Goal: Task Accomplishment & Management: Complete application form

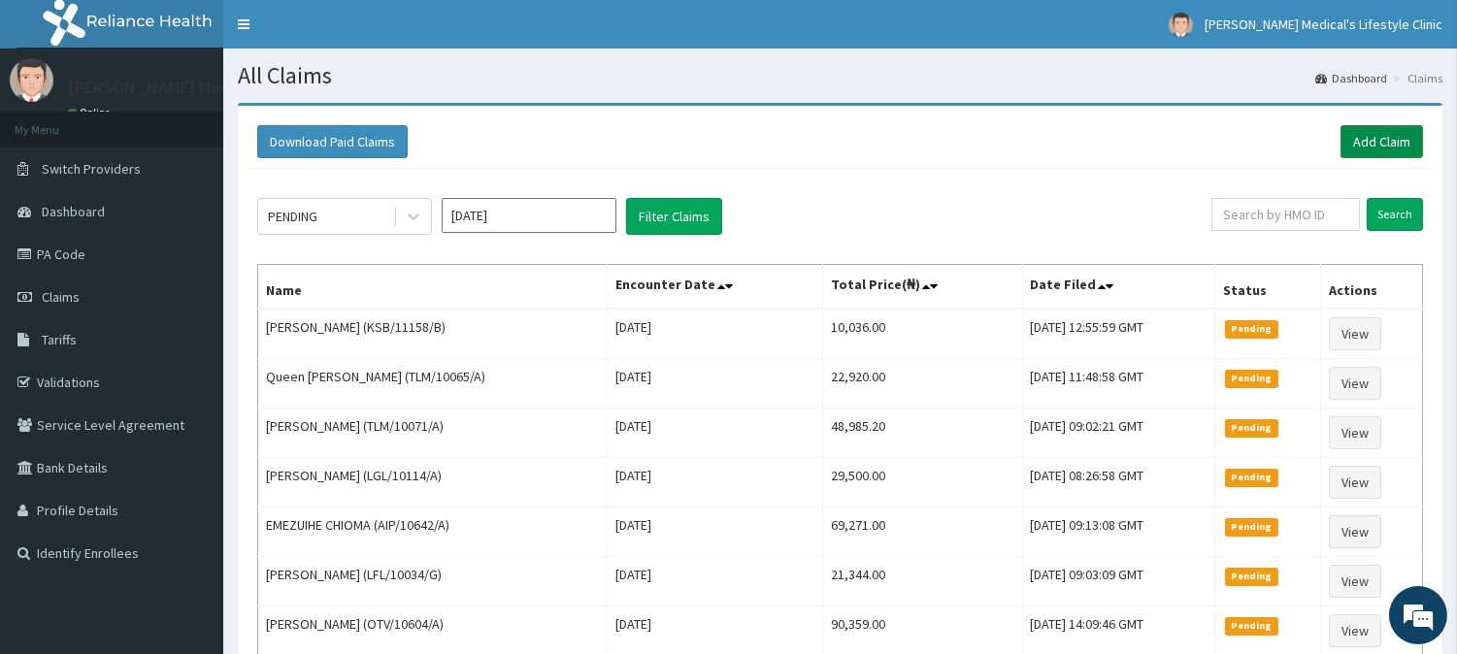
click at [1390, 144] on link "Add Claim" at bounding box center [1382, 141] width 83 height 33
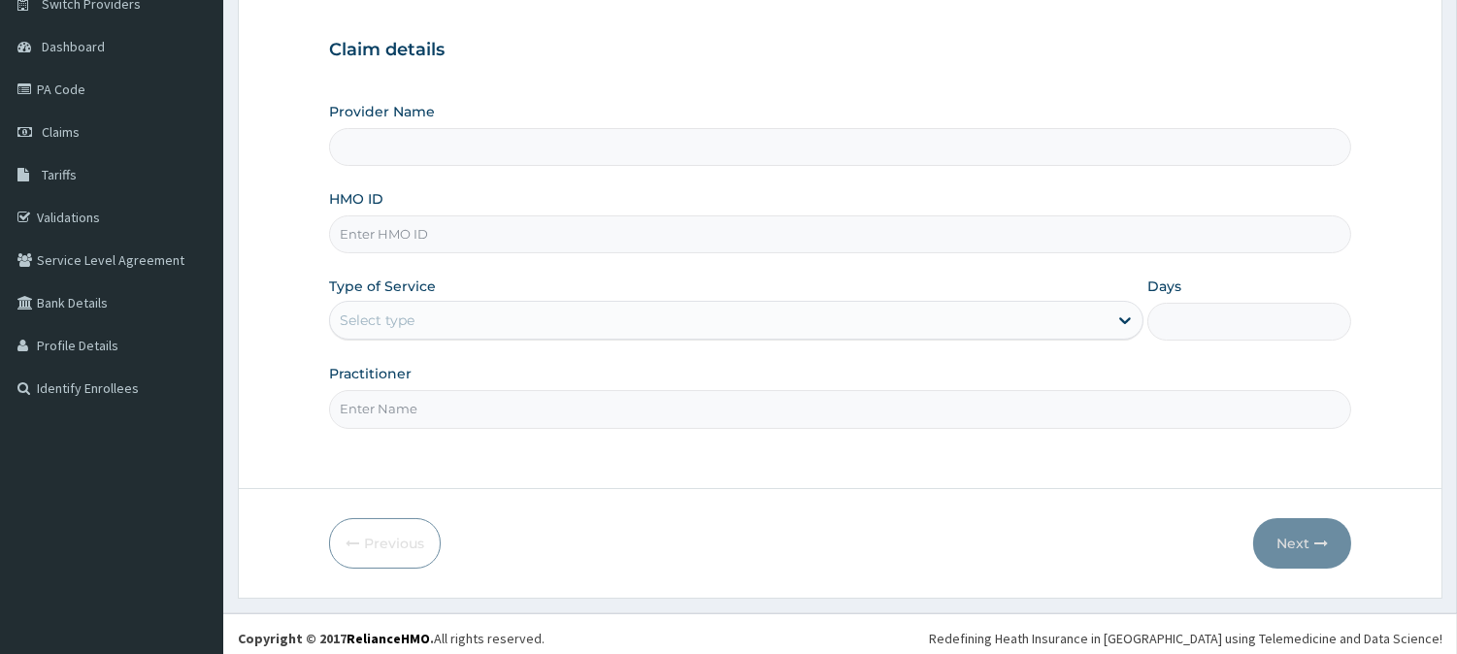
scroll to position [173, 0]
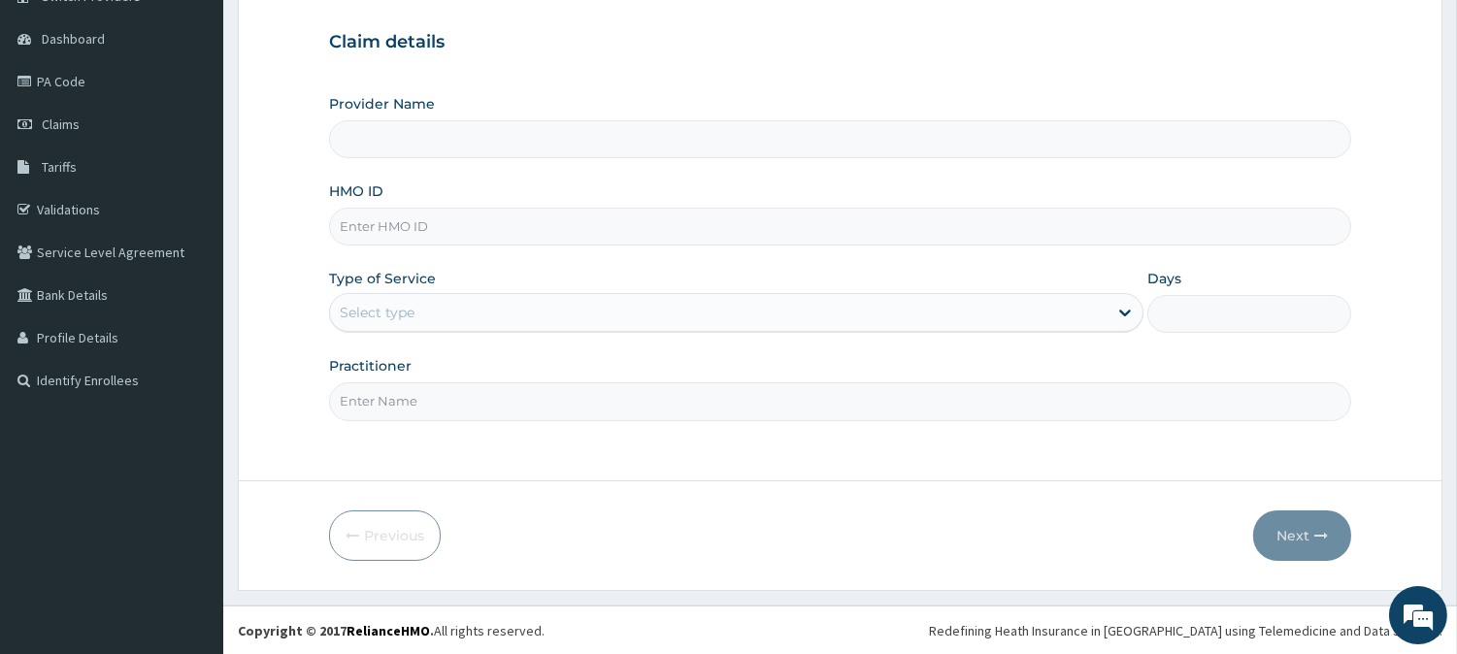
click at [540, 225] on input "HMO ID" at bounding box center [840, 227] width 1022 height 38
type input "Grover Medical's Lifestyle clinic"
paste input "AGA/10052/A"
type input "AGA/10052/A"
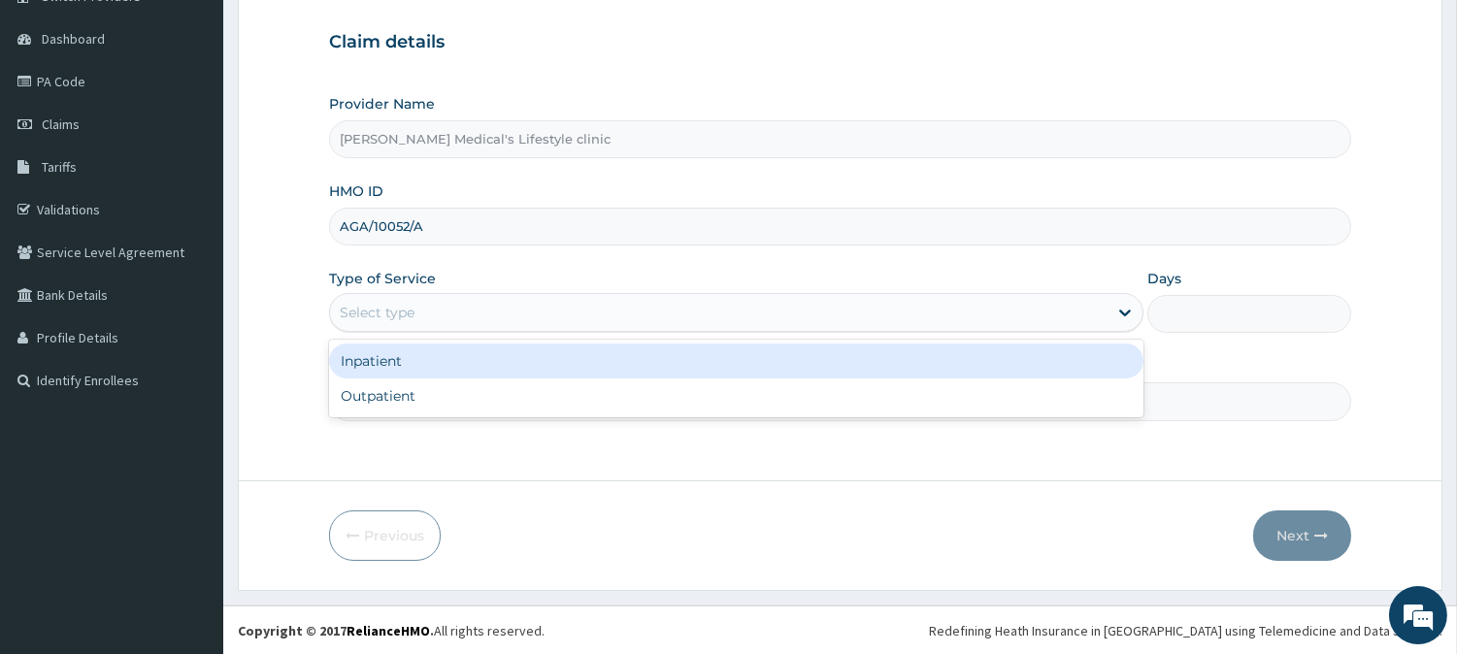
click at [450, 306] on div "Select type" at bounding box center [719, 312] width 778 height 31
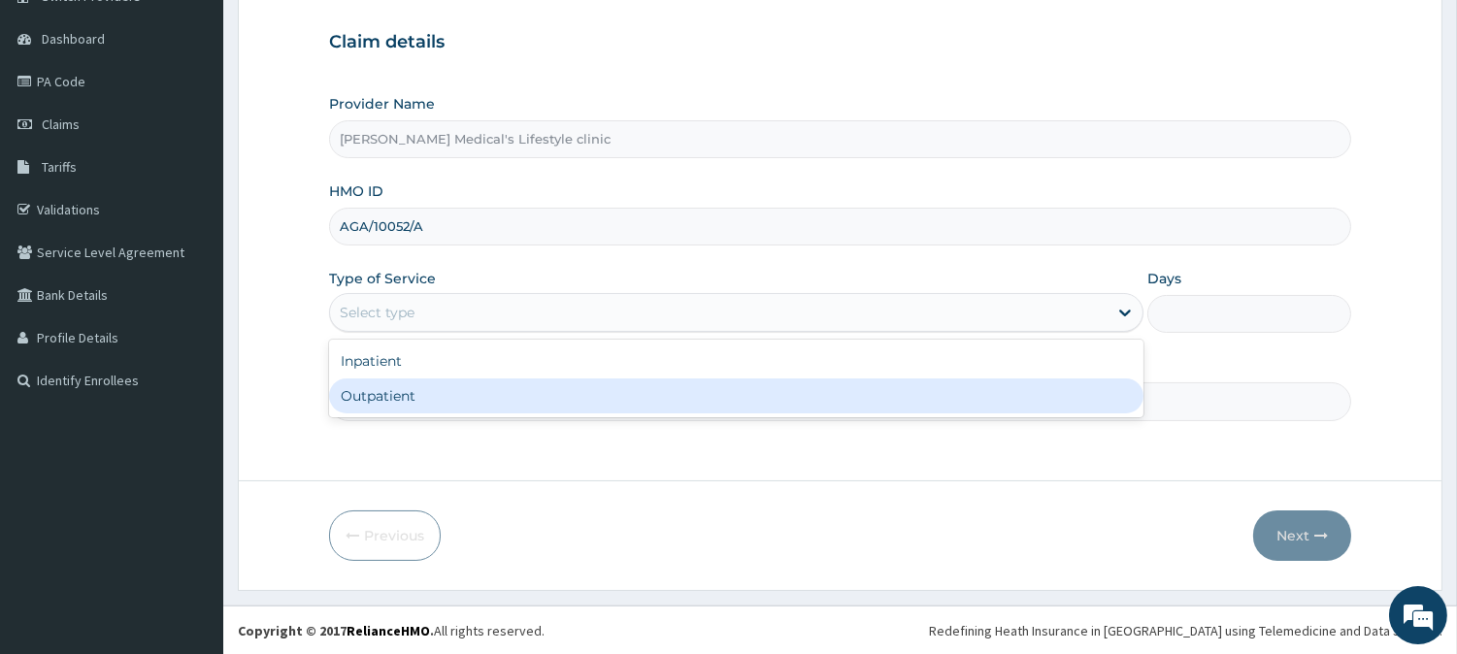
click at [435, 385] on div "Outpatient" at bounding box center [736, 396] width 814 height 35
type input "1"
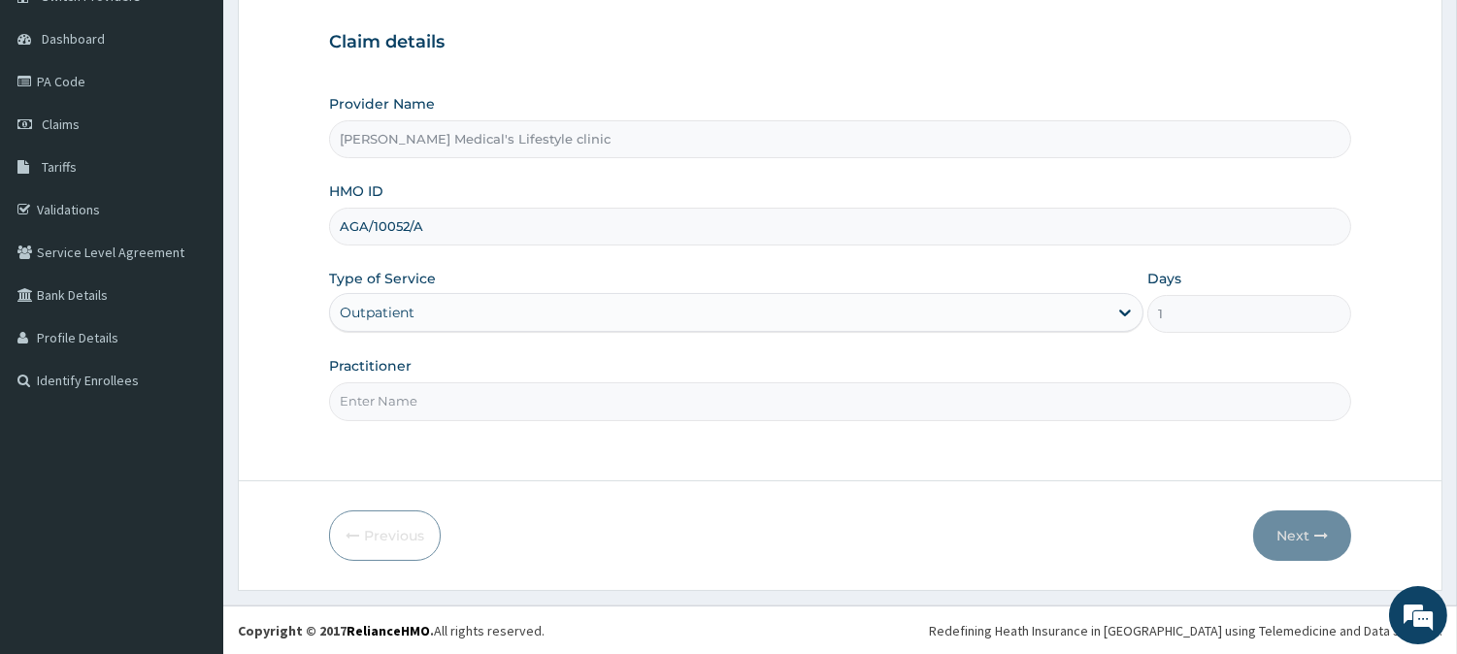
click at [438, 399] on input "Practitioner" at bounding box center [840, 401] width 1022 height 38
type input "[PERSON_NAME]"
click at [1274, 530] on button "Next" at bounding box center [1302, 536] width 98 height 50
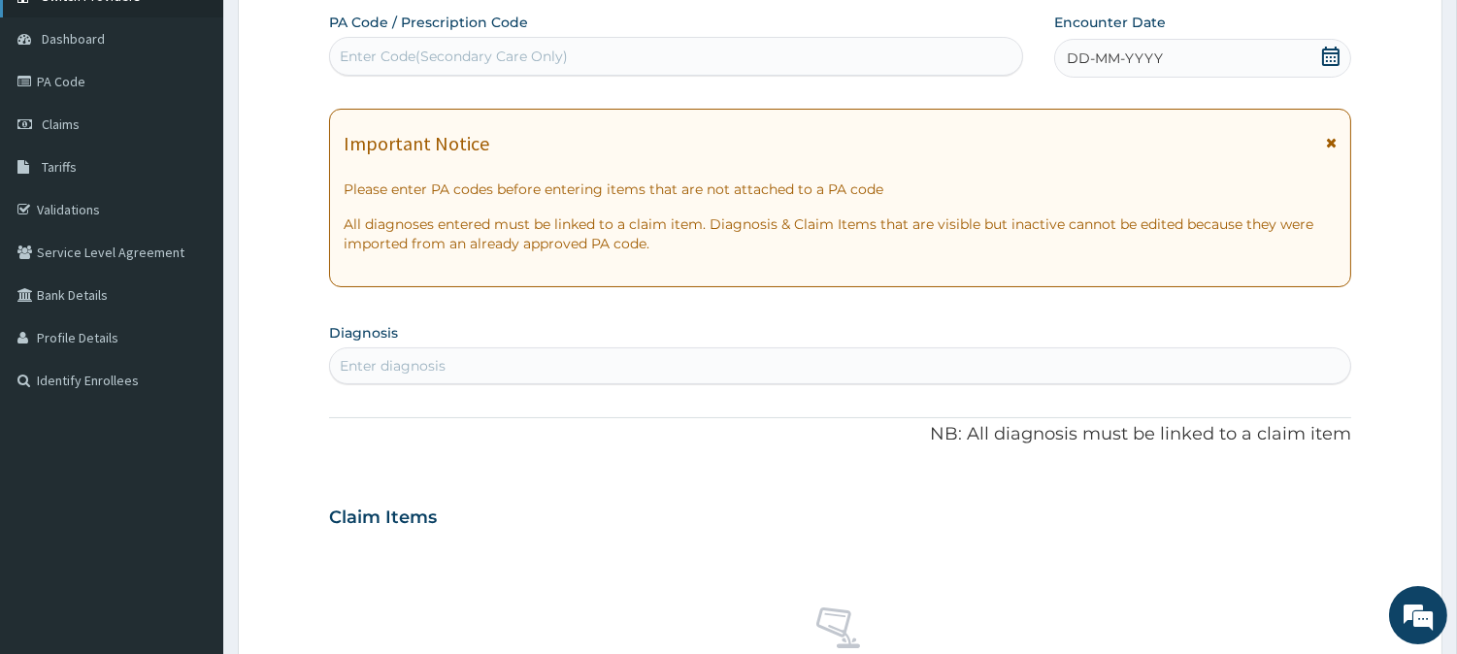
scroll to position [0, 0]
click at [505, 362] on div "Enter diagnosis" at bounding box center [840, 365] width 1020 height 31
type input "SEP"
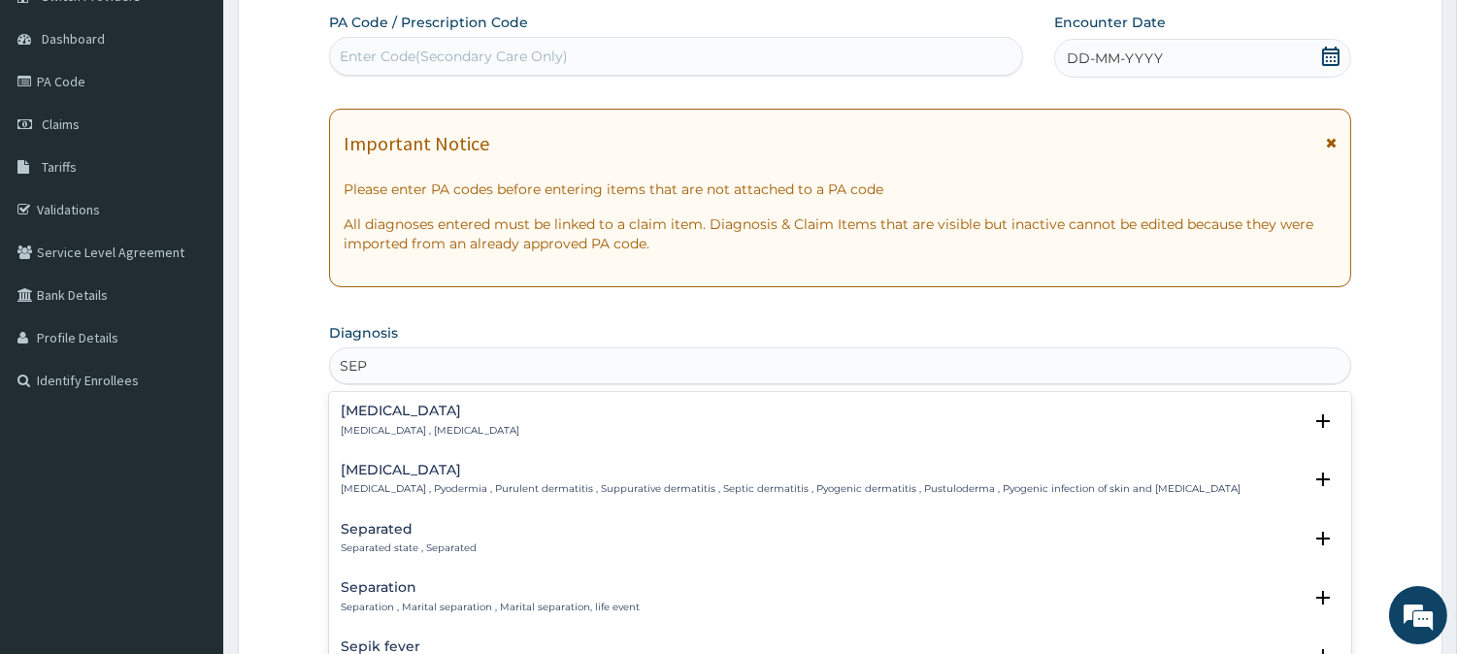
click at [394, 421] on div "Sepsis Systemic infection , Sepsis" at bounding box center [430, 421] width 179 height 34
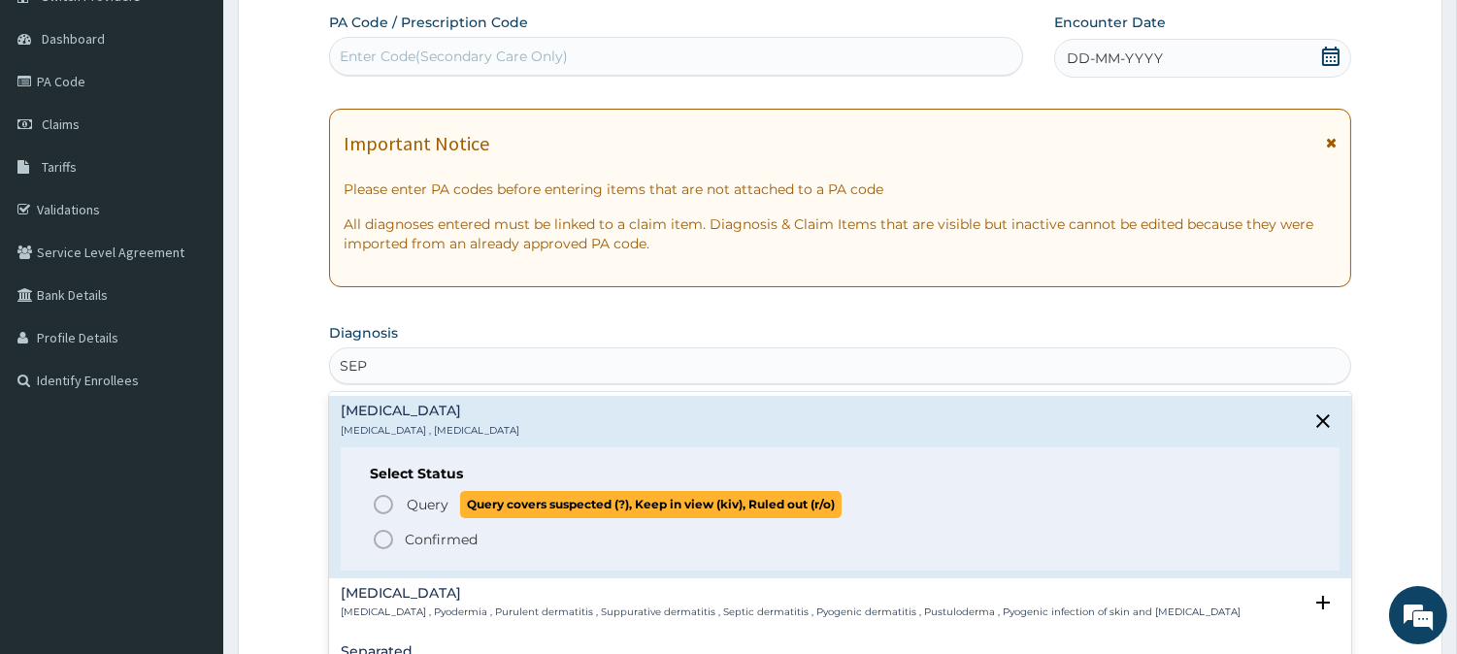
click at [399, 508] on span "Query Query covers suspected (?), Keep in view (kiv), Ruled out (r/o)" at bounding box center [841, 504] width 939 height 26
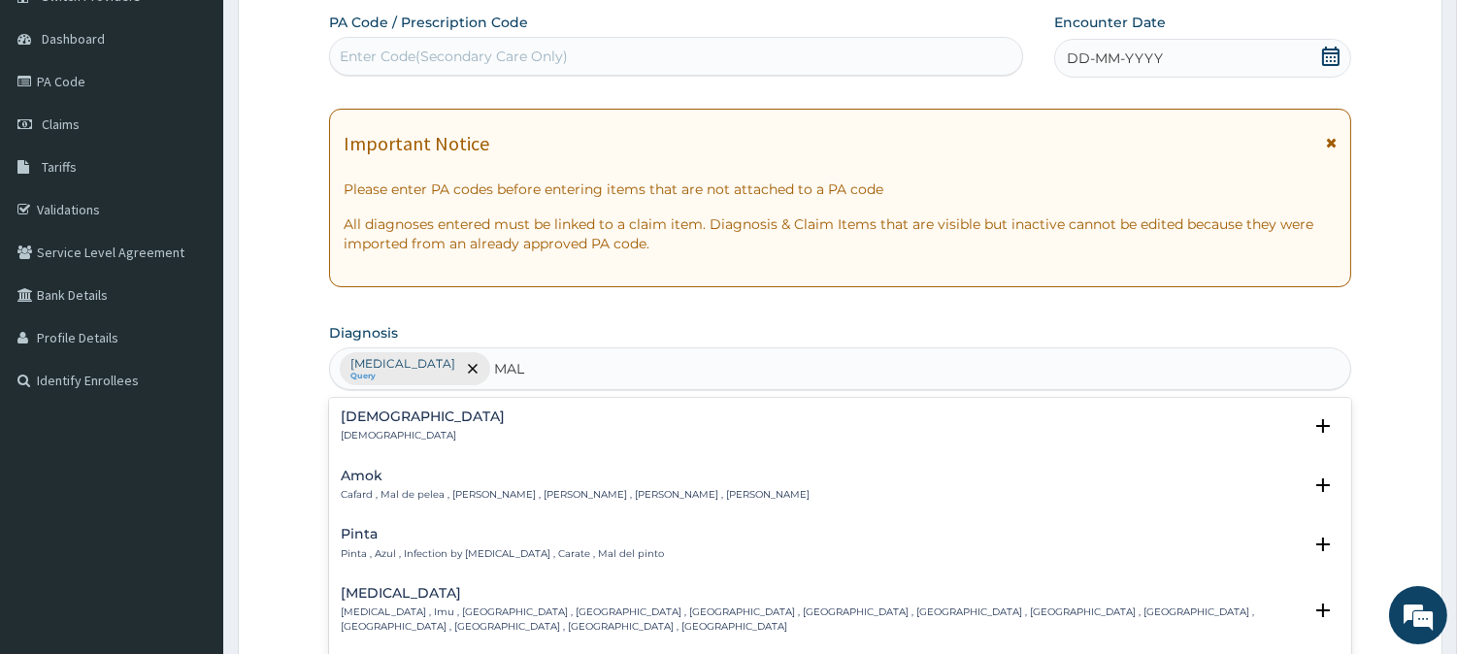
type input "MALA"
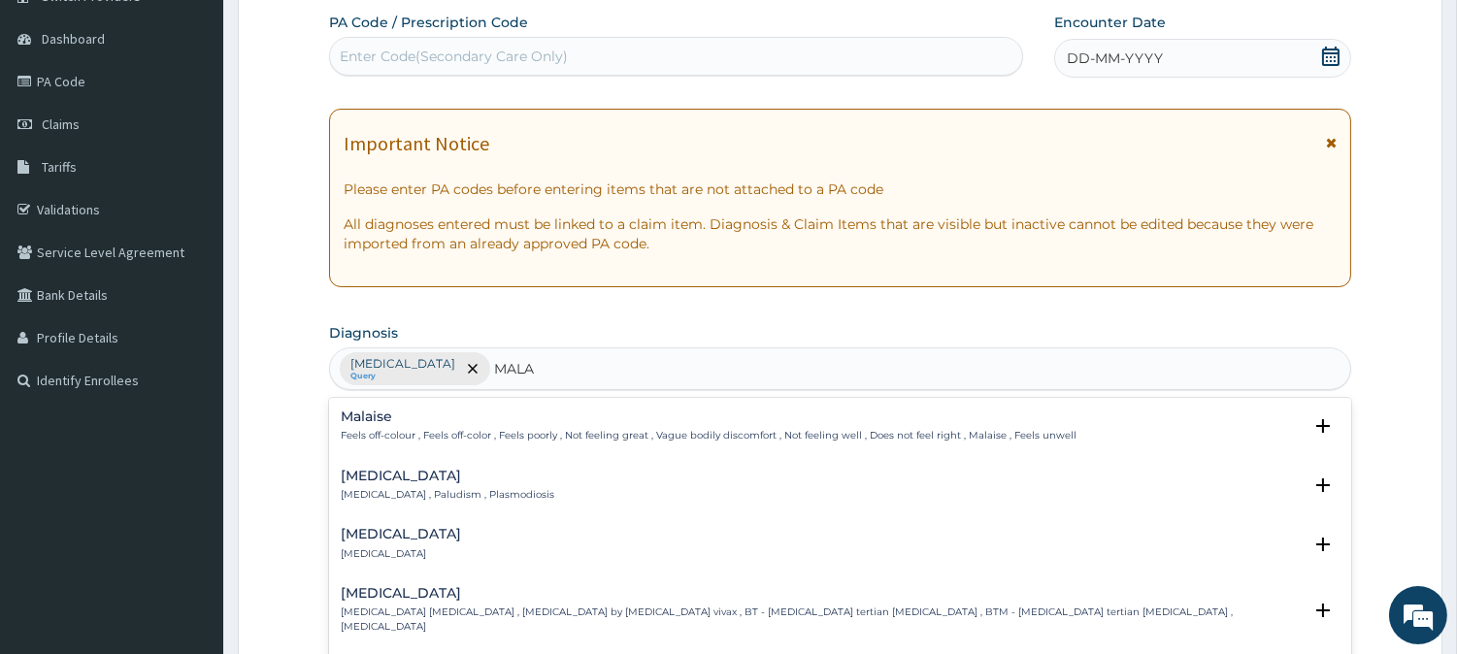
click at [392, 482] on div "Malaria Malaria , Paludism , Plasmodiosis" at bounding box center [448, 486] width 214 height 34
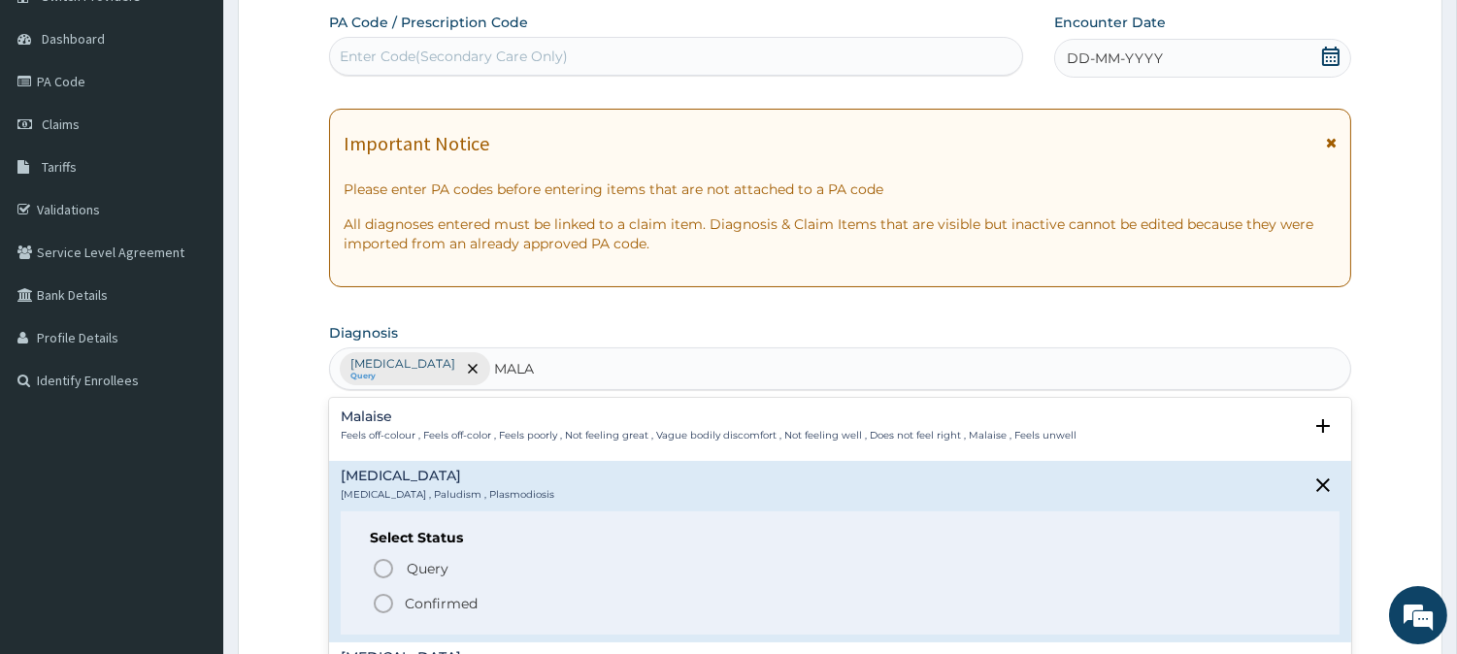
click at [401, 550] on div "Select Status Query Query covers suspected (?), Keep in view (kiv), Ruled out (…" at bounding box center [840, 573] width 999 height 123
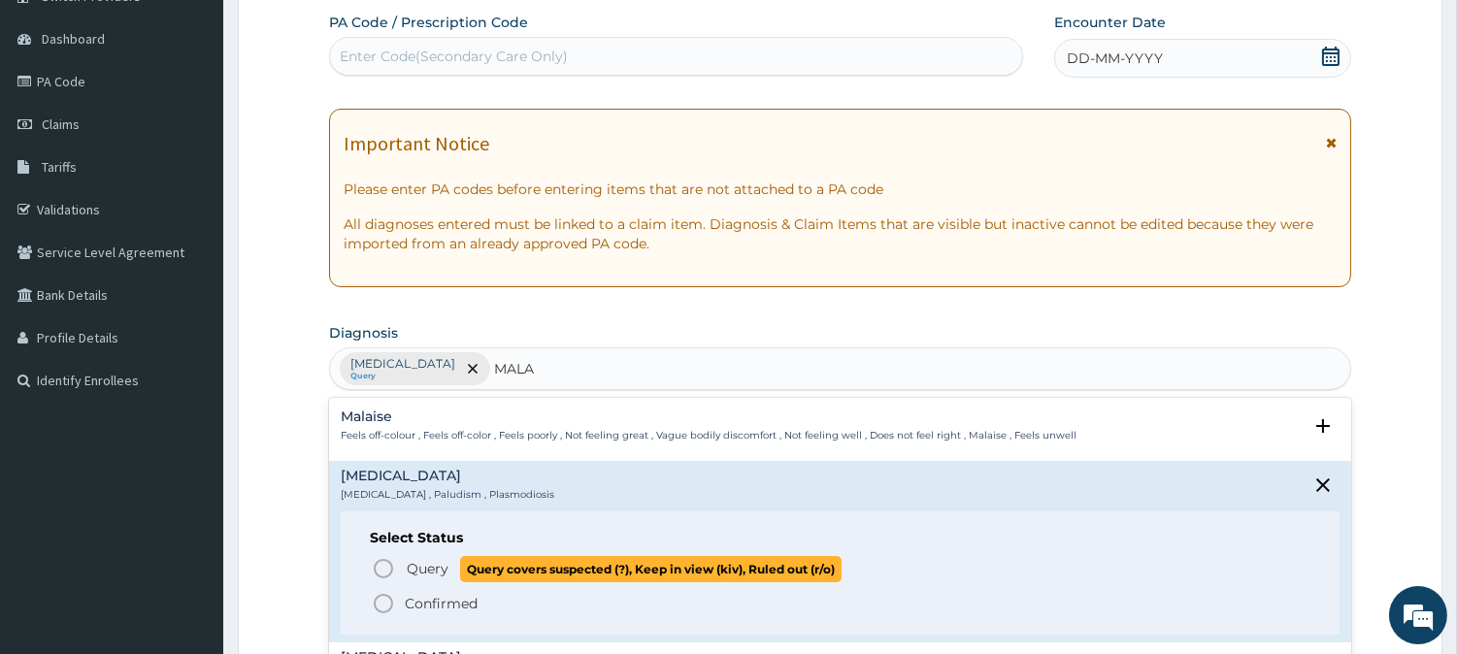
click at [391, 557] on icon "status option query" at bounding box center [383, 568] width 23 height 23
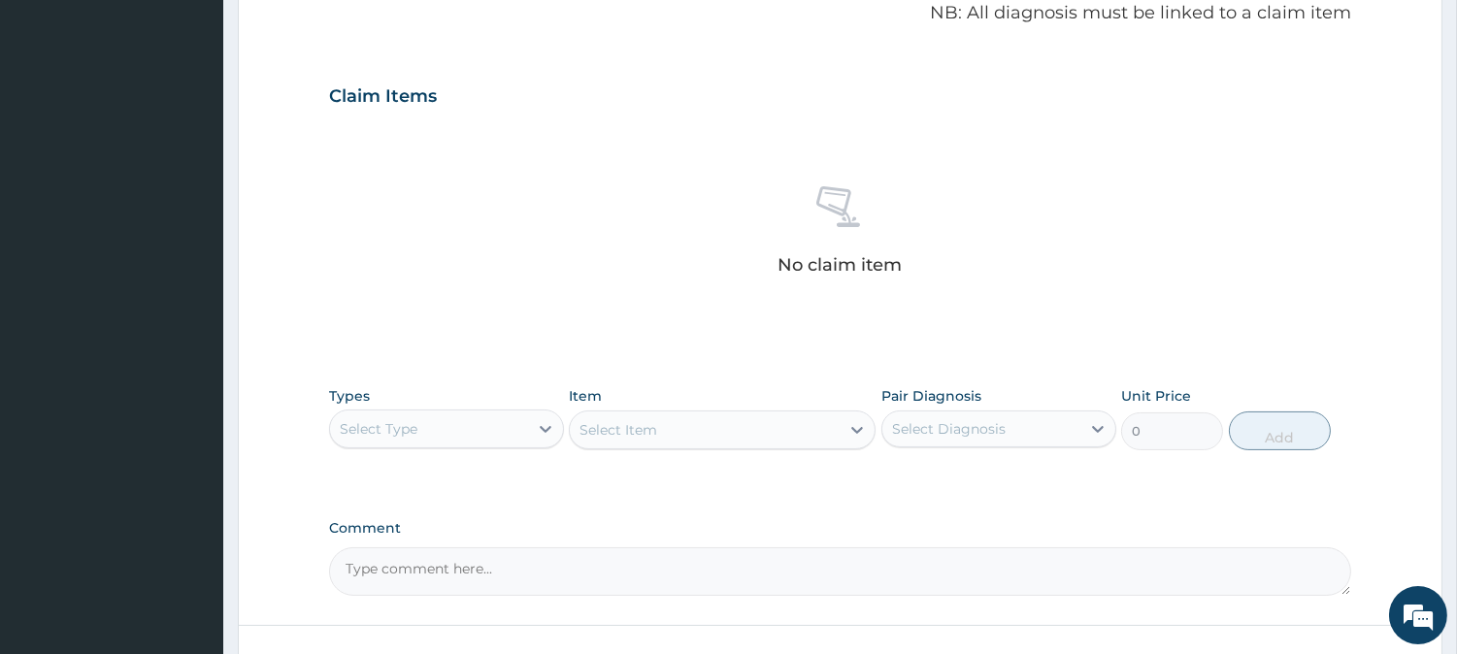
scroll to position [745, 0]
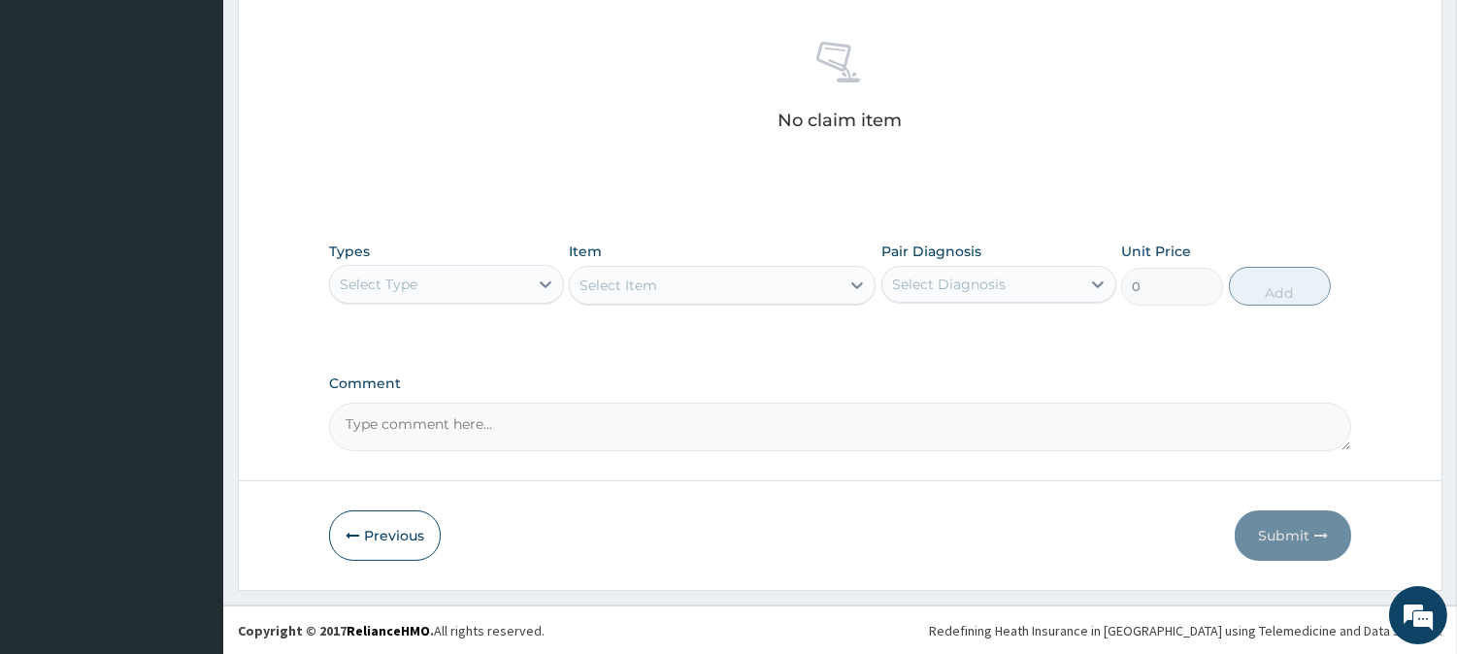
click at [415, 285] on div "Select Type" at bounding box center [379, 284] width 78 height 19
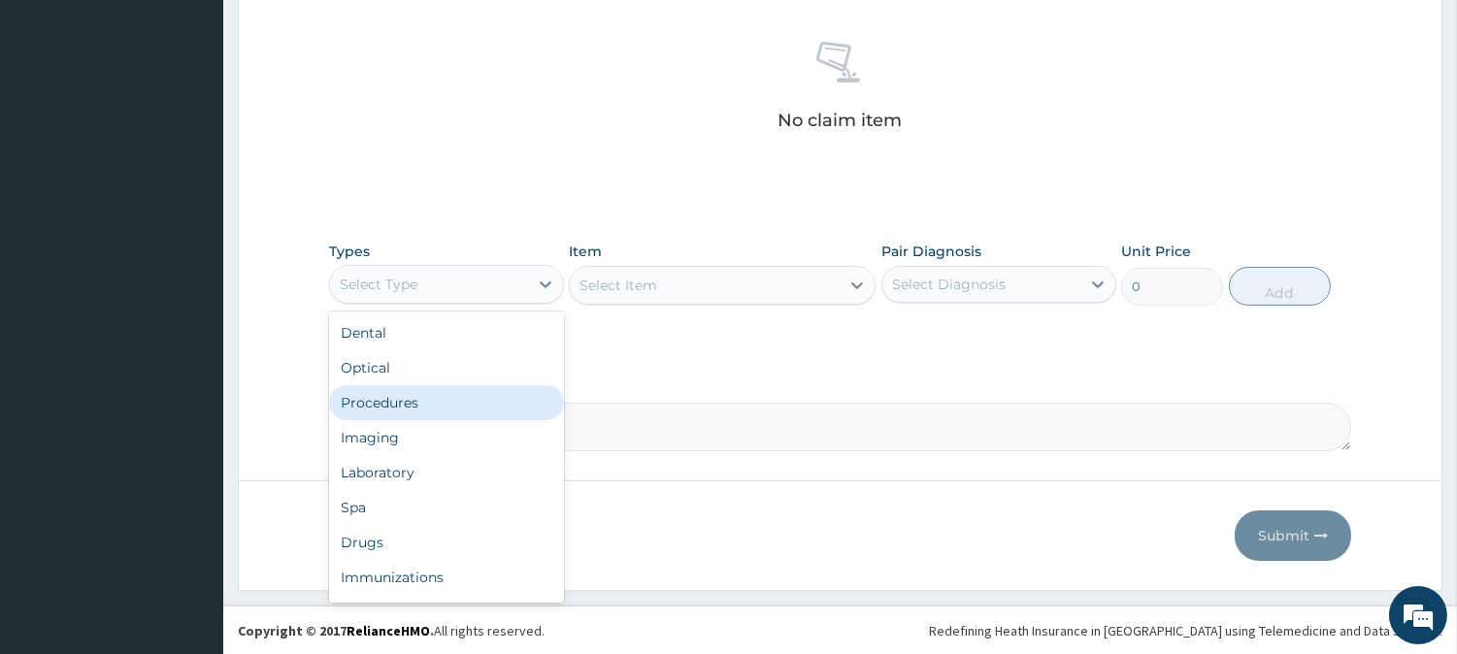
click at [417, 409] on div "Procedures" at bounding box center [446, 402] width 235 height 35
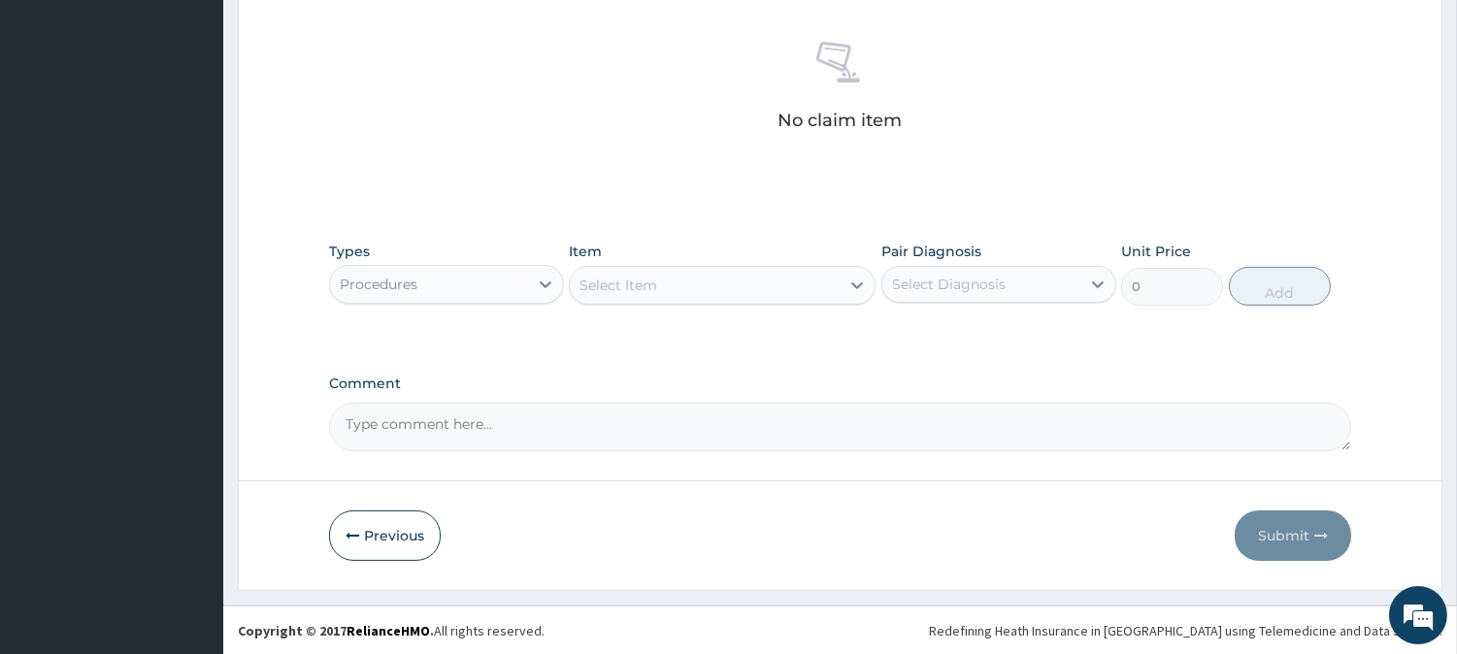
click at [803, 282] on div "Select Item" at bounding box center [705, 285] width 270 height 31
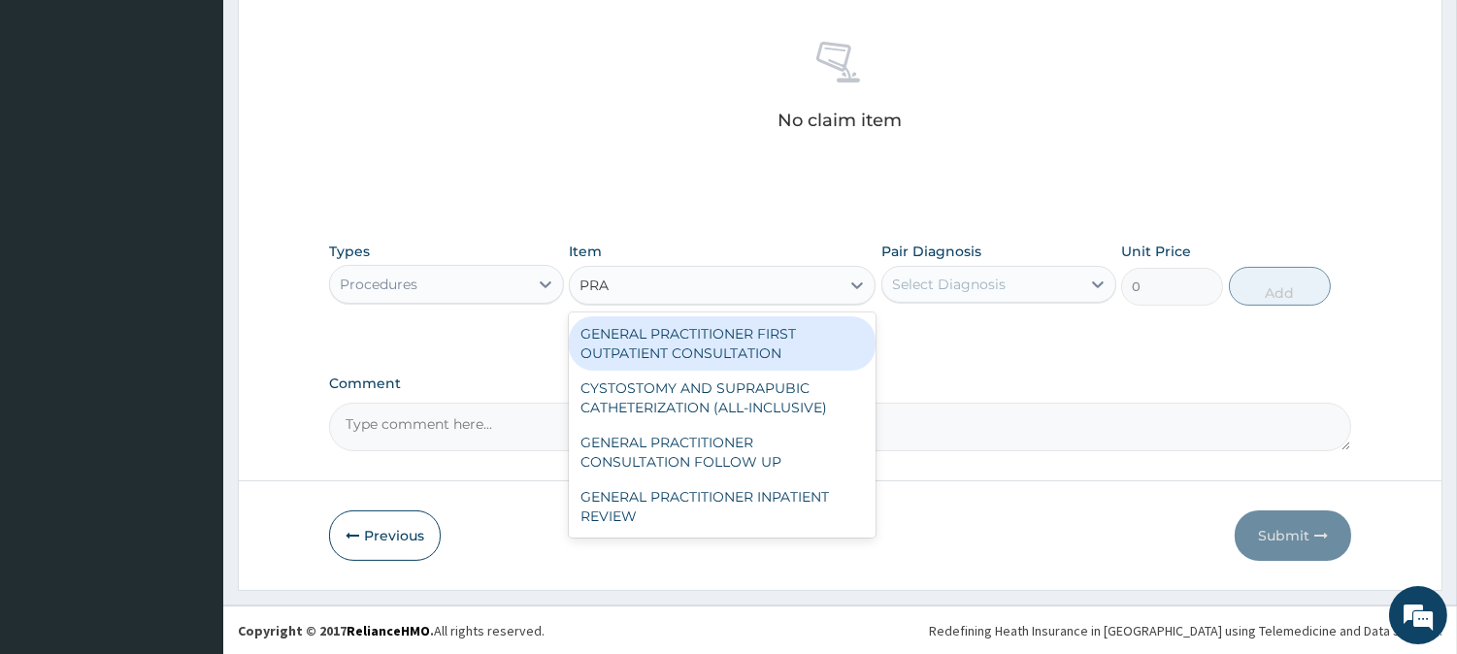
type input "PRAC"
click at [739, 322] on div "GENERAL PRACTITIONER FIRST OUTPATIENT CONSULTATION" at bounding box center [722, 343] width 307 height 54
type input "4500"
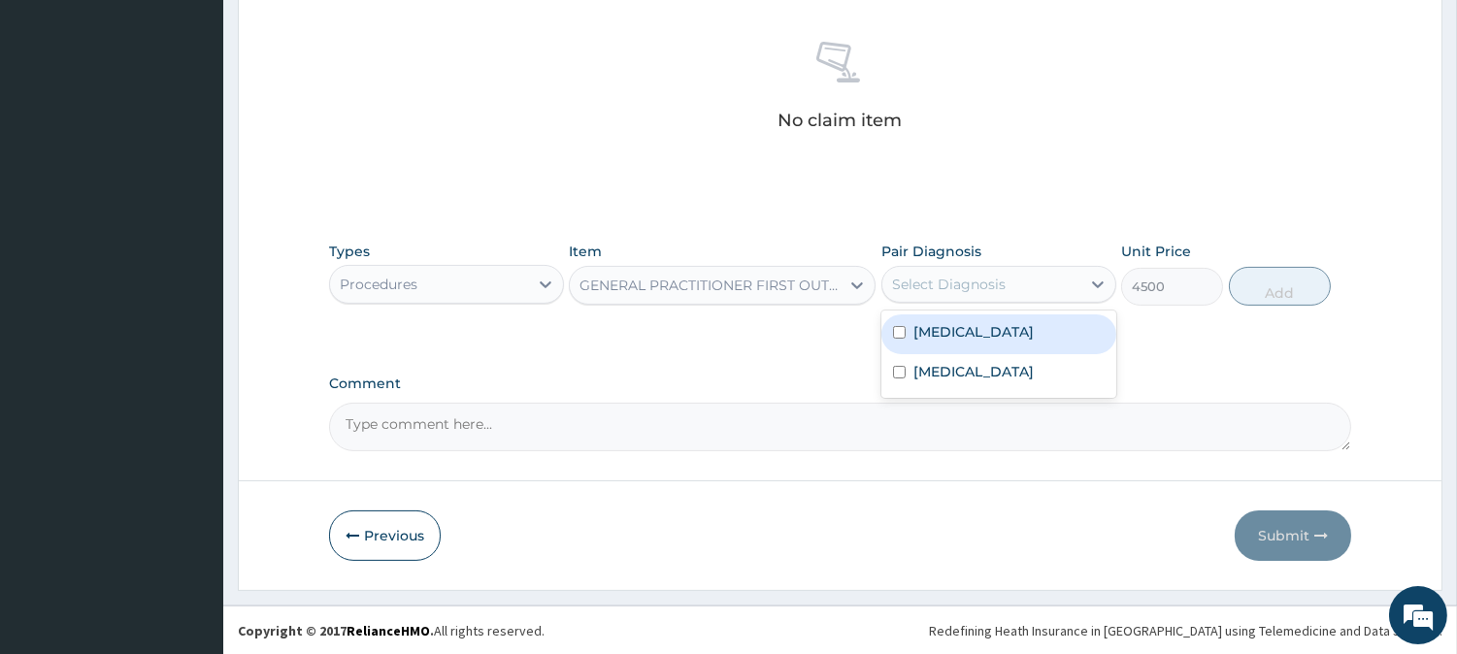
click at [926, 288] on div "Select Diagnosis" at bounding box center [949, 284] width 114 height 19
click at [918, 330] on label "Sepsis" at bounding box center [973, 331] width 120 height 19
checkbox input "true"
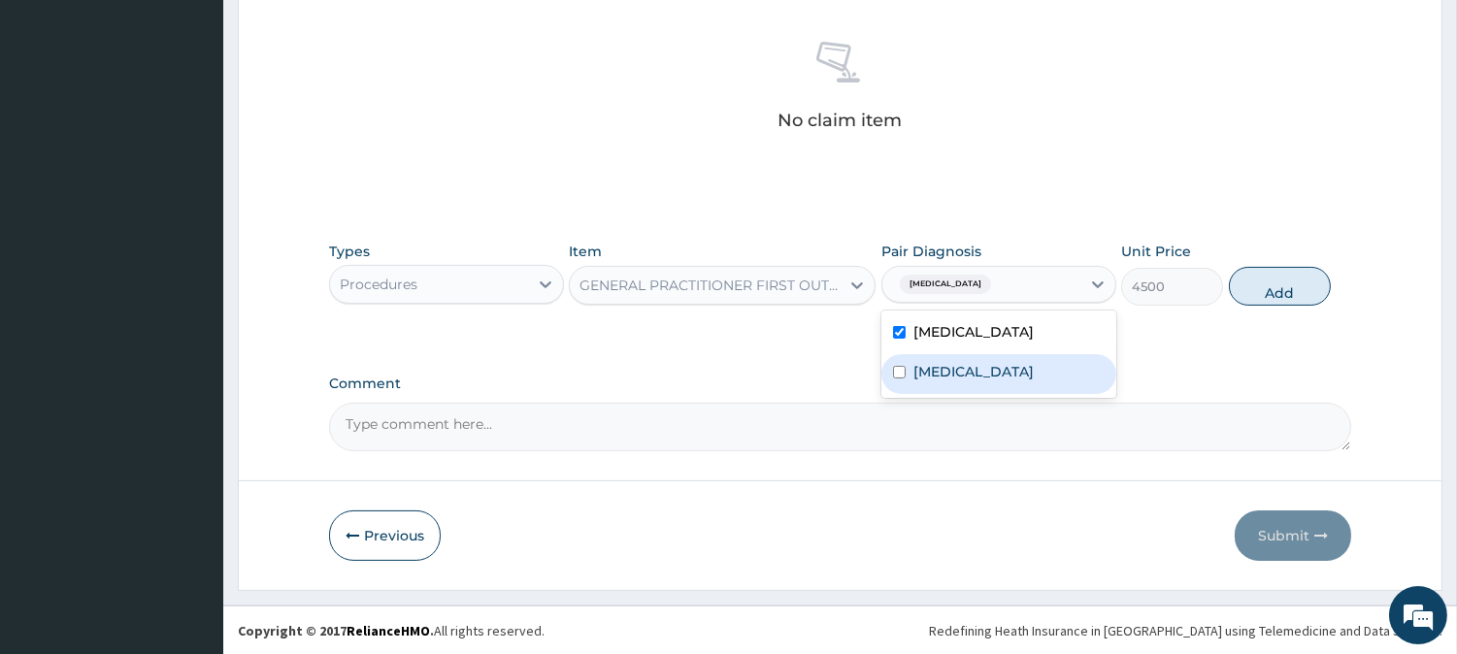
click at [906, 364] on div "Malaria" at bounding box center [998, 374] width 235 height 40
checkbox input "true"
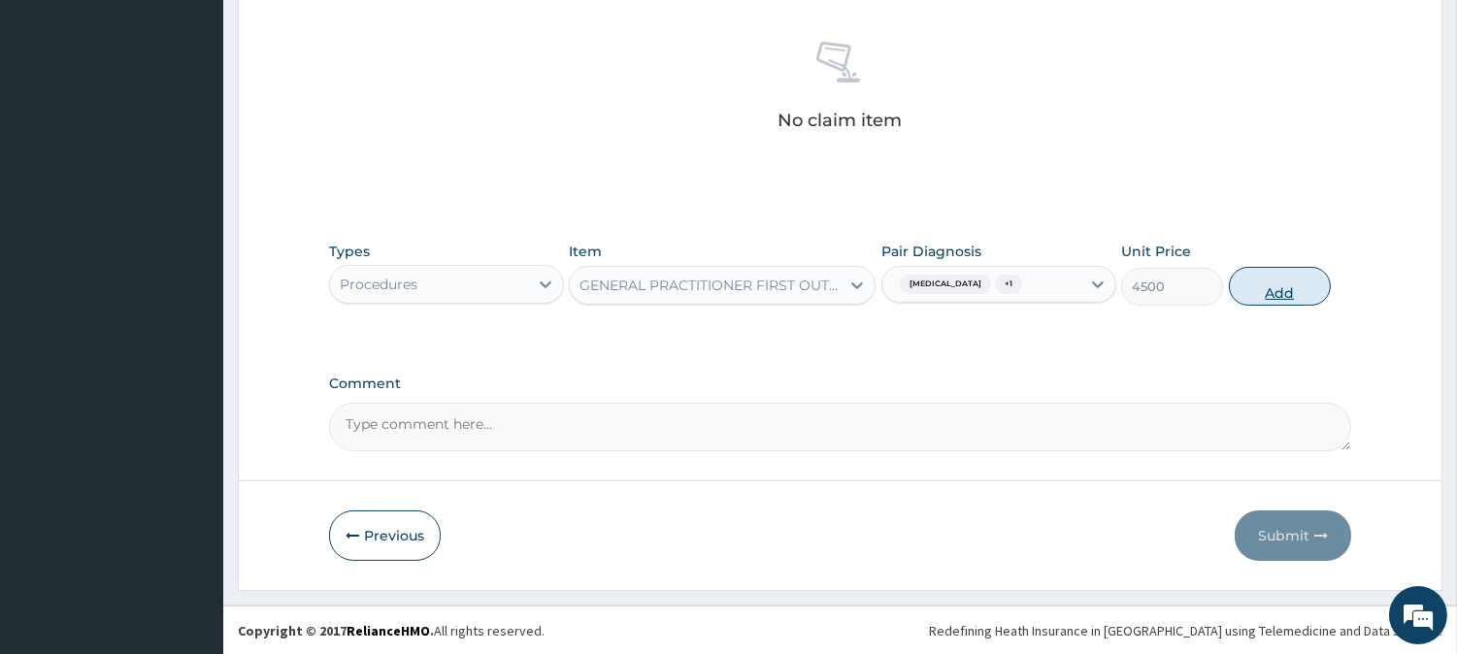
click at [1242, 289] on button "Add" at bounding box center [1280, 286] width 102 height 39
type input "0"
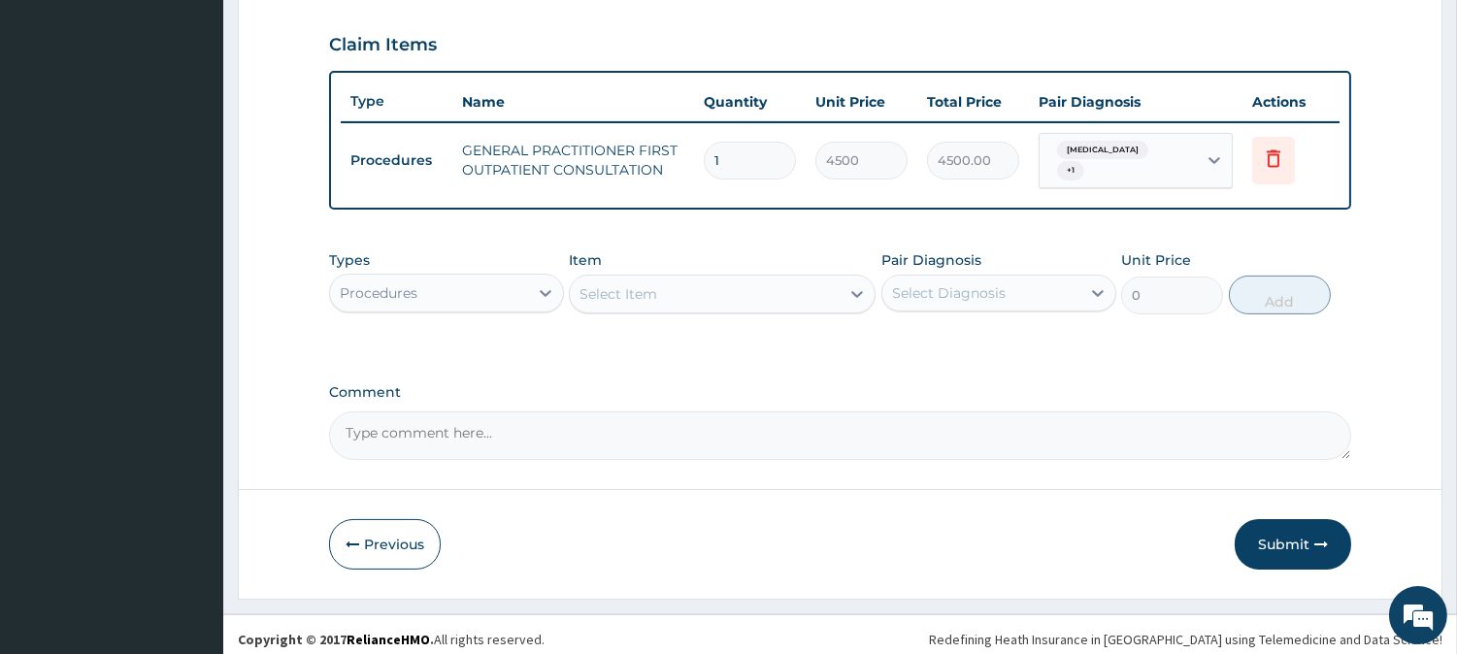
click at [481, 288] on div "Procedures" at bounding box center [429, 293] width 198 height 31
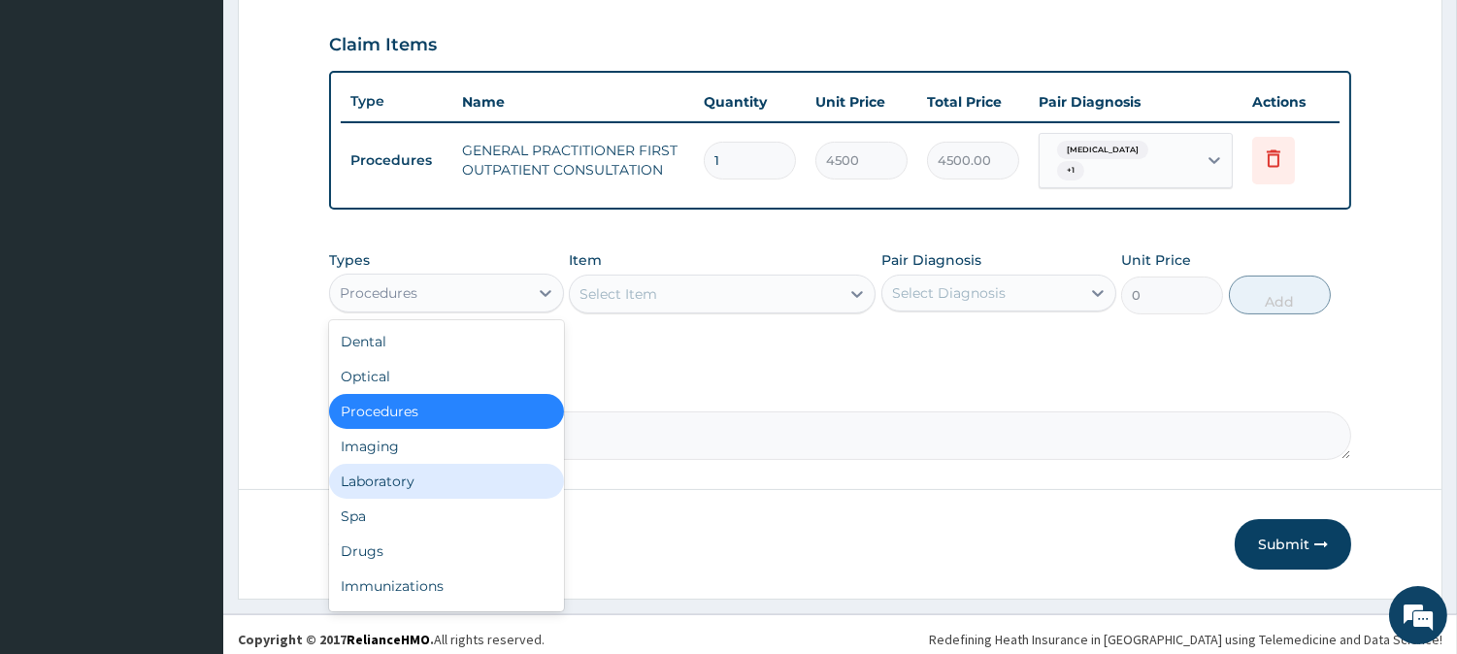
click at [483, 483] on div "Laboratory" at bounding box center [446, 481] width 235 height 35
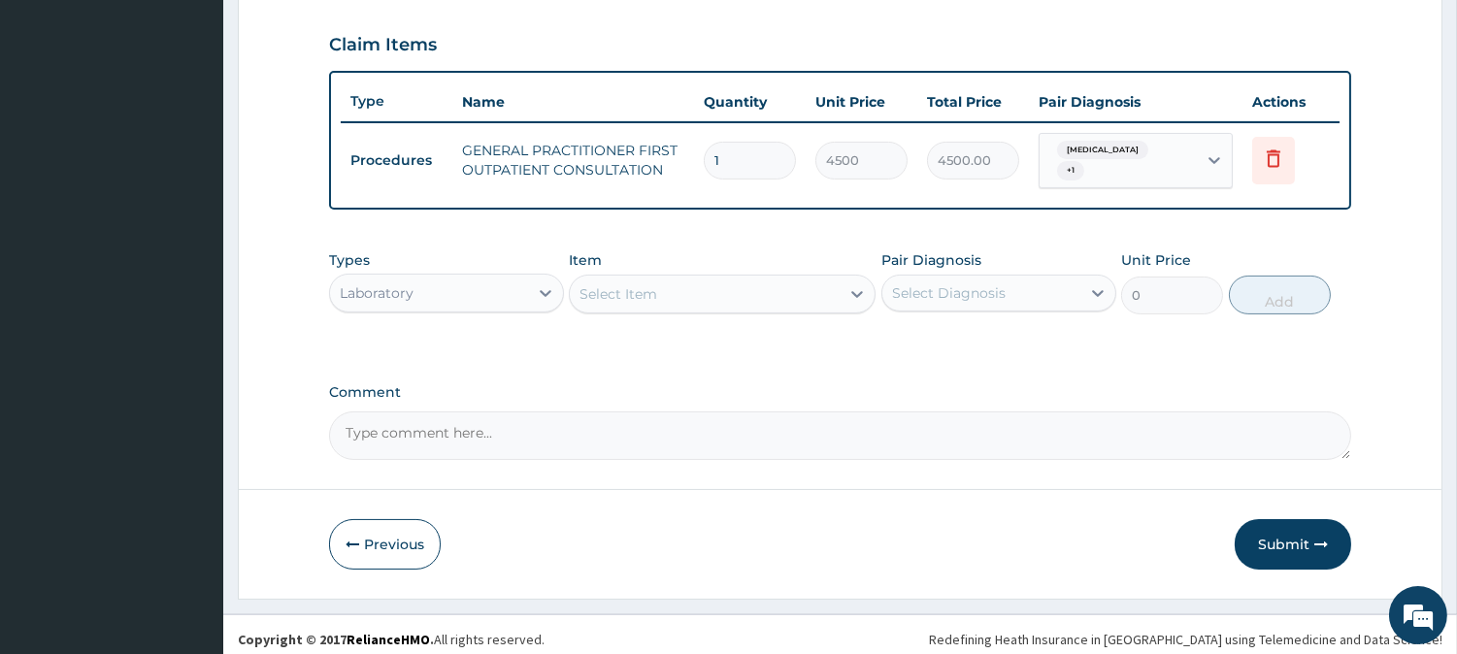
click at [741, 284] on div "Select Item" at bounding box center [705, 294] width 270 height 31
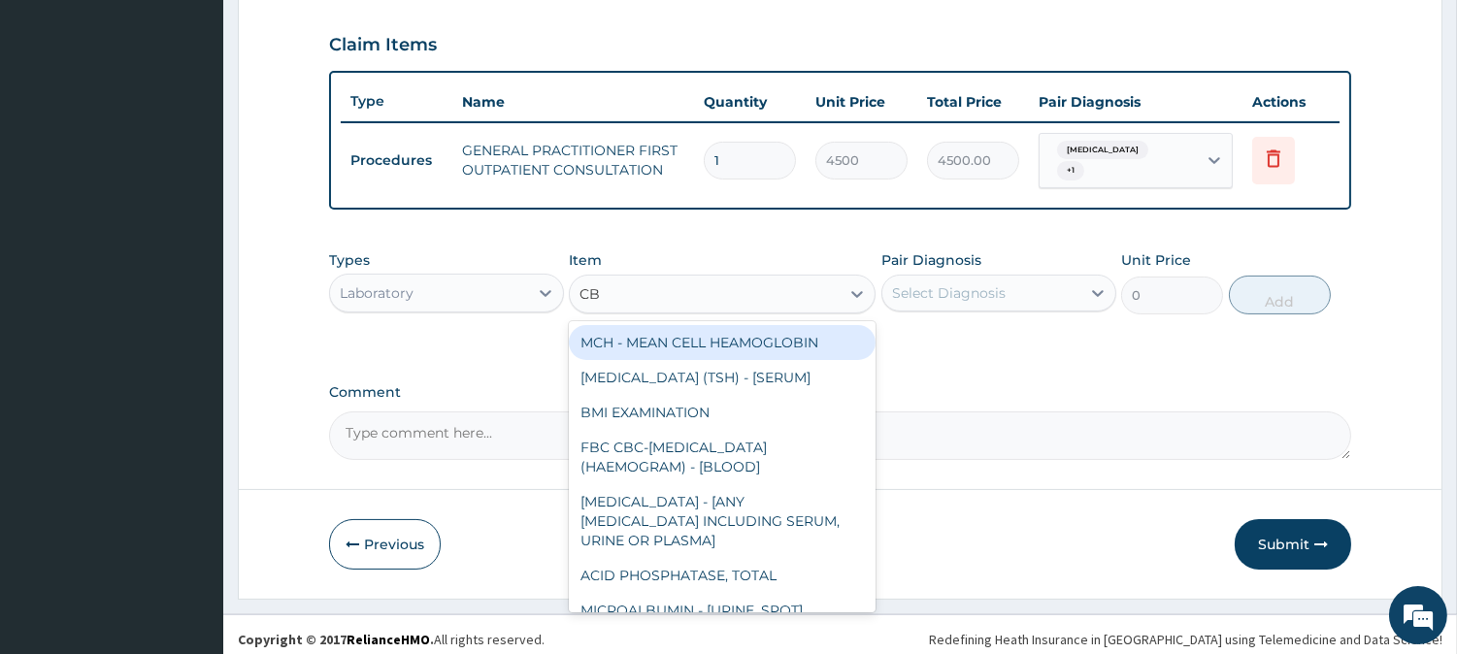
type input "CBC"
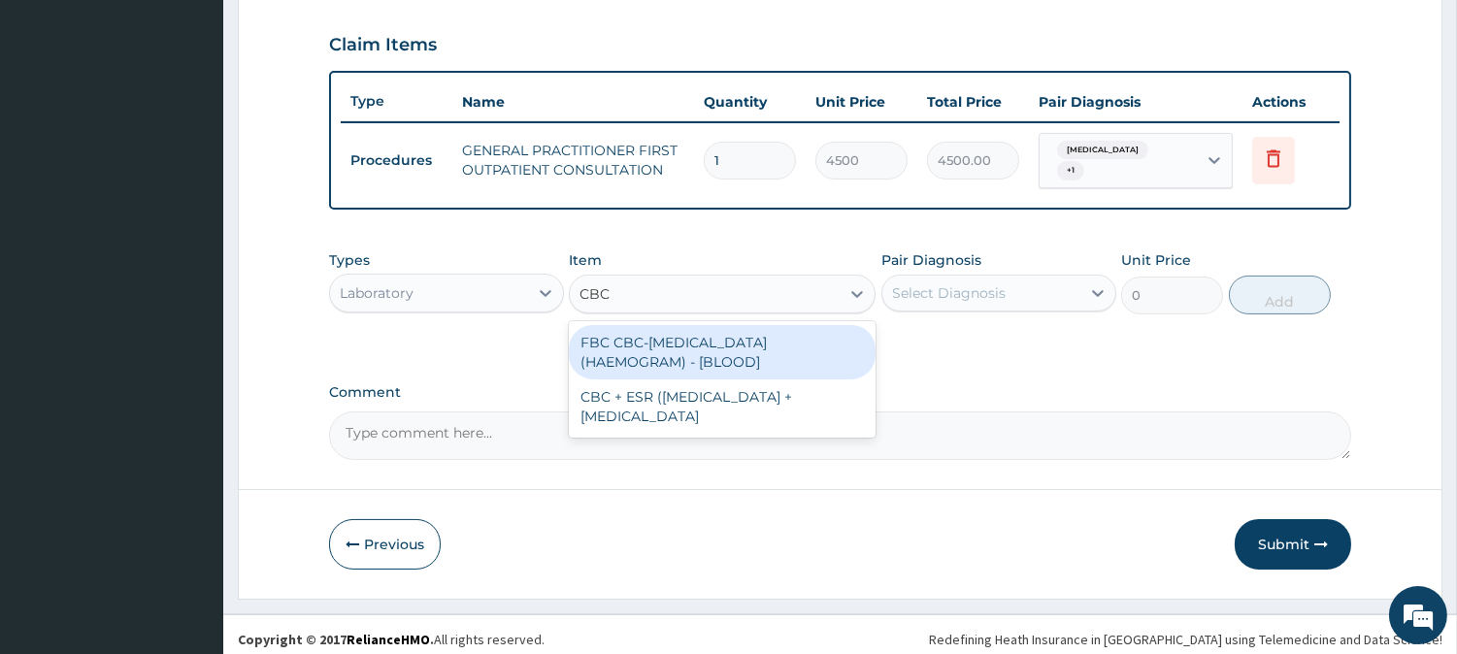
click at [732, 325] on div "FBC CBC-COMPLETE BLOOD COUNT (HAEMOGRAM) - [BLOOD]" at bounding box center [722, 352] width 307 height 54
type input "6000"
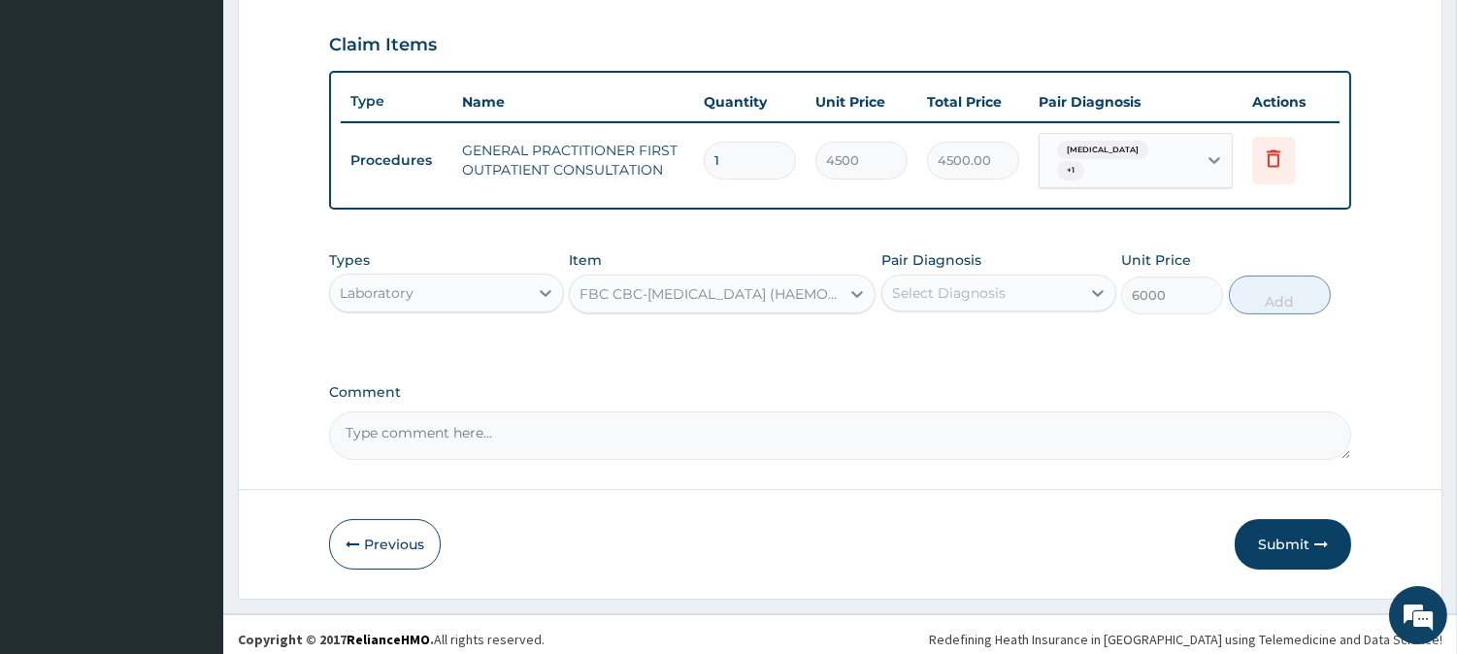
click at [991, 301] on div "Select Diagnosis" at bounding box center [998, 293] width 235 height 37
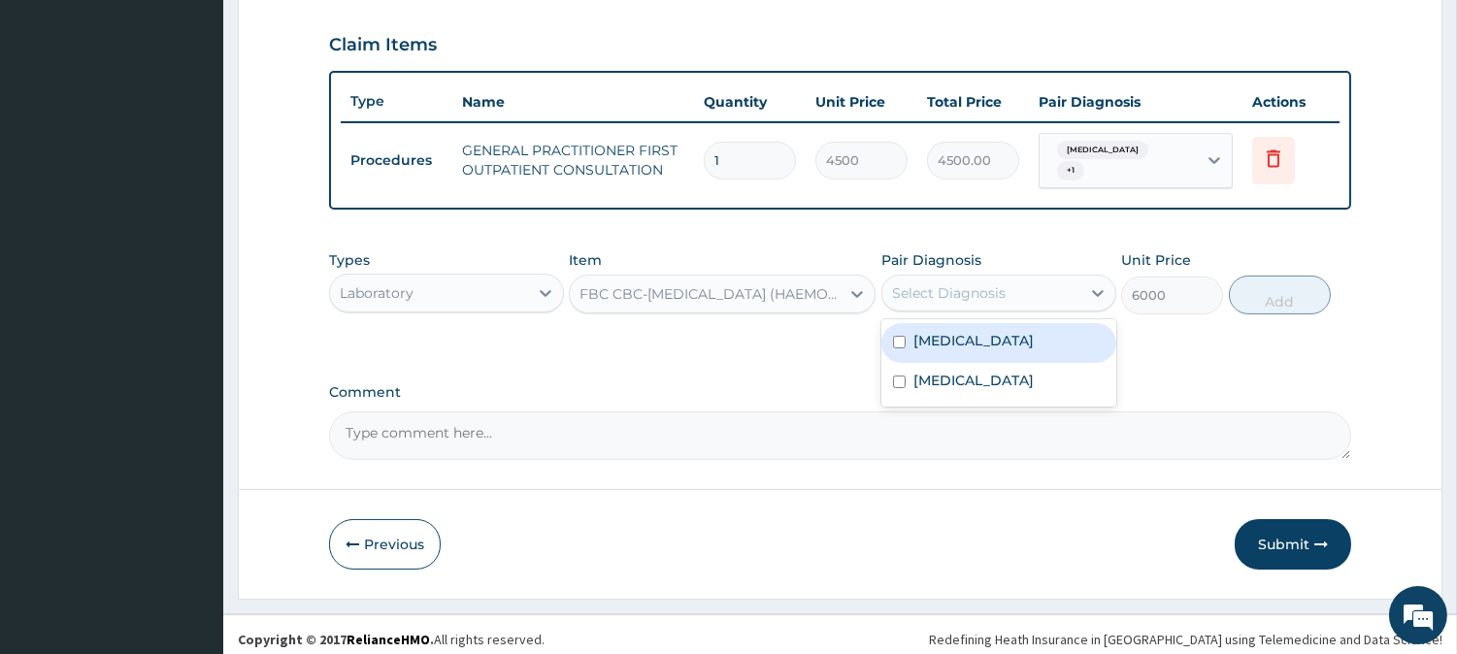
click at [962, 323] on div "Sepsis" at bounding box center [998, 343] width 235 height 40
checkbox input "true"
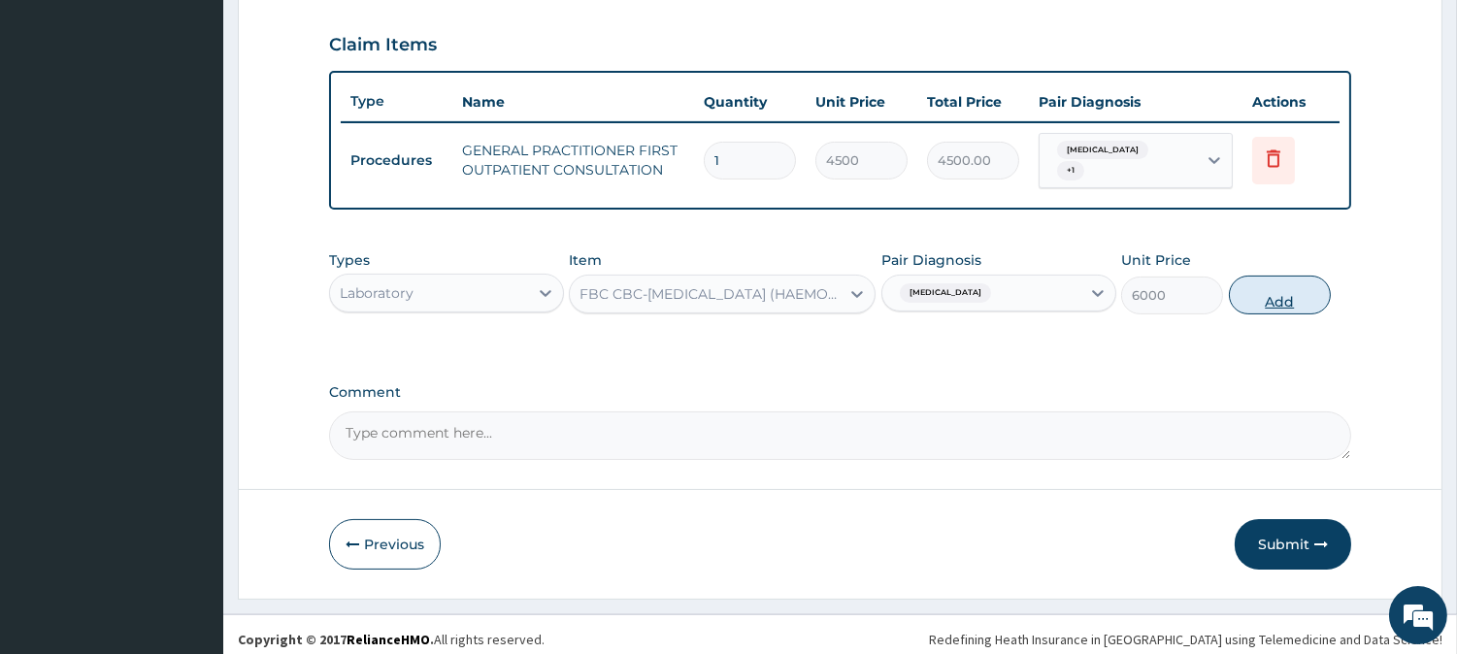
click at [1270, 284] on button "Add" at bounding box center [1280, 295] width 102 height 39
type input "0"
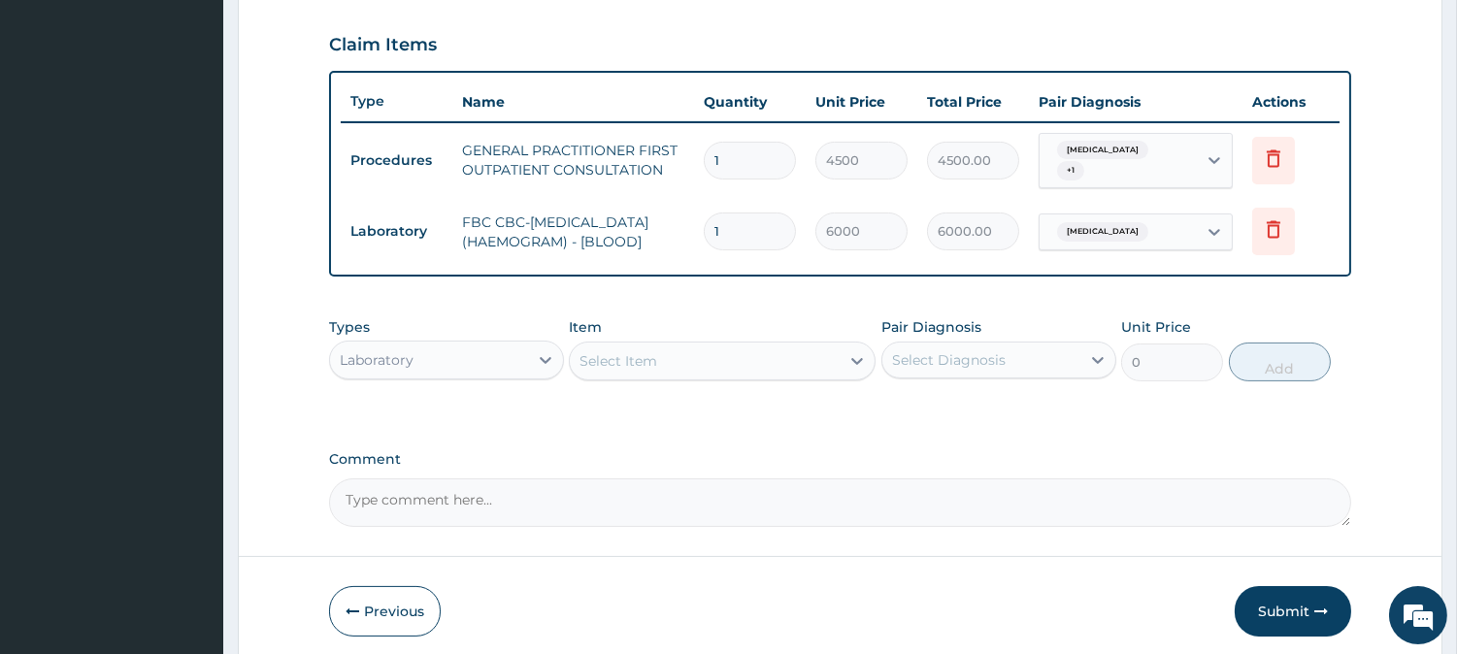
click at [801, 364] on div "Select Item" at bounding box center [705, 361] width 270 height 31
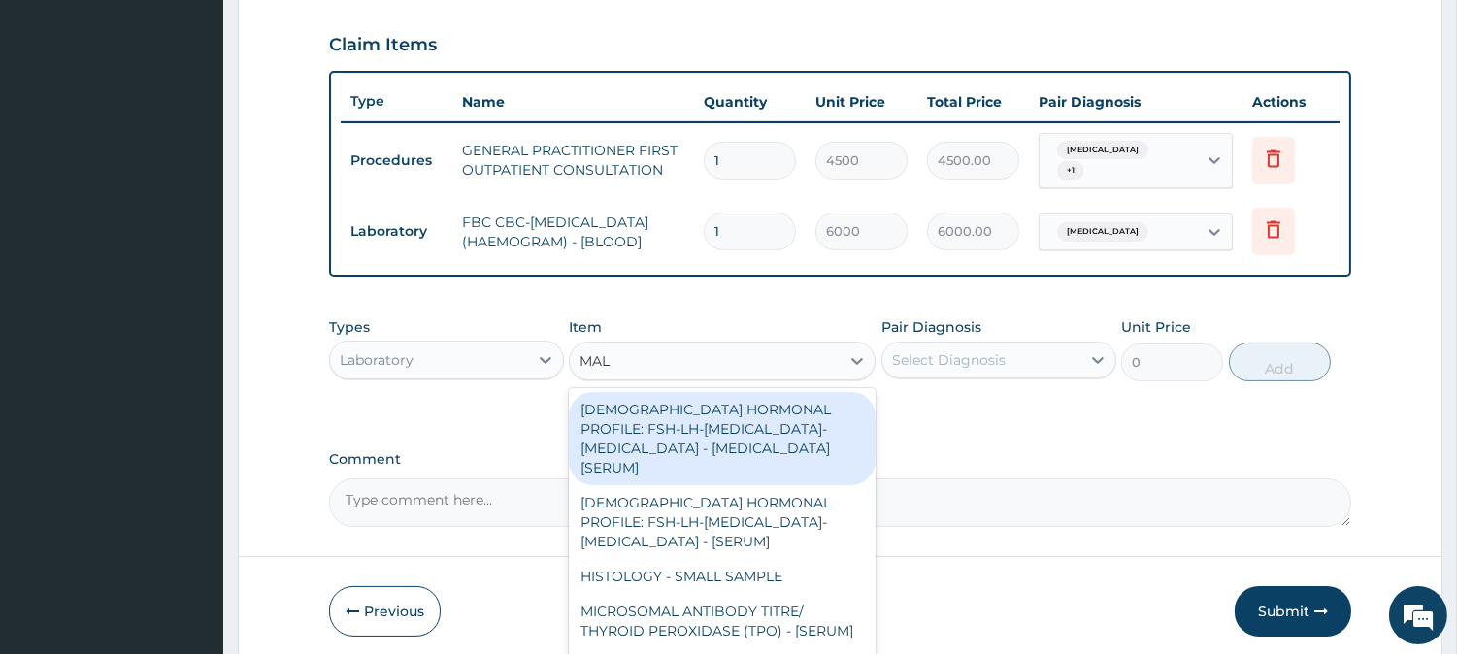
type input "MALA"
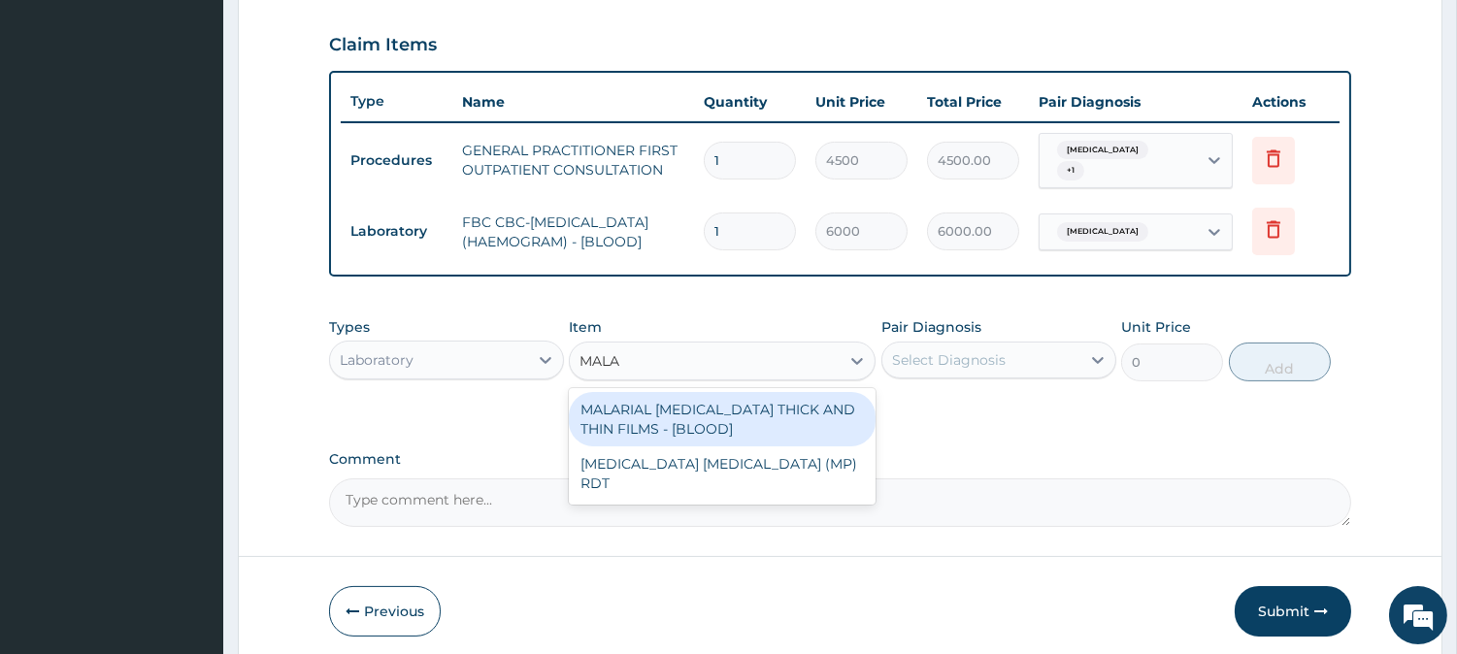
click at [762, 434] on div "MALARIAL PARASITE THICK AND THIN FILMS - [BLOOD]" at bounding box center [722, 419] width 307 height 54
type input "2625"
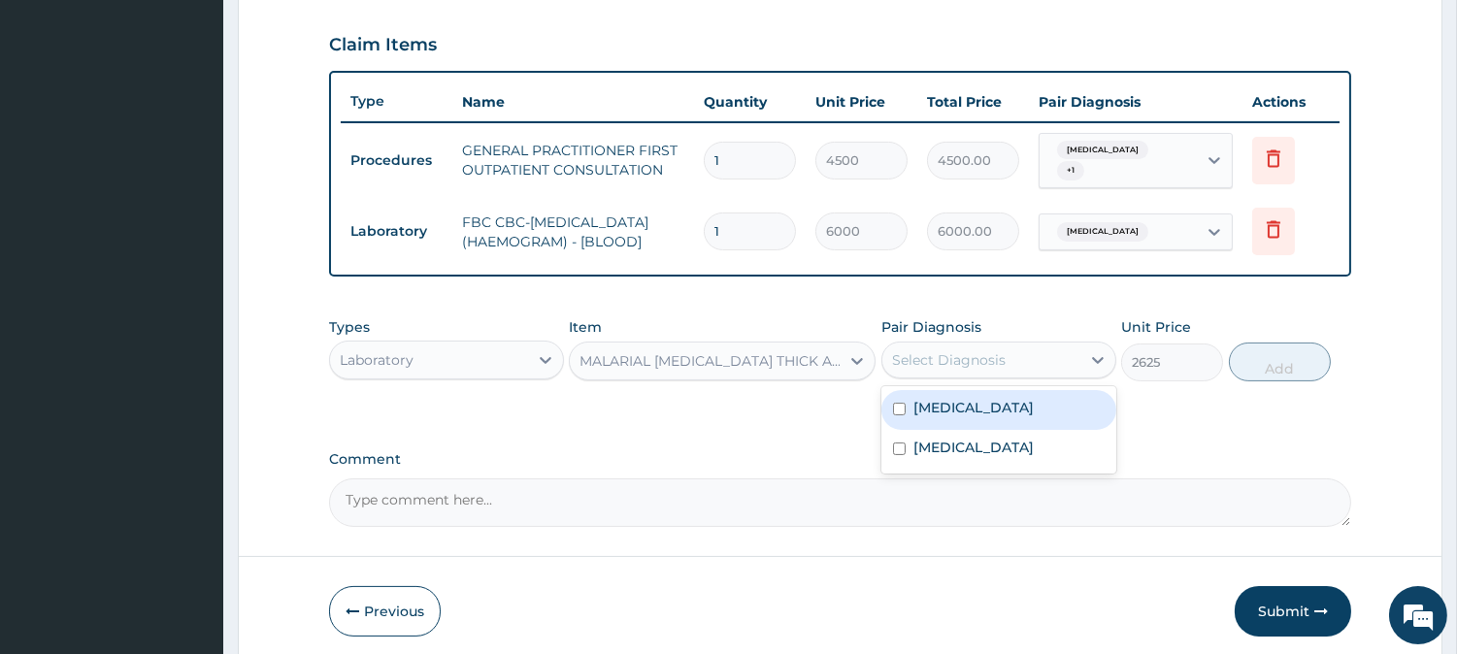
click at [964, 370] on div "Select Diagnosis" at bounding box center [949, 359] width 114 height 19
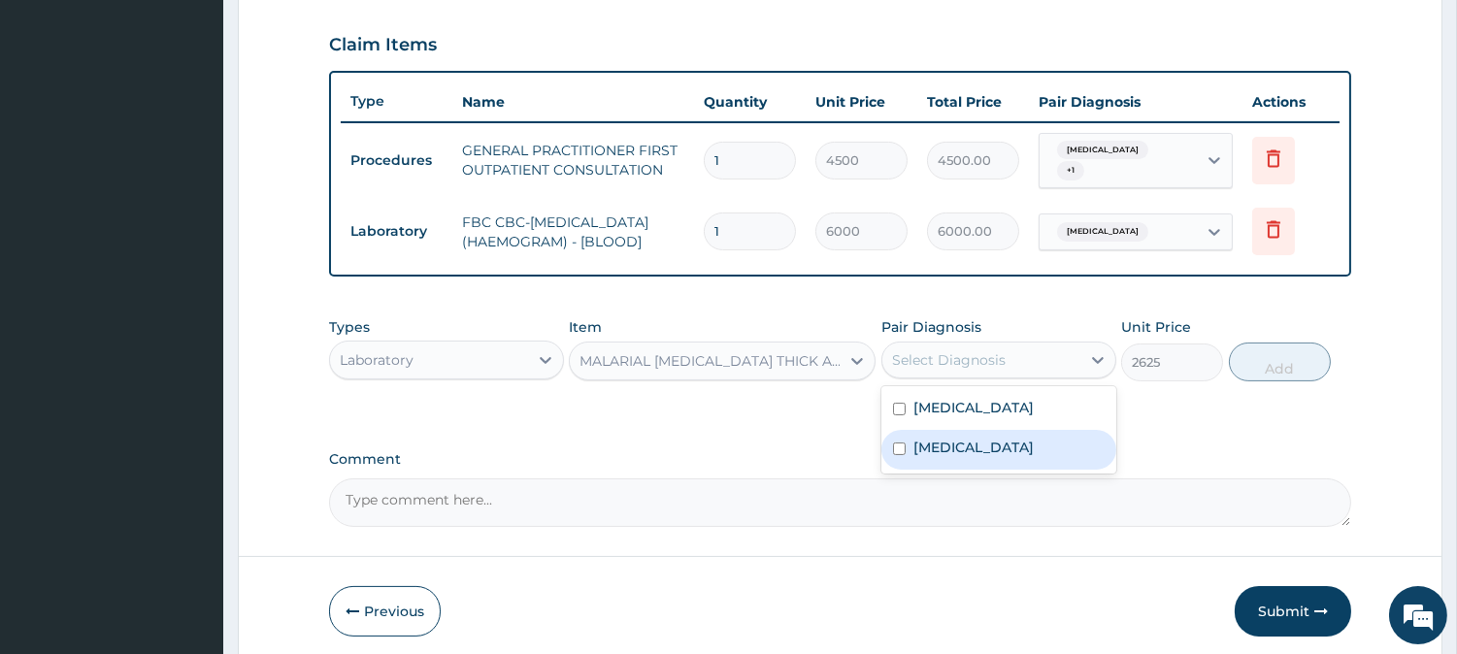
click at [936, 445] on label "Malaria" at bounding box center [973, 447] width 120 height 19
checkbox input "true"
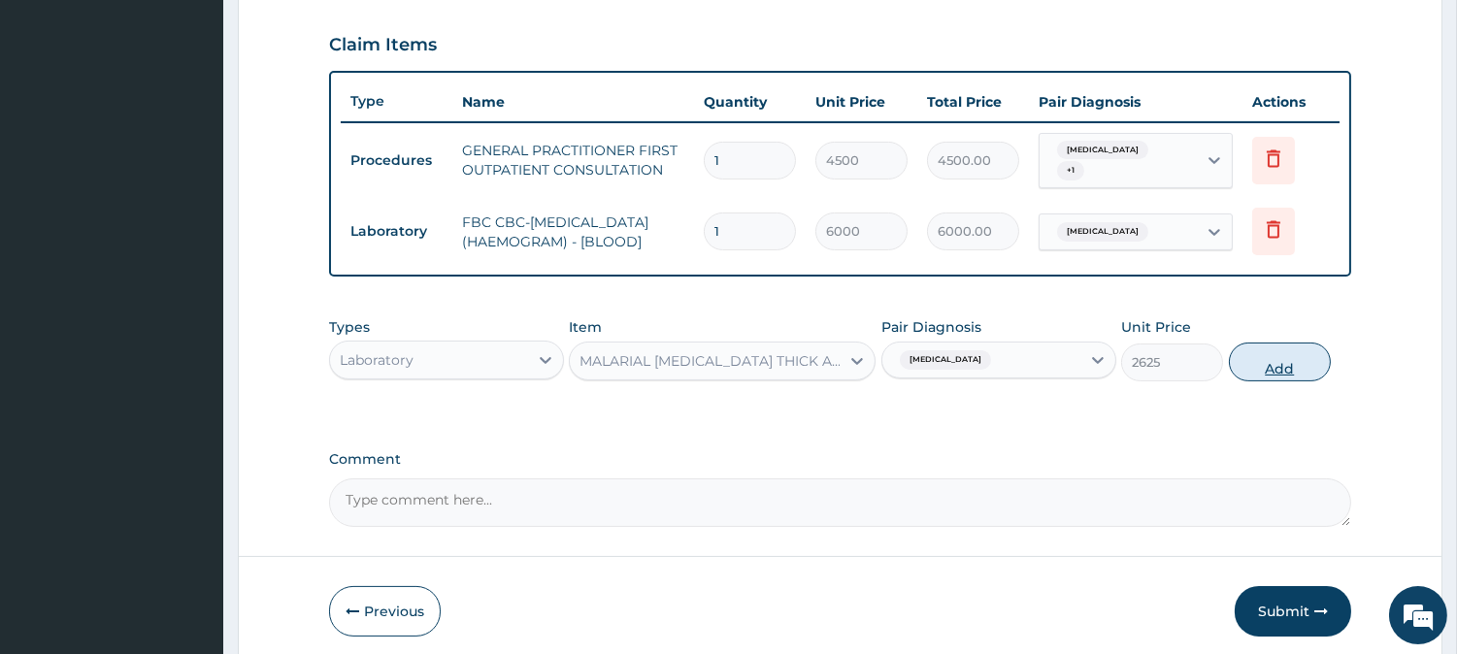
click at [1274, 354] on button "Add" at bounding box center [1280, 362] width 102 height 39
type input "0"
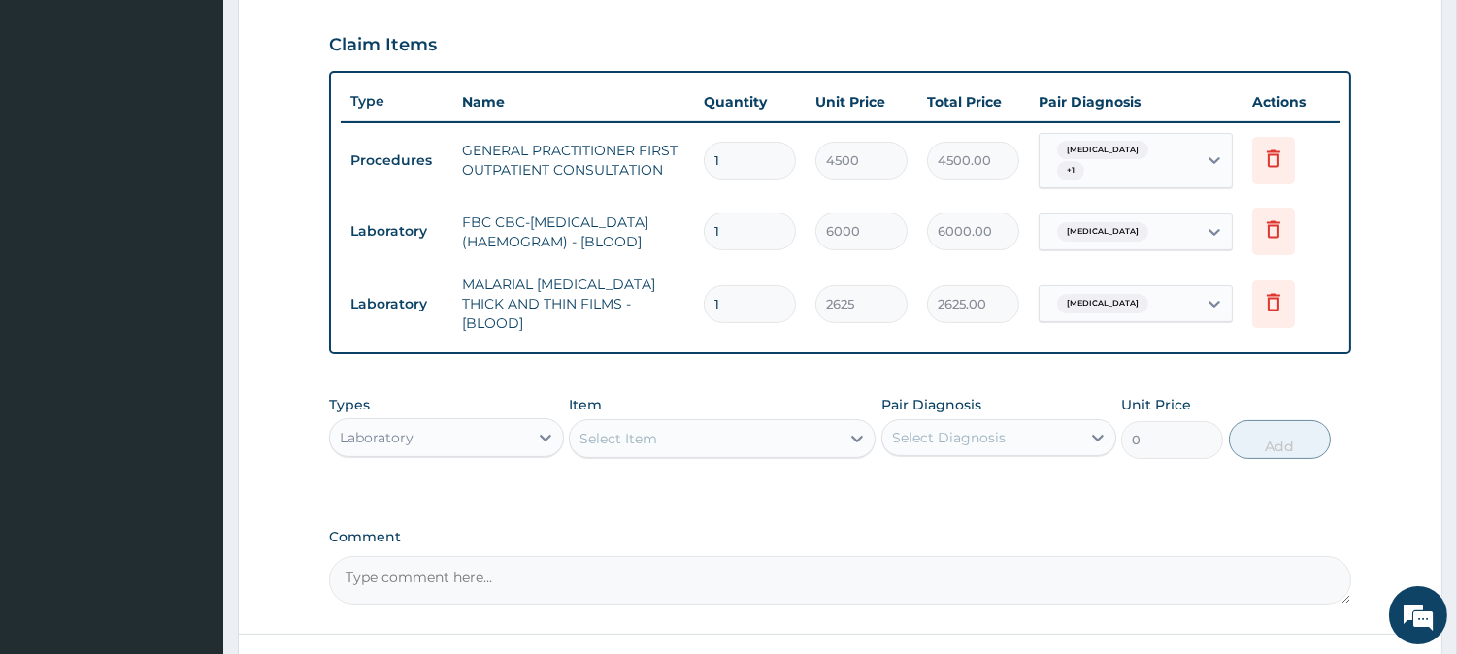
click at [779, 425] on div "Select Item" at bounding box center [705, 438] width 270 height 31
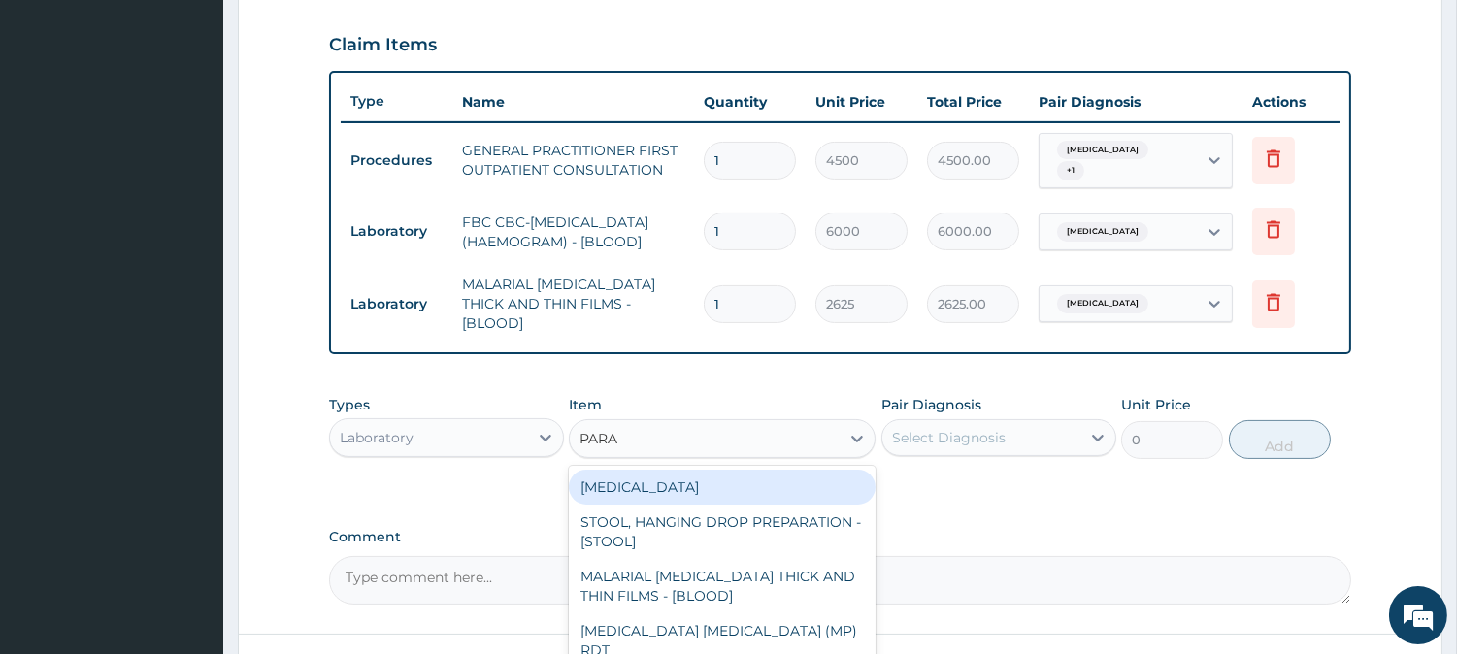
type input "PARA"
click at [500, 433] on div "Laboratory" at bounding box center [429, 437] width 198 height 31
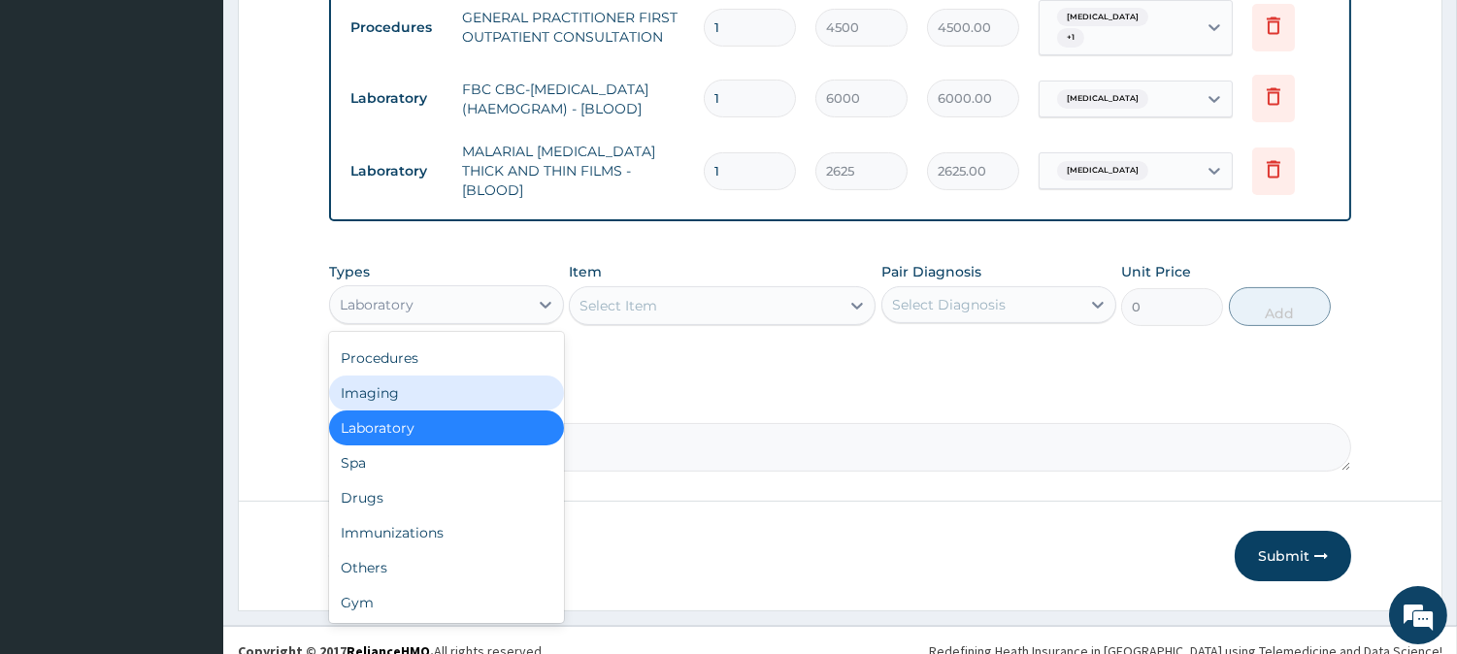
scroll to position [796, 0]
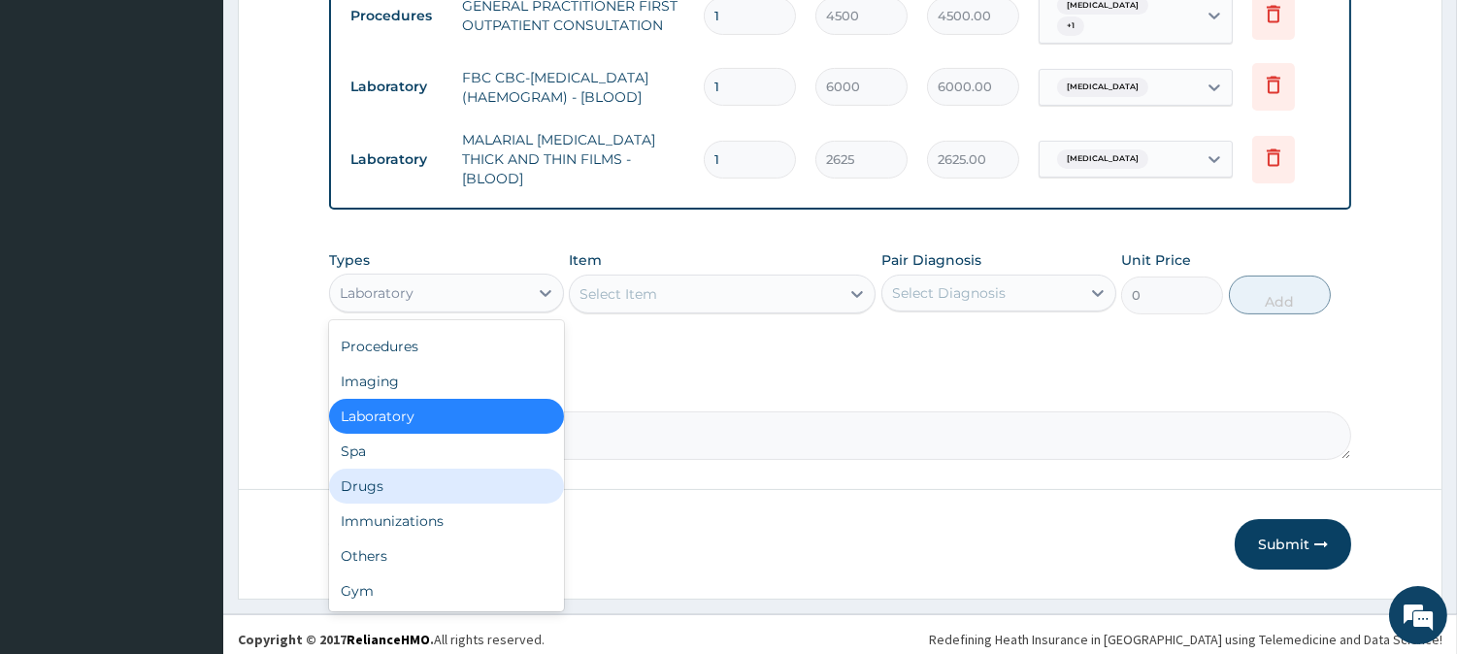
click at [485, 469] on div "Drugs" at bounding box center [446, 486] width 235 height 35
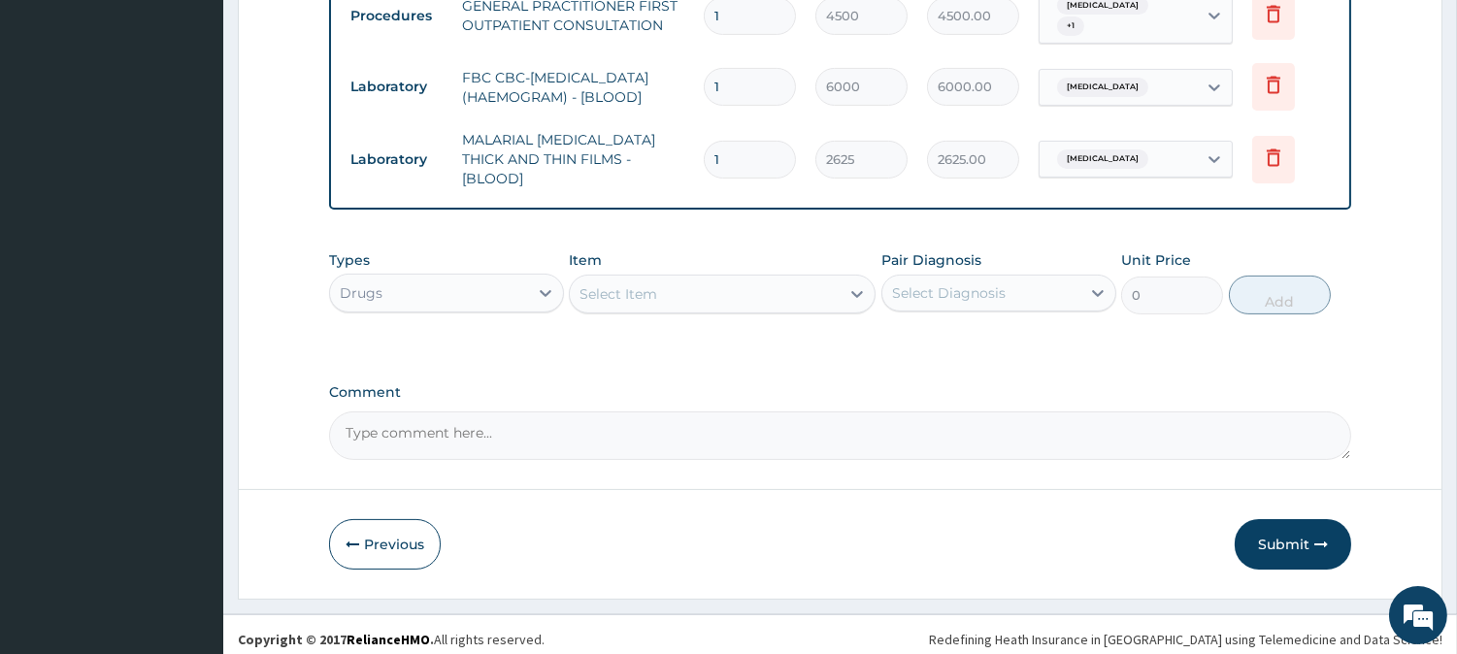
click at [779, 288] on div "Select Item" at bounding box center [705, 294] width 270 height 31
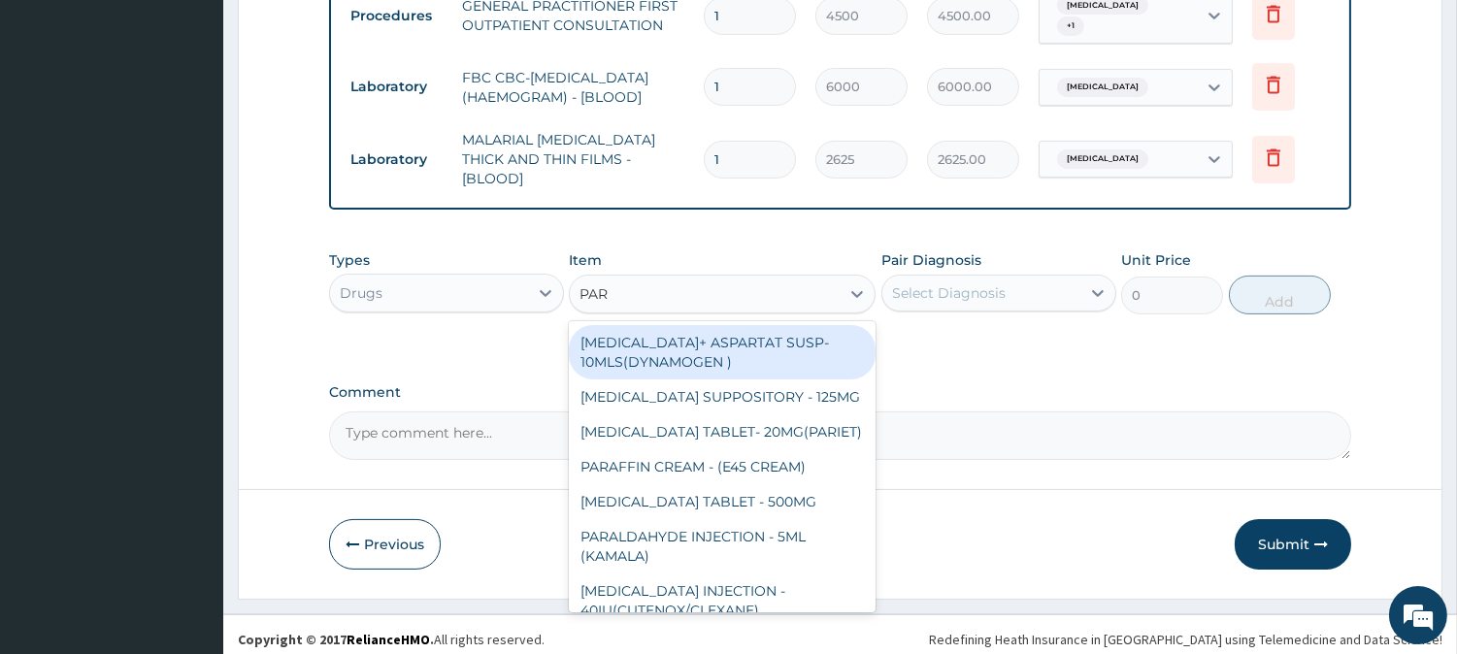
type input "PARA"
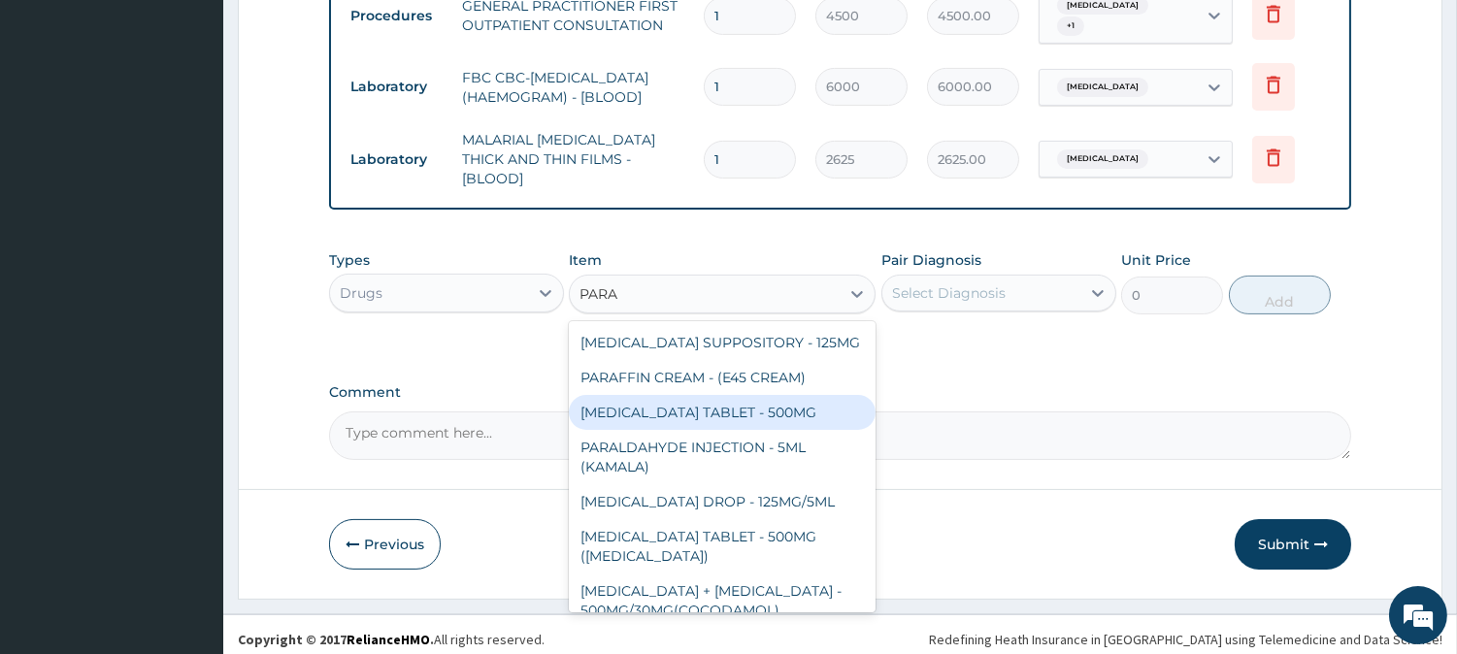
click at [747, 403] on div "PARACETAMOL TABLET - 500MG" at bounding box center [722, 412] width 307 height 35
type input "38.400000000000006"
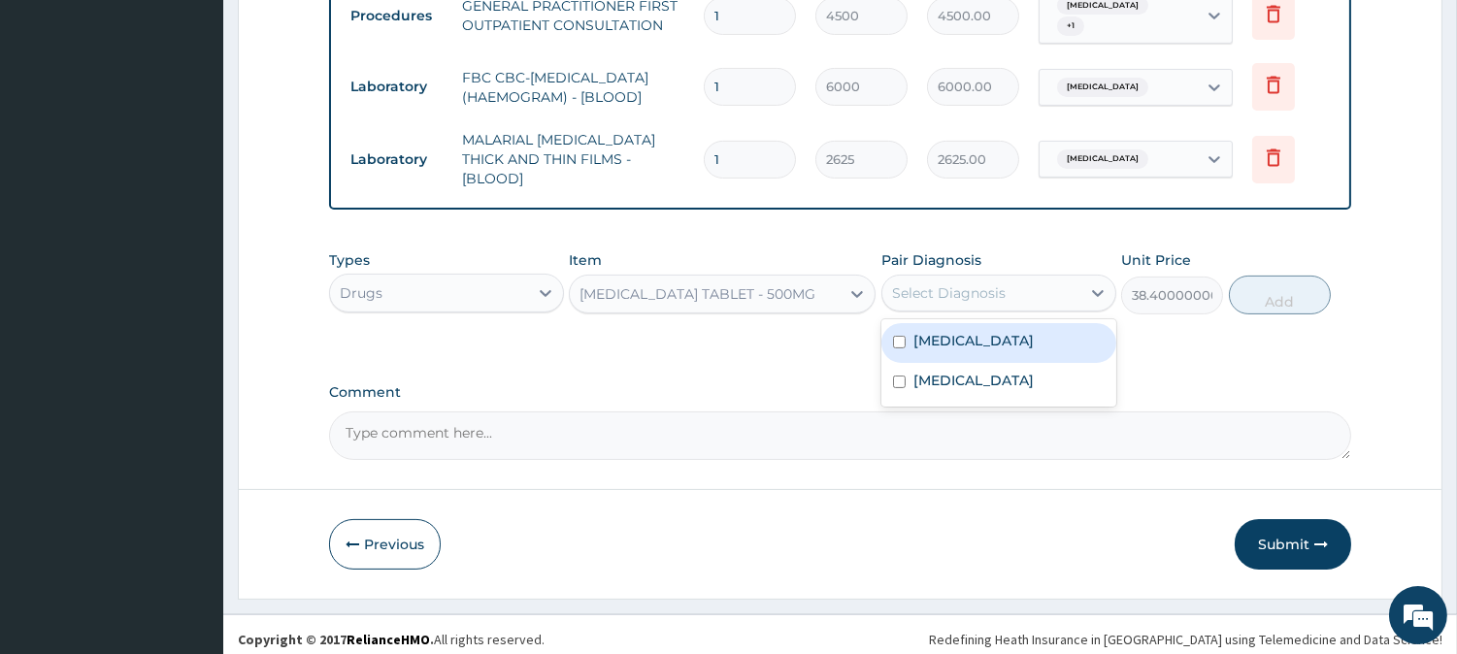
click at [951, 285] on div "Select Diagnosis" at bounding box center [949, 292] width 114 height 19
click at [920, 346] on div "Sepsis" at bounding box center [998, 343] width 235 height 40
checkbox input "true"
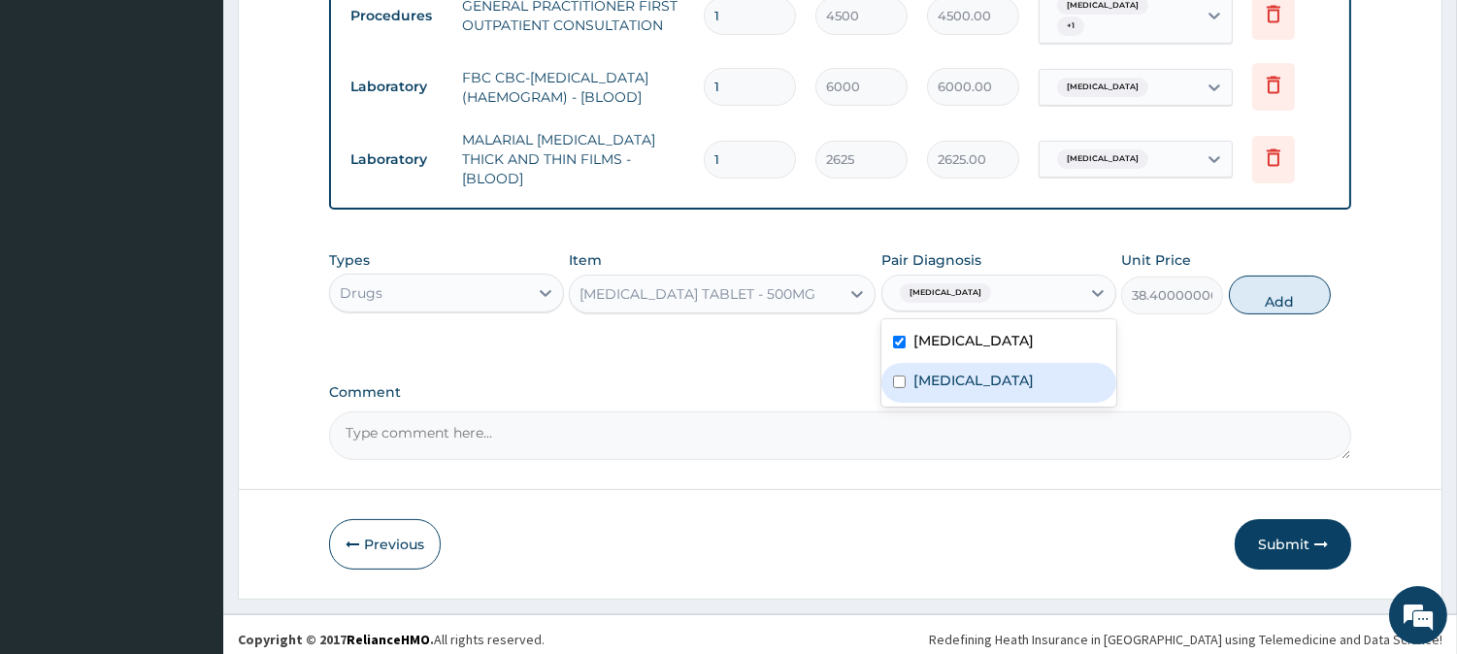
click at [913, 380] on label "Malaria" at bounding box center [973, 380] width 120 height 19
checkbox input "true"
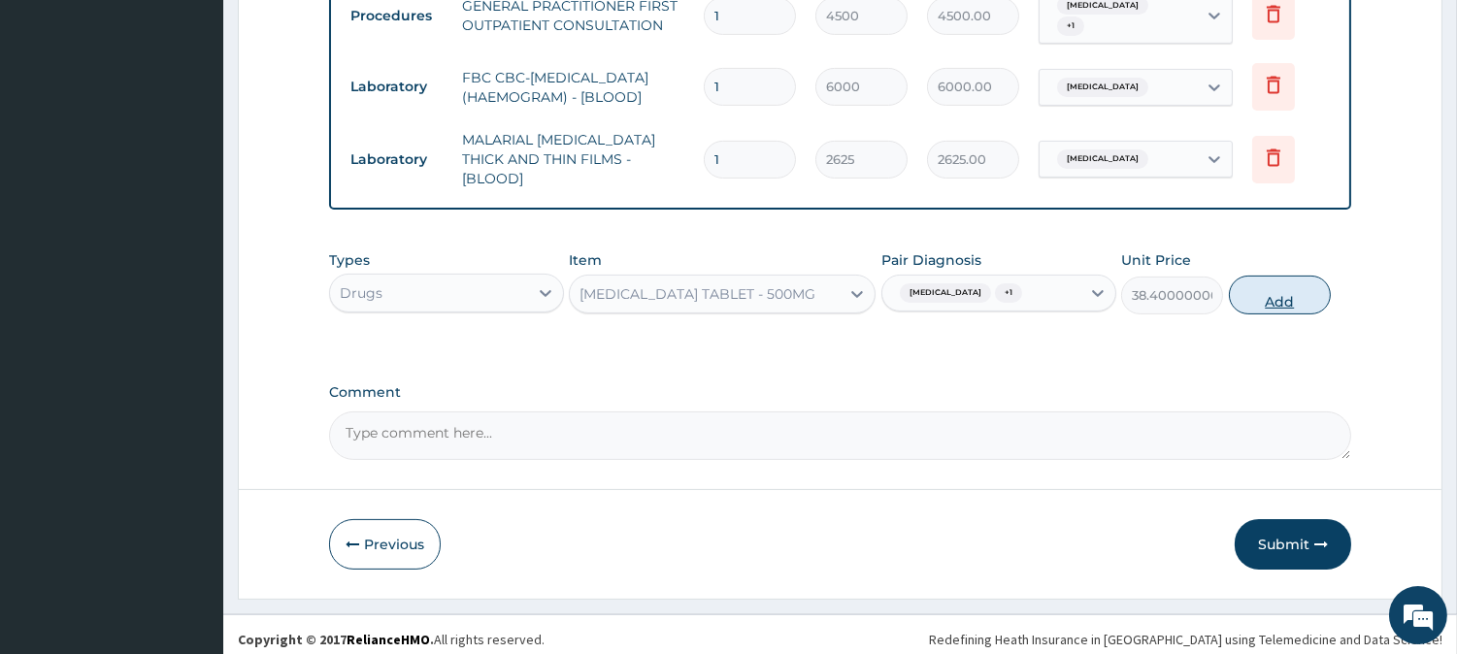
click at [1305, 285] on button "Add" at bounding box center [1280, 295] width 102 height 39
type input "0"
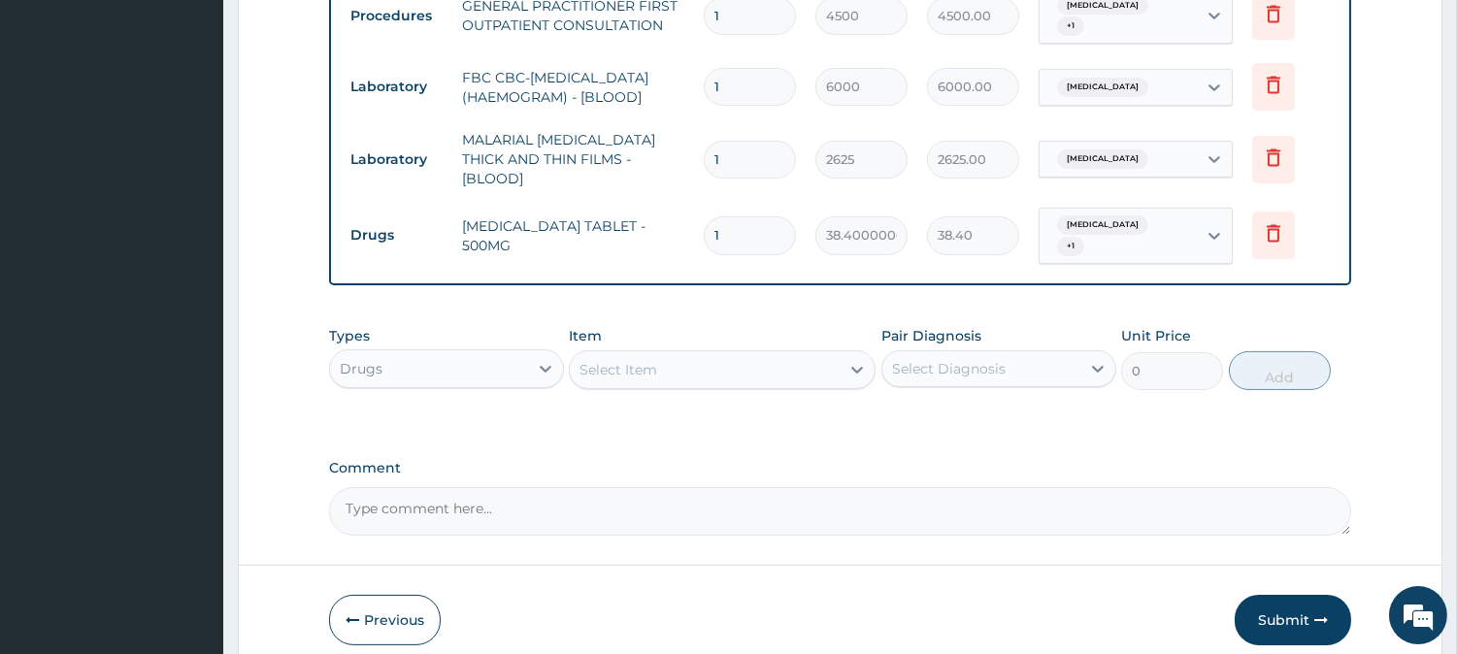
type input "18"
type input "691.20"
type input "18"
click at [789, 354] on div "Select Item" at bounding box center [705, 369] width 270 height 31
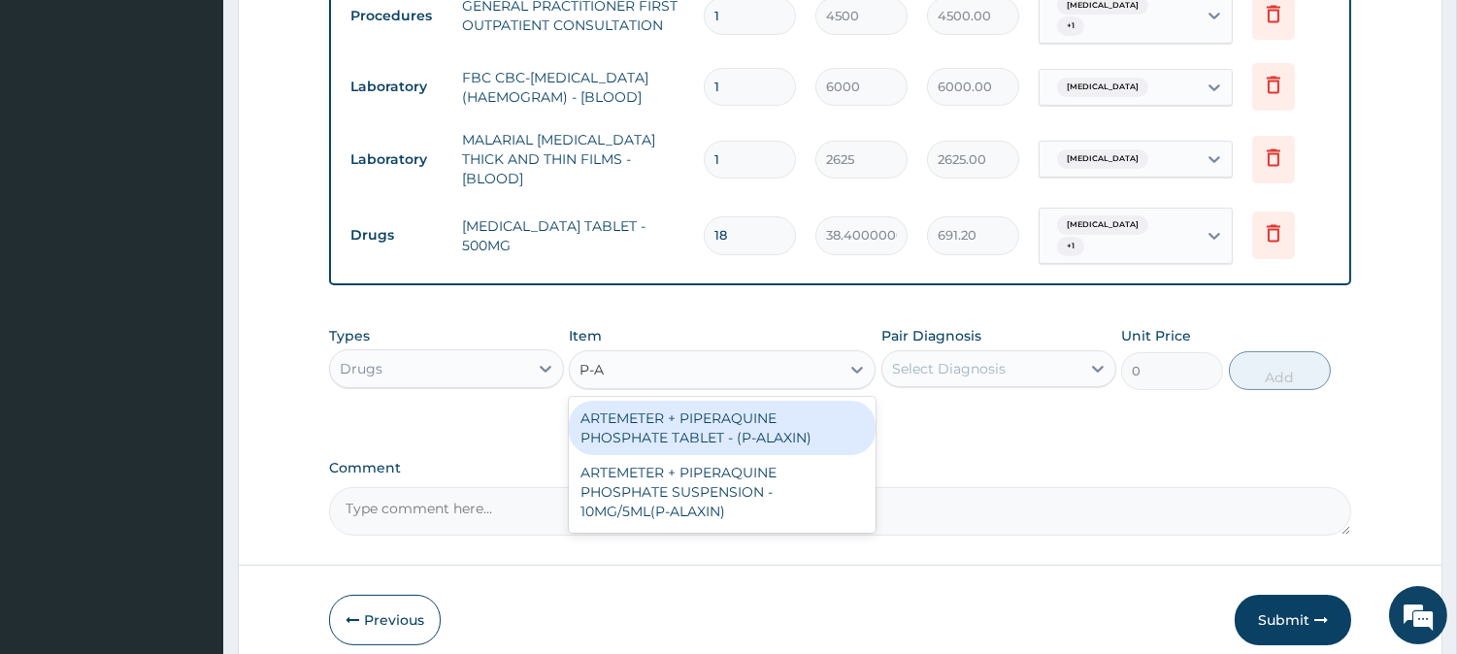
type input "P-AL"
click at [764, 401] on div "ARTEMETER + PIPERAQUINE PHOSPHATE TABLET - (P-ALAXIN)" at bounding box center [722, 428] width 307 height 54
type input "416"
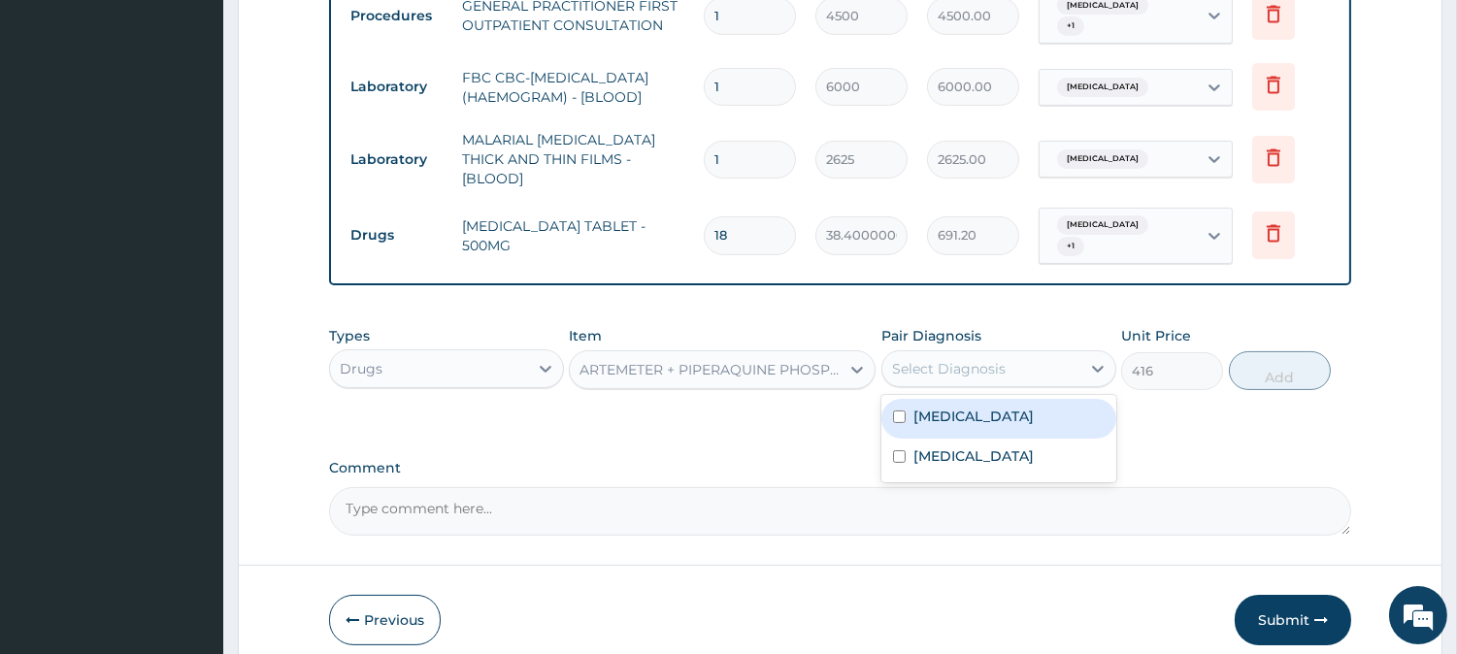
click at [978, 360] on div "Select Diagnosis" at bounding box center [949, 368] width 114 height 19
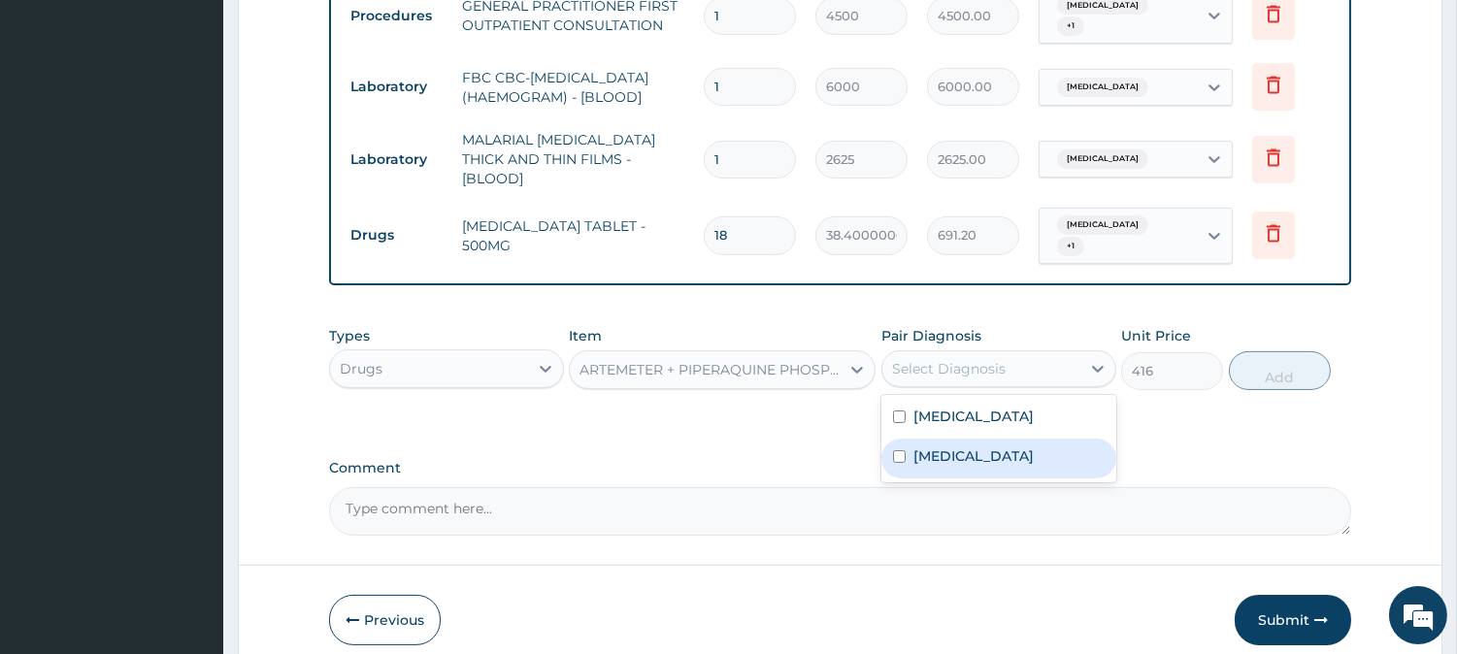
click at [938, 447] on label "Malaria" at bounding box center [973, 456] width 120 height 19
checkbox input "true"
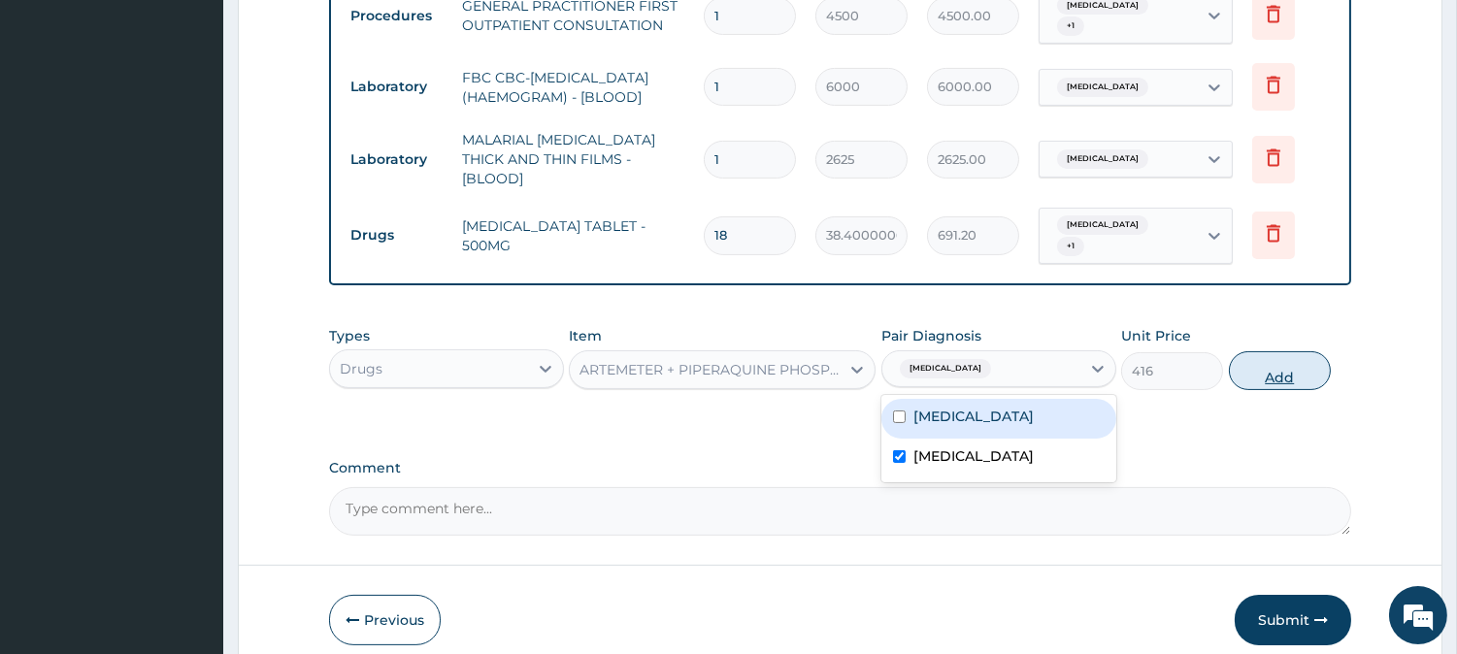
click at [1302, 365] on button "Add" at bounding box center [1280, 370] width 102 height 39
type input "0"
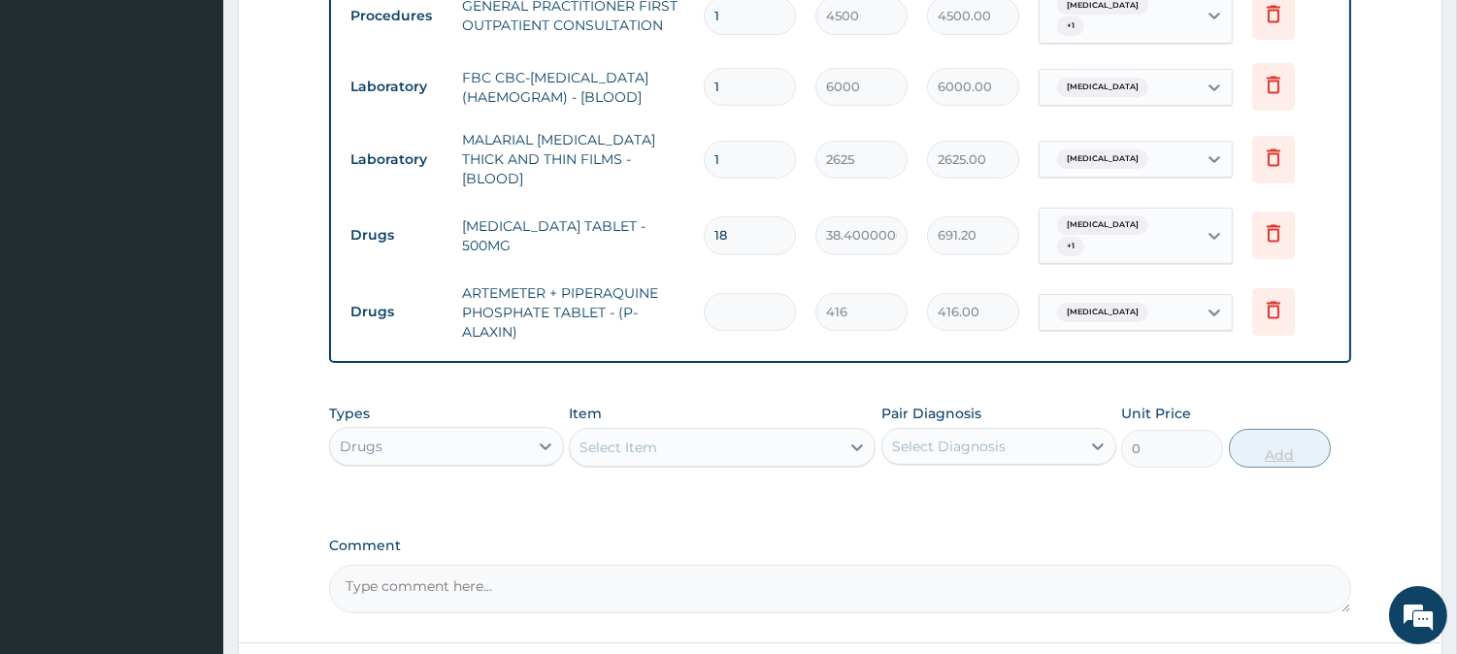
type input "0.00"
type input "3"
type input "1248.00"
type input "3"
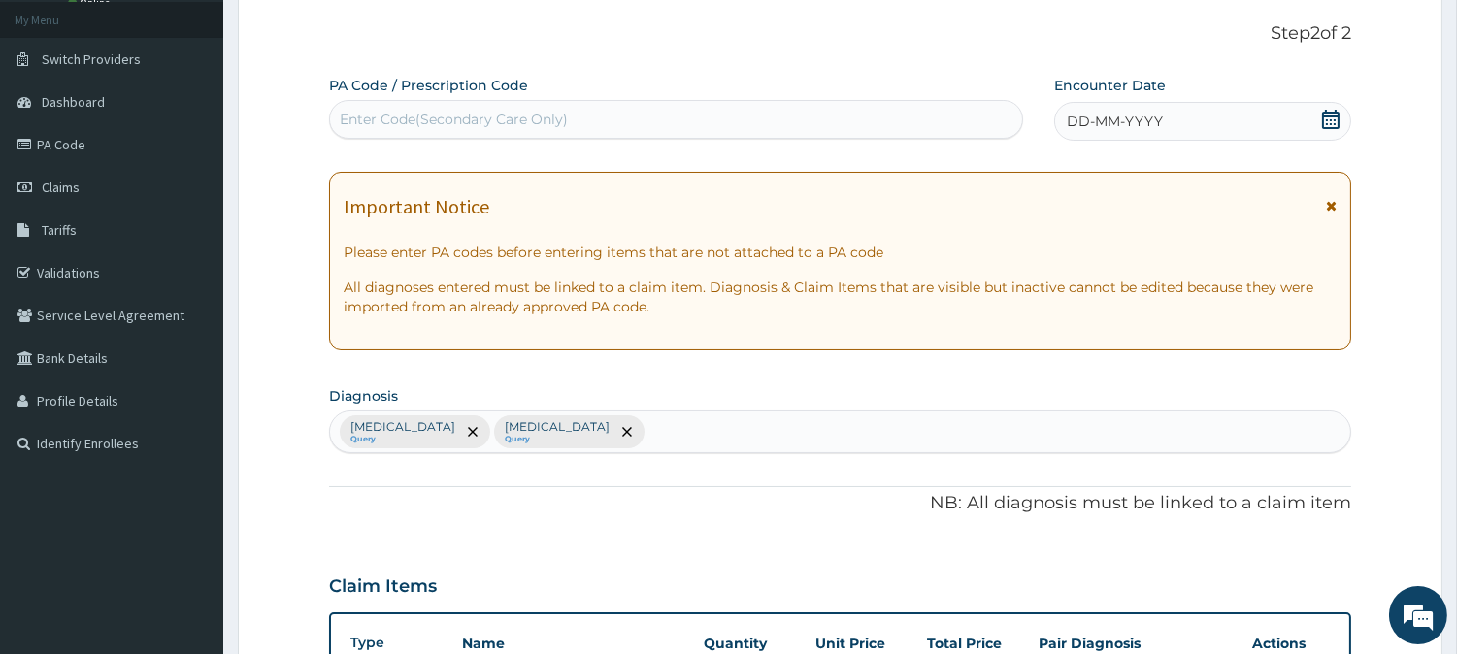
scroll to position [76, 0]
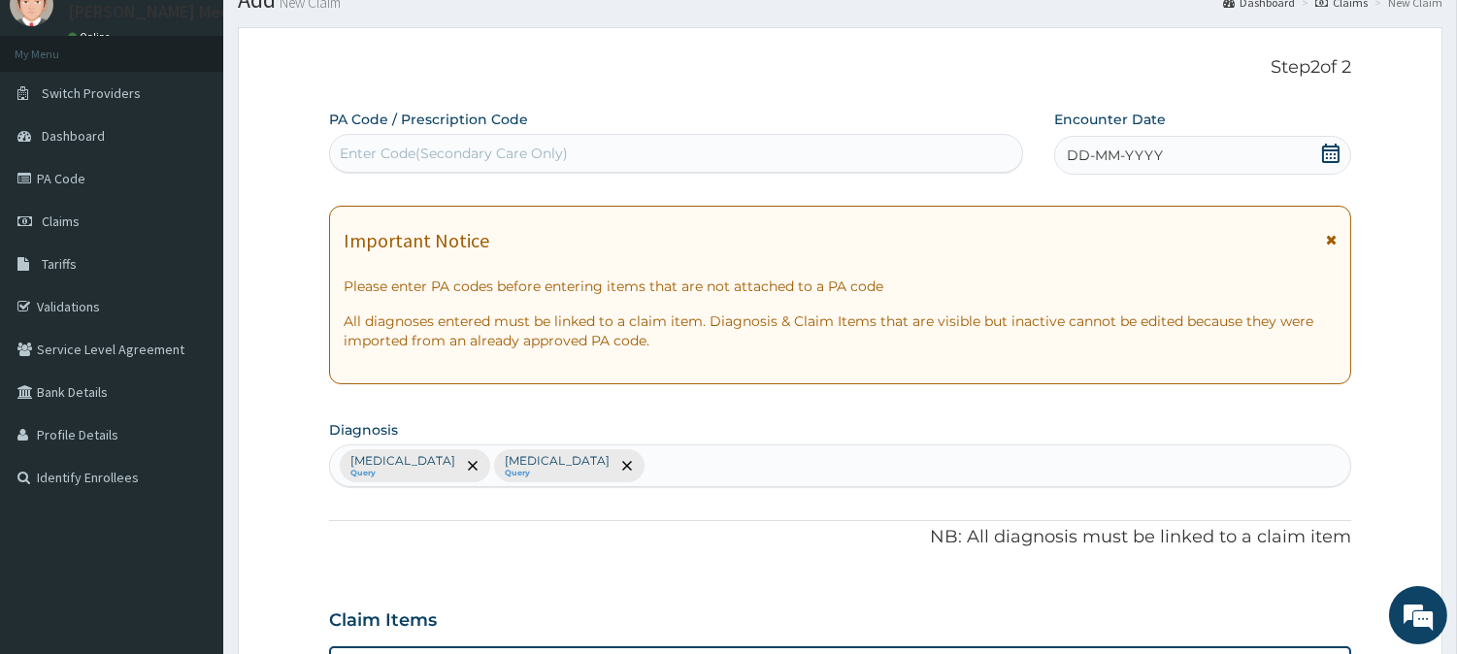
click at [1140, 162] on span "DD-MM-YYYY" at bounding box center [1115, 155] width 96 height 19
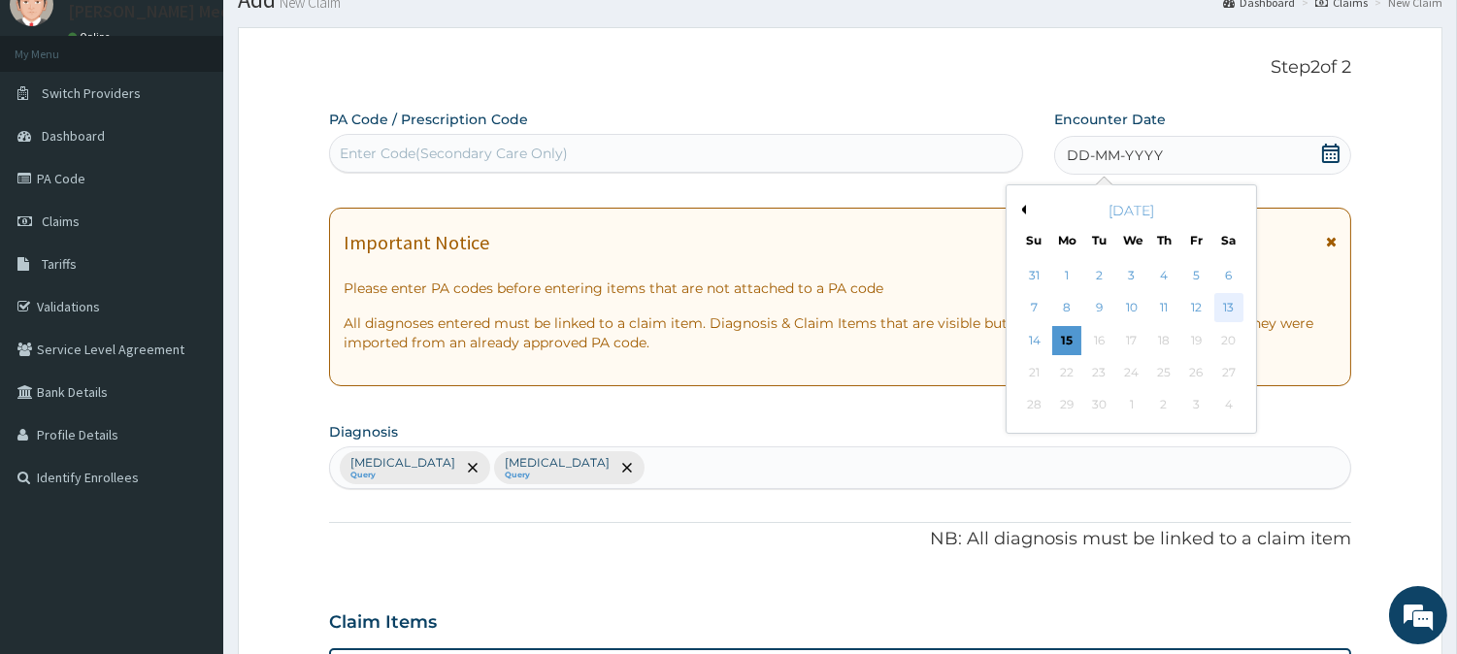
click at [1219, 302] on div "13" at bounding box center [1227, 308] width 29 height 29
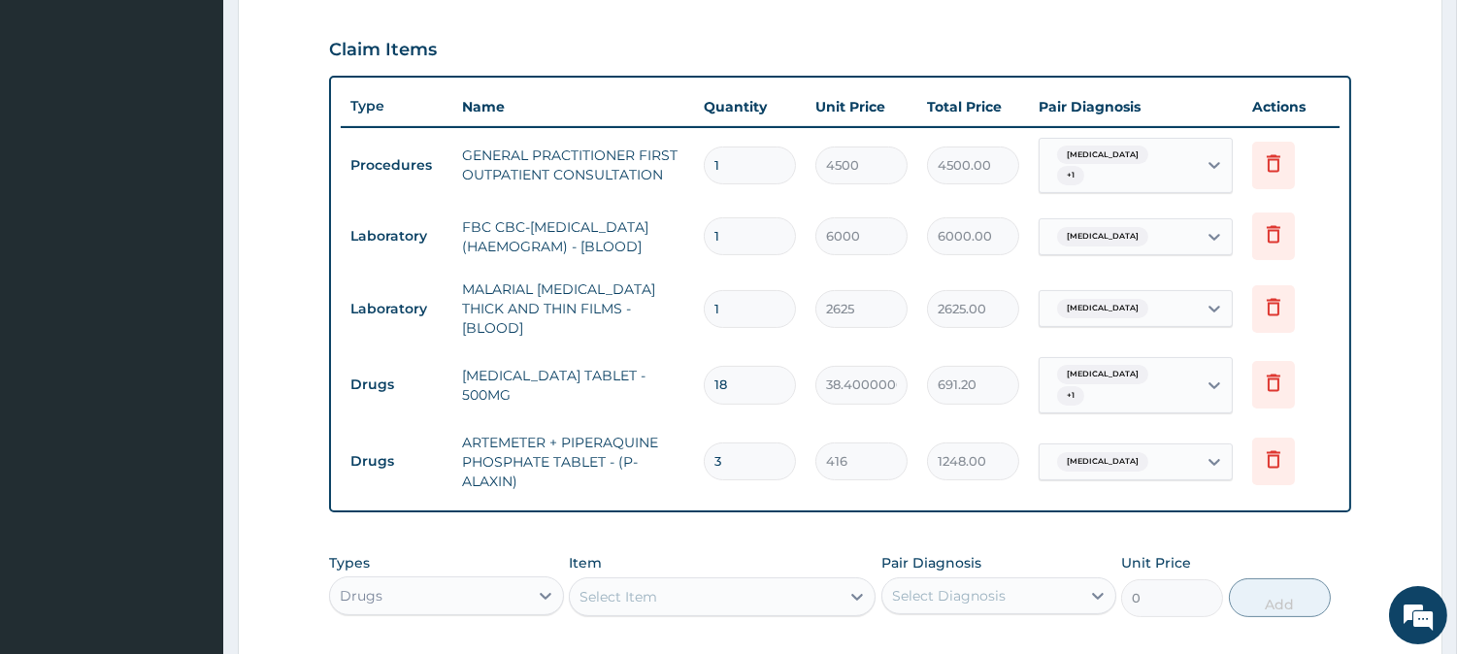
scroll to position [942, 0]
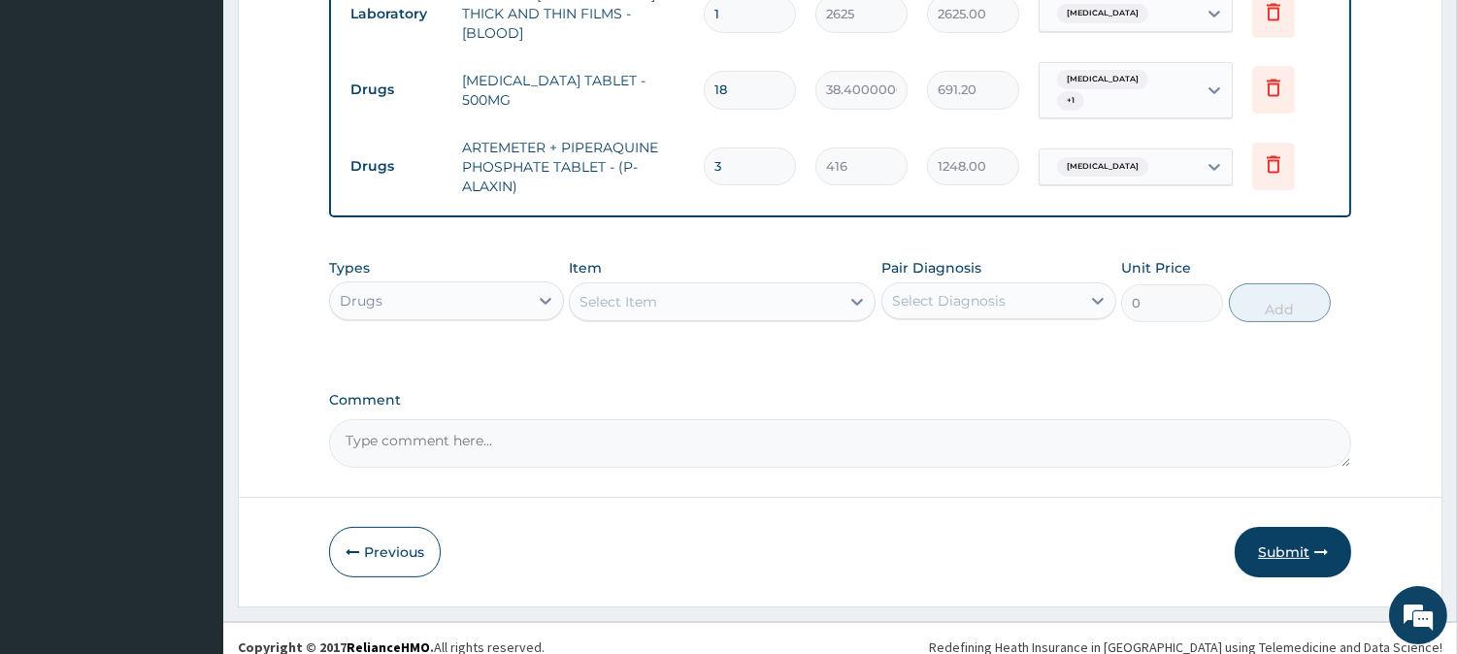
click at [1294, 544] on button "Submit" at bounding box center [1293, 552] width 116 height 50
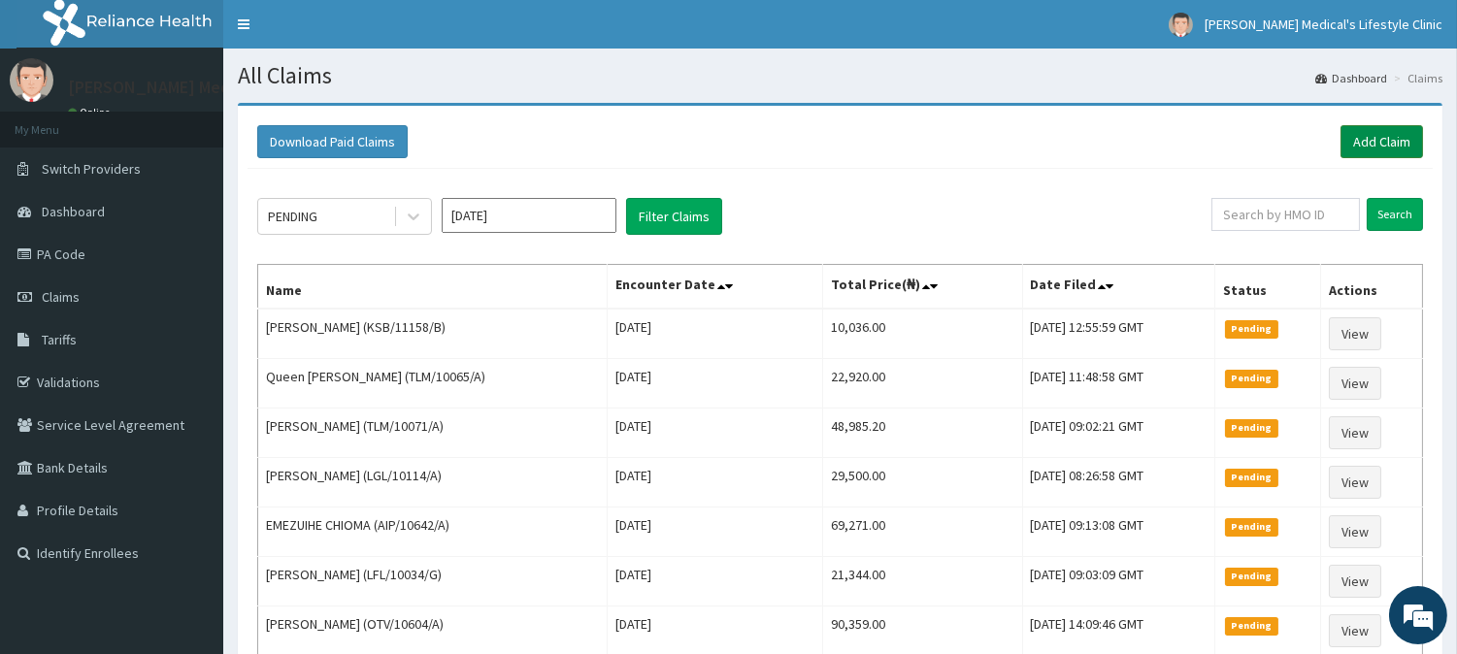
click at [1375, 141] on link "Add Claim" at bounding box center [1382, 141] width 83 height 33
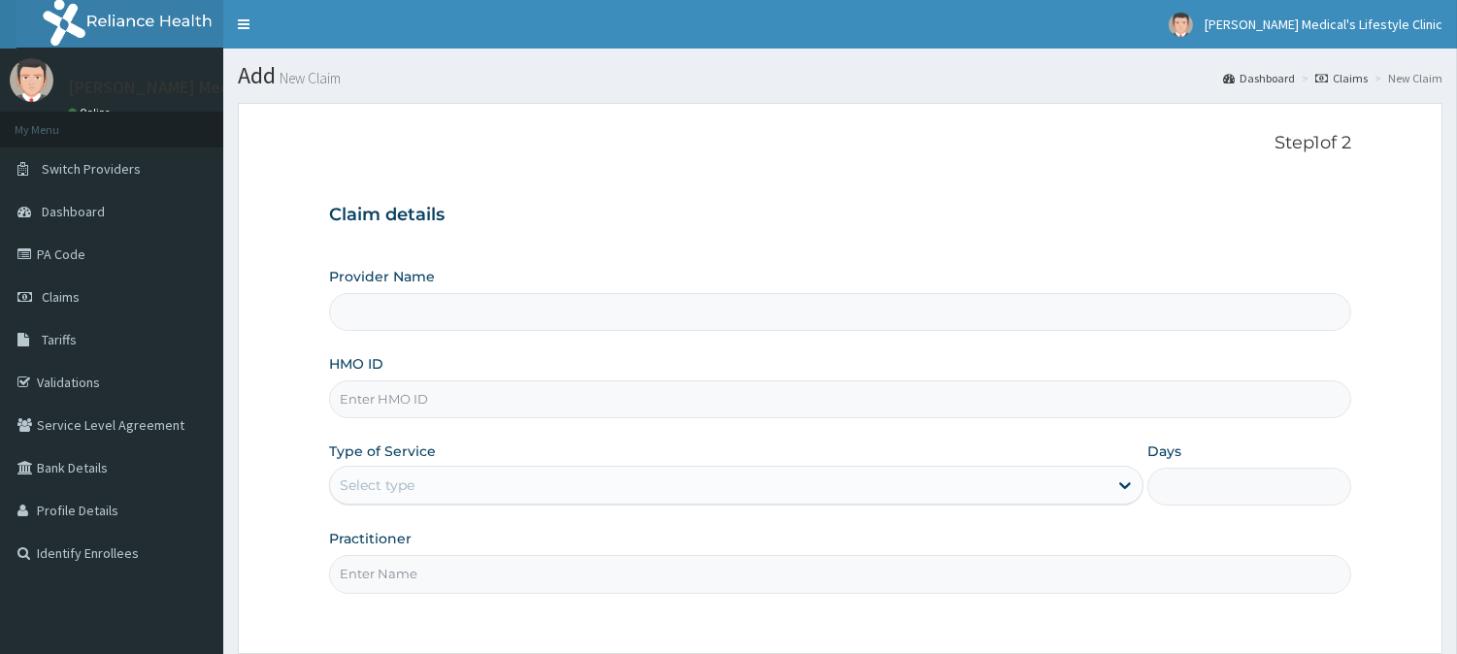
click at [541, 234] on div "Claim details Provider Name HMO ID Type of Service Select type Days Practitioner" at bounding box center [840, 389] width 1022 height 408
type input "Grover Medical's Lifestyle clinic"
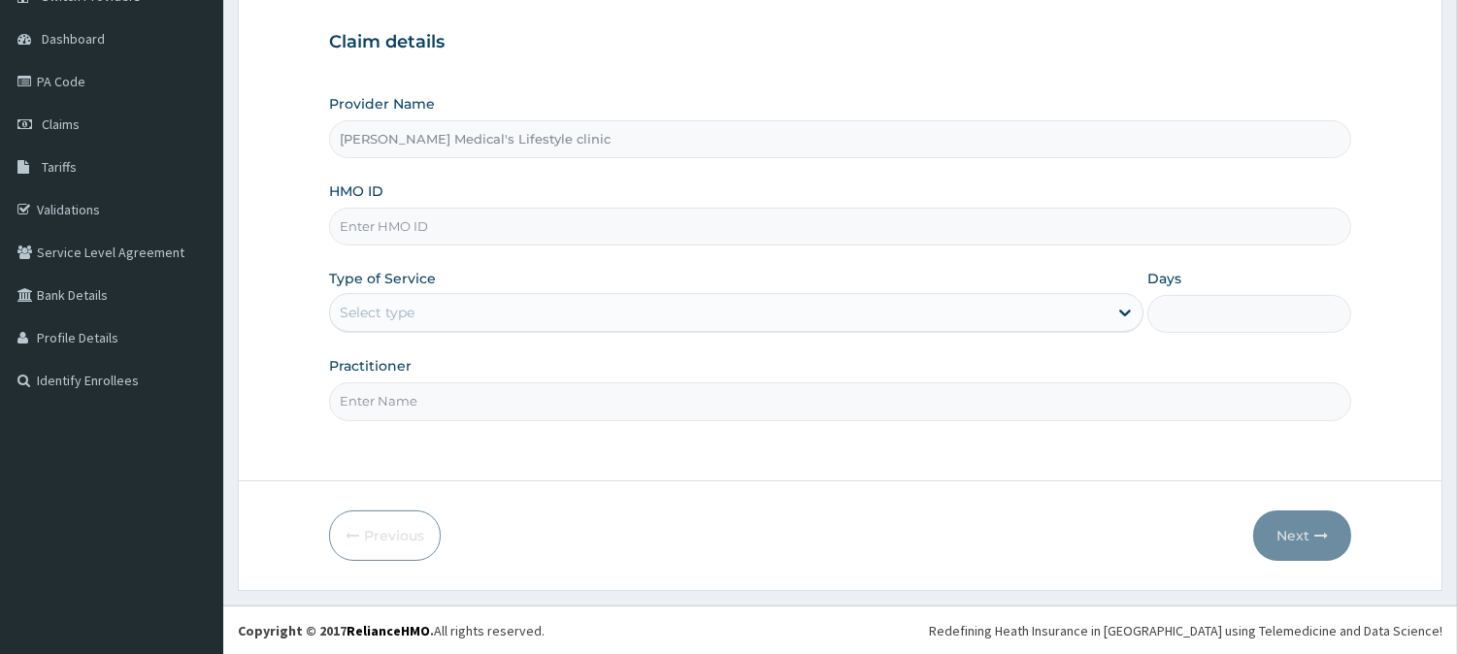
drag, startPoint x: 0, startPoint y: 32, endPoint x: 412, endPoint y: 215, distance: 450.2
click at [417, 217] on input "HMO ID" at bounding box center [840, 227] width 1022 height 38
paste input "AGA/10016/A"
type input "AGA/10016/A"
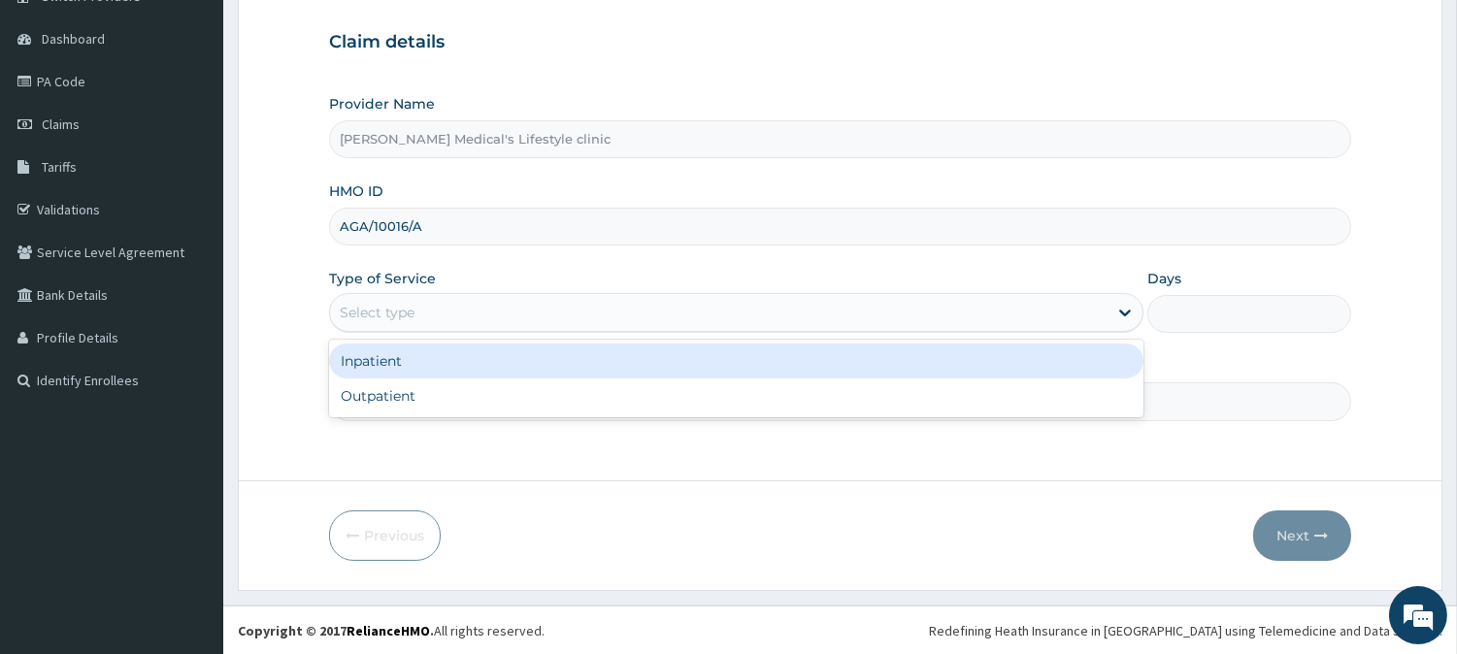
click at [393, 312] on div "Select type" at bounding box center [377, 312] width 75 height 19
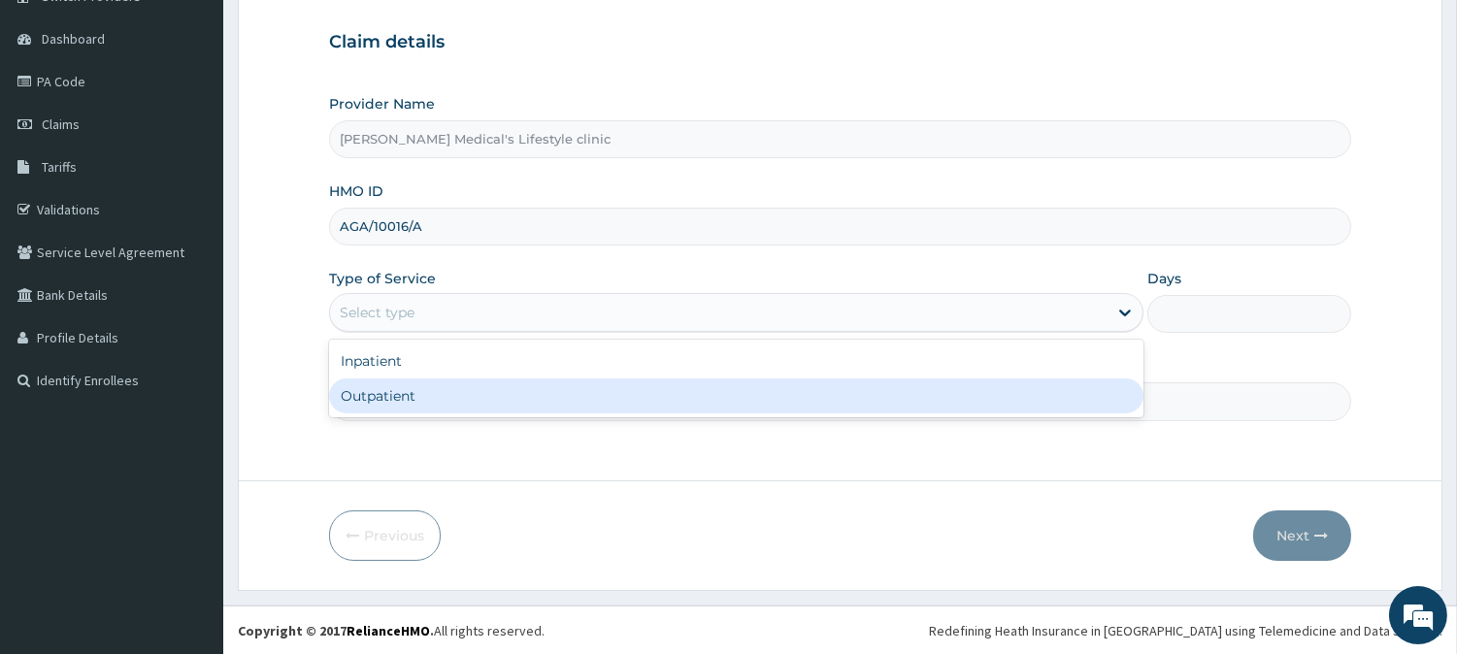
click at [403, 399] on div "Outpatient" at bounding box center [736, 396] width 814 height 35
type input "1"
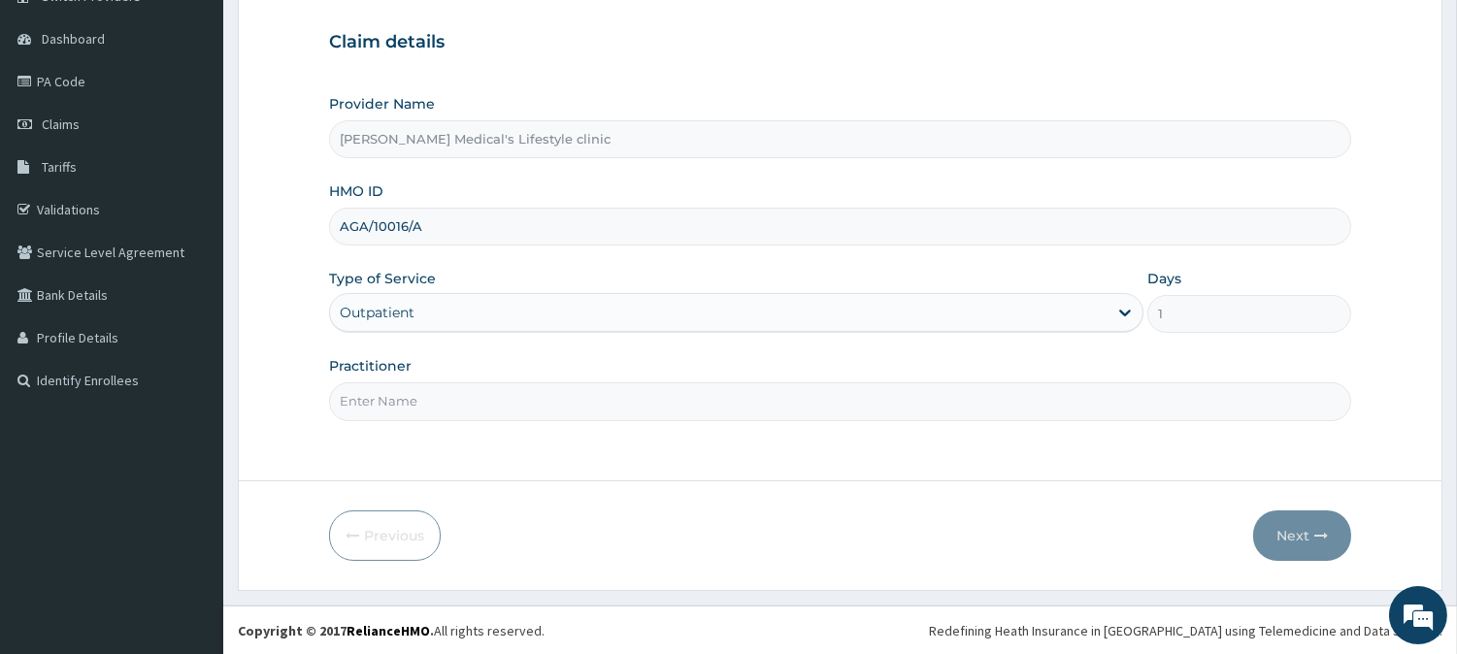
click at [403, 399] on input "Practitioner" at bounding box center [840, 401] width 1022 height 38
type input "DR kolawole"
click at [1351, 536] on form "Step 1 of 2 Claim details Provider Name Grover Medical's Lifestyle clinic HMO I…" at bounding box center [840, 260] width 1205 height 661
click at [1307, 542] on button "Next" at bounding box center [1302, 536] width 98 height 50
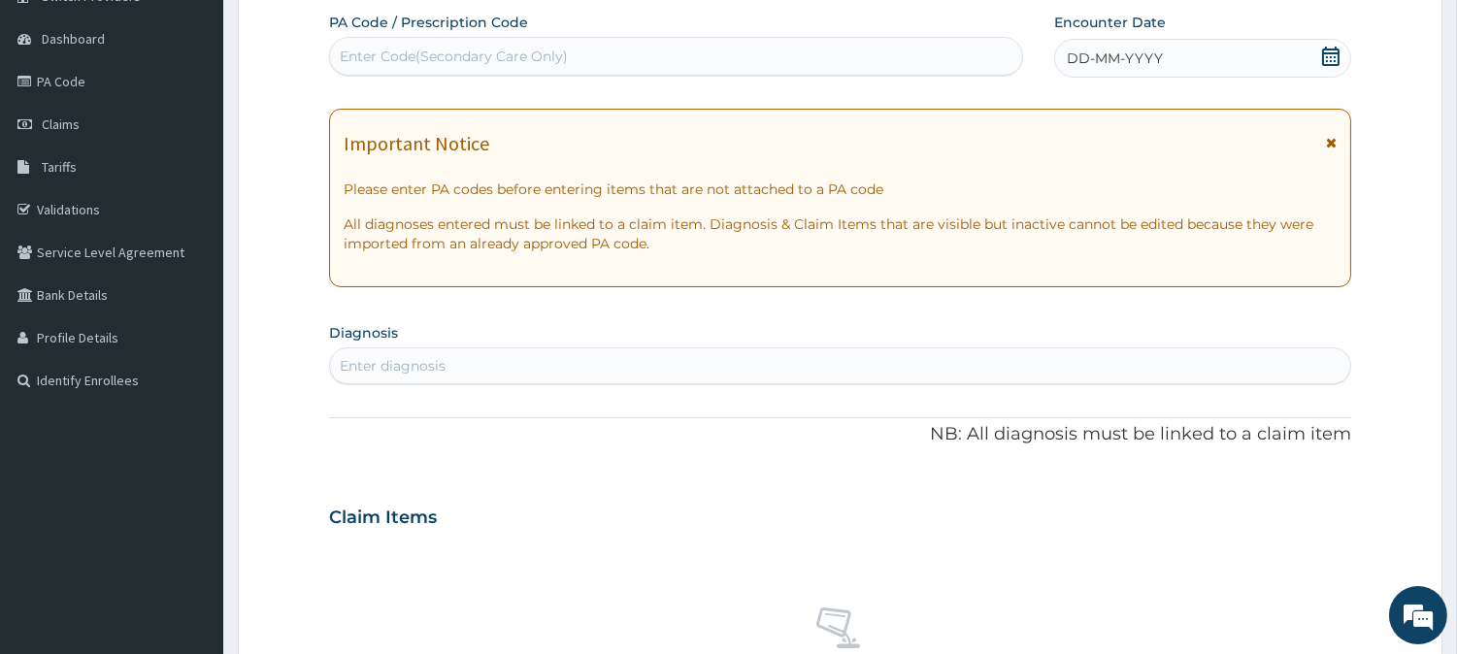
click at [577, 364] on div "Enter diagnosis" at bounding box center [840, 365] width 1020 height 31
type input "SEP"
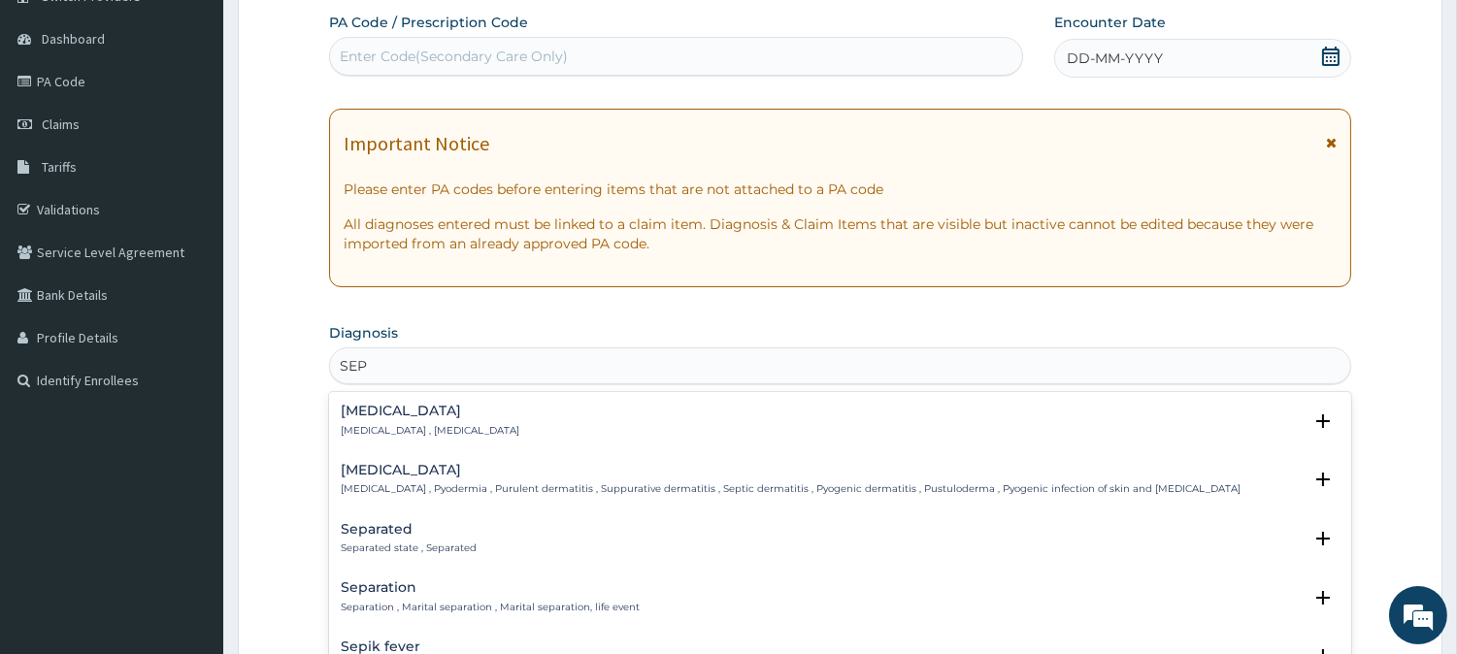
click at [381, 424] on p "Systemic infection , Sepsis" at bounding box center [430, 431] width 179 height 14
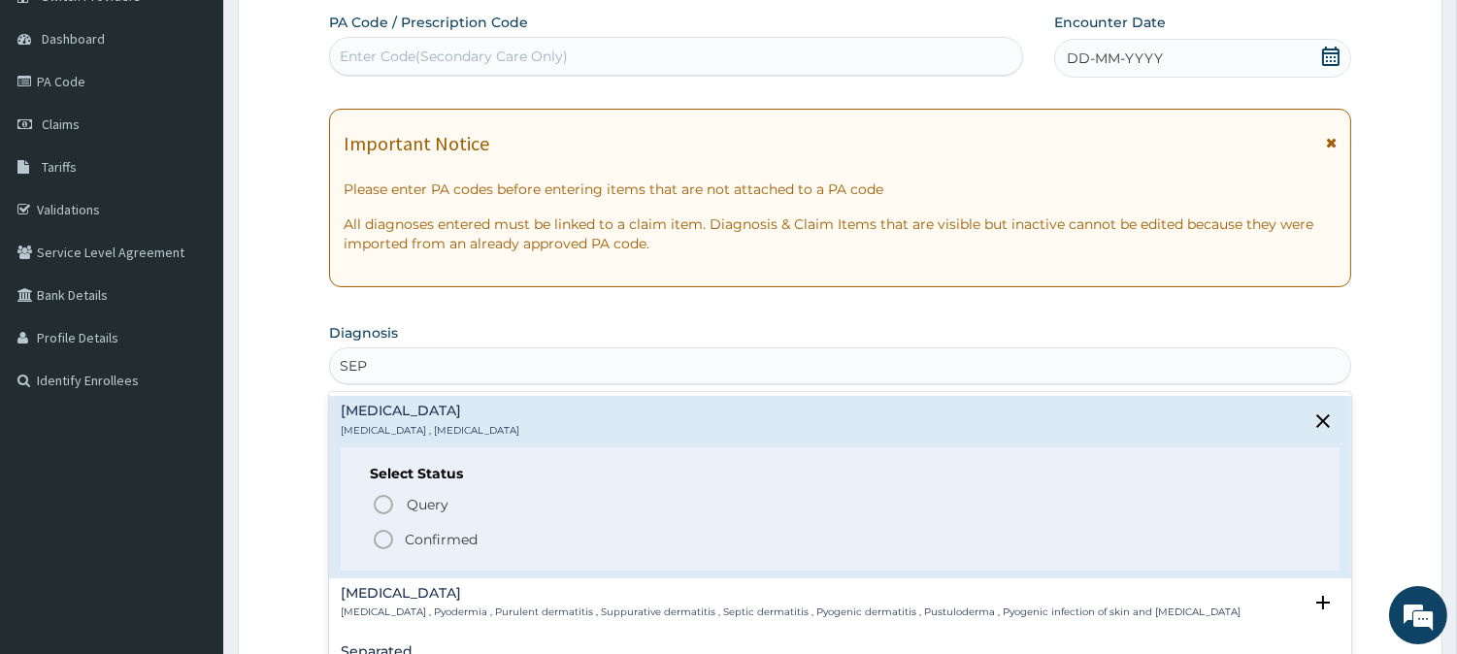
scroll to position [0, 0]
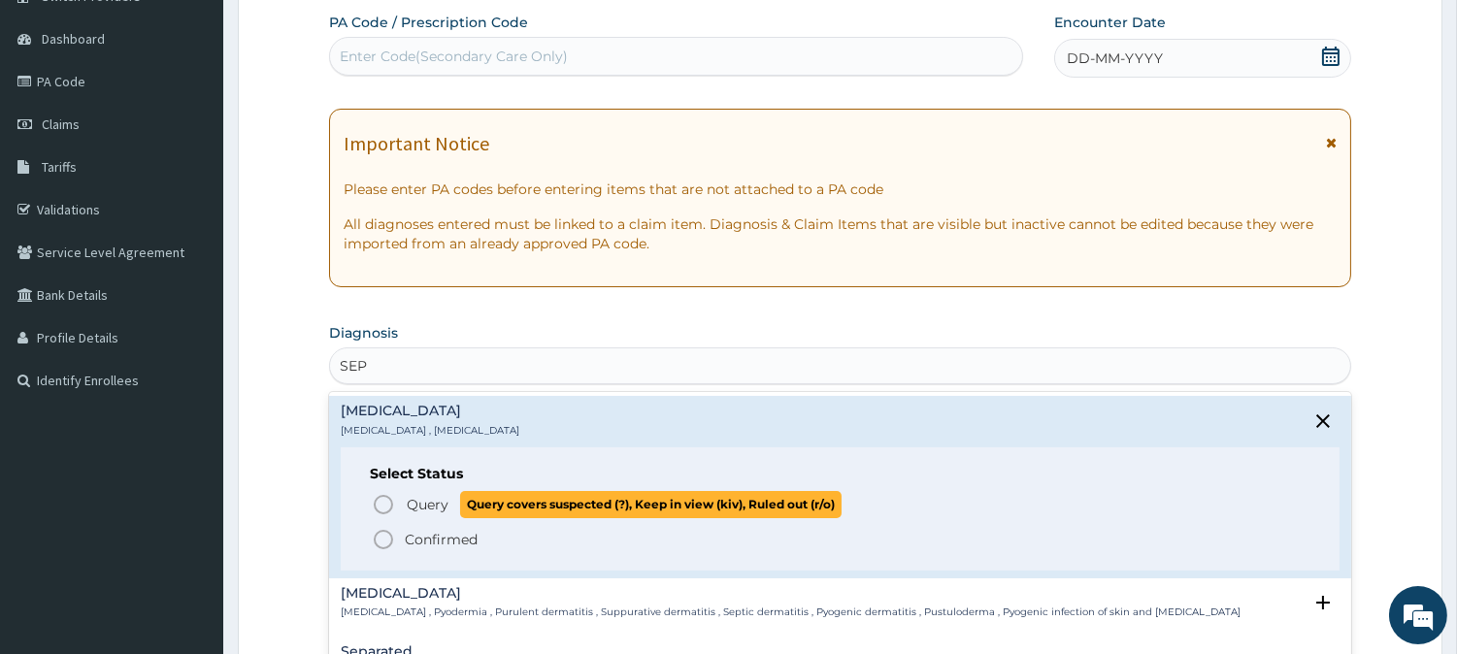
click at [379, 509] on icon "status option query" at bounding box center [383, 504] width 23 height 23
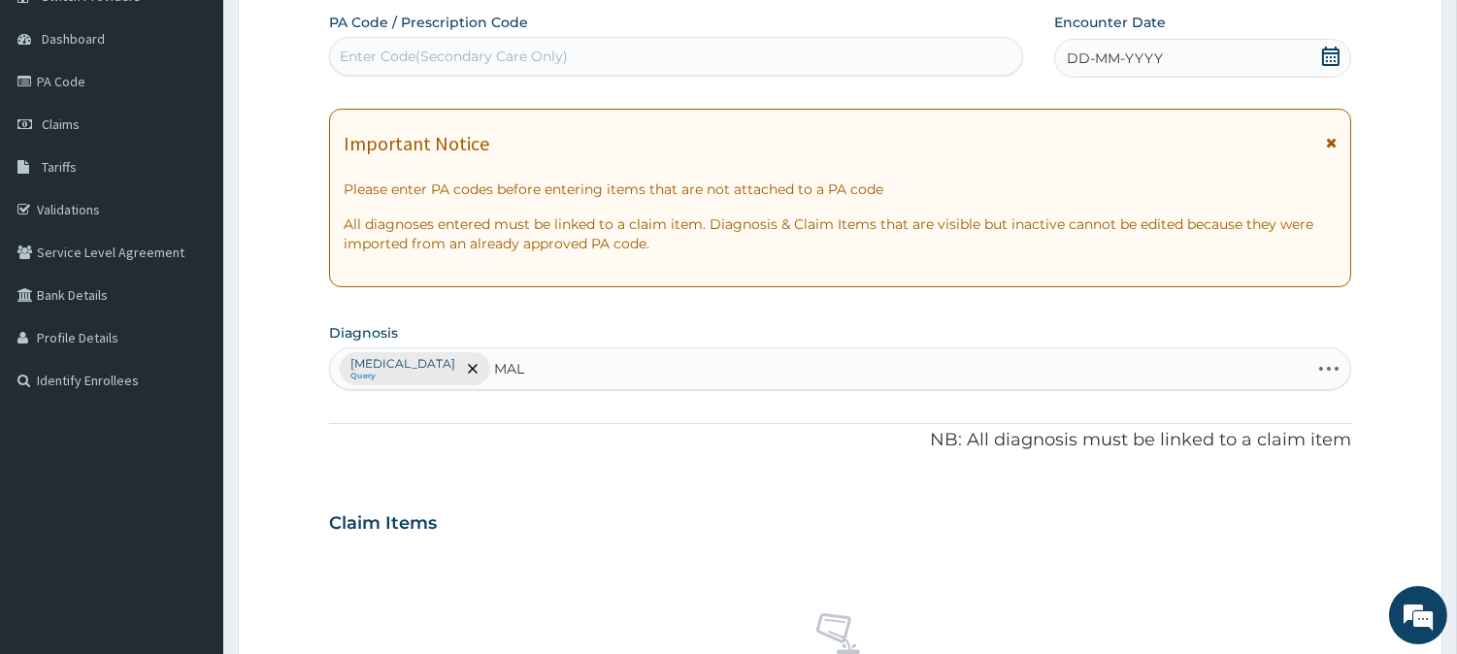
type input "MALA"
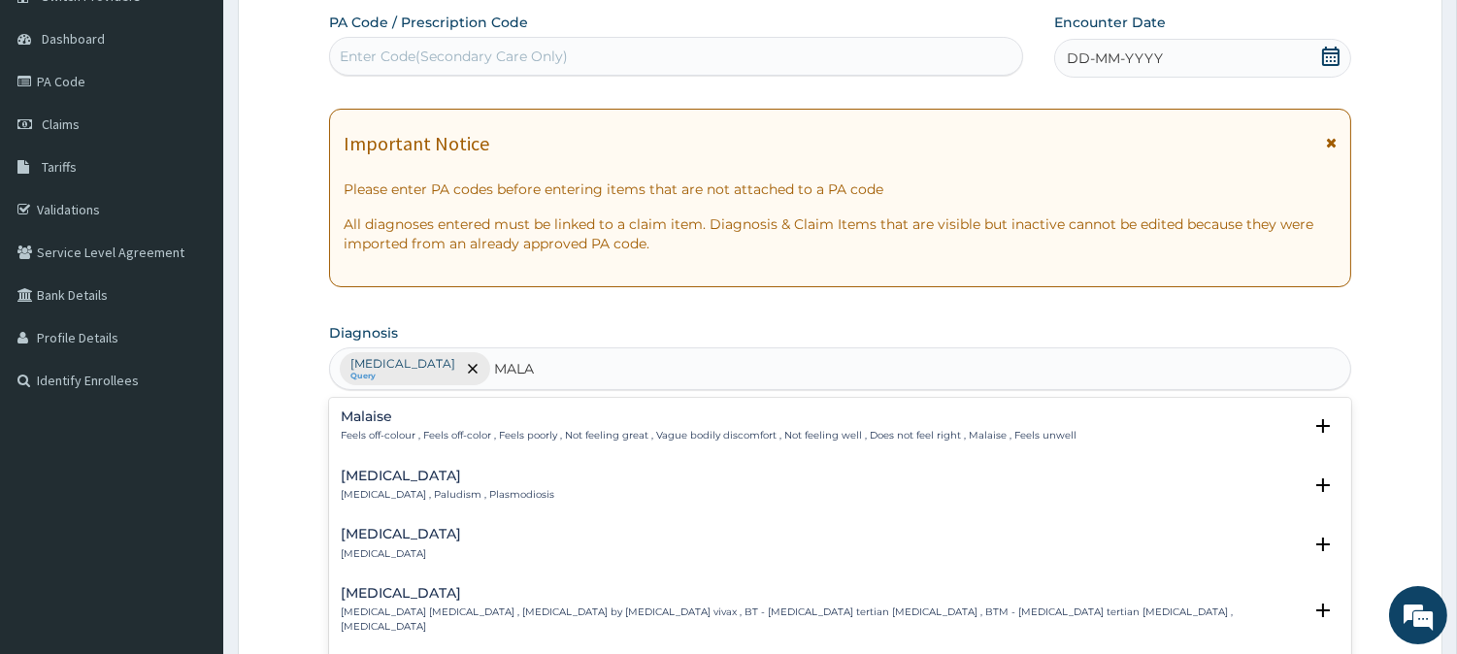
click at [385, 478] on h4 "[MEDICAL_DATA]" at bounding box center [448, 476] width 214 height 15
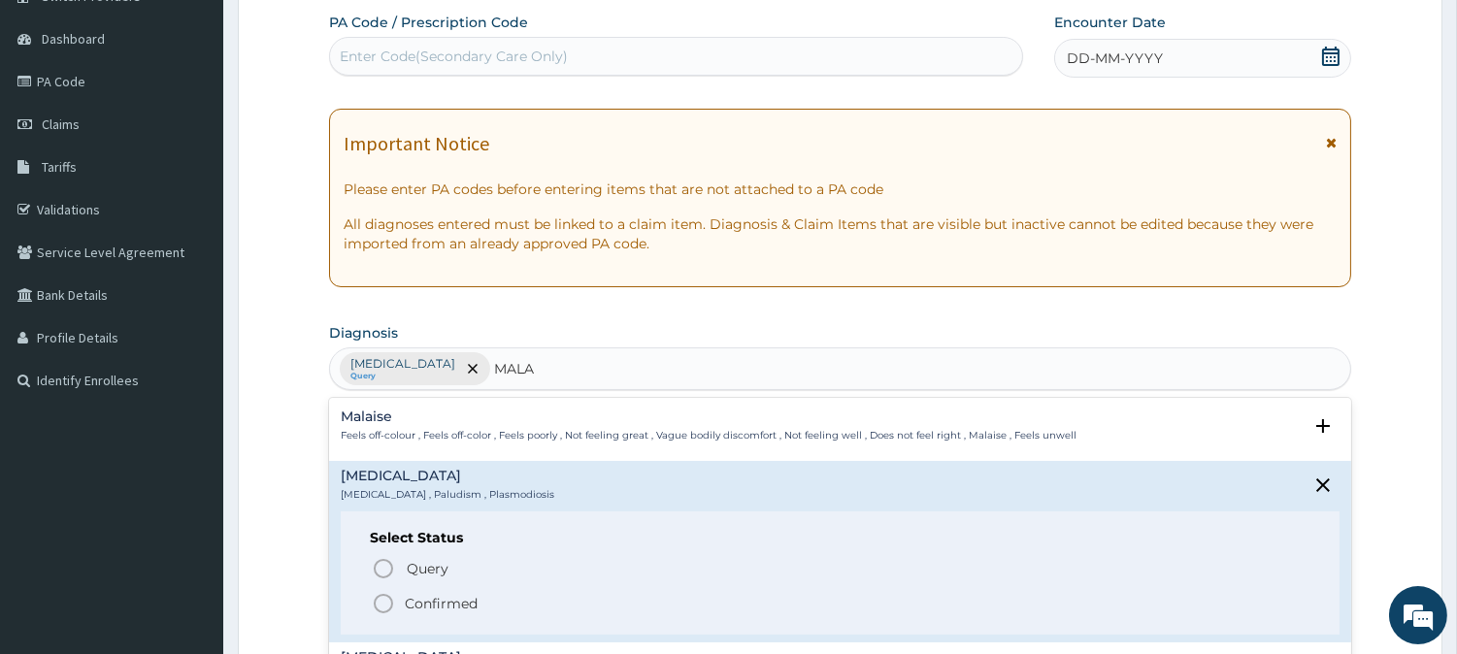
click at [394, 551] on div "Select Status Query Query covers suspected (?), Keep in view (kiv), Ruled out (…" at bounding box center [840, 573] width 999 height 123
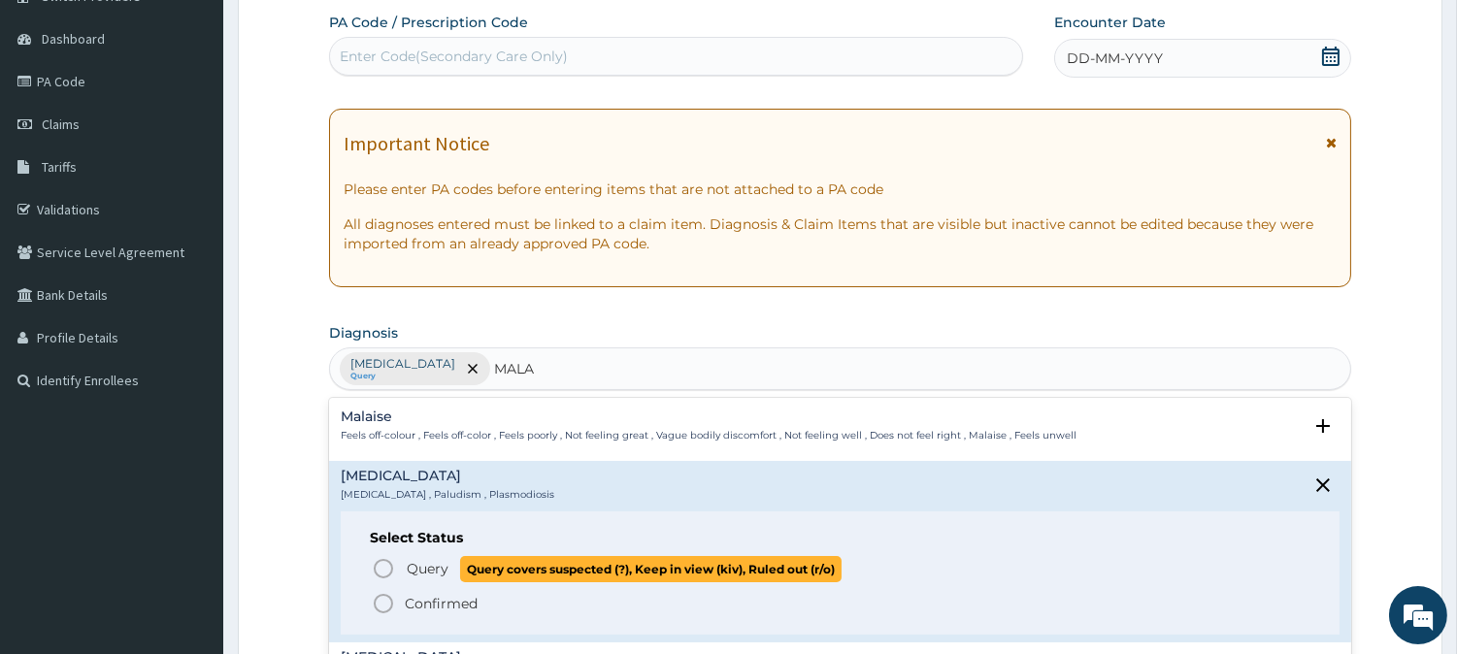
click at [377, 568] on icon "status option query" at bounding box center [383, 568] width 23 height 23
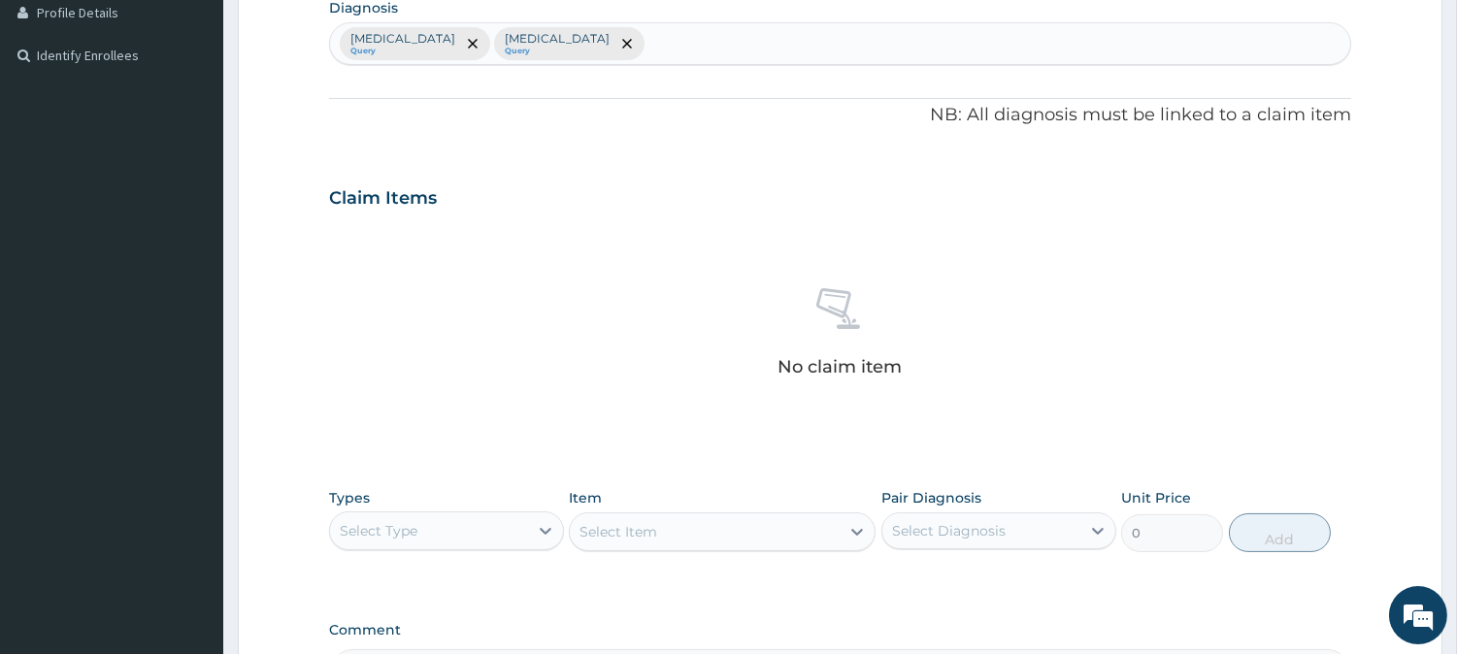
scroll to position [745, 0]
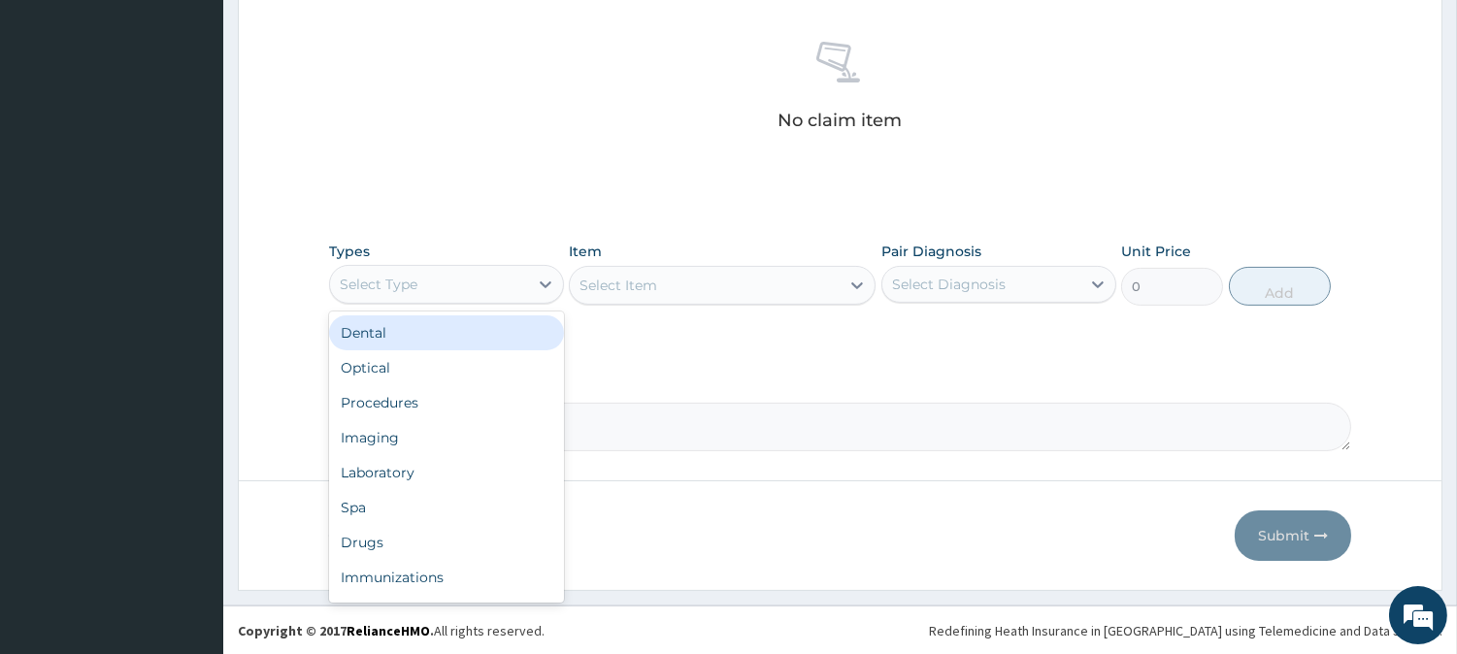
click at [442, 287] on div "Select Type" at bounding box center [429, 284] width 198 height 31
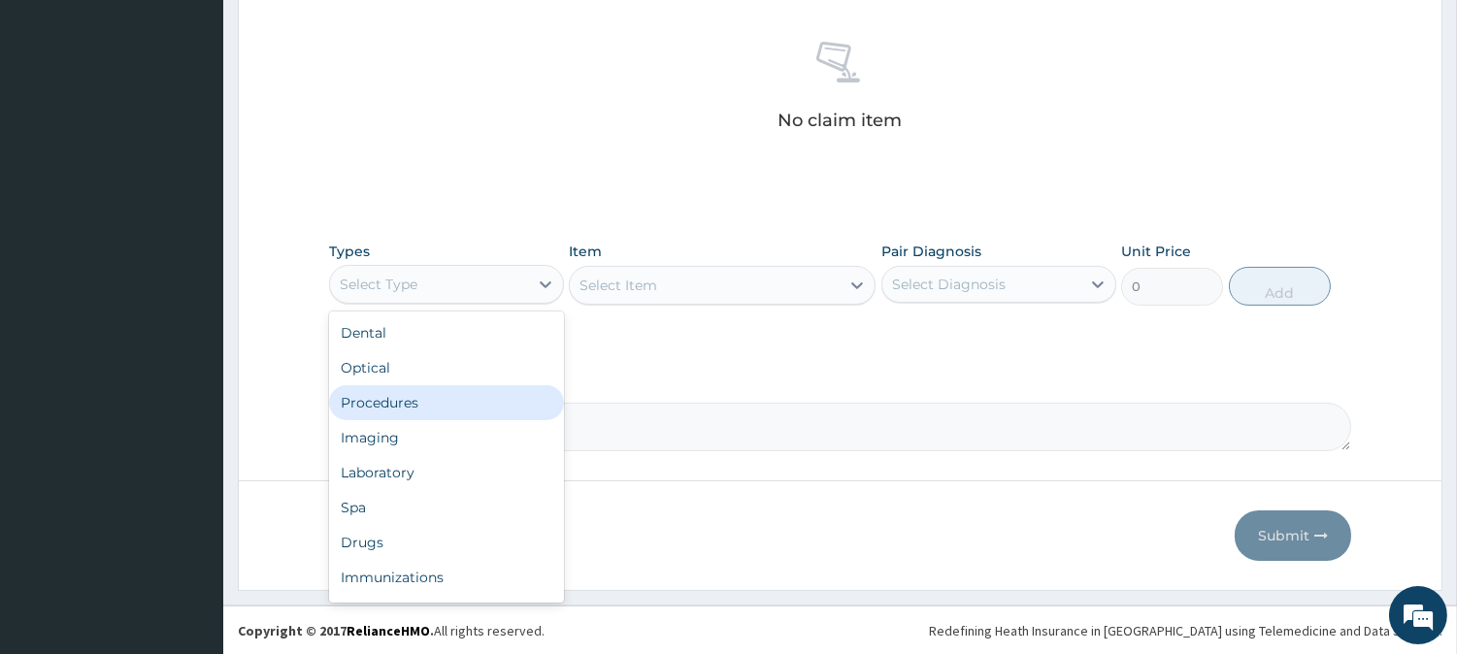
click at [438, 396] on div "Procedures" at bounding box center [446, 402] width 235 height 35
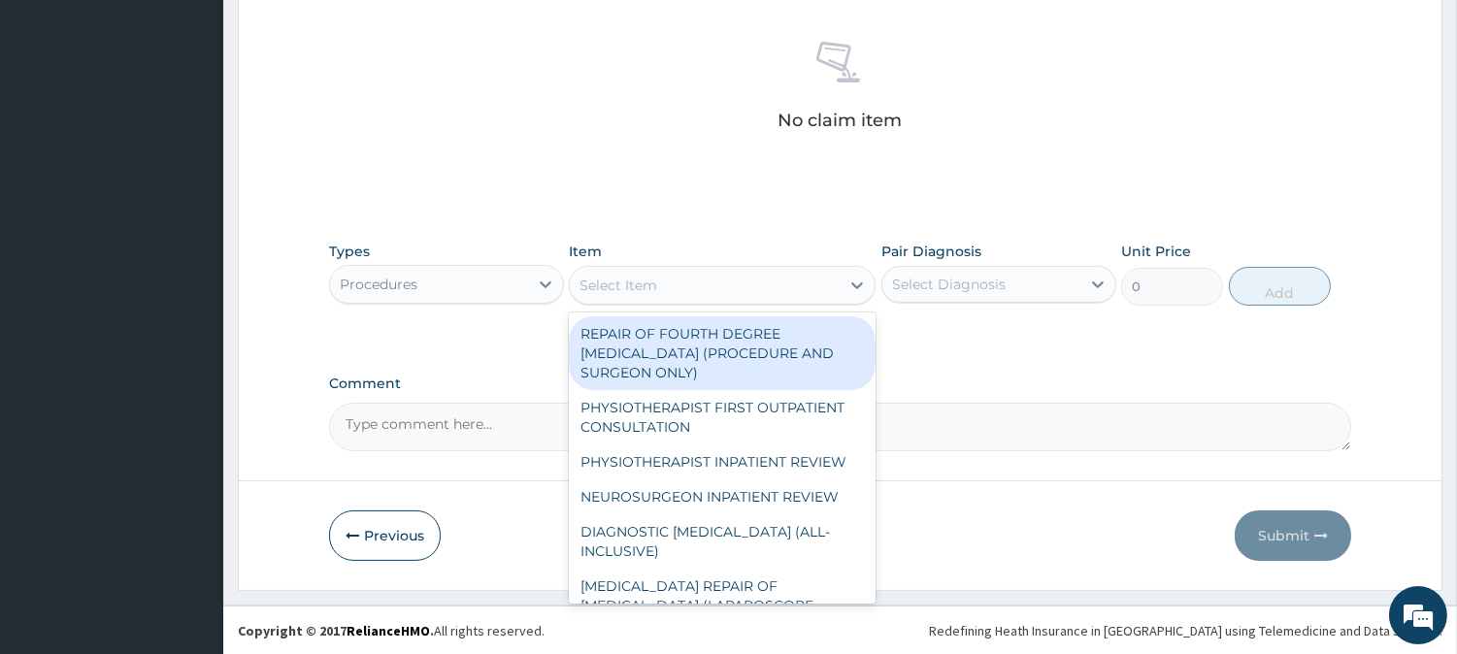
click at [769, 289] on div "Select Item" at bounding box center [705, 285] width 270 height 31
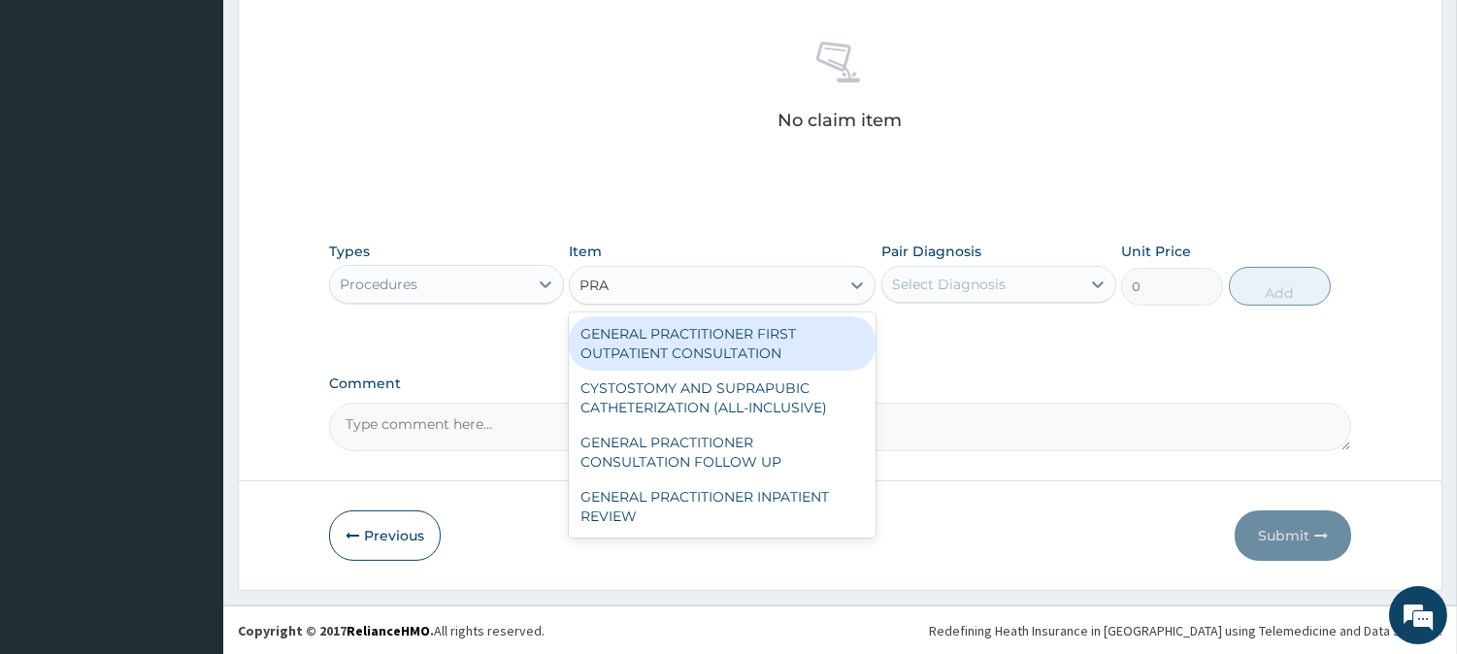
type input "PRAC"
click at [712, 349] on div "GENERAL PRACTITIONER FIRST OUTPATIENT CONSULTATION" at bounding box center [722, 343] width 307 height 54
type input "4500"
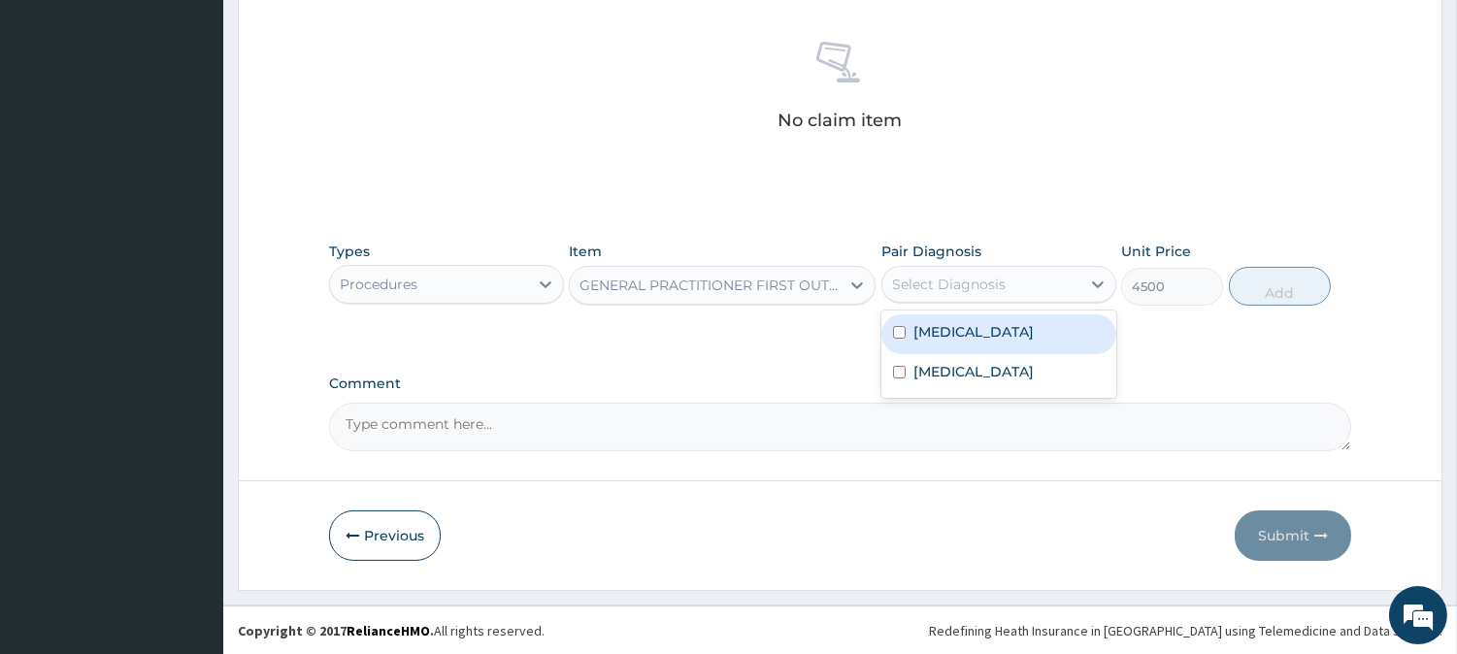
click at [955, 287] on div "Select Diagnosis" at bounding box center [949, 284] width 114 height 19
click at [930, 327] on label "Sepsis" at bounding box center [973, 331] width 120 height 19
checkbox input "true"
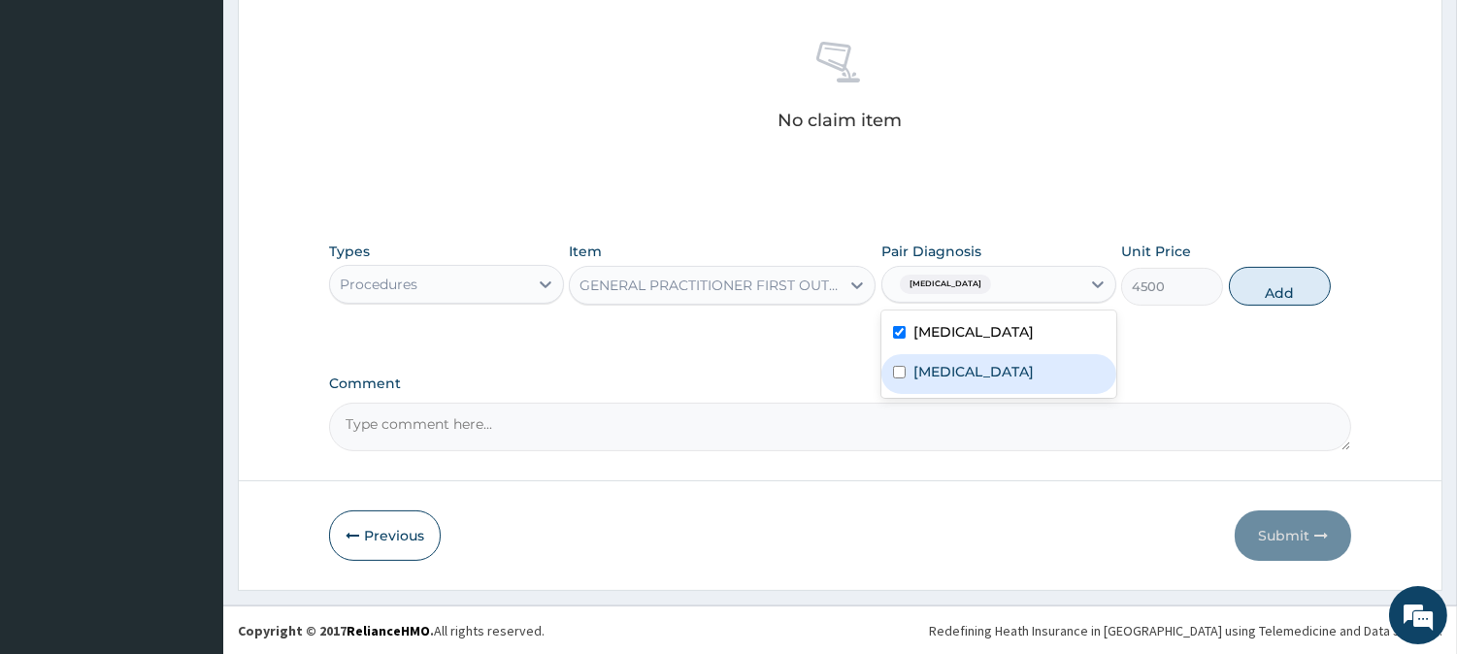
click at [924, 369] on label "Malaria" at bounding box center [973, 371] width 120 height 19
checkbox input "true"
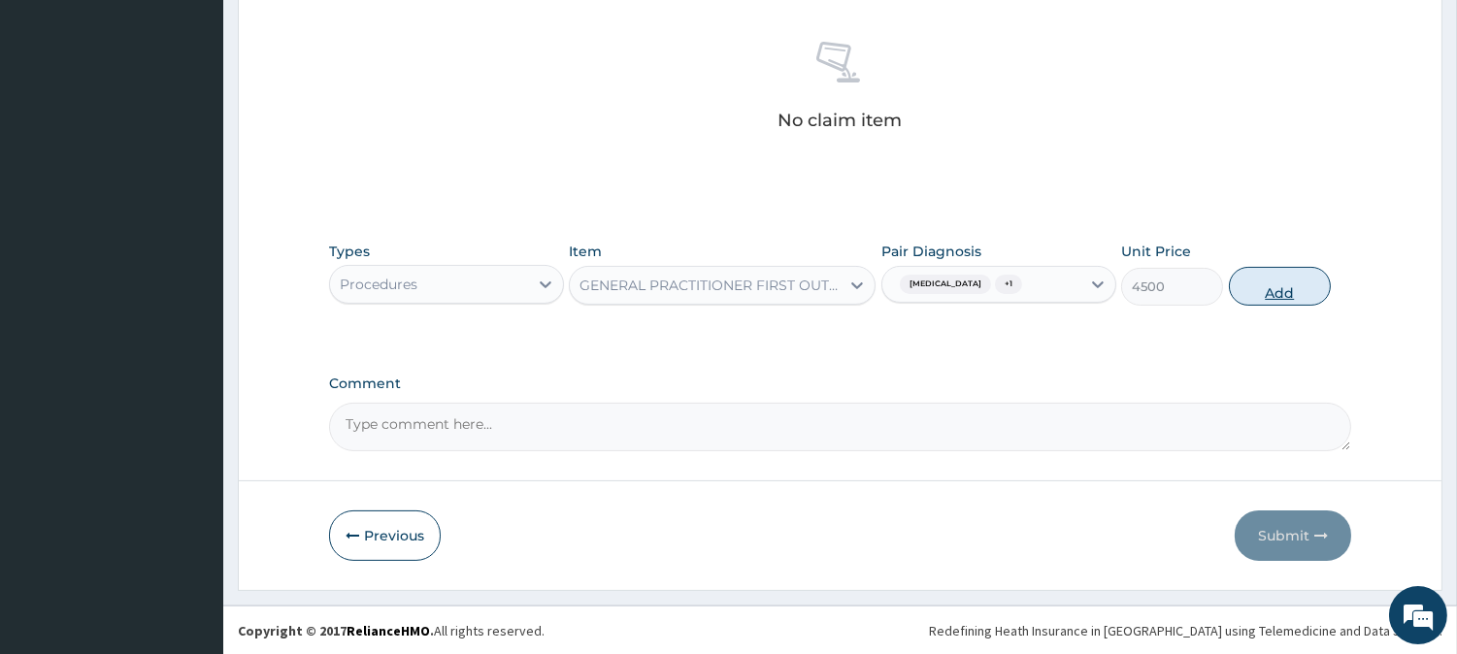
click at [1264, 288] on button "Add" at bounding box center [1280, 286] width 102 height 39
type input "0"
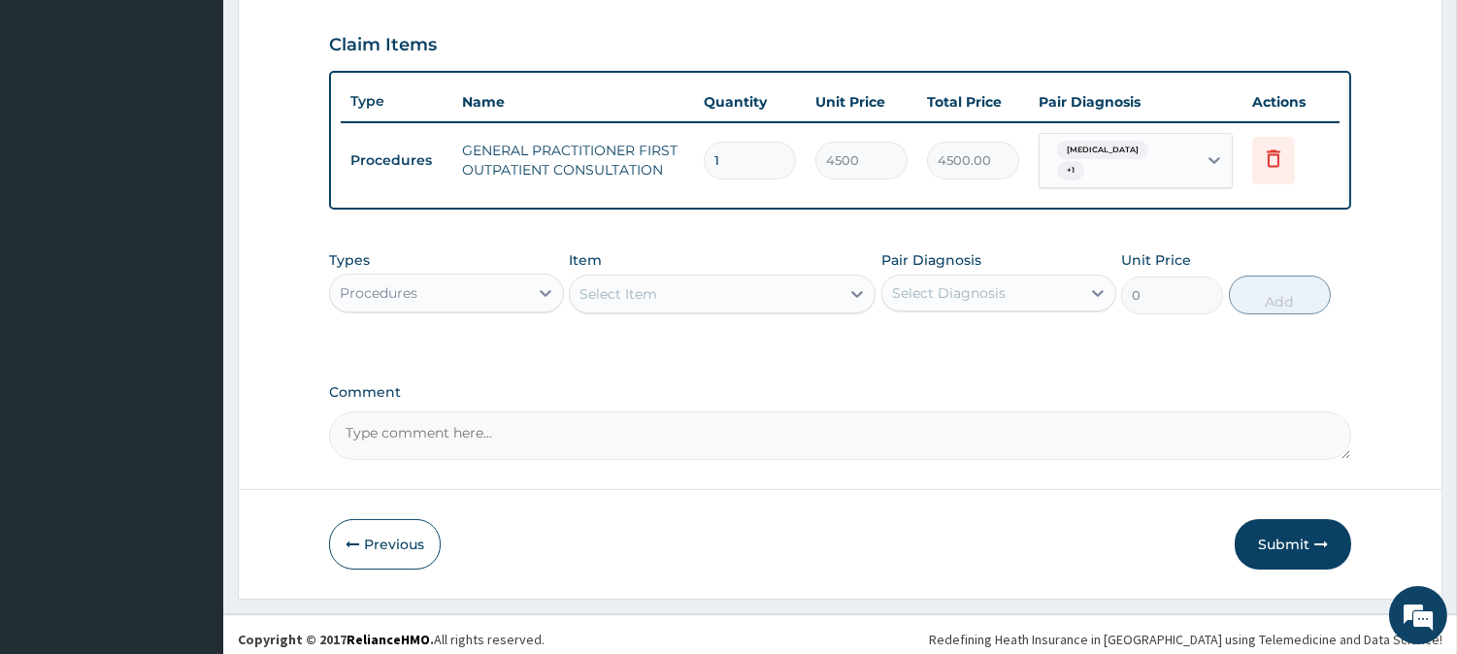
click at [468, 282] on div "Procedures" at bounding box center [429, 293] width 198 height 31
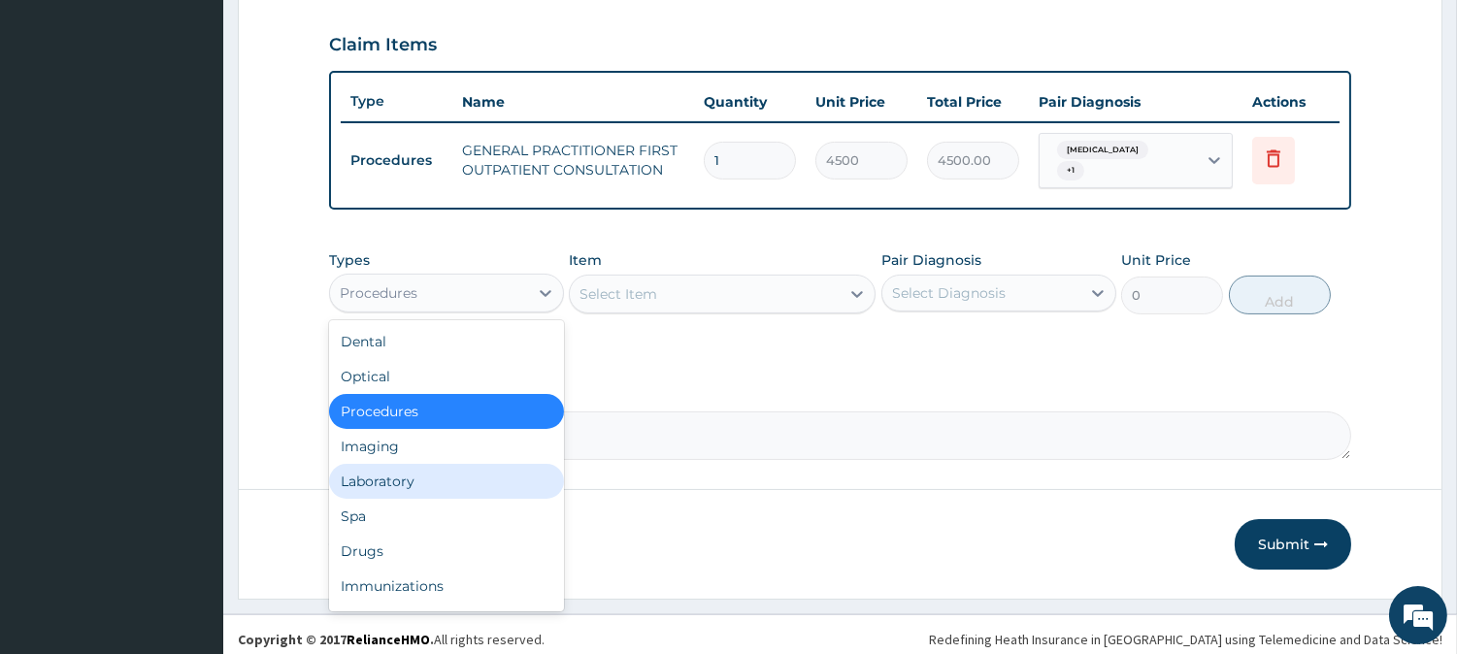
click at [515, 474] on div "Laboratory" at bounding box center [446, 481] width 235 height 35
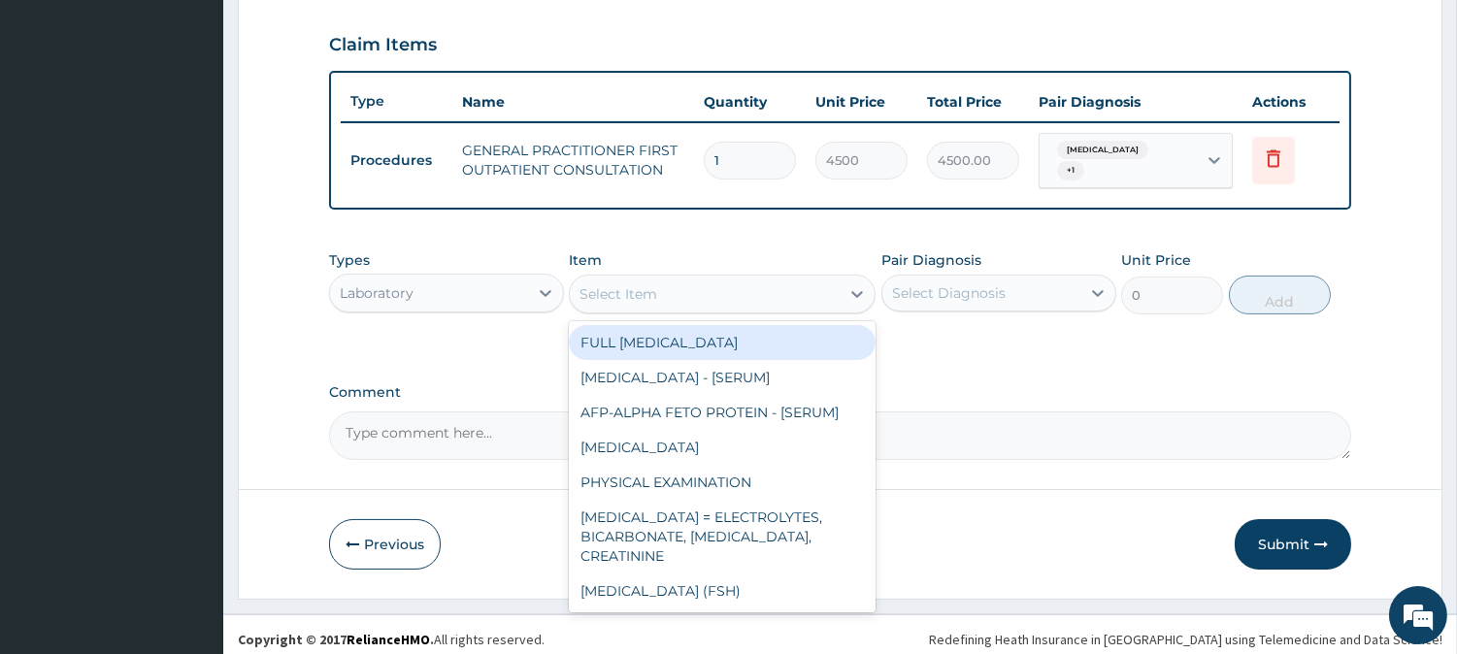
click at [792, 295] on div "Select Item" at bounding box center [705, 294] width 270 height 31
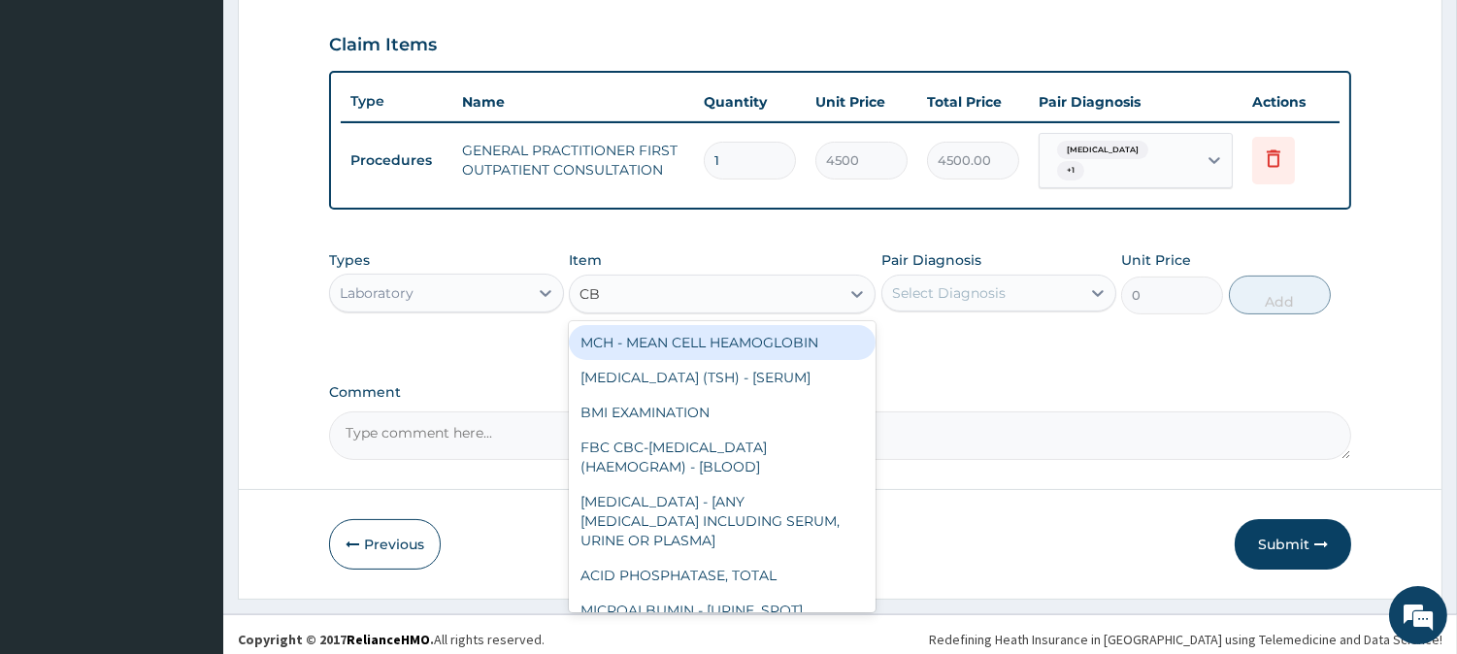
type input "CBC"
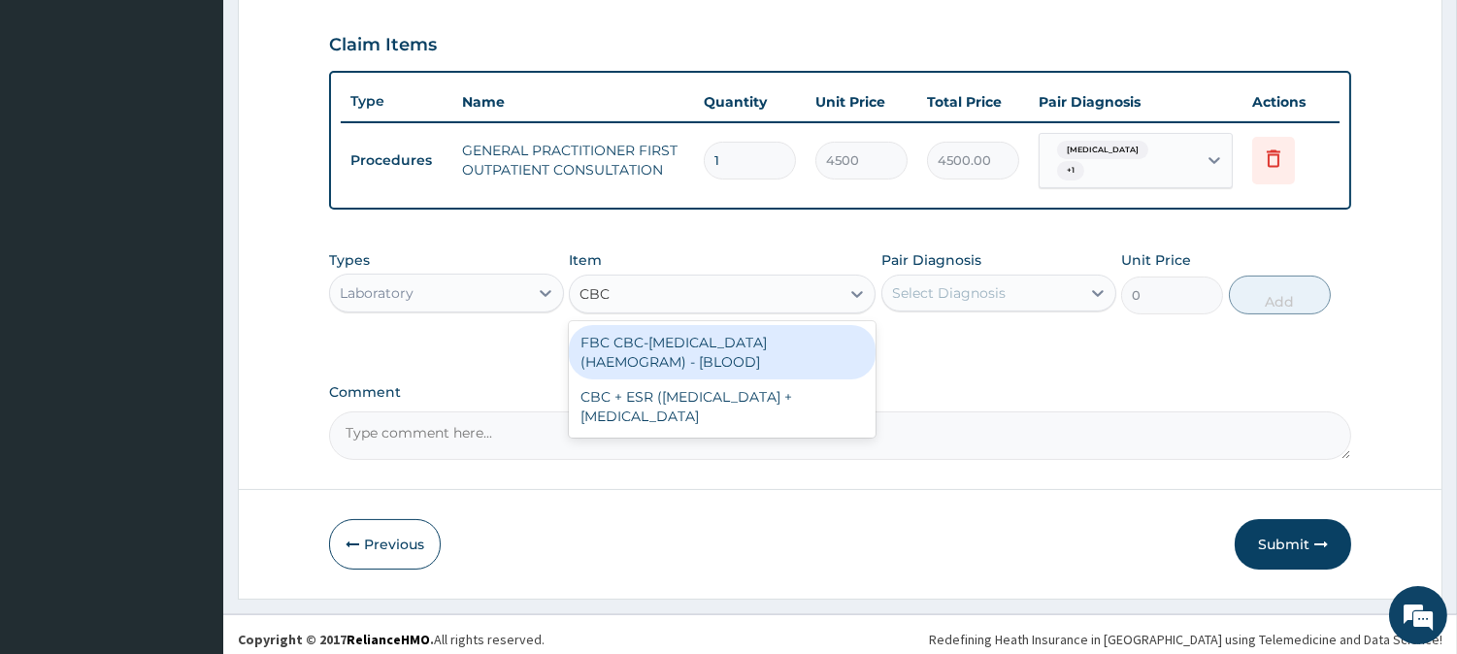
click at [758, 338] on div "FBC CBC-COMPLETE BLOOD COUNT (HAEMOGRAM) - [BLOOD]" at bounding box center [722, 352] width 307 height 54
type input "6000"
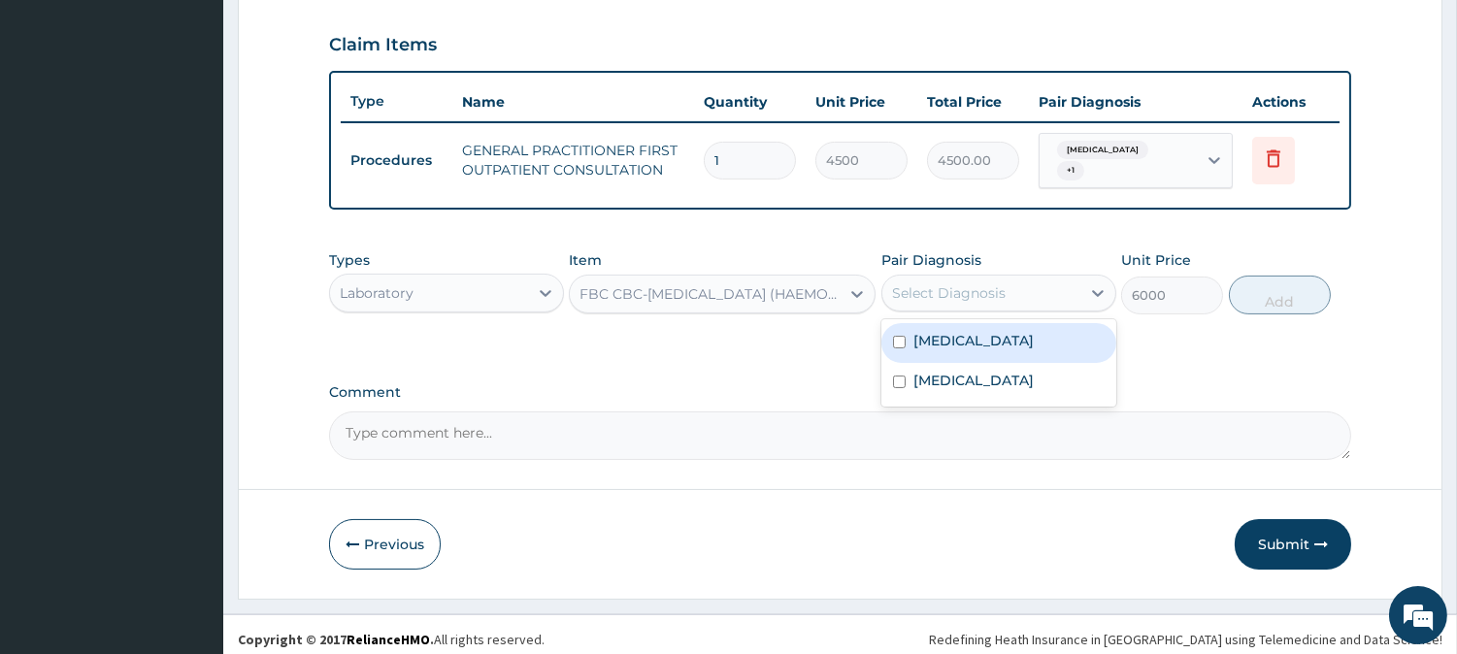
click at [915, 294] on div "Select Diagnosis" at bounding box center [981, 293] width 198 height 31
click at [922, 331] on label "Sepsis" at bounding box center [973, 340] width 120 height 19
checkbox input "true"
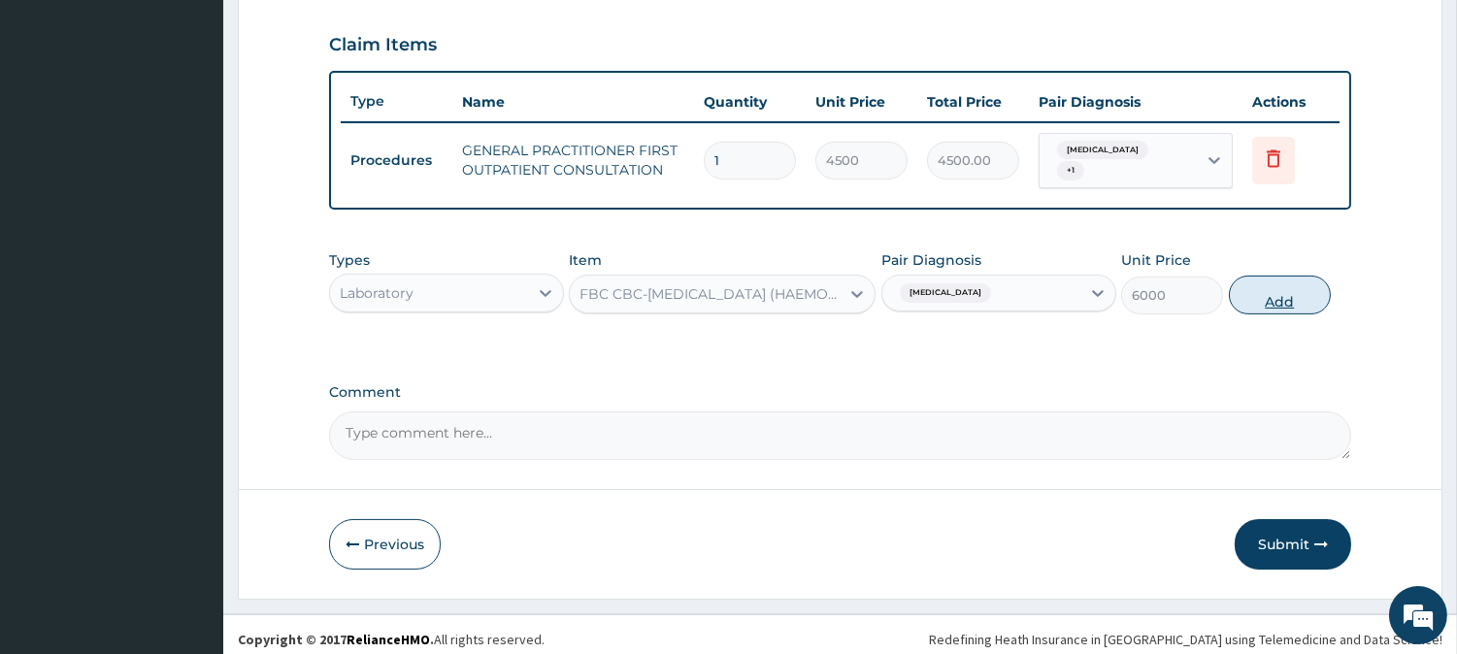
click at [1255, 291] on button "Add" at bounding box center [1280, 295] width 102 height 39
type input "0"
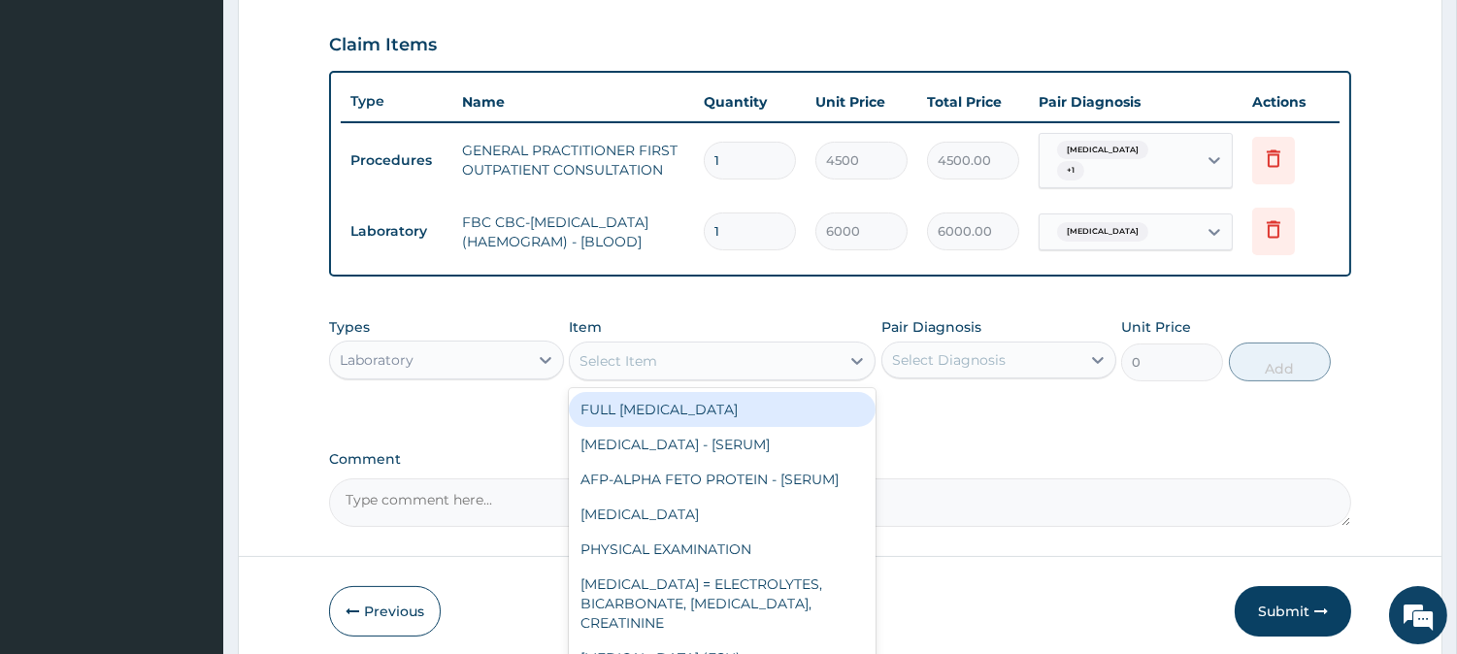
click at [800, 362] on div "Select Item" at bounding box center [705, 361] width 270 height 31
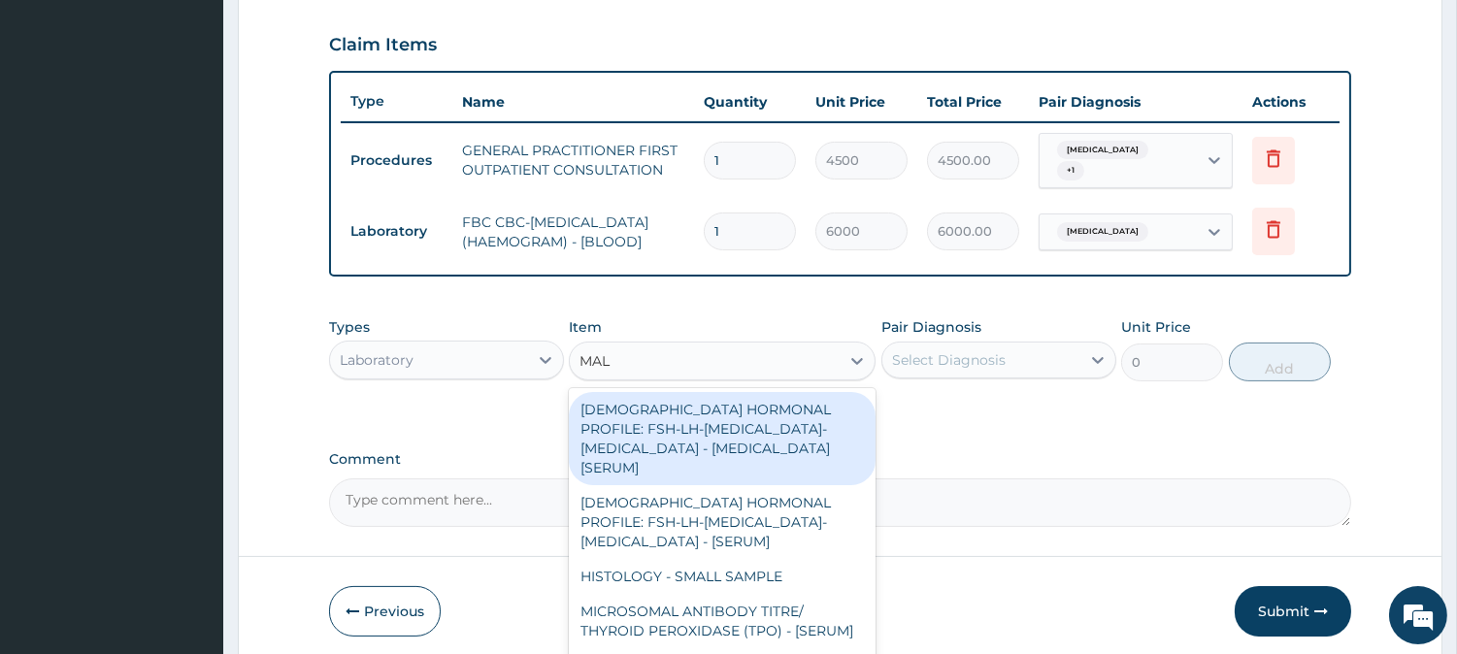
type input "MALA"
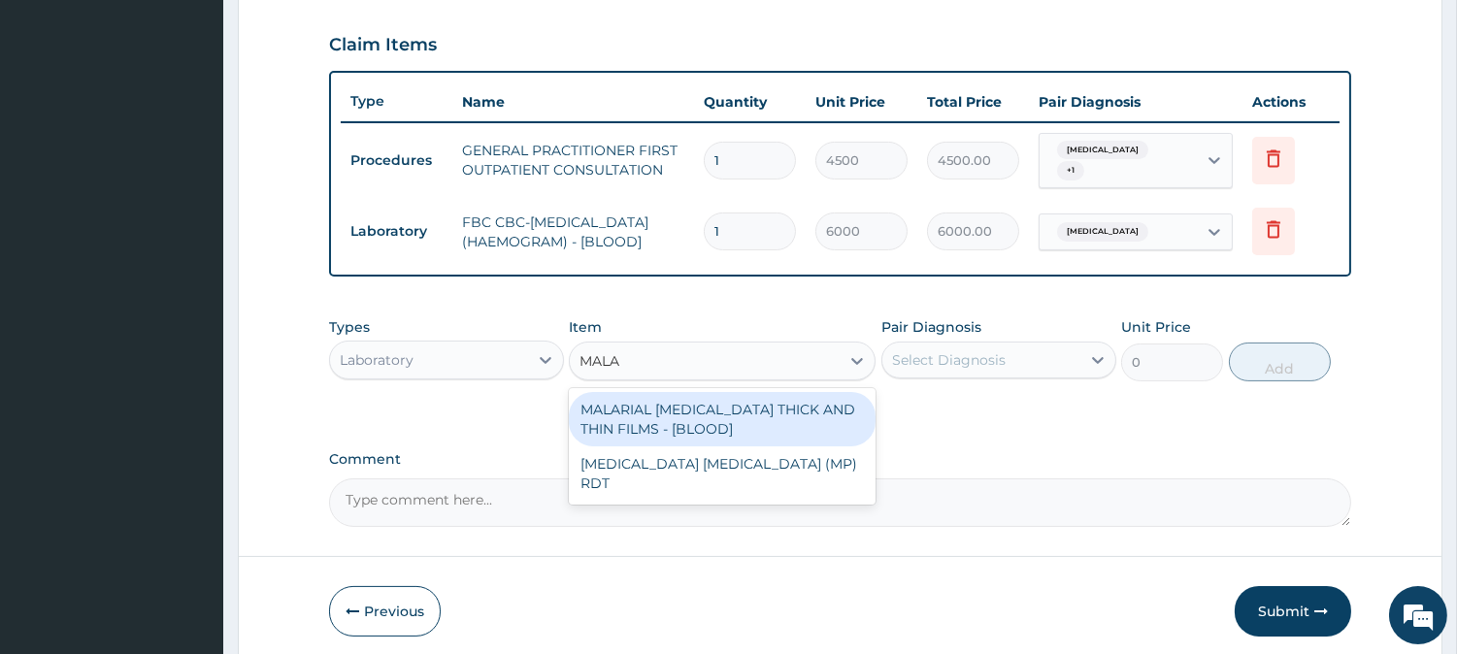
click at [788, 419] on div "MALARIAL PARASITE THICK AND THIN FILMS - [BLOOD]" at bounding box center [722, 419] width 307 height 54
type input "2625"
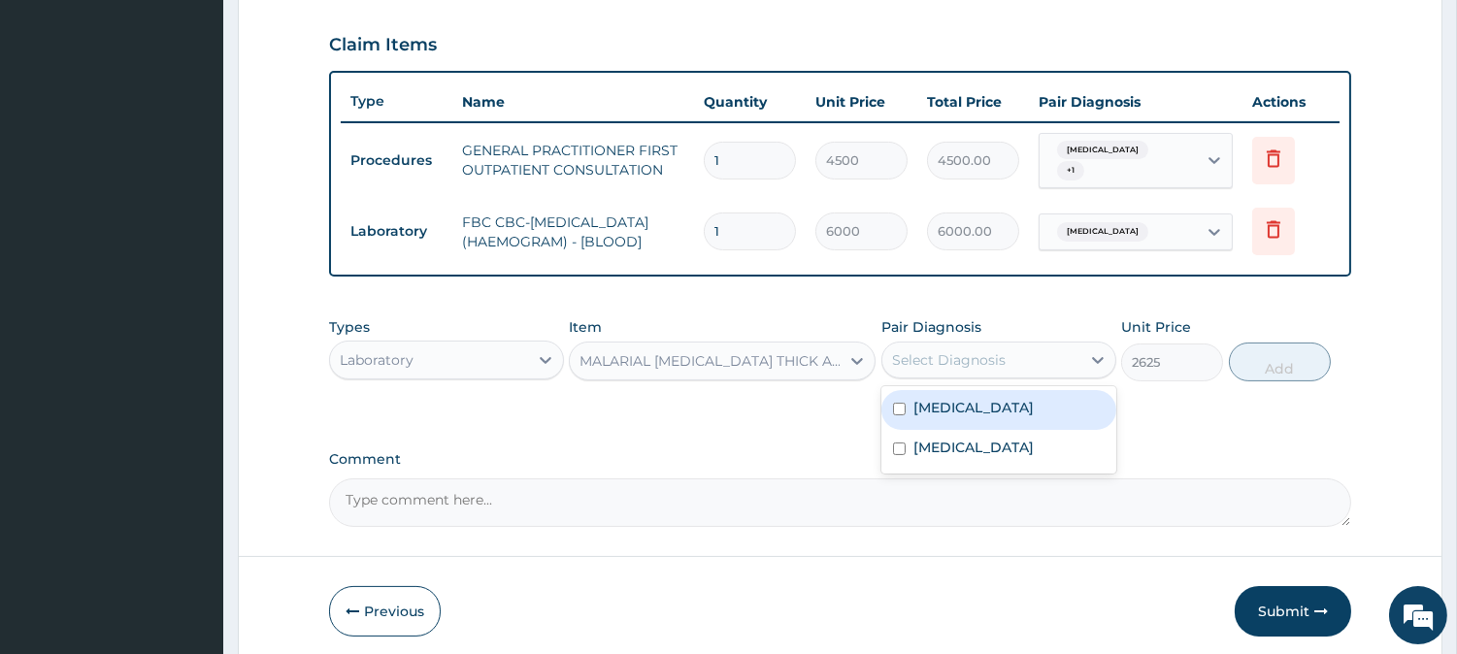
click at [923, 366] on div "Select Diagnosis" at bounding box center [949, 359] width 114 height 19
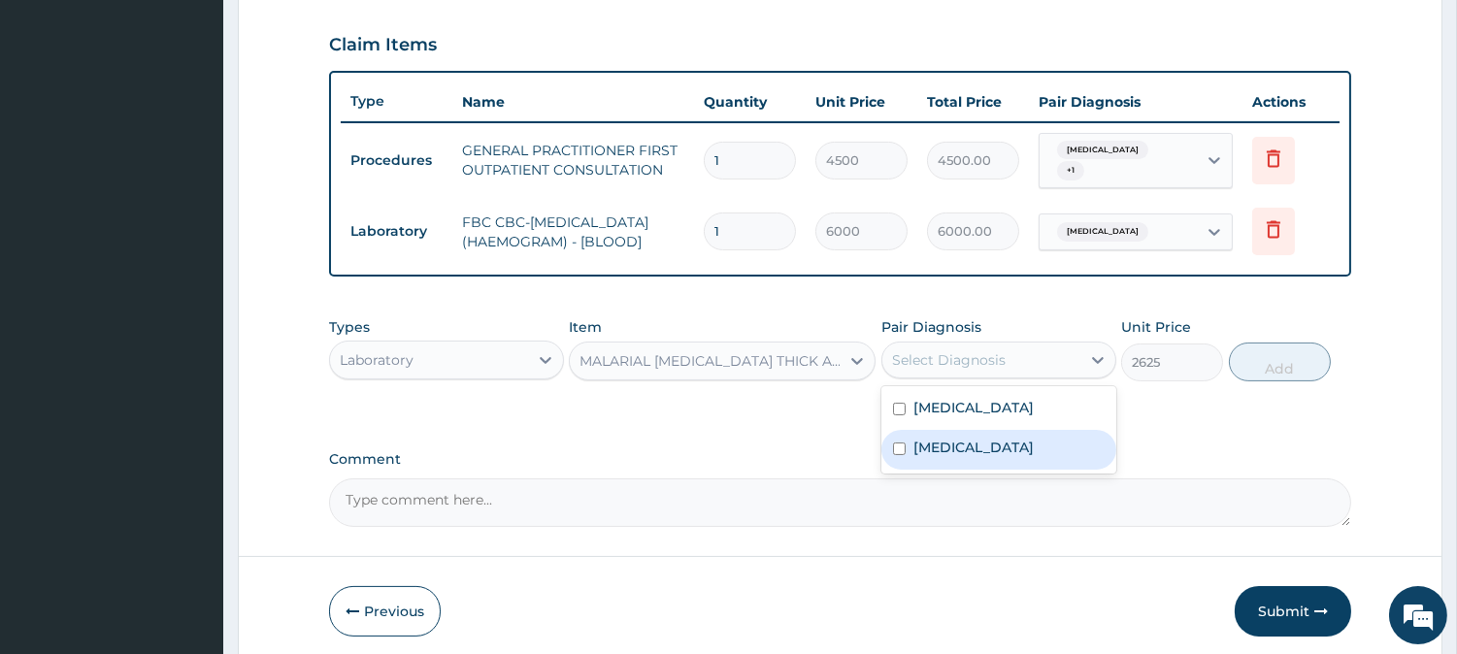
click at [924, 444] on label "Malaria" at bounding box center [973, 447] width 120 height 19
checkbox input "true"
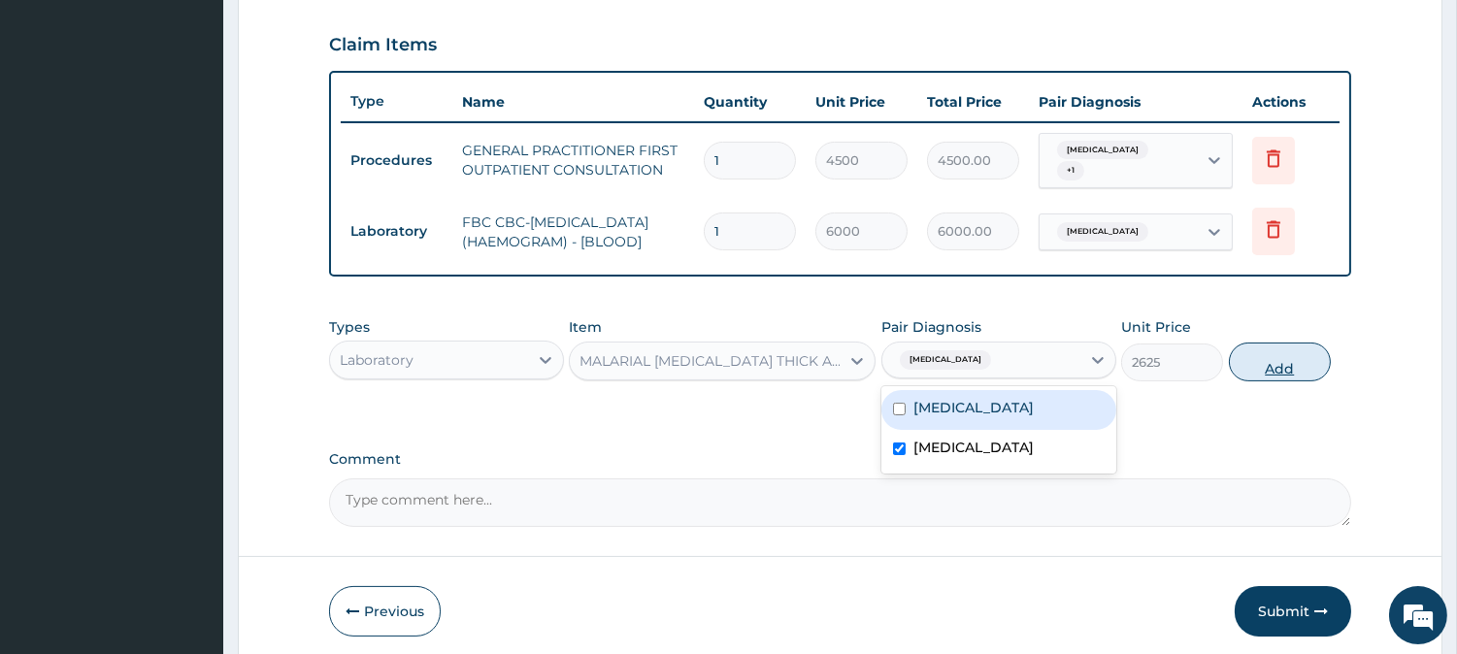
click at [1257, 373] on button "Add" at bounding box center [1280, 362] width 102 height 39
type input "0"
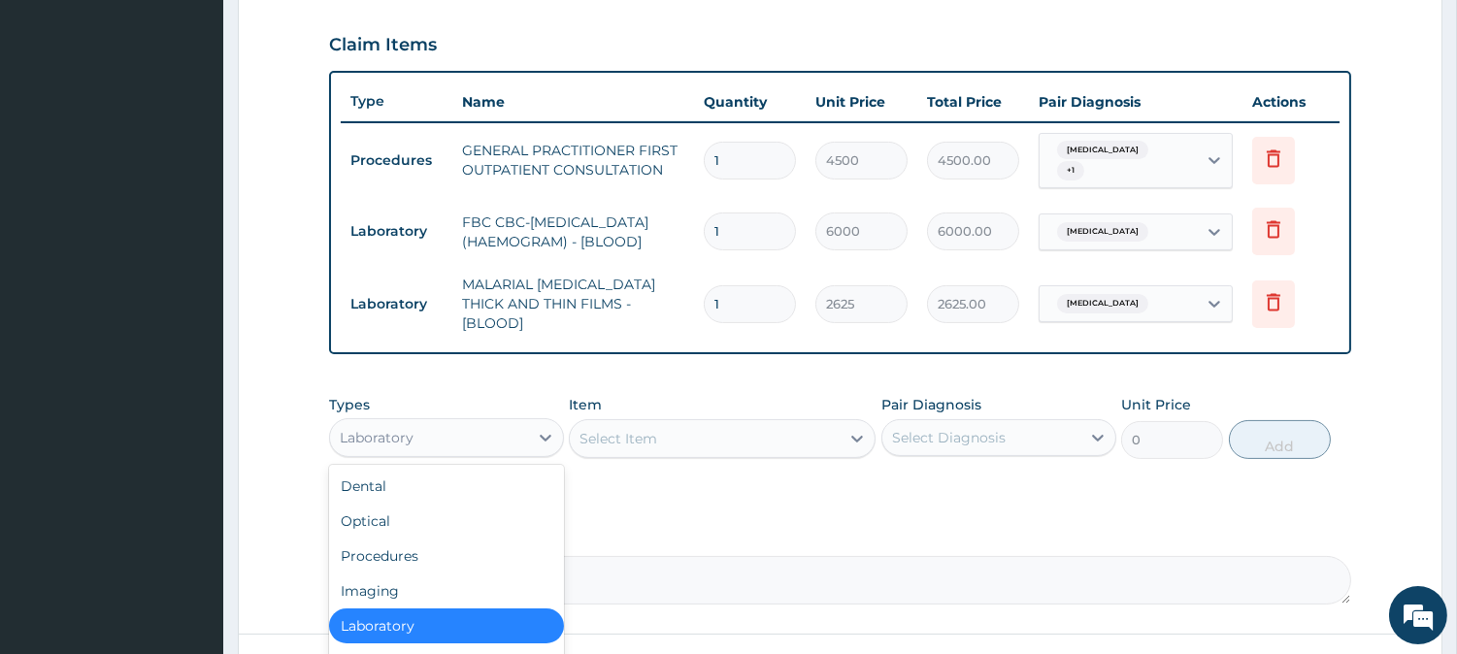
click at [447, 422] on div "Laboratory" at bounding box center [429, 437] width 198 height 31
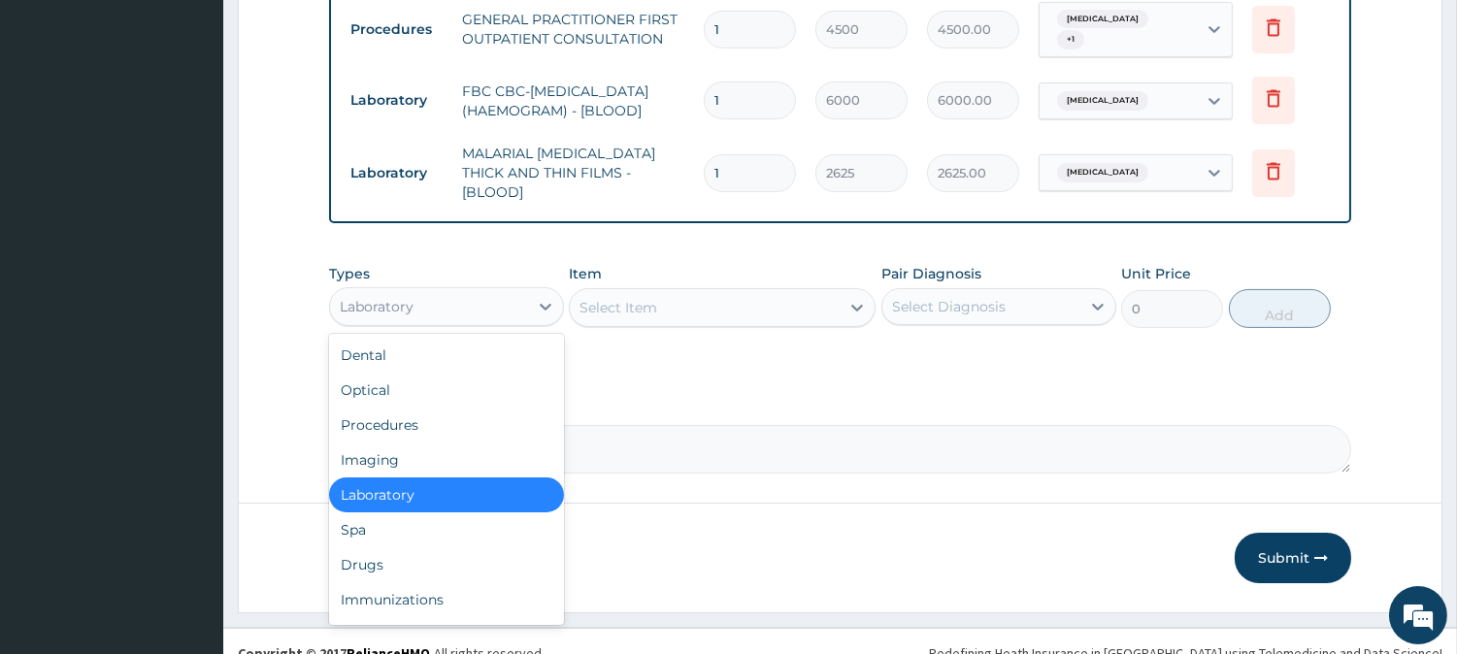
scroll to position [796, 0]
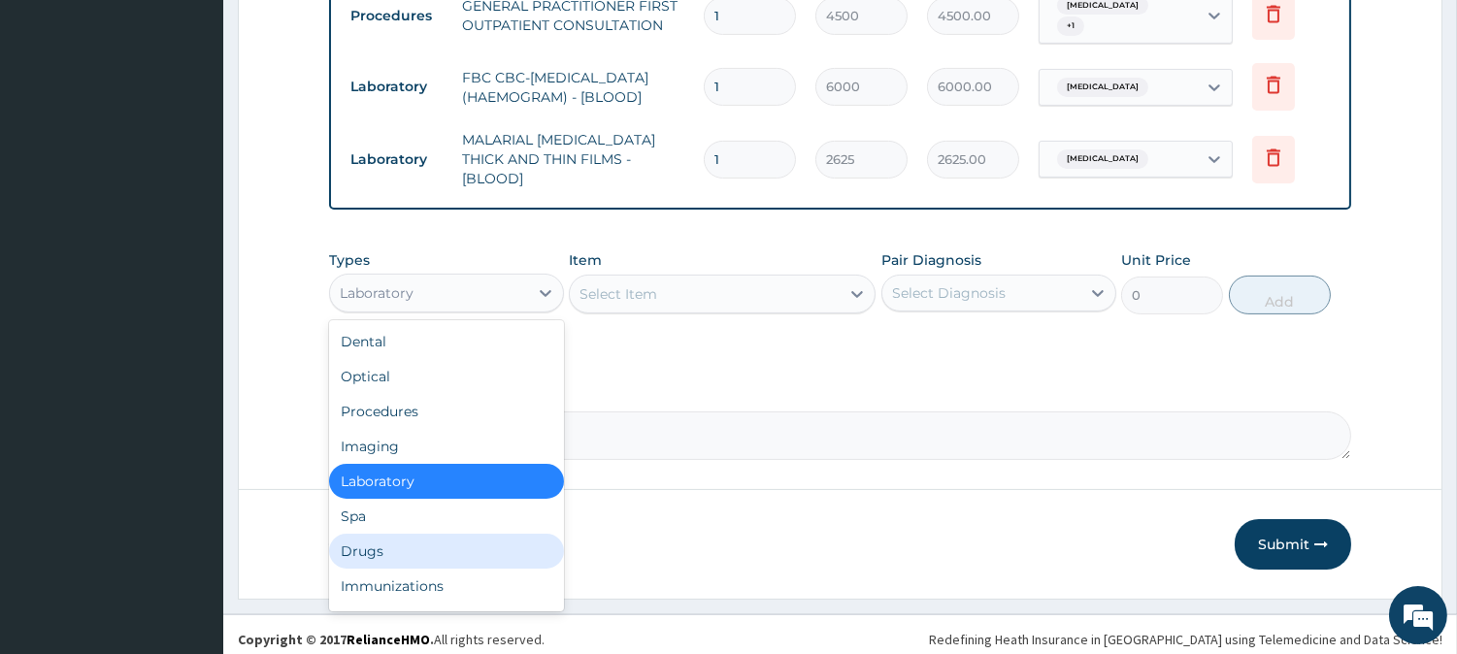
click at [524, 542] on div "Drugs" at bounding box center [446, 551] width 235 height 35
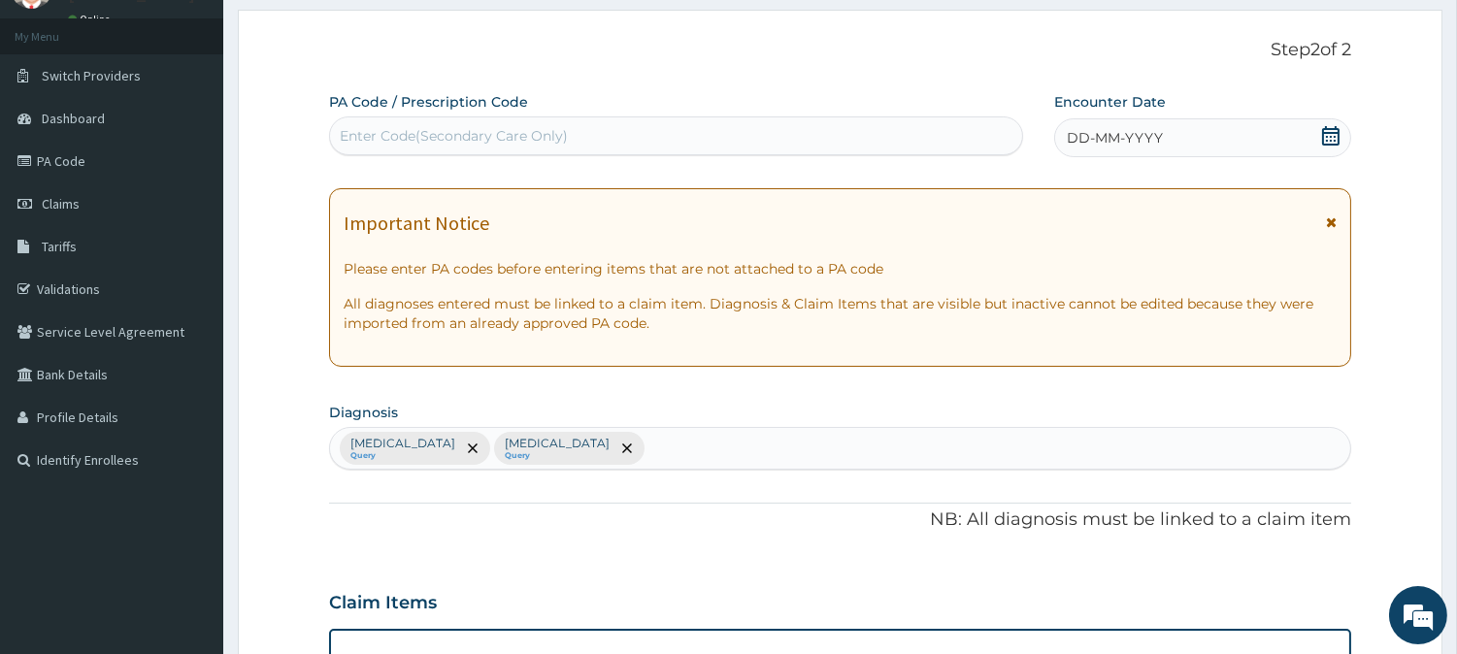
scroll to position [0, 0]
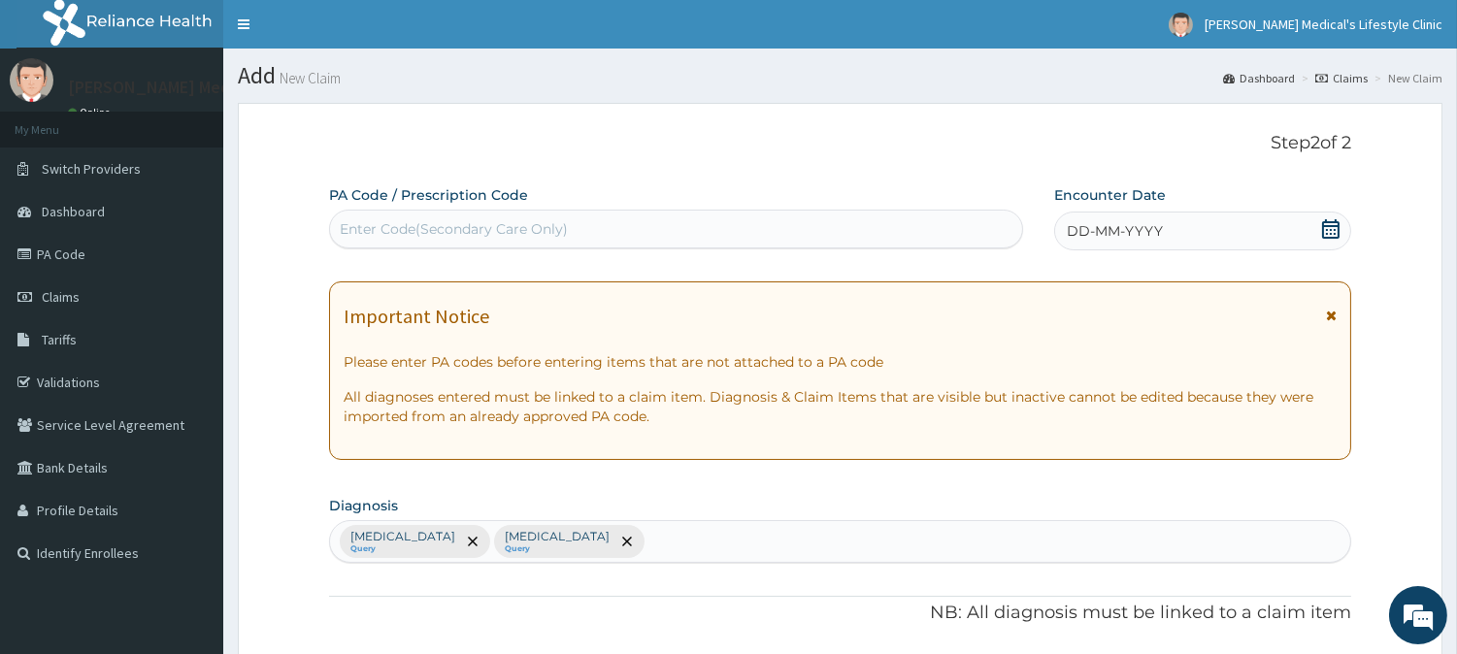
click at [569, 224] on div "Enter Code(Secondary Care Only)" at bounding box center [676, 229] width 692 height 31
paste input "PA/50B334"
type input "PA/50B334"
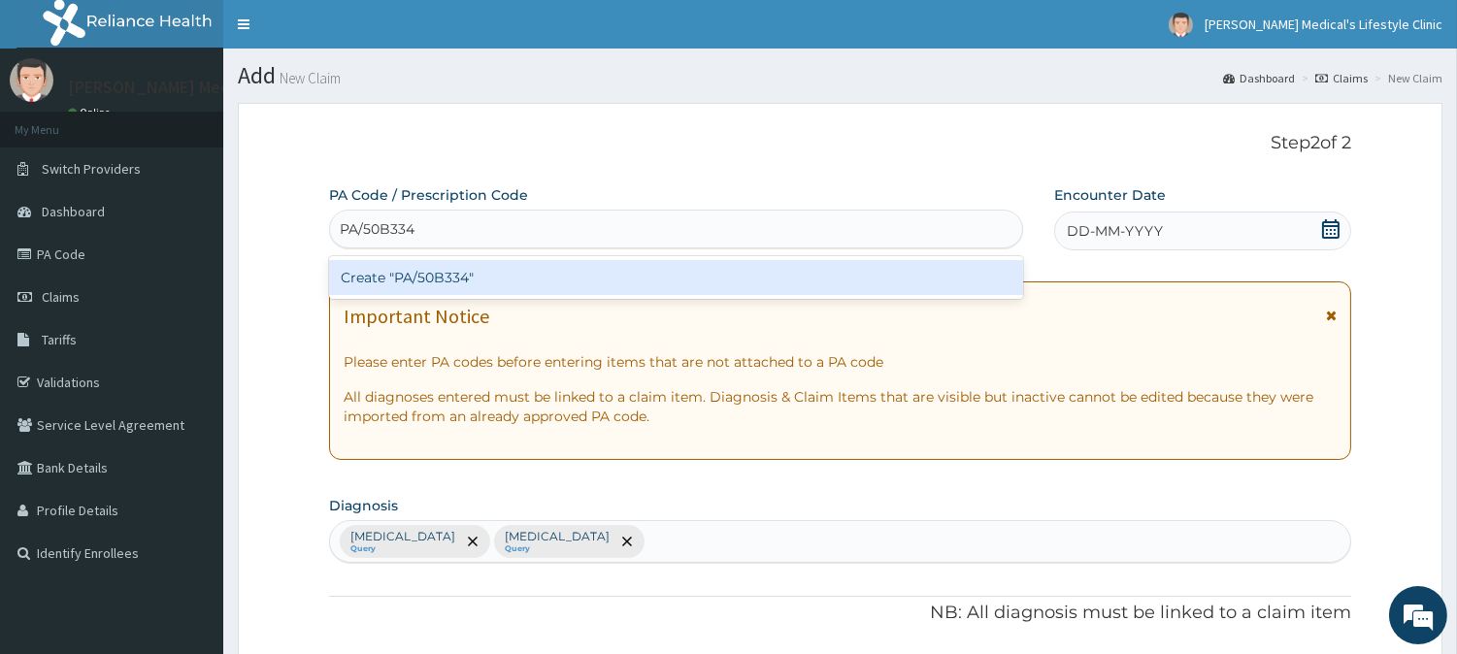
click at [468, 268] on div "Create "PA/50B334"" at bounding box center [676, 277] width 694 height 35
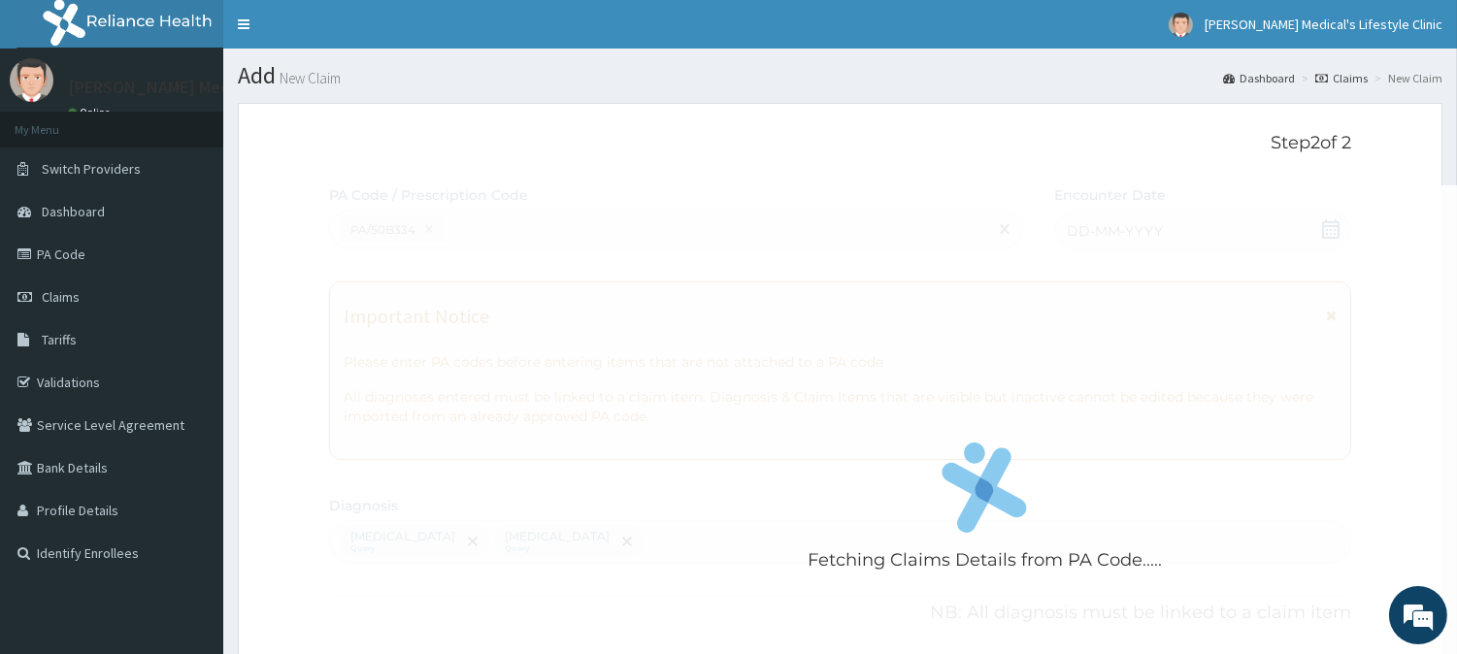
scroll to position [692, 0]
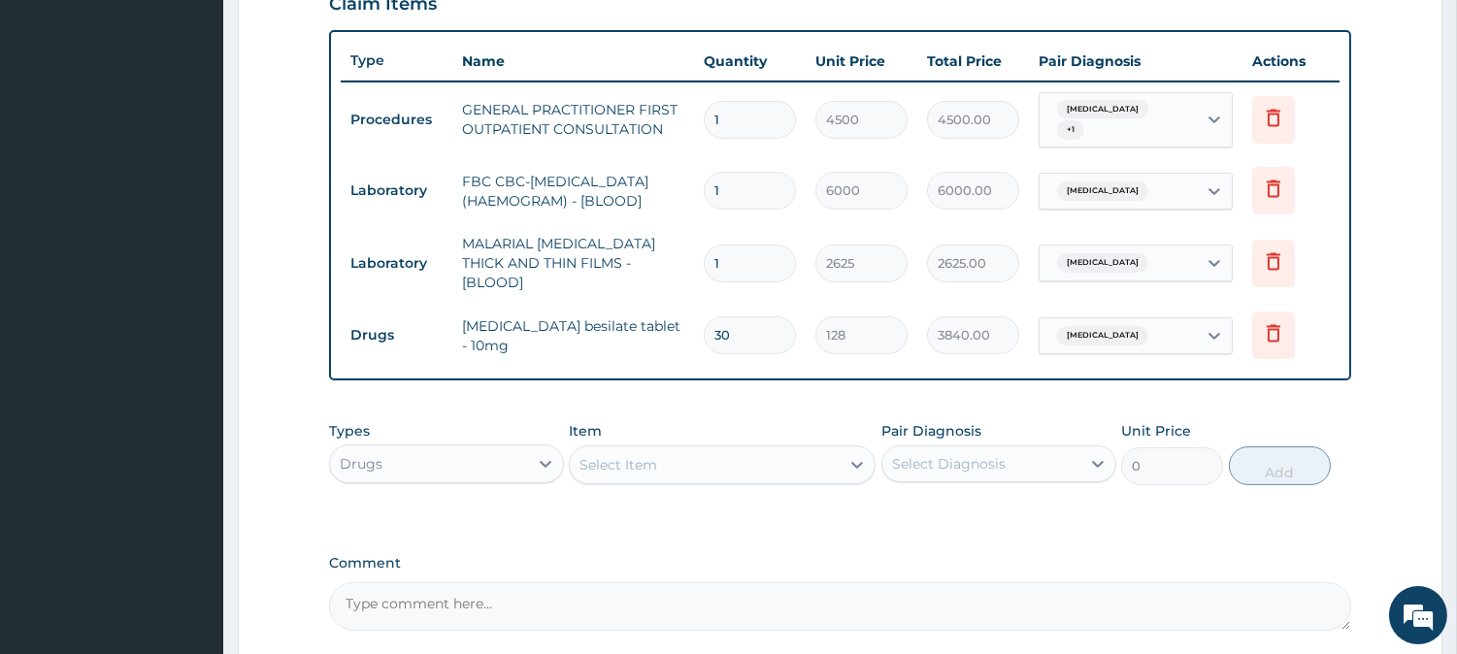
click at [711, 458] on div "Select Item" at bounding box center [705, 464] width 270 height 31
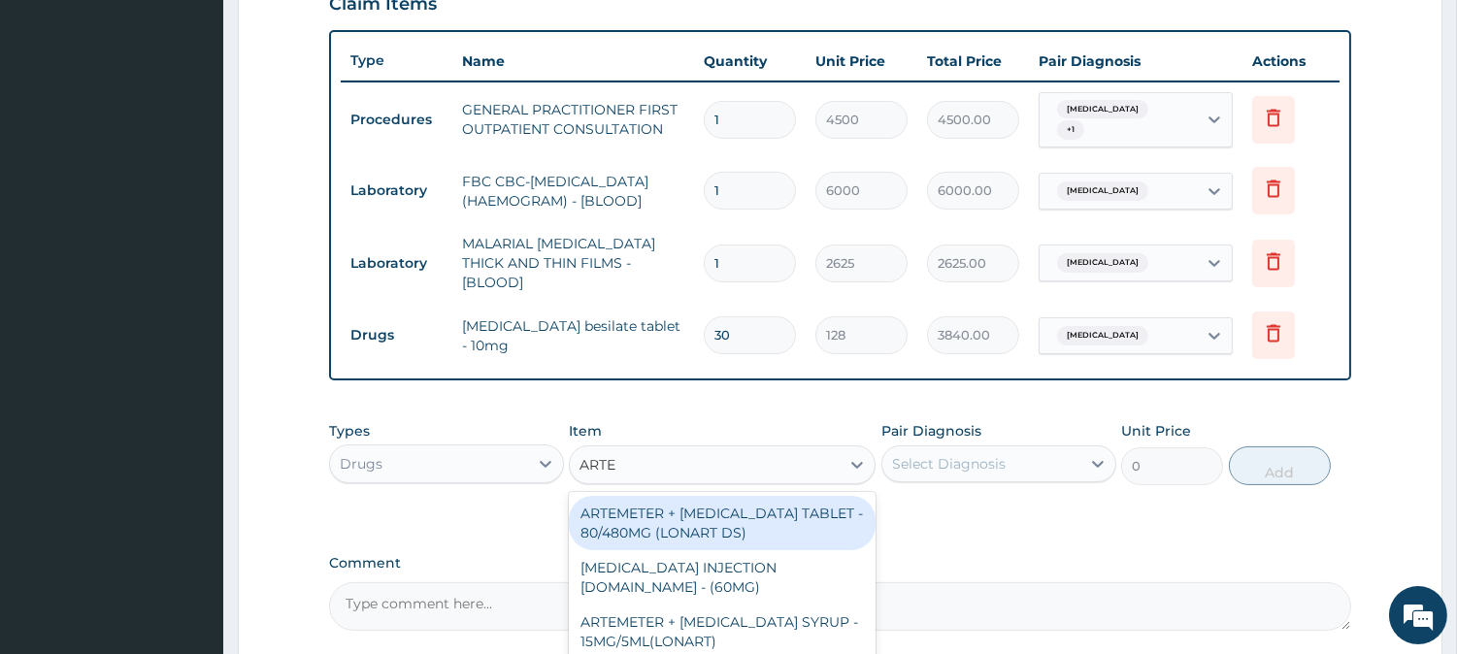
type input "ARTEM"
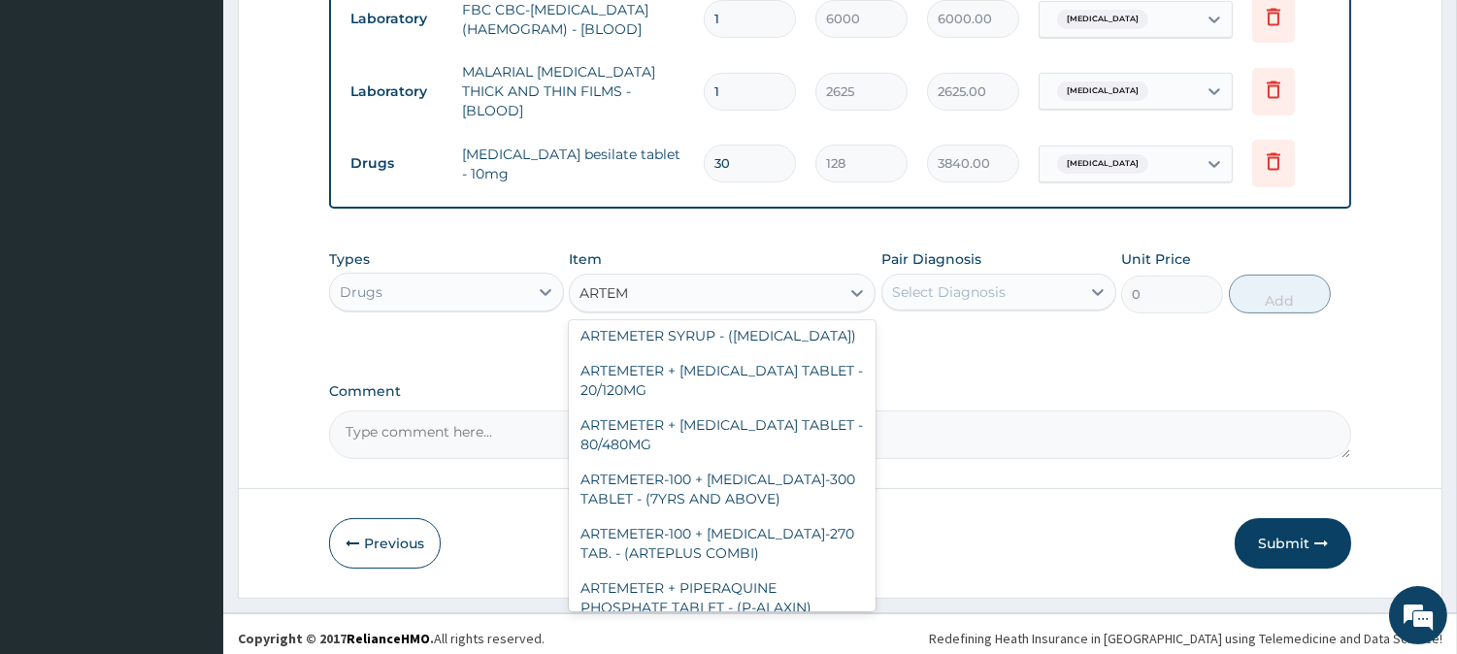
scroll to position [180, 0]
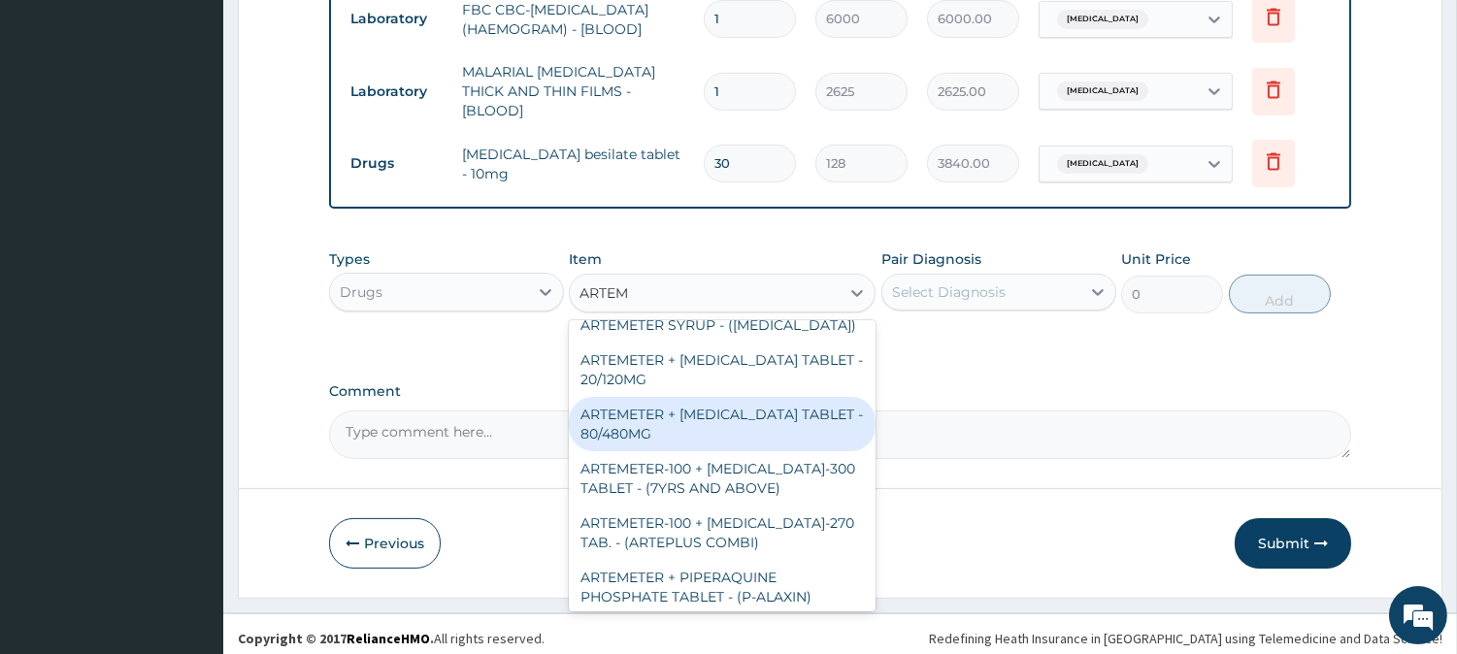
click at [734, 406] on div "ARTEMETER + [MEDICAL_DATA] TABLET - 80/480MG" at bounding box center [722, 424] width 307 height 54
type input "416"
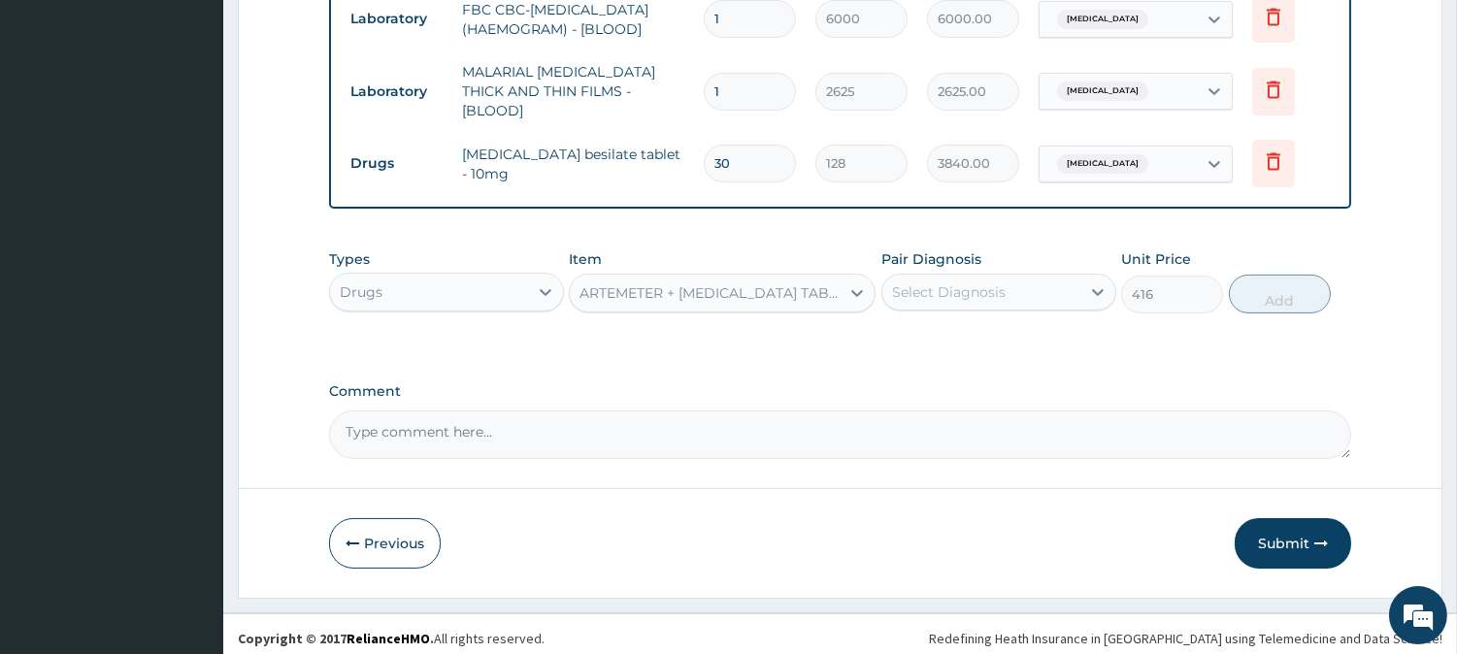
click at [990, 277] on div "Select Diagnosis" at bounding box center [981, 292] width 198 height 31
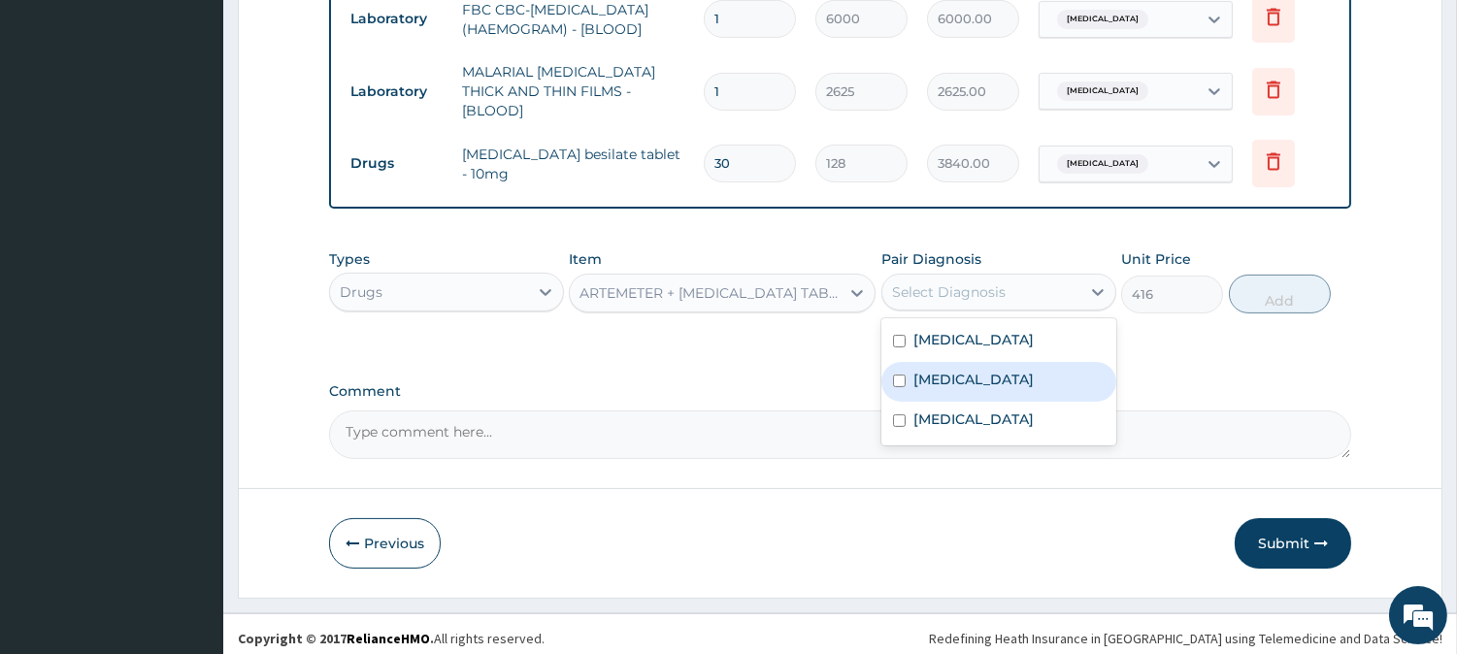
click at [914, 370] on label "Malaria" at bounding box center [973, 379] width 120 height 19
checkbox input "true"
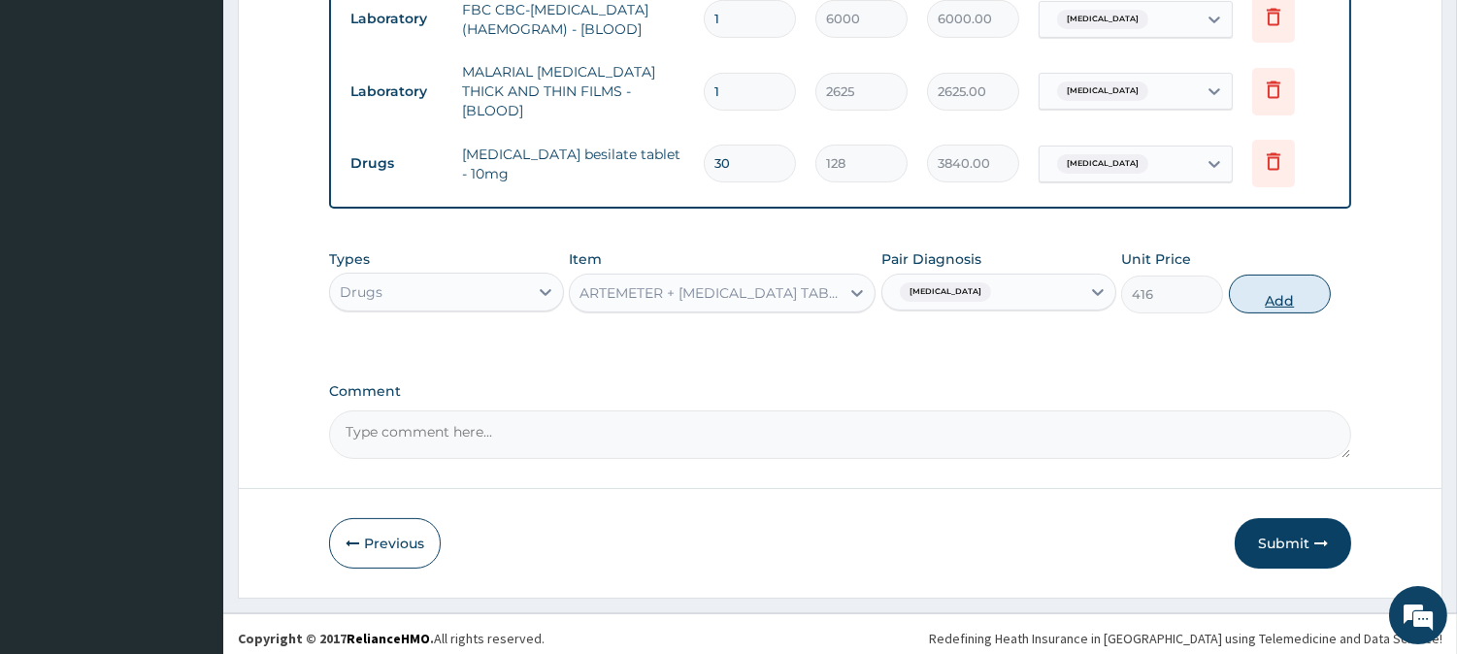
click at [1264, 295] on button "Add" at bounding box center [1280, 294] width 102 height 39
type input "0"
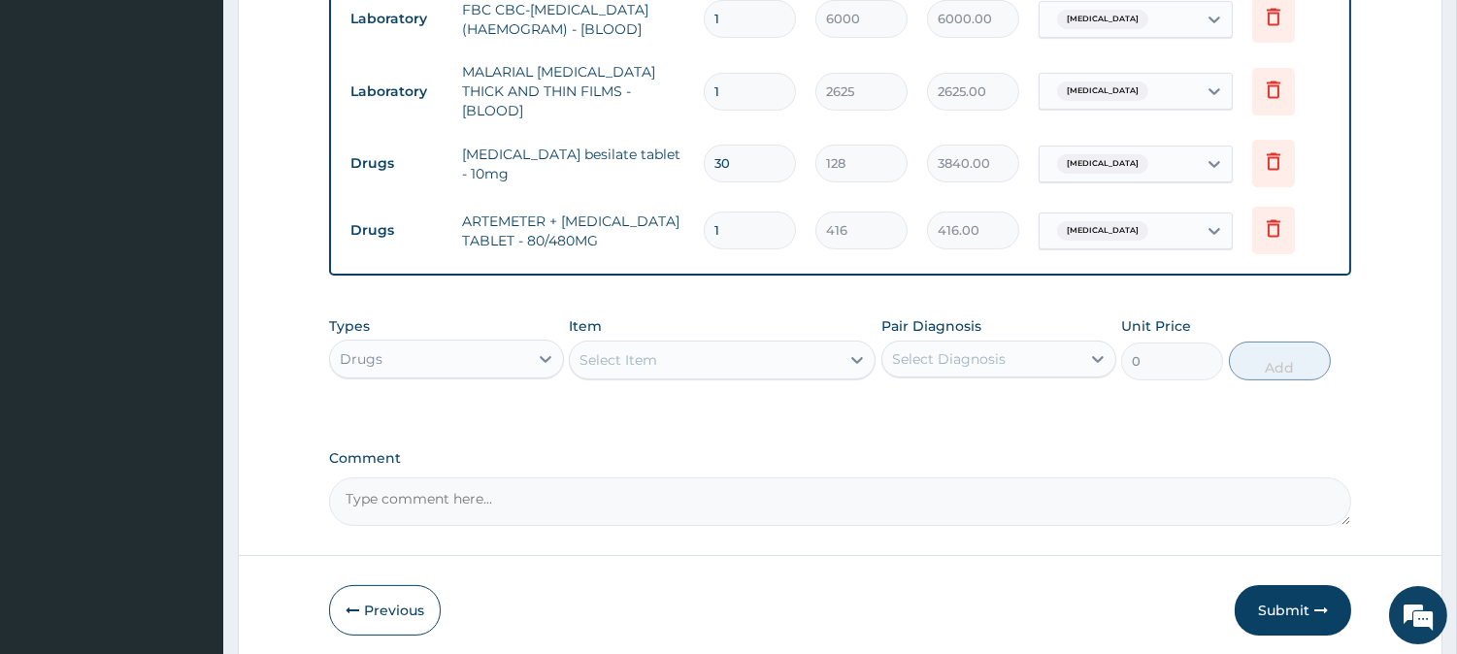
type input "0.00"
type input "6"
type input "2496.00"
type input "6"
click at [743, 345] on div "Select Item" at bounding box center [705, 360] width 270 height 31
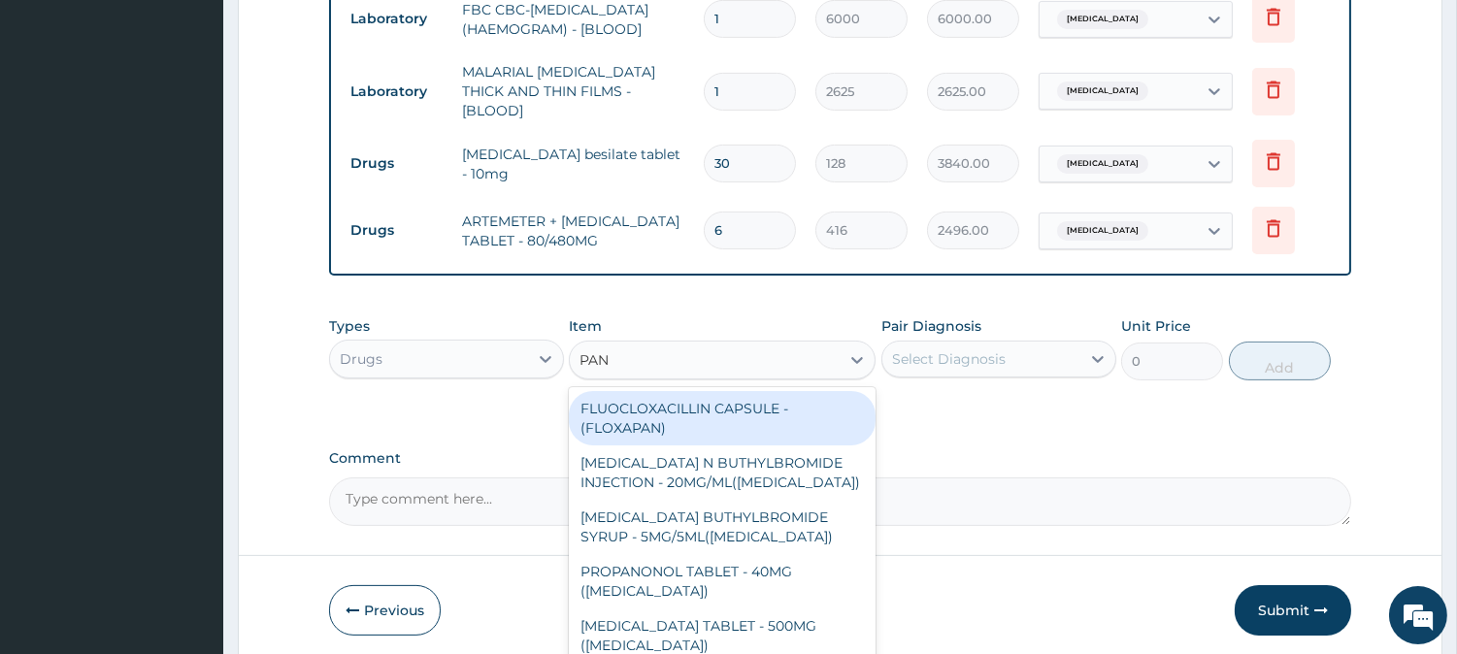
type input "PANA"
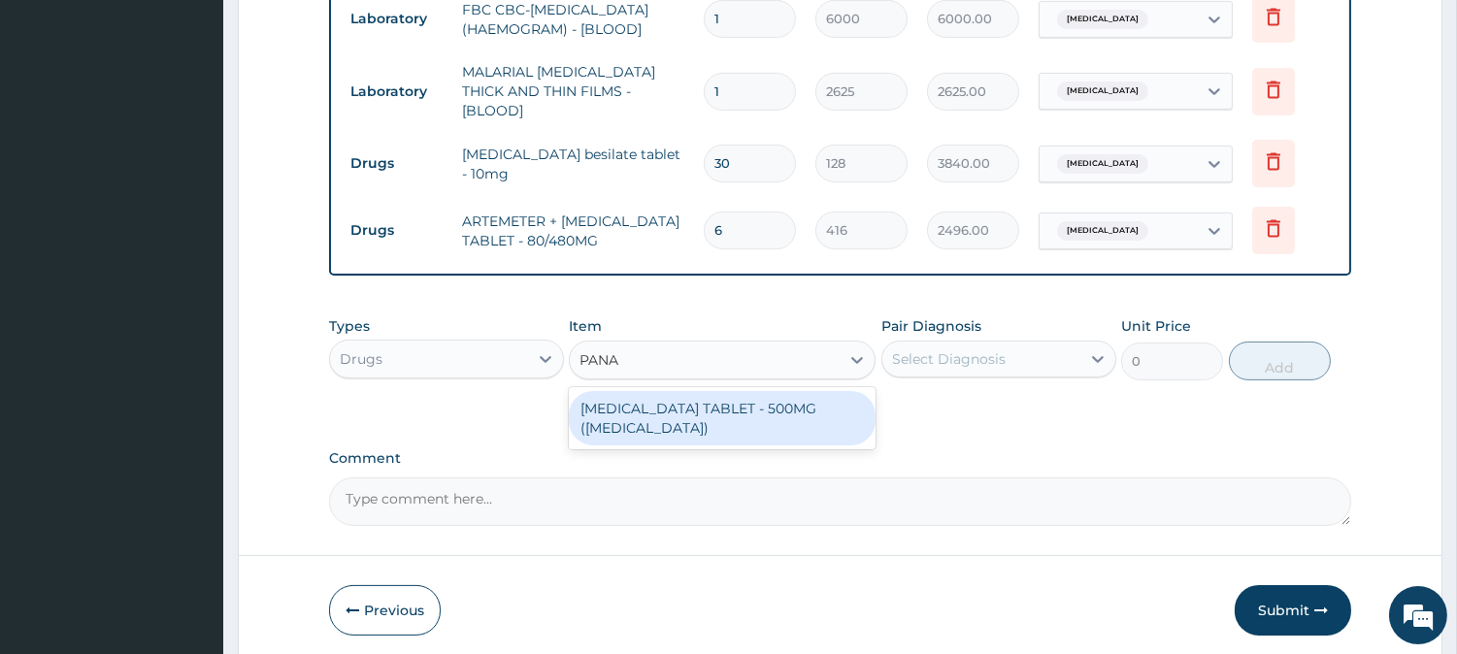
click at [757, 391] on div "[MEDICAL_DATA] TABLET - 500MG ([MEDICAL_DATA])" at bounding box center [722, 418] width 307 height 54
type input "48"
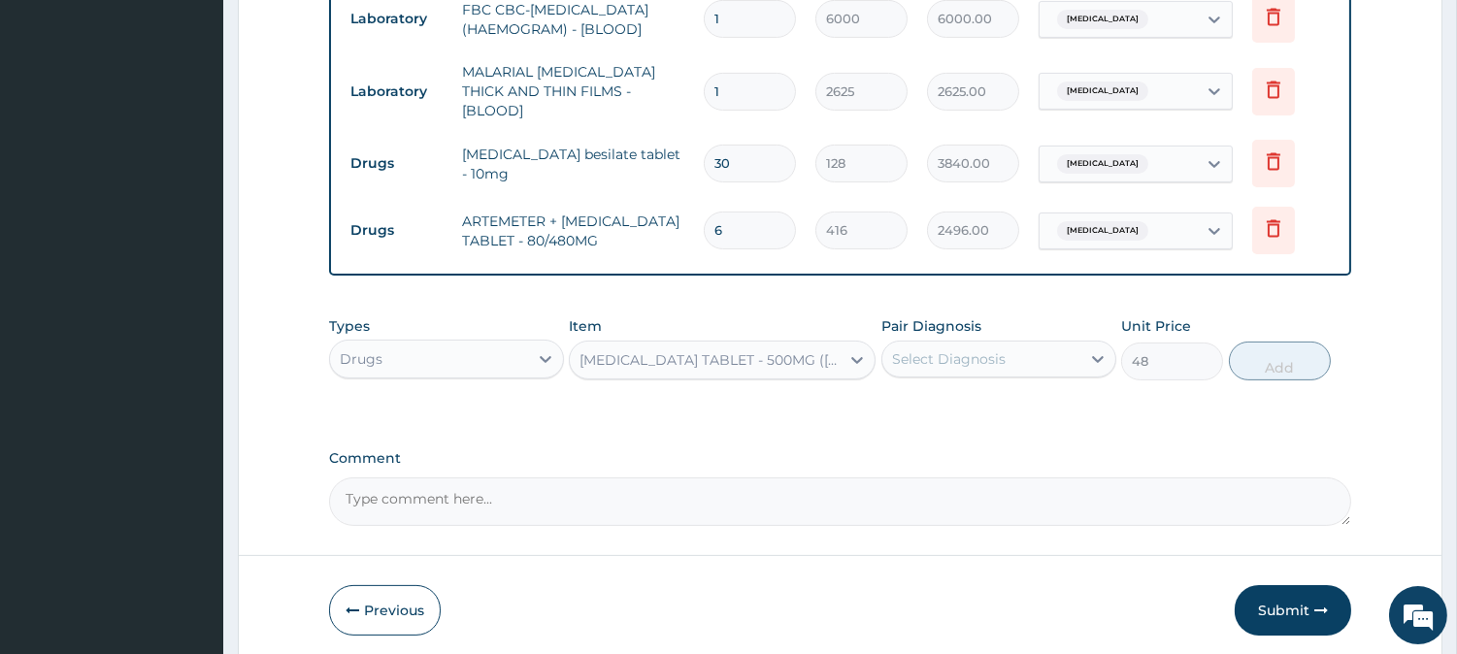
click at [976, 349] on div "Select Diagnosis" at bounding box center [949, 358] width 114 height 19
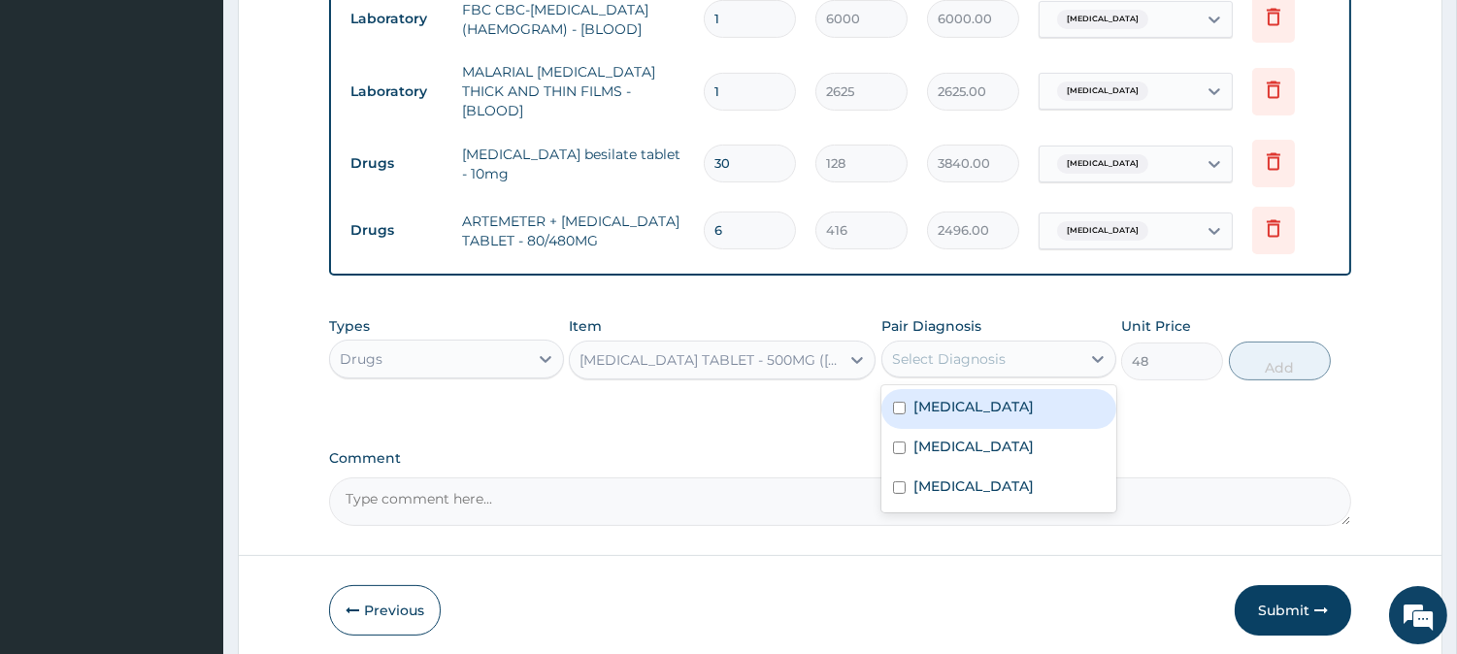
click at [946, 405] on label "[MEDICAL_DATA]" at bounding box center [973, 406] width 120 height 19
checkbox input "true"
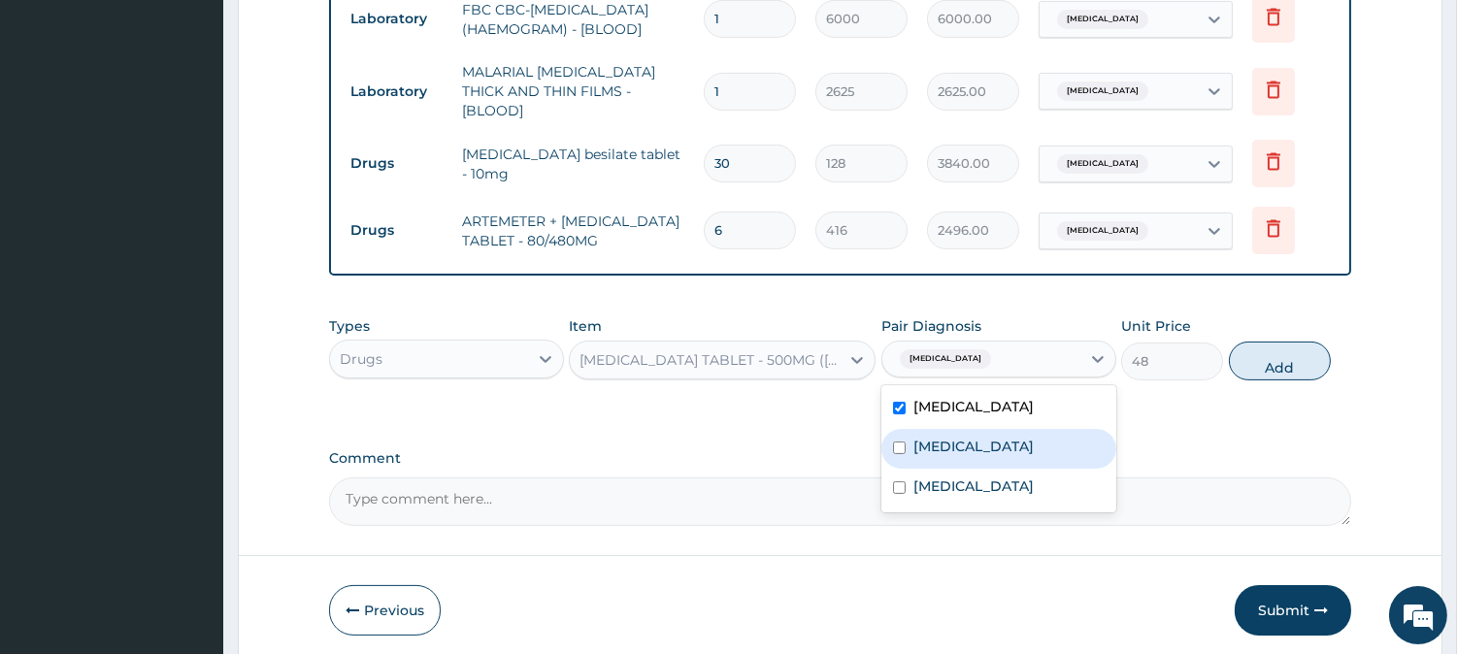
click at [935, 445] on label "[MEDICAL_DATA]" at bounding box center [973, 446] width 120 height 19
checkbox input "true"
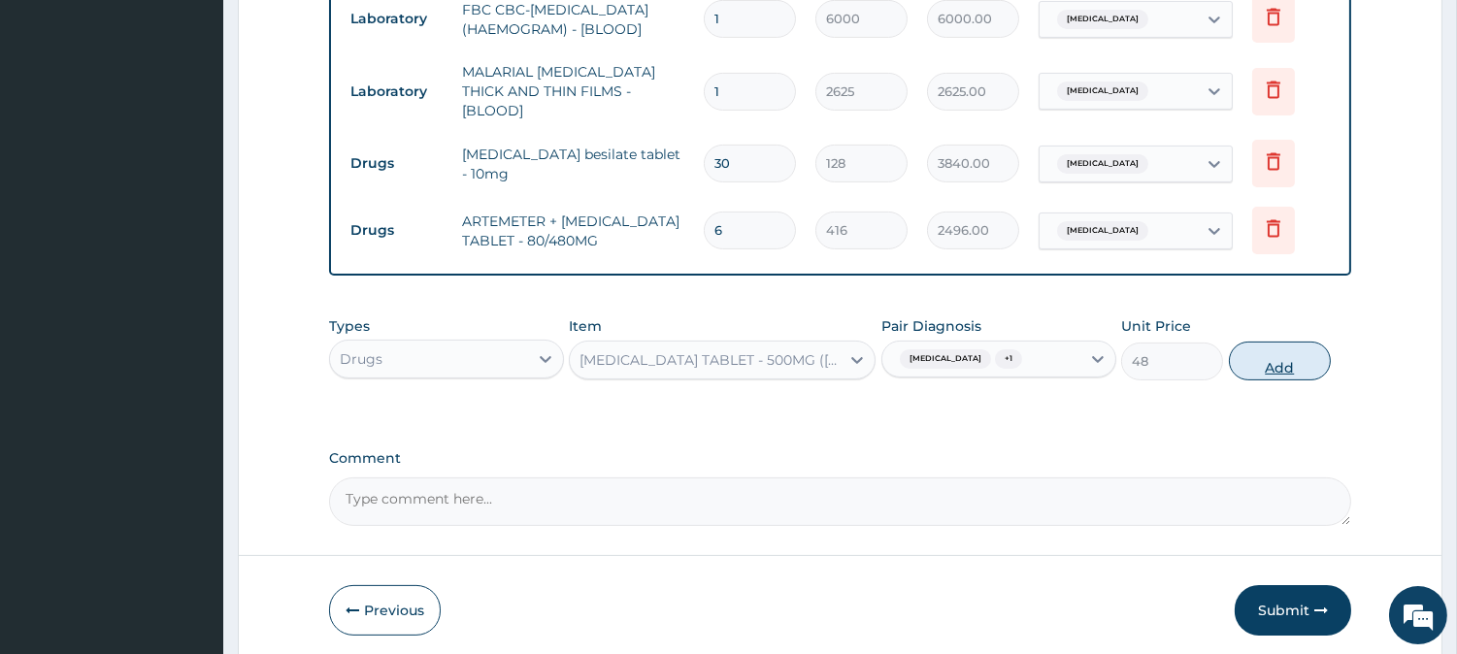
click at [1254, 361] on button "Add" at bounding box center [1280, 361] width 102 height 39
type input "0"
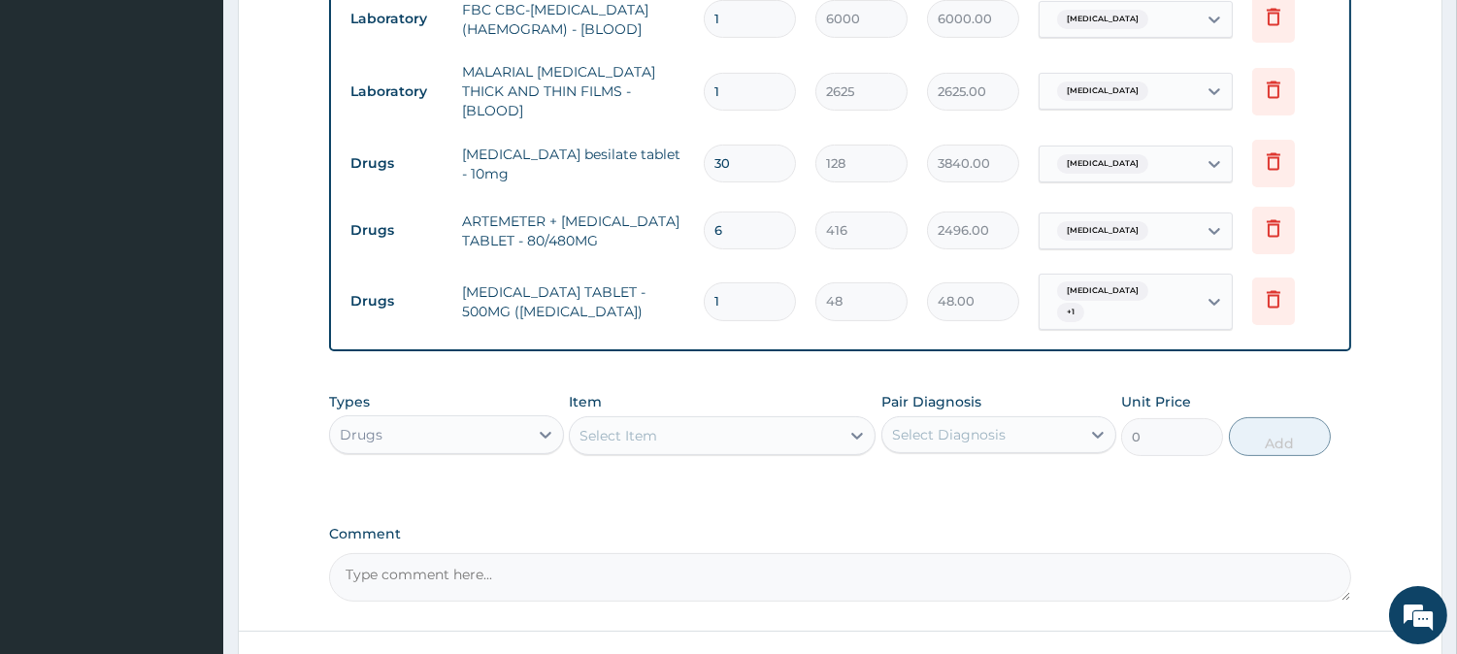
type input "10"
type input "480.00"
type input "10"
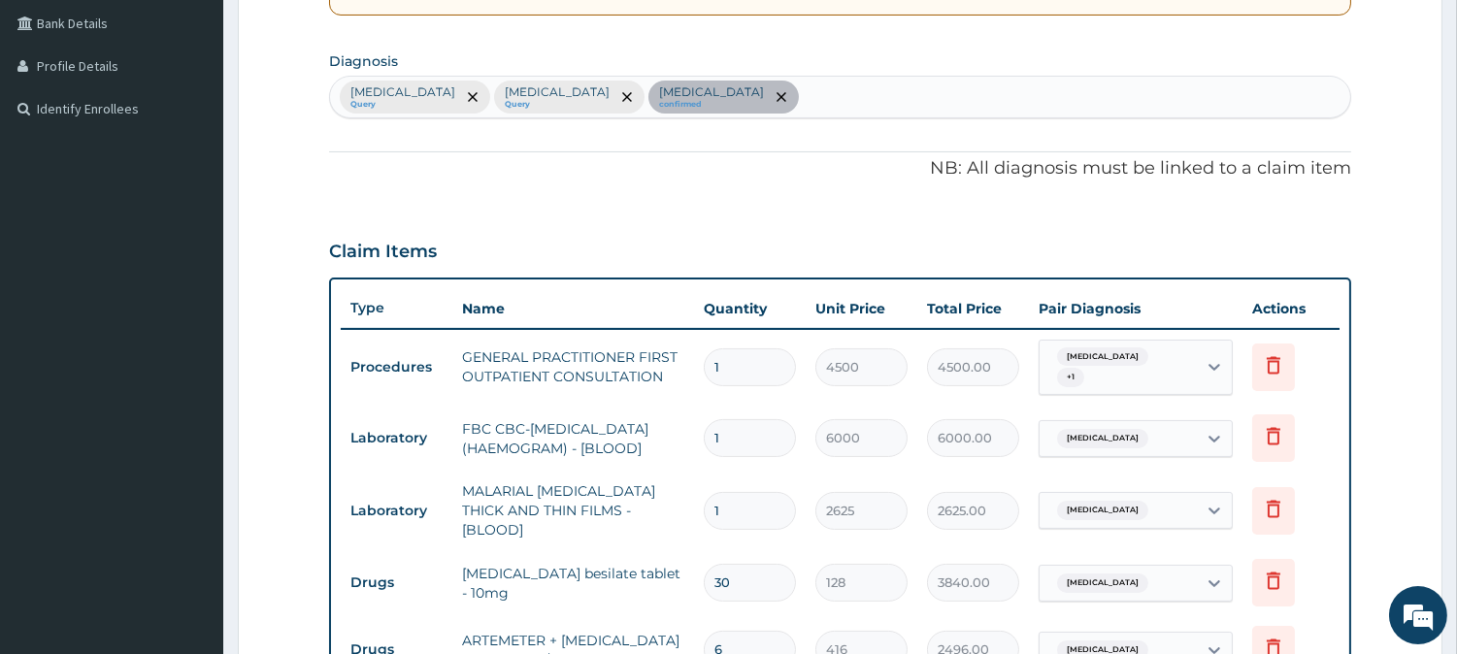
scroll to position [0, 0]
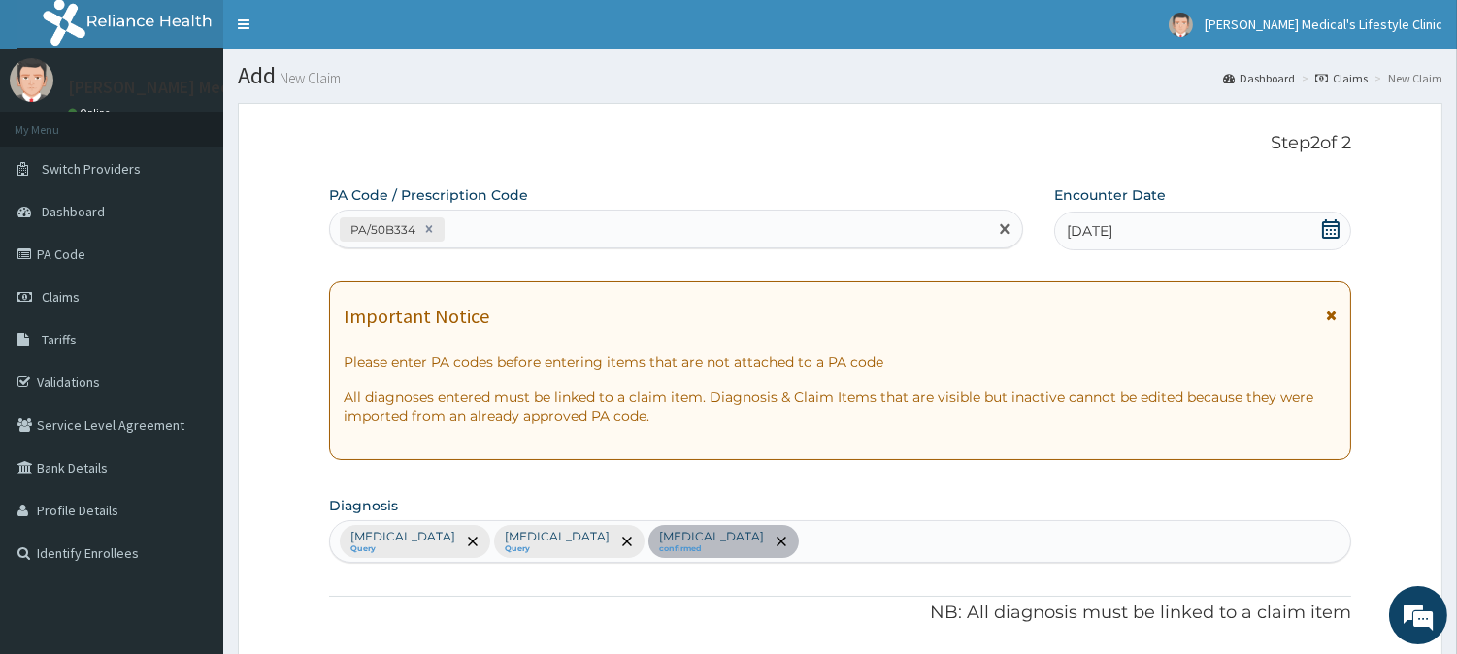
click at [517, 223] on div "PA/50B334" at bounding box center [658, 230] width 657 height 32
paste input "PA/9F29B5"
type input "PA/9F29B5"
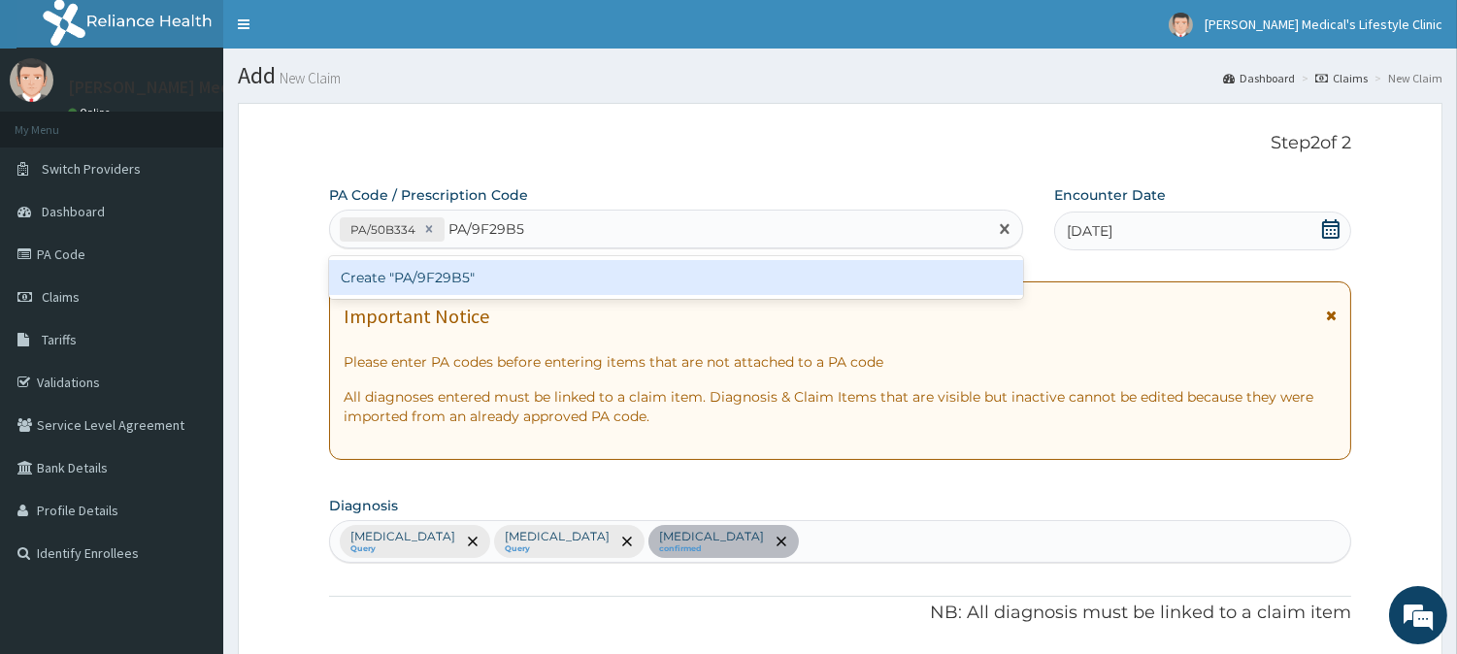
click at [476, 276] on div "Create "PA/9F29B5"" at bounding box center [676, 277] width 694 height 35
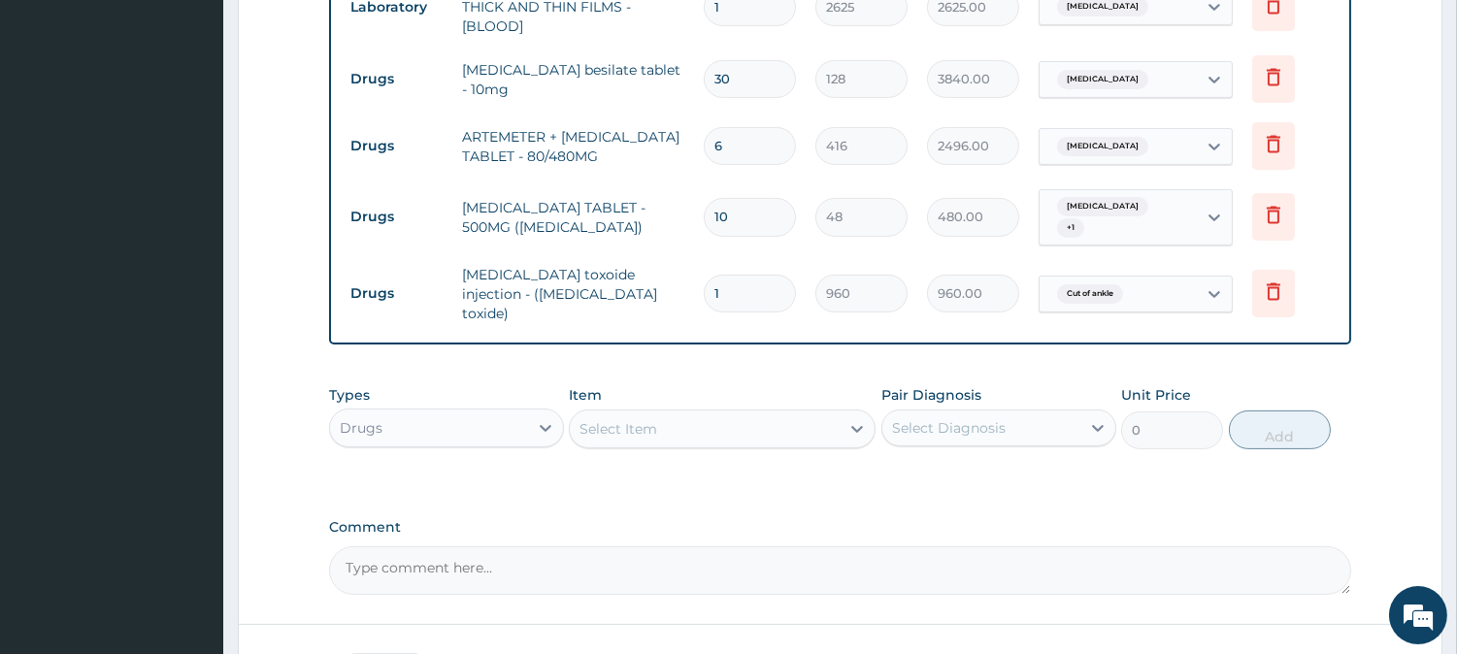
scroll to position [1066, 0]
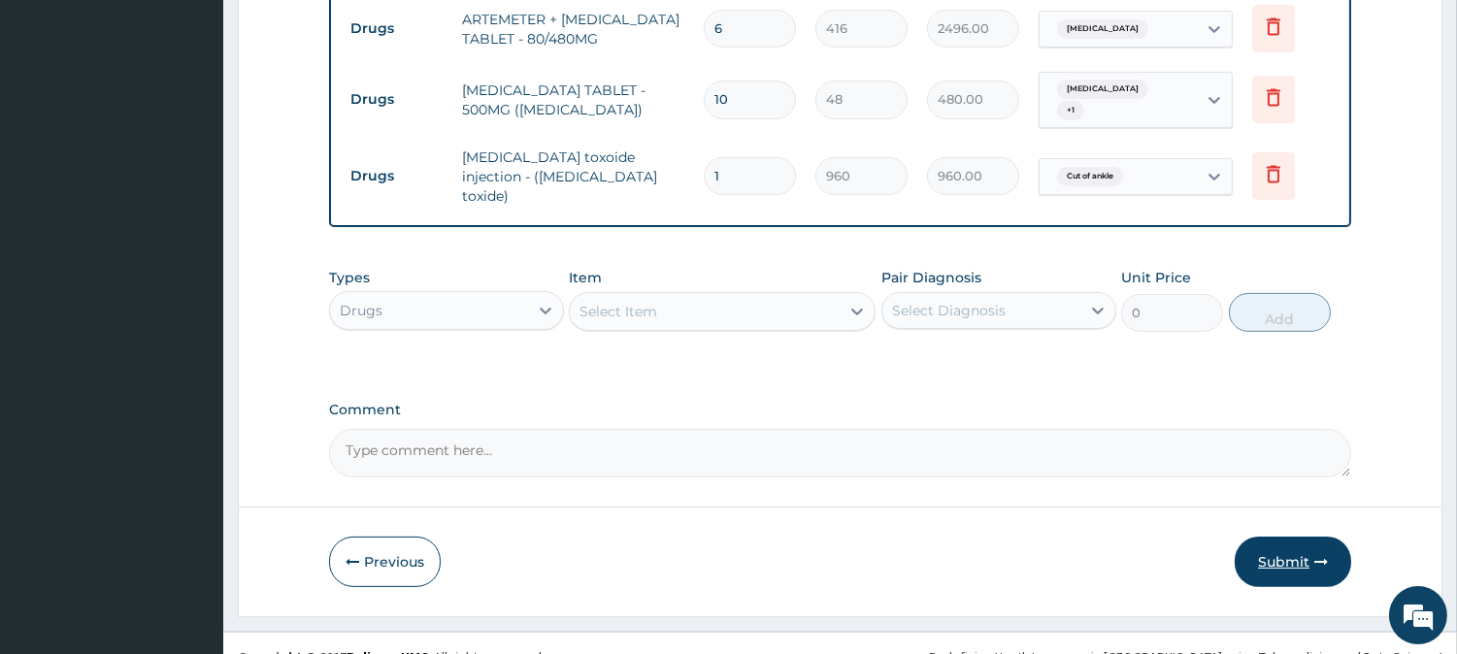
click at [1293, 541] on button "Submit" at bounding box center [1293, 562] width 116 height 50
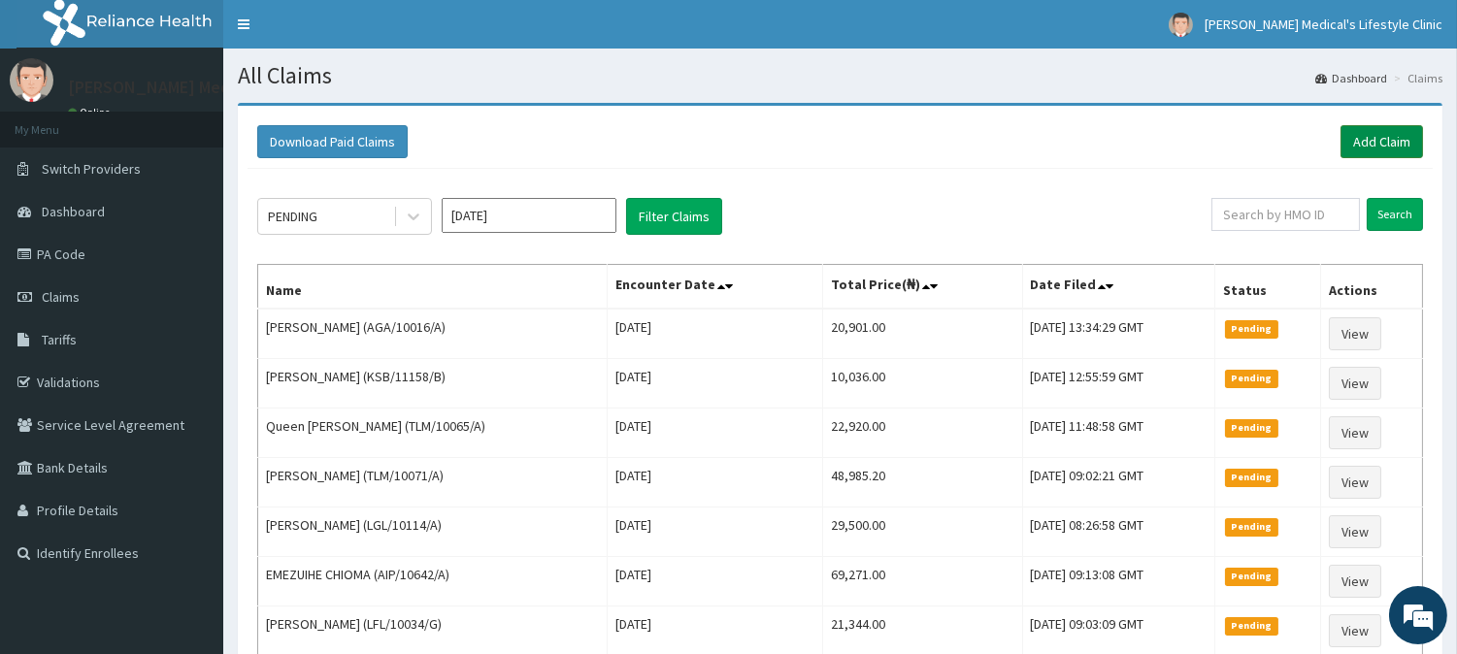
click at [1350, 136] on link "Add Claim" at bounding box center [1382, 141] width 83 height 33
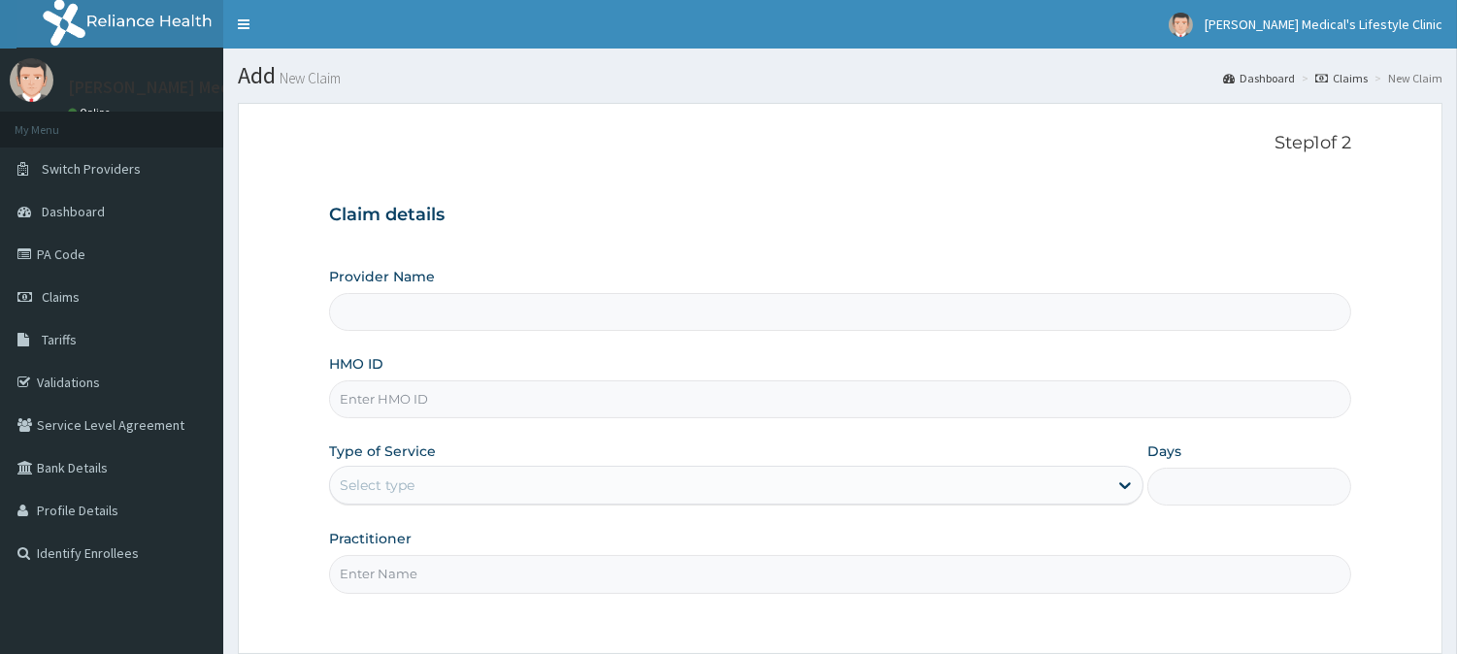
click at [442, 403] on input "HMO ID" at bounding box center [840, 400] width 1022 height 38
type input "[PERSON_NAME] Medical's Lifestyle clinic"
paste input "QAO/10027/A"
type input "QAO/10027/A"
click at [422, 487] on div "Select type" at bounding box center [719, 485] width 778 height 31
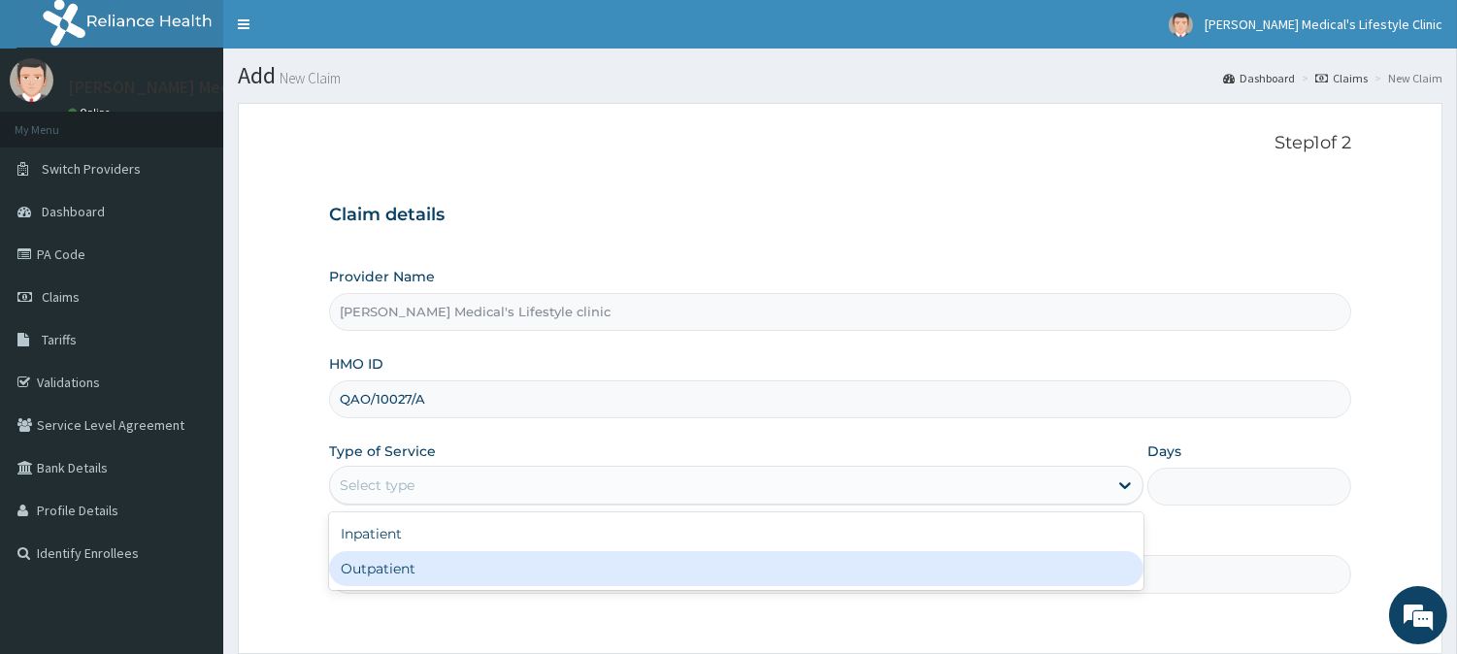
click at [398, 568] on div "Outpatient" at bounding box center [736, 568] width 814 height 35
type input "1"
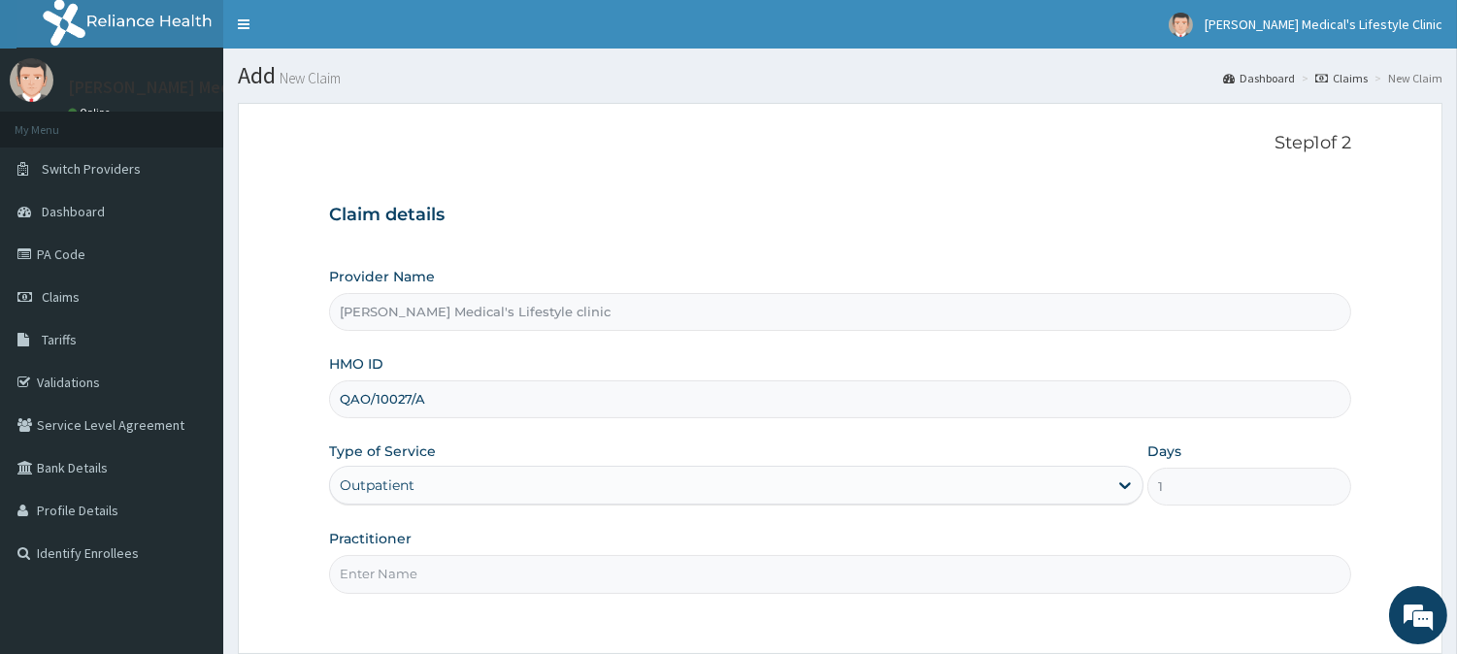
click at [398, 568] on input "Practitioner" at bounding box center [840, 574] width 1022 height 38
type input "DR kolawole"
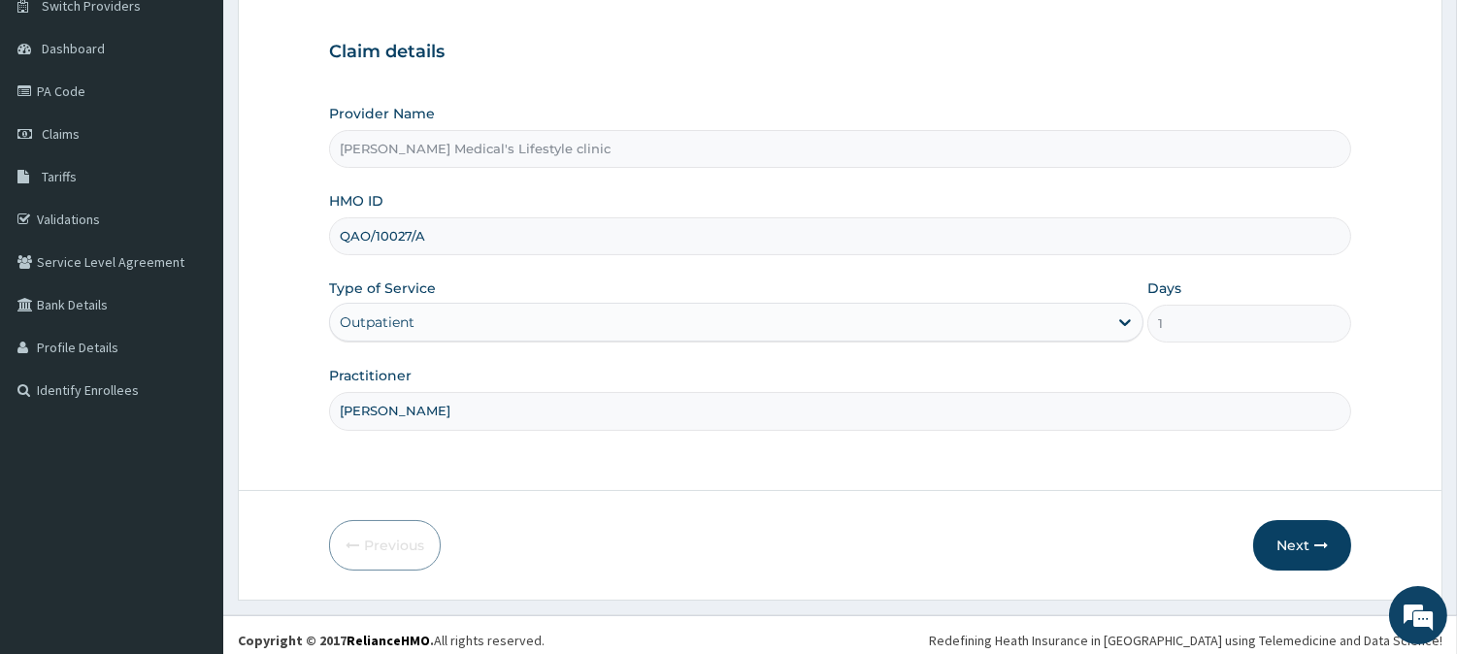
scroll to position [173, 0]
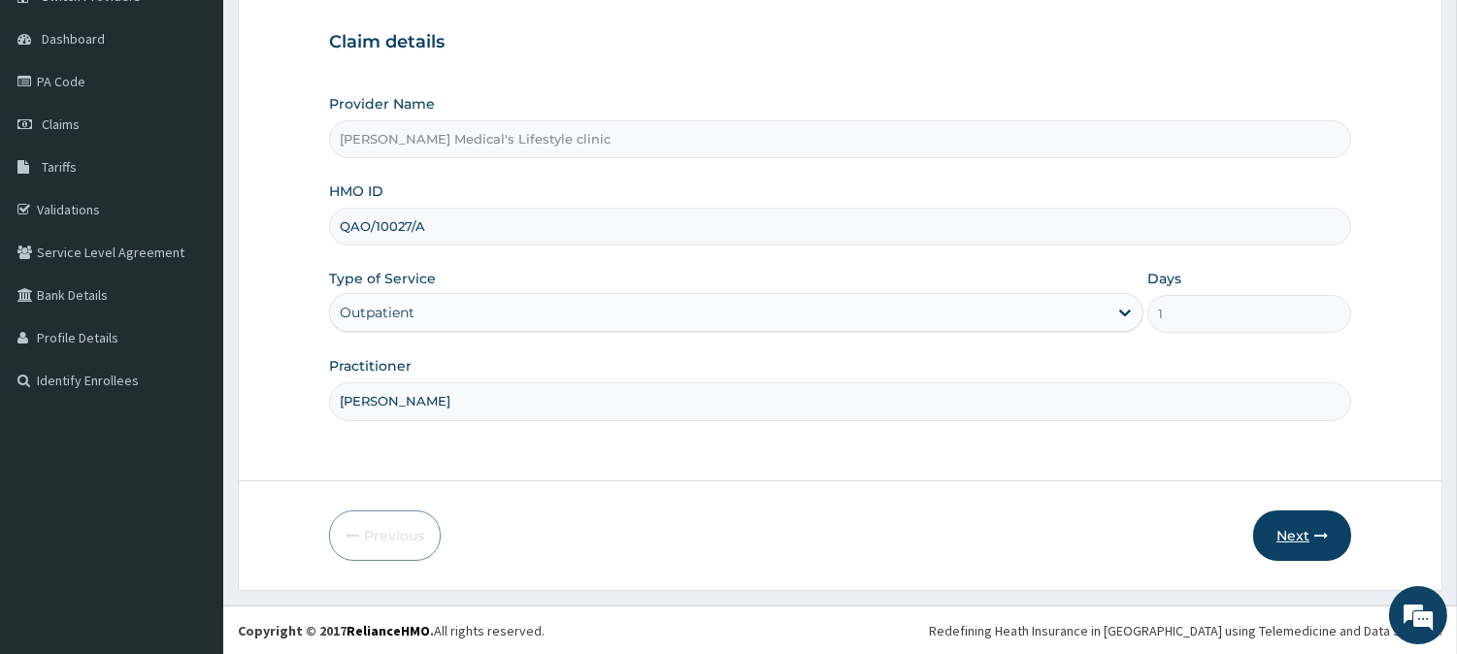
click at [1302, 536] on button "Next" at bounding box center [1302, 536] width 98 height 50
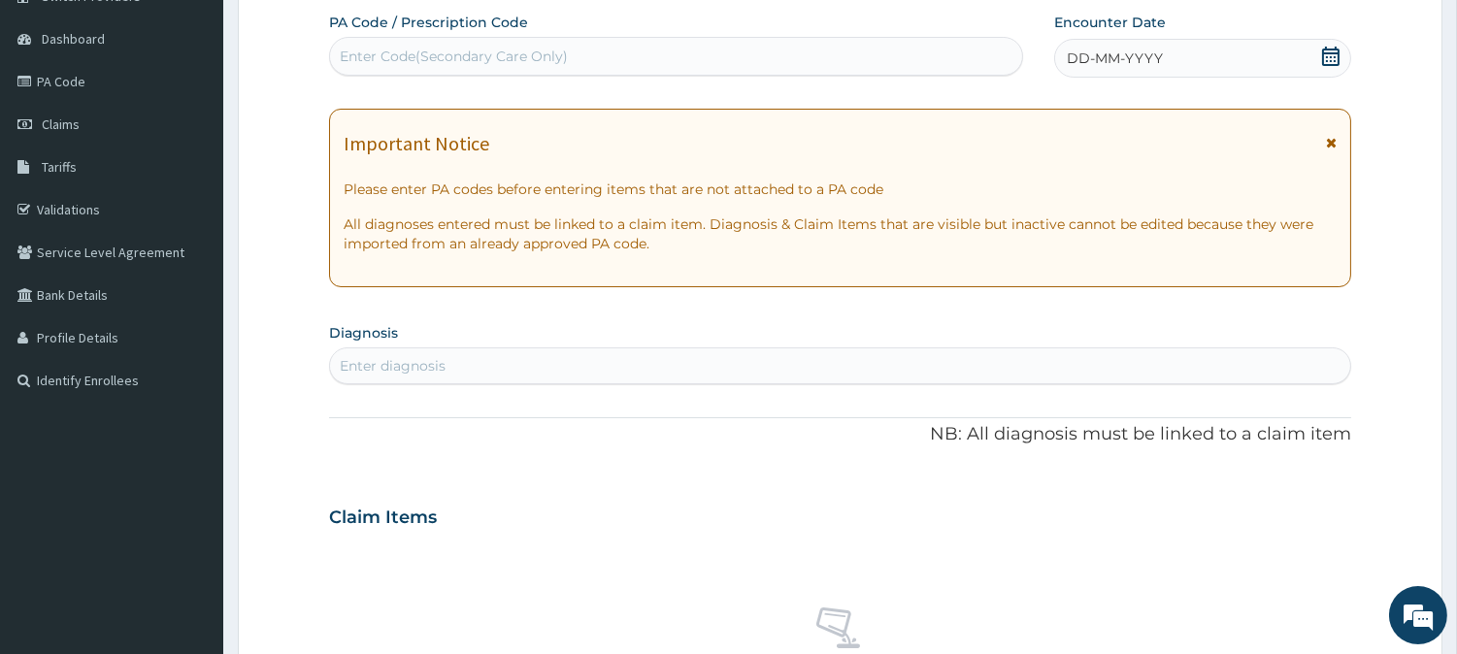
scroll to position [0, 0]
click at [531, 60] on div "Enter Code(Secondary Care Only)" at bounding box center [454, 56] width 228 height 19
paste input "PA/3BC44A"
type input "PA/3BC44A"
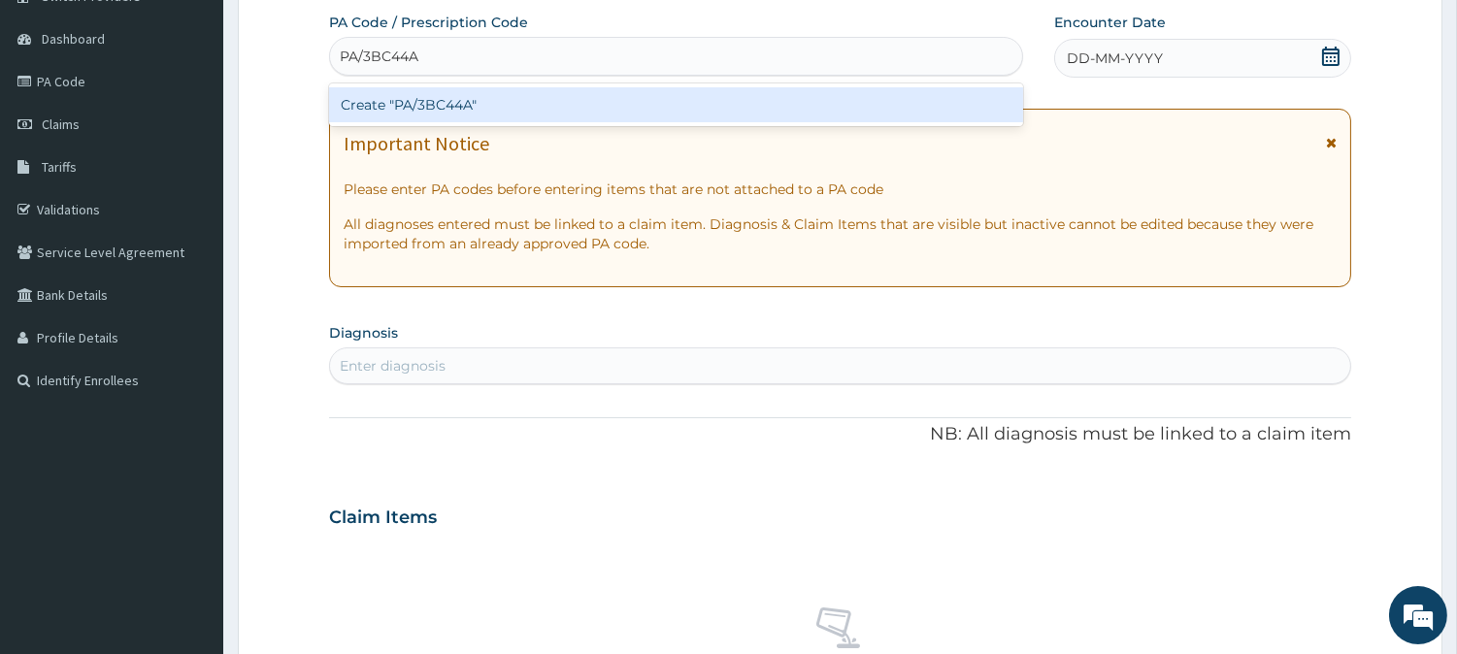
click at [450, 120] on div "Create "PA/3BC44A"" at bounding box center [676, 104] width 694 height 35
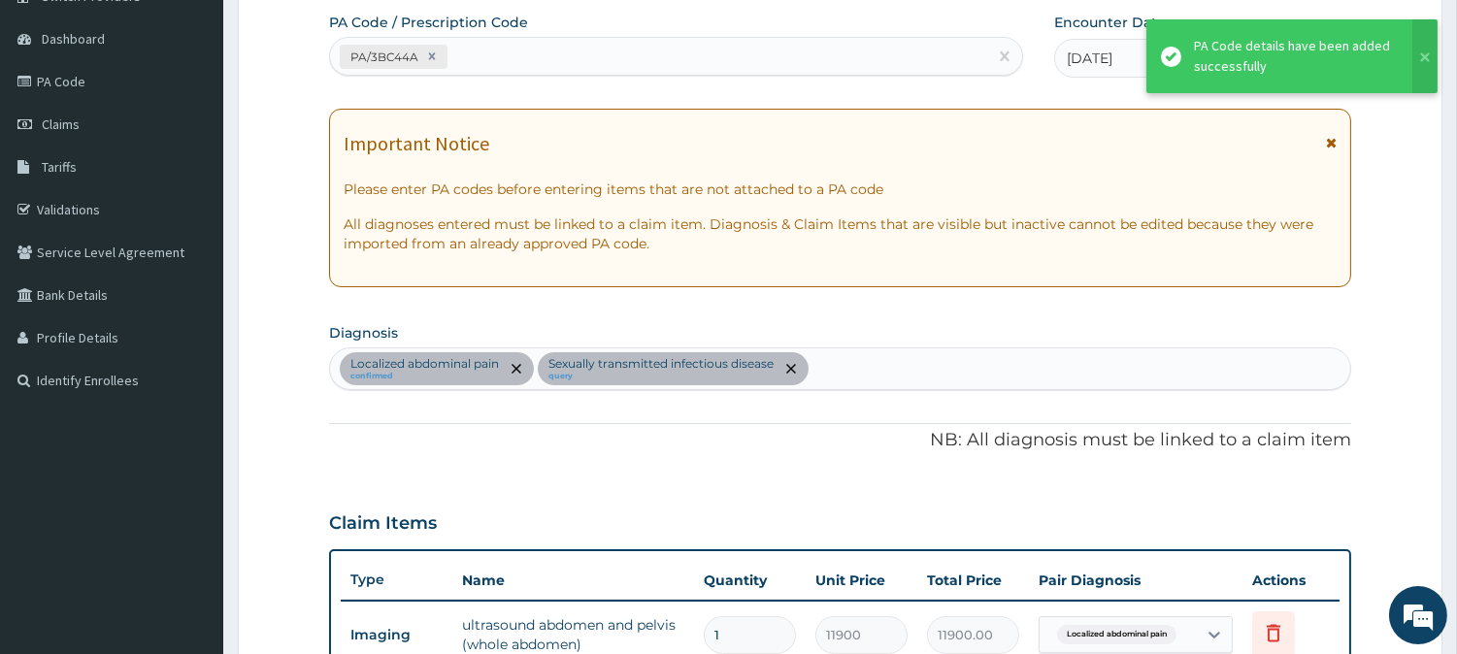
scroll to position [628, 0]
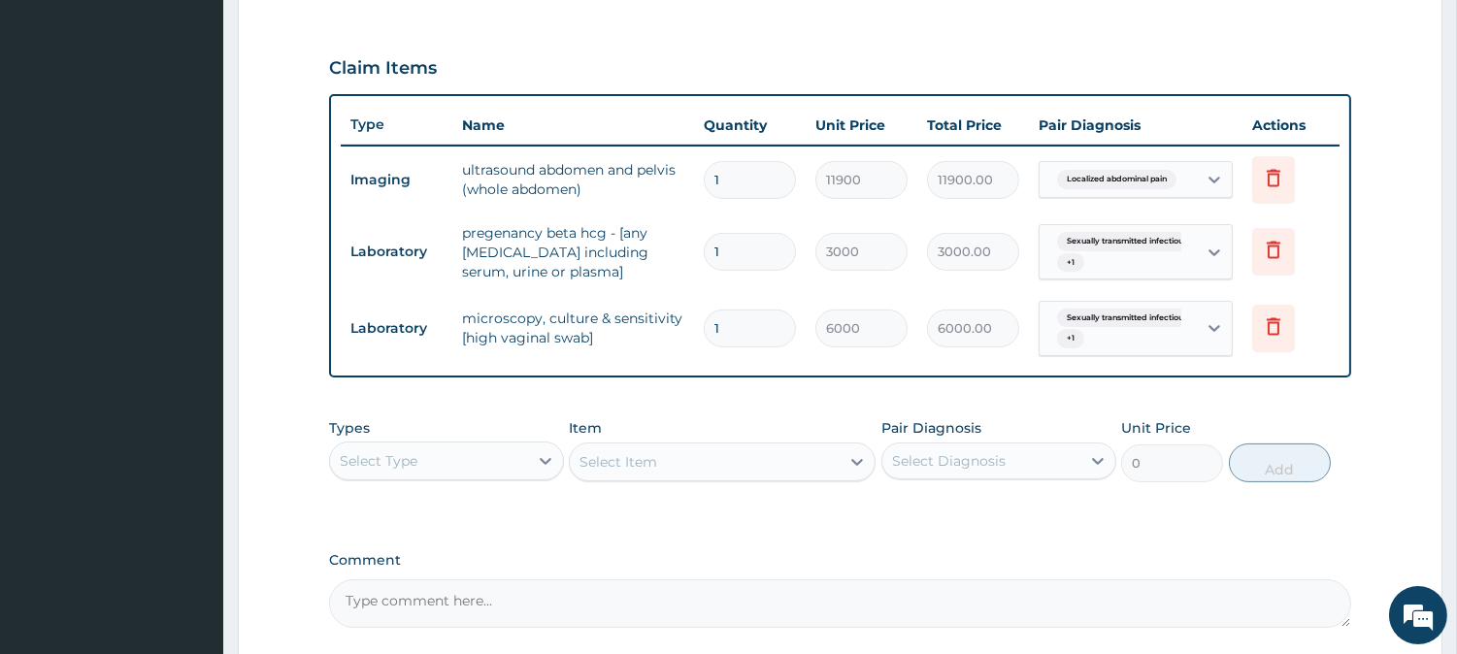
click at [488, 467] on div "Select Type" at bounding box center [429, 461] width 198 height 31
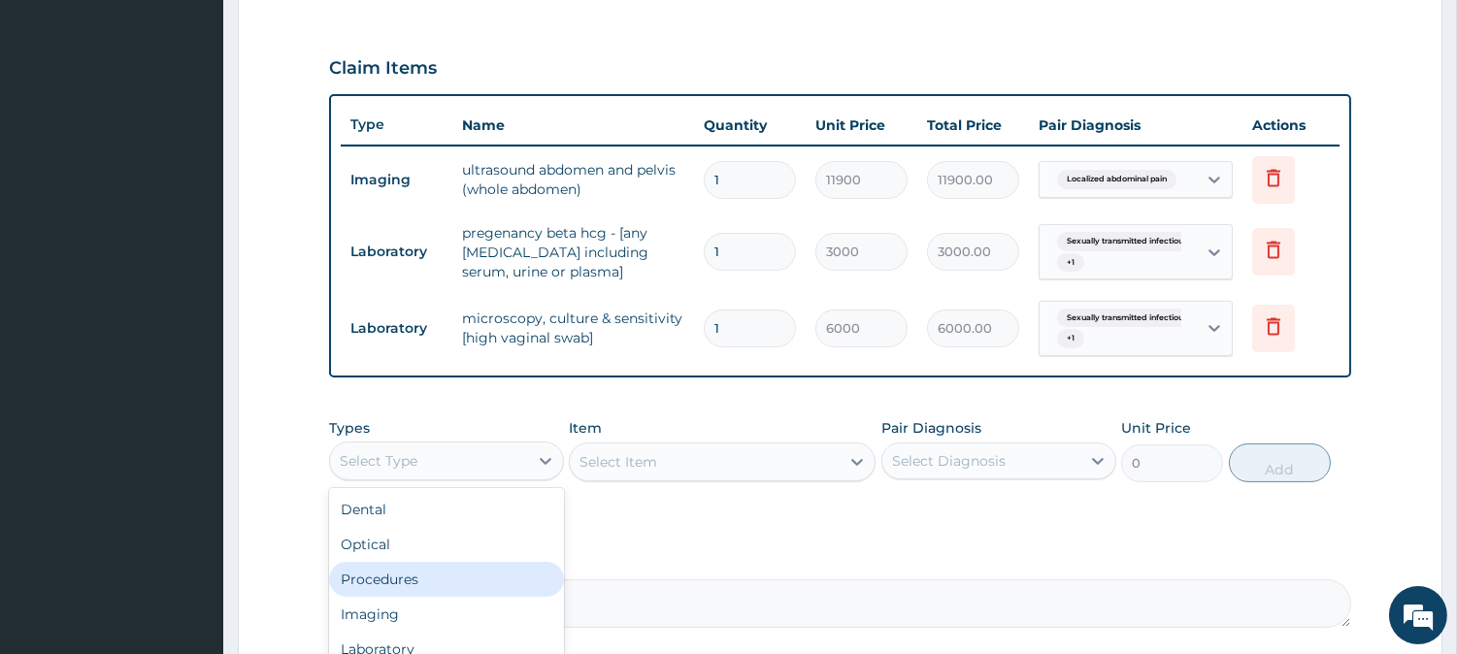
click at [450, 570] on div "Procedures" at bounding box center [446, 579] width 235 height 35
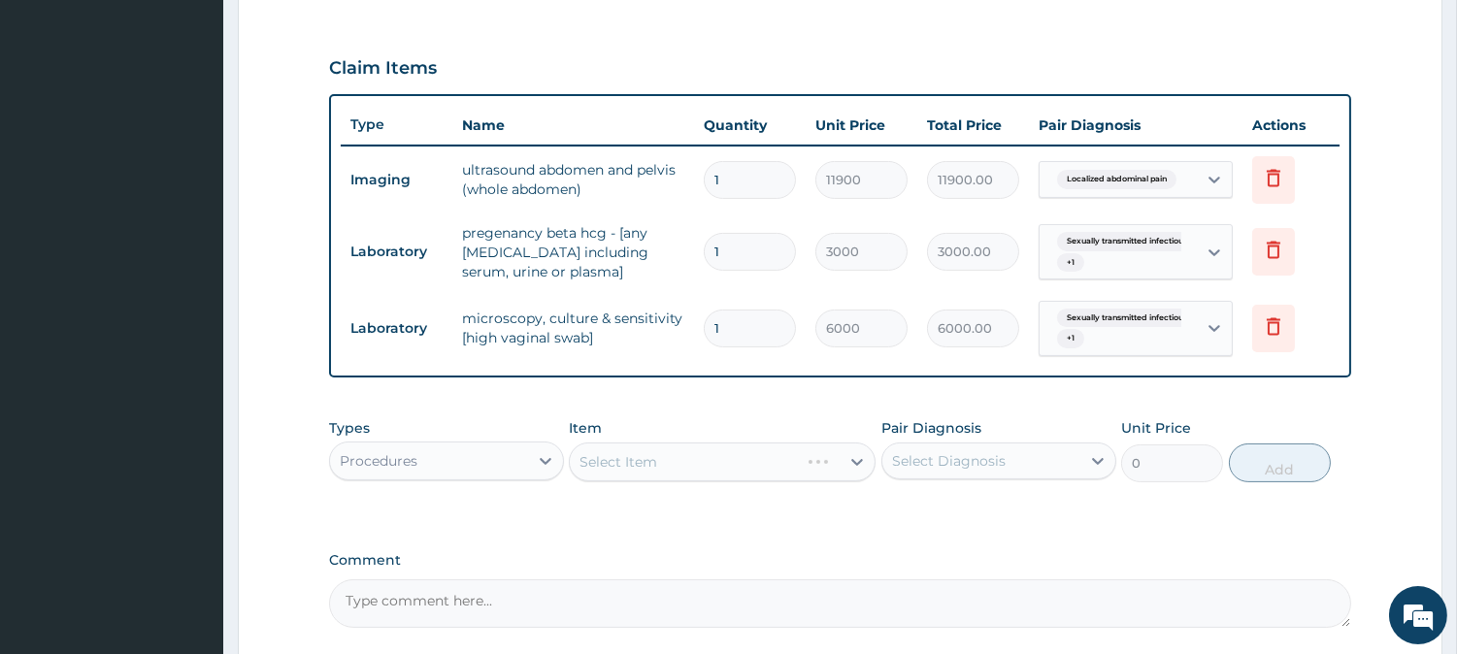
scroll to position [89, 0]
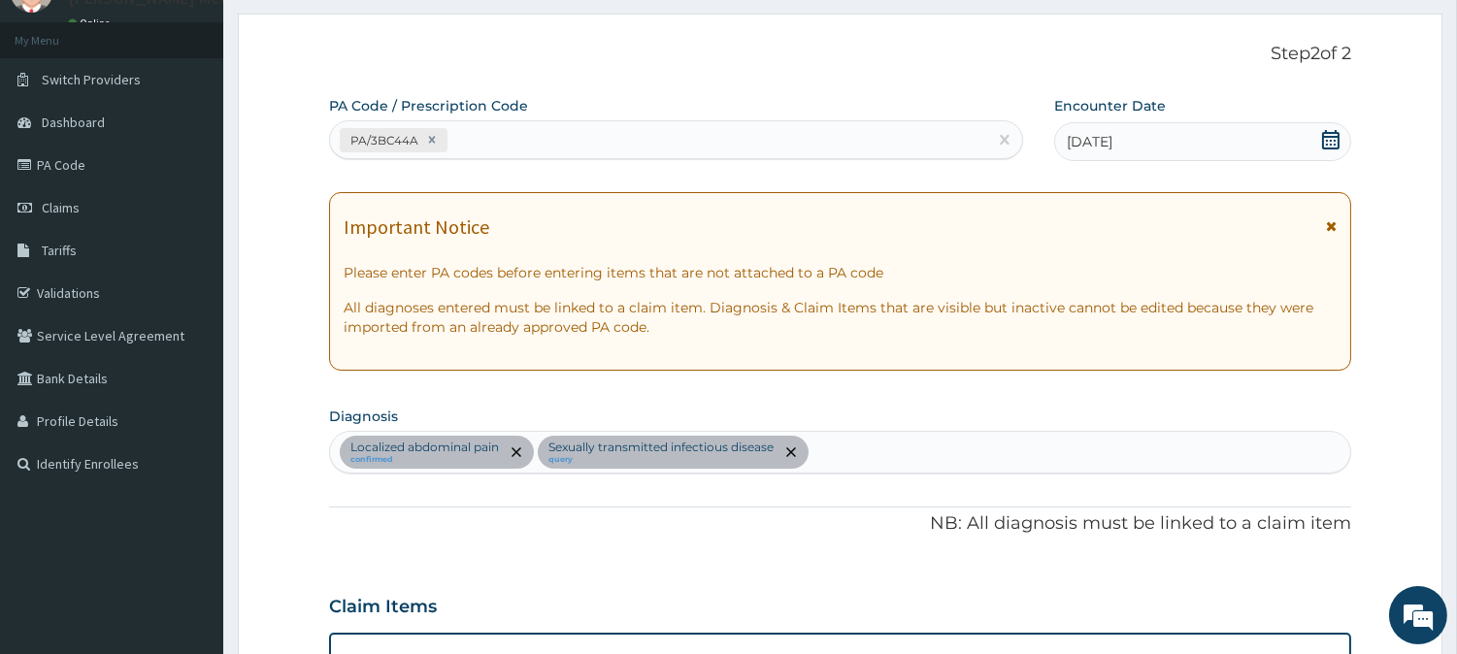
click at [893, 439] on div "Localized abdominal pain confirmed Sexually transmitted infectious disease query" at bounding box center [840, 452] width 1020 height 41
type input "SEP"
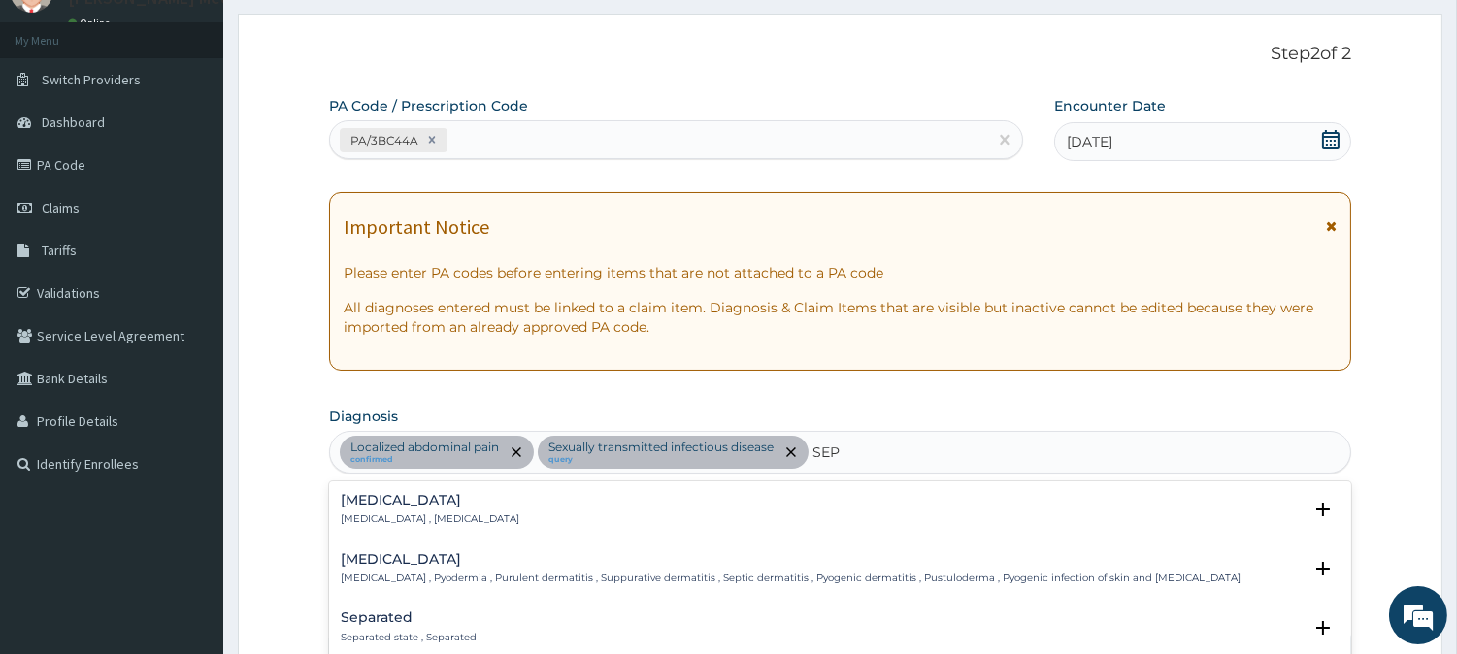
click at [391, 503] on h4 "Sepsis" at bounding box center [430, 500] width 179 height 15
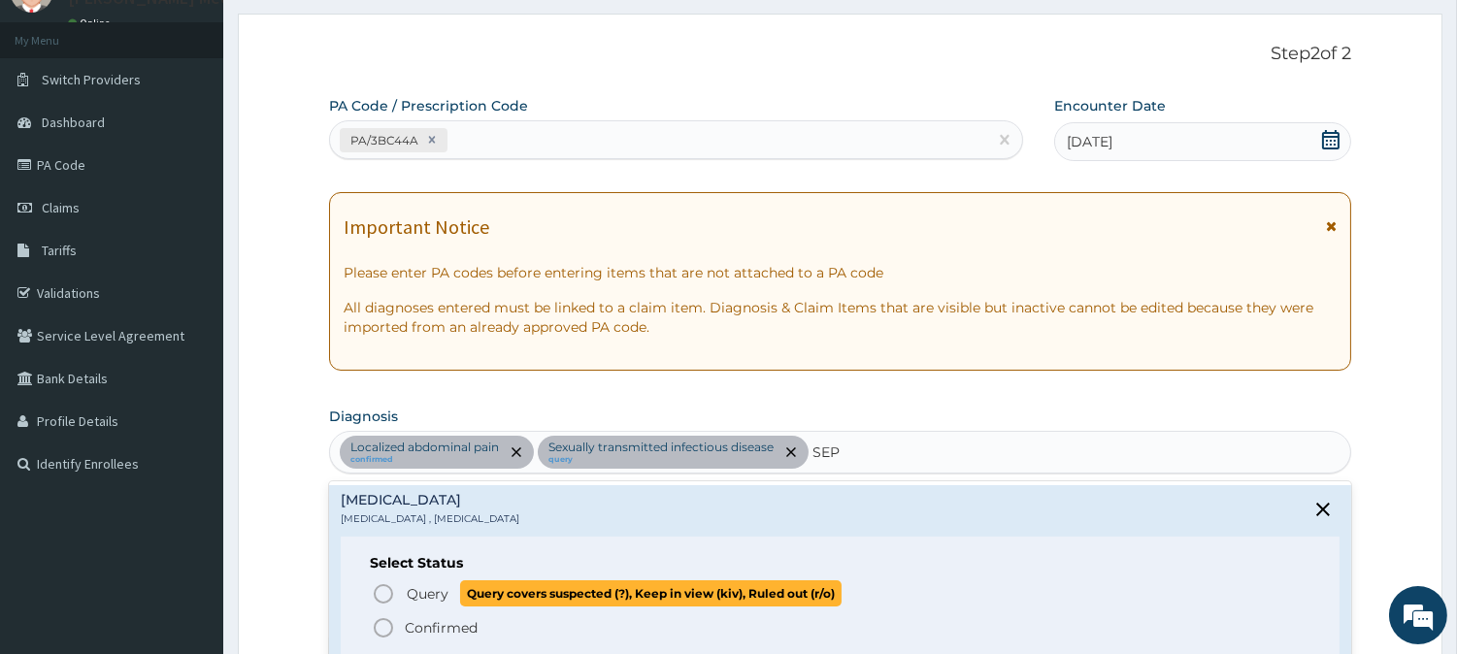
click at [403, 605] on span "Query Query covers suspected (?), Keep in view (kiv), Ruled out (r/o)" at bounding box center [841, 593] width 939 height 26
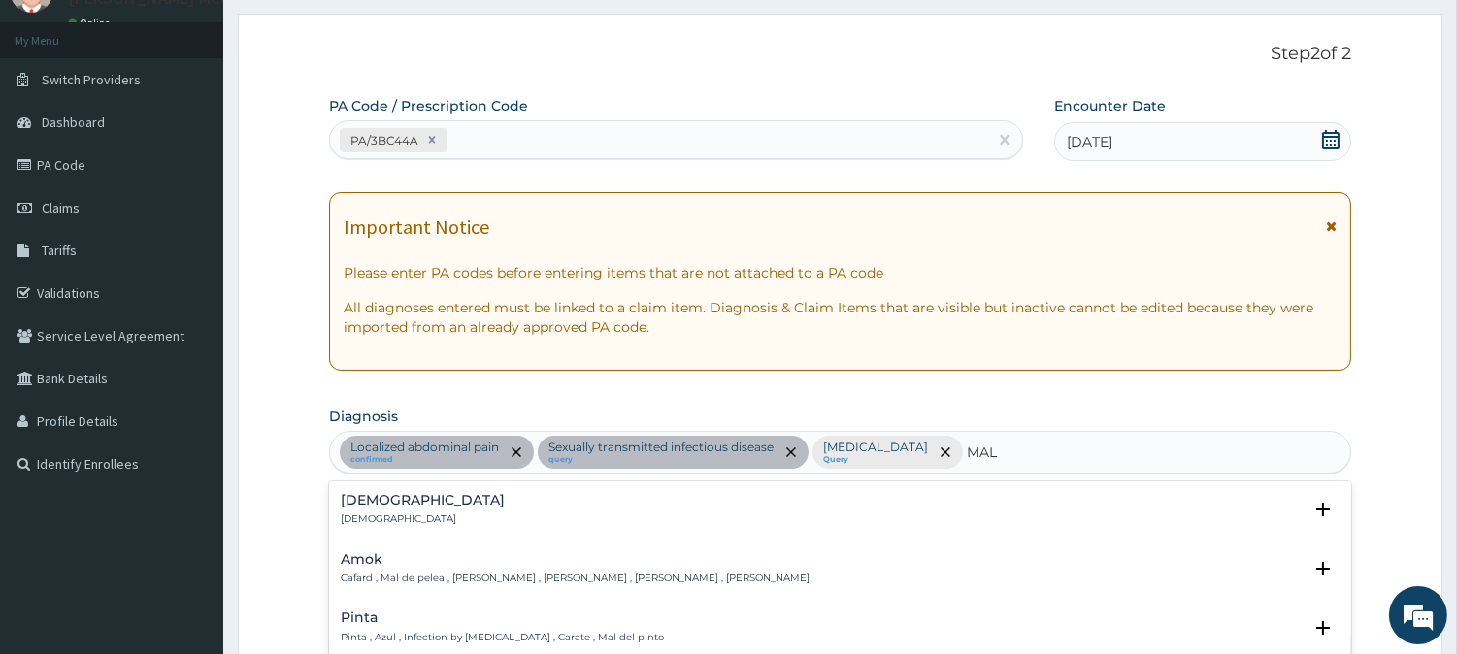
type input "MALA"
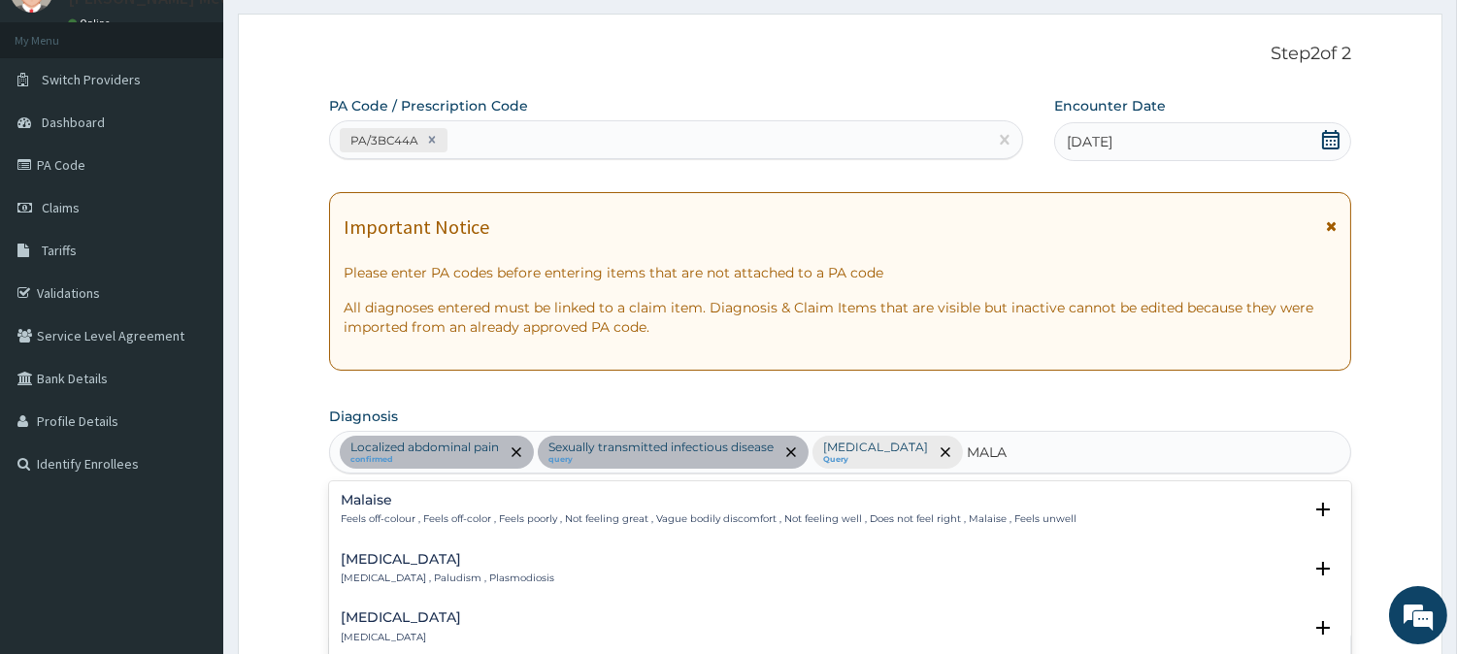
click at [373, 559] on h4 "Malaria" at bounding box center [448, 559] width 214 height 15
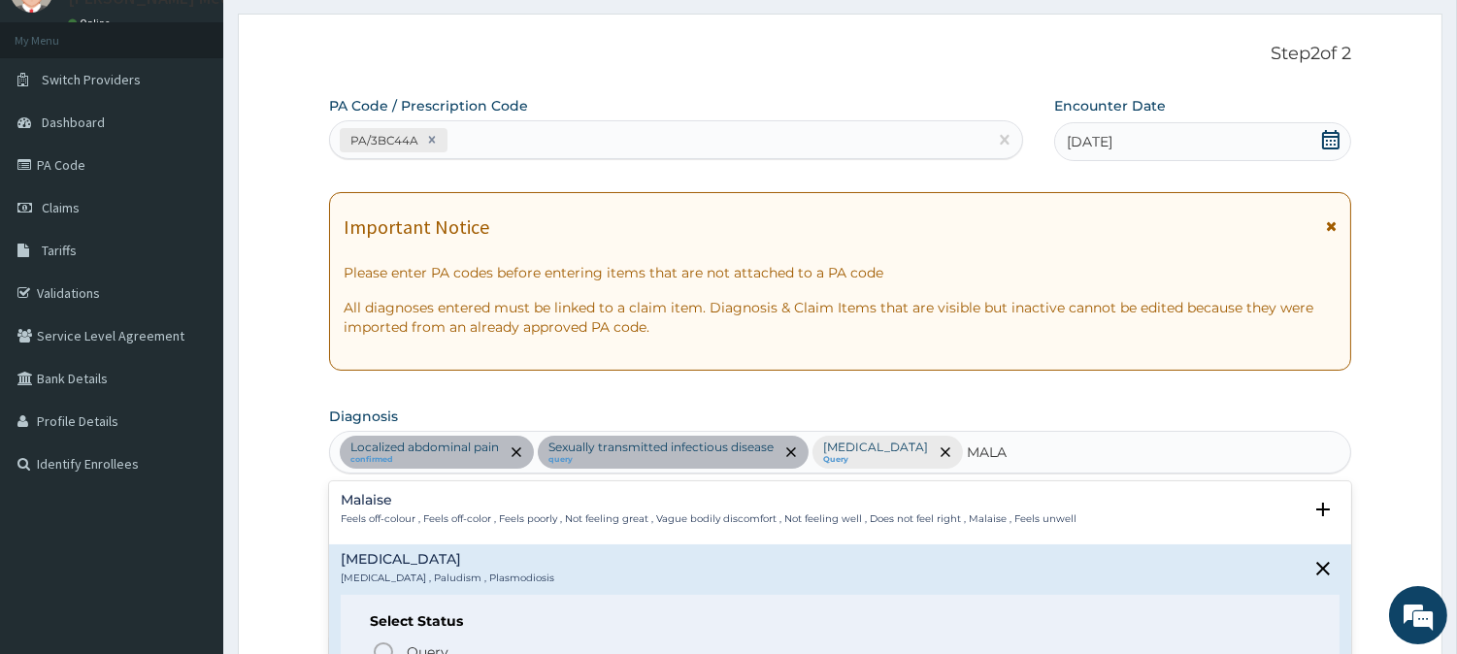
click at [383, 635] on div "Select Status Query Query covers suspected (?), Keep in view (kiv), Ruled out (…" at bounding box center [840, 656] width 999 height 123
click at [383, 646] on icon "status option query" at bounding box center [383, 652] width 23 height 23
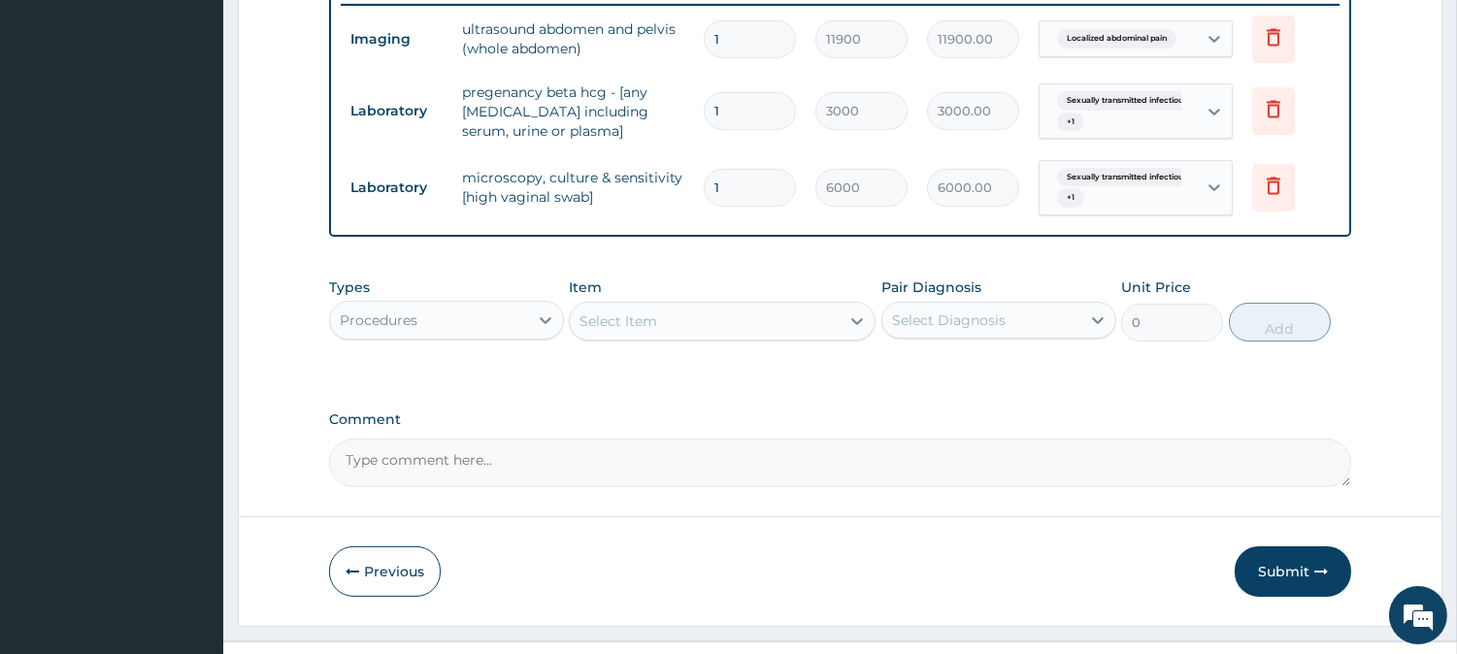
scroll to position [804, 0]
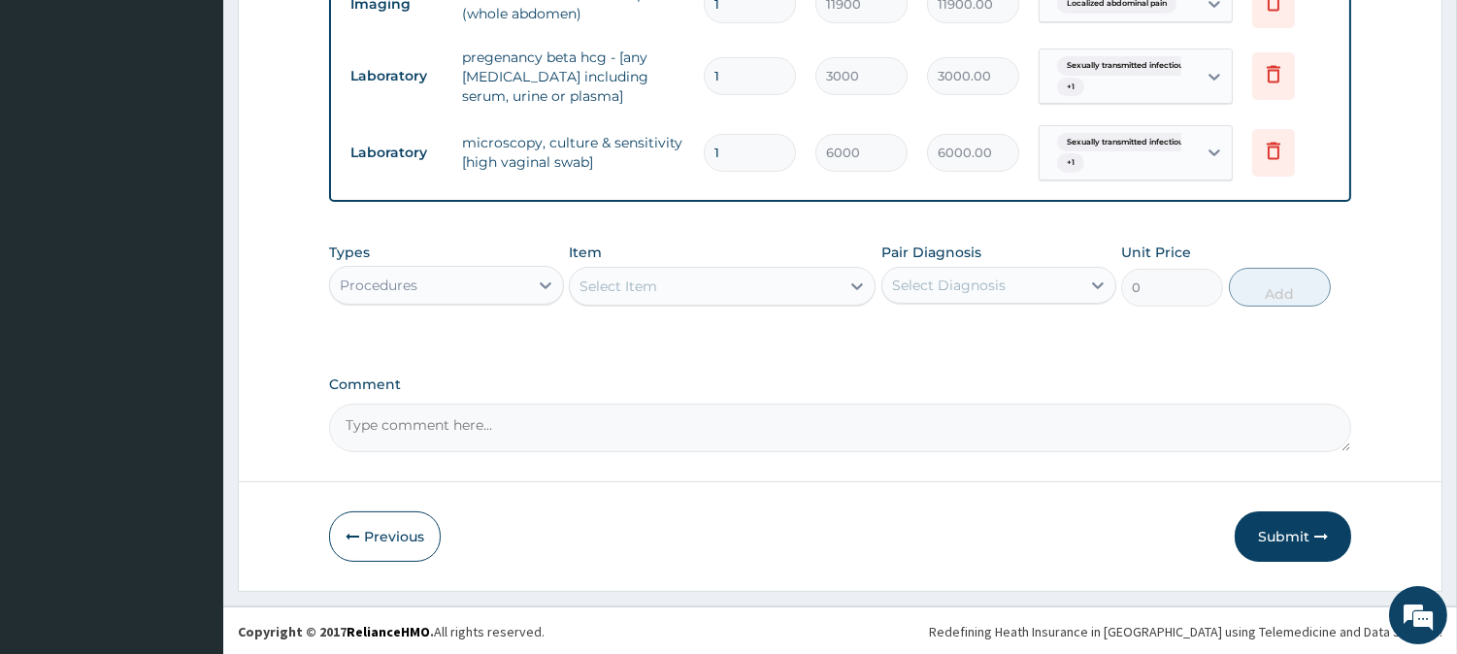
click at [775, 283] on div "Select Item" at bounding box center [705, 286] width 270 height 31
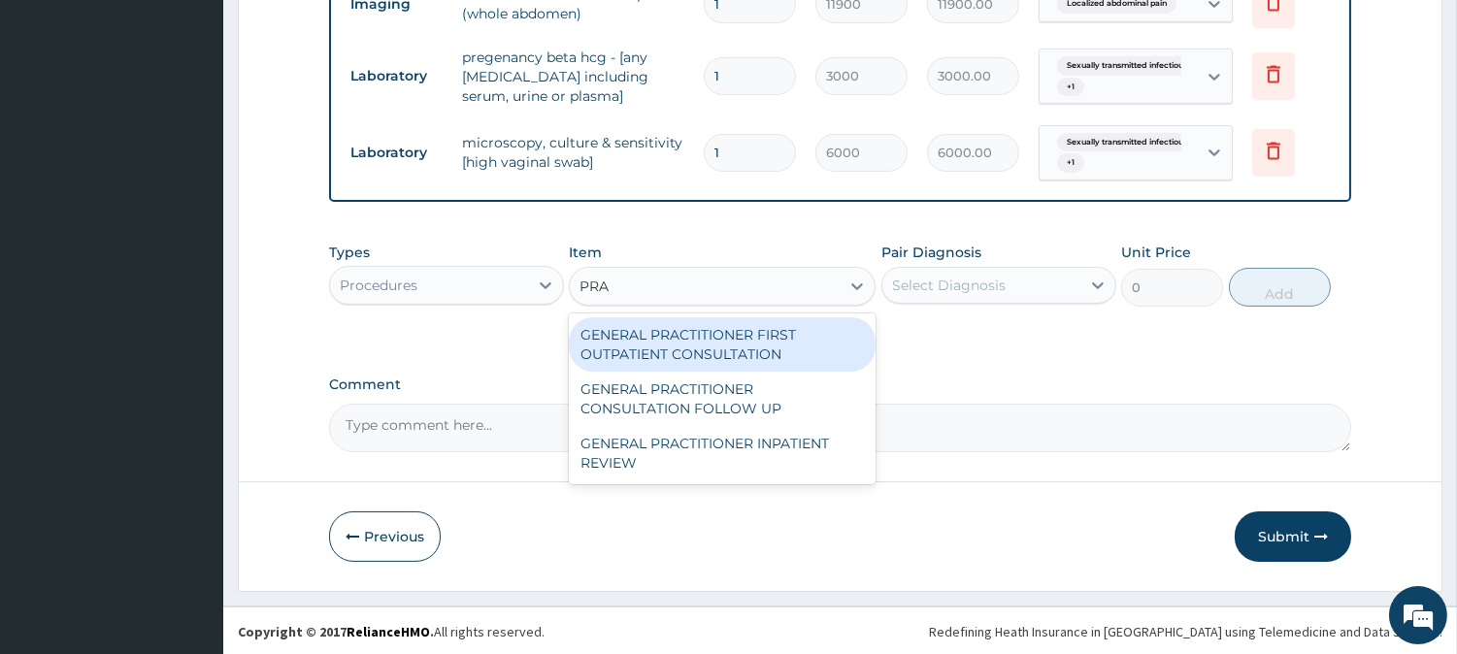
type input "PRAC"
click at [739, 349] on div "GENERAL PRACTITIONER FIRST OUTPATIENT CONSULTATION" at bounding box center [722, 344] width 307 height 54
type input "4500"
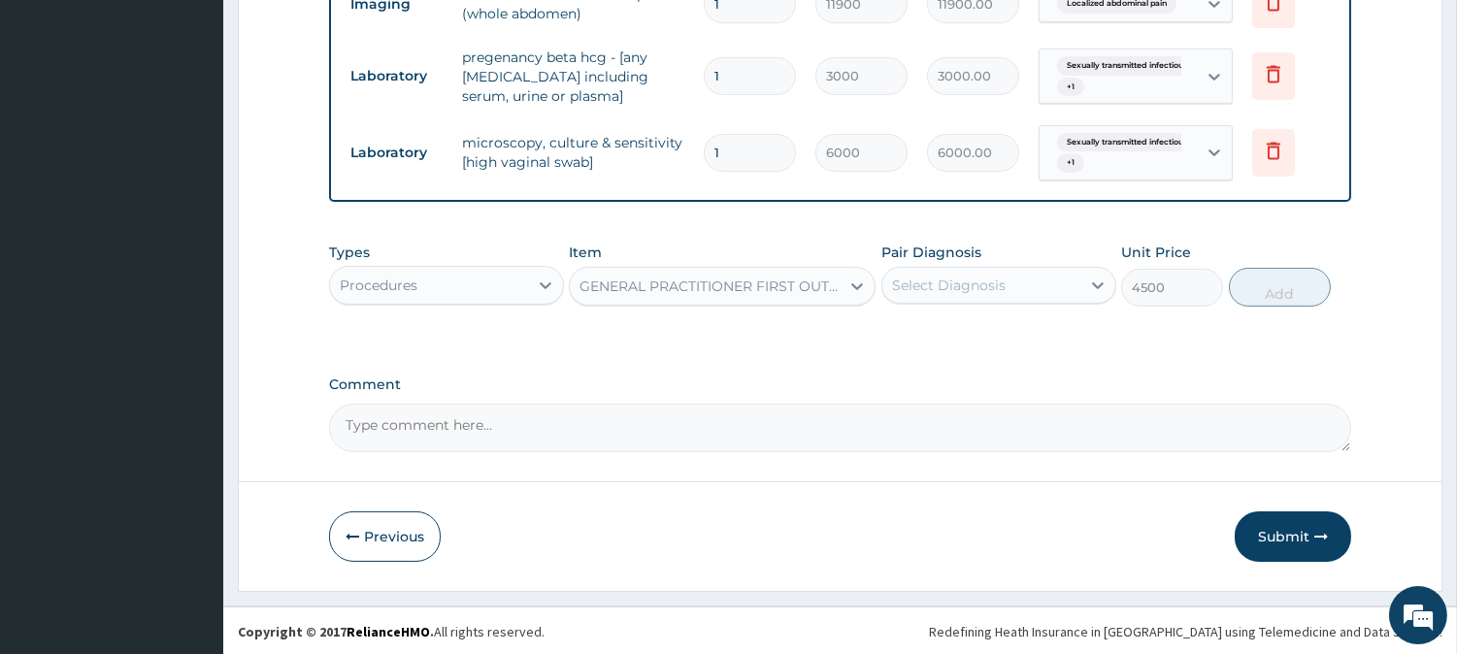
click at [962, 282] on div "Select Diagnosis" at bounding box center [949, 285] width 114 height 19
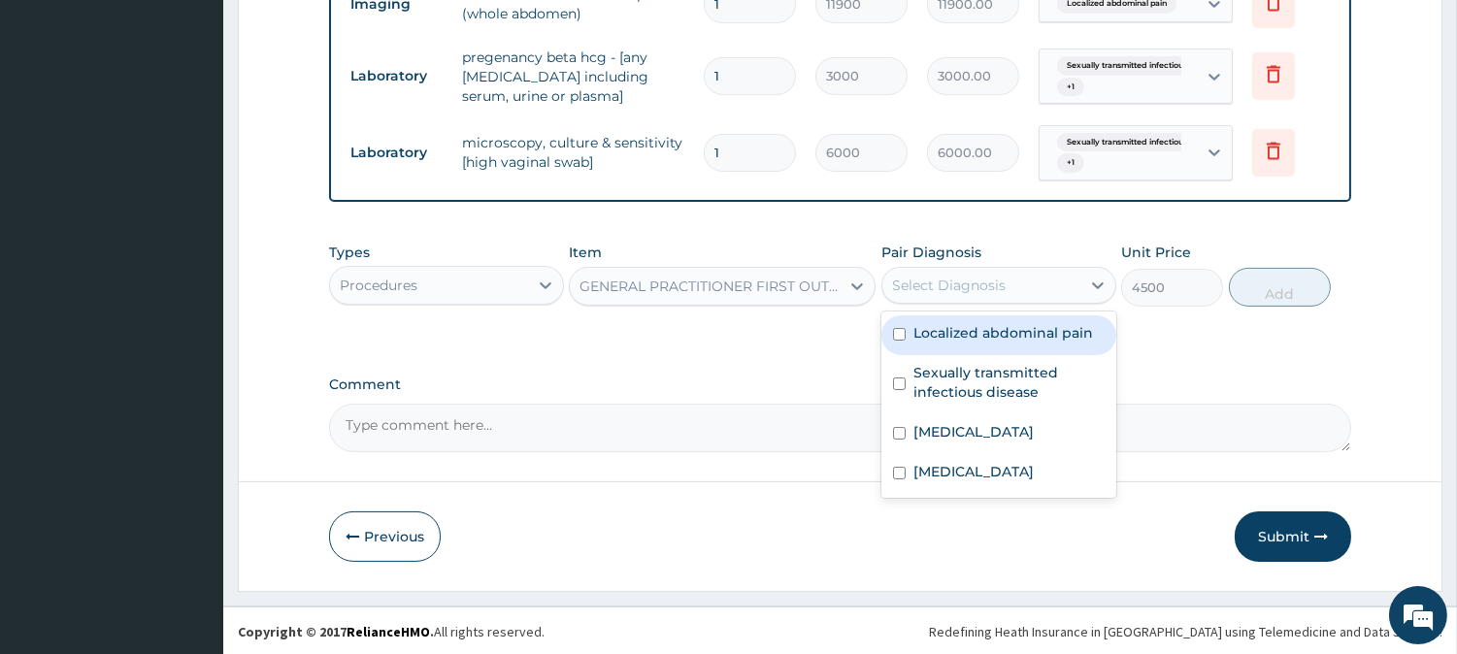
click at [954, 323] on label "Localized abdominal pain" at bounding box center [1003, 332] width 180 height 19
checkbox input "true"
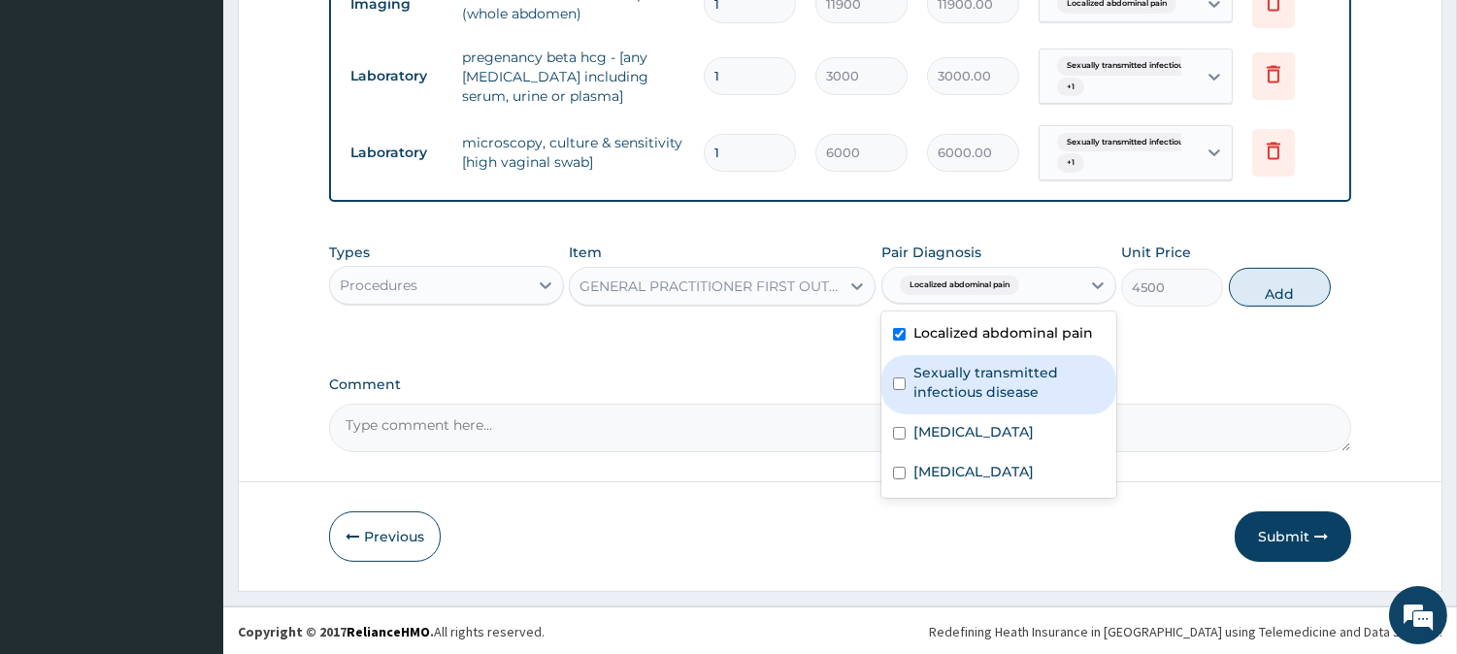
click at [940, 377] on label "Sexually transmitted infectious disease" at bounding box center [1008, 382] width 191 height 39
checkbox input "true"
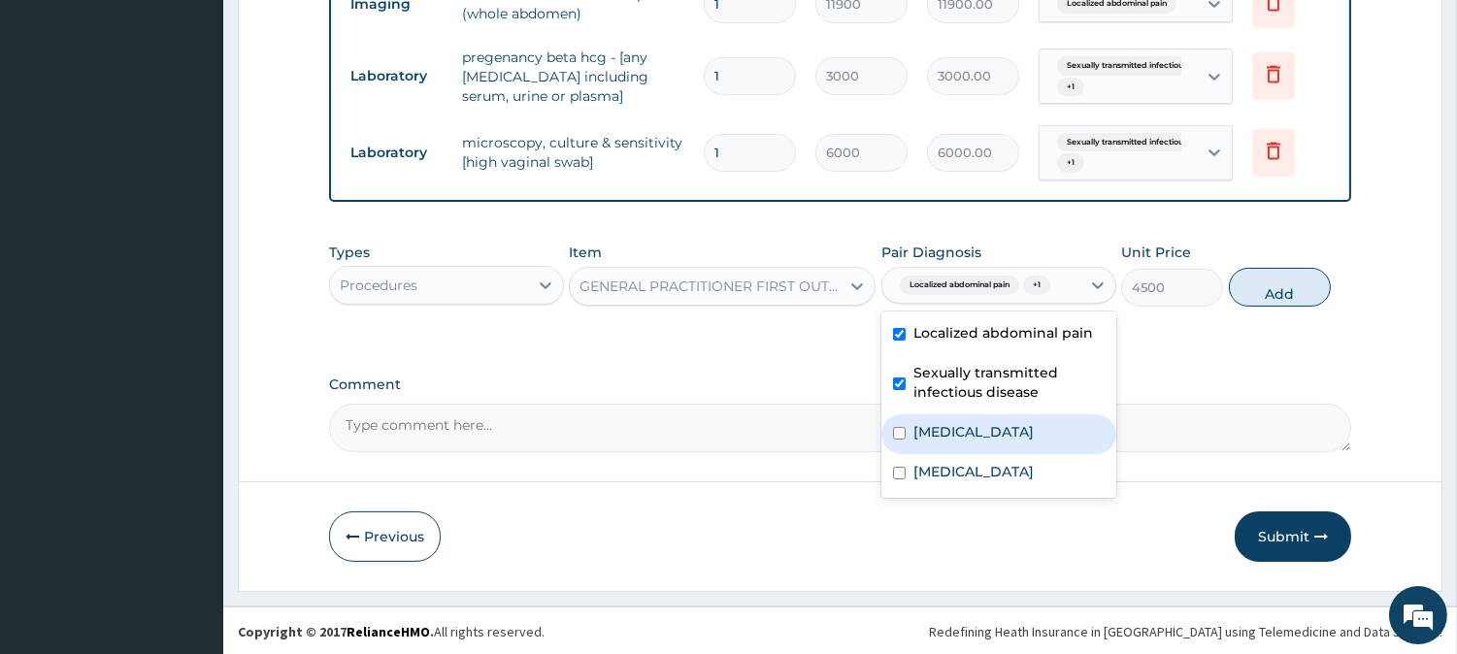
click at [938, 422] on label "Sepsis" at bounding box center [973, 431] width 120 height 19
checkbox input "true"
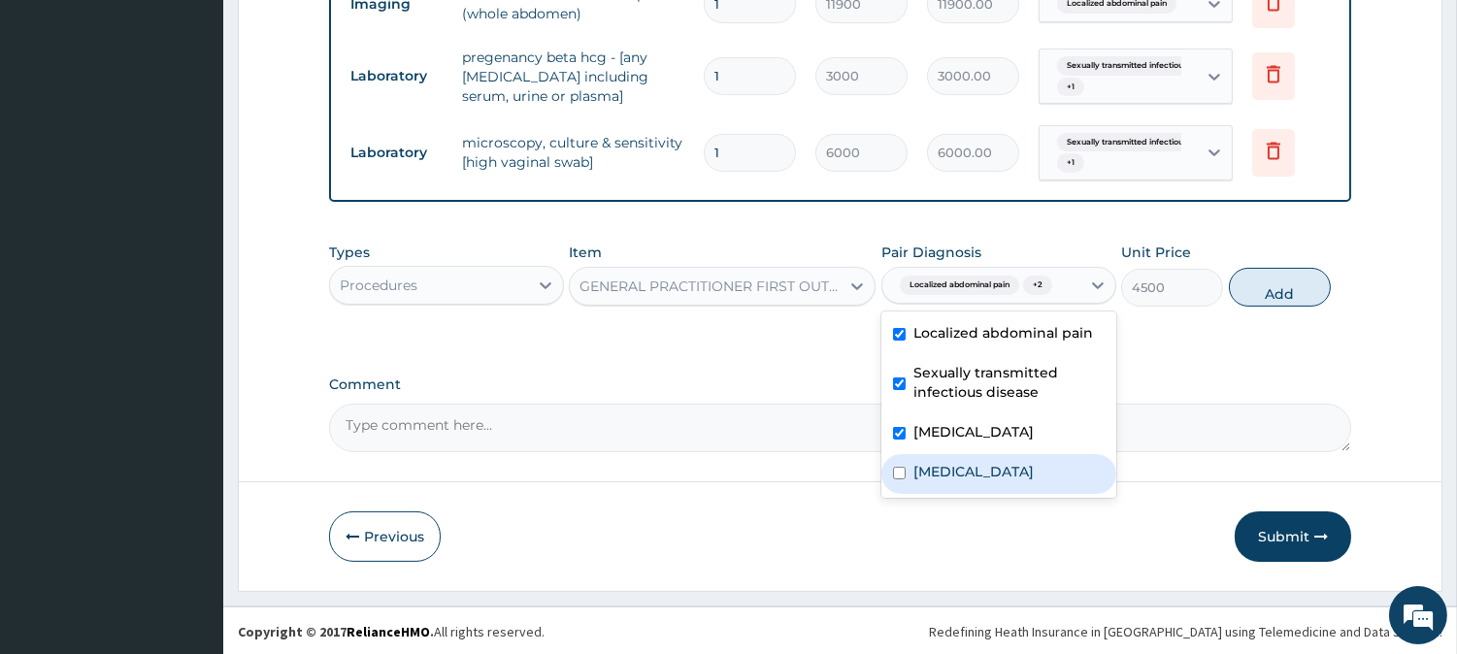
click at [933, 467] on label "Malaria" at bounding box center [973, 471] width 120 height 19
checkbox input "true"
click at [1286, 291] on button "Add" at bounding box center [1280, 287] width 102 height 39
type input "0"
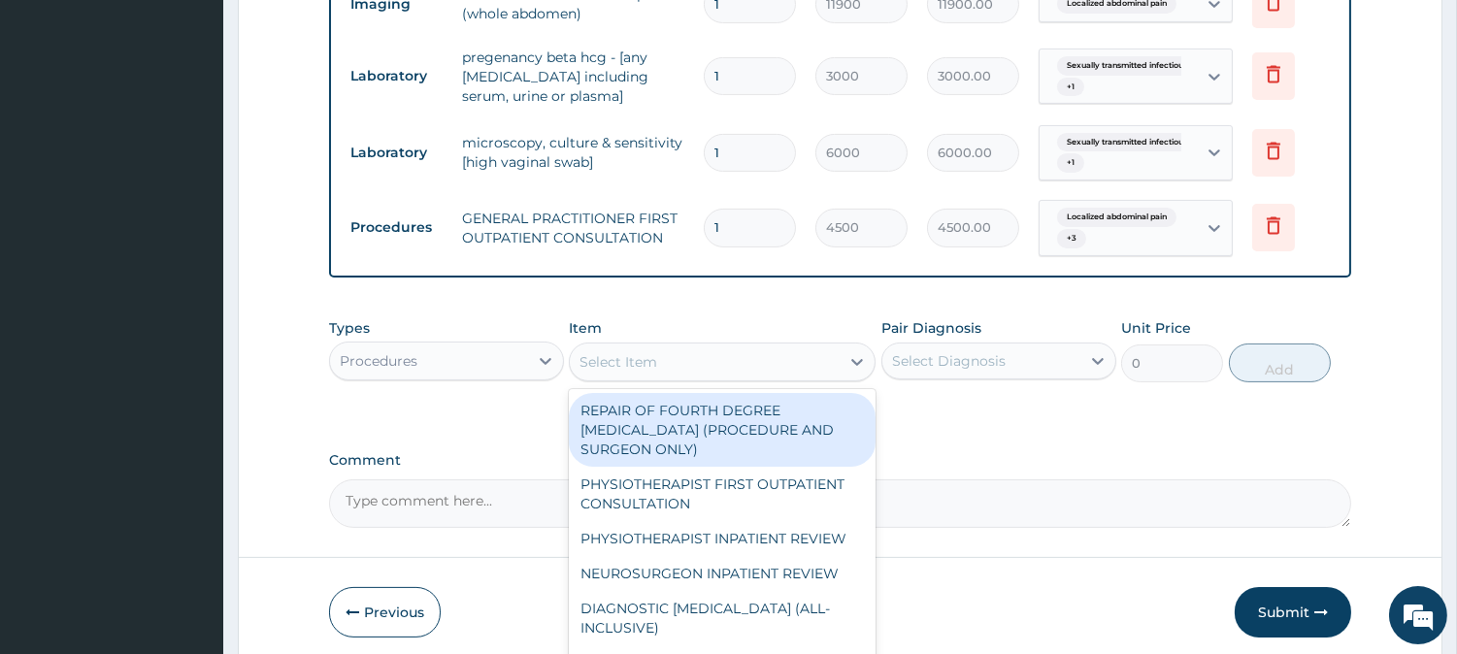
click at [763, 355] on div "Select Item" at bounding box center [705, 362] width 270 height 31
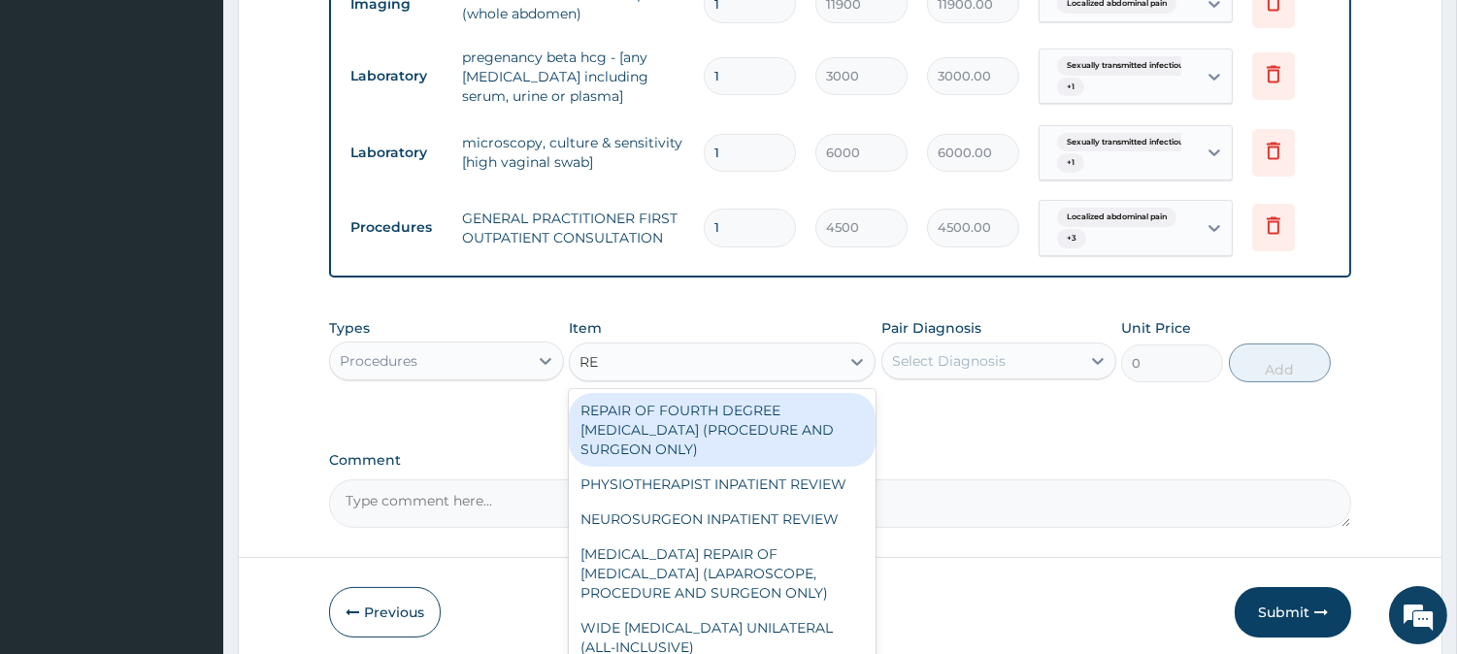
type input "REG"
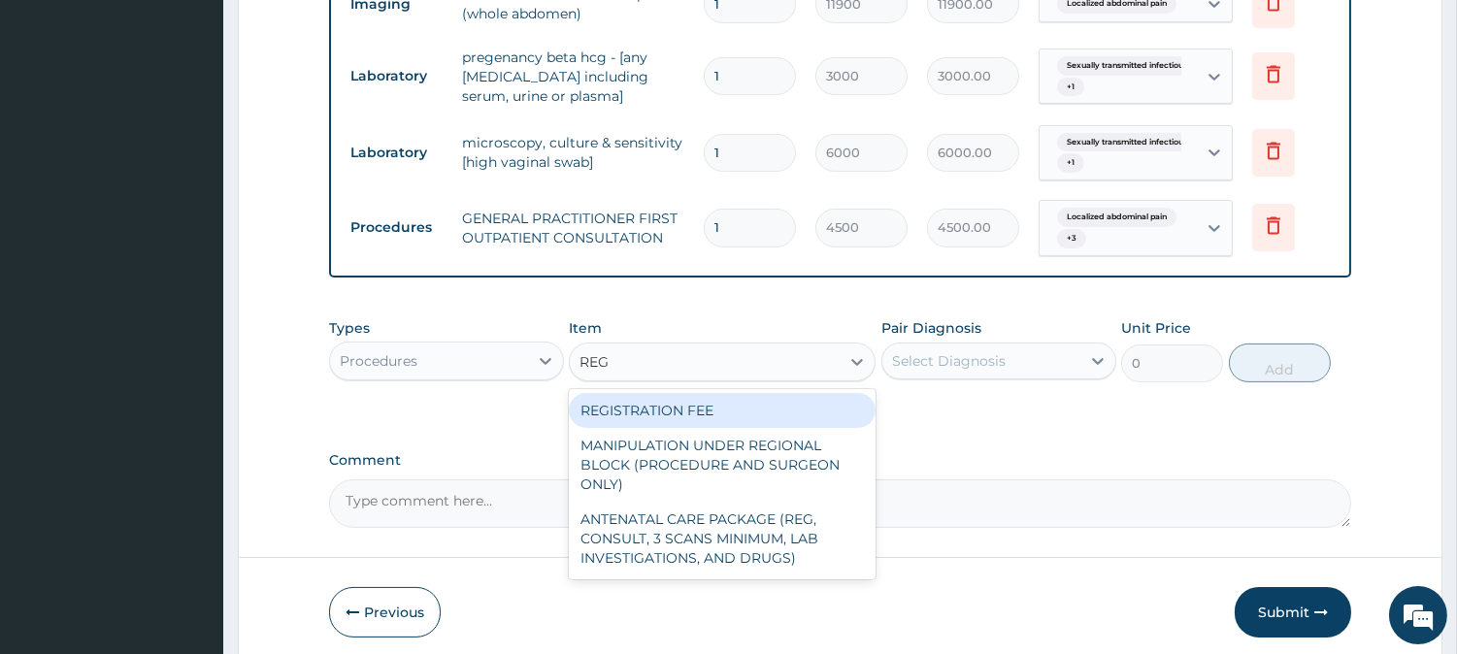
click at [726, 403] on div "REGISTRATION FEE" at bounding box center [722, 410] width 307 height 35
type input "3000"
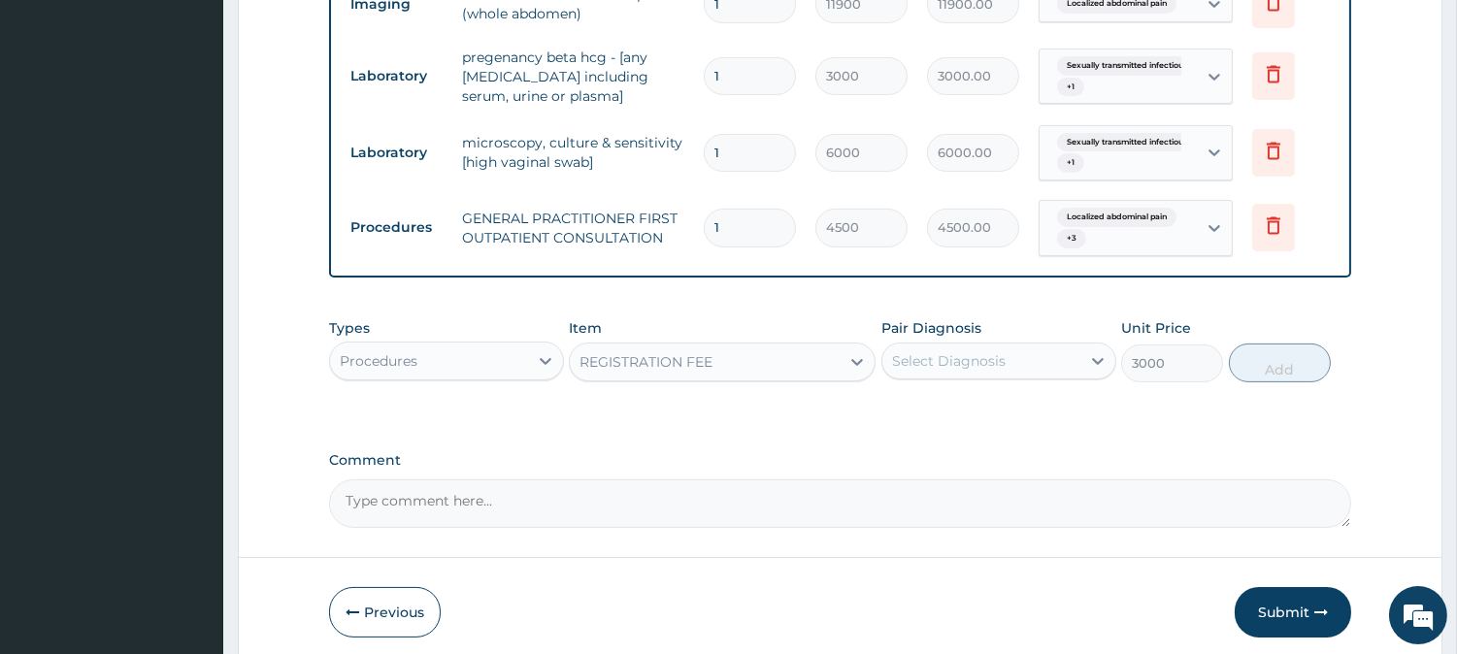
click at [954, 353] on div "Select Diagnosis" at bounding box center [949, 360] width 114 height 19
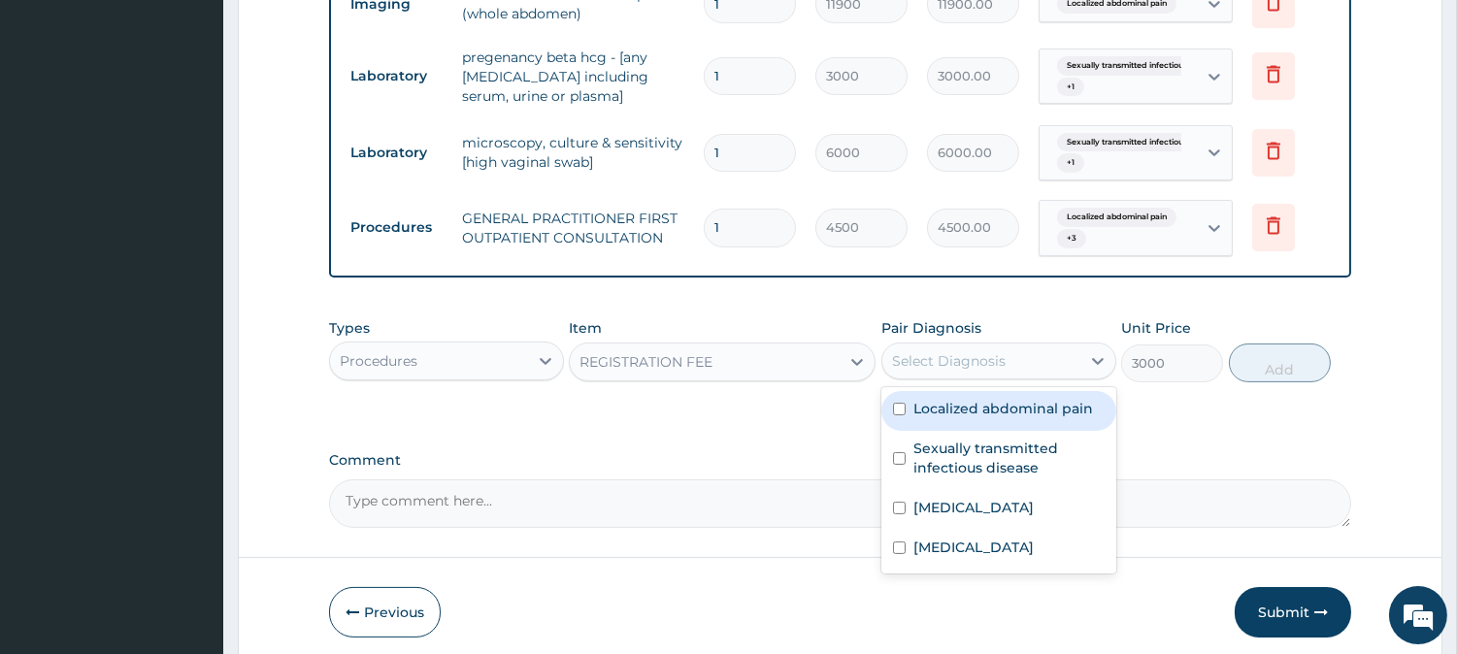
click at [953, 399] on label "Localized abdominal pain" at bounding box center [1003, 408] width 180 height 19
checkbox input "true"
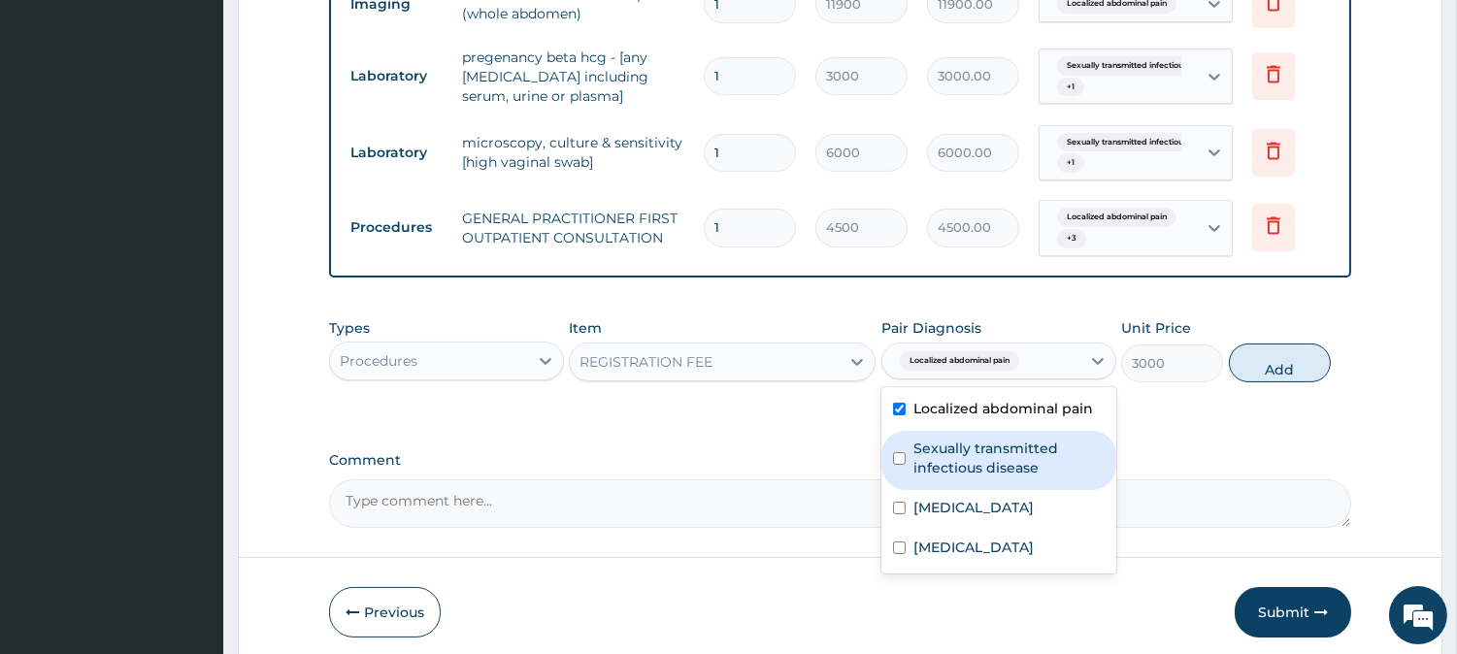
click at [943, 439] on label "Sexually transmitted infectious disease" at bounding box center [1008, 458] width 191 height 39
checkbox input "true"
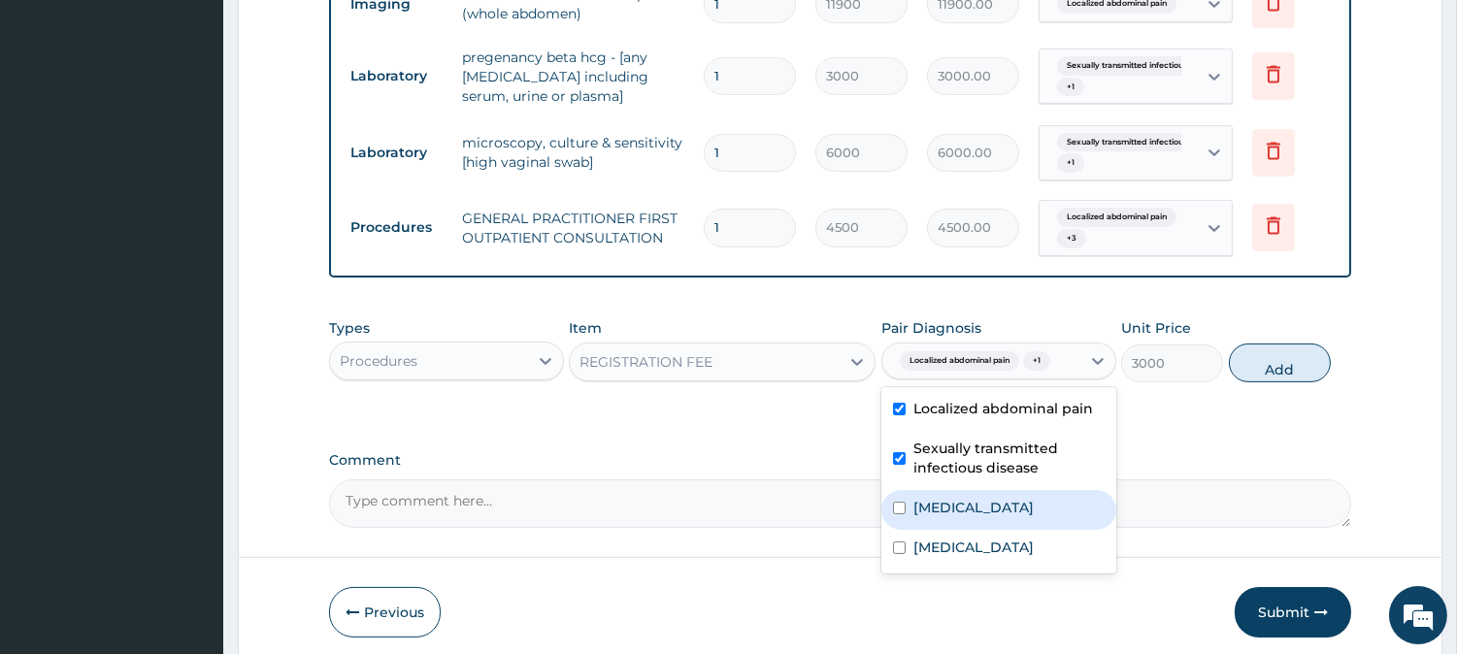
click at [969, 513] on div "Sepsis" at bounding box center [998, 510] width 235 height 40
checkbox input "true"
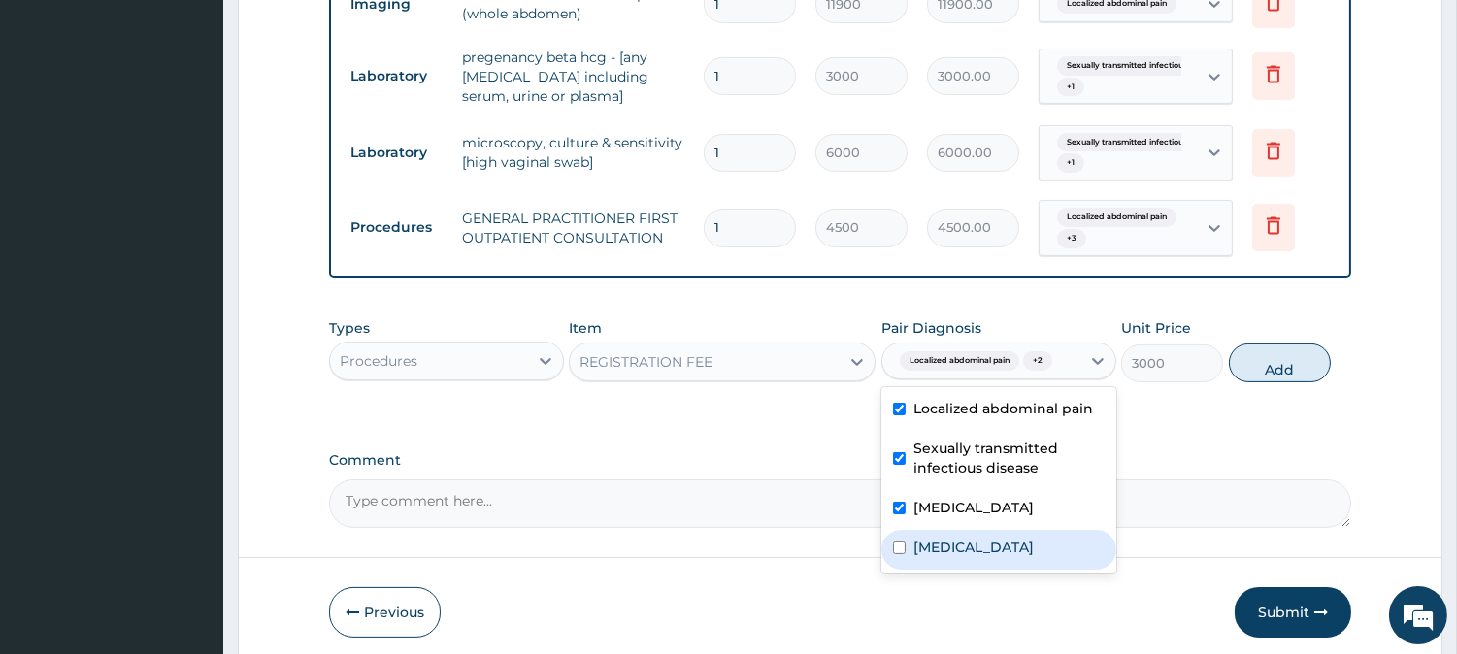
click at [959, 544] on label "Malaria" at bounding box center [973, 547] width 120 height 19
checkbox input "true"
click at [1276, 355] on button "Add" at bounding box center [1280, 363] width 102 height 39
type input "0"
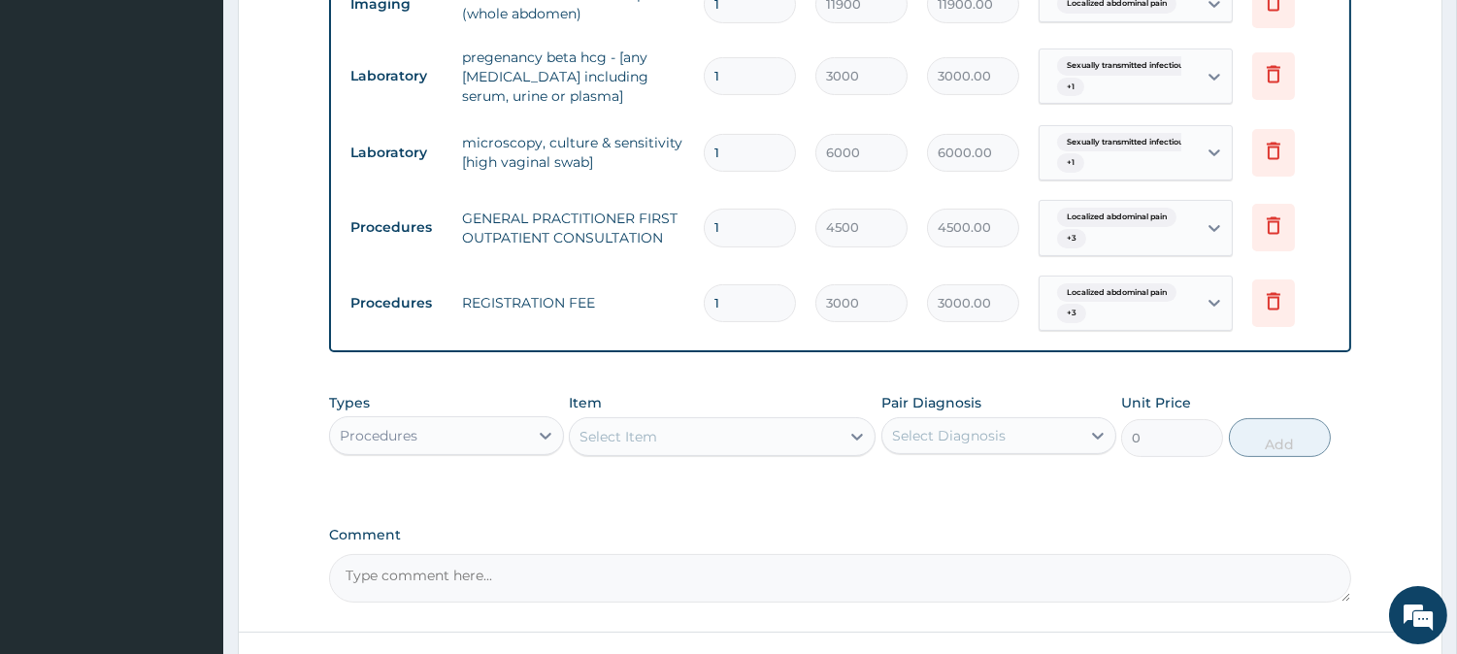
click at [511, 433] on div "Procedures" at bounding box center [429, 435] width 198 height 31
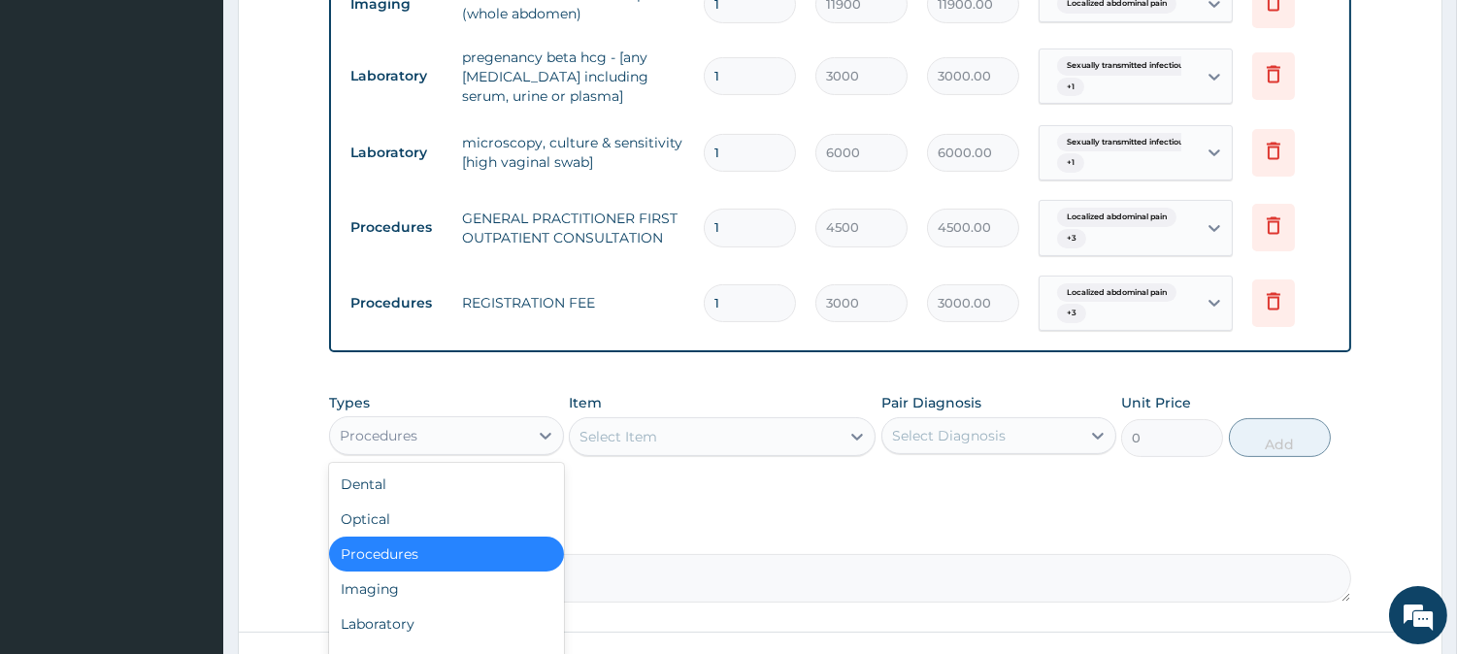
scroll to position [955, 0]
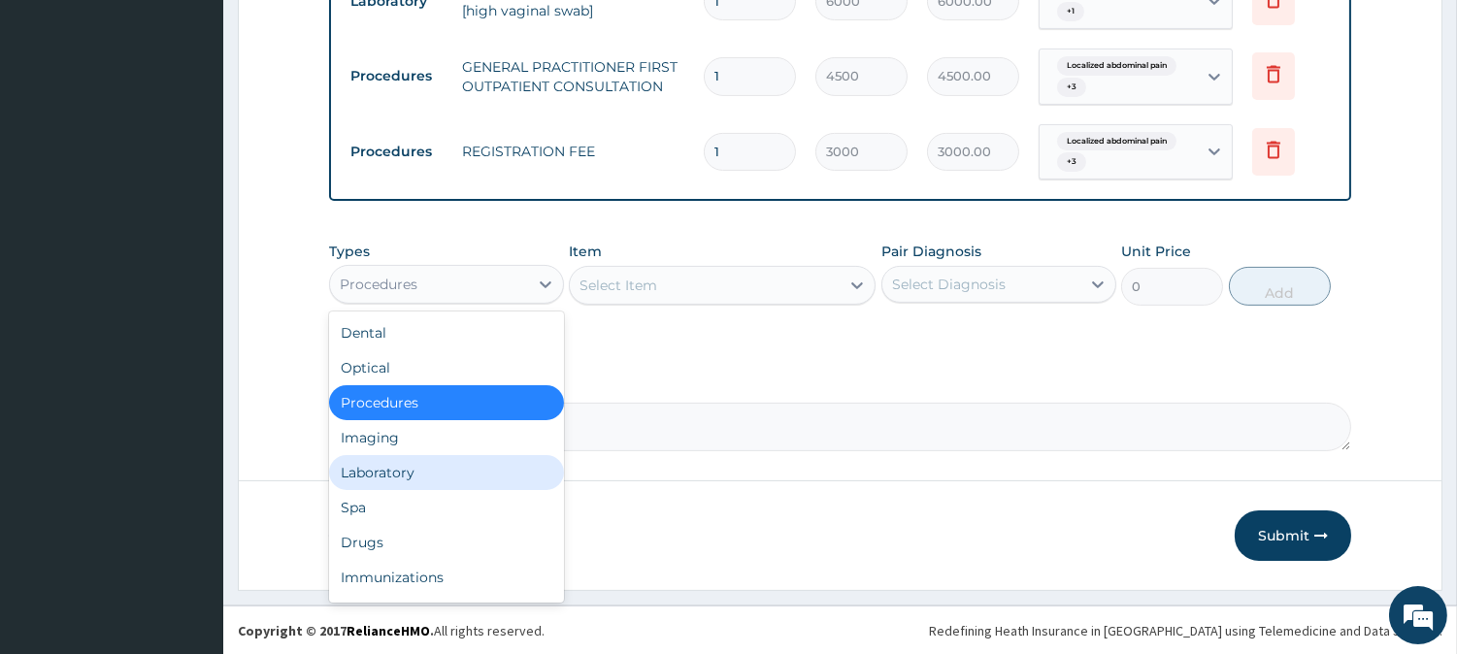
click at [451, 459] on div "Laboratory" at bounding box center [446, 472] width 235 height 35
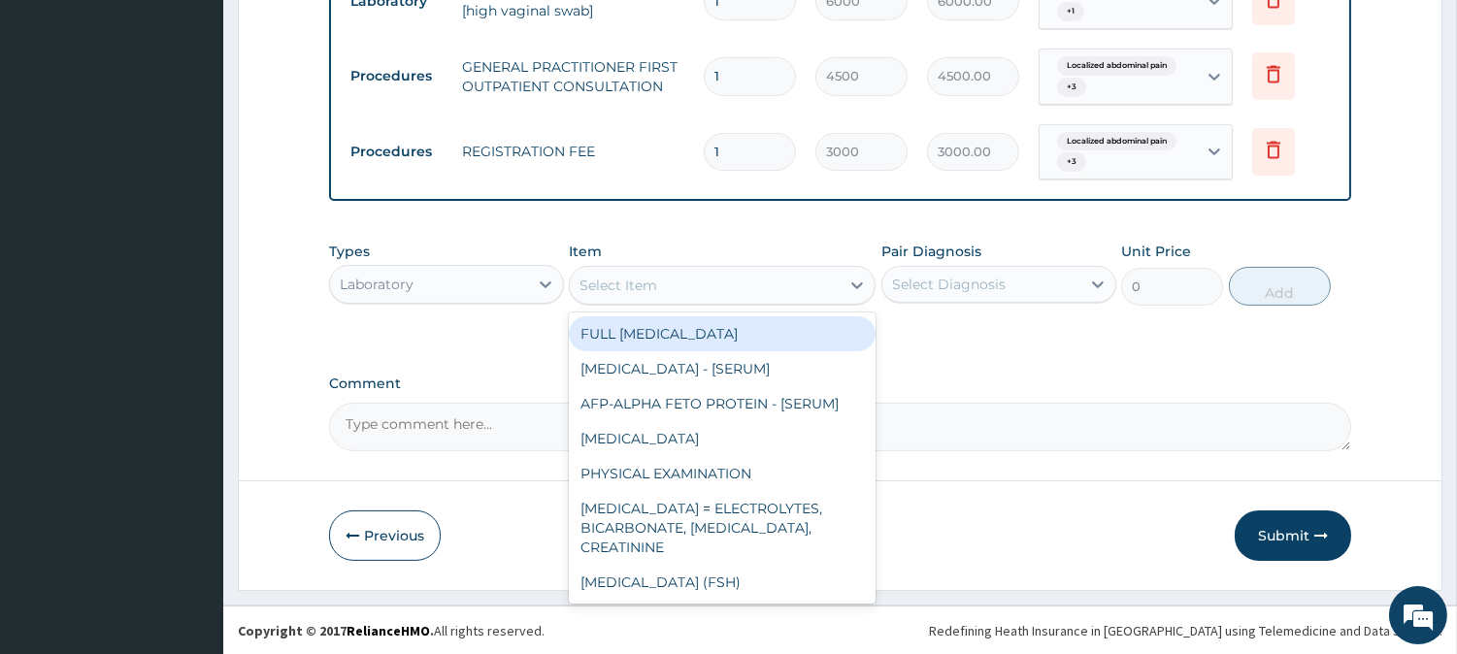
click at [816, 283] on div "Select Item" at bounding box center [705, 285] width 270 height 31
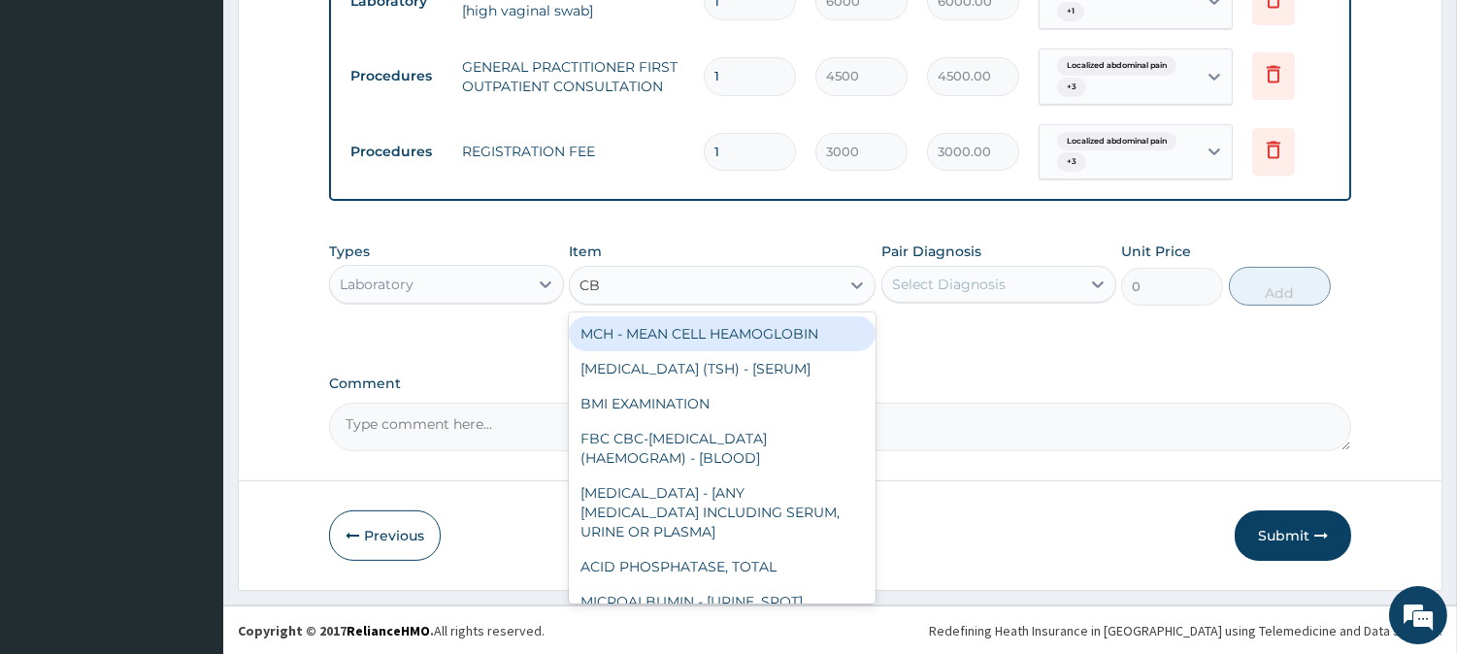
type input "CBC"
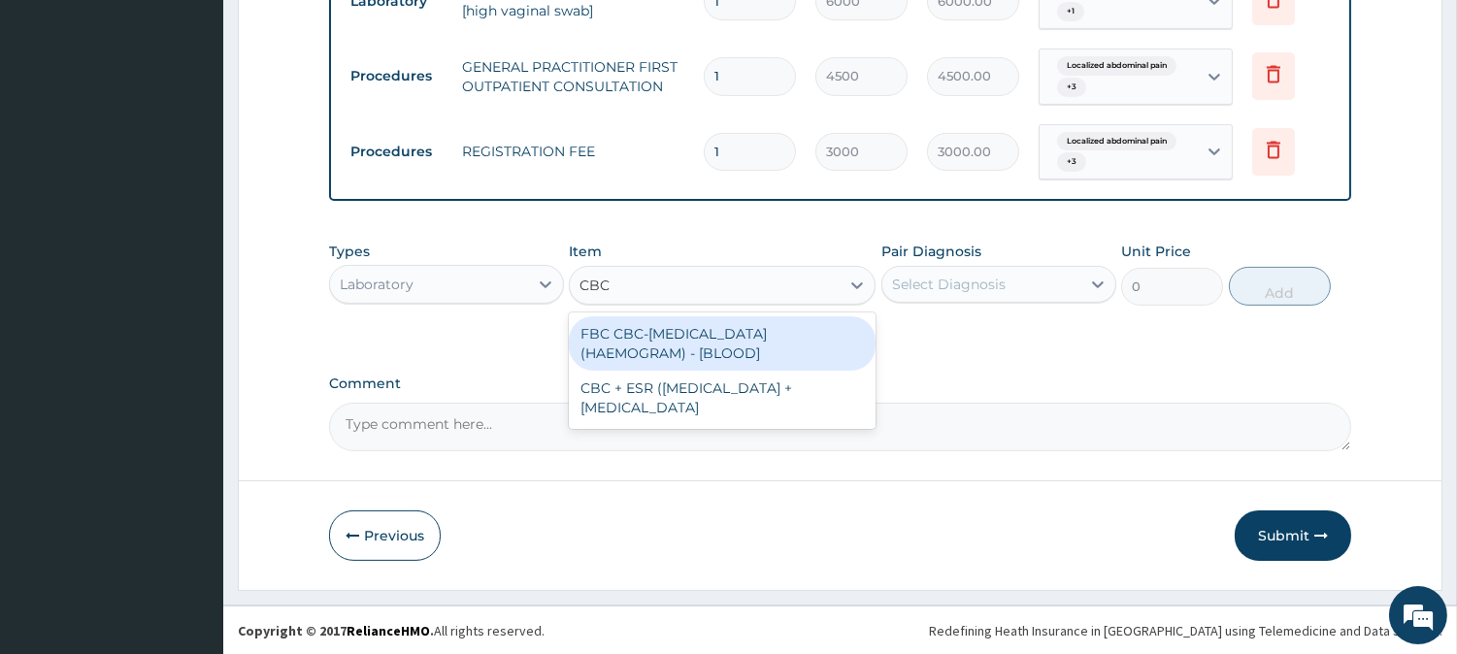
click at [787, 335] on div "FBC CBC-COMPLETE BLOOD COUNT (HAEMOGRAM) - [BLOOD]" at bounding box center [722, 343] width 307 height 54
type input "6000"
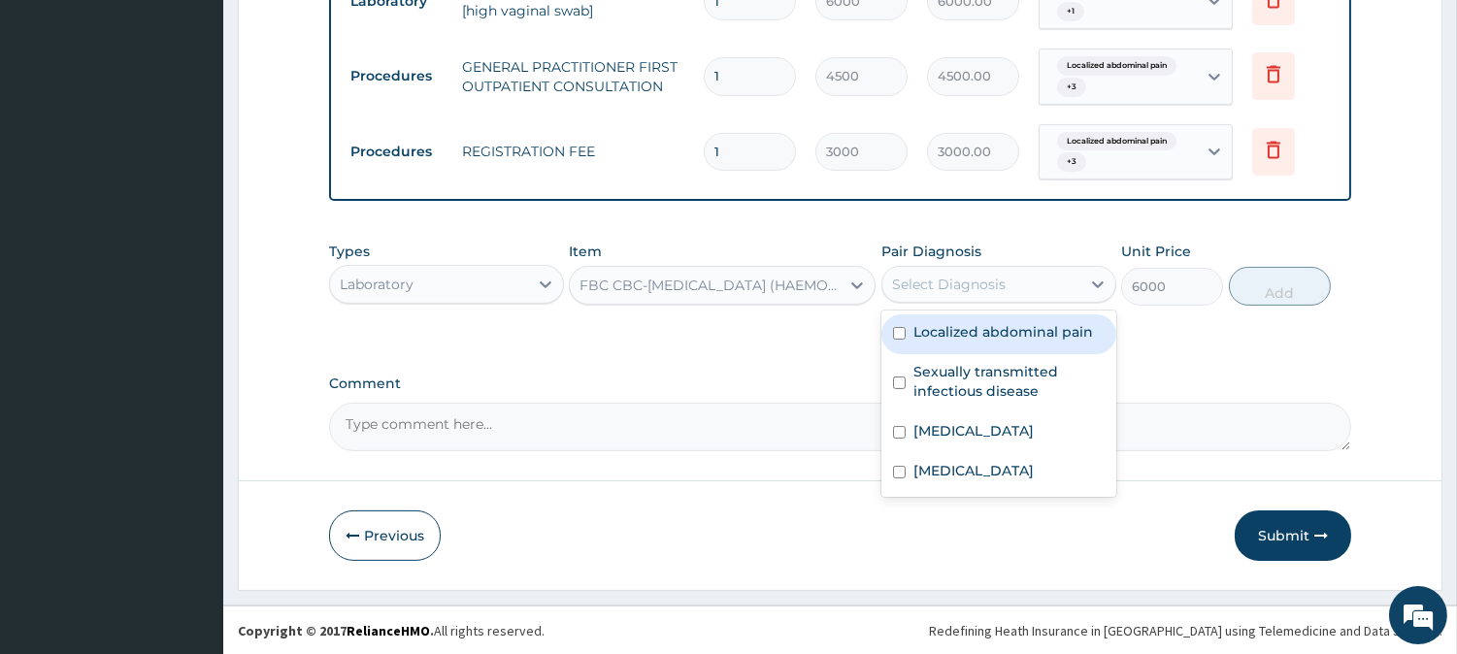
click at [968, 275] on div "Select Diagnosis" at bounding box center [949, 284] width 114 height 19
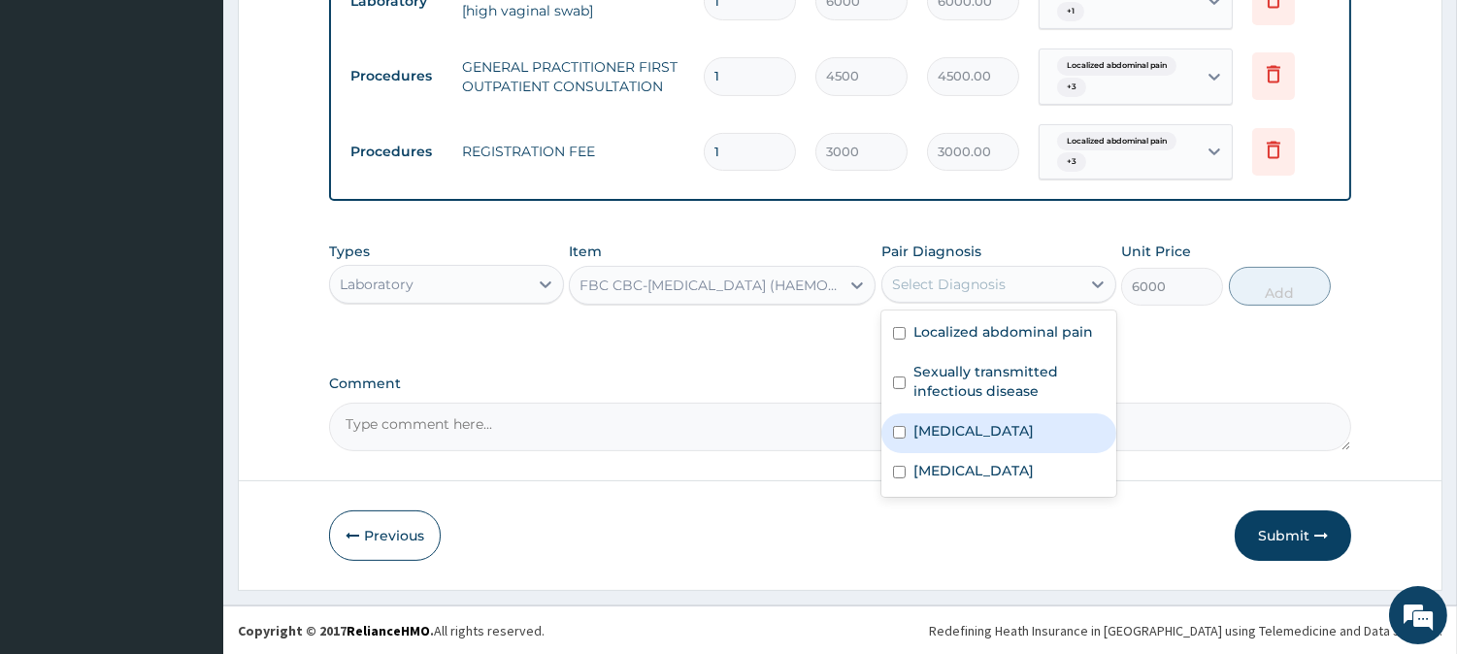
click at [943, 430] on label "Sepsis" at bounding box center [973, 430] width 120 height 19
checkbox input "true"
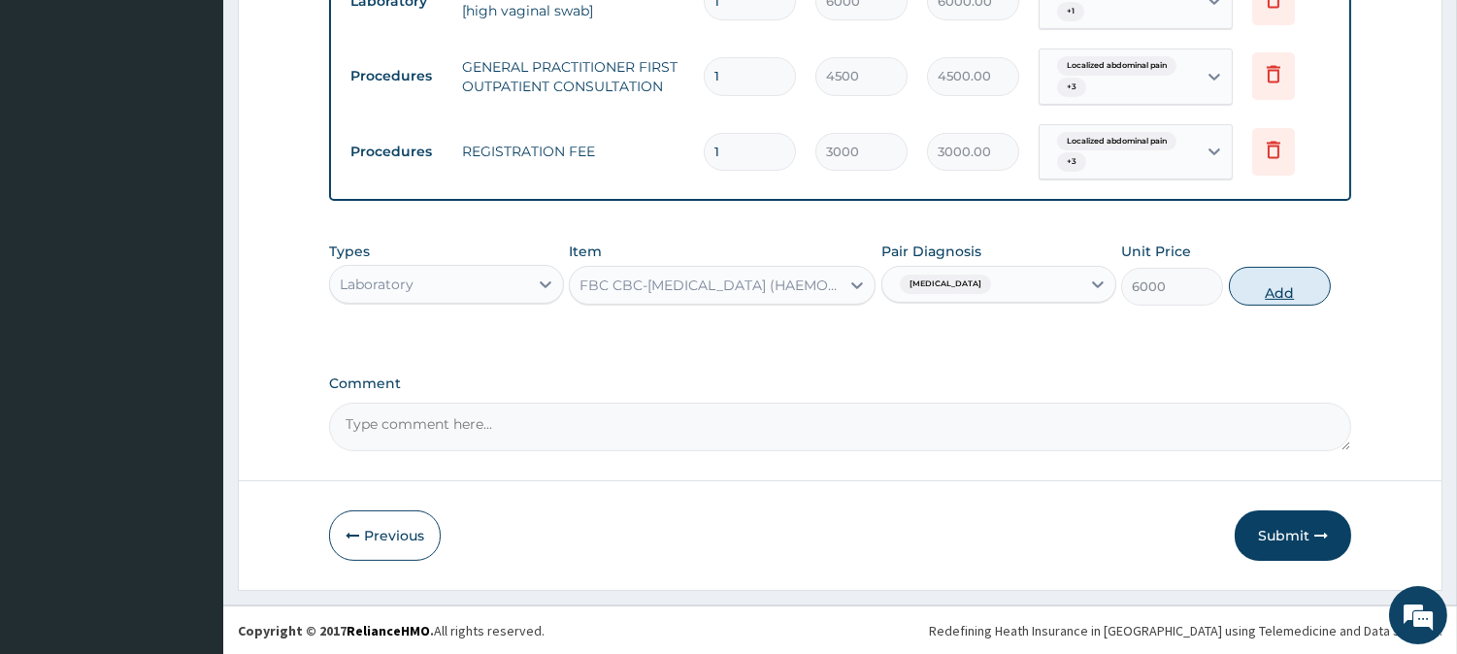
click at [1281, 278] on button "Add" at bounding box center [1280, 286] width 102 height 39
type input "0"
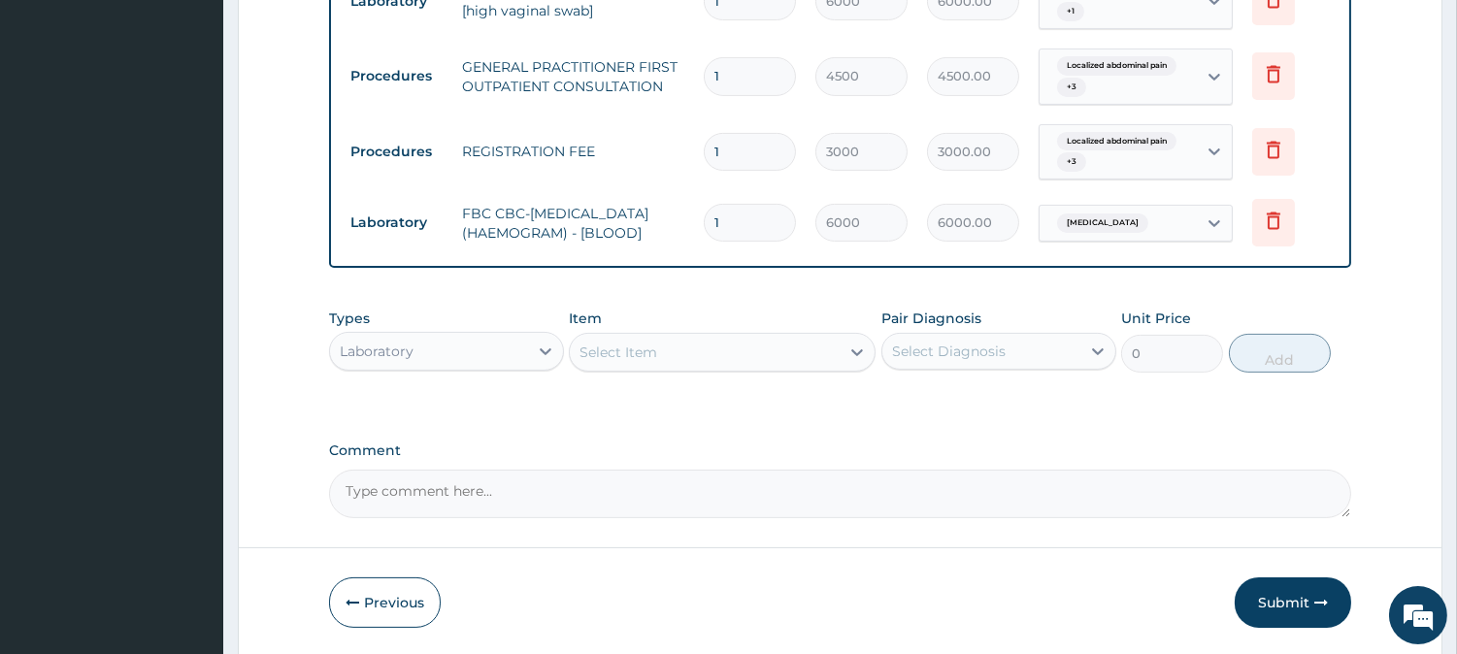
click at [777, 363] on div "Select Item" at bounding box center [705, 352] width 270 height 31
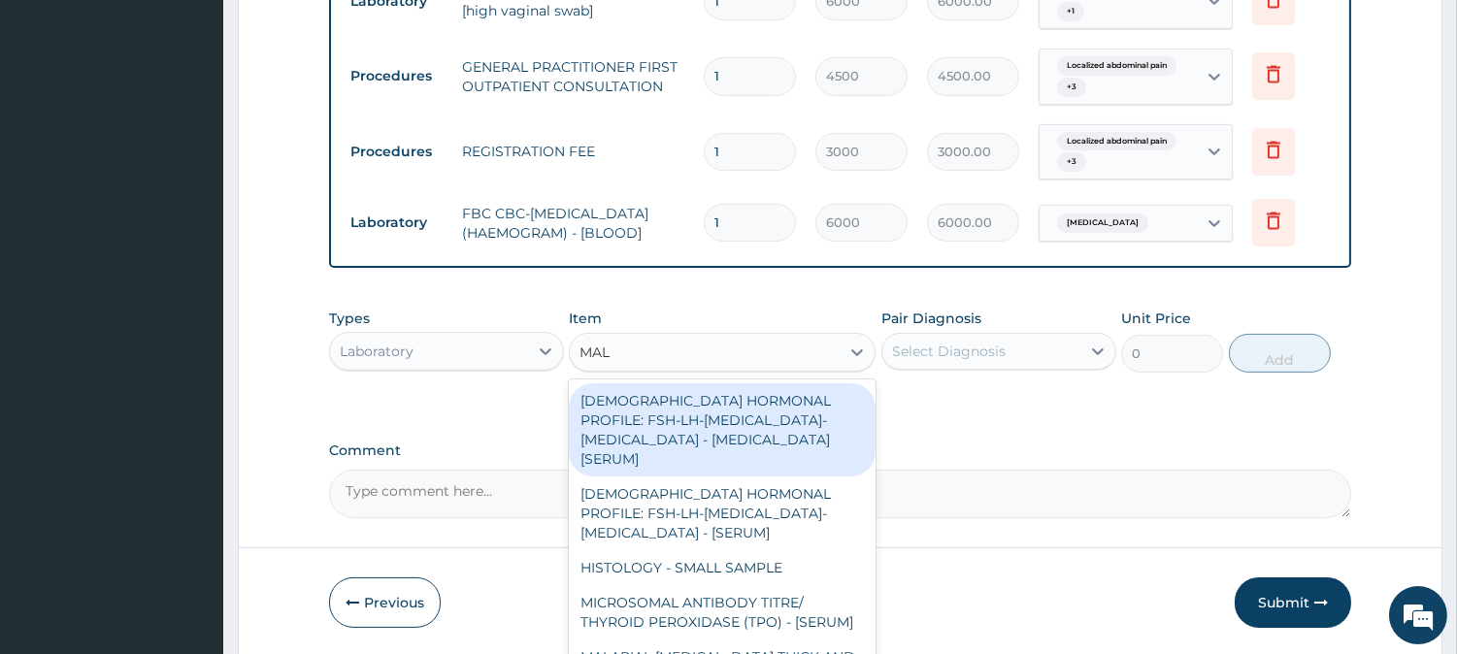
type input "MALA"
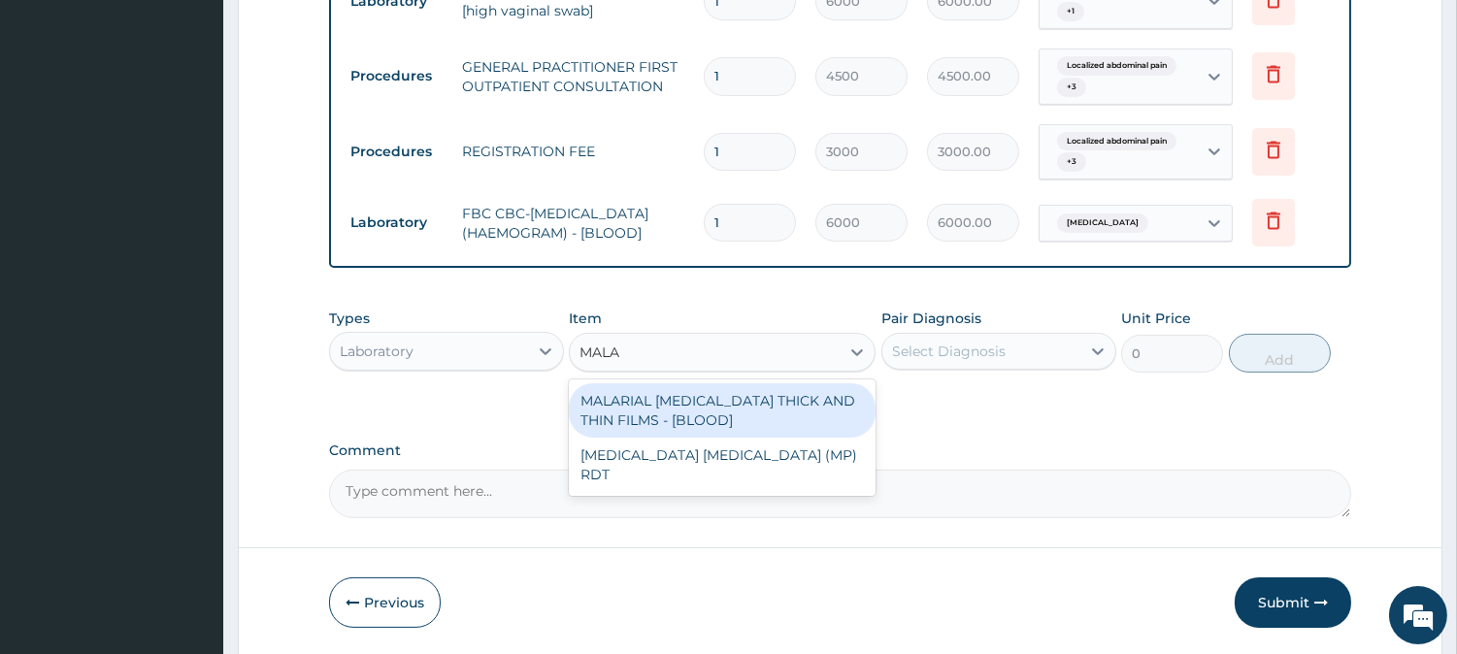
click at [774, 414] on div "MALARIAL PARASITE THICK AND THIN FILMS - [BLOOD]" at bounding box center [722, 410] width 307 height 54
type input "2625"
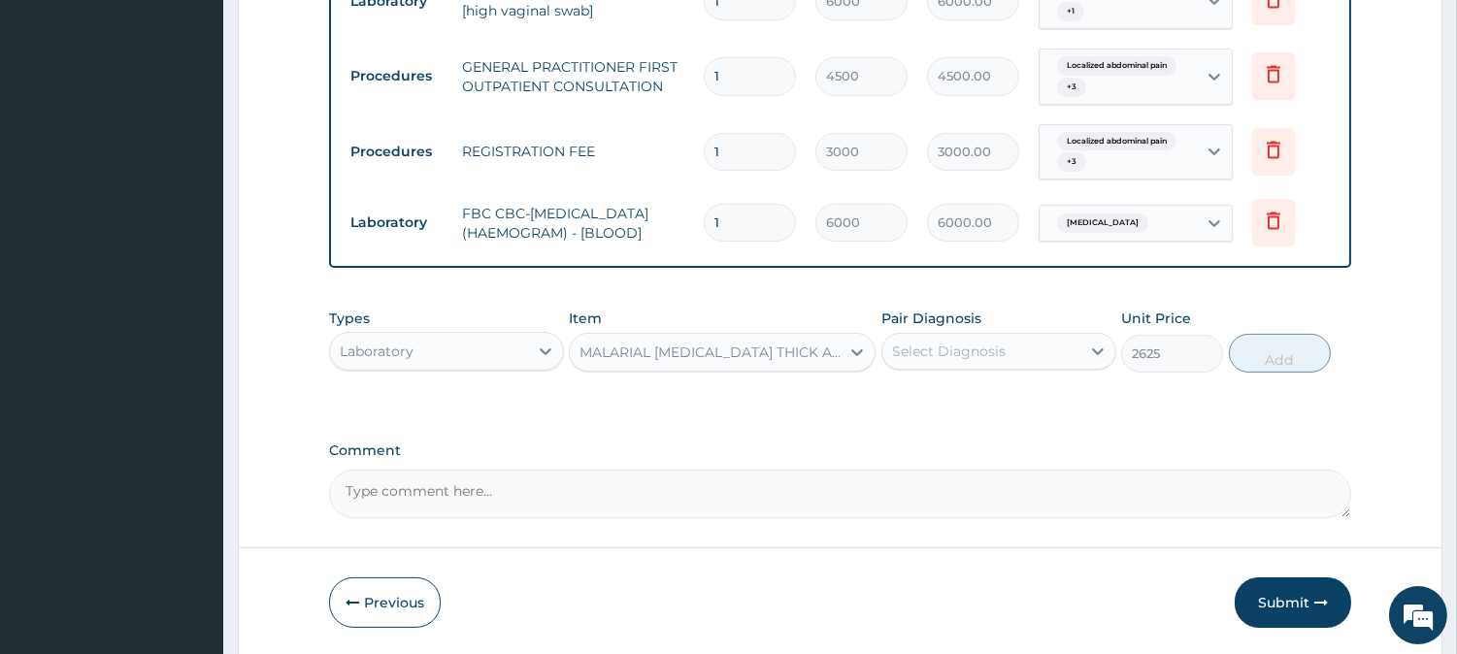
click at [1016, 344] on div "Select Diagnosis" at bounding box center [998, 351] width 235 height 37
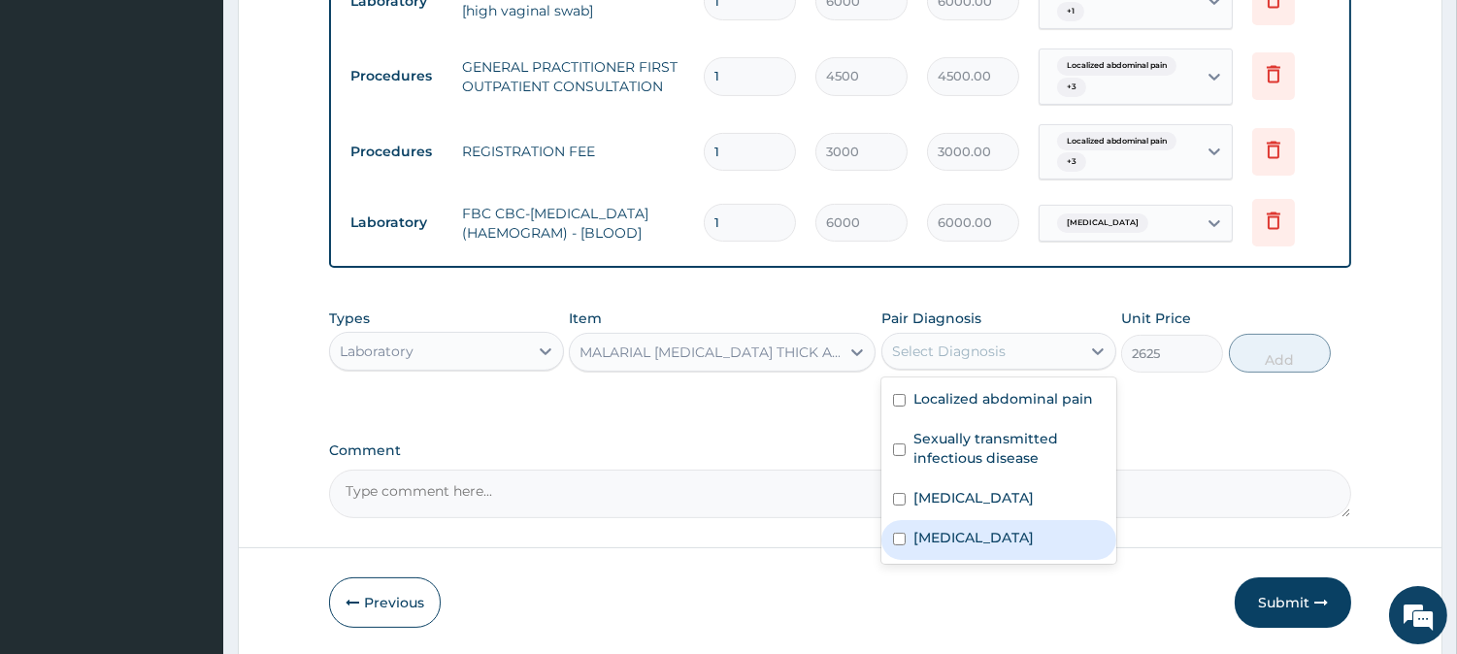
drag, startPoint x: 920, startPoint y: 541, endPoint x: 1155, endPoint y: 452, distance: 251.0
click at [923, 539] on label "Malaria" at bounding box center [973, 537] width 120 height 19
checkbox input "true"
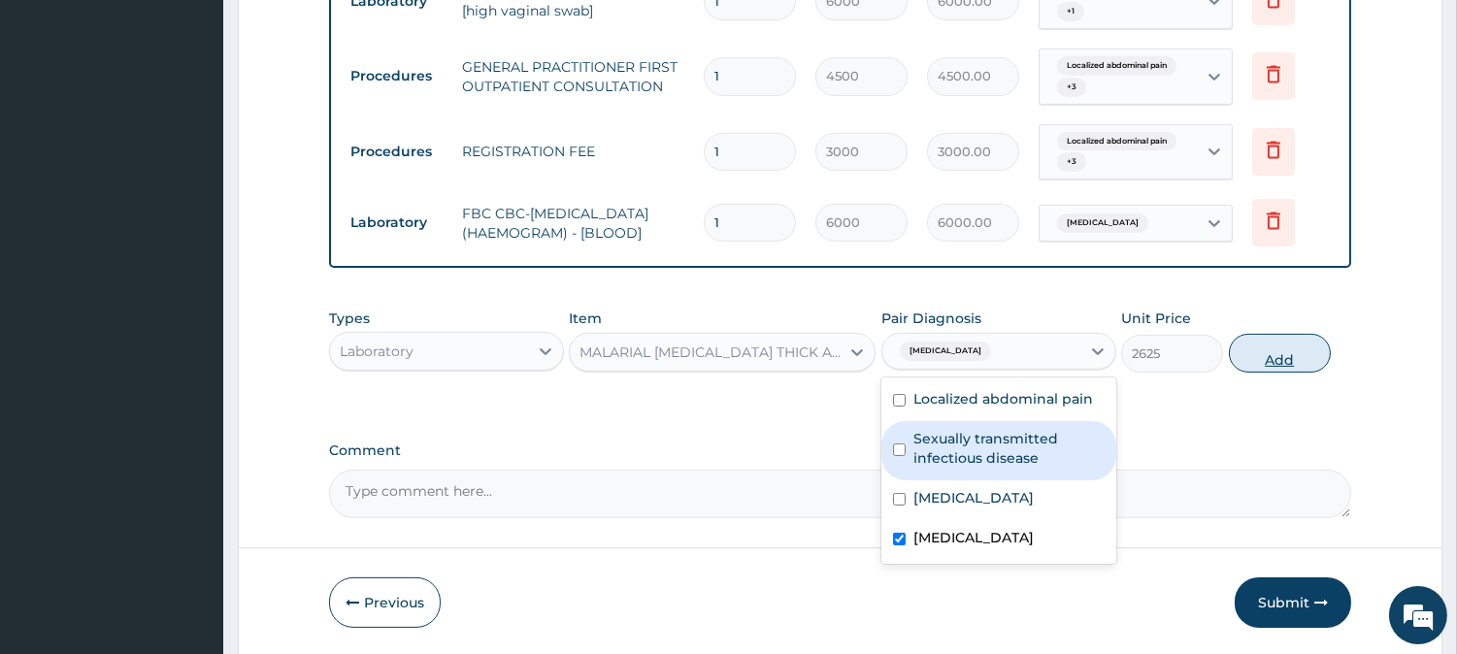
click at [1255, 373] on button "Add" at bounding box center [1280, 353] width 102 height 39
type input "0"
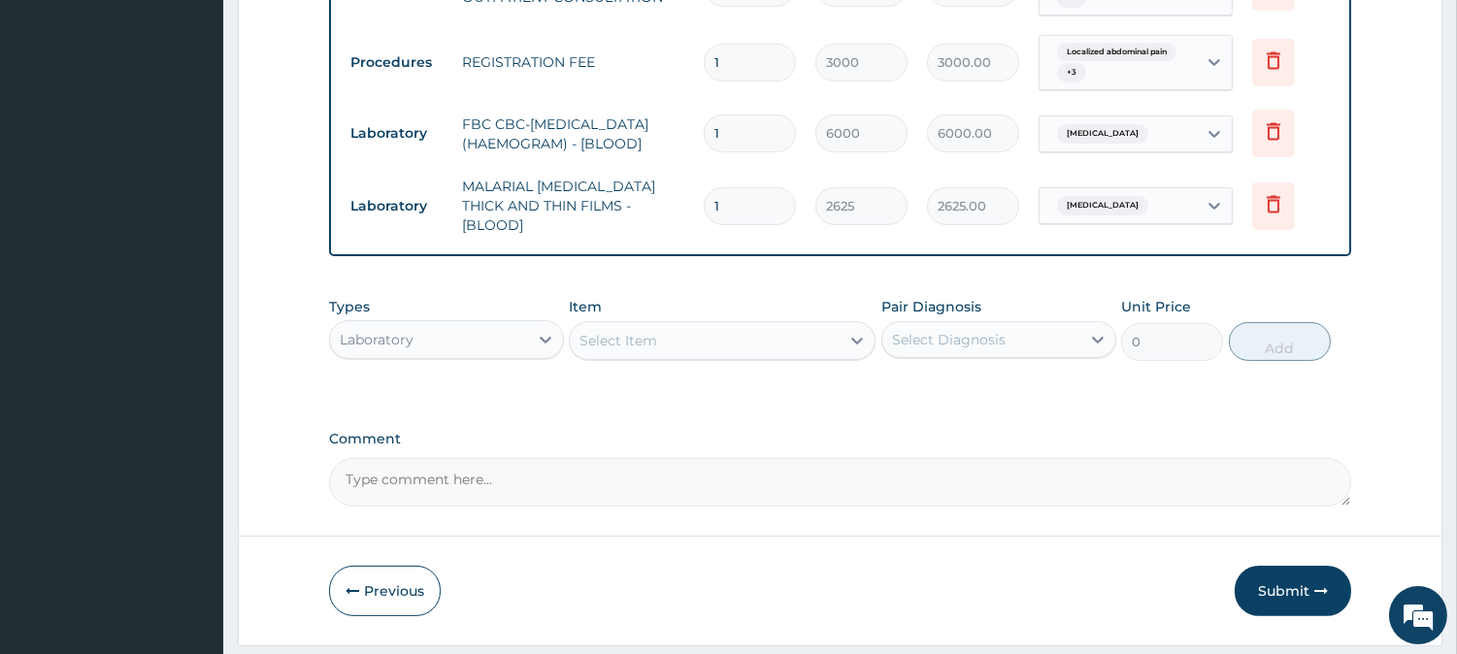
scroll to position [1100, 0]
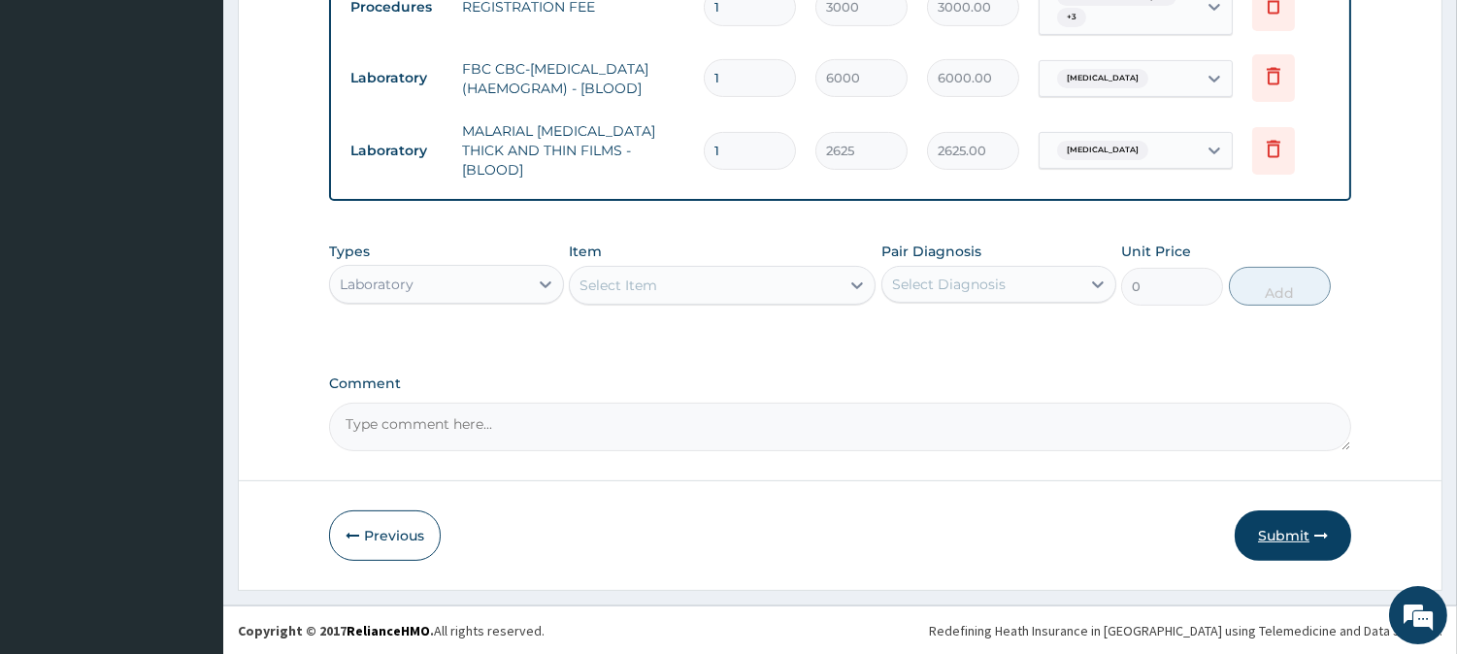
click at [1297, 529] on button "Submit" at bounding box center [1293, 536] width 116 height 50
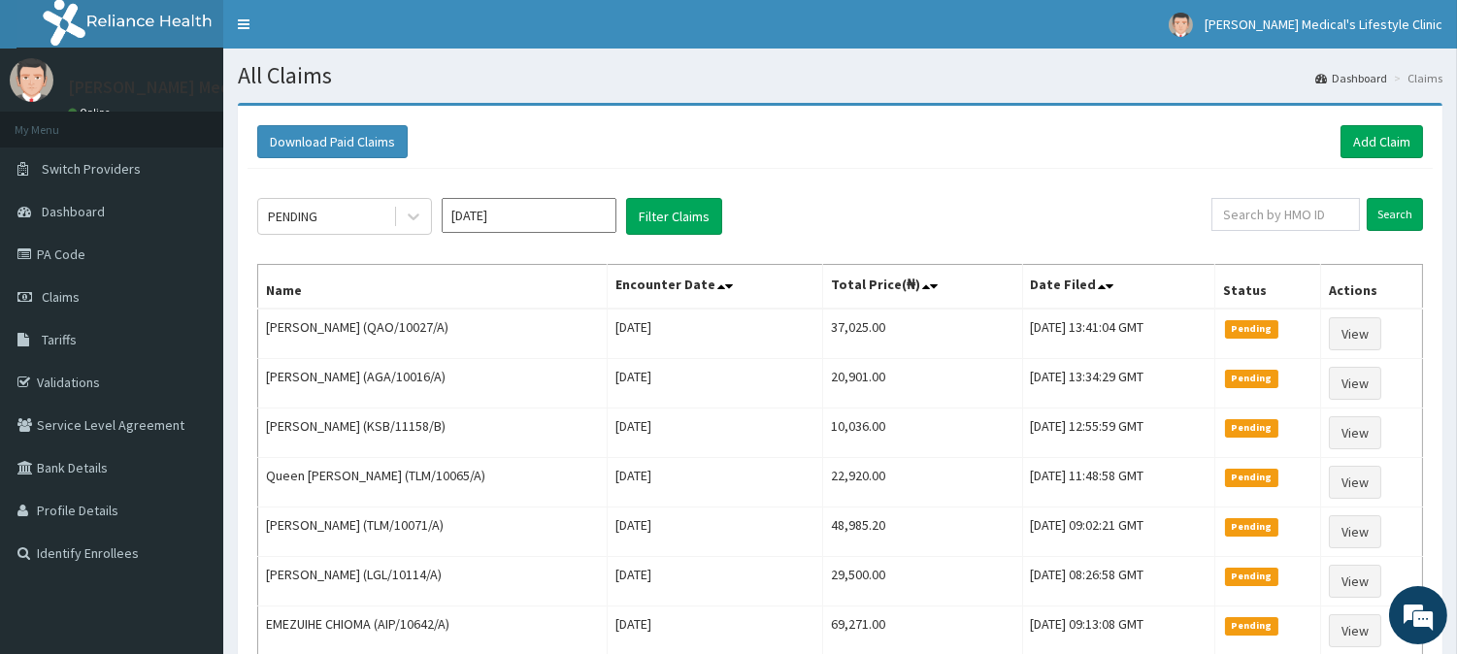
drag, startPoint x: 1138, startPoint y: 217, endPoint x: 720, endPoint y: 123, distance: 427.9
click at [720, 125] on div "Download Paid Claims Add Claim" at bounding box center [840, 141] width 1166 height 33
click at [1371, 127] on link "Add Claim" at bounding box center [1382, 141] width 83 height 33
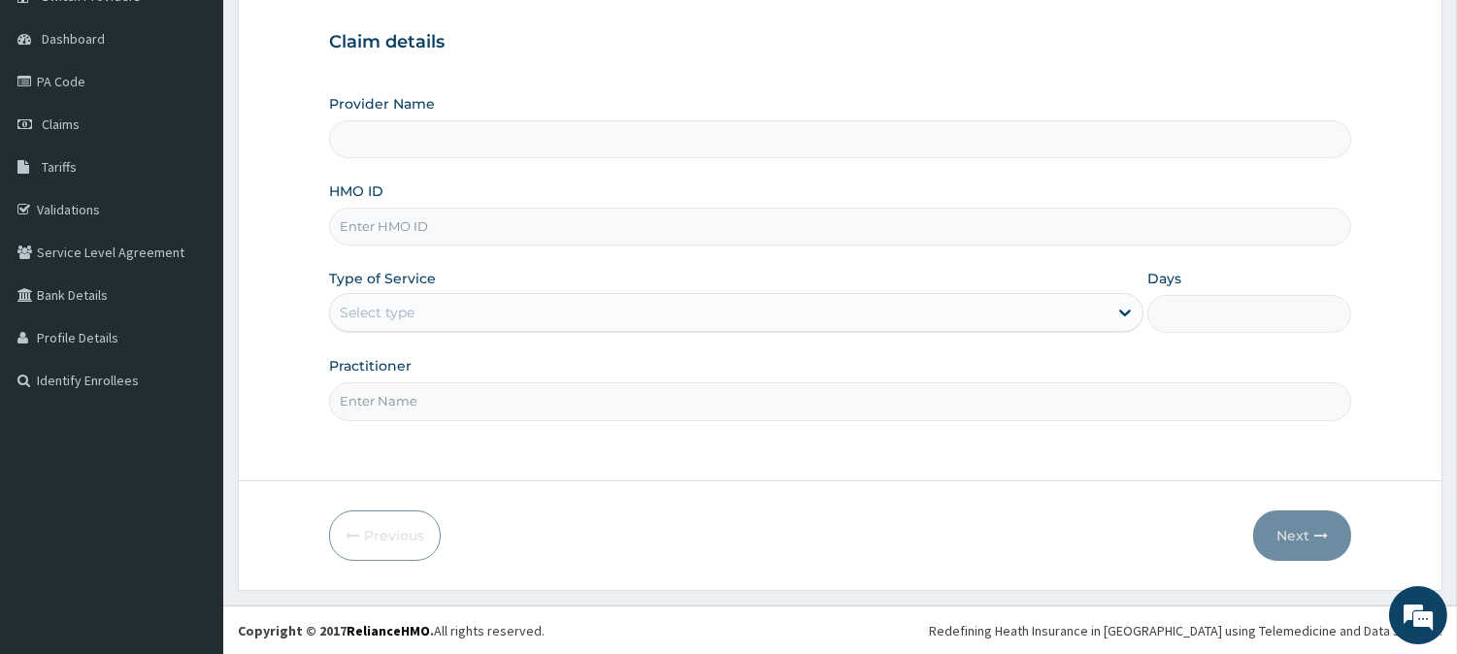
click at [554, 220] on input "HMO ID" at bounding box center [840, 227] width 1022 height 38
type input "[PERSON_NAME] Medical's Lifestyle clinic"
paste input "SSS/10036/A"
type input "SSS/10036/A"
click at [382, 309] on div "Select type" at bounding box center [377, 312] width 75 height 19
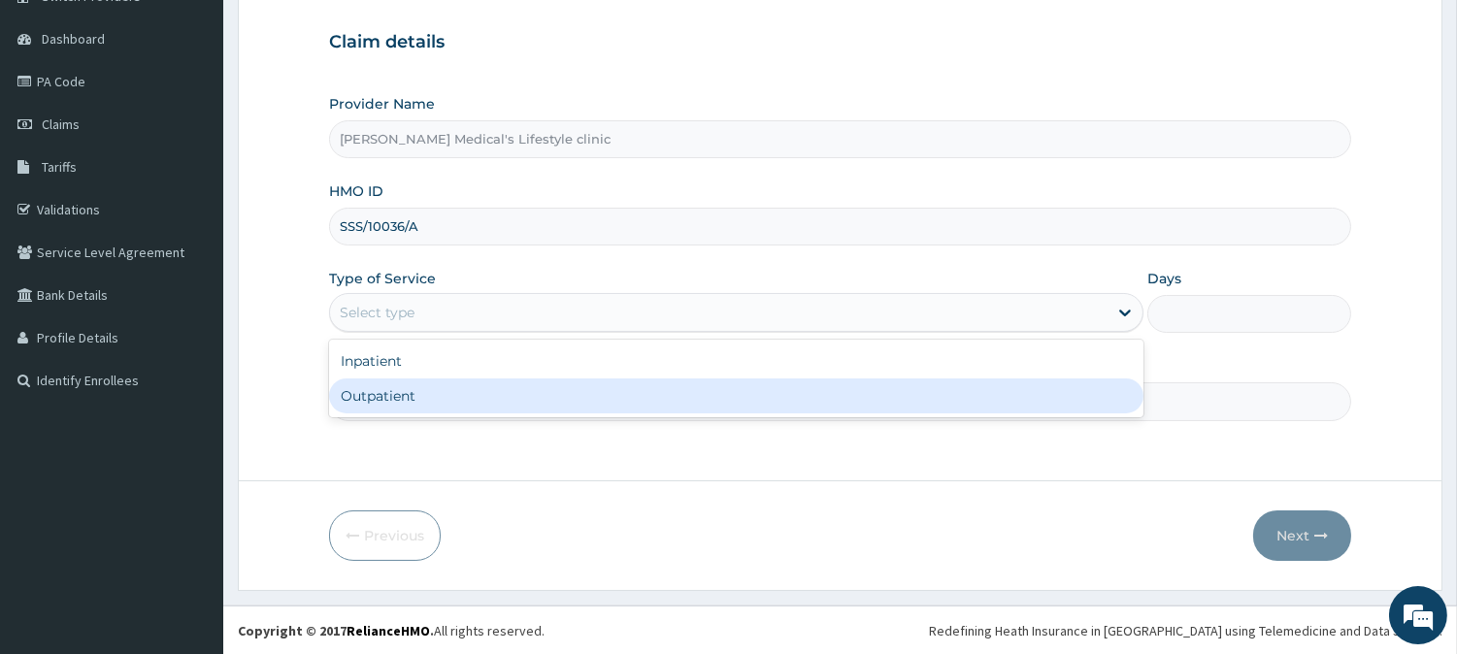
click at [401, 396] on div "Outpatient" at bounding box center [736, 396] width 814 height 35
type input "1"
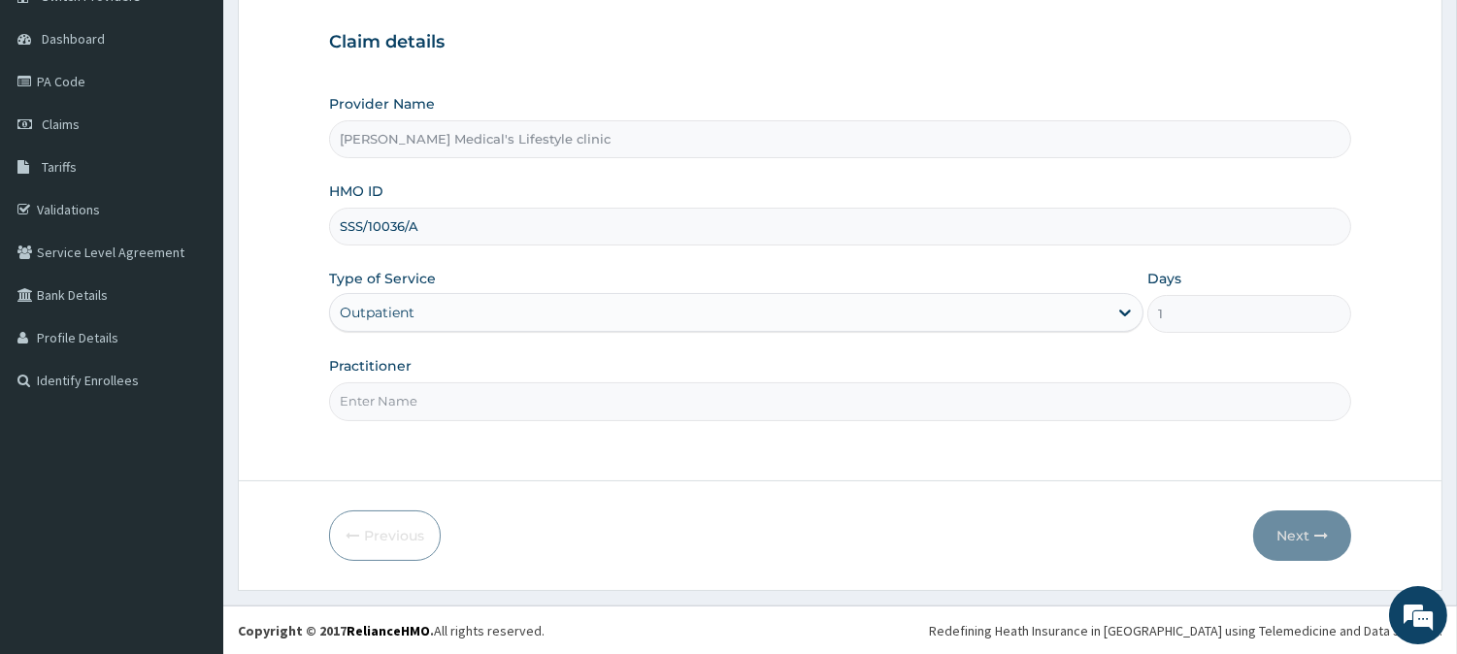
drag, startPoint x: 401, startPoint y: 398, endPoint x: 430, endPoint y: 363, distance: 45.5
click at [405, 394] on input "Practitioner" at bounding box center [840, 401] width 1022 height 38
type input "DR Jerry Itaman"
click at [1292, 541] on button "Next" at bounding box center [1302, 536] width 98 height 50
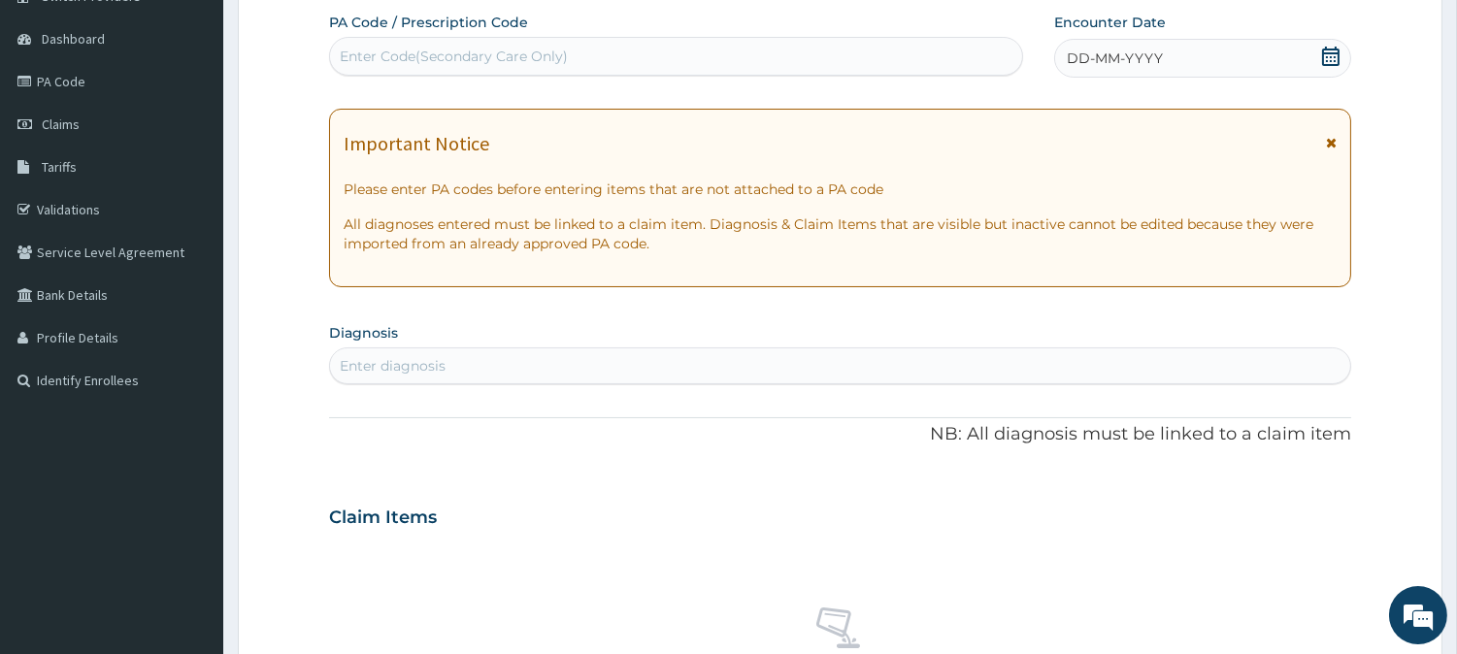
click at [575, 374] on div "Enter diagnosis" at bounding box center [840, 365] width 1020 height 31
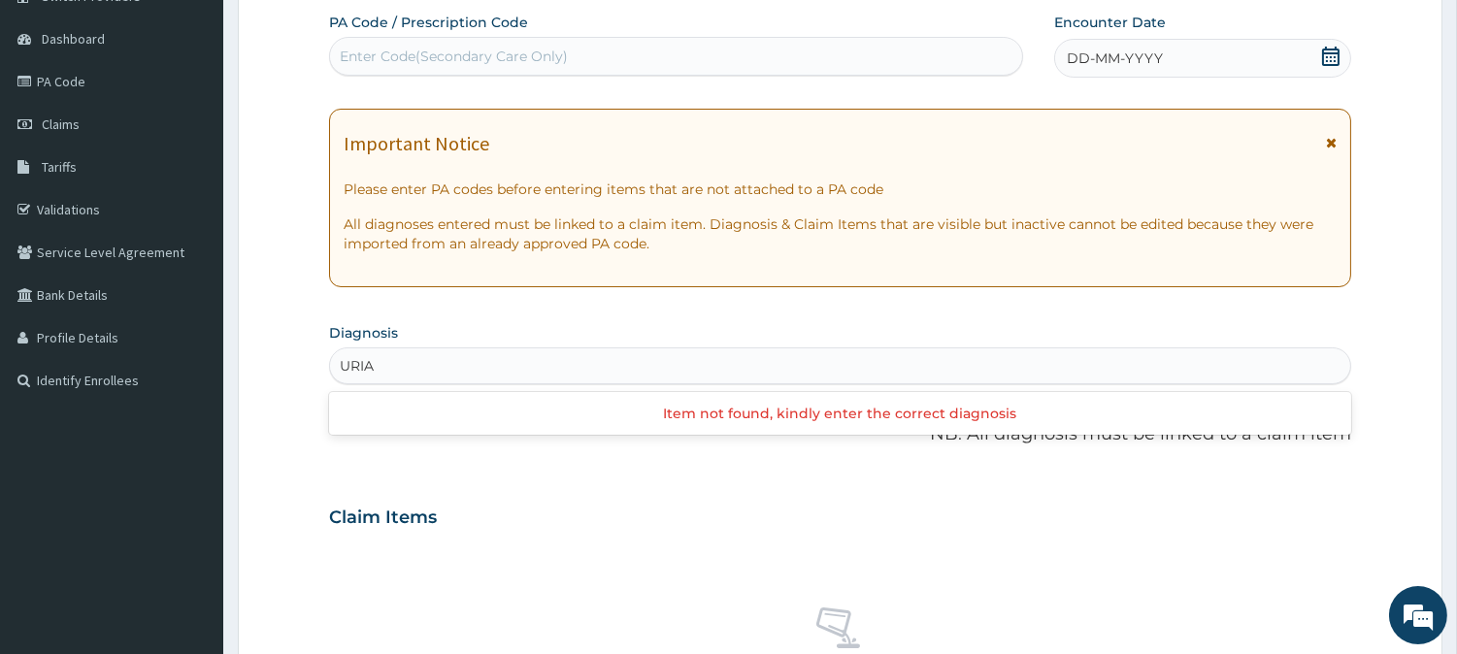
click at [361, 363] on input "URIA" at bounding box center [358, 365] width 36 height 19
click at [364, 363] on input "URIA" at bounding box center [358, 365] width 36 height 19
type input "URINA"
click at [394, 364] on div "Enter diagnosis" at bounding box center [840, 365] width 1020 height 31
click at [386, 363] on input "URINAY" at bounding box center [367, 365] width 55 height 19
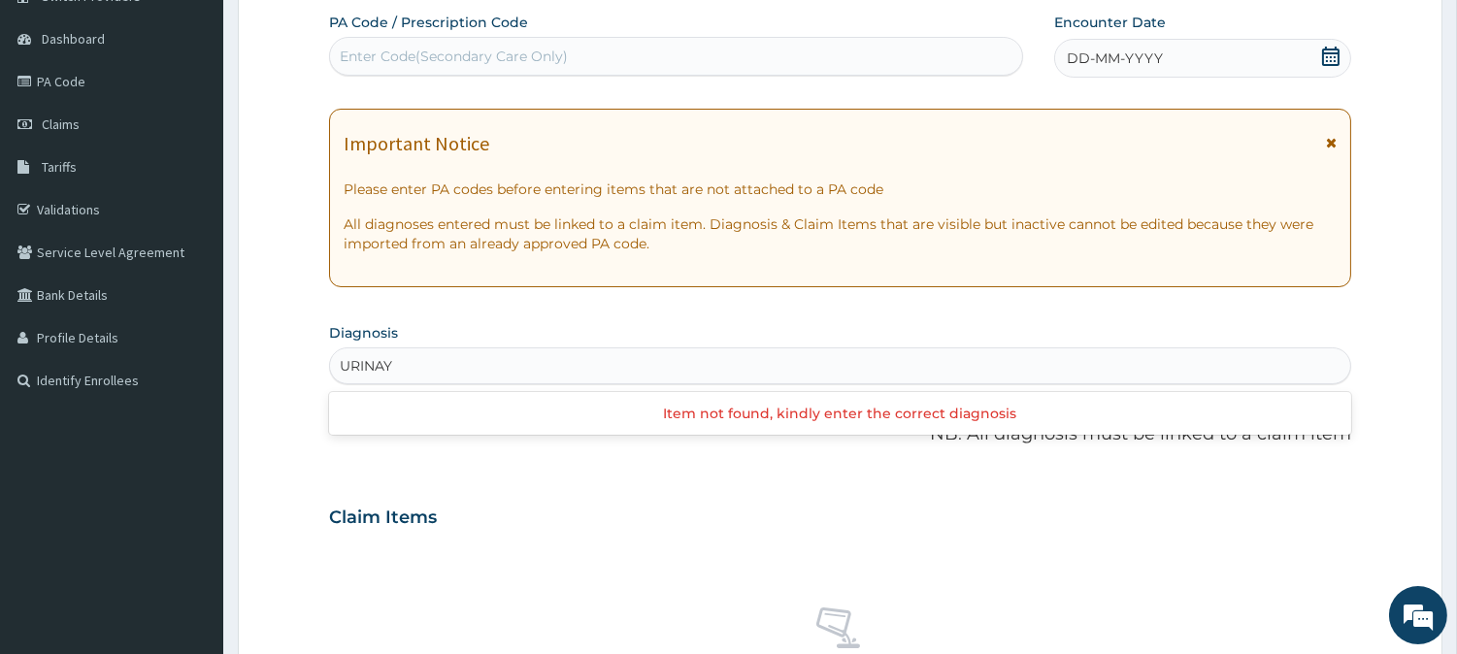
type input "URINARY"
click at [429, 363] on div "Enter diagnosis" at bounding box center [840, 365] width 1020 height 31
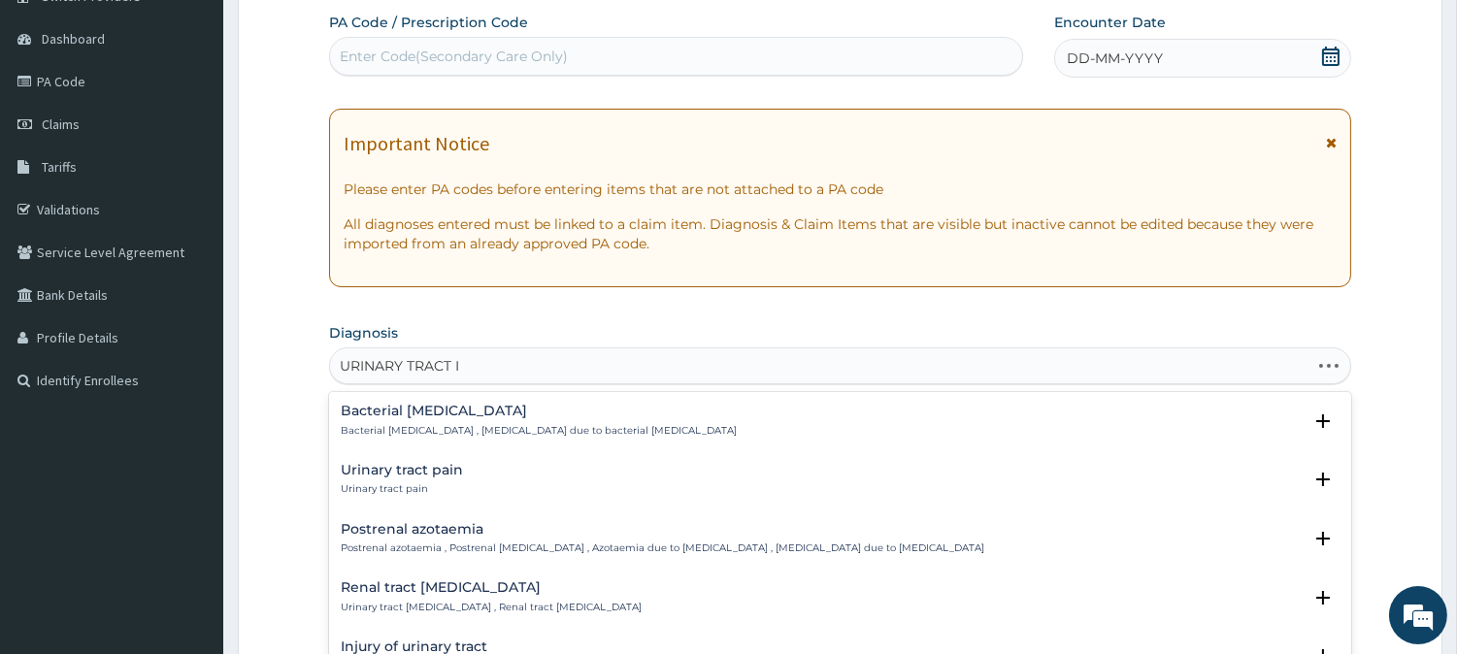
type input "URINARY TRACT IN"
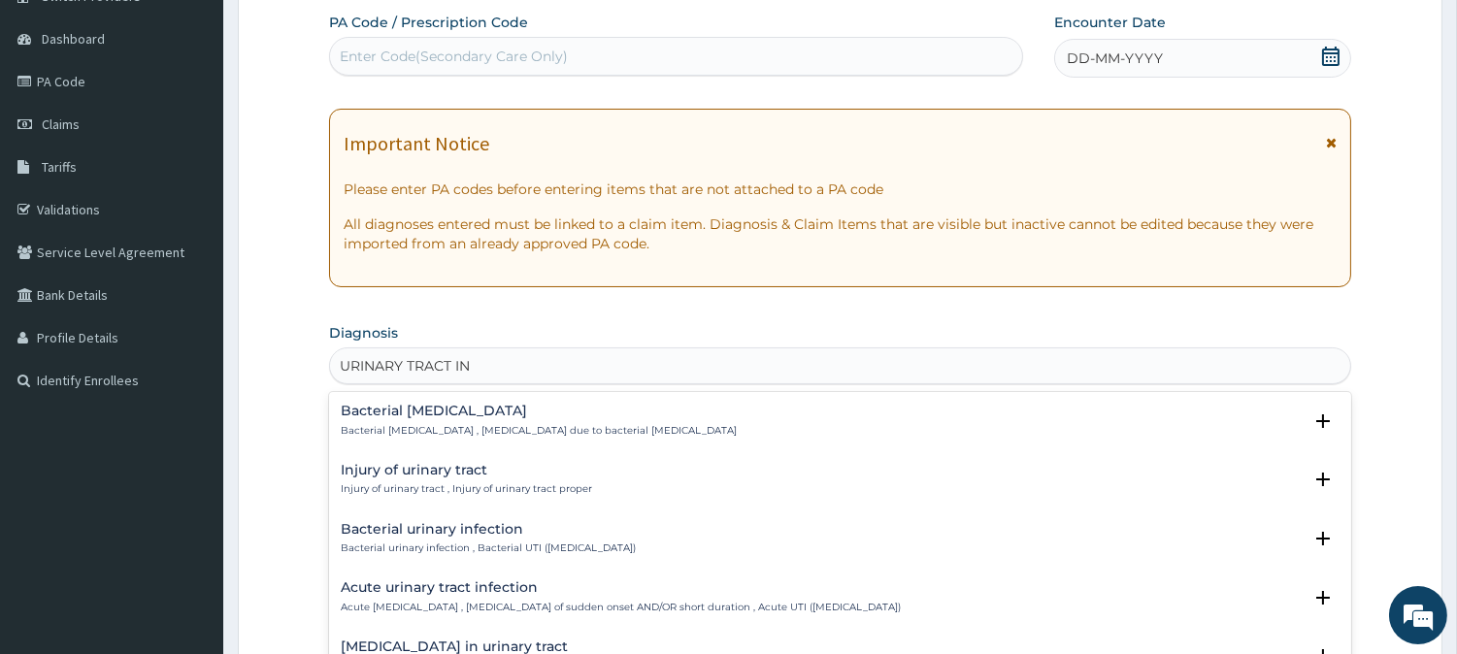
click at [458, 514] on div "Bacterial urinary infection Bacterial urinary infection , Bacterial UTI (urinar…" at bounding box center [840, 543] width 1022 height 59
click at [454, 525] on h4 "Bacterial urinary infection" at bounding box center [488, 529] width 295 height 15
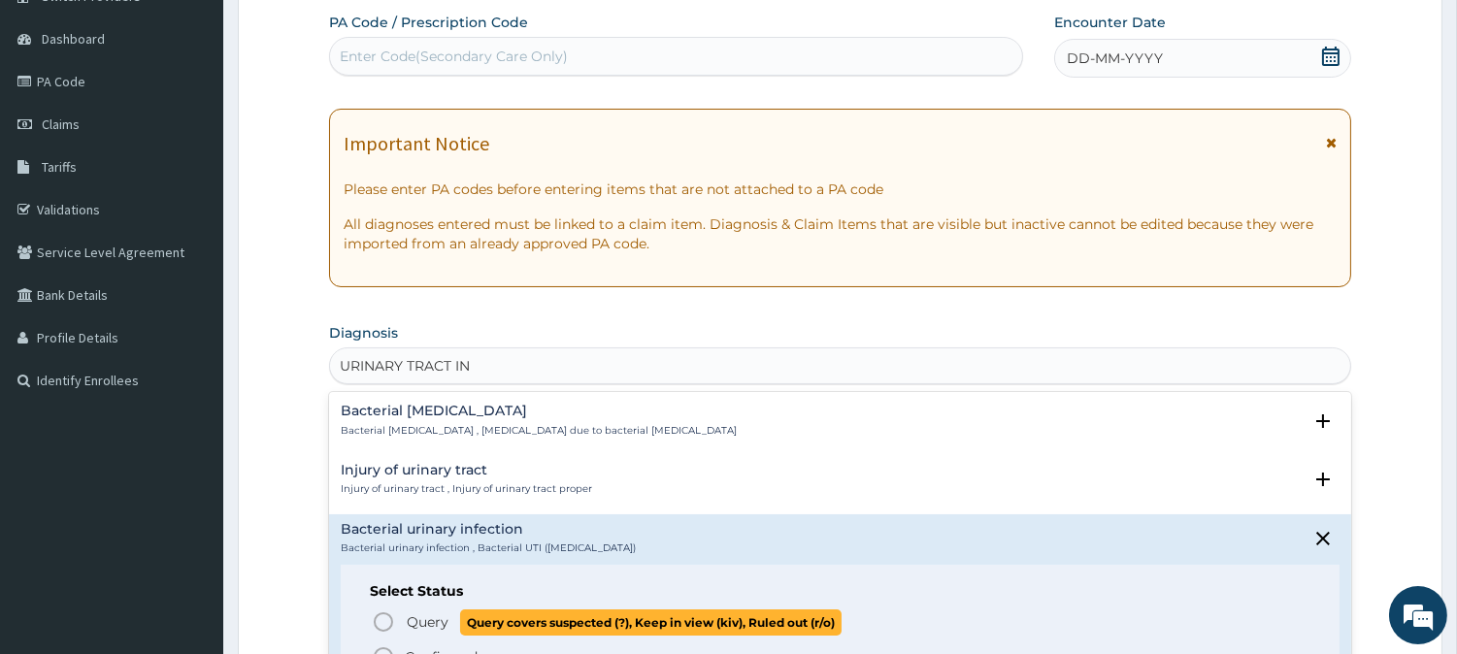
click at [381, 622] on icon "status option query" at bounding box center [383, 622] width 23 height 23
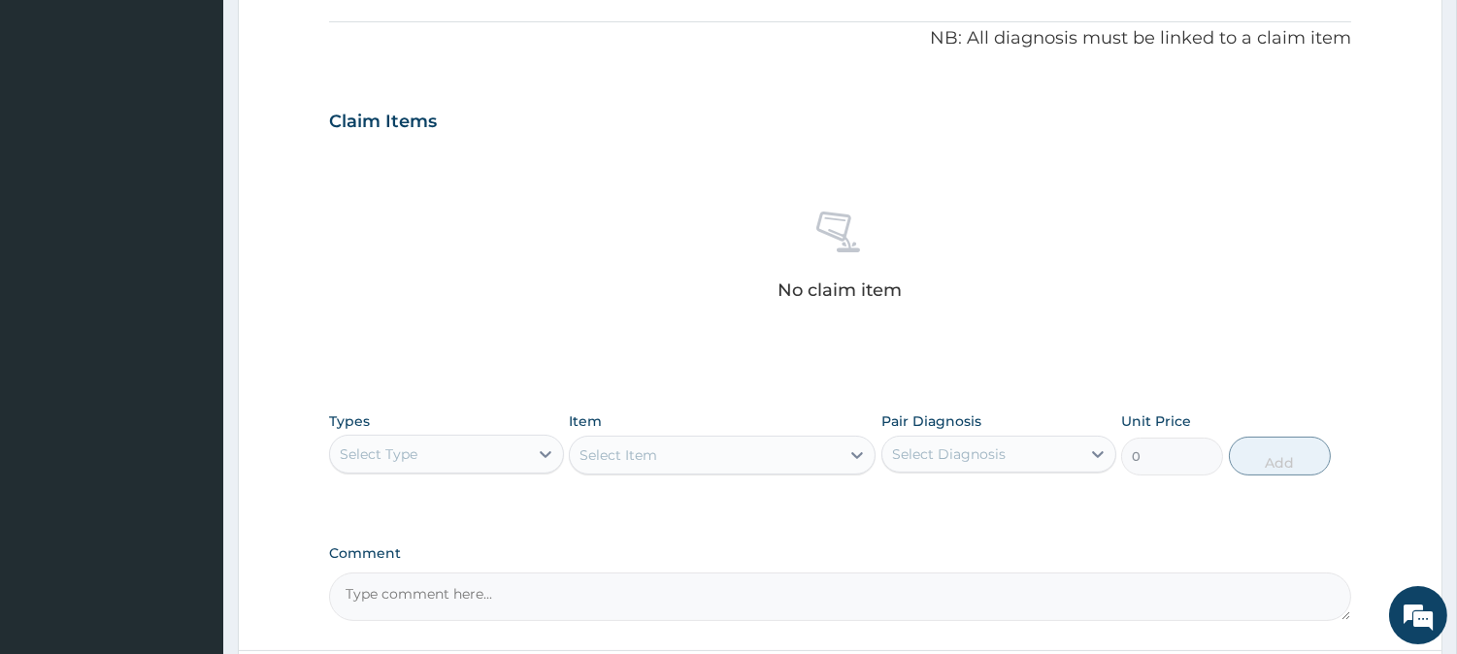
scroll to position [712, 0]
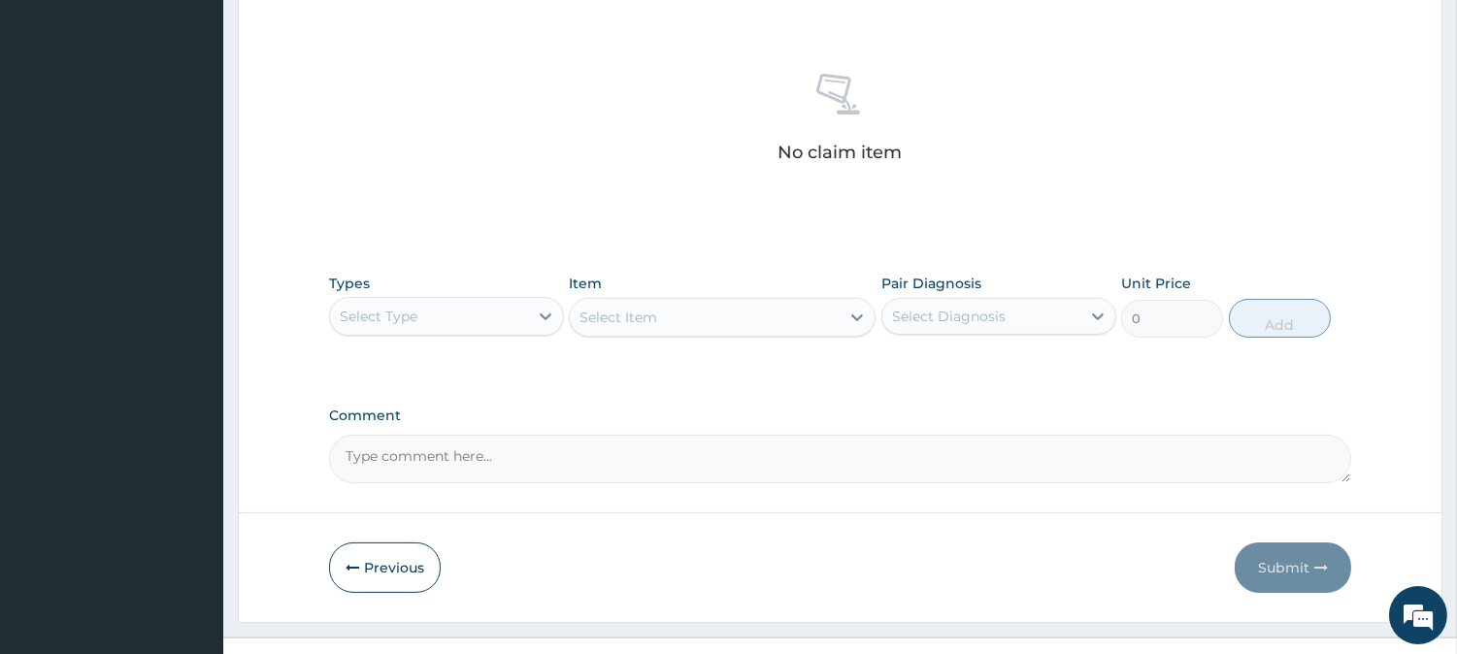
click at [503, 312] on div "Select Type" at bounding box center [429, 316] width 198 height 31
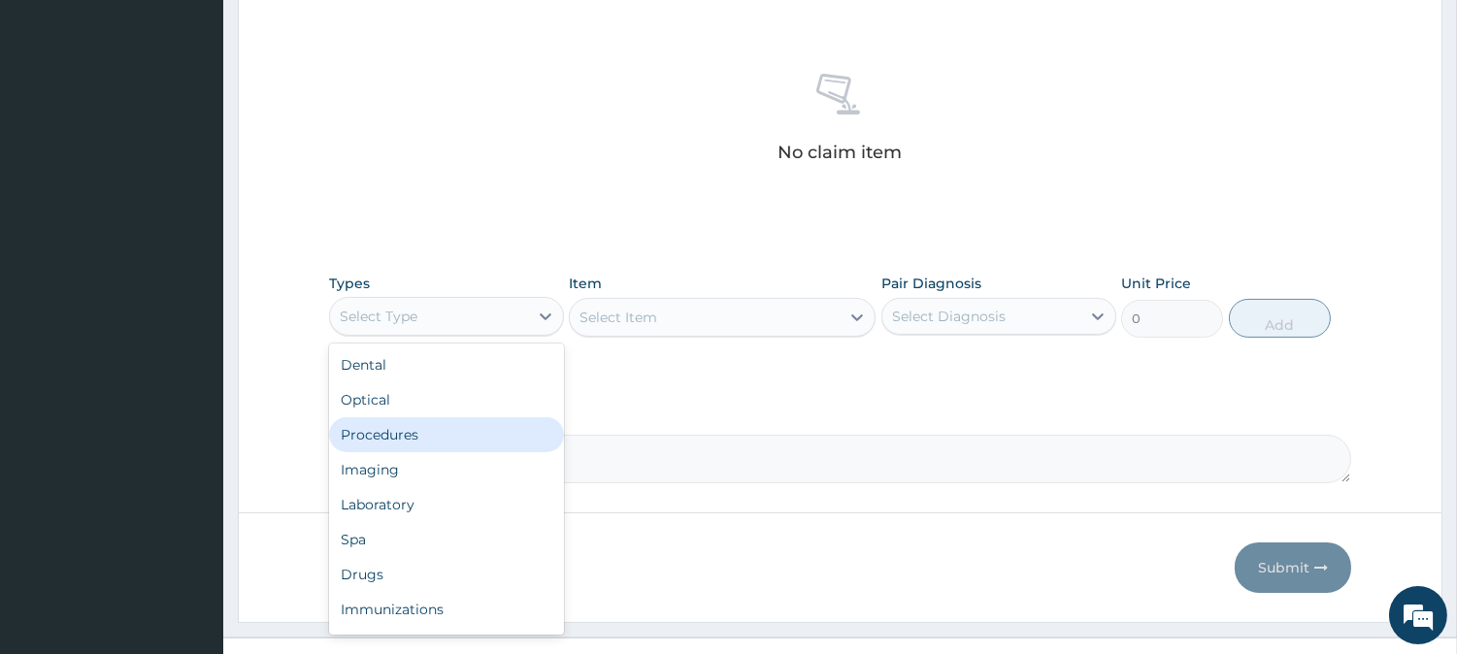
click at [435, 442] on div "Procedures" at bounding box center [446, 434] width 235 height 35
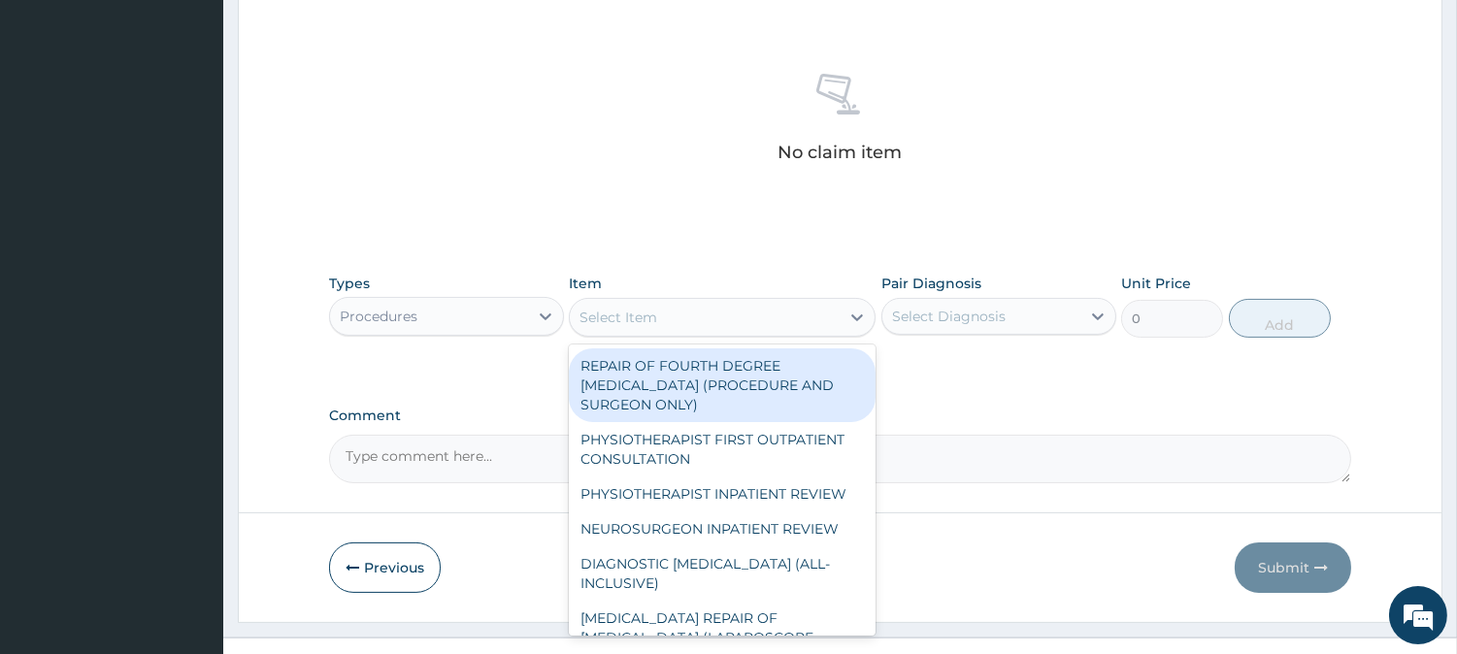
click at [790, 315] on div "Select Item" at bounding box center [705, 317] width 270 height 31
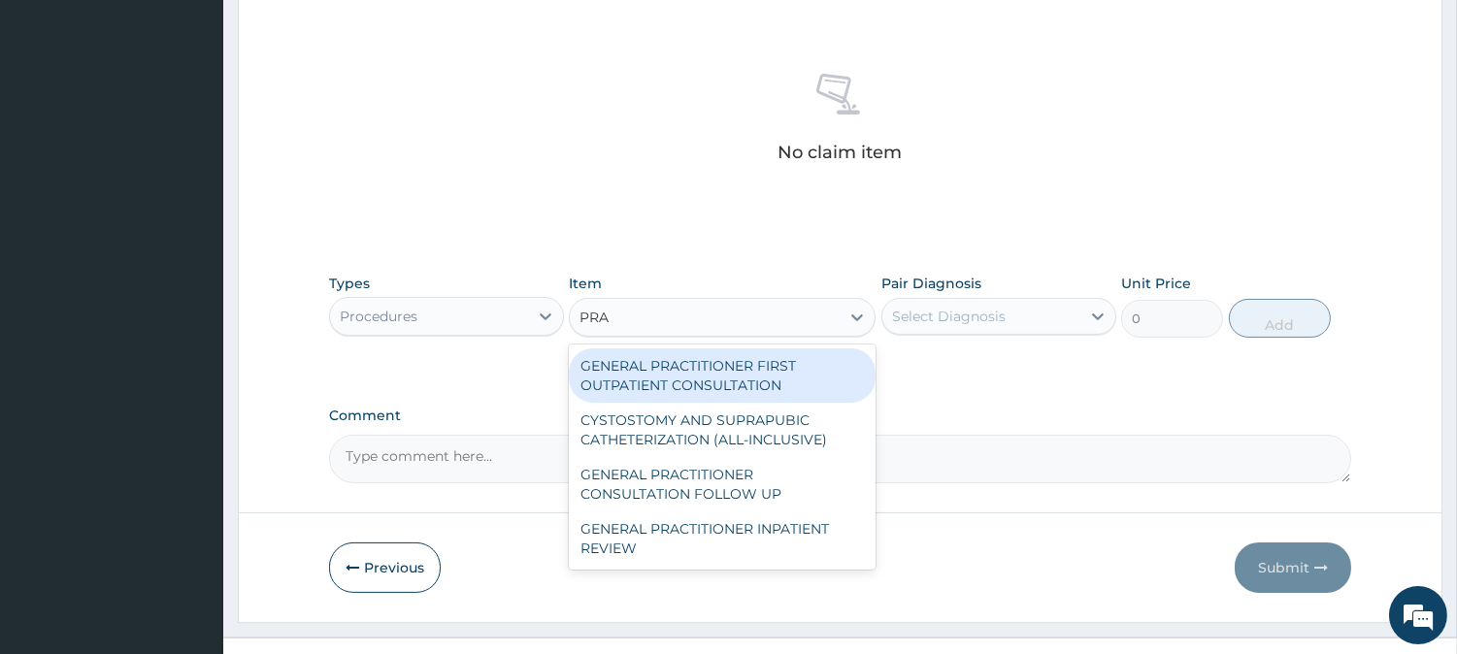
type input "PRAC"
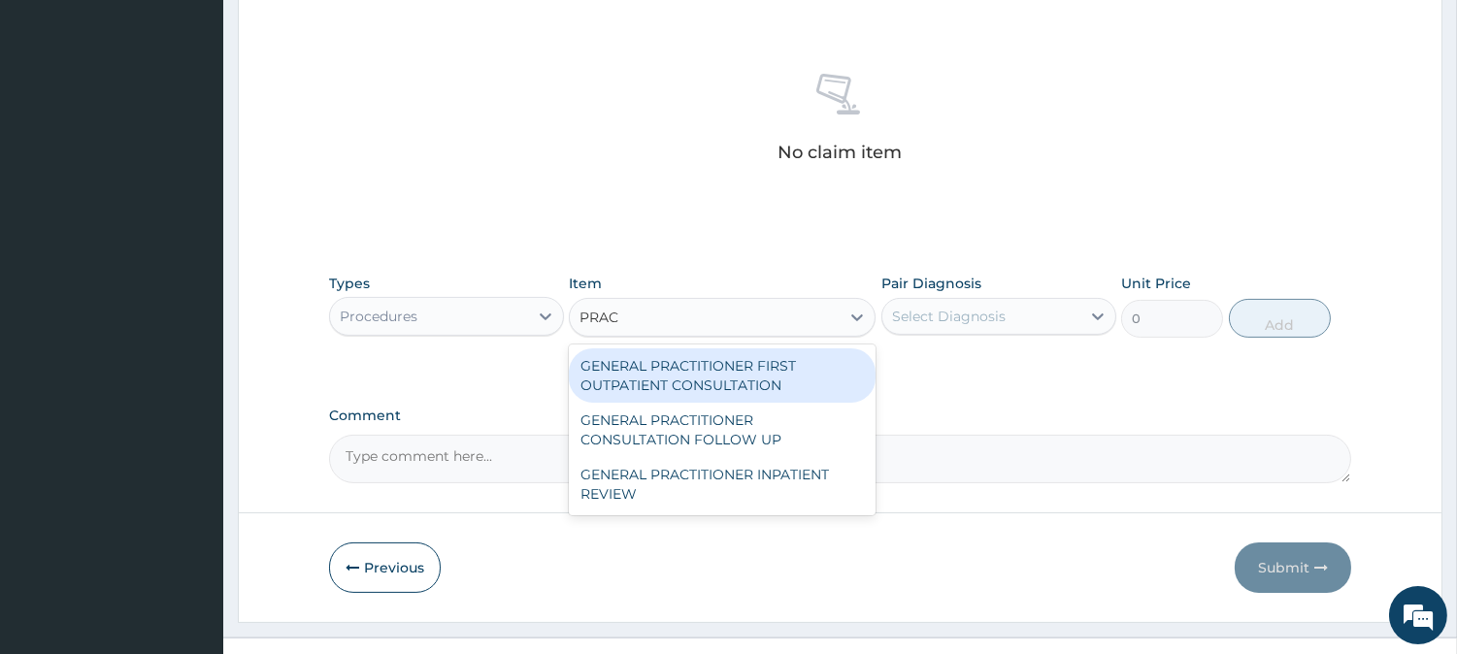
drag, startPoint x: 747, startPoint y: 371, endPoint x: 901, endPoint y: 314, distance: 163.7
click at [772, 362] on div "GENERAL PRACTITIONER FIRST OUTPATIENT CONSULTATION" at bounding box center [722, 375] width 307 height 54
type input "4500"
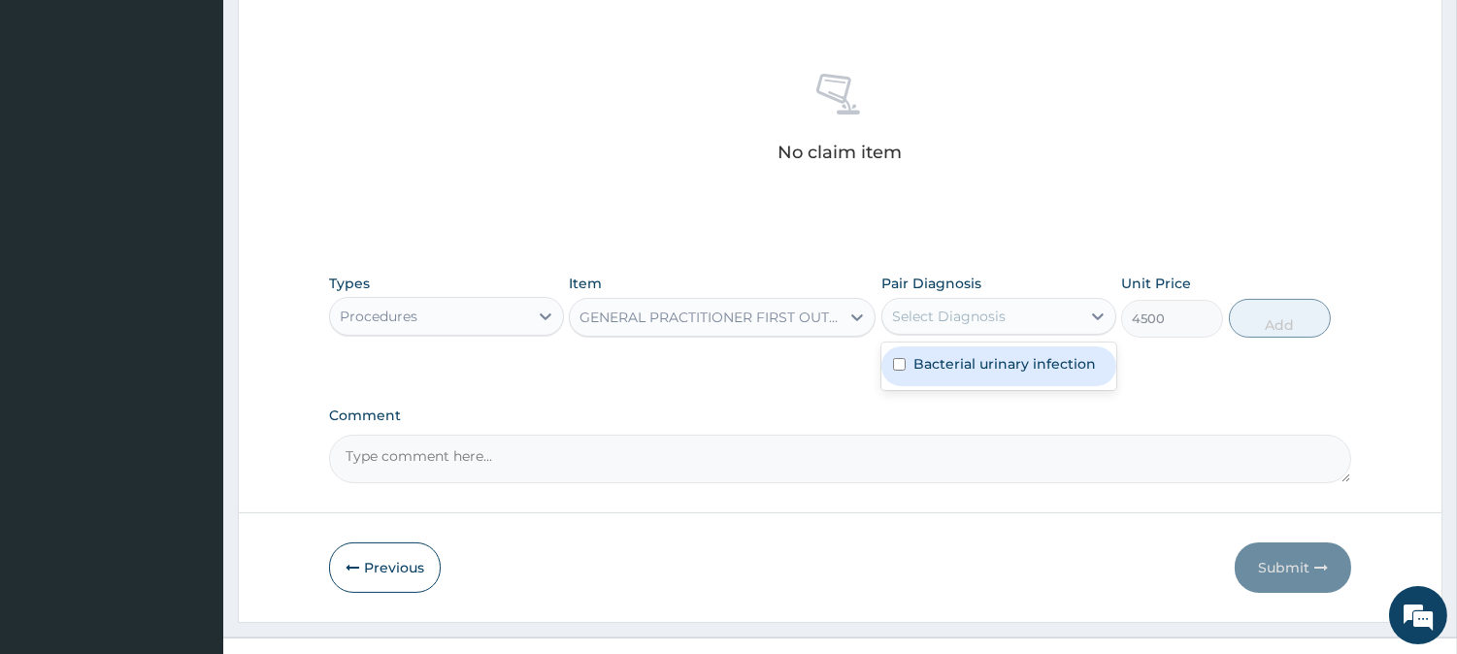
click at [912, 309] on div "Select Diagnosis" at bounding box center [949, 316] width 114 height 19
click at [913, 365] on label "Bacterial urinary infection" at bounding box center [1004, 363] width 182 height 19
checkbox input "true"
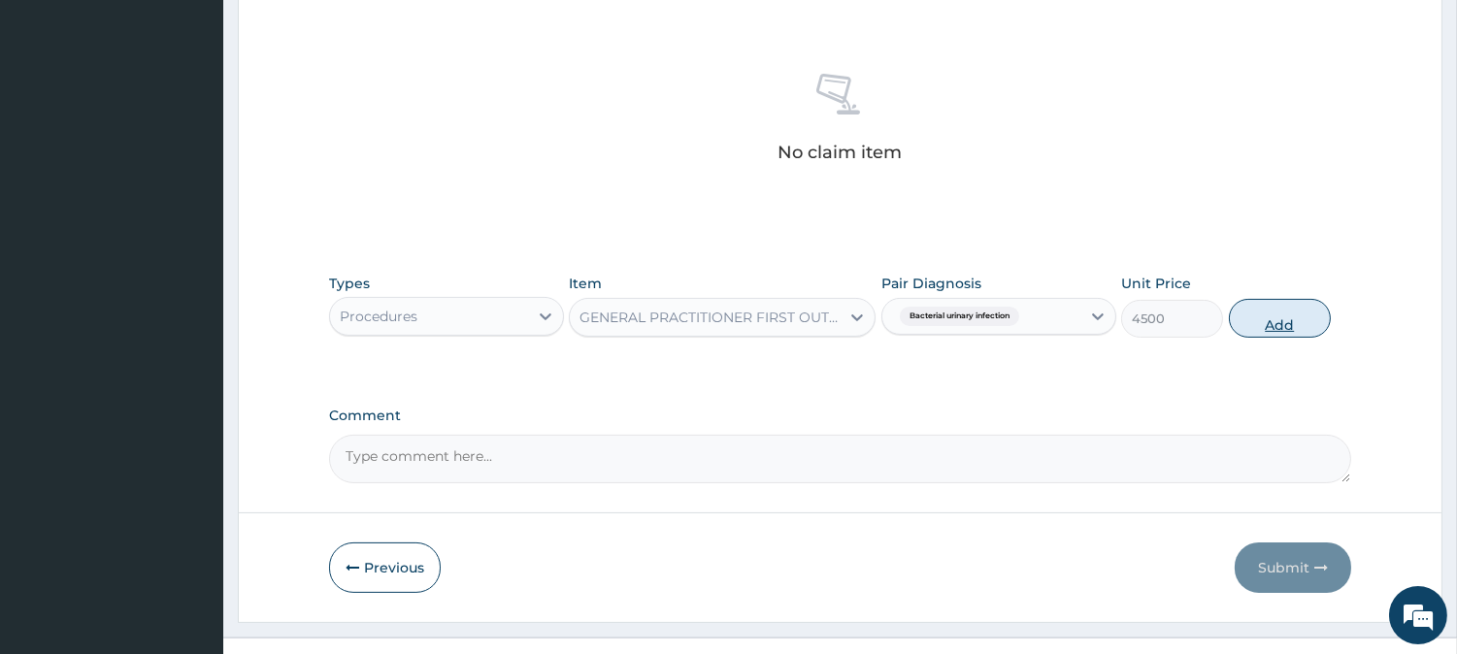
click at [1265, 311] on button "Add" at bounding box center [1280, 318] width 102 height 39
type input "0"
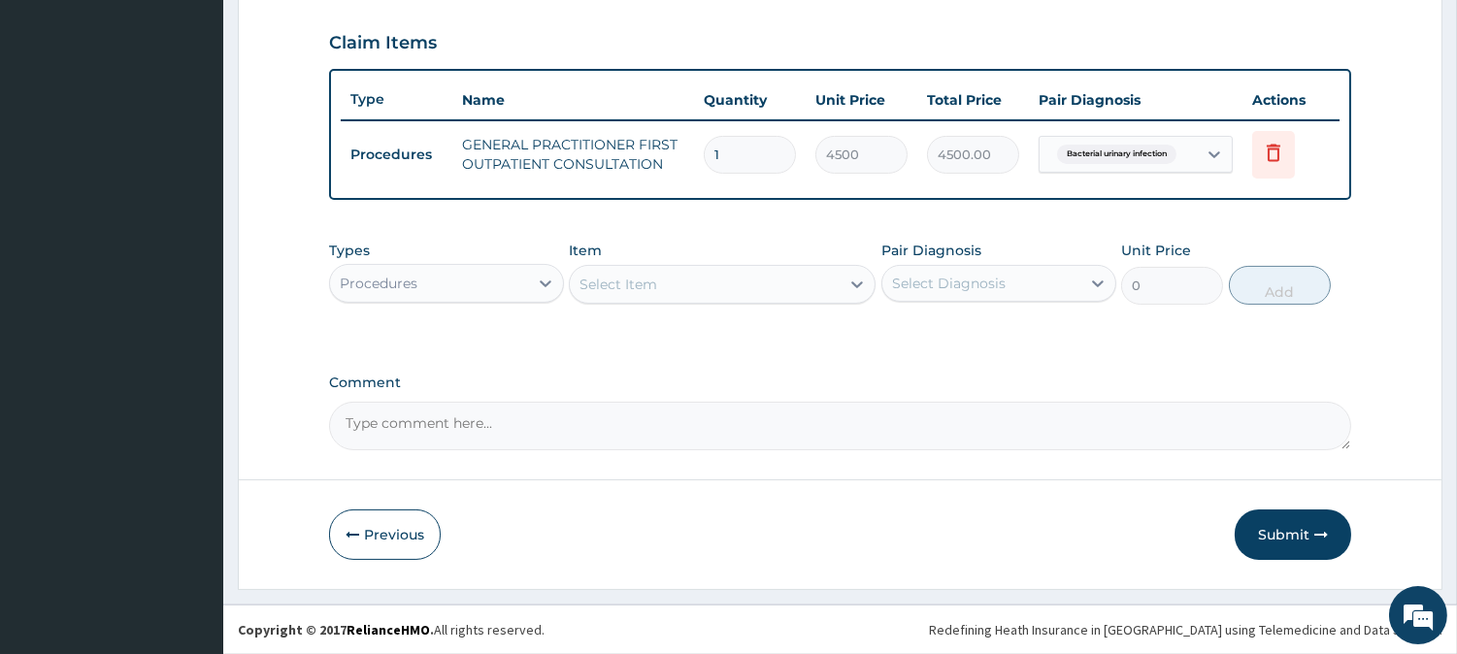
scroll to position [651, 0]
click at [511, 296] on div "Procedures" at bounding box center [429, 285] width 198 height 31
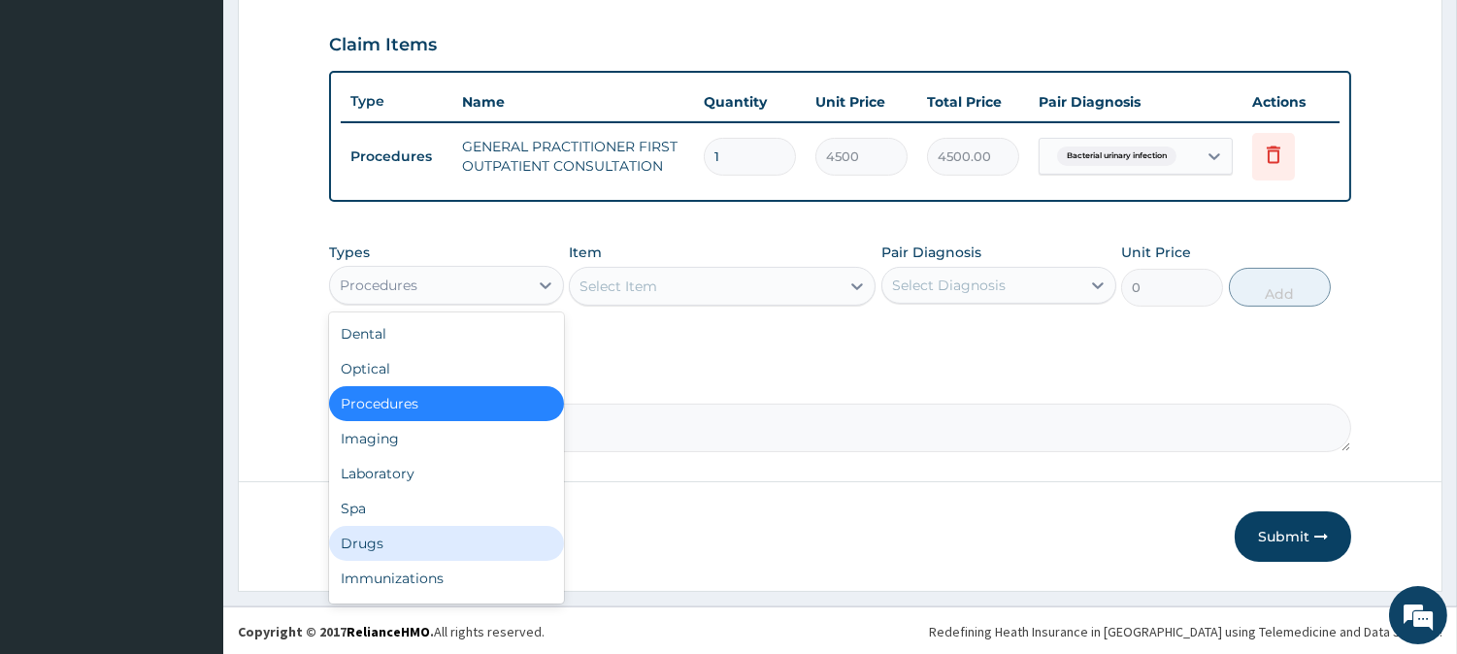
click at [529, 536] on div "Drugs" at bounding box center [446, 543] width 235 height 35
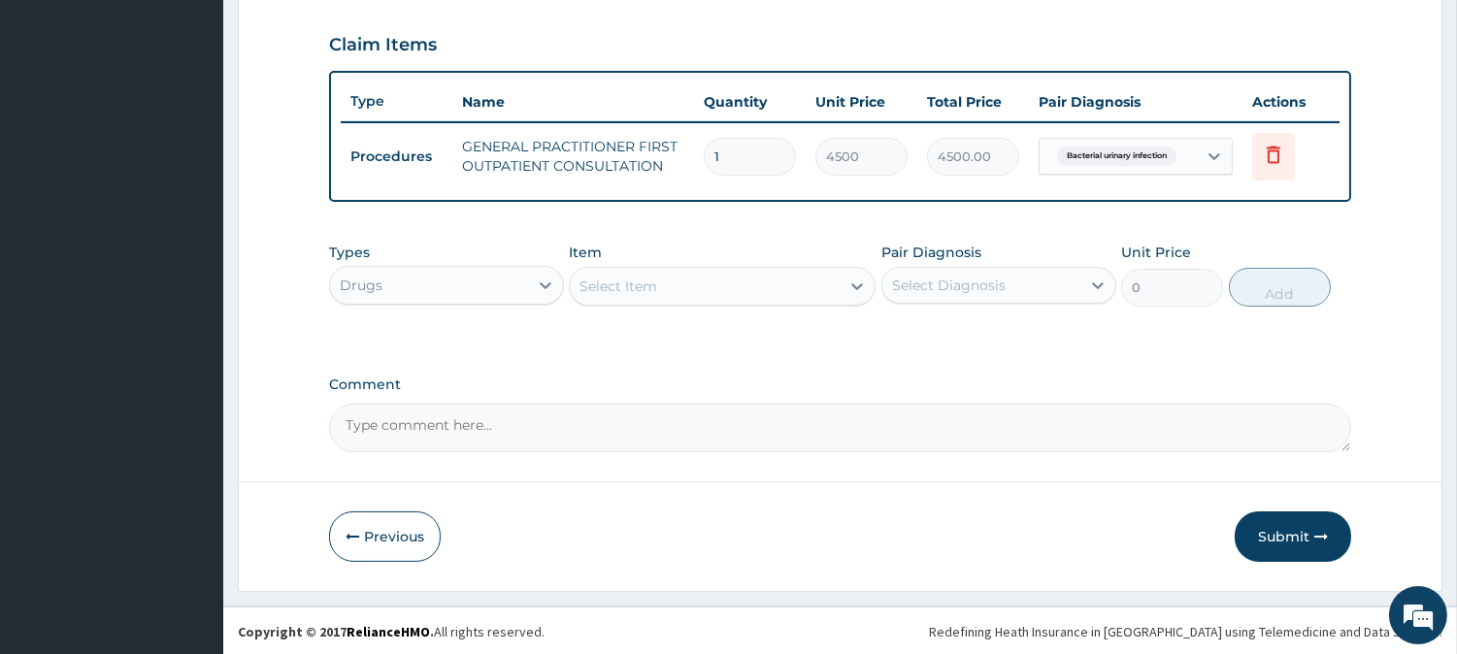
click at [691, 284] on div "Select Item" at bounding box center [705, 286] width 270 height 31
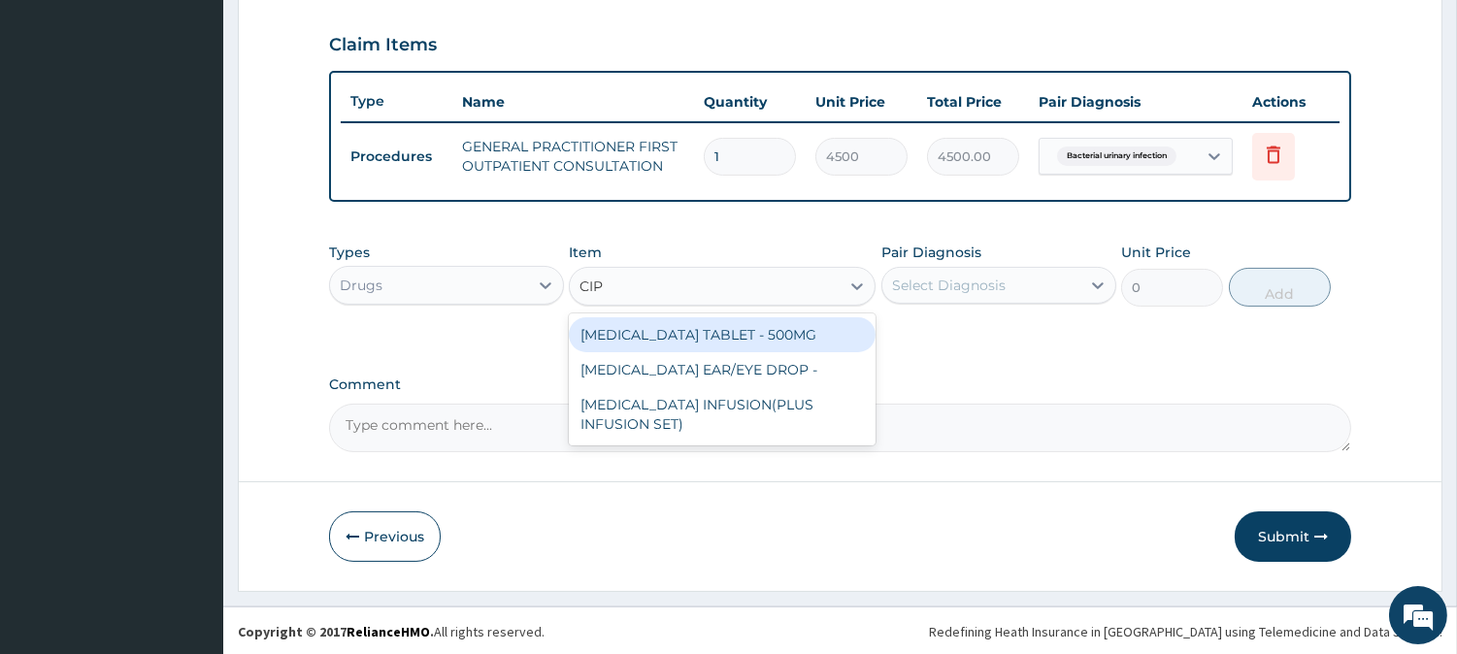
type input "CIPR"
click at [711, 334] on div "CIPROFLOXACIN TABLET - 500MG" at bounding box center [722, 334] width 307 height 35
type input "224"
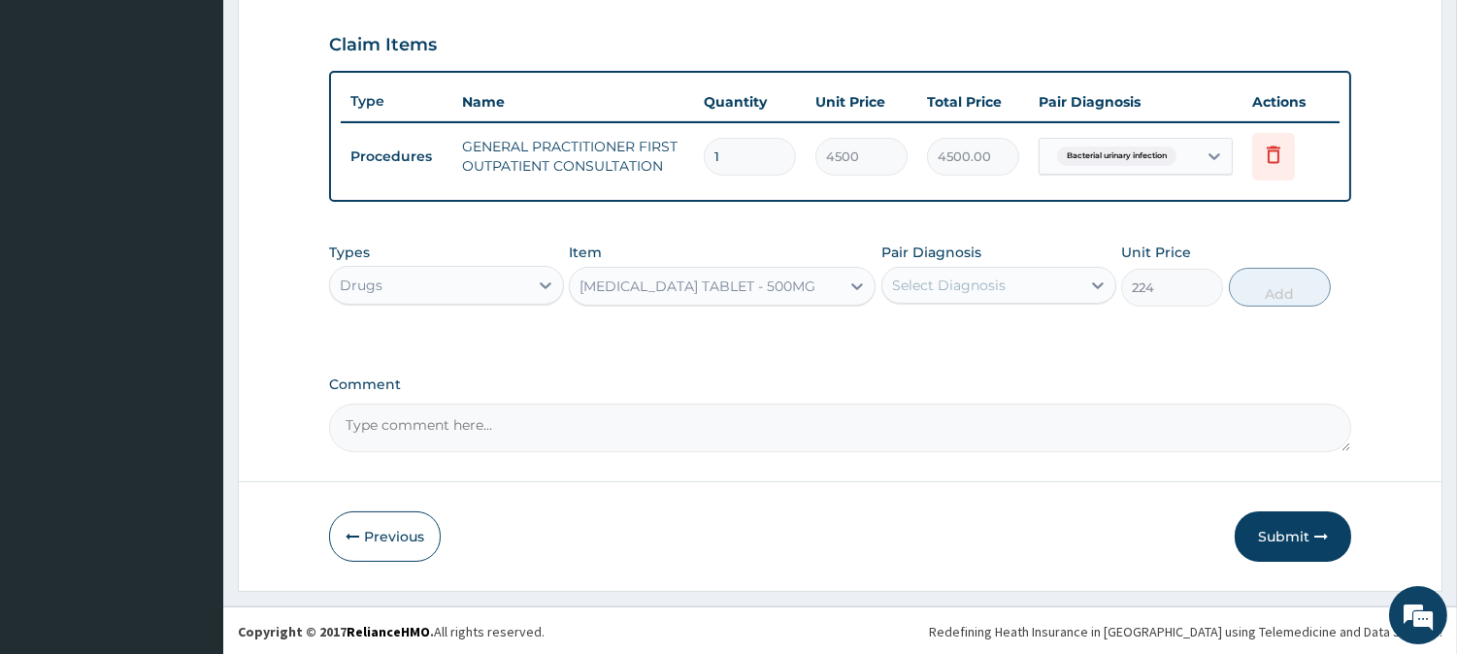
click at [958, 288] on div "Select Diagnosis" at bounding box center [949, 285] width 114 height 19
click at [966, 333] on label "Bacterial urinary infection" at bounding box center [1004, 332] width 182 height 19
checkbox input "true"
click at [1239, 292] on button "Add" at bounding box center [1280, 287] width 102 height 39
type input "0"
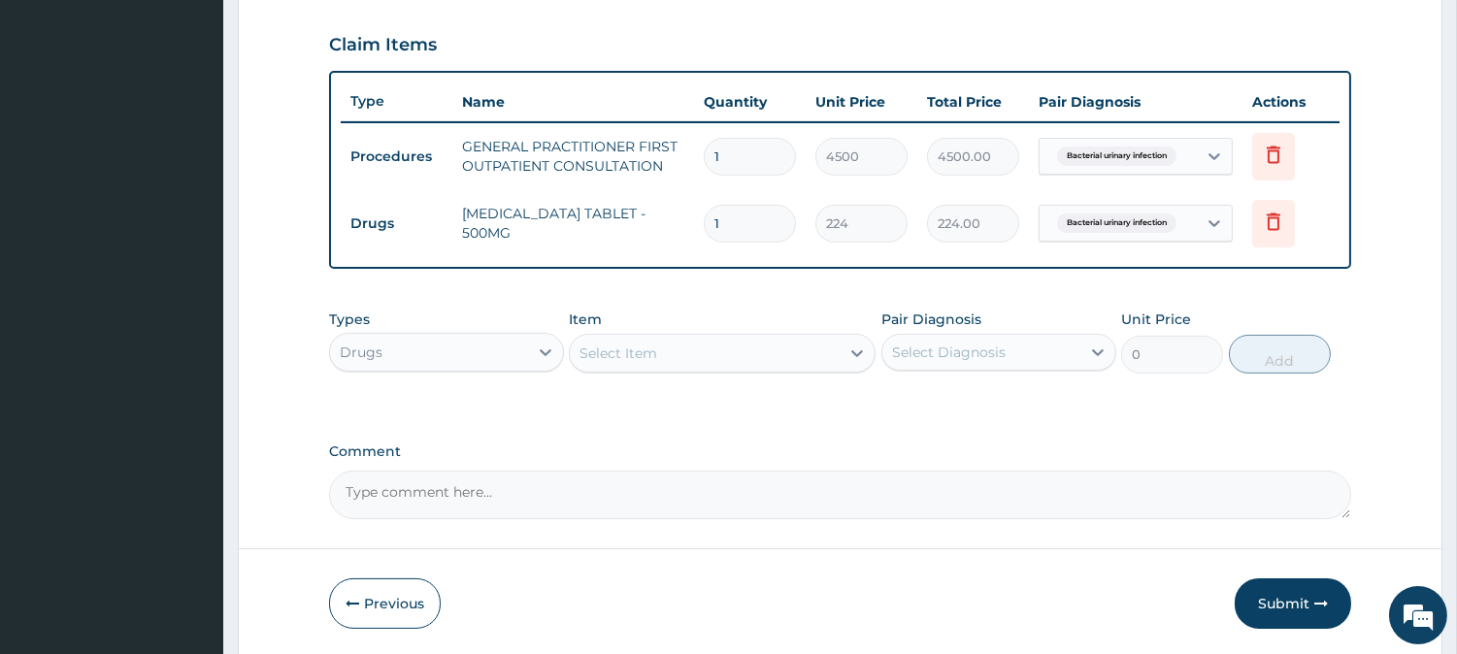
type input "10"
type input "2240.00"
type input "10"
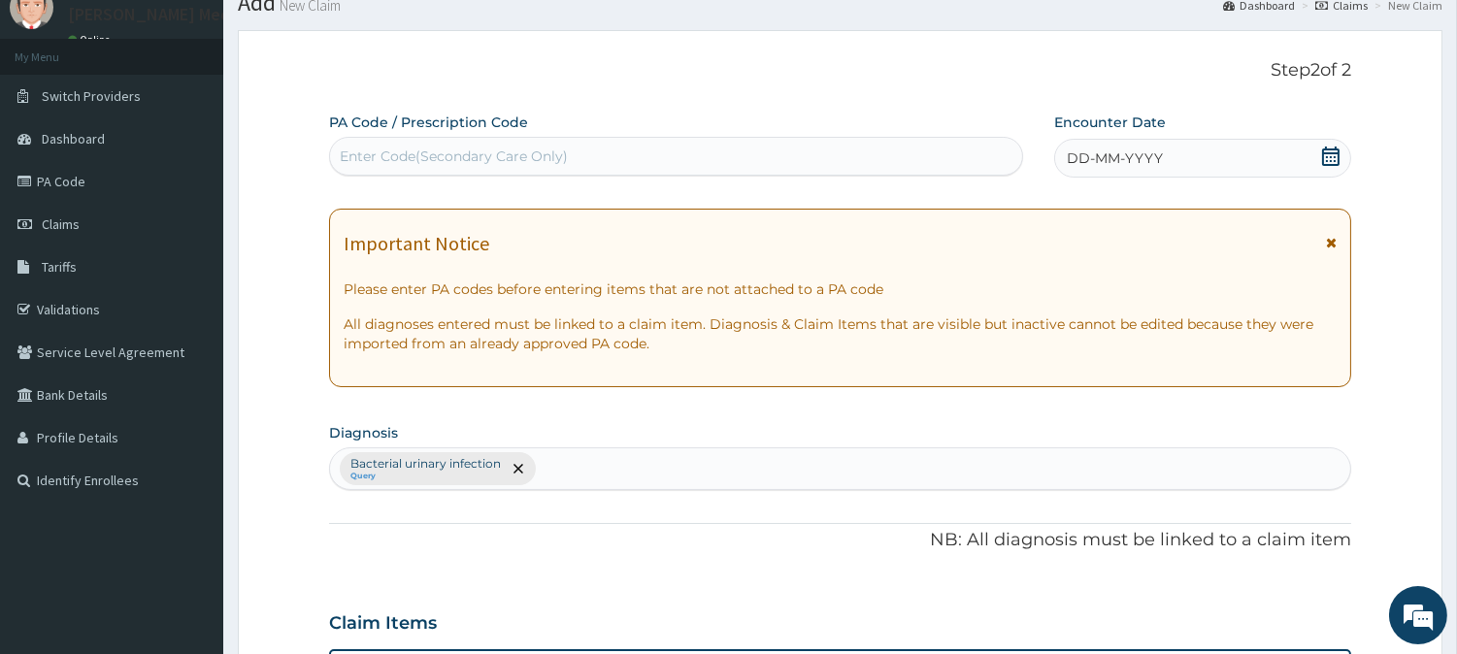
scroll to position [0, 0]
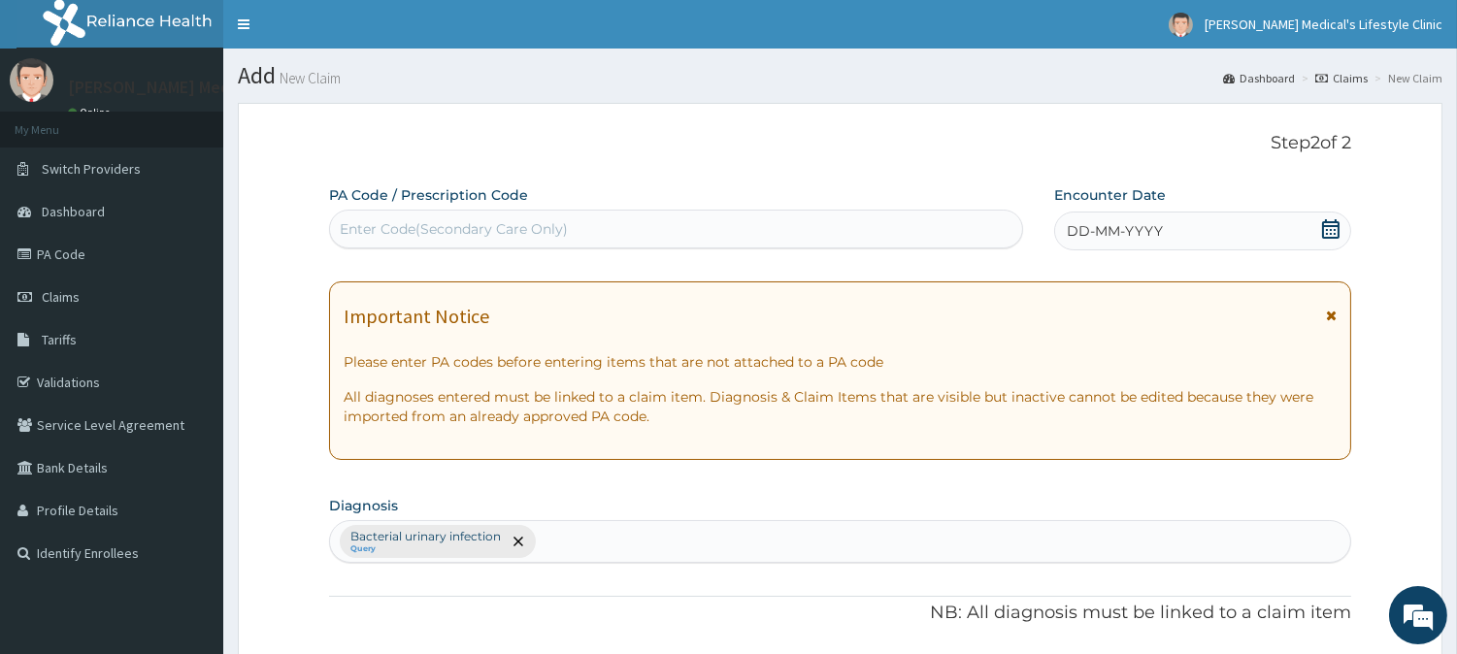
click at [1105, 215] on div "DD-MM-YYYY" at bounding box center [1202, 231] width 297 height 39
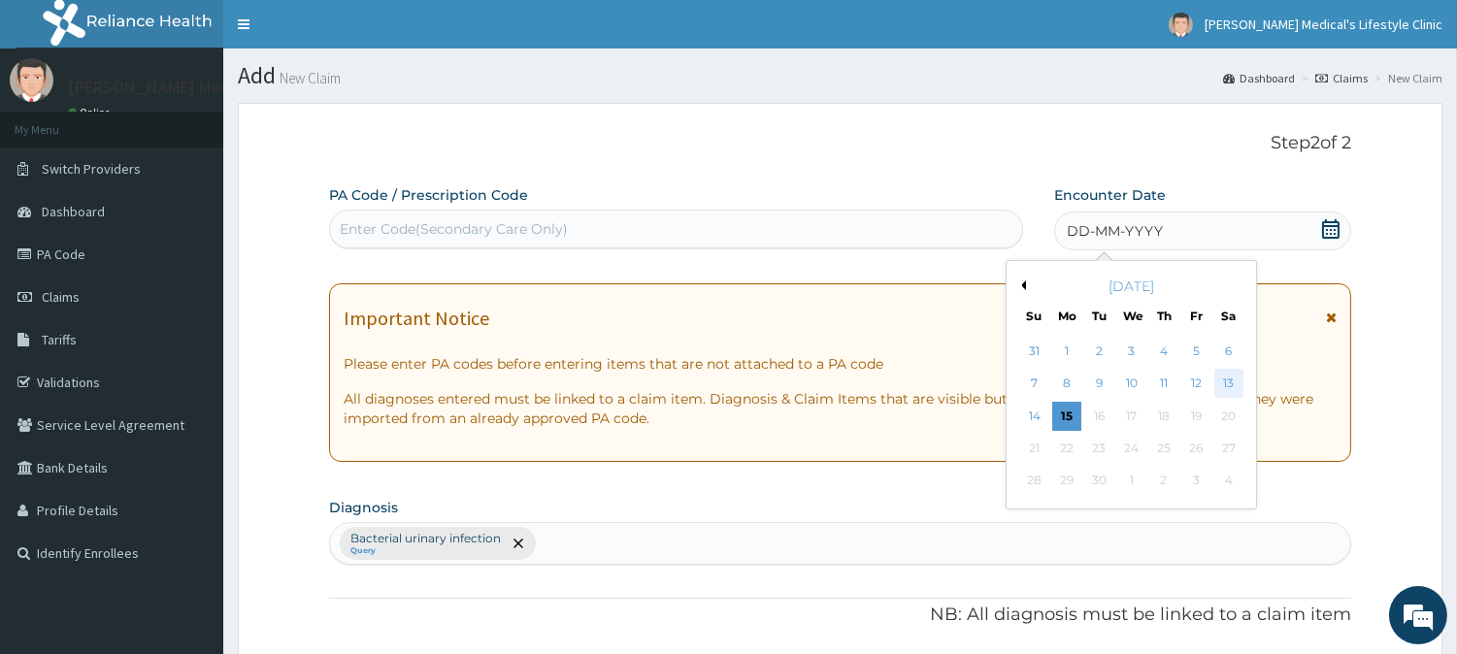
click at [1229, 382] on div "13" at bounding box center [1227, 384] width 29 height 29
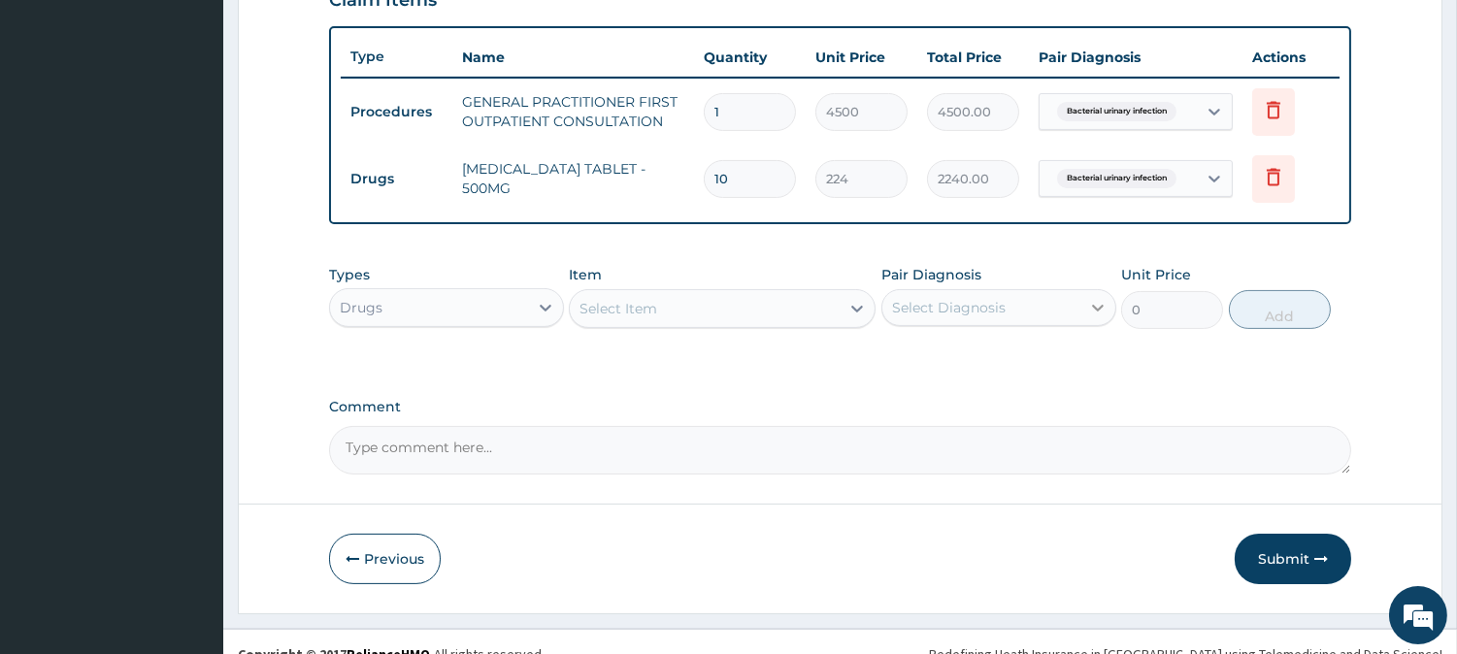
scroll to position [718, 0]
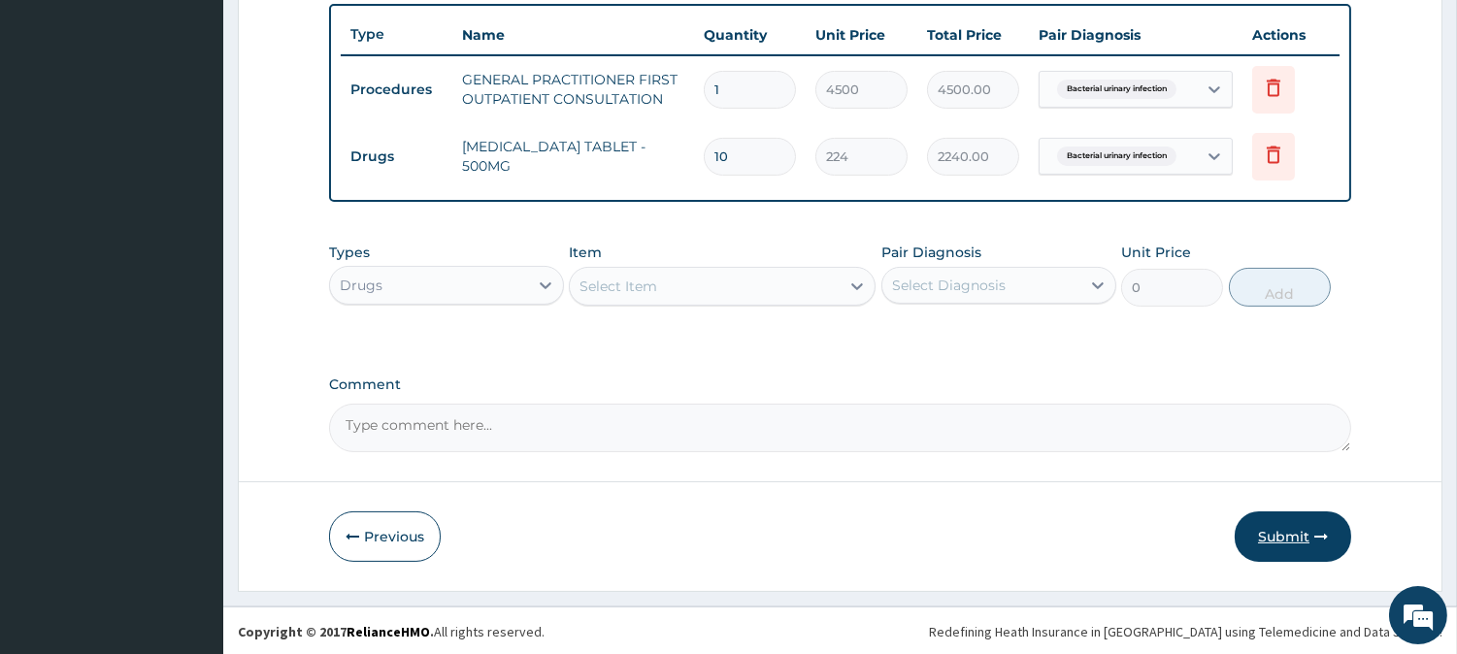
click at [1296, 537] on button "Submit" at bounding box center [1293, 537] width 116 height 50
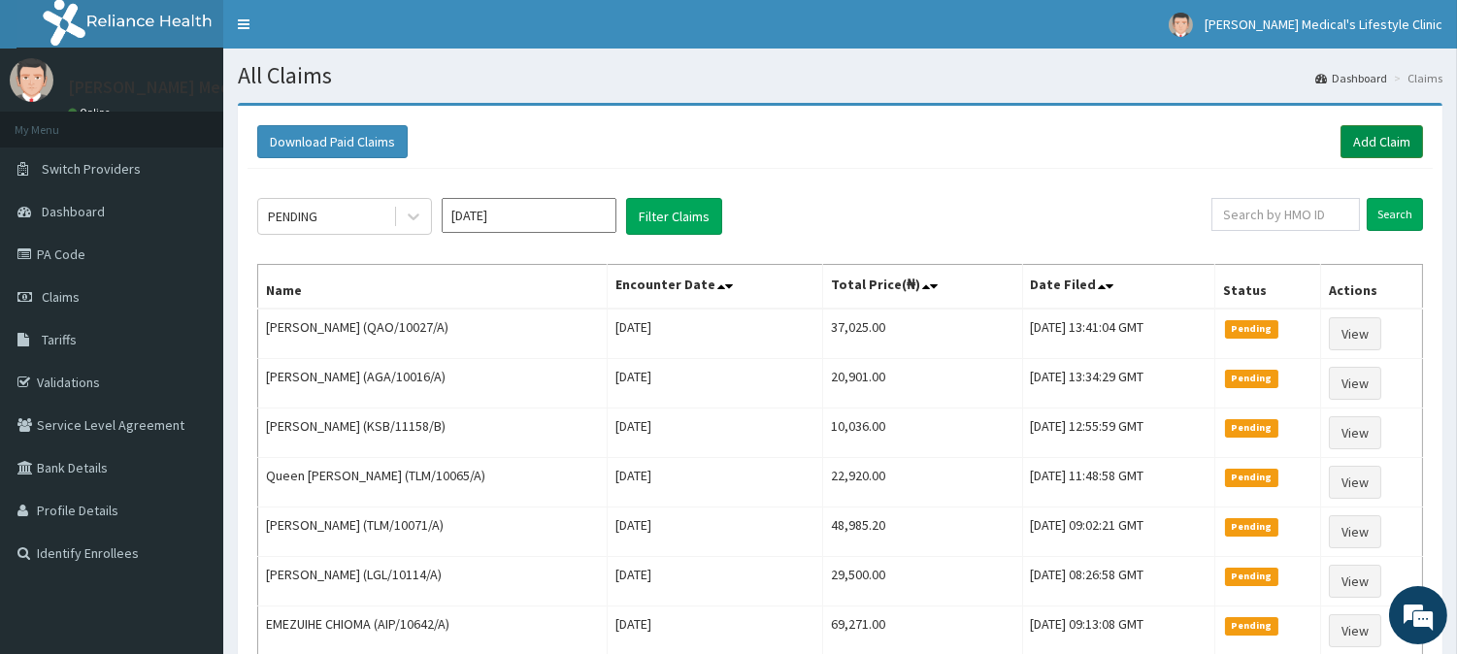
click at [1366, 138] on link "Add Claim" at bounding box center [1382, 141] width 83 height 33
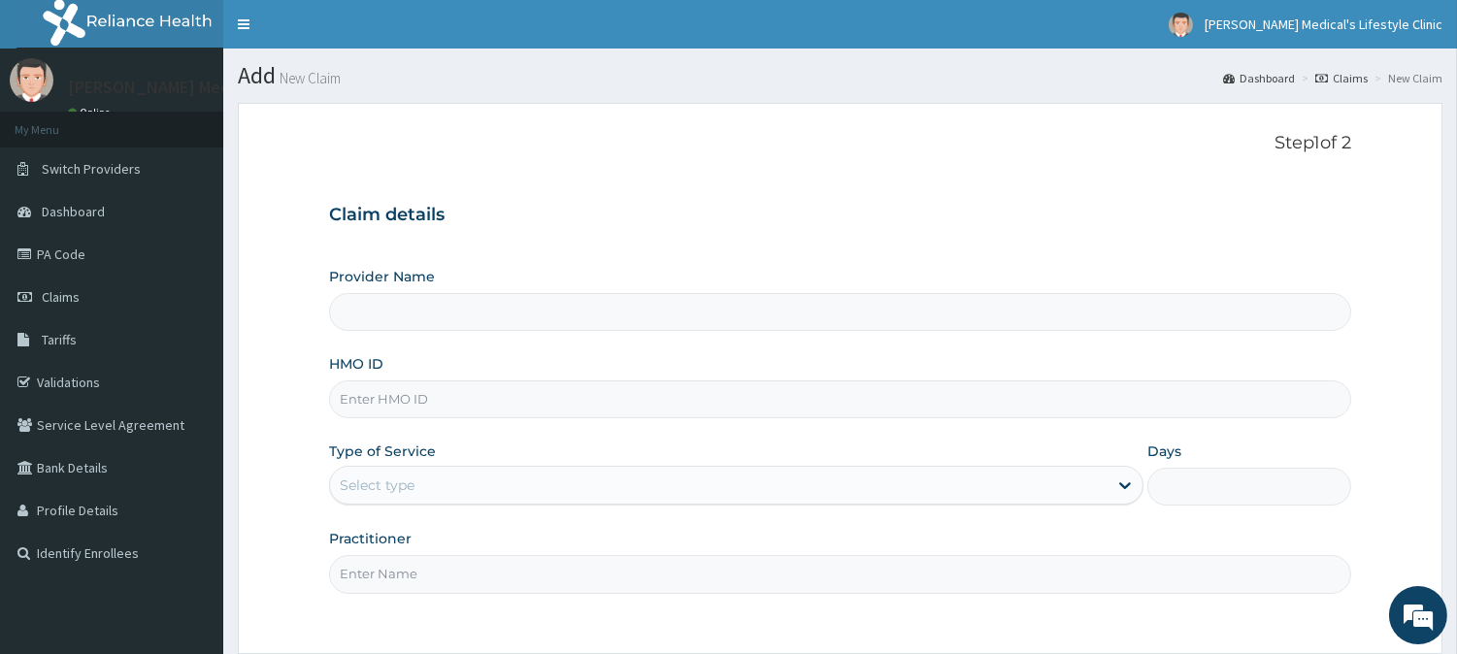
type input "[PERSON_NAME] Medical's Lifestyle clinic"
type input "SSS/10027/A"
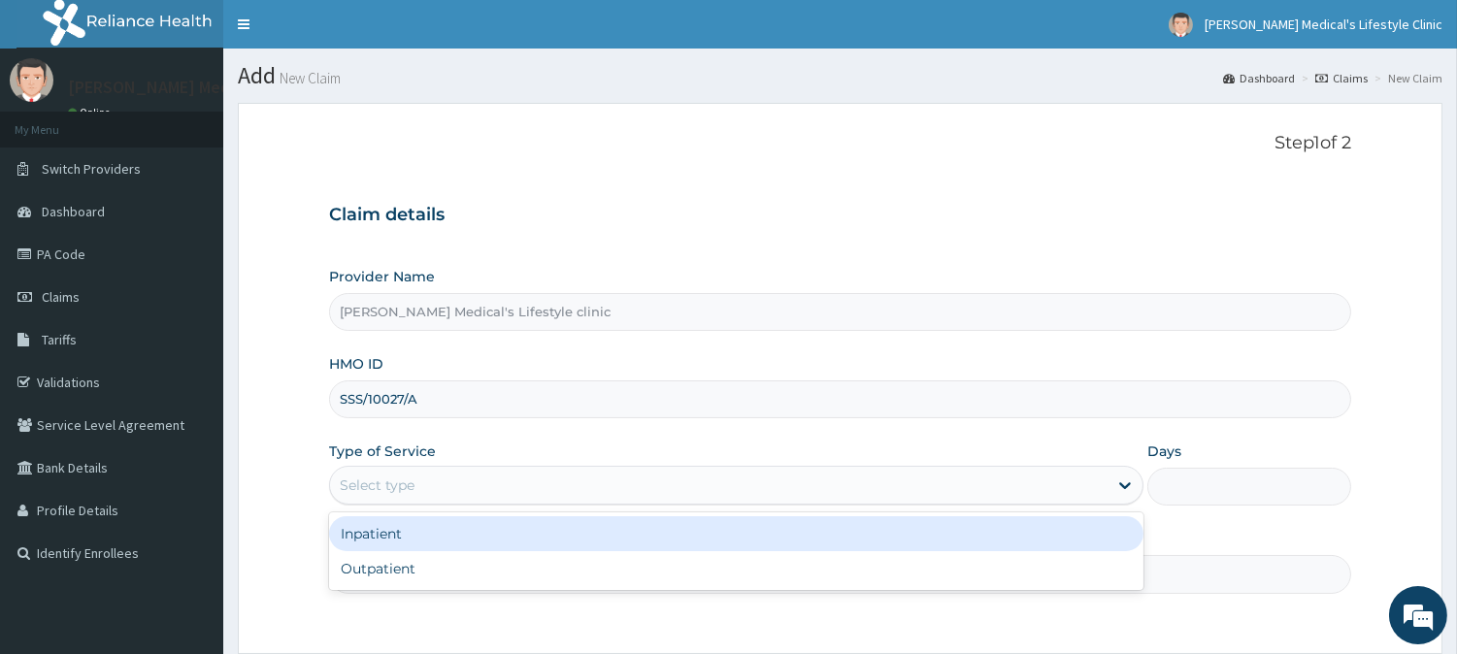
drag, startPoint x: 424, startPoint y: 481, endPoint x: 414, endPoint y: 493, distance: 15.8
click at [424, 482] on div "Select type" at bounding box center [719, 485] width 778 height 31
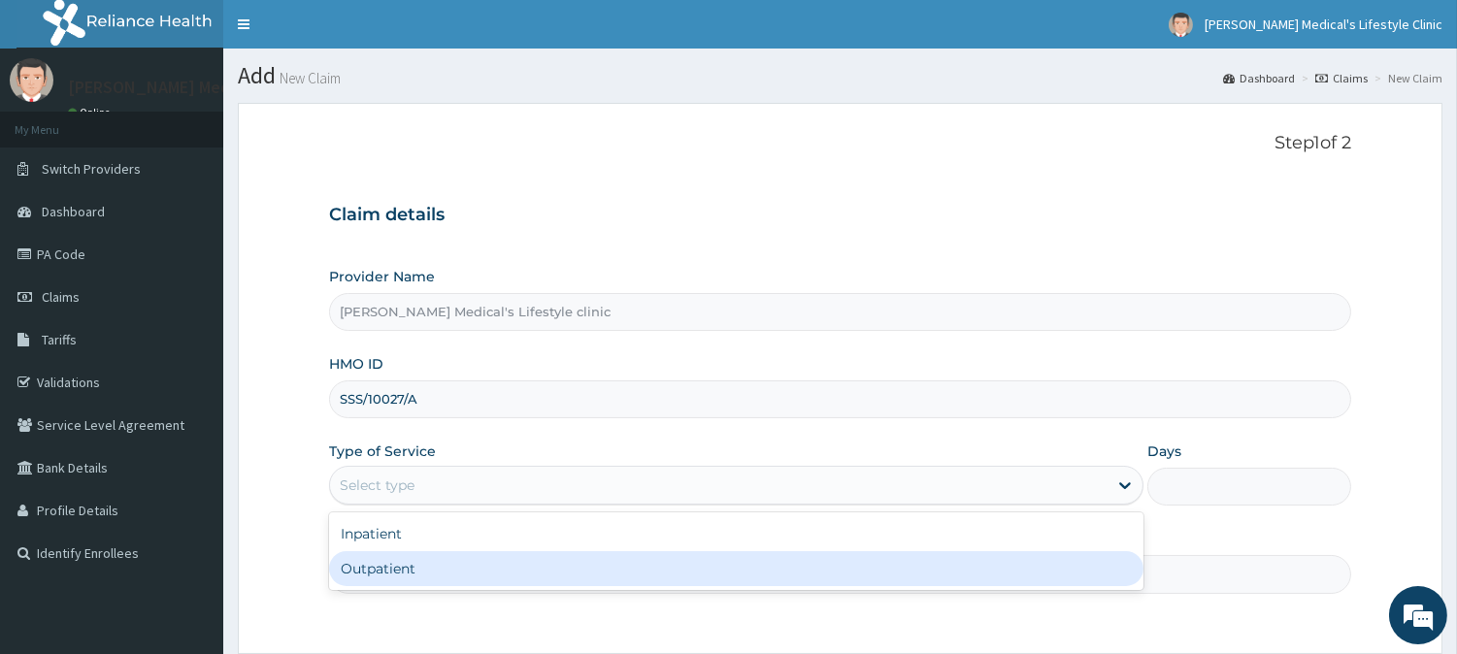
click at [403, 575] on div "Outpatient" at bounding box center [736, 568] width 814 height 35
type input "1"
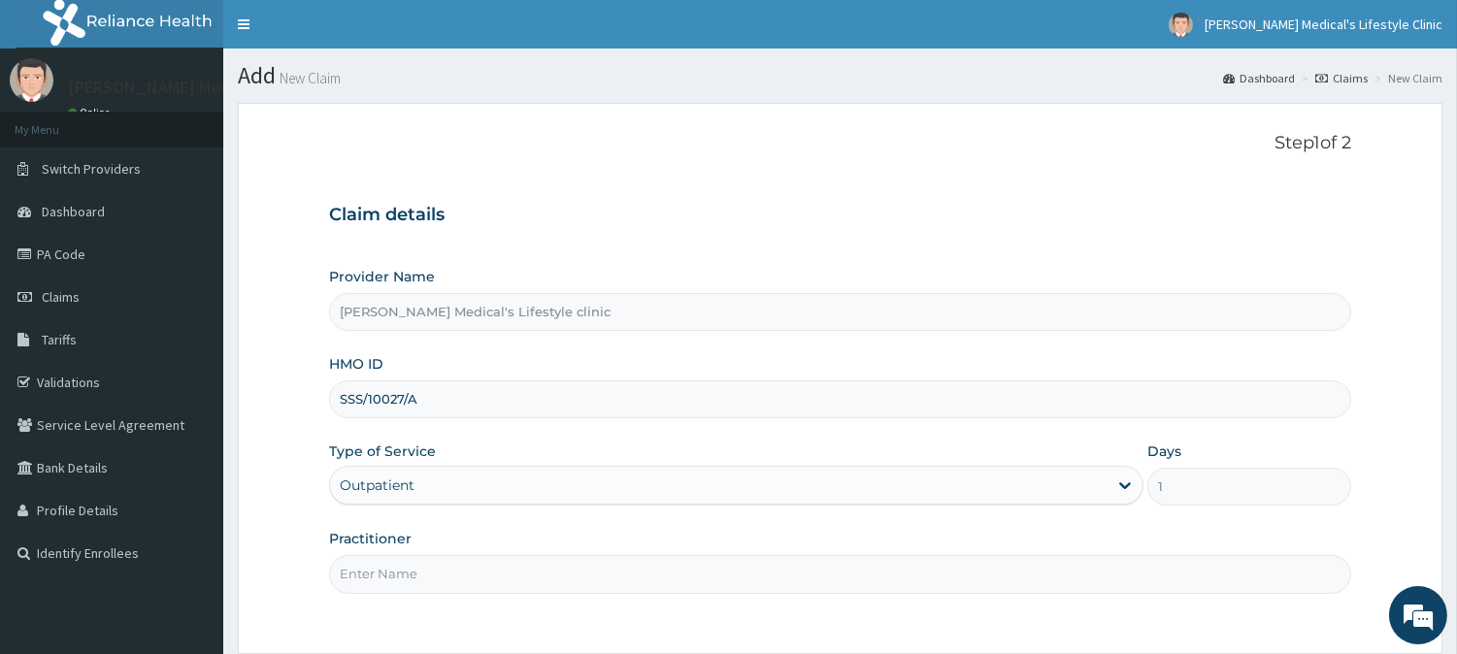
drag, startPoint x: 402, startPoint y: 575, endPoint x: 414, endPoint y: 550, distance: 27.4
click at [404, 570] on input "Practitioner" at bounding box center [840, 574] width 1022 height 38
type input "[PERSON_NAME]"
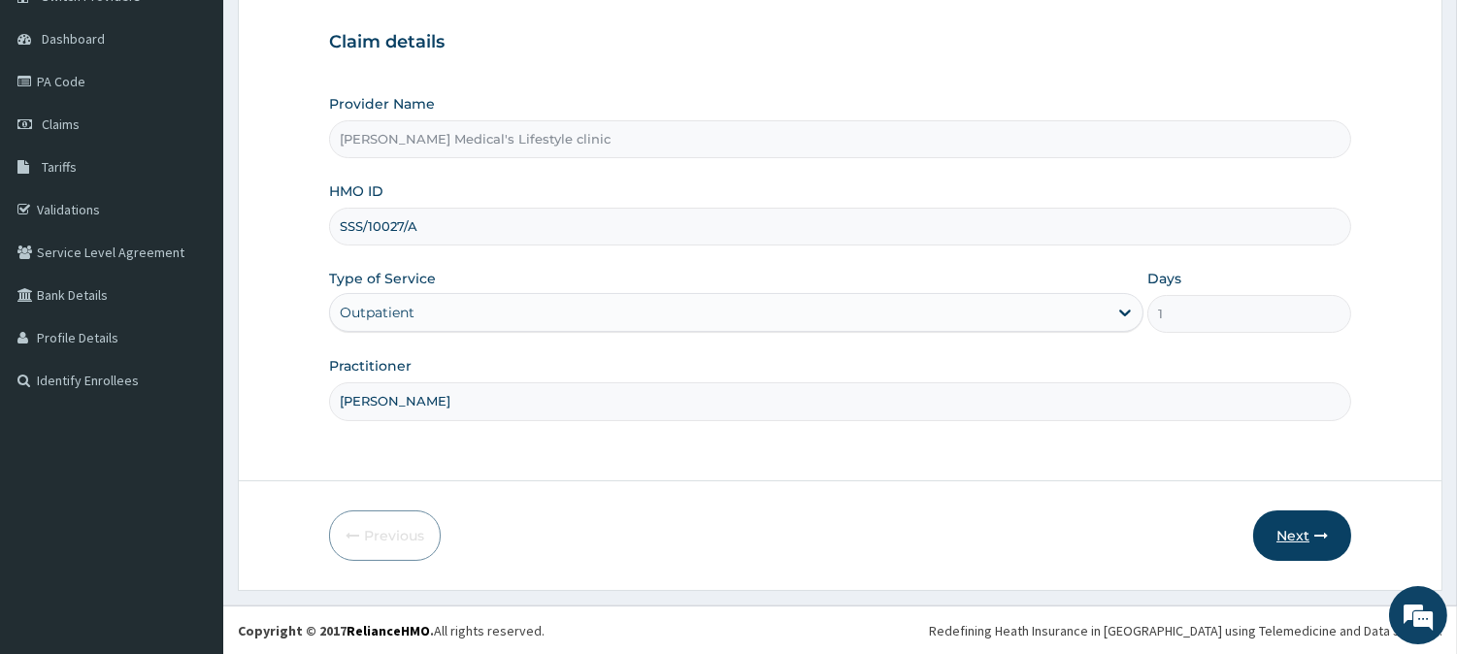
click at [1293, 531] on button "Next" at bounding box center [1302, 536] width 98 height 50
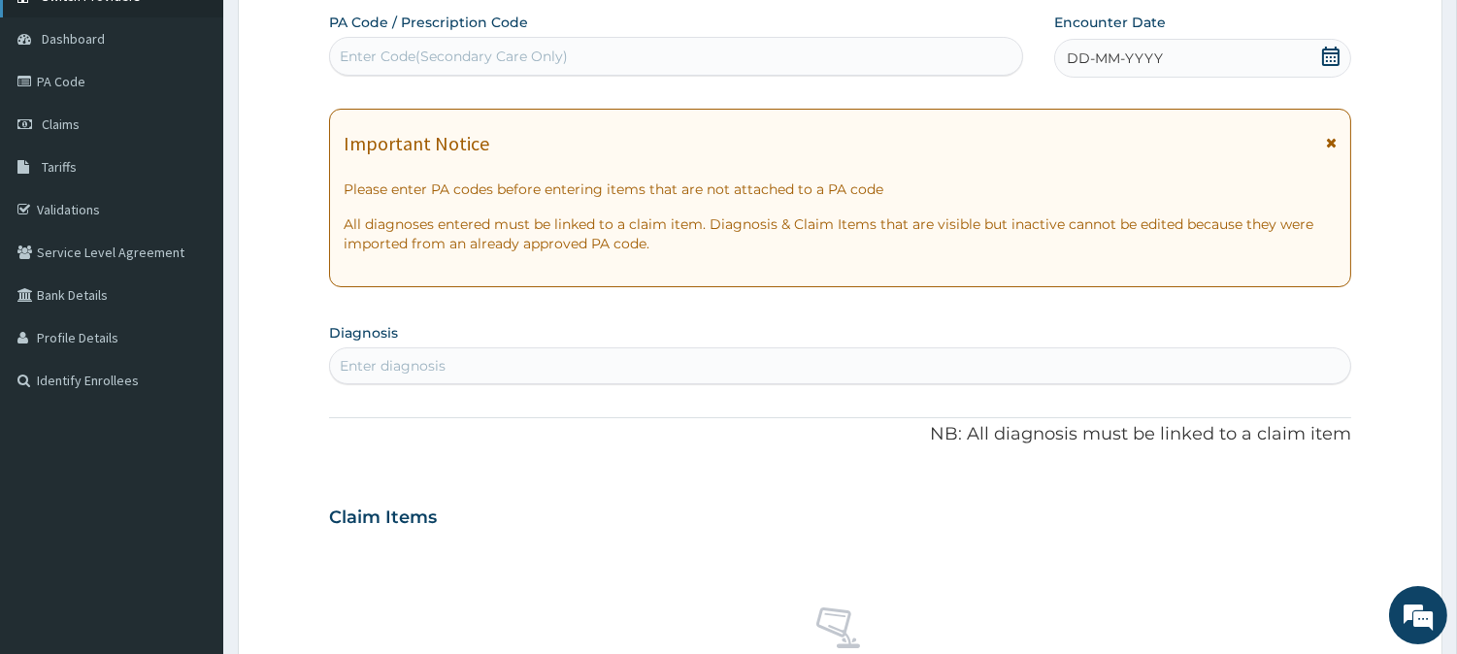
scroll to position [0, 0]
click at [607, 373] on div "Enter diagnosis" at bounding box center [840, 365] width 1020 height 31
type input "[MEDICAL_DATA]"
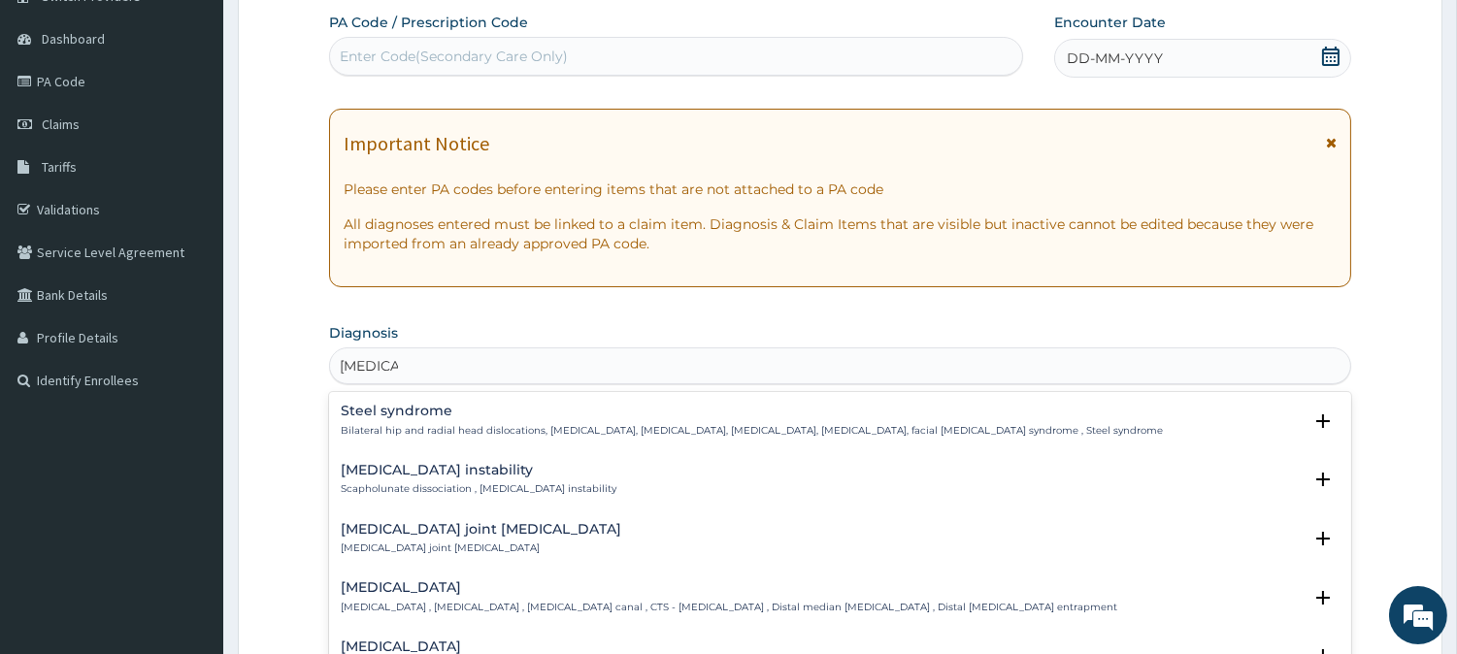
click at [469, 584] on h4 "[MEDICAL_DATA]" at bounding box center [729, 587] width 777 height 15
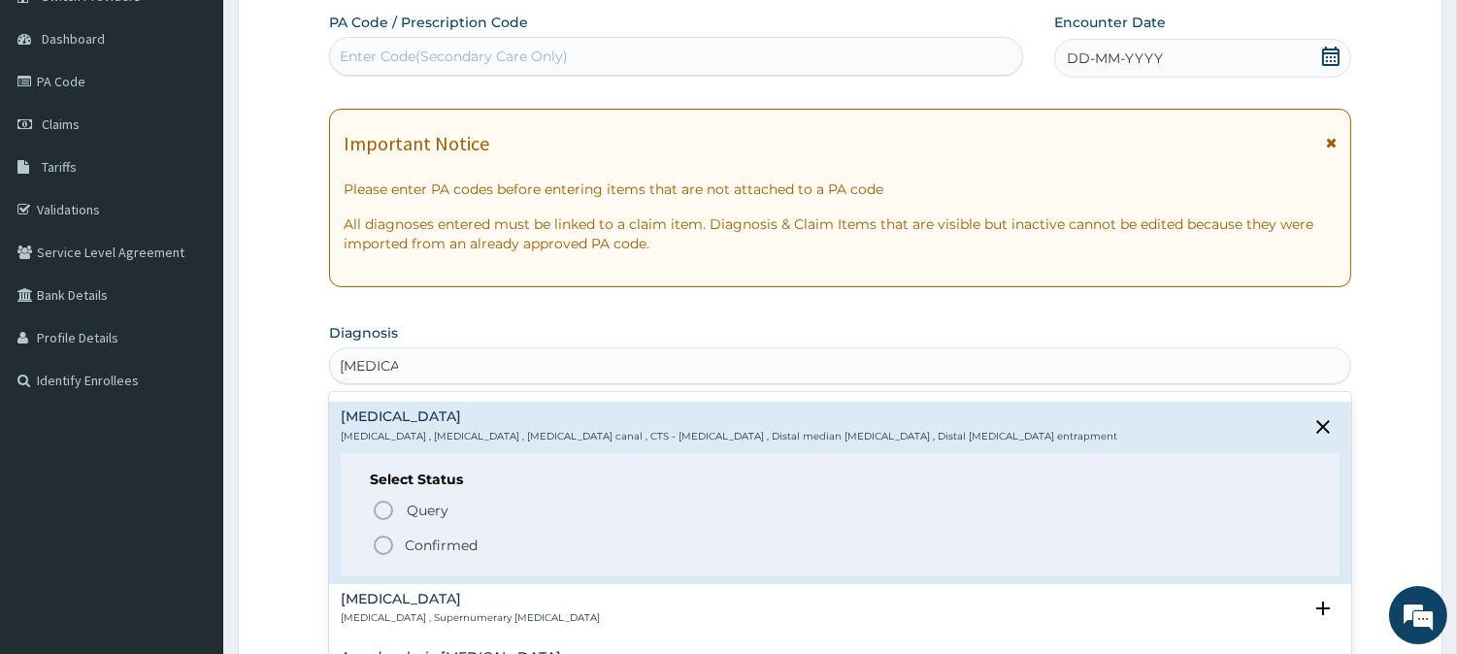
scroll to position [180, 0]
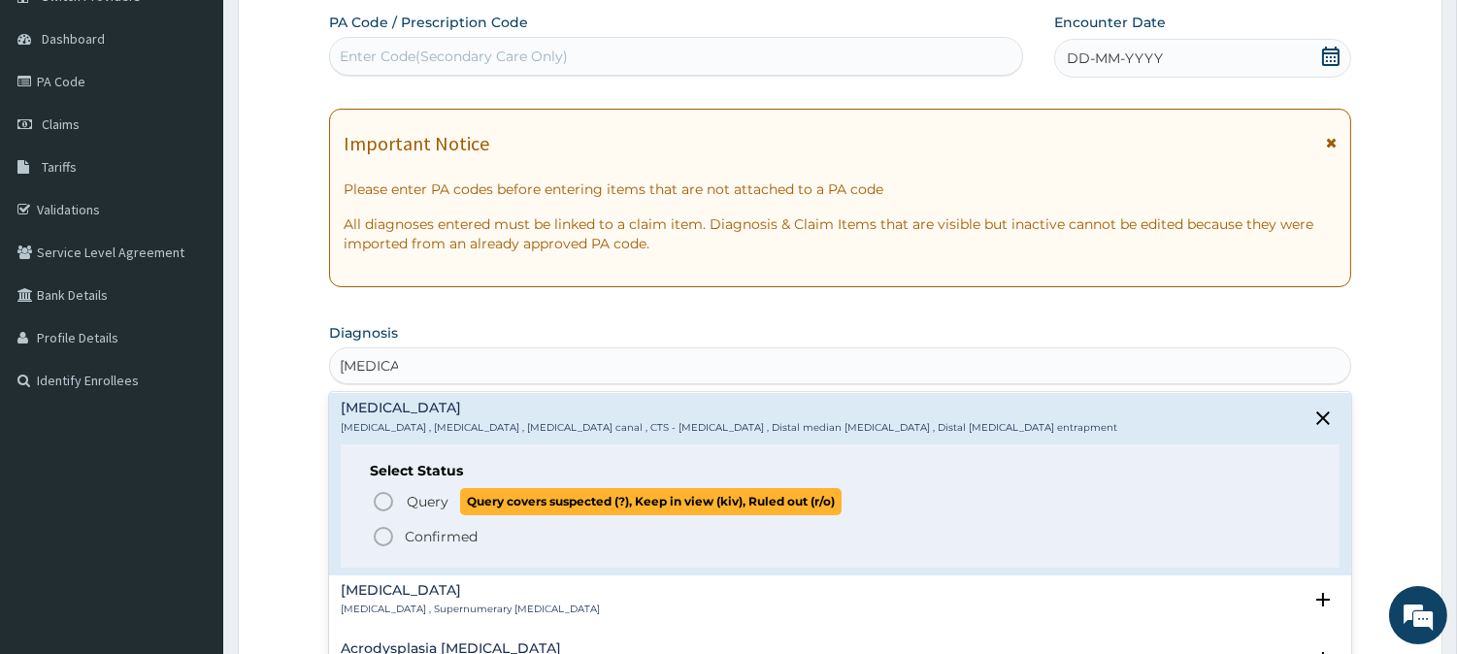
click at [379, 499] on icon "status option query" at bounding box center [383, 501] width 23 height 23
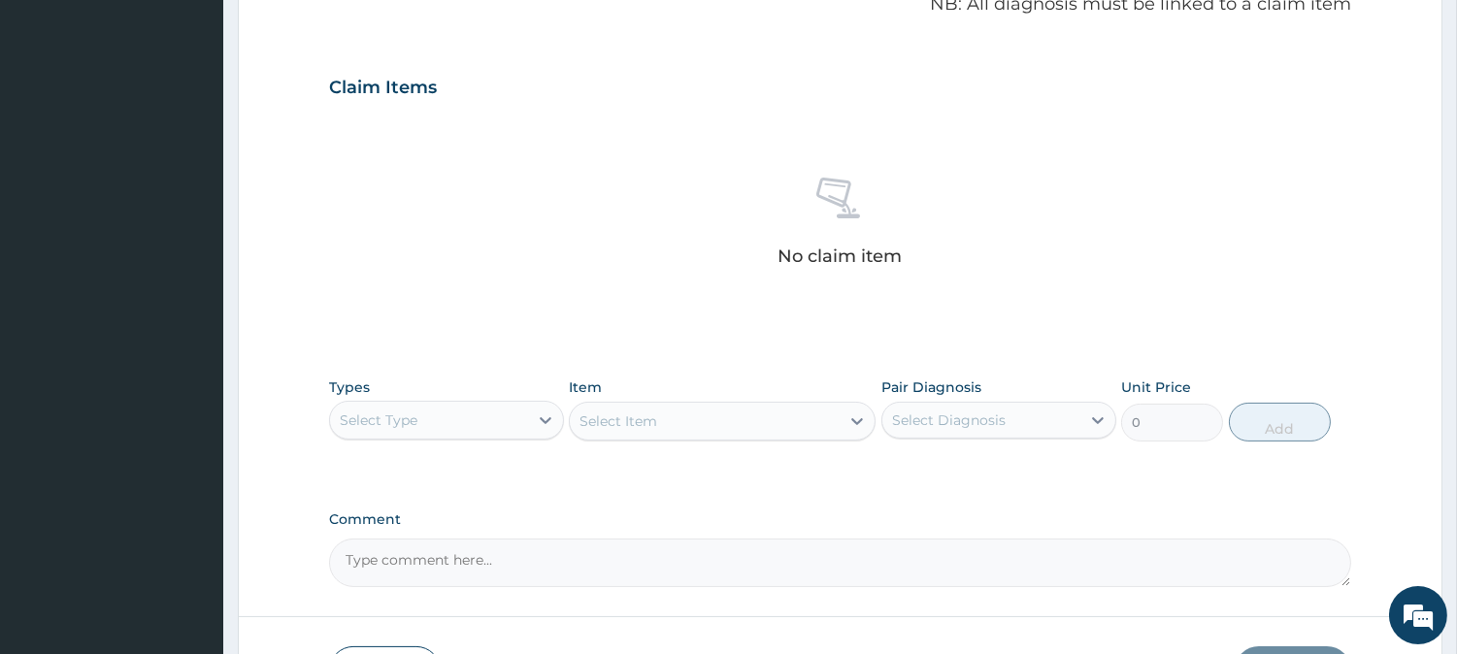
scroll to position [745, 0]
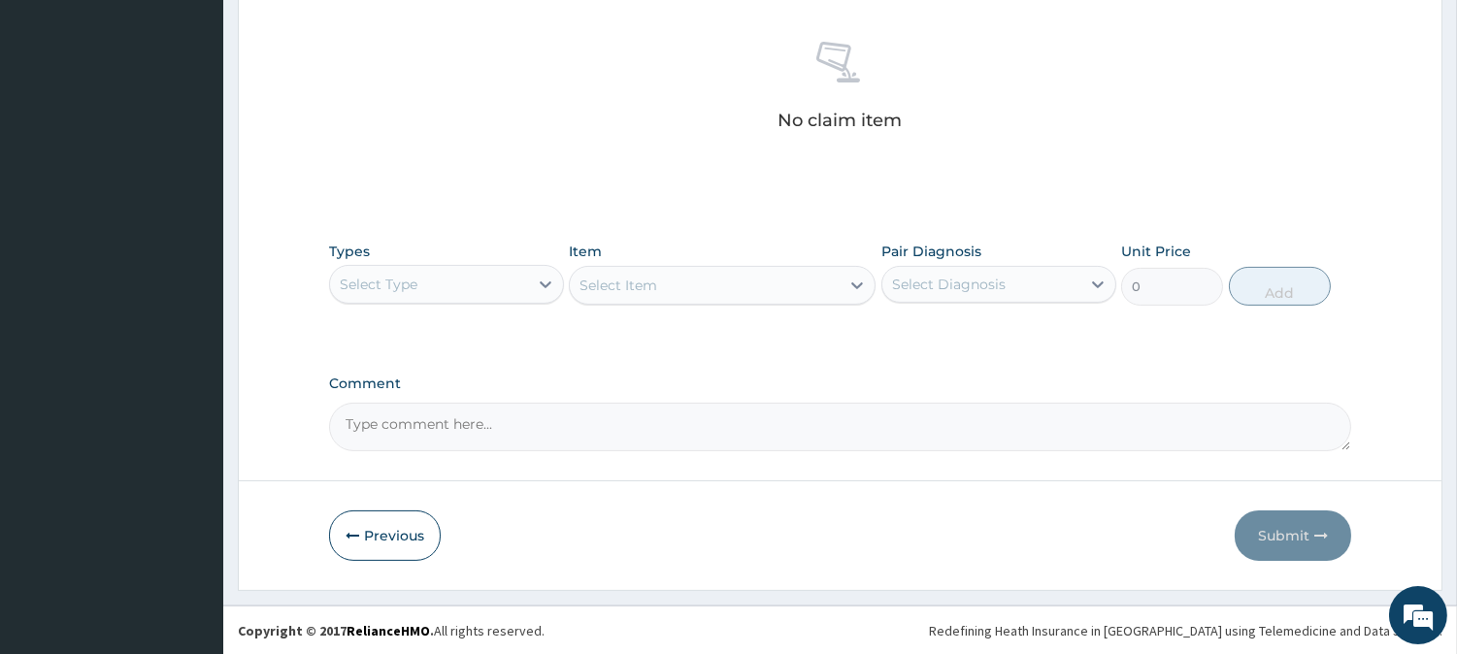
click at [509, 287] on div "Select Type" at bounding box center [429, 284] width 198 height 31
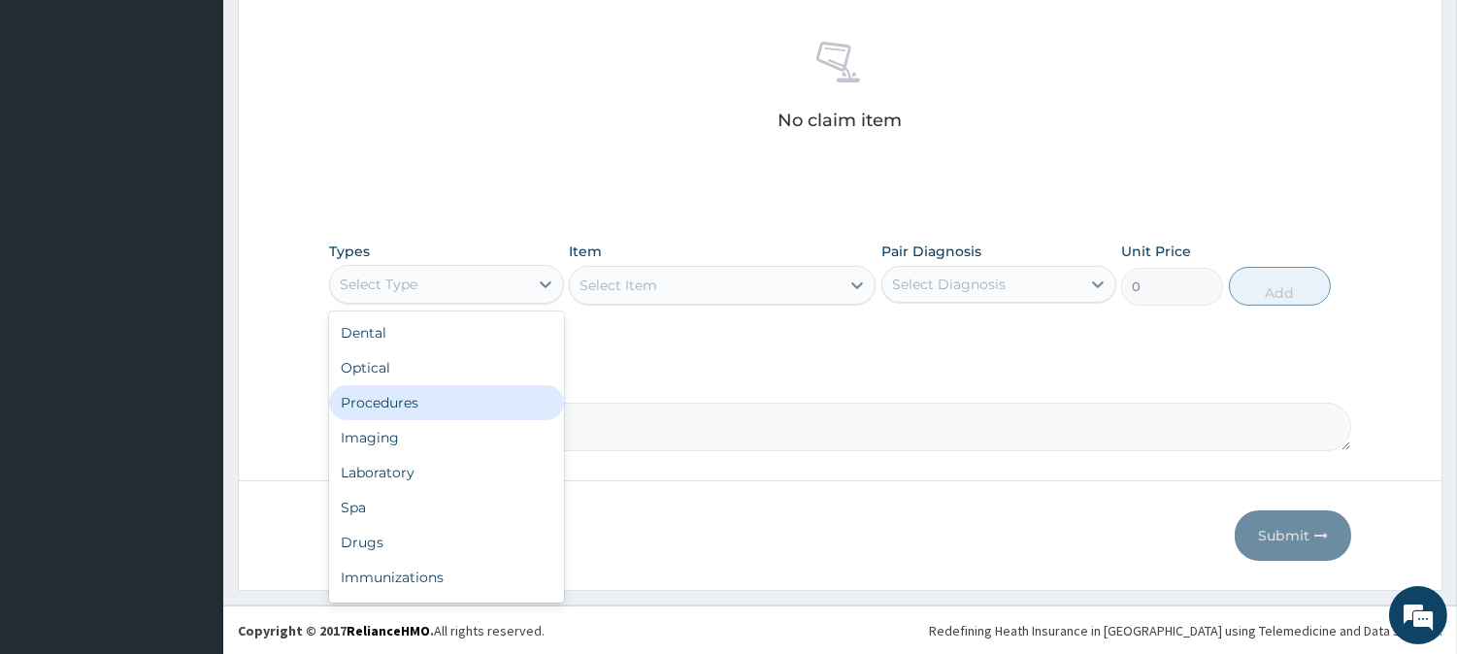
click at [461, 411] on div "Procedures" at bounding box center [446, 402] width 235 height 35
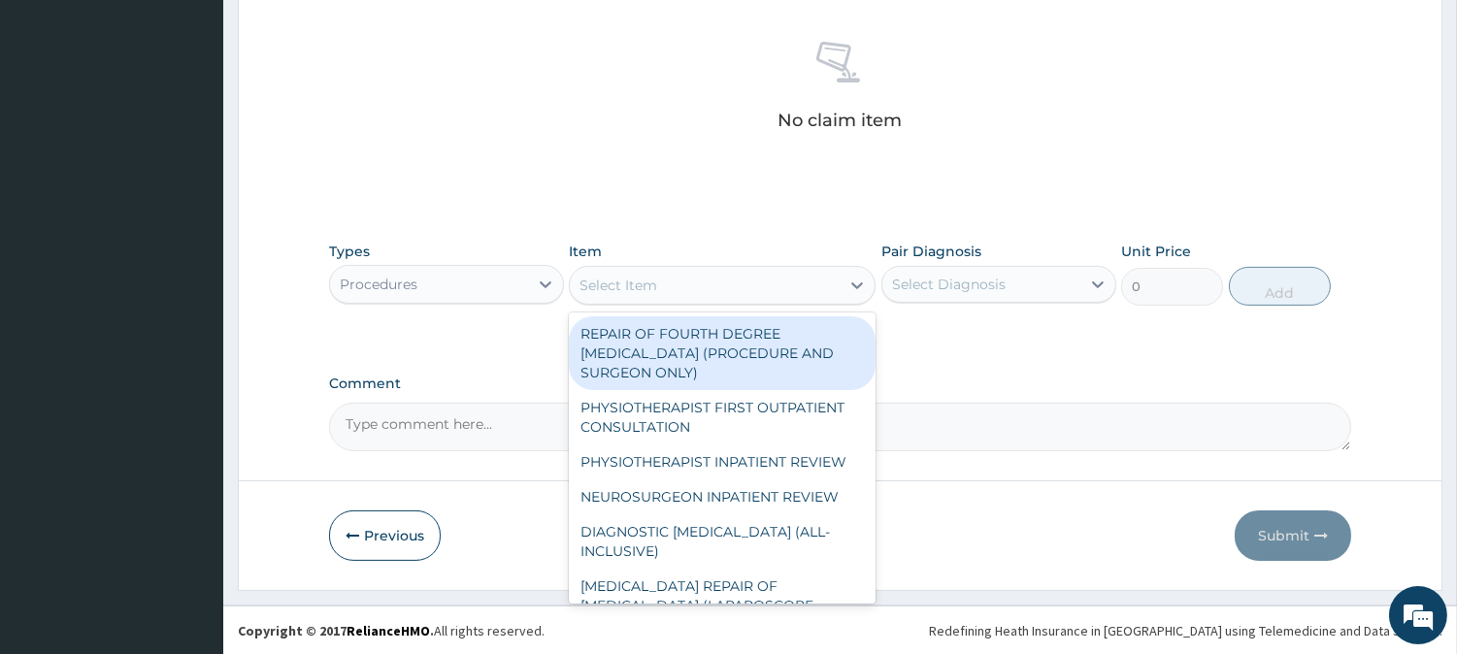
click at [768, 279] on div "Select Item" at bounding box center [705, 285] width 270 height 31
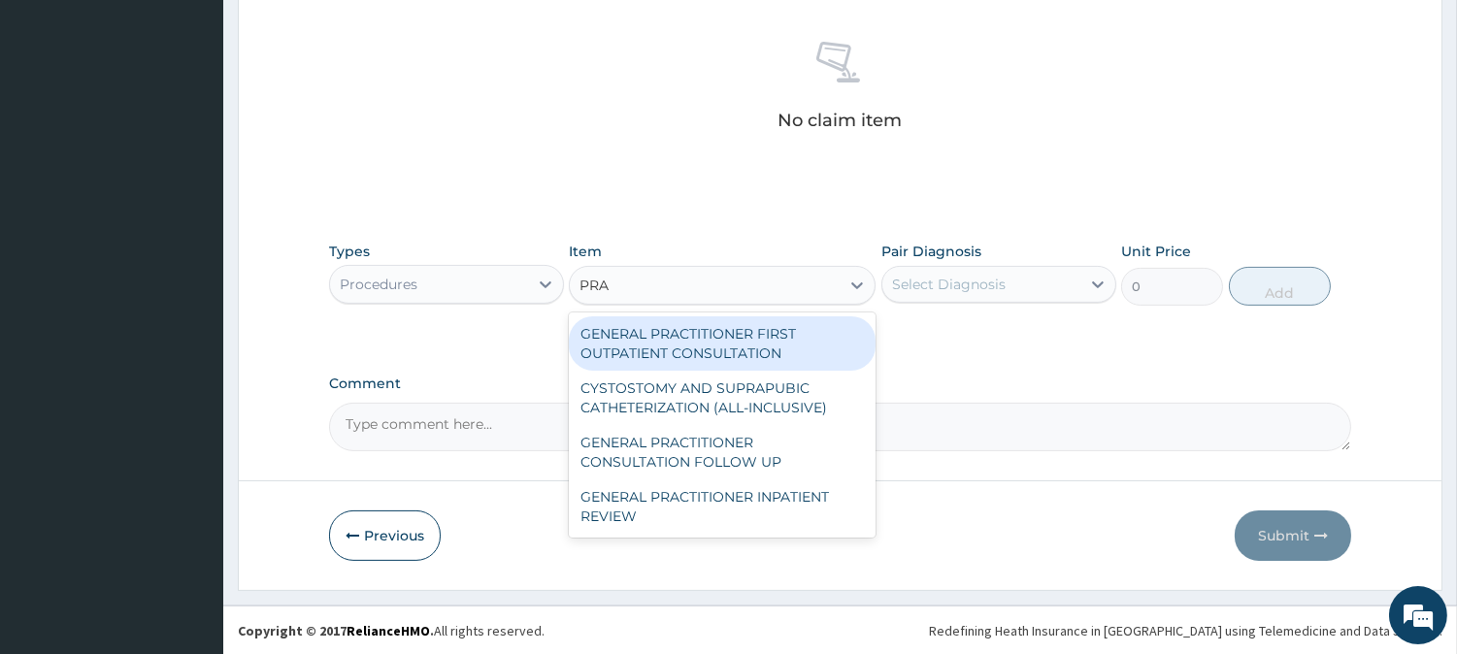
type input "PRAC"
click at [707, 336] on div "GENERAL PRACTITIONER FIRST OUTPATIENT CONSULTATION" at bounding box center [722, 343] width 307 height 54
type input "4500"
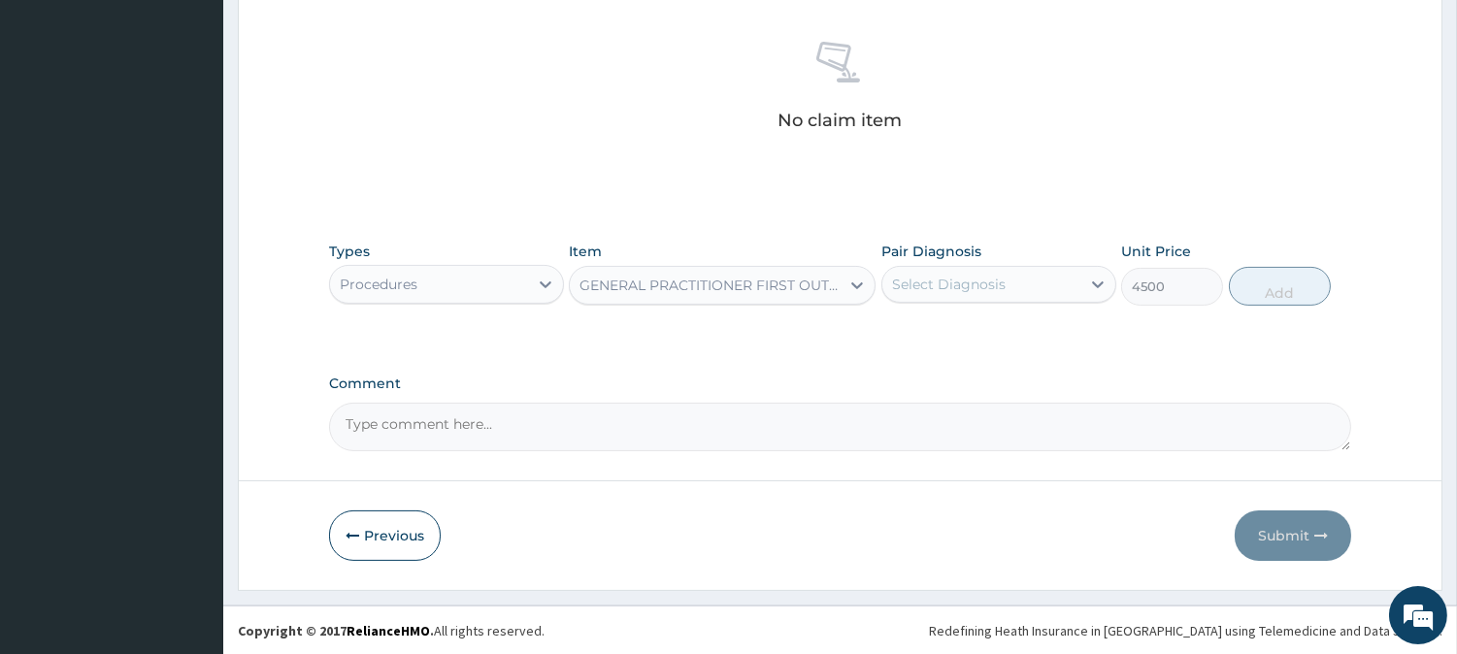
click at [936, 283] on div "Select Diagnosis" at bounding box center [949, 284] width 114 height 19
click at [943, 334] on label "[MEDICAL_DATA]" at bounding box center [973, 331] width 120 height 19
checkbox input "true"
click at [1276, 285] on button "Add" at bounding box center [1280, 286] width 102 height 39
type input "0"
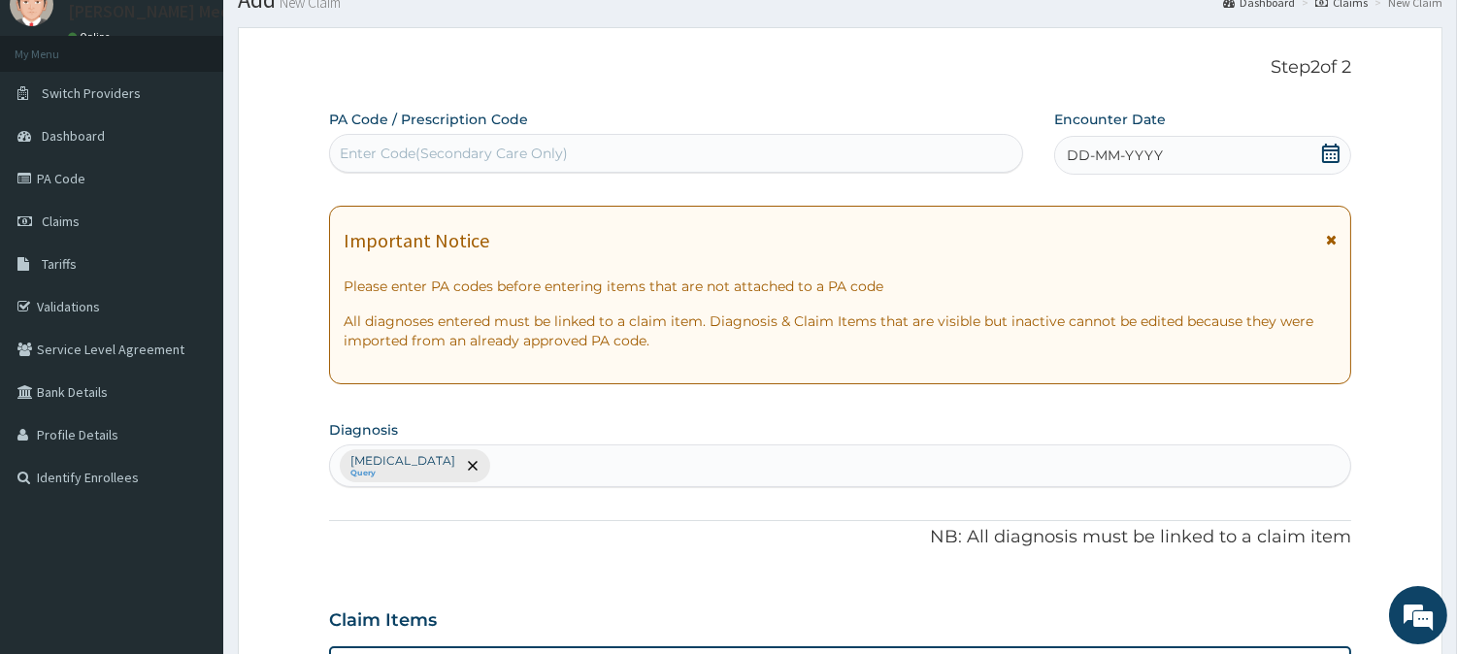
scroll to position [0, 0]
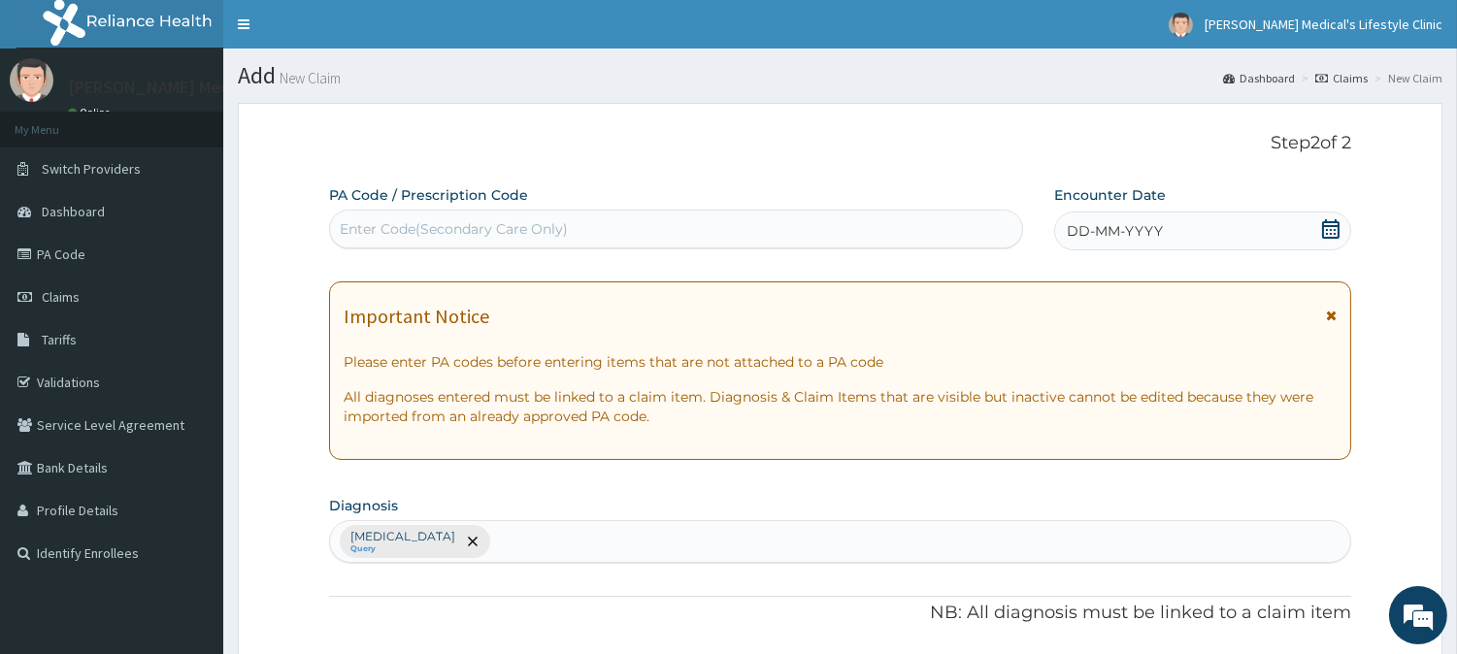
click at [1119, 238] on span "DD-MM-YYYY" at bounding box center [1115, 230] width 96 height 19
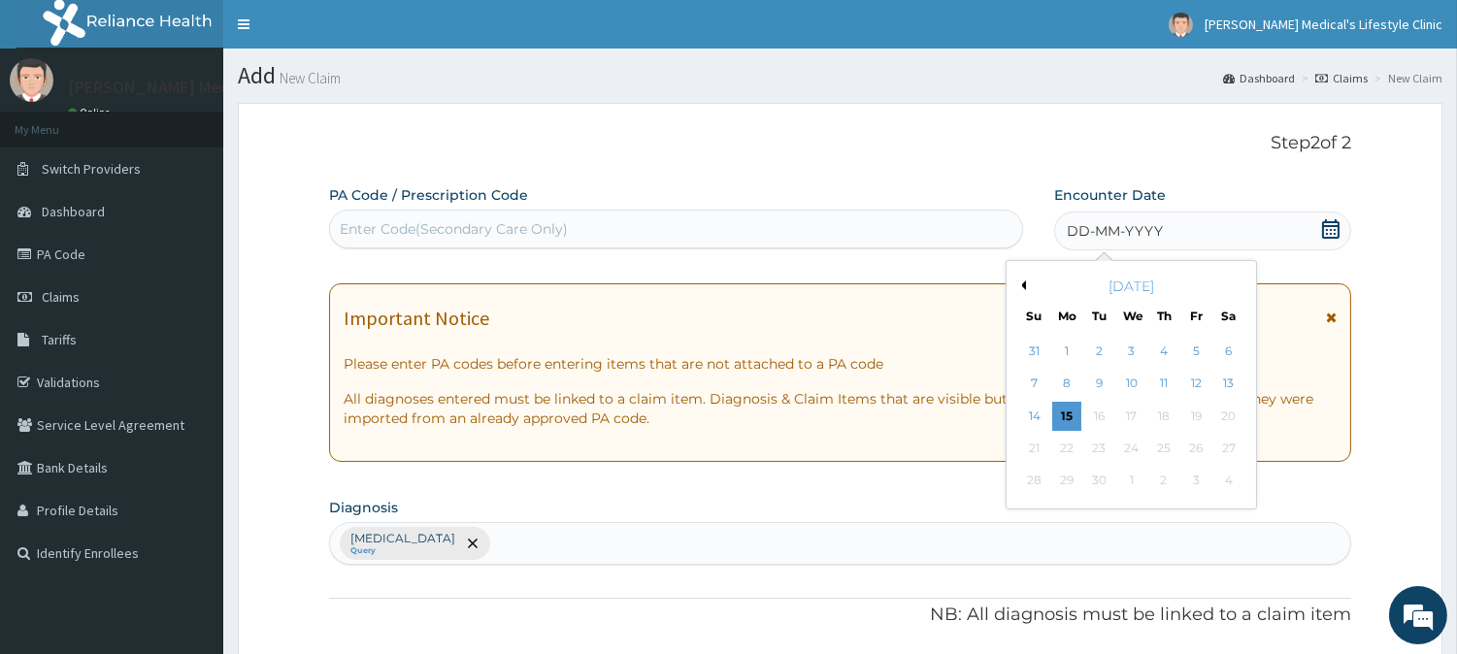
click at [1224, 381] on div "13" at bounding box center [1227, 384] width 29 height 29
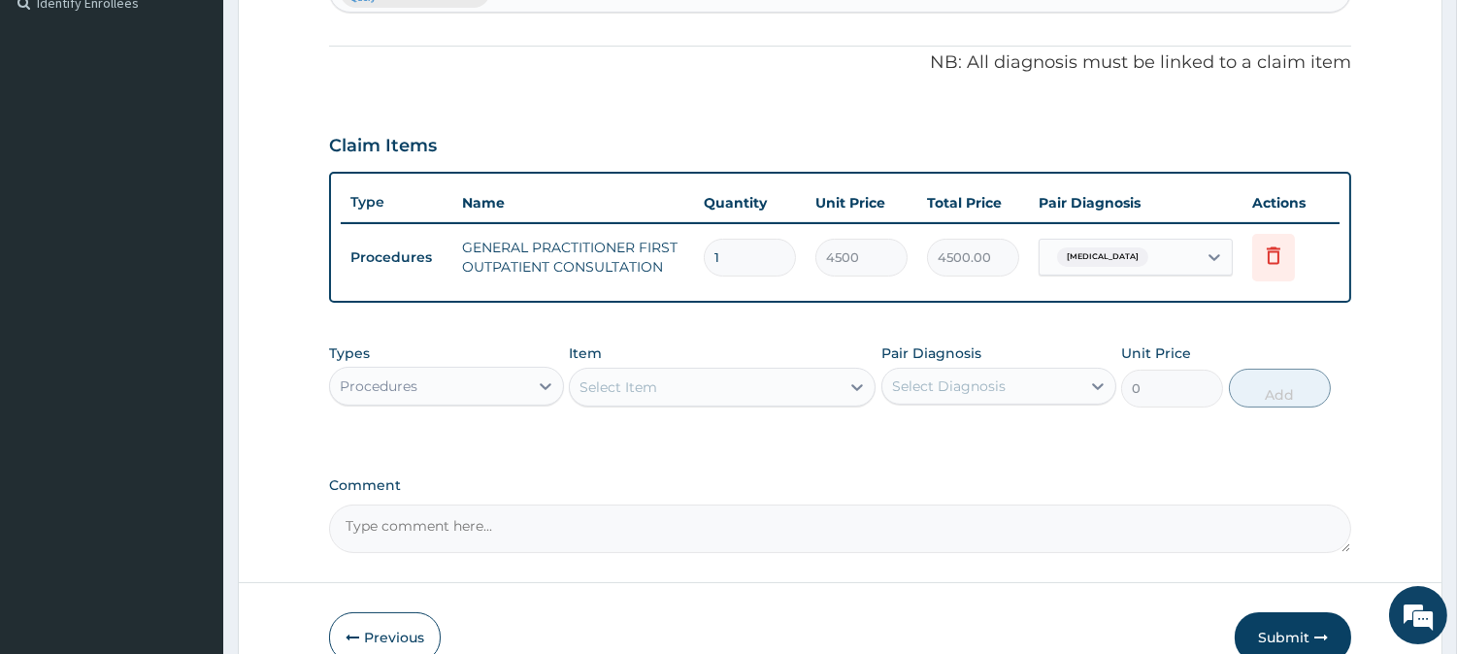
scroll to position [651, 0]
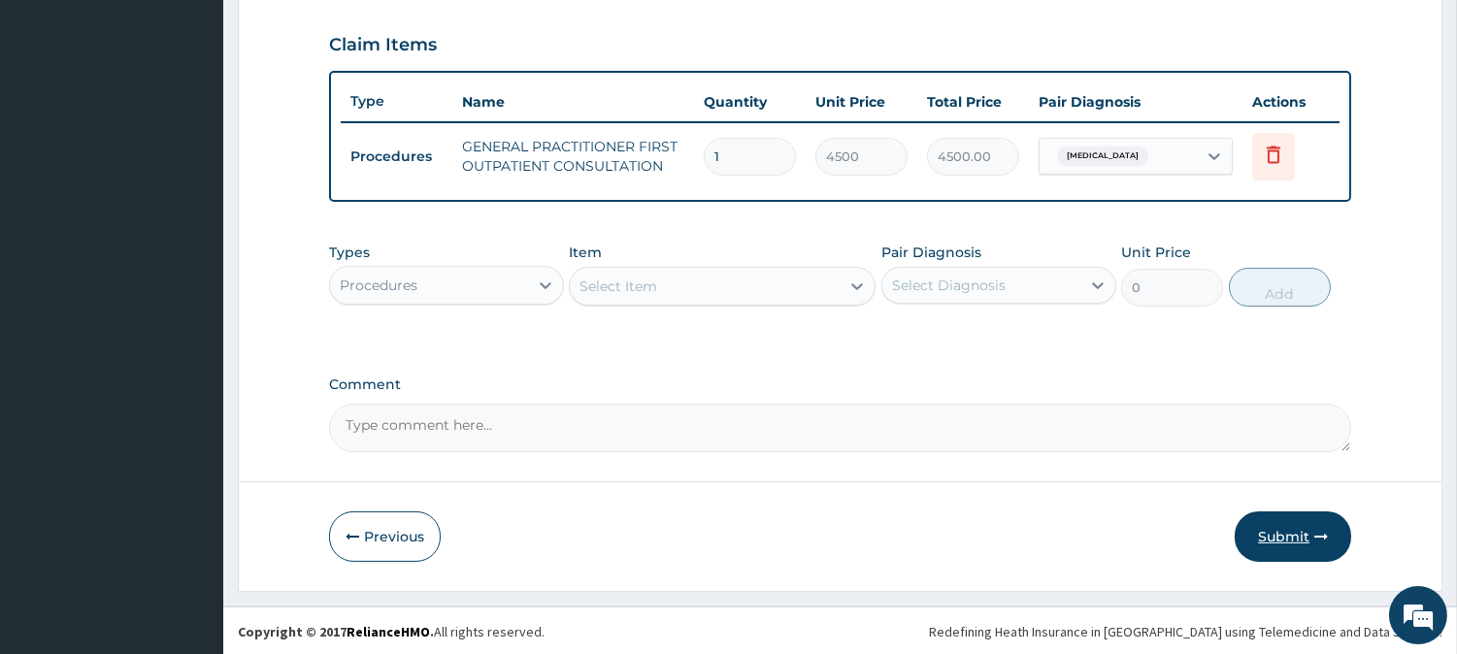
click at [1284, 535] on button "Submit" at bounding box center [1293, 537] width 116 height 50
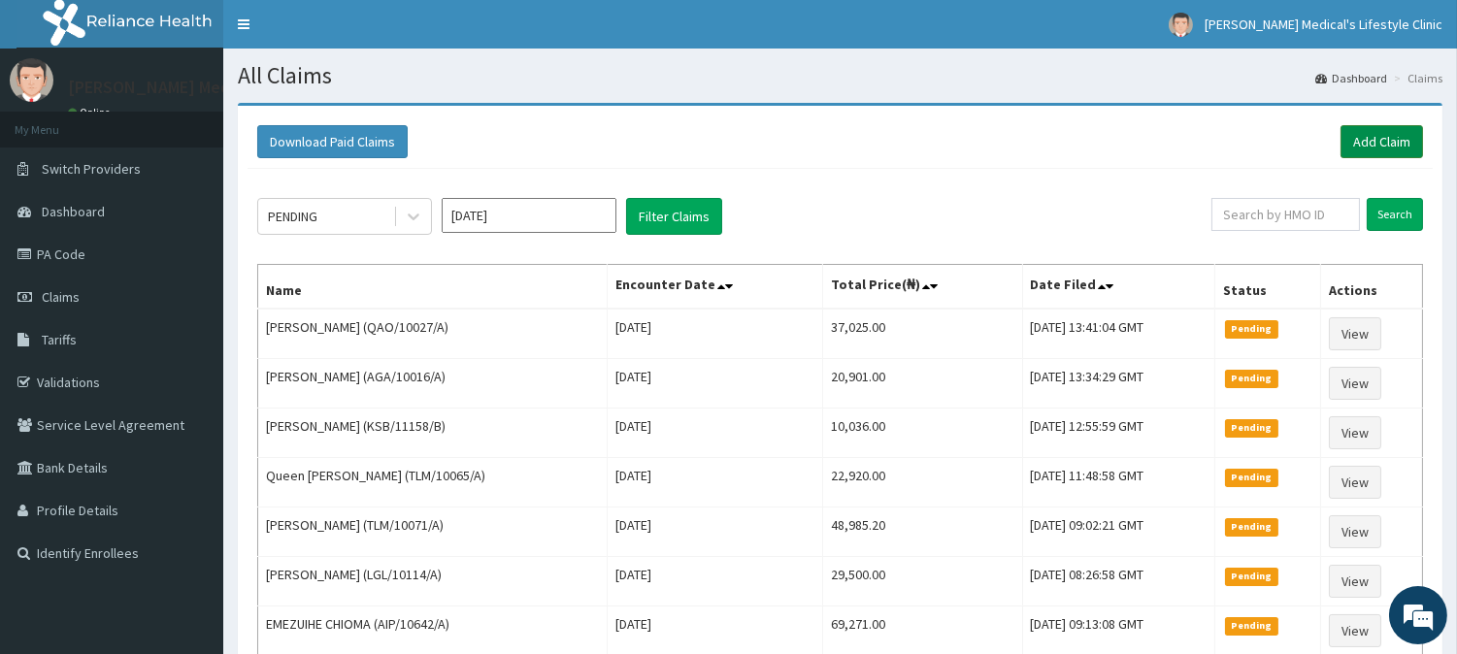
click at [1375, 130] on link "Add Claim" at bounding box center [1382, 141] width 83 height 33
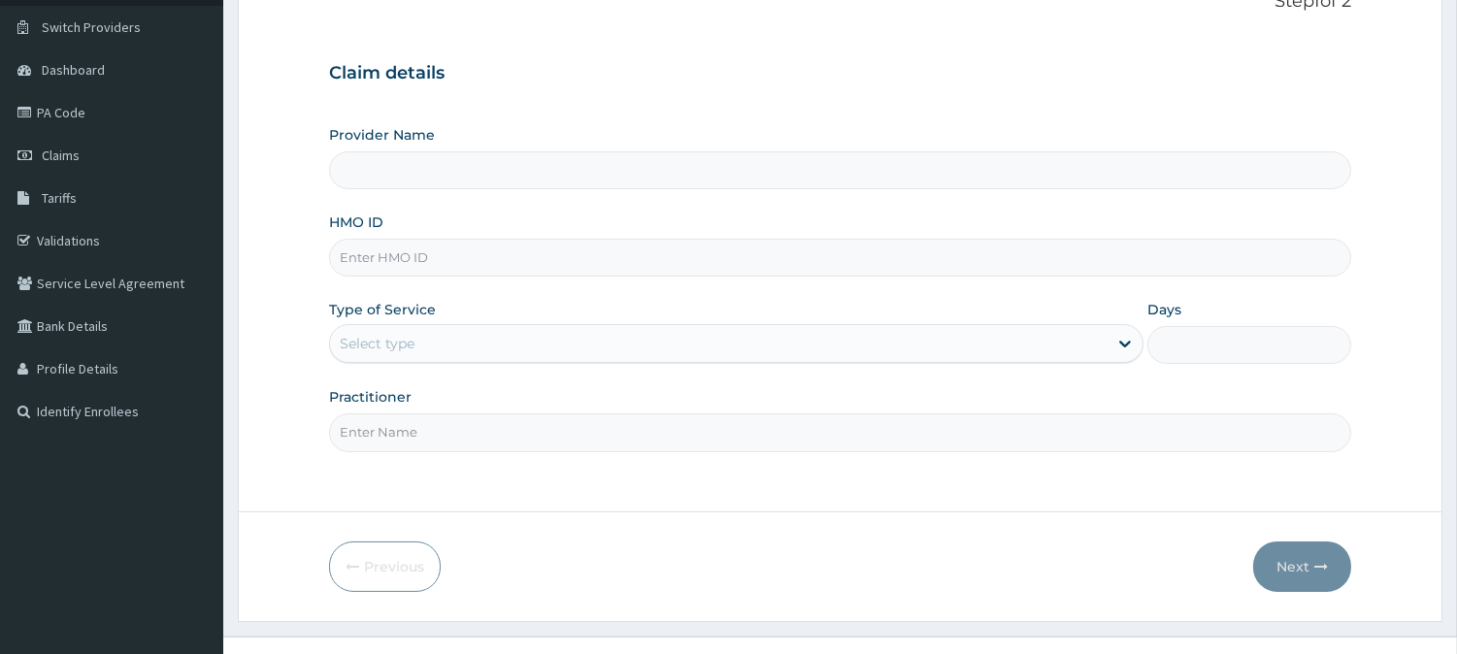
scroll to position [173, 0]
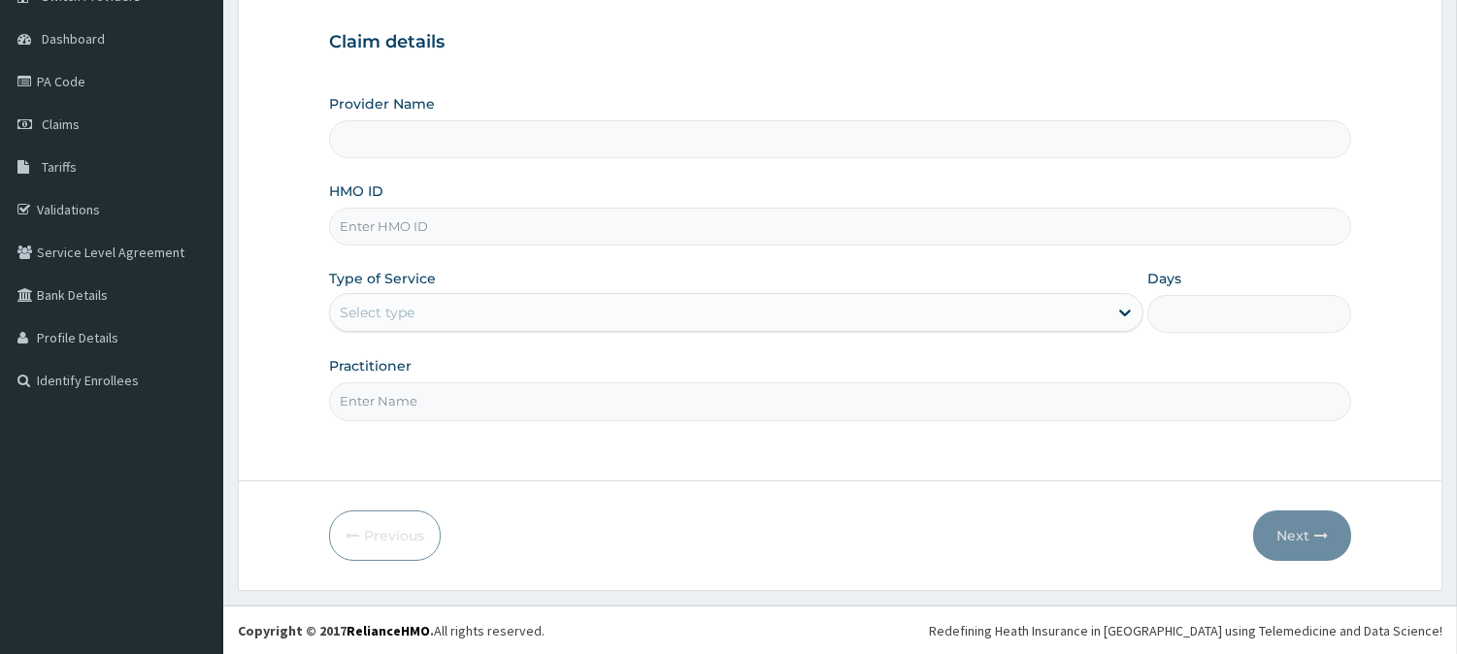
click at [587, 227] on input "HMO ID" at bounding box center [840, 227] width 1022 height 38
type input "[PERSON_NAME] Medical's Lifestyle clinic"
paste input "HTH/10008/C"
type input "HTH/10008/C"
click at [393, 284] on label "Type of Service" at bounding box center [382, 278] width 107 height 19
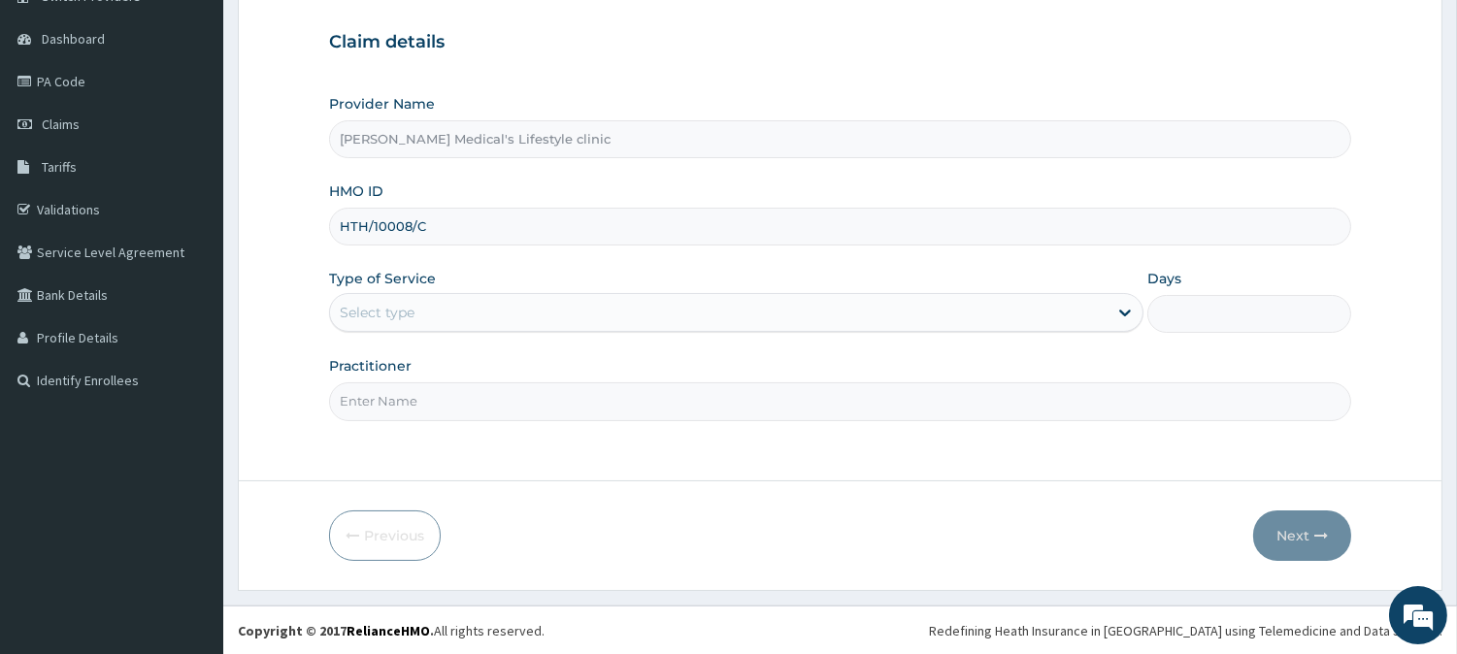
click at [404, 298] on div "Select type" at bounding box center [719, 312] width 778 height 31
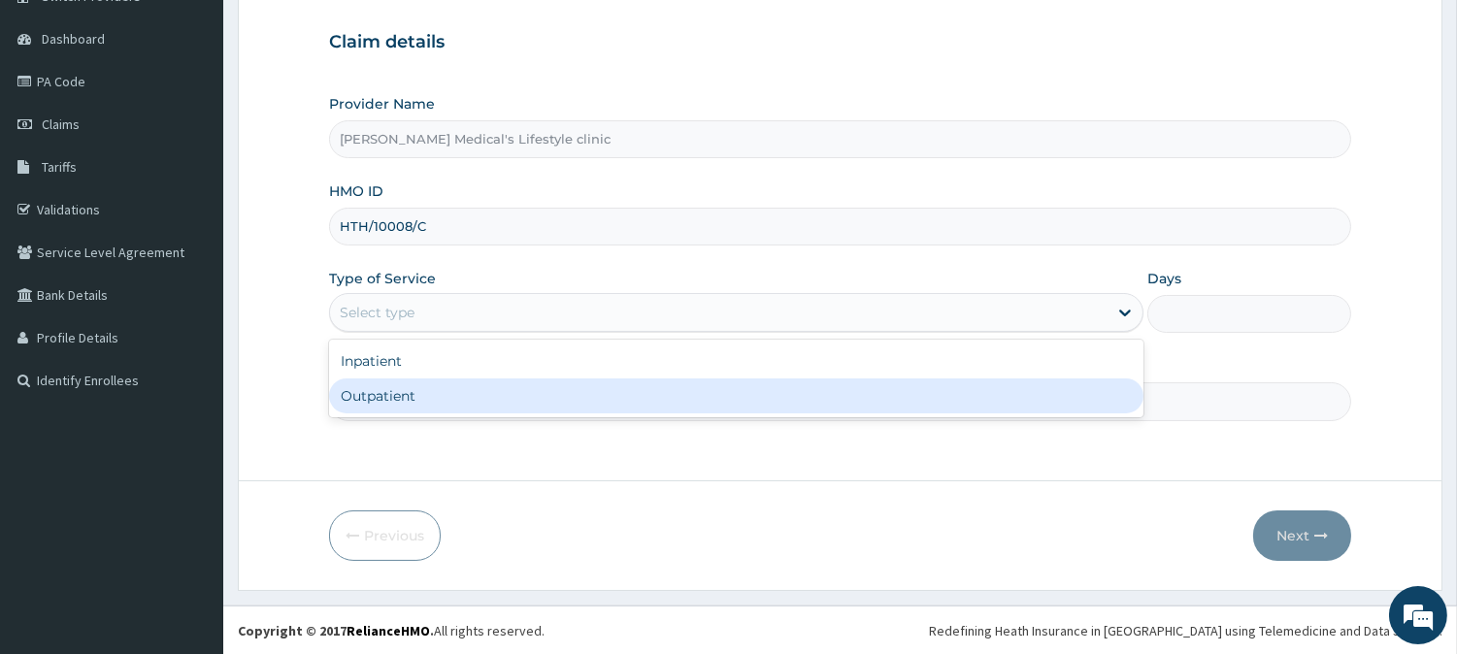
click at [429, 399] on div "Outpatient" at bounding box center [736, 396] width 814 height 35
type input "1"
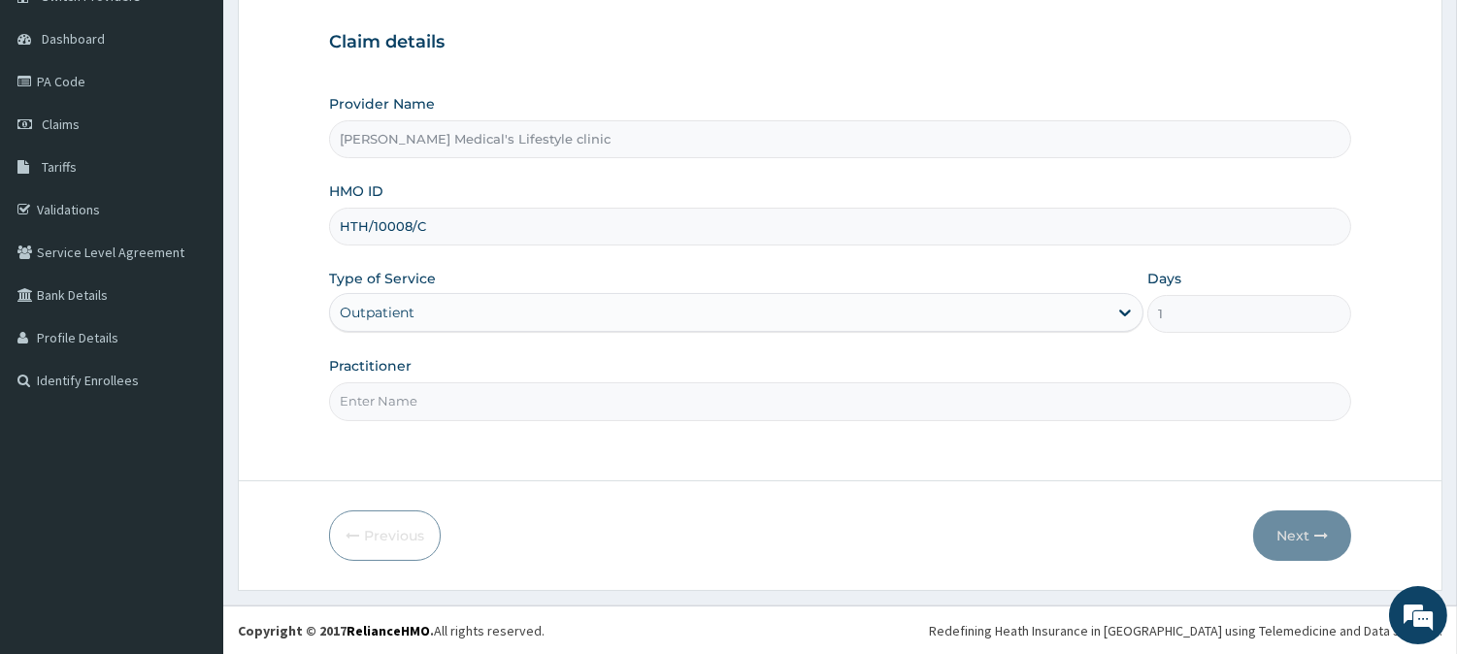
click at [429, 399] on input "Practitioner" at bounding box center [840, 401] width 1022 height 38
type input "[PERSON_NAME]"
click at [1308, 540] on button "Next" at bounding box center [1302, 536] width 98 height 50
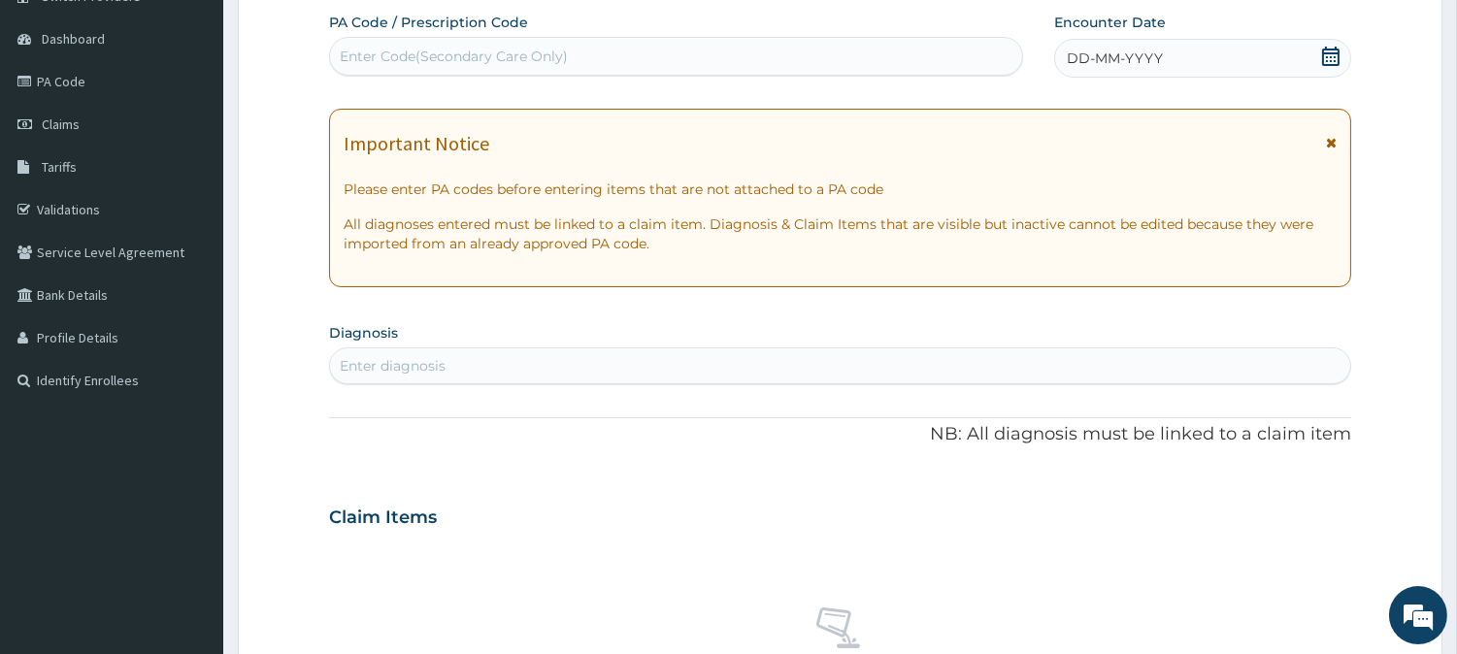
click at [645, 374] on div "Enter diagnosis" at bounding box center [840, 365] width 1020 height 31
type input "MALA"
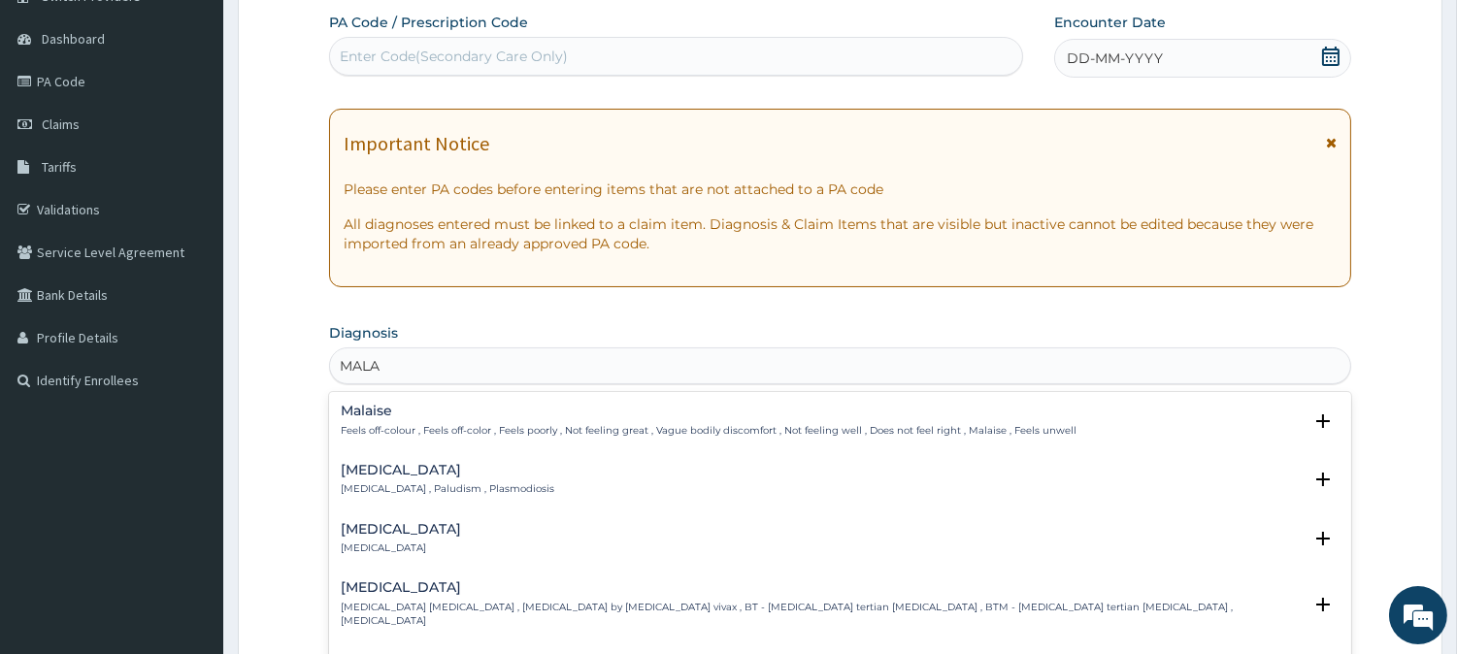
scroll to position [0, 0]
click at [382, 470] on h4 "Malaria" at bounding box center [448, 470] width 214 height 15
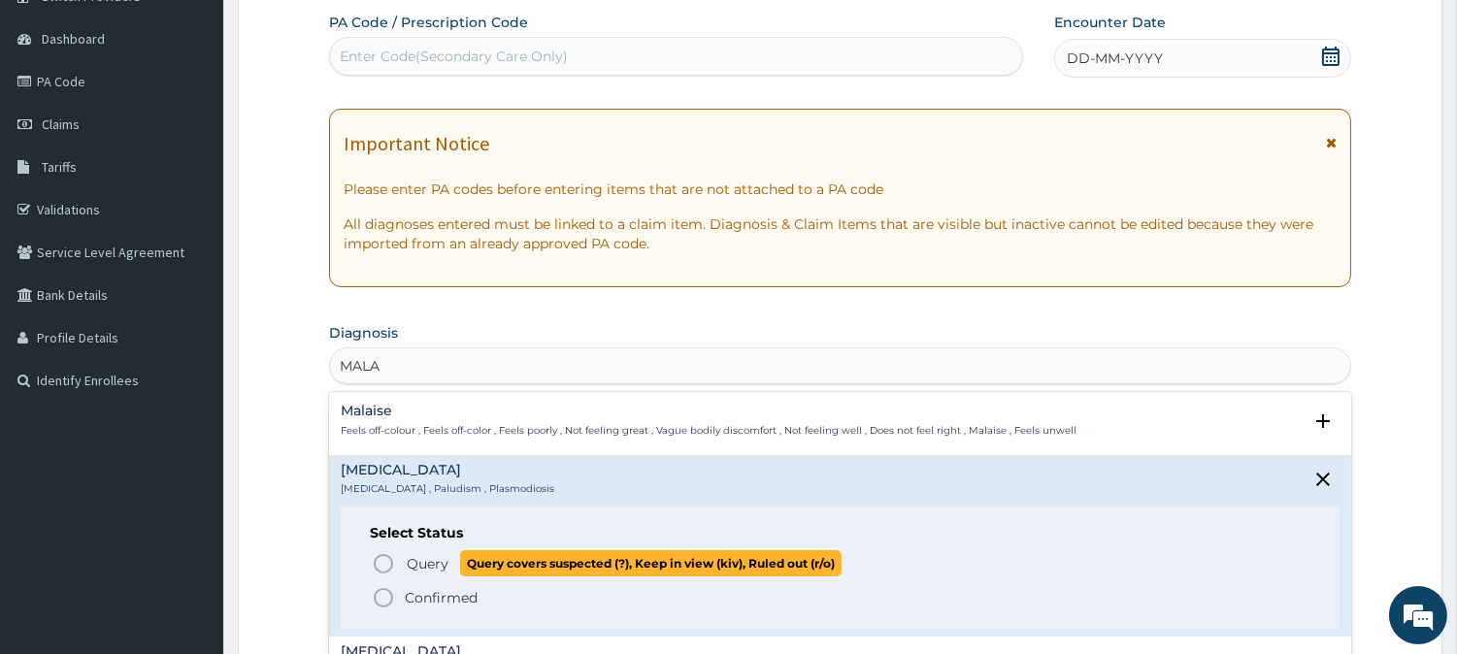
click at [392, 564] on circle "status option query" at bounding box center [383, 563] width 17 height 17
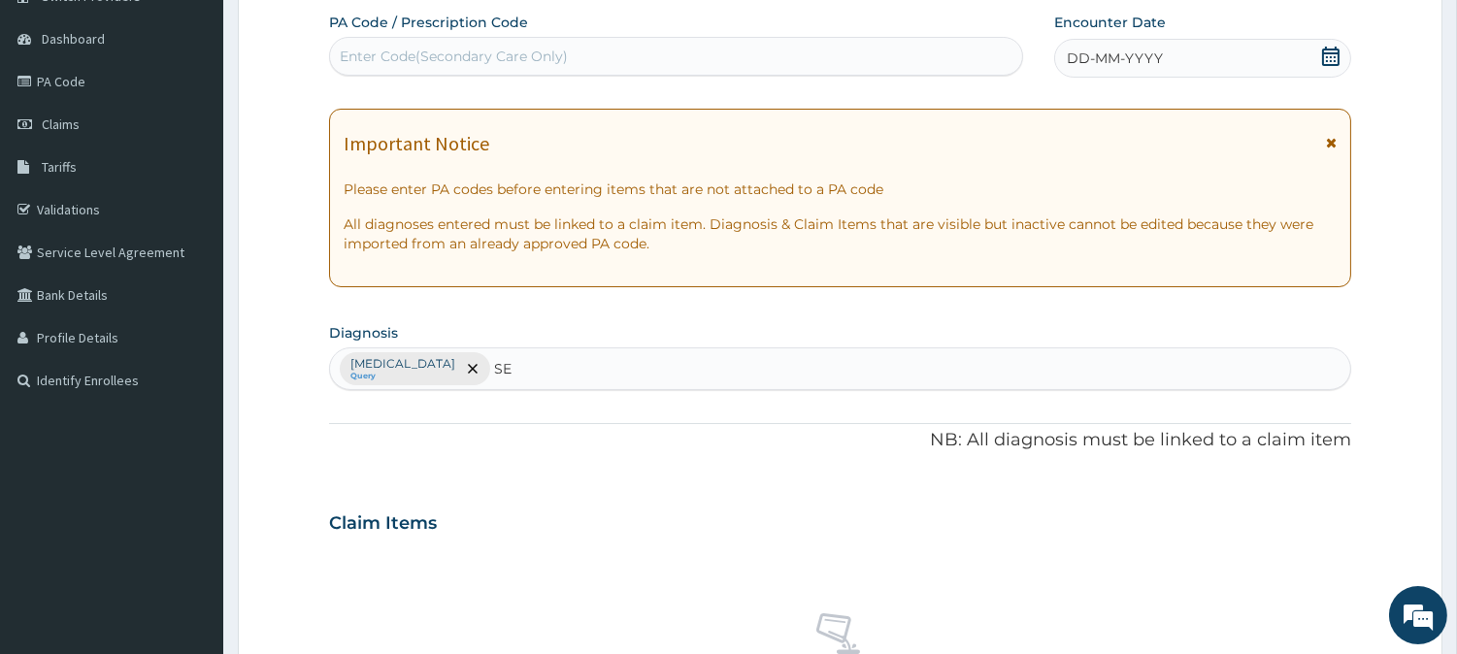
type input "SEP"
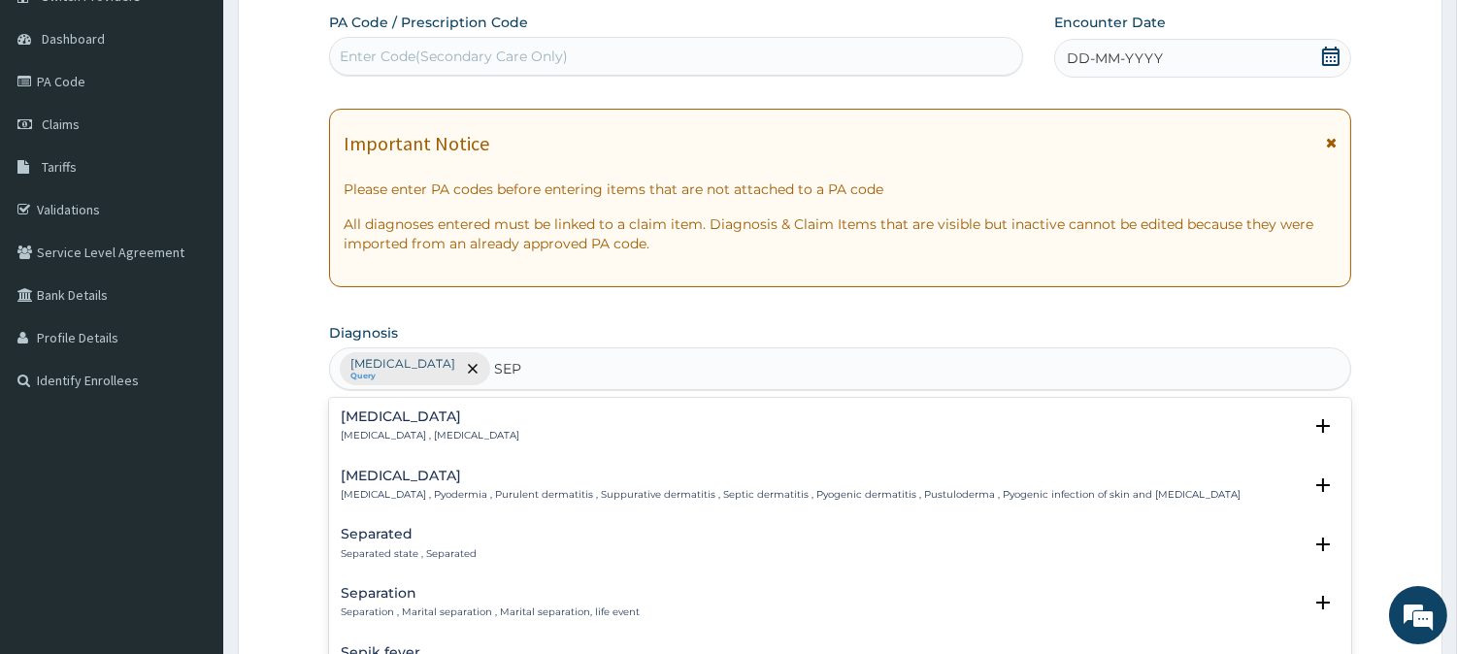
click at [373, 425] on div "Sepsis Systemic infection , Sepsis" at bounding box center [430, 427] width 179 height 34
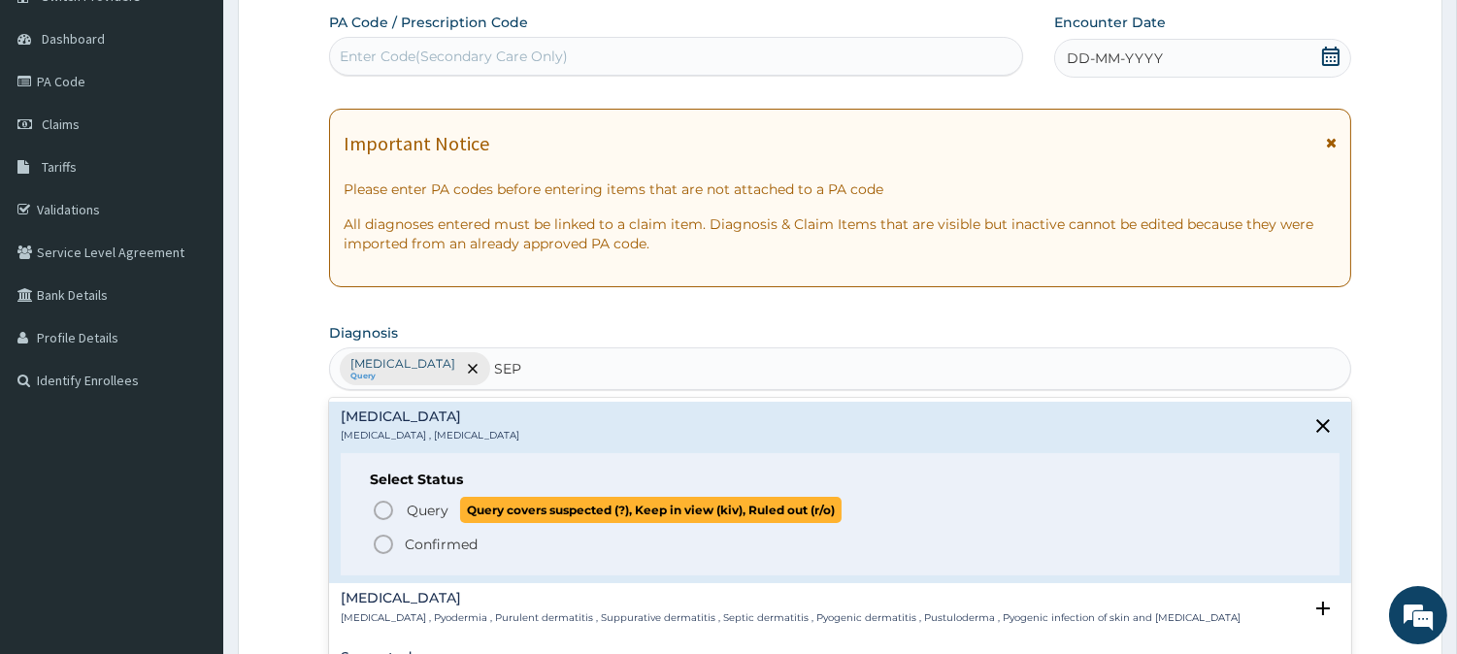
click at [374, 515] on icon "status option query" at bounding box center [383, 510] width 23 height 23
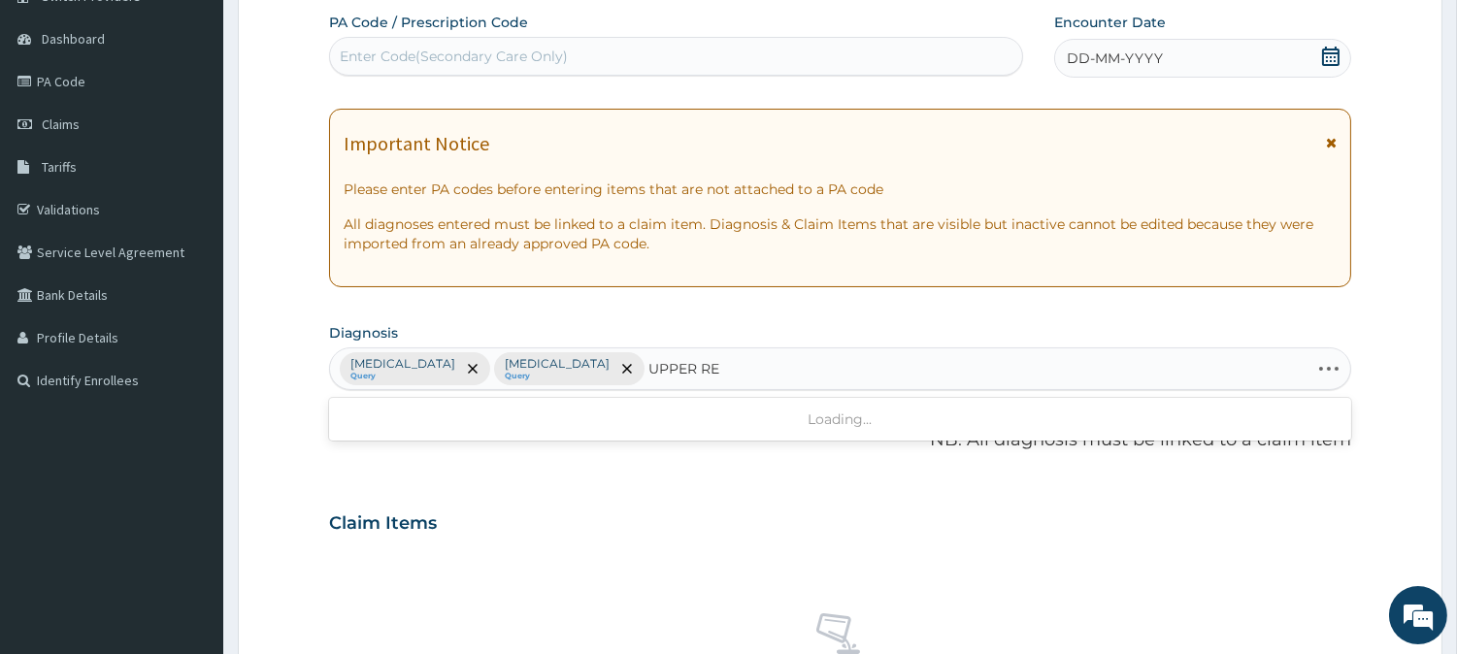
type input "UPPER RES"
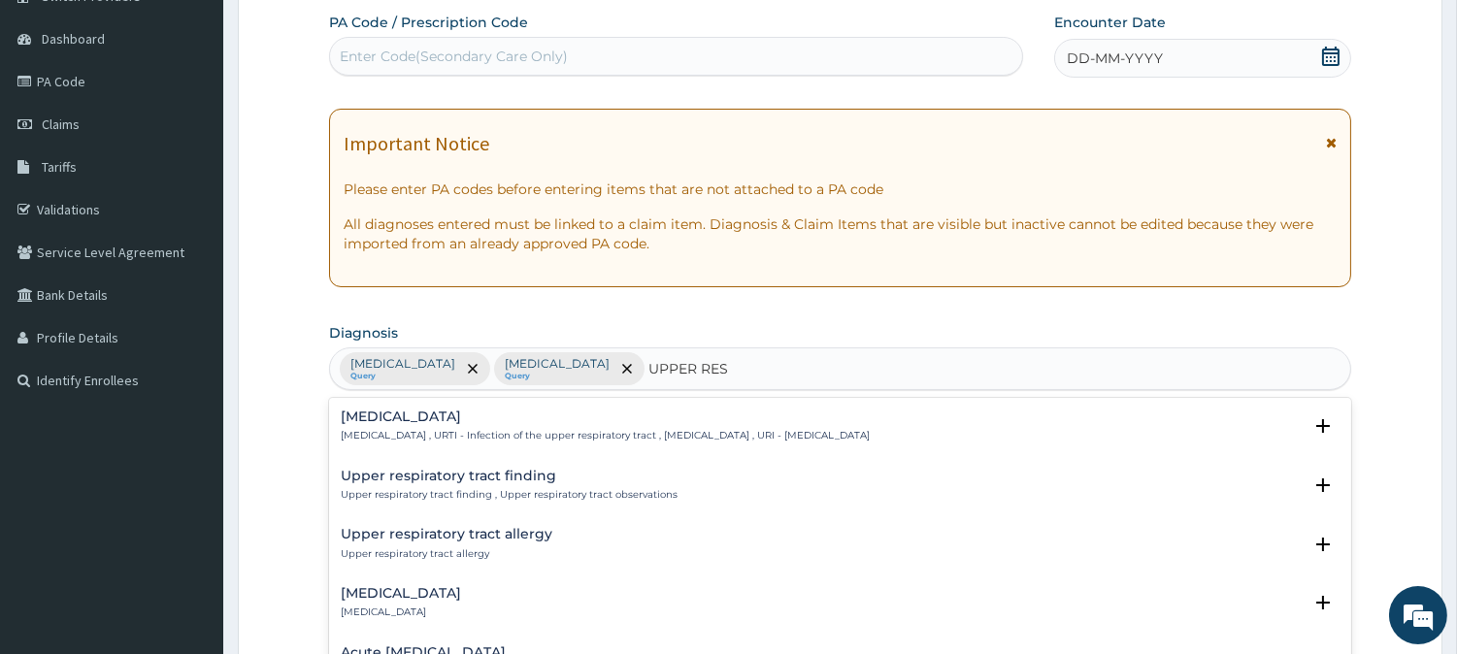
click at [391, 421] on h4 "Upper respiratory infection" at bounding box center [605, 417] width 529 height 15
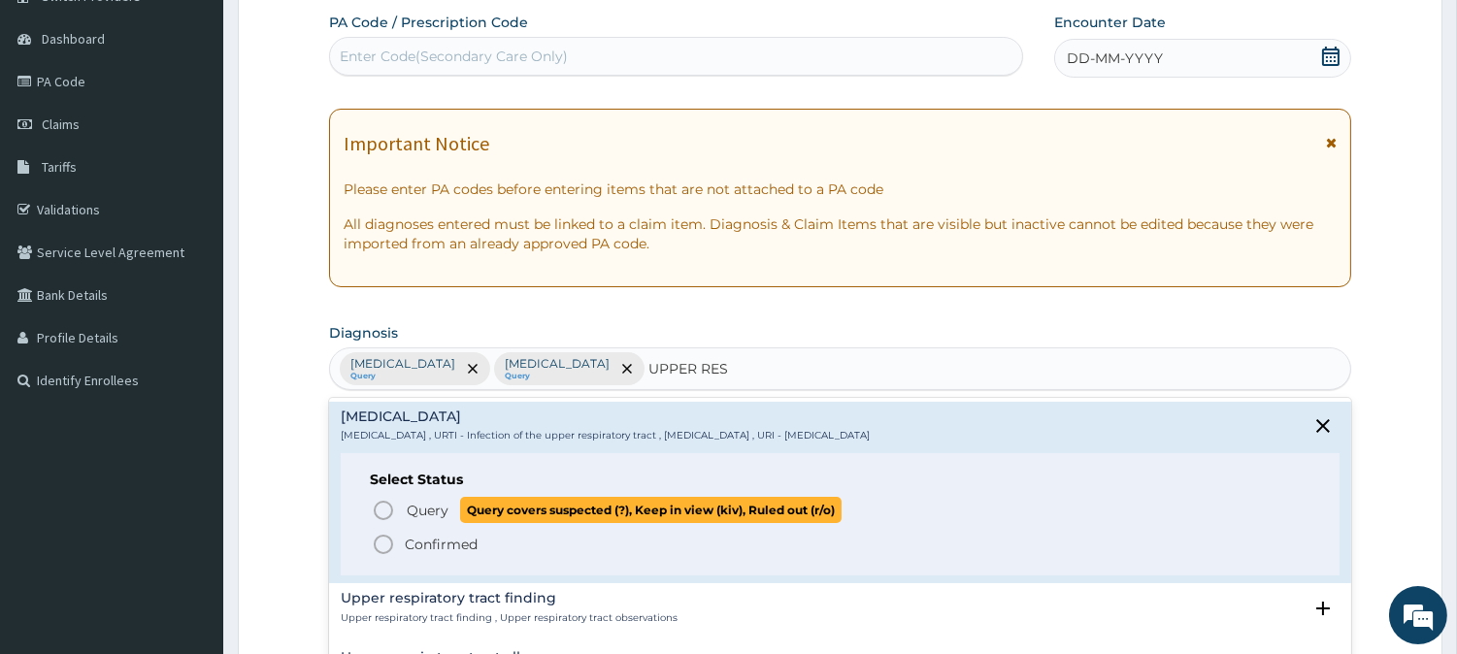
click at [392, 499] on icon "status option query" at bounding box center [383, 510] width 23 height 23
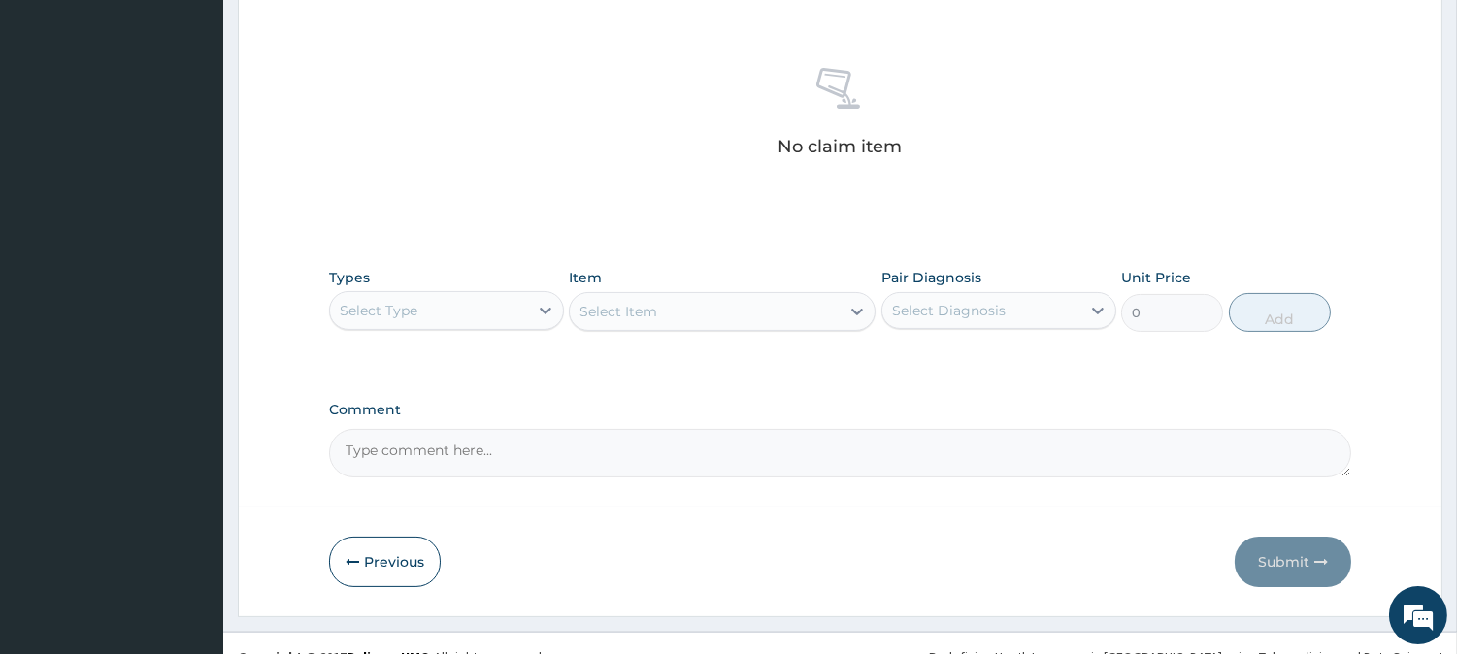
scroll to position [745, 0]
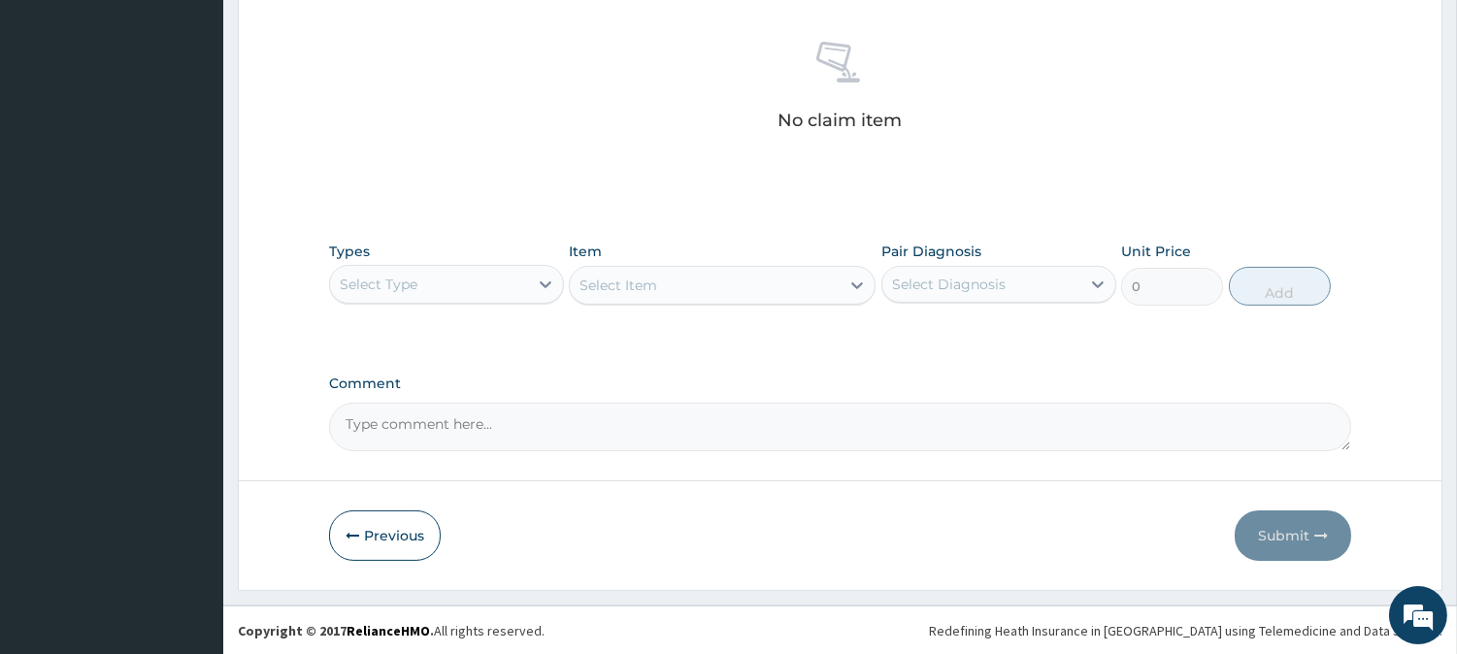
click at [516, 276] on div "Select Type" at bounding box center [429, 284] width 198 height 31
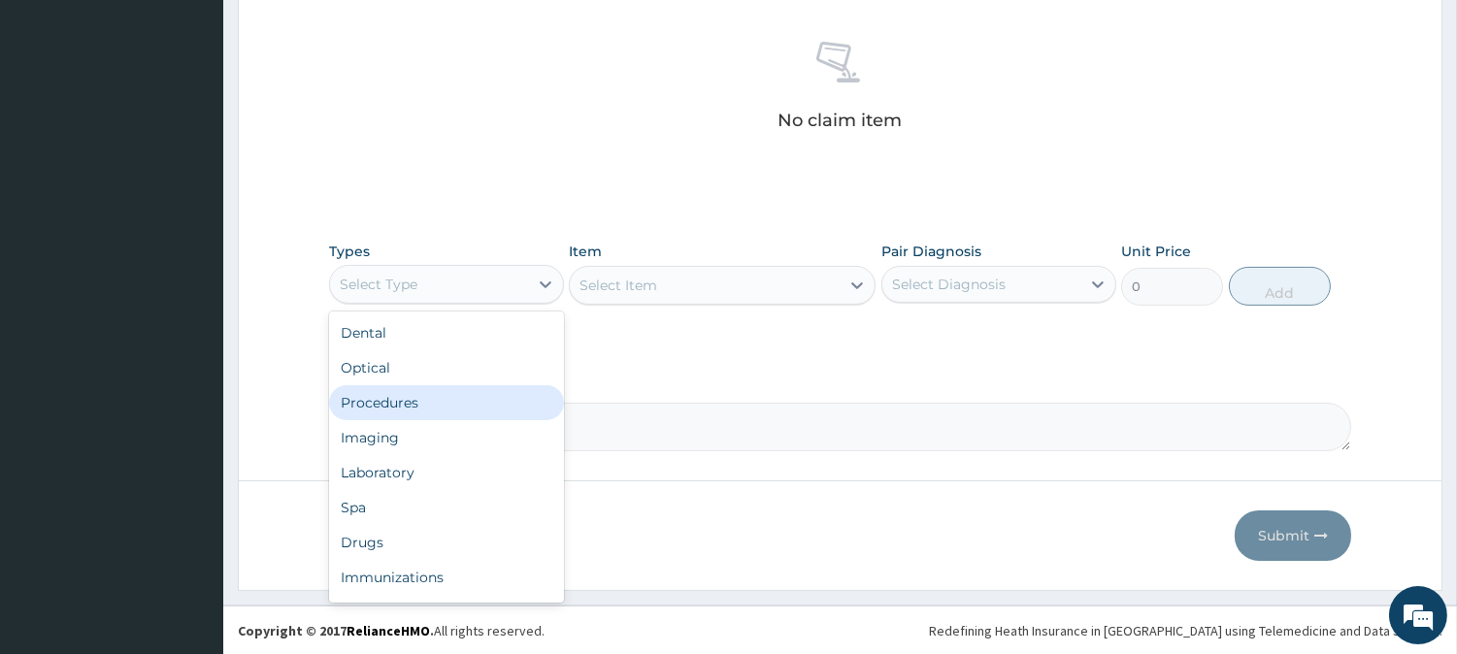
click at [444, 413] on div "Procedures" at bounding box center [446, 402] width 235 height 35
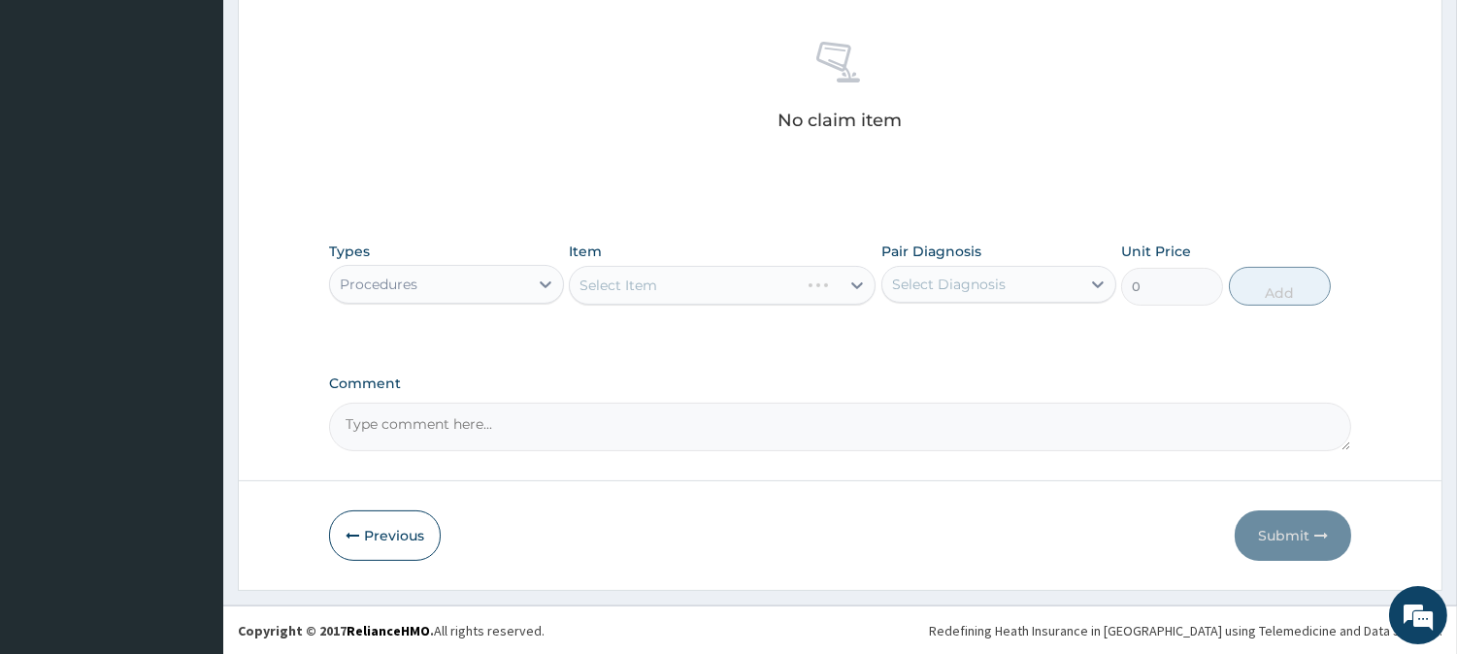
click at [738, 292] on div "Select Item" at bounding box center [722, 285] width 307 height 39
click at [738, 292] on div "Select Item" at bounding box center [705, 285] width 270 height 31
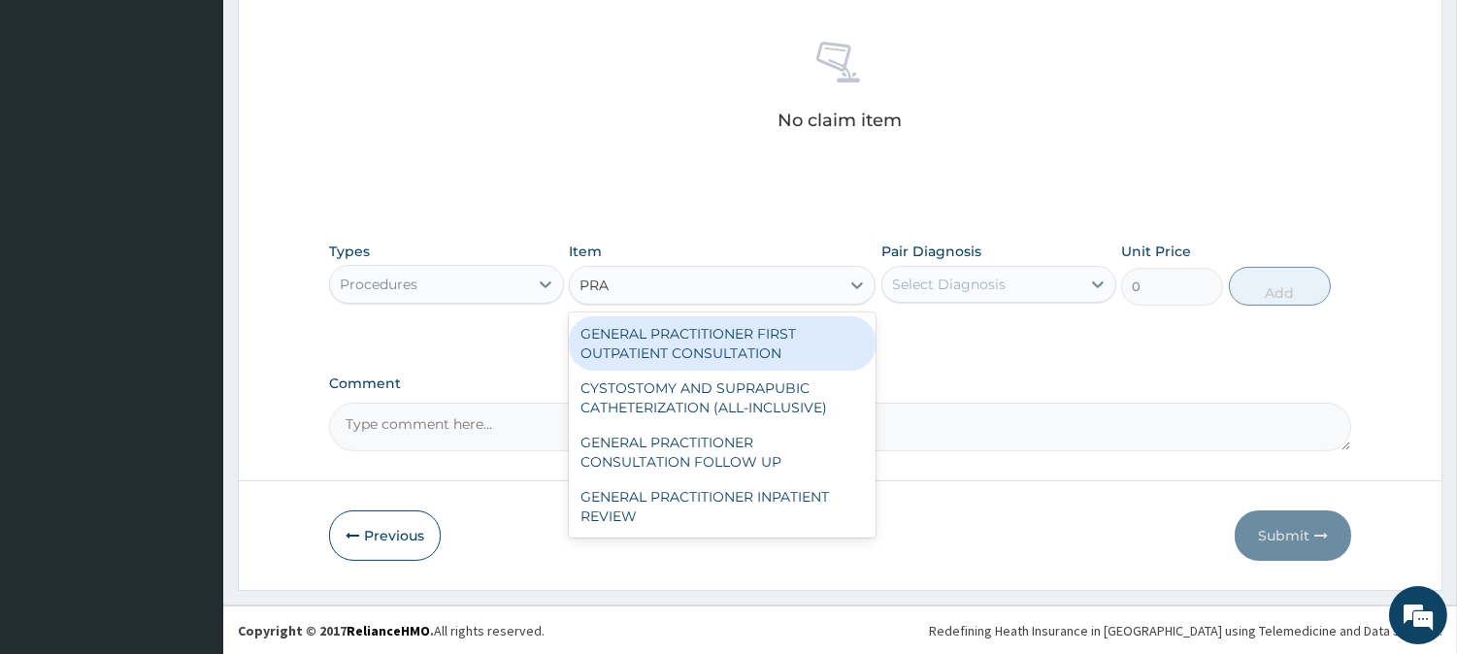
type input "PRAC"
click at [719, 331] on div "GENERAL PRACTITIONER FIRST OUTPATIENT CONSULTATION" at bounding box center [722, 343] width 307 height 54
type input "4500"
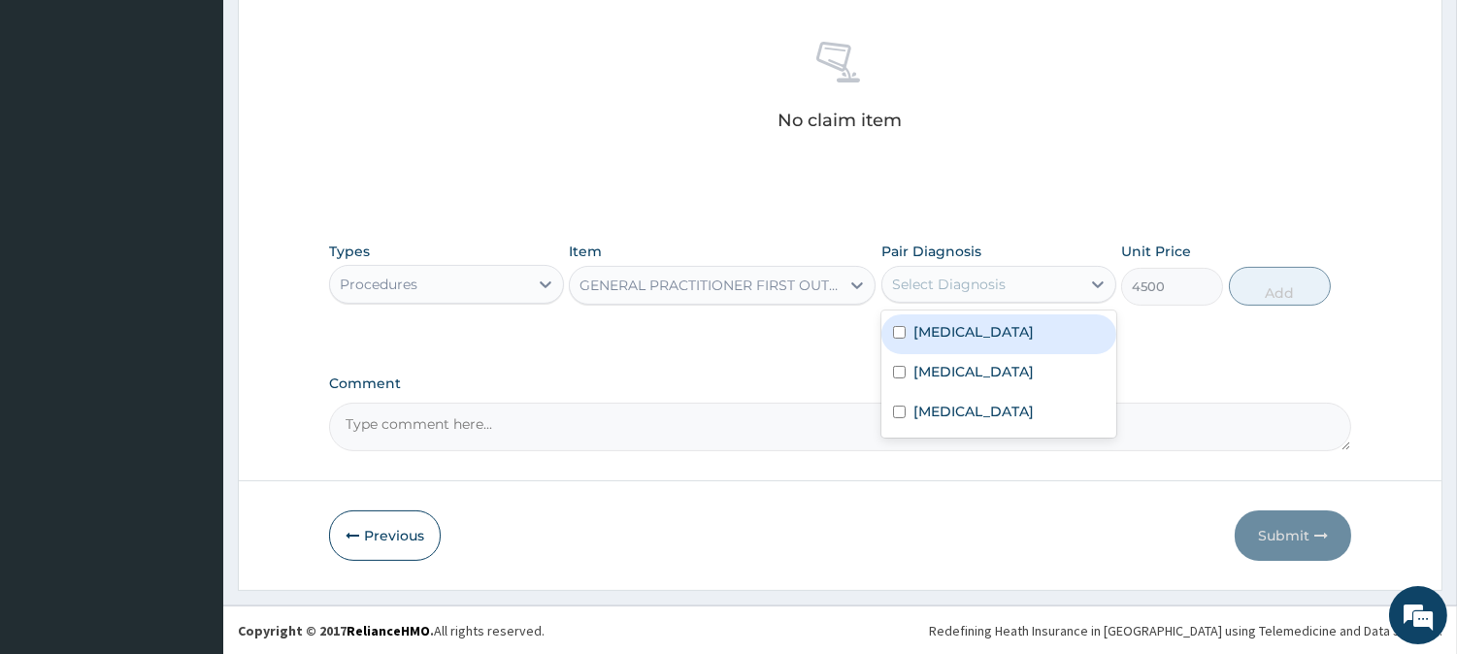
click at [894, 269] on div "Select Diagnosis" at bounding box center [981, 284] width 198 height 31
click at [945, 328] on label "Malaria" at bounding box center [973, 331] width 120 height 19
checkbox input "true"
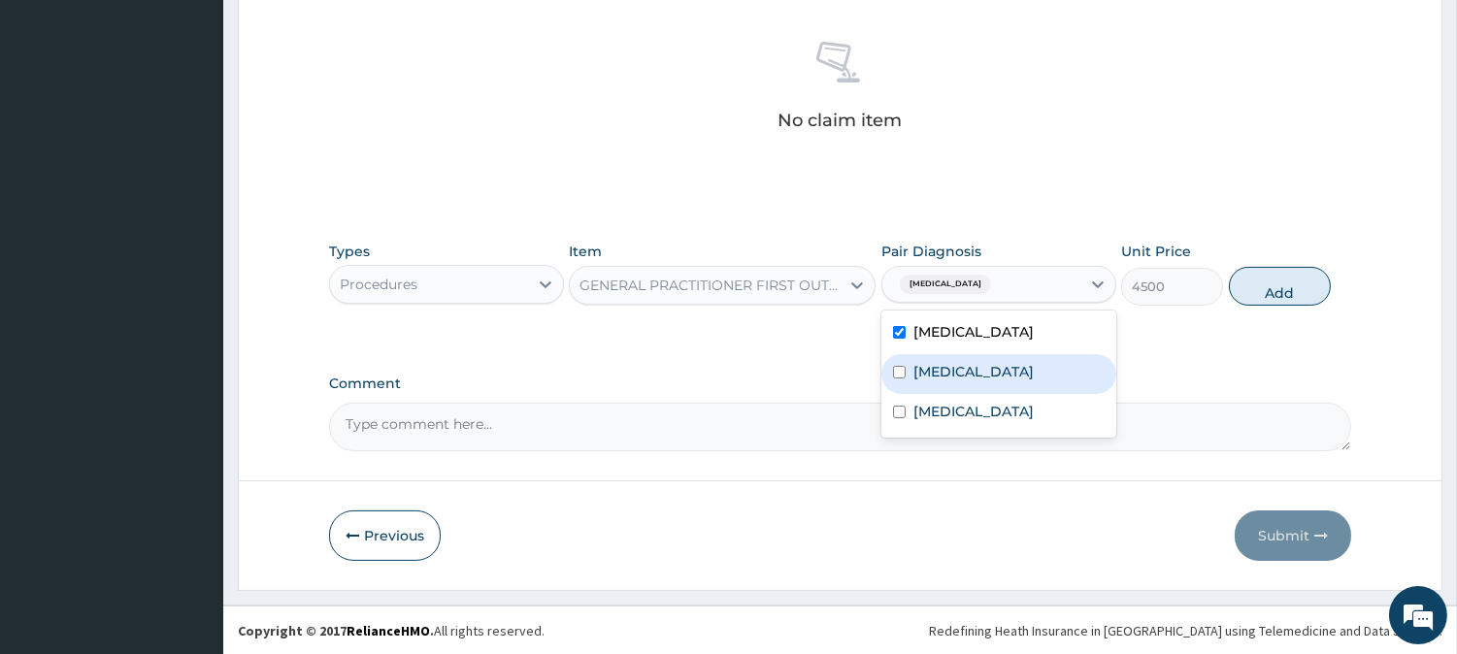
click at [933, 365] on label "Sepsis" at bounding box center [973, 371] width 120 height 19
checkbox input "true"
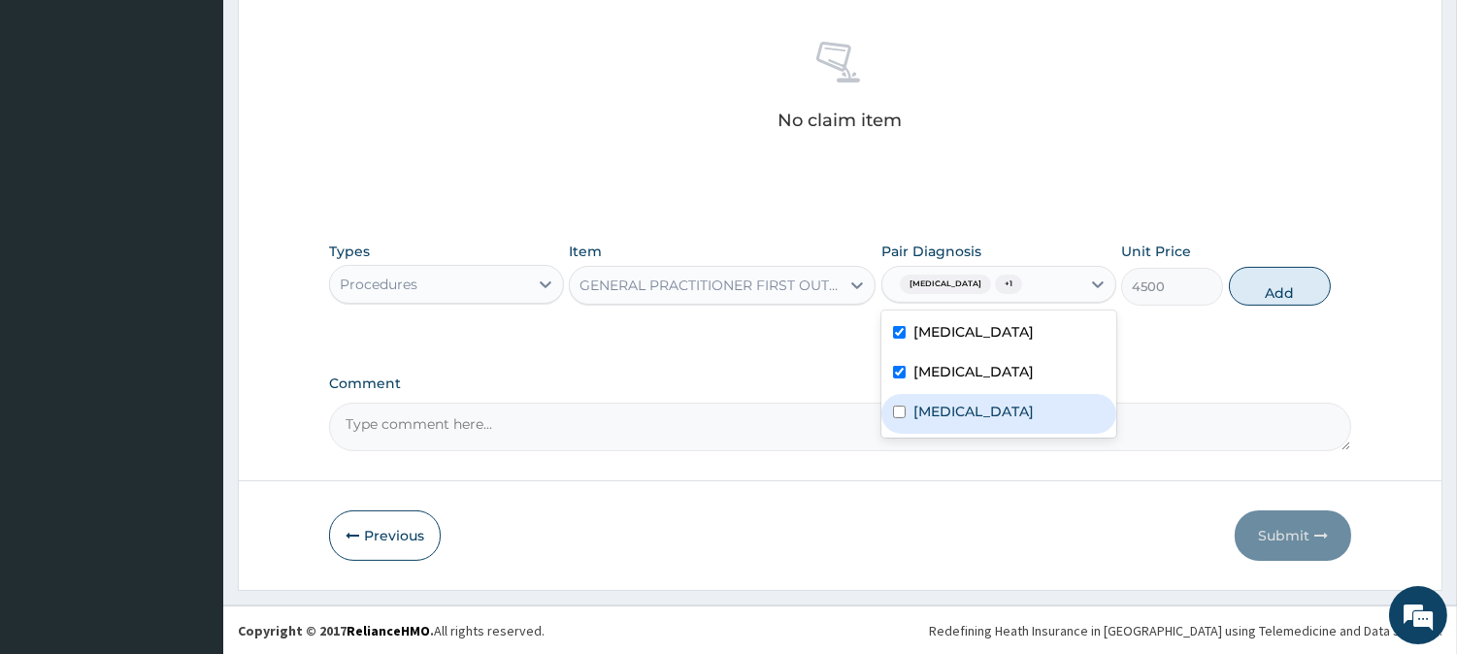
click at [943, 405] on label "Upper respiratory infection" at bounding box center [973, 411] width 120 height 19
checkbox input "true"
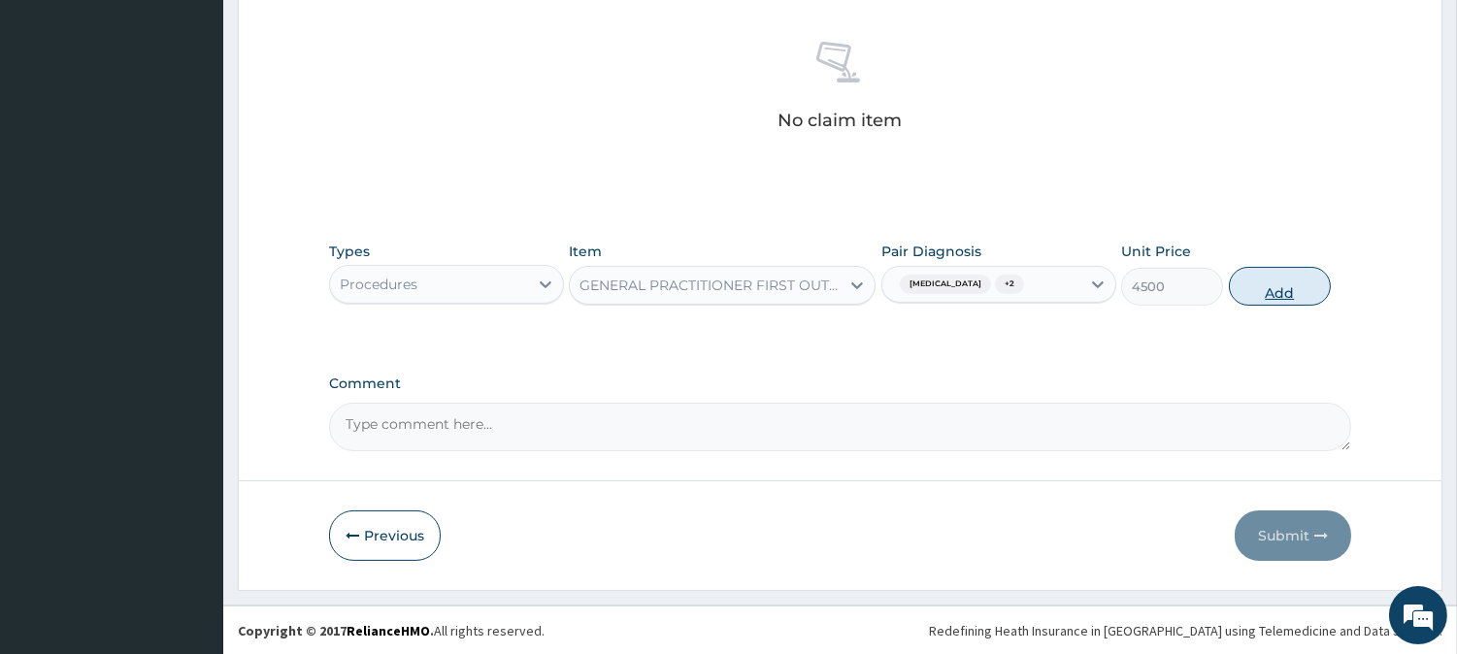
click at [1262, 289] on button "Add" at bounding box center [1280, 286] width 102 height 39
type input "0"
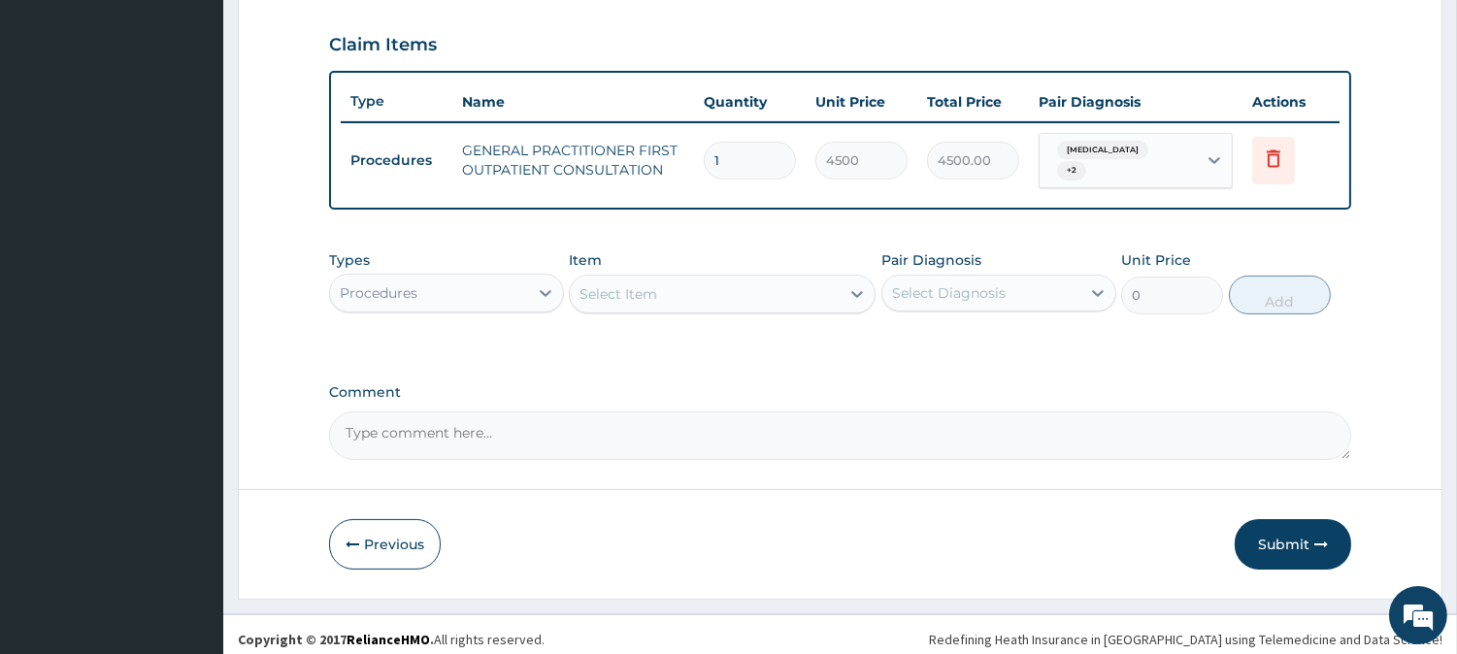
click at [460, 284] on div "Procedures" at bounding box center [429, 293] width 198 height 31
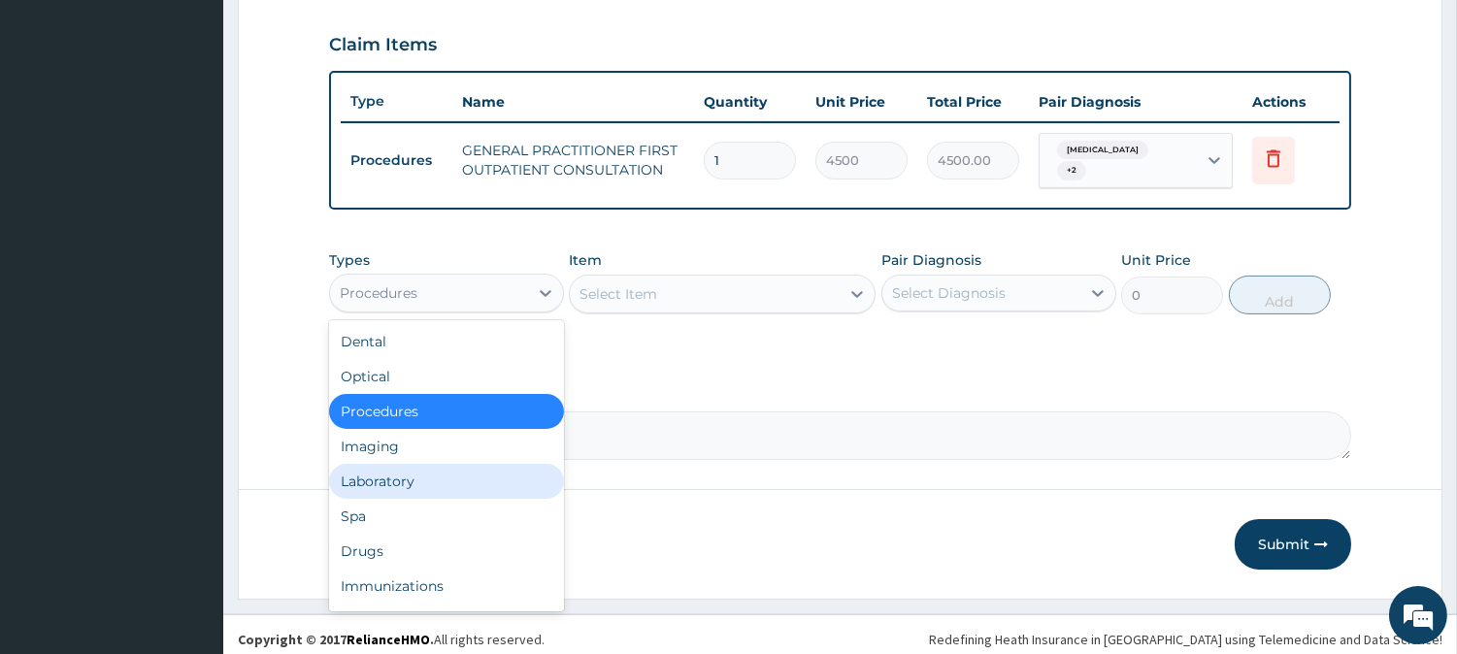
click at [449, 464] on div "Laboratory" at bounding box center [446, 481] width 235 height 35
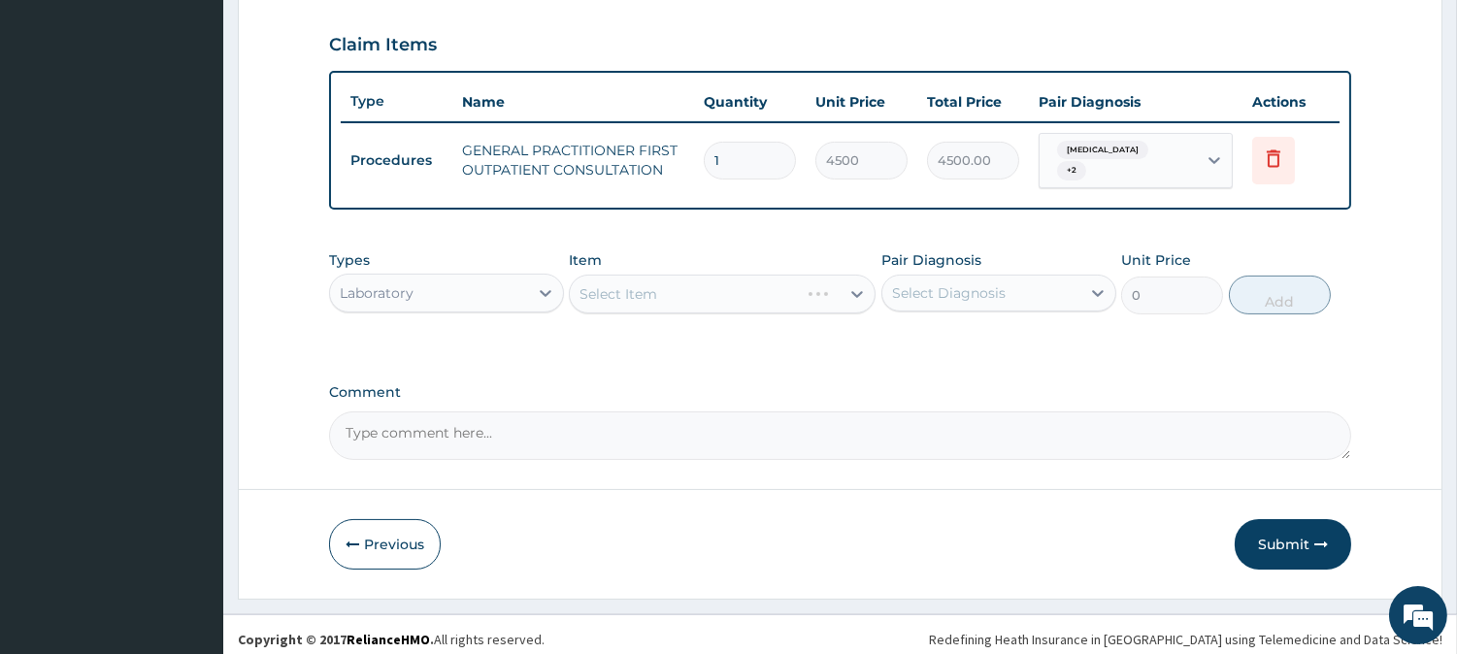
click at [798, 275] on div "Select Item" at bounding box center [722, 294] width 307 height 39
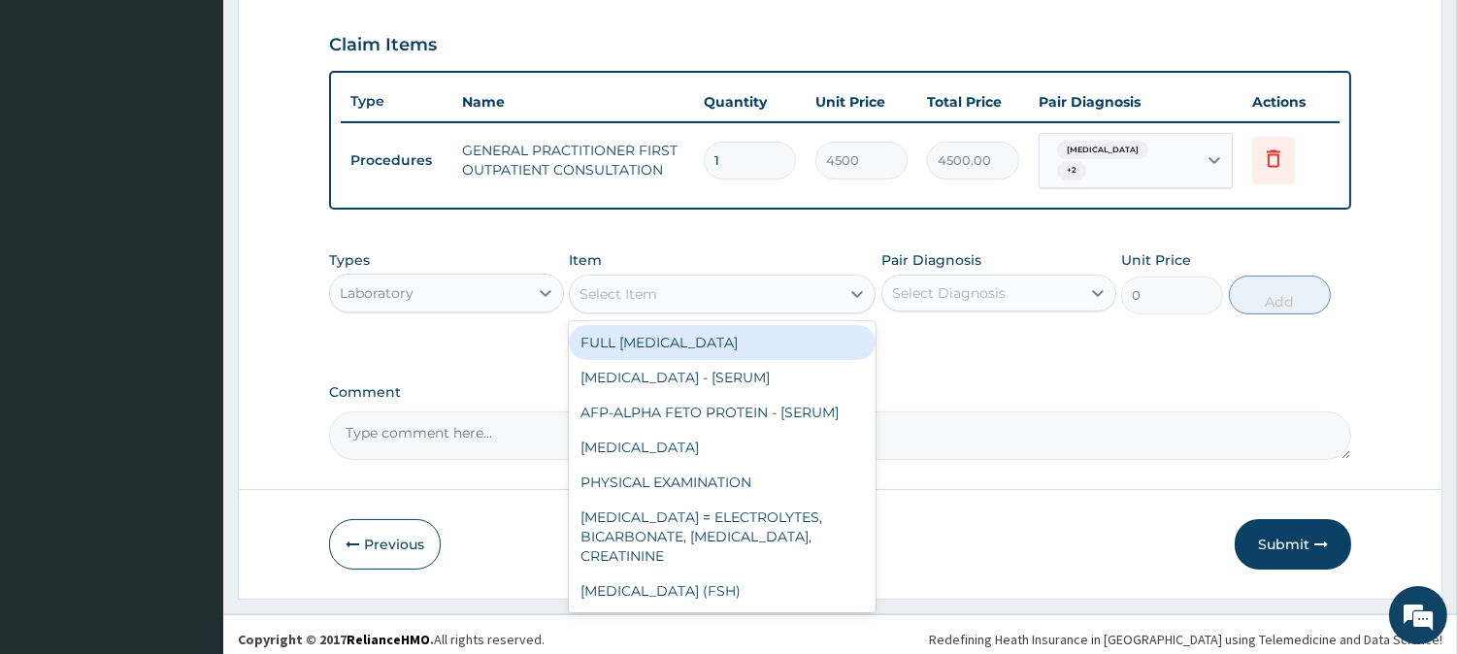
click at [802, 284] on div "Select Item" at bounding box center [705, 294] width 270 height 31
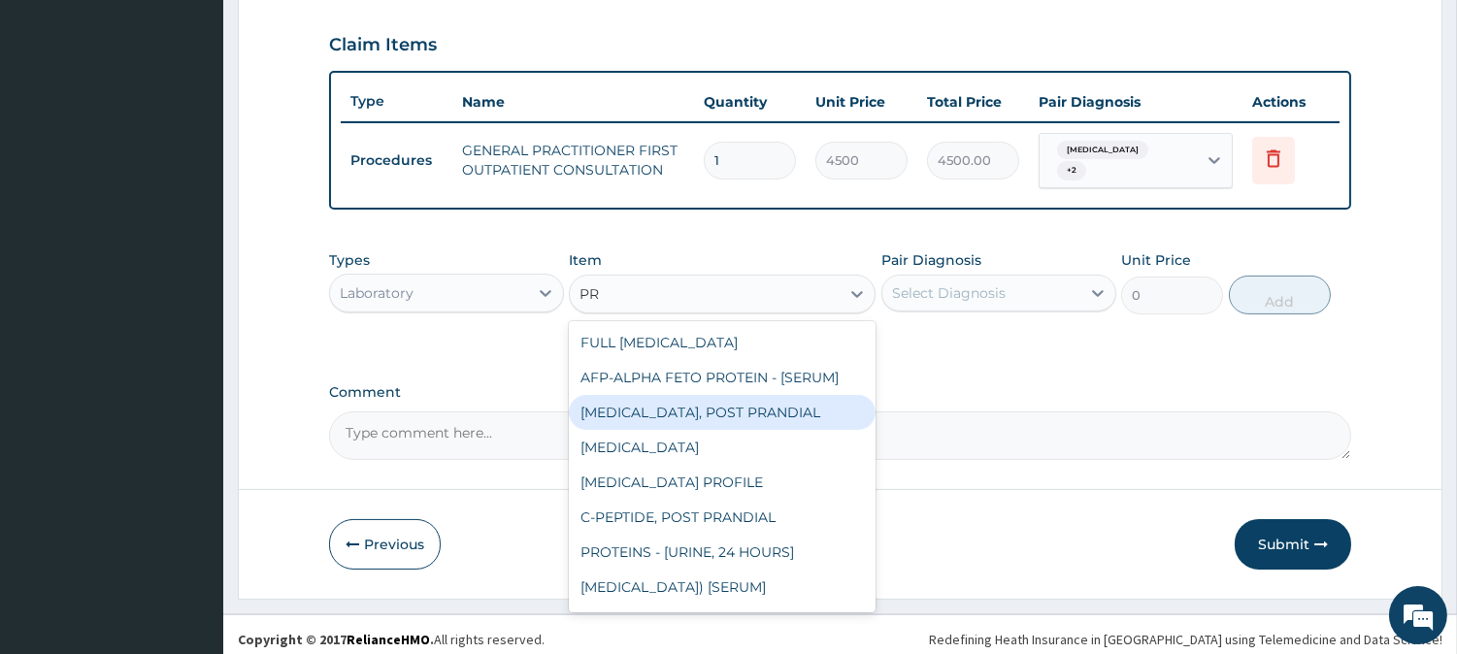
type input "P"
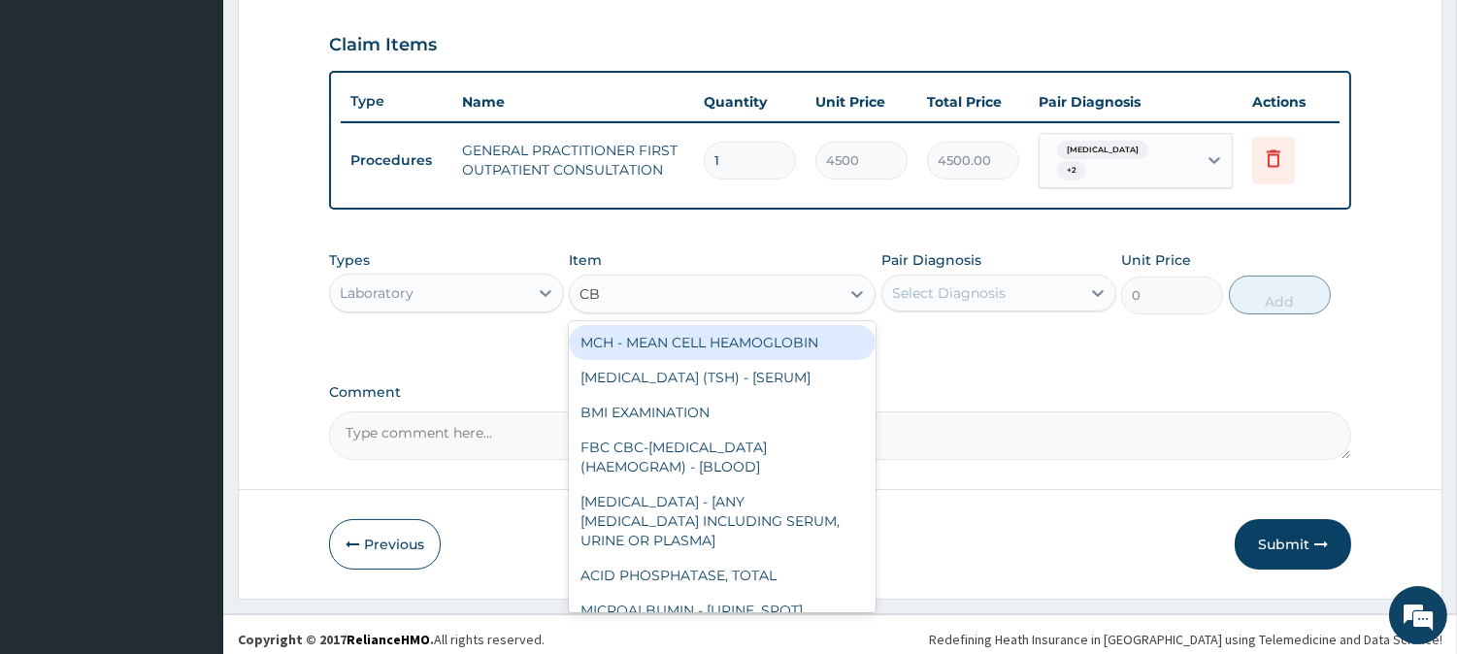
type input "CBC"
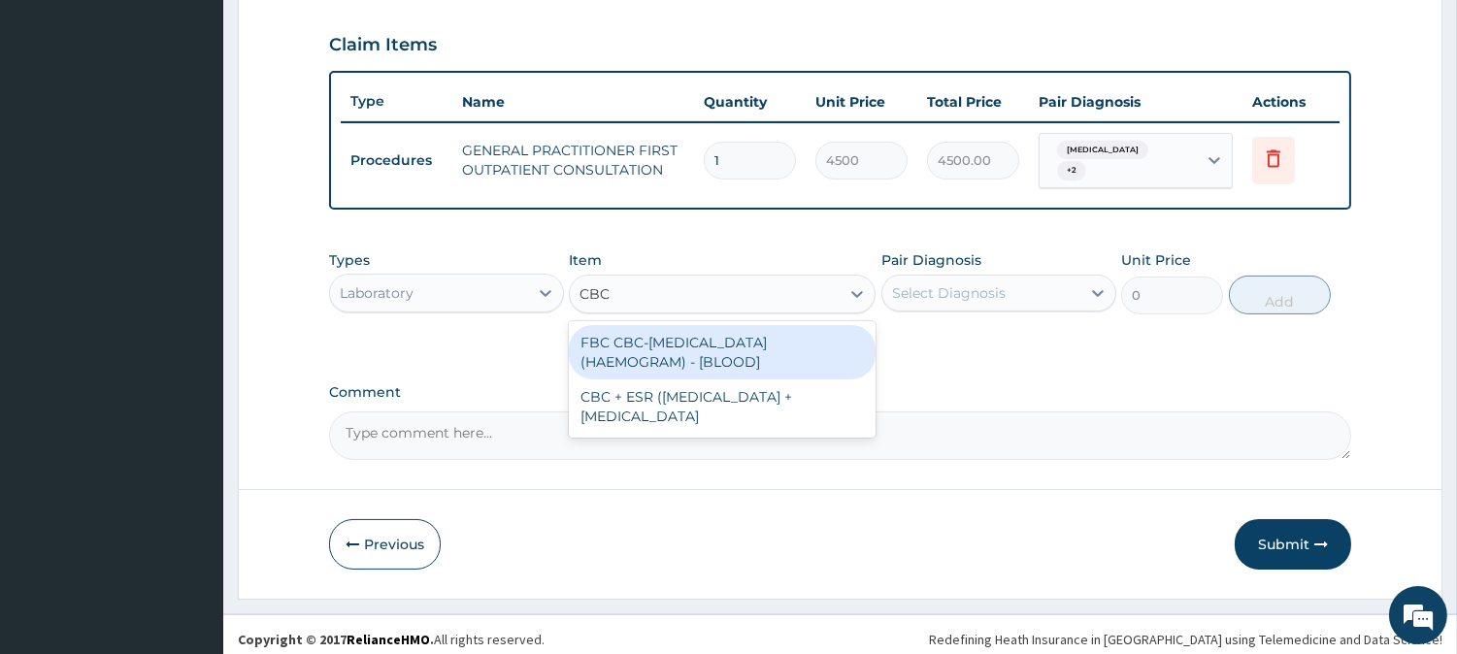
click at [797, 351] on div "FBC CBC-COMPLETE BLOOD COUNT (HAEMOGRAM) - [BLOOD]" at bounding box center [722, 352] width 307 height 54
type input "6000"
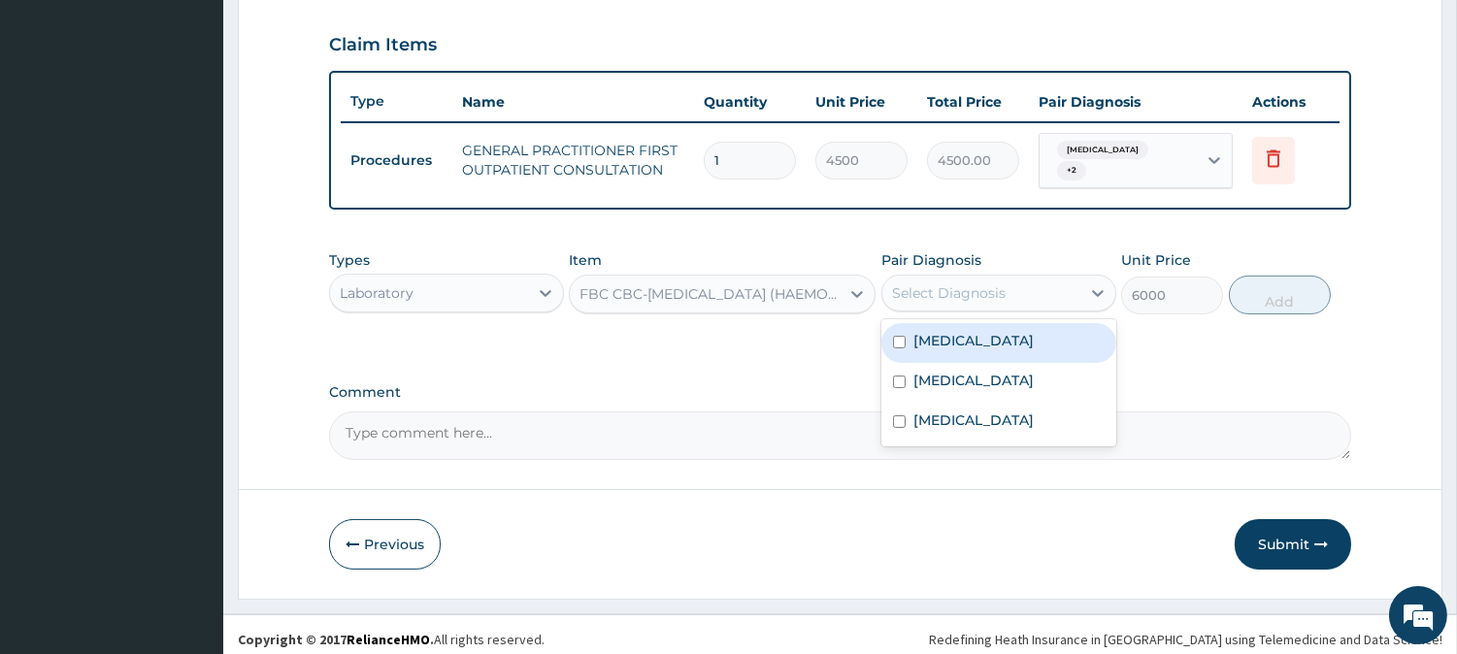
click at [946, 288] on div "Select Diagnosis" at bounding box center [949, 292] width 114 height 19
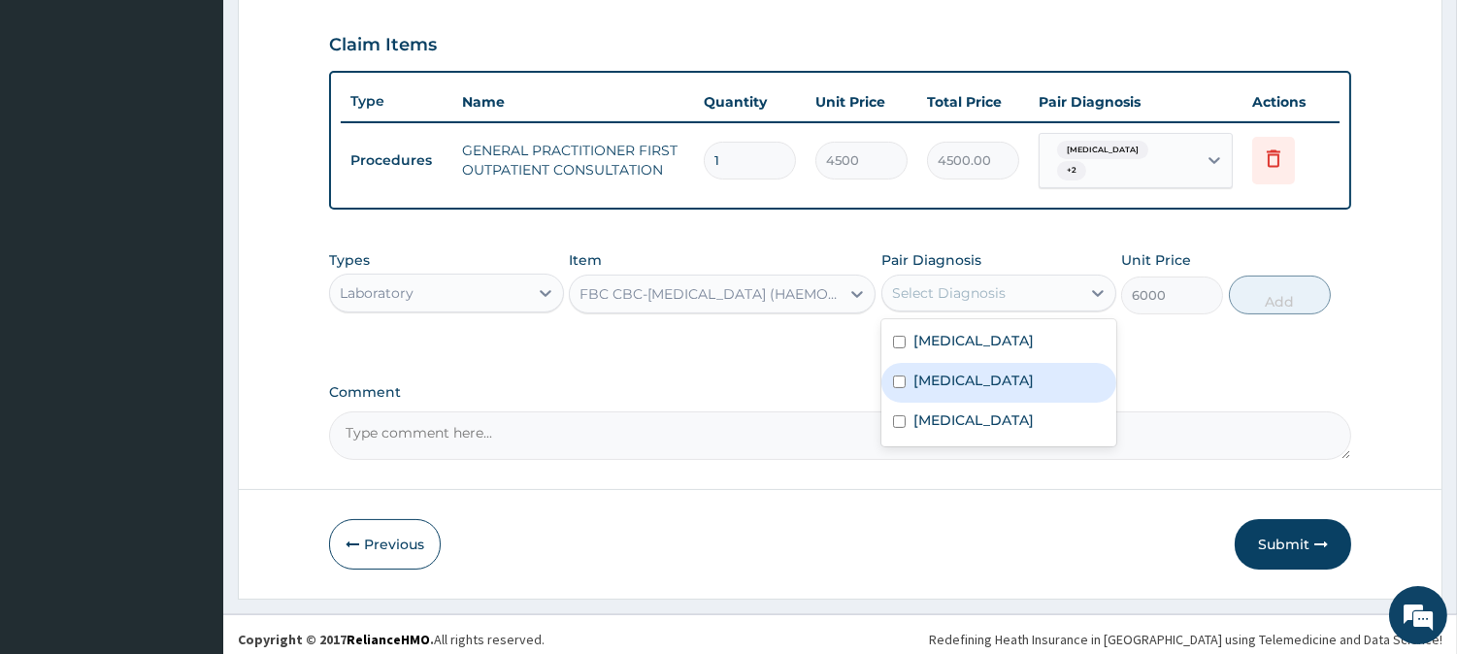
click at [939, 374] on label "Sepsis" at bounding box center [973, 380] width 120 height 19
checkbox input "true"
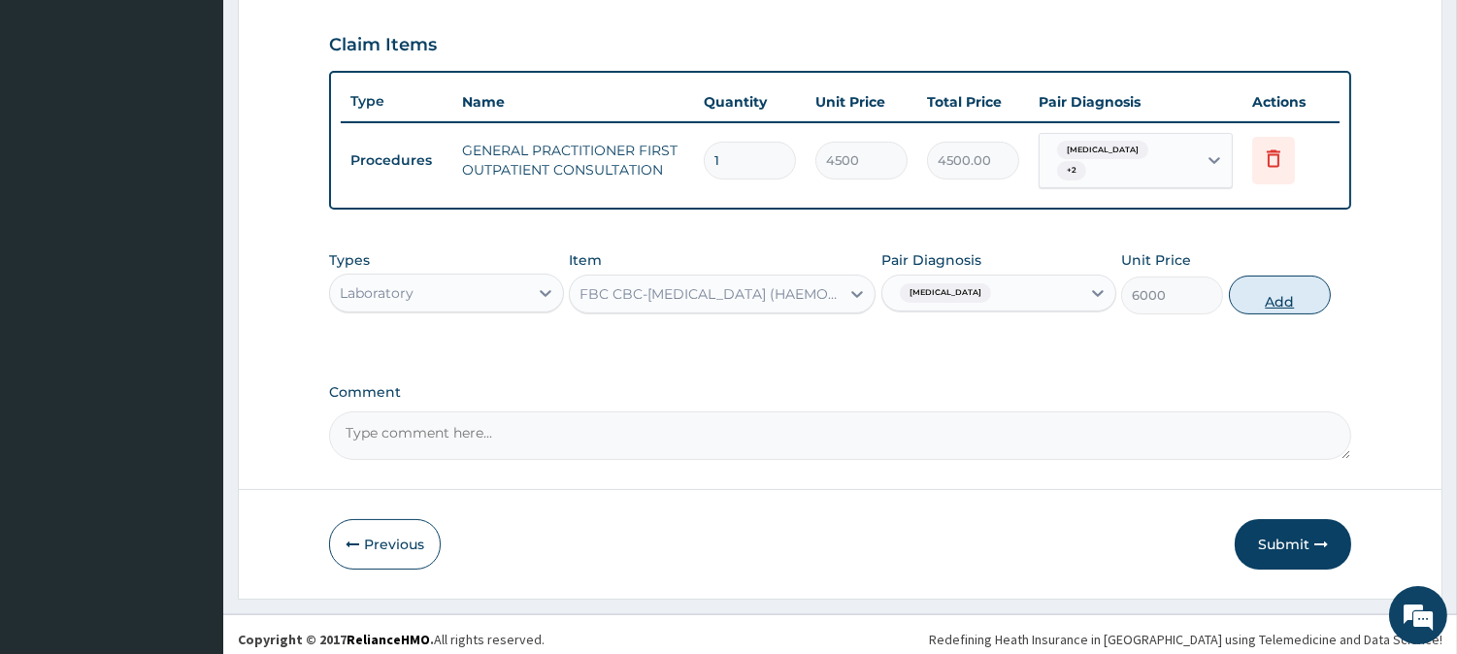
click at [1257, 289] on button "Add" at bounding box center [1280, 295] width 102 height 39
type input "0"
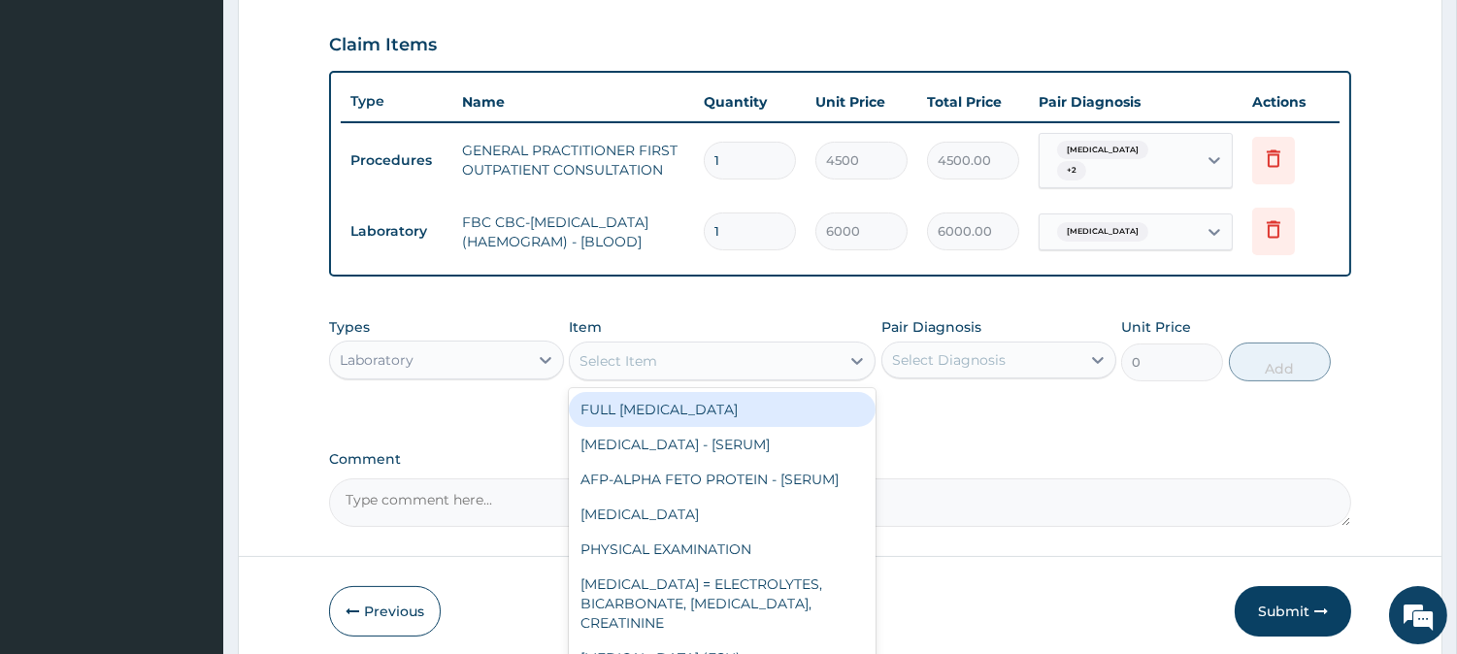
click at [751, 352] on div "Select Item" at bounding box center [705, 361] width 270 height 31
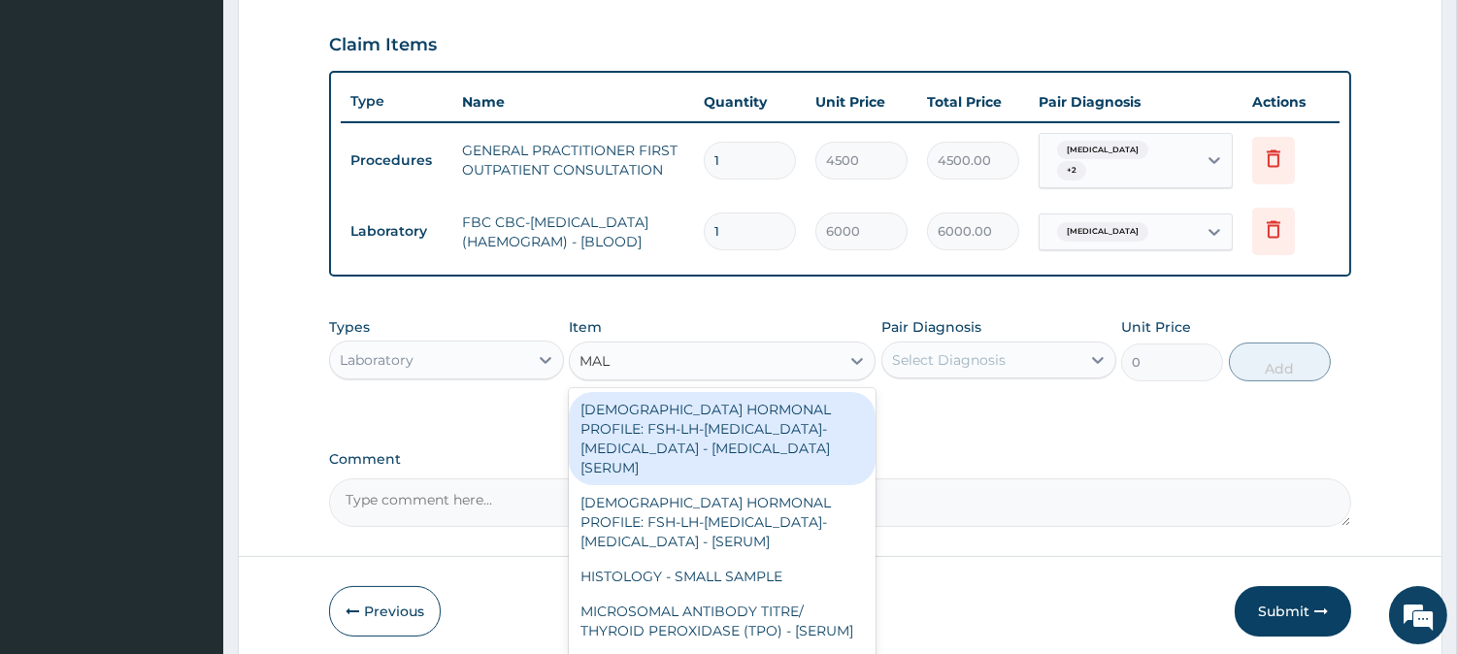
type input "MALA"
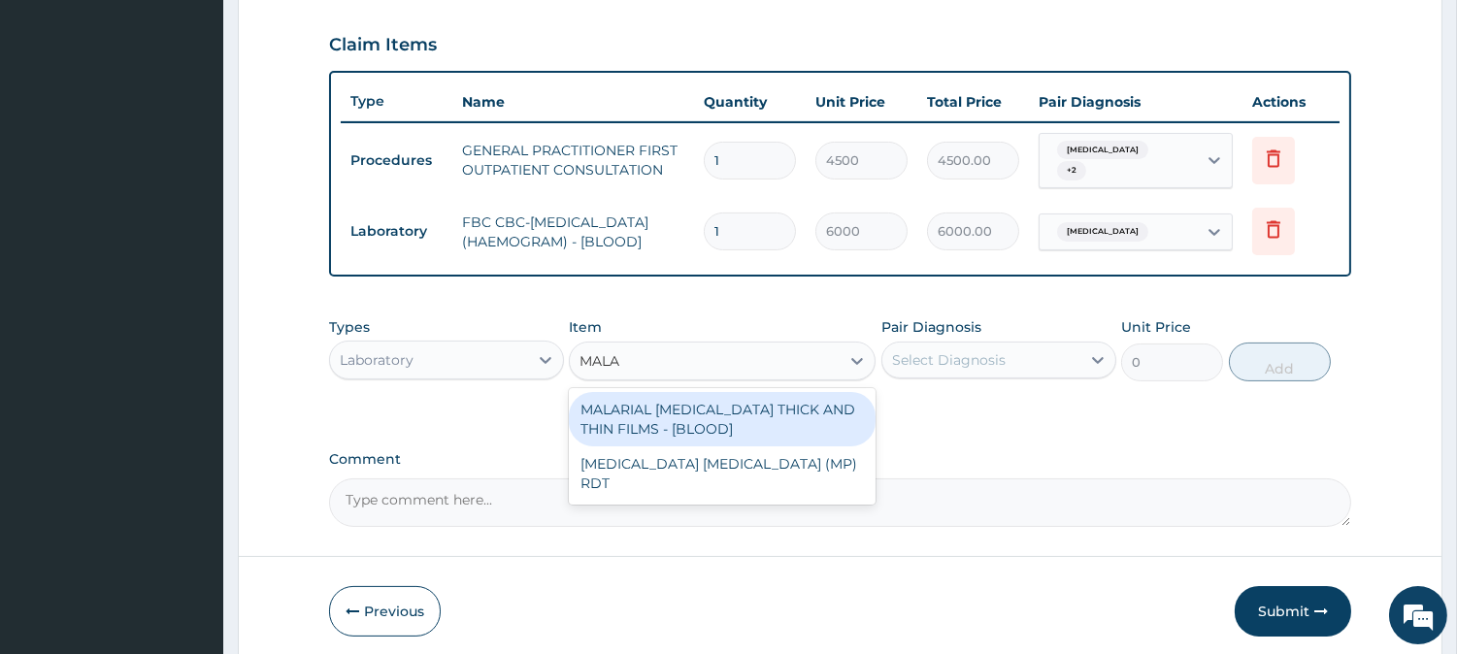
click at [682, 410] on div "MALARIAL PARASITE THICK AND THIN FILMS - [BLOOD]" at bounding box center [722, 419] width 307 height 54
type input "2625"
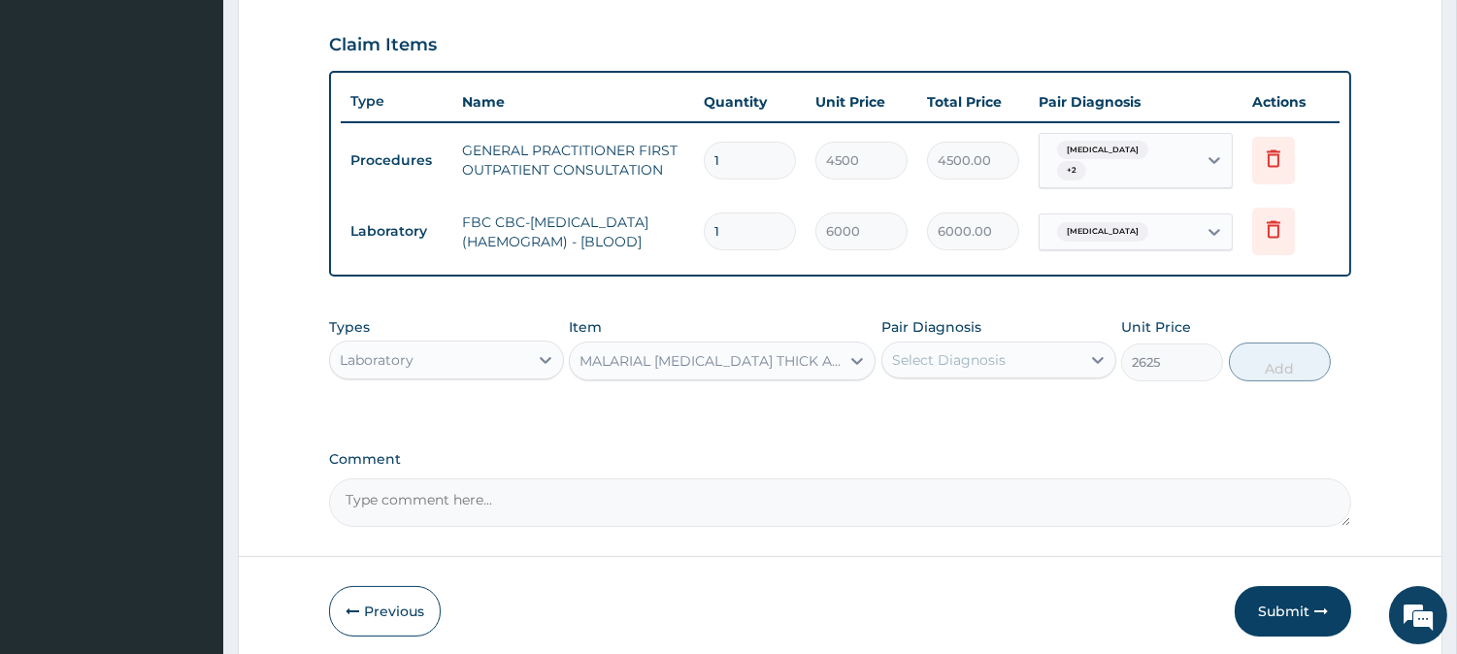
click at [910, 372] on div "Select Diagnosis" at bounding box center [981, 360] width 198 height 31
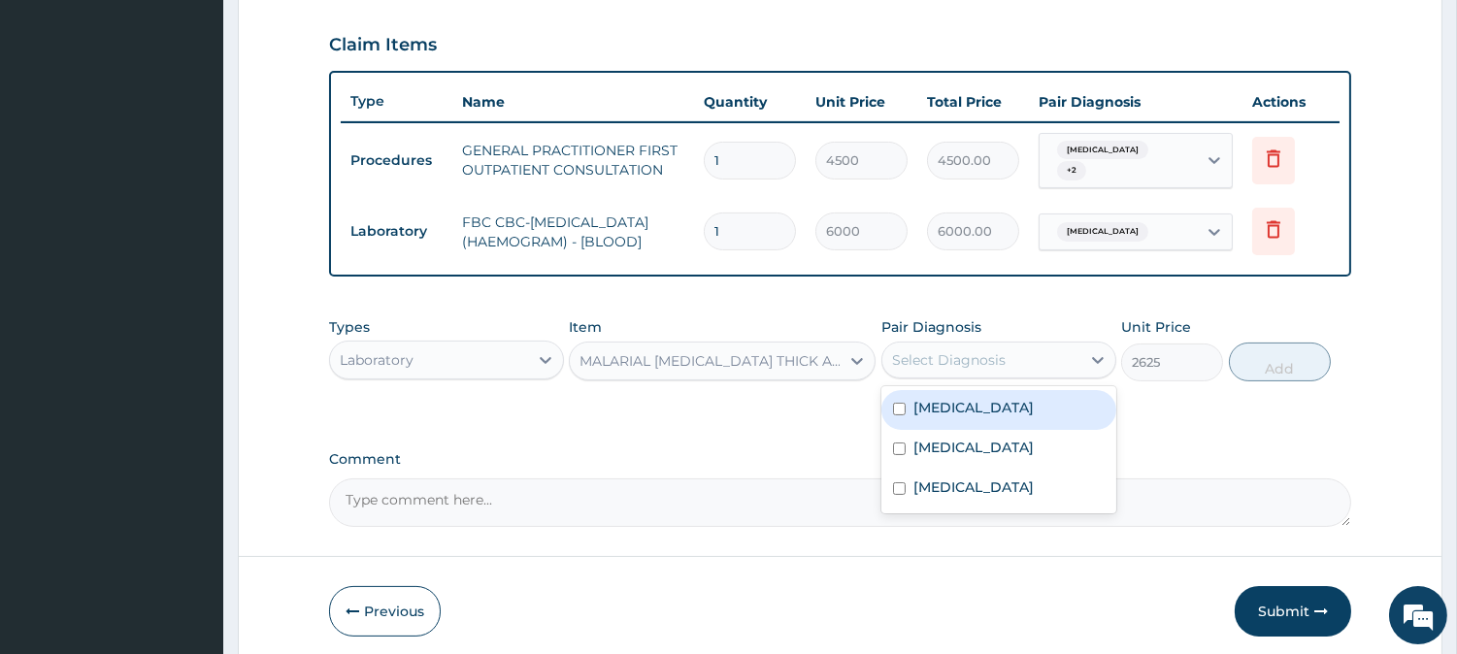
click at [909, 413] on div "Malaria" at bounding box center [998, 410] width 235 height 40
checkbox input "true"
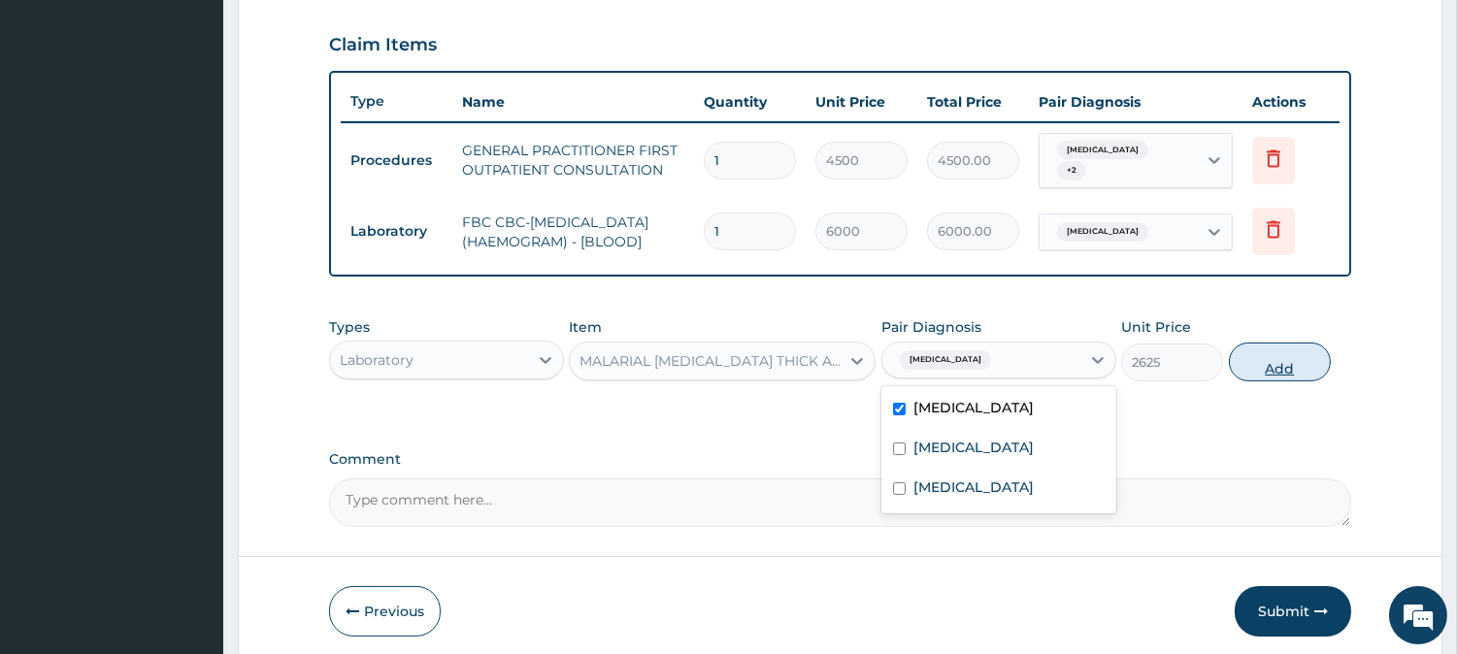
click at [1256, 369] on button "Add" at bounding box center [1280, 362] width 102 height 39
type input "0"
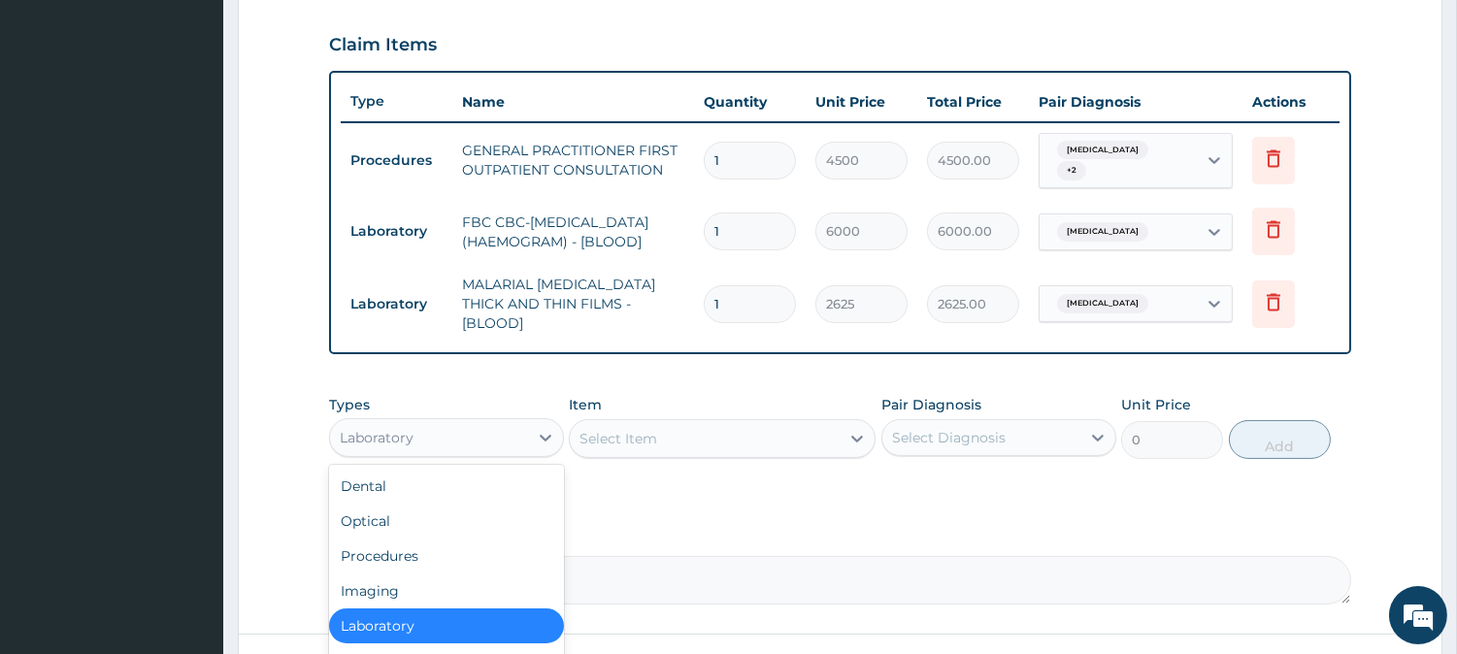
click at [511, 438] on div "Laboratory" at bounding box center [429, 437] width 198 height 31
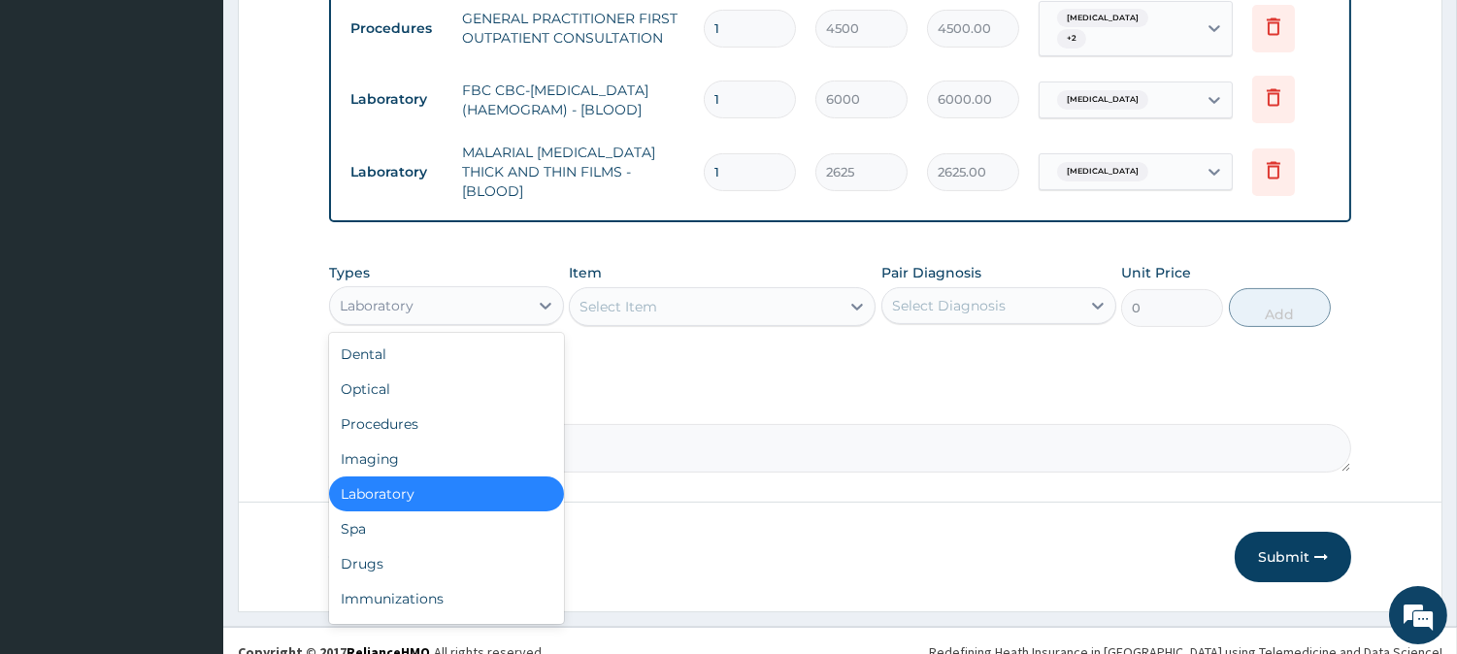
scroll to position [796, 0]
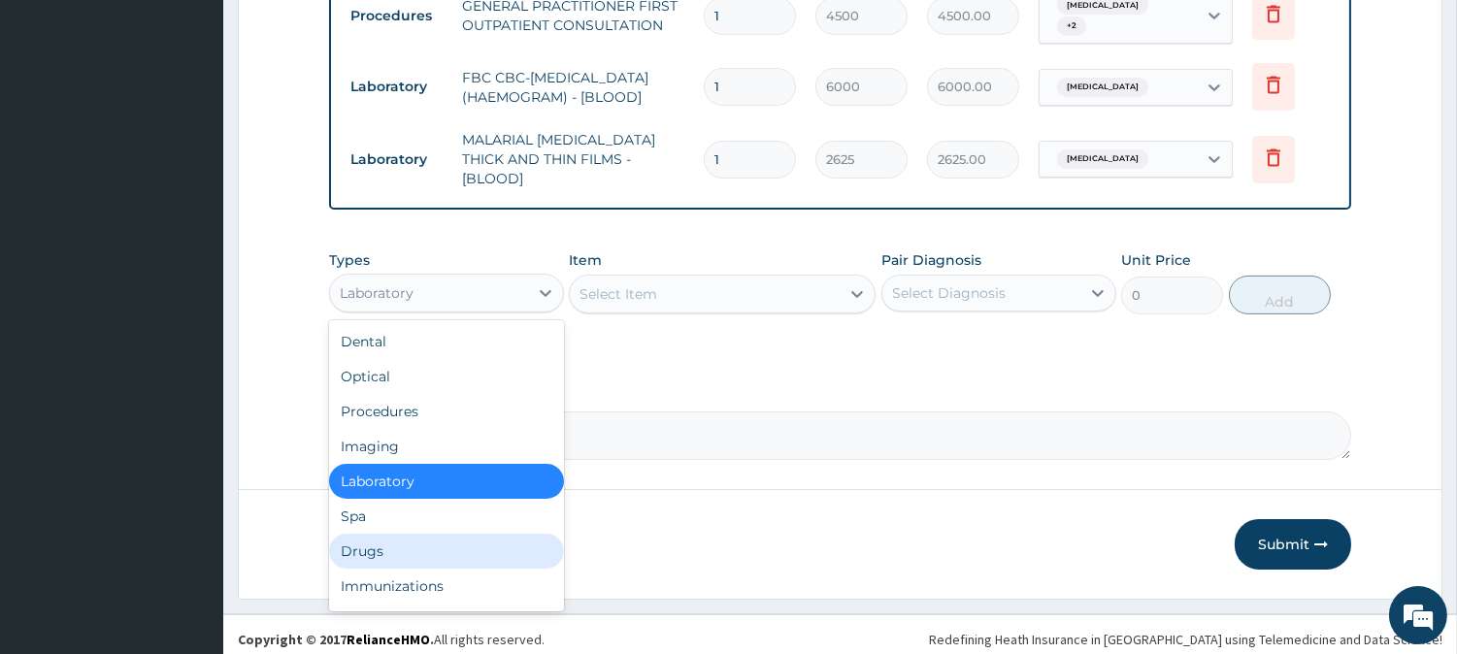
click at [515, 544] on div "Drugs" at bounding box center [446, 551] width 235 height 35
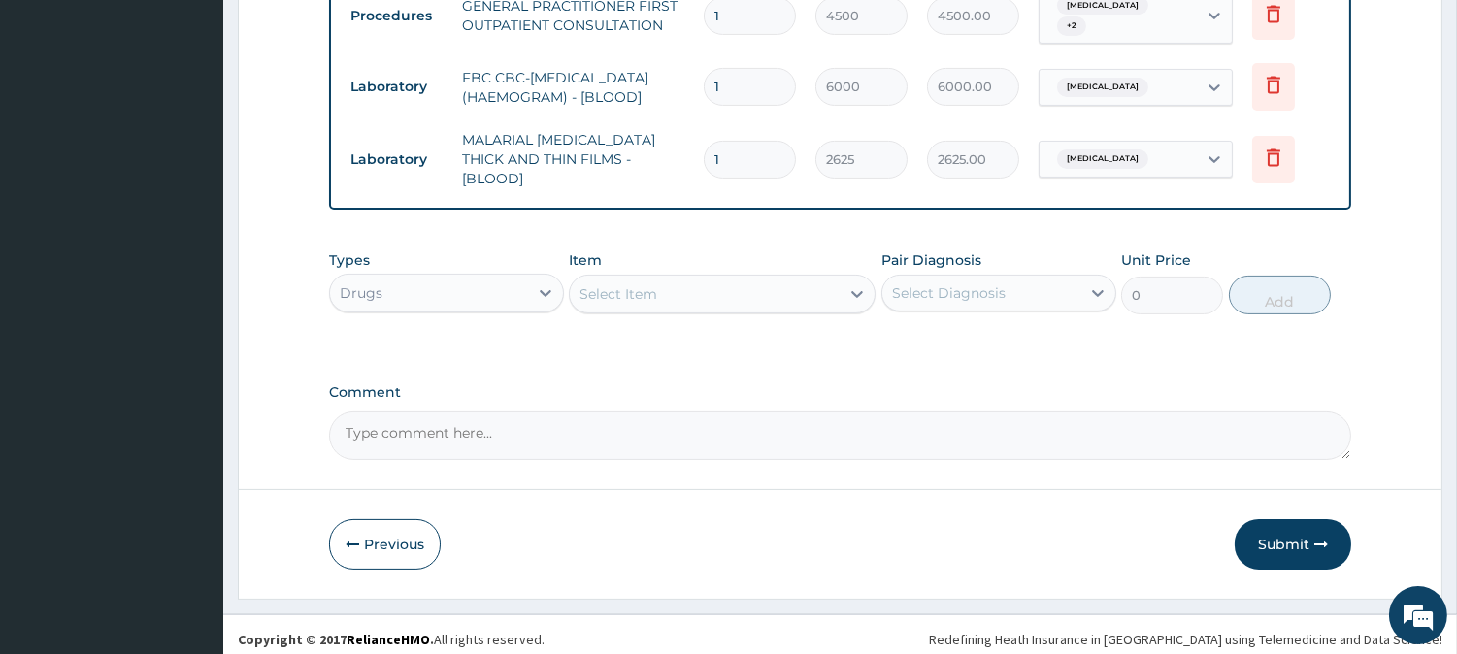
click at [808, 284] on div "Select Item" at bounding box center [705, 294] width 270 height 31
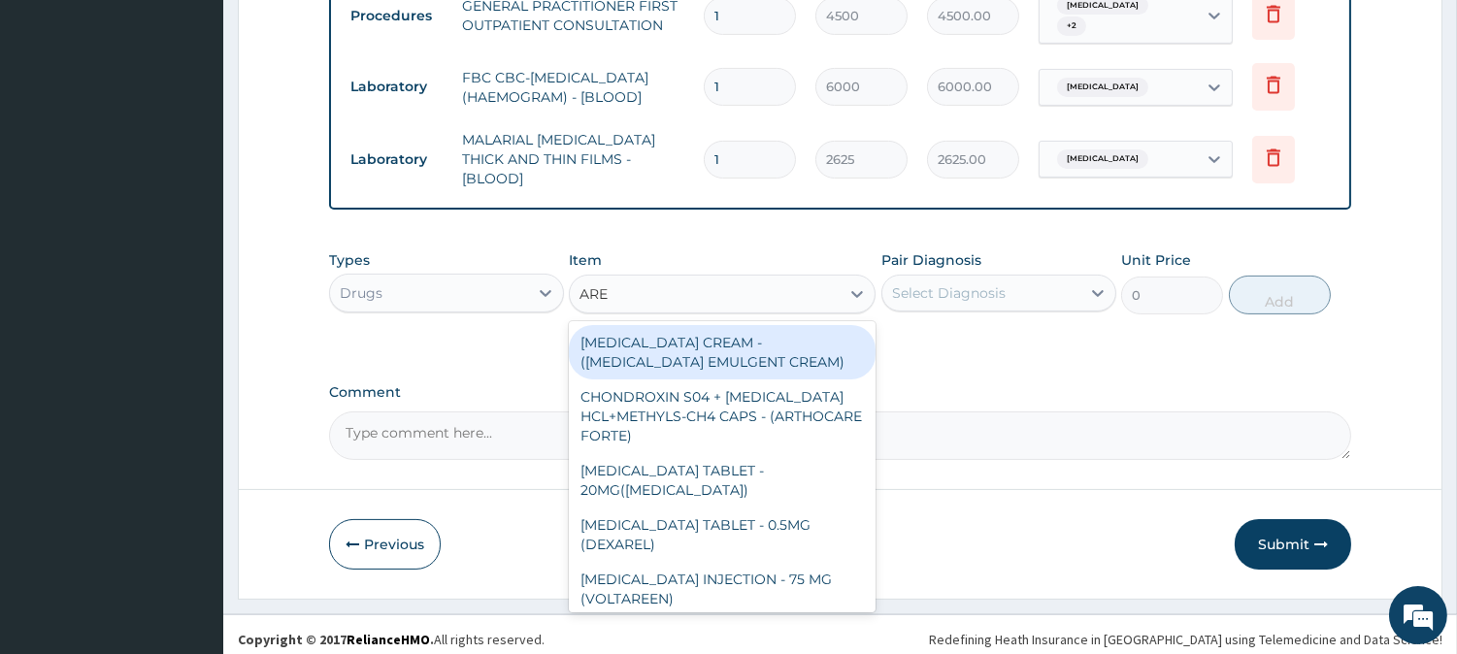
type input "AREE"
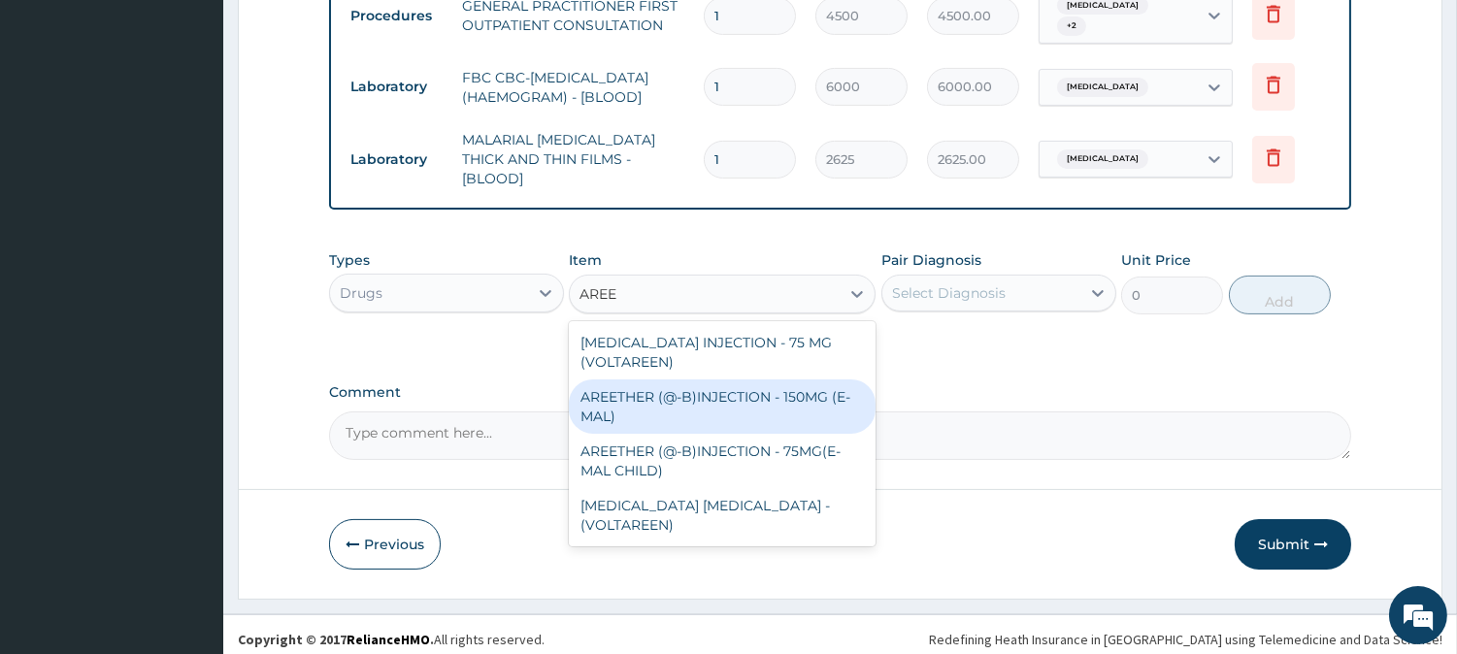
click at [728, 381] on div "AREETHER (@-B)INJECTION - 150MG (E-MAL)" at bounding box center [722, 407] width 307 height 54
type input "1920"
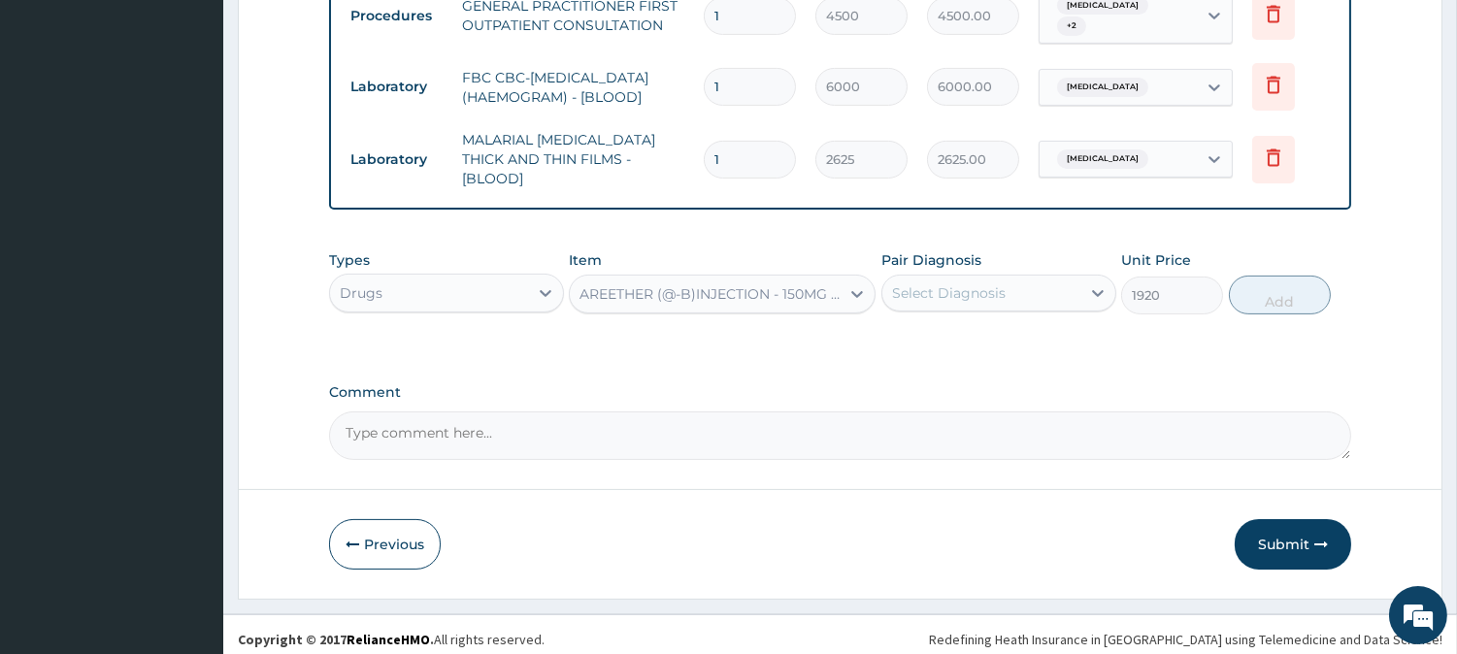
click at [947, 283] on div "Select Diagnosis" at bounding box center [949, 292] width 114 height 19
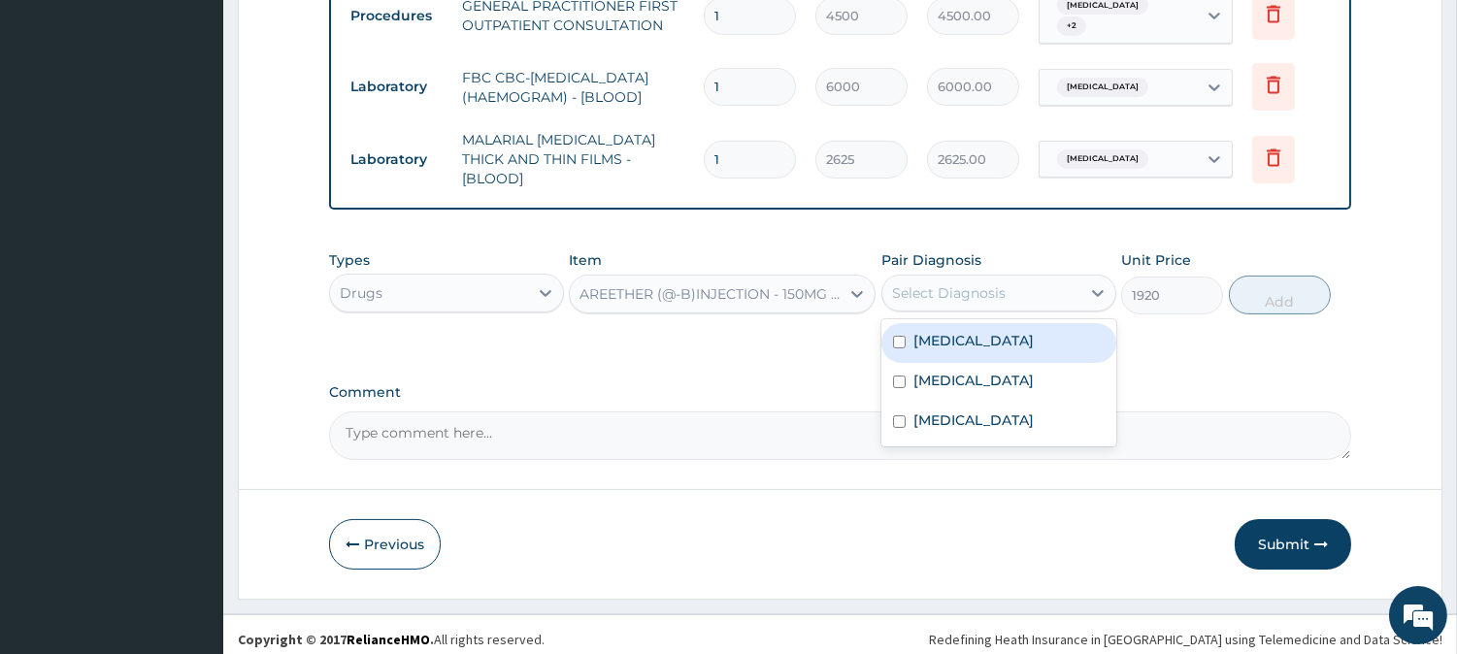
click at [935, 337] on label "Malaria" at bounding box center [973, 340] width 120 height 19
checkbox input "true"
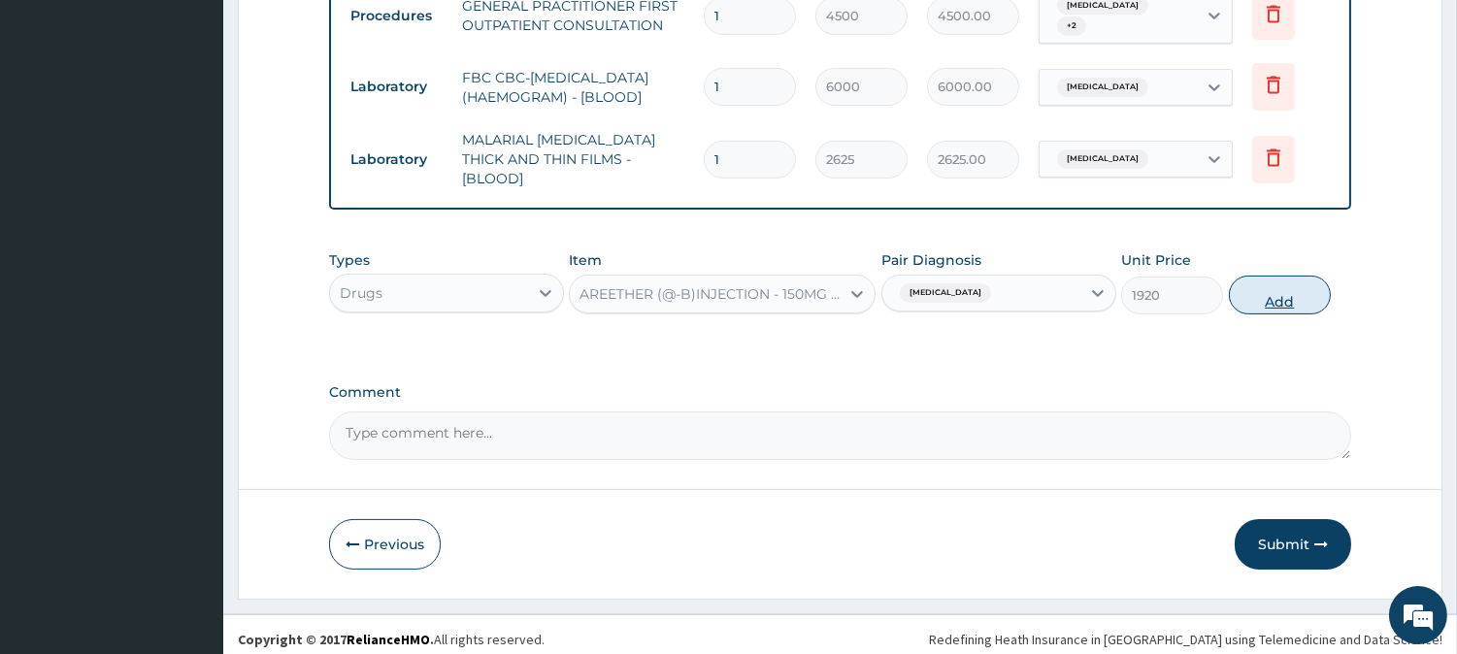
click at [1250, 293] on button "Add" at bounding box center [1280, 295] width 102 height 39
type input "0"
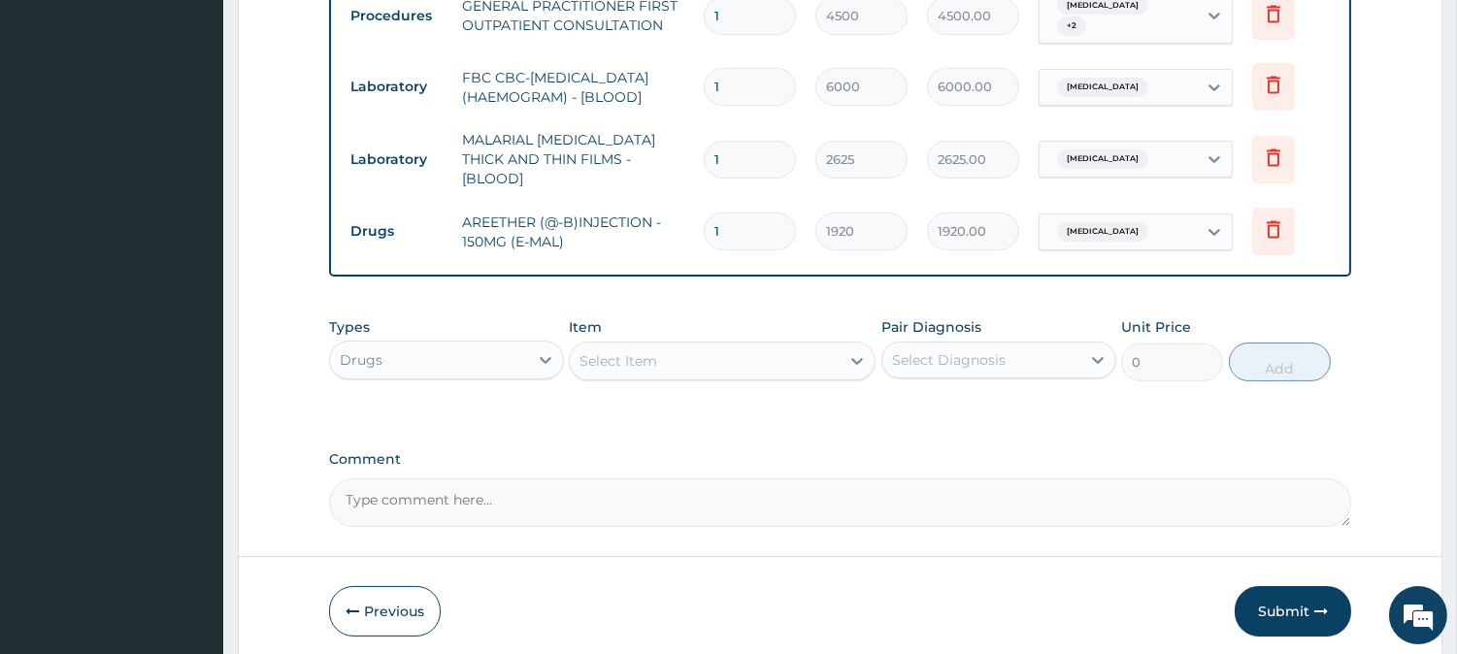
click at [730, 350] on div "Select Item" at bounding box center [705, 361] width 270 height 31
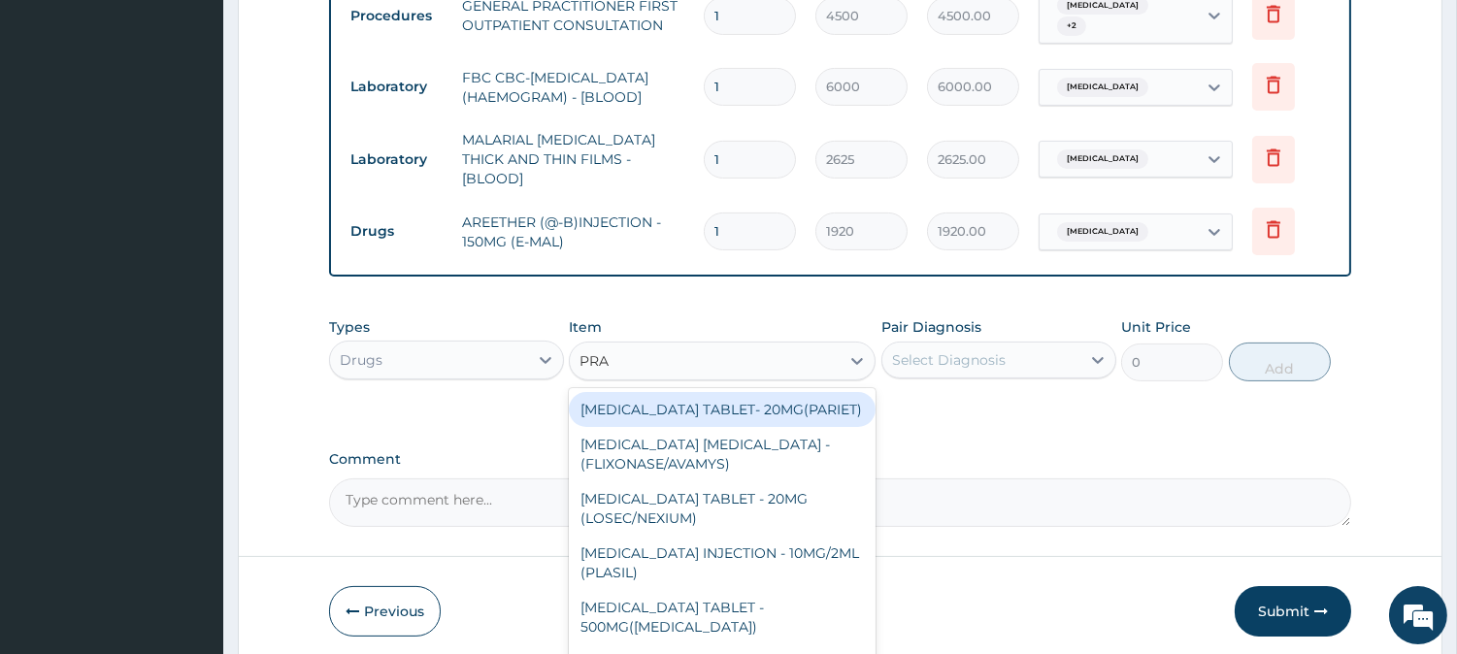
click at [588, 351] on input "PRA" at bounding box center [595, 360] width 31 height 19
type input "PARA"
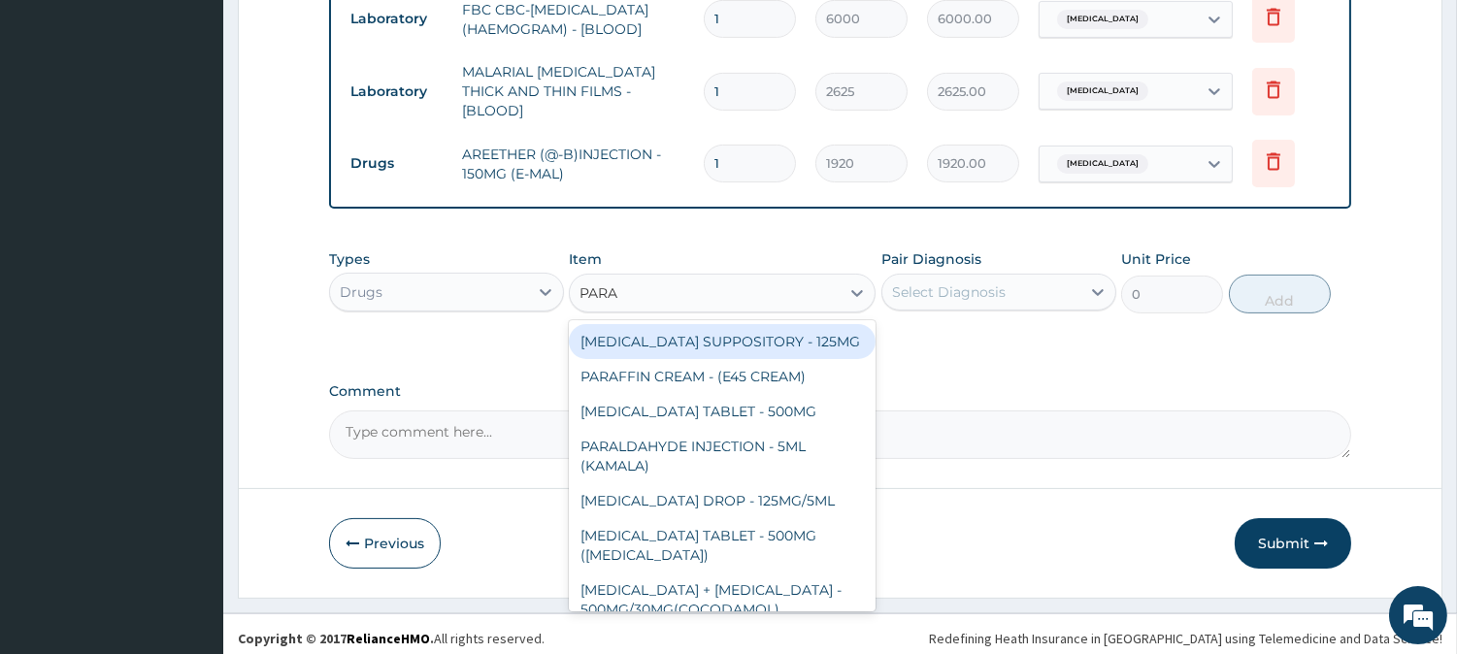
scroll to position [289, 0]
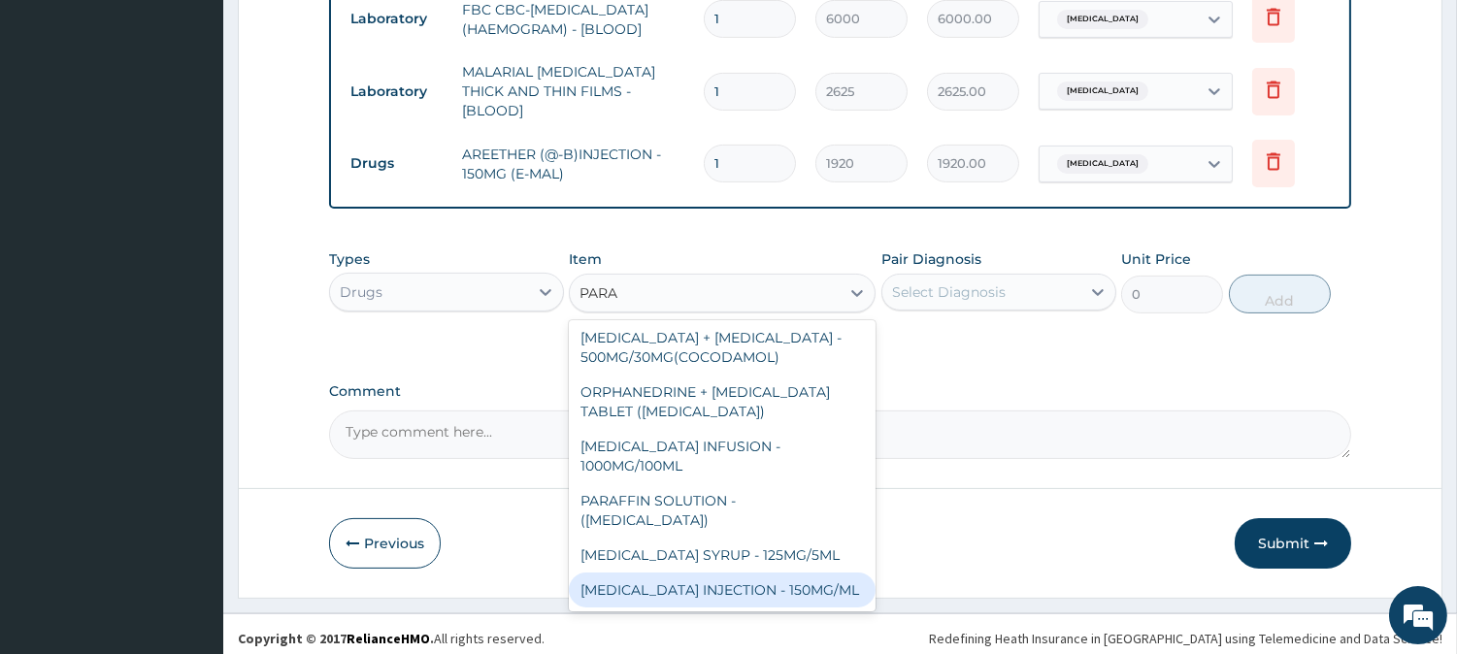
click at [712, 582] on div "PARACETAMOL INJECTION - 150MG/ML" at bounding box center [722, 590] width 307 height 35
type input "640"
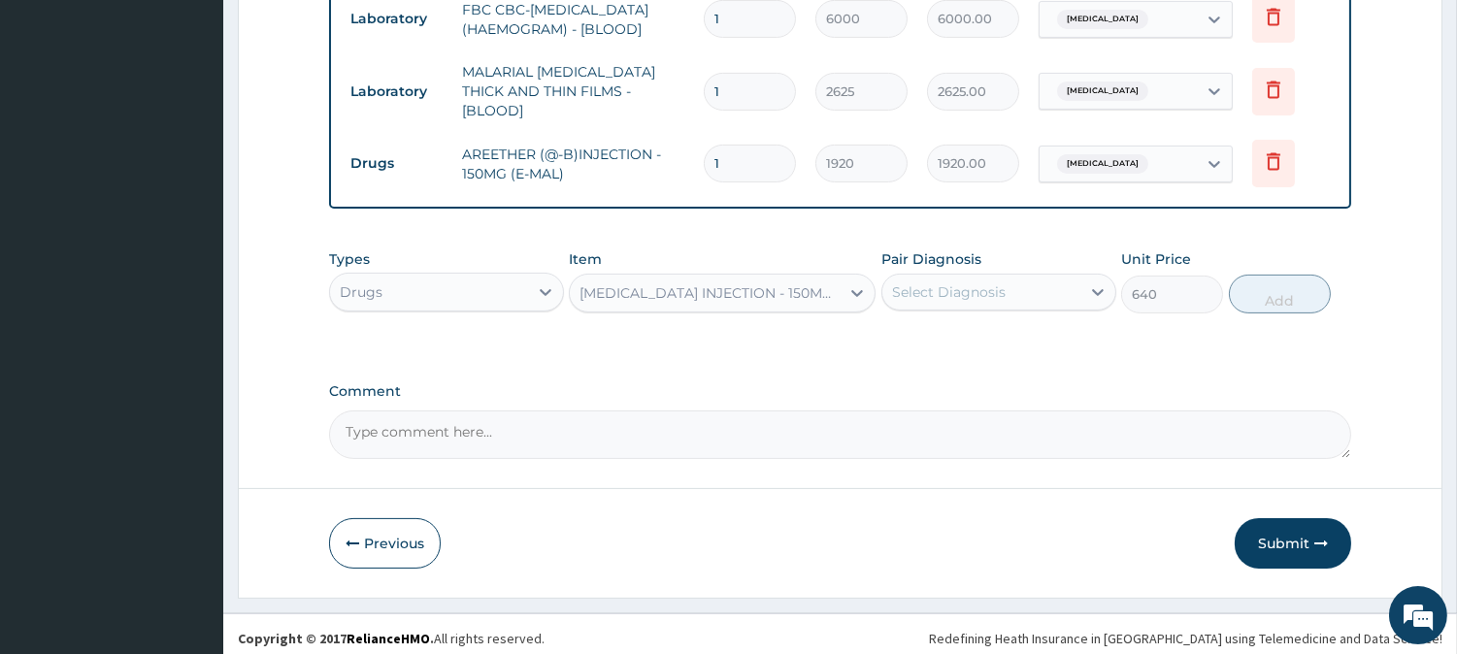
click at [945, 282] on div "Select Diagnosis" at bounding box center [949, 291] width 114 height 19
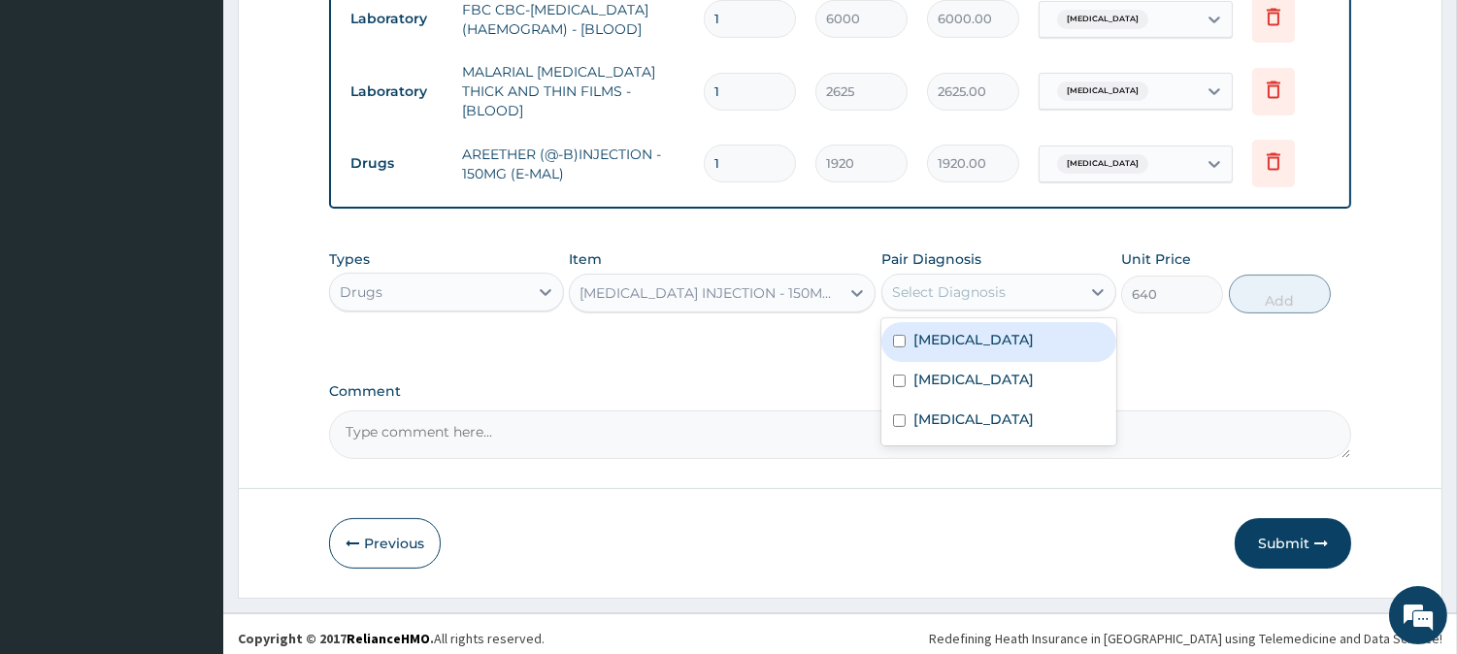
click at [949, 330] on label "Malaria" at bounding box center [973, 339] width 120 height 19
checkbox input "true"
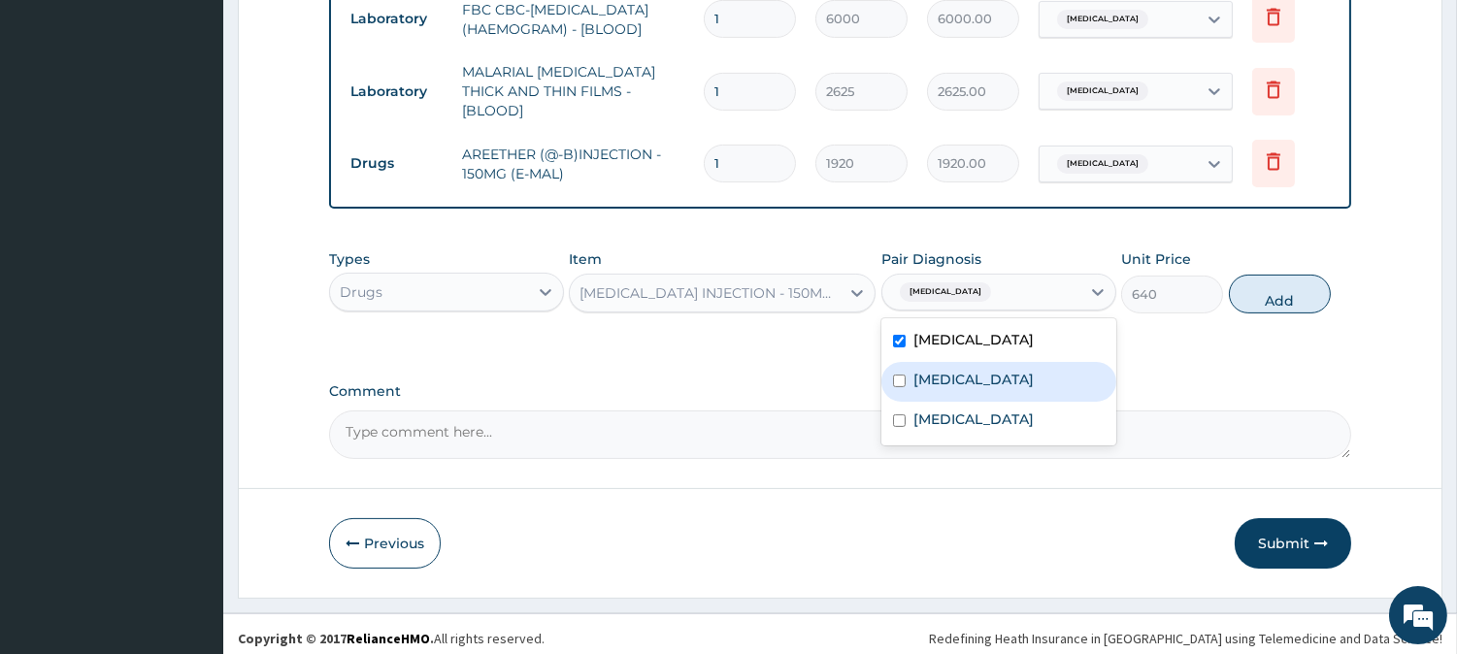
click at [945, 370] on label "Sepsis" at bounding box center [973, 379] width 120 height 19
checkbox input "true"
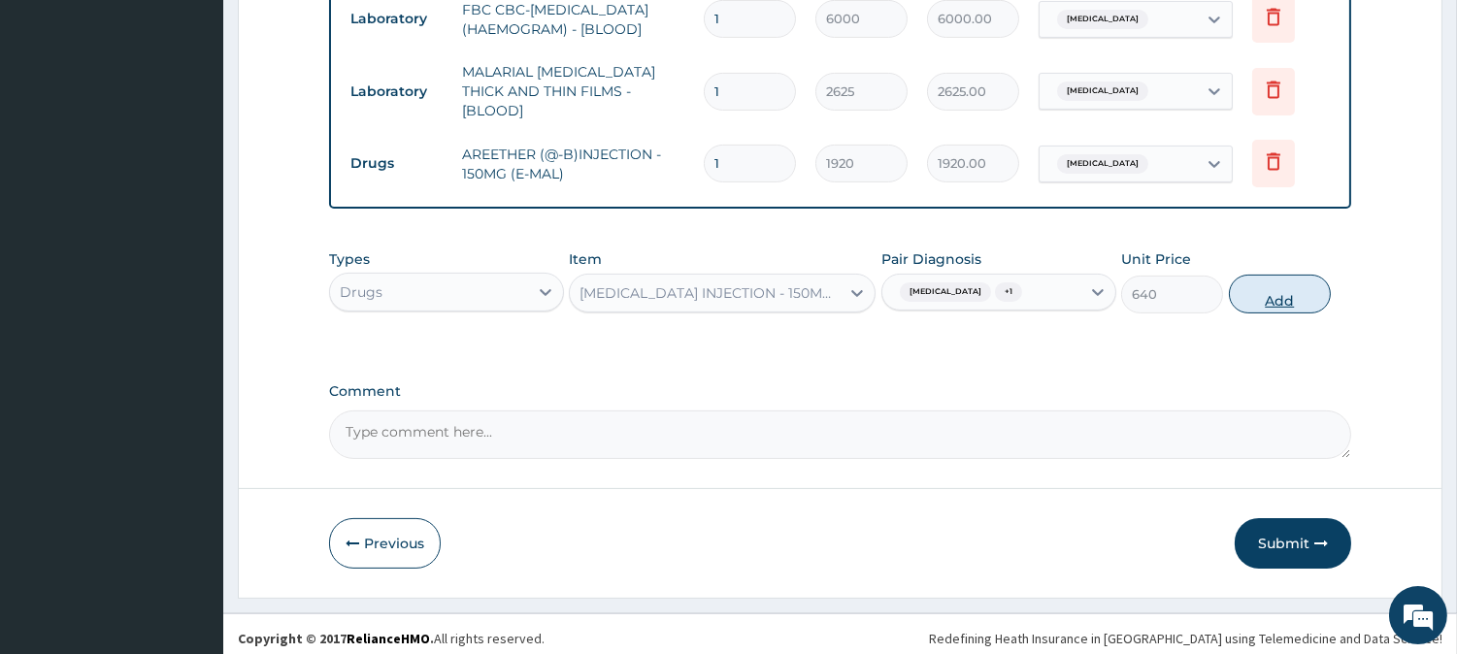
click at [1276, 293] on button "Add" at bounding box center [1280, 294] width 102 height 39
type input "0"
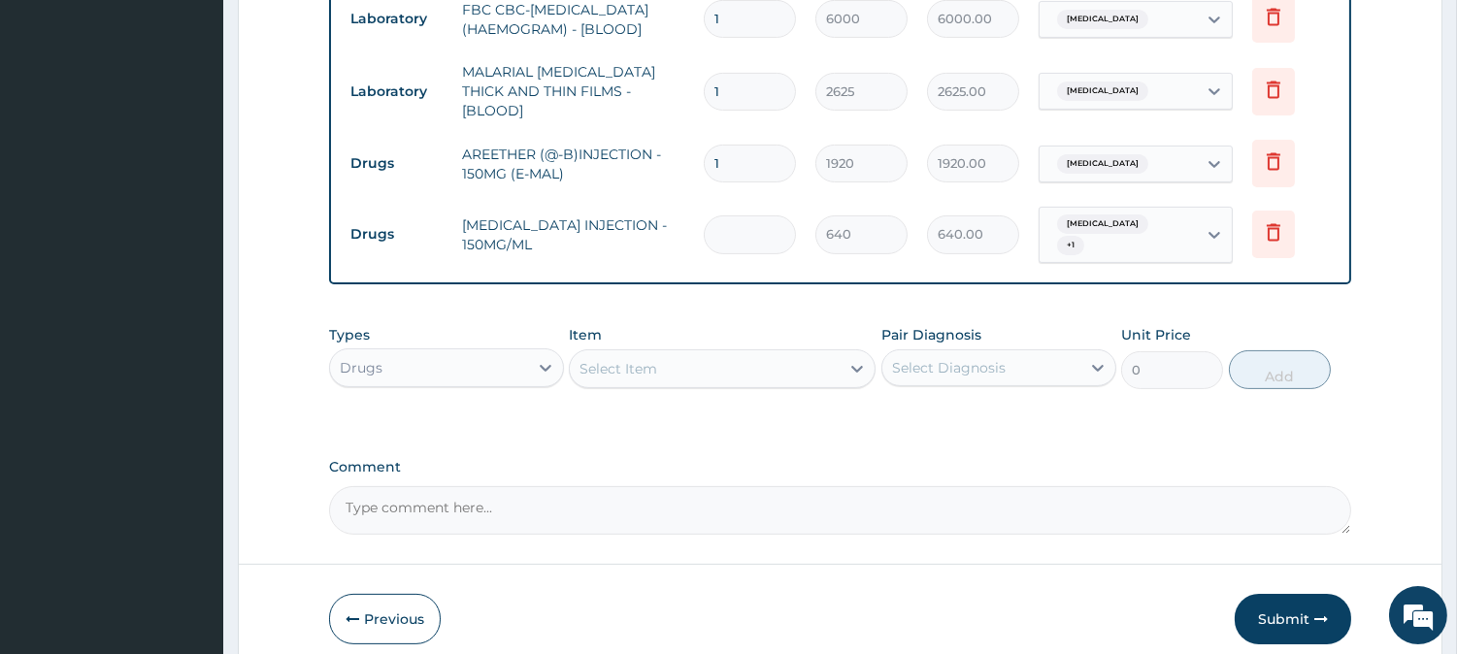
type input "0.00"
type input "3"
type input "1920.00"
type input "3"
click at [761, 364] on div "Select Item" at bounding box center [705, 368] width 270 height 31
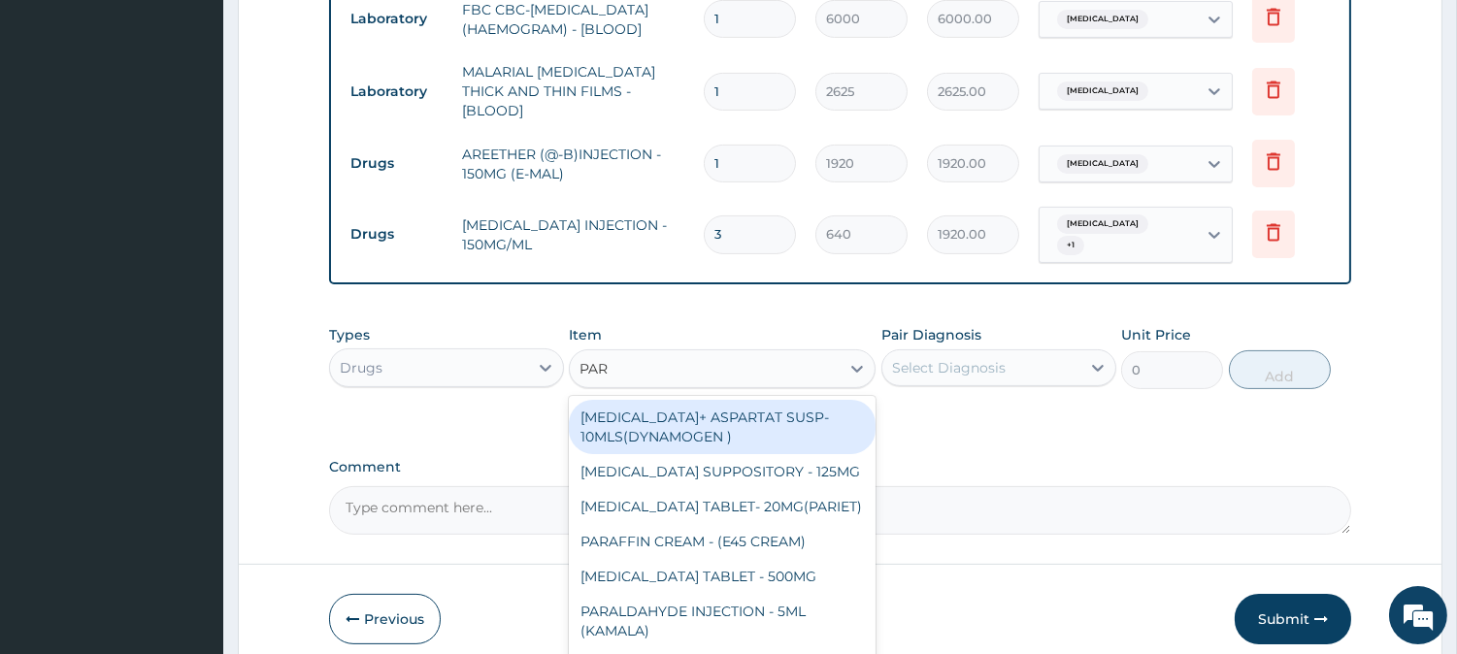
type input "PARA"
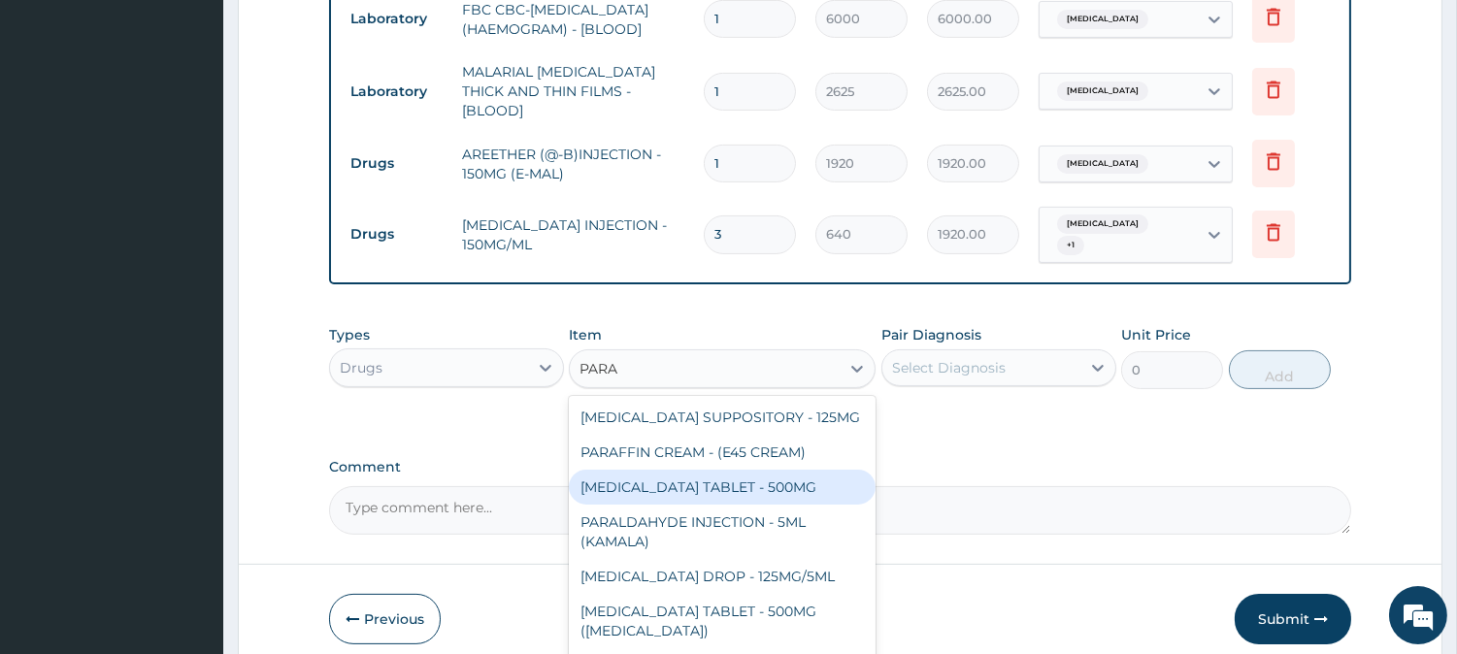
click at [751, 470] on div "PARACETAMOL TABLET - 500MG" at bounding box center [722, 487] width 307 height 35
type input "38.400000000000006"
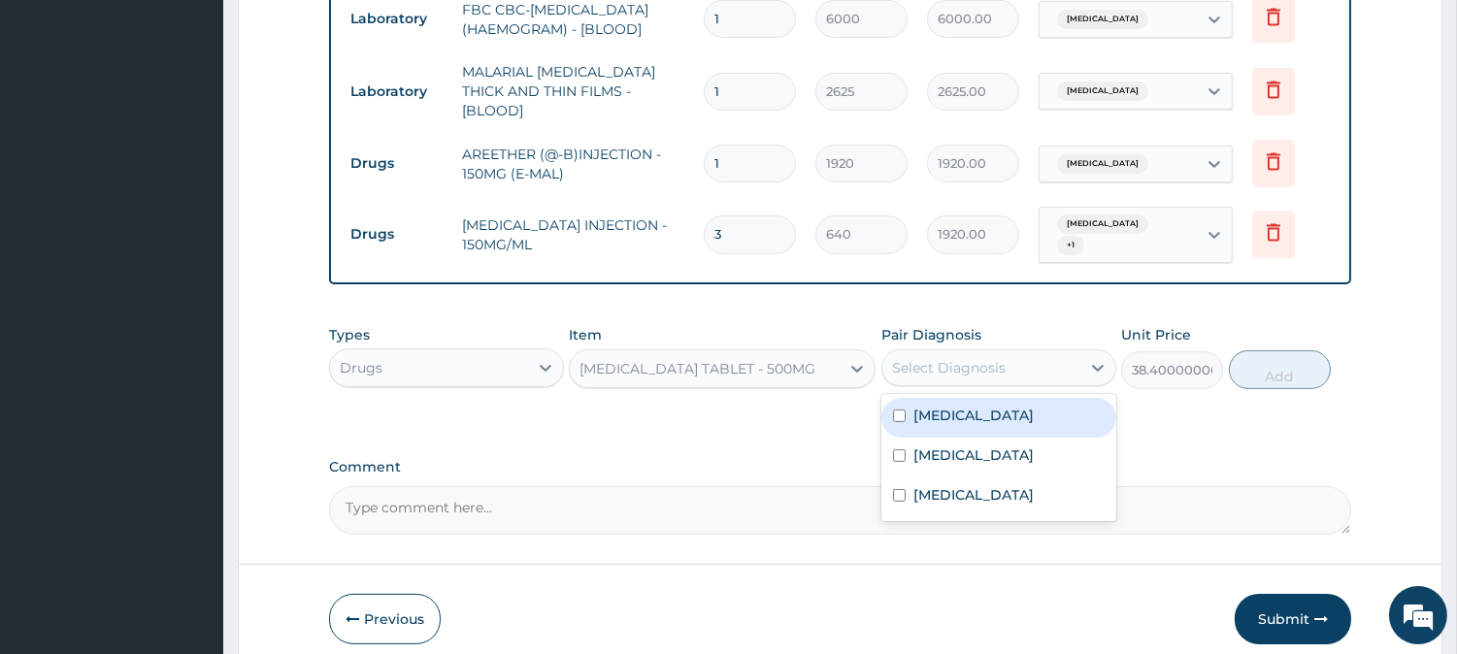
click at [944, 358] on div "Select Diagnosis" at bounding box center [949, 367] width 114 height 19
drag, startPoint x: 939, startPoint y: 394, endPoint x: 935, endPoint y: 423, distance: 29.4
click at [939, 406] on label "Malaria" at bounding box center [973, 415] width 120 height 19
checkbox input "true"
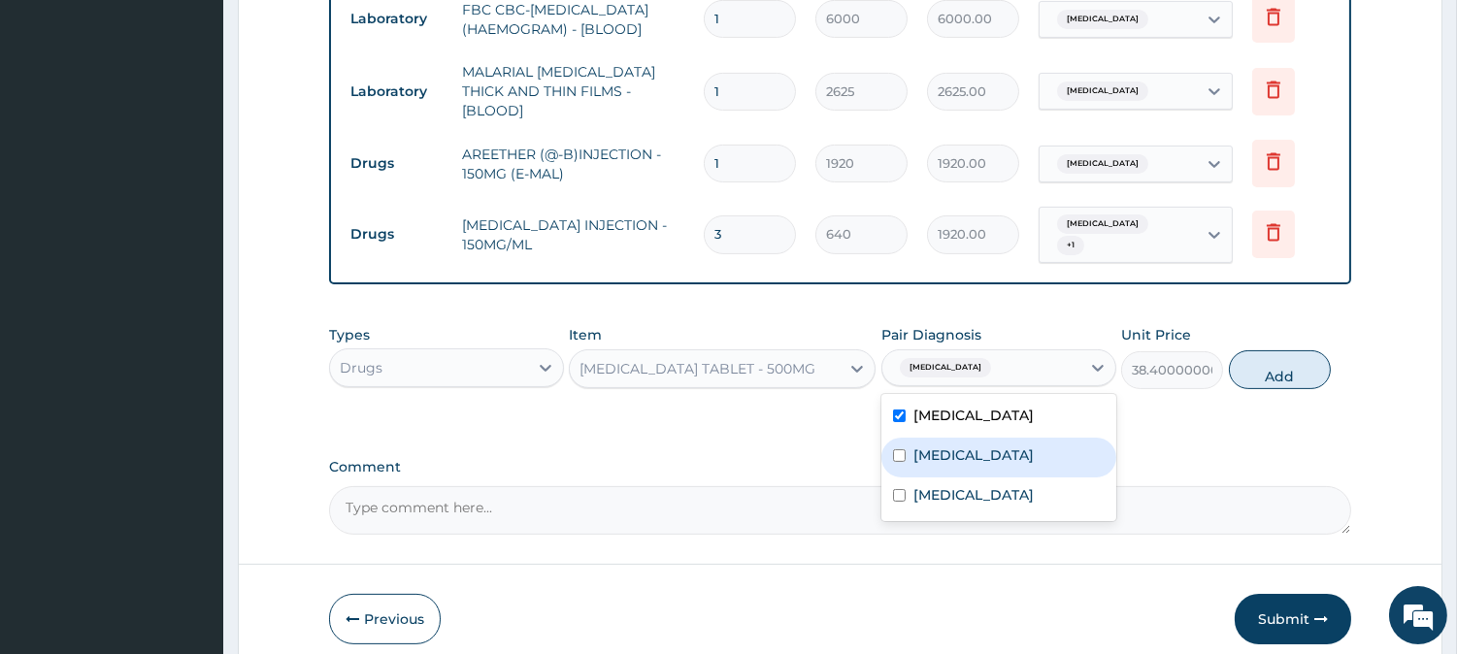
drag, startPoint x: 933, startPoint y: 432, endPoint x: 963, endPoint y: 437, distance: 30.5
click at [933, 446] on label "Sepsis" at bounding box center [973, 455] width 120 height 19
checkbox input "true"
click at [1267, 354] on button "Add" at bounding box center [1280, 369] width 102 height 39
type input "0"
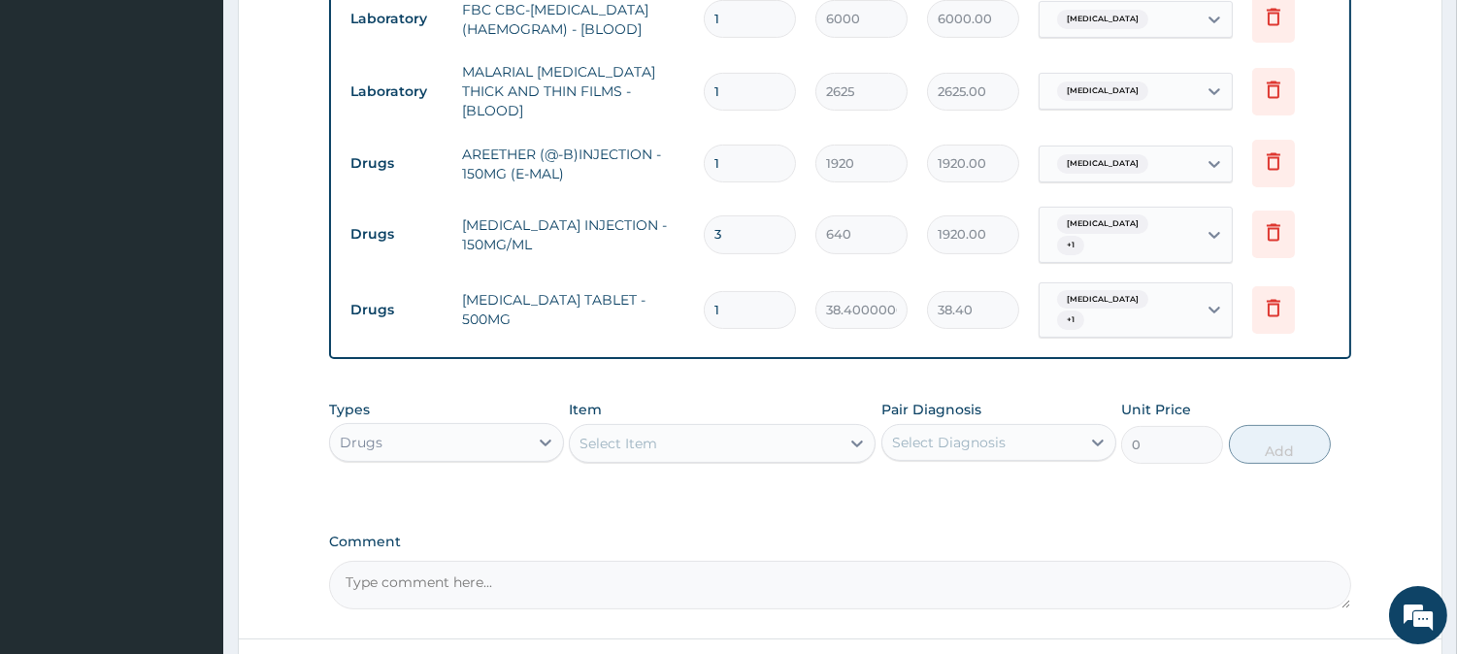
type input "18"
type input "691.20"
type input "18"
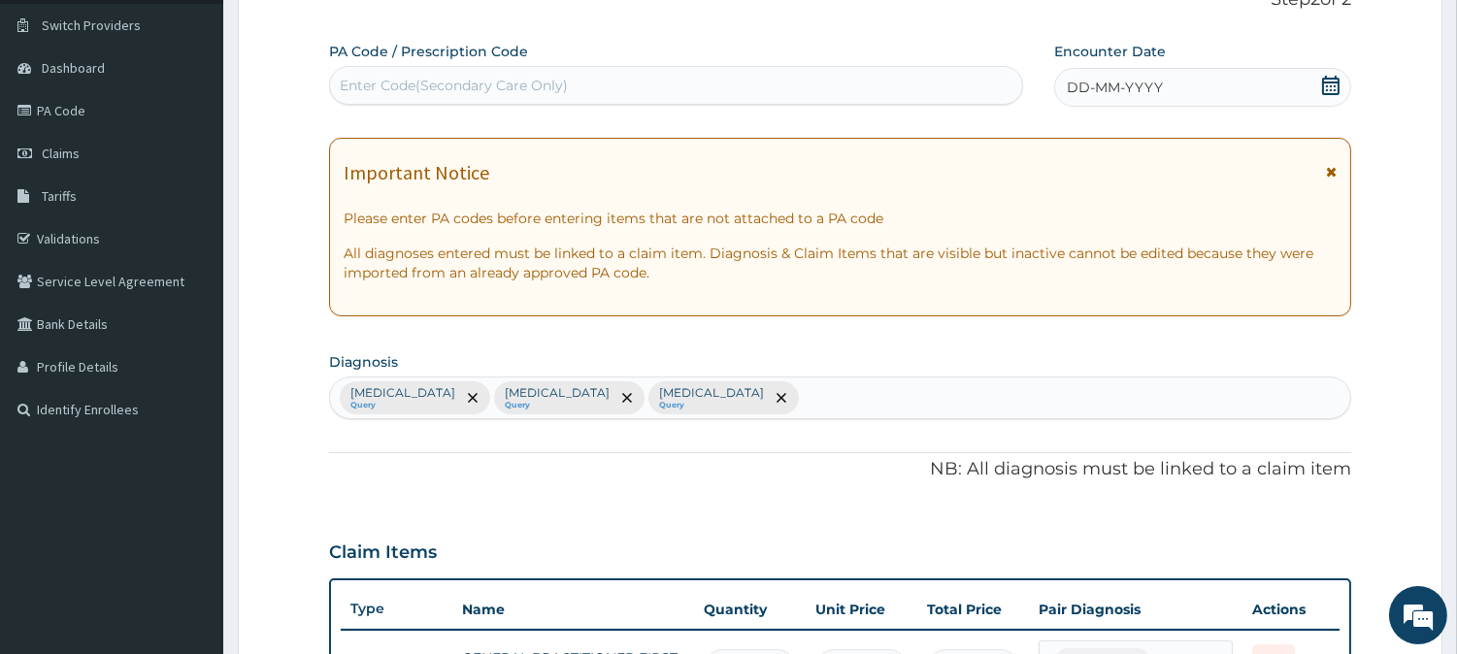
scroll to position [324, 0]
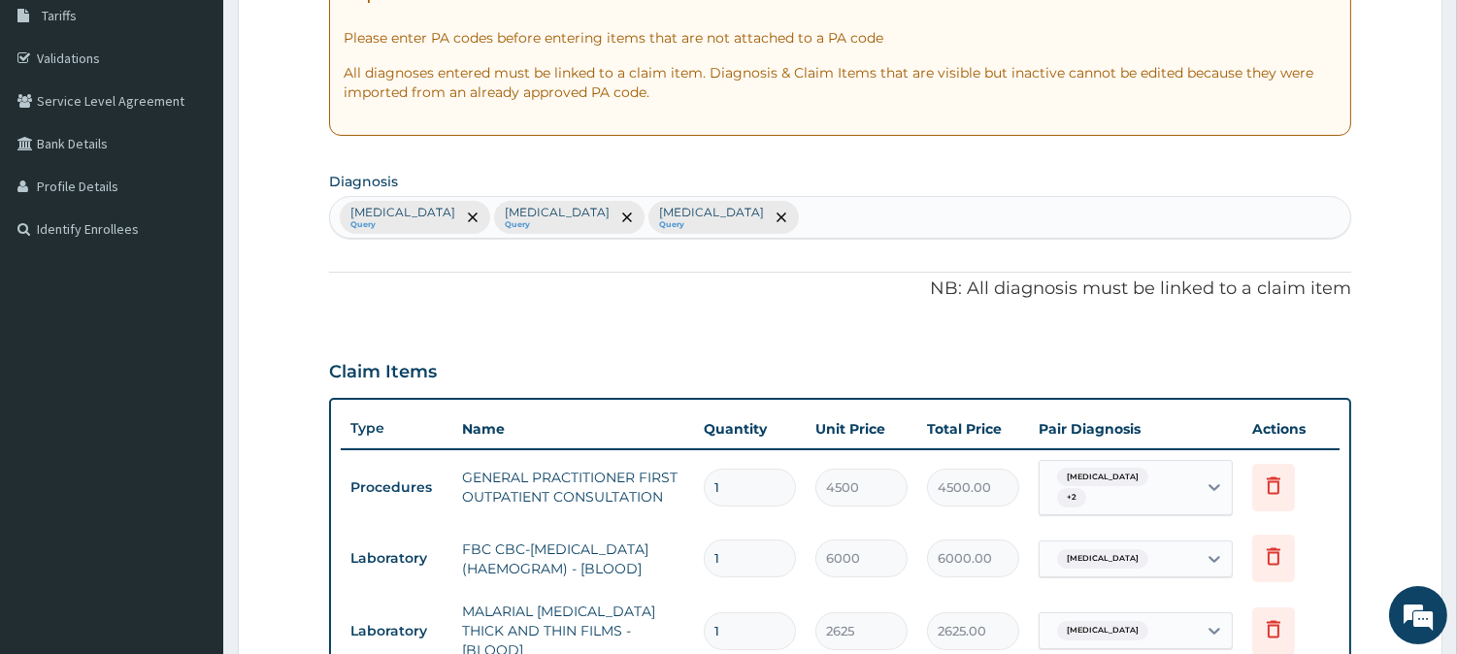
click at [751, 223] on div "Malaria Query Sepsis Query Upper respiratory infection Query" at bounding box center [840, 217] width 1020 height 41
type input "COU"
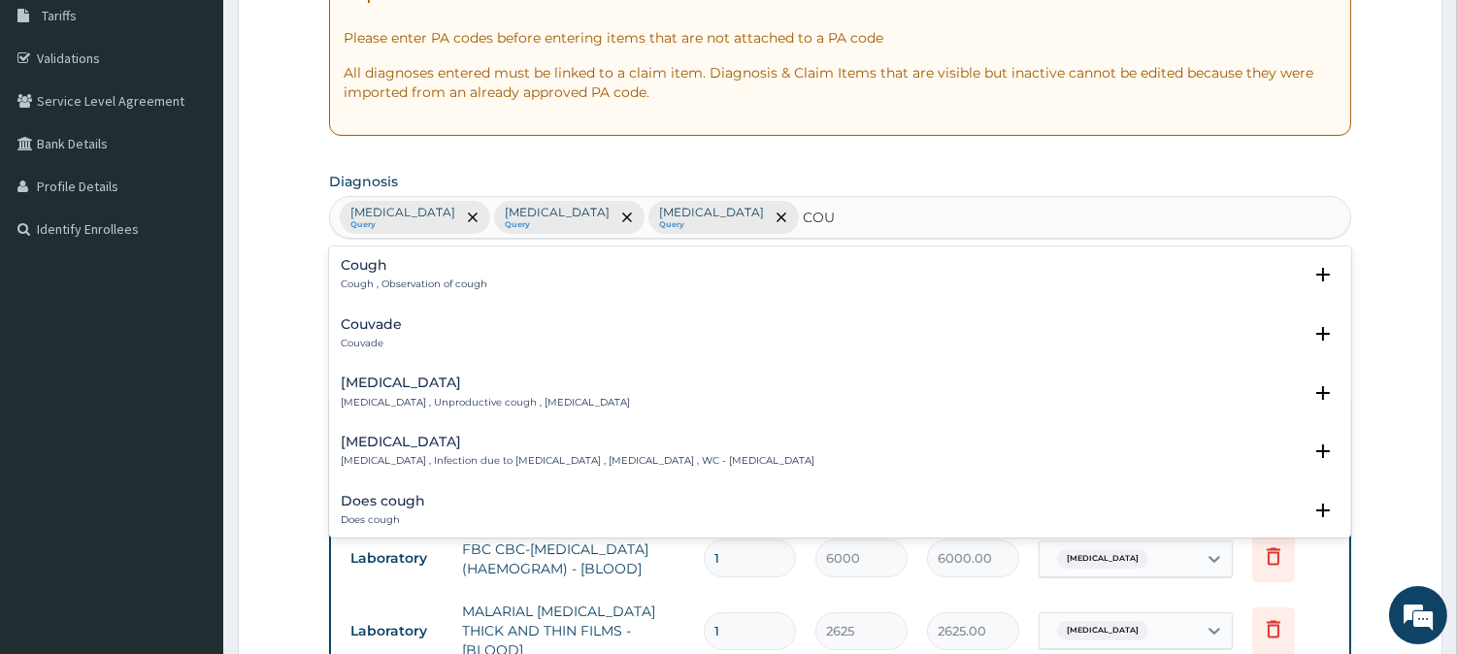
click at [384, 280] on p "Cough , Observation of cough" at bounding box center [414, 285] width 147 height 14
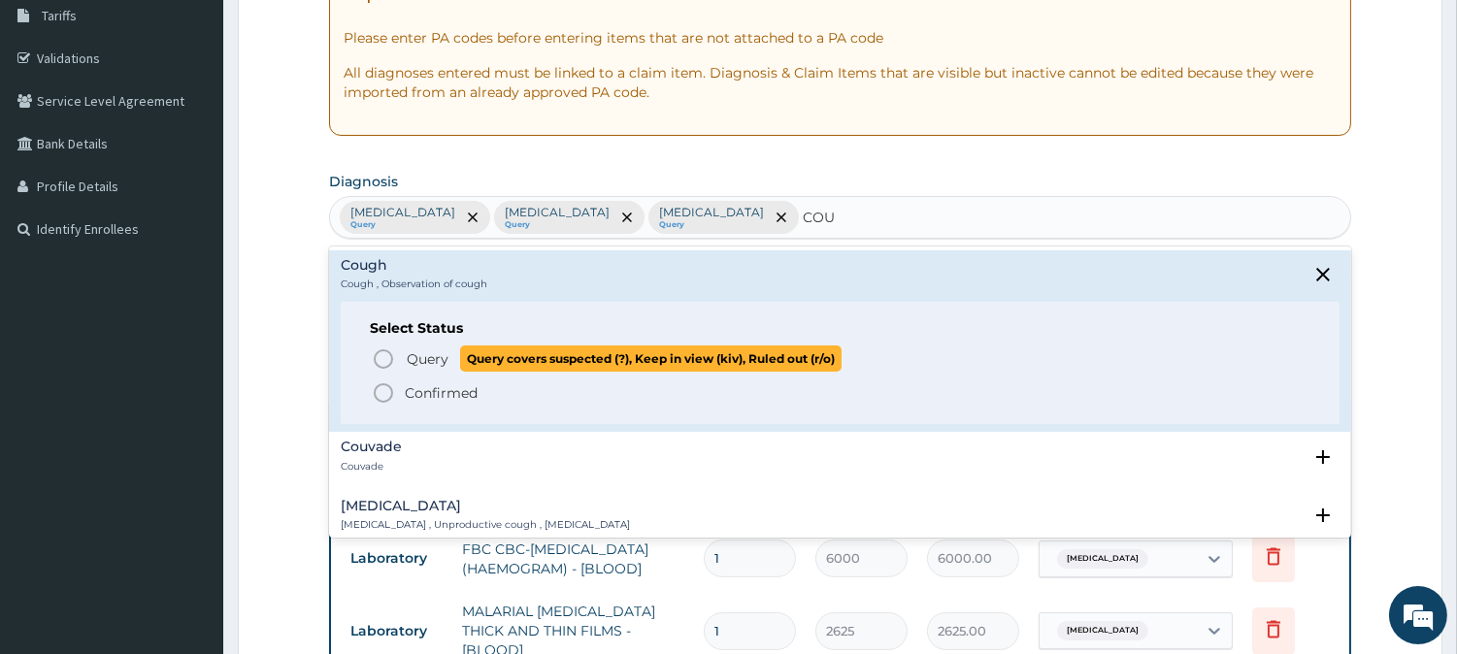
click at [391, 364] on icon "status option query" at bounding box center [383, 359] width 23 height 23
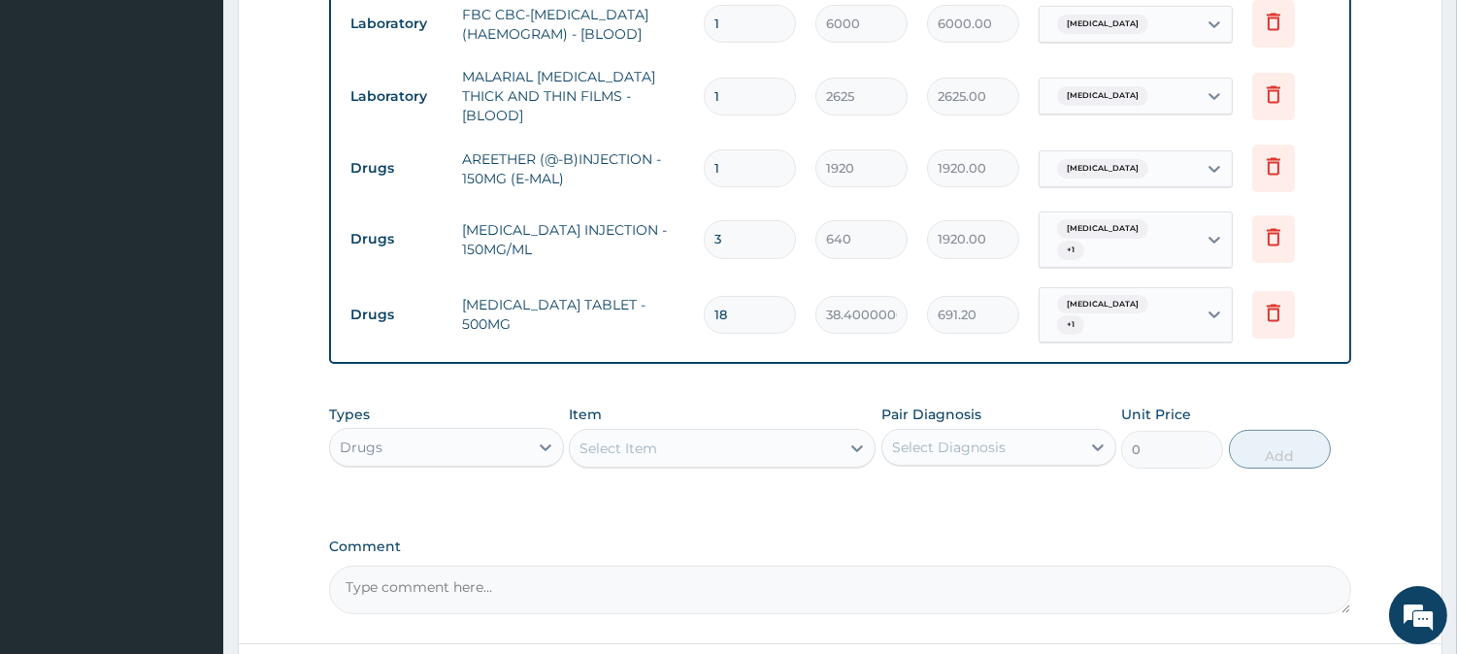
scroll to position [998, 0]
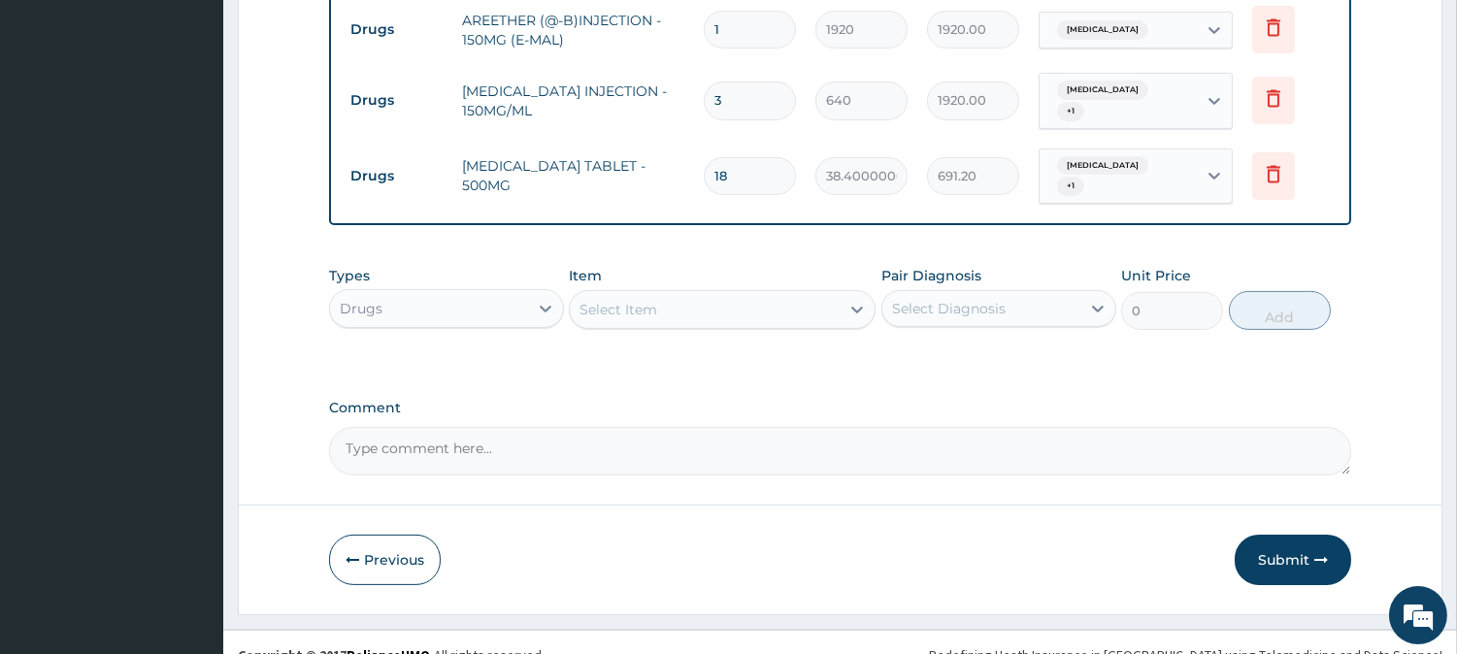
click at [704, 294] on div "Select Item" at bounding box center [705, 309] width 270 height 31
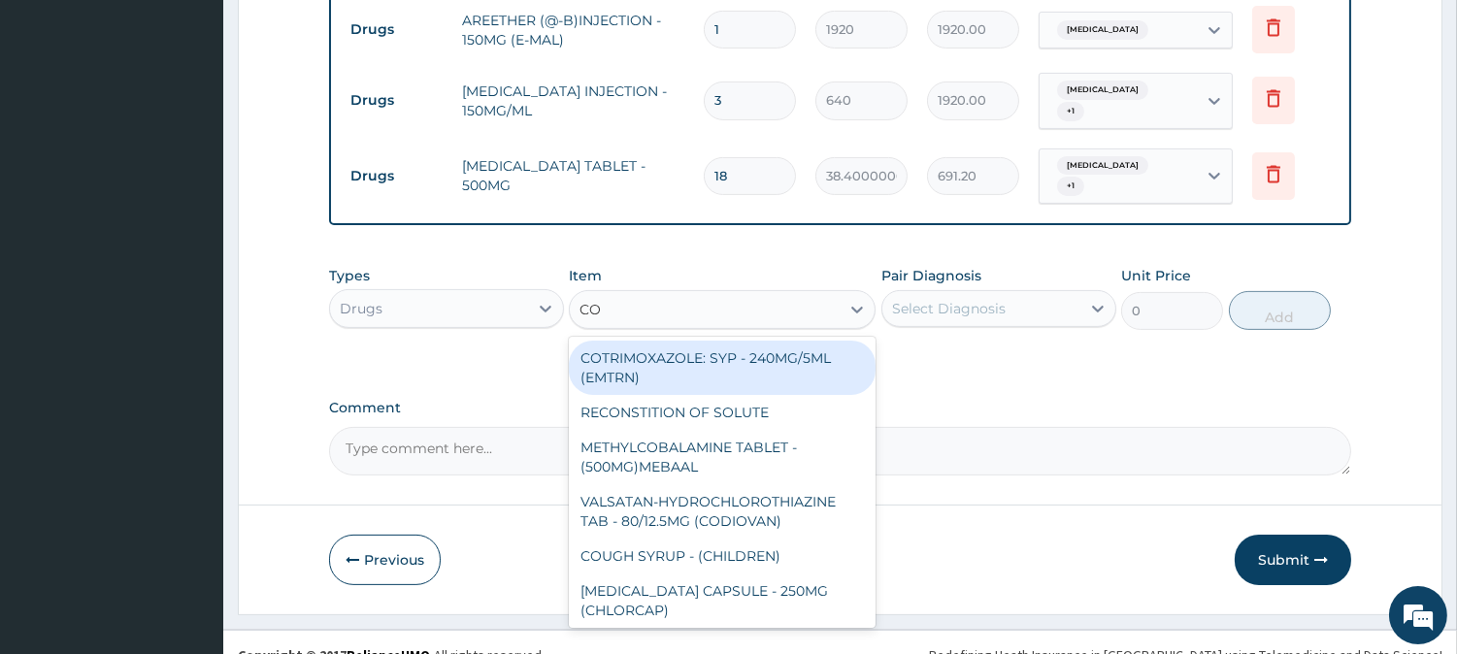
type input "COU"
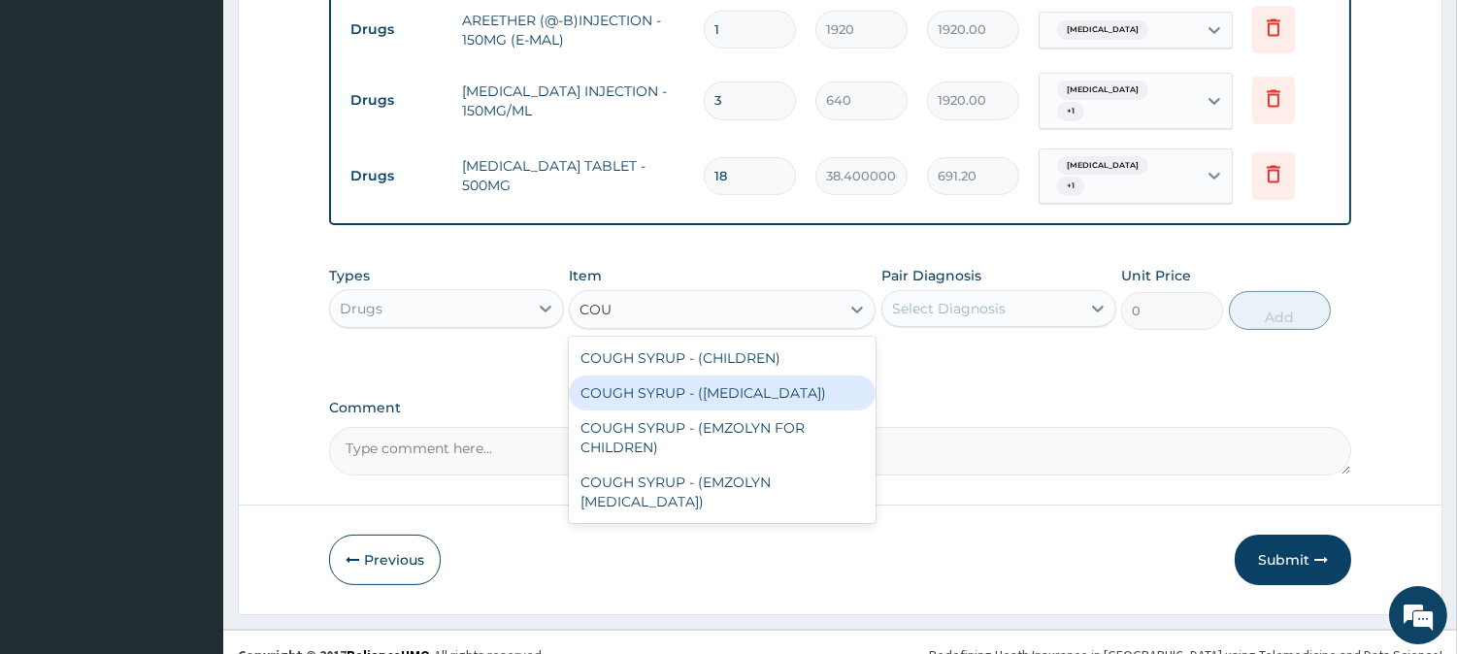
click at [696, 376] on div "COUGH SYRUP - (EXPECTORANT)" at bounding box center [722, 393] width 307 height 35
type input "1280"
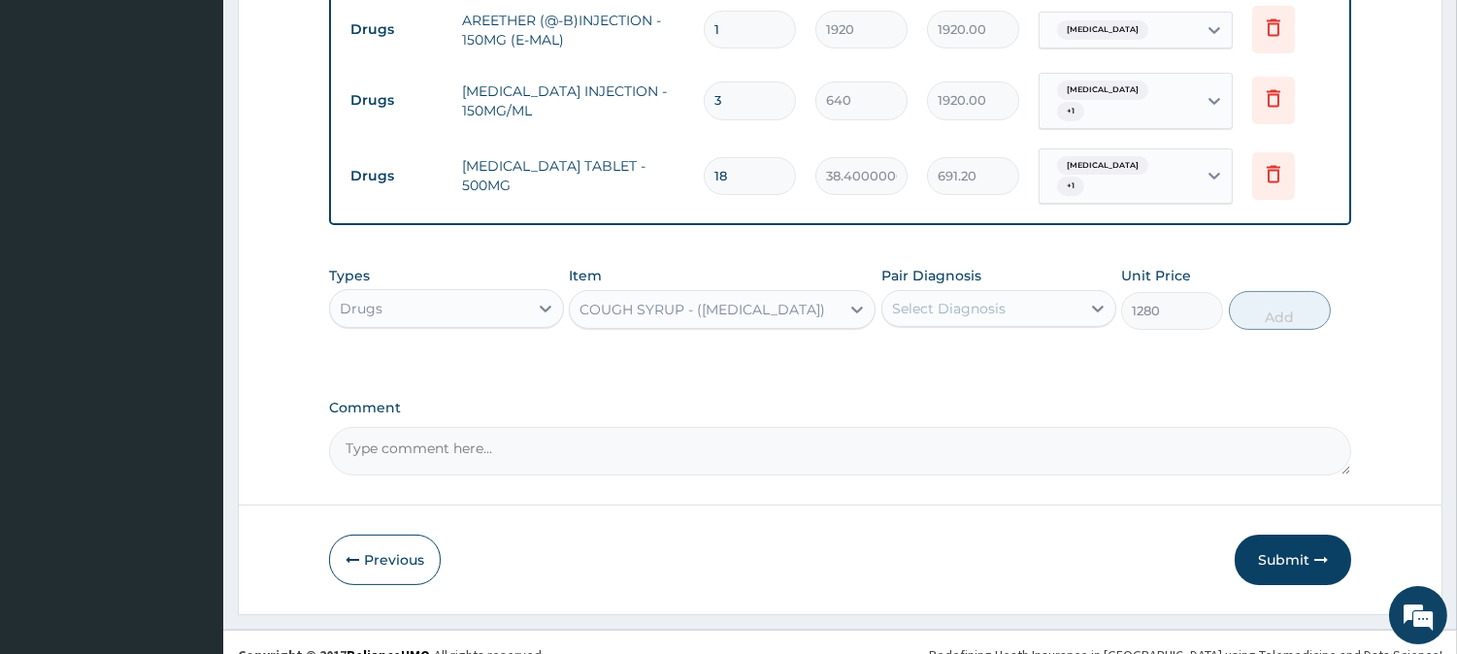
click at [956, 293] on div "Select Diagnosis" at bounding box center [981, 308] width 198 height 31
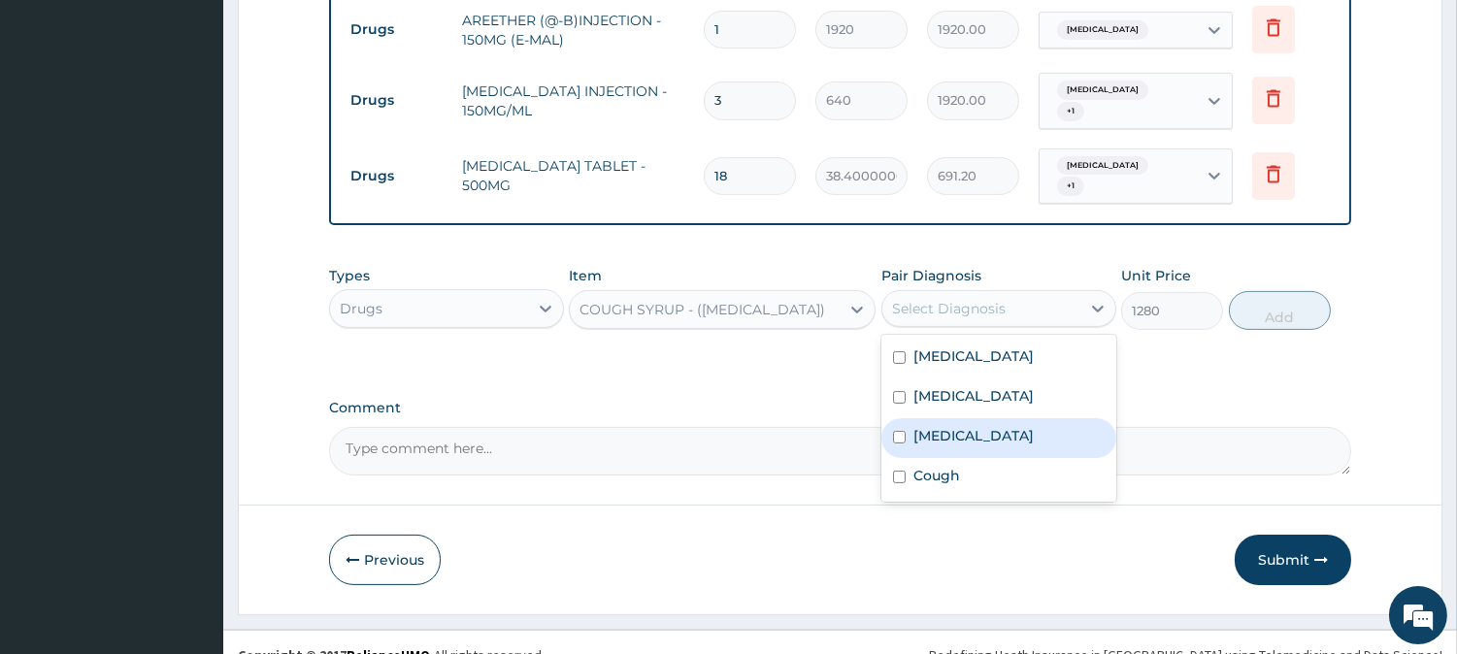
click at [935, 426] on label "Upper respiratory infection" at bounding box center [973, 435] width 120 height 19
checkbox input "true"
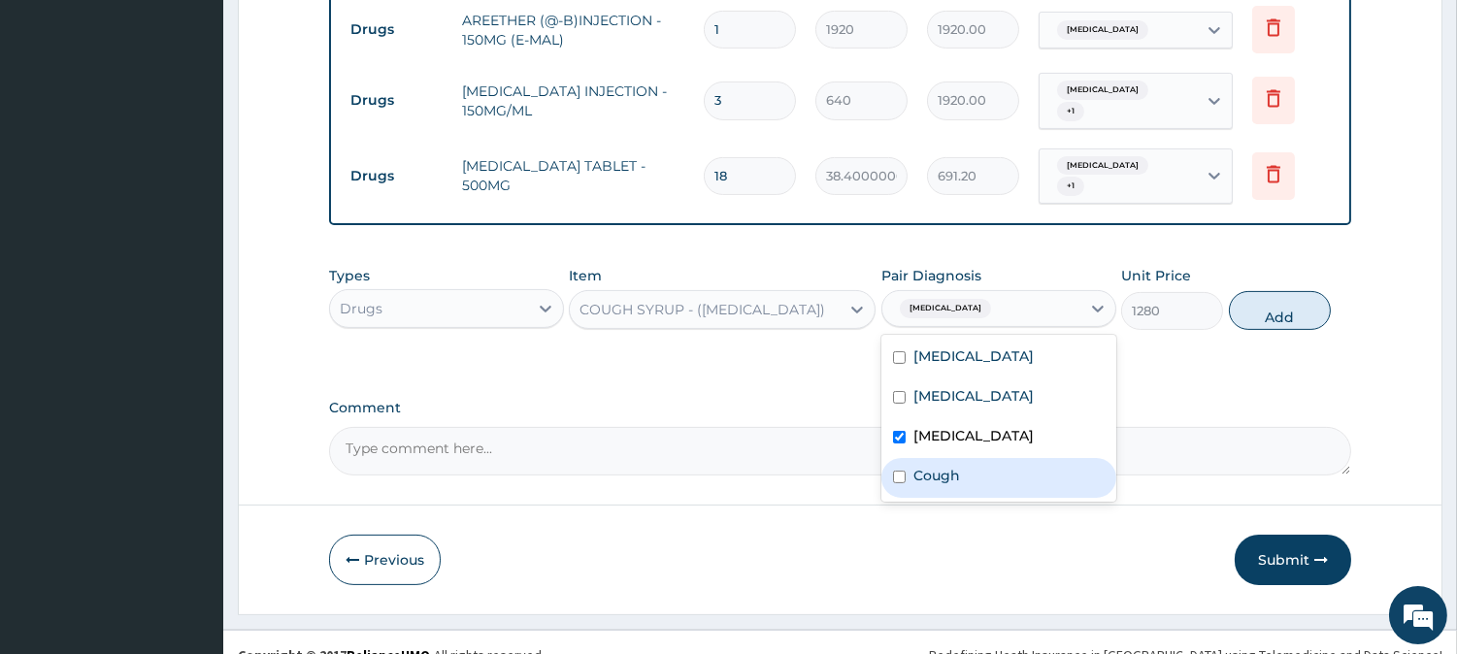
click at [930, 466] on label "Cough" at bounding box center [936, 475] width 47 height 19
checkbox input "true"
click at [1303, 265] on div "Types Drugs Item COUGH SYRUP - (EXPECTORANT) Pair Diagnosis option Cough, selec…" at bounding box center [840, 297] width 1022 height 83
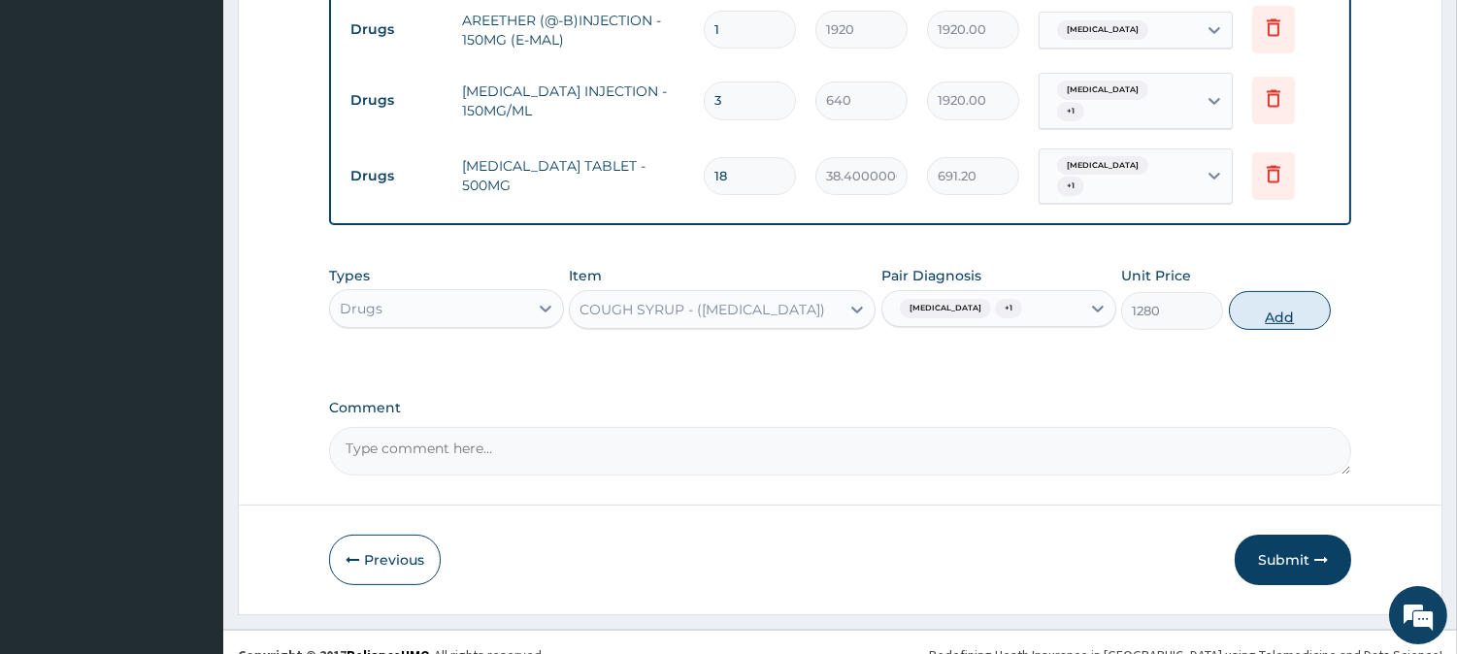
click at [1301, 291] on button "Add" at bounding box center [1280, 310] width 102 height 39
type input "0"
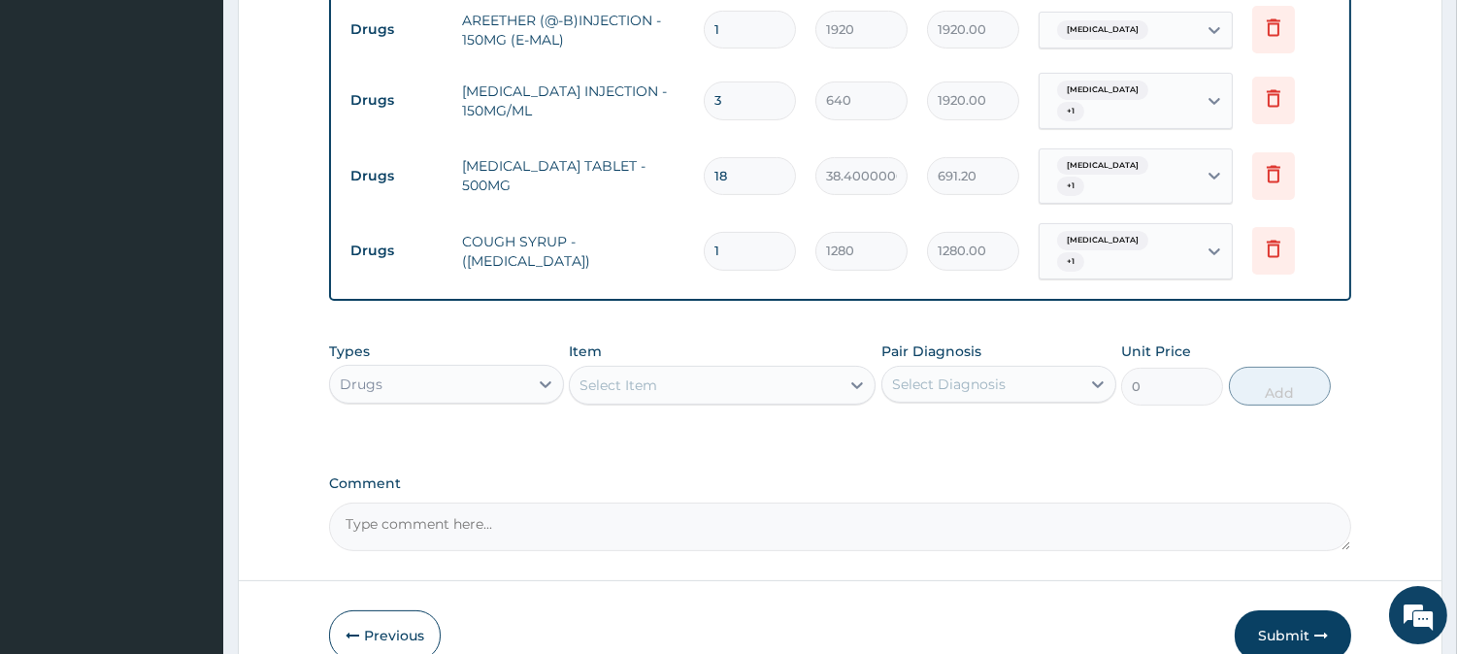
click at [751, 370] on div "Select Item" at bounding box center [705, 385] width 270 height 31
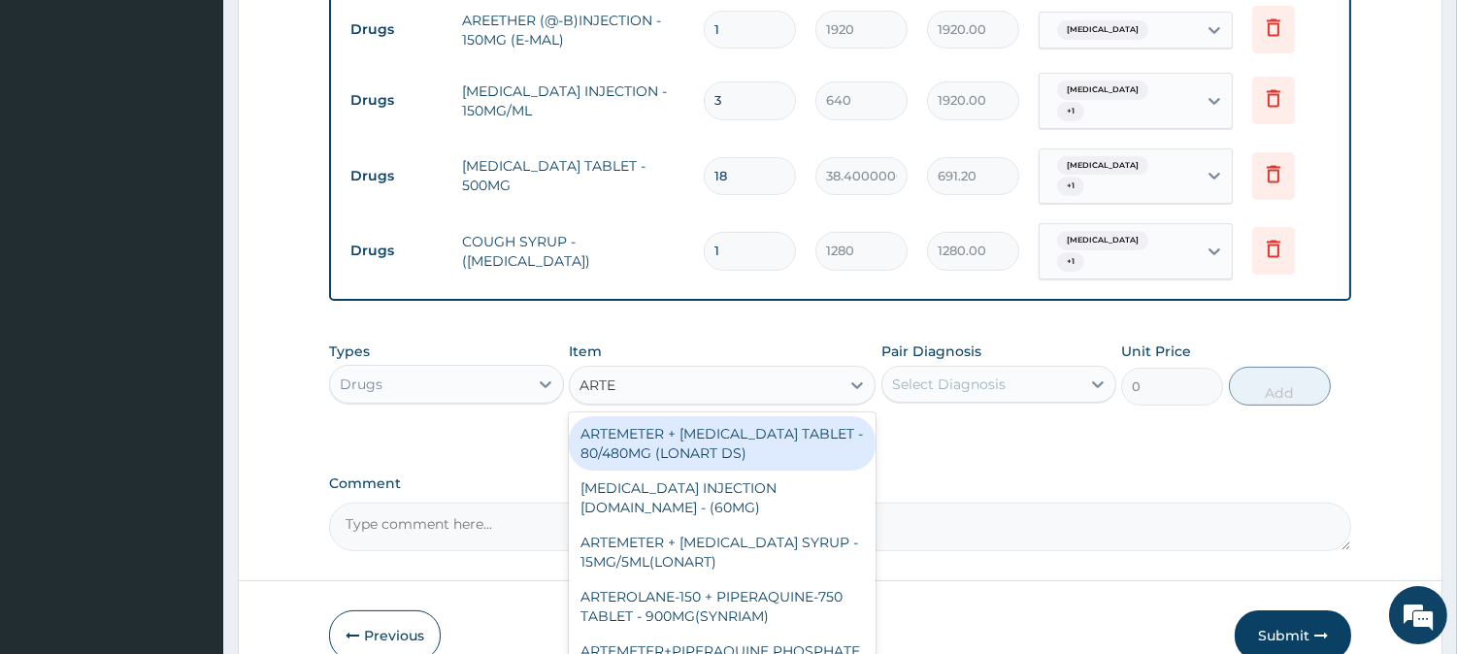
type input "ARTEM"
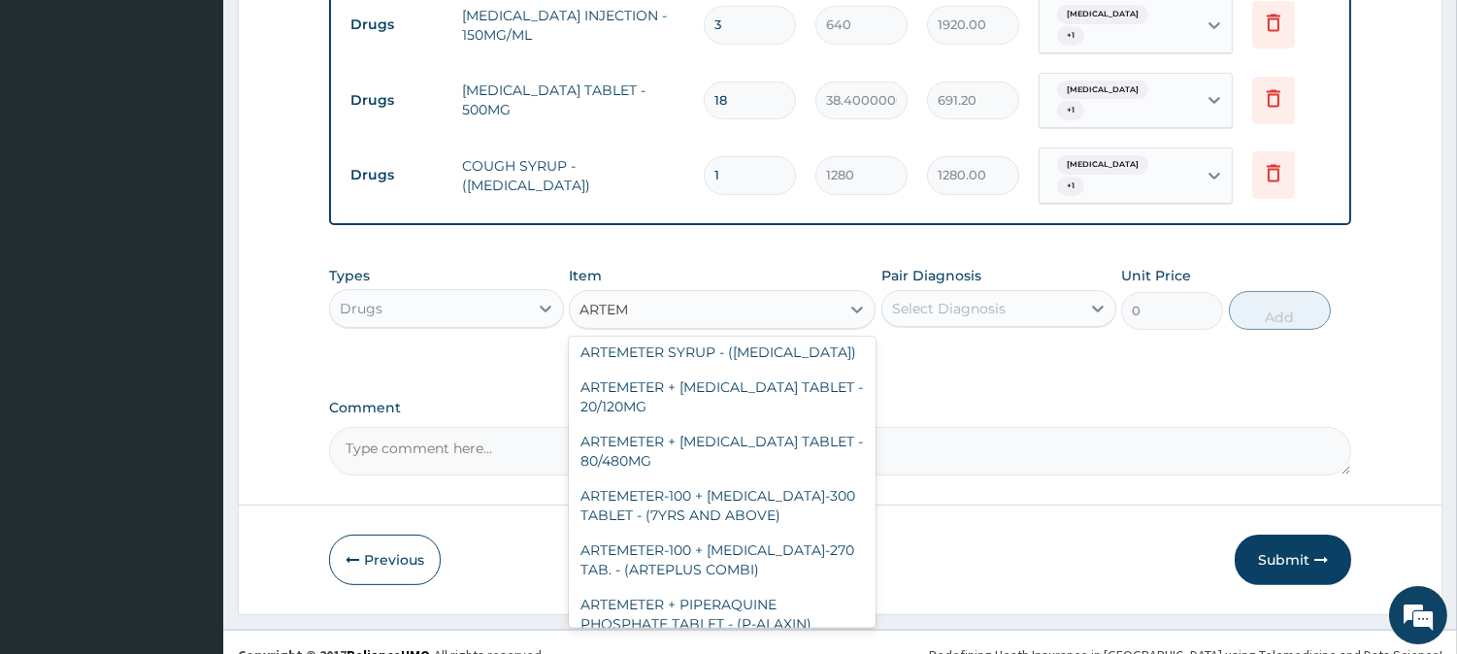
scroll to position [180, 0]
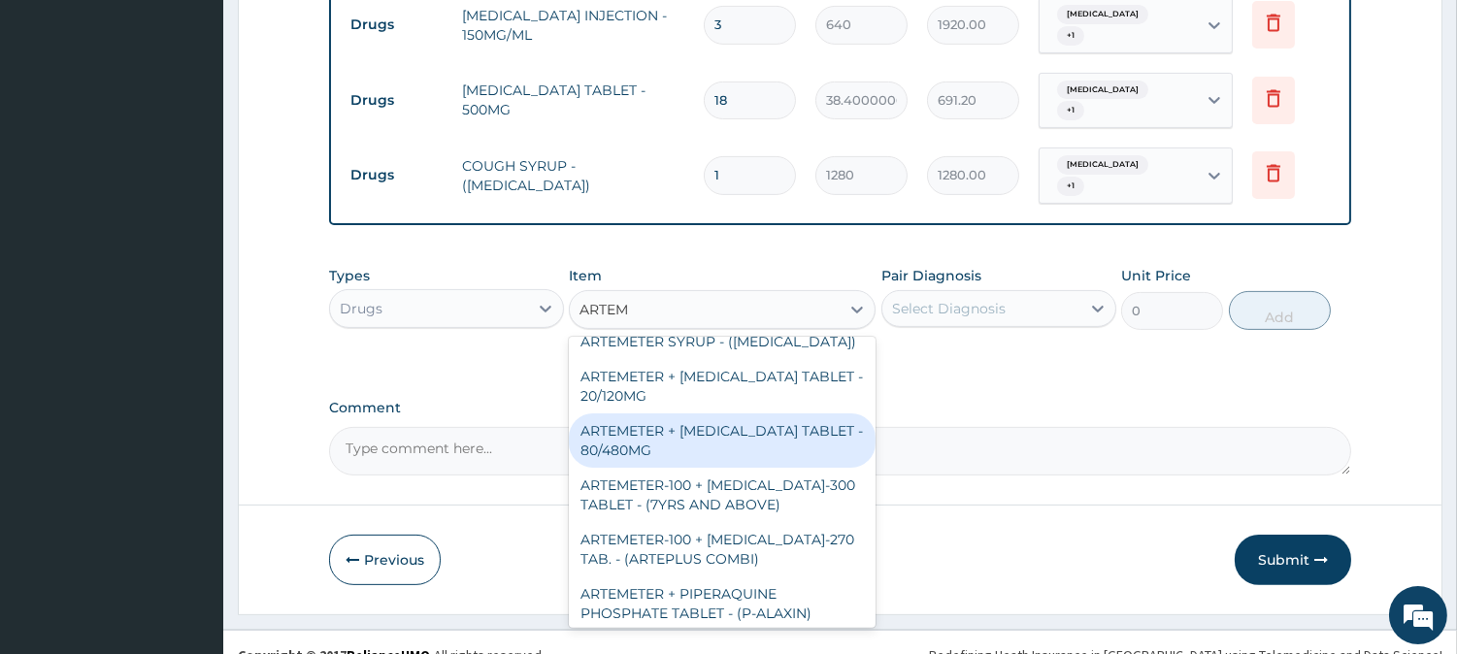
click at [706, 414] on div "ARTEMETER + [MEDICAL_DATA] TABLET - 80/480MG" at bounding box center [722, 441] width 307 height 54
type input "416"
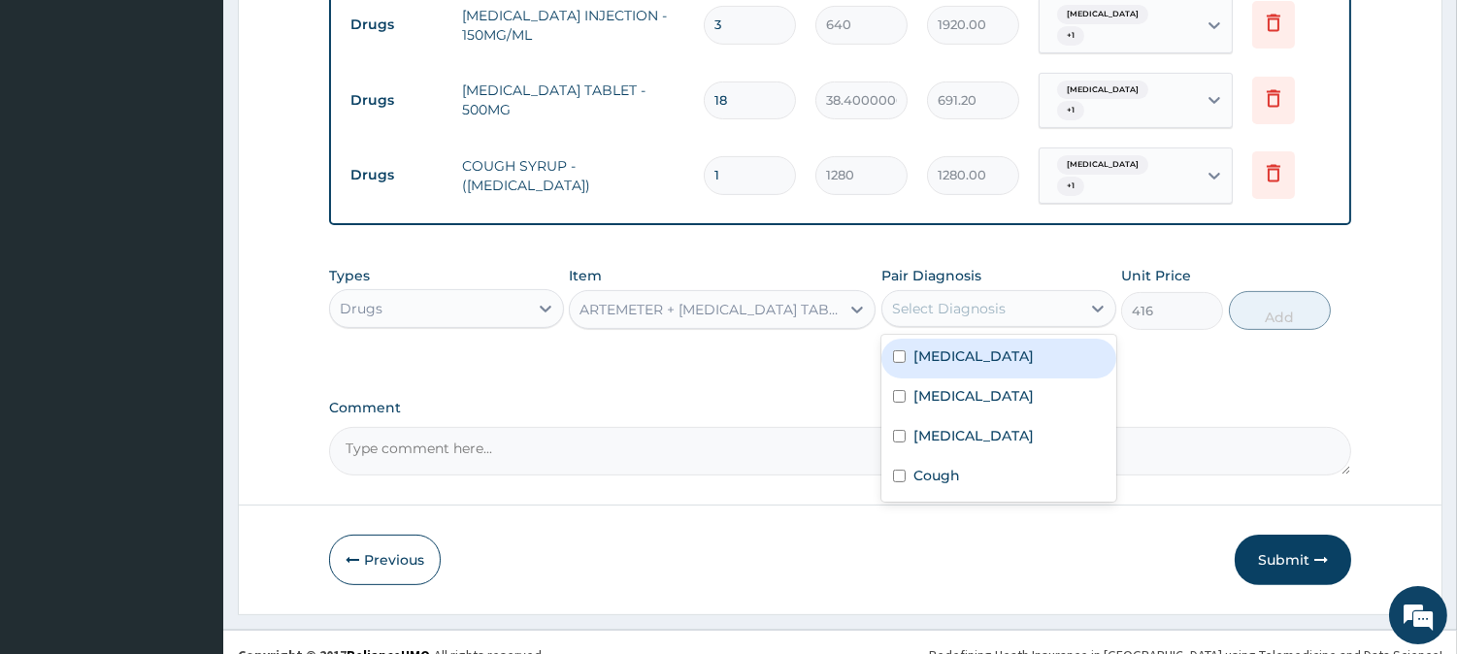
click at [968, 299] on div "Select Diagnosis" at bounding box center [949, 308] width 114 height 19
click at [967, 339] on div "[MEDICAL_DATA]" at bounding box center [998, 359] width 235 height 40
checkbox input "true"
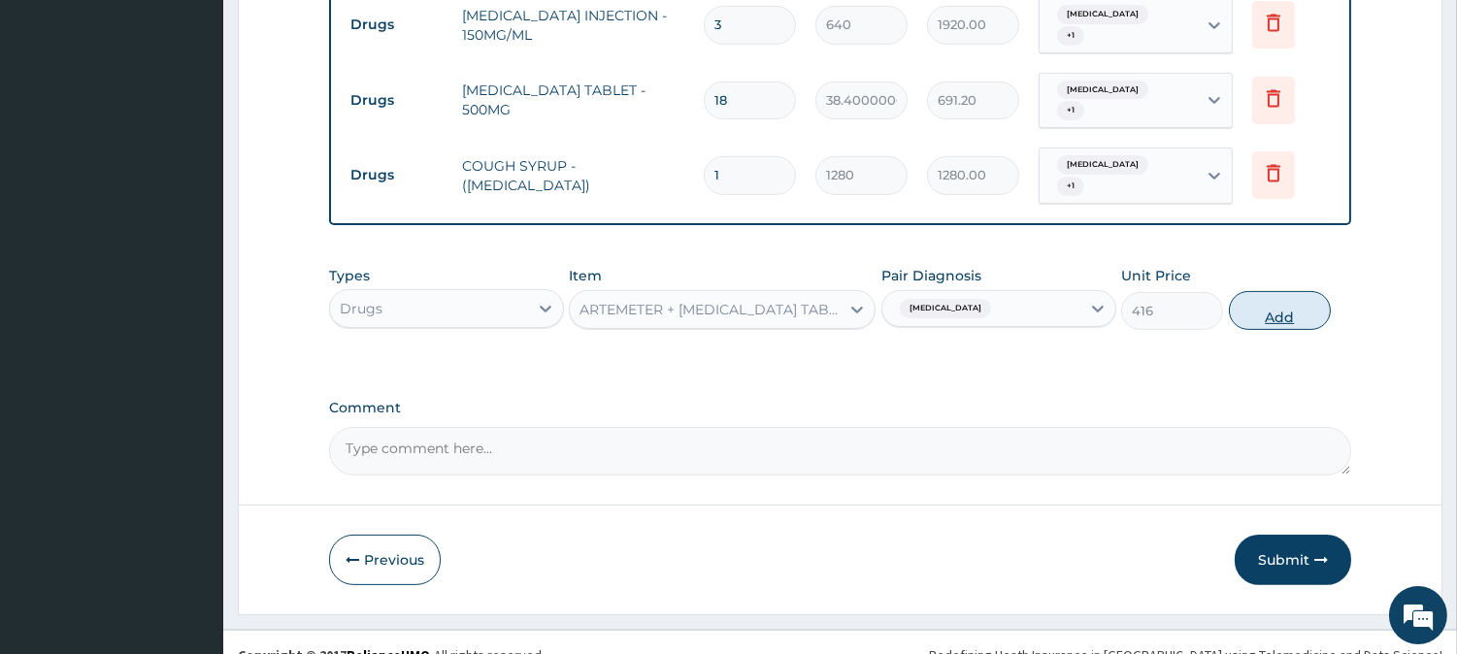
click at [1272, 291] on button "Add" at bounding box center [1280, 310] width 102 height 39
type input "0"
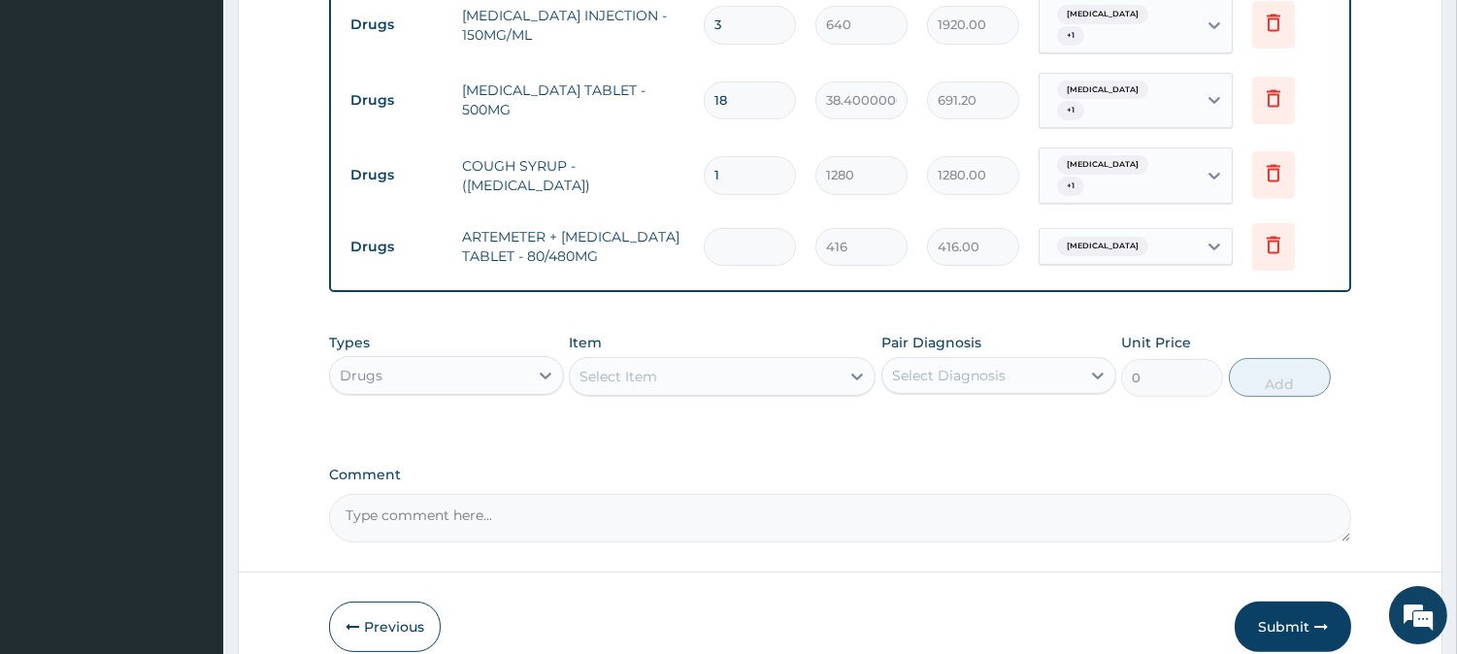
type input "0.00"
type input "6"
type input "2496.00"
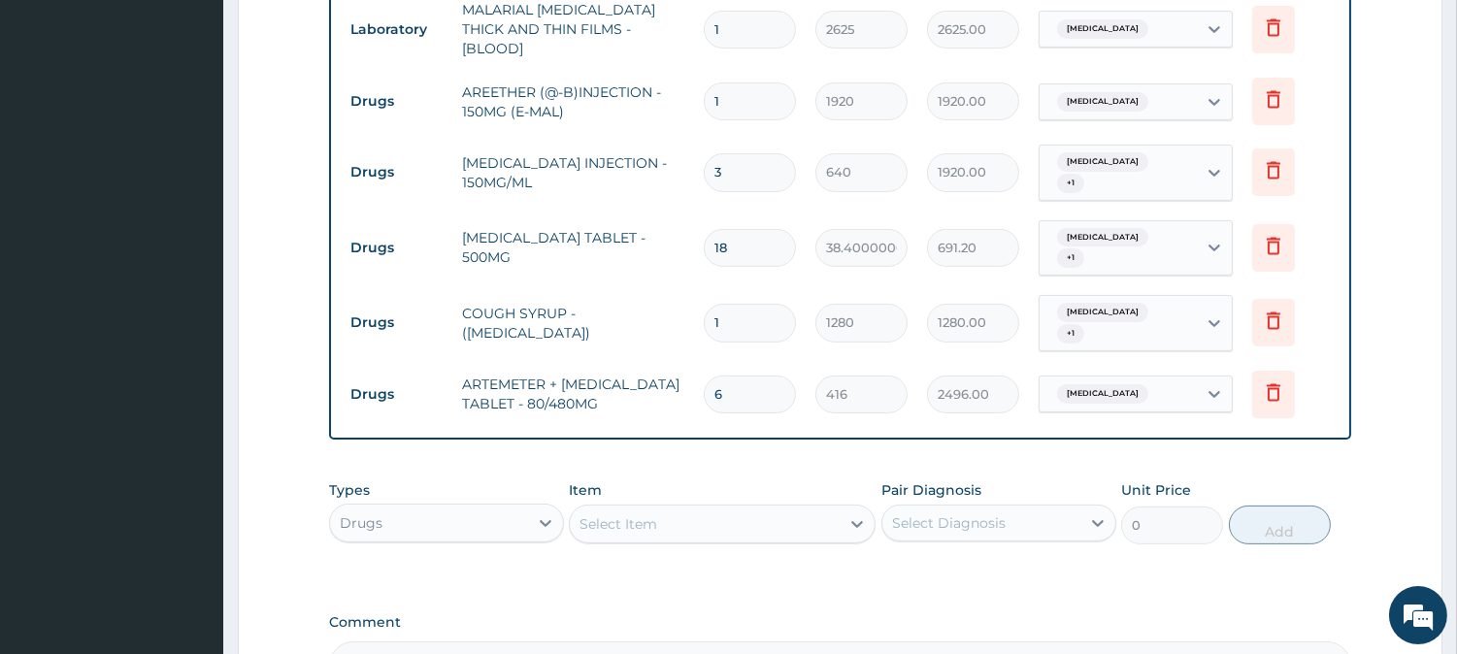
scroll to position [894, 0]
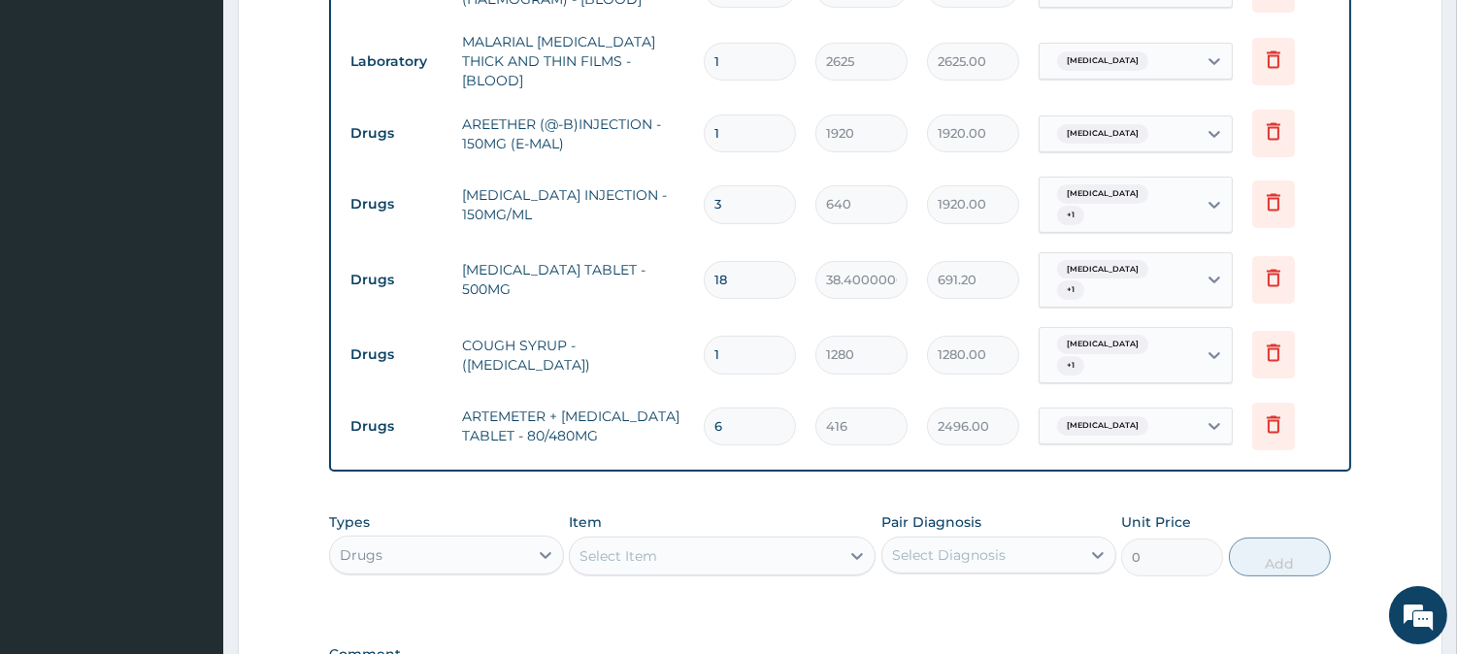
type input "6"
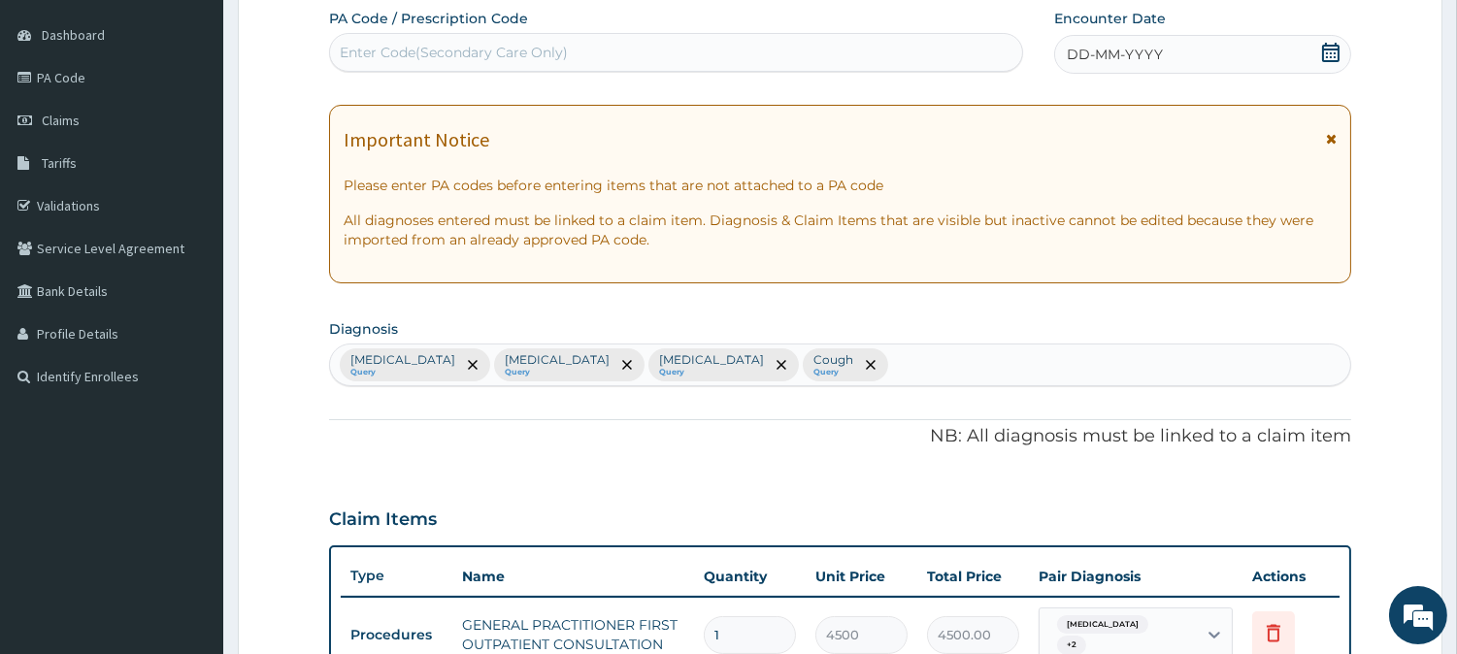
scroll to position [176, 0]
click at [1130, 46] on span "DD-MM-YYYY" at bounding box center [1115, 55] width 96 height 19
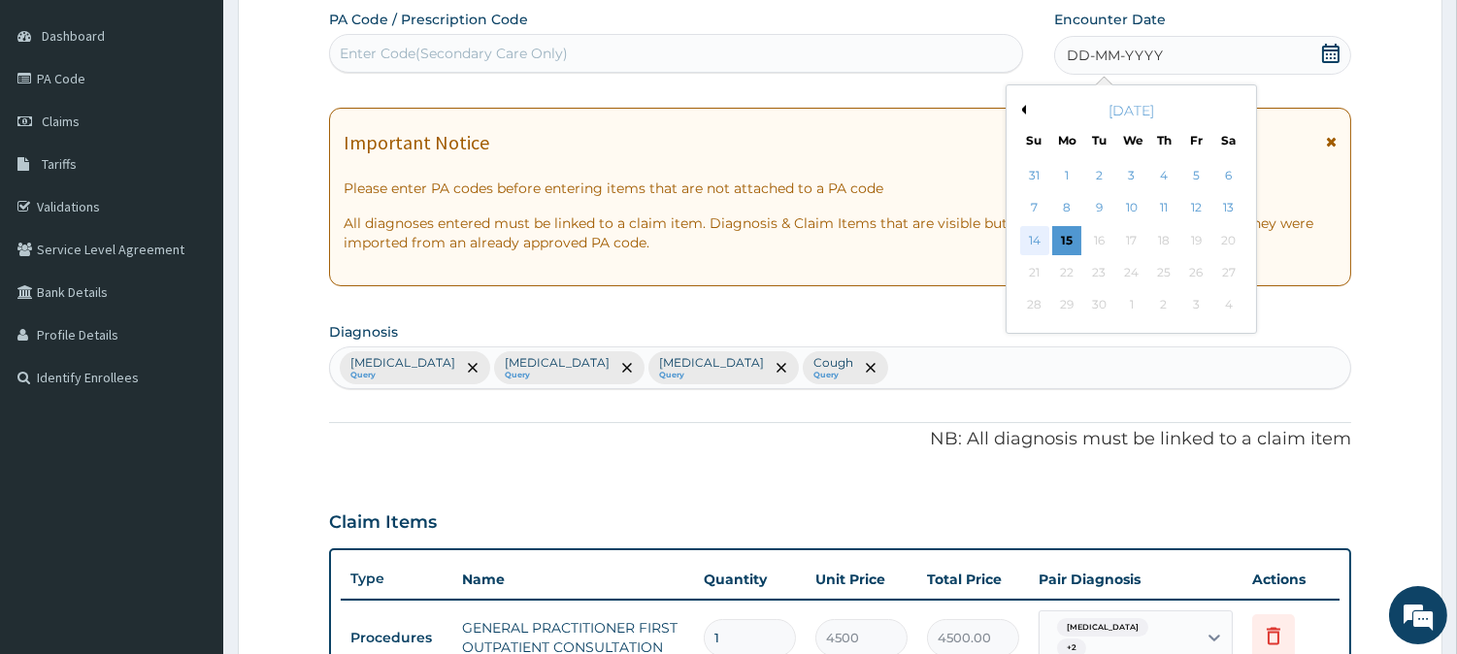
click at [1029, 234] on div "14" at bounding box center [1033, 240] width 29 height 29
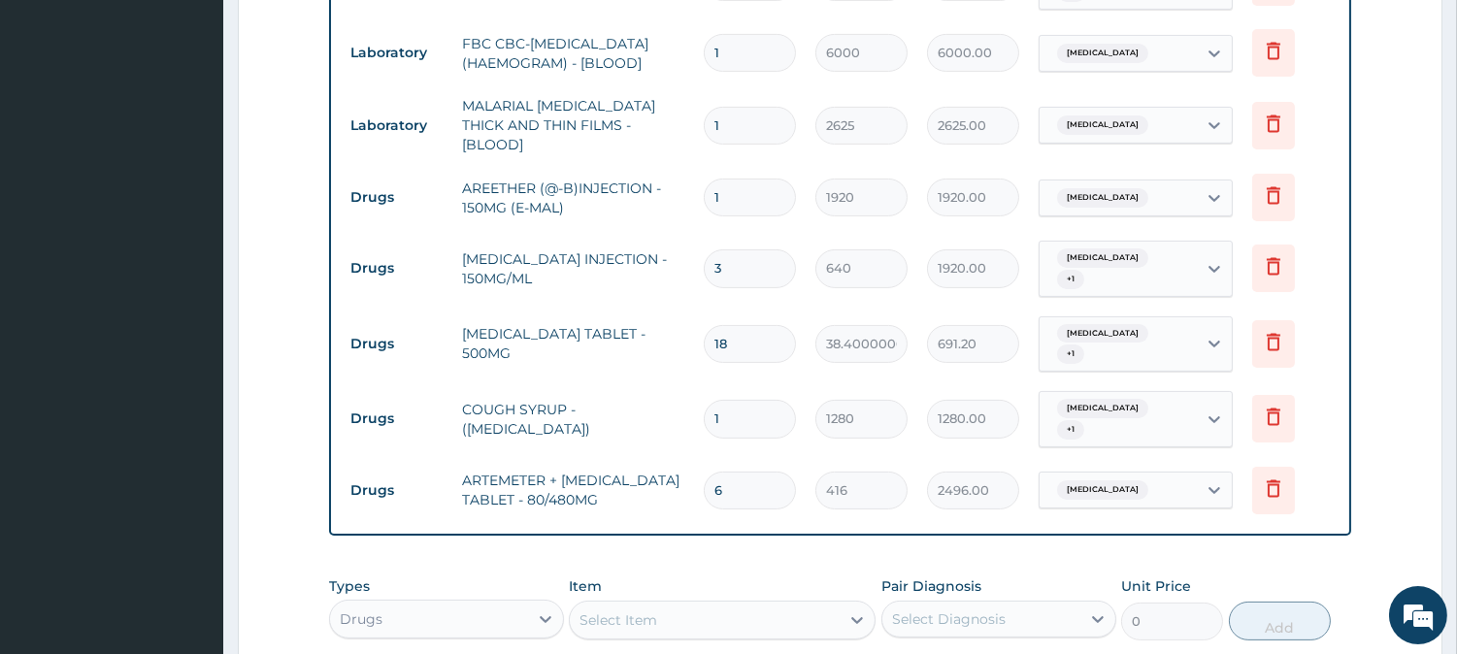
scroll to position [1074, 0]
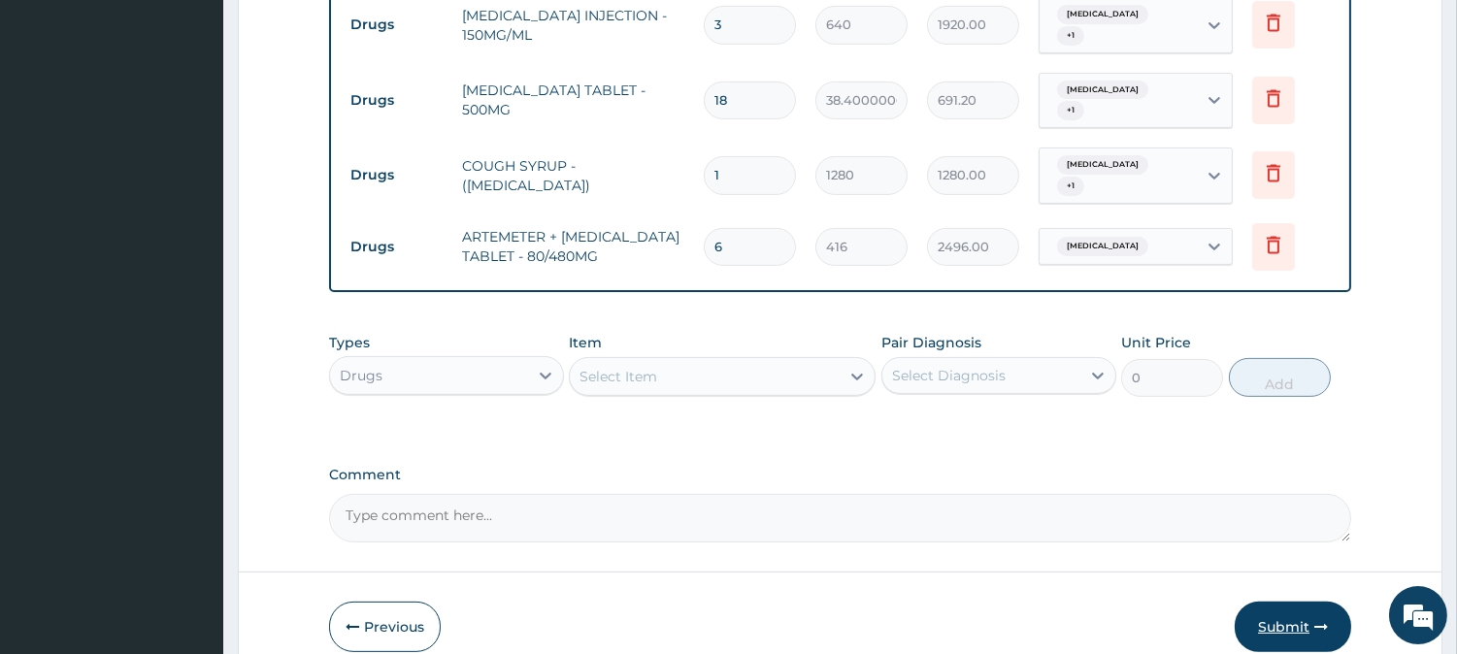
click at [1291, 602] on button "Submit" at bounding box center [1293, 627] width 116 height 50
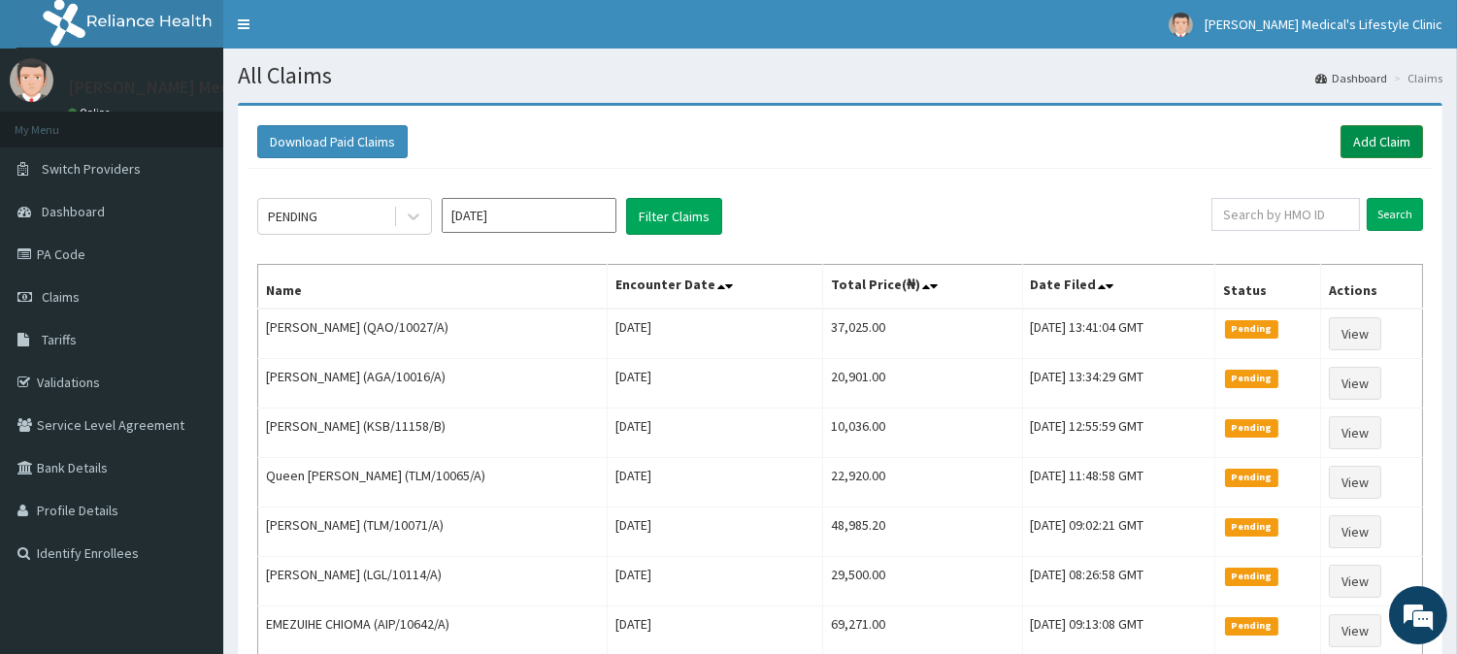
click at [1375, 148] on link "Add Claim" at bounding box center [1382, 141] width 83 height 33
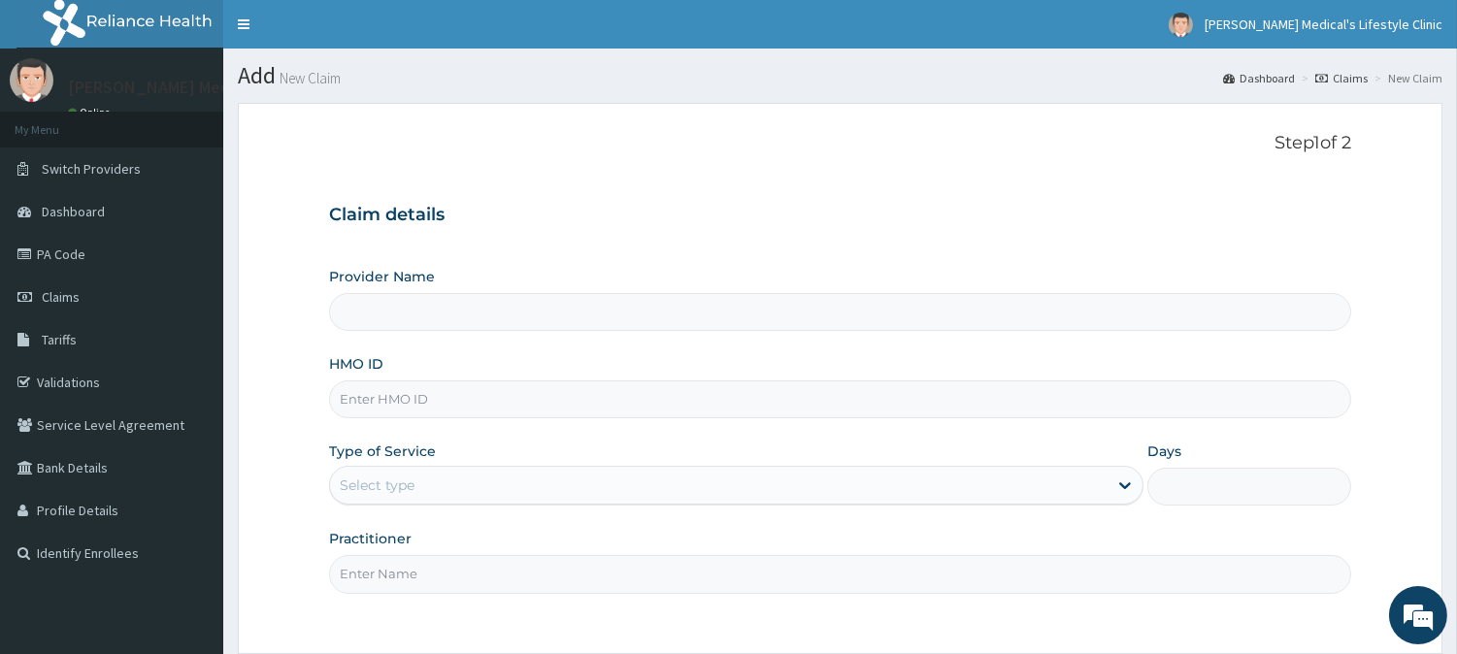
type input "[PERSON_NAME] Medical's Lifestyle clinic"
click at [50, 303] on span "Claims" at bounding box center [61, 296] width 38 height 17
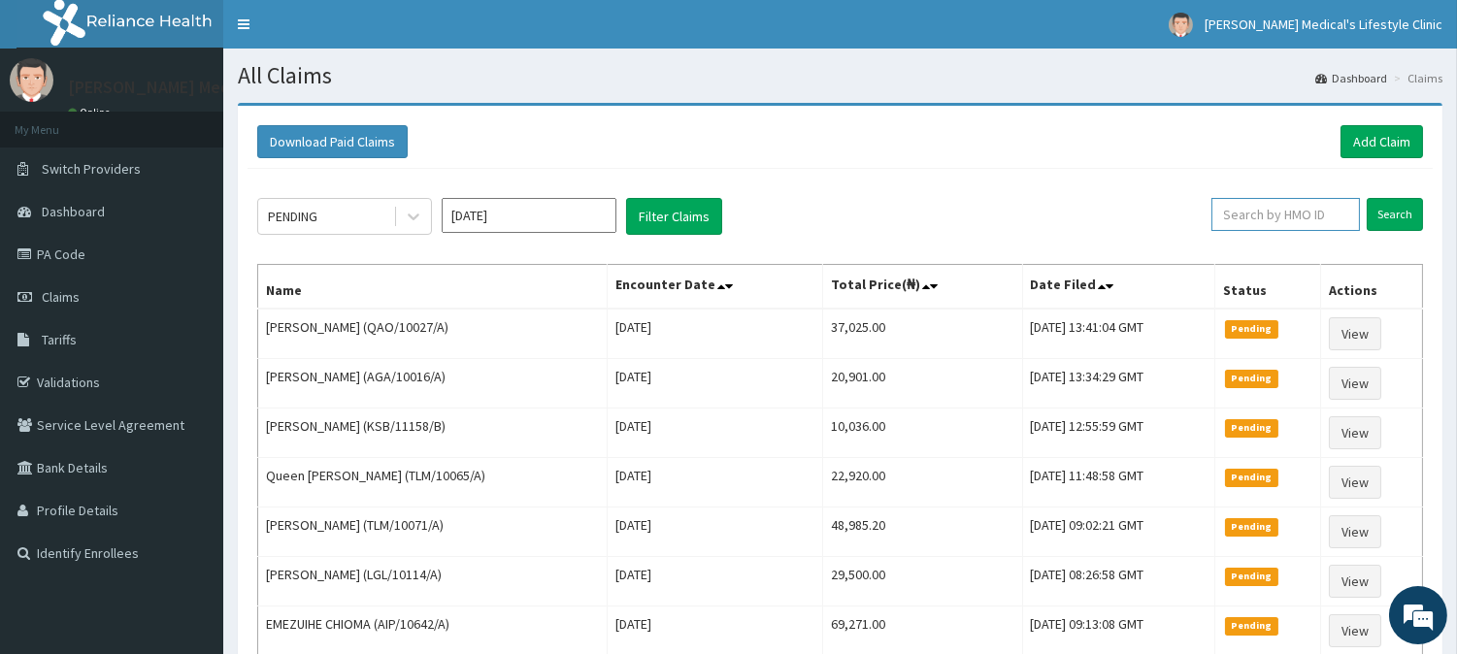
click at [1266, 215] on input "text" at bounding box center [1285, 214] width 149 height 33
paste input "OEV/10012/A"
type input "OEV/10012/A"
click at [1386, 218] on input "Search" at bounding box center [1395, 214] width 56 height 33
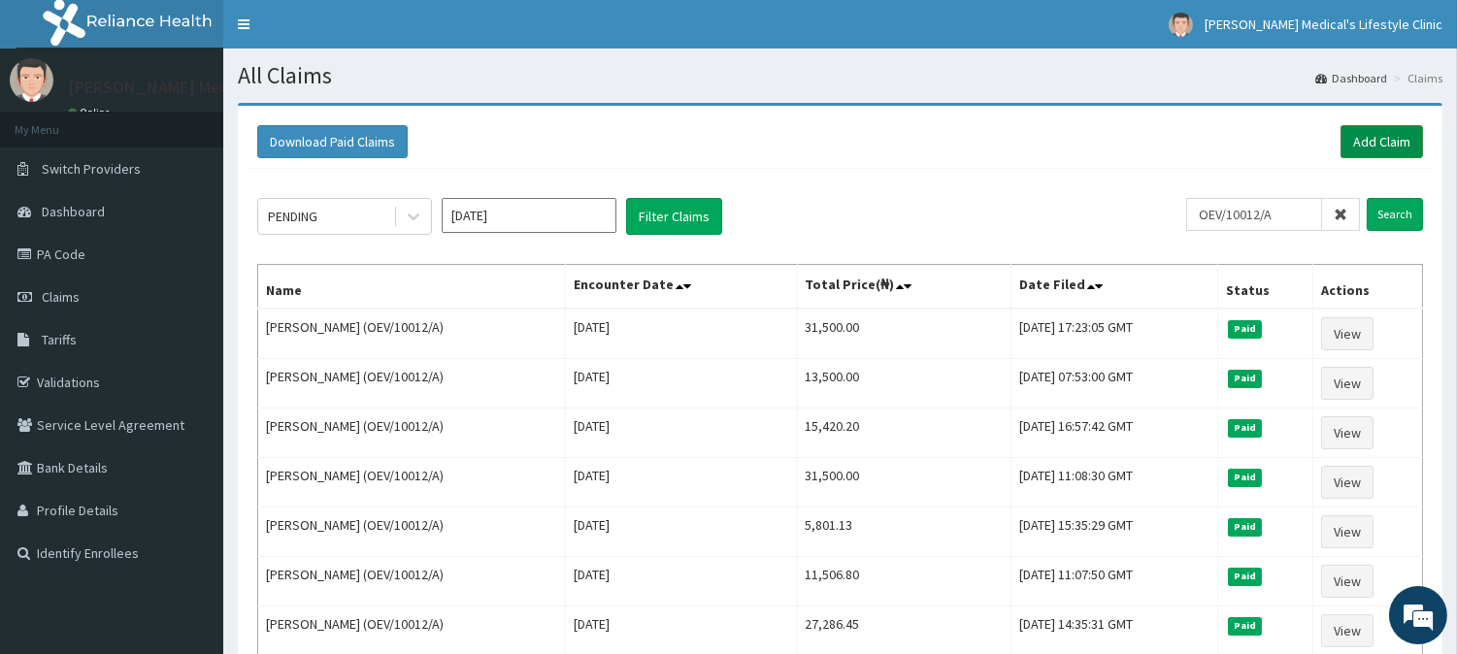
click at [1390, 136] on link "Add Claim" at bounding box center [1382, 141] width 83 height 33
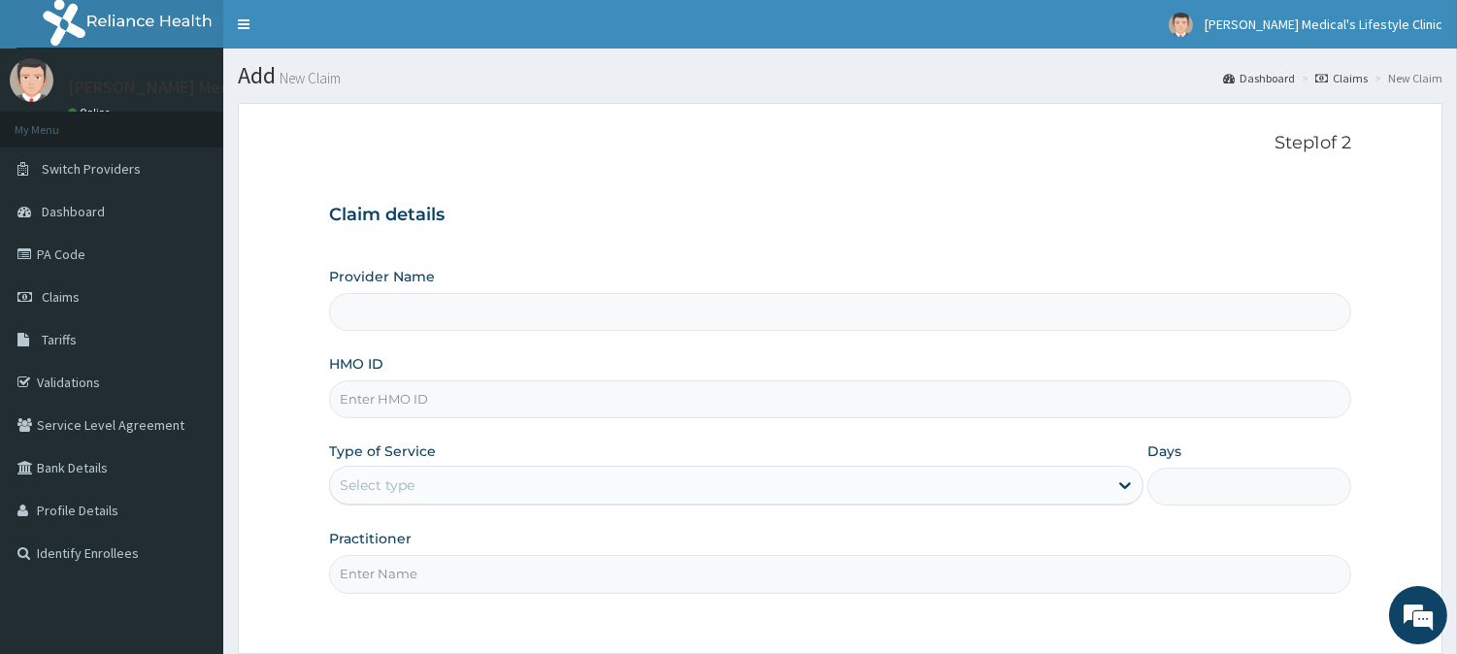
click at [431, 402] on input "HMO ID" at bounding box center [840, 400] width 1022 height 38
type input "[PERSON_NAME] Medical's Lifestyle clinic"
paste input "OEV/10012/A"
type input "OEV/10012/A"
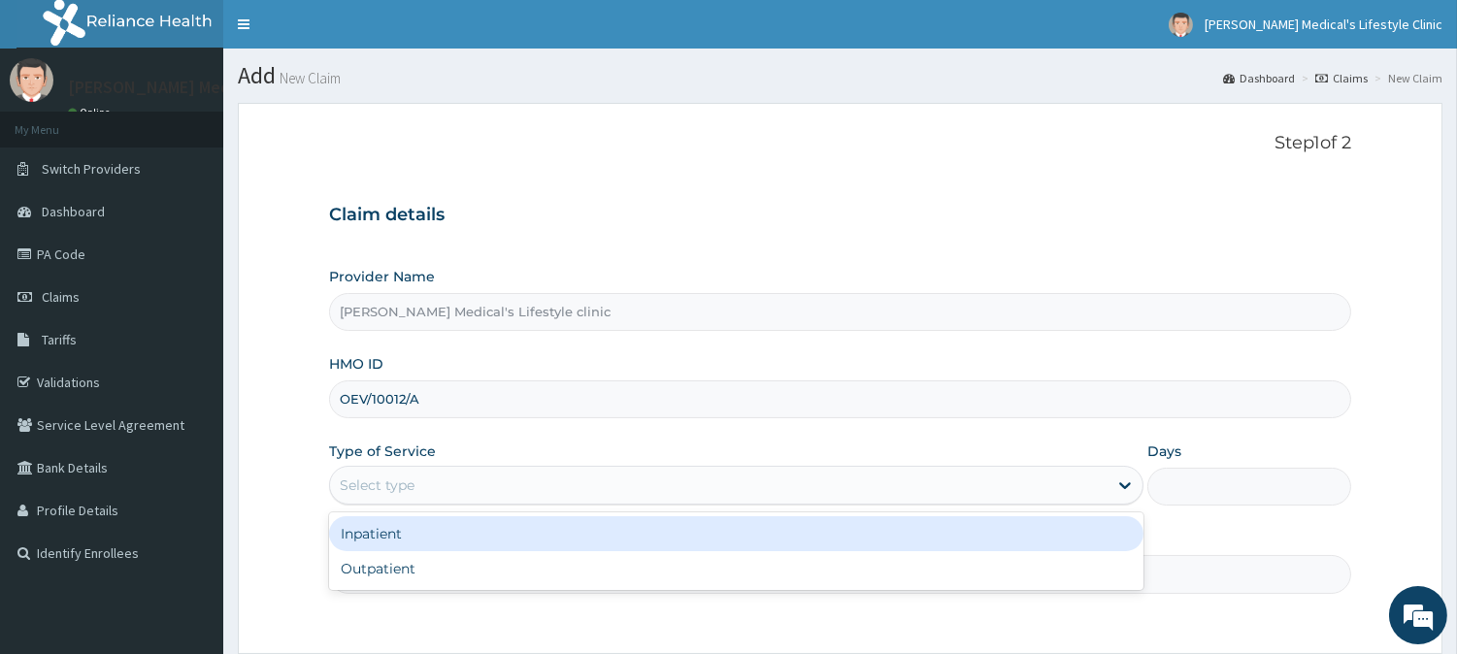
click at [395, 487] on div "Select type" at bounding box center [377, 485] width 75 height 19
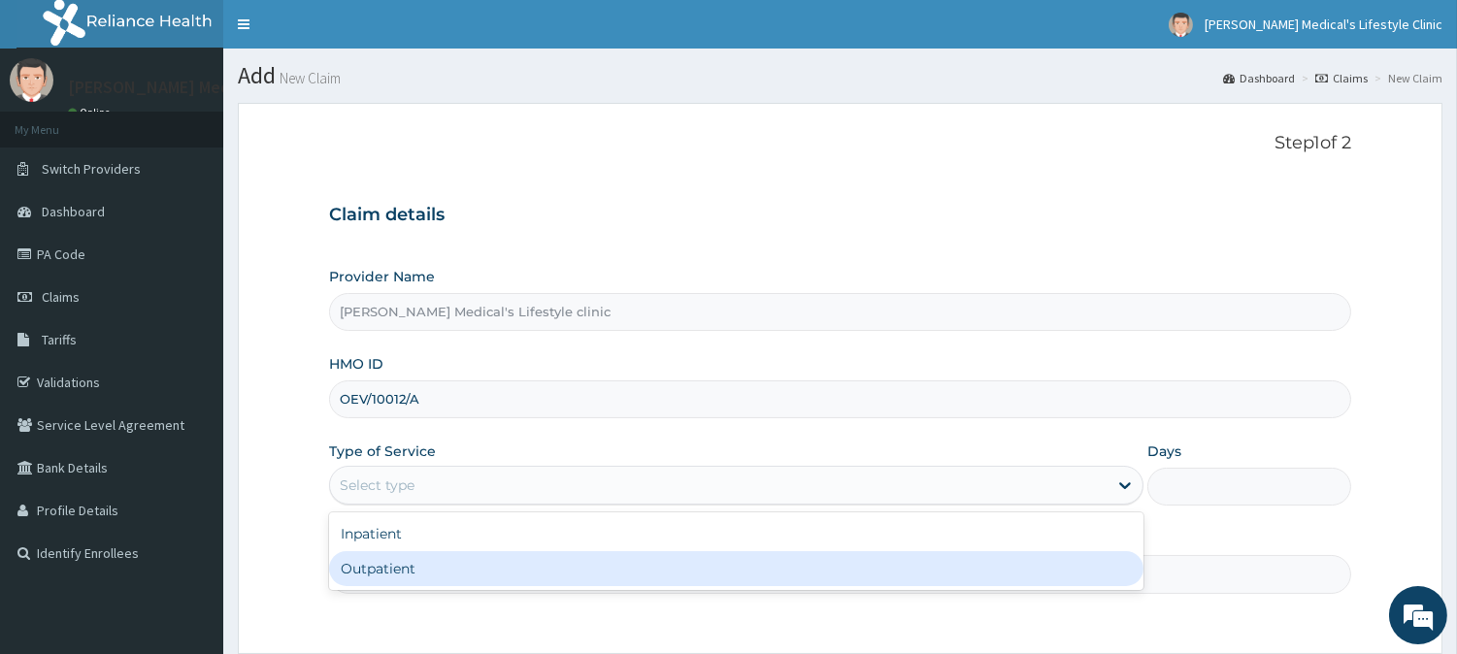
click at [380, 568] on div "Outpatient" at bounding box center [736, 568] width 814 height 35
type input "1"
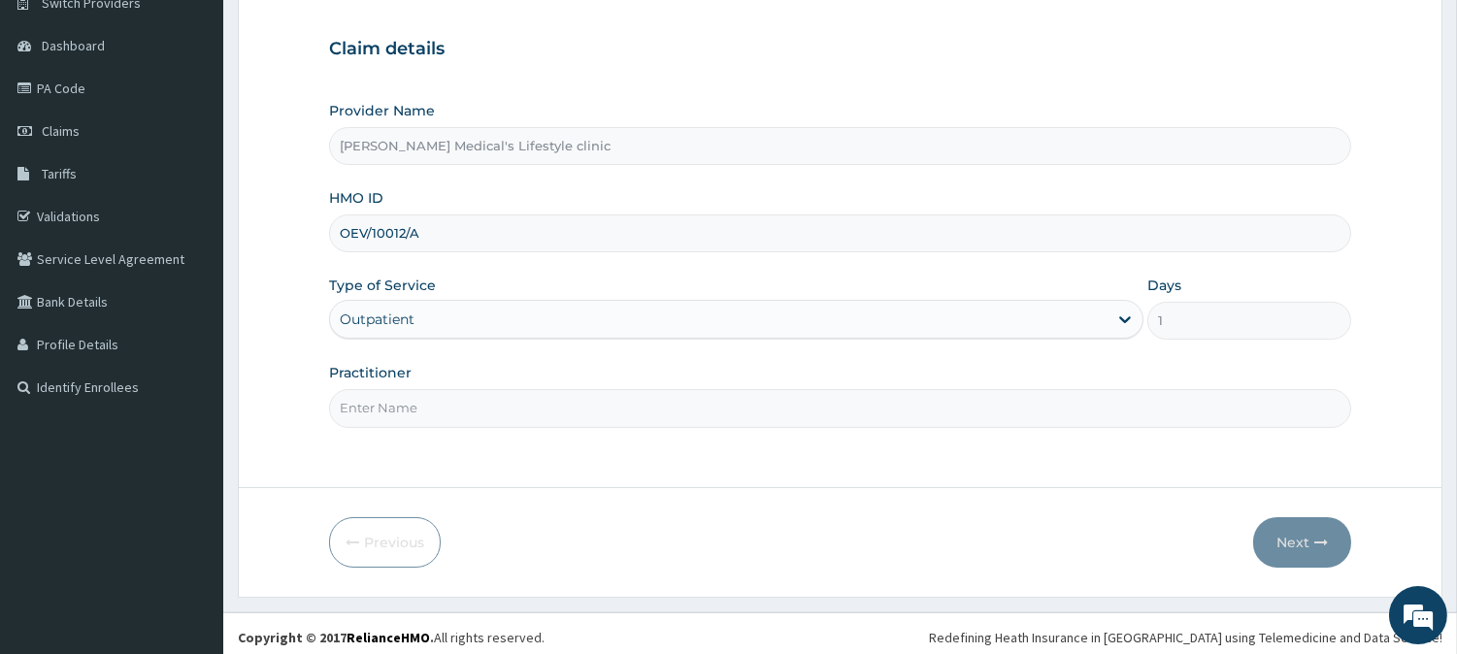
scroll to position [173, 0]
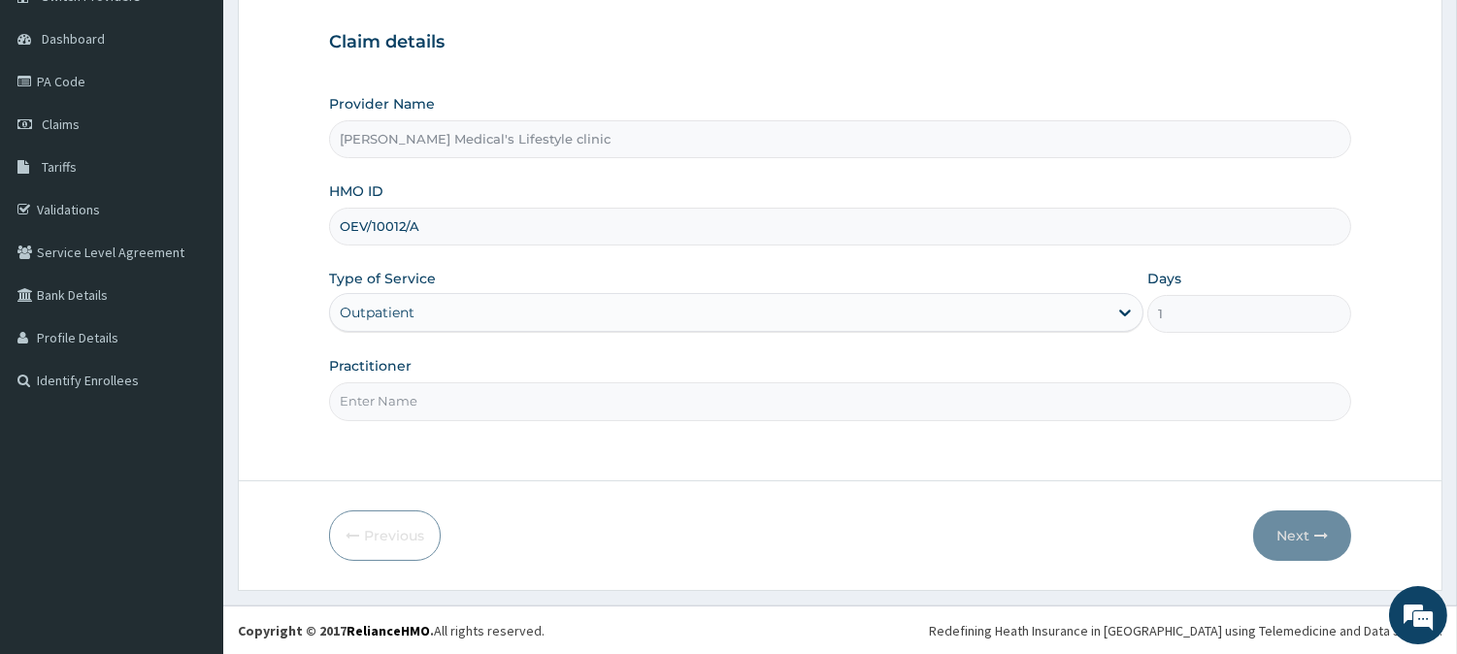
click at [464, 379] on div "Practitioner" at bounding box center [840, 388] width 1022 height 64
click at [473, 409] on input "Practitioner" at bounding box center [840, 401] width 1022 height 38
type input "[PERSON_NAME]"
click at [1294, 539] on button "Next" at bounding box center [1302, 536] width 98 height 50
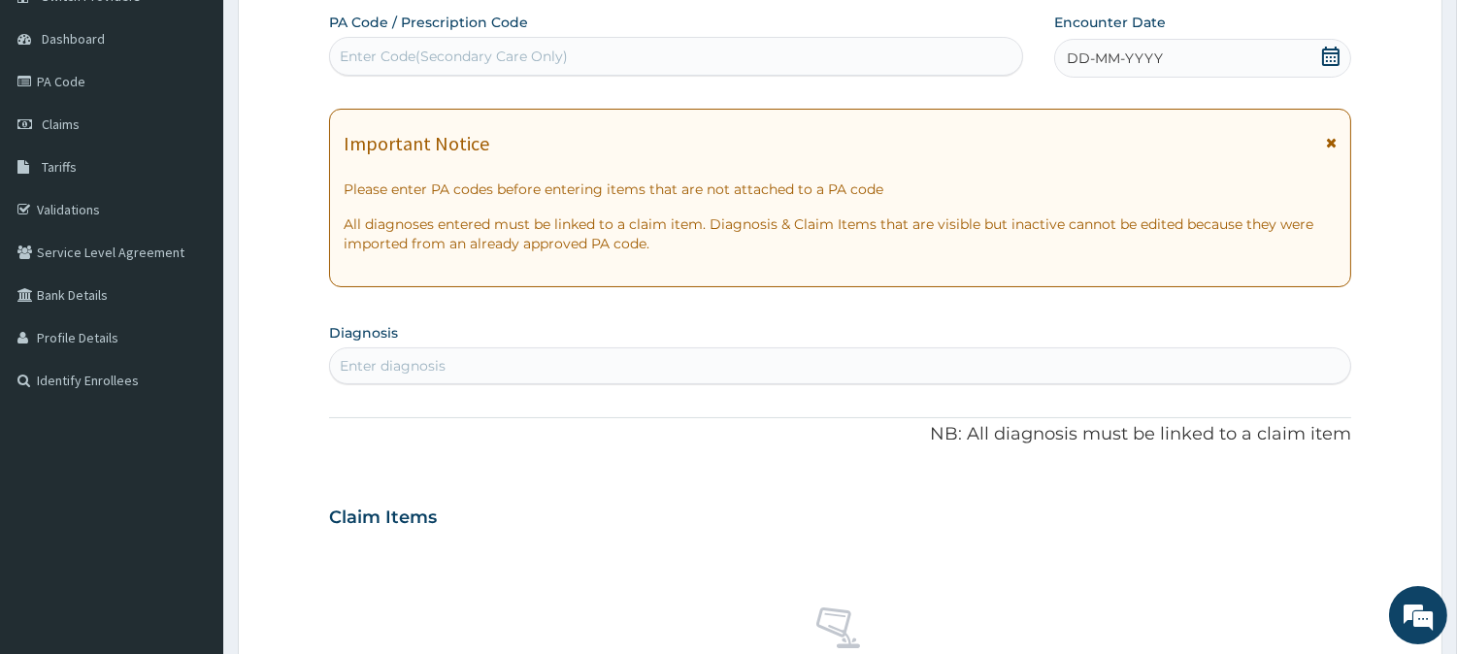
scroll to position [0, 0]
click at [438, 371] on div "Enter diagnosis" at bounding box center [393, 365] width 106 height 19
type input "SEP"
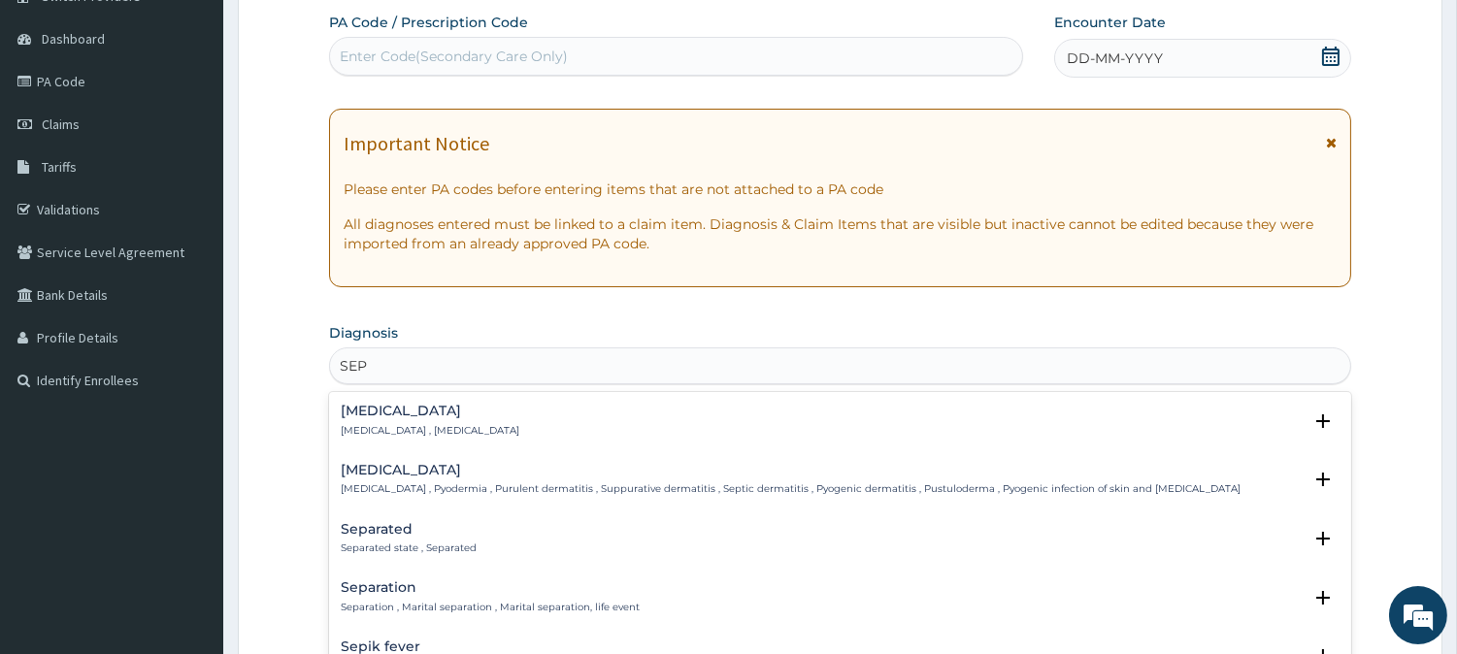
click at [396, 414] on h4 "[MEDICAL_DATA]" at bounding box center [430, 411] width 179 height 15
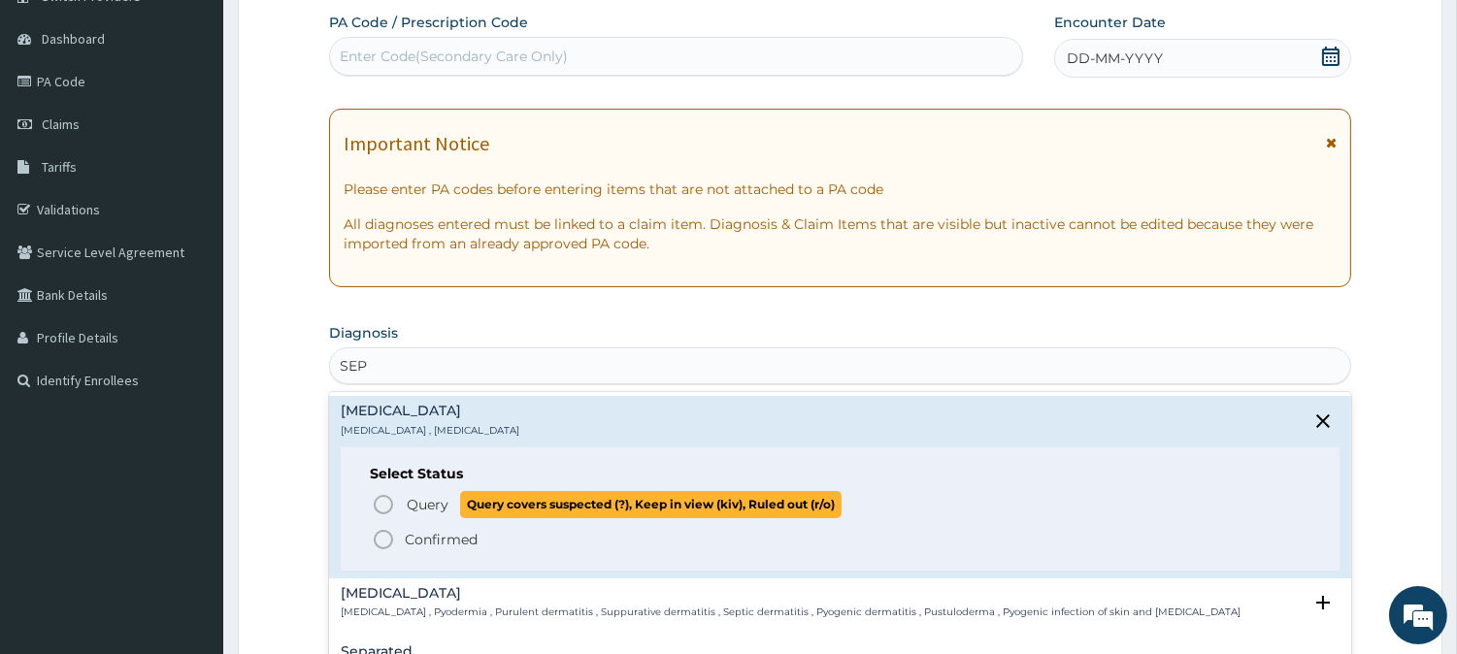
click at [386, 502] on icon "status option query" at bounding box center [383, 504] width 23 height 23
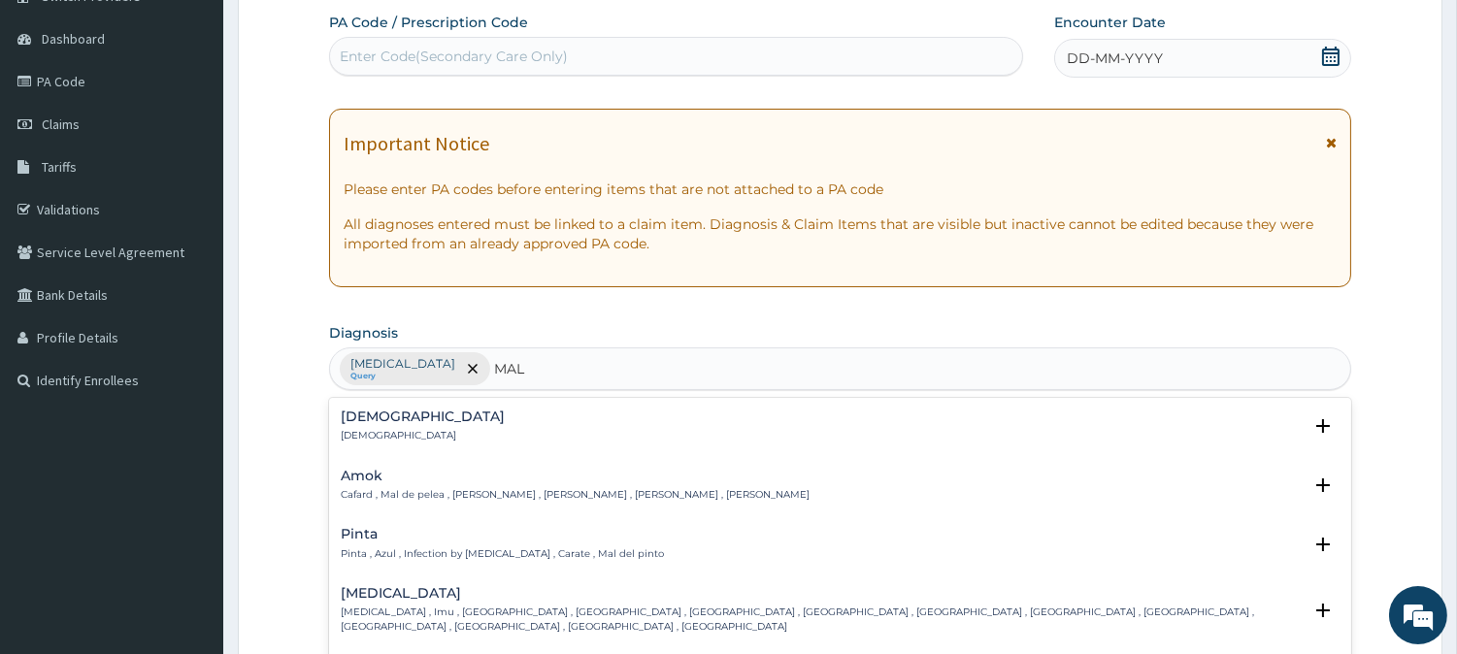
type input "MALA"
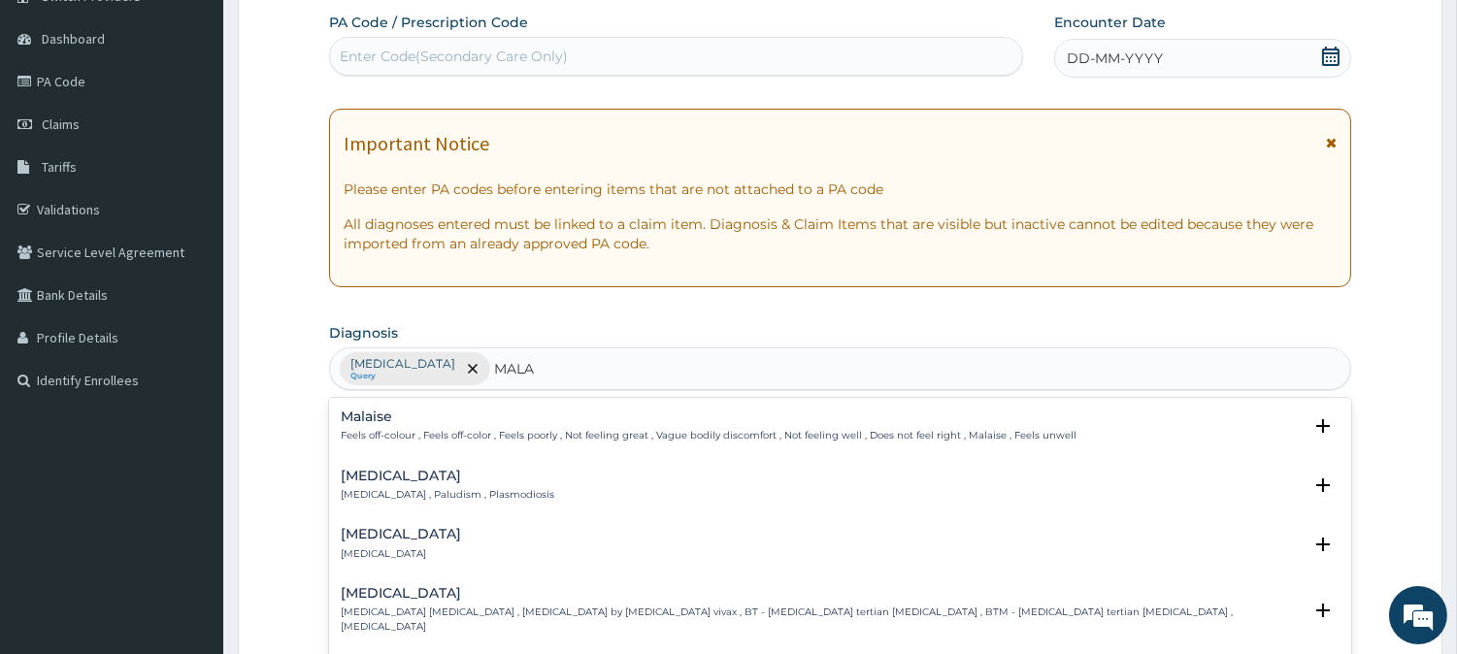
click at [376, 485] on div "[MEDICAL_DATA] [MEDICAL_DATA] , Paludism , Plasmodiosis" at bounding box center [448, 486] width 214 height 34
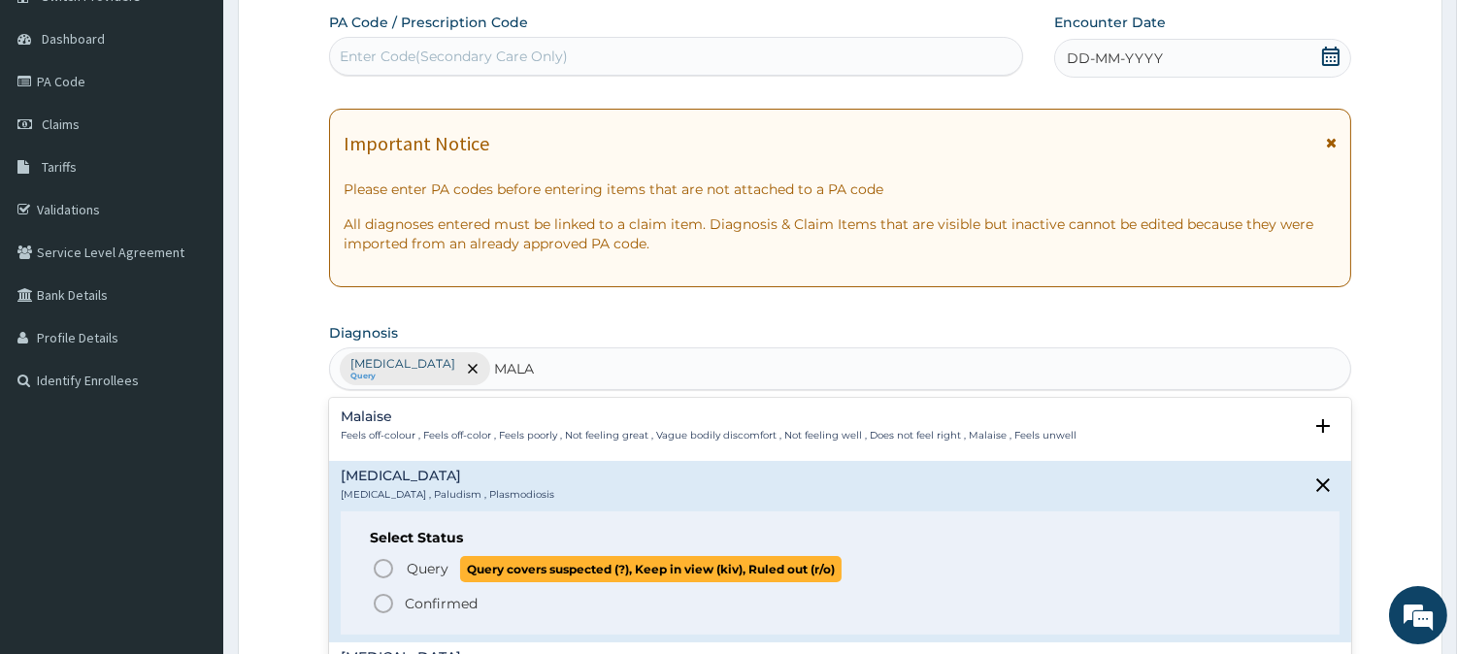
click at [380, 560] on circle "status option query" at bounding box center [383, 568] width 17 height 17
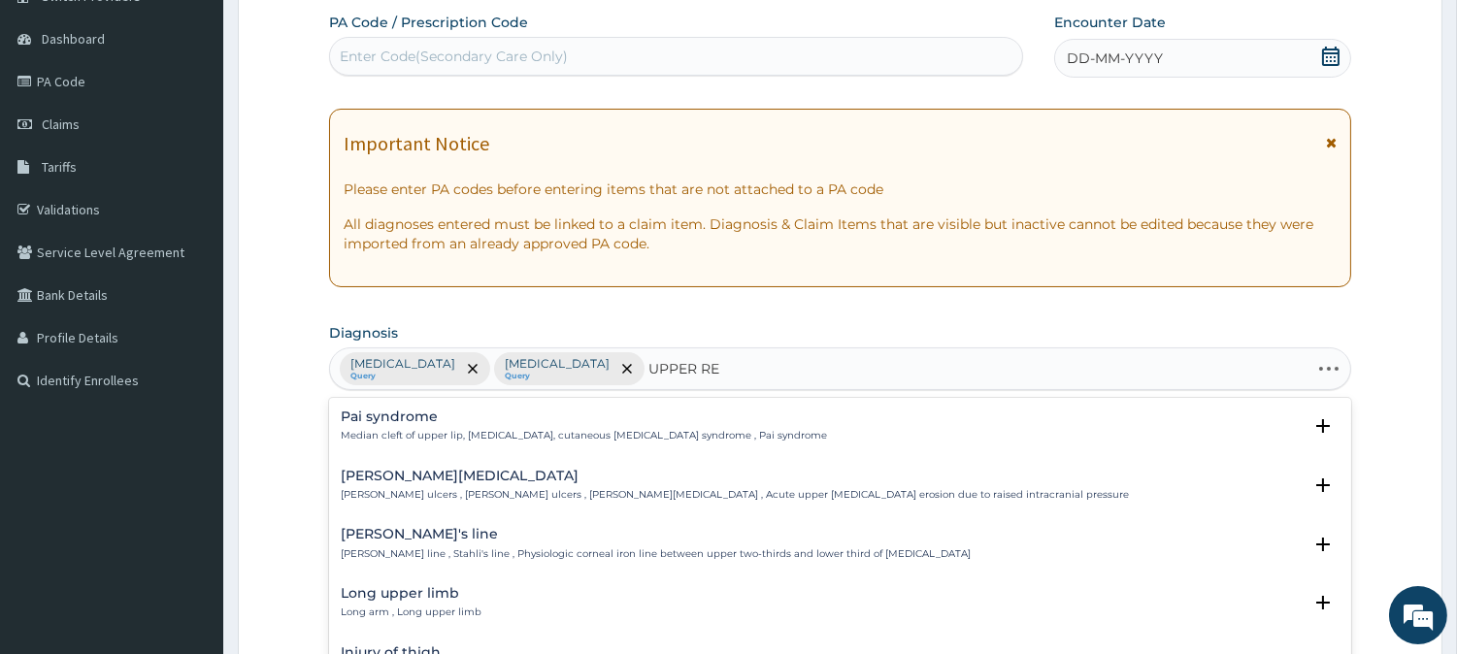
type input "UPPER RES"
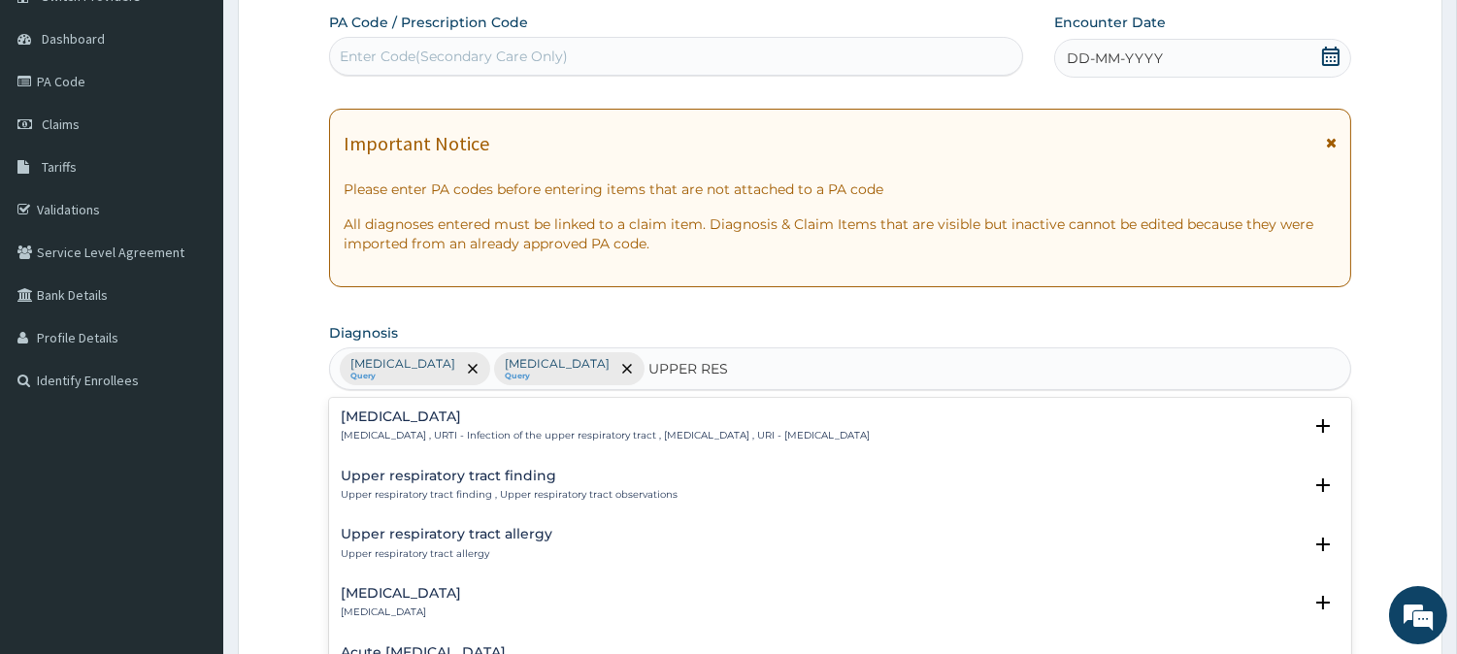
click at [412, 435] on p "[MEDICAL_DATA] , URTI - Infection of the upper respiratory tract , [MEDICAL_DAT…" at bounding box center [605, 436] width 529 height 14
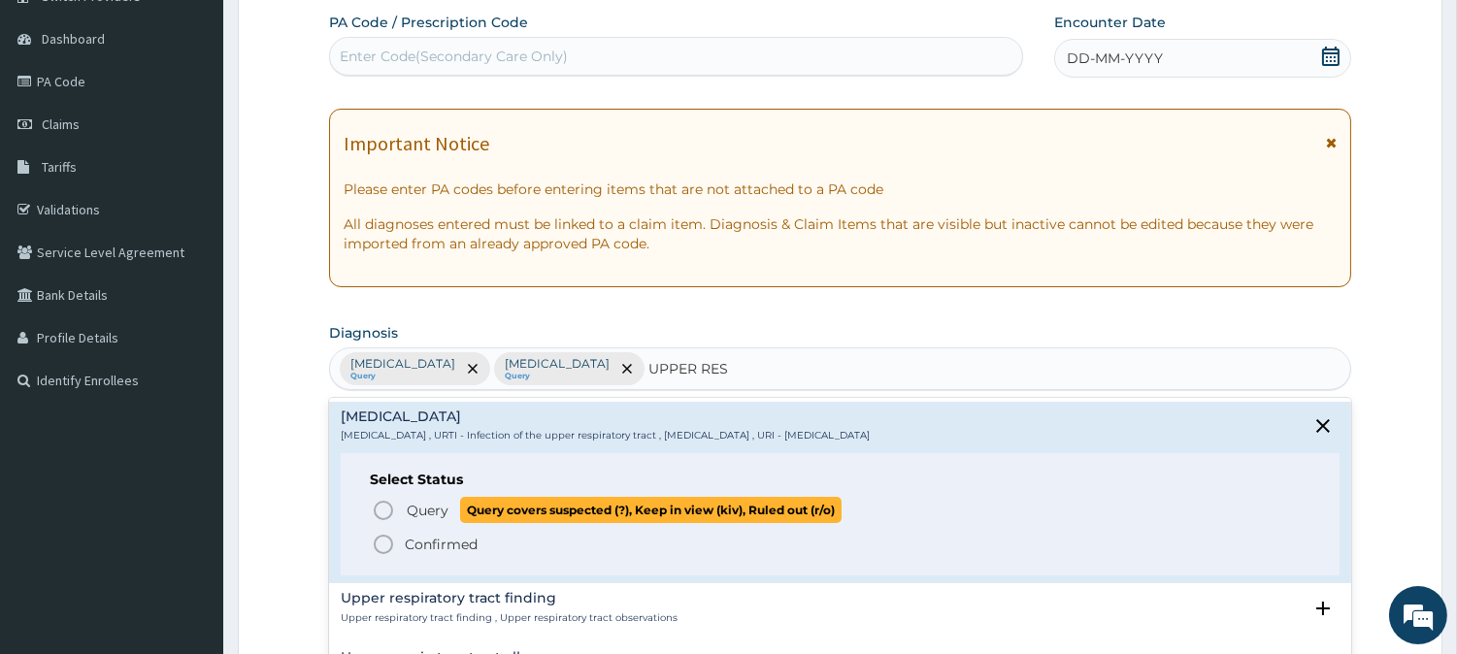
click at [400, 514] on span "Query Query covers suspected (?), Keep in view (kiv), Ruled out (r/o)" at bounding box center [841, 510] width 939 height 26
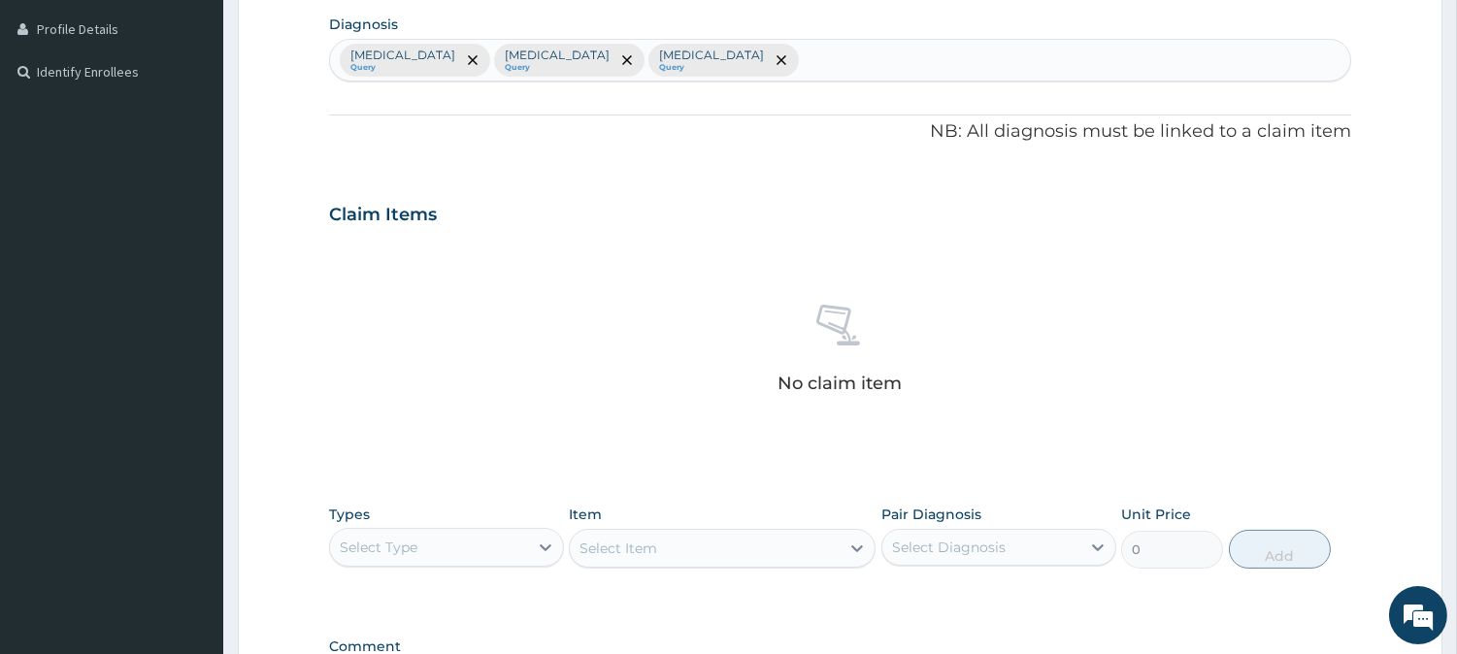
scroll to position [745, 0]
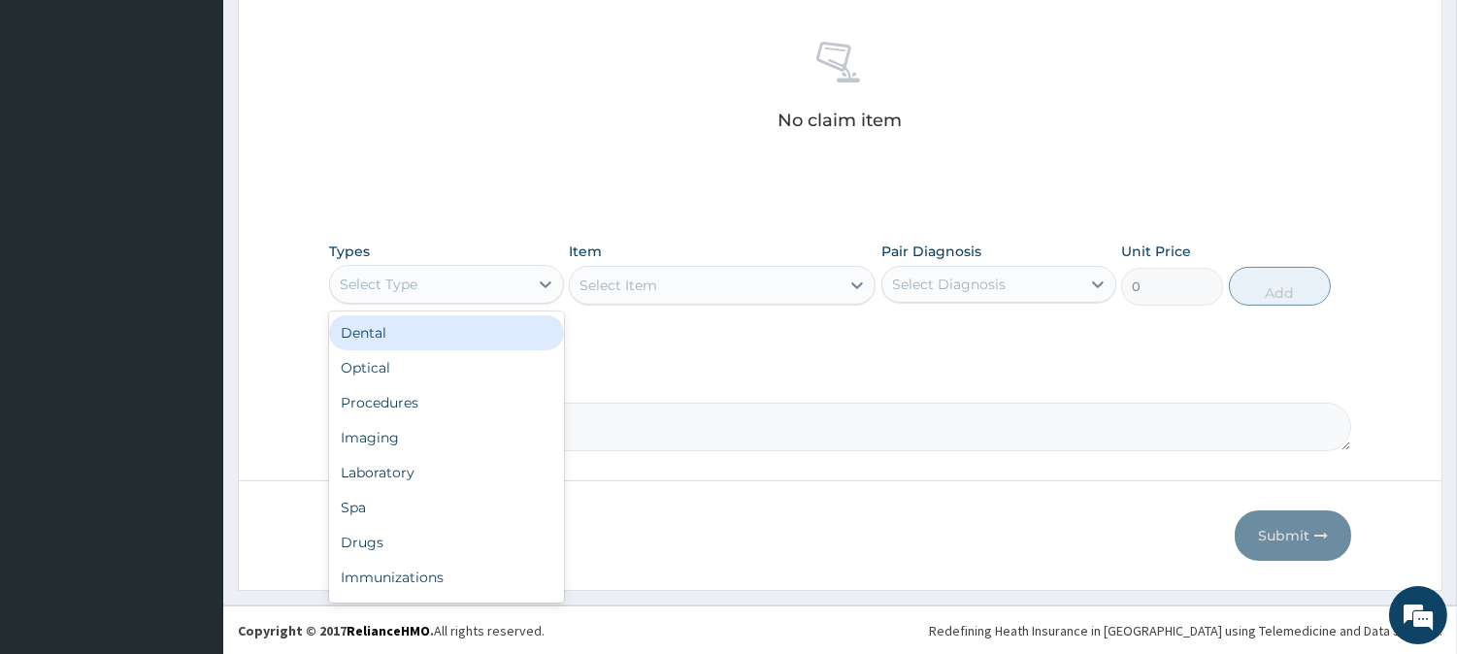
click at [480, 285] on div "Select Type" at bounding box center [429, 284] width 198 height 31
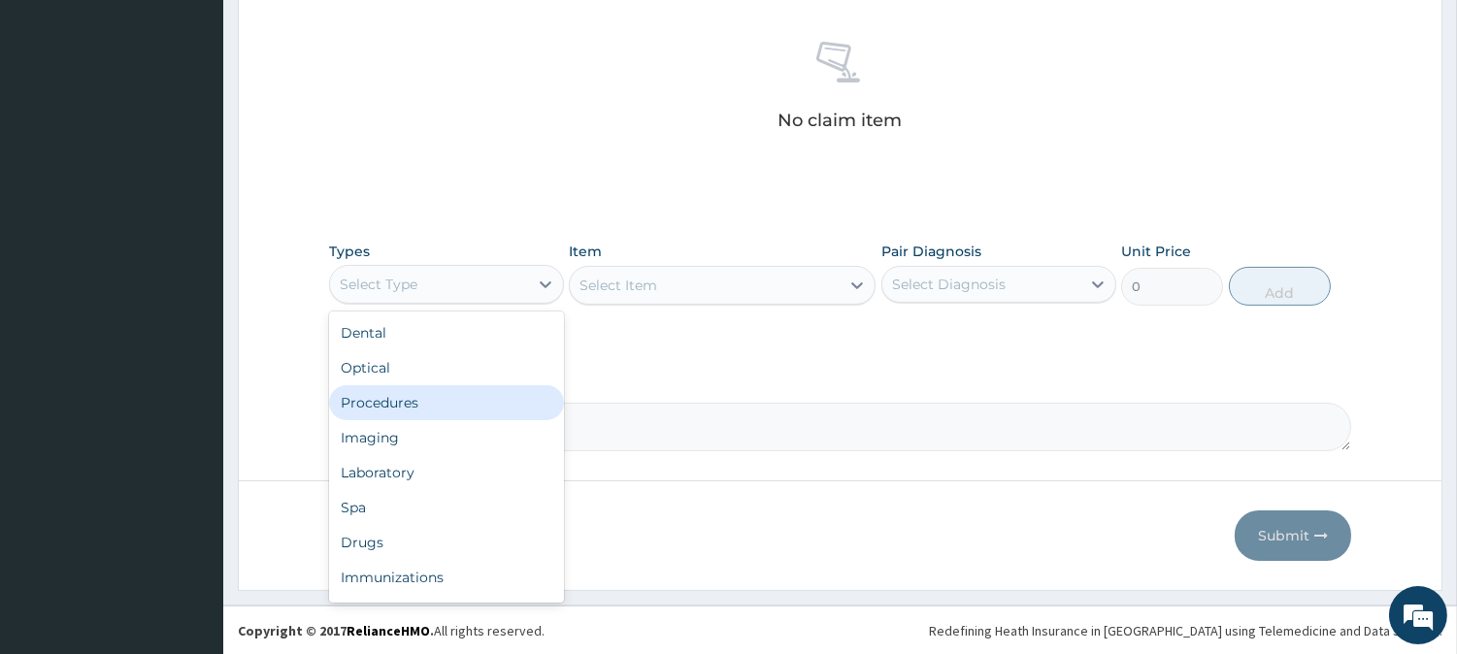
click at [428, 403] on div "Procedures" at bounding box center [446, 402] width 235 height 35
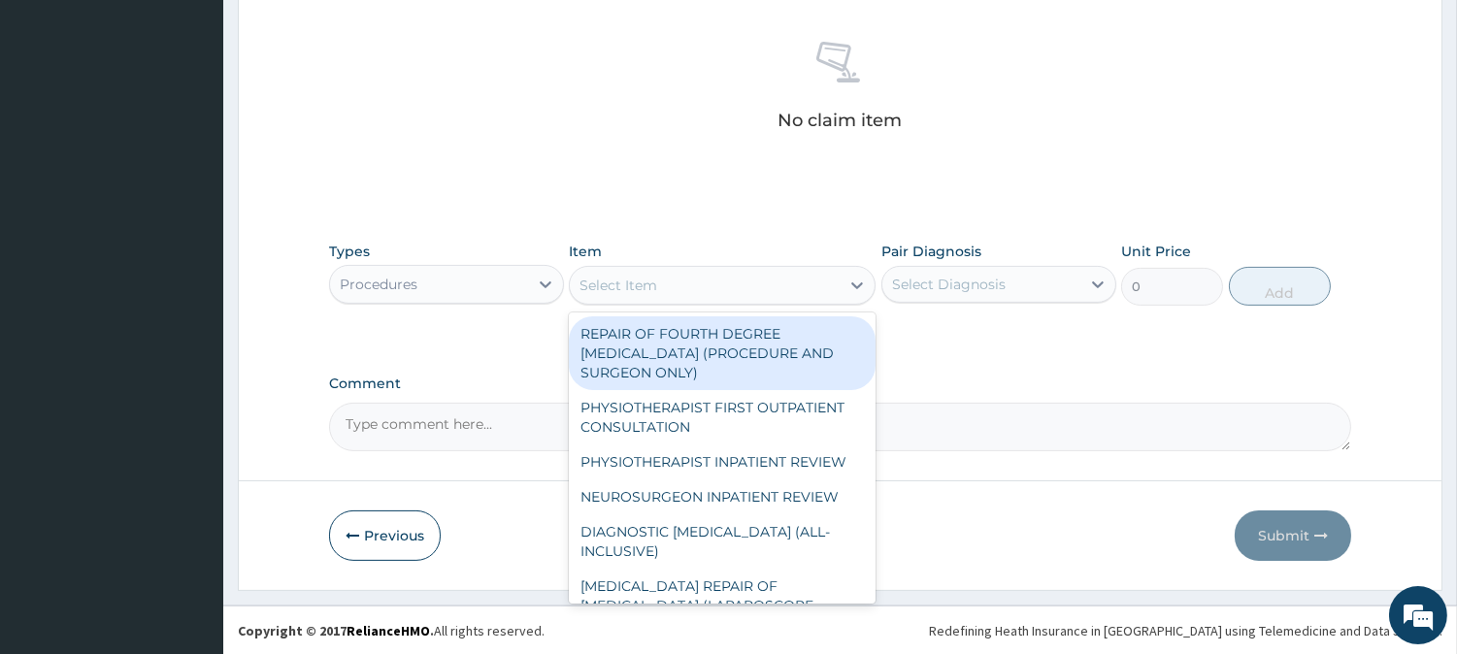
click at [759, 279] on div "Select Item" at bounding box center [705, 285] width 270 height 31
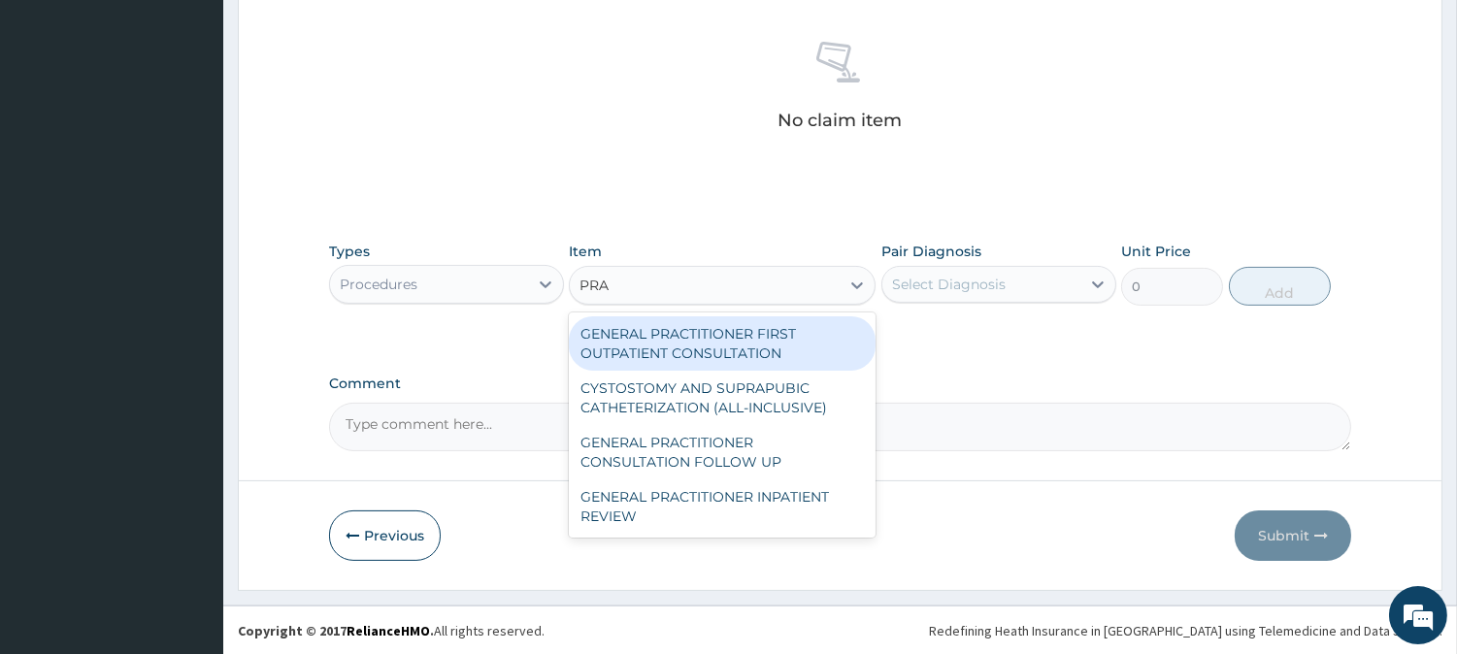
type input "PRAC"
click at [689, 348] on div "GENERAL PRACTITIONER FIRST OUTPATIENT CONSULTATION" at bounding box center [722, 343] width 307 height 54
type input "4500"
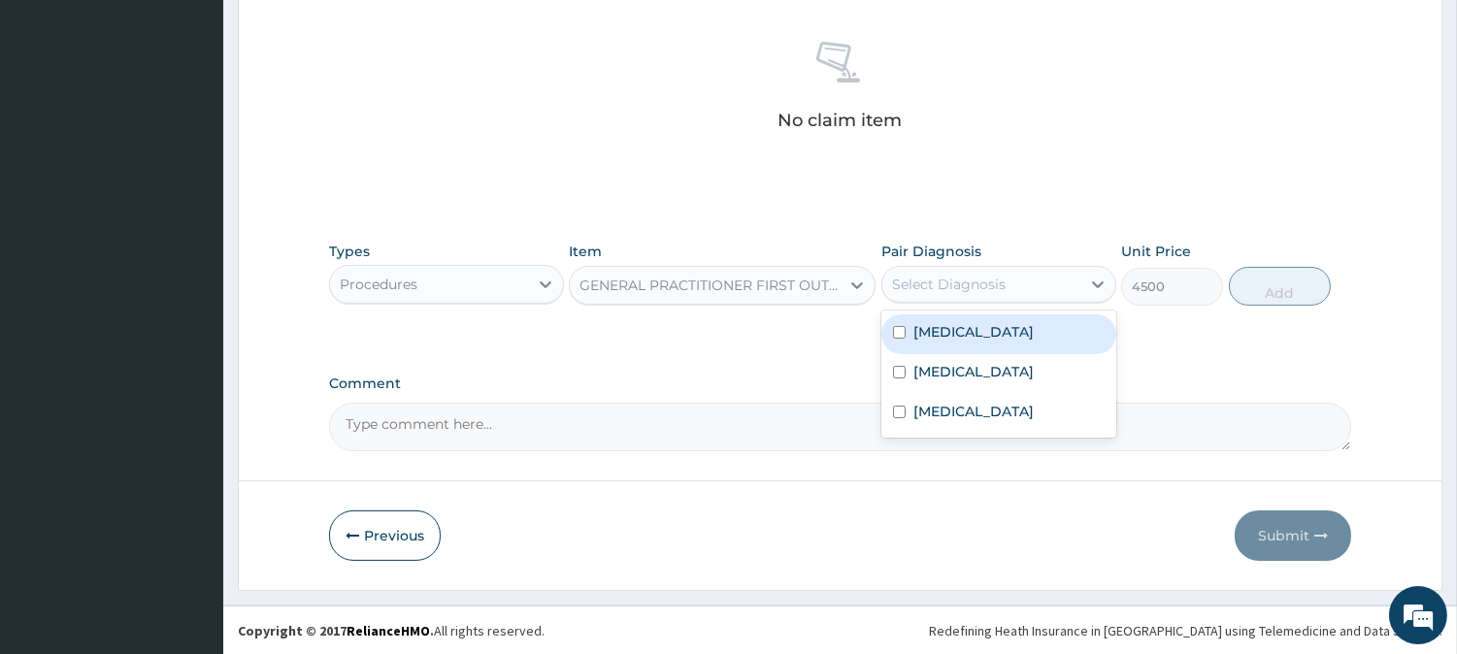
click at [992, 294] on div "Select Diagnosis" at bounding box center [981, 284] width 198 height 31
click at [924, 337] on label "[MEDICAL_DATA]" at bounding box center [973, 331] width 120 height 19
checkbox input "true"
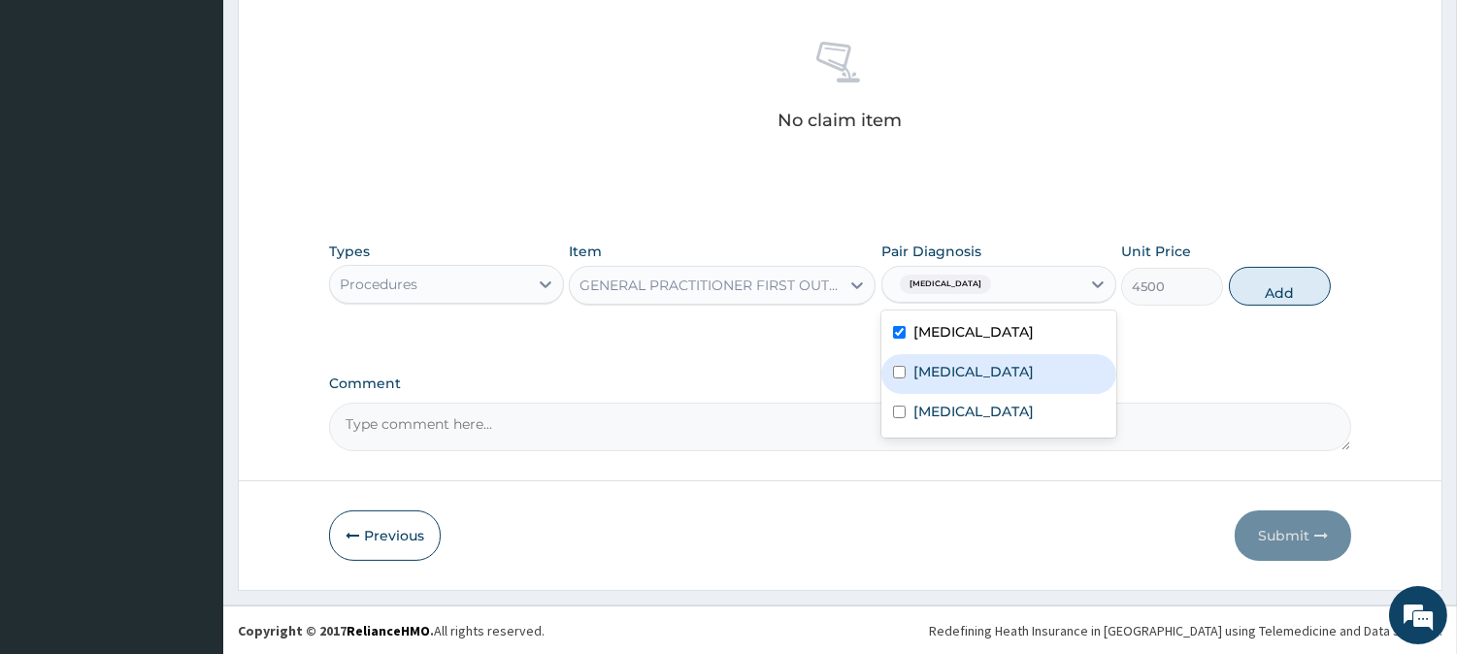
click at [918, 380] on label "[MEDICAL_DATA]" at bounding box center [973, 371] width 120 height 19
checkbox input "true"
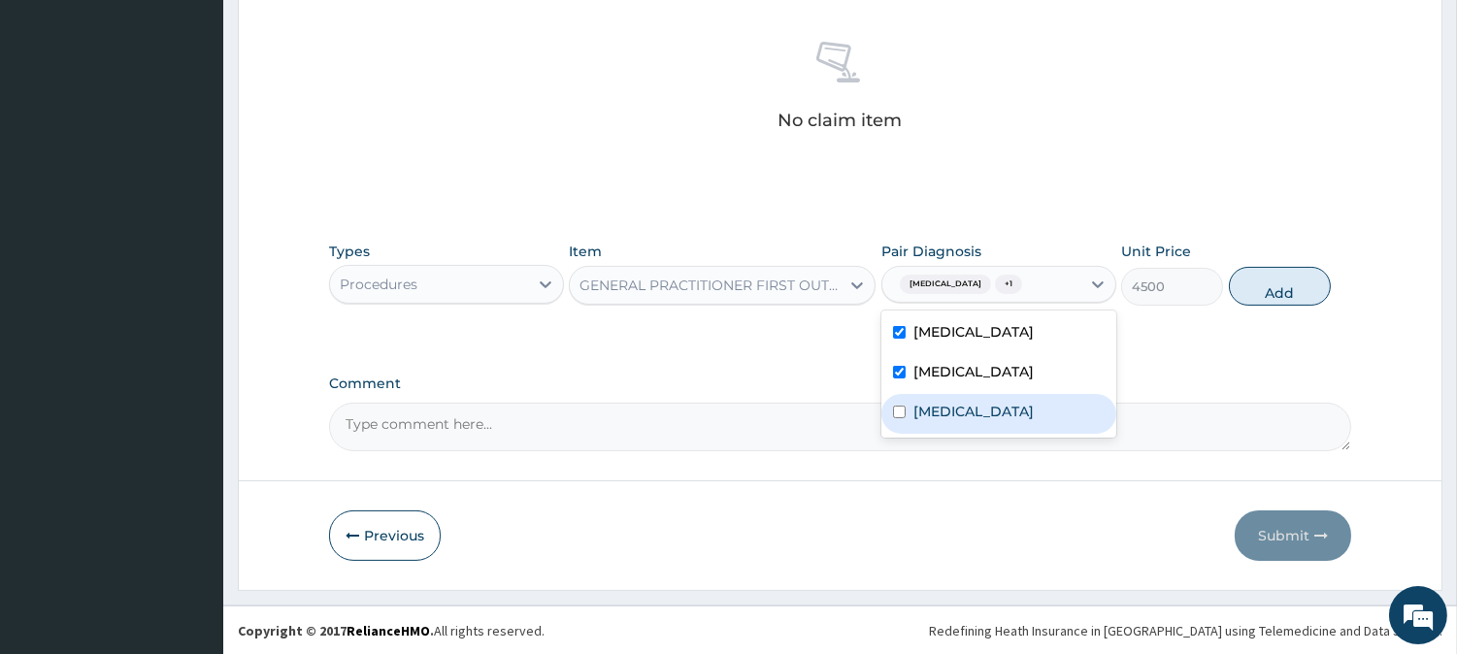
click at [917, 409] on label "[MEDICAL_DATA]" at bounding box center [973, 411] width 120 height 19
checkbox input "true"
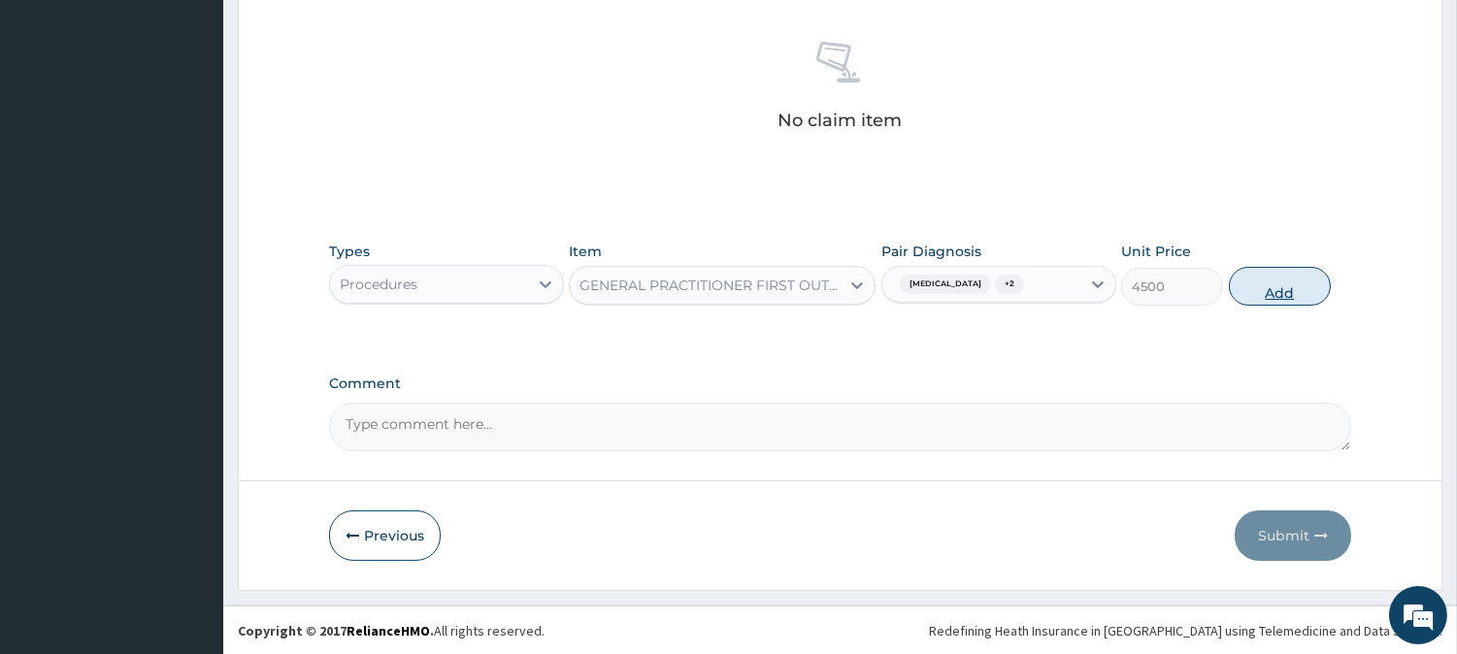
click at [1247, 292] on button "Add" at bounding box center [1280, 286] width 102 height 39
type input "0"
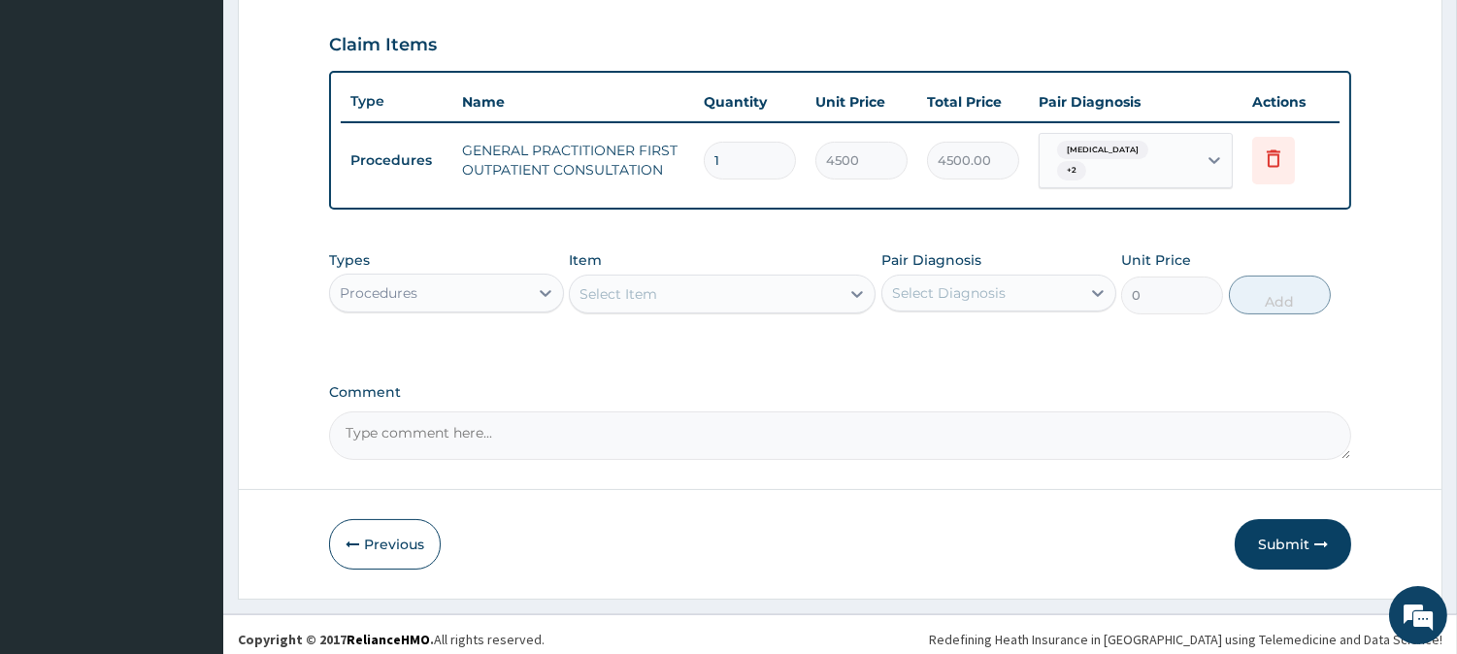
click at [823, 279] on div "Select Item" at bounding box center [705, 294] width 270 height 31
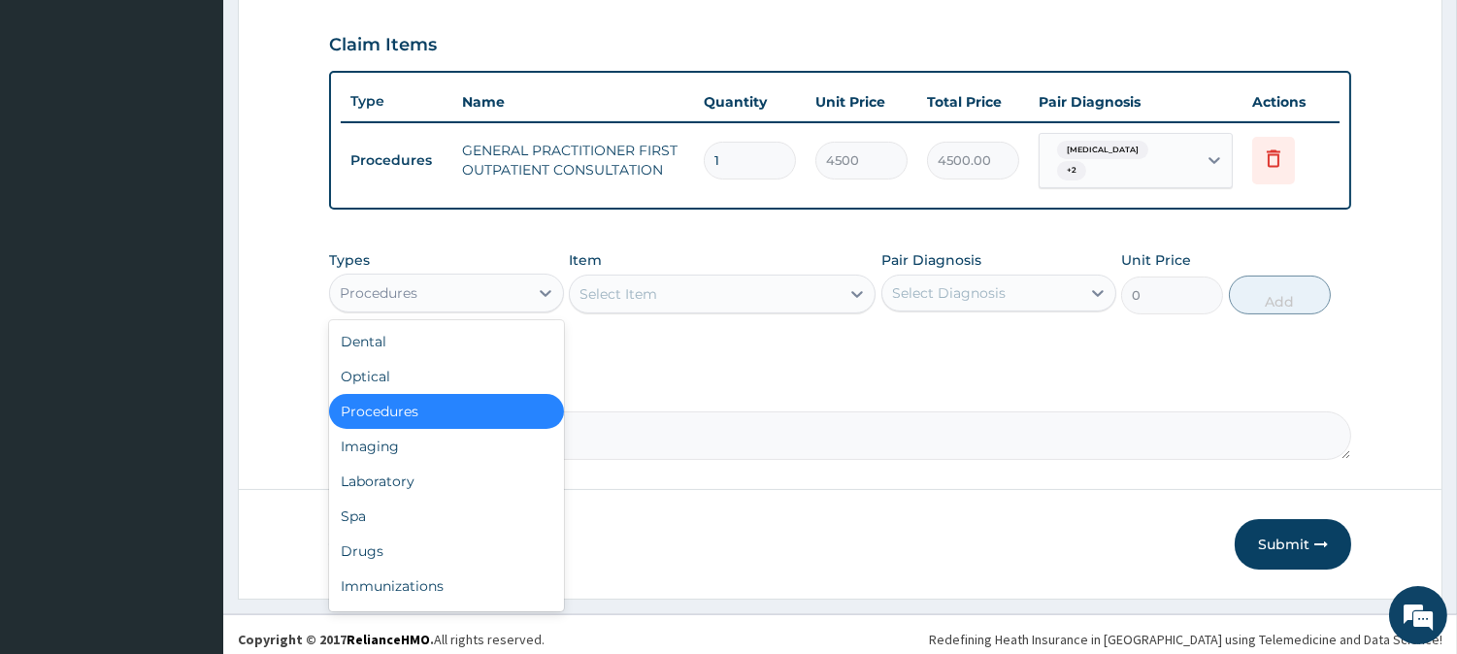
click at [495, 288] on div "Procedures" at bounding box center [429, 293] width 198 height 31
click at [480, 464] on div "Laboratory" at bounding box center [446, 481] width 235 height 35
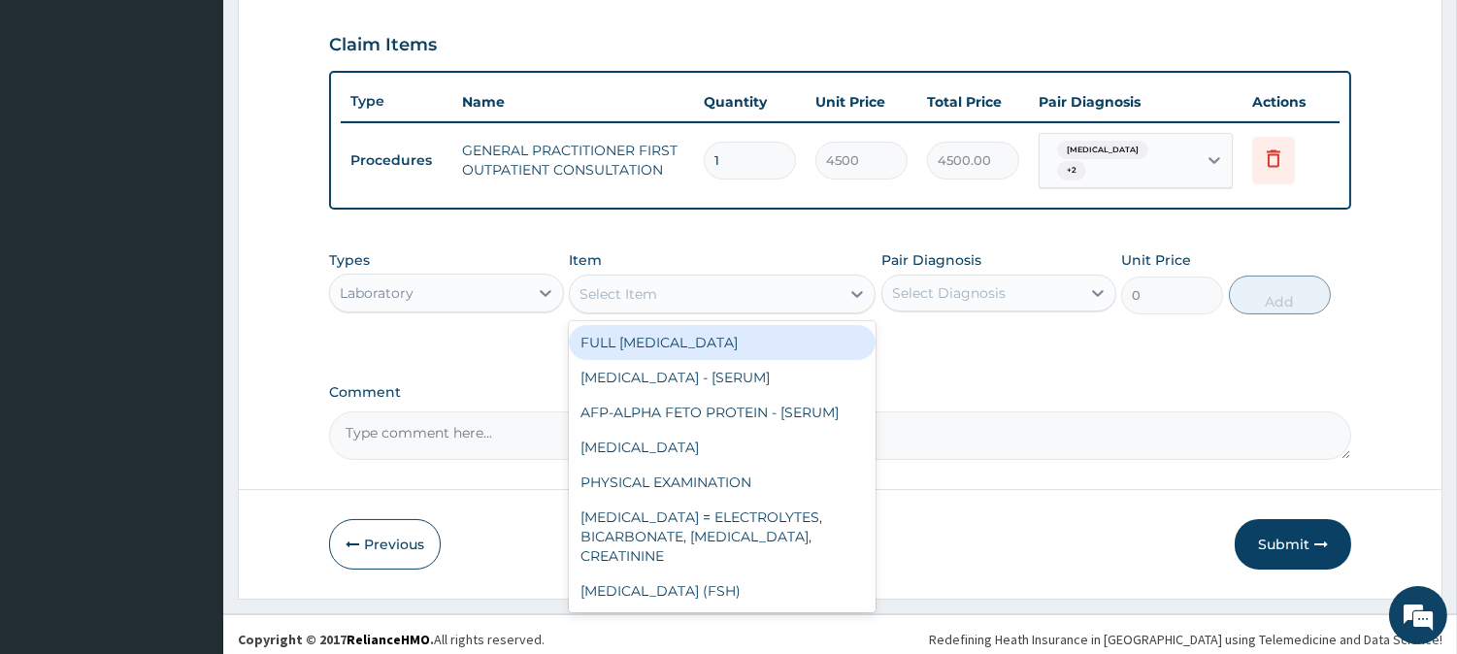
click at [767, 291] on div "Select Item" at bounding box center [705, 294] width 270 height 31
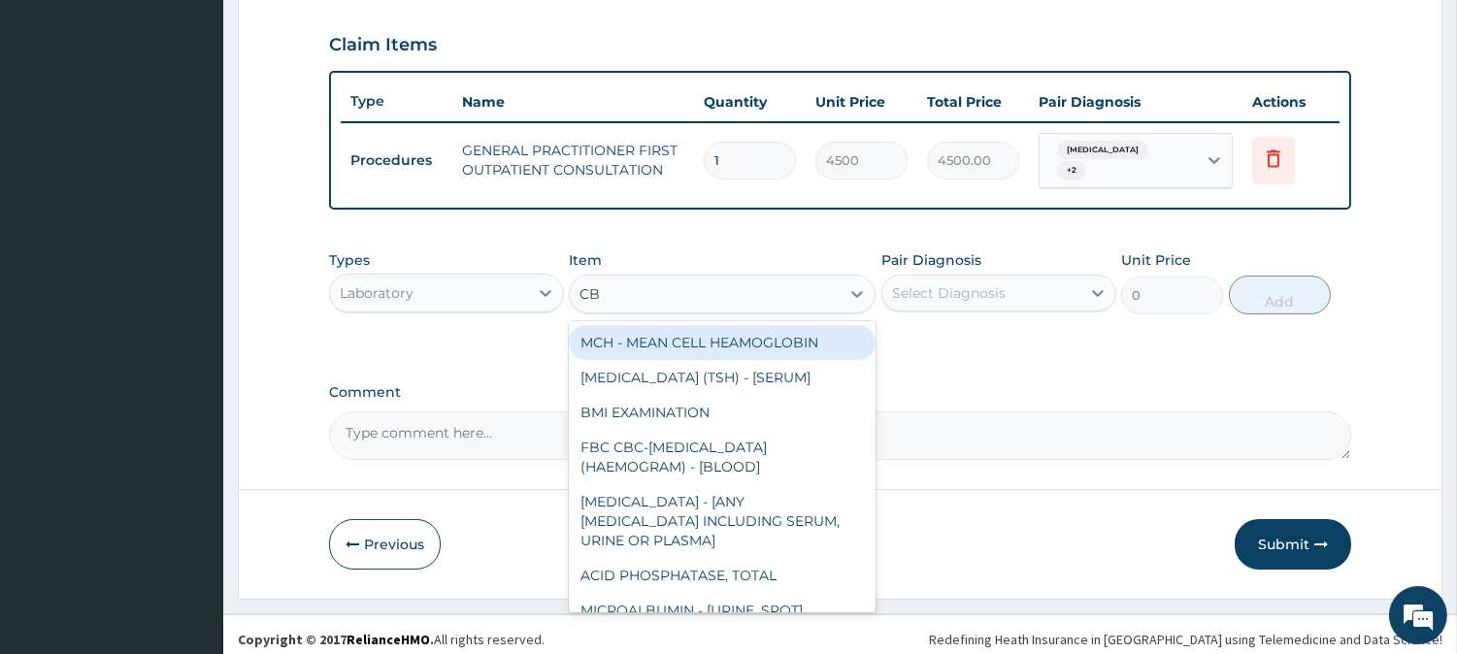
type input "CBC"
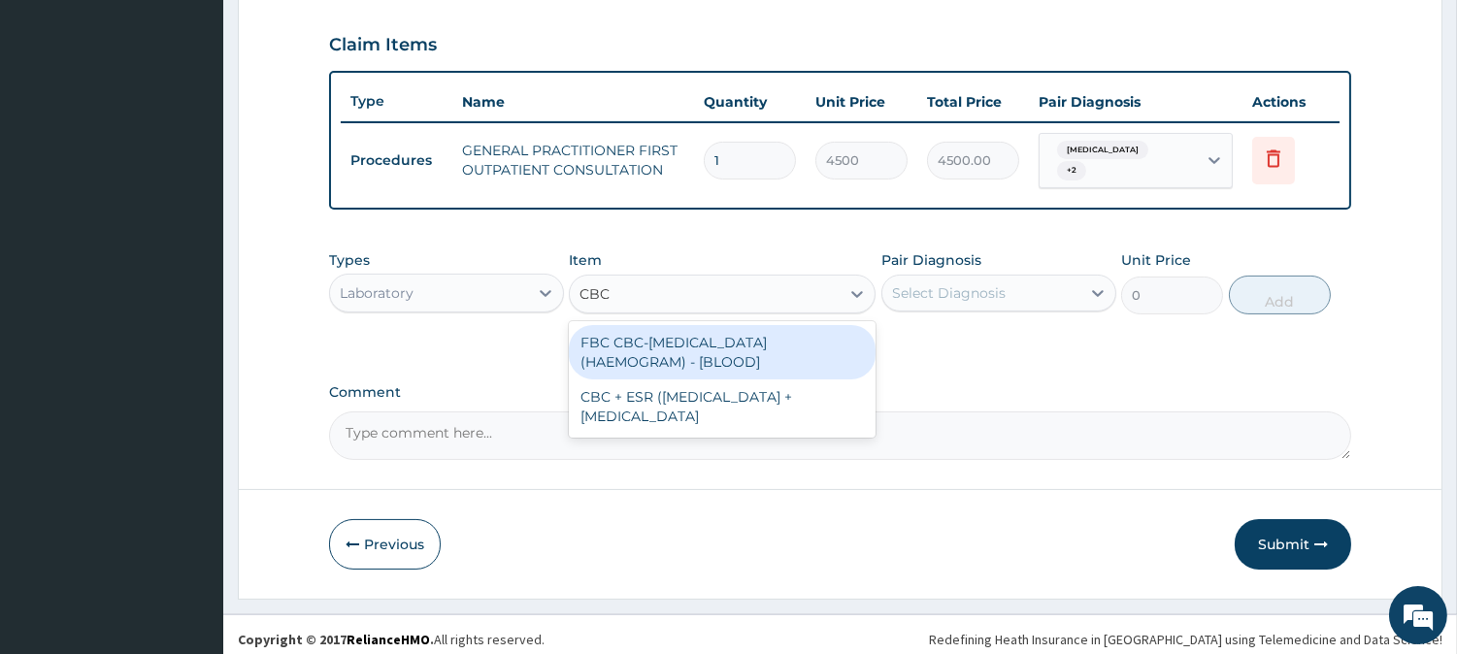
click at [725, 340] on div "FBC CBC-[MEDICAL_DATA] (HAEMOGRAM) - [BLOOD]" at bounding box center [722, 352] width 307 height 54
type input "6000"
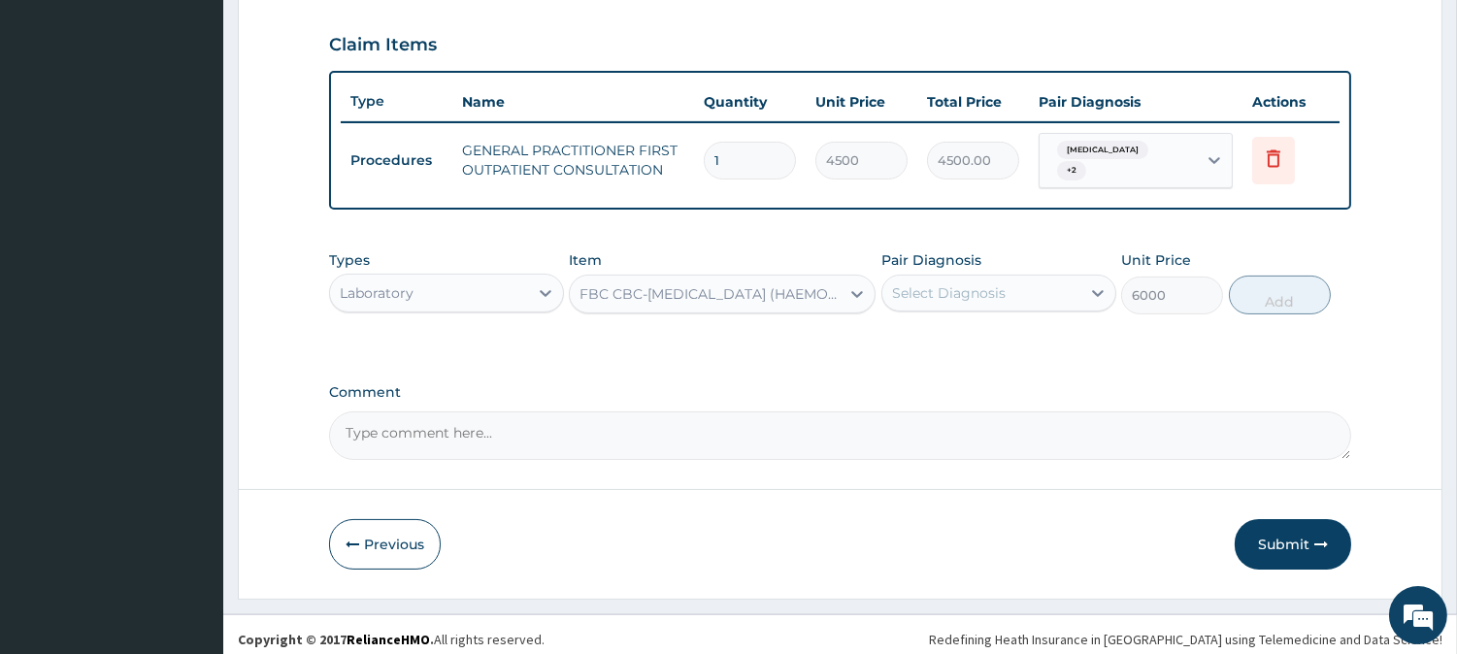
click at [917, 293] on div "Select Diagnosis" at bounding box center [981, 293] width 198 height 31
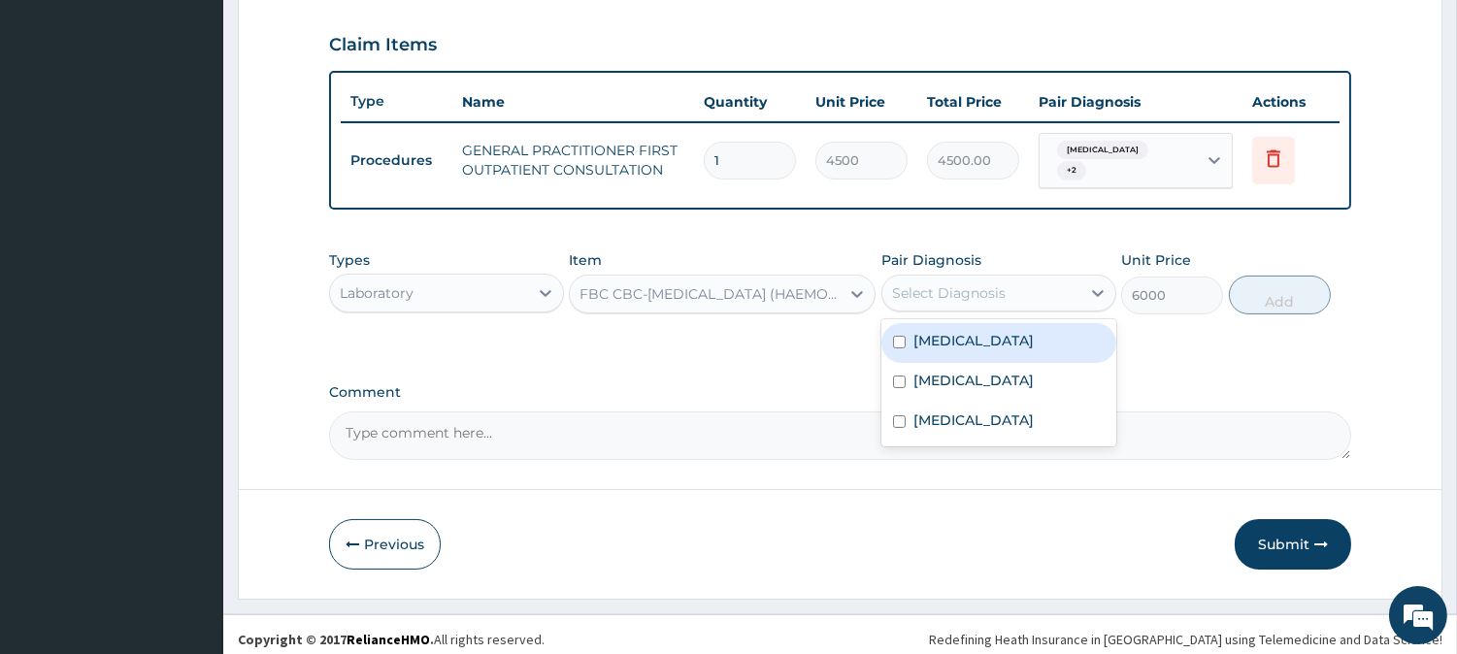
click at [896, 336] on input "checkbox" at bounding box center [899, 342] width 13 height 13
checkbox input "true"
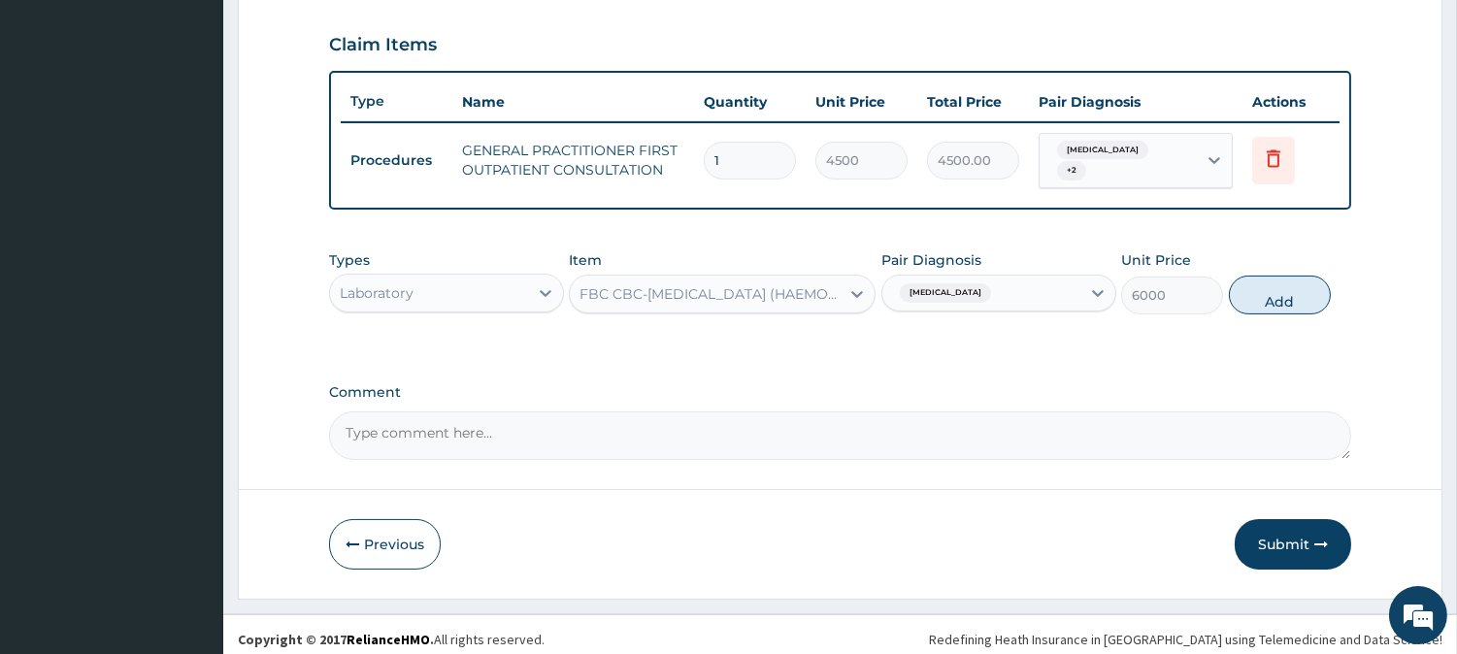
click at [1264, 296] on button "Add" at bounding box center [1280, 295] width 102 height 39
type input "0"
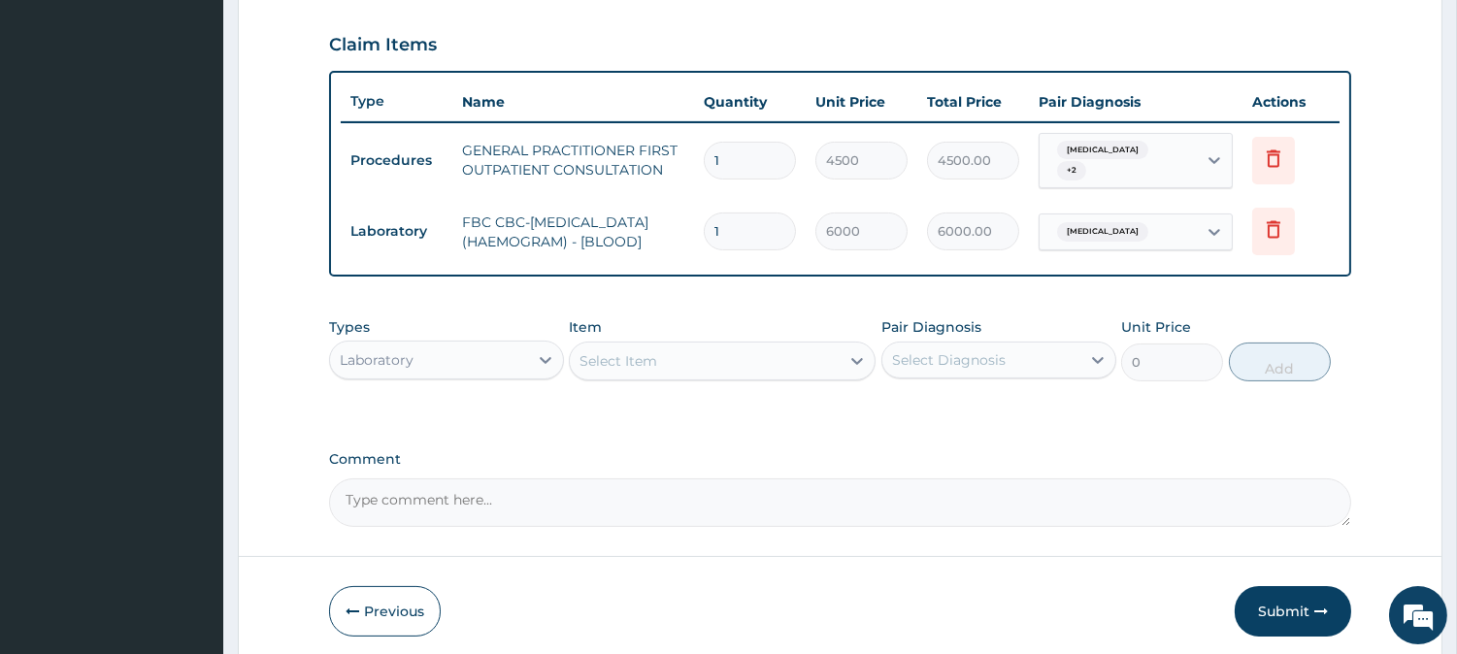
click at [831, 362] on div "Select Item" at bounding box center [705, 361] width 270 height 31
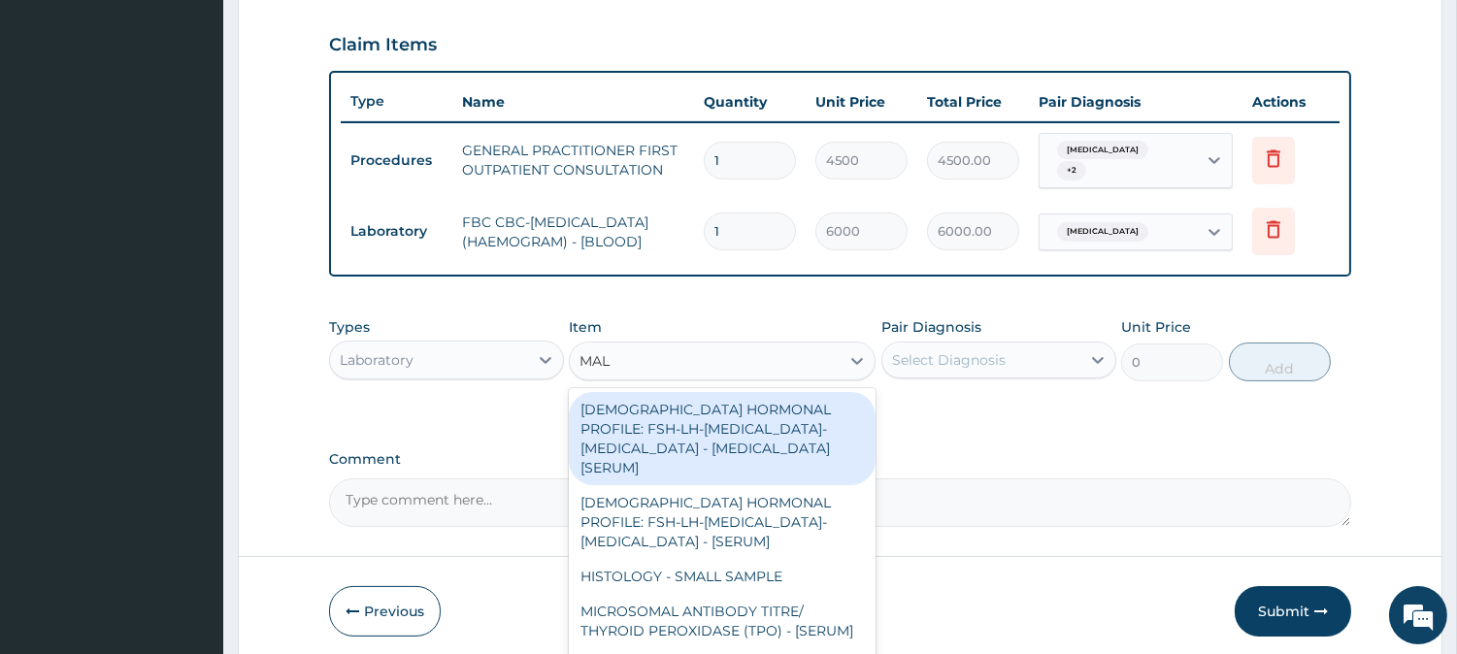
type input "MALA"
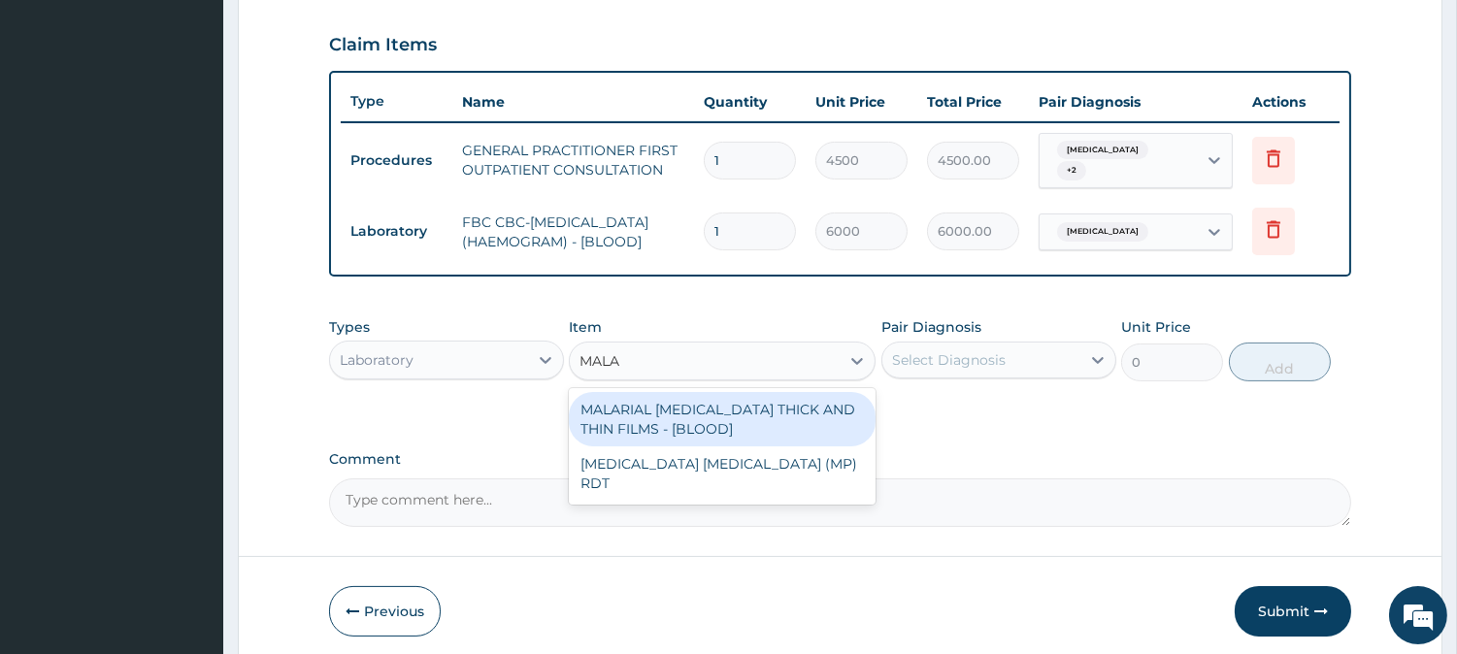
click at [809, 411] on div "MALARIAL [MEDICAL_DATA] THICK AND THIN FILMS - [BLOOD]" at bounding box center [722, 419] width 307 height 54
type input "2625"
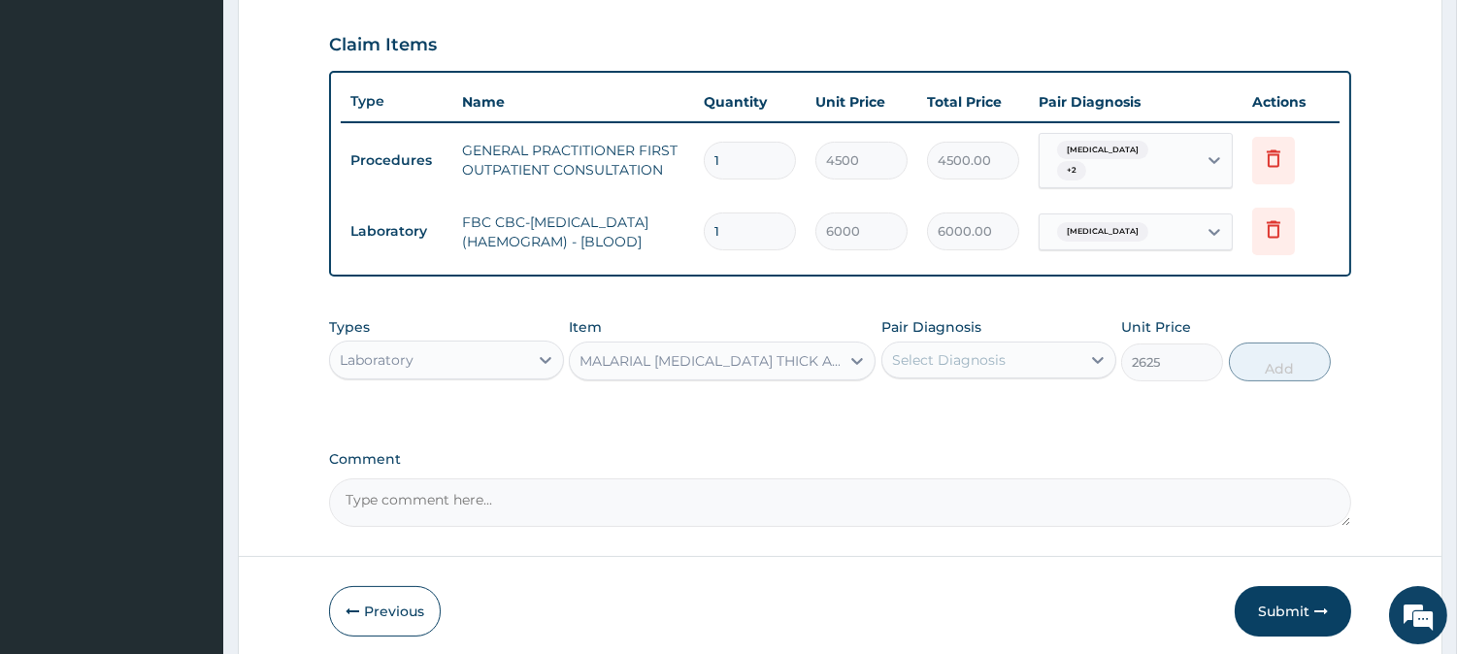
click at [984, 356] on div "Select Diagnosis" at bounding box center [949, 359] width 114 height 19
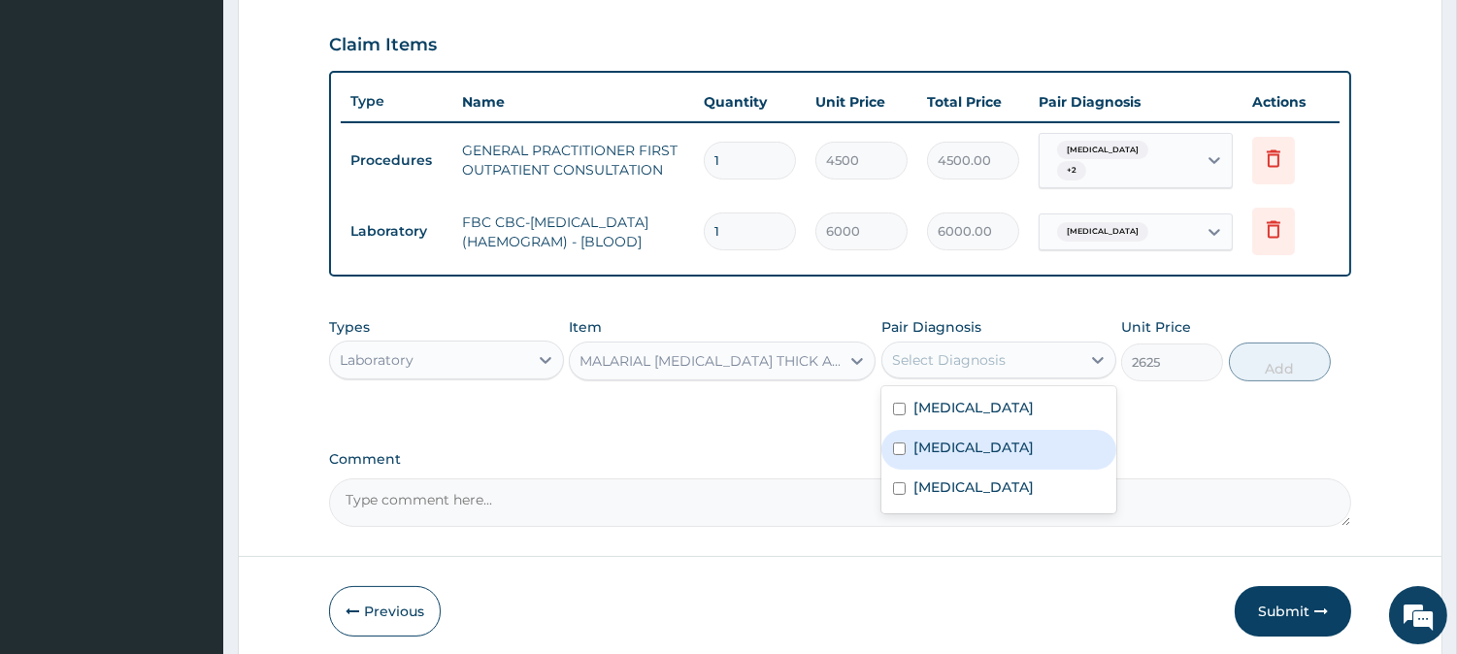
click at [940, 440] on label "[MEDICAL_DATA]" at bounding box center [973, 447] width 120 height 19
checkbox input "true"
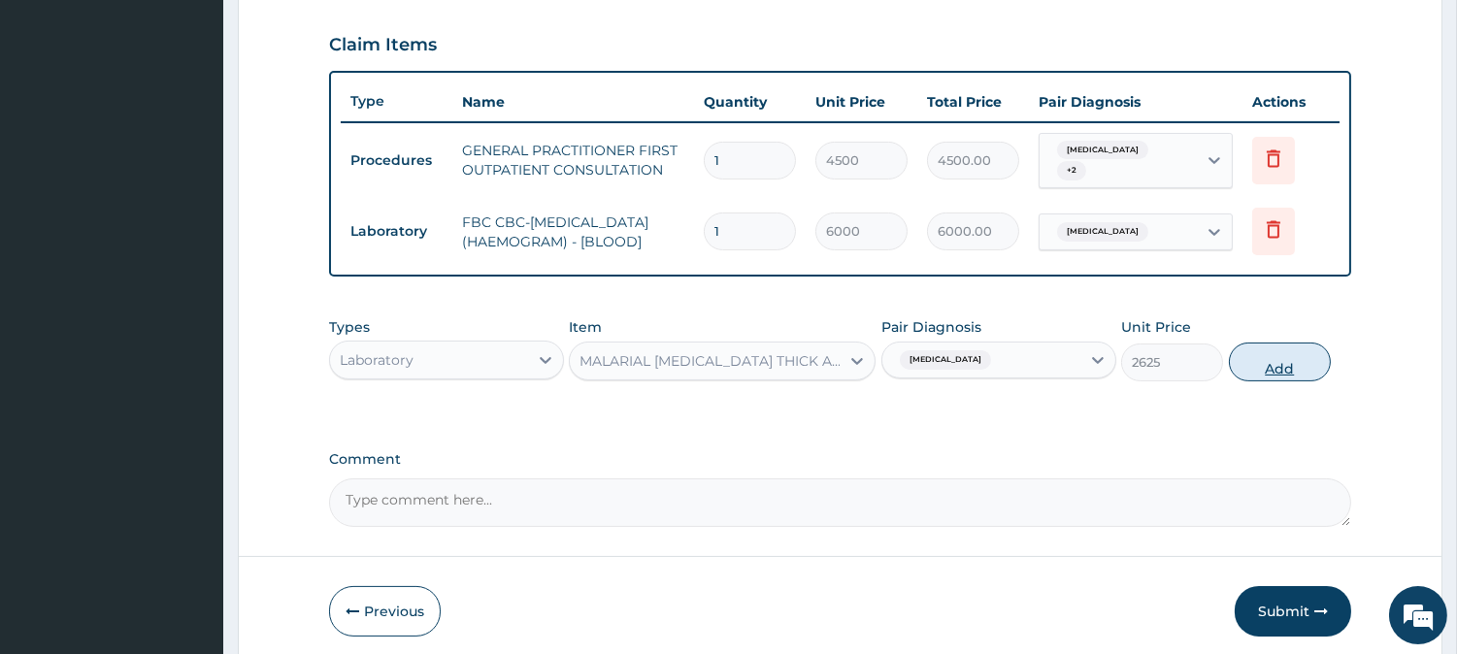
click at [1249, 362] on button "Add" at bounding box center [1280, 362] width 102 height 39
type input "0"
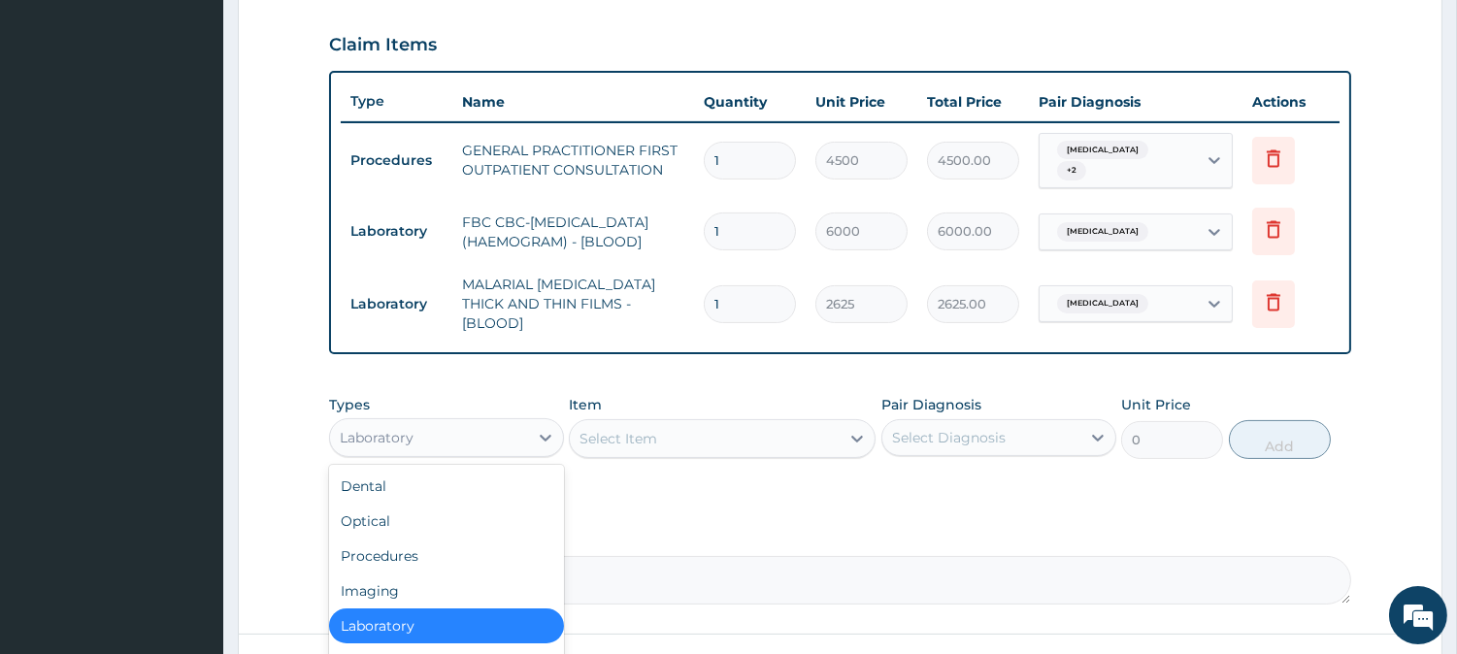
drag, startPoint x: 454, startPoint y: 423, endPoint x: 512, endPoint y: 379, distance: 72.6
click at [454, 422] on div "Laboratory" at bounding box center [429, 437] width 198 height 31
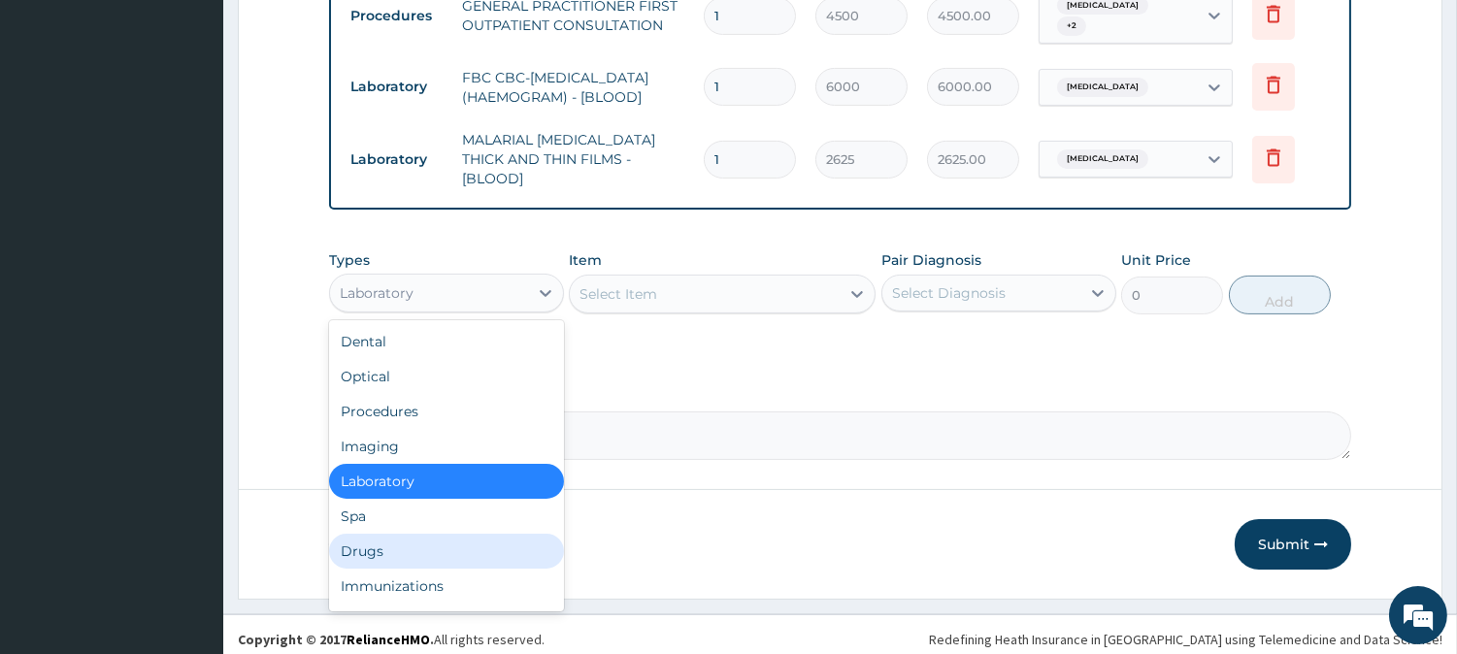
click at [526, 542] on div "Drugs" at bounding box center [446, 551] width 235 height 35
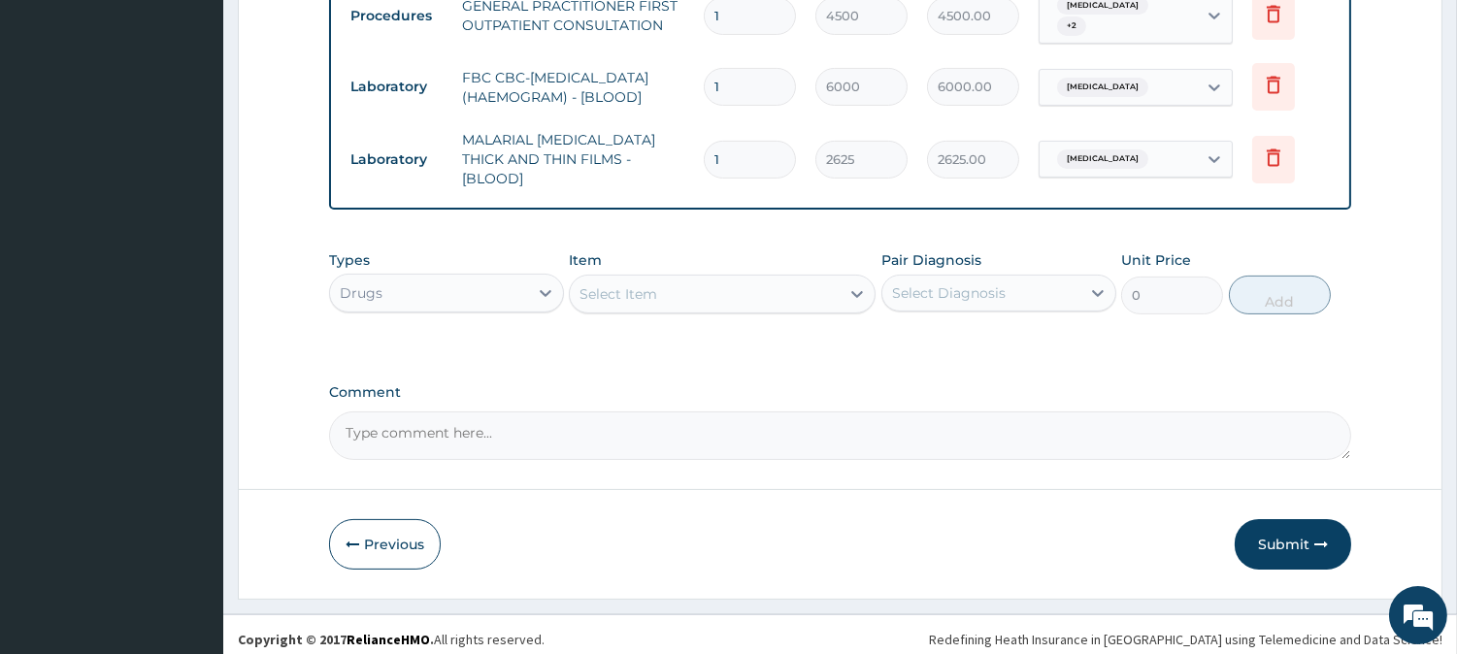
click at [771, 287] on div "Select Item" at bounding box center [705, 294] width 270 height 31
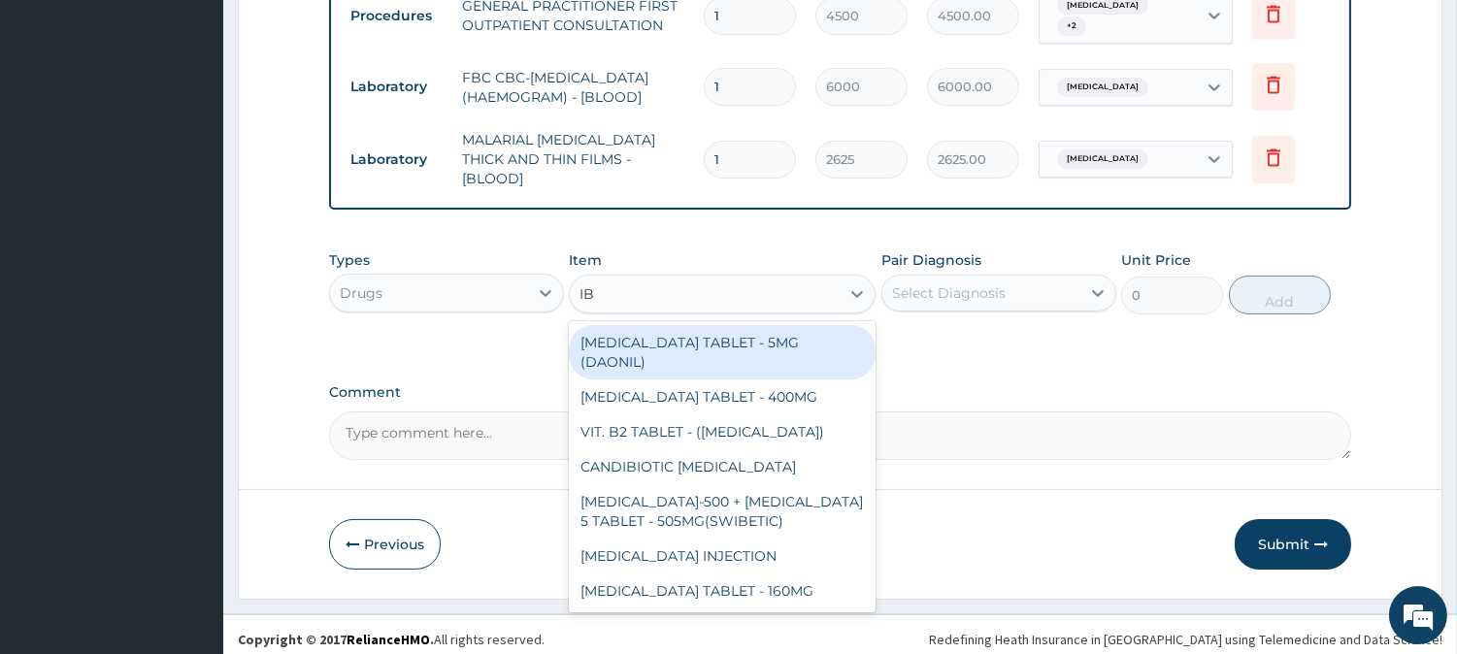
type input "IBU"
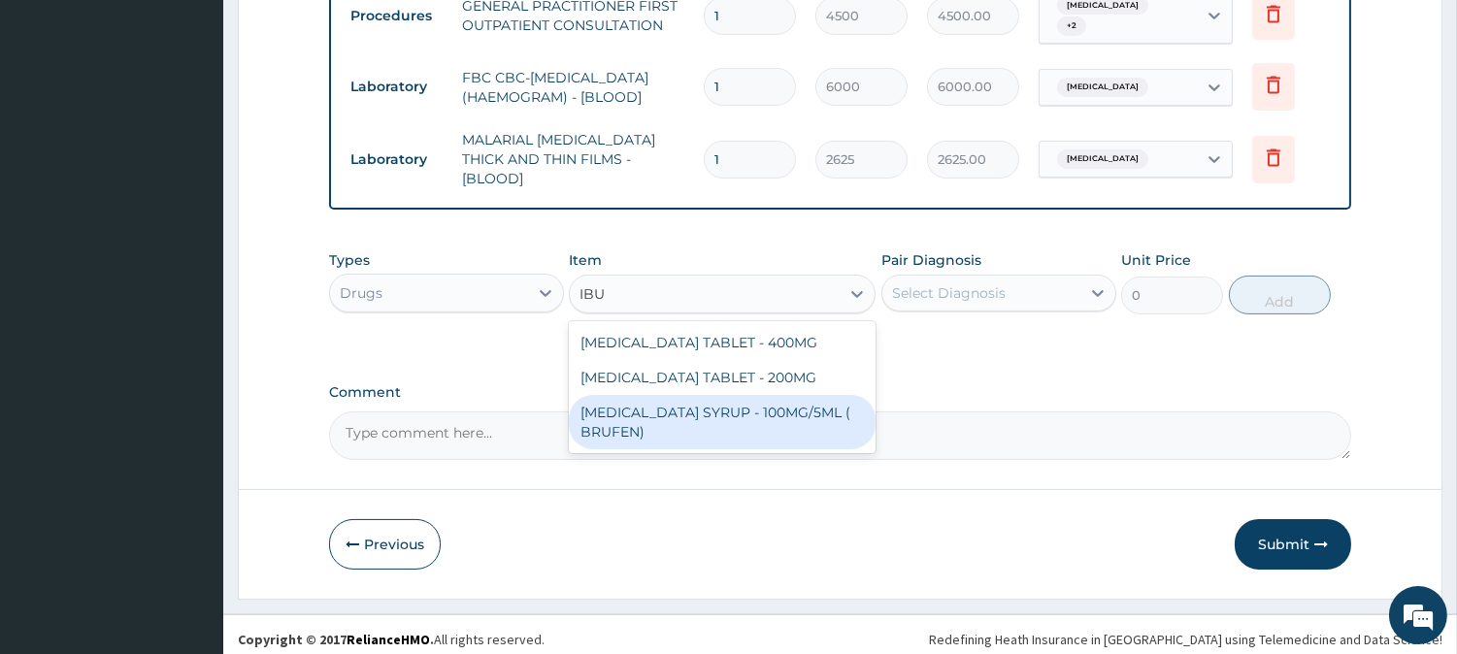
click at [773, 405] on div "[MEDICAL_DATA] SYRUP - 100MG/5ML ( BRUFEN)" at bounding box center [722, 422] width 307 height 54
type input "544"
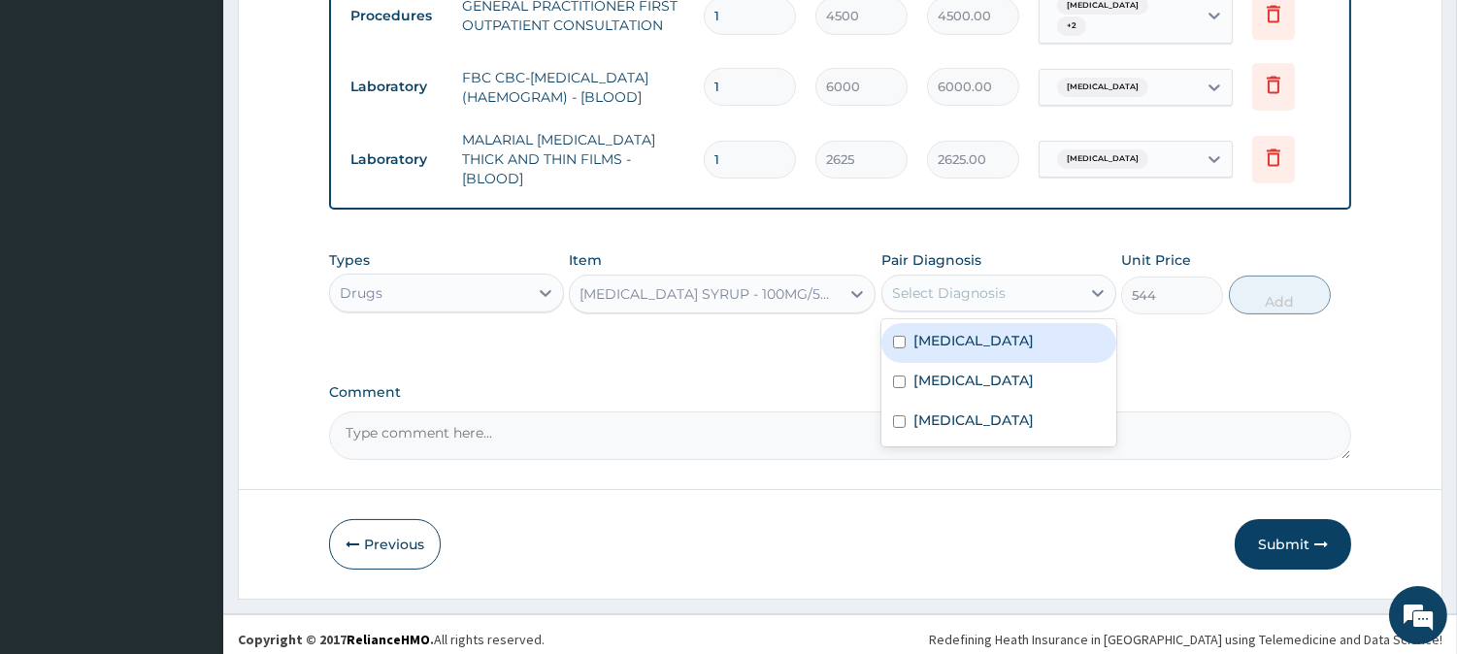
click at [948, 289] on div "Select Diagnosis" at bounding box center [949, 292] width 114 height 19
click at [777, 293] on div "[MEDICAL_DATA] SYRUP - 100MG/5ML ( BRUFEN)" at bounding box center [711, 293] width 262 height 19
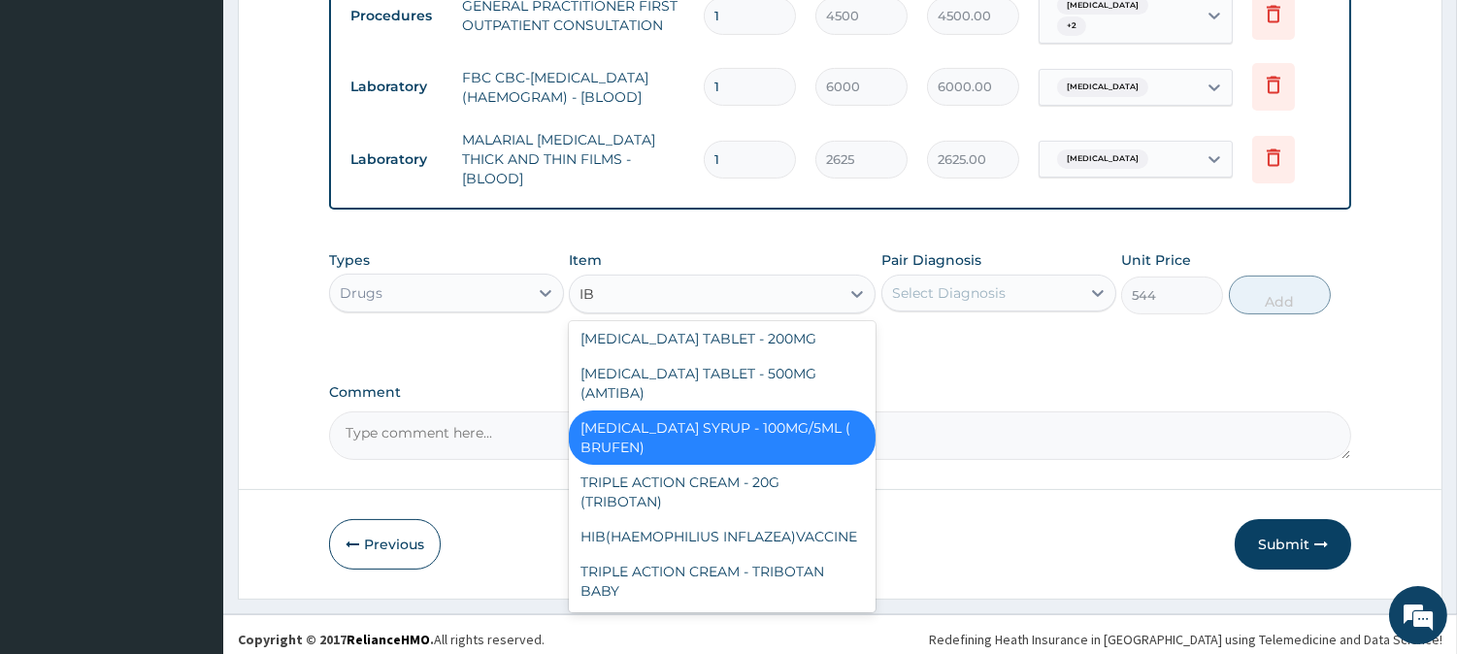
scroll to position [156, 0]
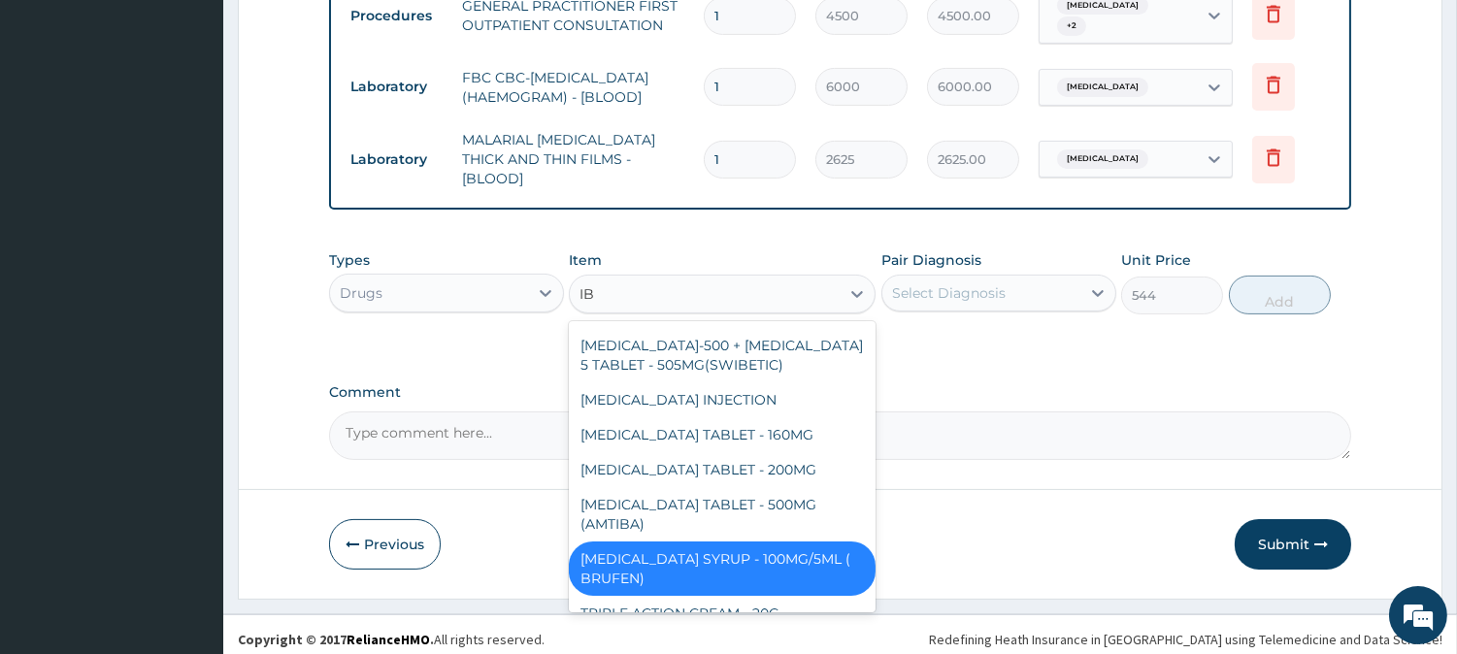
type input "IBU"
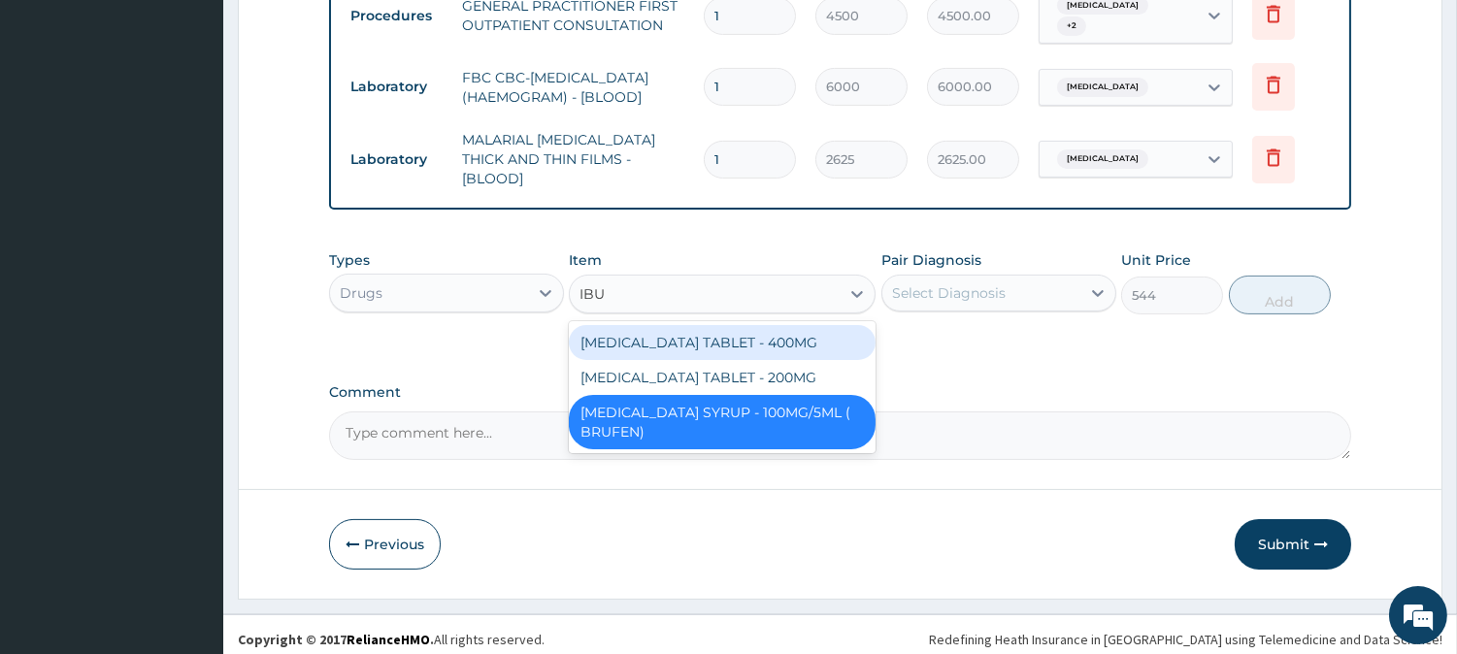
click at [790, 327] on div "[MEDICAL_DATA] TABLET - 400MG" at bounding box center [722, 342] width 307 height 35
type input "640"
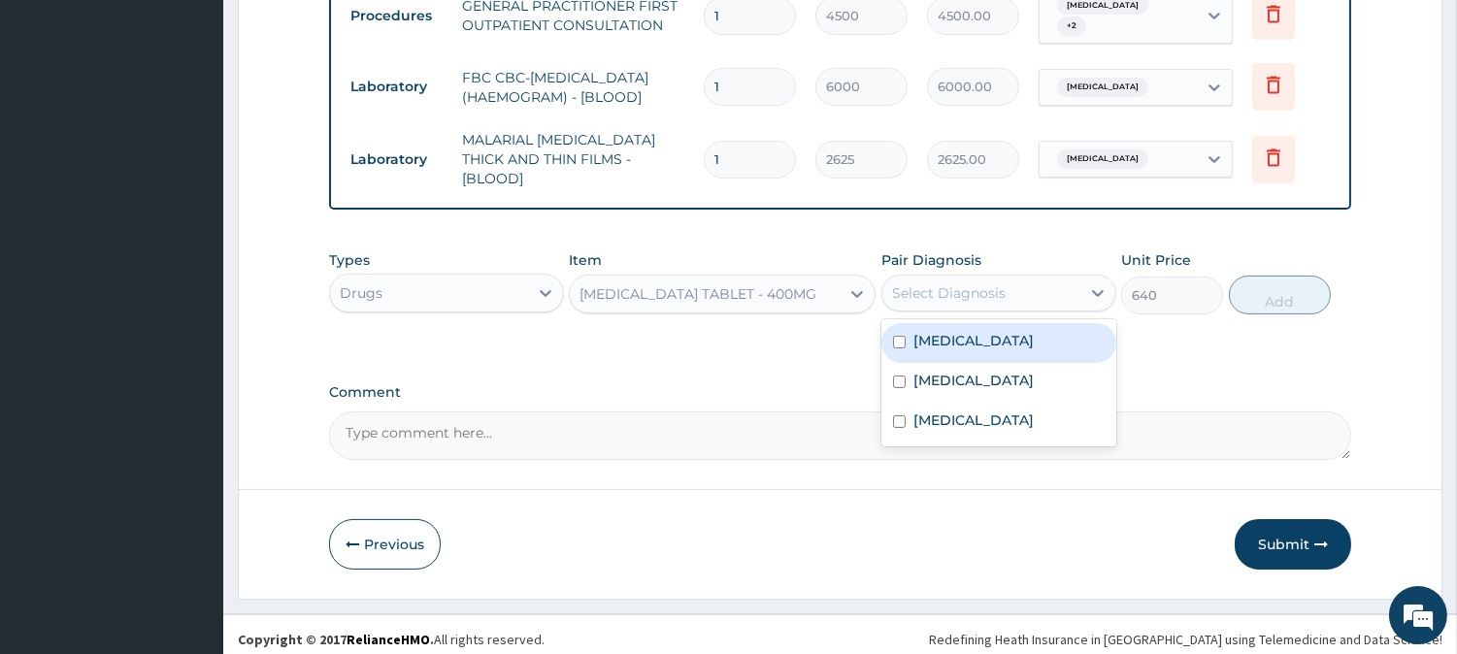
click at [954, 278] on div "Select Diagnosis" at bounding box center [981, 293] width 198 height 31
click at [934, 331] on label "[MEDICAL_DATA]" at bounding box center [973, 340] width 120 height 19
checkbox input "true"
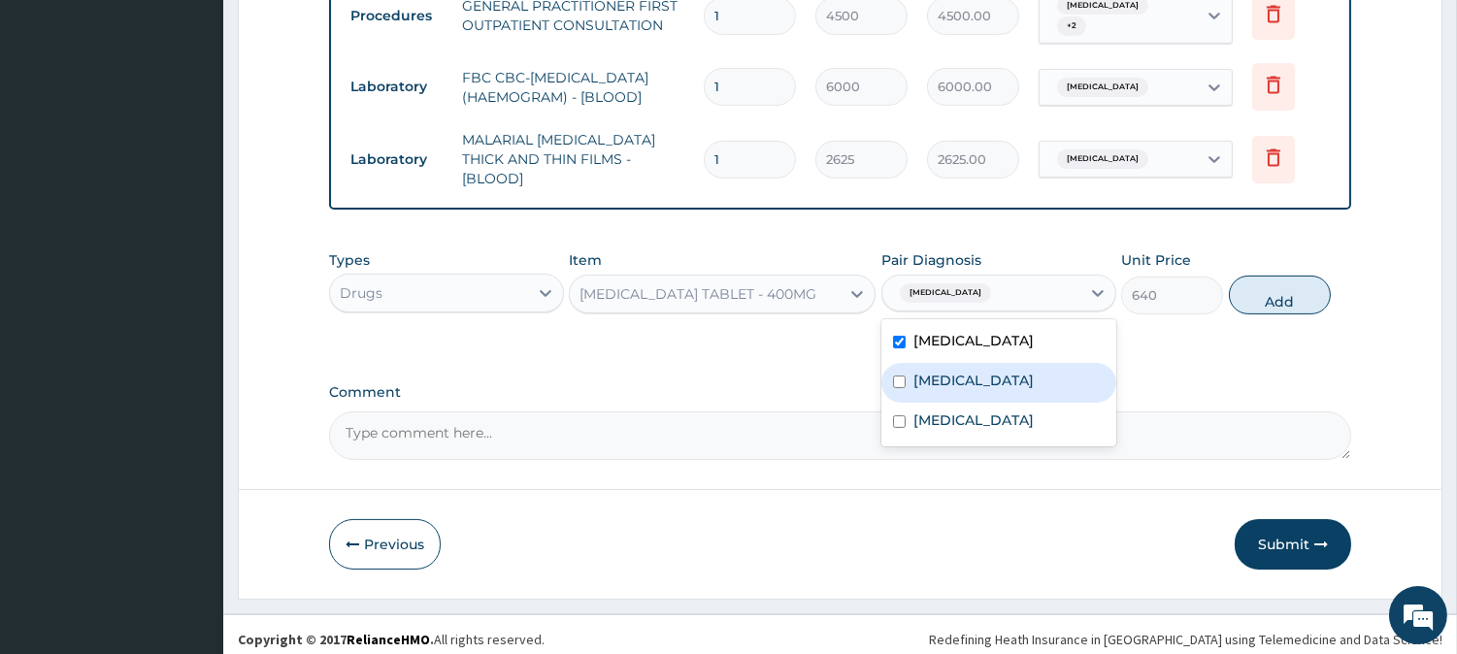
click at [933, 371] on label "Malaria" at bounding box center [973, 380] width 120 height 19
checkbox input "true"
click at [1245, 289] on button "Add" at bounding box center [1280, 295] width 102 height 39
type input "0"
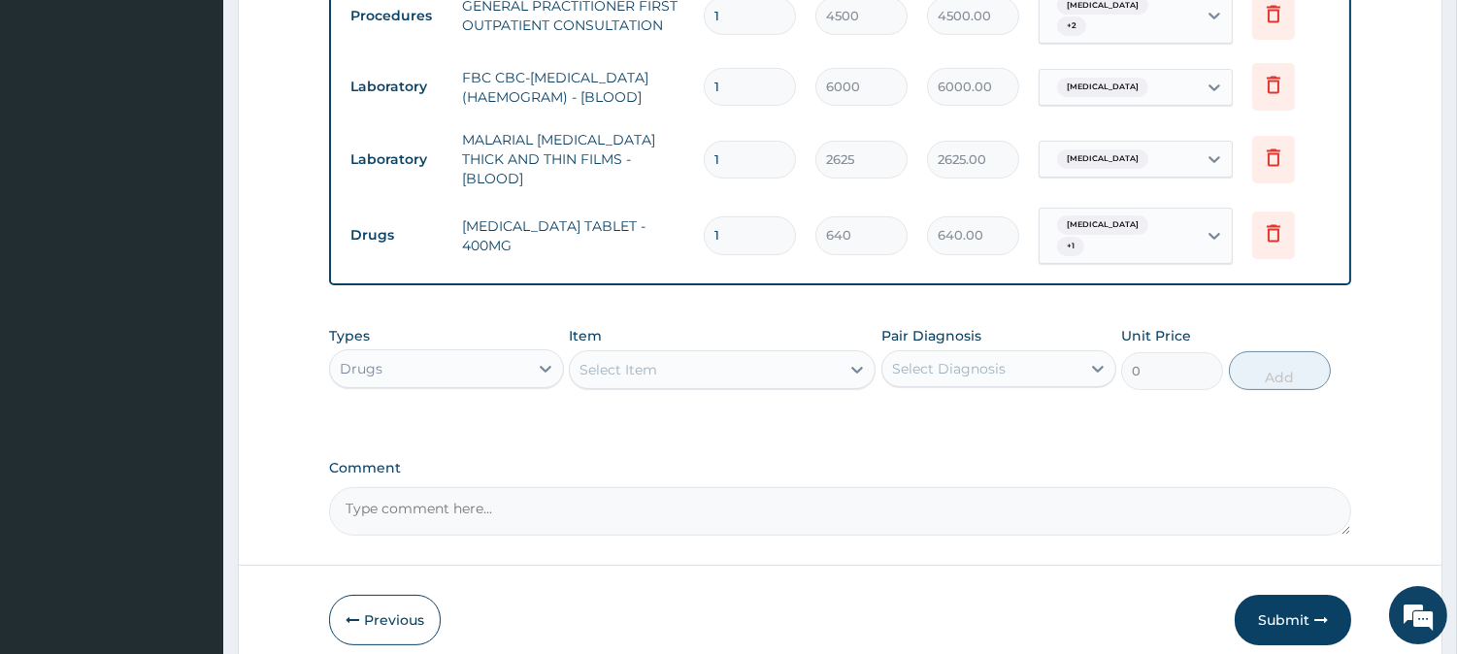
type input "10"
type input "6400.00"
type input "10"
click at [796, 360] on div "Select Item" at bounding box center [705, 369] width 270 height 31
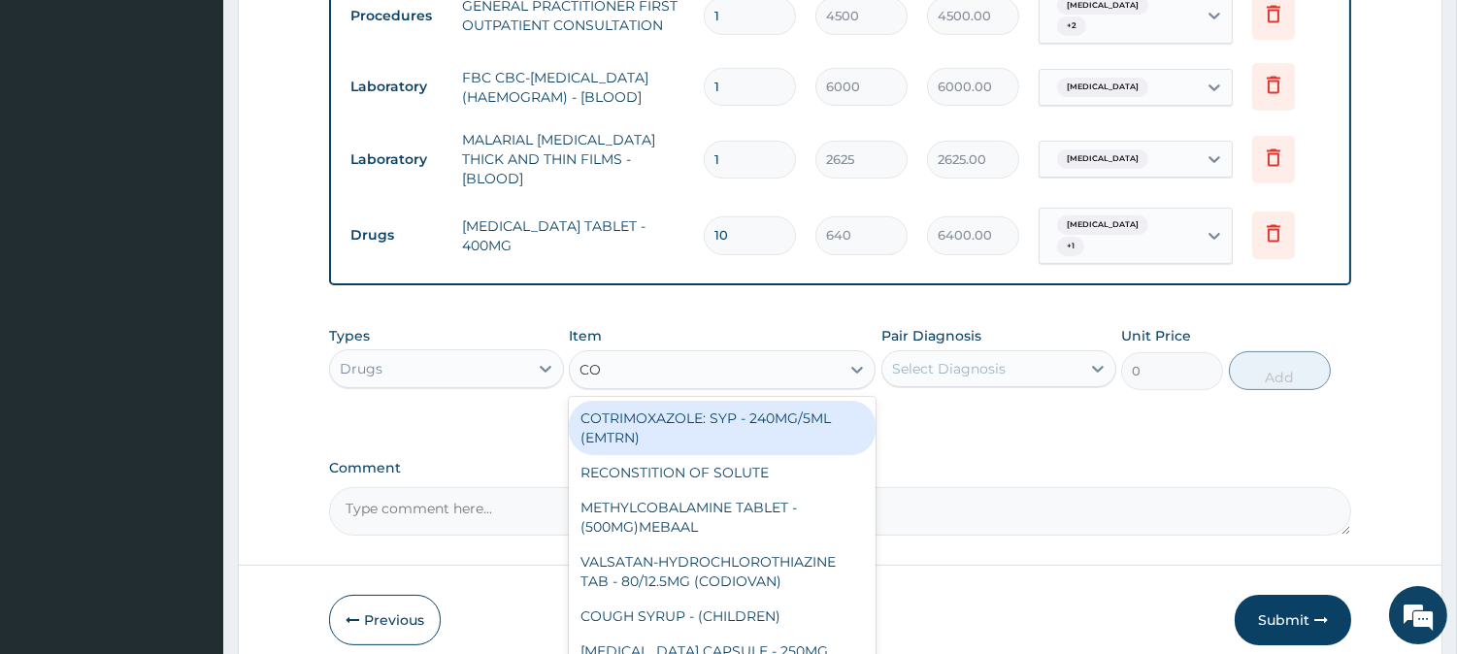
type input "COU"
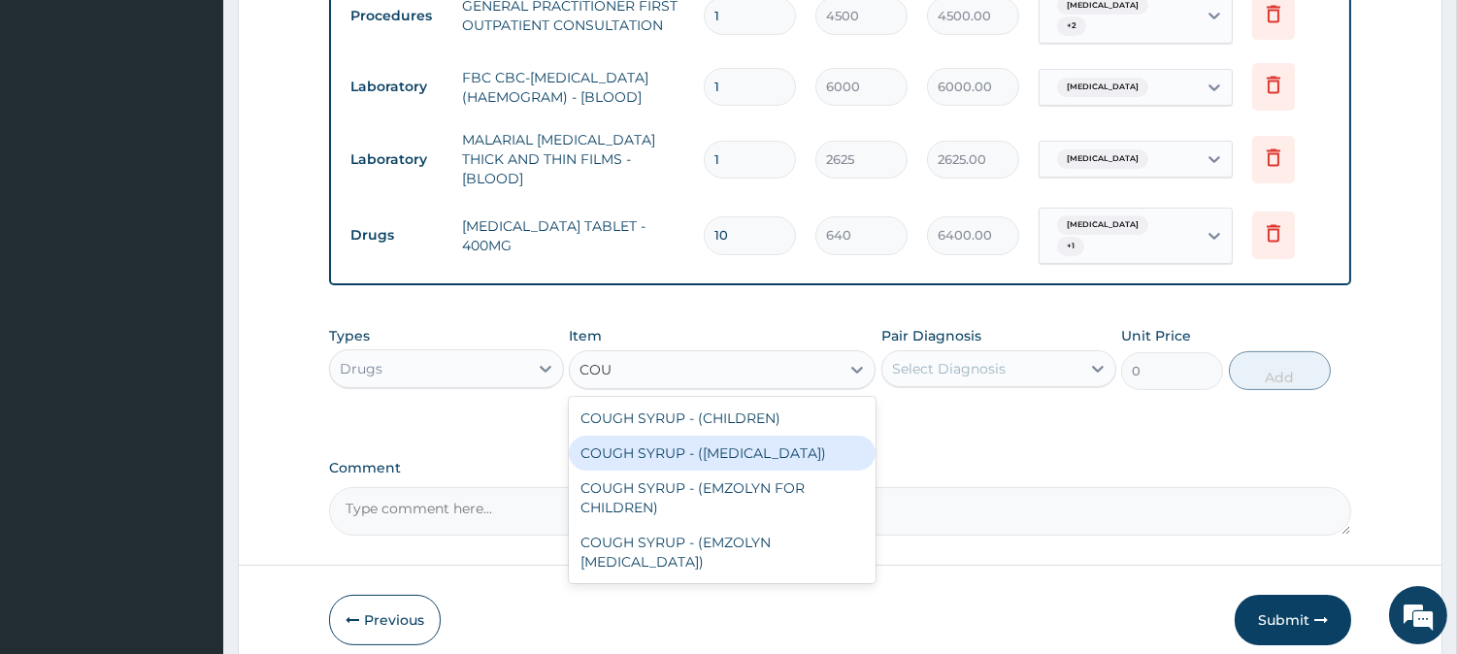
click at [767, 450] on div "COUGH SYRUP - (EXPECTORANT)" at bounding box center [722, 453] width 307 height 35
type input "1280"
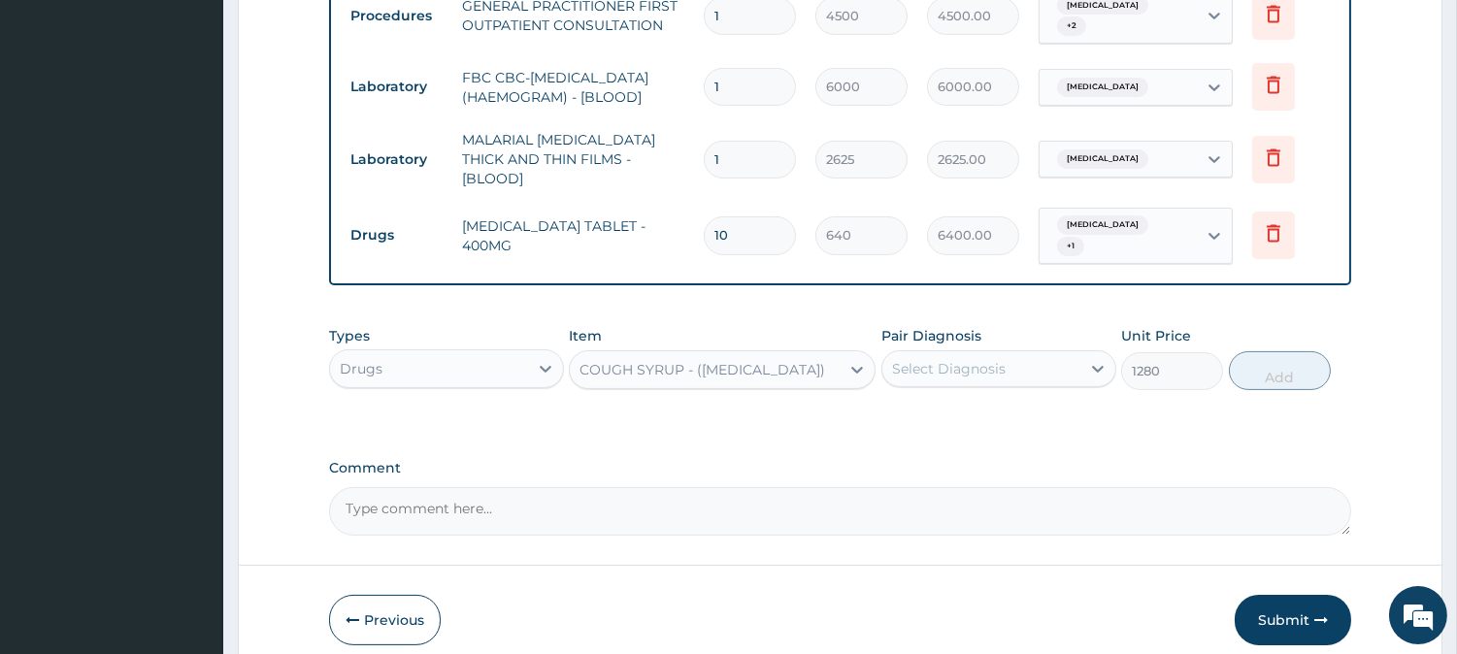
click at [997, 359] on div "Select Diagnosis" at bounding box center [949, 368] width 114 height 19
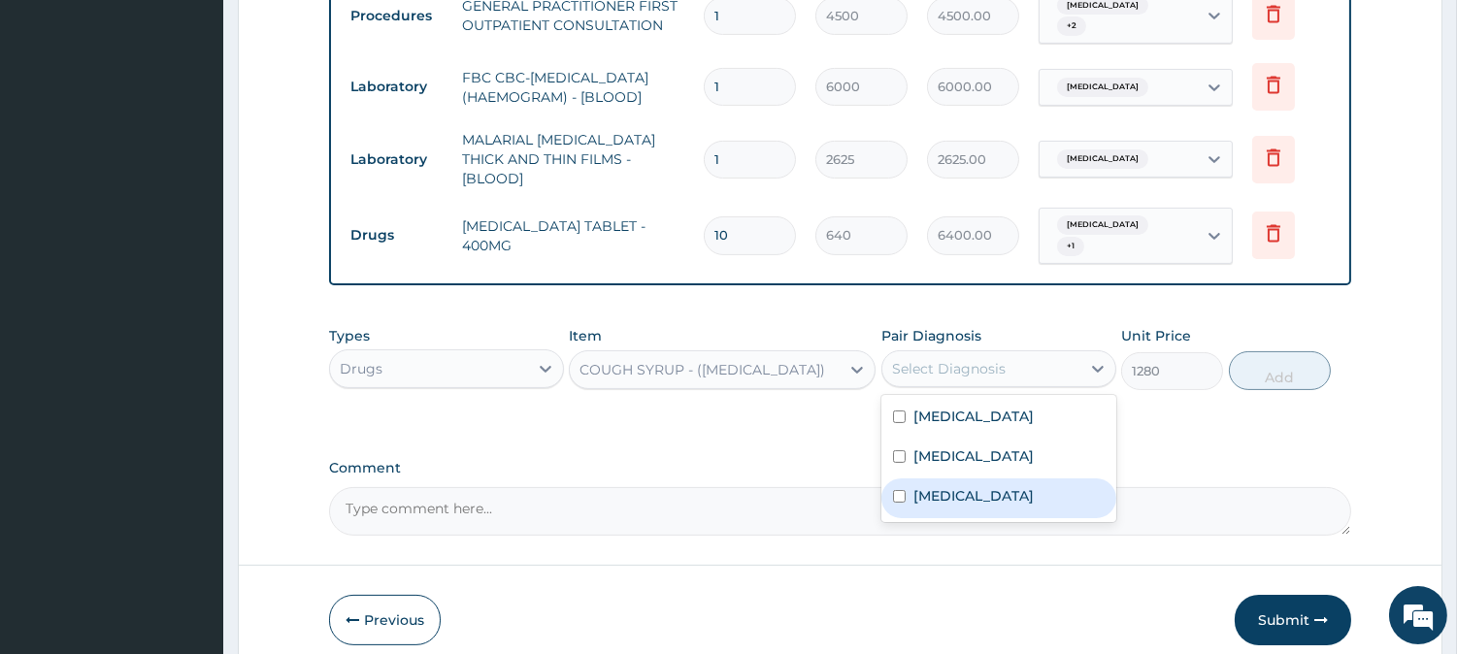
click at [962, 486] on label "Upper respiratory infection" at bounding box center [973, 495] width 120 height 19
checkbox input "true"
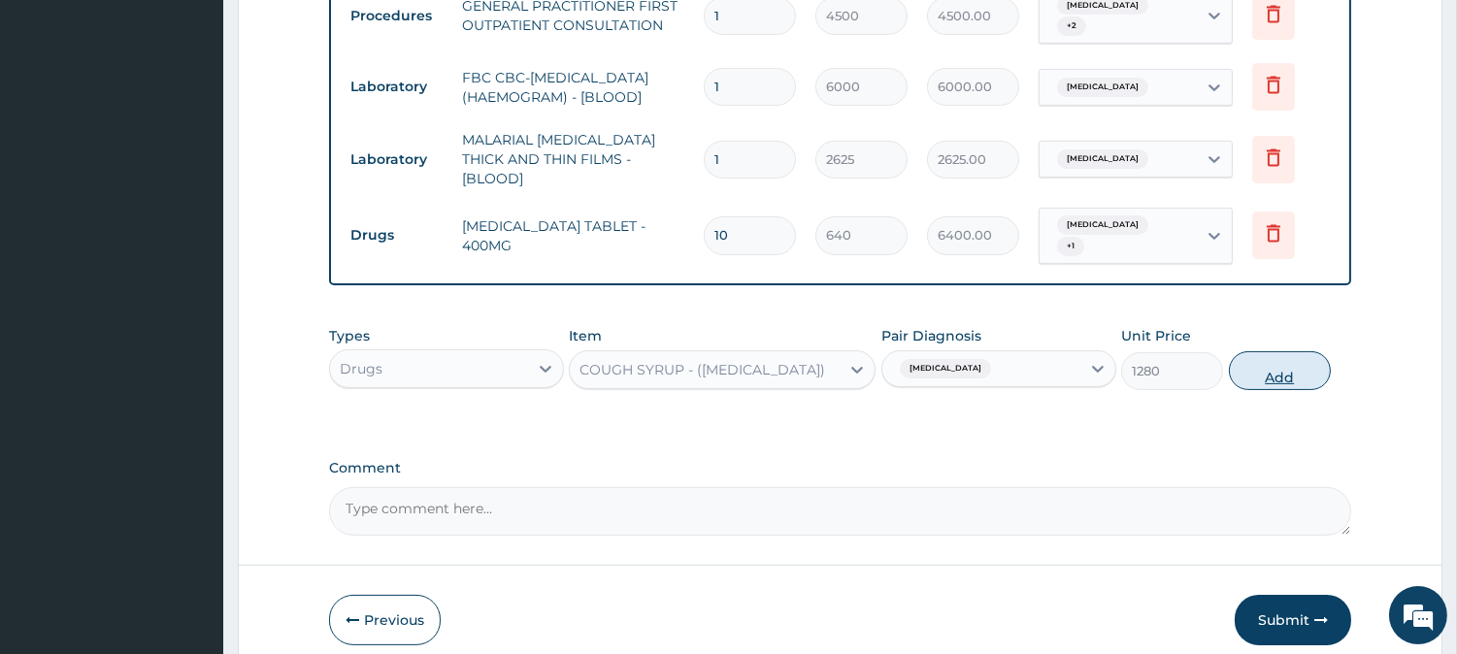
click at [1268, 356] on button "Add" at bounding box center [1280, 370] width 102 height 39
type input "0"
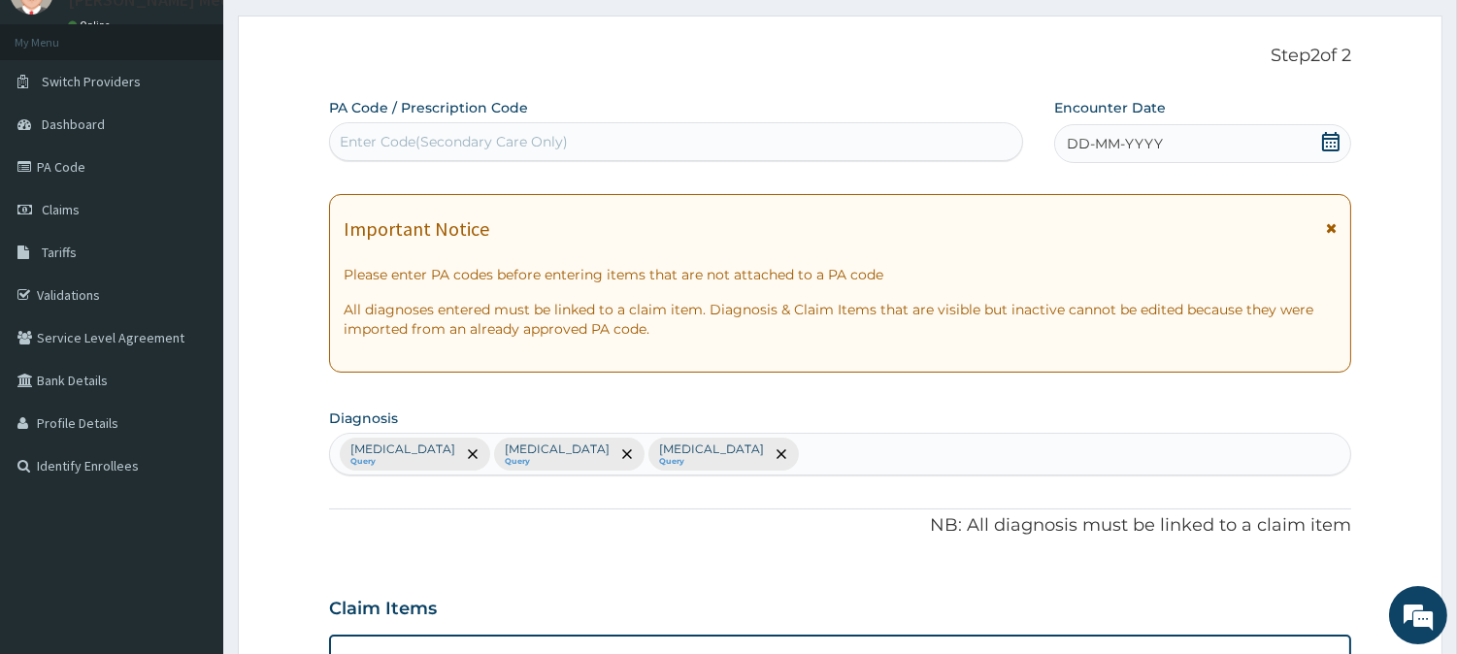
scroll to position [76, 0]
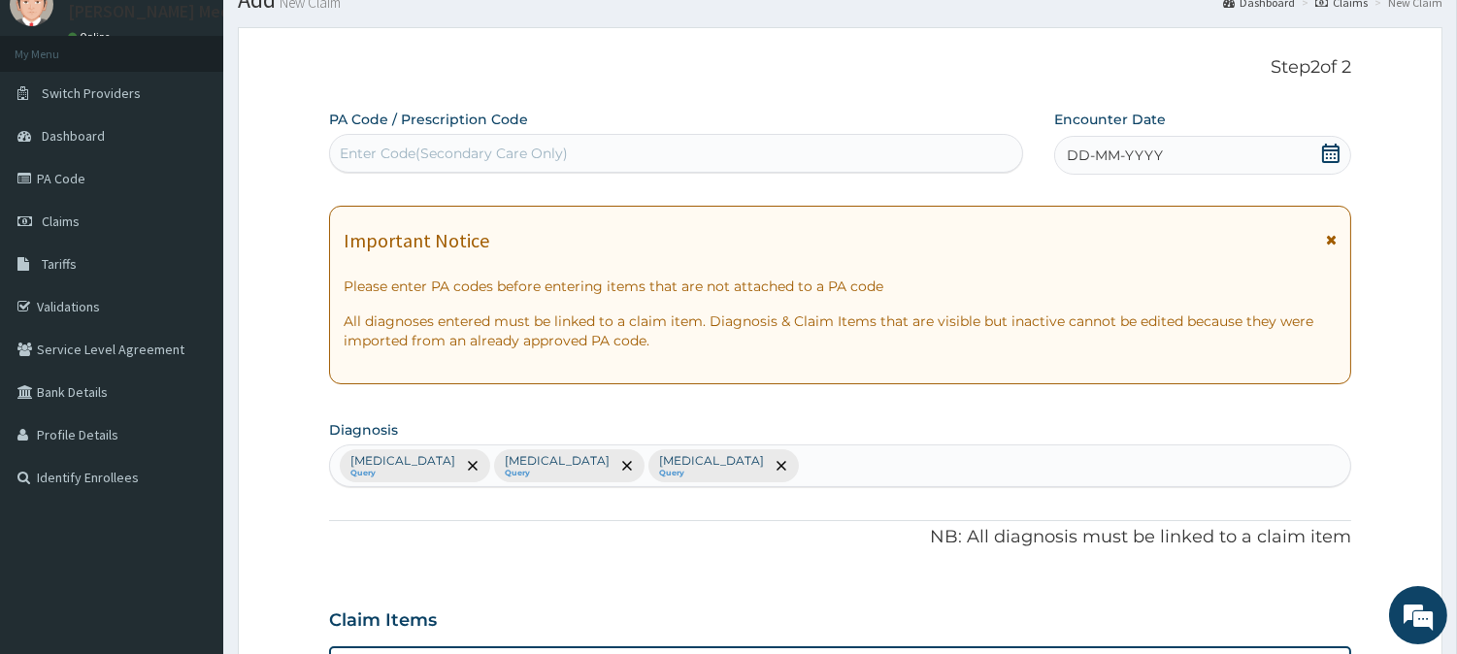
click at [1076, 149] on span "DD-MM-YYYY" at bounding box center [1115, 155] width 96 height 19
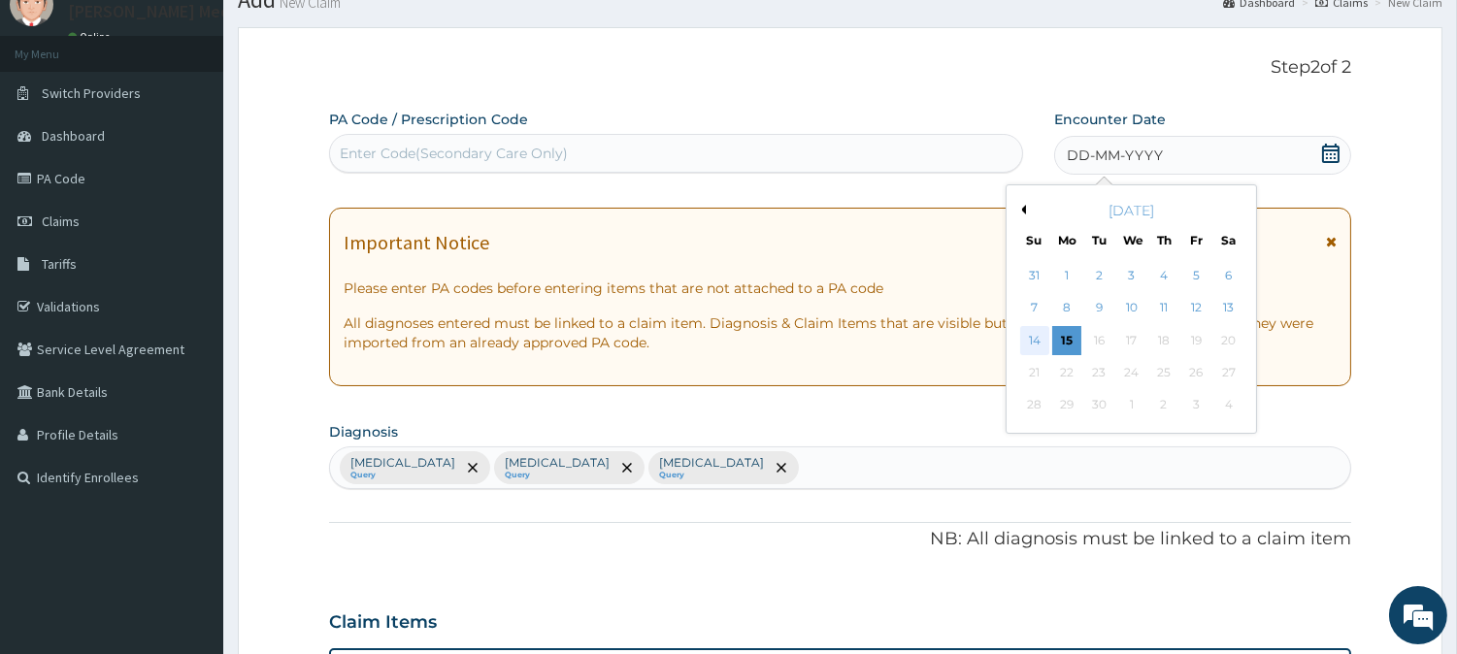
click at [1035, 338] on div "14" at bounding box center [1033, 340] width 29 height 29
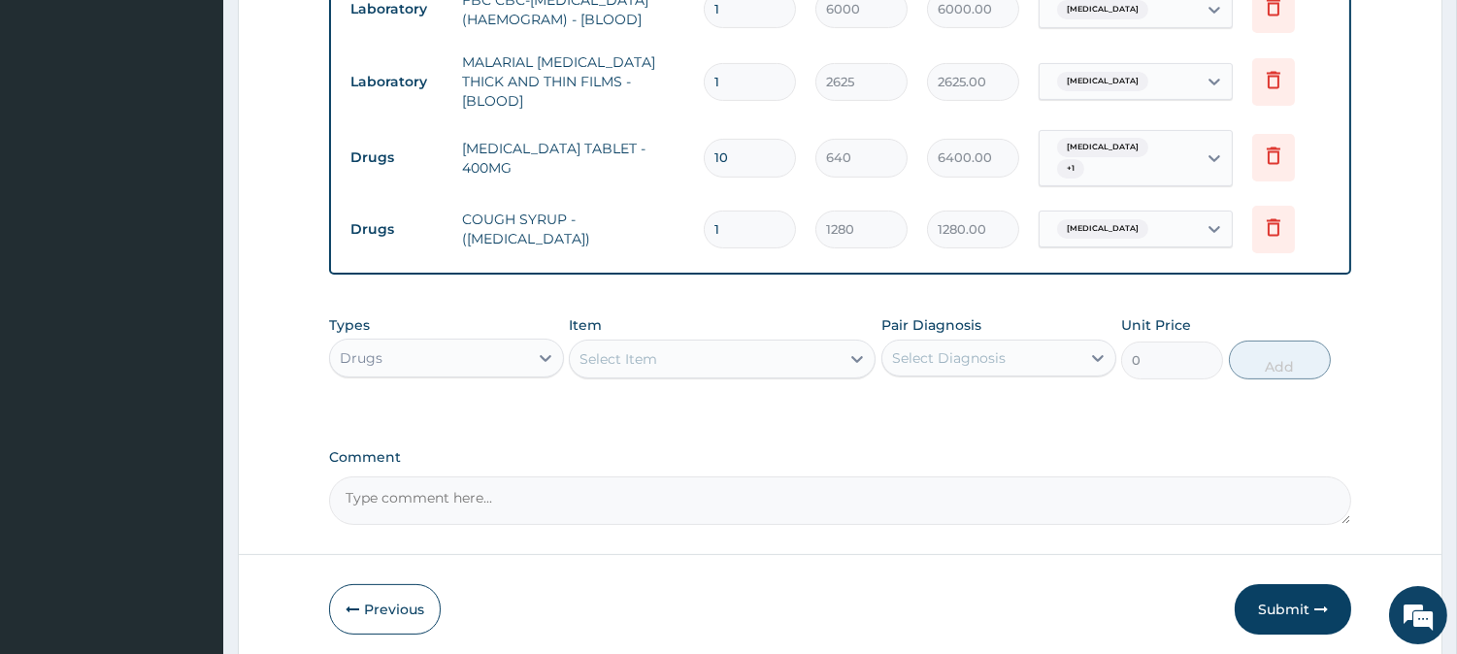
scroll to position [932, 0]
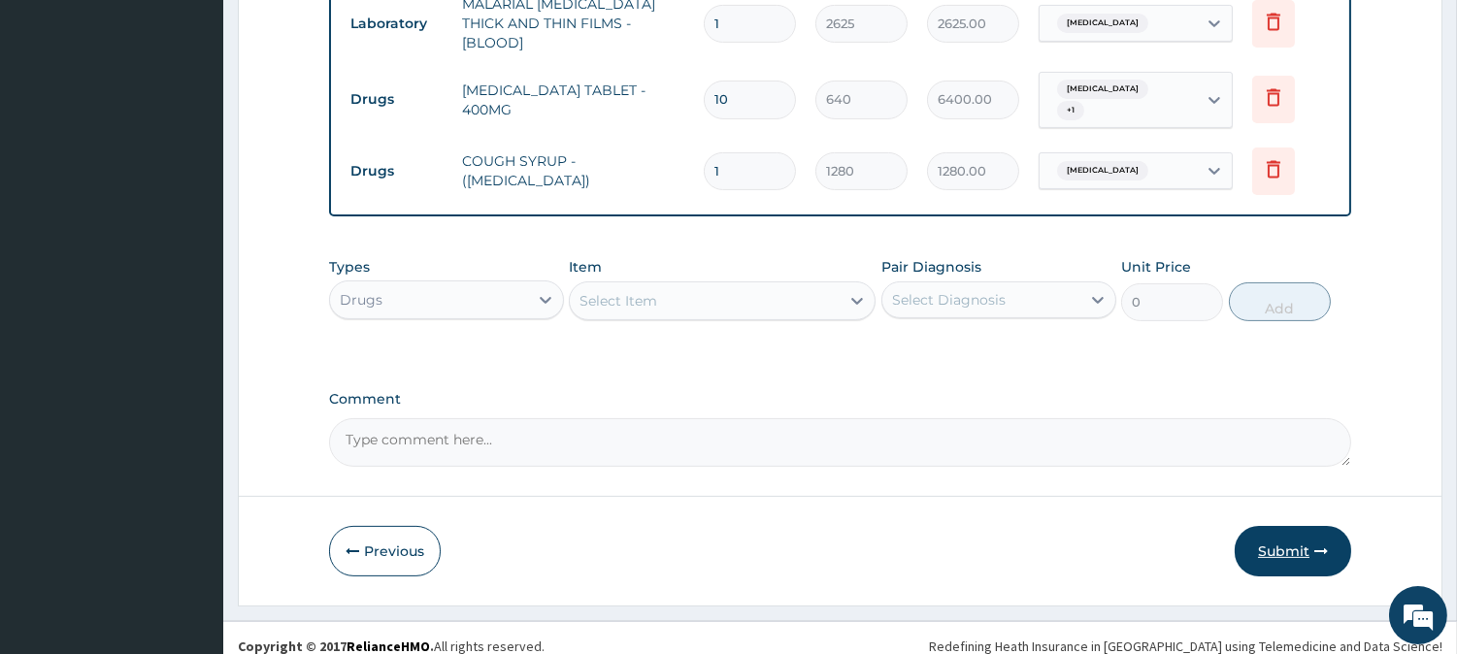
click at [1266, 541] on button "Submit" at bounding box center [1293, 551] width 116 height 50
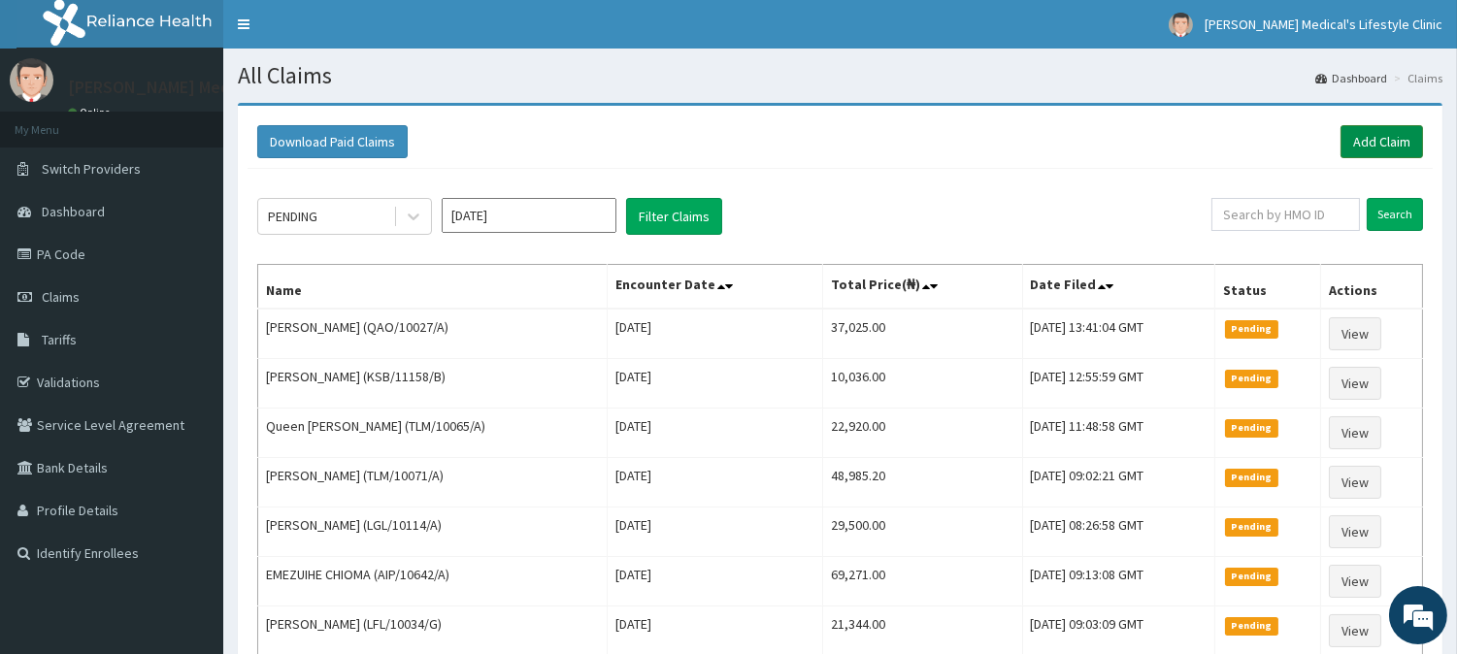
click at [1350, 144] on link "Add Claim" at bounding box center [1382, 141] width 83 height 33
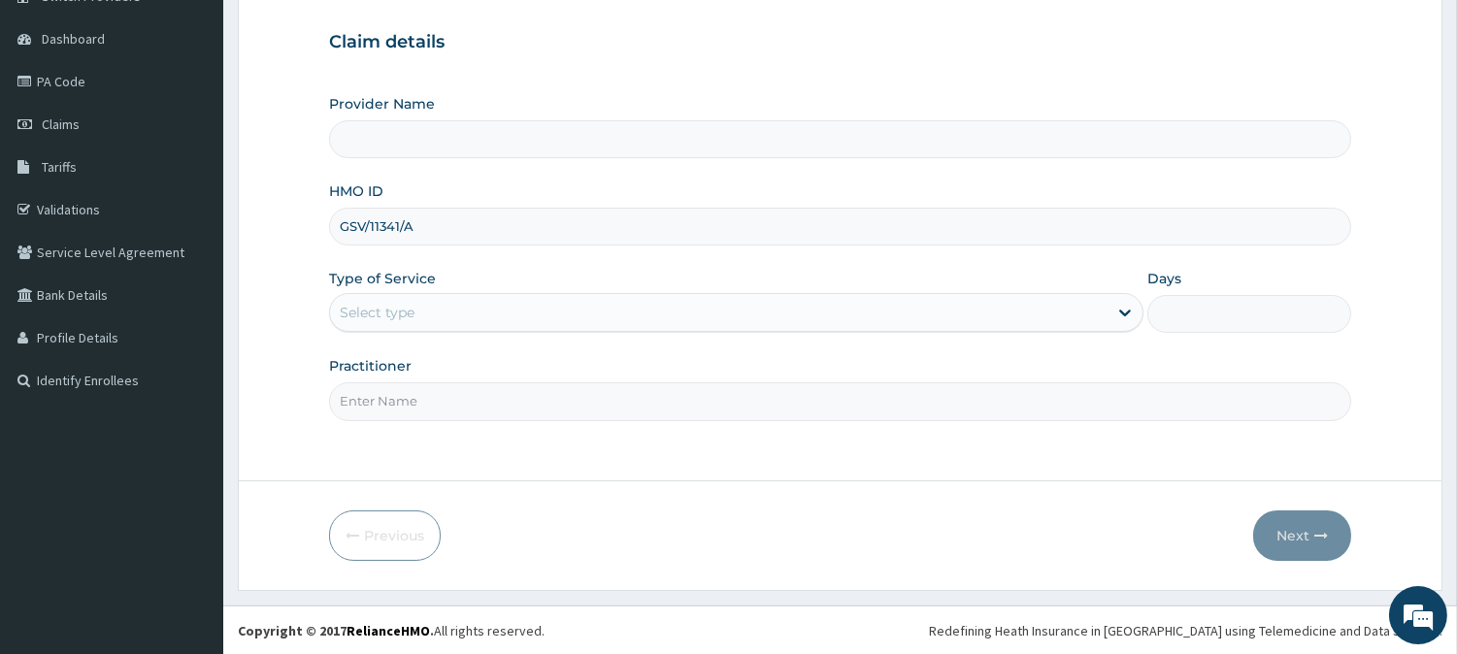
type input "GSV/11341/A"
click at [444, 315] on div "Select type" at bounding box center [719, 312] width 778 height 31
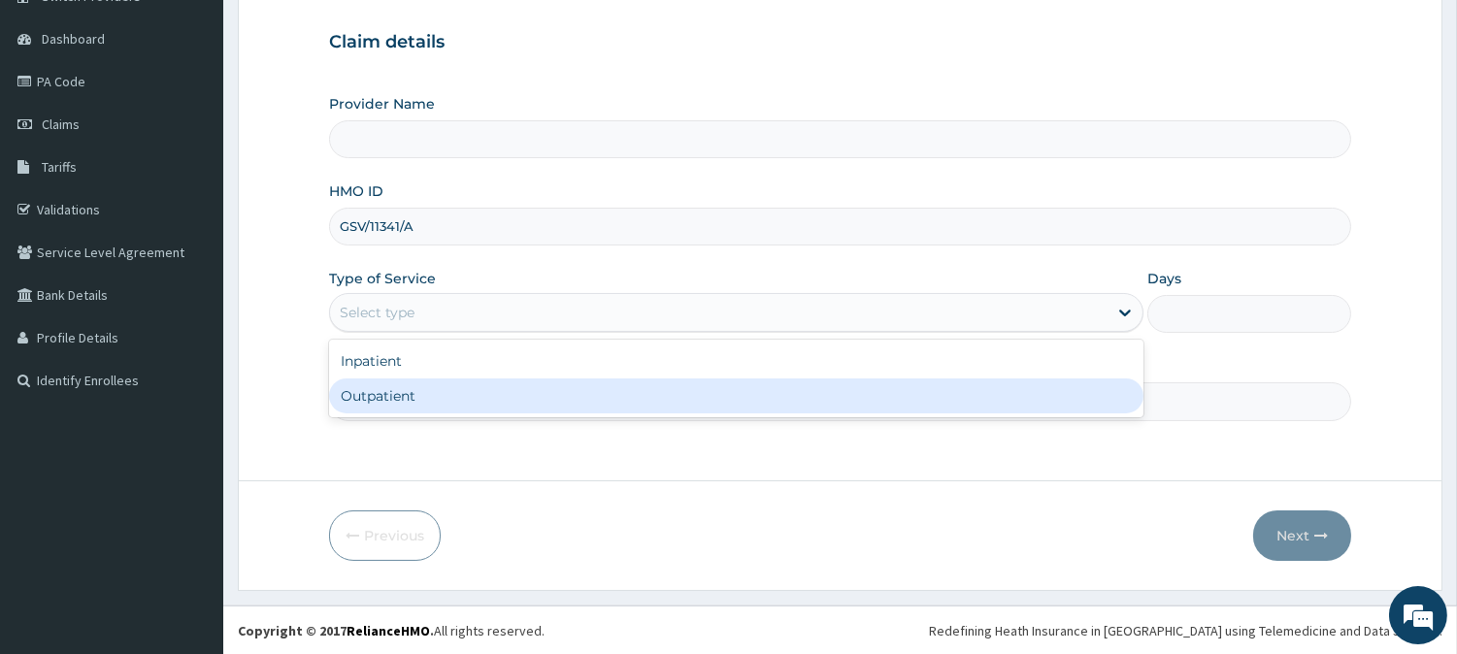
type input "[PERSON_NAME] Medical's Lifestyle clinic"
click at [447, 395] on div "Outpatient" at bounding box center [736, 396] width 814 height 35
type input "1"
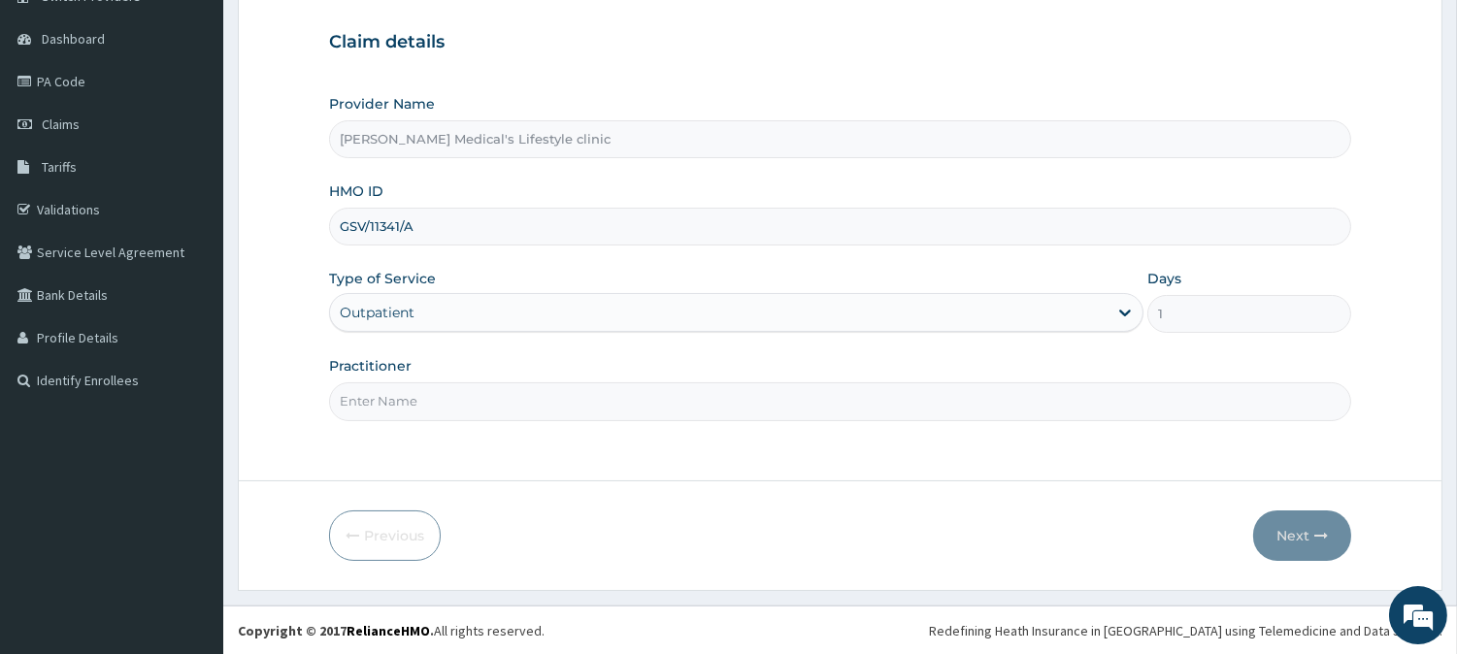
click at [447, 395] on input "Practitioner" at bounding box center [840, 401] width 1022 height 38
type input "[PERSON_NAME]"
click at [1282, 548] on button "Next" at bounding box center [1302, 536] width 98 height 50
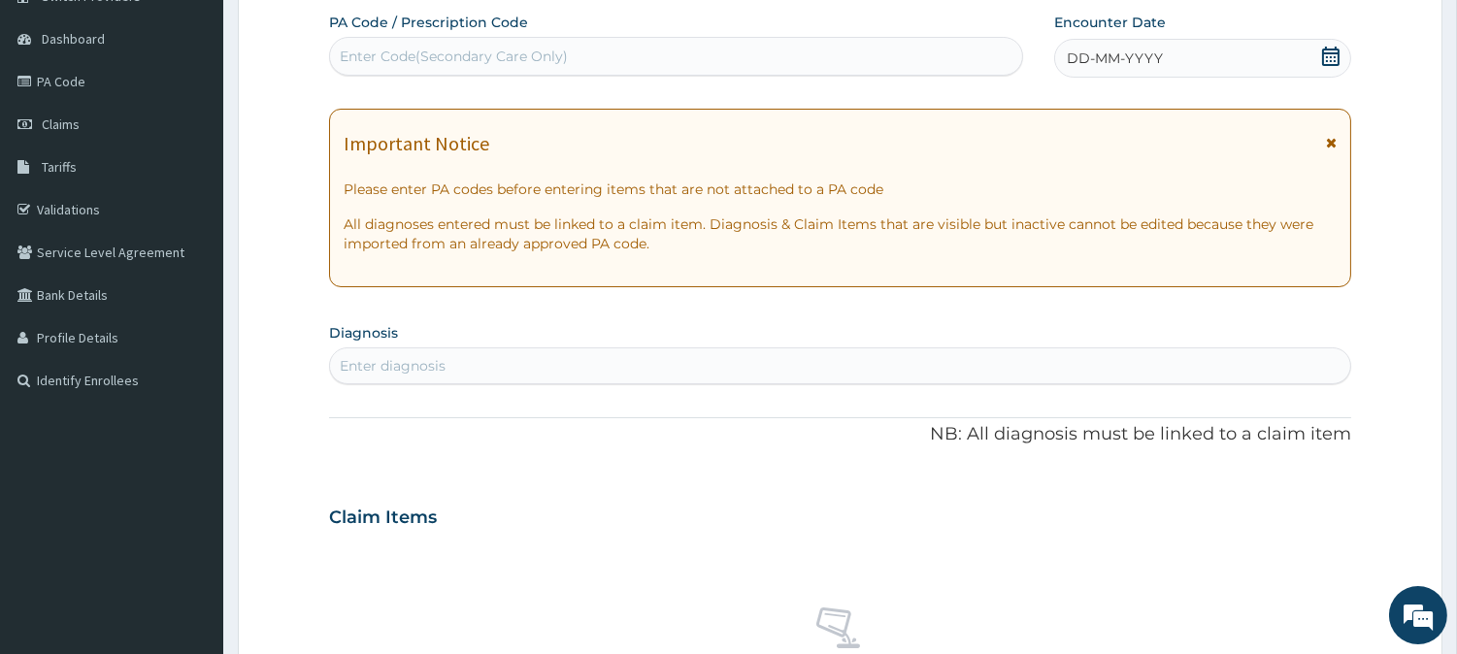
click at [550, 366] on div "Enter diagnosis" at bounding box center [840, 365] width 1020 height 31
type input "SEP"
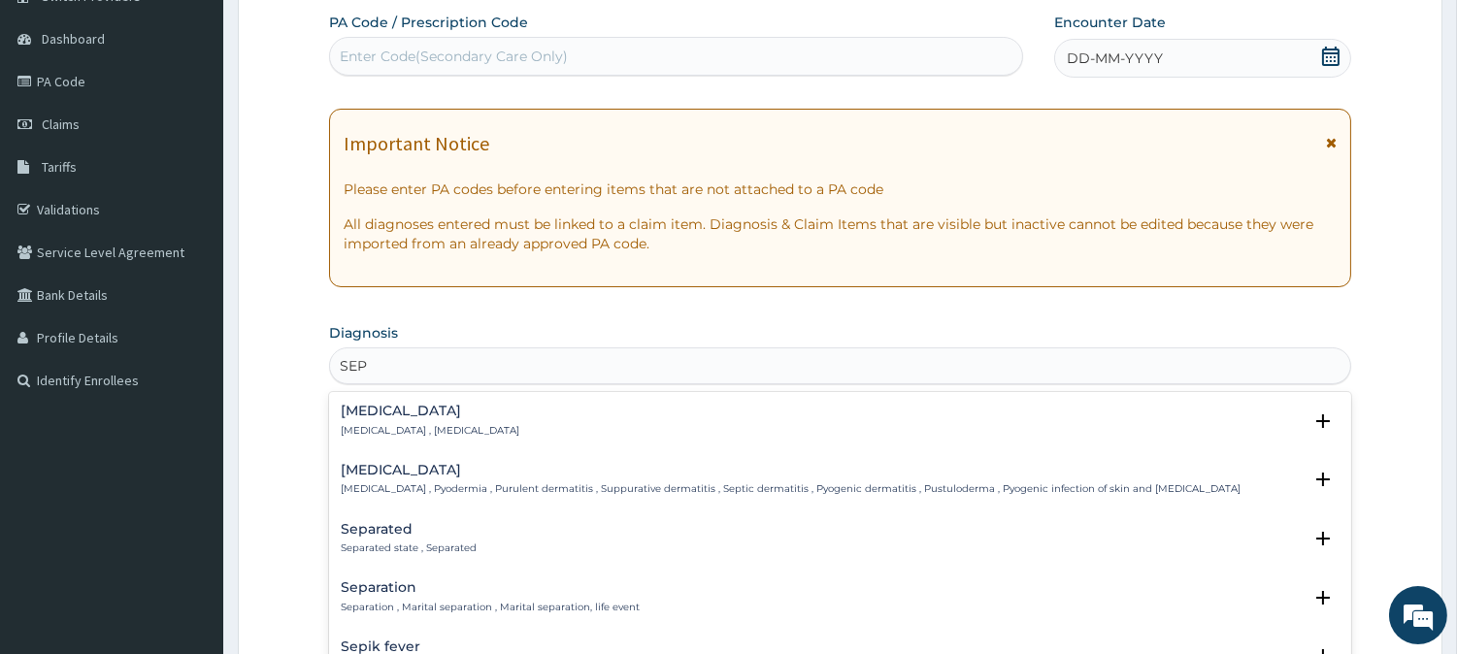
click at [417, 415] on h4 "Sepsis" at bounding box center [430, 411] width 179 height 15
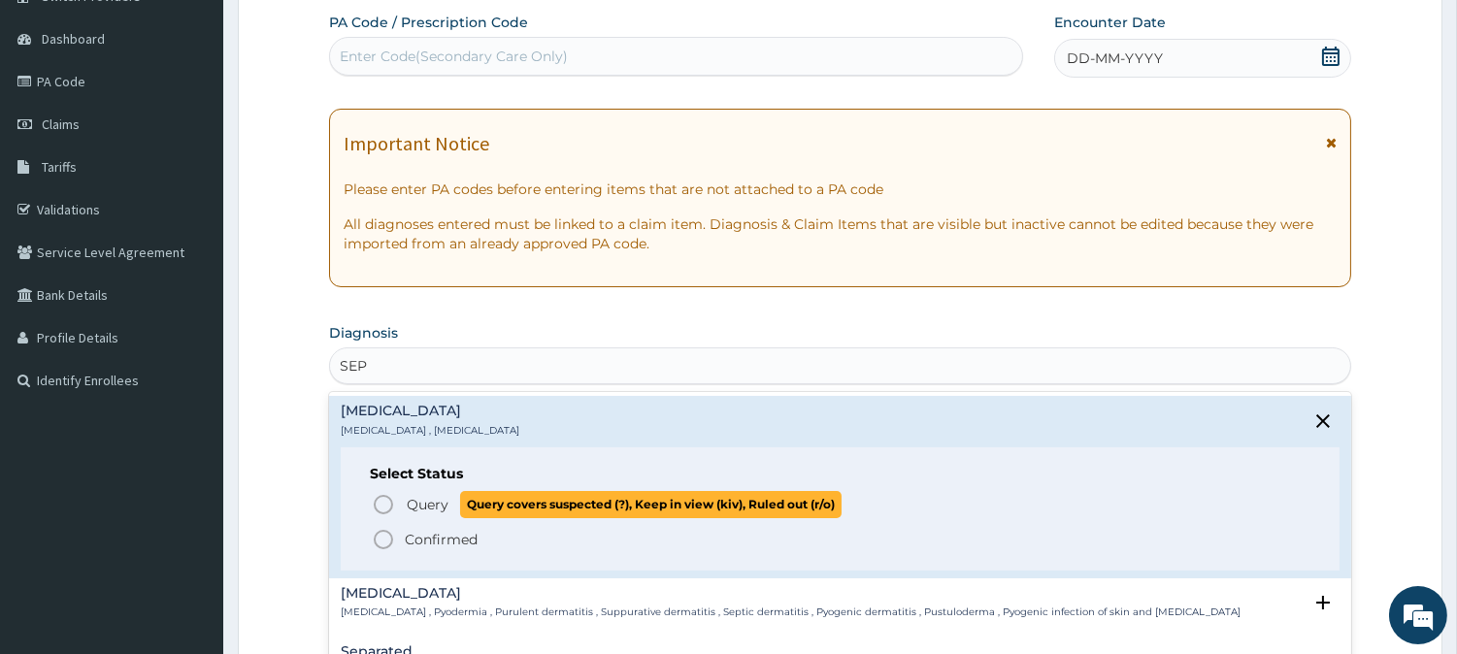
click at [410, 495] on span "Query" at bounding box center [428, 504] width 42 height 19
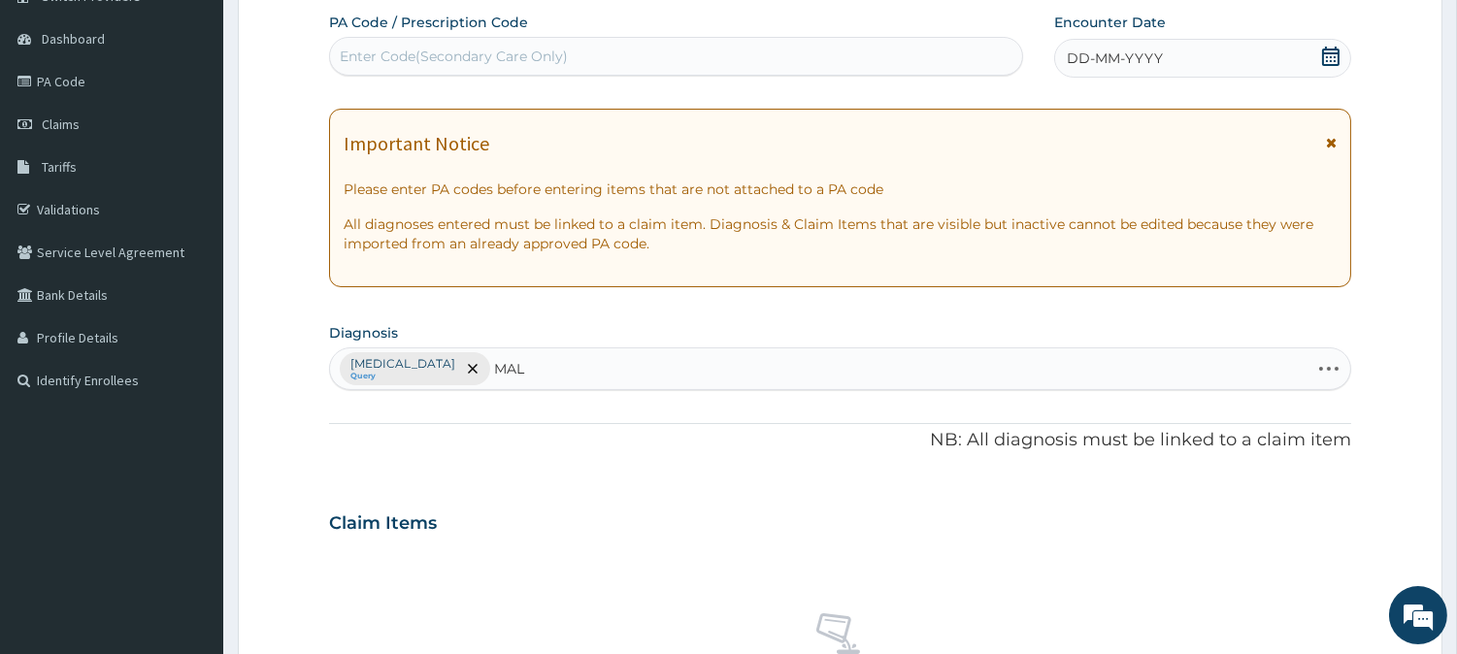
type input "MALA"
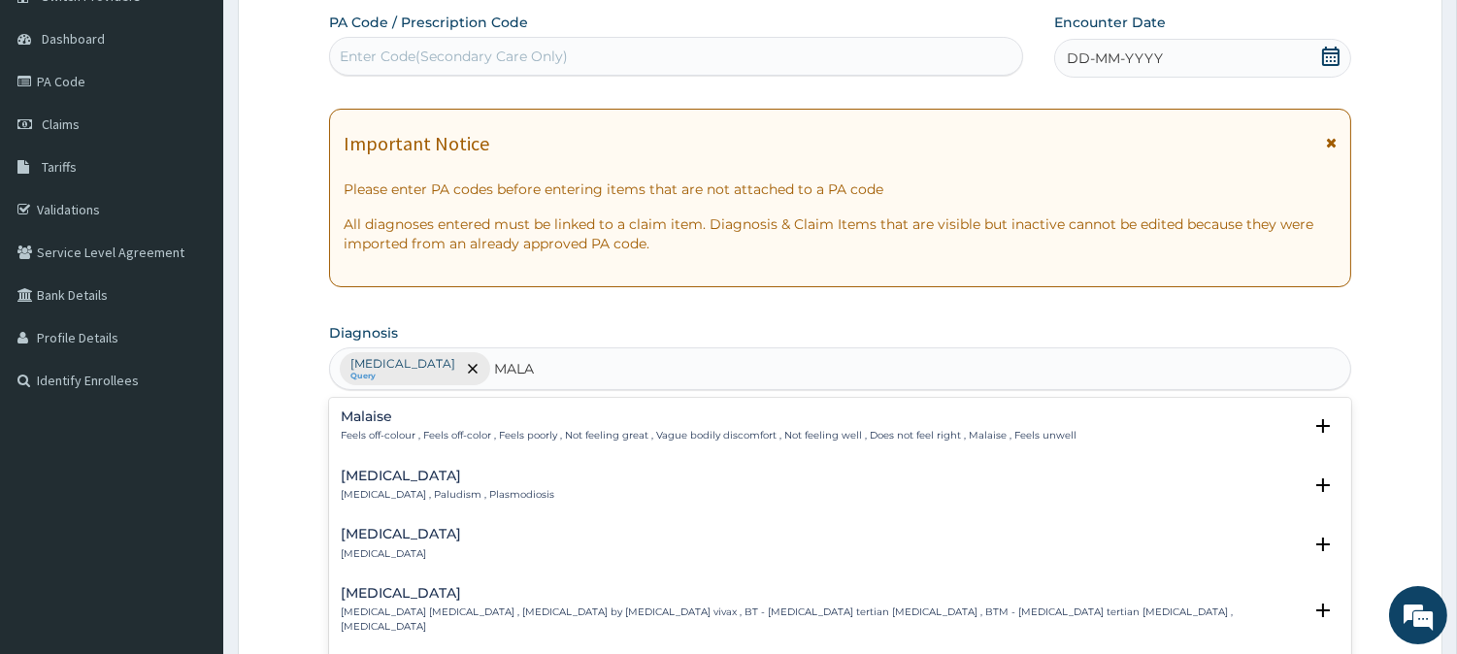
click at [398, 469] on h4 "Malaria" at bounding box center [448, 476] width 214 height 15
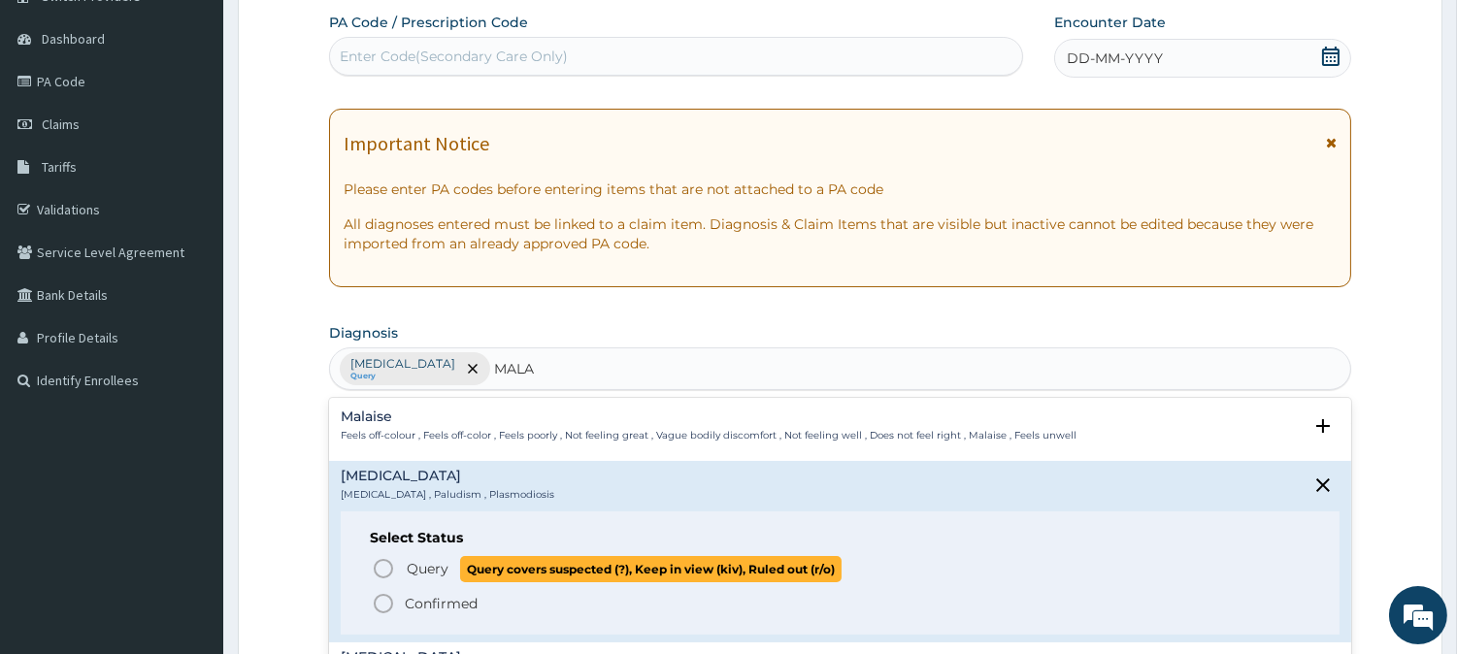
click at [395, 560] on span "Query Query covers suspected (?), Keep in view (kiv), Ruled out (r/o)" at bounding box center [841, 569] width 939 height 26
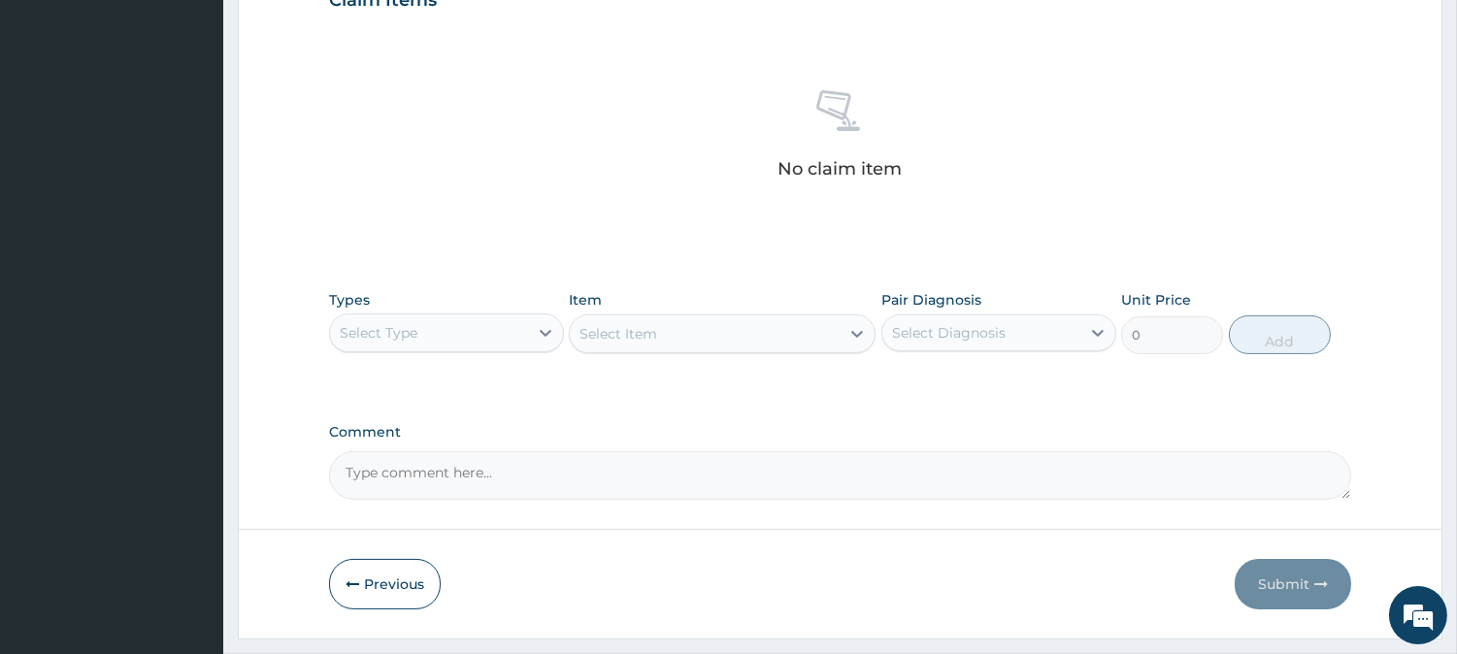
scroll to position [745, 0]
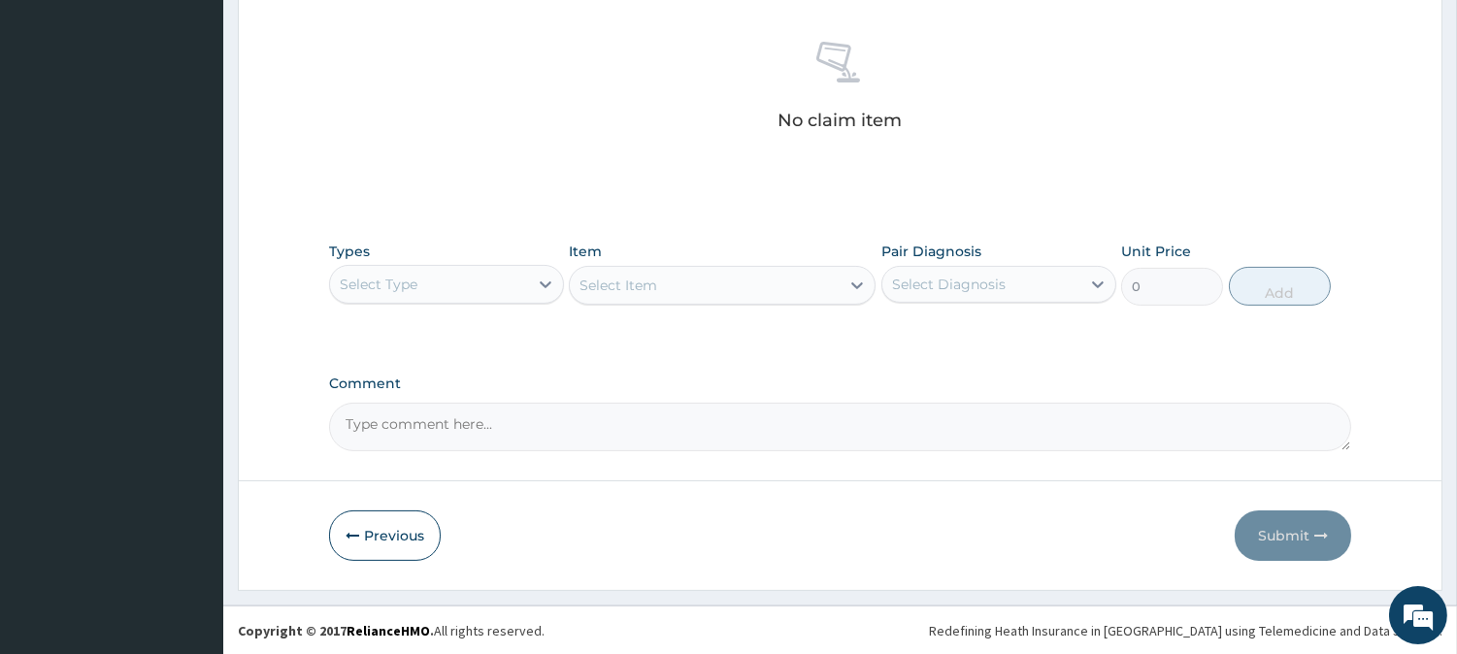
click at [464, 269] on div "Select Type" at bounding box center [429, 284] width 198 height 31
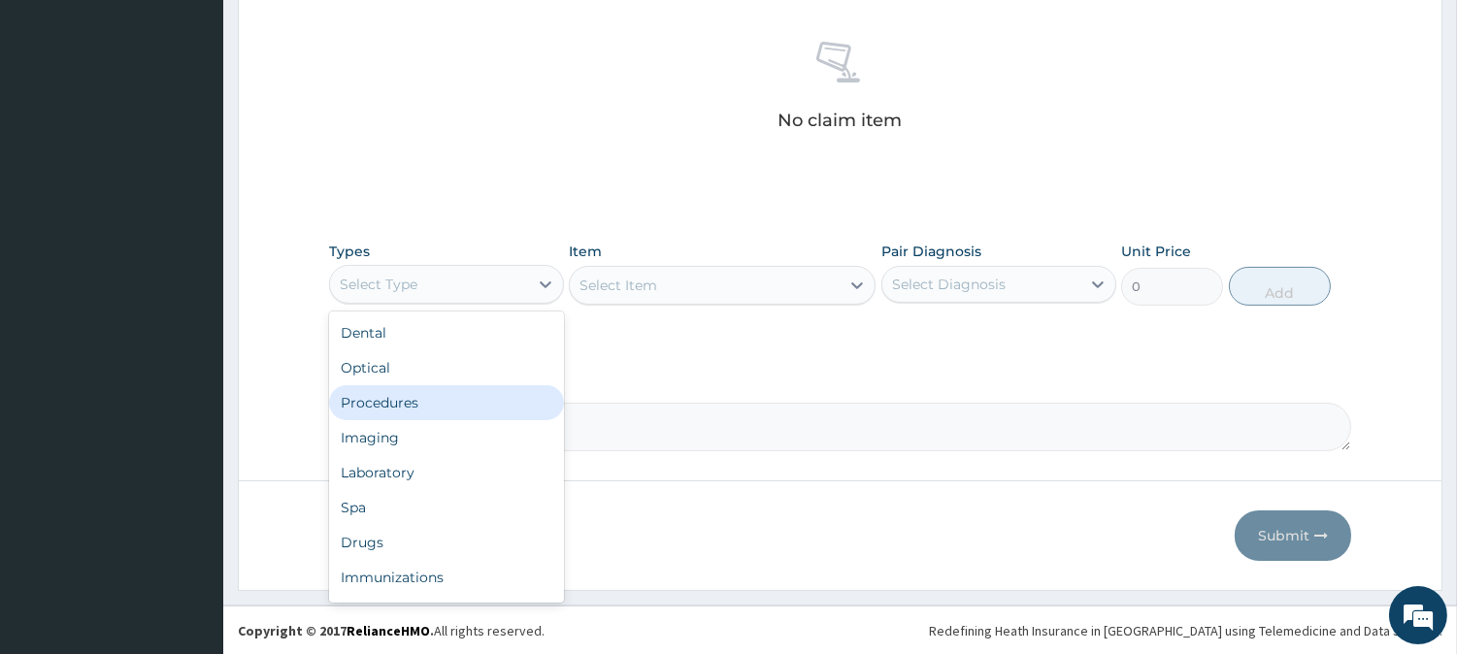
click at [477, 406] on div "Procedures" at bounding box center [446, 402] width 235 height 35
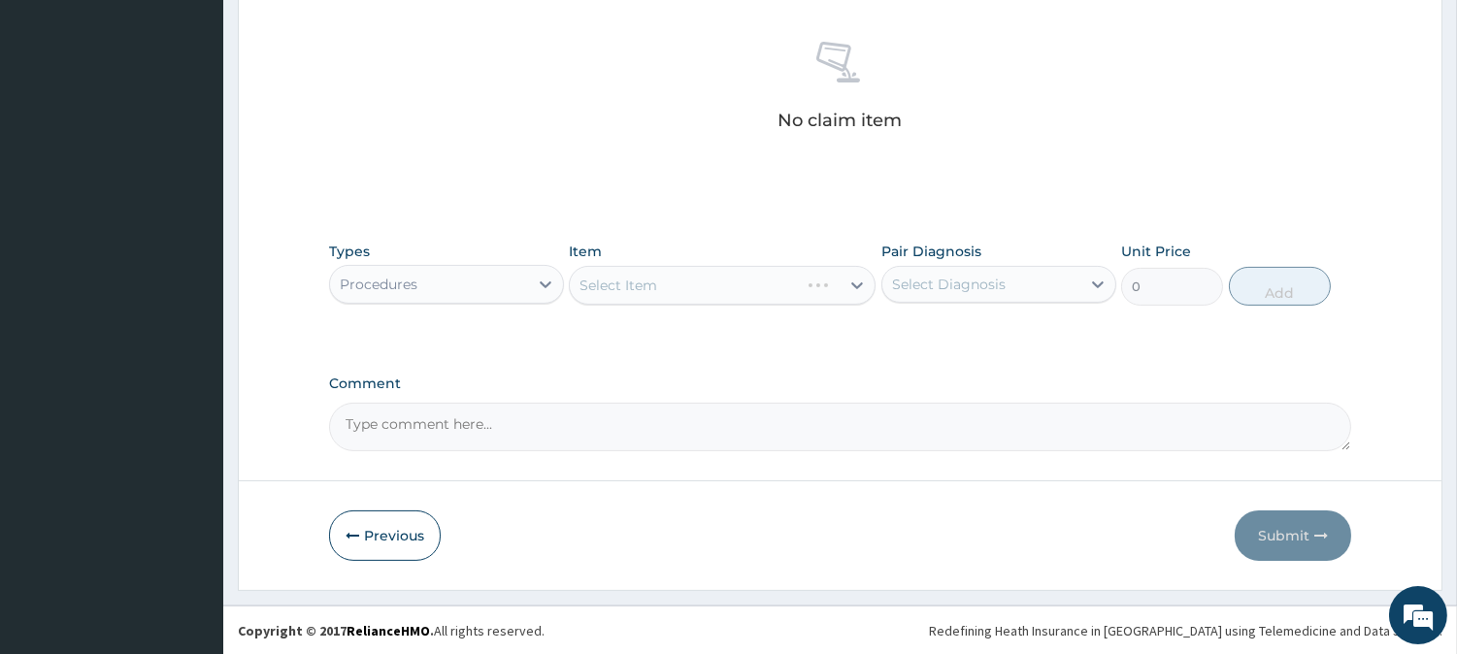
click at [699, 278] on div "Select Item" at bounding box center [722, 285] width 307 height 39
click at [772, 282] on div "Select Item" at bounding box center [705, 285] width 270 height 31
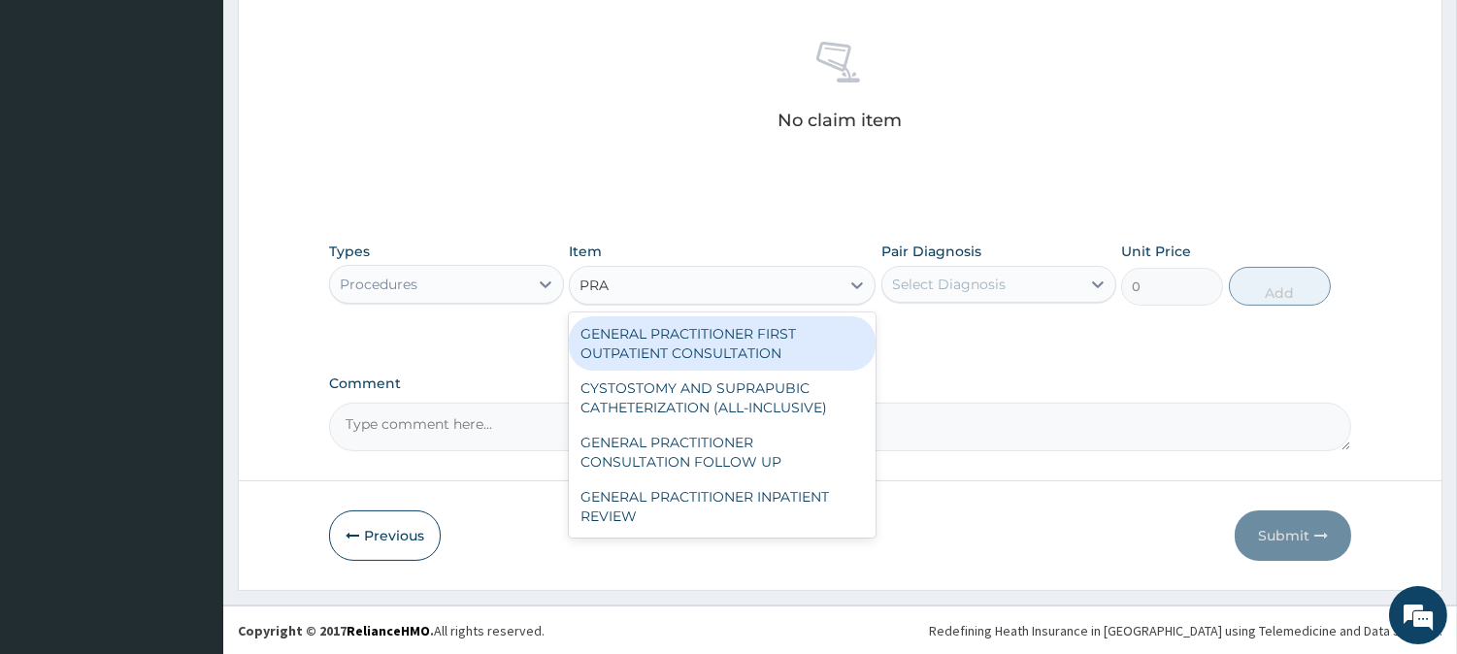
type input "PRAC"
click at [761, 316] on div "GENERAL PRACTITIONER FIRST OUTPATIENT CONSULTATION" at bounding box center [722, 343] width 307 height 54
type input "4500"
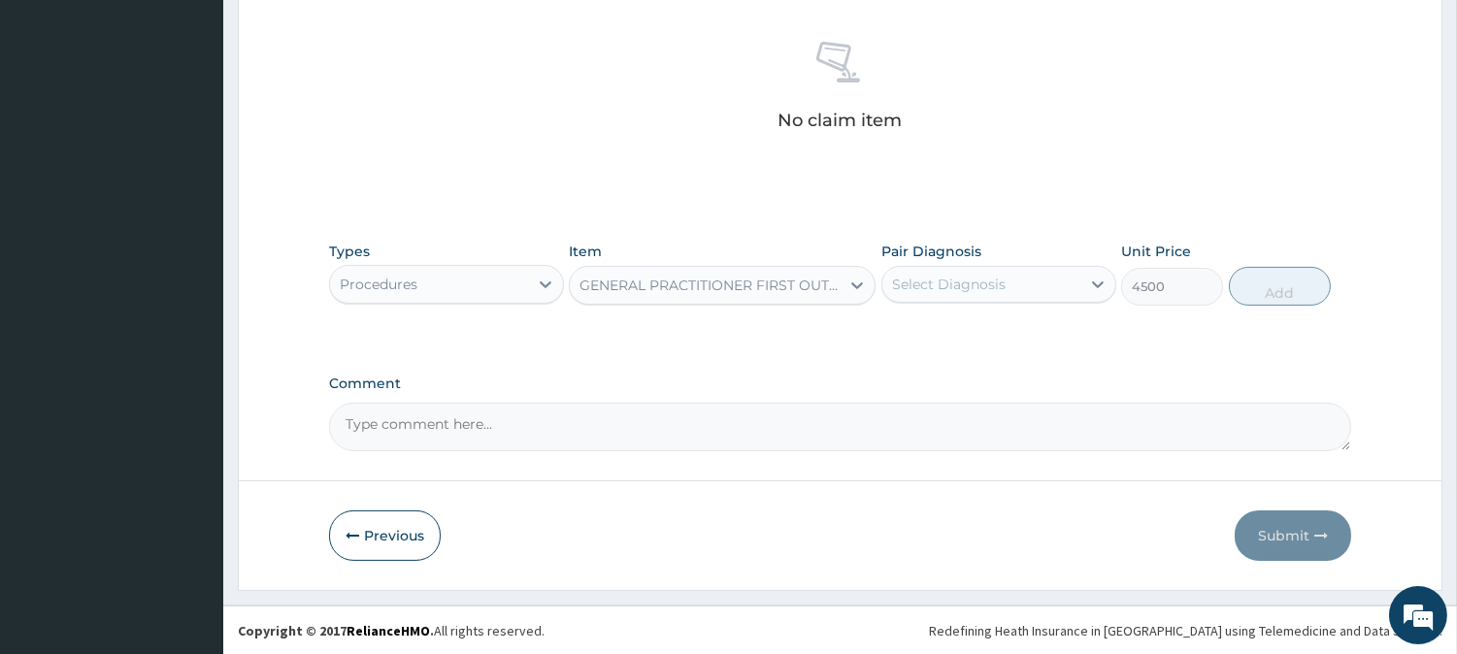
click at [982, 274] on div "Select Diagnosis" at bounding box center [981, 284] width 198 height 31
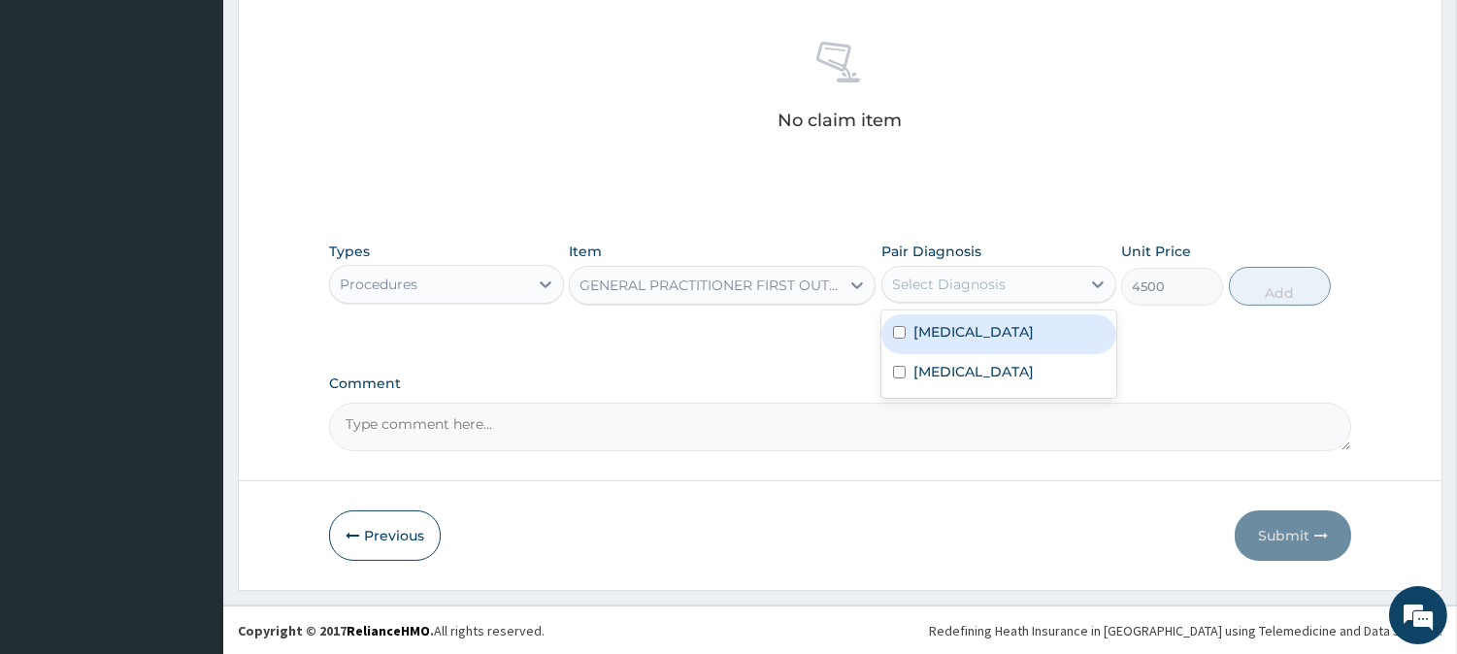
click at [952, 337] on label "Sepsis" at bounding box center [973, 331] width 120 height 19
checkbox input "true"
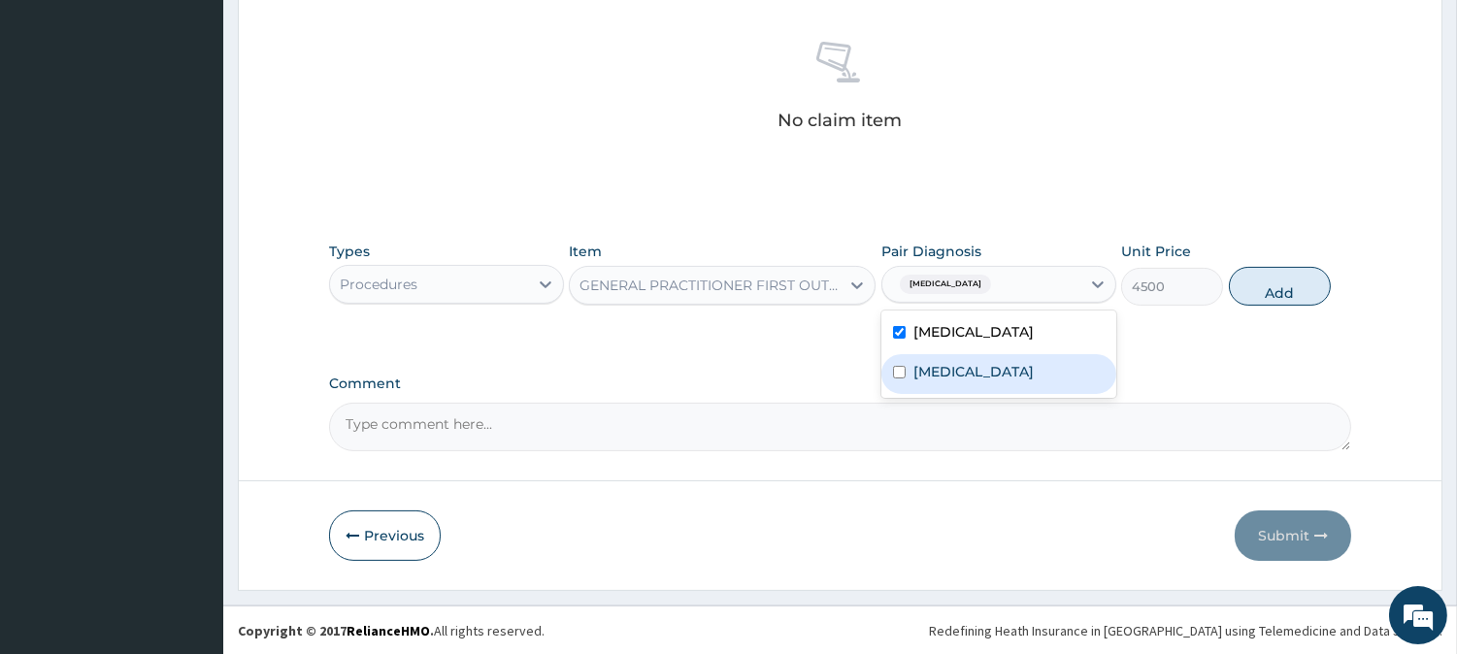
click at [956, 372] on label "Malaria" at bounding box center [973, 371] width 120 height 19
checkbox input "true"
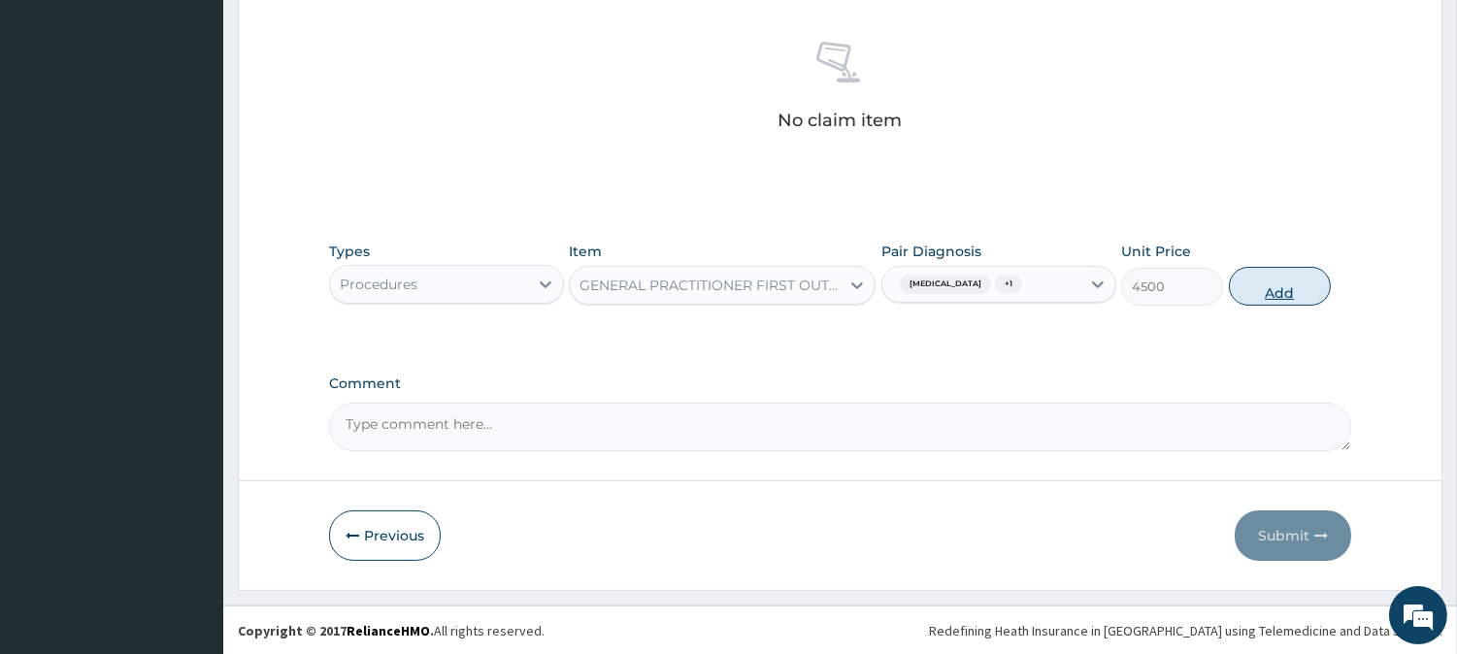
click at [1274, 292] on button "Add" at bounding box center [1280, 286] width 102 height 39
type input "0"
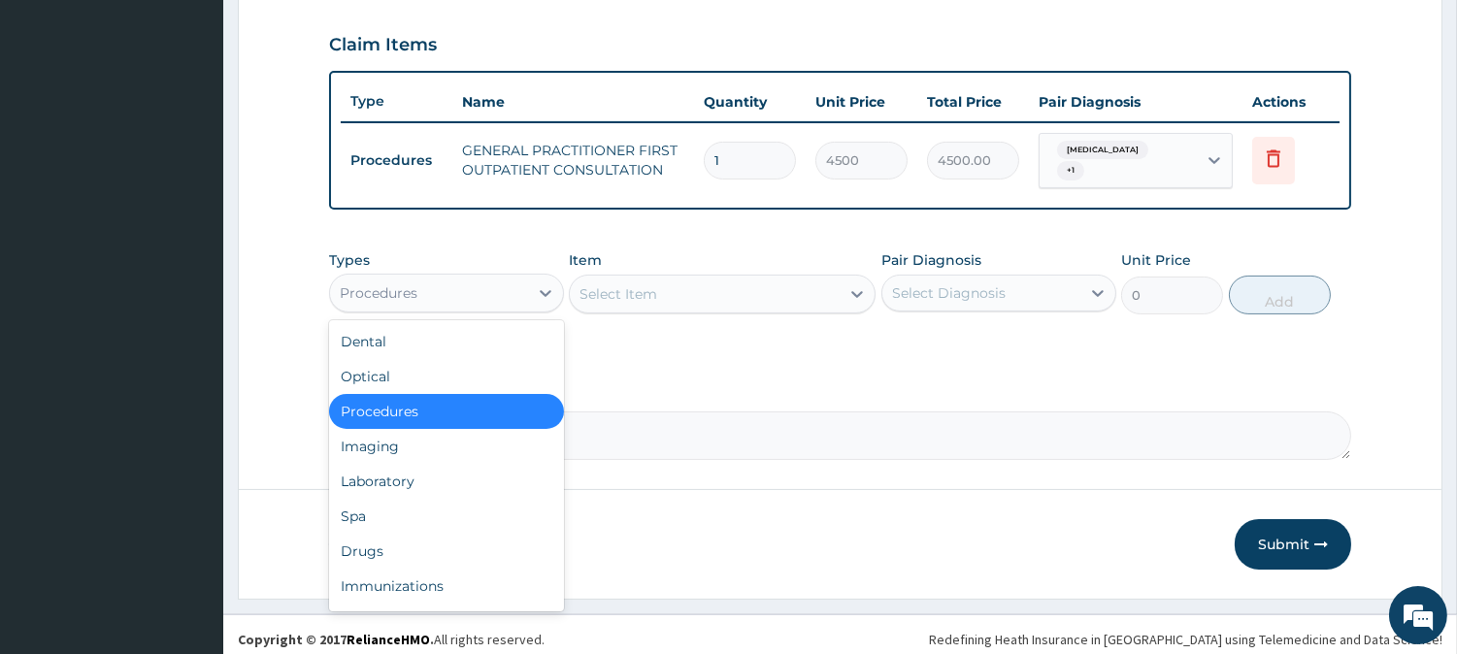
click at [524, 280] on div "Procedures" at bounding box center [429, 293] width 198 height 31
click at [480, 471] on div "Laboratory" at bounding box center [446, 481] width 235 height 35
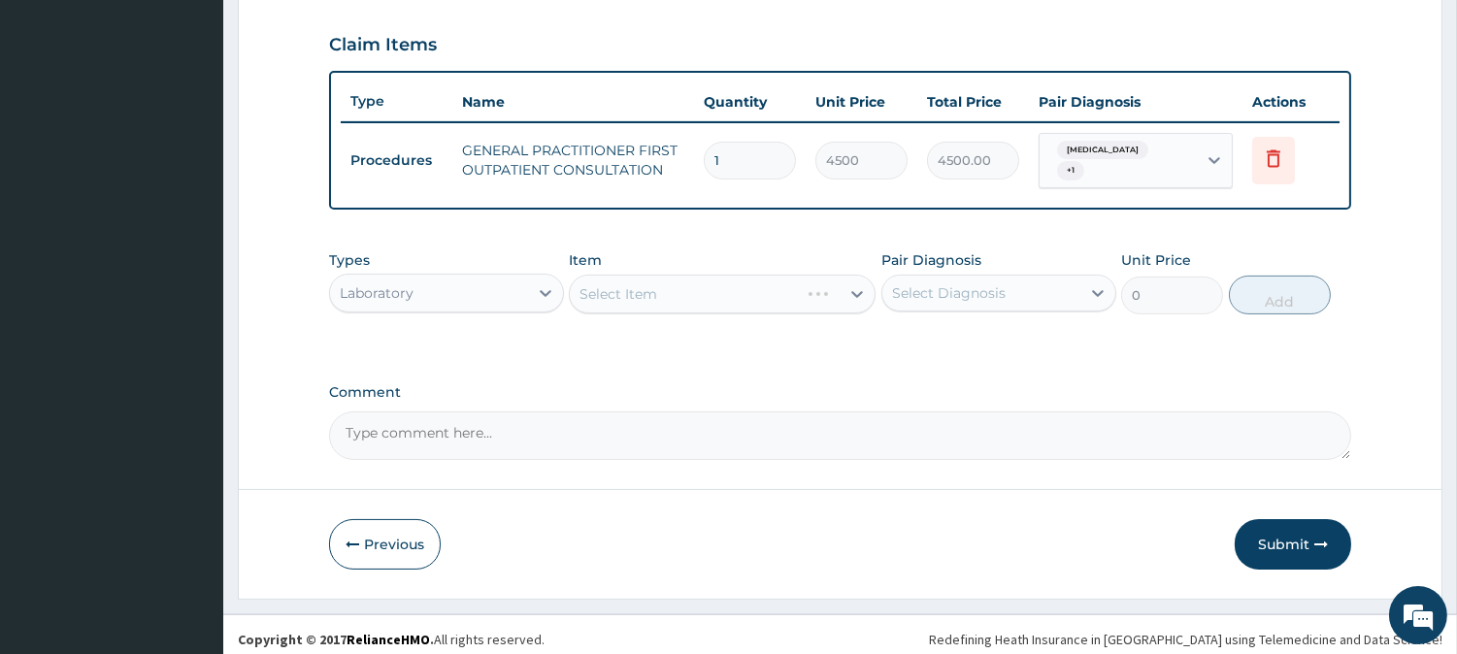
click at [771, 275] on div "Select Item" at bounding box center [722, 294] width 307 height 39
click at [773, 275] on div "Select Item" at bounding box center [722, 294] width 307 height 39
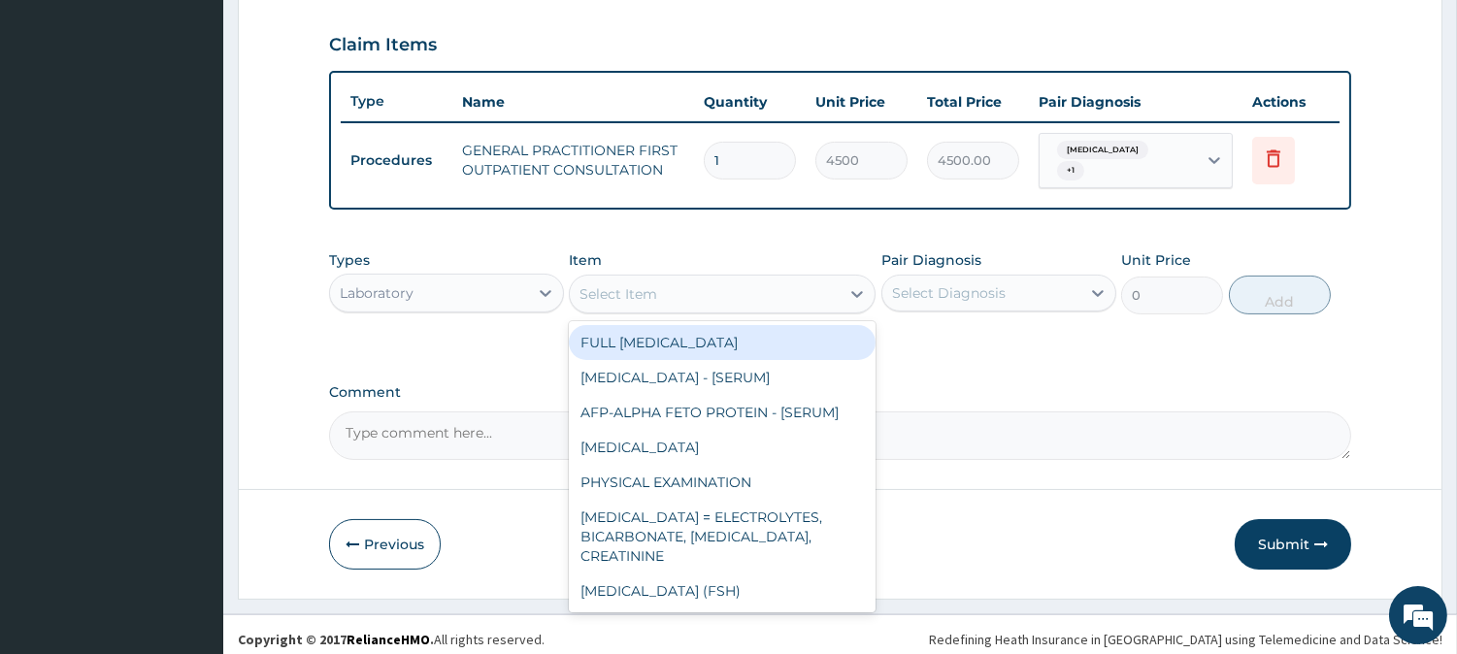
click at [773, 279] on div "Select Item" at bounding box center [705, 294] width 270 height 31
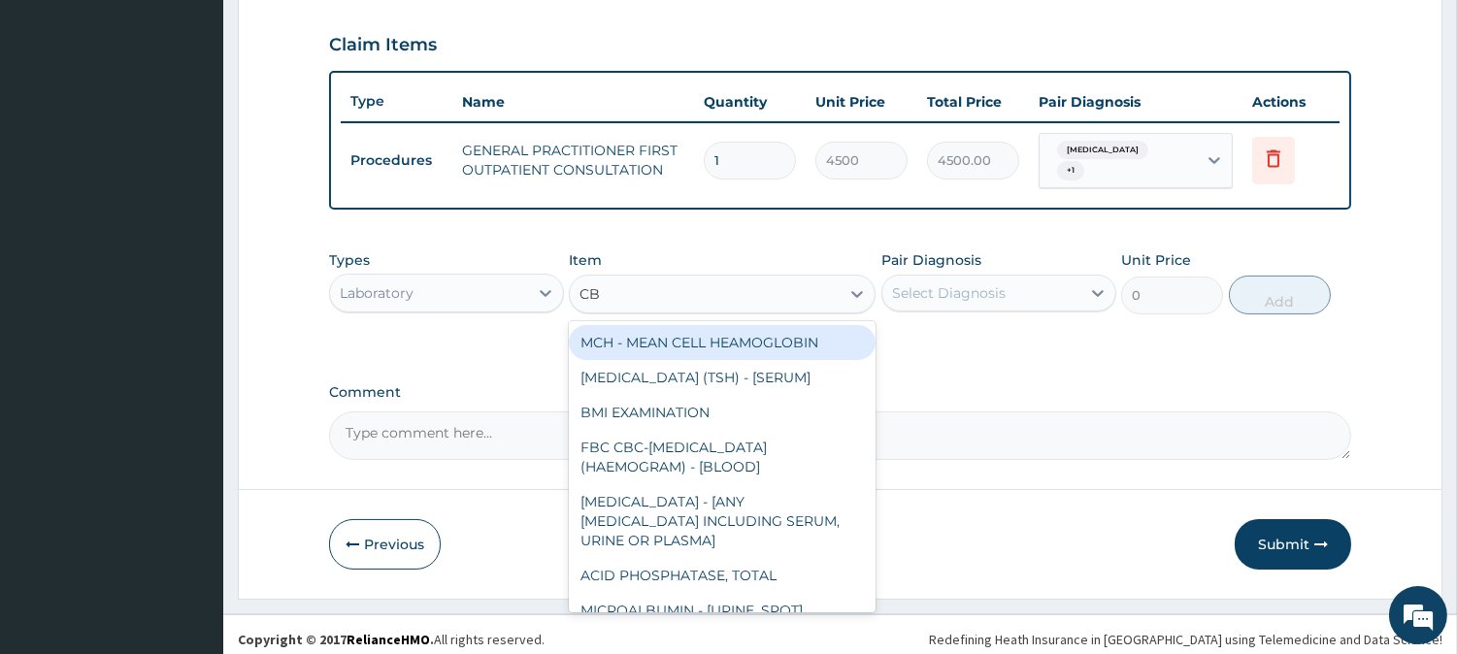
type input "CBC"
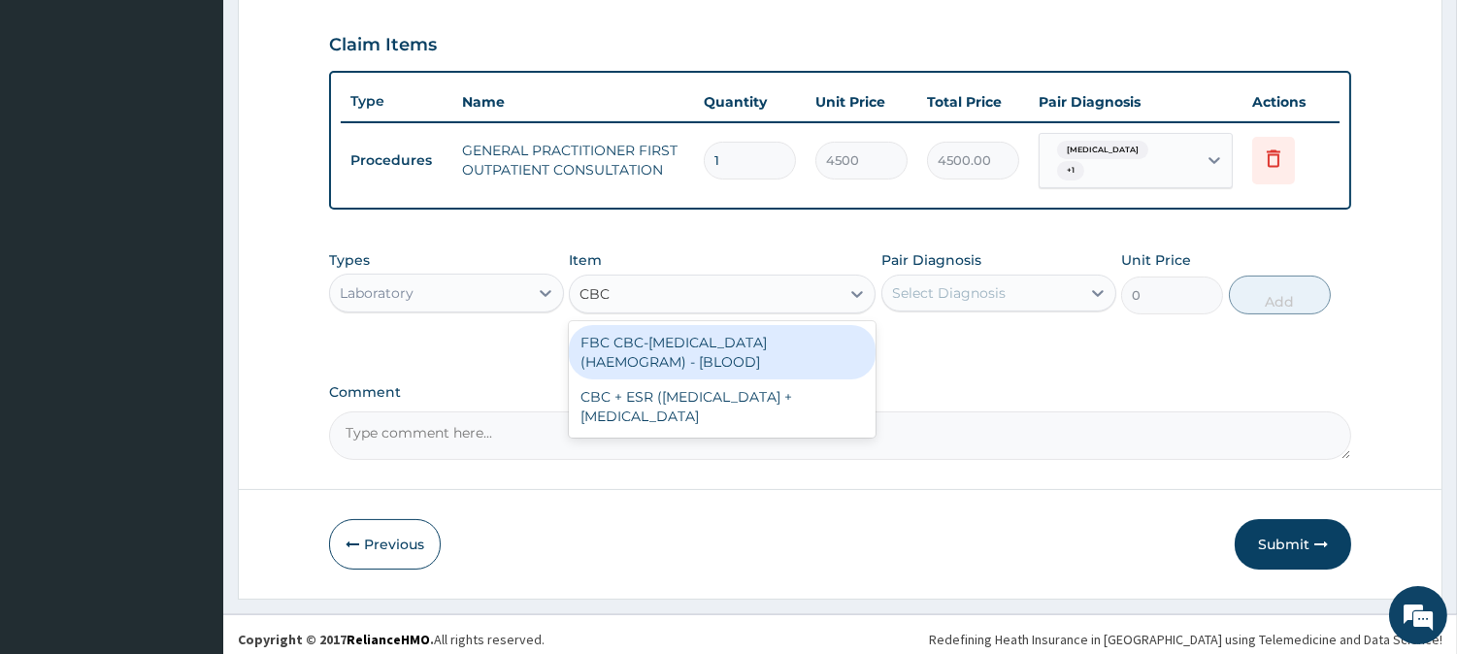
click at [769, 327] on div "FBC CBC-[MEDICAL_DATA] (HAEMOGRAM) - [BLOOD]" at bounding box center [722, 352] width 307 height 54
type input "6000"
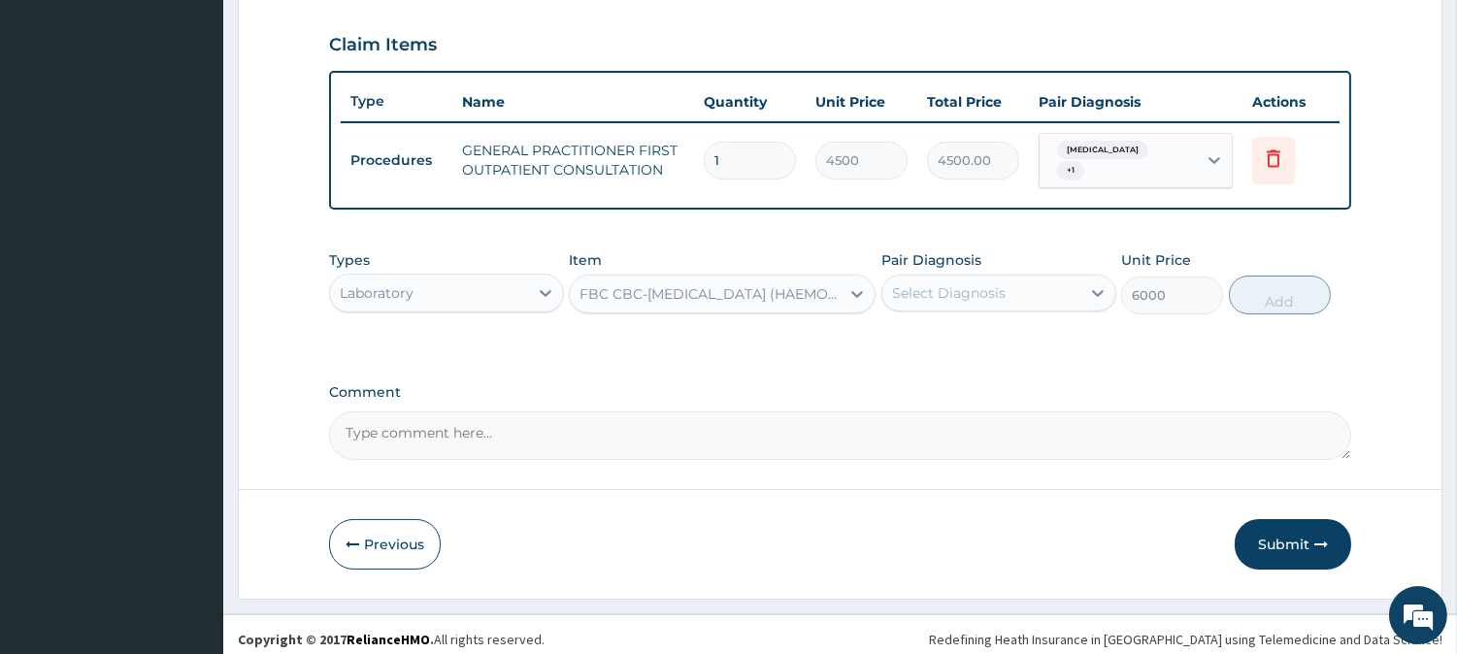
click at [967, 301] on div "Pair Diagnosis Select Diagnosis" at bounding box center [998, 282] width 235 height 64
click at [961, 285] on div "Select Diagnosis" at bounding box center [949, 292] width 114 height 19
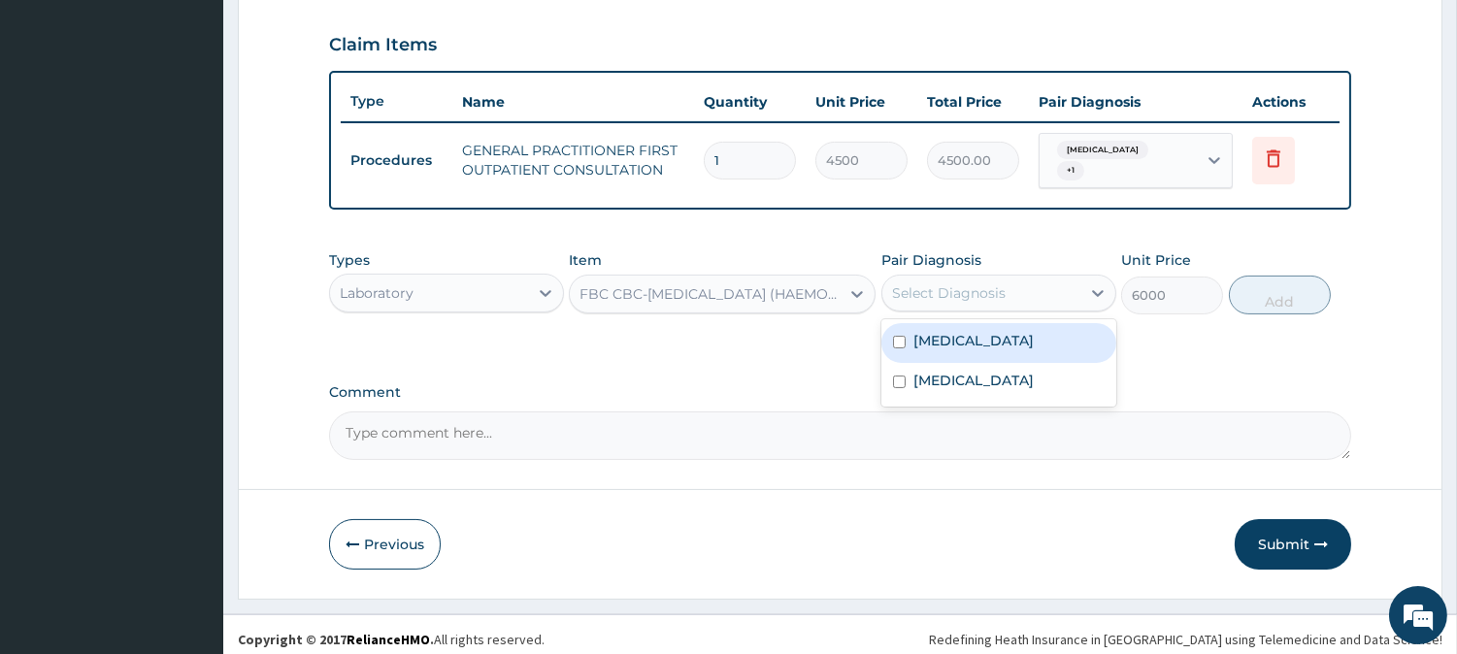
click at [953, 323] on div "[MEDICAL_DATA]" at bounding box center [998, 343] width 235 height 40
checkbox input "true"
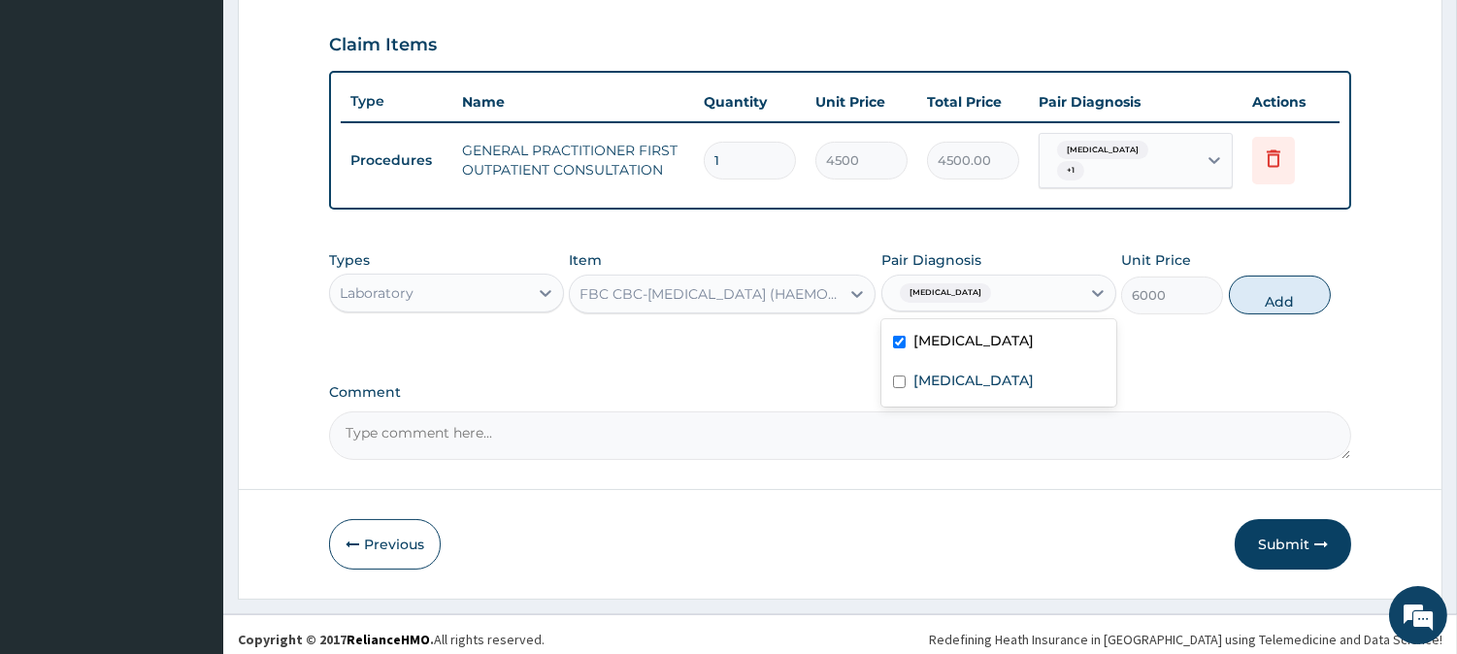
click at [1262, 280] on button "Add" at bounding box center [1280, 295] width 102 height 39
type input "0"
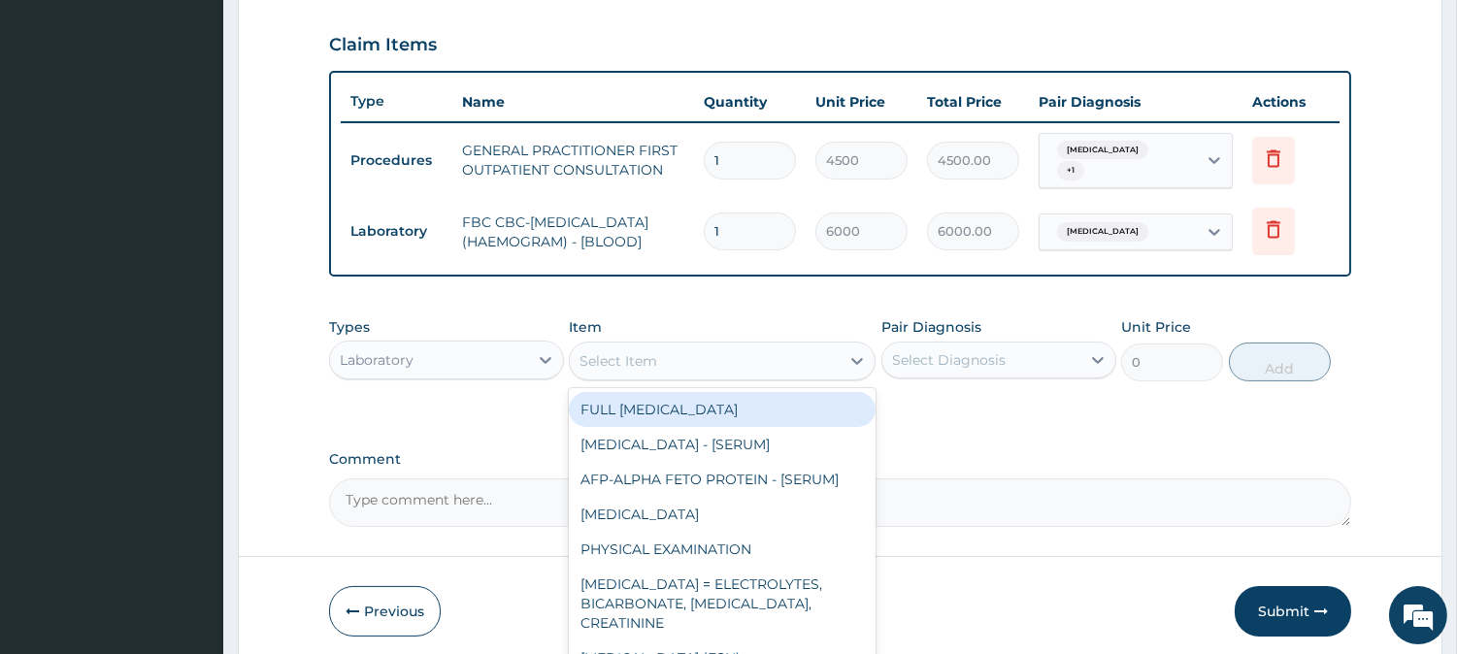
click at [794, 359] on div "Select Item" at bounding box center [705, 361] width 270 height 31
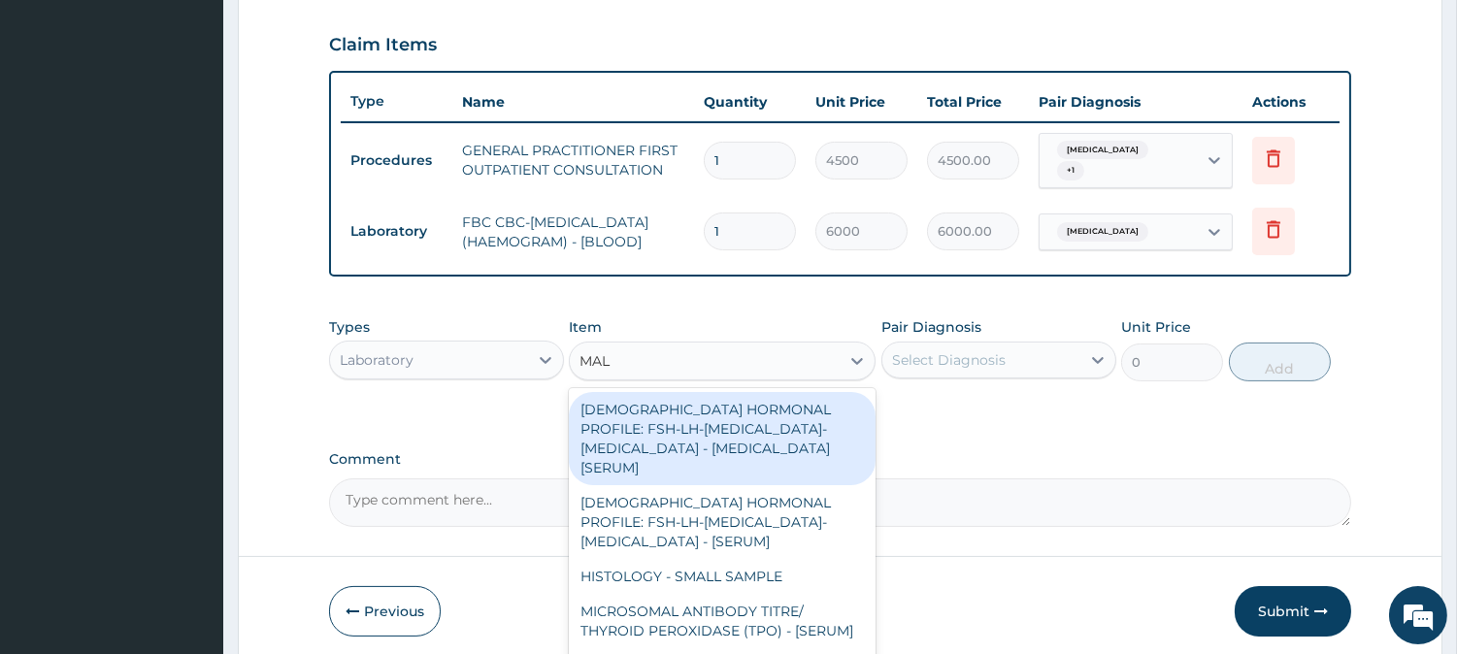
type input "MALA"
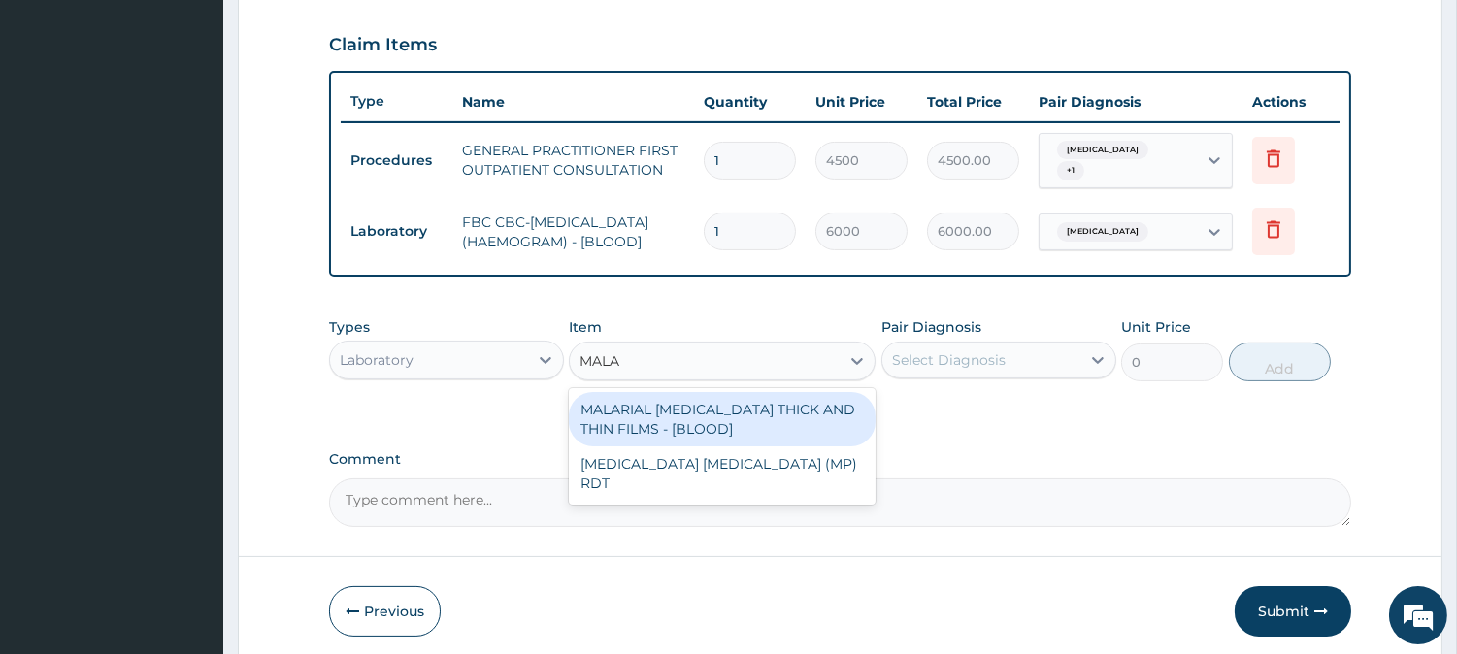
click at [792, 402] on div "MALARIAL [MEDICAL_DATA] THICK AND THIN FILMS - [BLOOD]" at bounding box center [722, 419] width 307 height 54
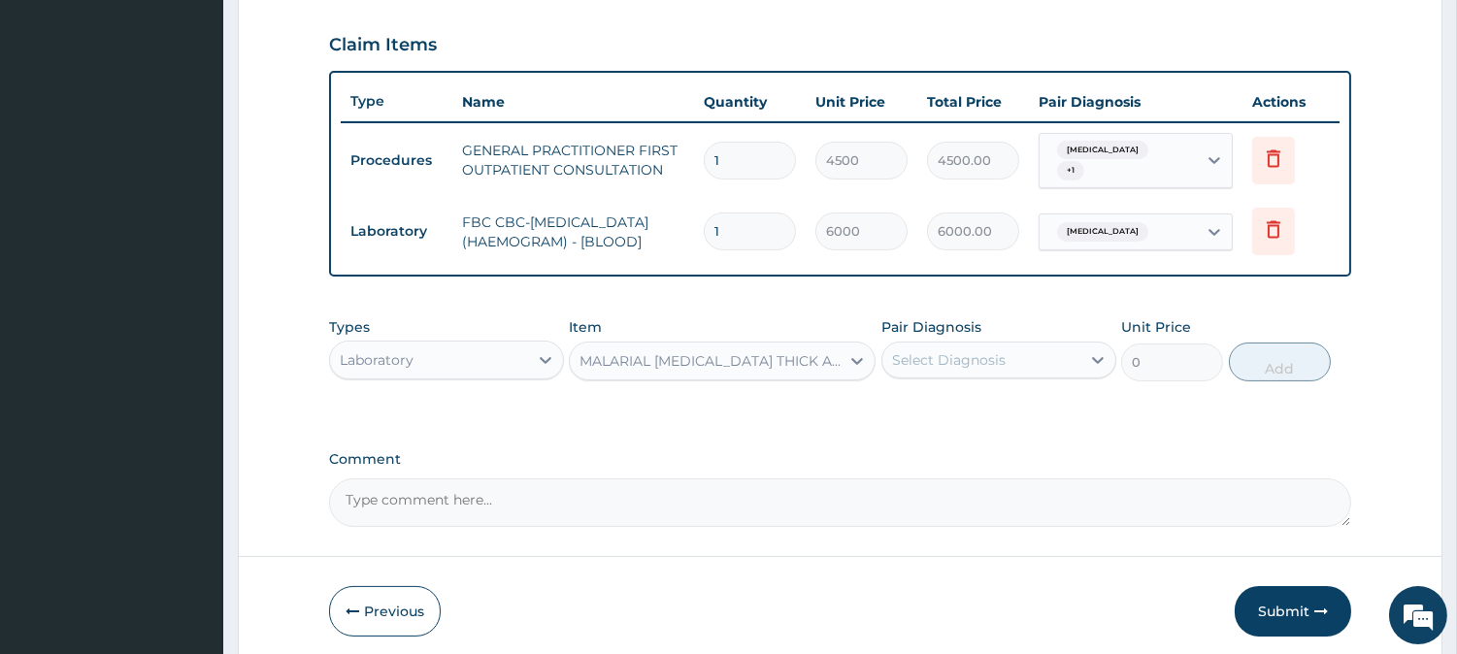
type input "2625"
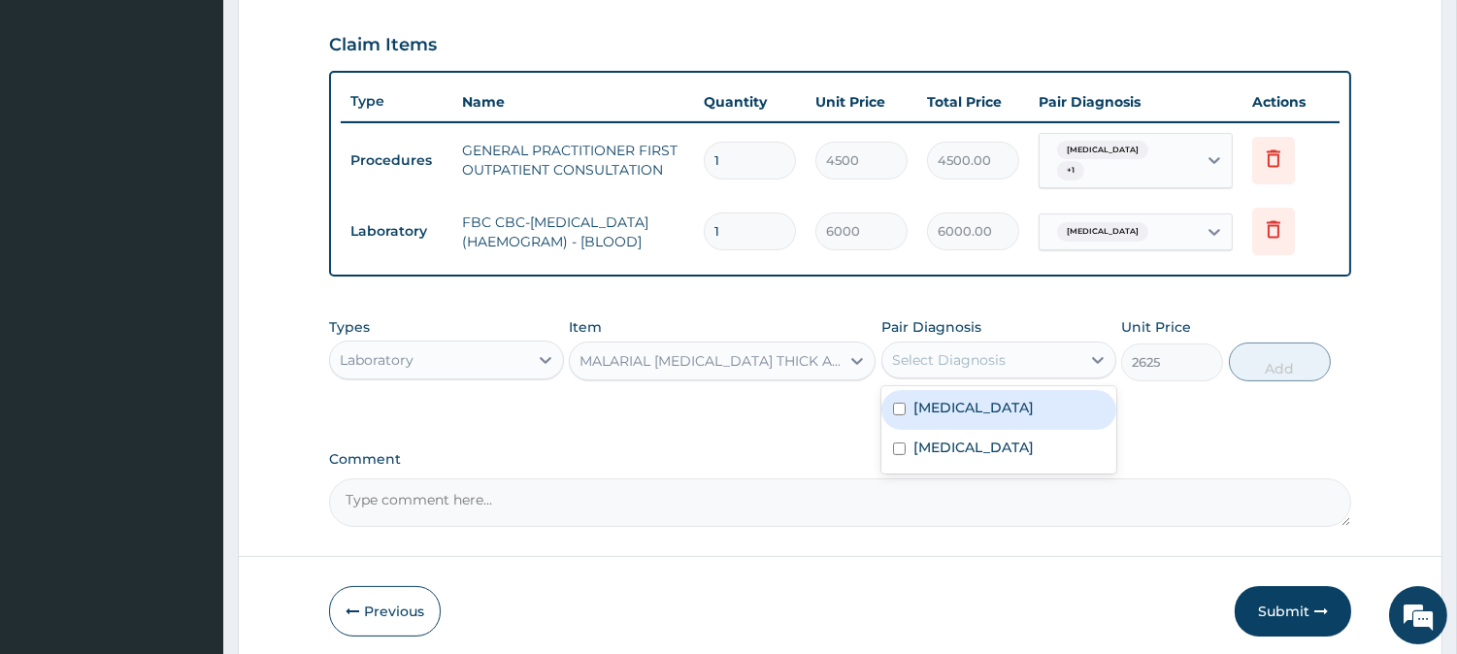
click at [1001, 348] on div "Select Diagnosis" at bounding box center [981, 360] width 198 height 31
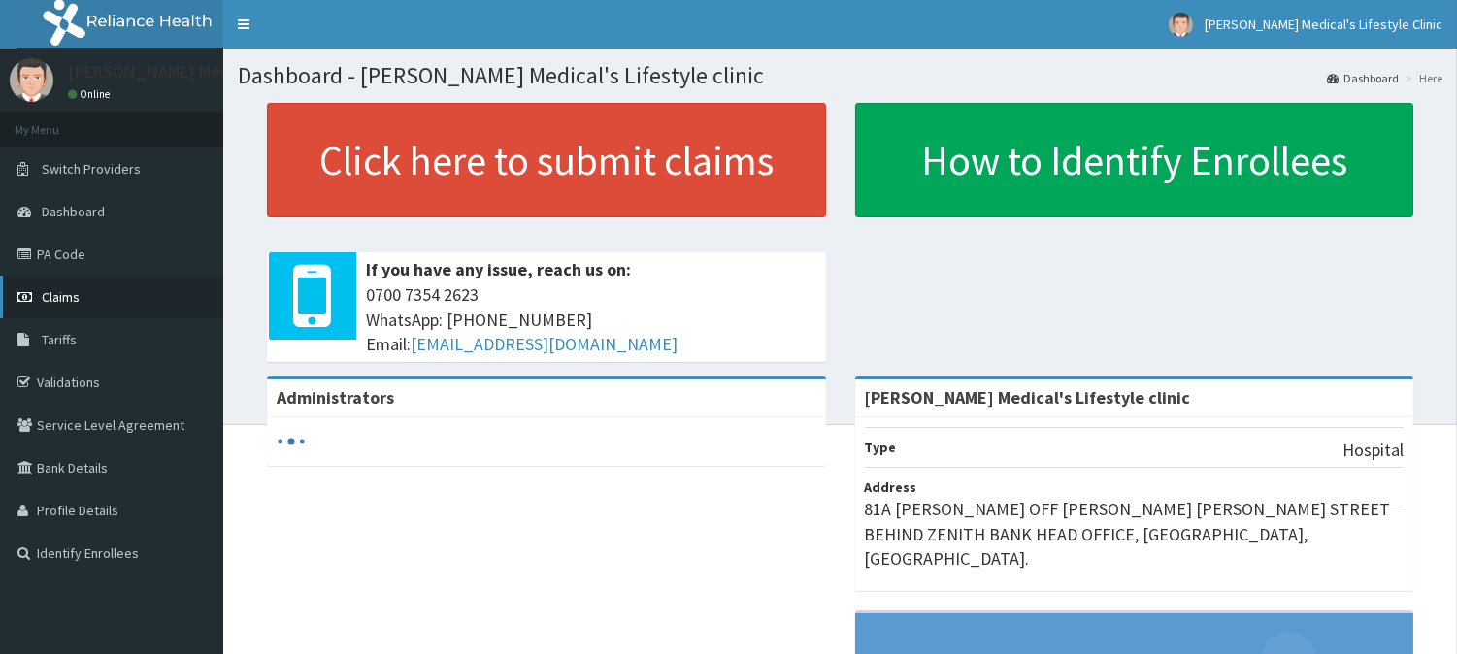
click at [50, 289] on span "Claims" at bounding box center [61, 296] width 38 height 17
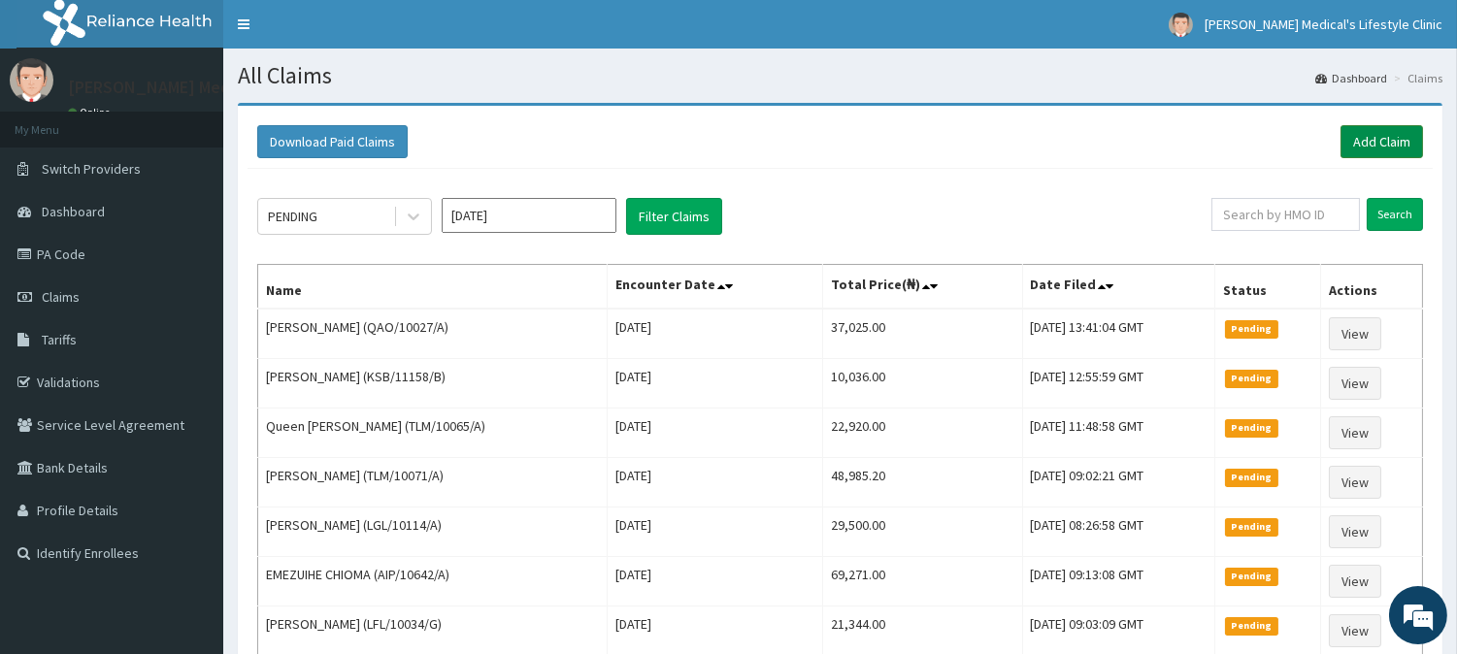
click at [1362, 144] on link "Add Claim" at bounding box center [1382, 141] width 83 height 33
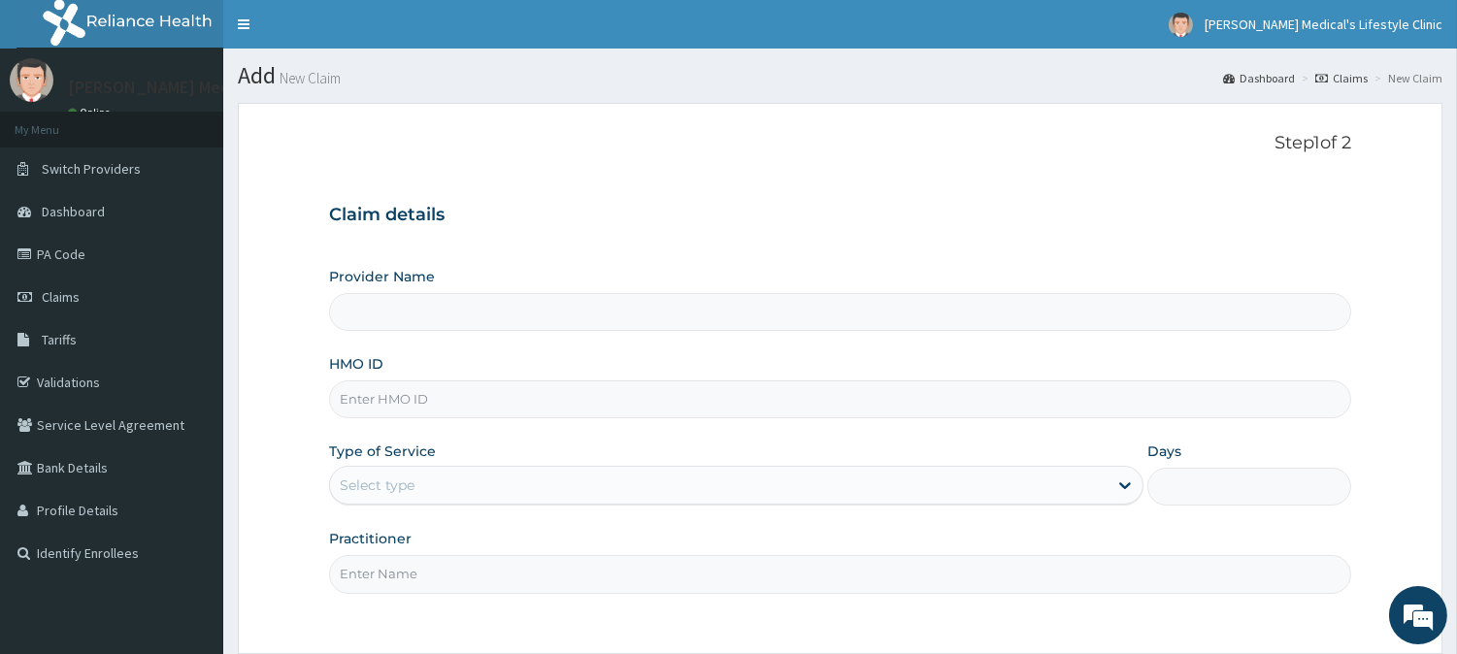
click at [451, 404] on input "HMO ID" at bounding box center [840, 400] width 1022 height 38
type input "[PERSON_NAME] Medical's Lifestyle clinic"
paste input "GSV/11341/A"
type input "GSV/11341/A"
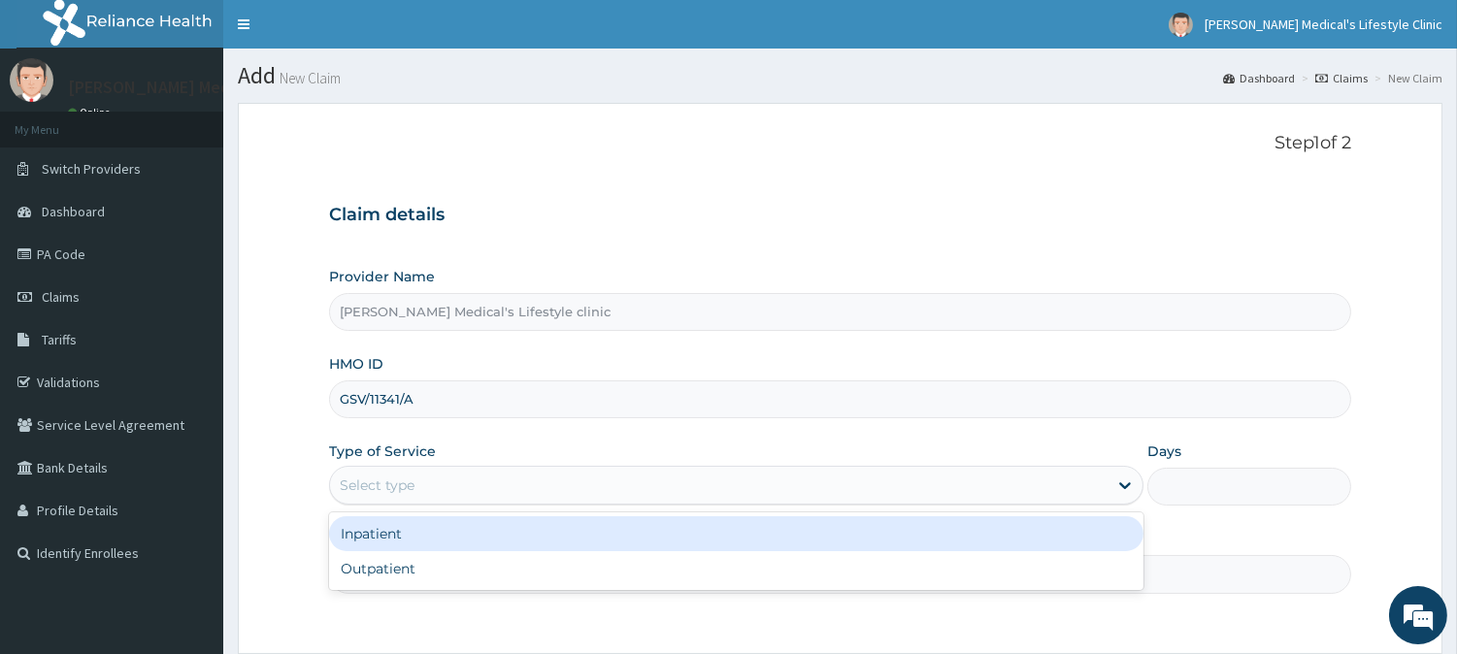
click at [453, 487] on div "Select type" at bounding box center [719, 485] width 778 height 31
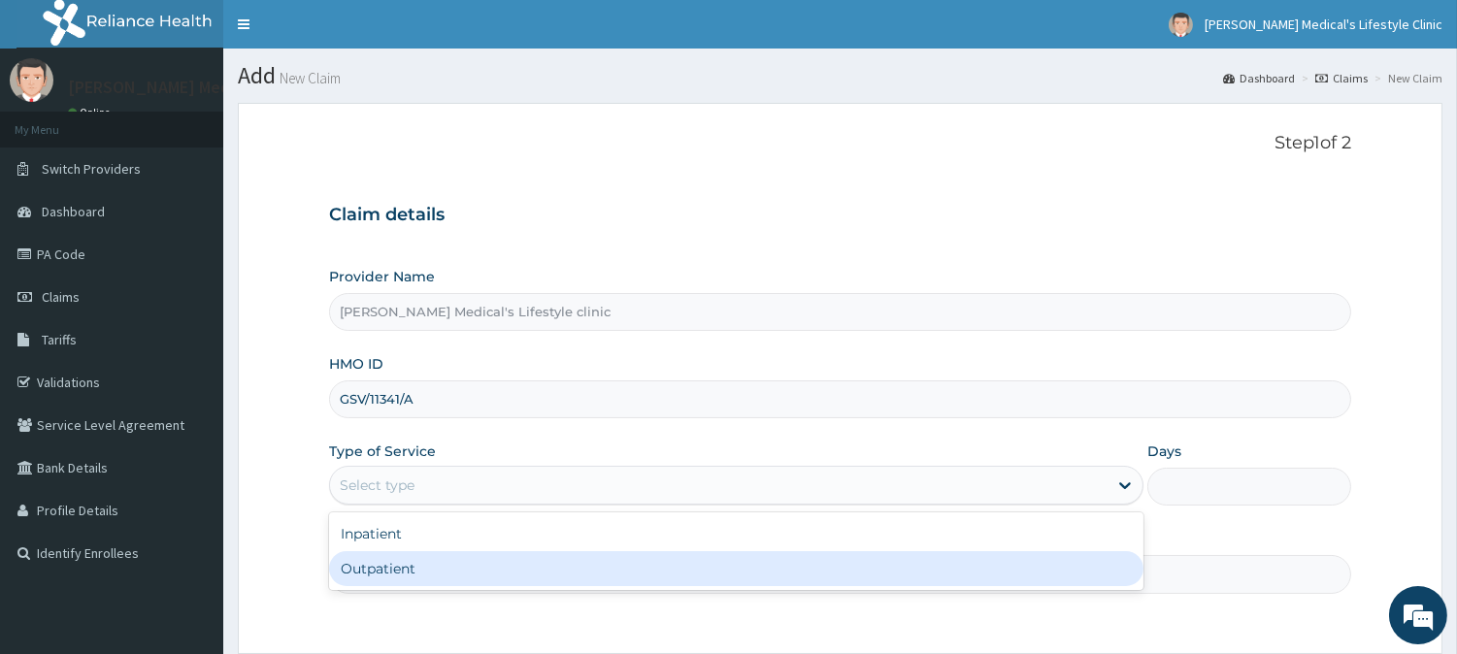
click at [449, 557] on div "Outpatient" at bounding box center [736, 568] width 814 height 35
type input "1"
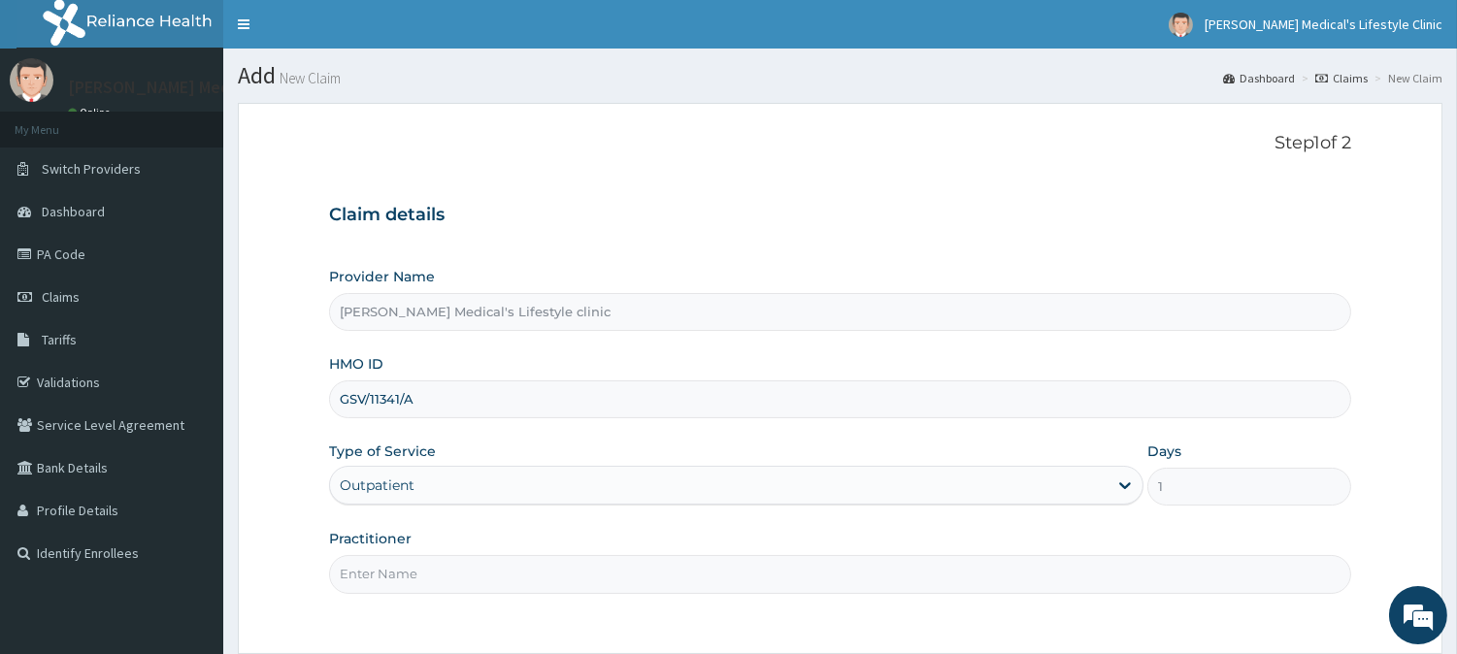
click at [458, 575] on input "Practitioner" at bounding box center [840, 574] width 1022 height 38
type input "[PERSON_NAME]"
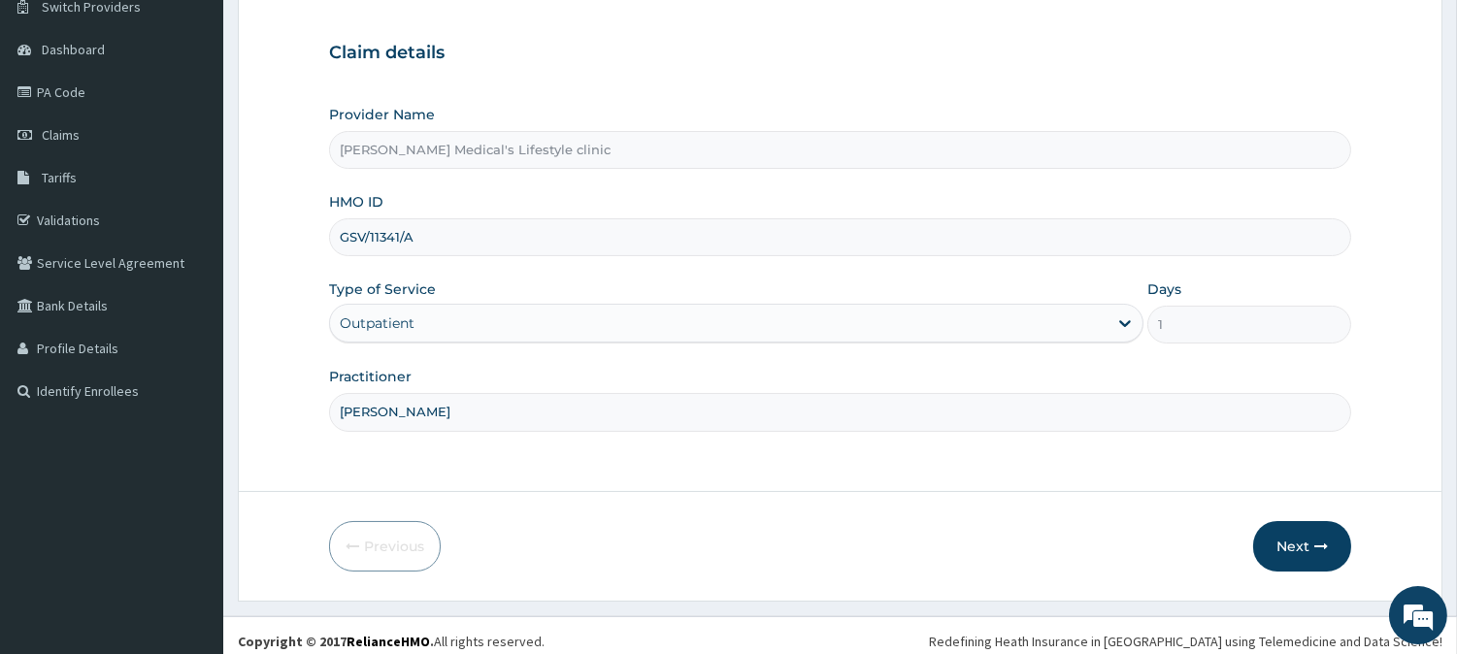
scroll to position [173, 0]
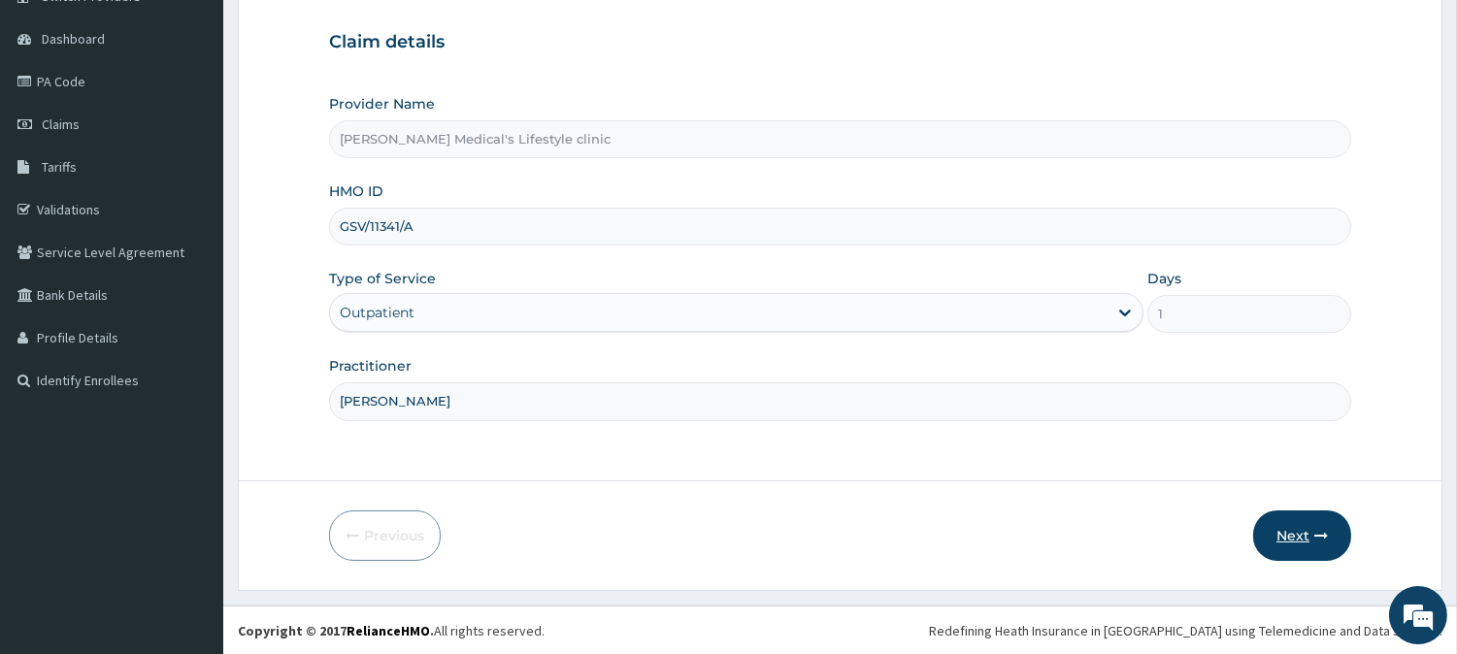
click at [1286, 544] on button "Next" at bounding box center [1302, 536] width 98 height 50
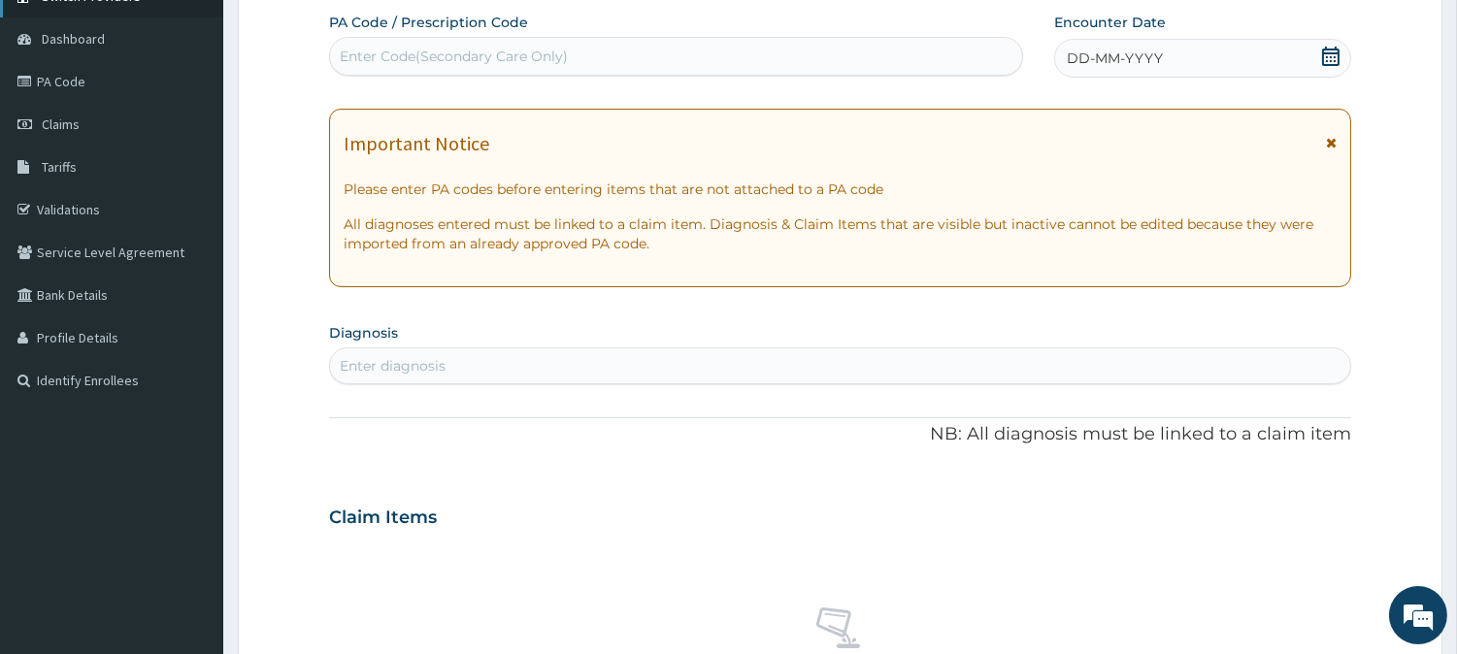
scroll to position [0, 0]
click at [500, 364] on div "Enter diagnosis" at bounding box center [840, 365] width 1020 height 31
type input "SEP"
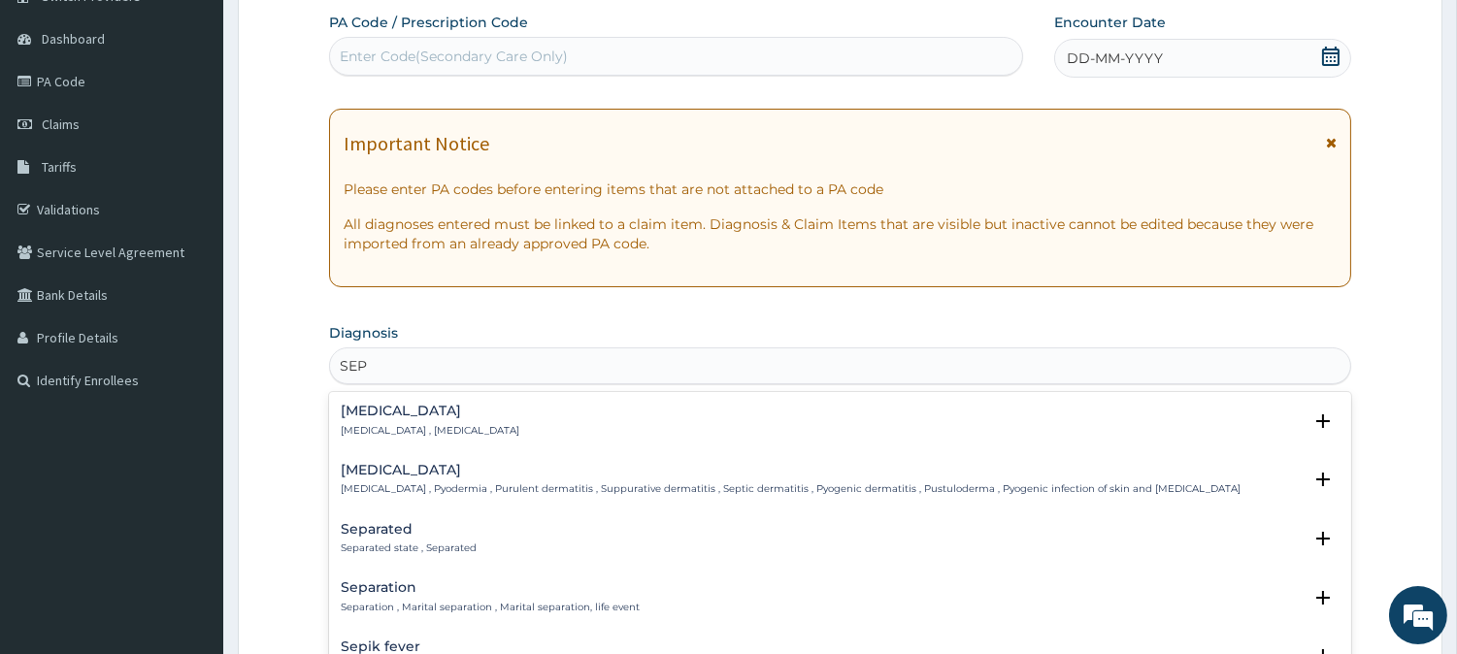
click at [393, 414] on h4 "Sepsis" at bounding box center [430, 411] width 179 height 15
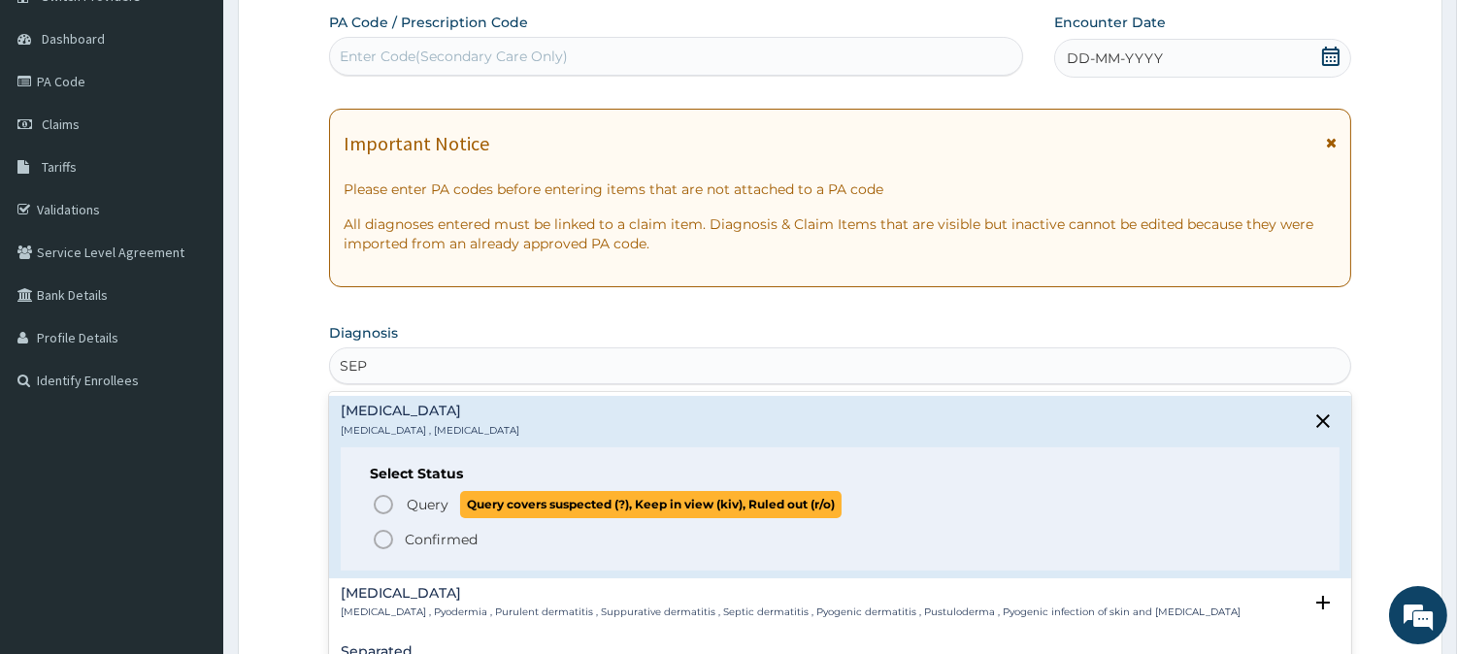
click at [375, 502] on circle "status option query" at bounding box center [383, 504] width 17 height 17
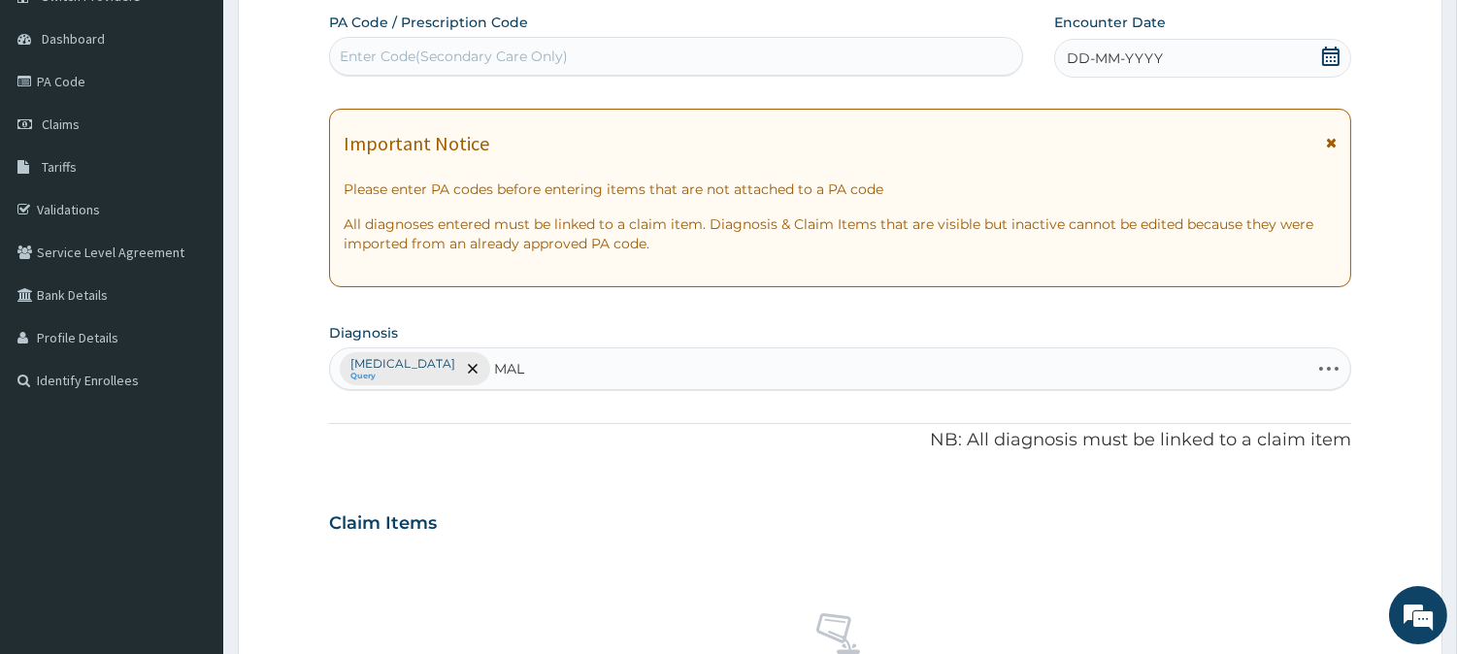
type input "MALA"
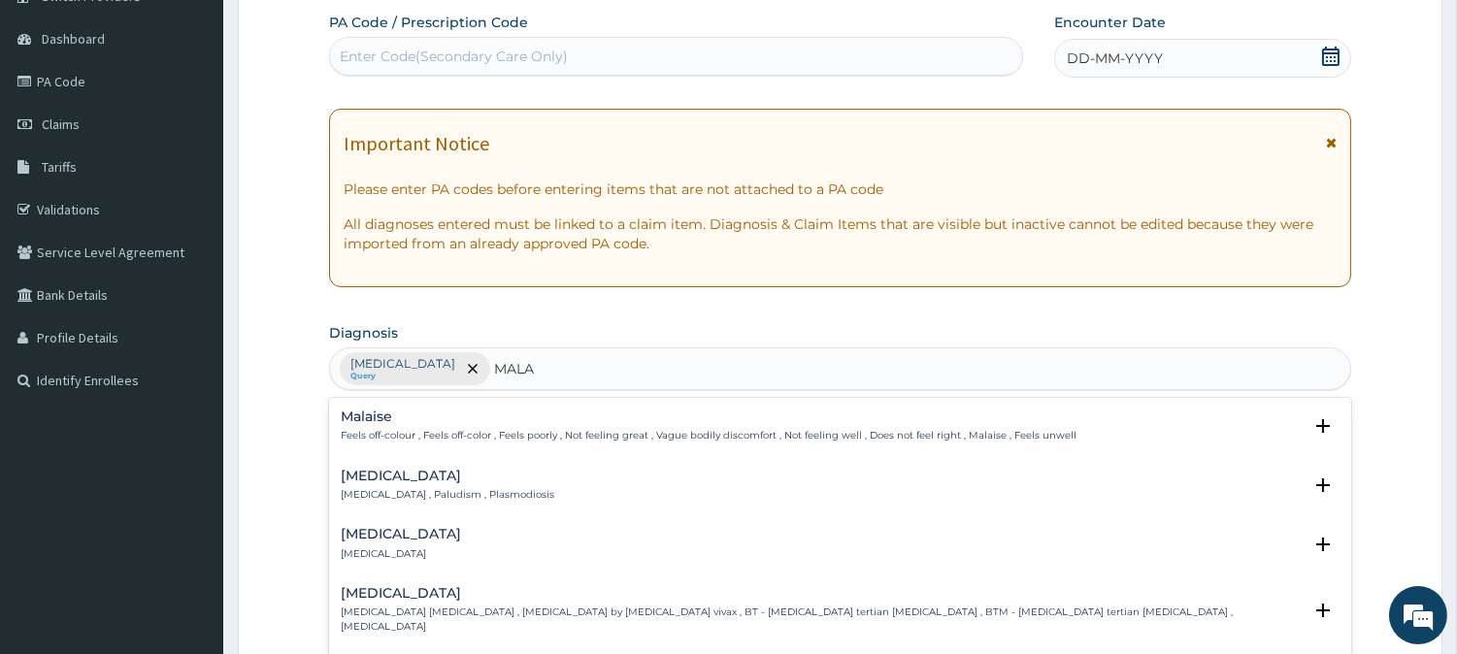
click at [361, 480] on h4 "Malaria" at bounding box center [448, 476] width 214 height 15
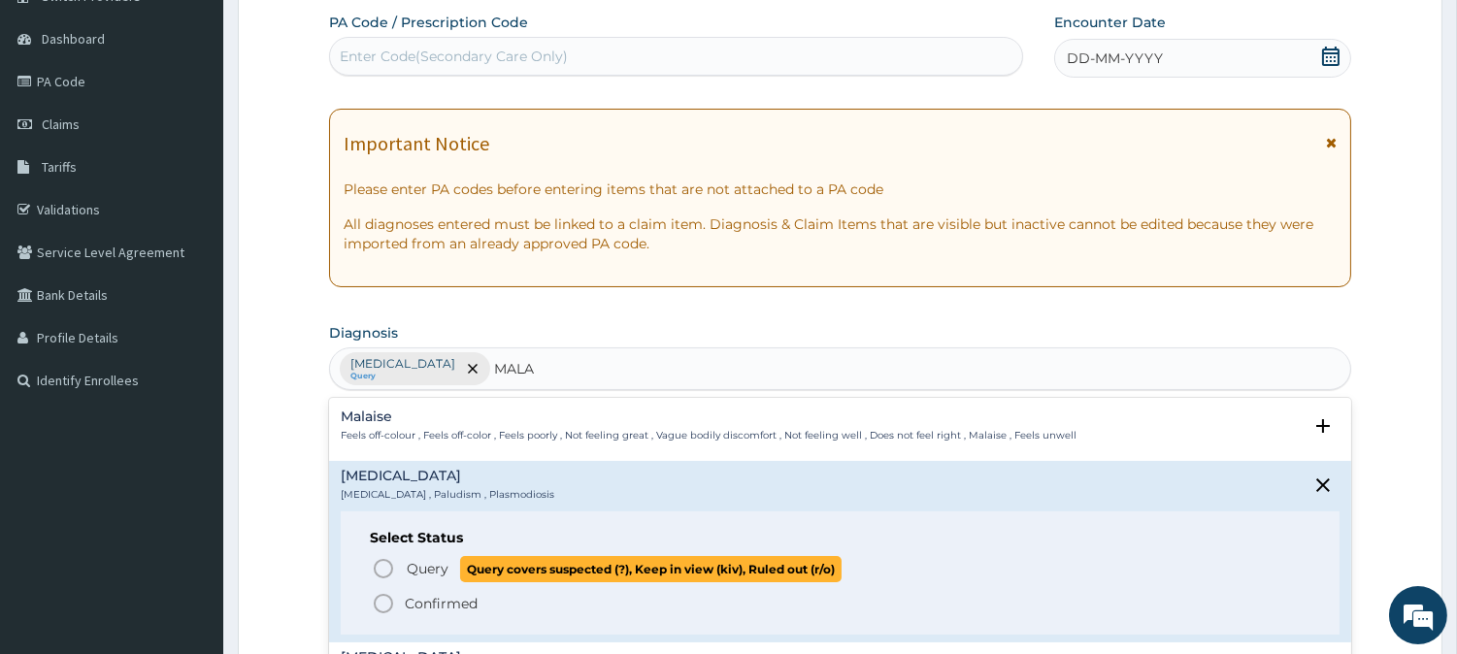
click at [376, 567] on icon "status option query" at bounding box center [383, 568] width 23 height 23
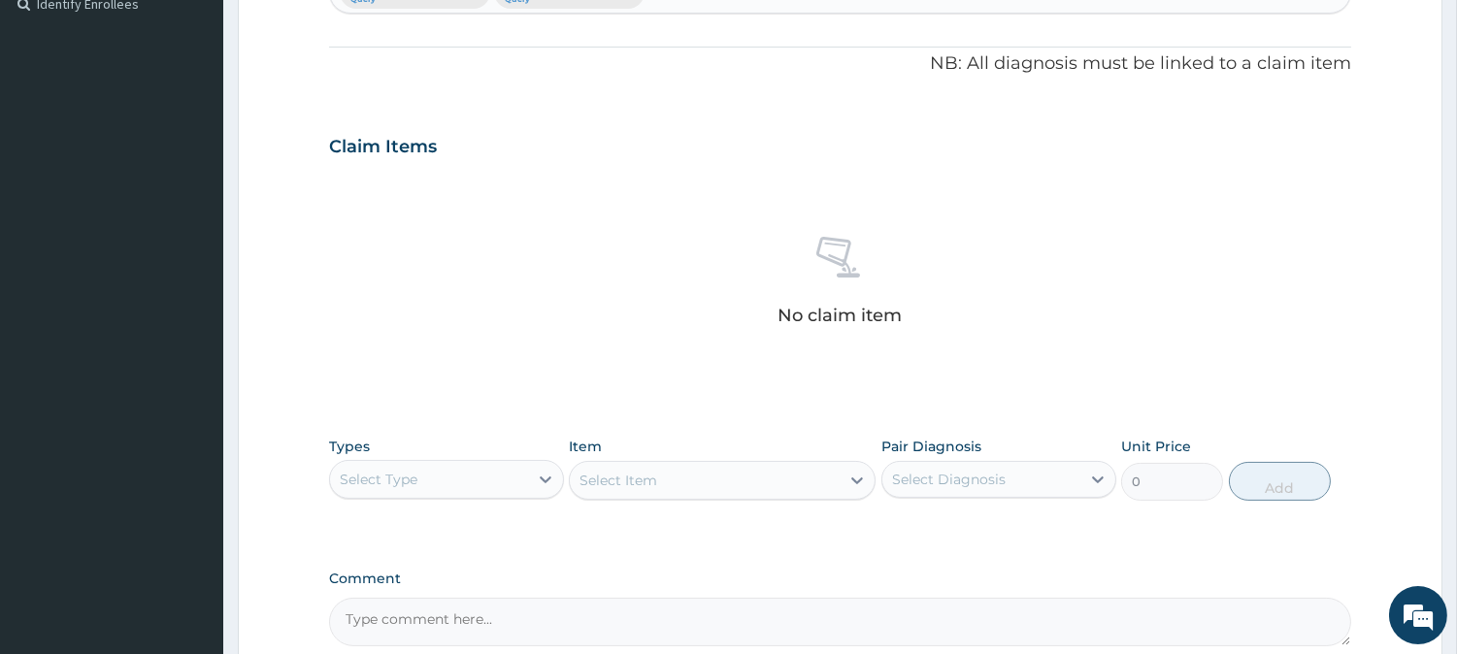
scroll to position [712, 0]
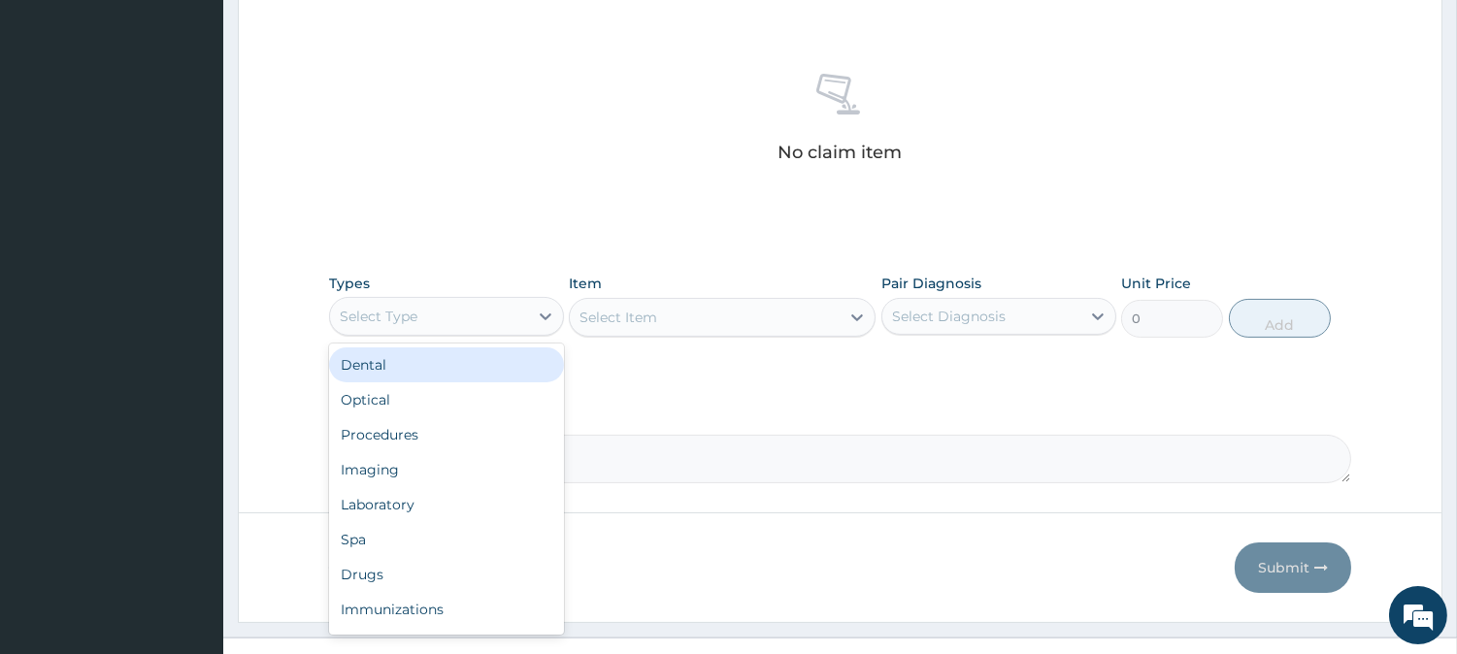
click at [491, 322] on div "Select Type" at bounding box center [429, 316] width 198 height 31
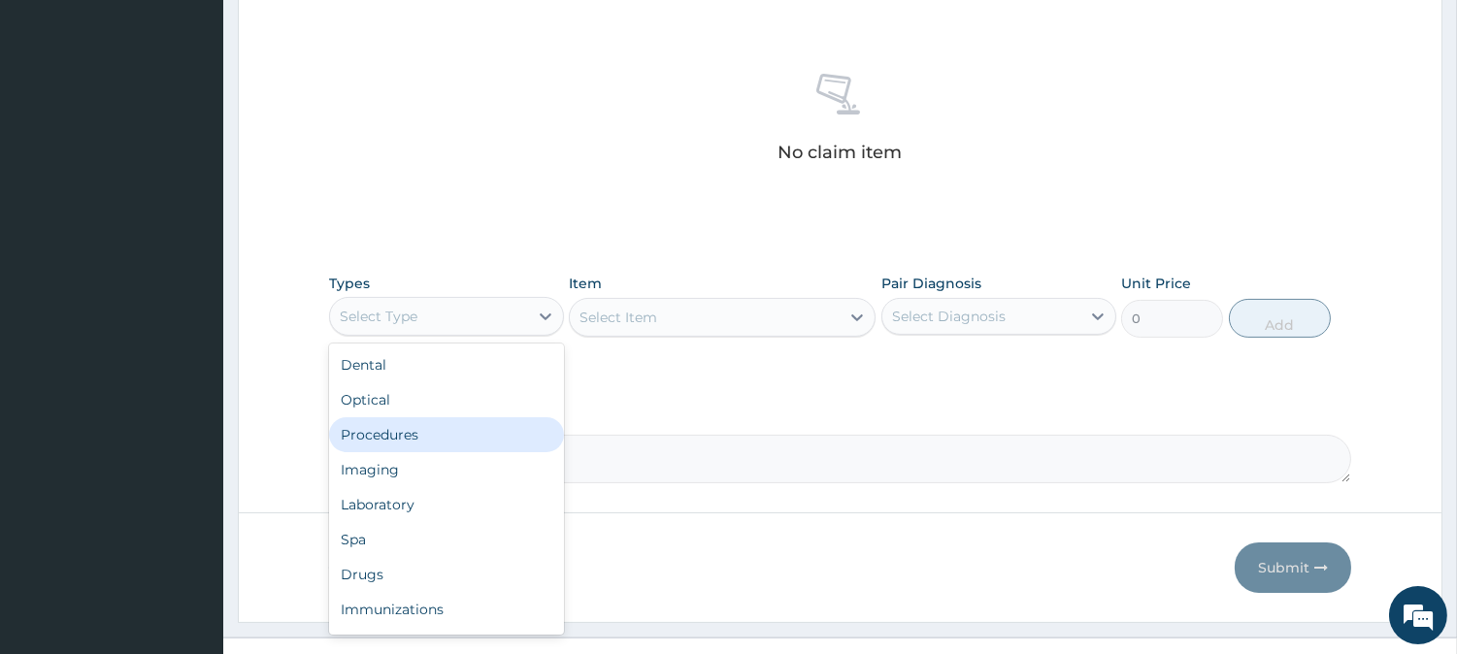
click at [468, 431] on div "Procedures" at bounding box center [446, 434] width 235 height 35
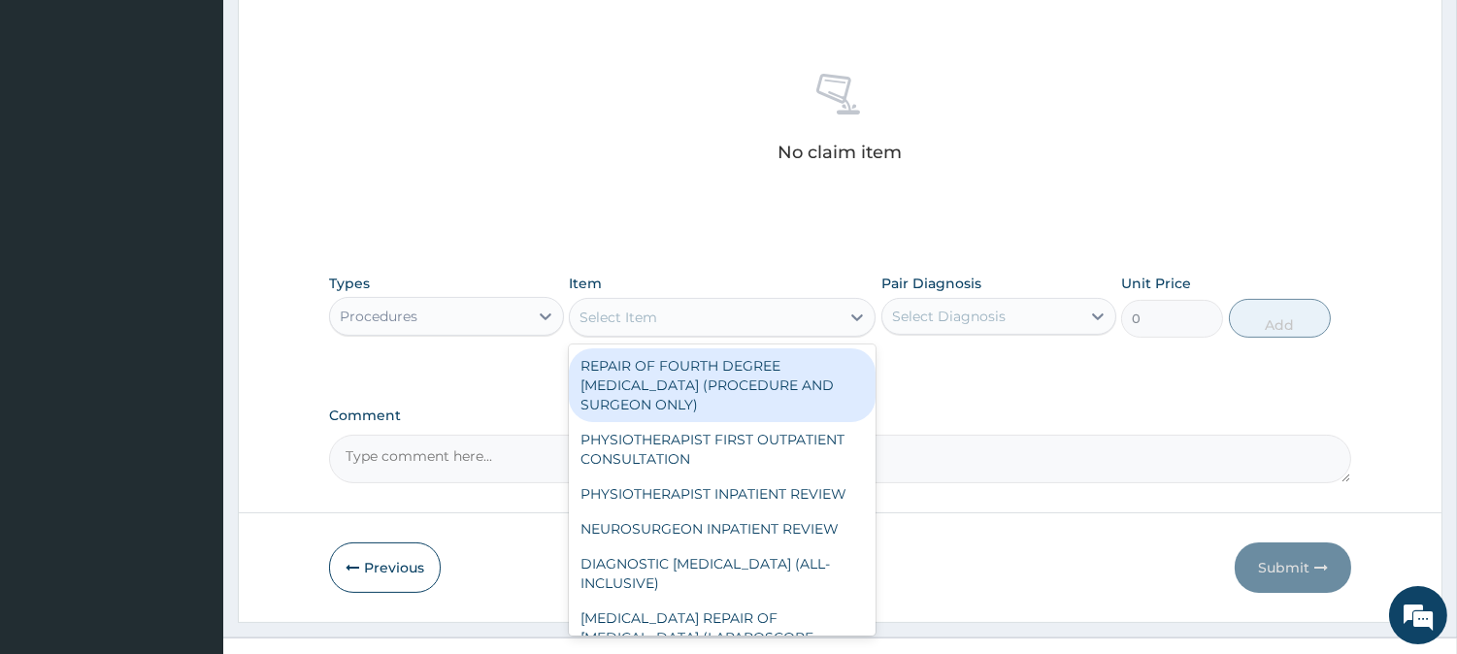
click at [745, 323] on div "Select Item" at bounding box center [705, 317] width 270 height 31
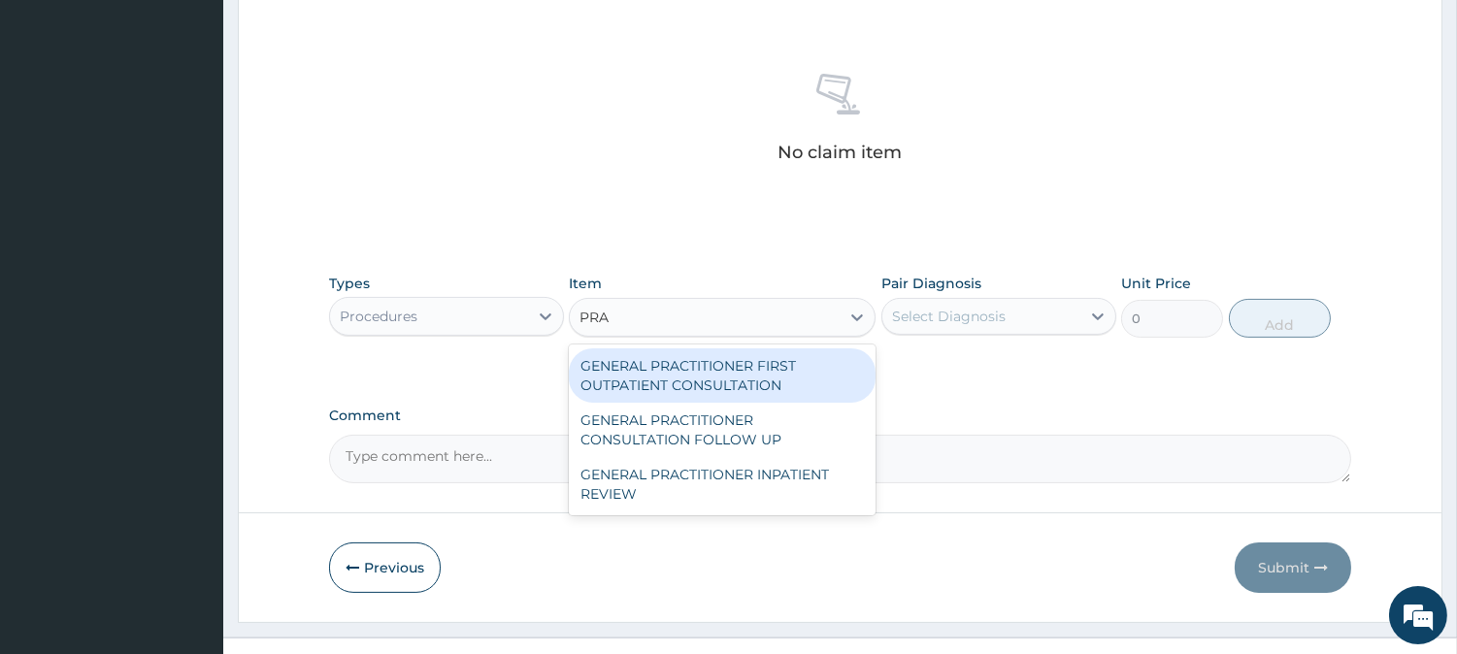
type input "PRAC"
click at [745, 359] on div "GENERAL PRACTITIONER FIRST OUTPATIENT CONSULTATION" at bounding box center [722, 375] width 307 height 54
type input "4500"
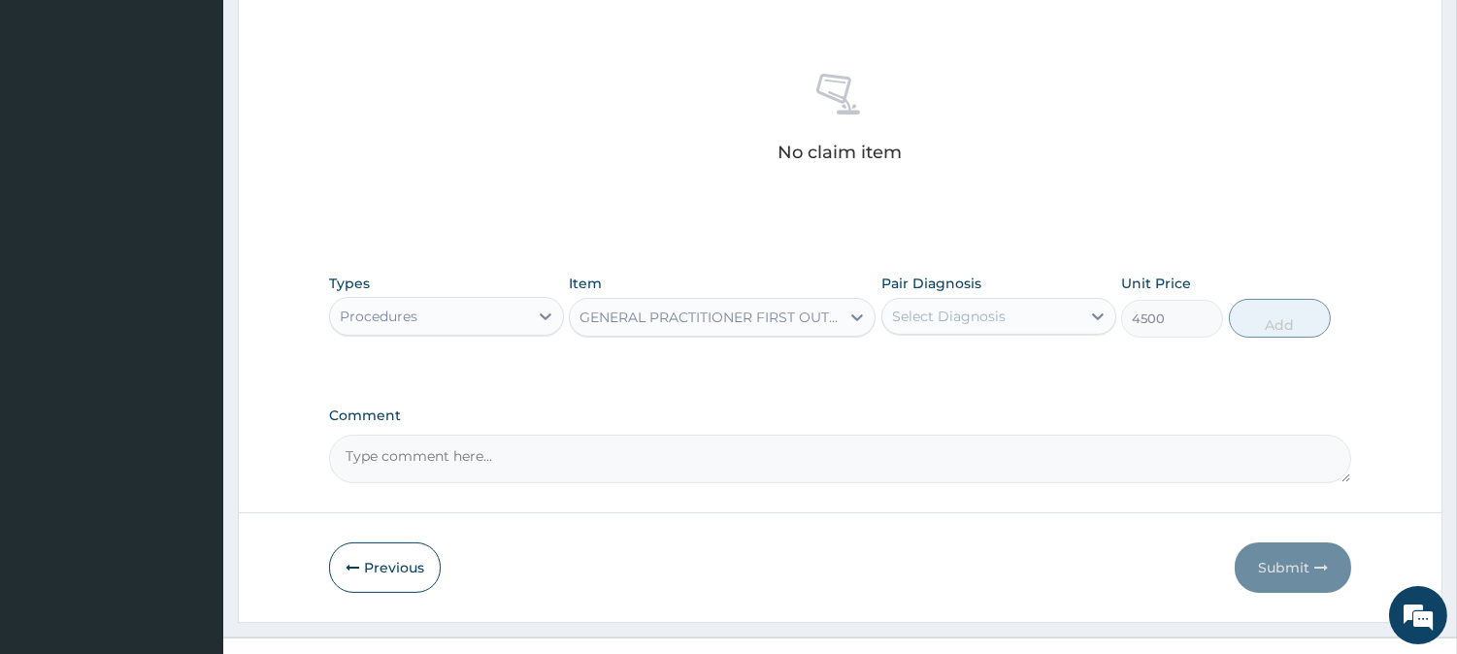
click at [930, 315] on div "Select Diagnosis" at bounding box center [949, 316] width 114 height 19
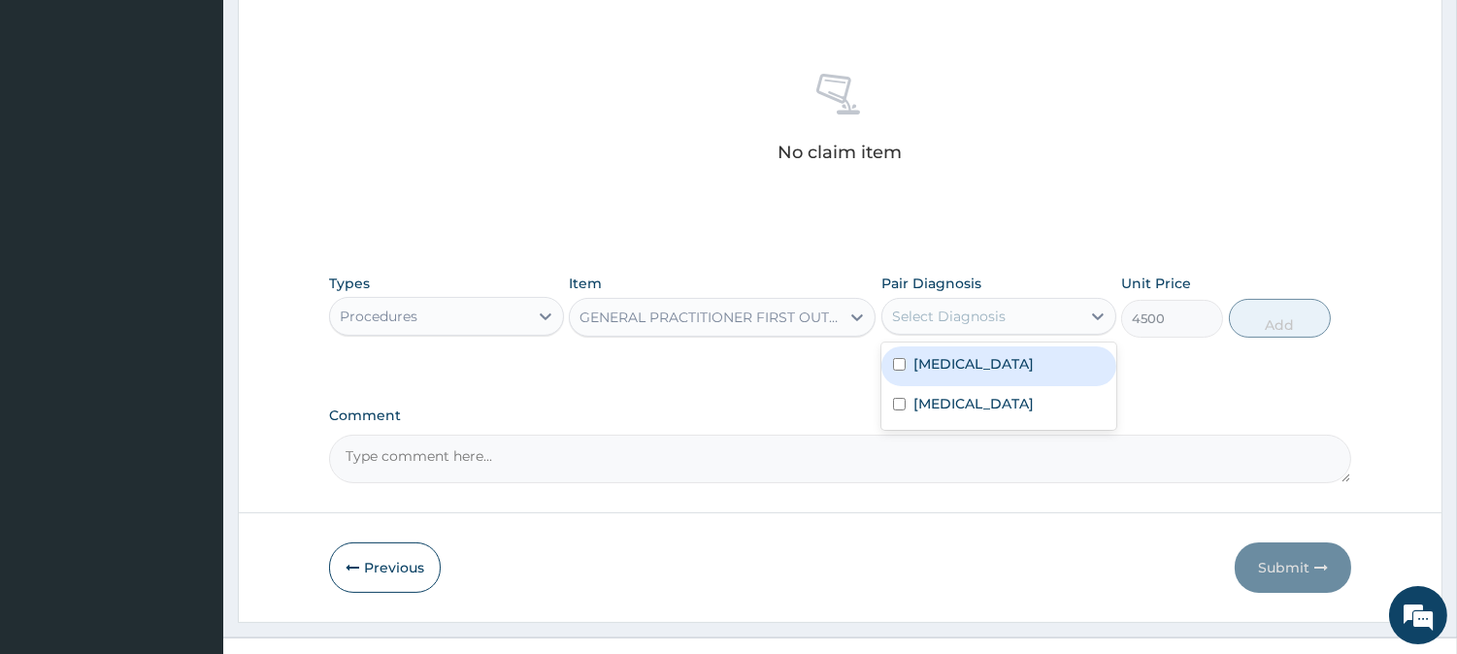
click at [926, 356] on label "[MEDICAL_DATA]" at bounding box center [973, 363] width 120 height 19
checkbox input "true"
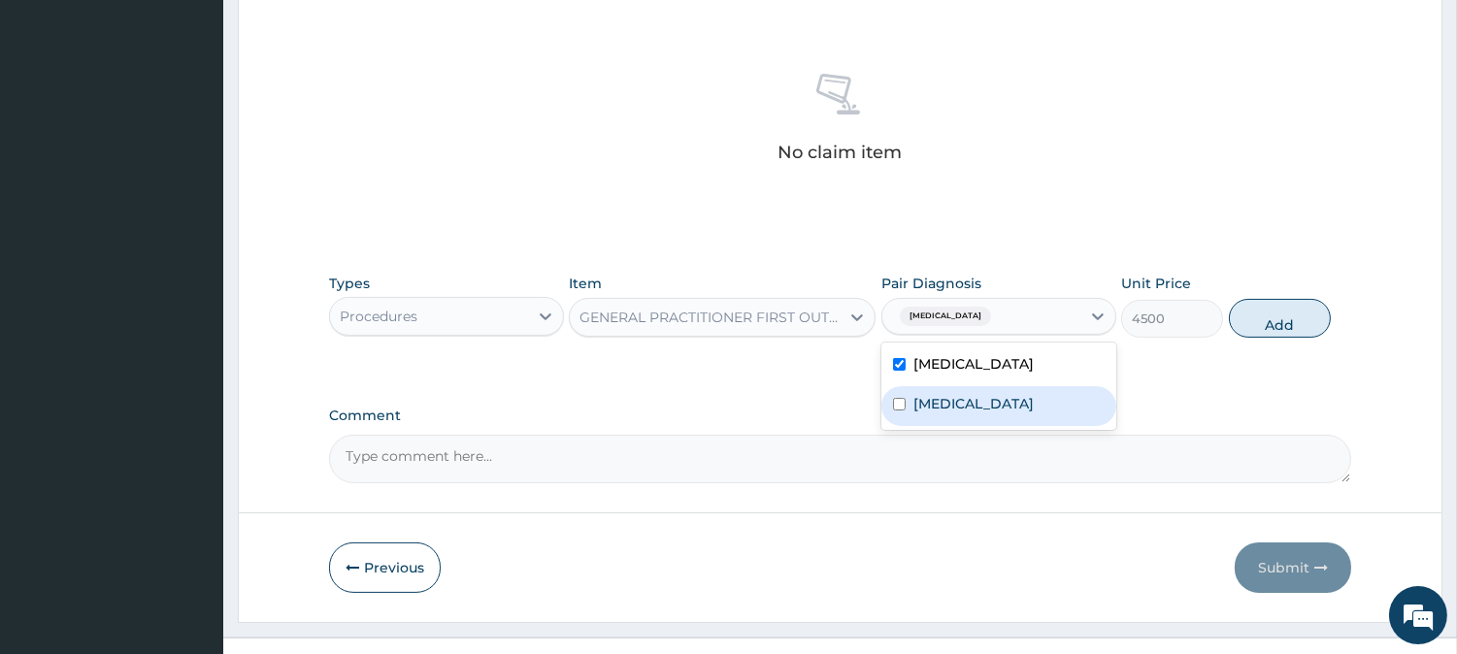
click at [946, 399] on label "[MEDICAL_DATA]" at bounding box center [973, 403] width 120 height 19
checkbox input "true"
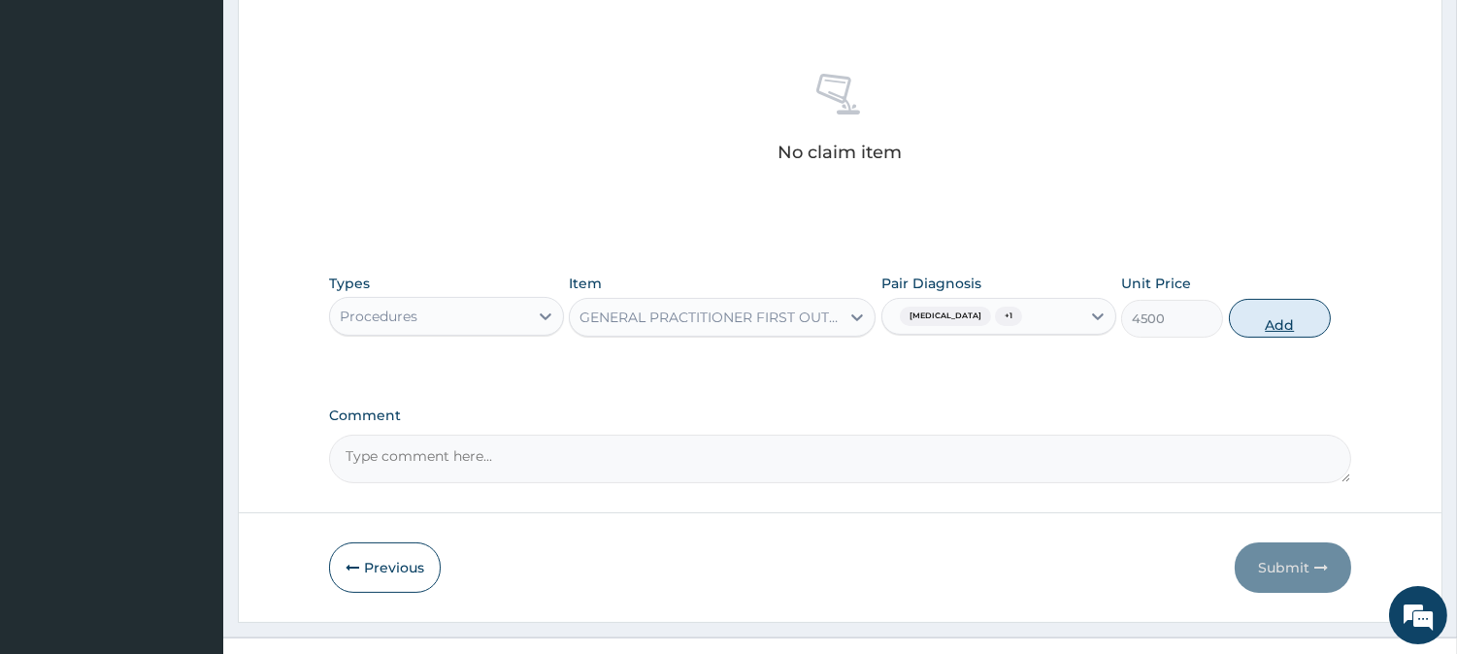
click at [1248, 315] on button "Add" at bounding box center [1280, 318] width 102 height 39
type input "0"
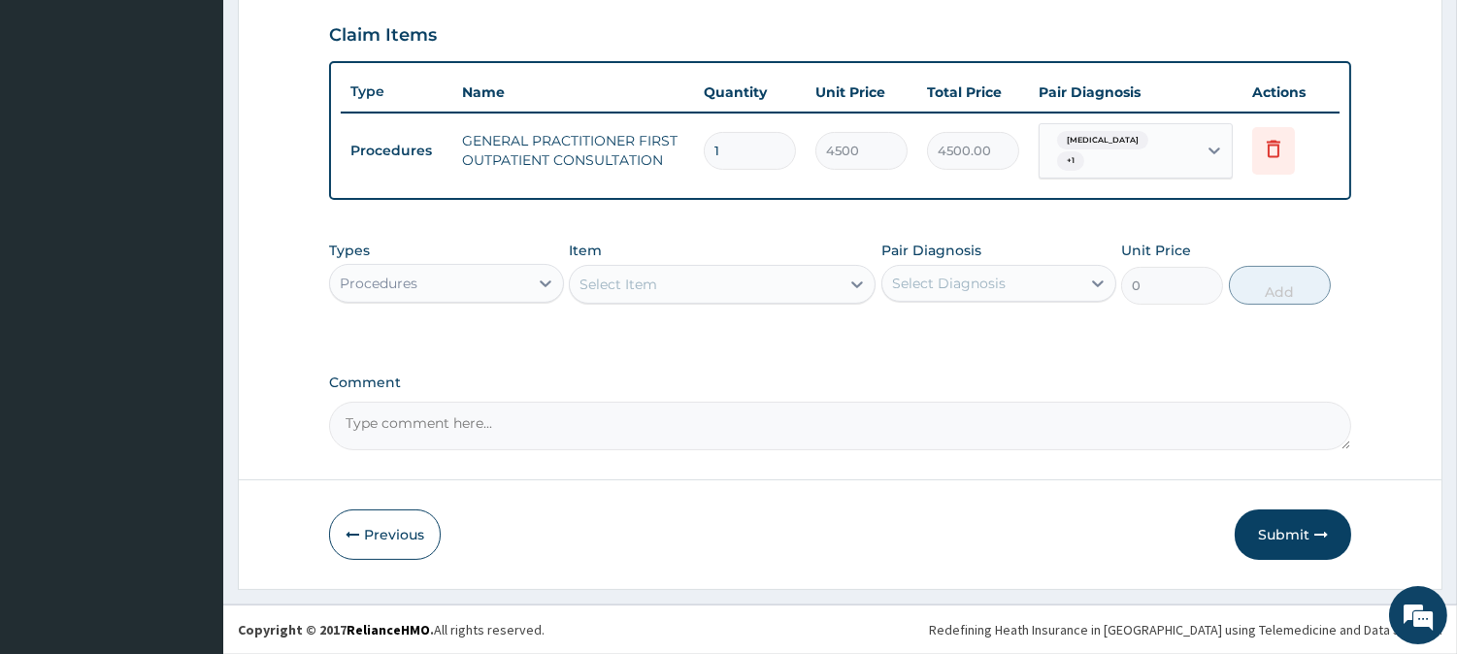
scroll to position [651, 0]
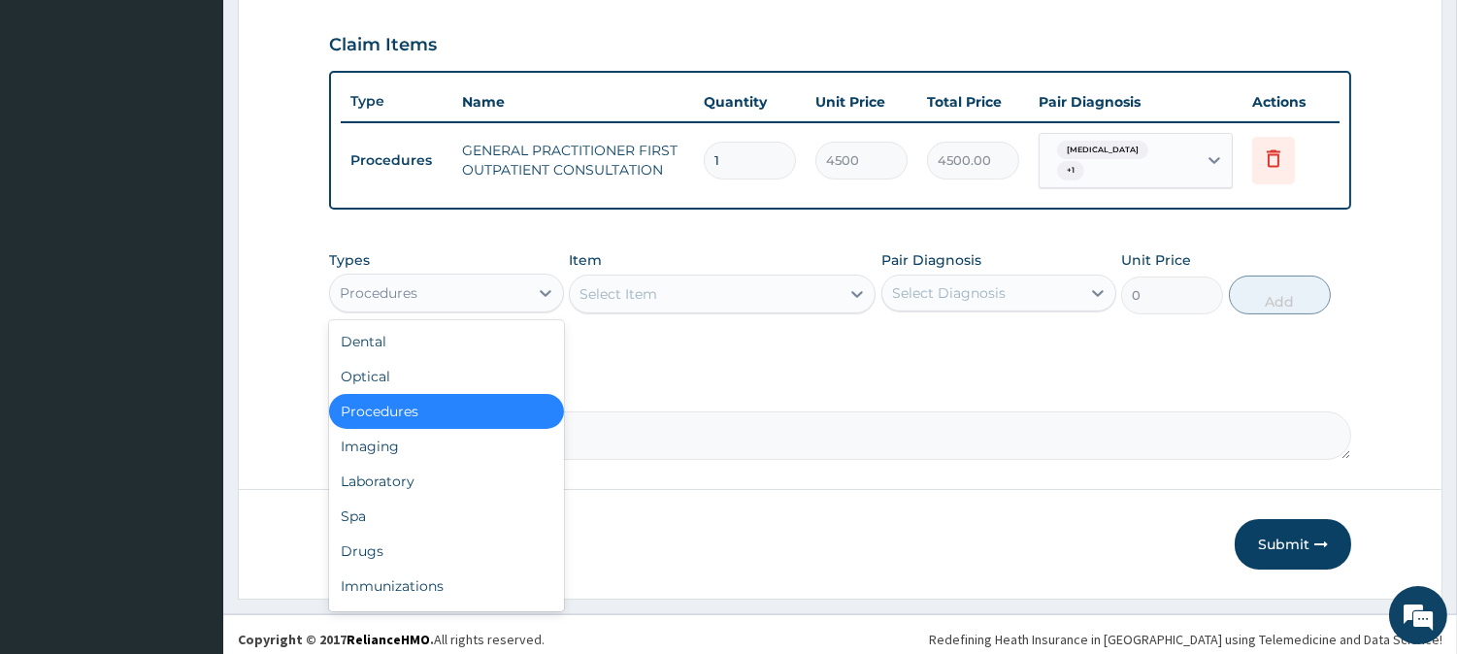
click at [438, 278] on div "Procedures" at bounding box center [429, 293] width 198 height 31
click at [463, 482] on div "Laboratory" at bounding box center [446, 481] width 235 height 35
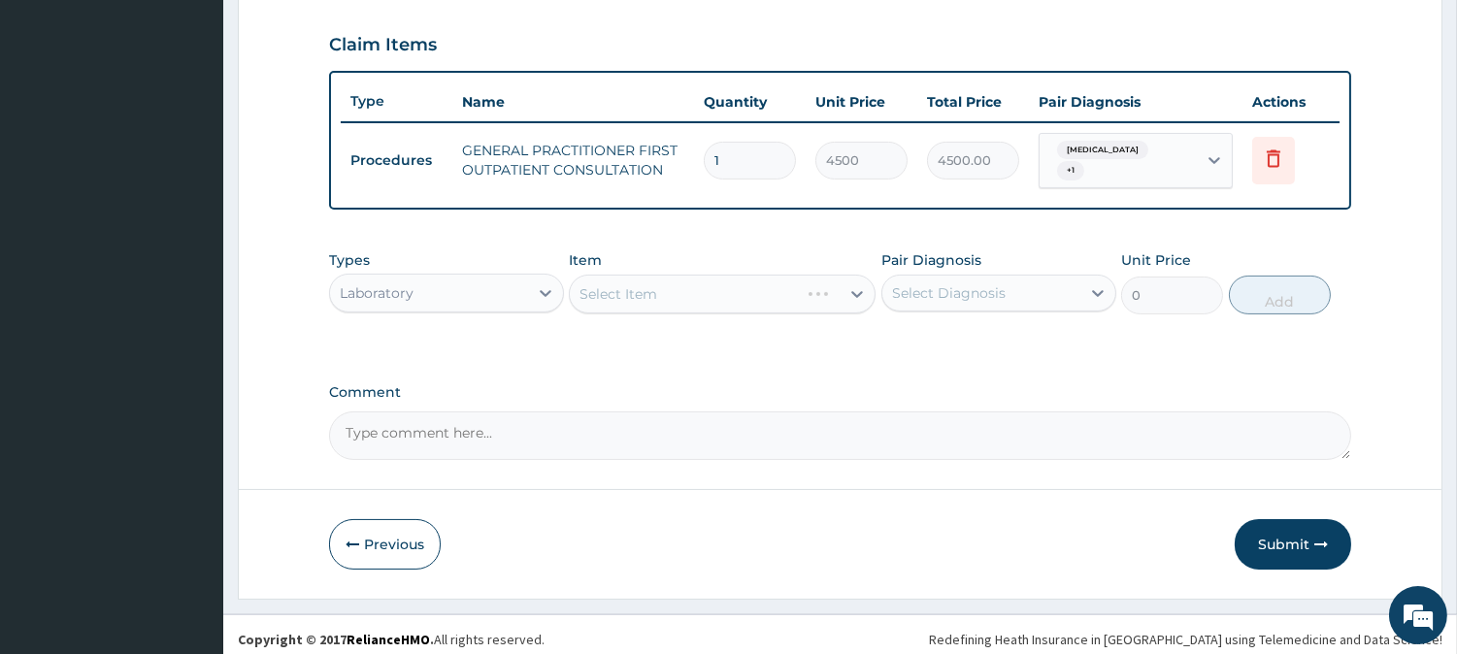
click at [735, 294] on div "Select Item" at bounding box center [722, 294] width 307 height 39
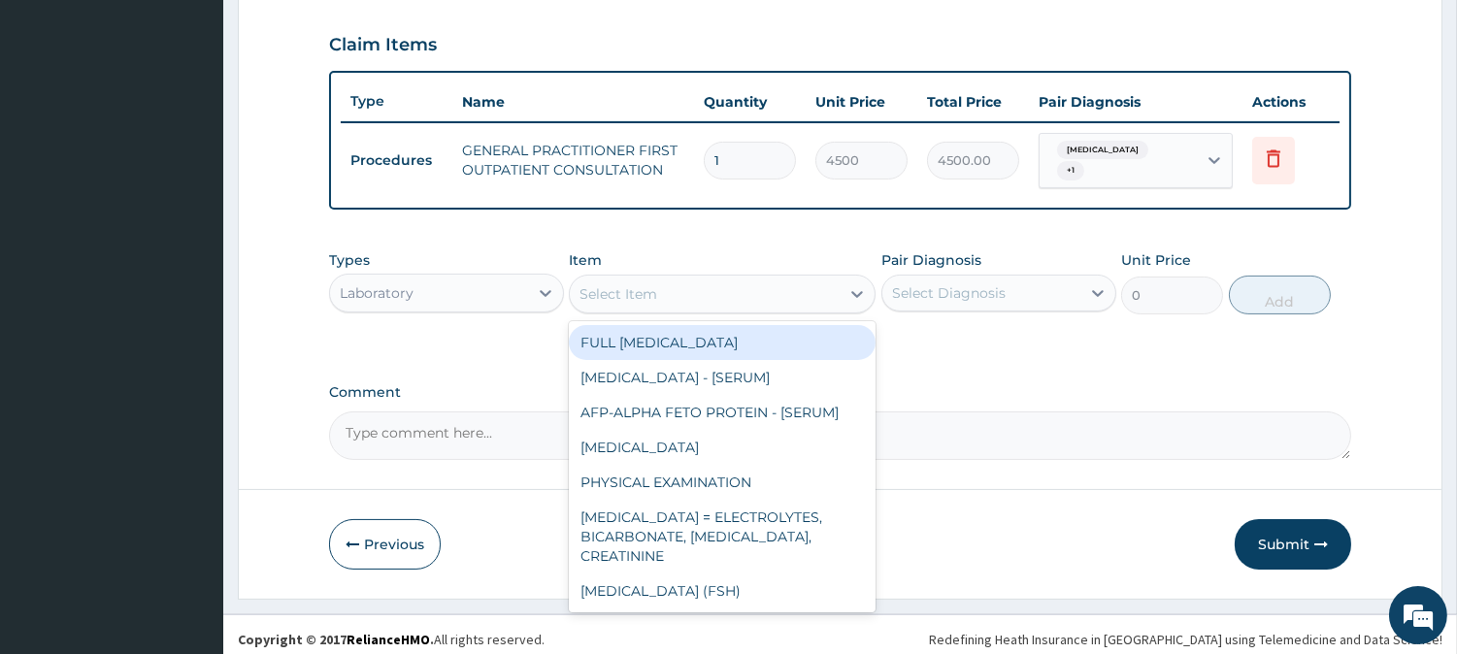
click at [800, 291] on div "Select Item" at bounding box center [705, 294] width 270 height 31
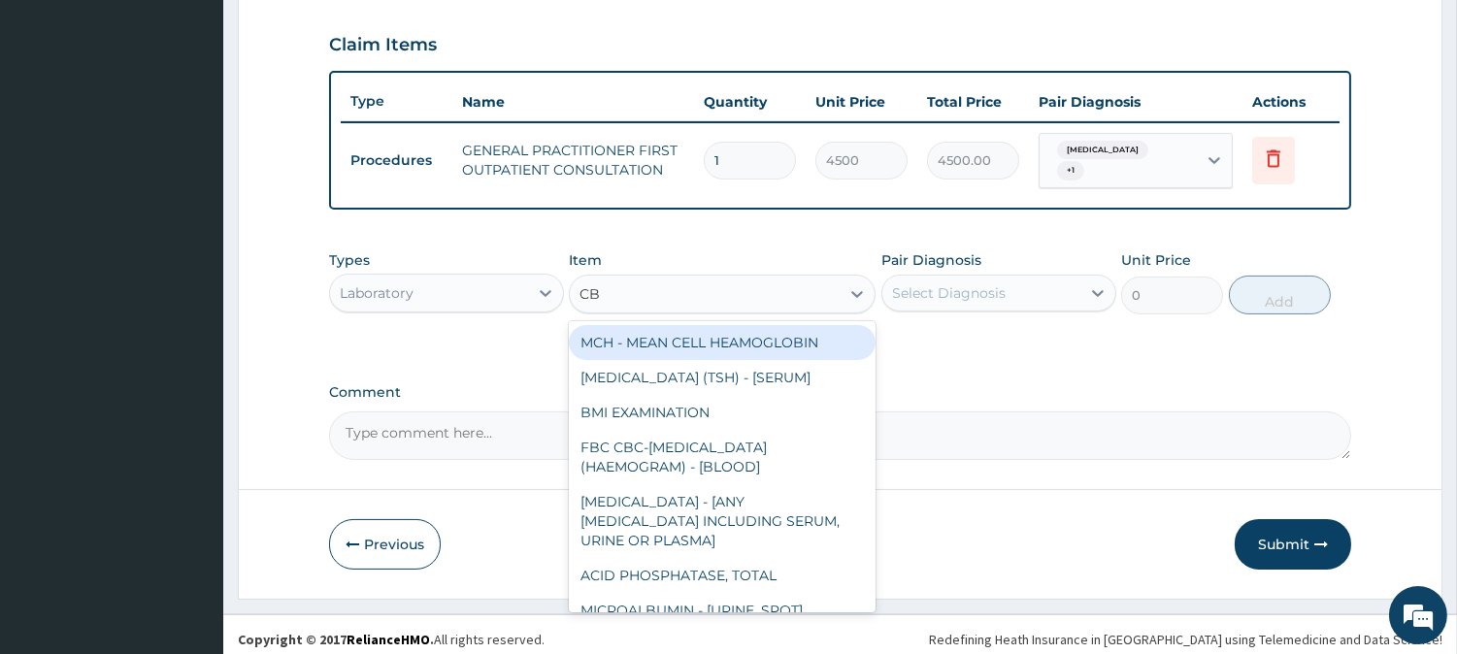
type input "CBC"
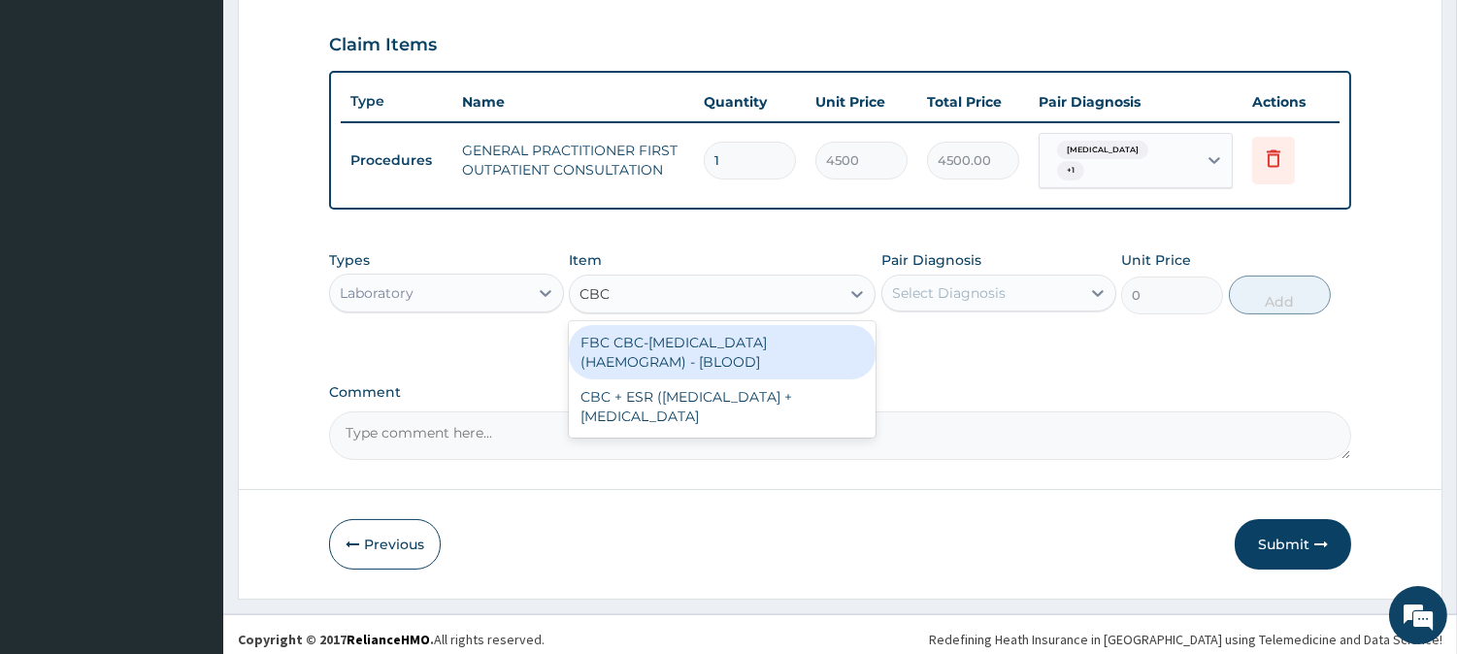
click at [786, 333] on div "FBC CBC-[MEDICAL_DATA] (HAEMOGRAM) - [BLOOD]" at bounding box center [722, 352] width 307 height 54
type input "6000"
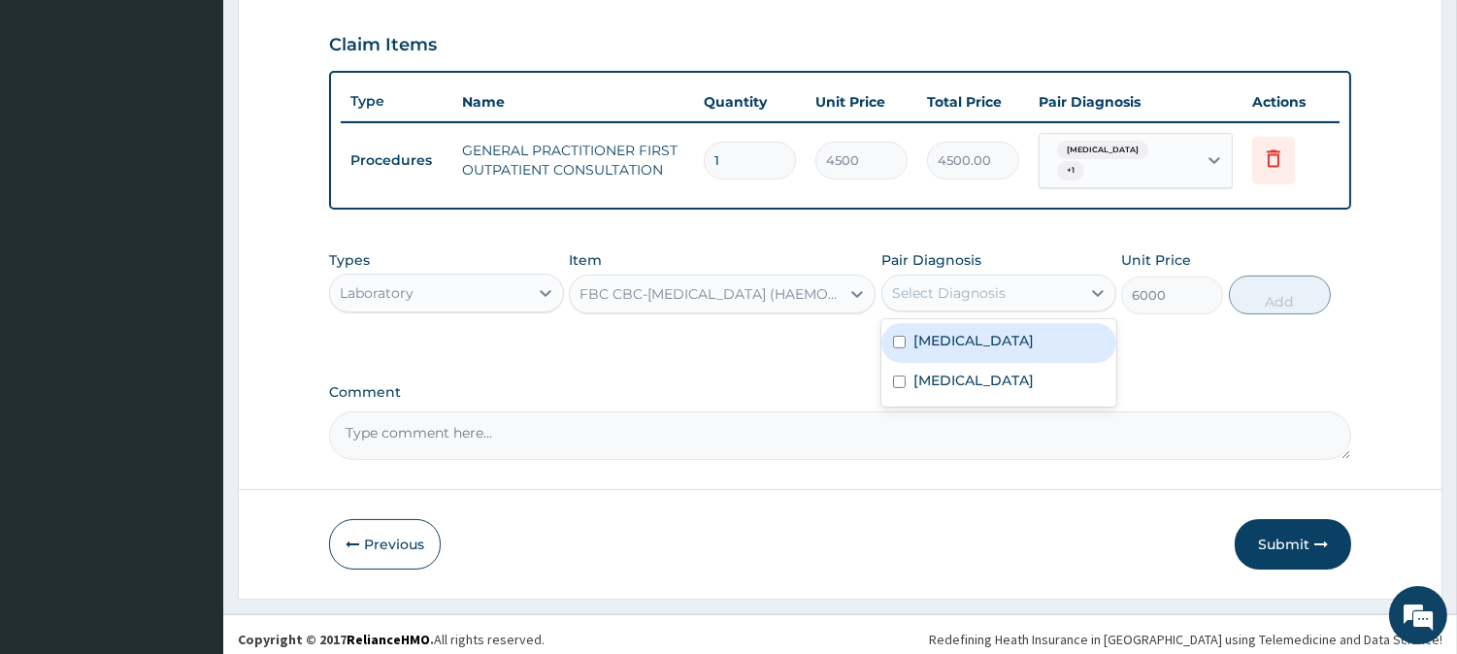
click at [937, 293] on div "Select Diagnosis" at bounding box center [981, 293] width 198 height 31
click at [916, 331] on label "[MEDICAL_DATA]" at bounding box center [973, 340] width 120 height 19
checkbox input "true"
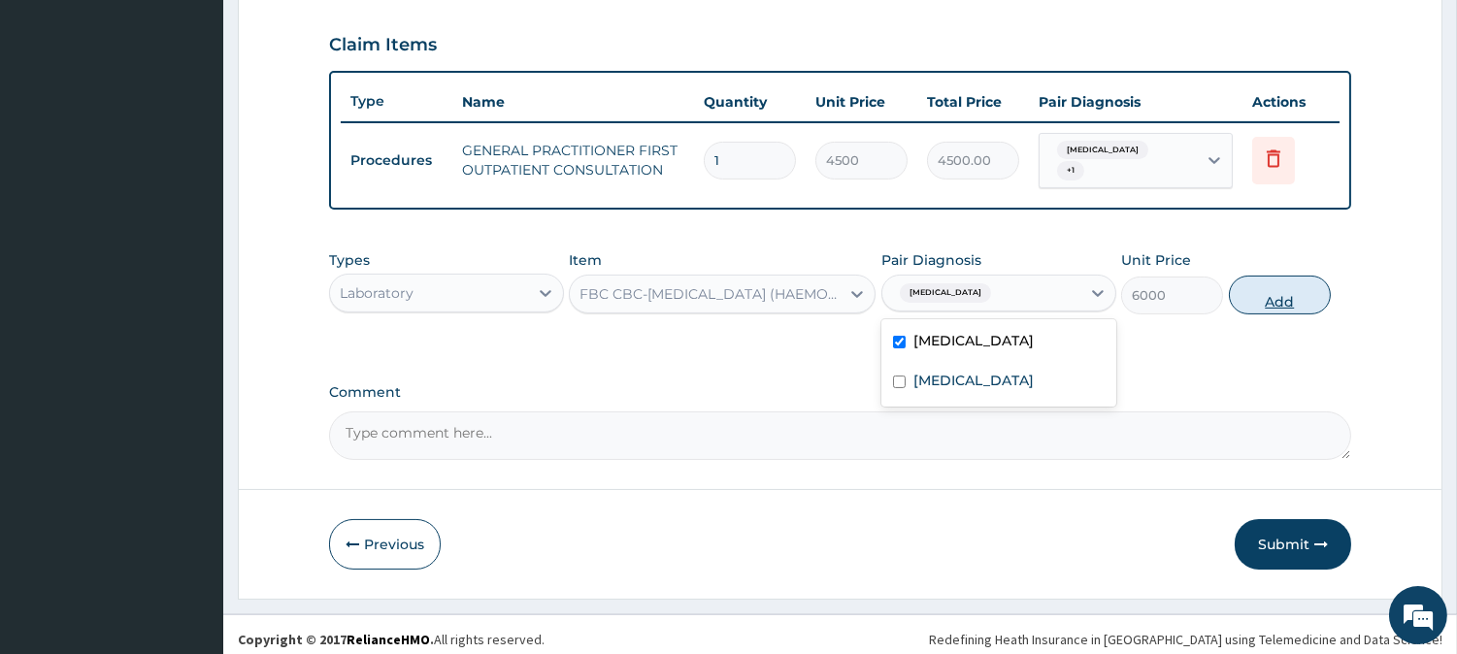
click at [1244, 292] on button "Add" at bounding box center [1280, 295] width 102 height 39
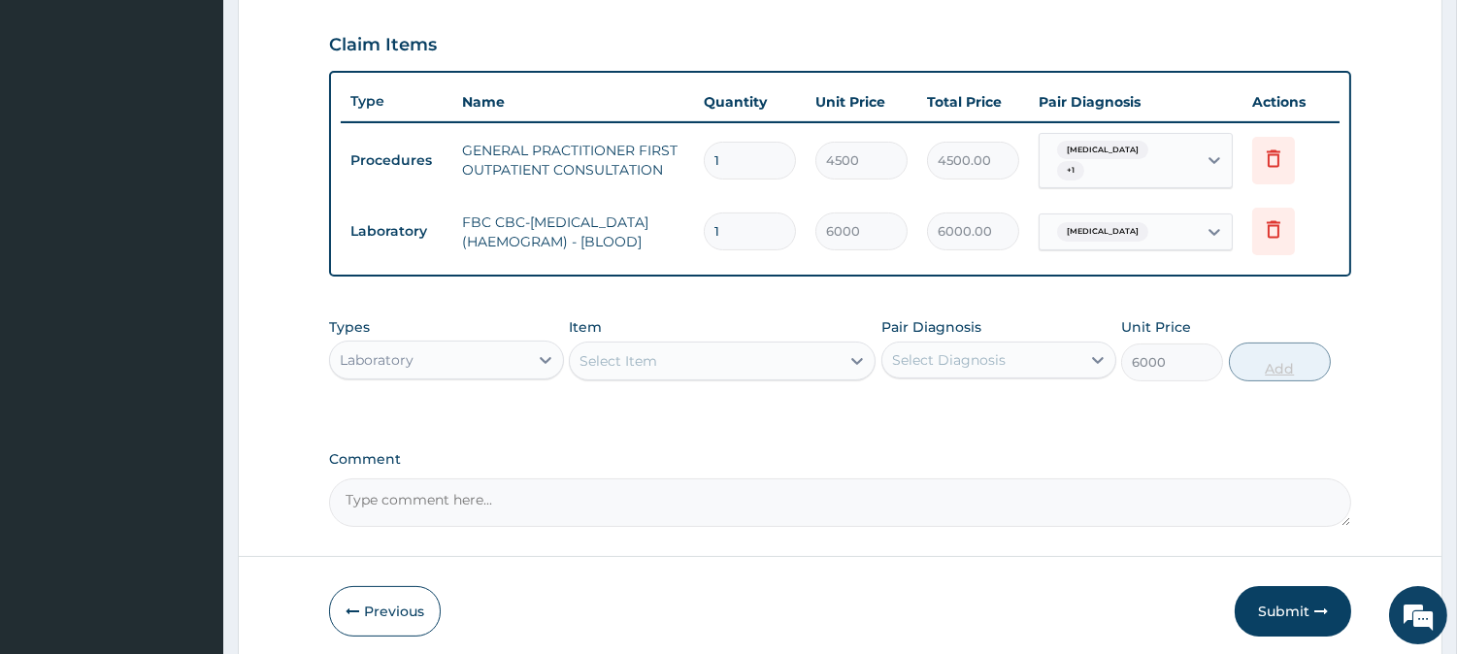
type input "0"
click at [752, 362] on div "Select Item" at bounding box center [705, 361] width 270 height 31
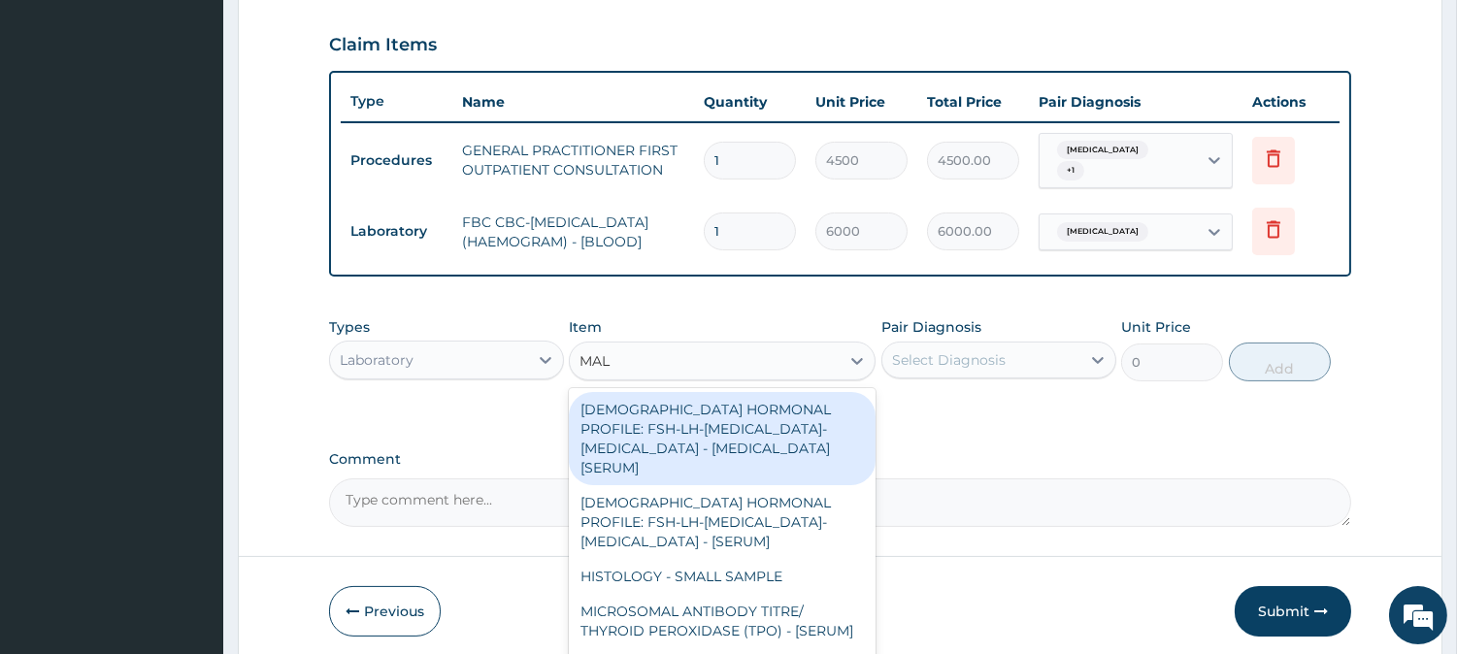
type input "MALA"
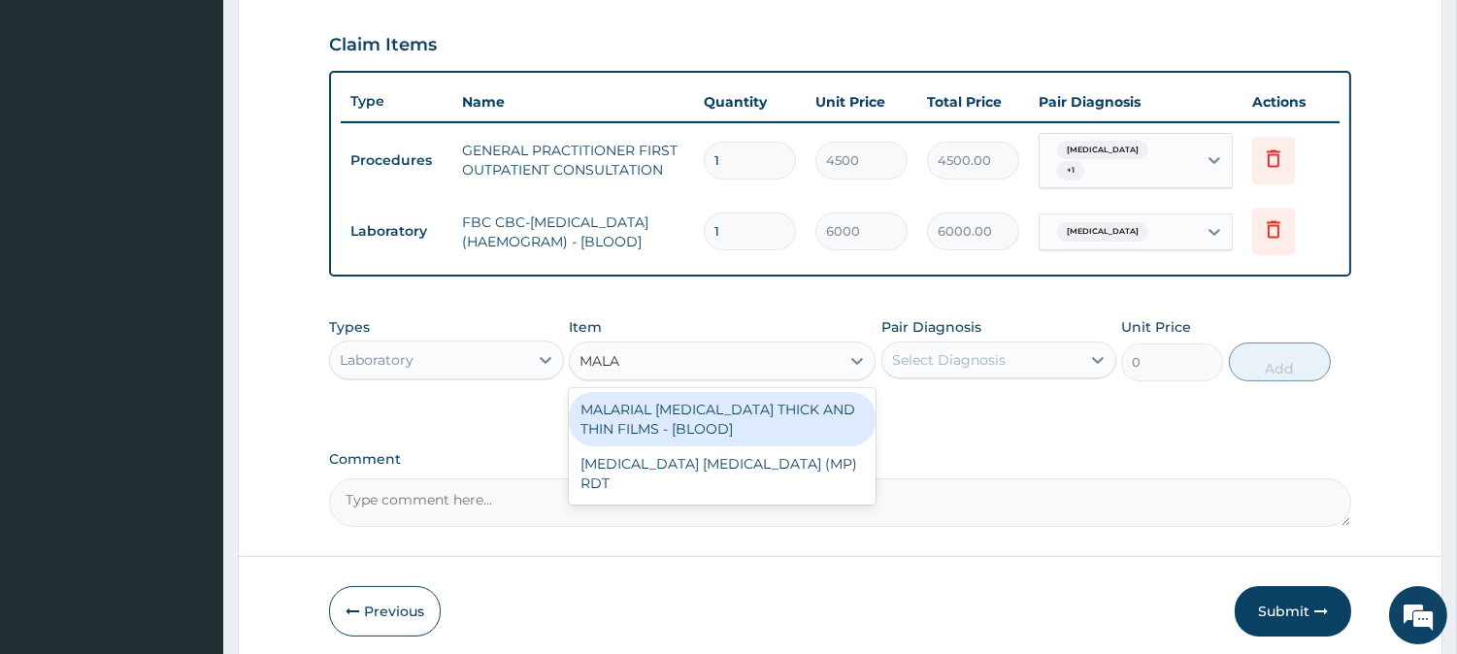
click at [765, 414] on div "MALARIAL [MEDICAL_DATA] THICK AND THIN FILMS - [BLOOD]" at bounding box center [722, 419] width 307 height 54
type input "2625"
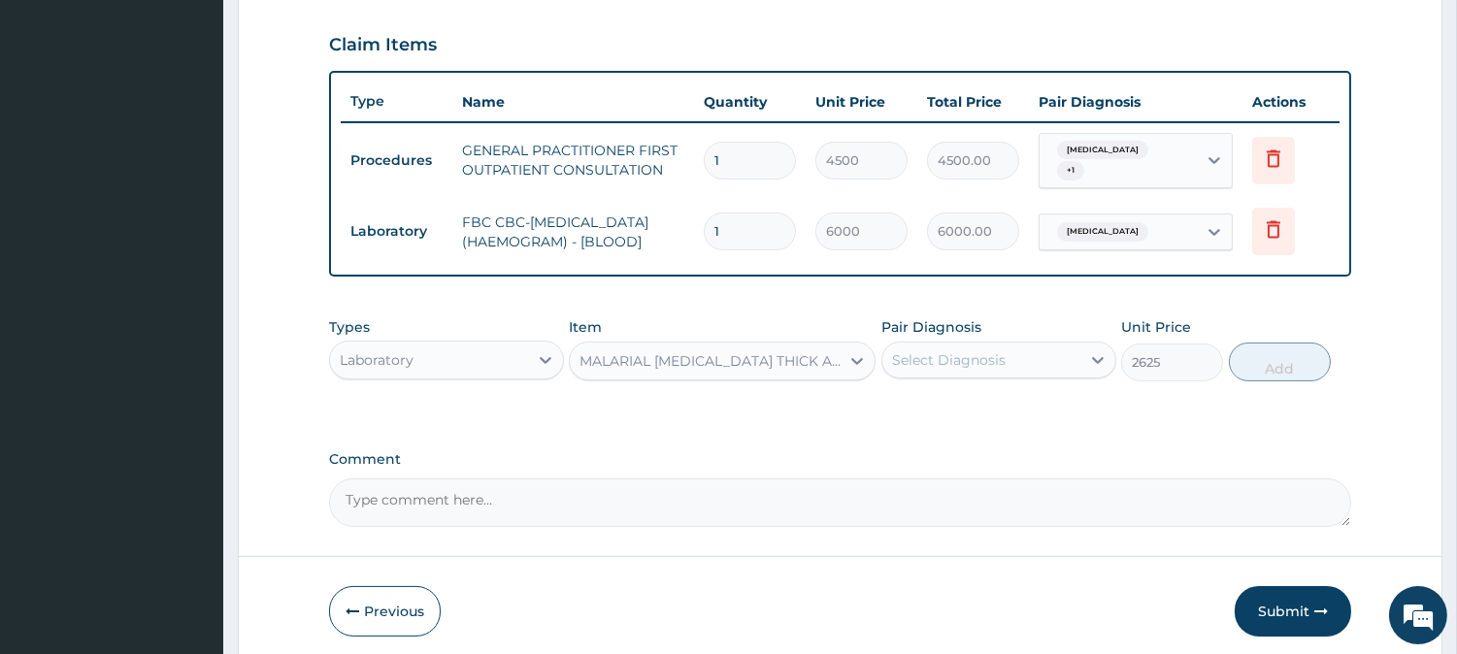
click at [912, 363] on div "Select Diagnosis" at bounding box center [949, 359] width 114 height 19
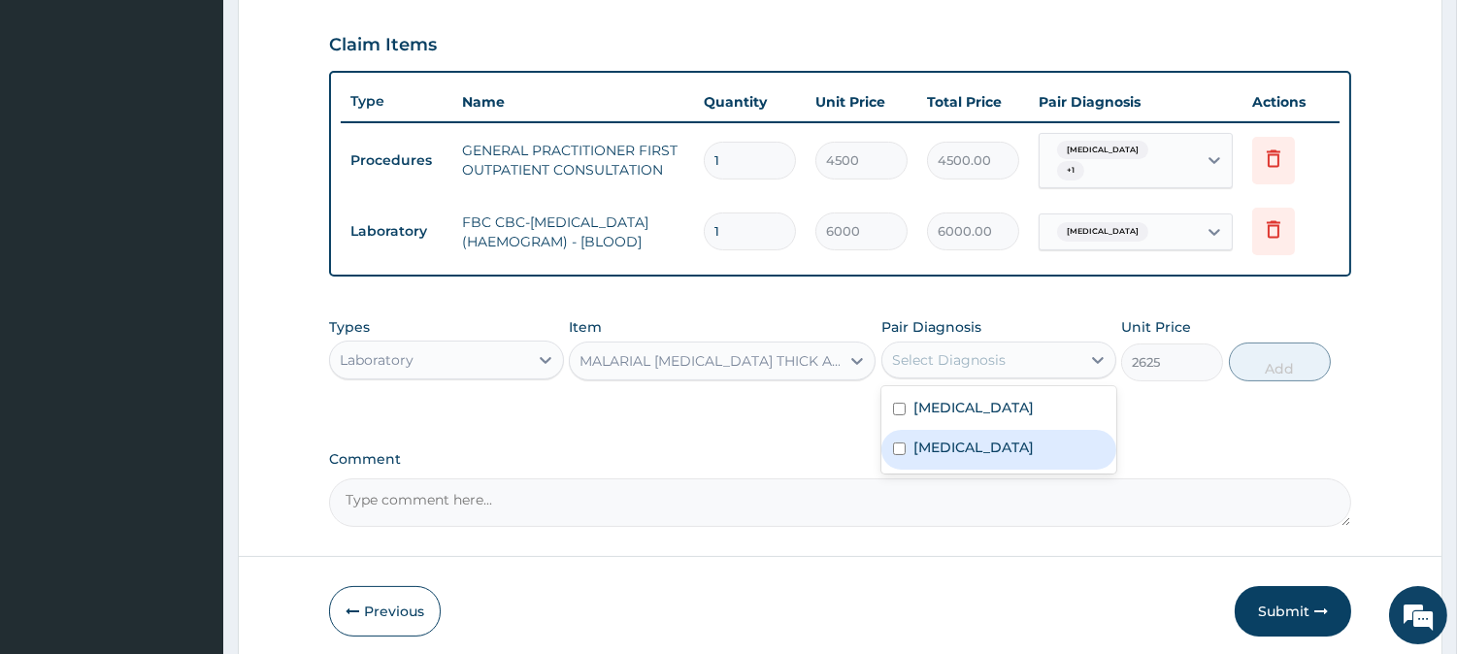
click at [913, 447] on label "[MEDICAL_DATA]" at bounding box center [973, 447] width 120 height 19
checkbox input "true"
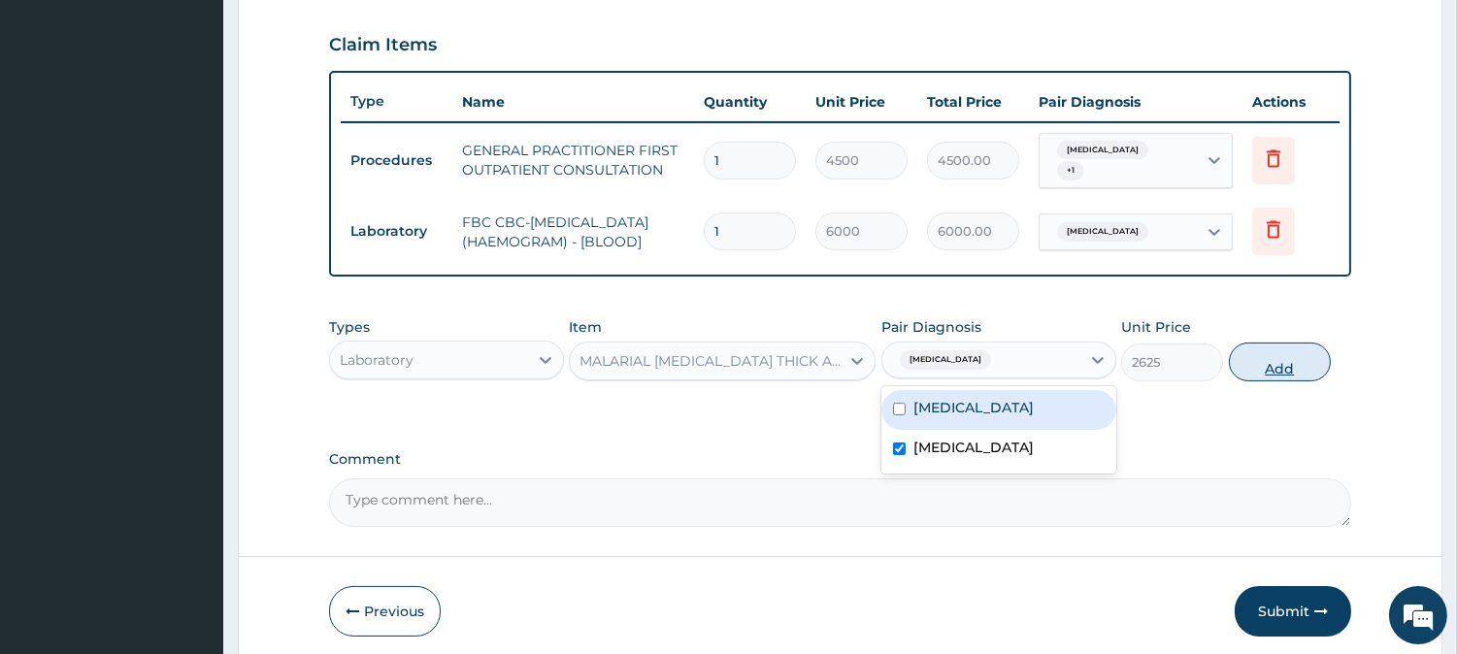
click at [1256, 364] on button "Add" at bounding box center [1280, 362] width 102 height 39
type input "0"
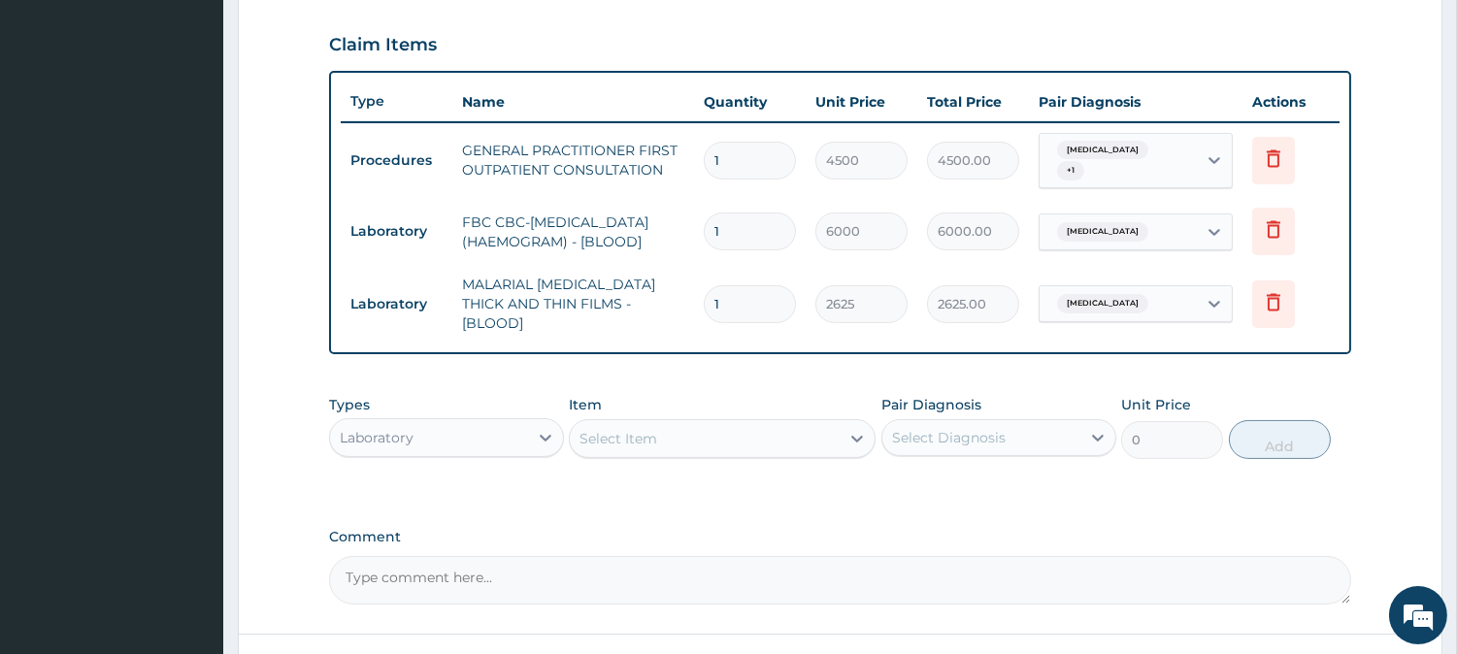
click at [471, 425] on div "Laboratory" at bounding box center [429, 437] width 198 height 31
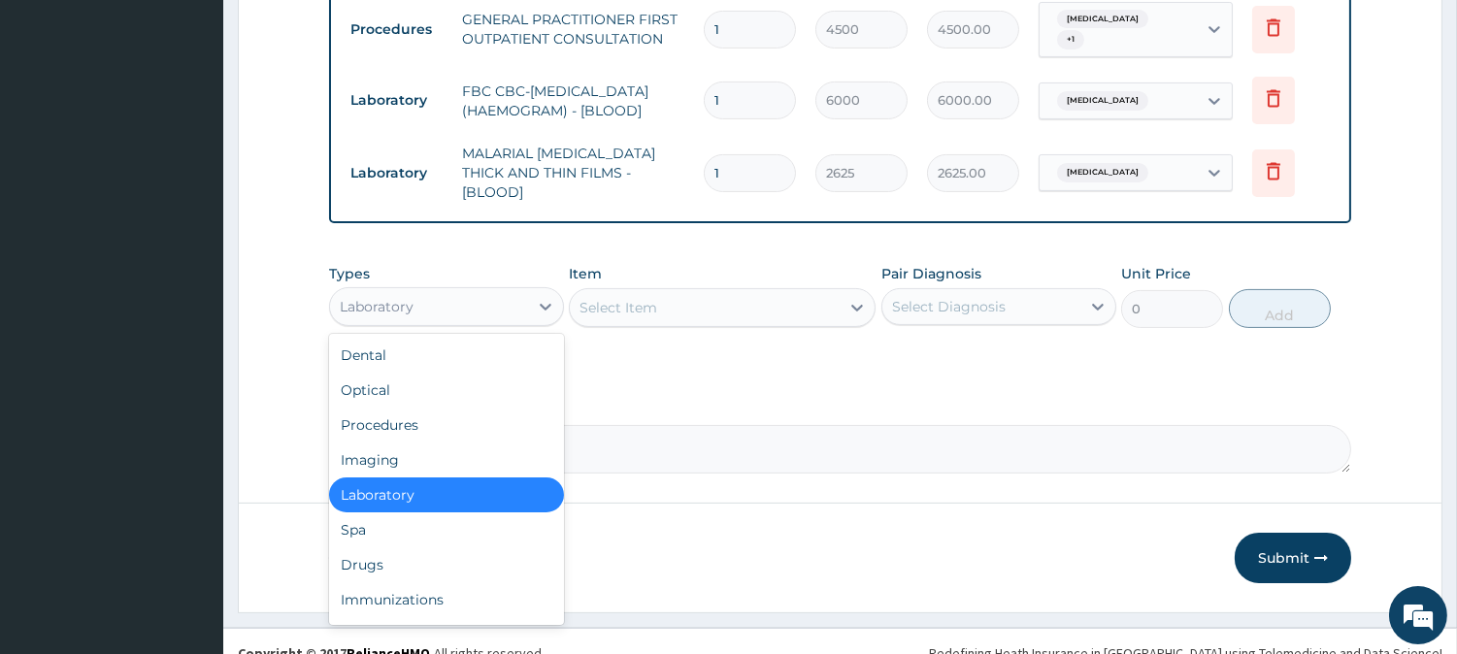
scroll to position [796, 0]
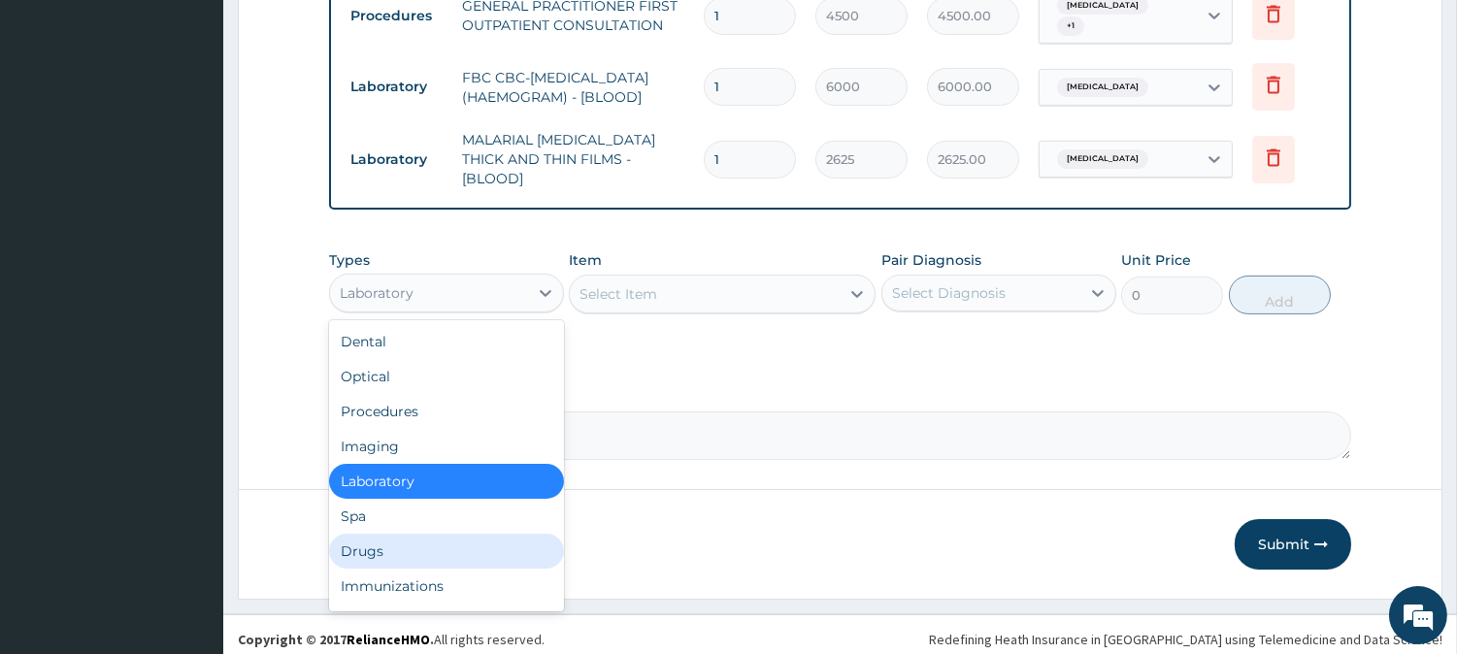
click at [511, 542] on div "Drugs" at bounding box center [446, 551] width 235 height 35
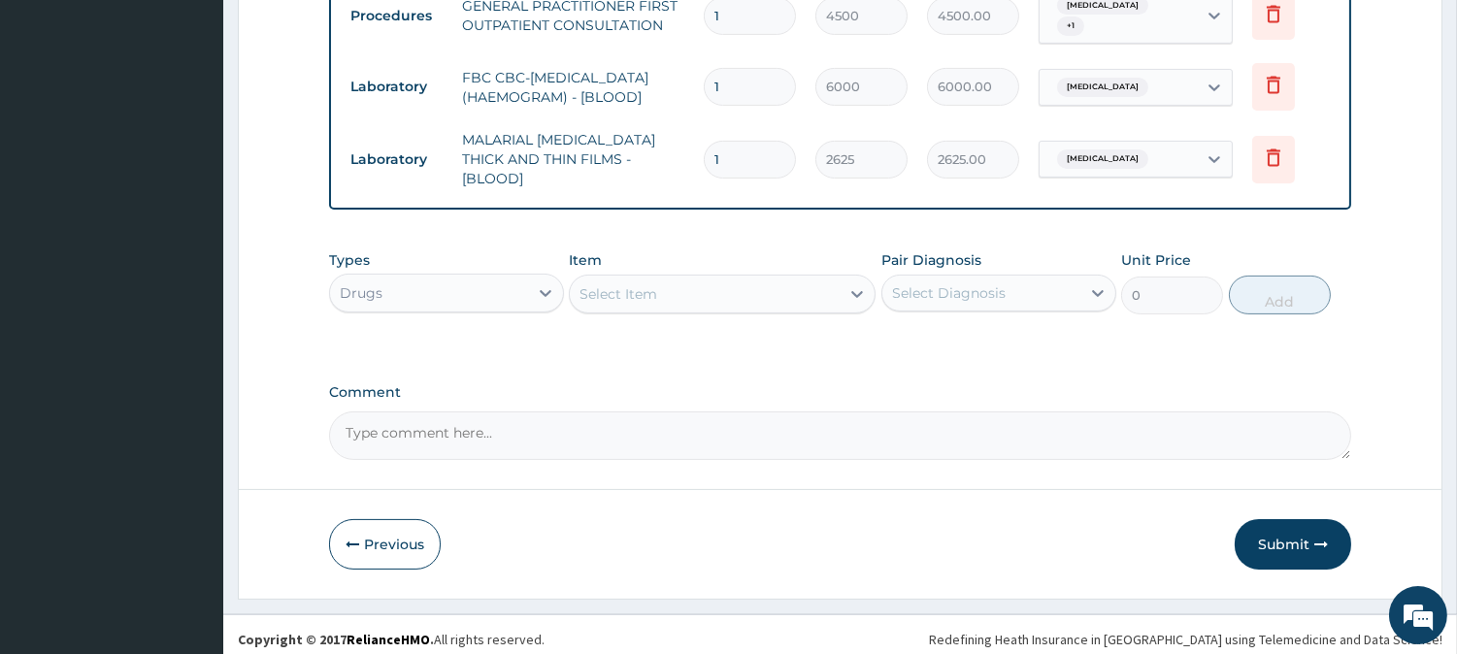
click at [806, 296] on div "Select Item" at bounding box center [705, 294] width 270 height 31
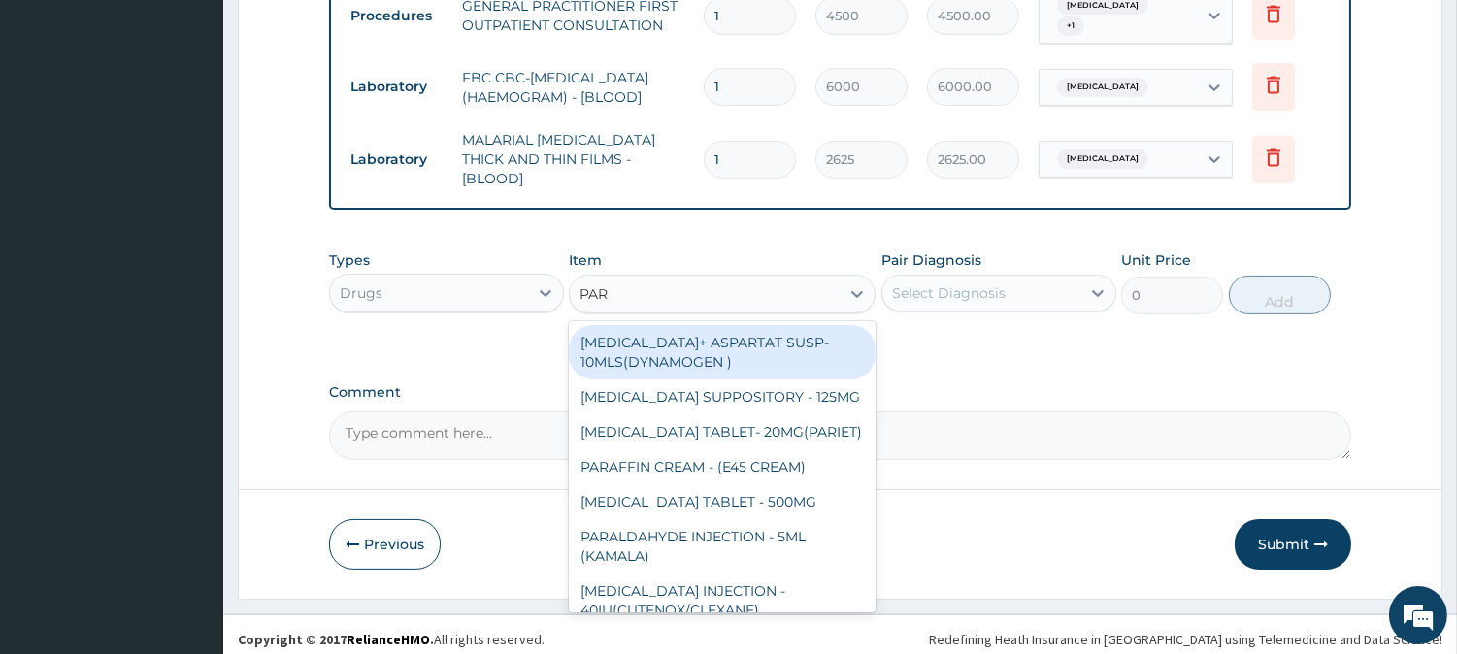
type input "PARA"
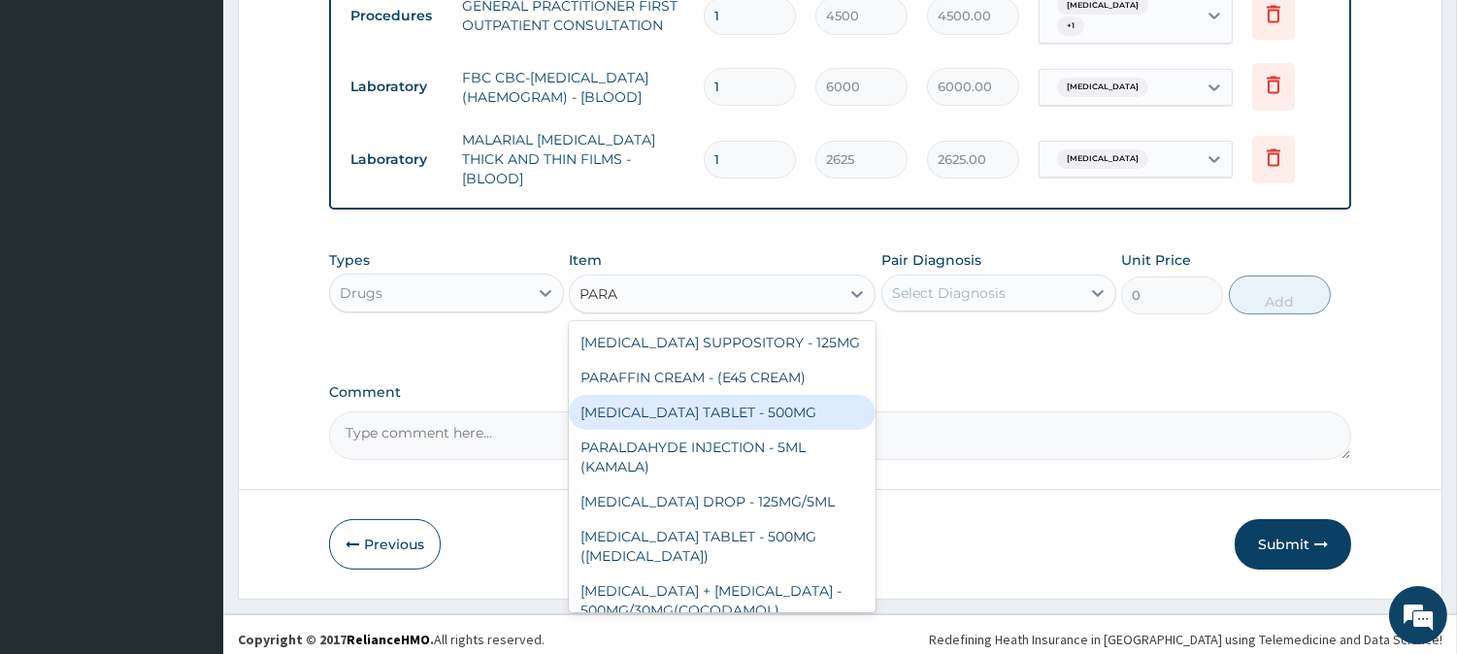
click at [787, 402] on div "[MEDICAL_DATA] TABLET - 500MG" at bounding box center [722, 412] width 307 height 35
type input "38.400000000000006"
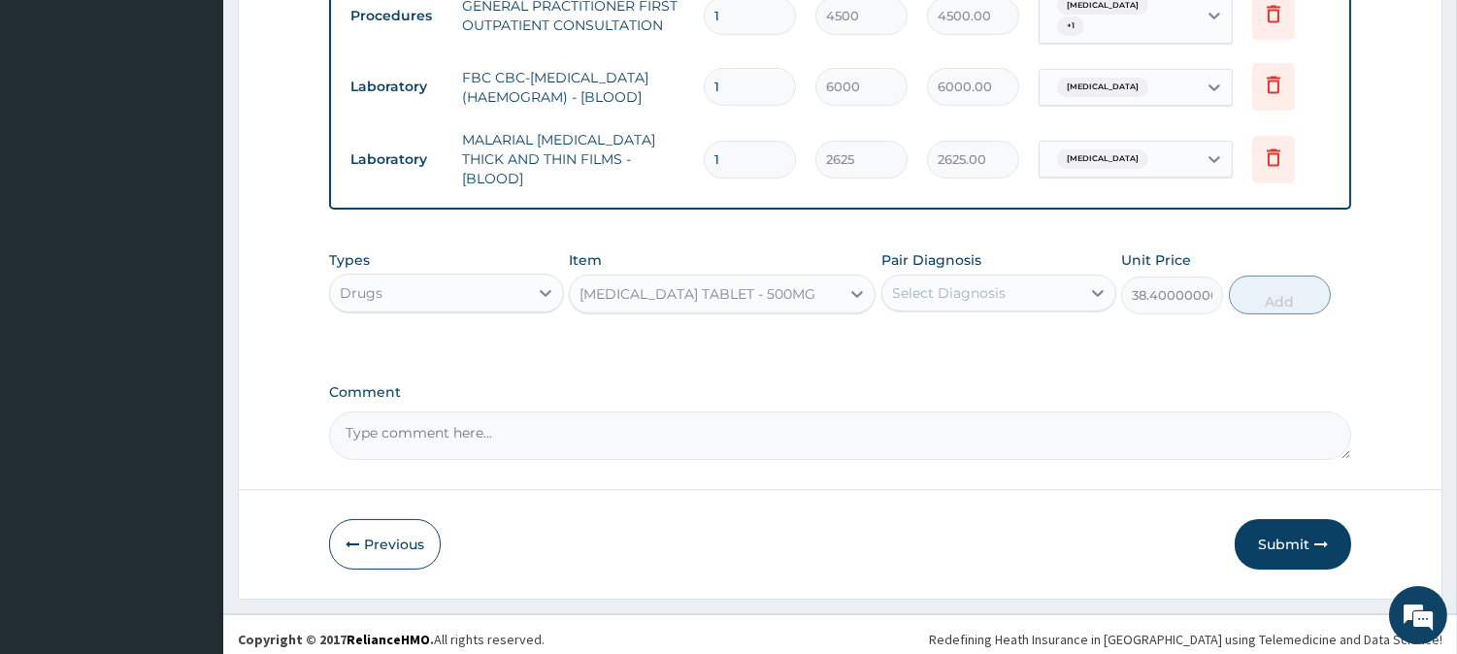
click at [926, 283] on div "Select Diagnosis" at bounding box center [949, 292] width 114 height 19
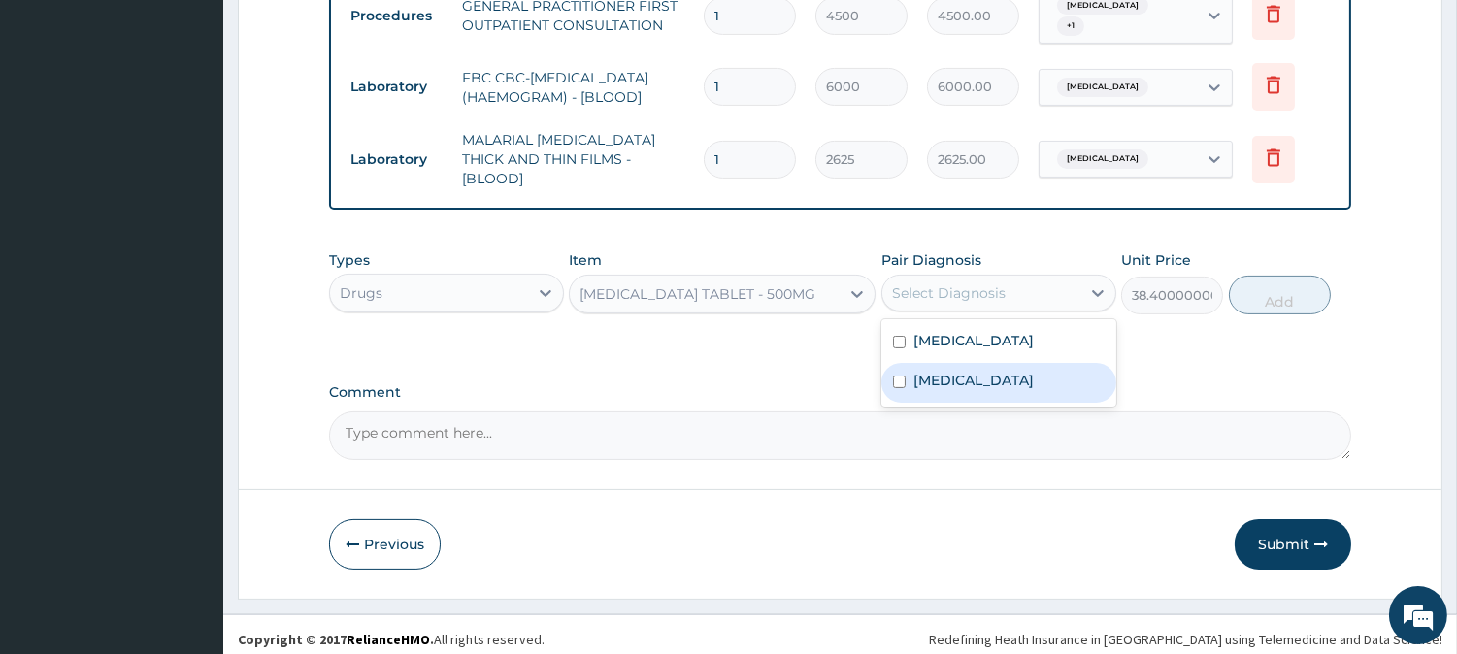
click at [944, 371] on label "[MEDICAL_DATA]" at bounding box center [973, 380] width 120 height 19
checkbox input "true"
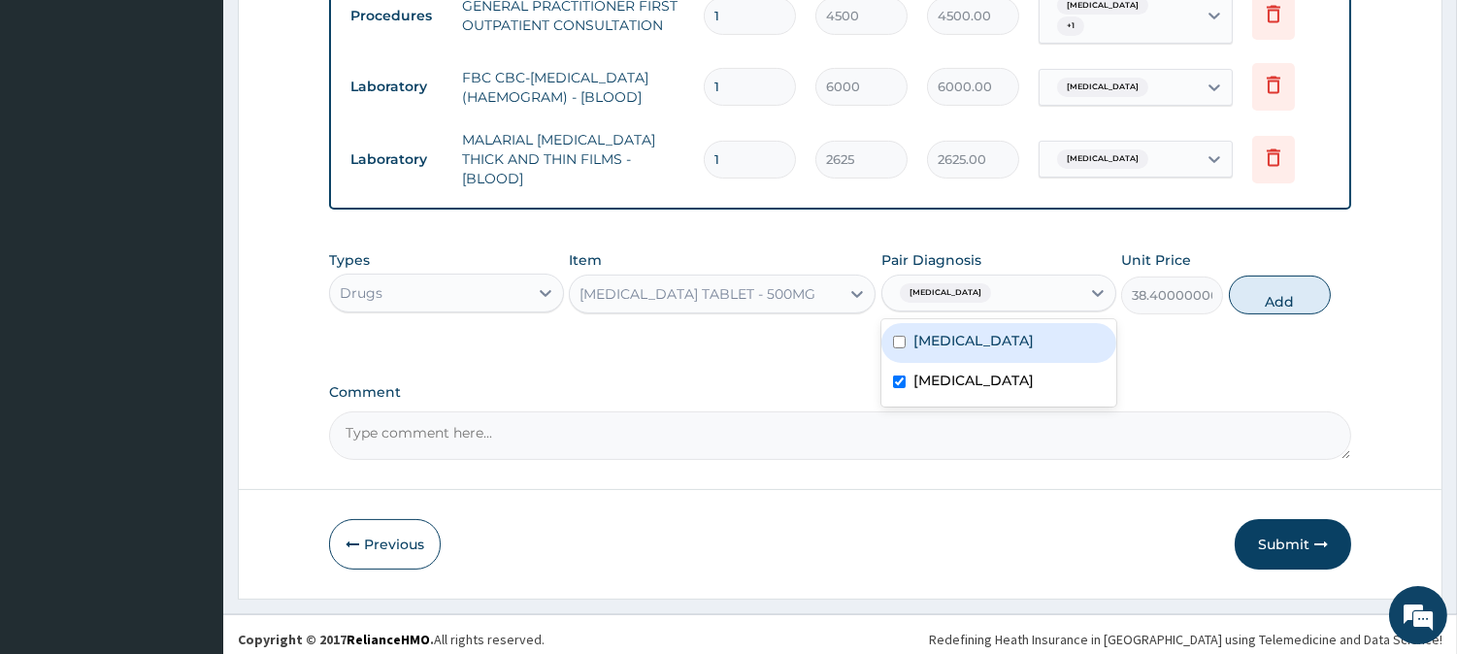
click at [937, 319] on div "Sepsis Malaria" at bounding box center [998, 362] width 235 height 87
click at [943, 323] on div "[MEDICAL_DATA]" at bounding box center [998, 343] width 235 height 40
checkbox input "true"
click at [1295, 293] on button "Add" at bounding box center [1280, 295] width 102 height 39
type input "0"
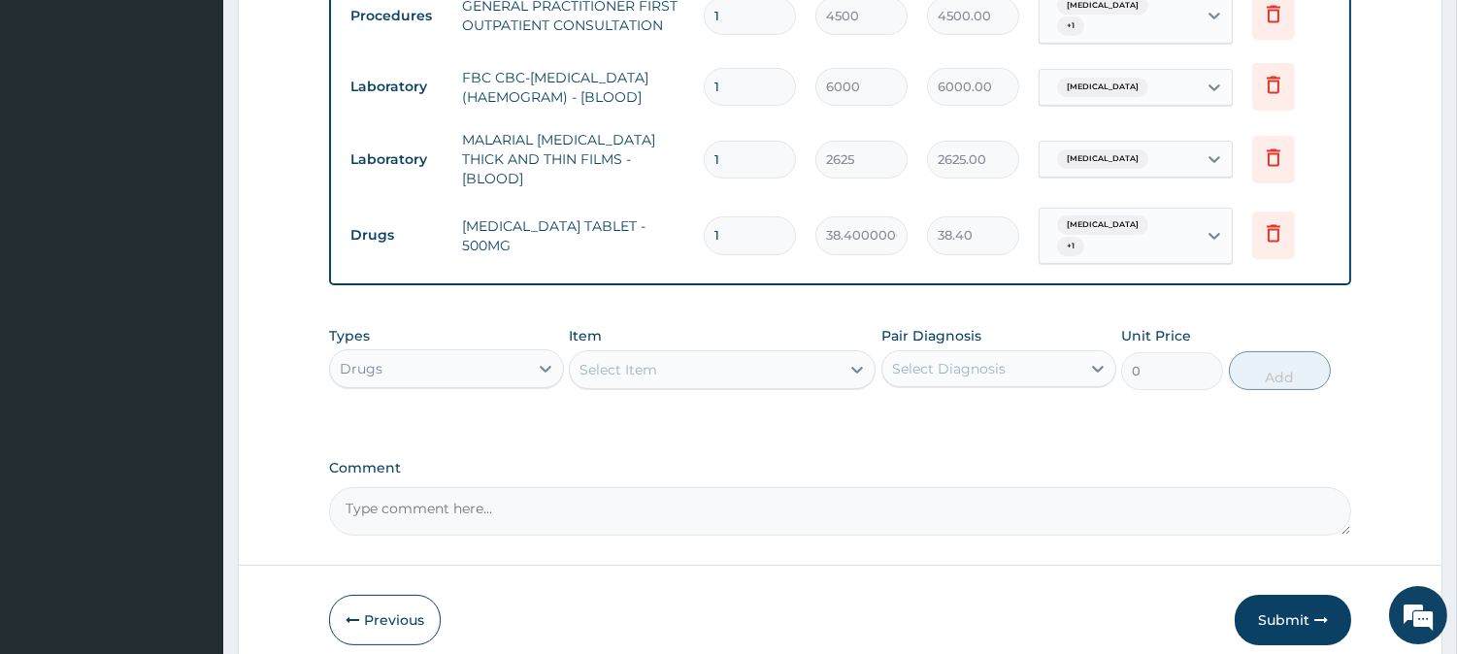
type input "18"
type input "691.20"
type input "18"
click at [802, 354] on div "Select Item" at bounding box center [705, 369] width 270 height 31
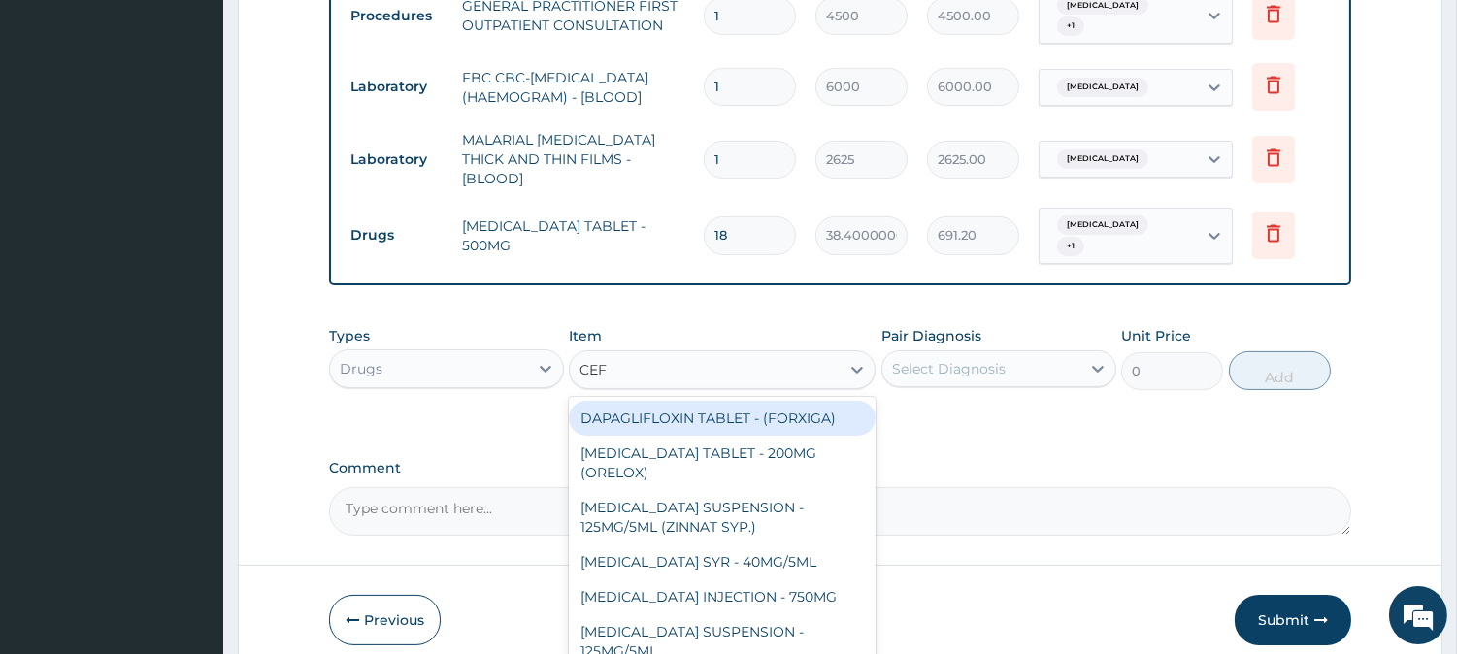
type input "CEFI"
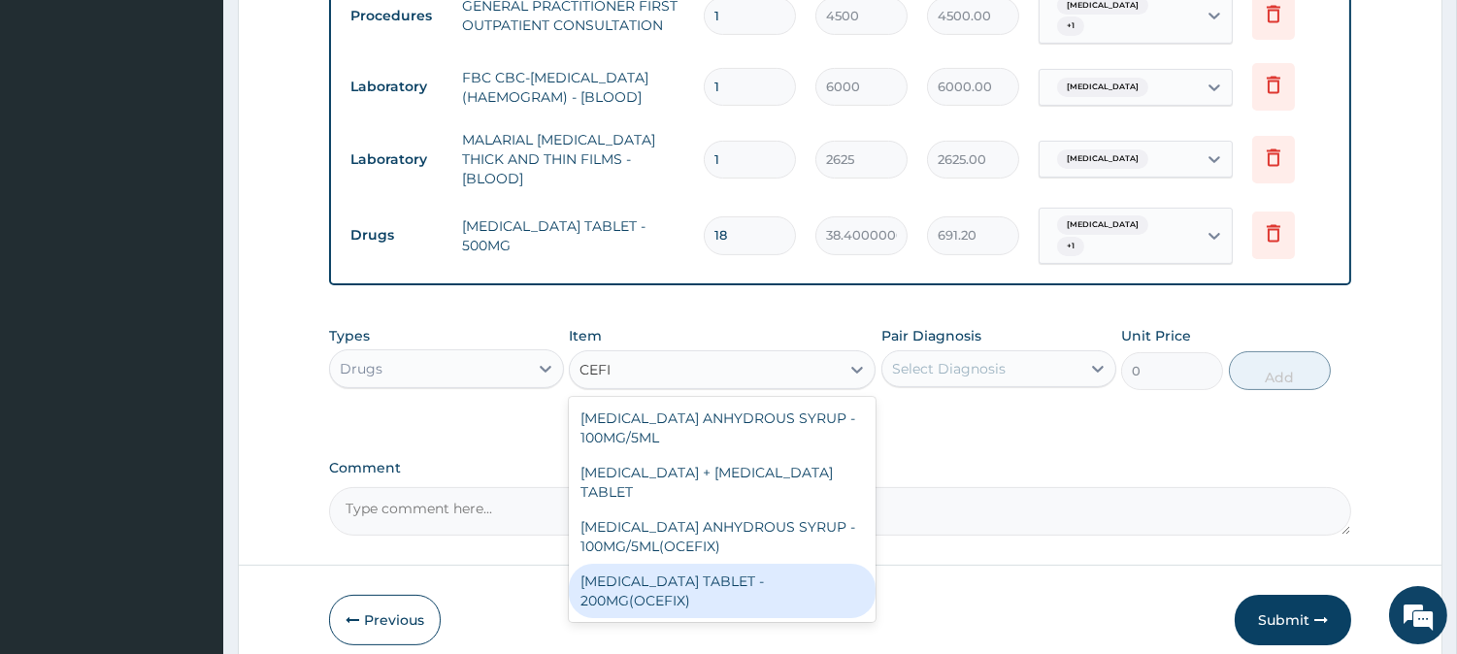
click at [796, 564] on div "[MEDICAL_DATA] TABLET - 200MG(OCEFIX)" at bounding box center [722, 591] width 307 height 54
type input "256"
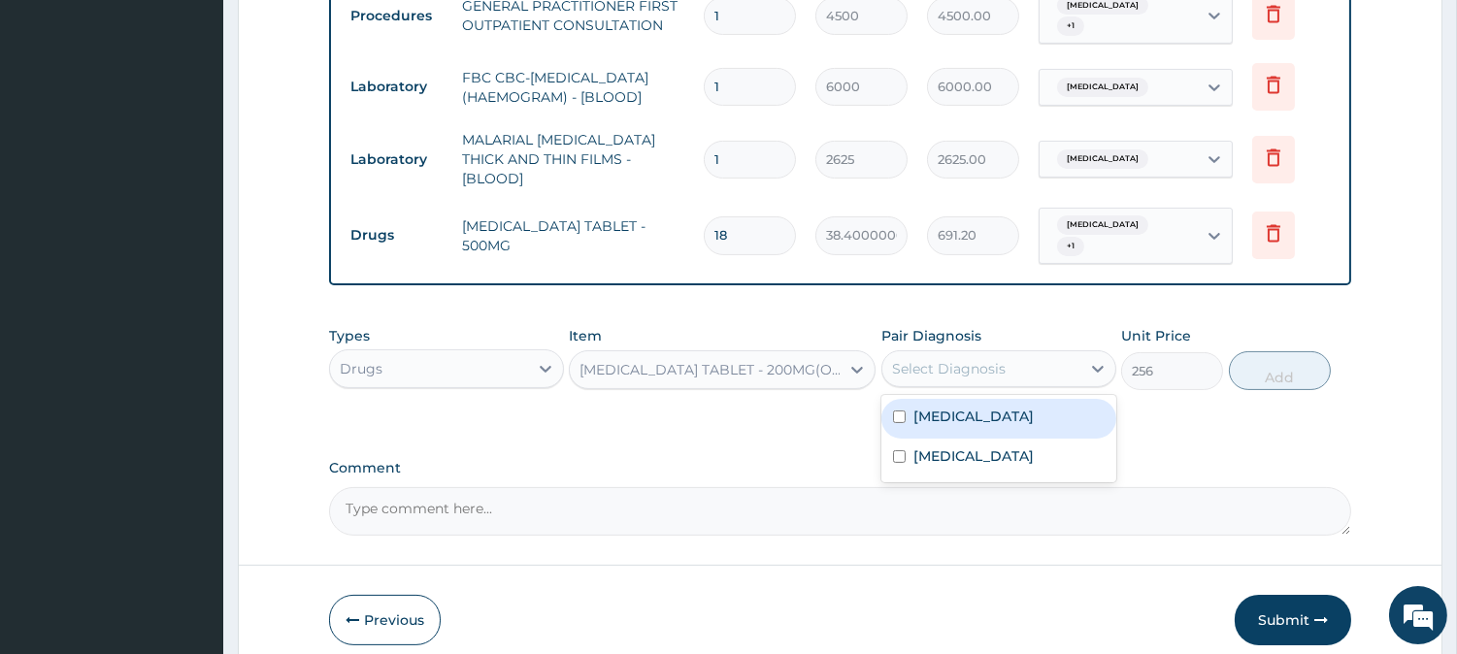
click at [966, 359] on div "Select Diagnosis" at bounding box center [949, 368] width 114 height 19
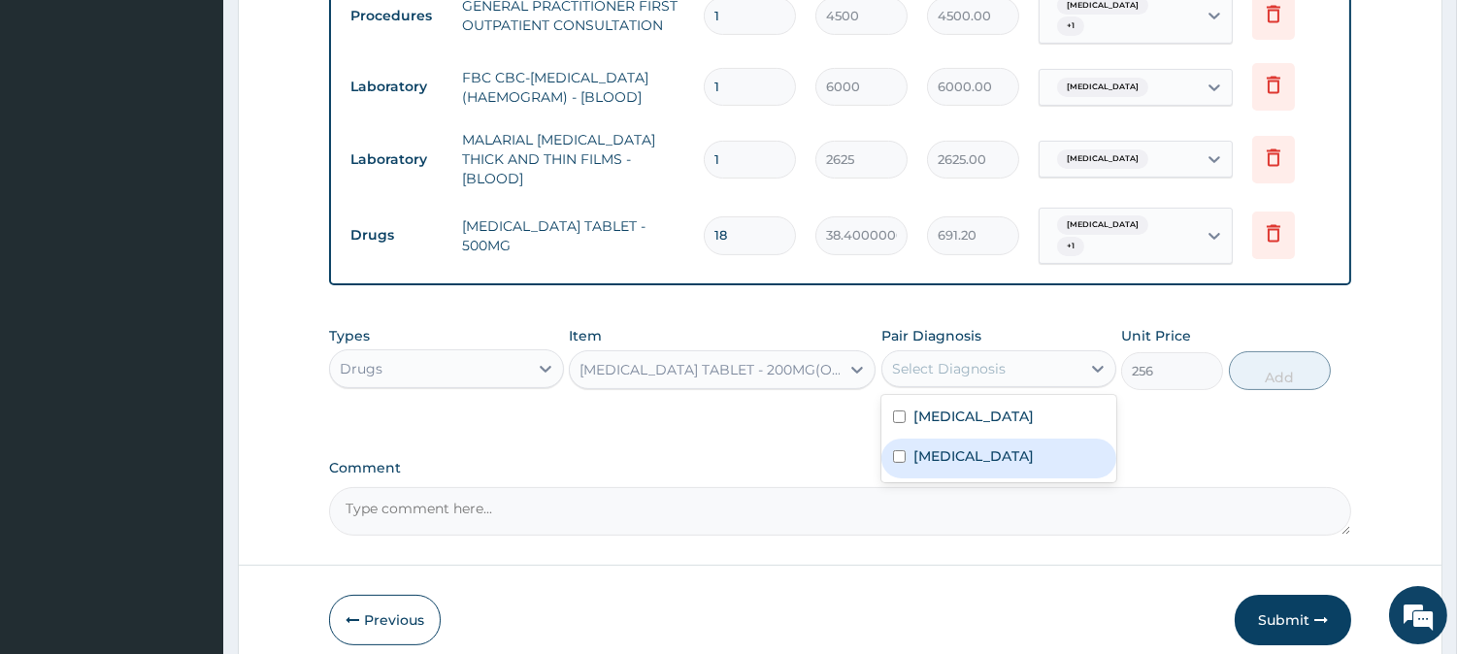
click at [961, 447] on label "[MEDICAL_DATA]" at bounding box center [973, 456] width 120 height 19
checkbox input "true"
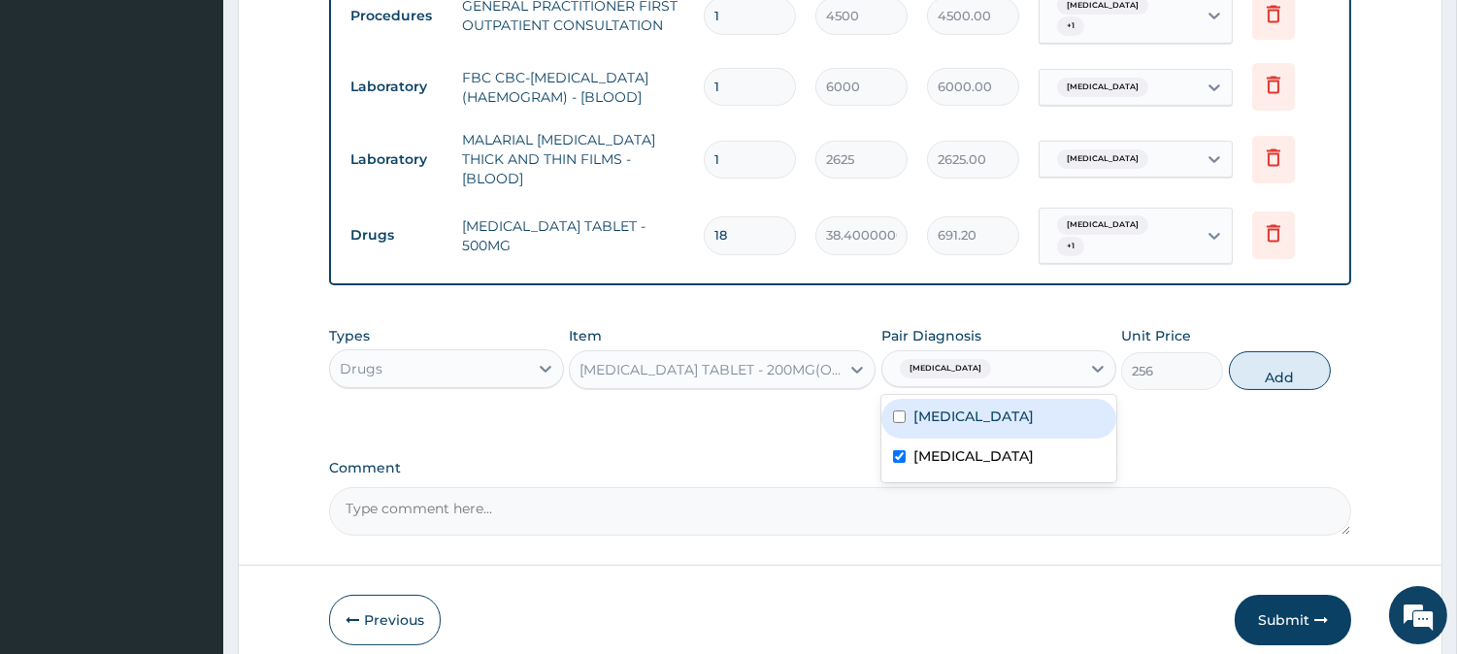
click at [948, 407] on label "[MEDICAL_DATA]" at bounding box center [973, 416] width 120 height 19
checkbox input "true"
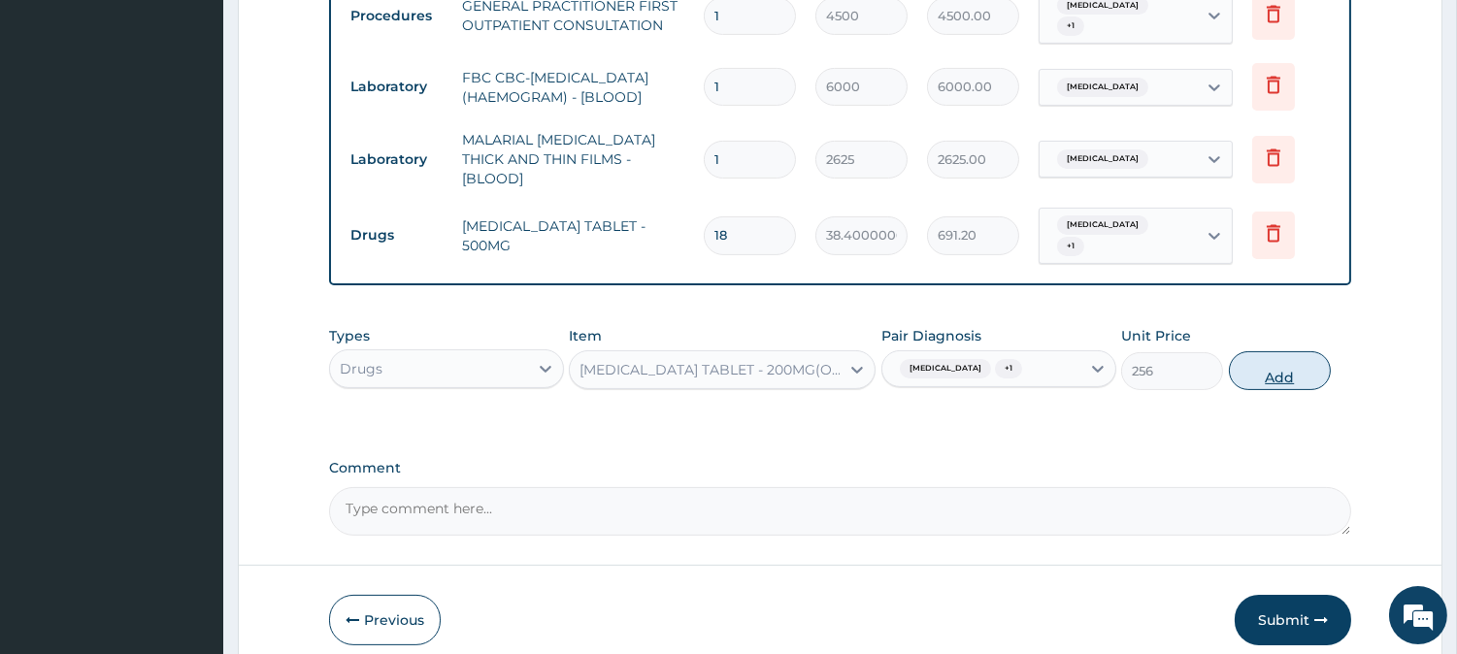
click at [1247, 353] on button "Add" at bounding box center [1280, 370] width 102 height 39
type input "0"
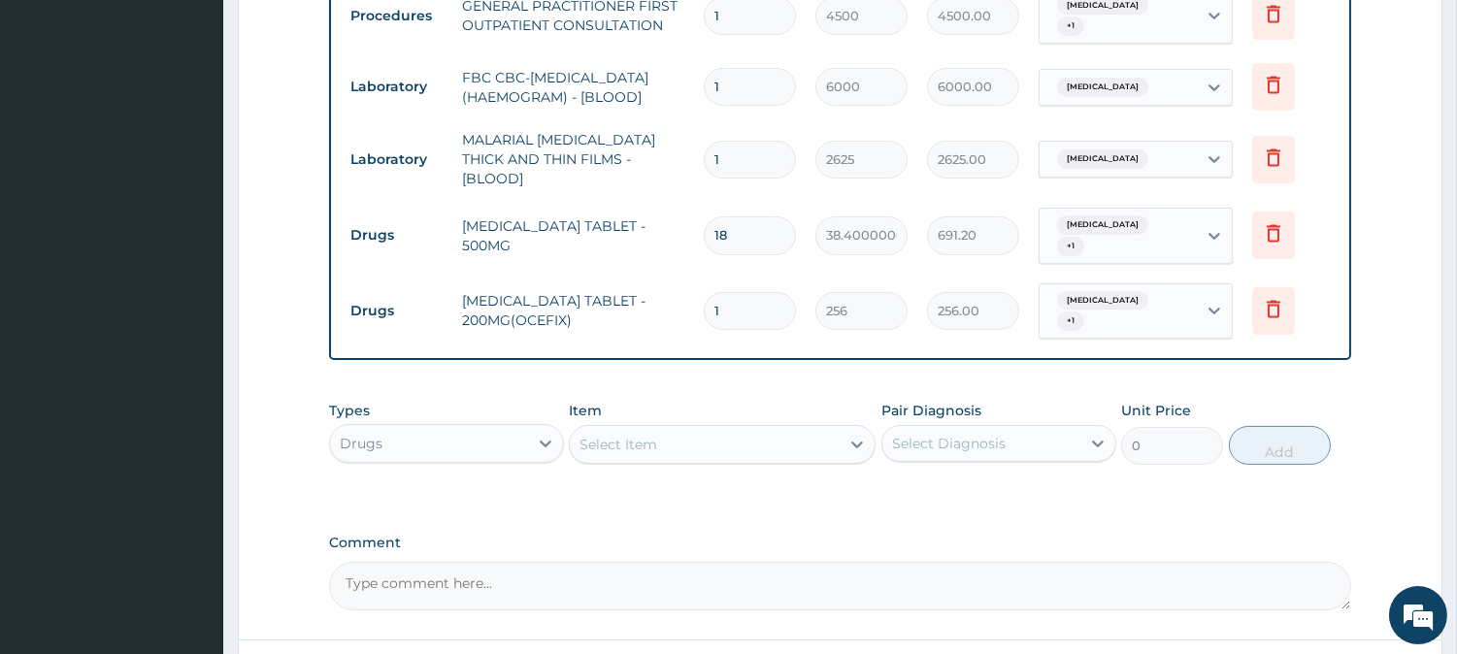
type input "10"
type input "2560.00"
type input "10"
click at [701, 429] on div "Select Item" at bounding box center [705, 444] width 270 height 31
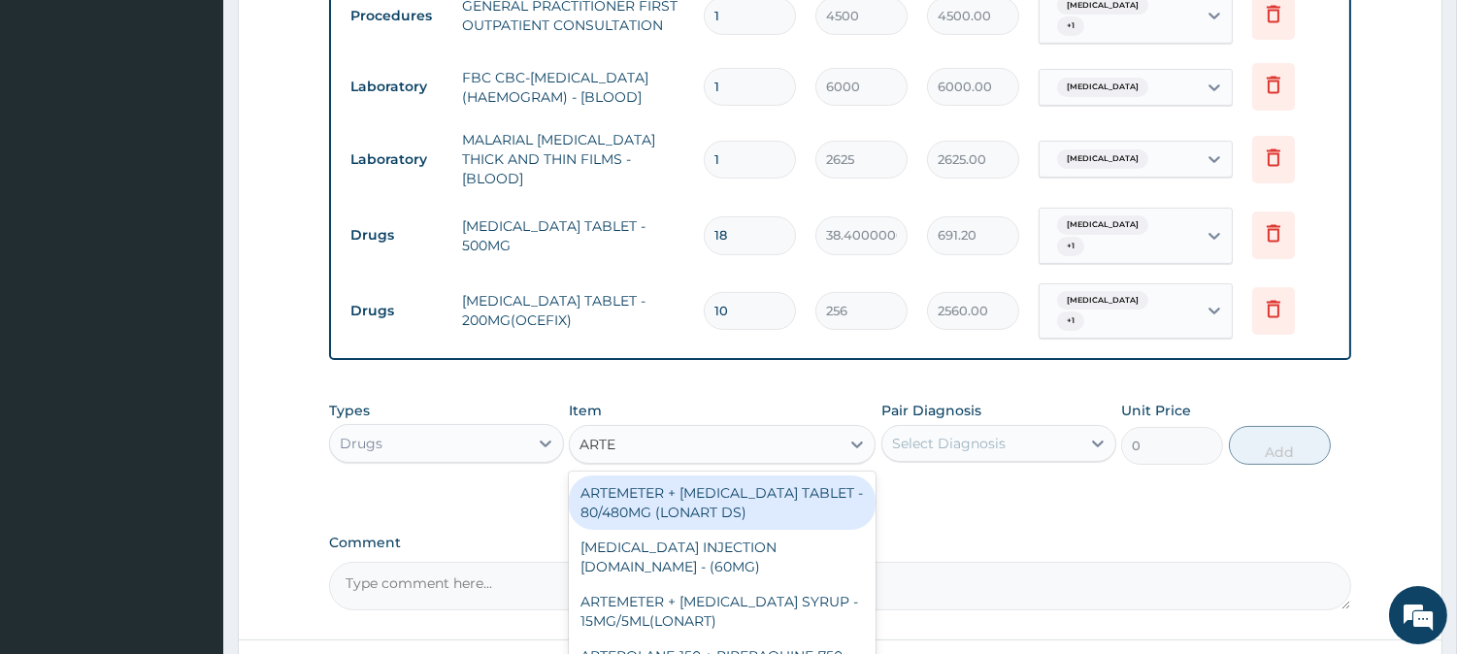
type input "ARTEM"
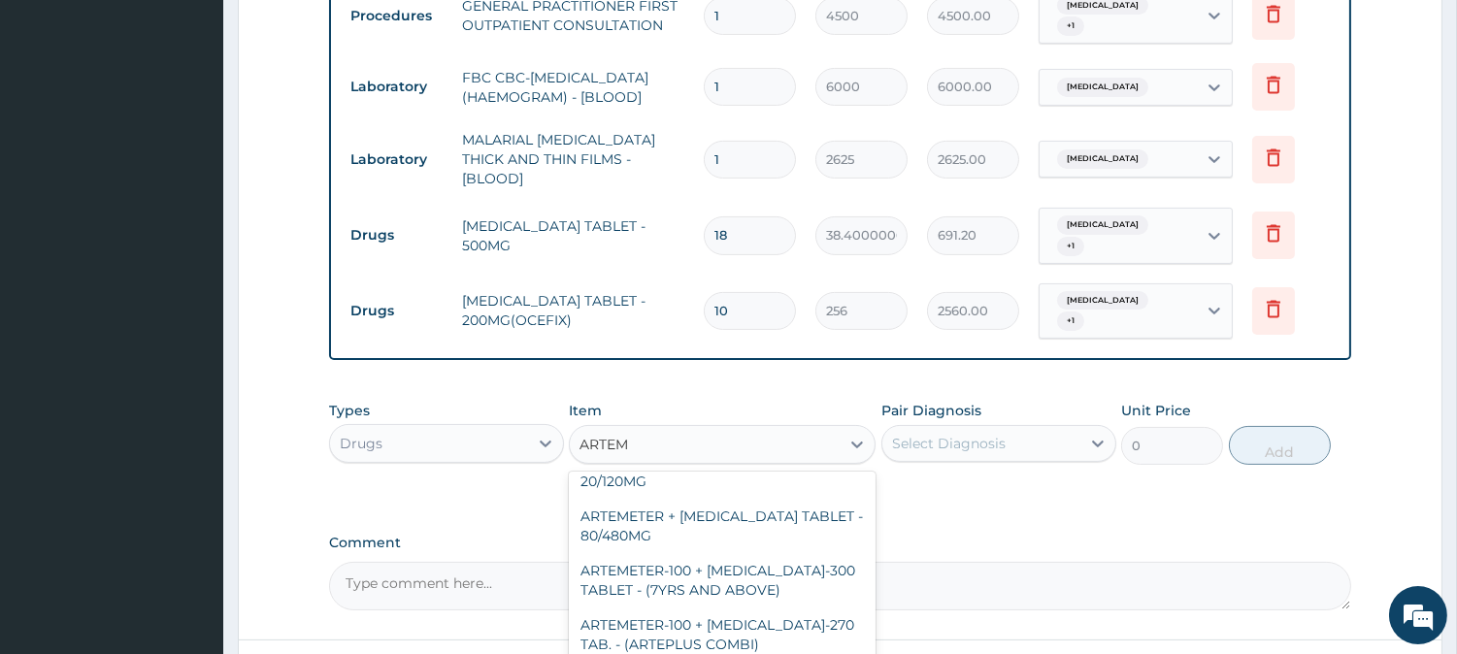
scroll to position [186, 0]
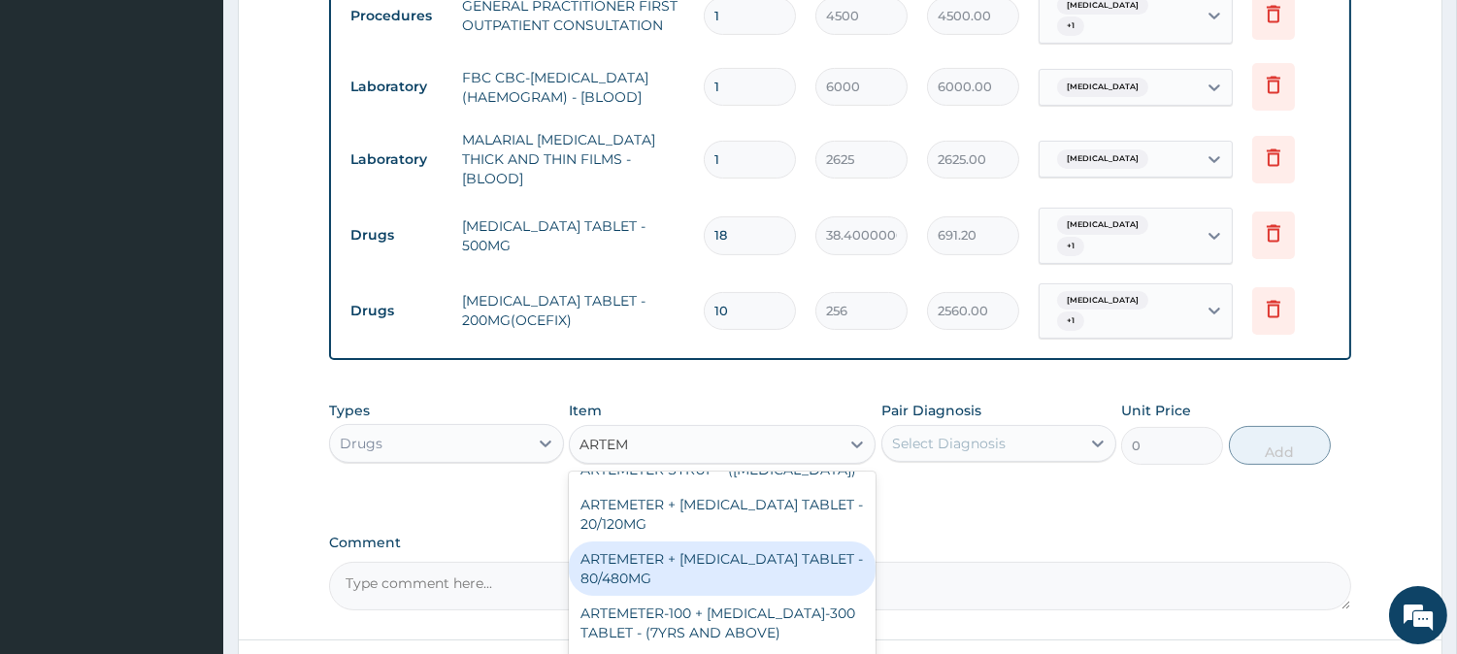
click at [758, 542] on div "ARTEMETER + [MEDICAL_DATA] TABLET - 80/480MG" at bounding box center [722, 569] width 307 height 54
type input "416"
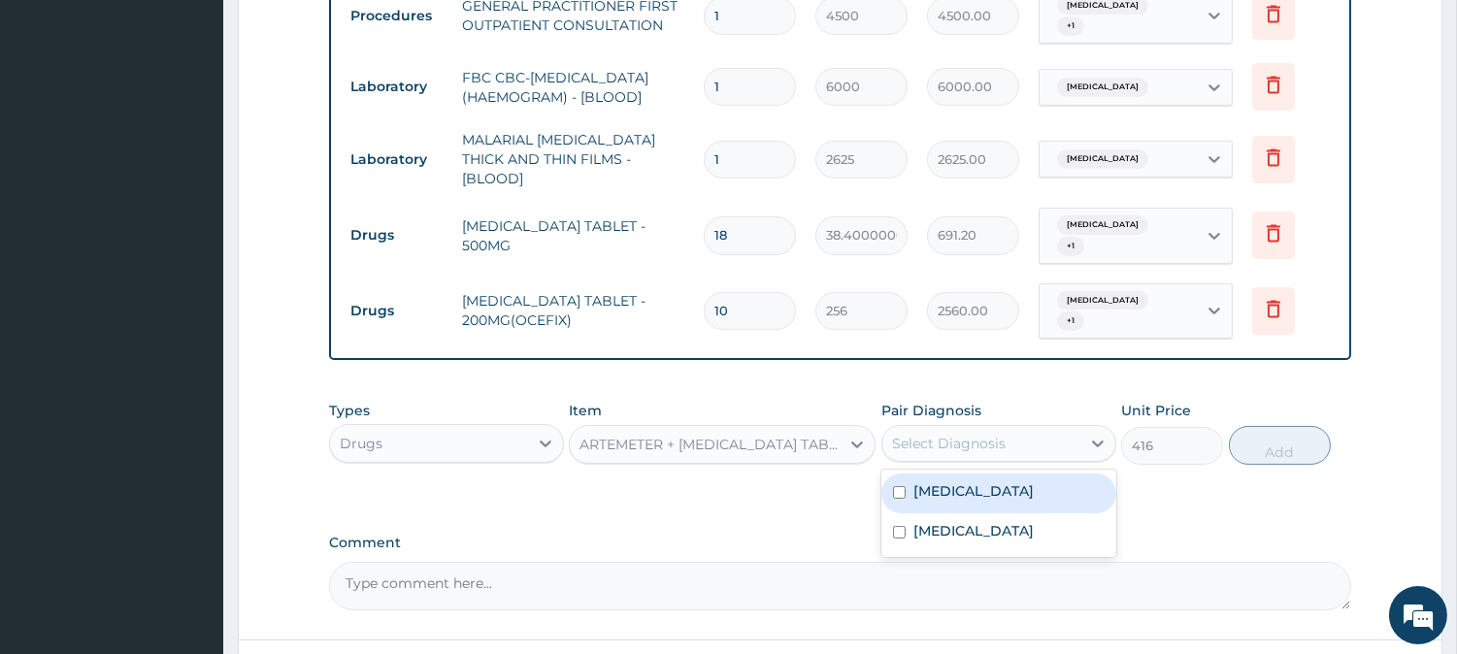
click at [938, 434] on div "Select Diagnosis" at bounding box center [949, 443] width 114 height 19
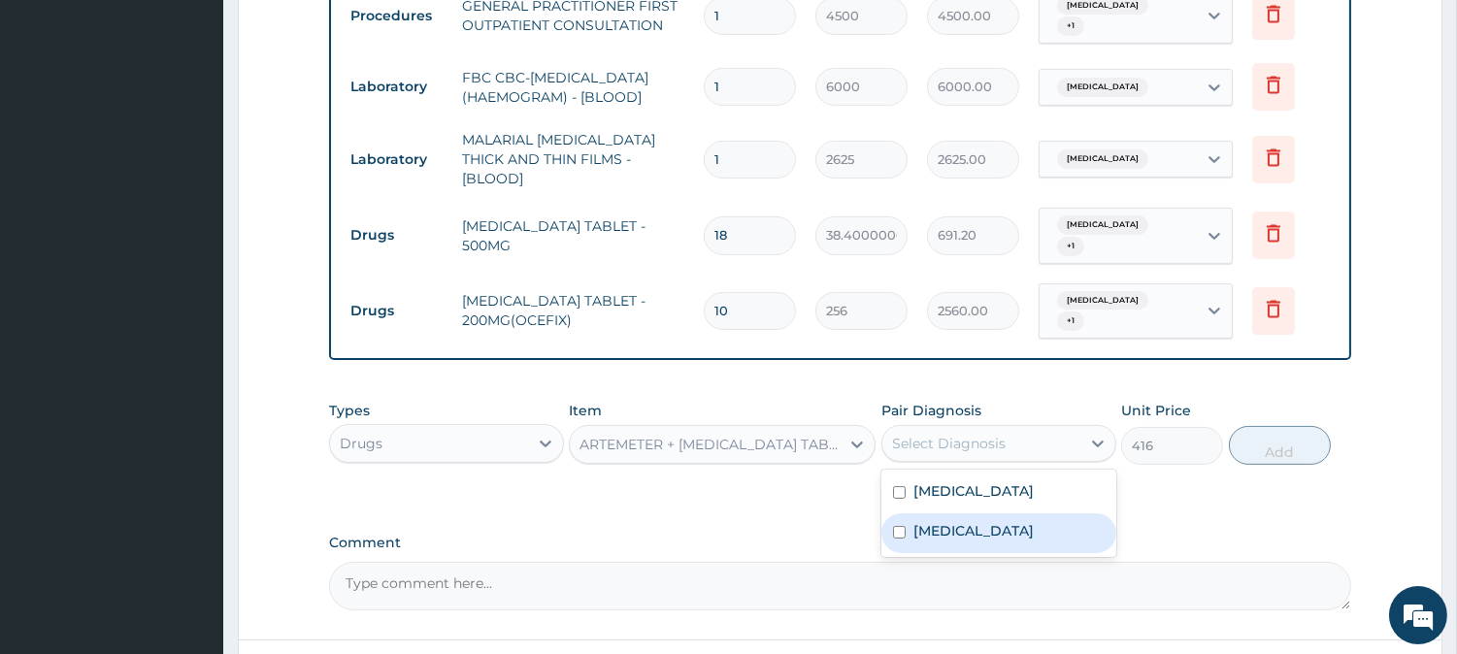
click at [943, 521] on label "[MEDICAL_DATA]" at bounding box center [973, 530] width 120 height 19
checkbox input "true"
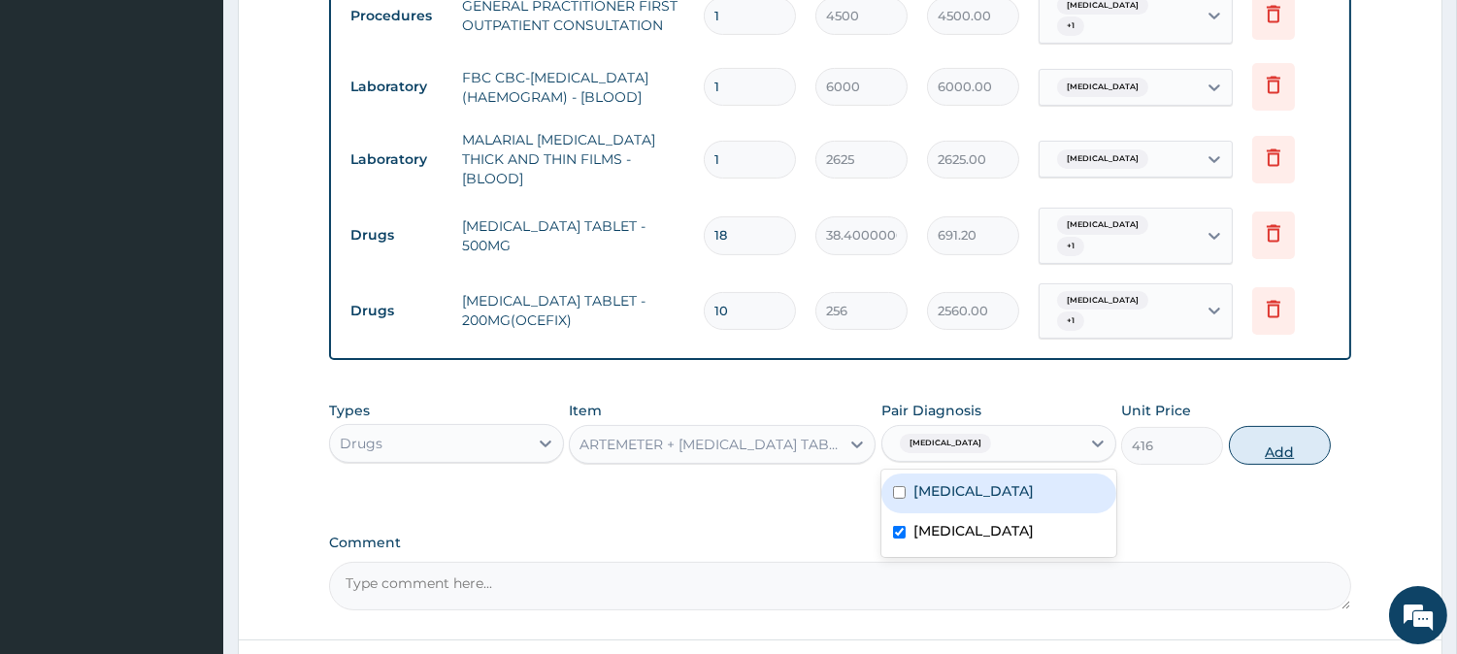
click at [1266, 426] on button "Add" at bounding box center [1280, 445] width 102 height 39
type input "0"
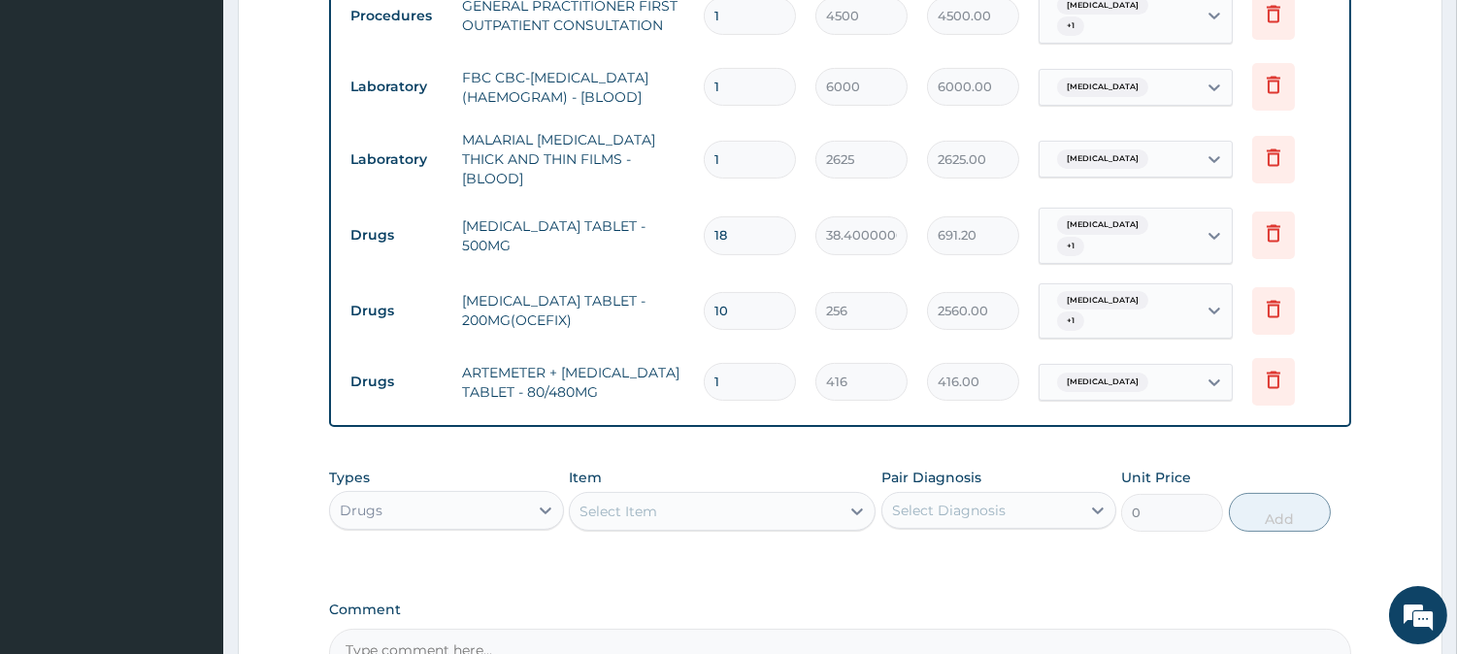
type input "0.00"
type input "6"
type input "2496.00"
type input "6"
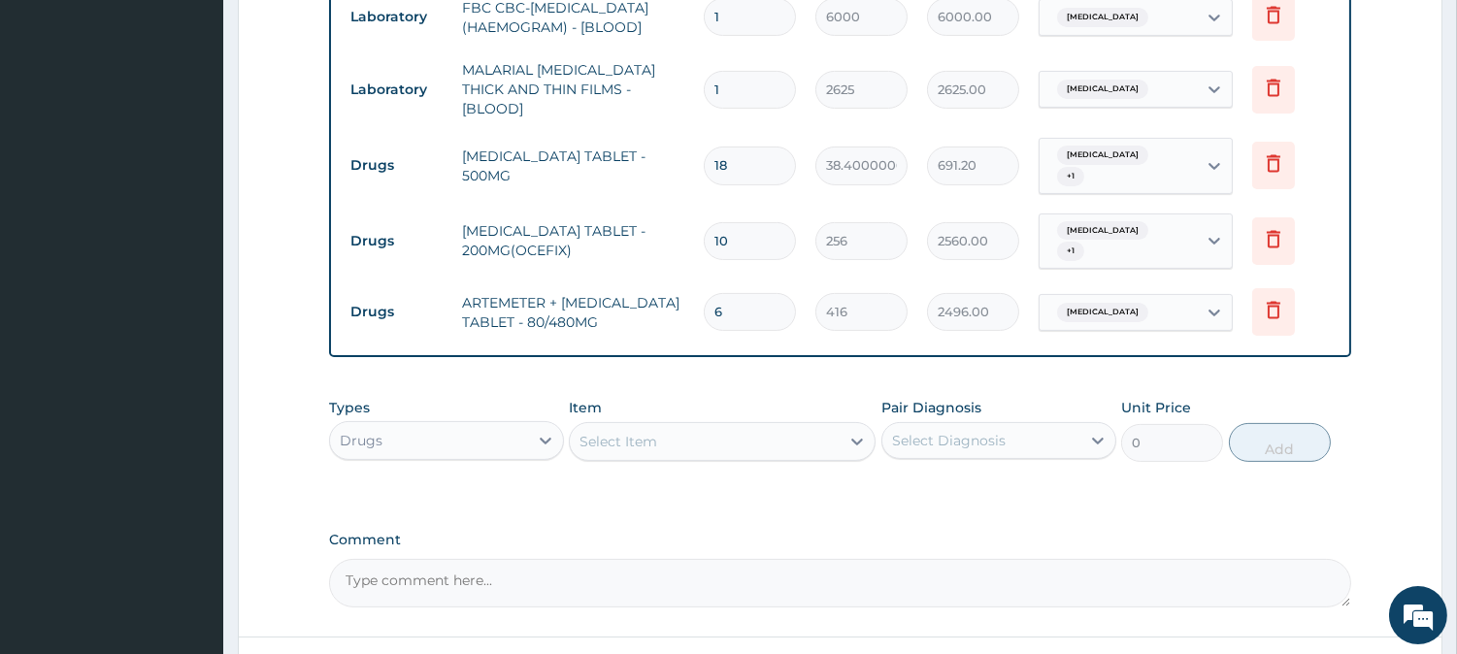
scroll to position [976, 0]
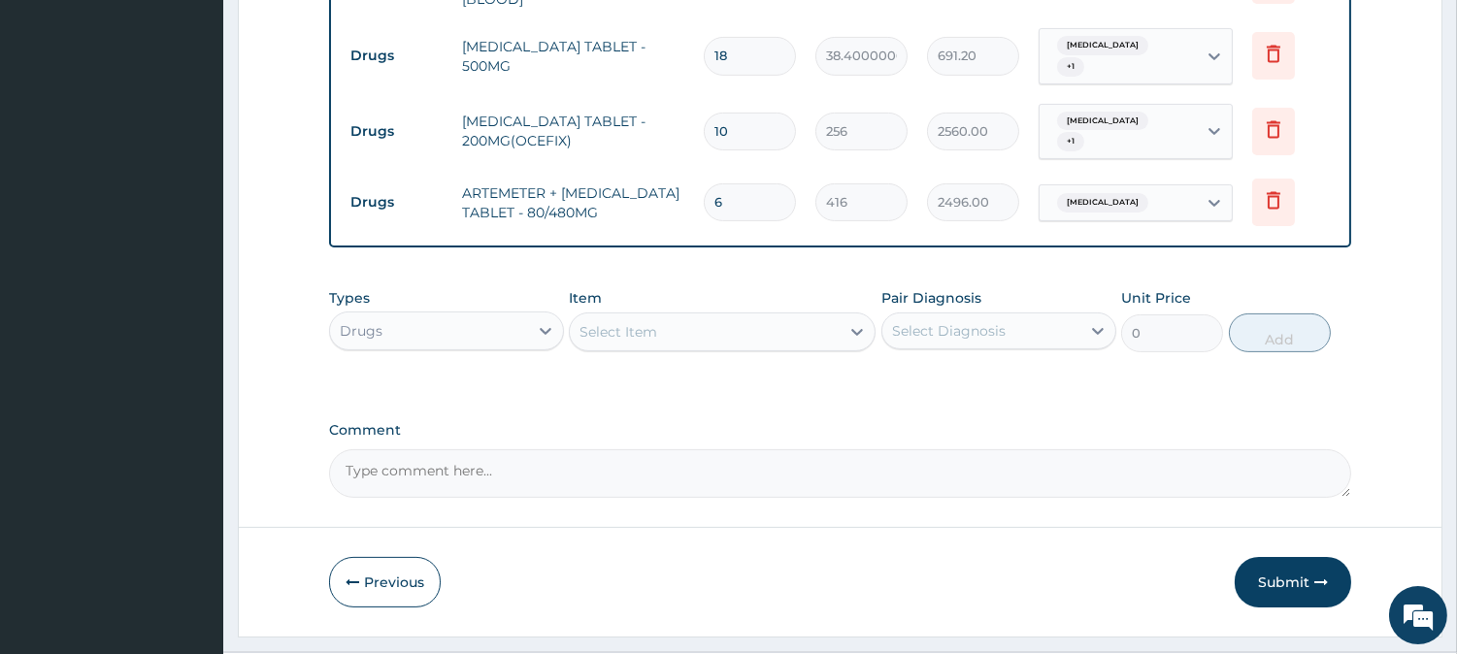
click at [471, 315] on div "Drugs" at bounding box center [429, 330] width 198 height 31
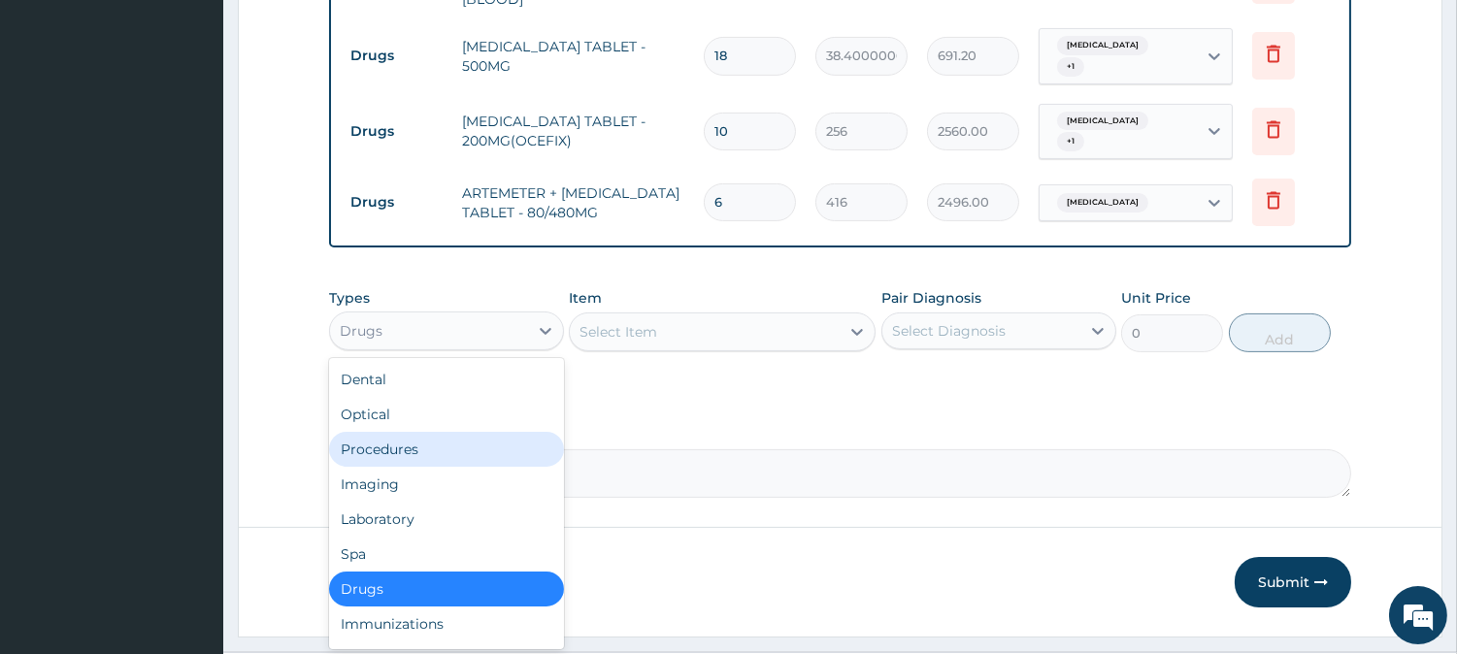
click at [493, 432] on div "Procedures" at bounding box center [446, 449] width 235 height 35
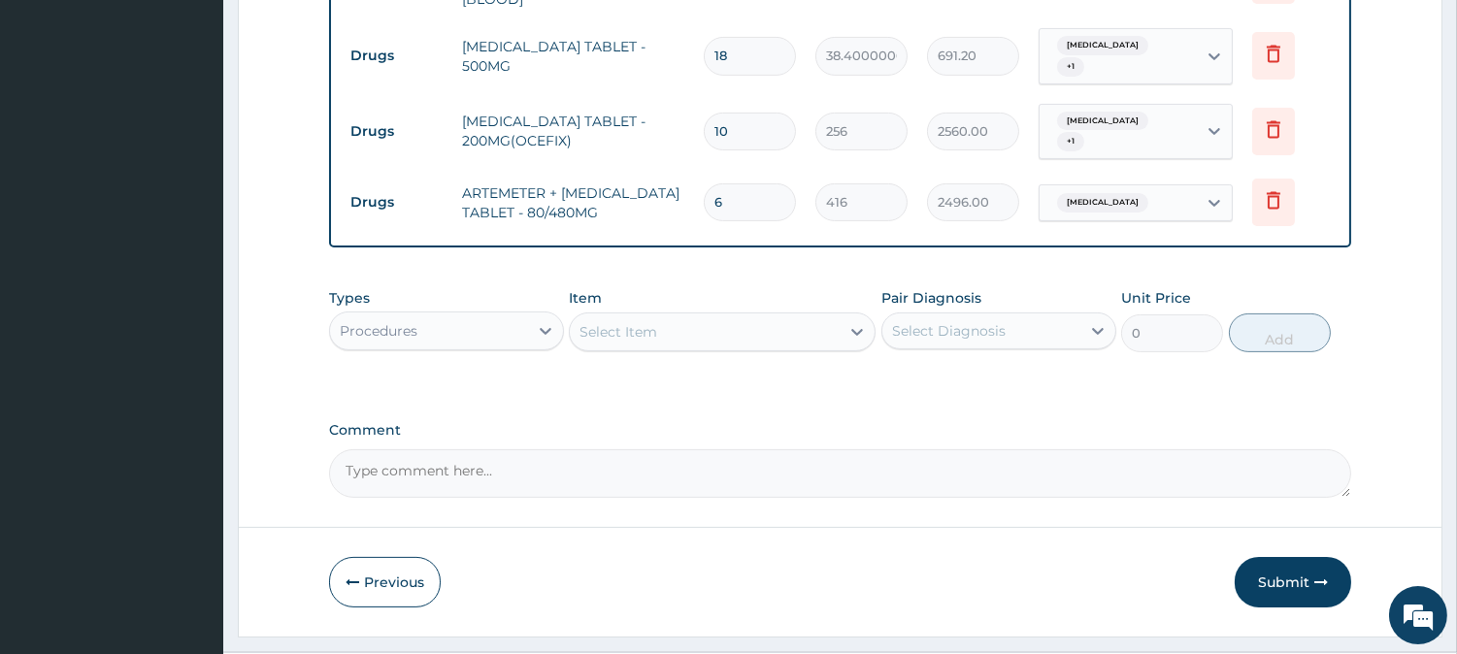
click at [757, 316] on div "Select Item" at bounding box center [705, 331] width 270 height 31
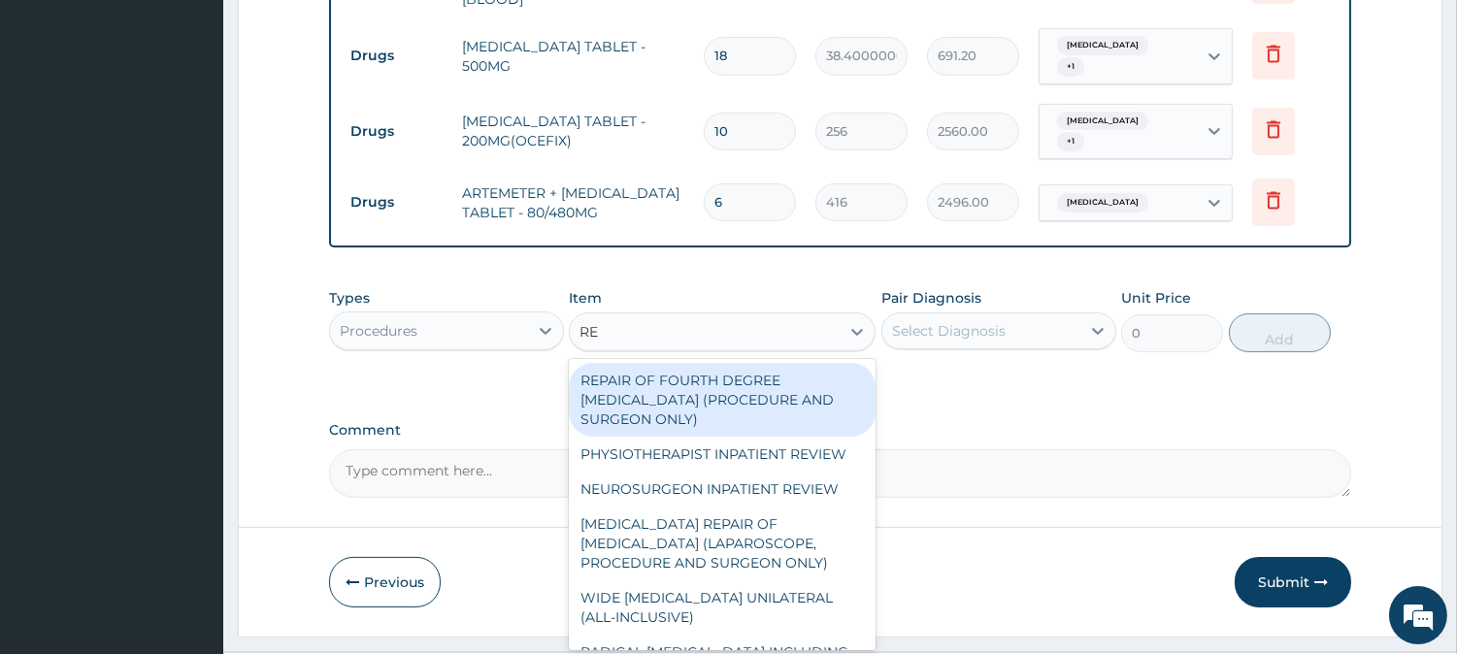
type input "REG"
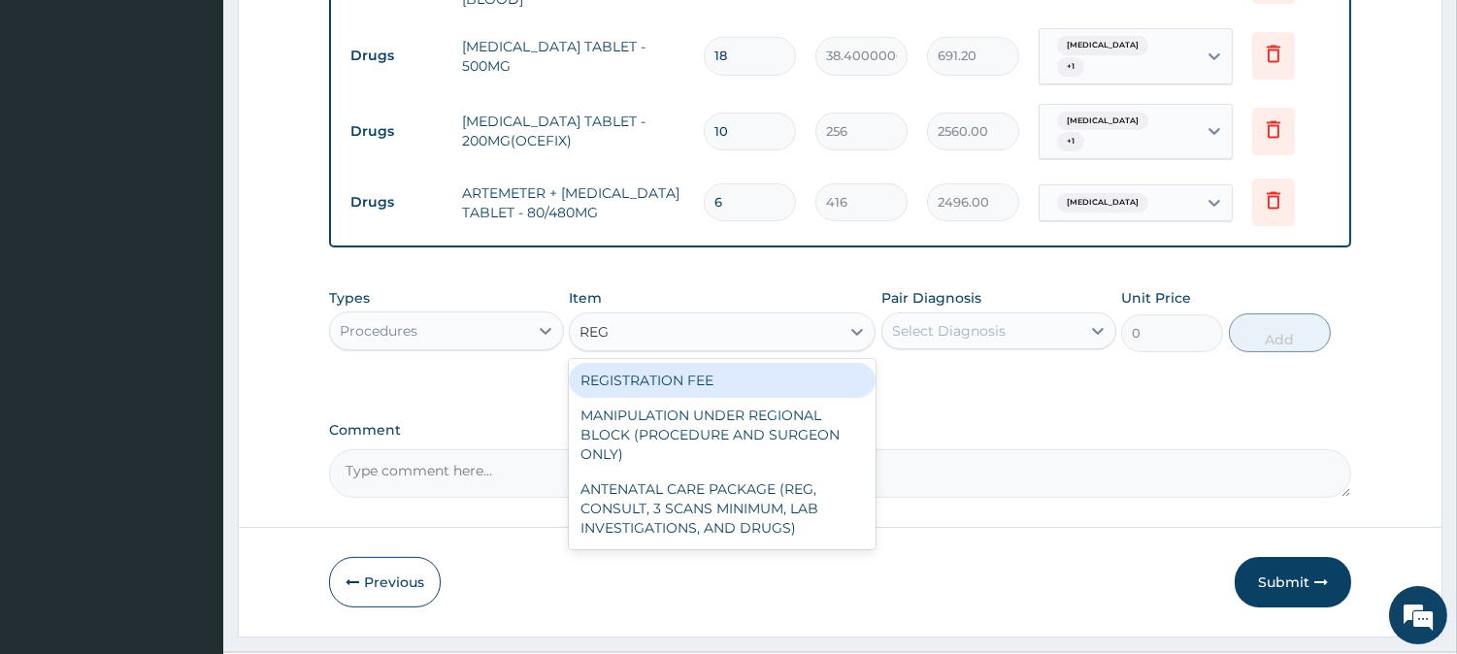
click at [712, 363] on div "REGISTRATION FEE" at bounding box center [722, 380] width 307 height 35
type input "3000"
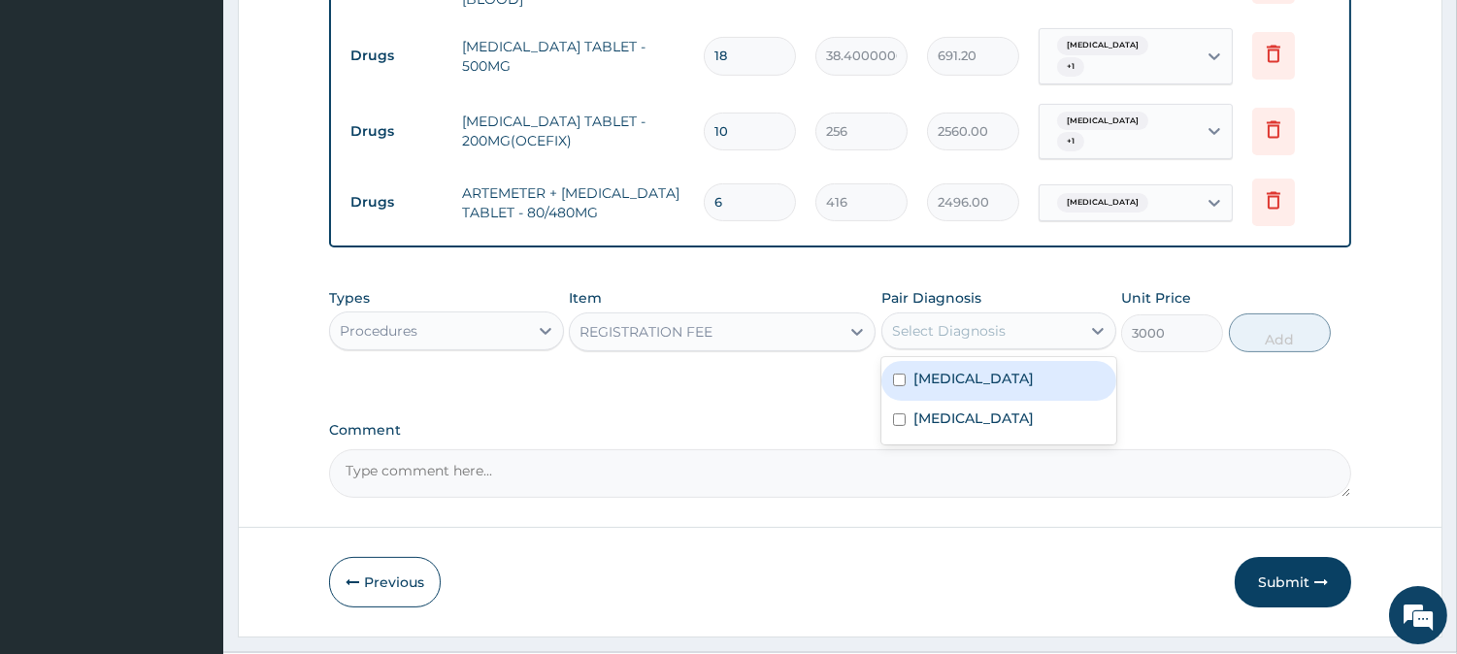
click at [957, 315] on div "Select Diagnosis" at bounding box center [981, 330] width 198 height 31
drag, startPoint x: 953, startPoint y: 348, endPoint x: 953, endPoint y: 362, distance: 14.6
click at [953, 369] on label "[MEDICAL_DATA]" at bounding box center [973, 378] width 120 height 19
checkbox input "true"
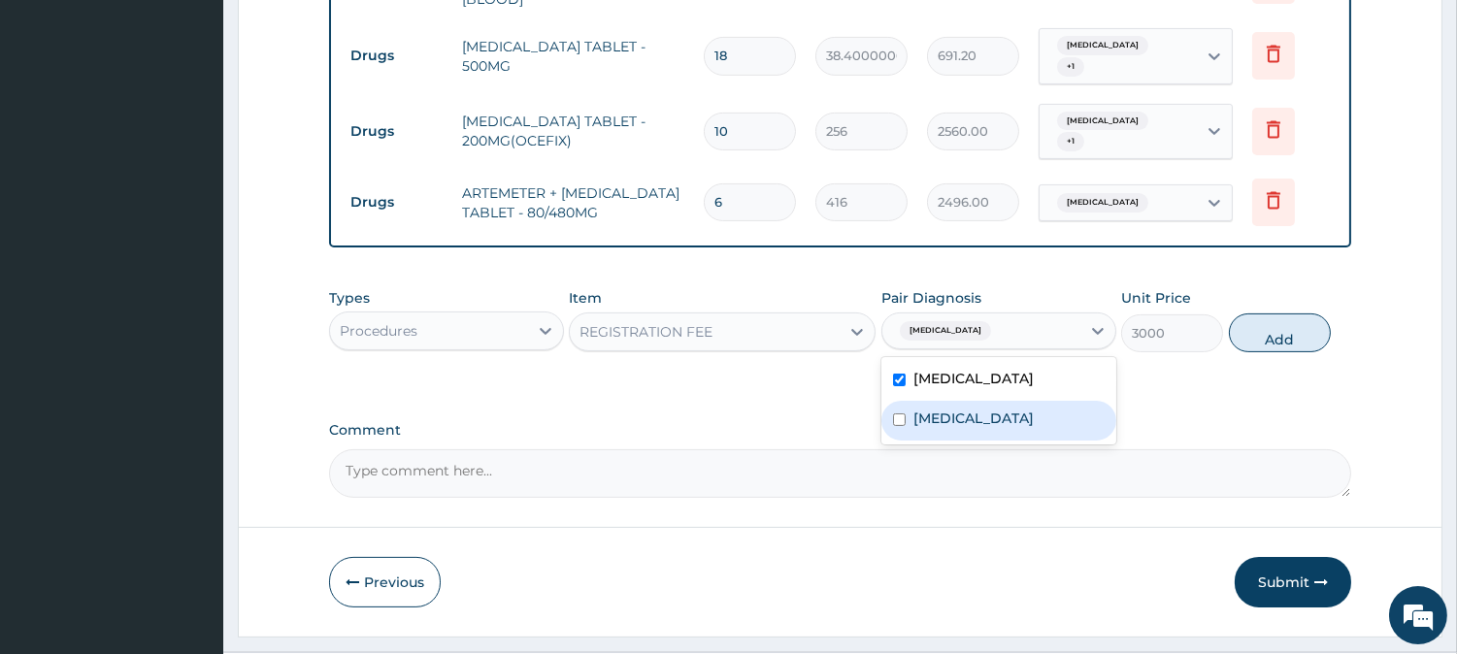
click at [957, 409] on label "[MEDICAL_DATA]" at bounding box center [973, 418] width 120 height 19
checkbox input "true"
click at [1265, 326] on button "Add" at bounding box center [1280, 333] width 102 height 39
type input "0"
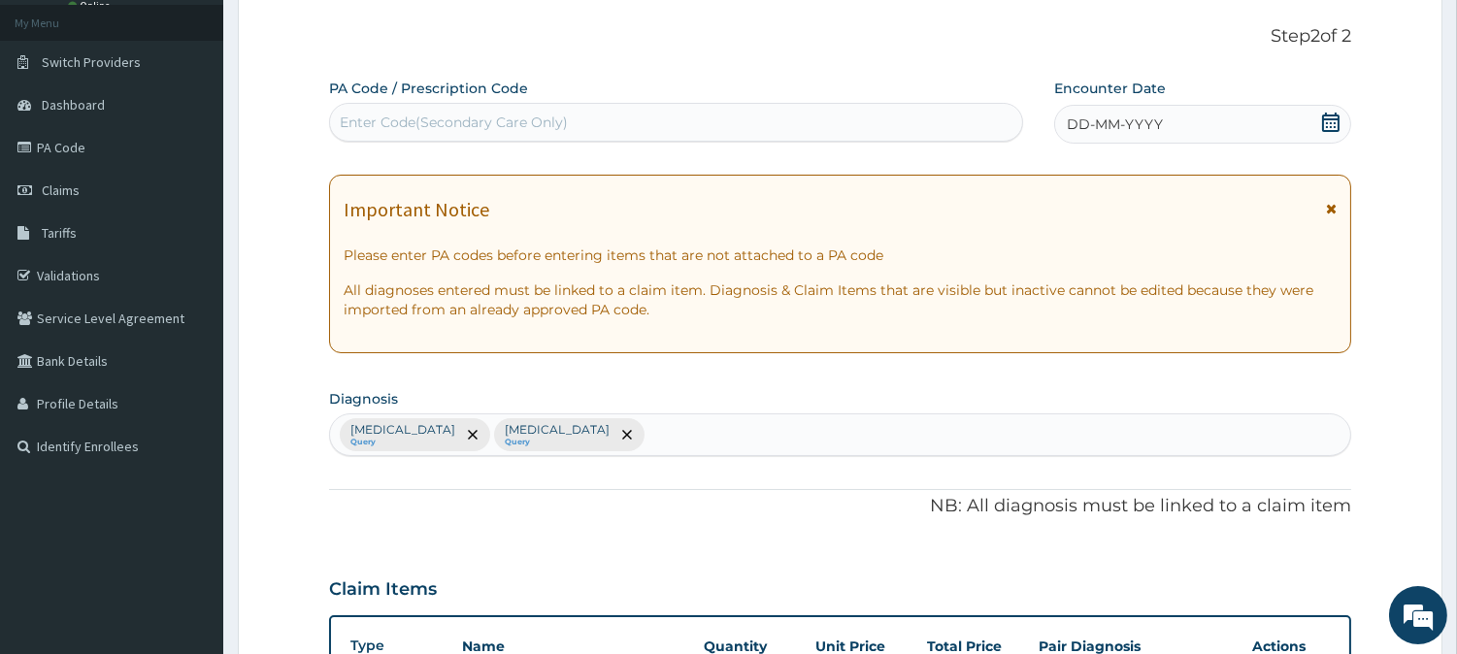
scroll to position [0, 0]
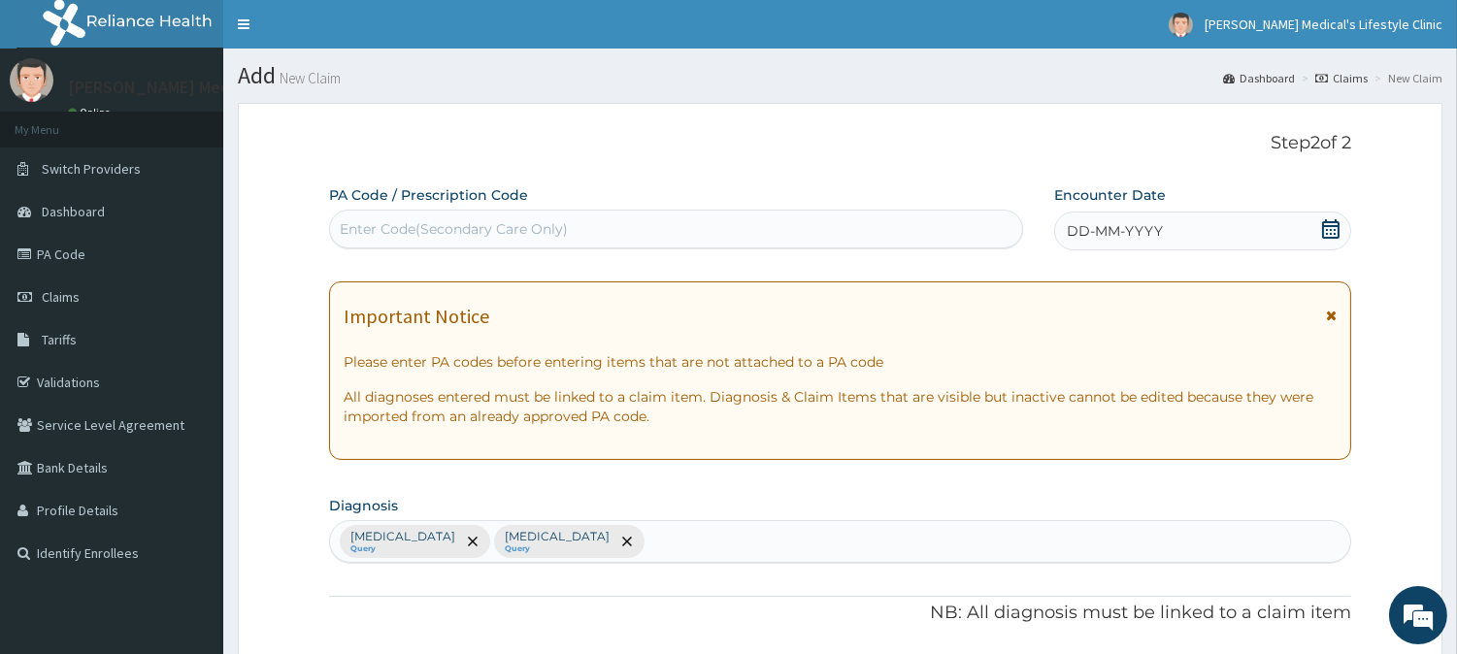
click at [1090, 221] on span "DD-MM-YYYY" at bounding box center [1115, 230] width 96 height 19
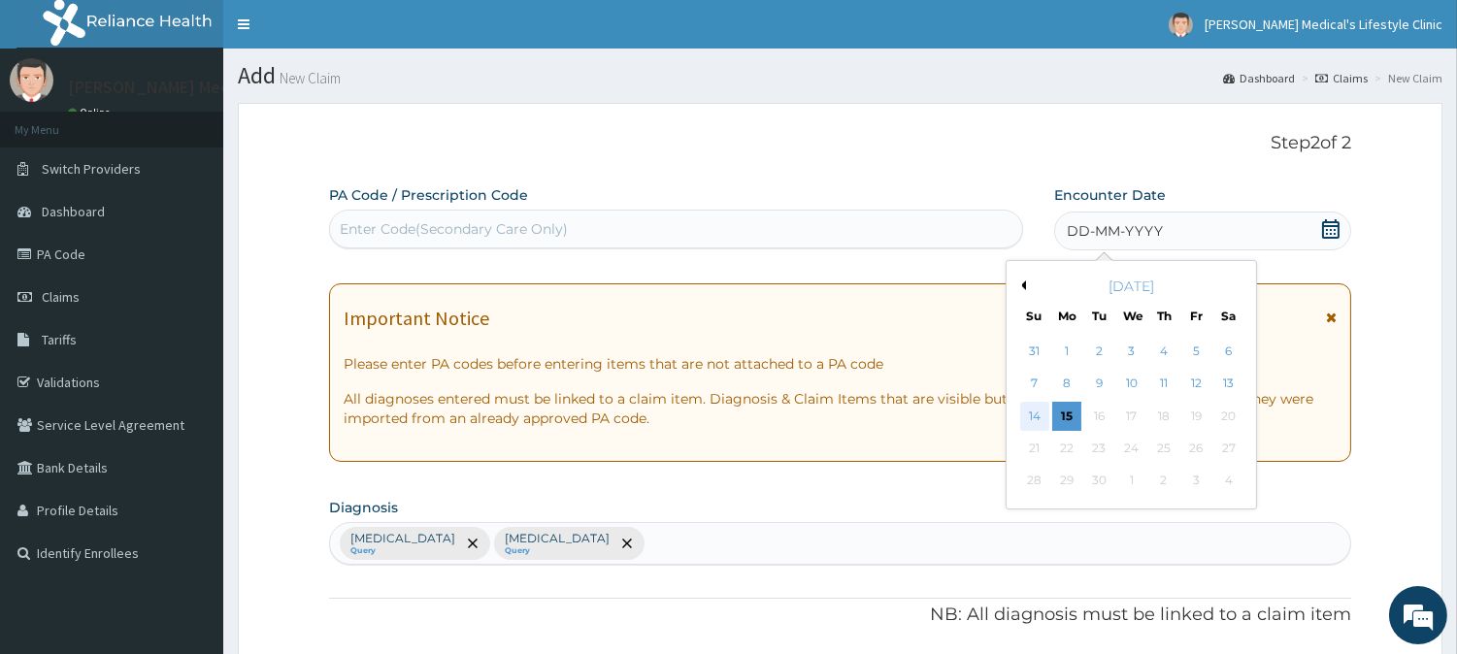
click at [1036, 414] on div "14" at bounding box center [1033, 416] width 29 height 29
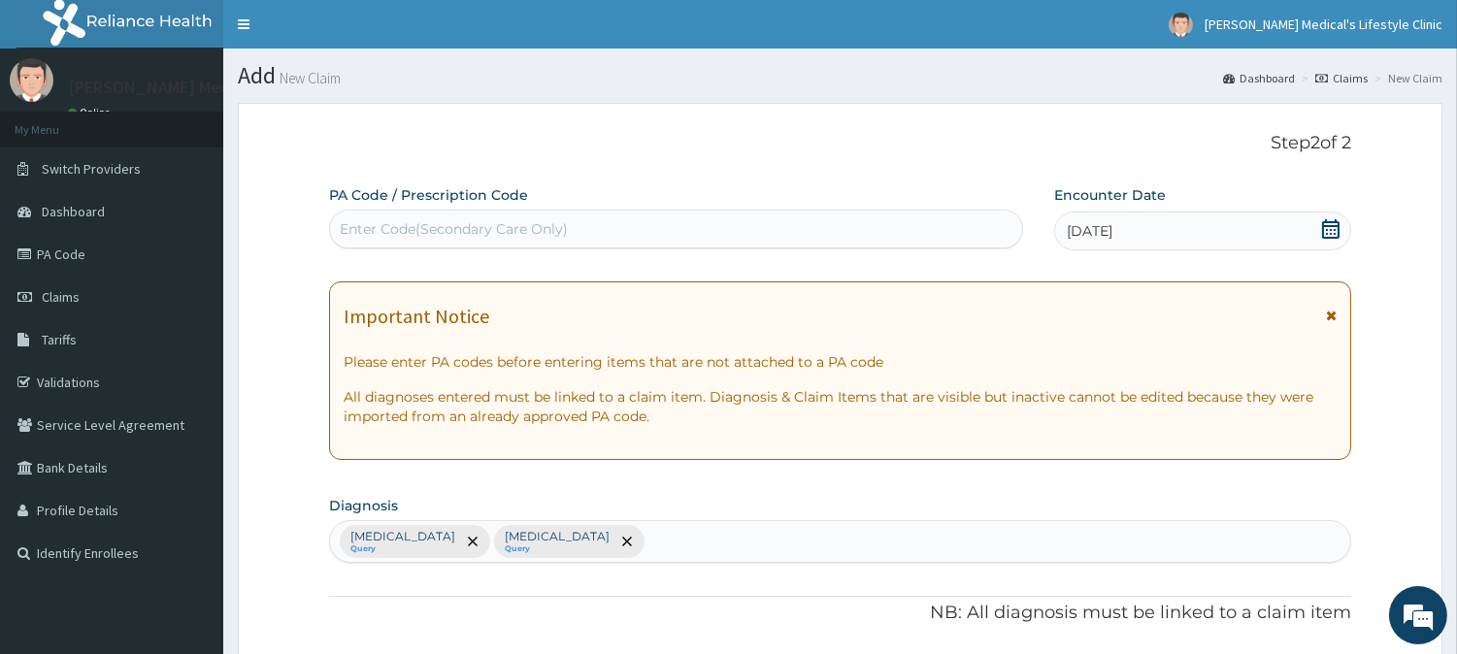
scroll to position [1066, 0]
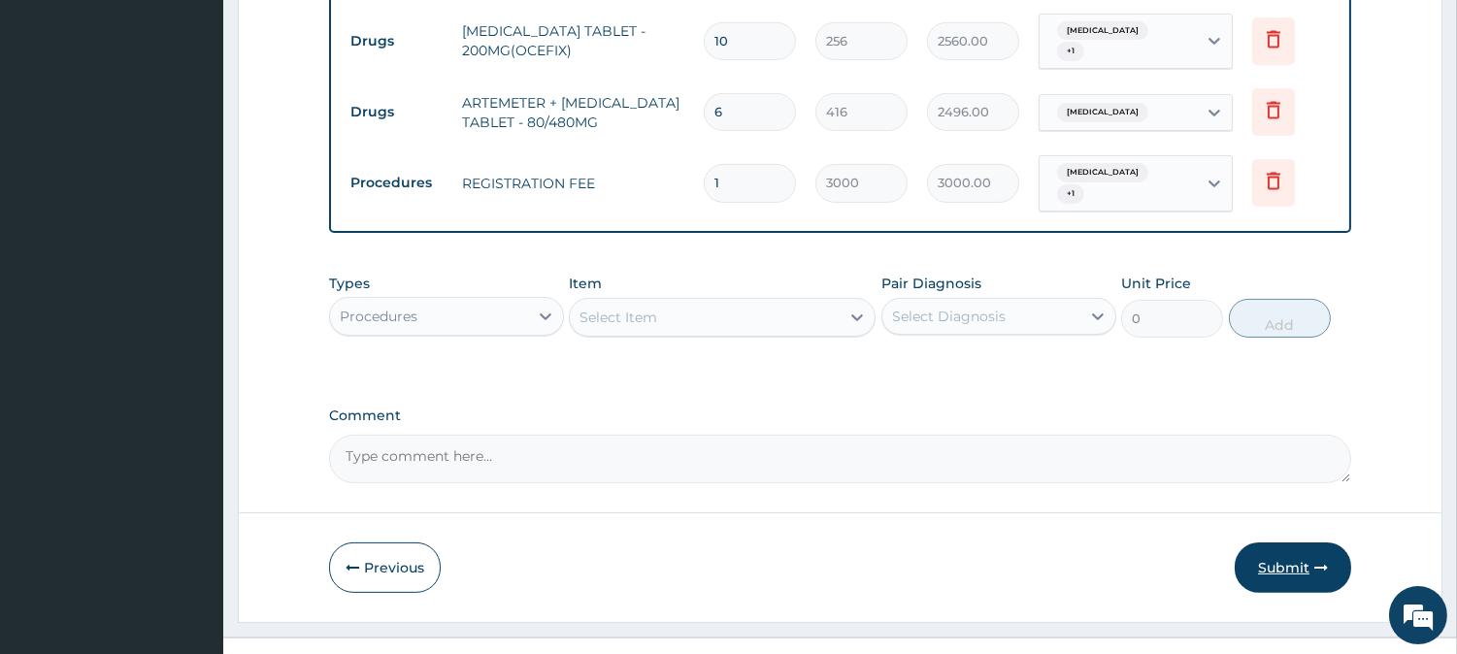
click at [1281, 543] on button "Submit" at bounding box center [1293, 568] width 116 height 50
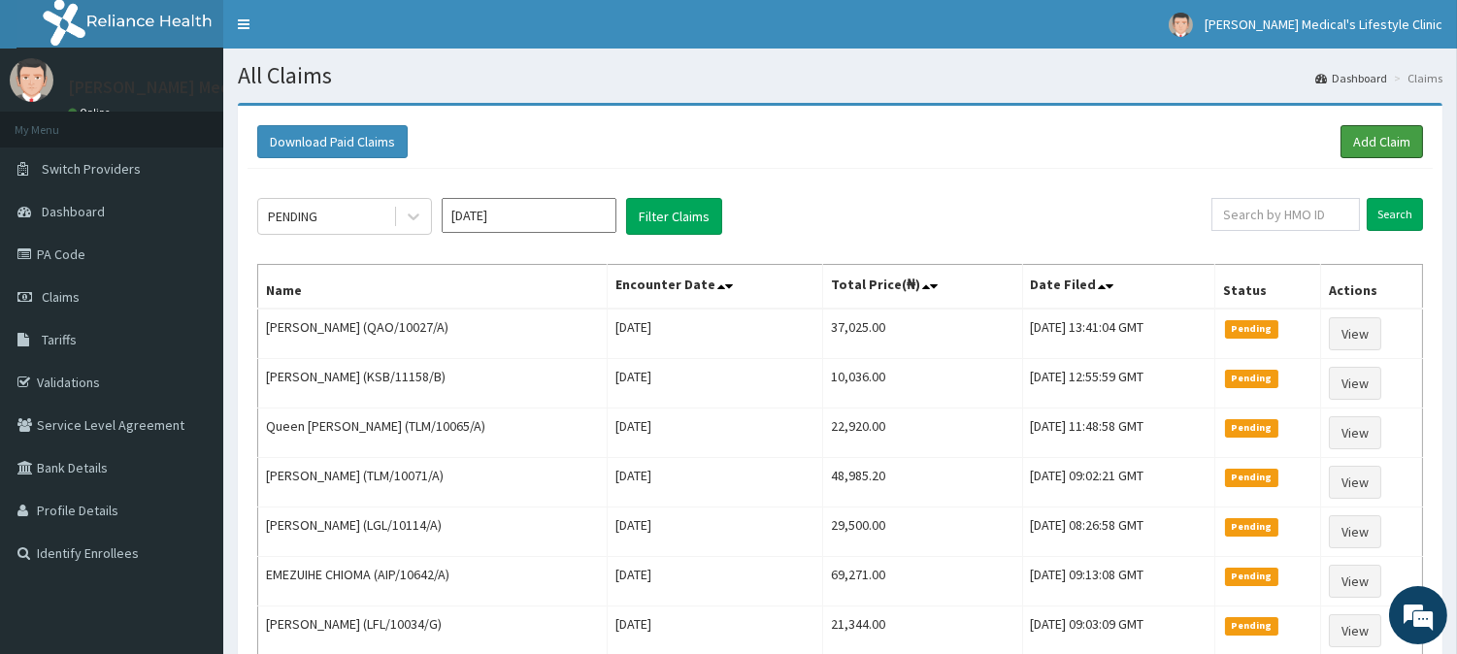
drag, startPoint x: 1364, startPoint y: 139, endPoint x: 1320, endPoint y: 149, distance: 45.0
click at [1366, 138] on link "Add Claim" at bounding box center [1382, 141] width 83 height 33
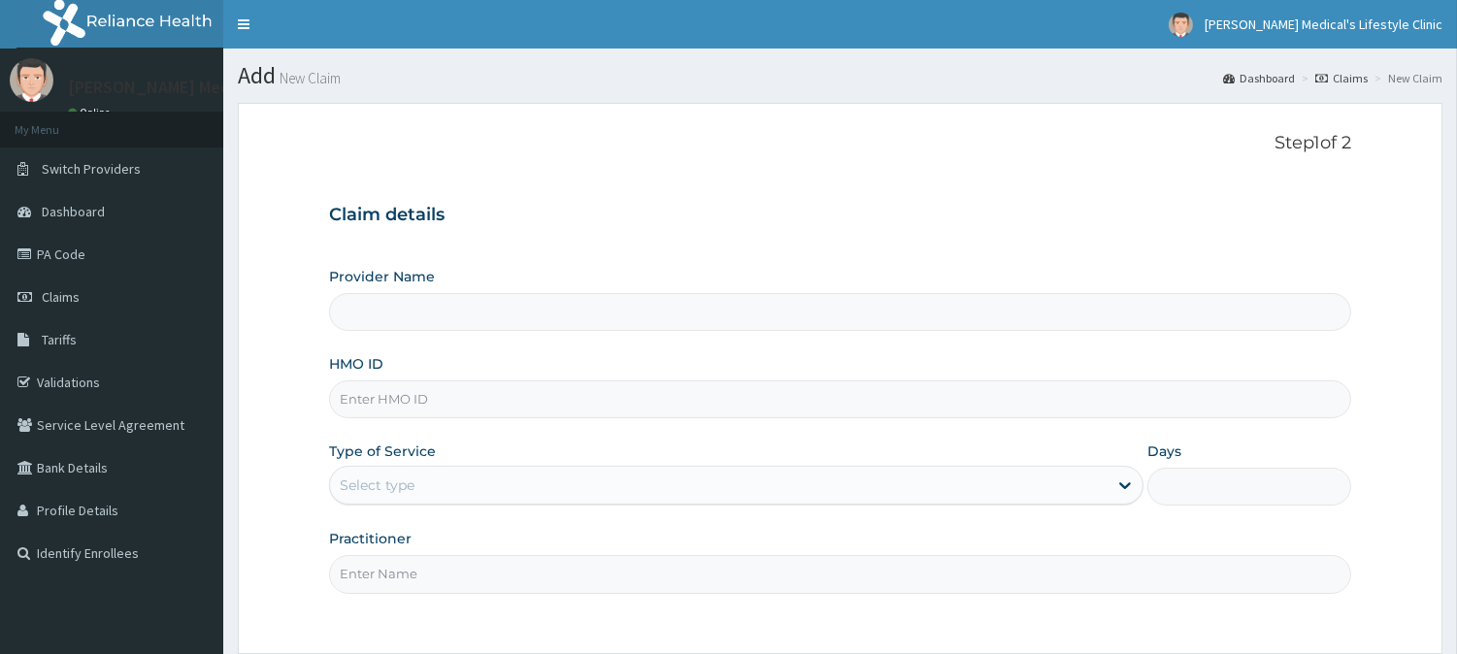
click at [444, 400] on input "HMO ID" at bounding box center [840, 400] width 1022 height 38
type input "[PERSON_NAME] Medical's Lifestyle clinic"
paste input "GSV/10080/A"
type input "GSV/10080/A"
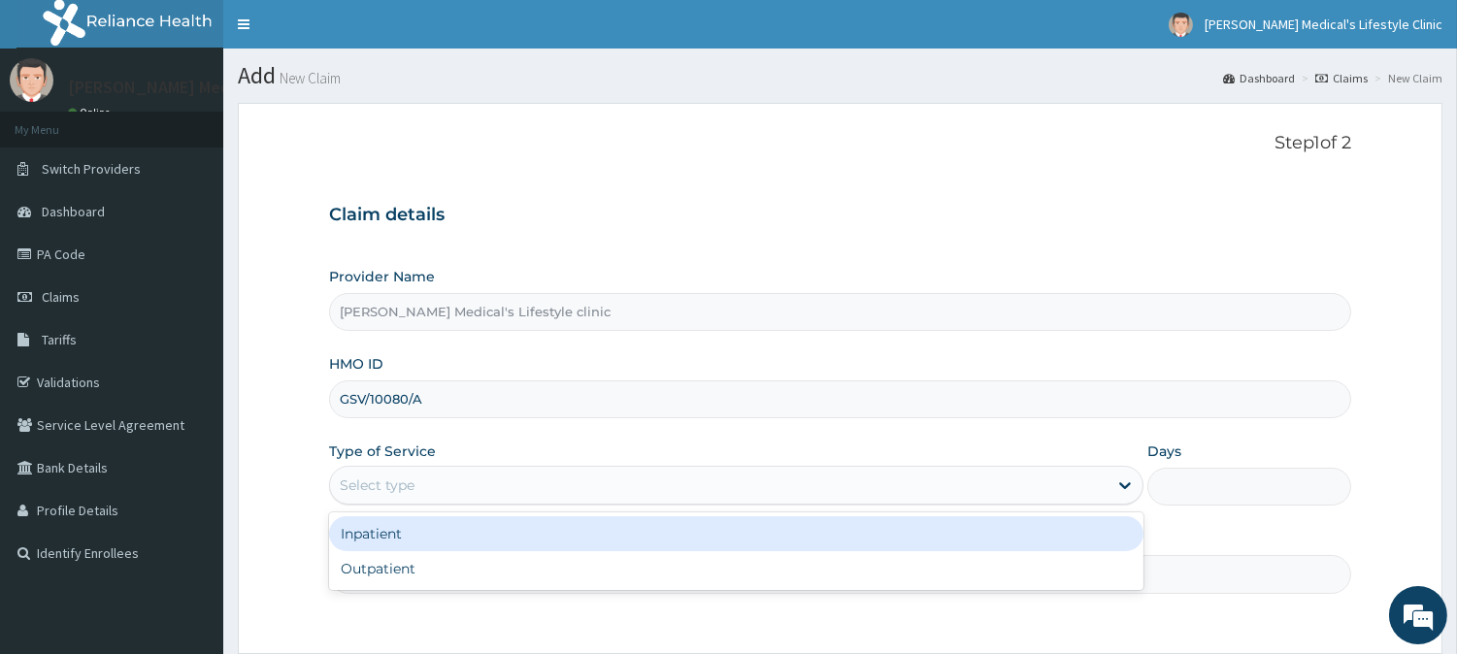
click at [447, 483] on div "Select type" at bounding box center [719, 485] width 778 height 31
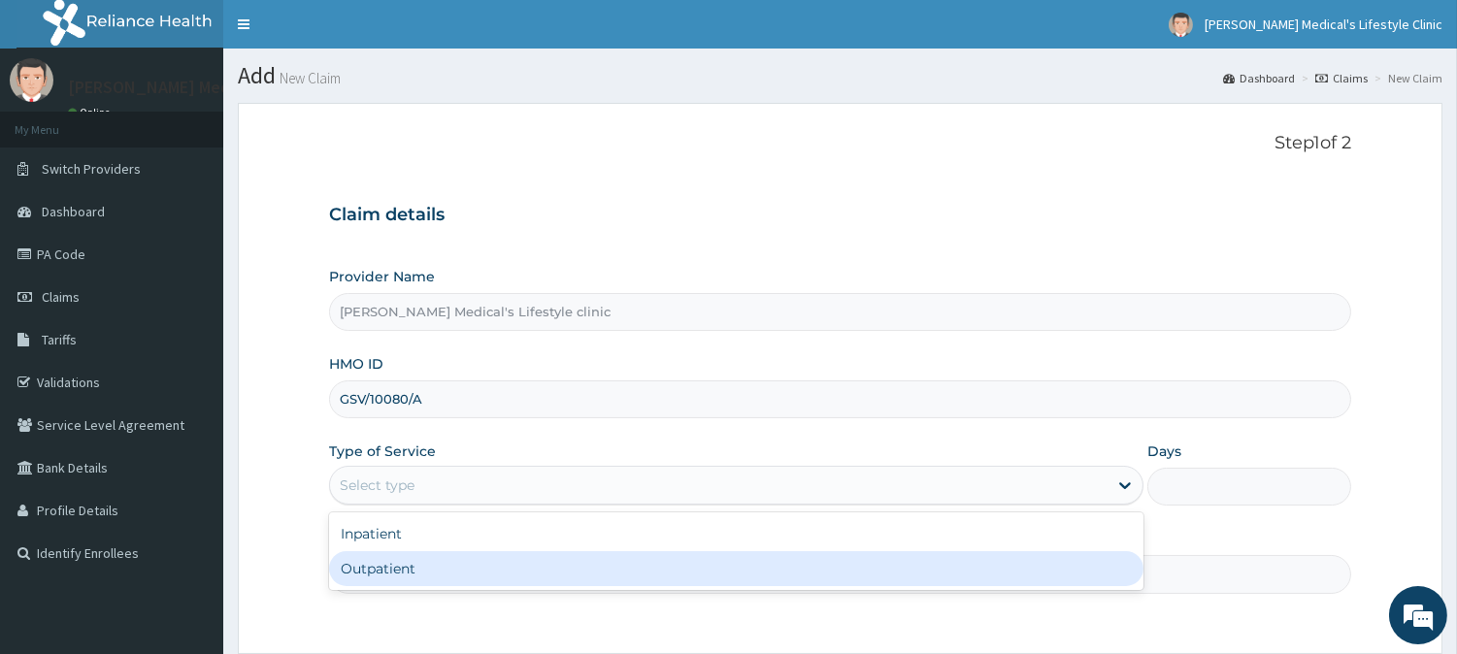
click at [442, 569] on div "Outpatient" at bounding box center [736, 568] width 814 height 35
type input "1"
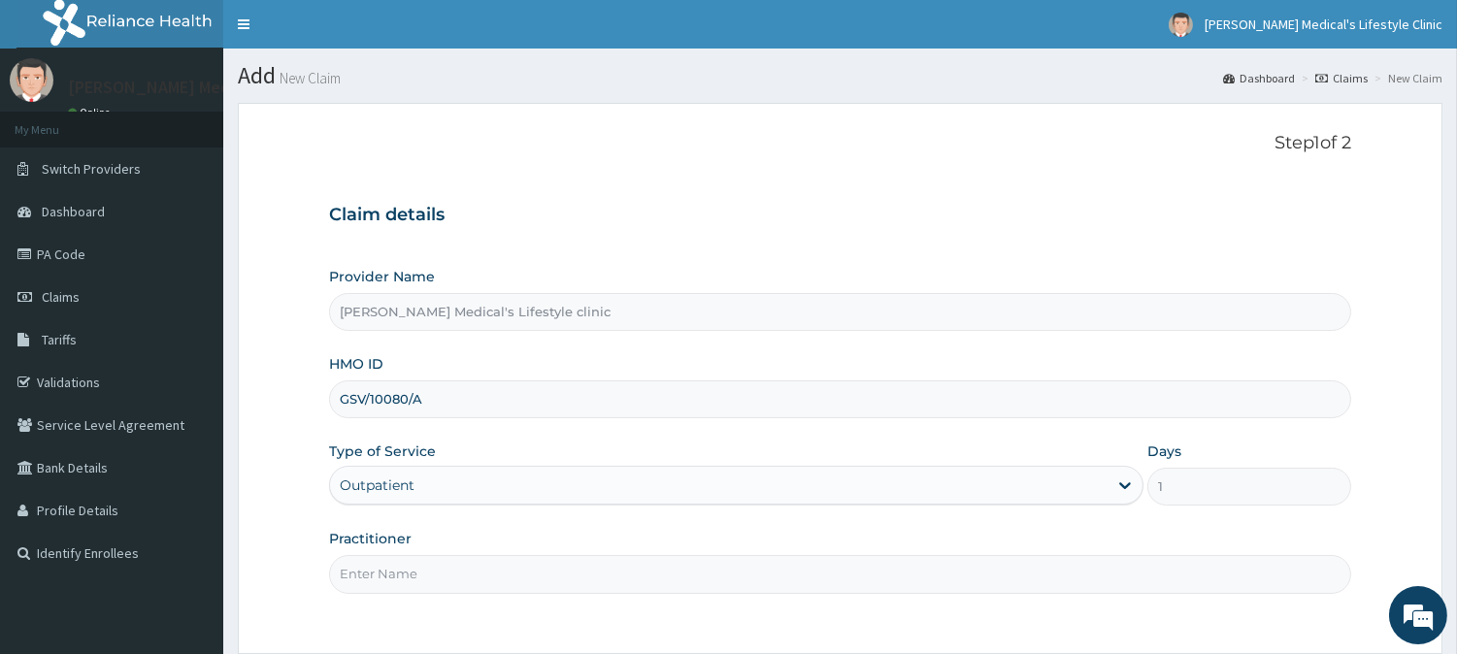
drag, startPoint x: 442, startPoint y: 575, endPoint x: 447, endPoint y: 560, distance: 15.3
click at [443, 575] on input "Practitioner" at bounding box center [840, 574] width 1022 height 38
type input "[PERSON_NAME]"
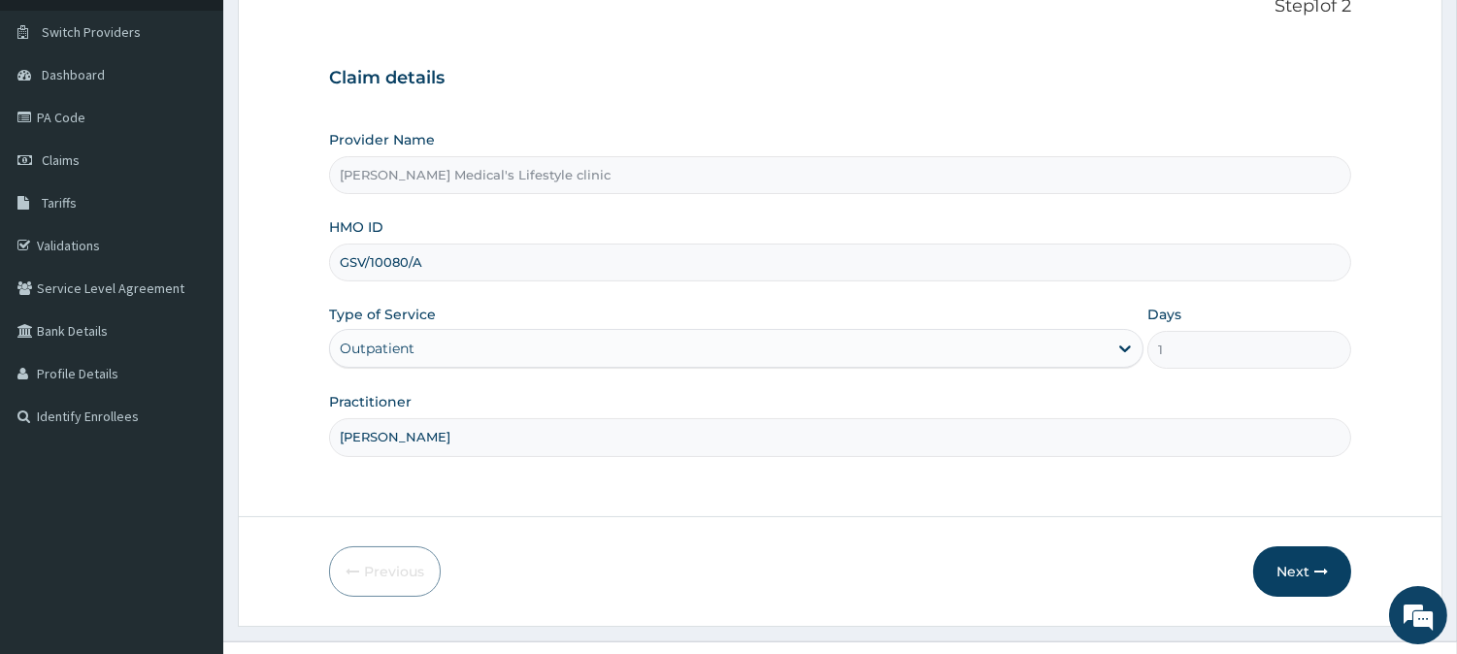
scroll to position [173, 0]
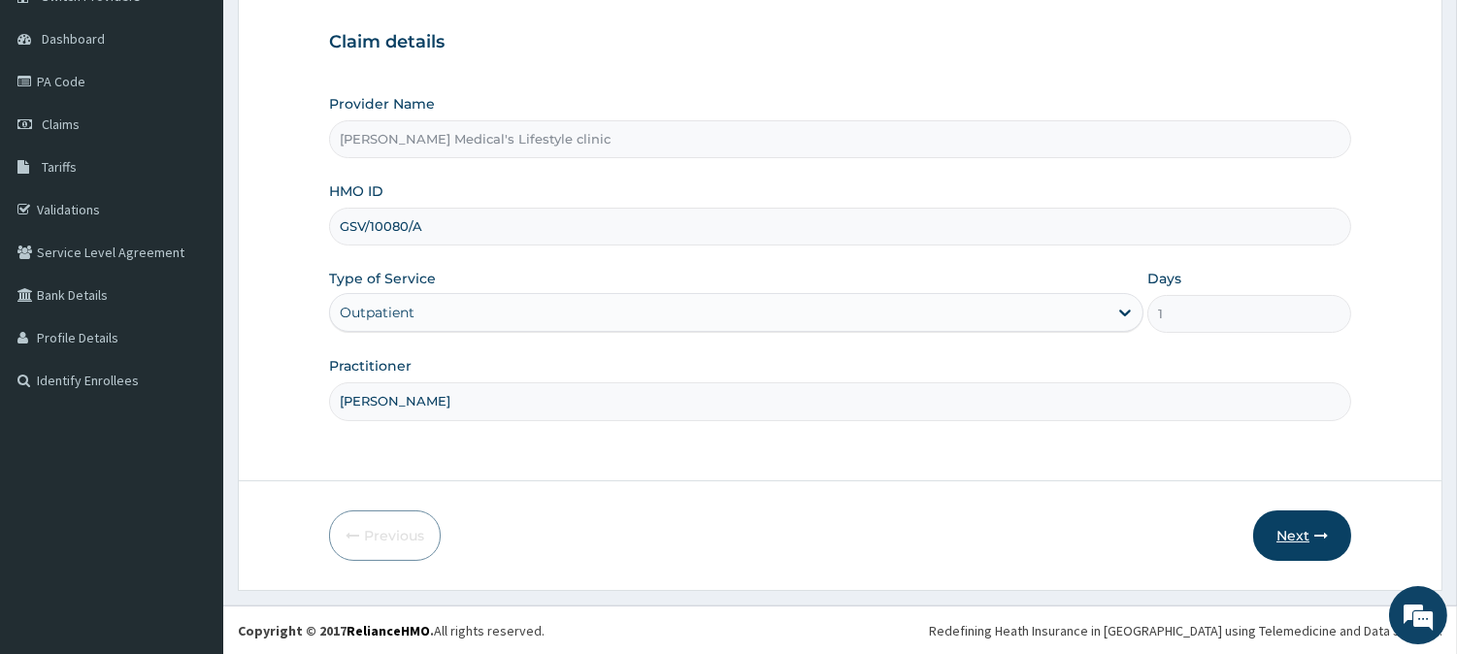
click at [1269, 524] on button "Next" at bounding box center [1302, 536] width 98 height 50
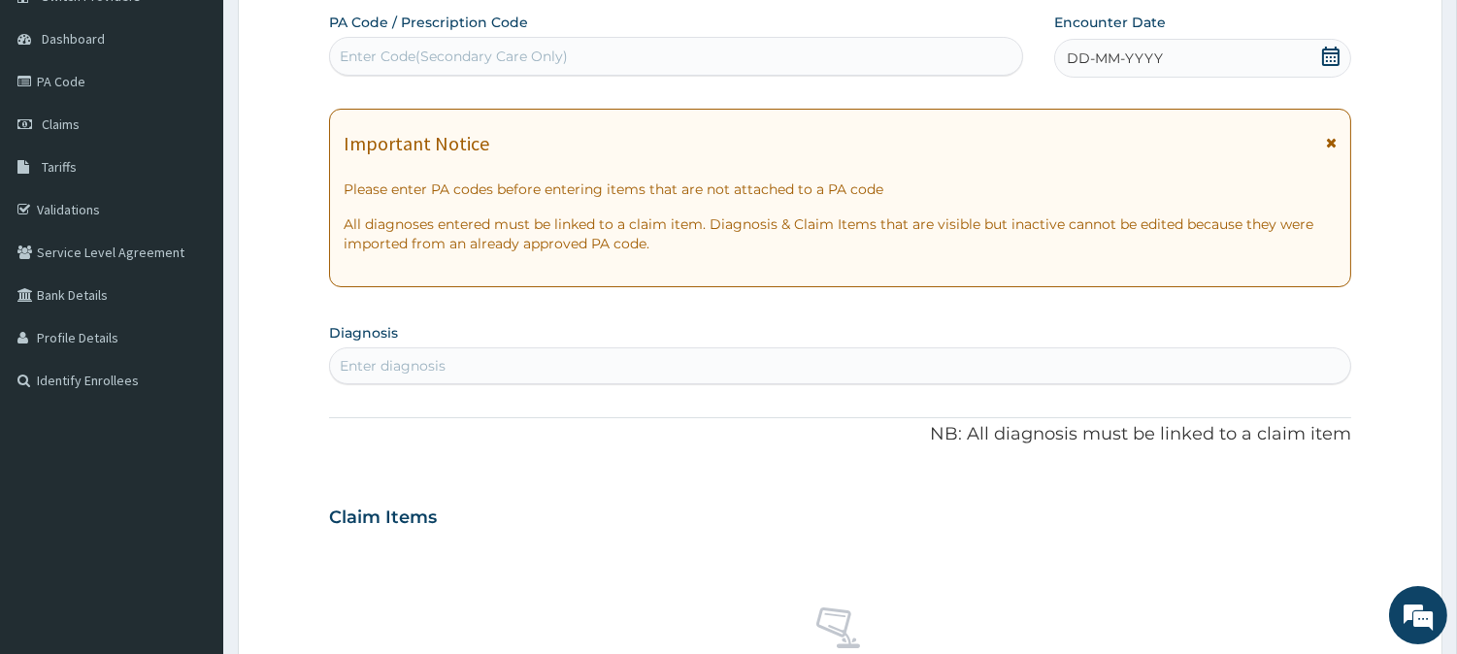
scroll to position [0, 0]
click at [496, 64] on div "Enter Code(Secondary Care Only)" at bounding box center [454, 56] width 228 height 19
paste input "PA/2653BF"
type input "PA/2653BF"
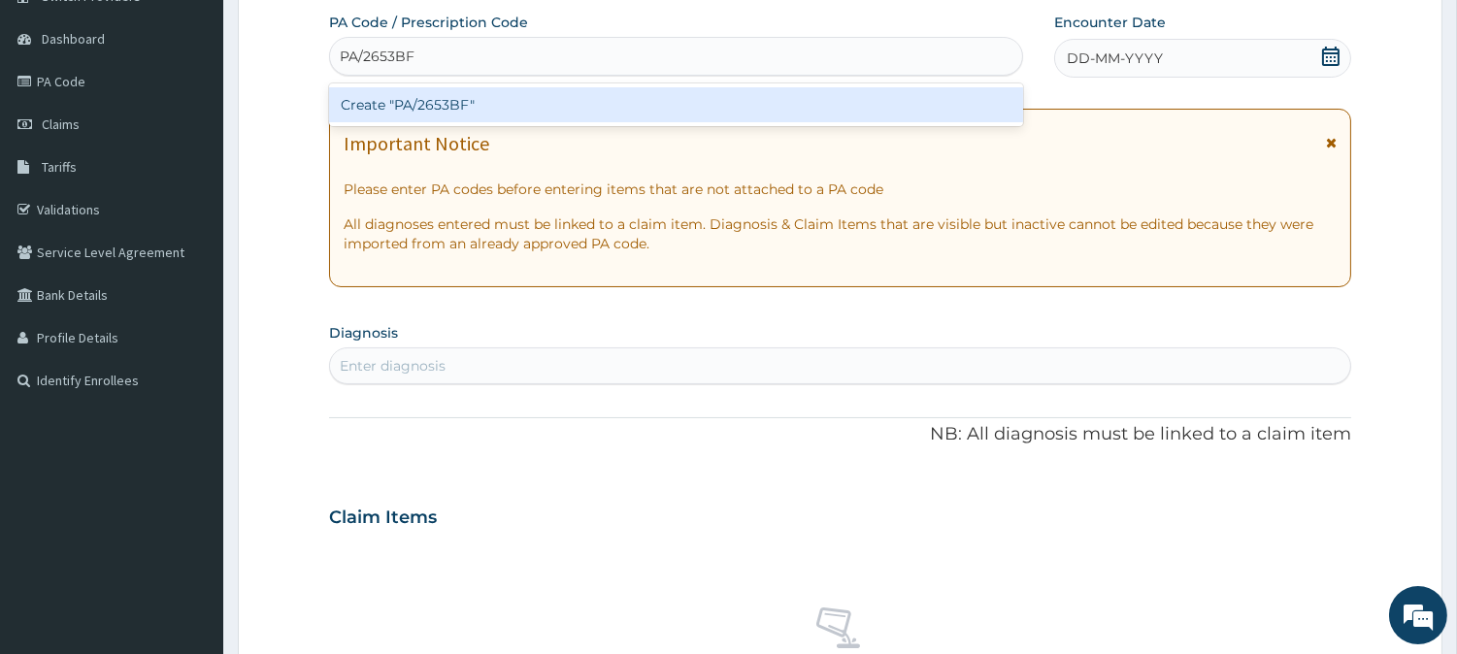
click at [462, 112] on div "Create "PA/2653BF"" at bounding box center [676, 104] width 694 height 35
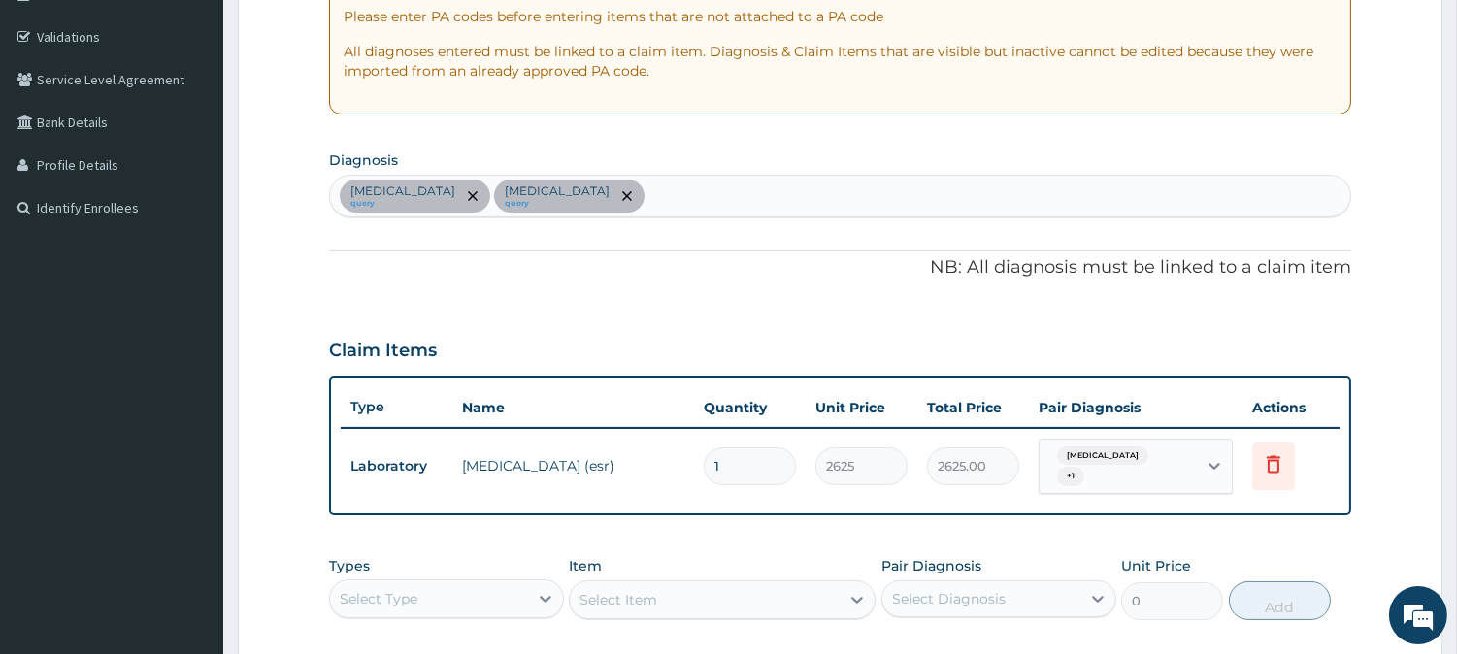
scroll to position [353, 0]
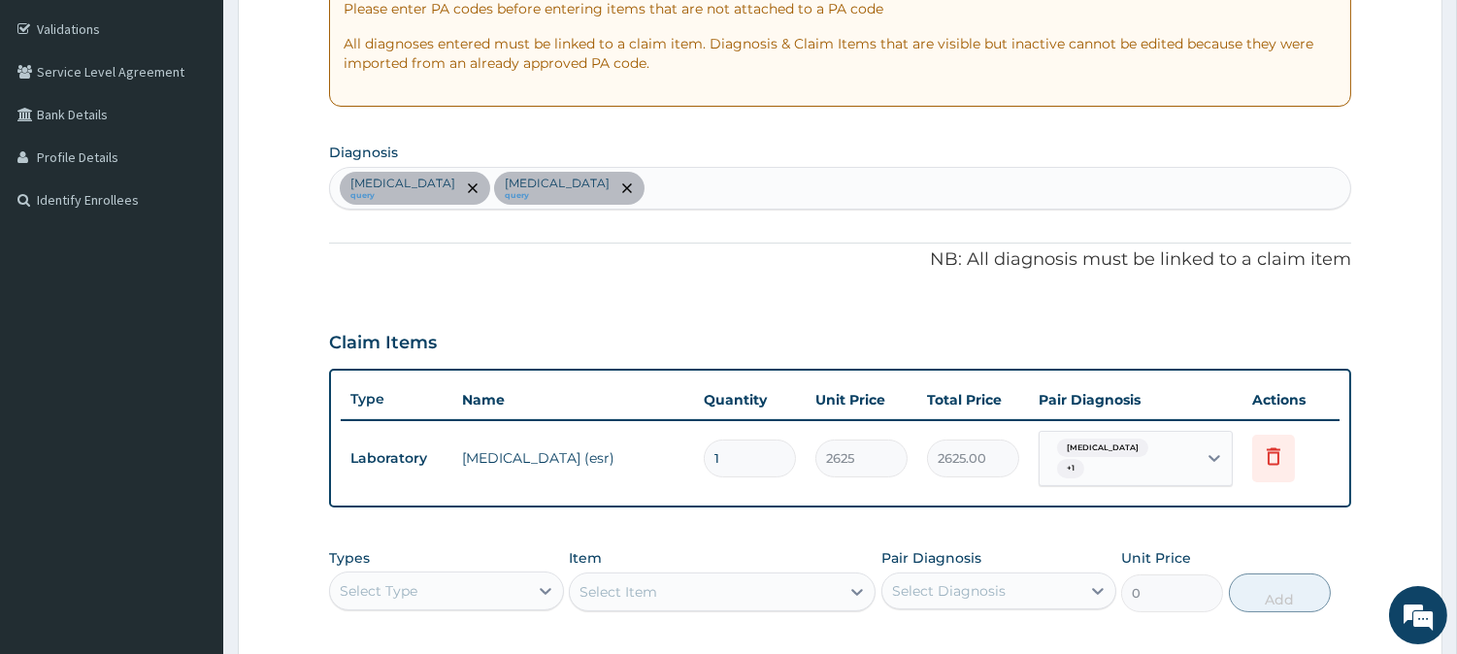
click at [567, 180] on div "[MEDICAL_DATA] query [MEDICAL_DATA] query" at bounding box center [840, 188] width 1020 height 41
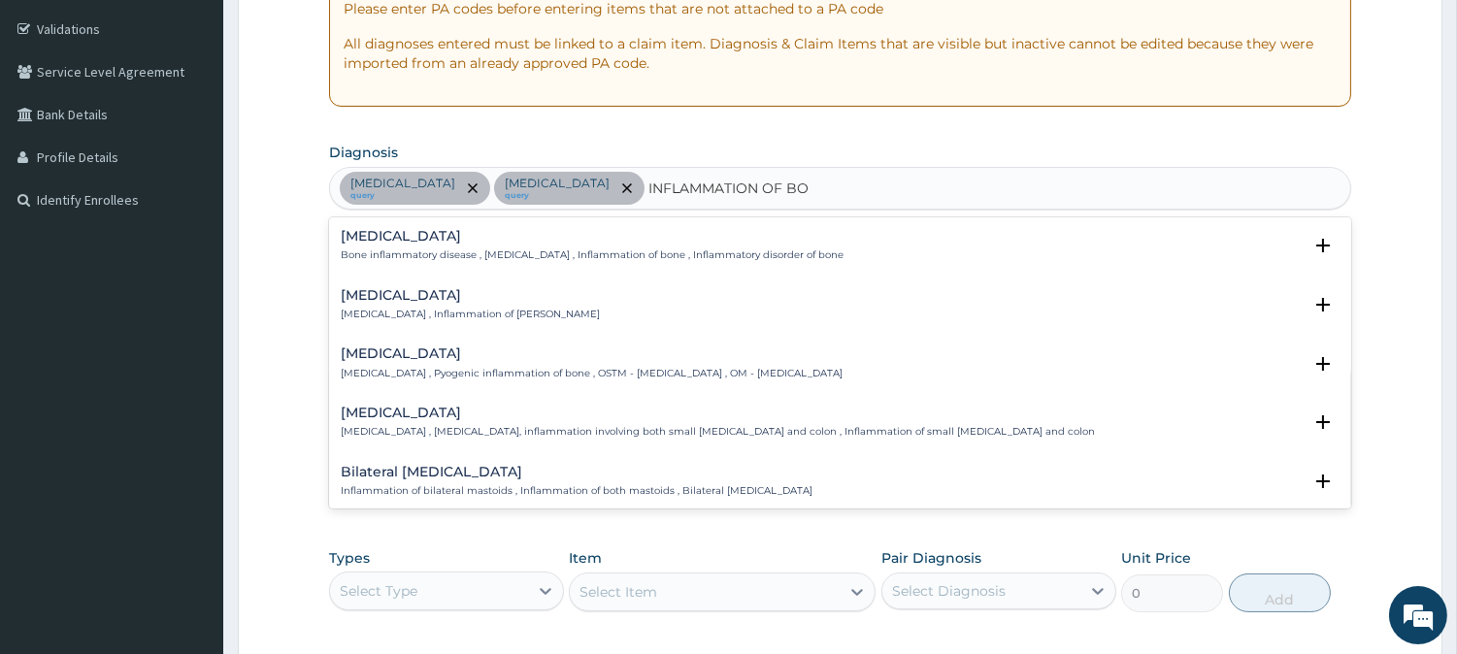
type input "INFLAMMATION OF BOD"
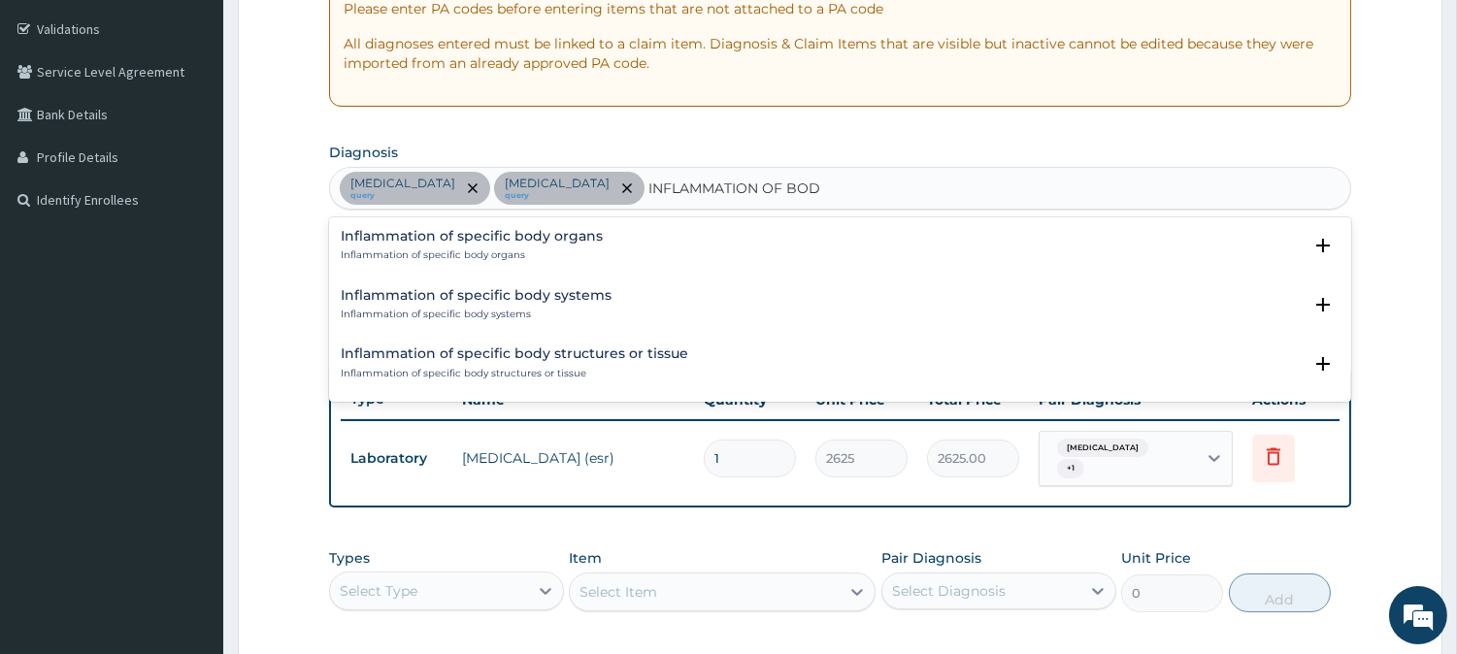
click at [421, 231] on h4 "Inflammation of specific body organs" at bounding box center [472, 236] width 262 height 15
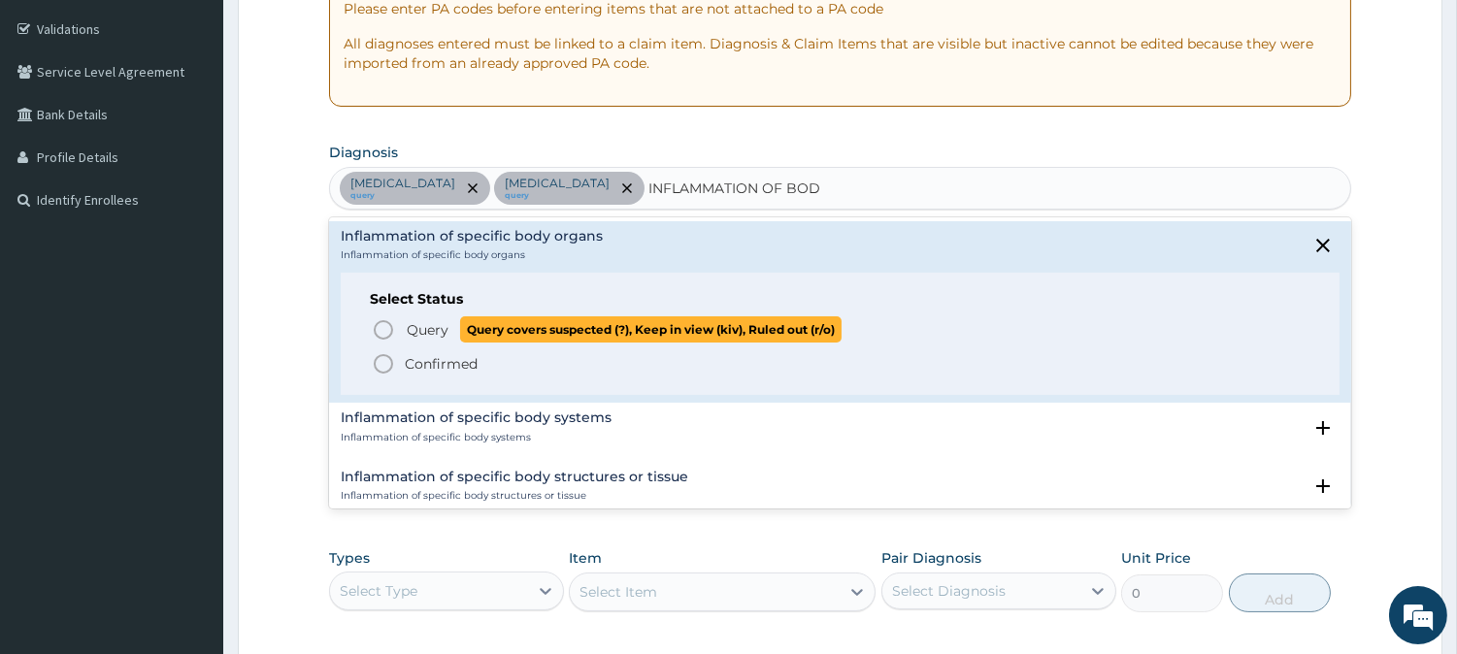
click at [438, 326] on span "Query" at bounding box center [428, 329] width 42 height 19
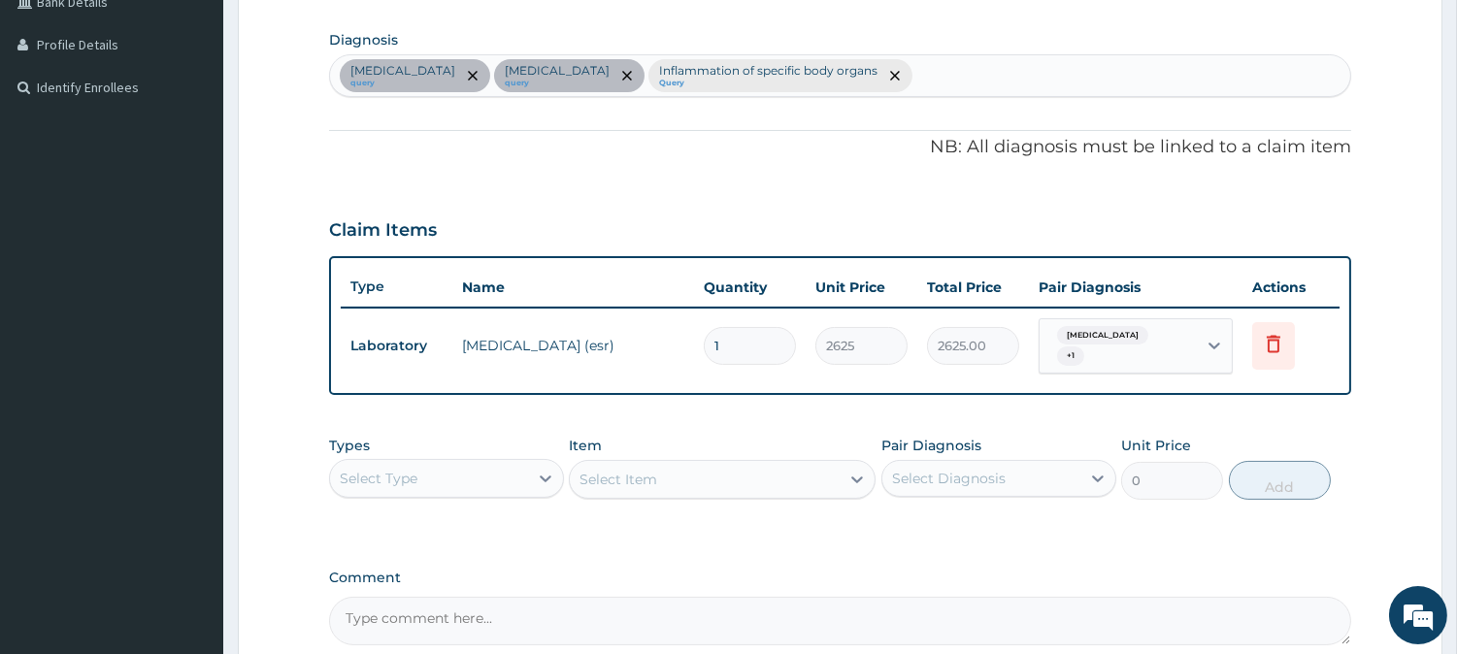
scroll to position [532, 0]
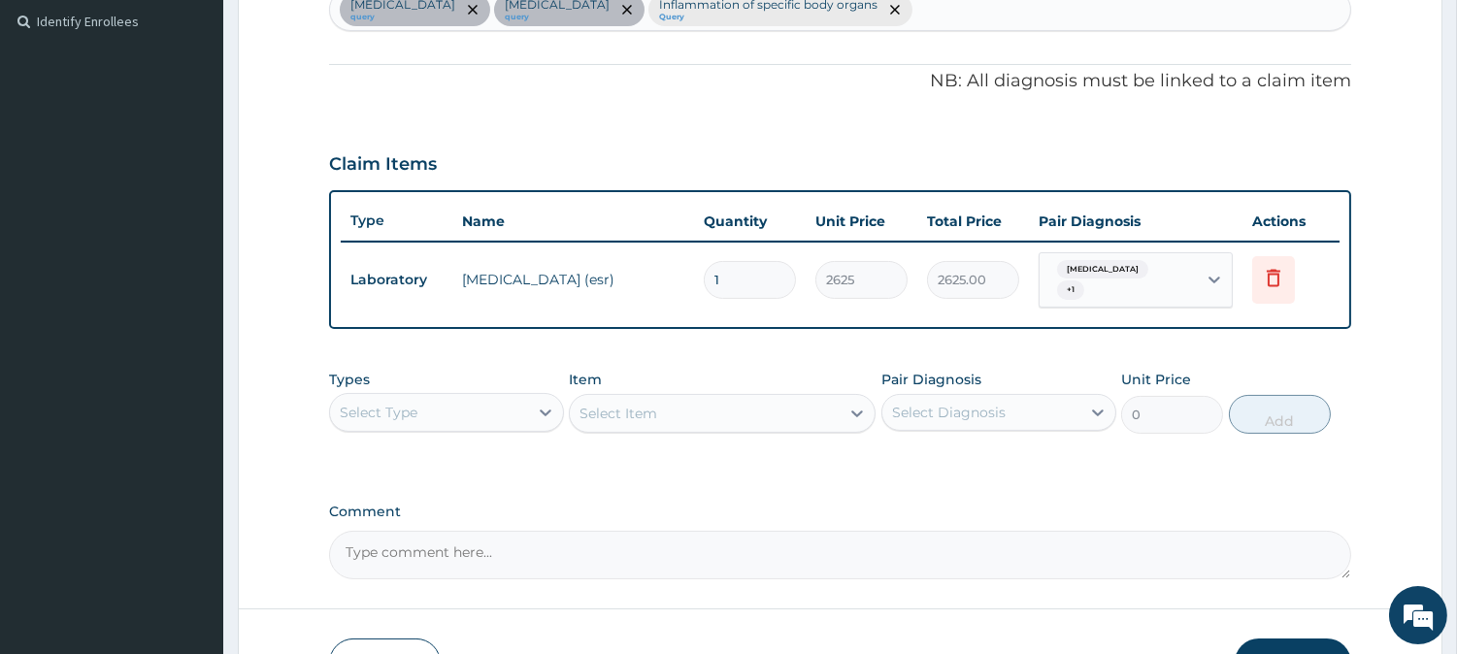
click at [1084, 281] on span "+ 1" at bounding box center [1070, 290] width 27 height 19
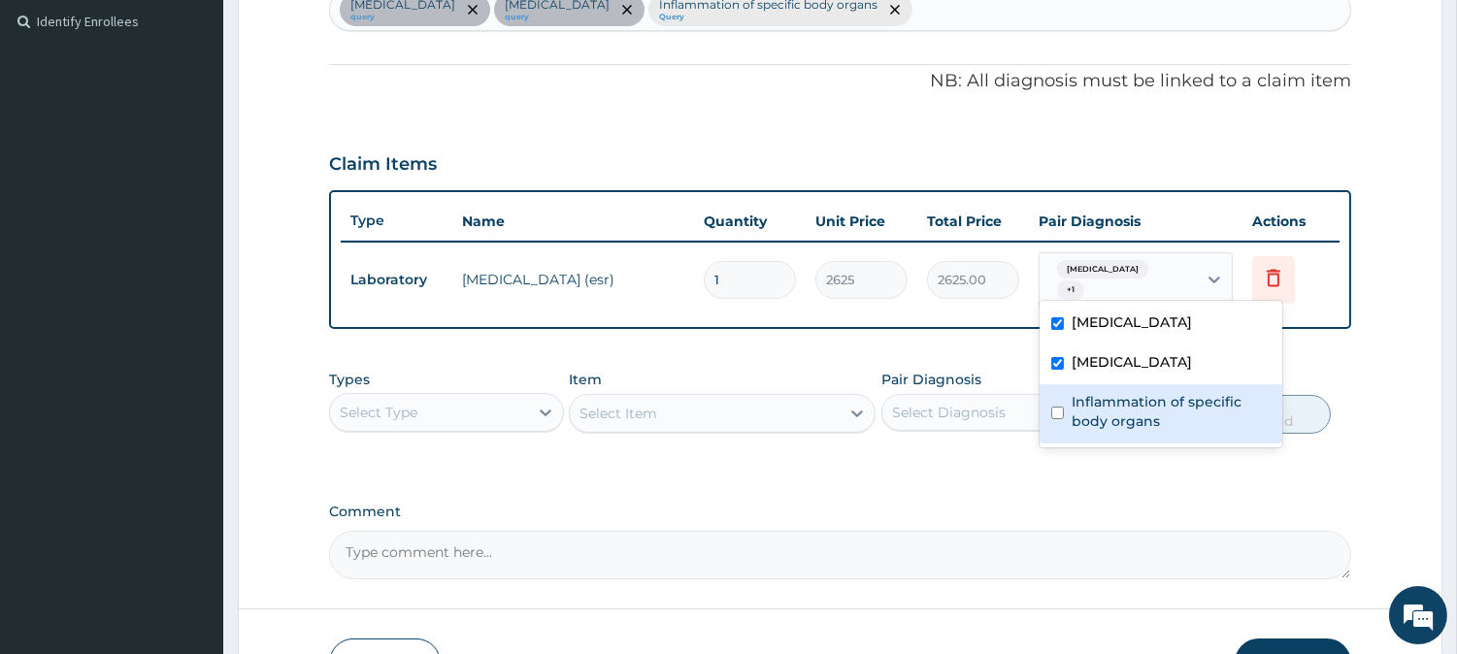
click at [1090, 402] on label "Inflammation of specific body organs" at bounding box center [1171, 411] width 199 height 39
checkbox input "true"
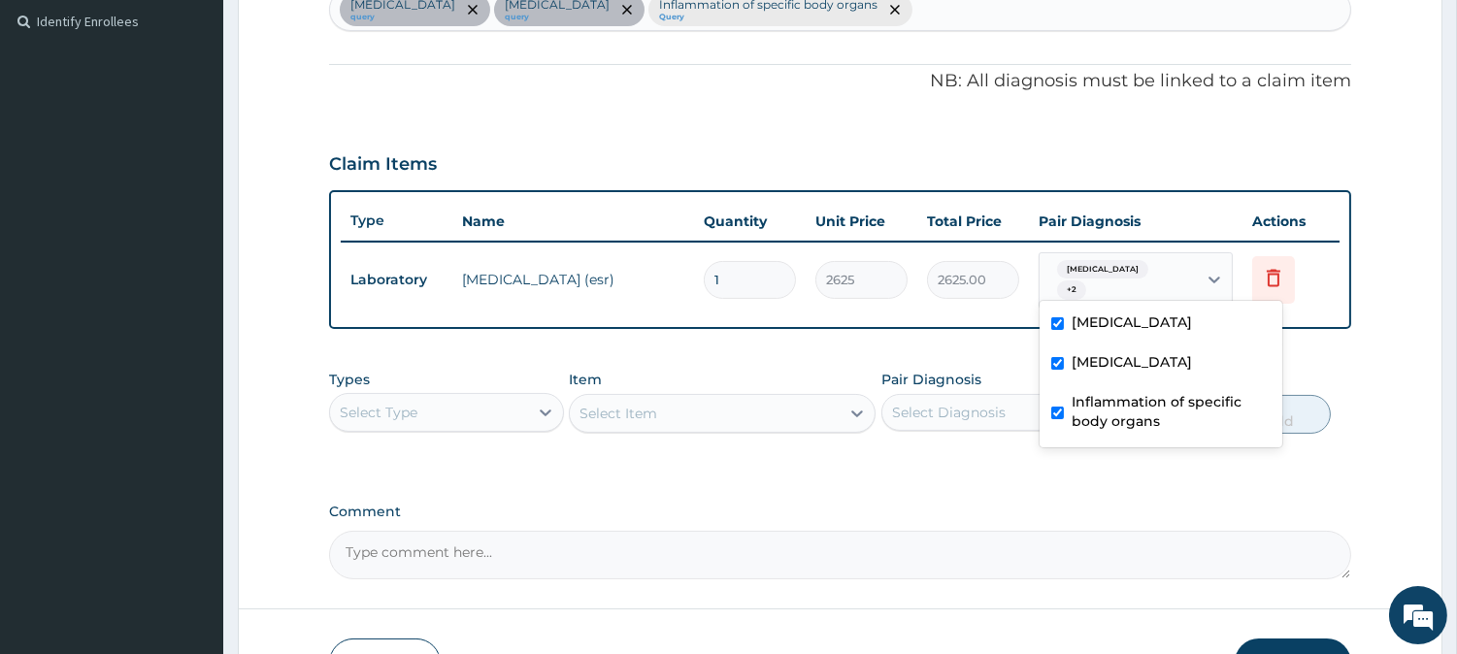
click at [846, 457] on div "Types Select Type Item Select Item Pair Diagnosis Select Diagnosis Unit Price 0…" at bounding box center [840, 416] width 1022 height 113
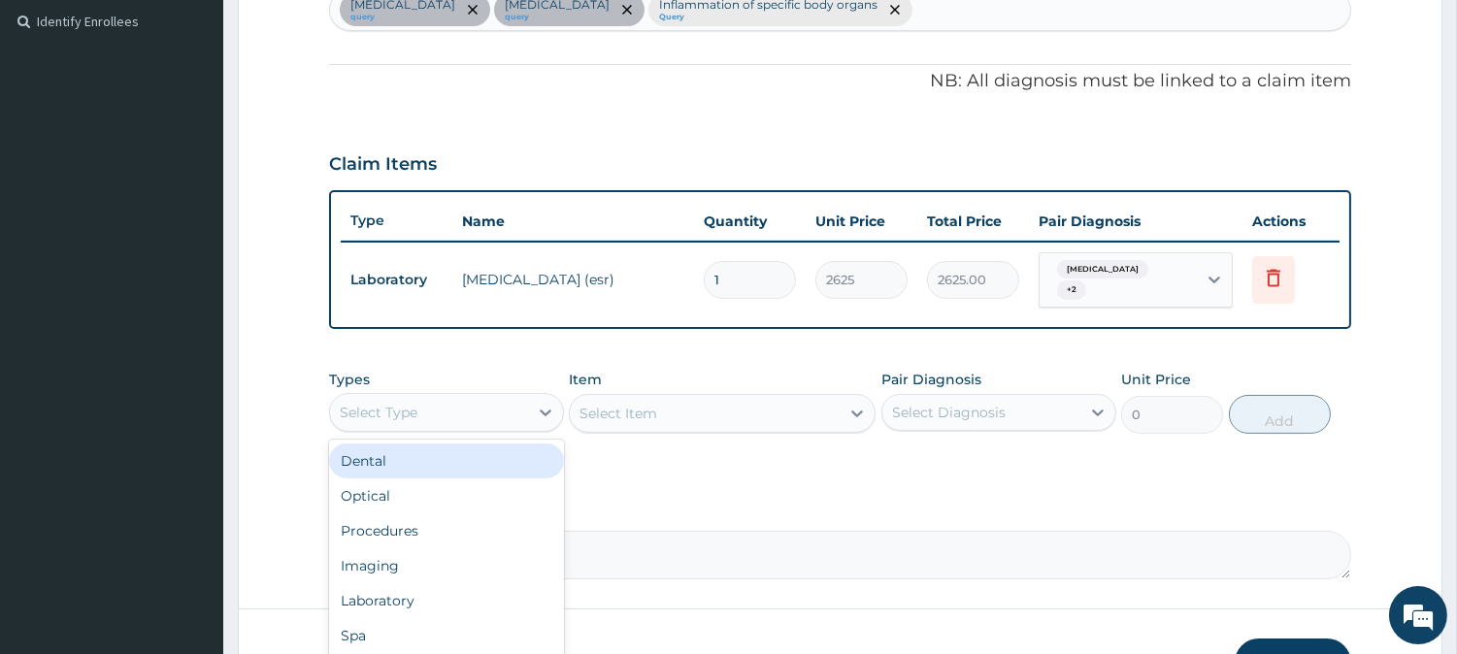
click at [490, 411] on div "Select Type" at bounding box center [429, 412] width 198 height 31
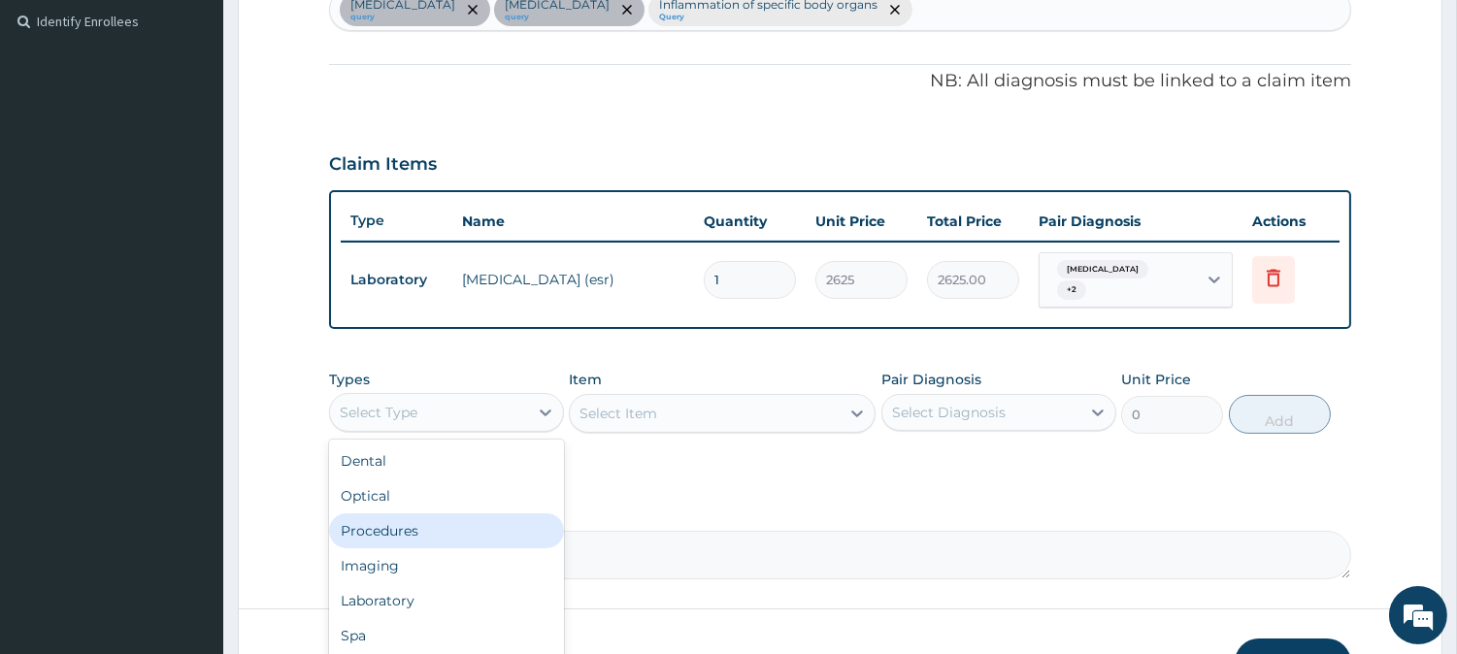
click at [463, 514] on div "Procedures" at bounding box center [446, 531] width 235 height 35
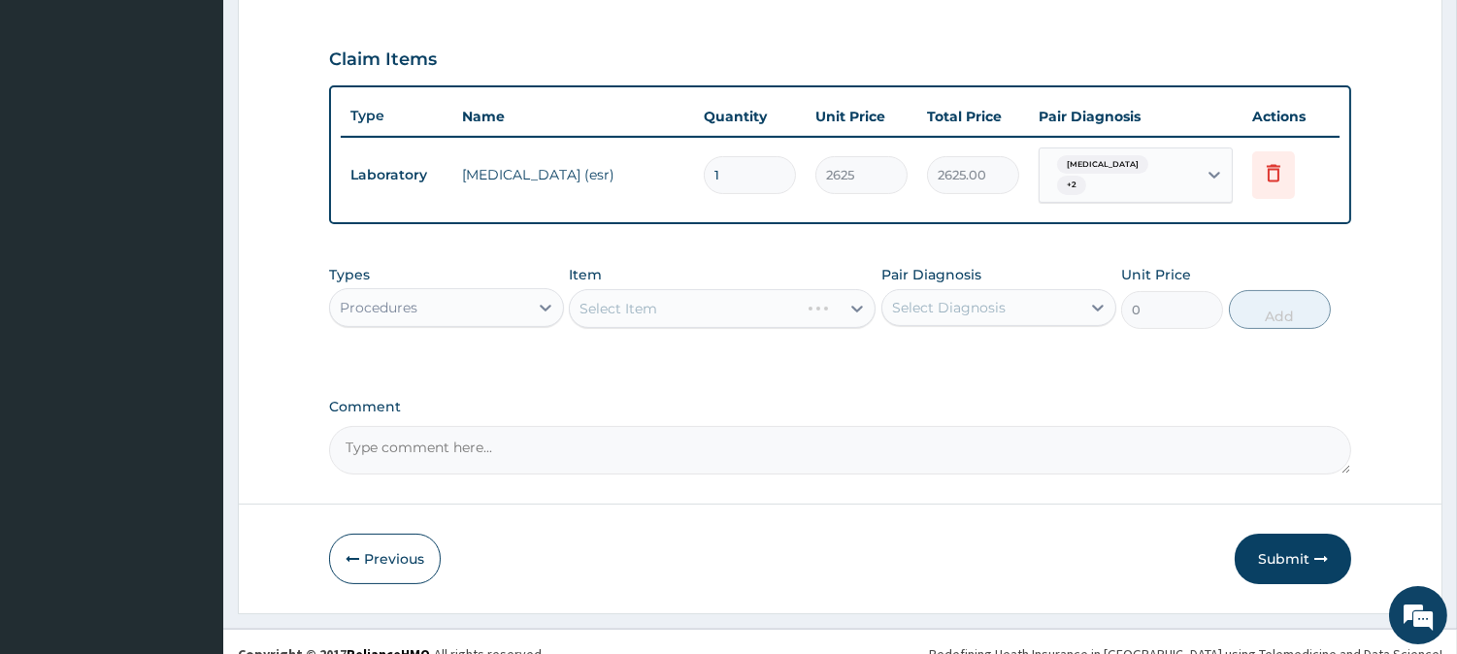
scroll to position [651, 0]
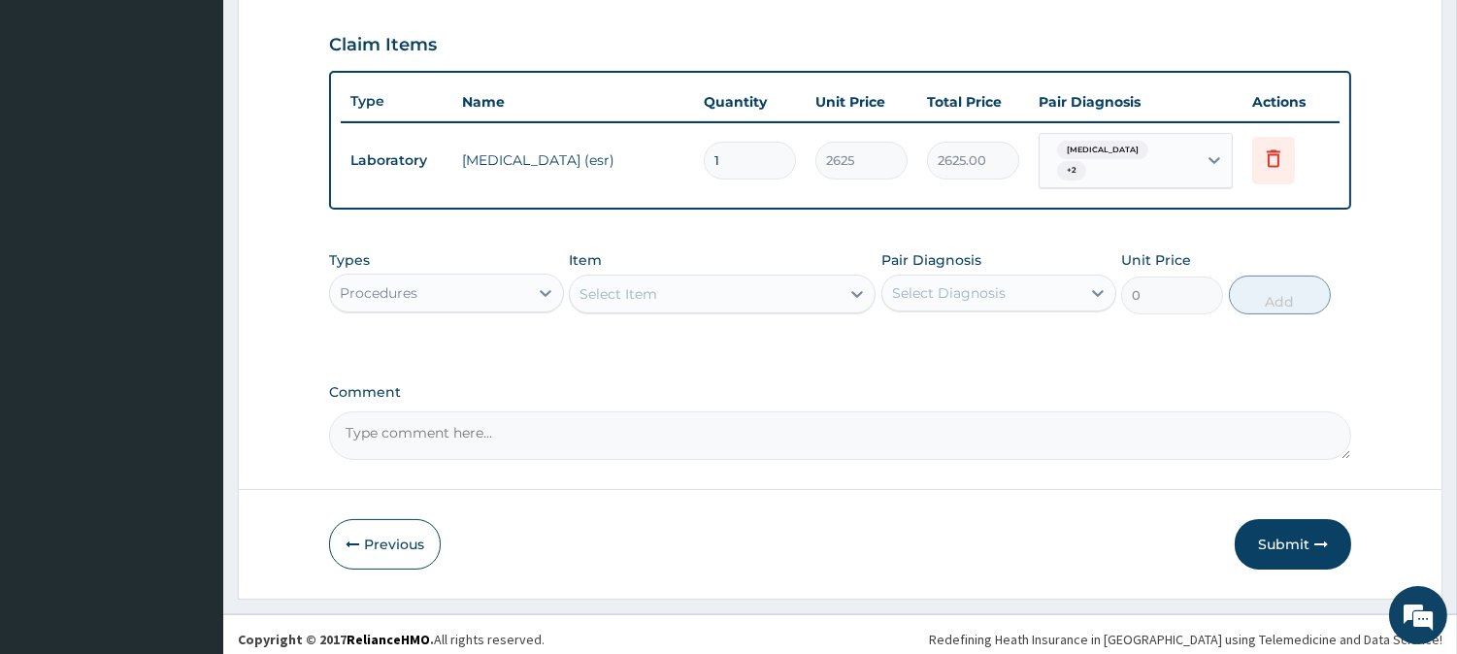
click at [791, 291] on div "Select Item" at bounding box center [705, 294] width 270 height 31
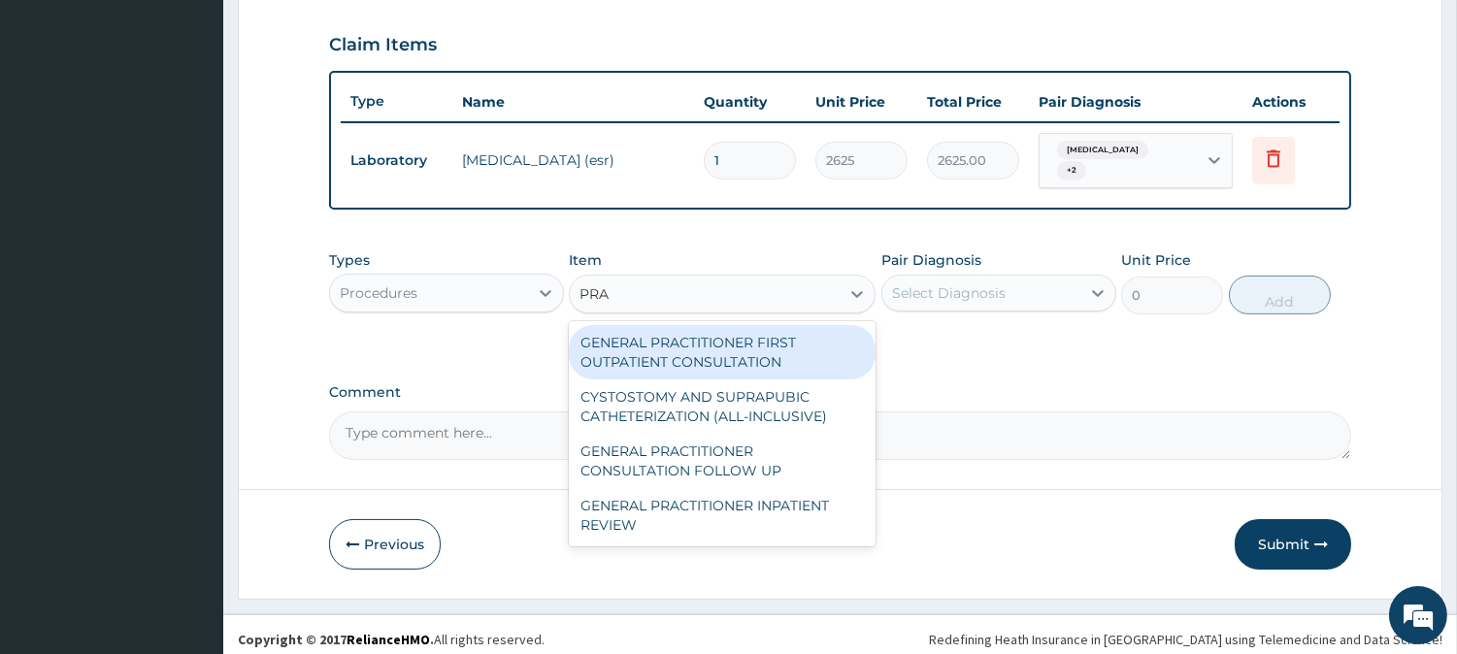
type input "PRAC"
click at [775, 337] on div "GENERAL PRACTITIONER FIRST OUTPATIENT CONSULTATION" at bounding box center [722, 352] width 307 height 54
type input "4500"
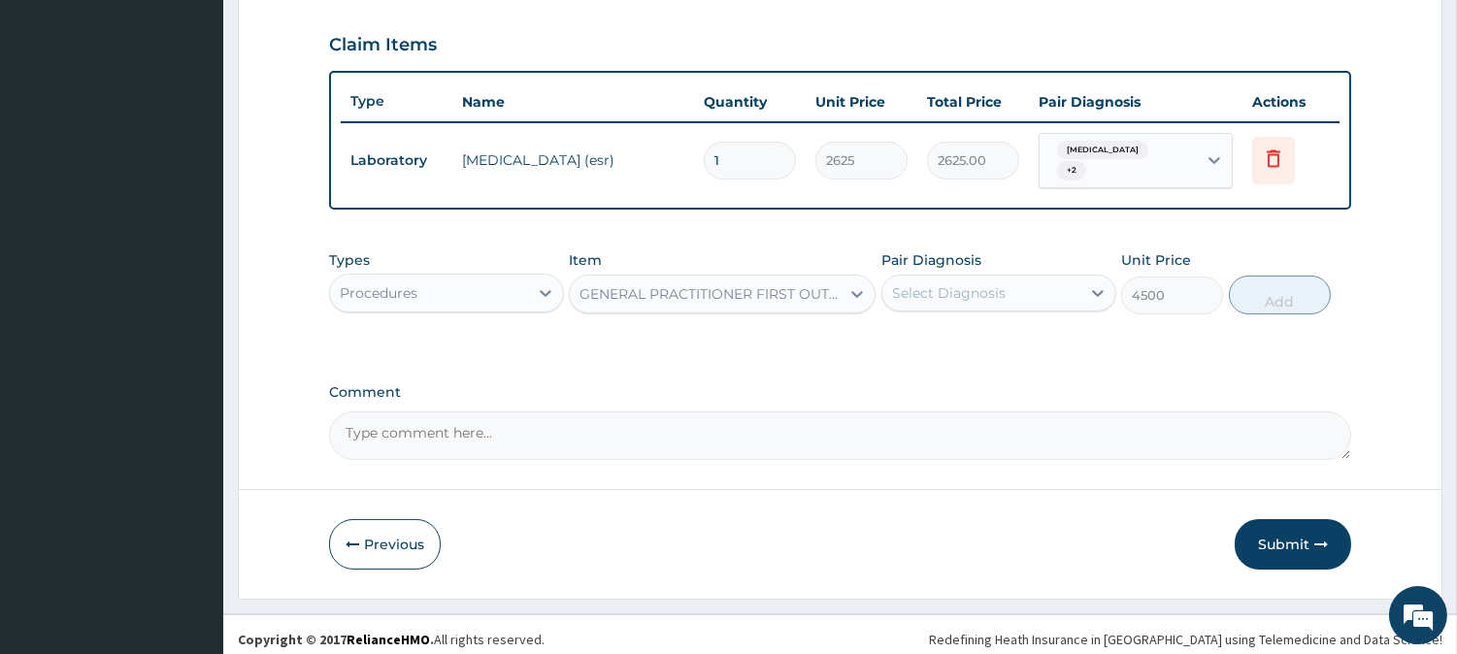
click at [925, 257] on label "Pair Diagnosis" at bounding box center [931, 259] width 100 height 19
click at [932, 283] on div "Select Diagnosis" at bounding box center [949, 292] width 114 height 19
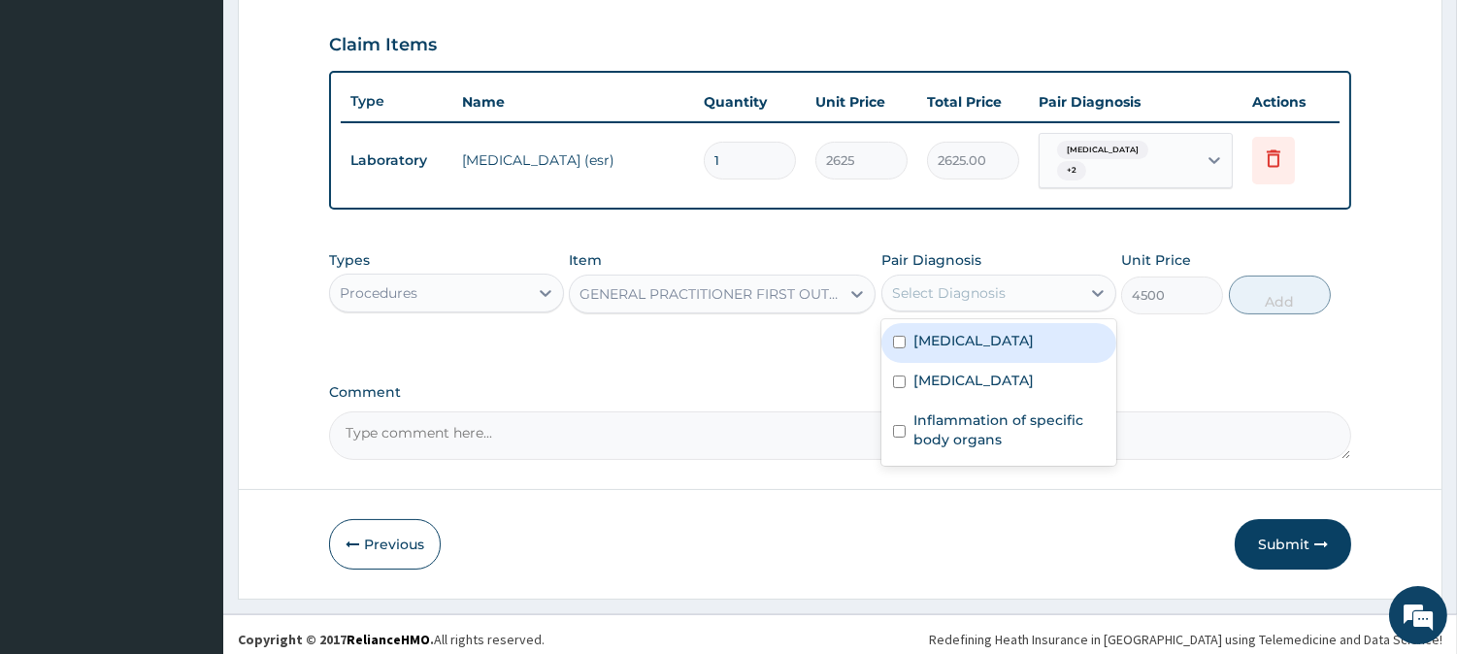
drag, startPoint x: 939, startPoint y: 317, endPoint x: 948, endPoint y: 344, distance: 27.9
click at [944, 323] on div "[MEDICAL_DATA]" at bounding box center [998, 343] width 235 height 40
checkbox input "true"
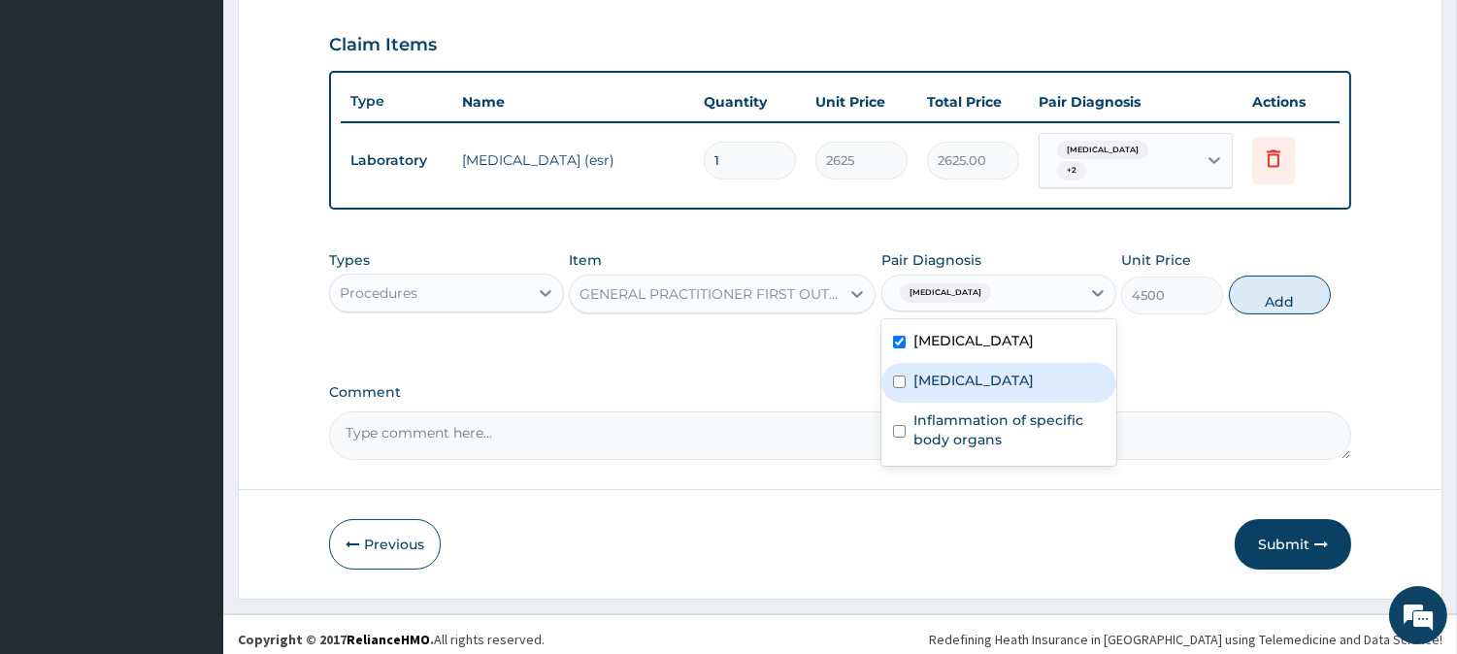
drag, startPoint x: 957, startPoint y: 367, endPoint x: 962, endPoint y: 379, distance: 12.6
click at [959, 374] on label "[MEDICAL_DATA]" at bounding box center [973, 380] width 120 height 19
checkbox input "true"
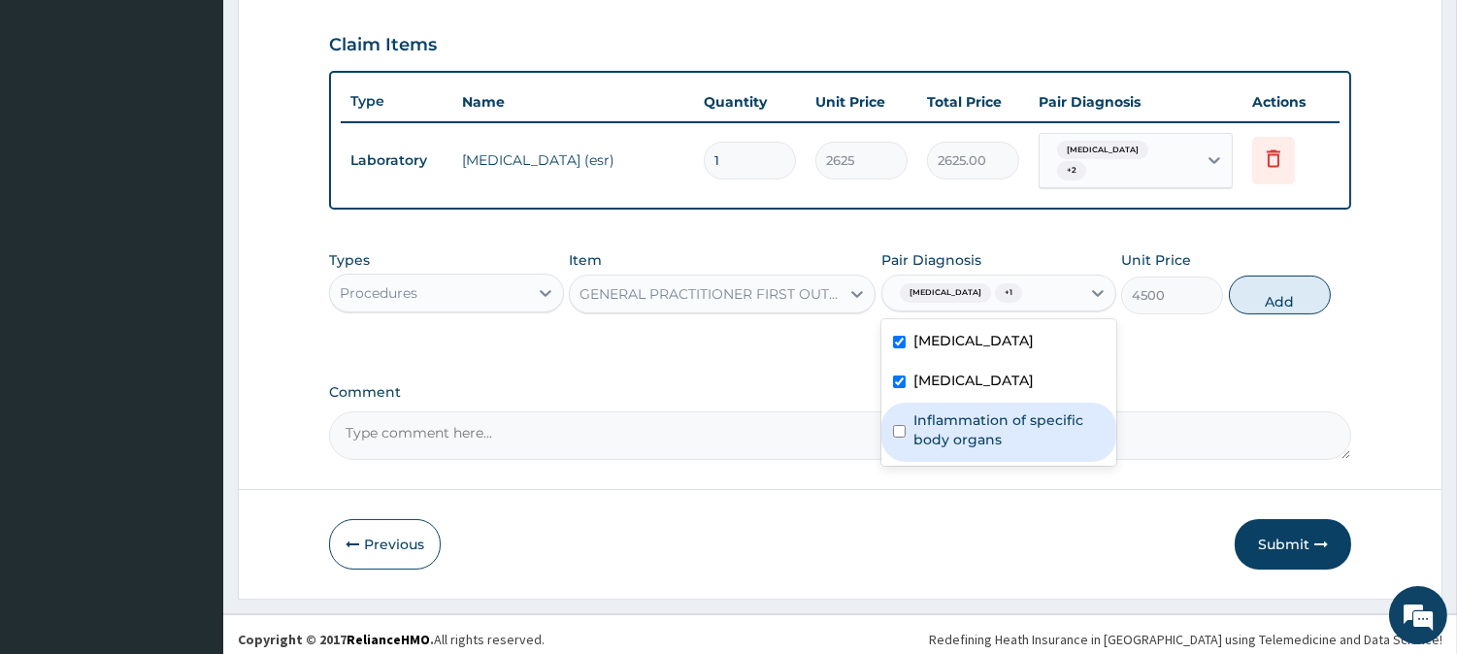
drag, startPoint x: 975, startPoint y: 408, endPoint x: 1075, endPoint y: 374, distance: 105.6
click at [978, 411] on label "Inflammation of specific body organs" at bounding box center [1008, 430] width 191 height 39
checkbox input "true"
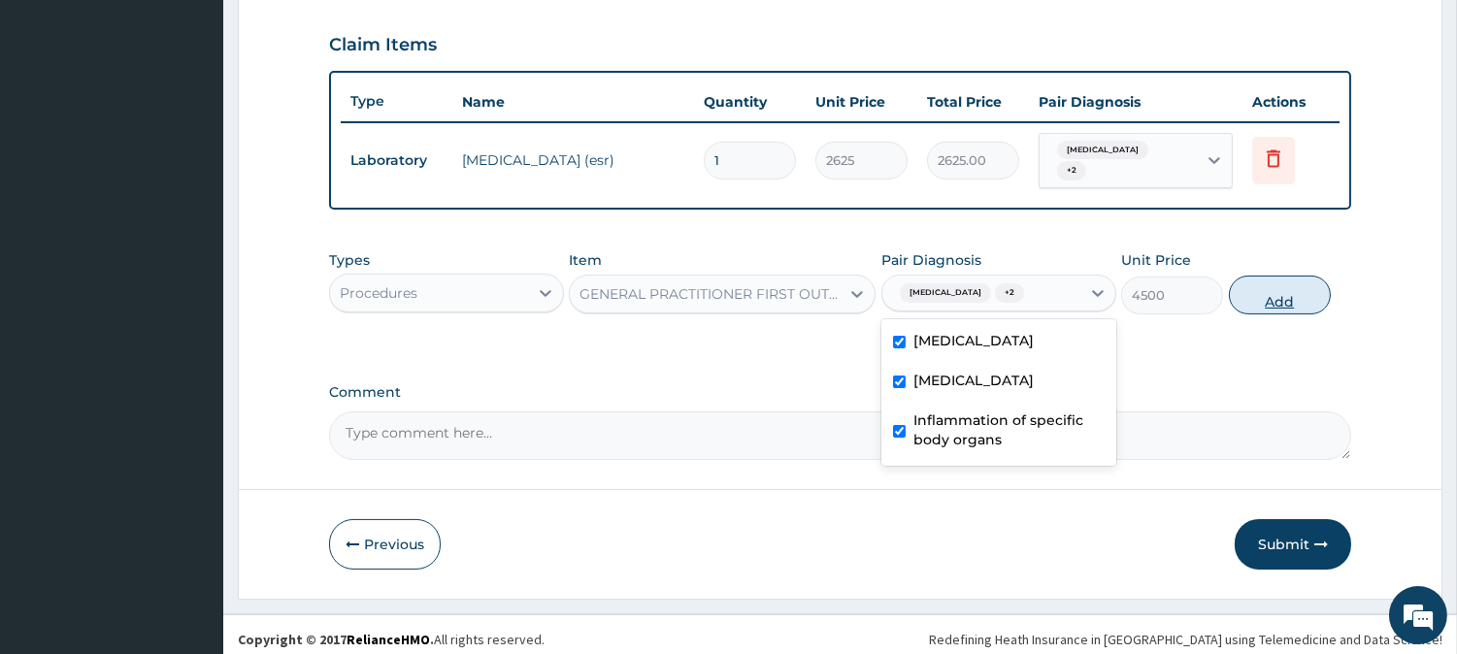
click at [1272, 301] on button "Add" at bounding box center [1280, 295] width 102 height 39
type input "0"
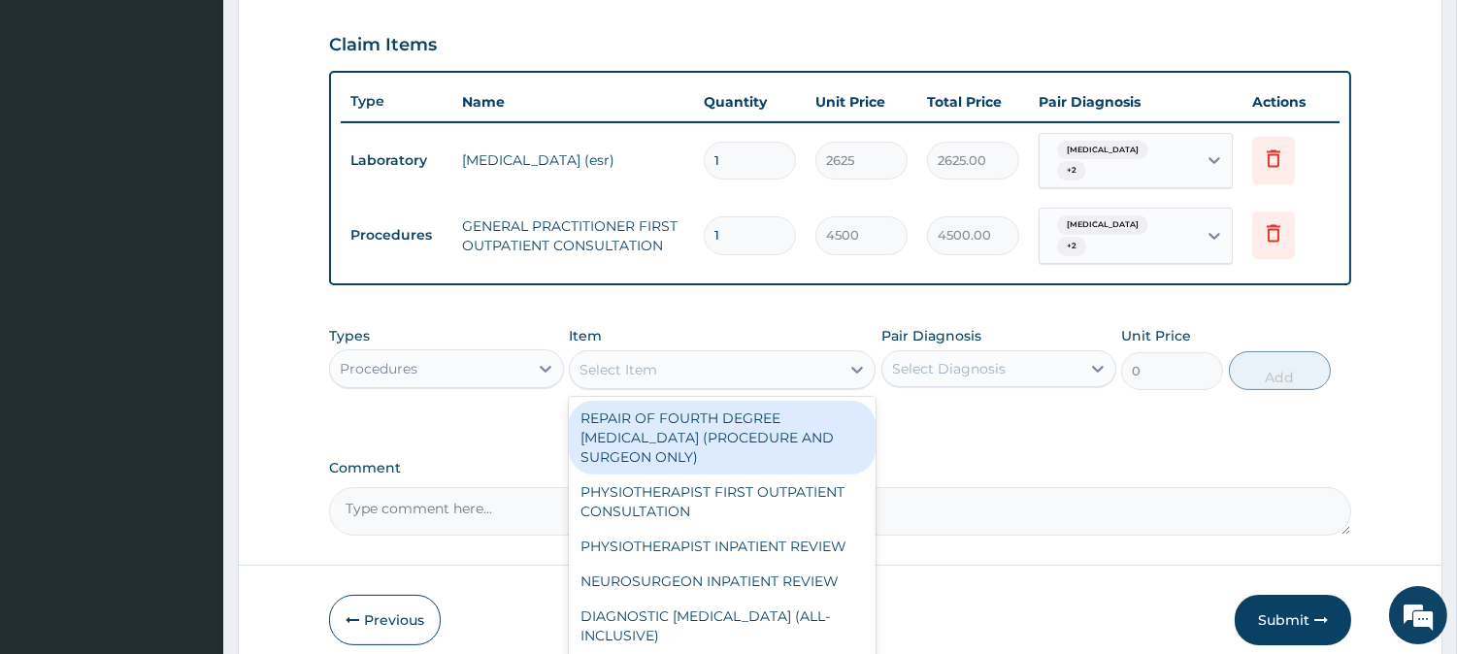
click at [796, 354] on div "Select Item" at bounding box center [705, 369] width 270 height 31
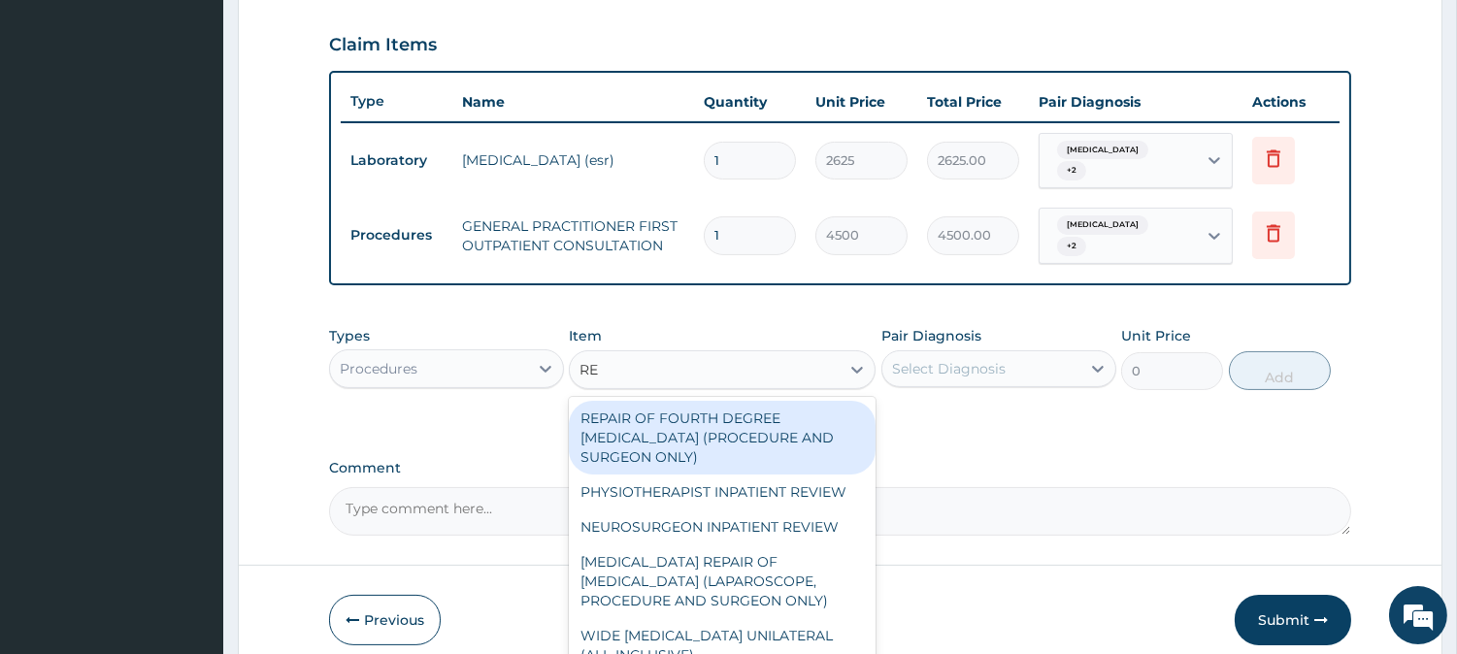
type input "REG"
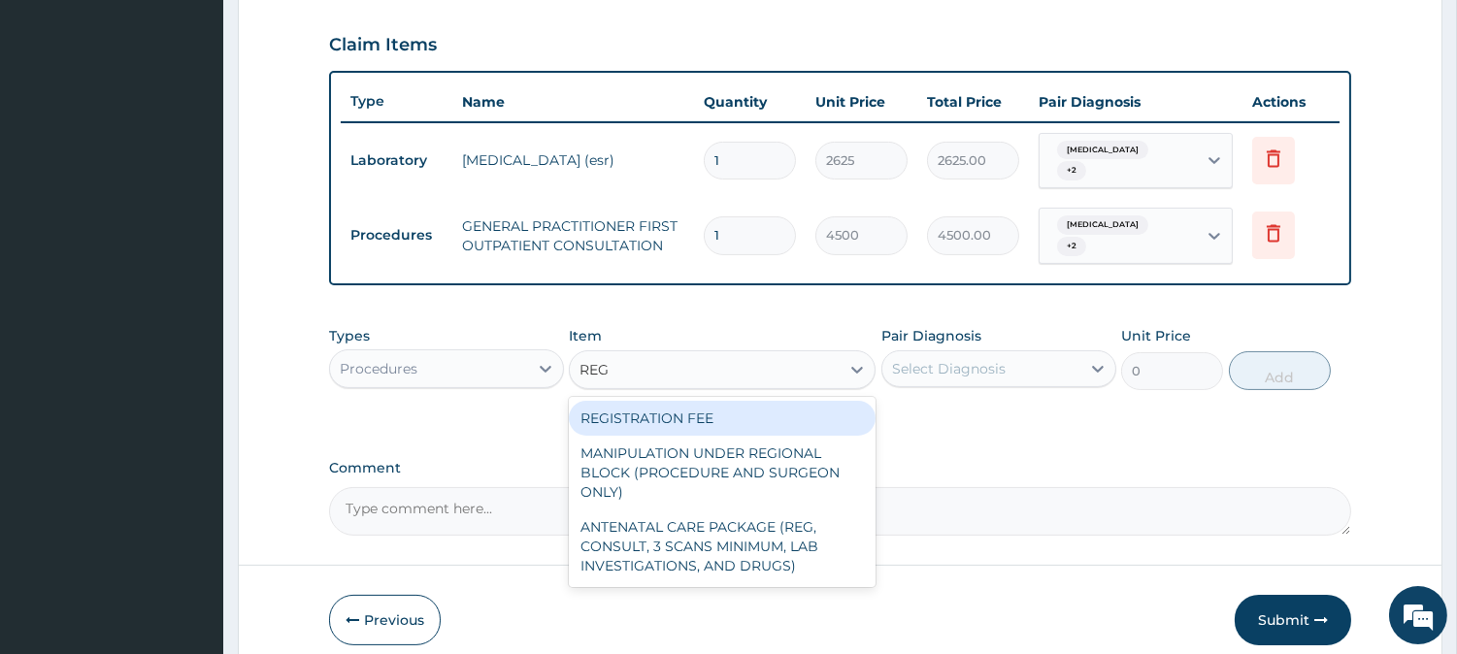
click at [777, 401] on div "REGISTRATION FEE" at bounding box center [722, 418] width 307 height 35
type input "3000"
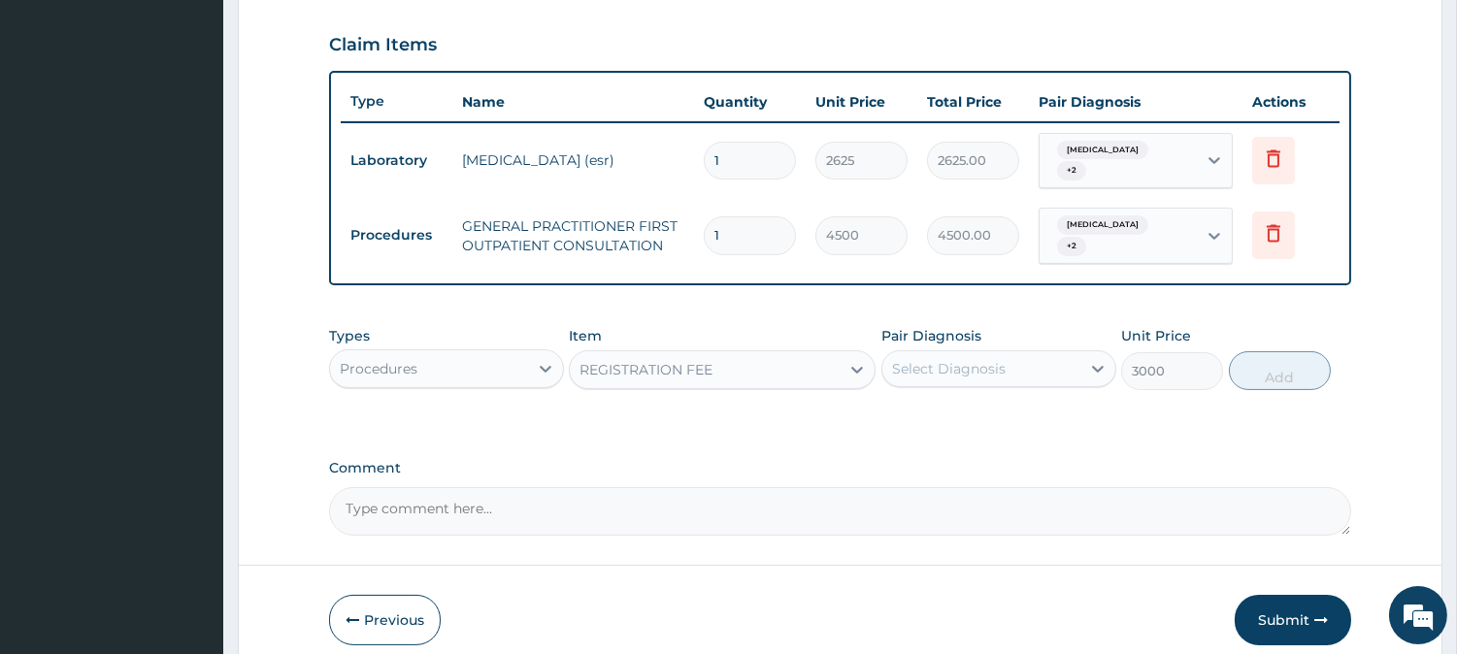
click at [984, 359] on div "Select Diagnosis" at bounding box center [949, 368] width 114 height 19
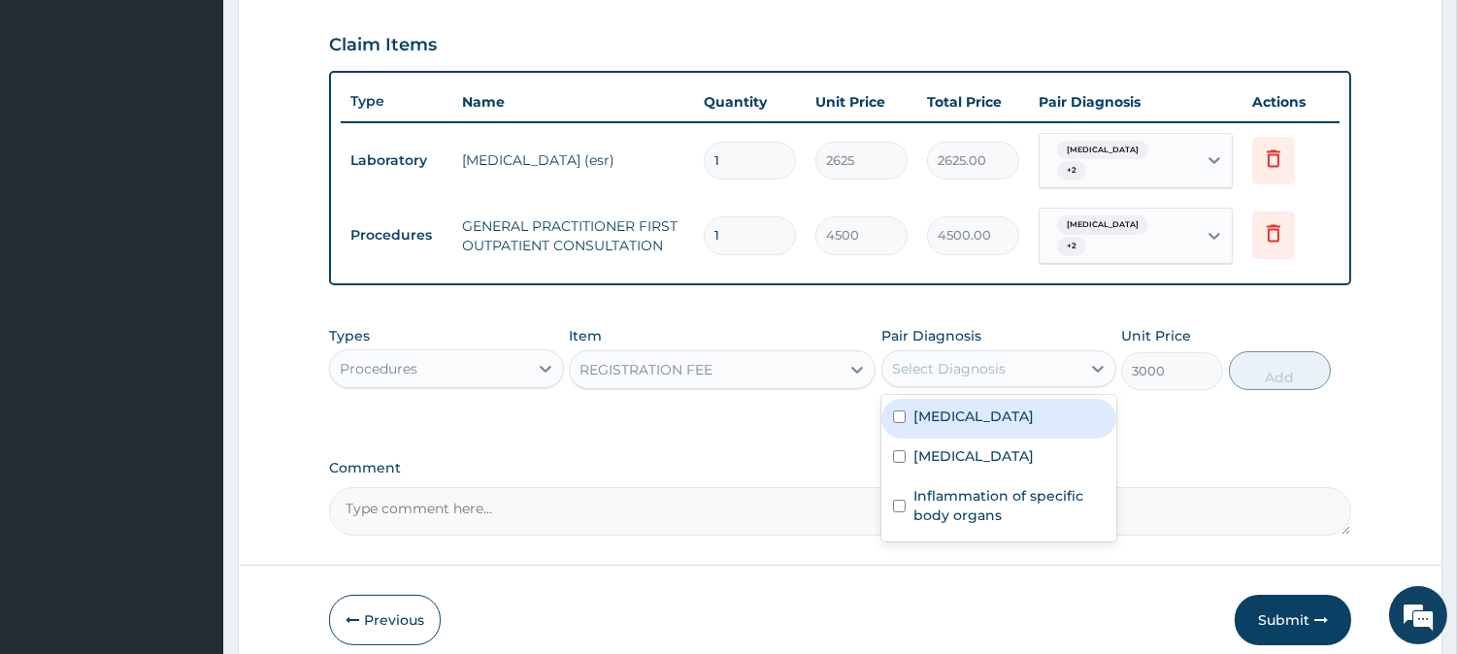
click at [973, 399] on div "[MEDICAL_DATA]" at bounding box center [998, 419] width 235 height 40
checkbox input "true"
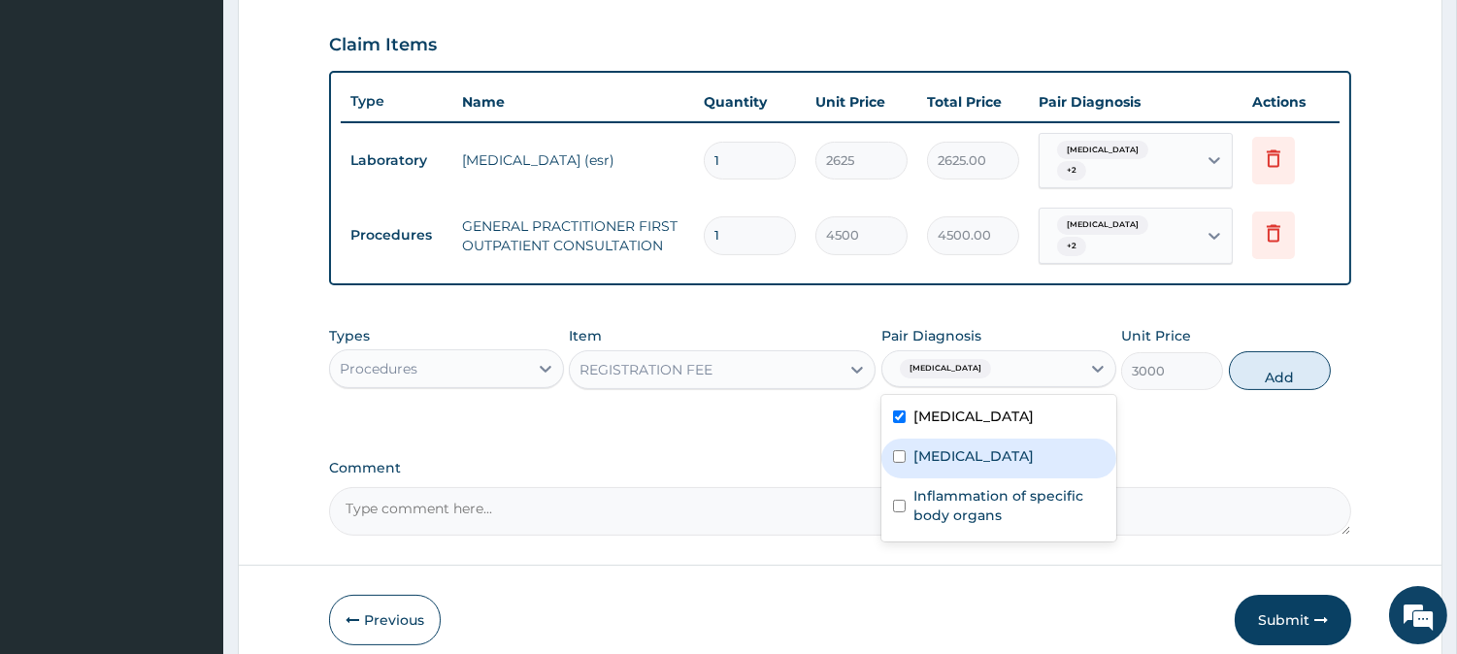
drag, startPoint x: 976, startPoint y: 432, endPoint x: 977, endPoint y: 460, distance: 28.2
click at [977, 439] on div "[MEDICAL_DATA]" at bounding box center [998, 459] width 235 height 40
checkbox input "true"
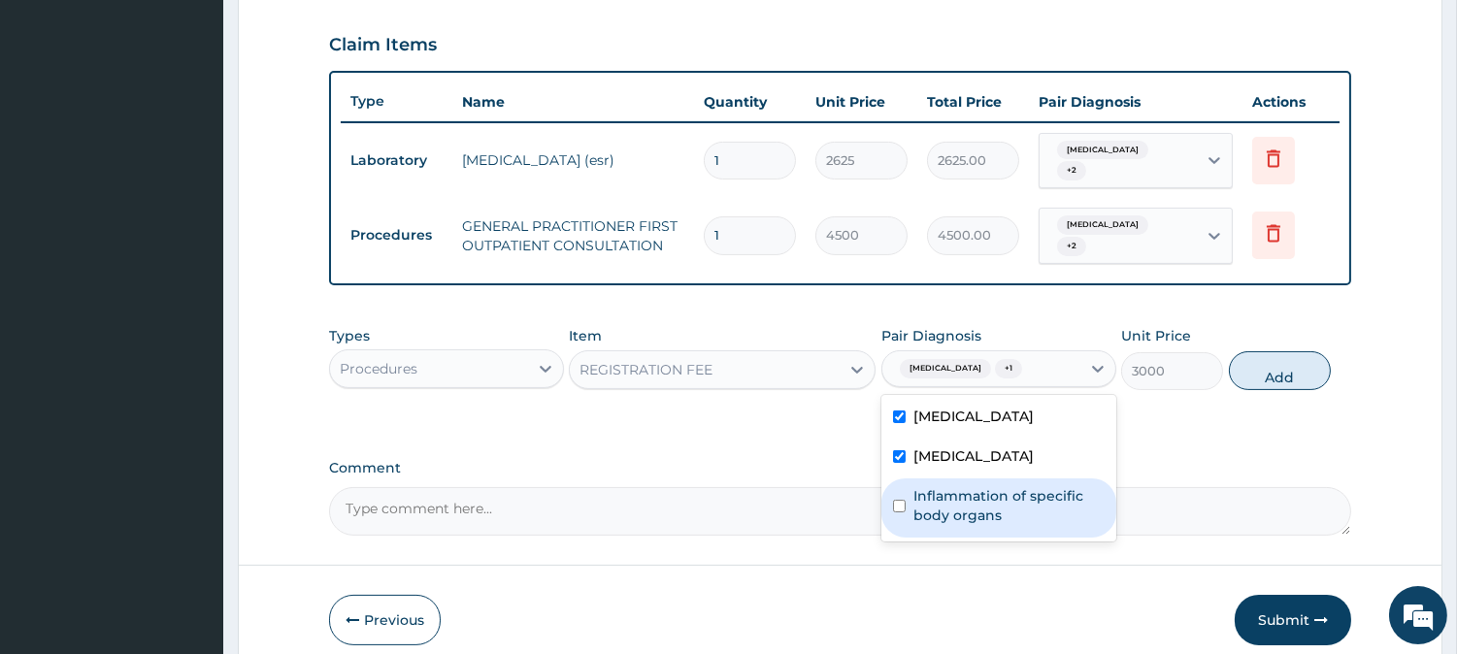
drag, startPoint x: 977, startPoint y: 481, endPoint x: 1109, endPoint y: 408, distance: 151.2
click at [977, 486] on label "Inflammation of specific body organs" at bounding box center [1008, 505] width 191 height 39
checkbox input "true"
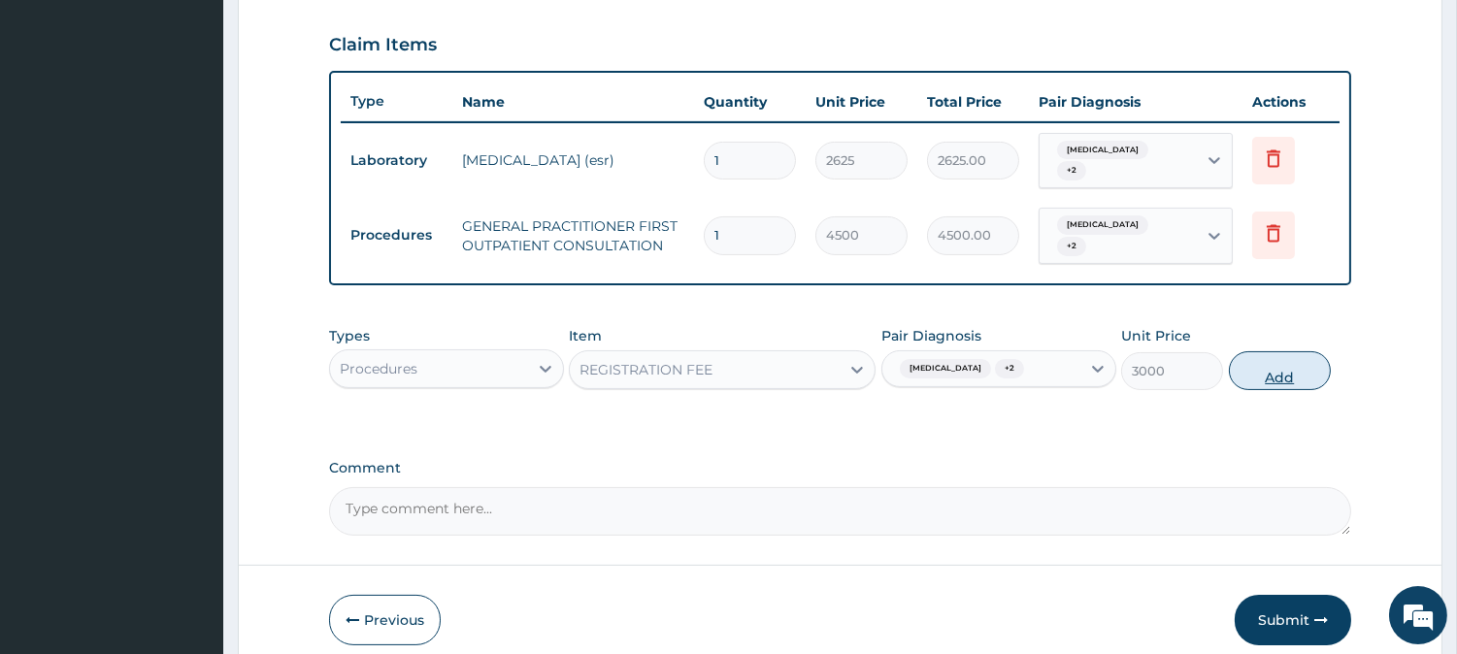
click at [1285, 355] on button "Add" at bounding box center [1280, 370] width 102 height 39
type input "0"
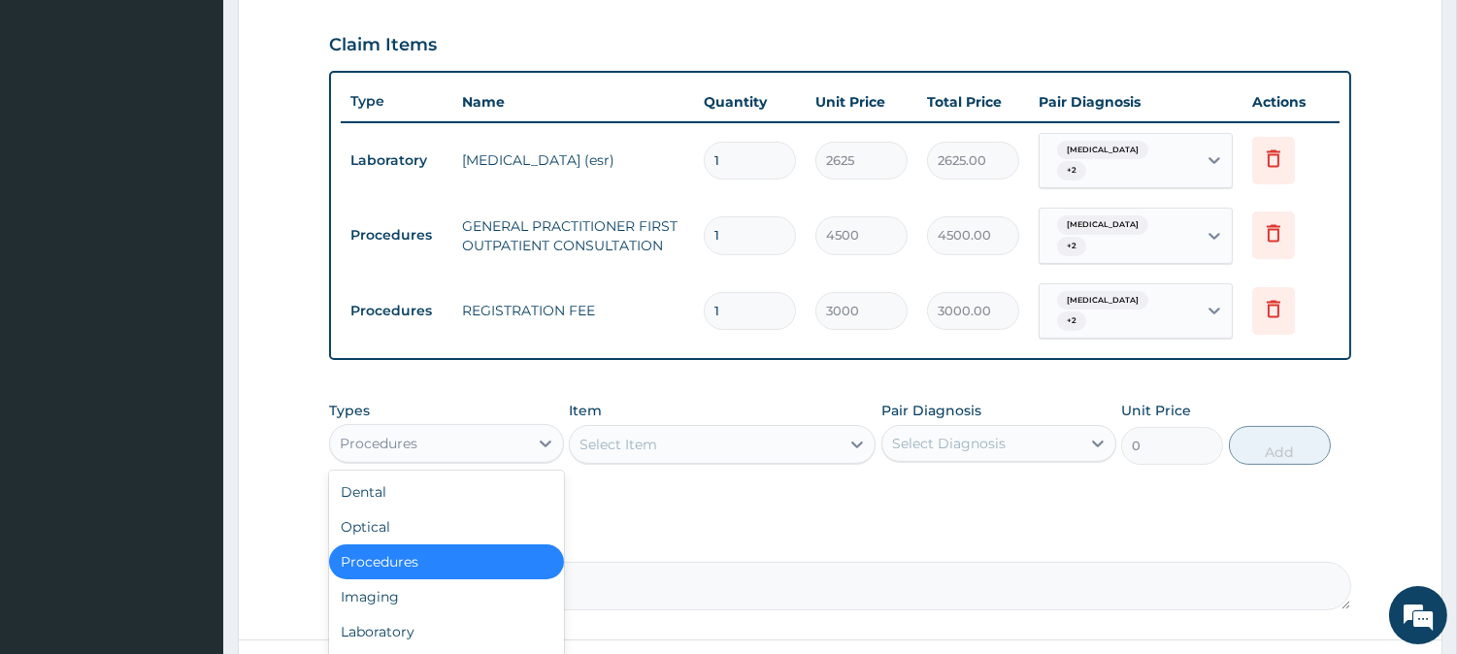
click at [506, 428] on div "Procedures" at bounding box center [429, 443] width 198 height 31
click at [541, 614] on div "Laboratory" at bounding box center [446, 631] width 235 height 35
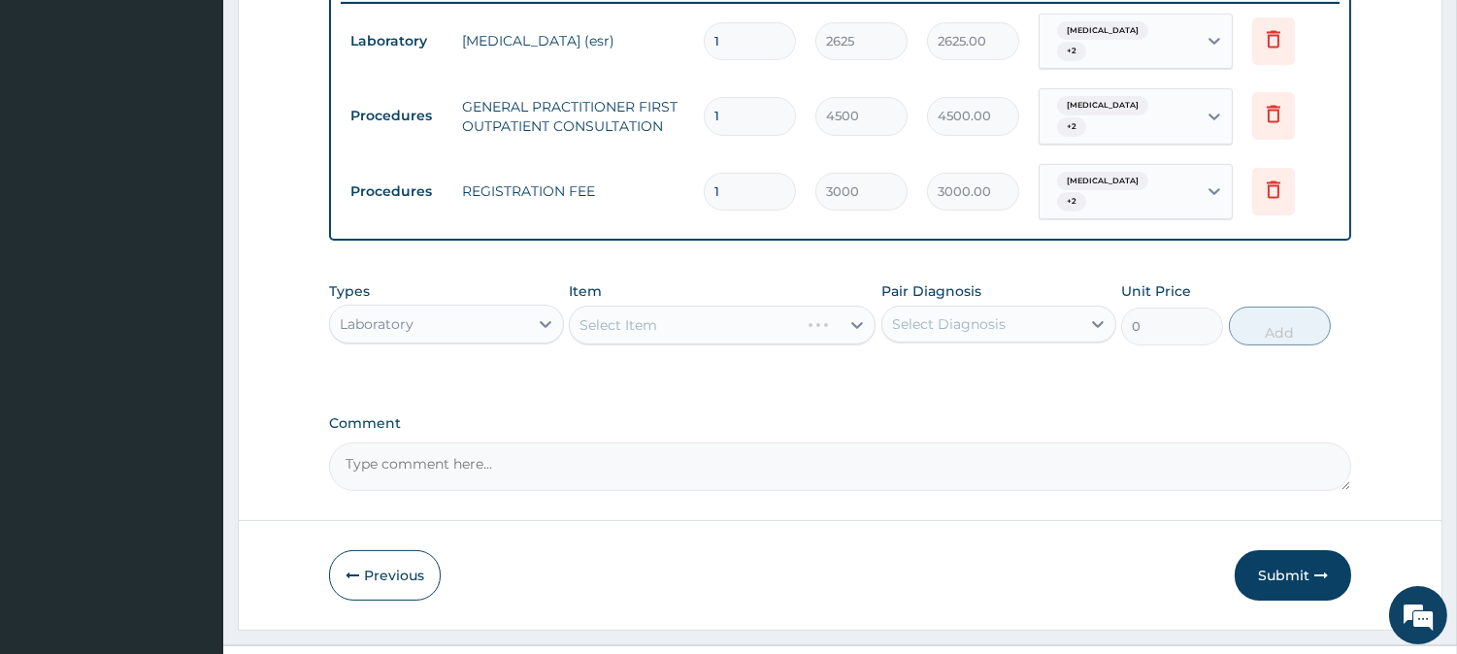
scroll to position [786, 0]
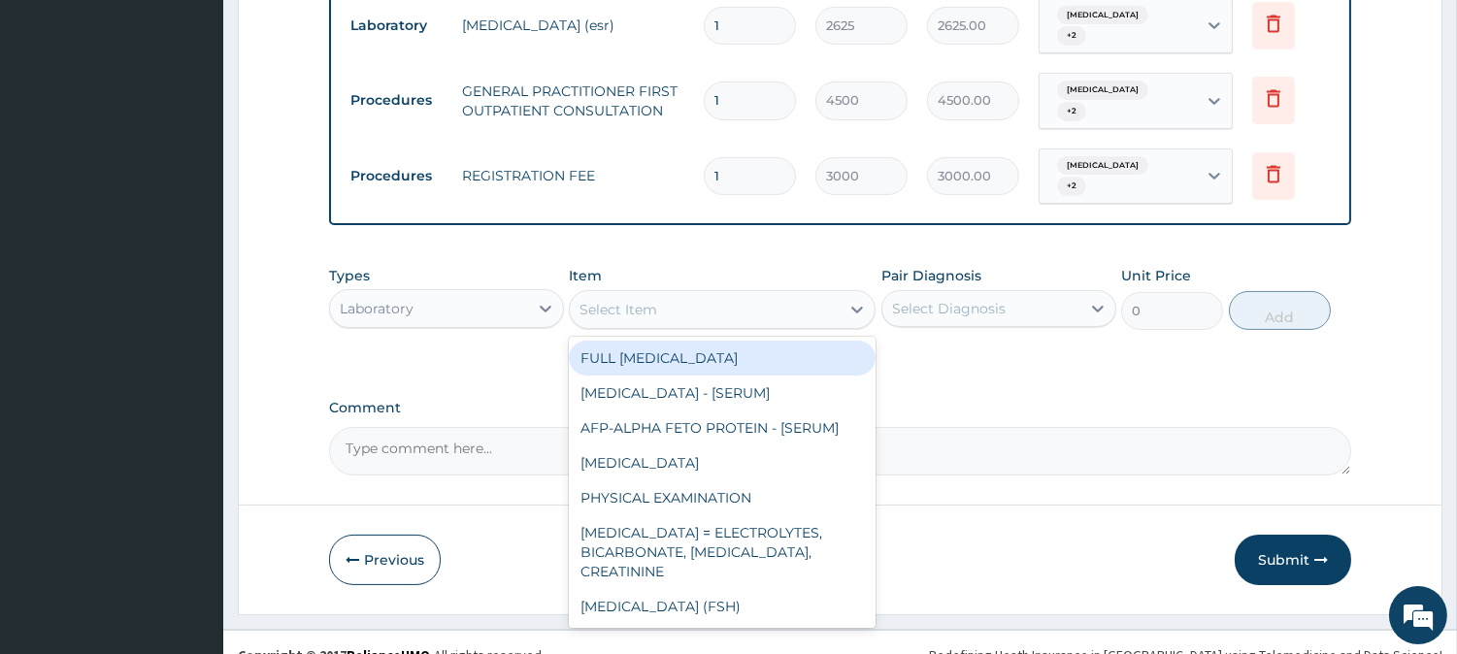
click at [806, 294] on div "Select Item" at bounding box center [705, 309] width 270 height 31
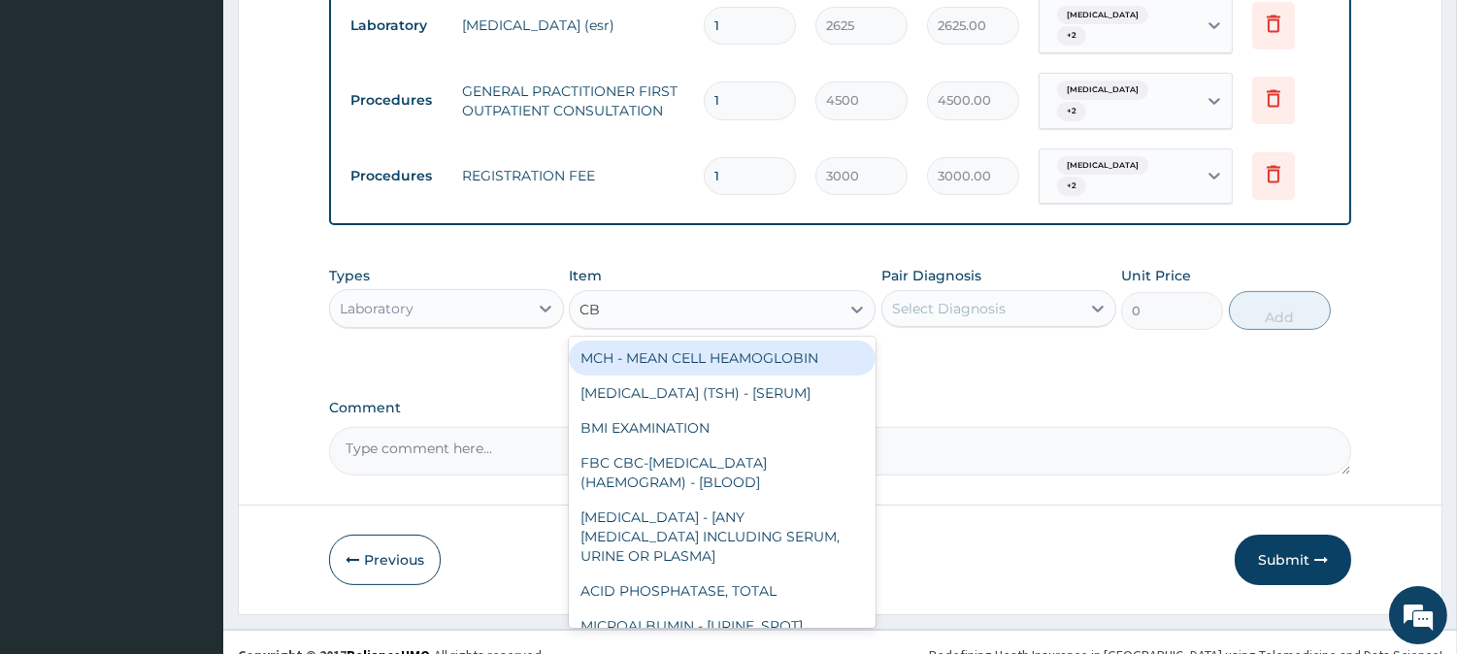
type input "CBC"
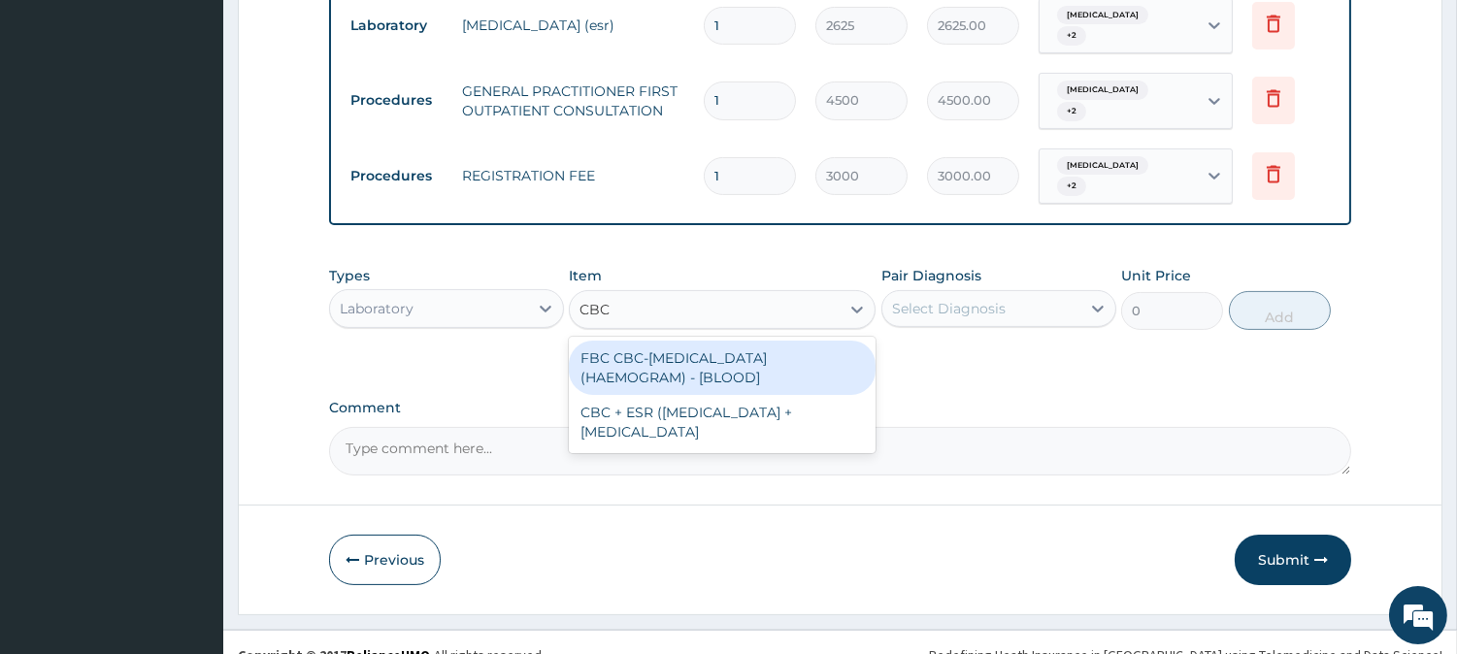
click at [780, 345] on div "FBC CBC-[MEDICAL_DATA] (HAEMOGRAM) - [BLOOD]" at bounding box center [722, 368] width 307 height 54
type input "6000"
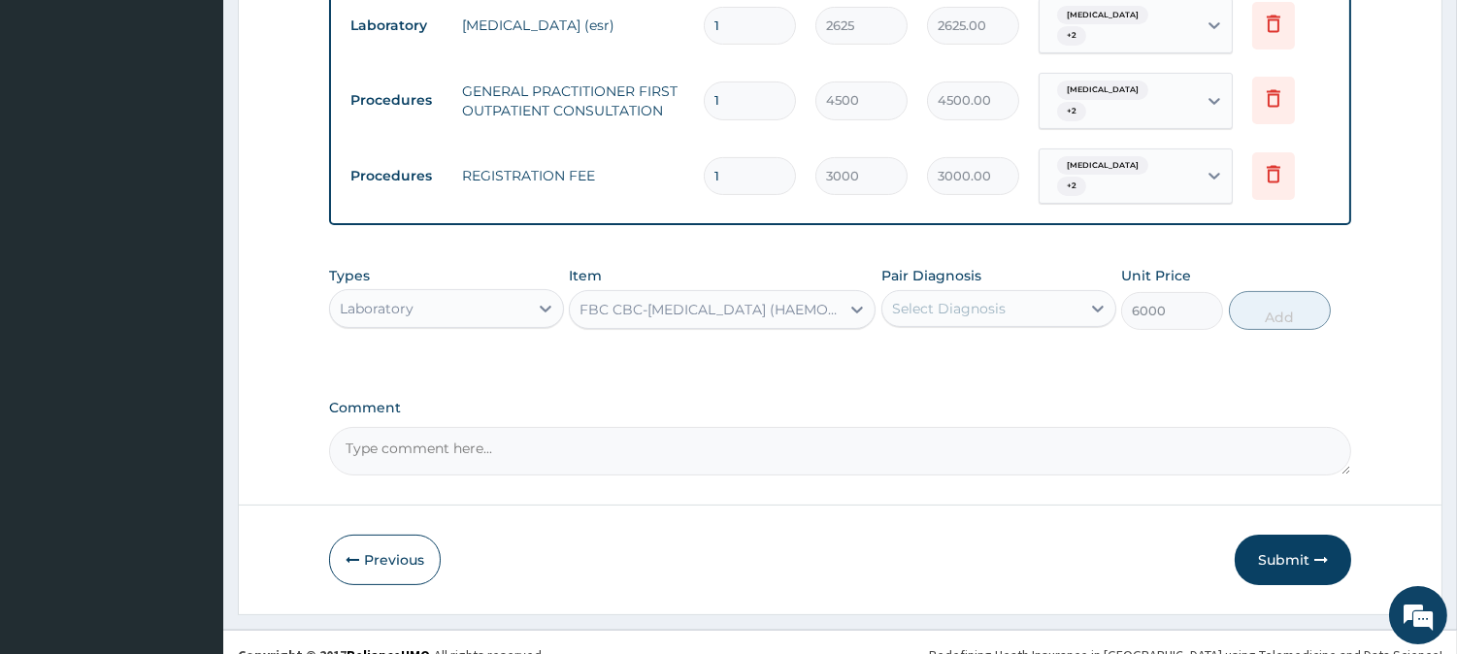
click at [916, 299] on div "Select Diagnosis" at bounding box center [949, 308] width 114 height 19
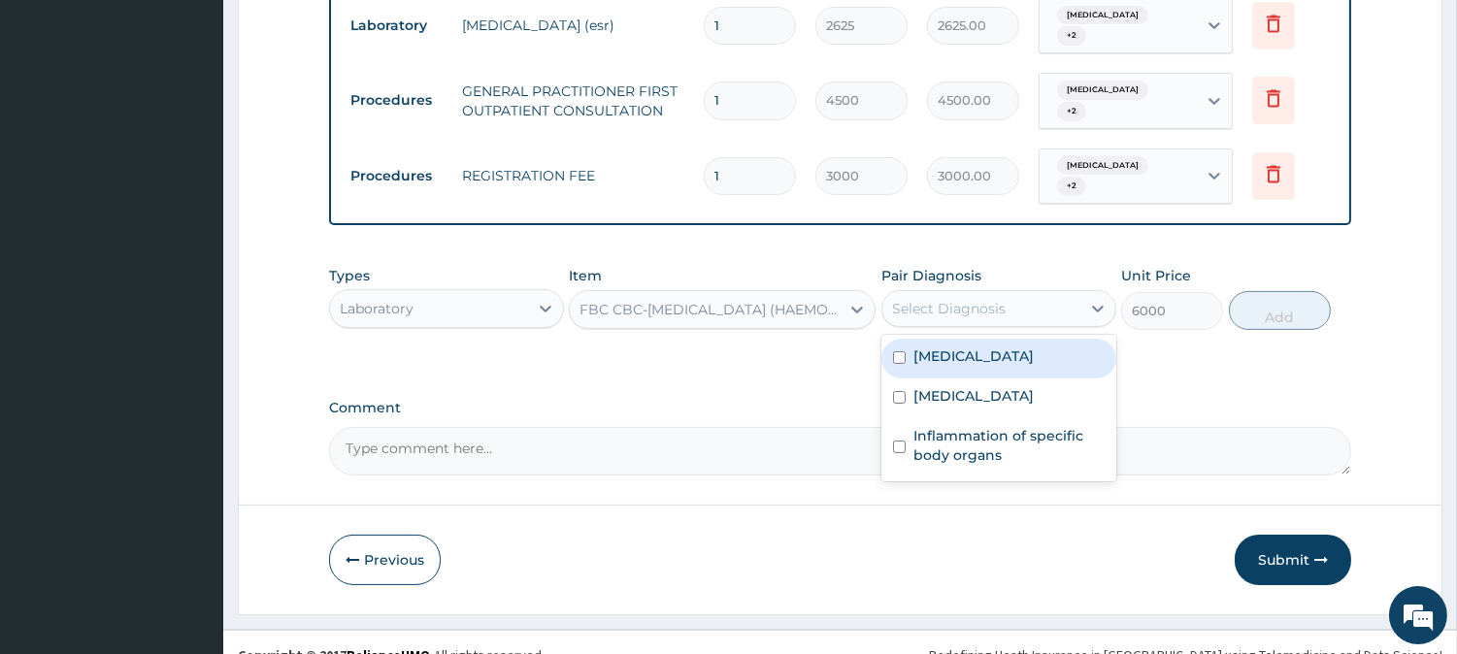
click at [918, 347] on label "[MEDICAL_DATA]" at bounding box center [973, 356] width 120 height 19
checkbox input "true"
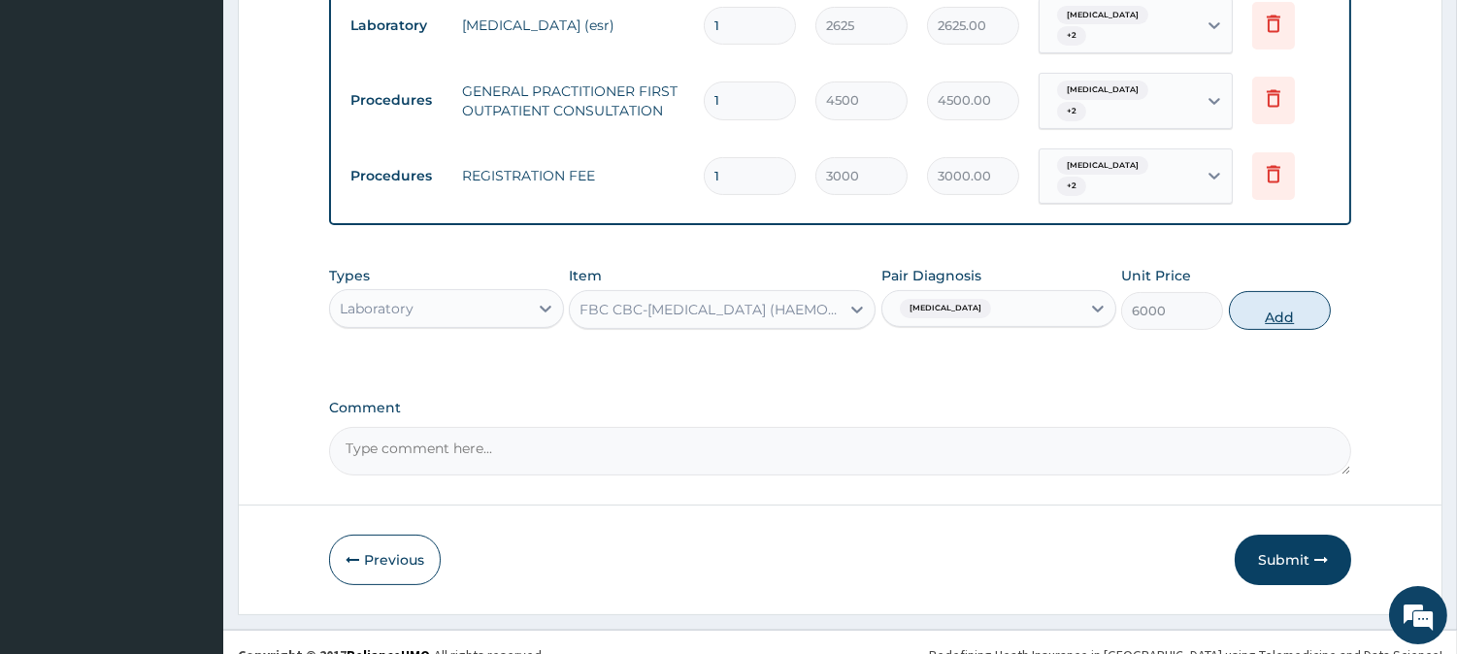
click at [1252, 291] on button "Add" at bounding box center [1280, 310] width 102 height 39
type input "0"
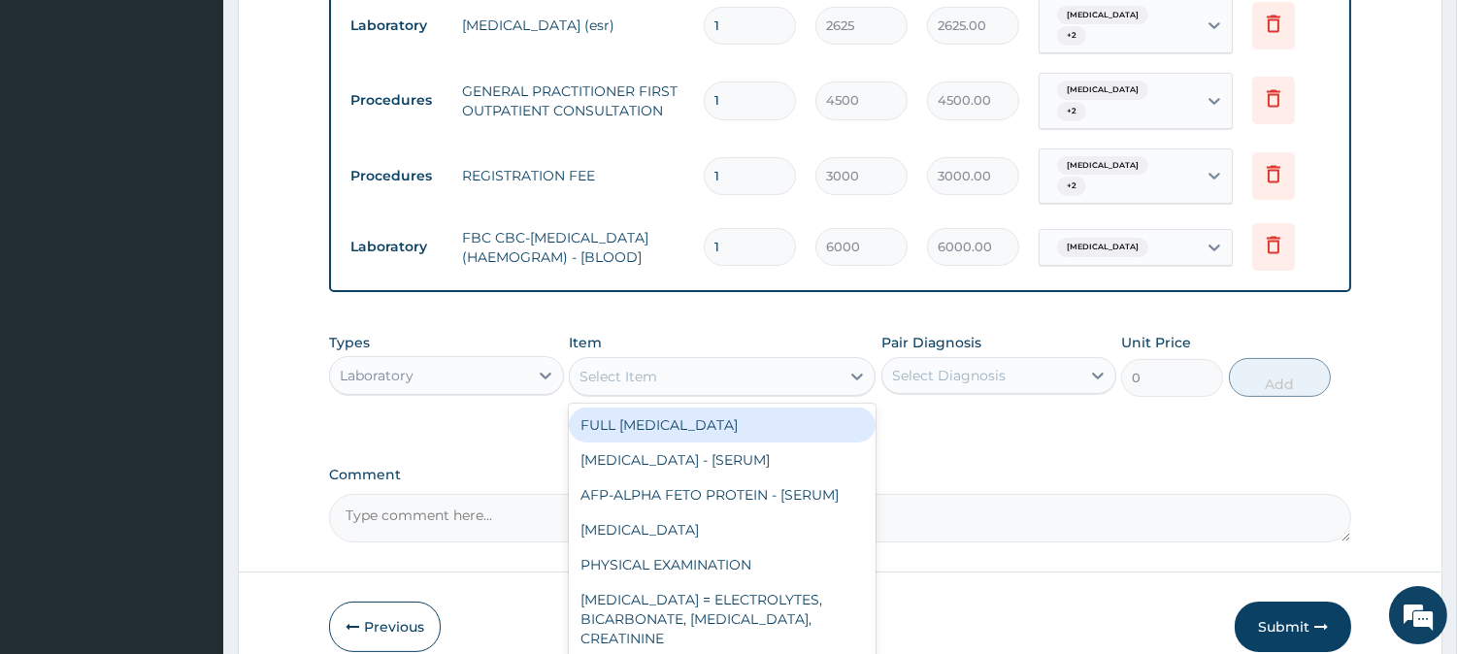
click at [815, 373] on div "Select Item" at bounding box center [705, 376] width 270 height 31
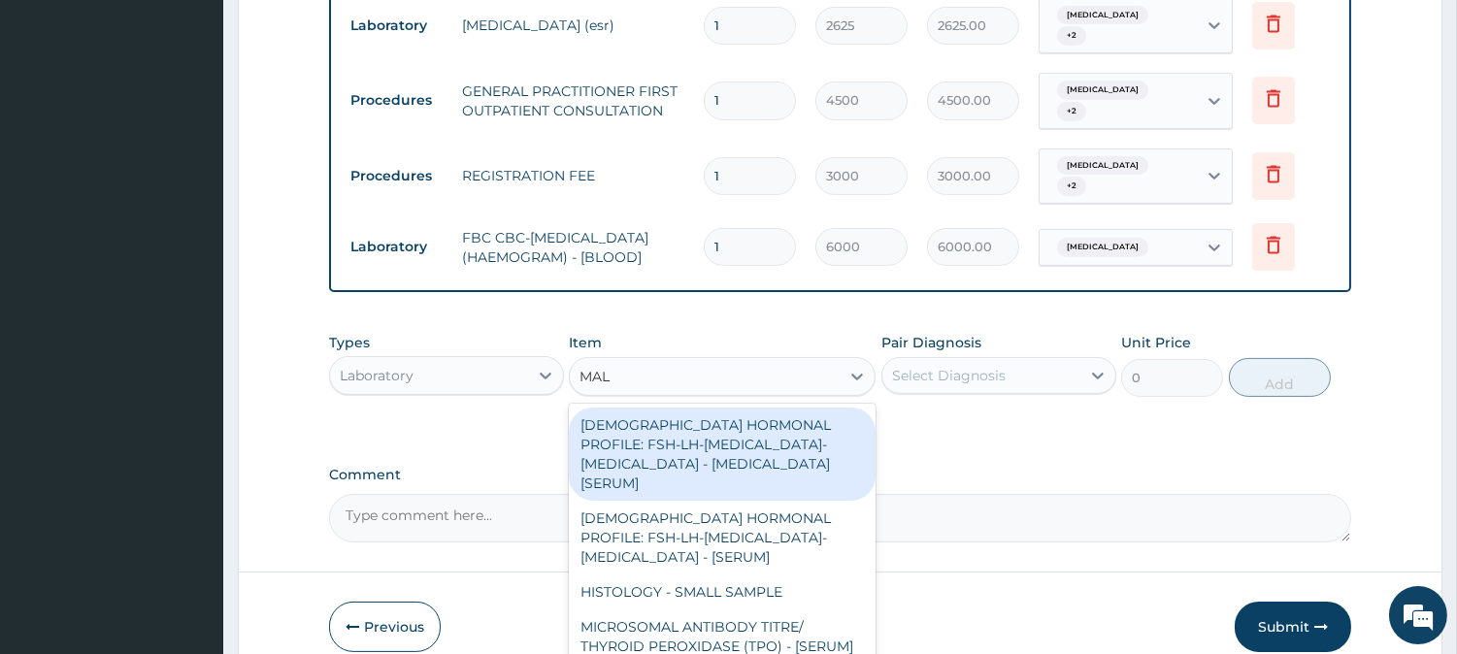
type input "MALA"
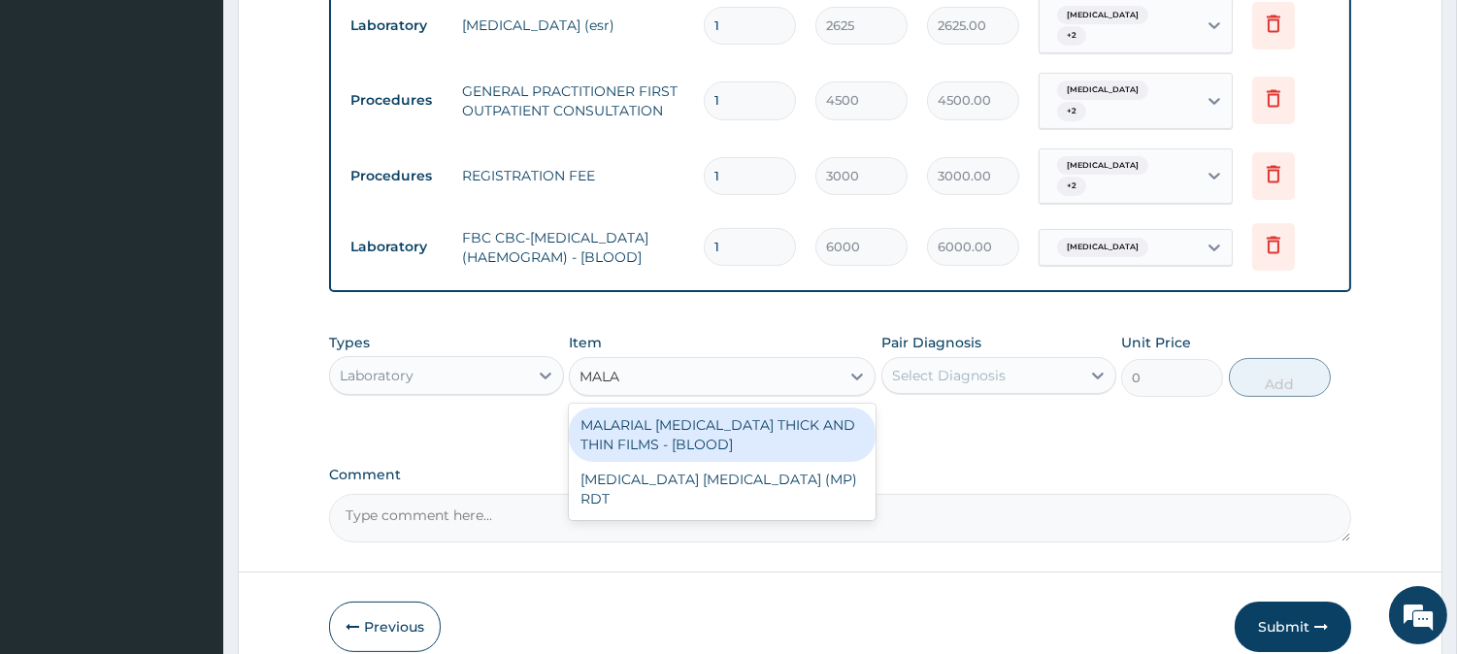
drag, startPoint x: 813, startPoint y: 410, endPoint x: 852, endPoint y: 404, distance: 39.3
click at [823, 411] on div "MALARIAL [MEDICAL_DATA] THICK AND THIN FILMS - [BLOOD]" at bounding box center [722, 435] width 307 height 54
type input "2625"
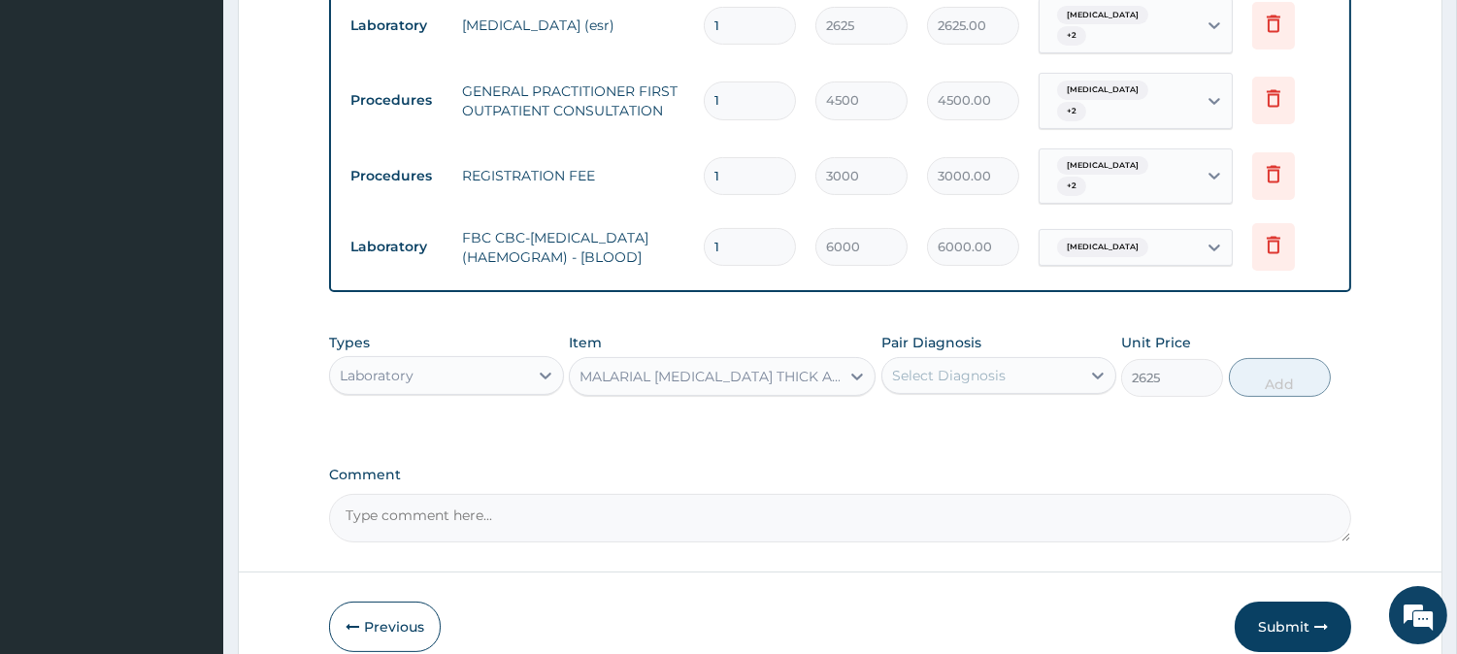
click at [978, 366] on div "Select Diagnosis" at bounding box center [949, 375] width 114 height 19
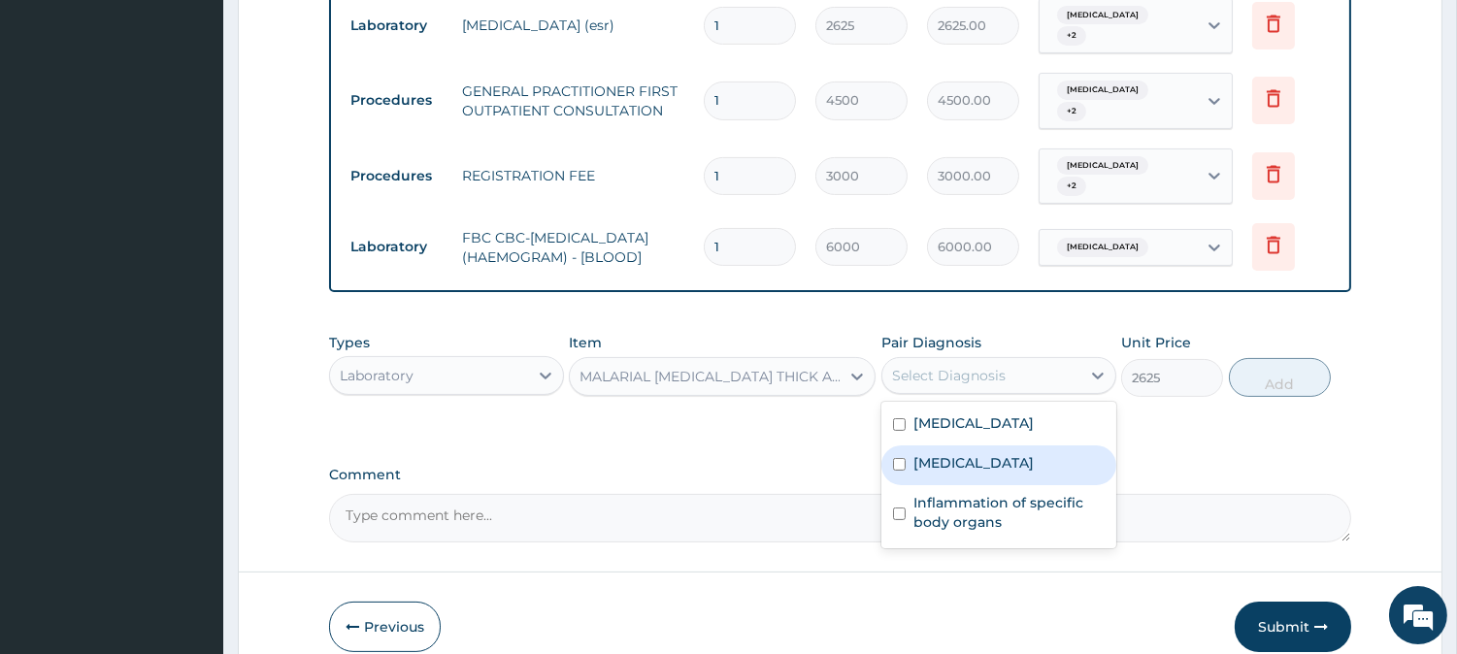
drag, startPoint x: 948, startPoint y: 442, endPoint x: 1008, endPoint y: 414, distance: 65.2
click at [951, 453] on label "[MEDICAL_DATA]" at bounding box center [973, 462] width 120 height 19
checkbox input "true"
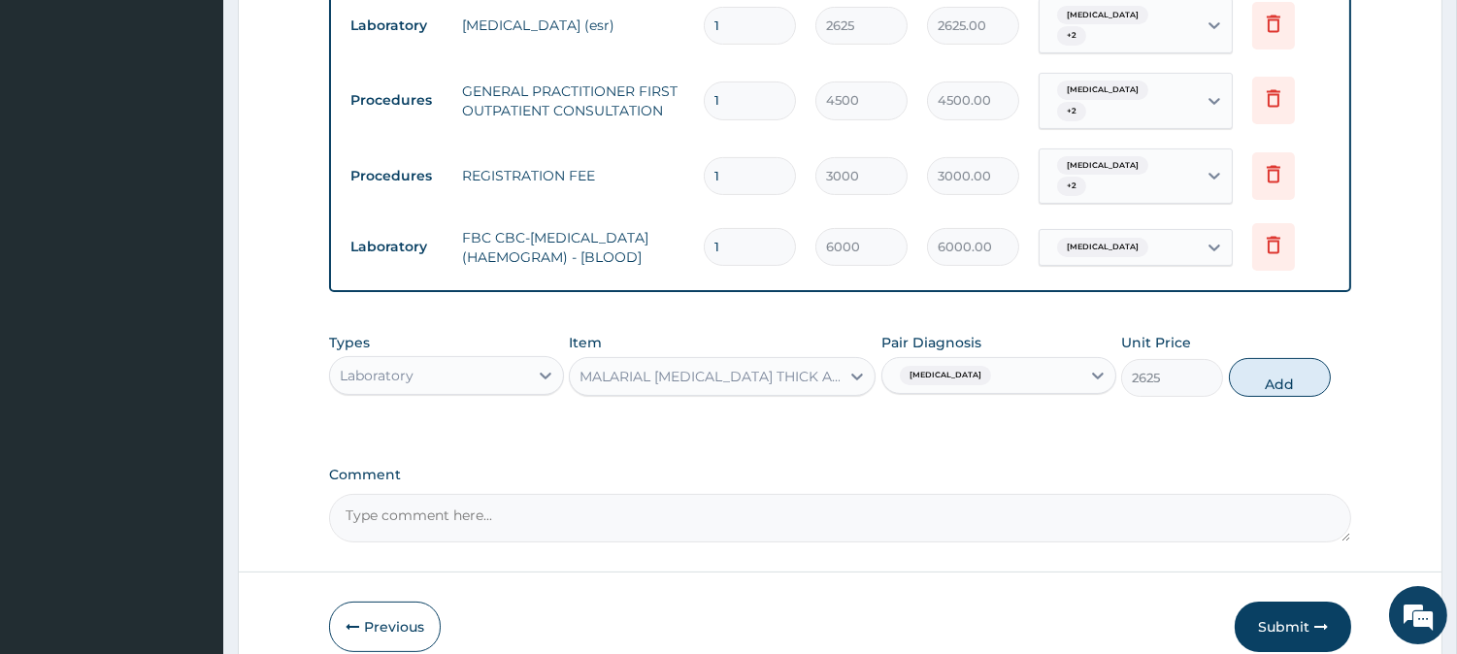
click at [1254, 362] on button "Add" at bounding box center [1280, 377] width 102 height 39
type input "0"
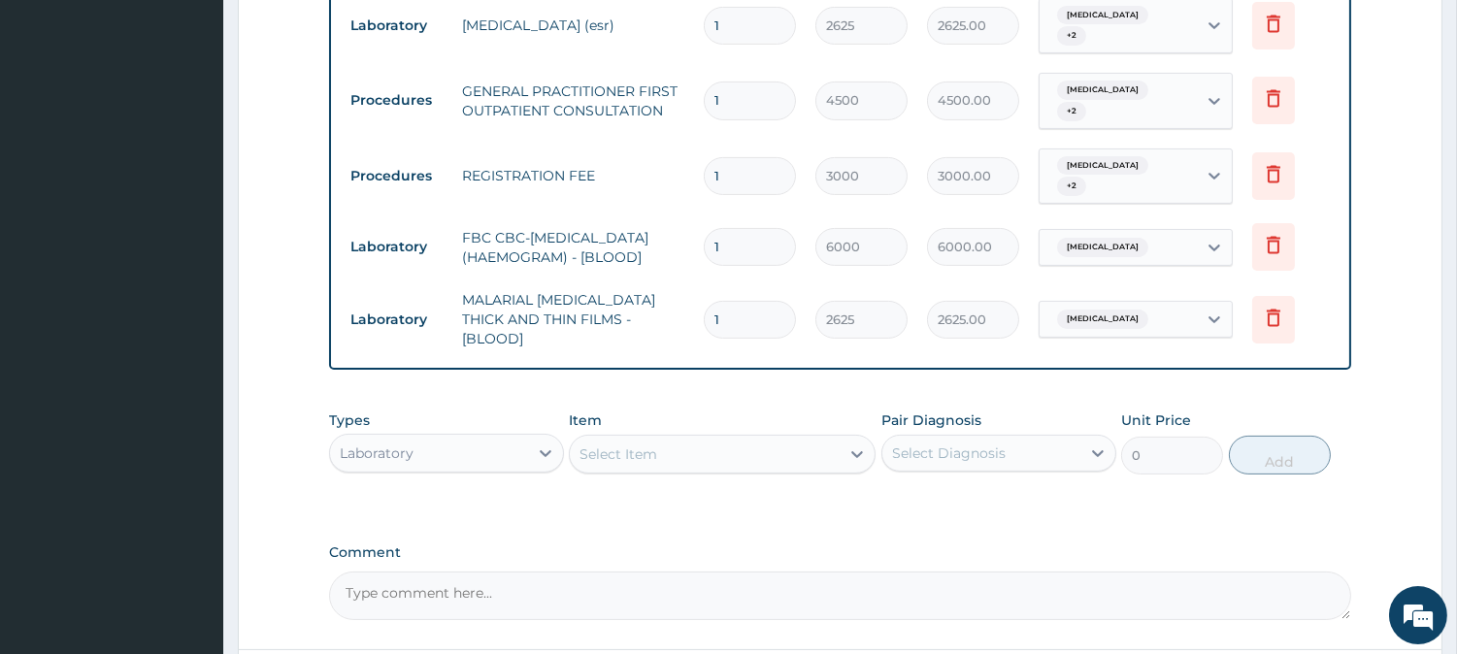
drag, startPoint x: 485, startPoint y: 428, endPoint x: 500, endPoint y: 424, distance: 15.1
click at [489, 438] on div "Laboratory" at bounding box center [429, 453] width 198 height 31
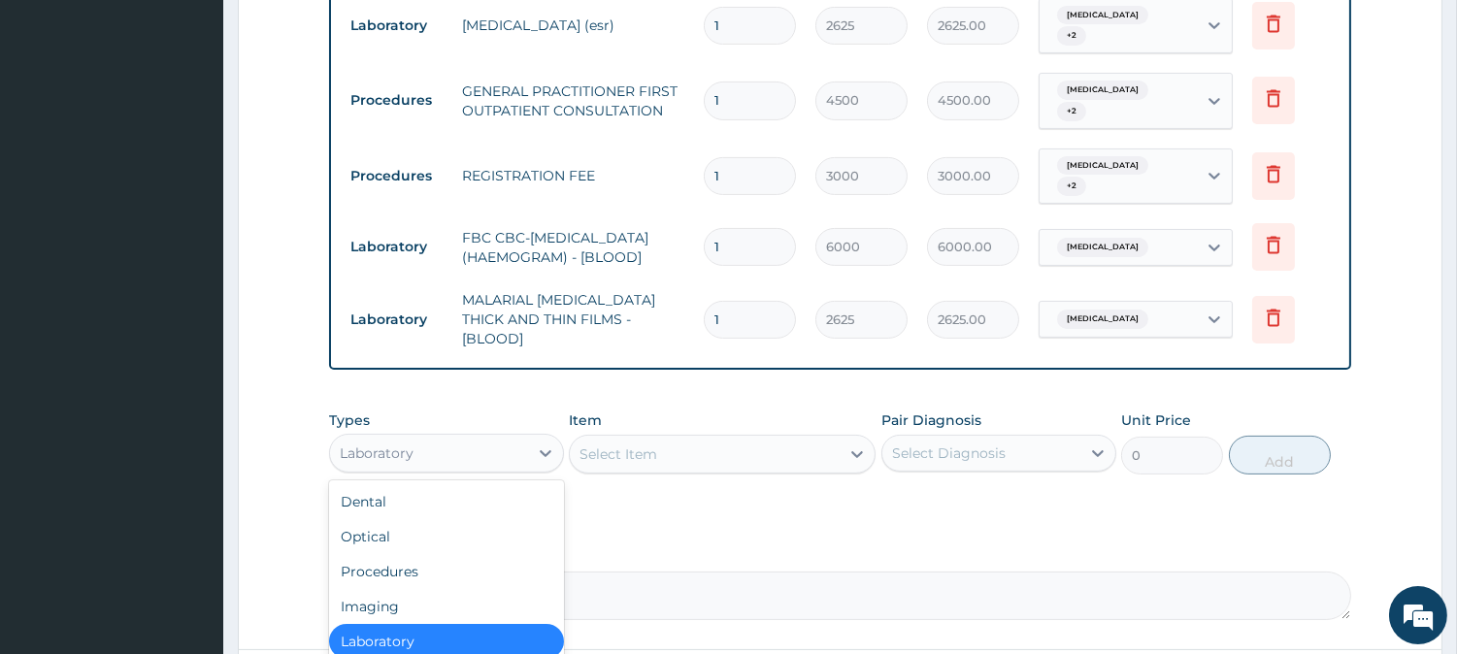
scroll to position [932, 0]
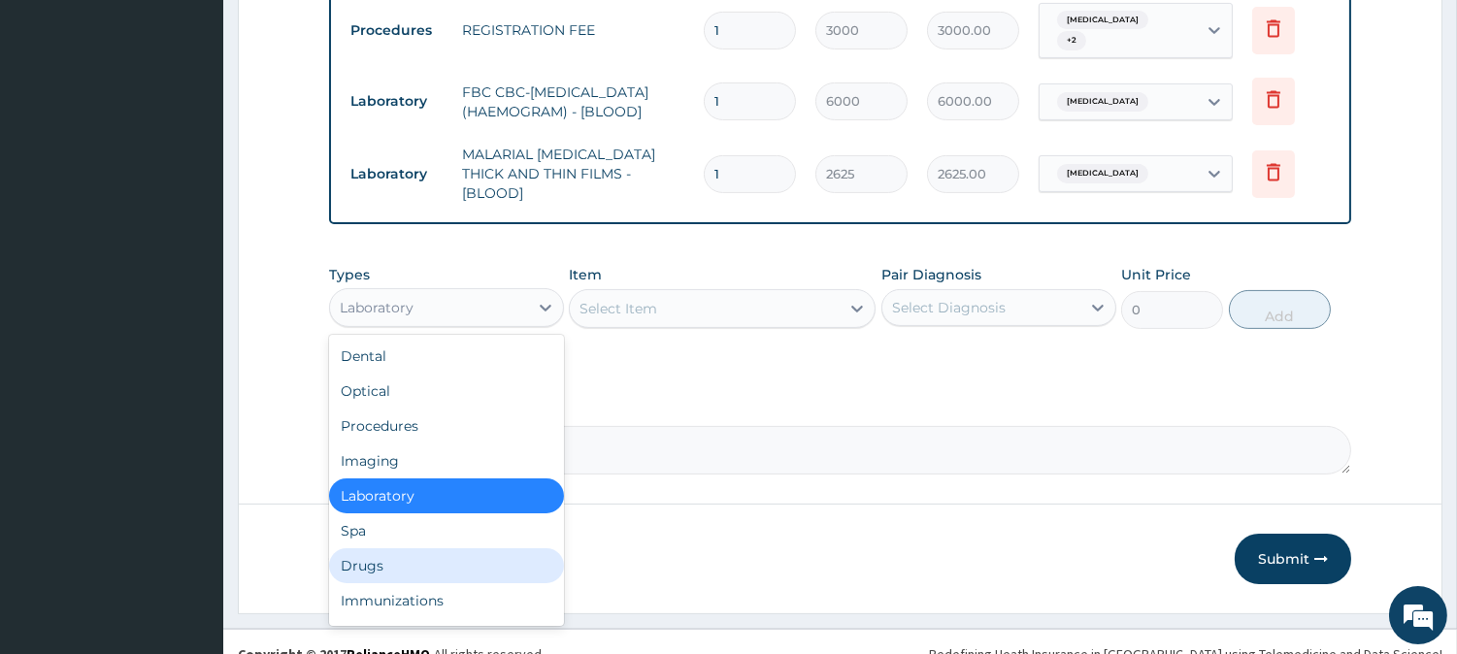
click at [512, 548] on div "Drugs" at bounding box center [446, 565] width 235 height 35
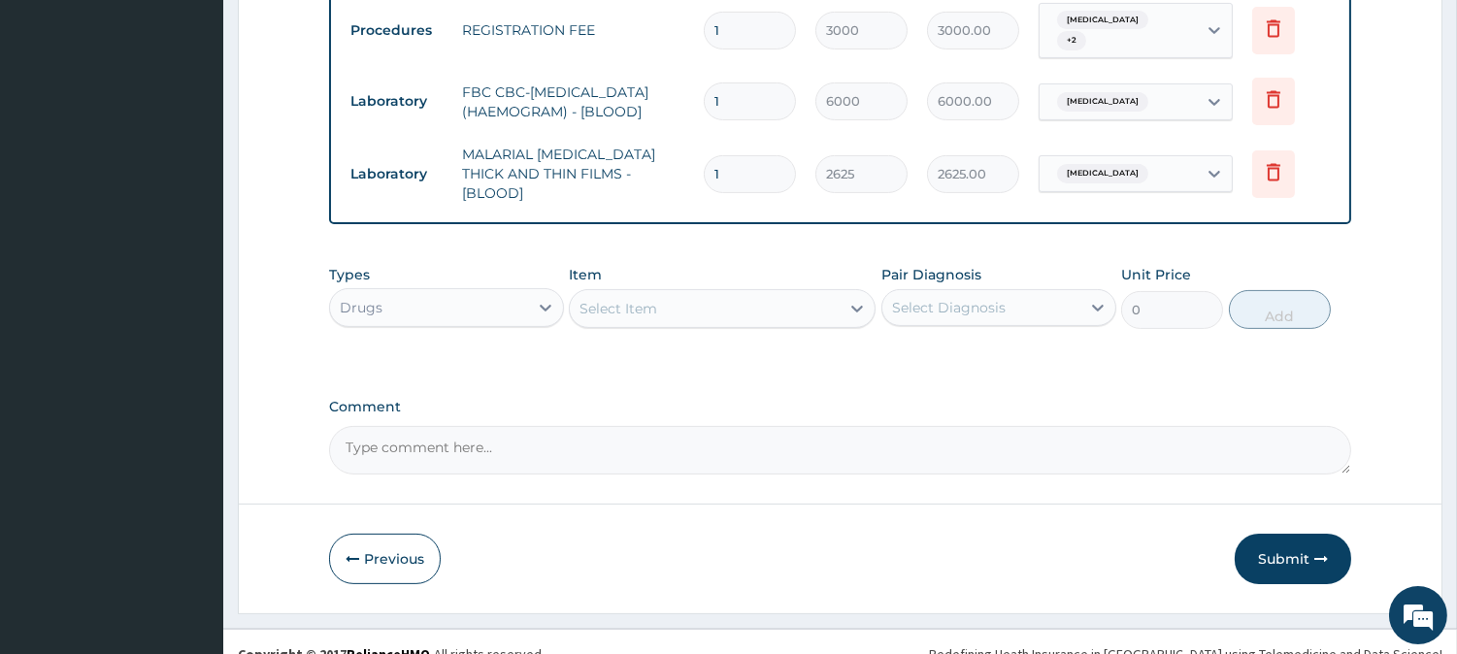
click at [749, 293] on div "Select Item" at bounding box center [705, 308] width 270 height 31
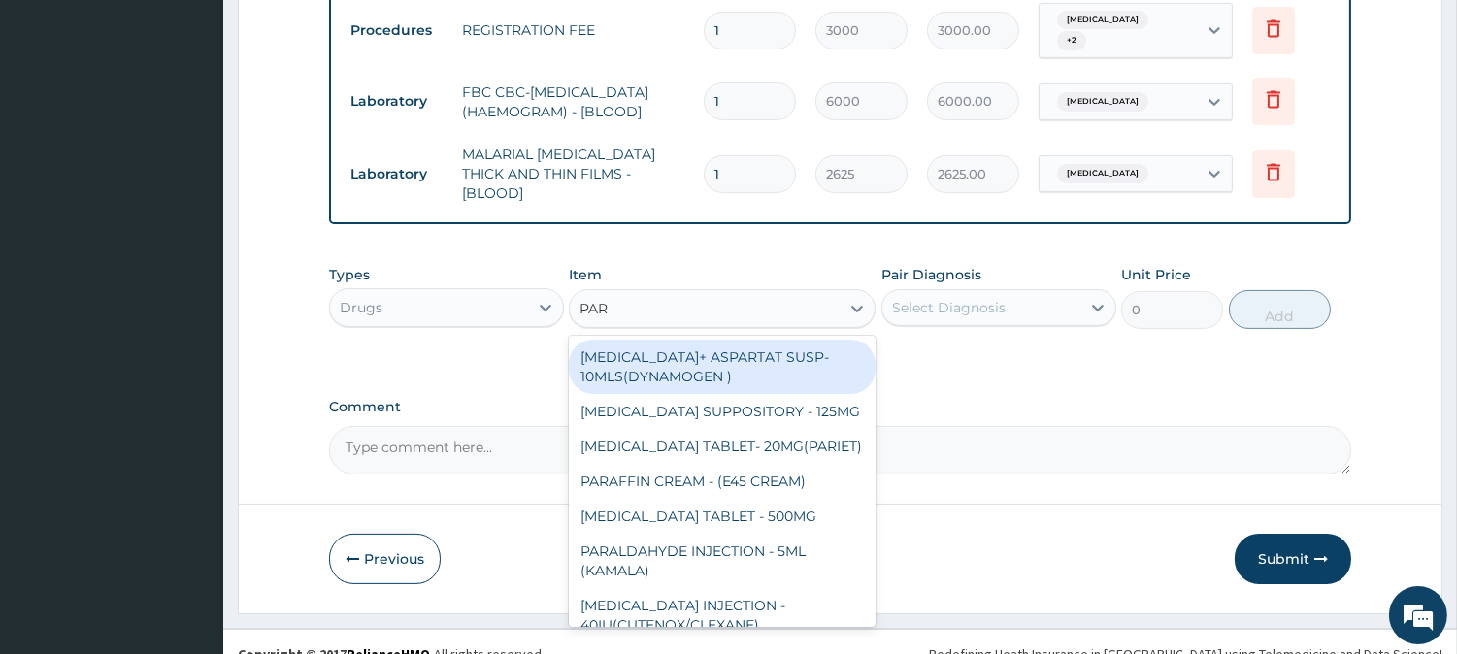
type input "PARA"
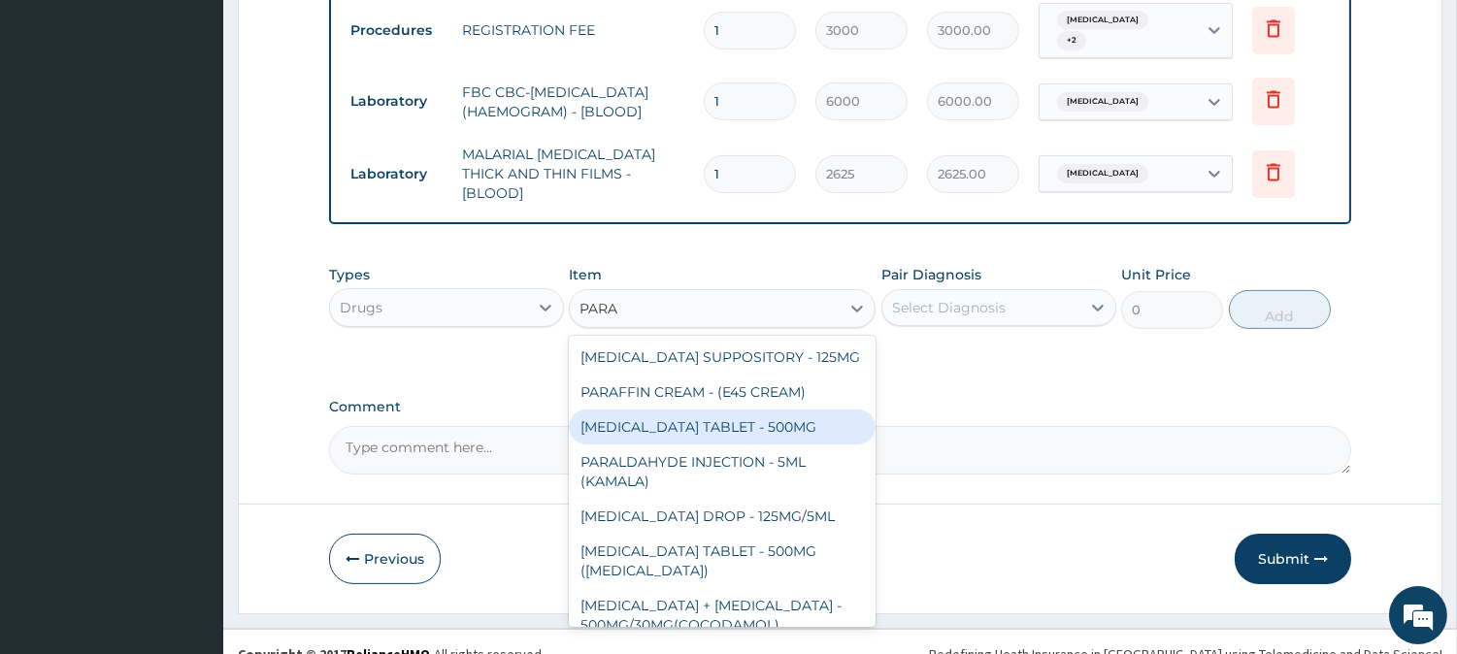
click at [747, 410] on div "[MEDICAL_DATA] TABLET - 500MG" at bounding box center [722, 427] width 307 height 35
type input "38.400000000000006"
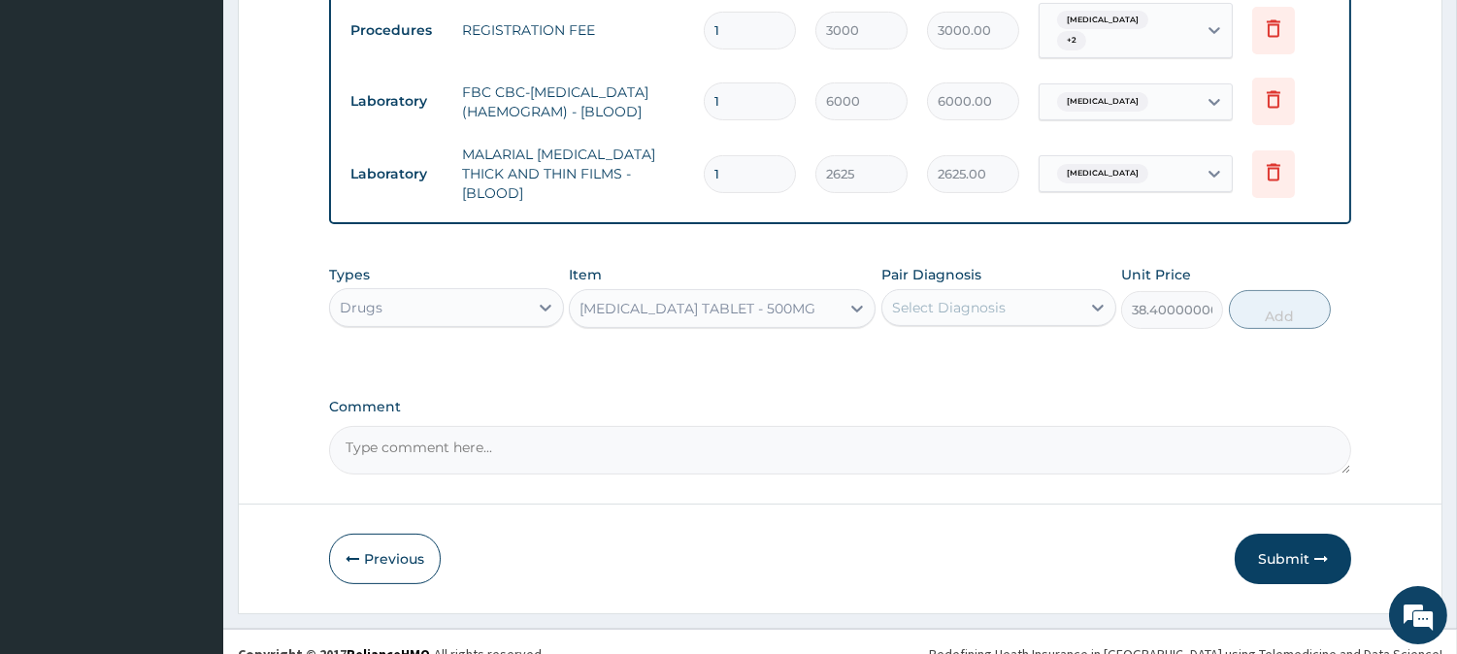
click at [963, 298] on div "Select Diagnosis" at bounding box center [949, 307] width 114 height 19
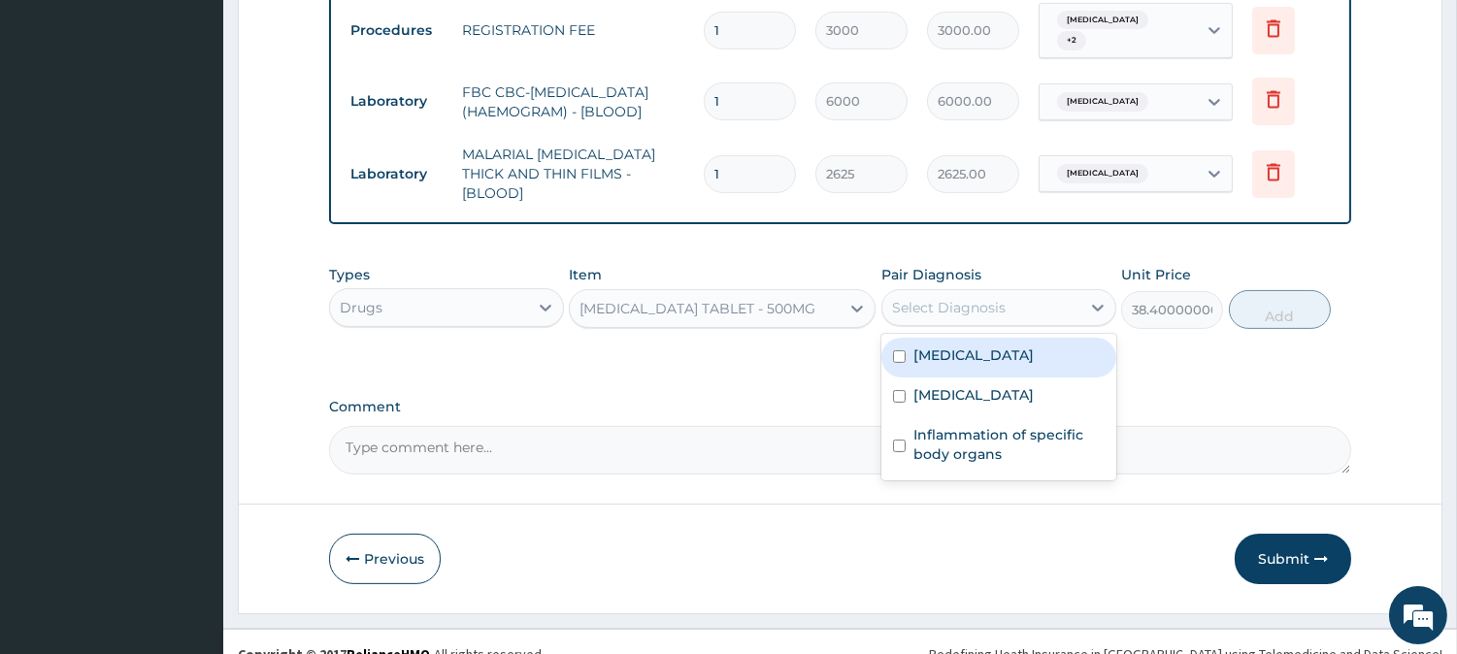
click at [974, 338] on div "[MEDICAL_DATA]" at bounding box center [998, 358] width 235 height 40
checkbox input "true"
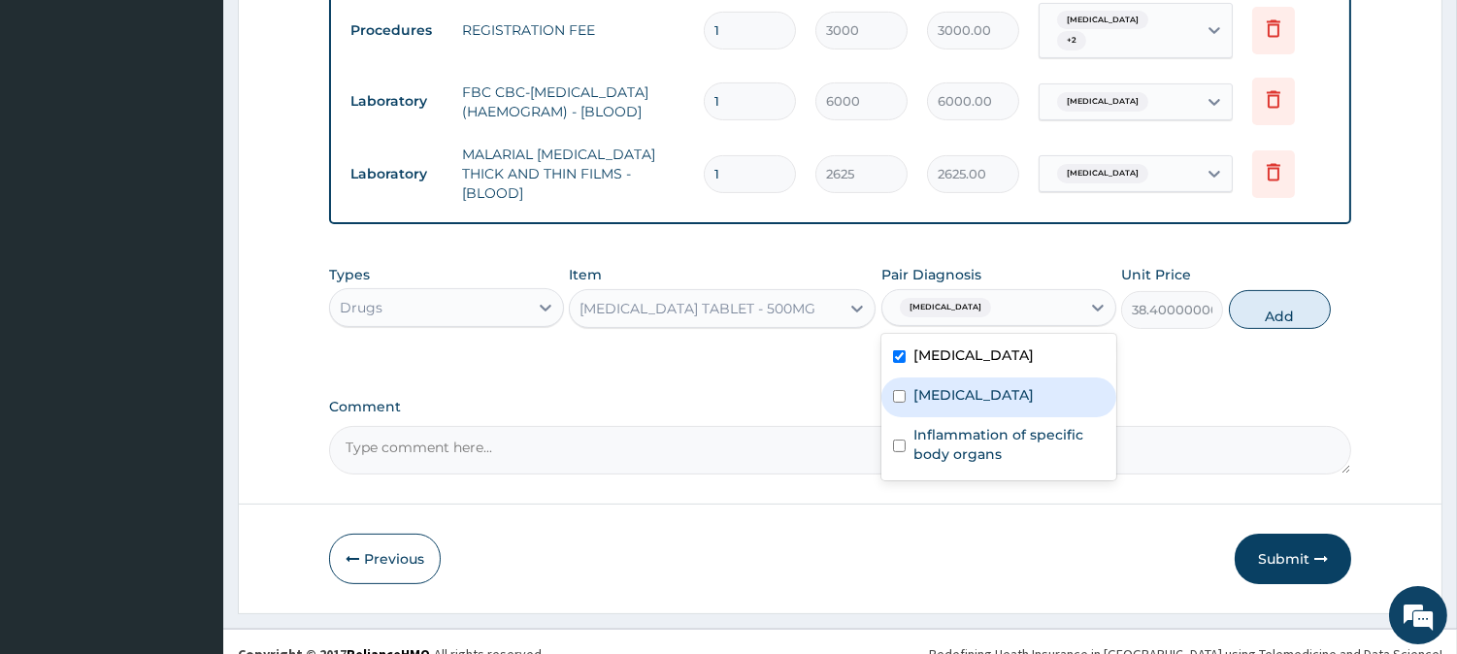
click at [978, 378] on div "[MEDICAL_DATA]" at bounding box center [998, 398] width 235 height 40
checkbox input "true"
click at [1276, 290] on button "Add" at bounding box center [1280, 309] width 102 height 39
type input "0"
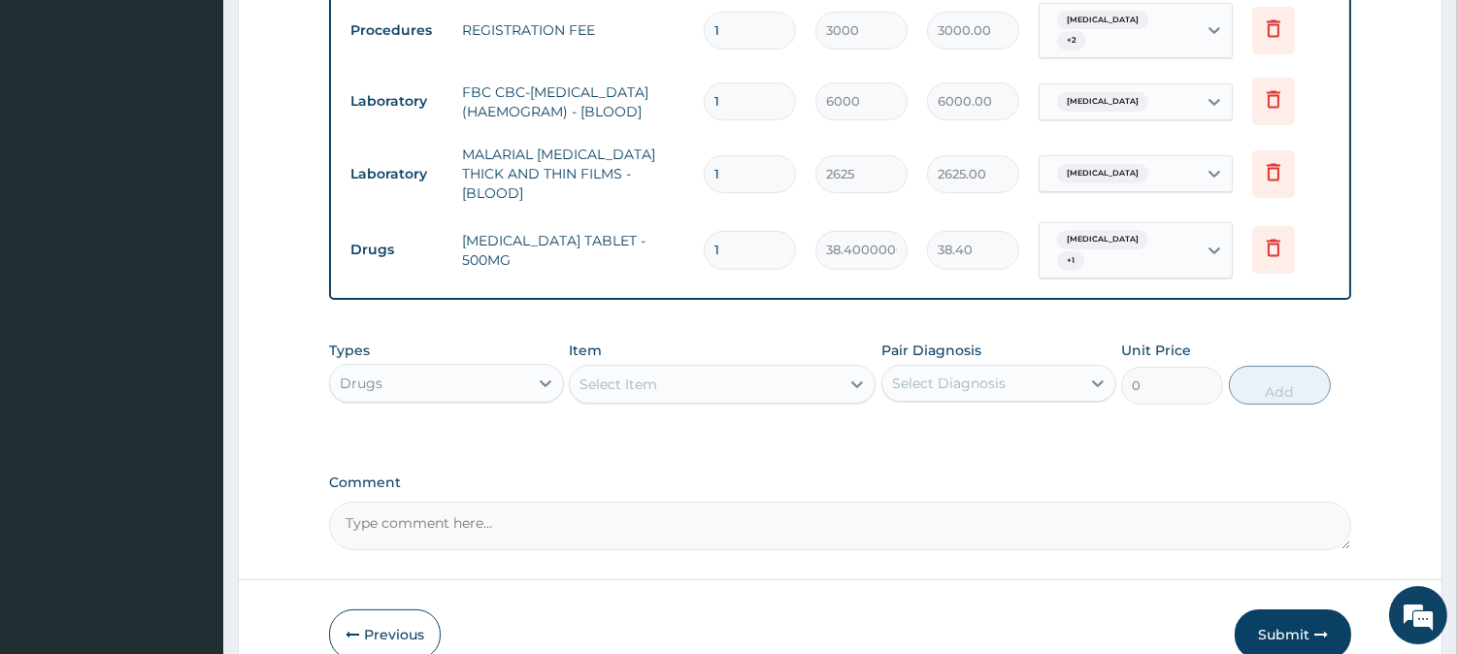
type input "18"
type input "691.20"
type input "18"
click at [798, 369] on div "Select Item" at bounding box center [705, 384] width 270 height 31
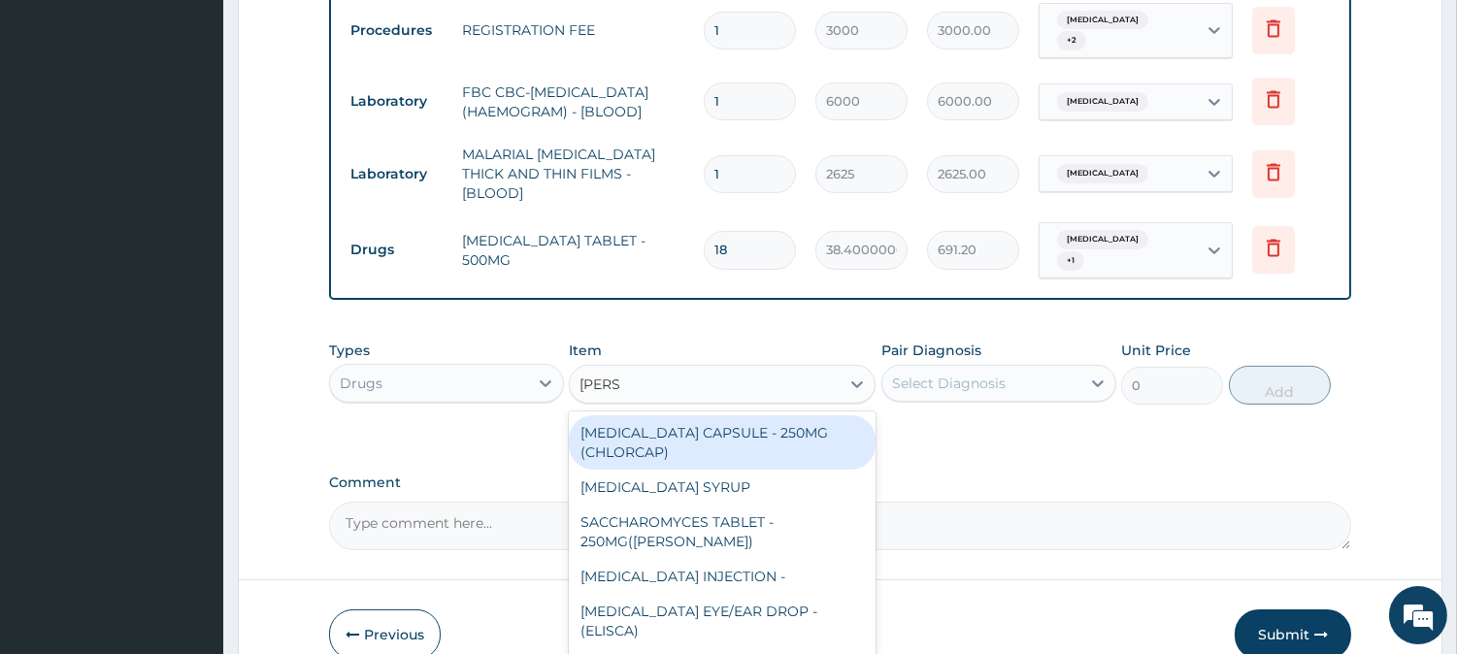
type input "LORAT"
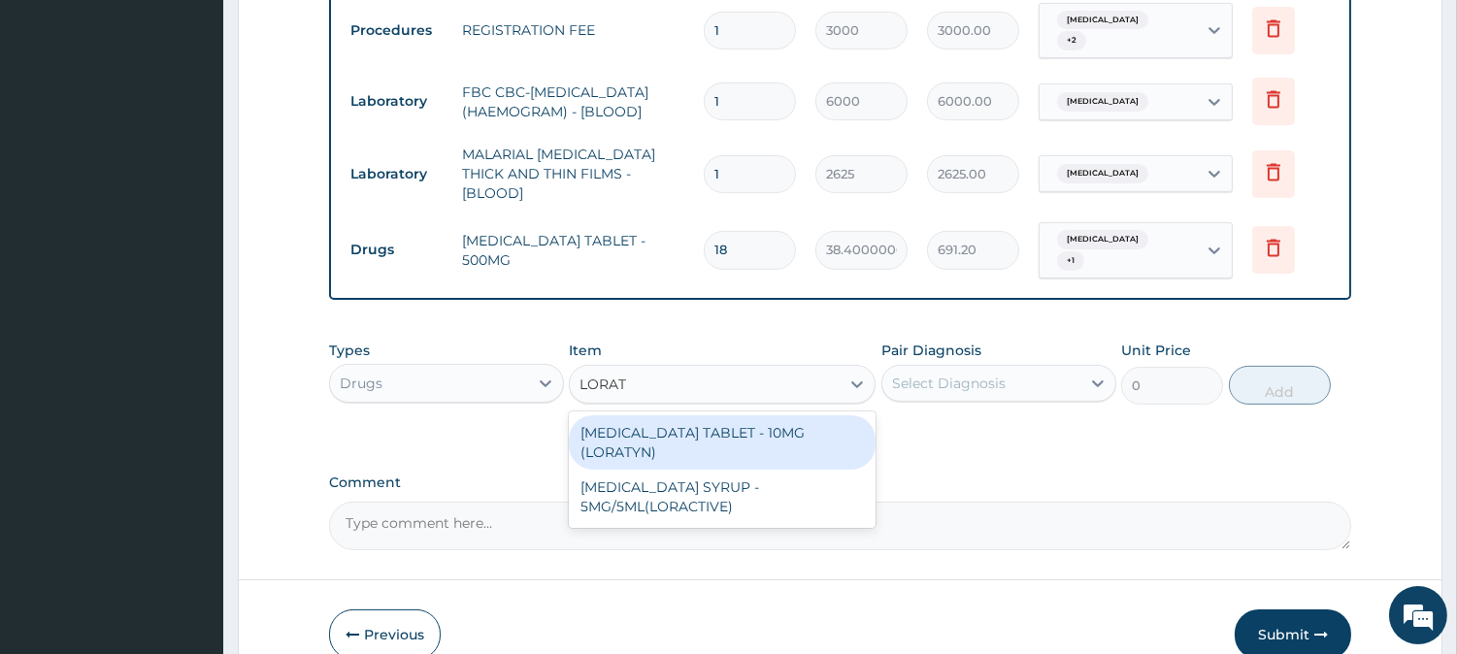
click at [786, 415] on div "[MEDICAL_DATA] TABLET - 10MG (LORATYN)" at bounding box center [722, 442] width 307 height 54
type input "112"
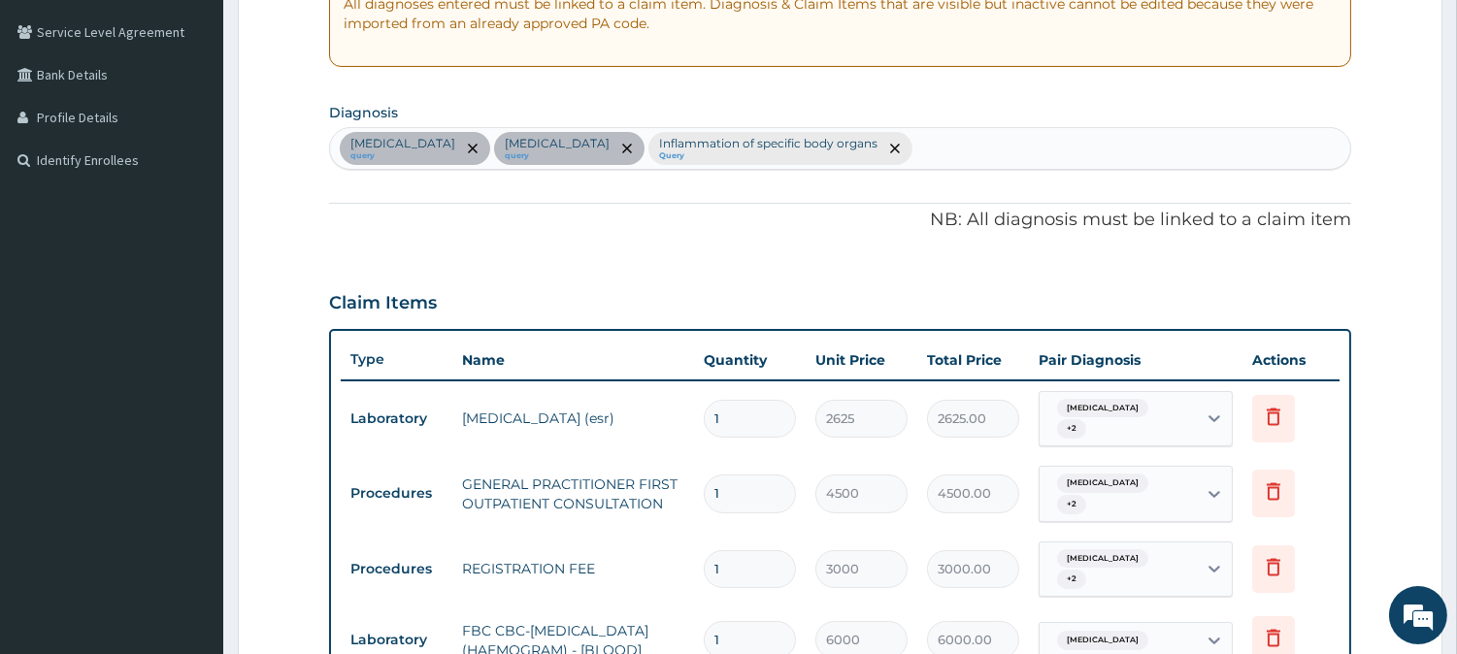
scroll to position [392, 0]
click at [842, 155] on div "[MEDICAL_DATA] query [MEDICAL_DATA] query Inflammation of specific body organs …" at bounding box center [840, 149] width 1020 height 41
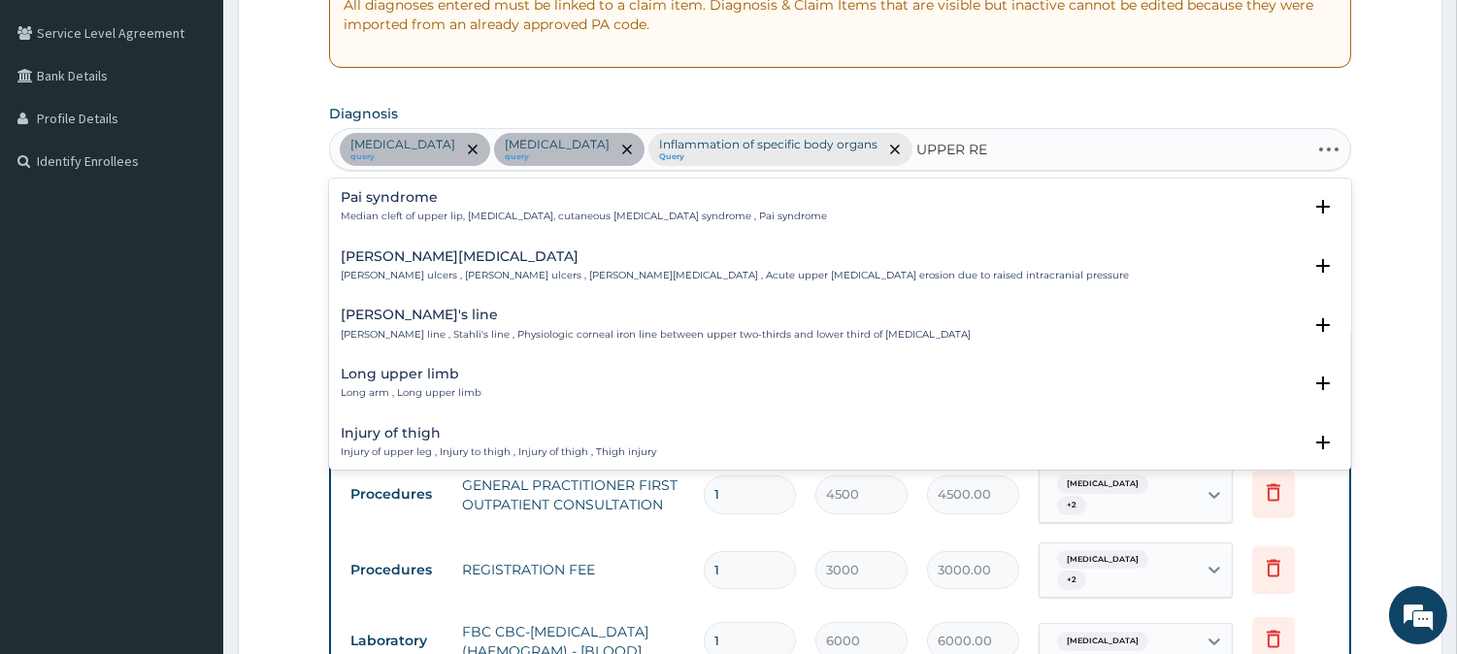
type input "UPPER RES"
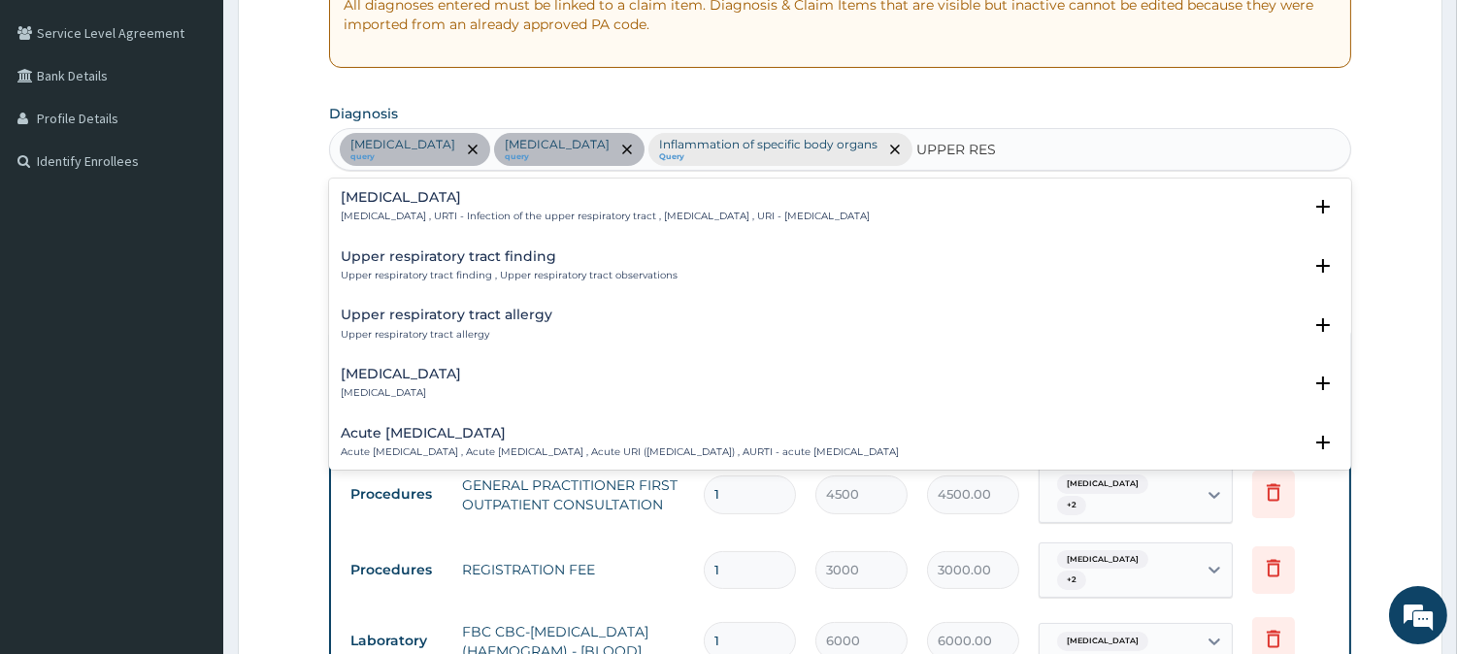
click at [488, 214] on p "[MEDICAL_DATA] , URTI - Infection of the upper respiratory tract , [MEDICAL_DAT…" at bounding box center [605, 217] width 529 height 14
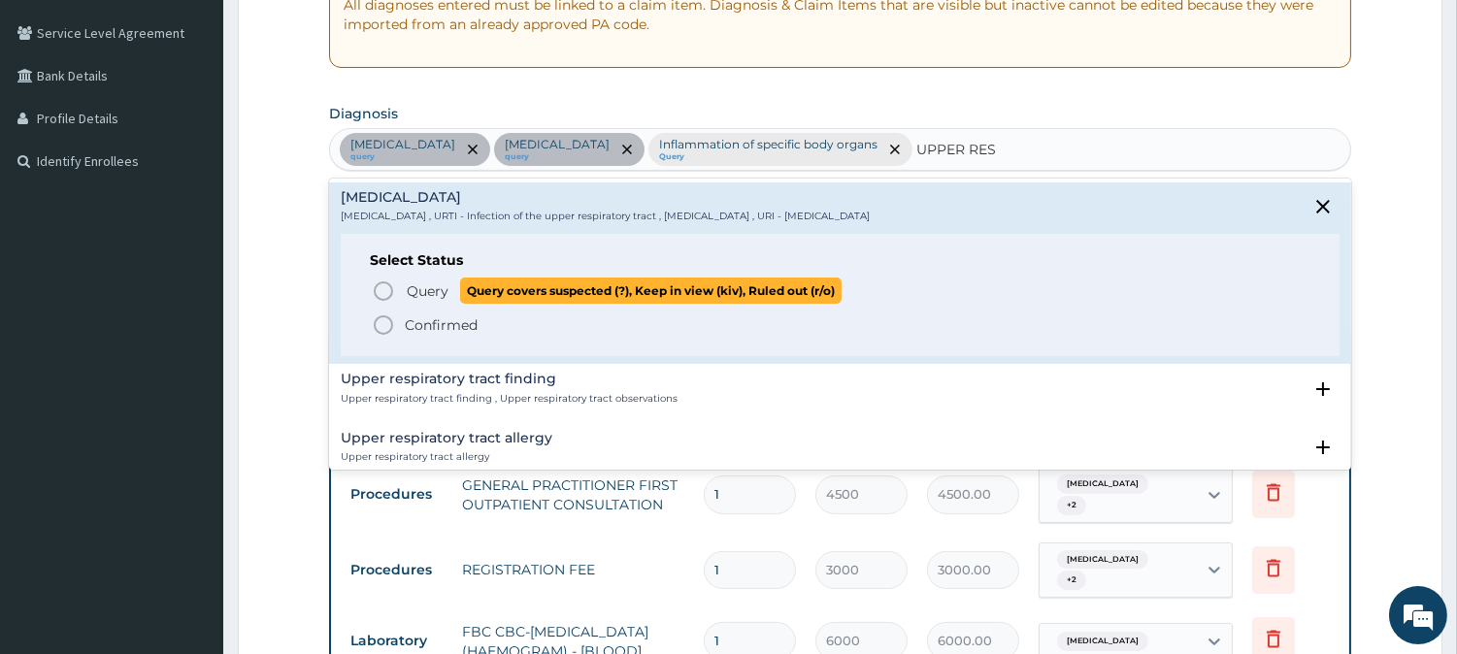
click at [423, 297] on span "Query" at bounding box center [428, 291] width 42 height 19
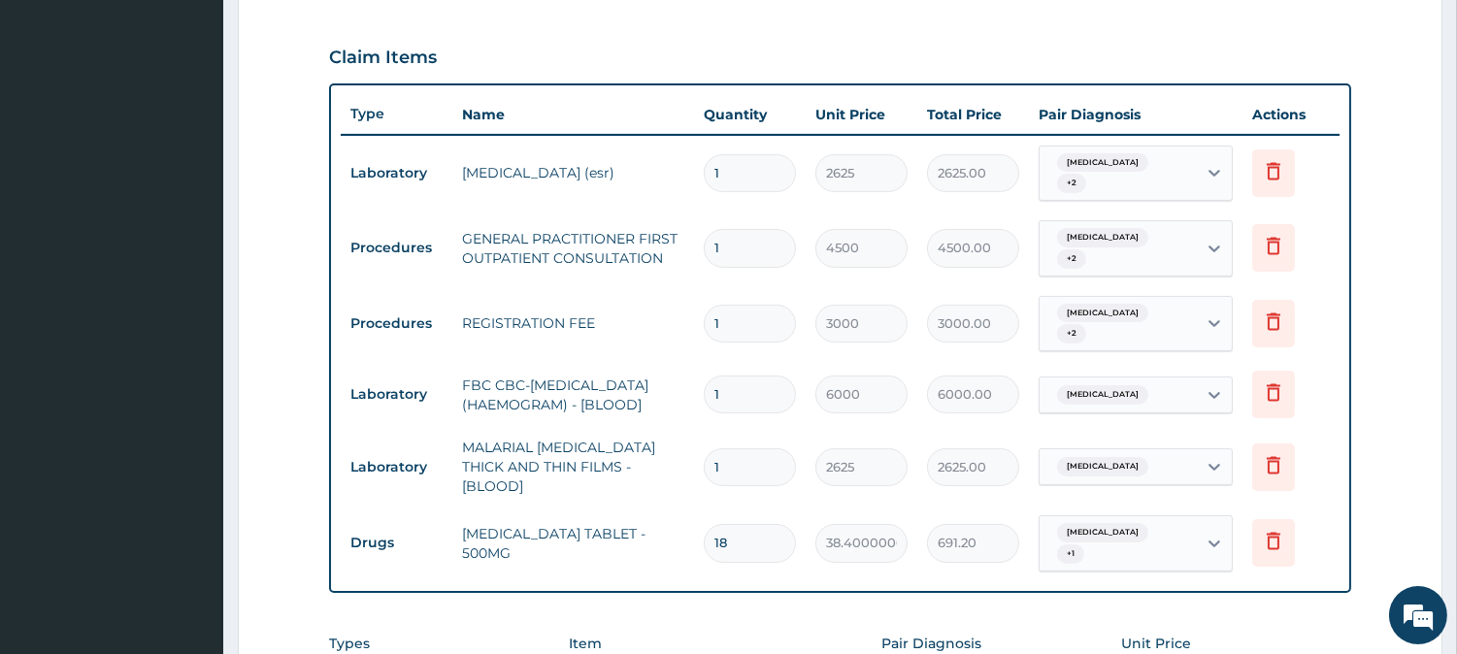
scroll to position [998, 0]
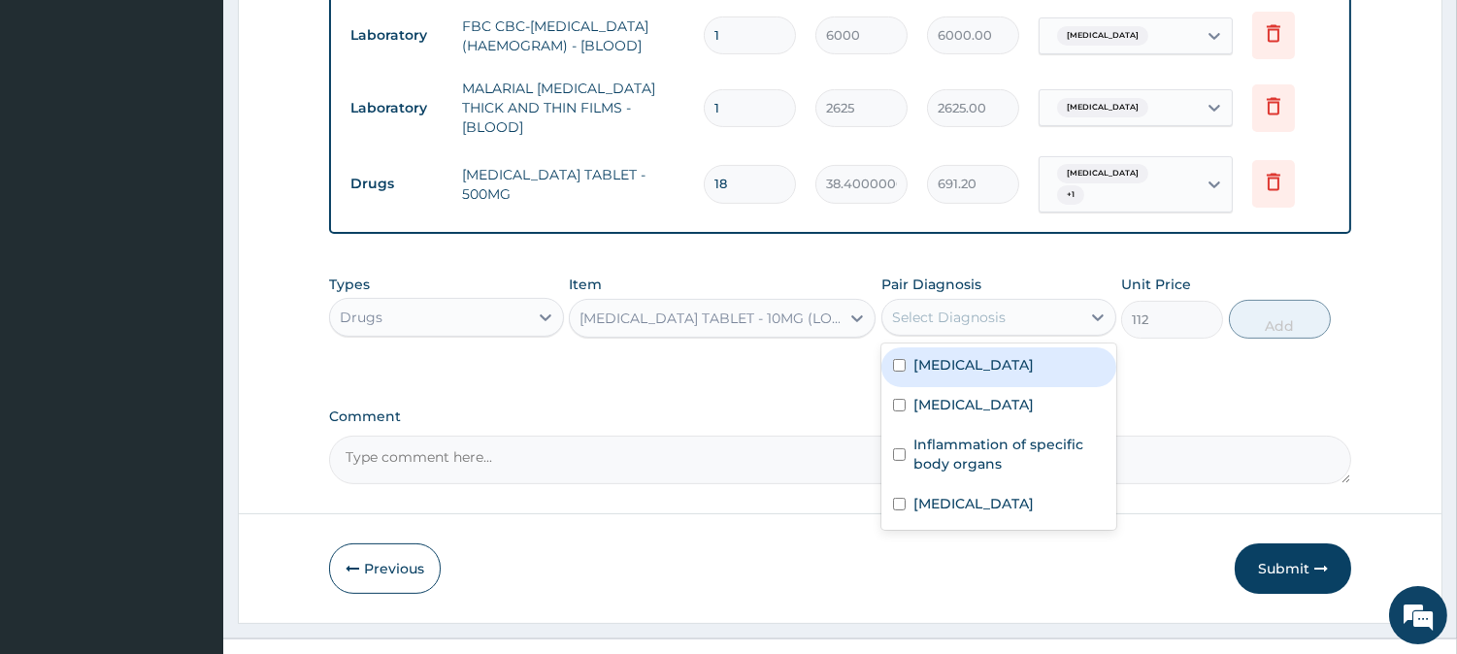
click at [955, 308] on div "Select Diagnosis" at bounding box center [949, 317] width 114 height 19
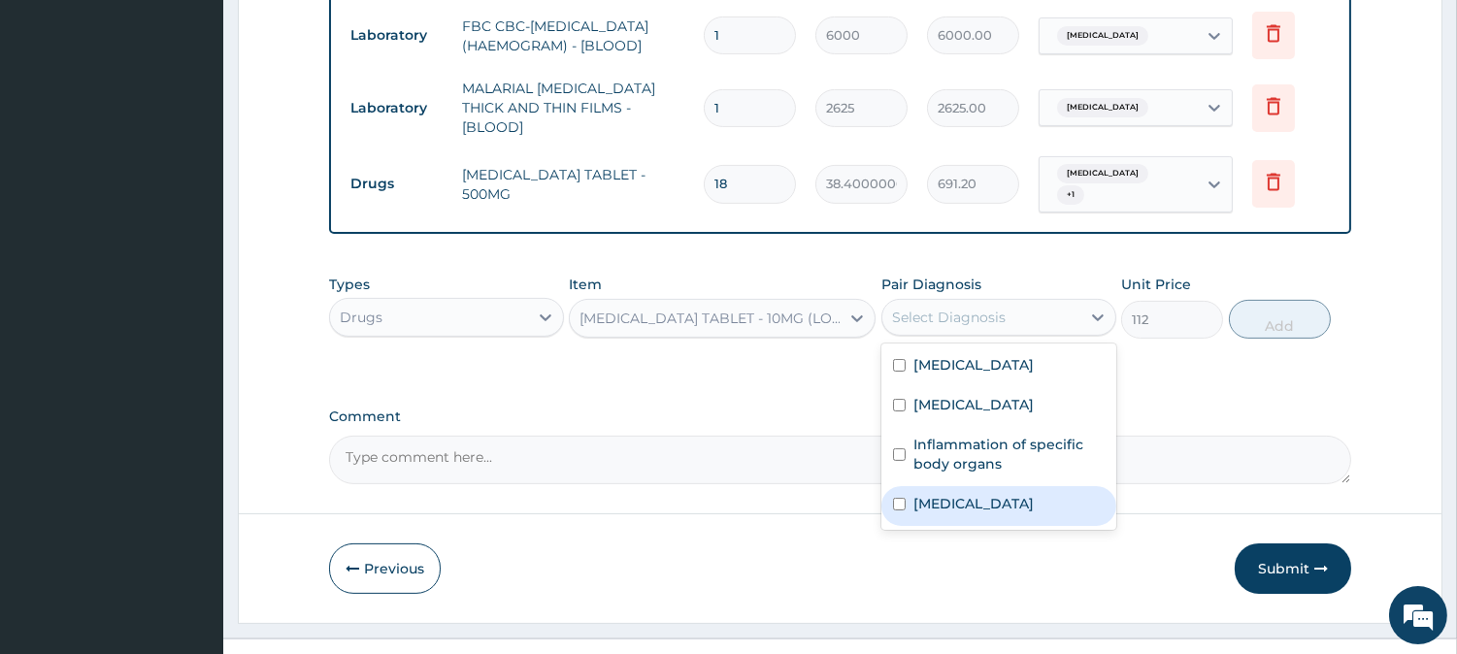
click at [987, 494] on label "[MEDICAL_DATA]" at bounding box center [973, 503] width 120 height 19
checkbox input "true"
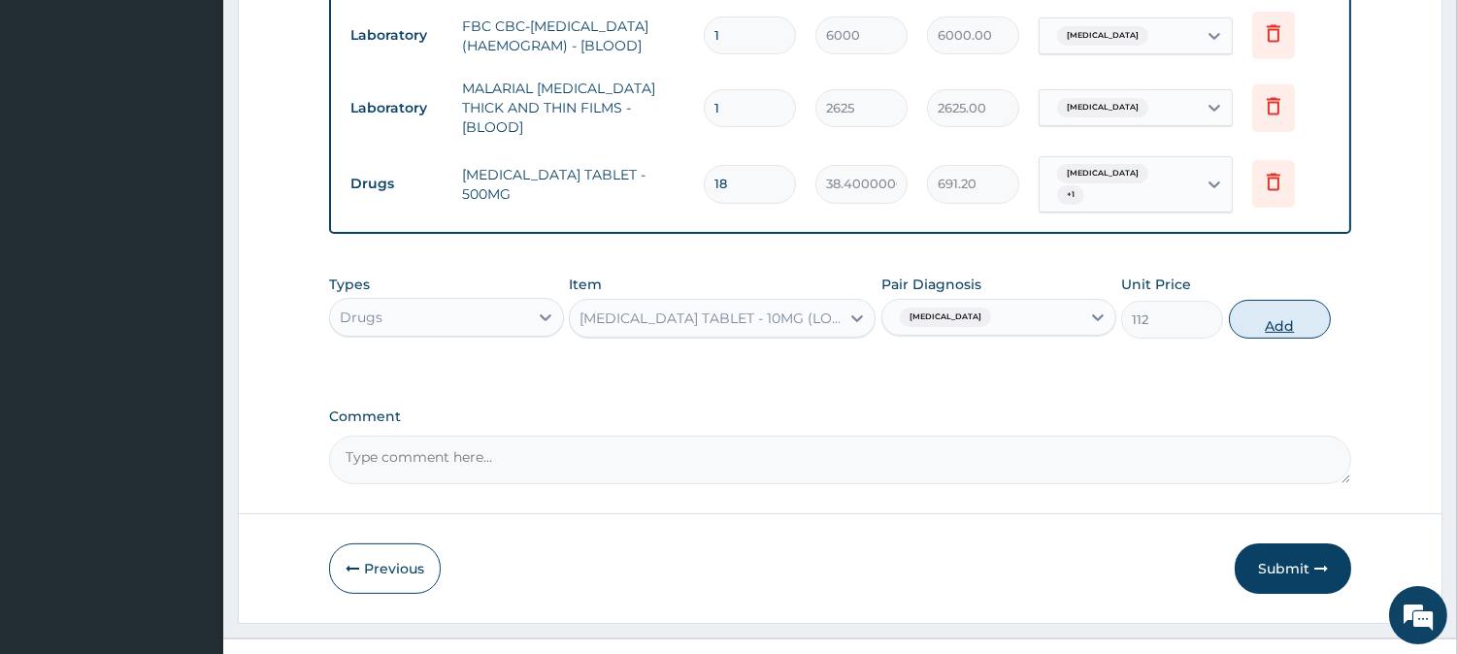
click at [1285, 300] on button "Add" at bounding box center [1280, 319] width 102 height 39
type input "0"
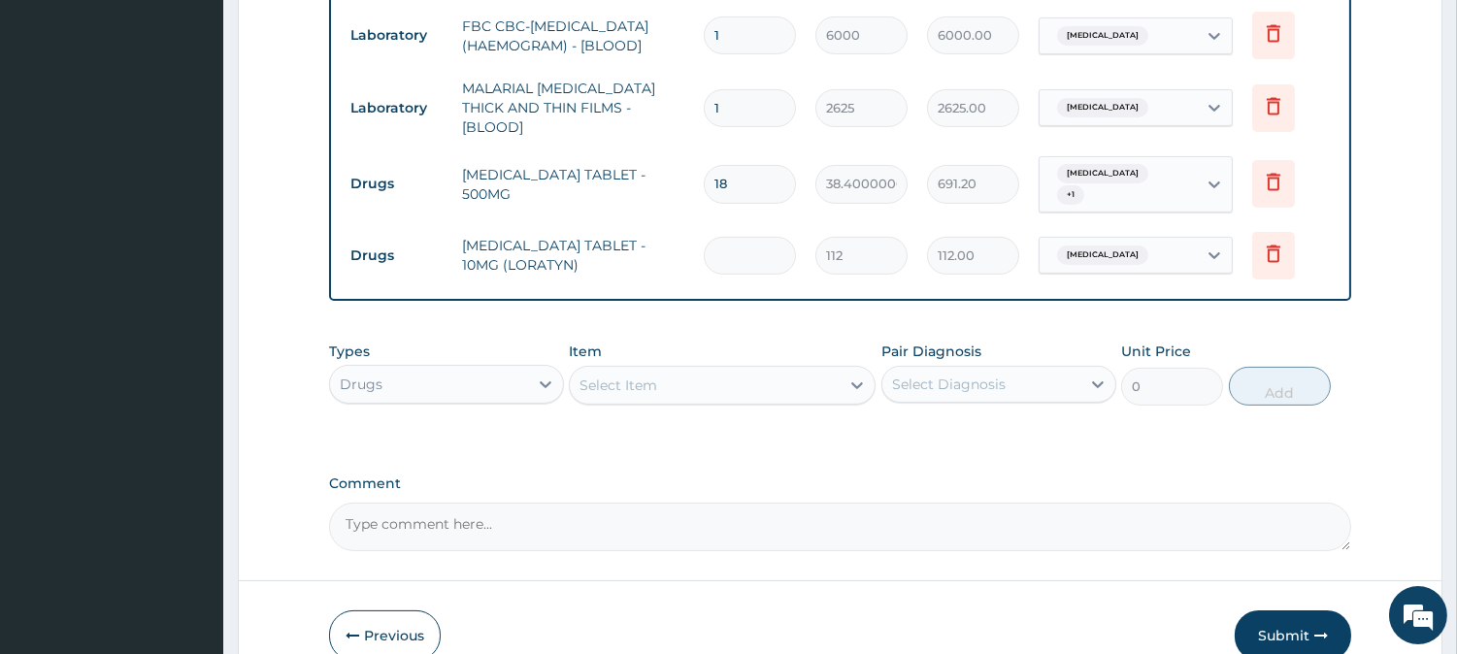
type input "0.00"
type input "5"
type input "560.00"
type input "5"
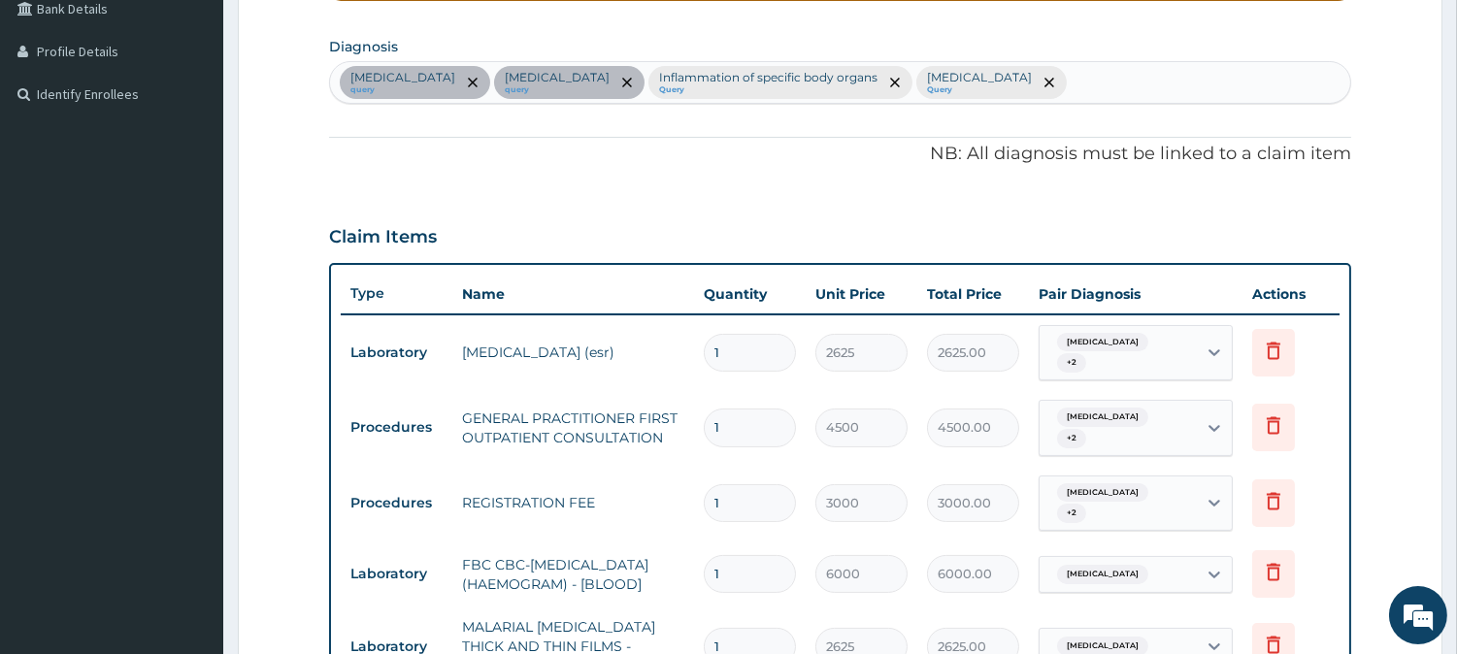
click at [1011, 74] on div "[MEDICAL_DATA] query [MEDICAL_DATA] query Inflammation of specific body organs …" at bounding box center [840, 82] width 1020 height 41
type input "COU"
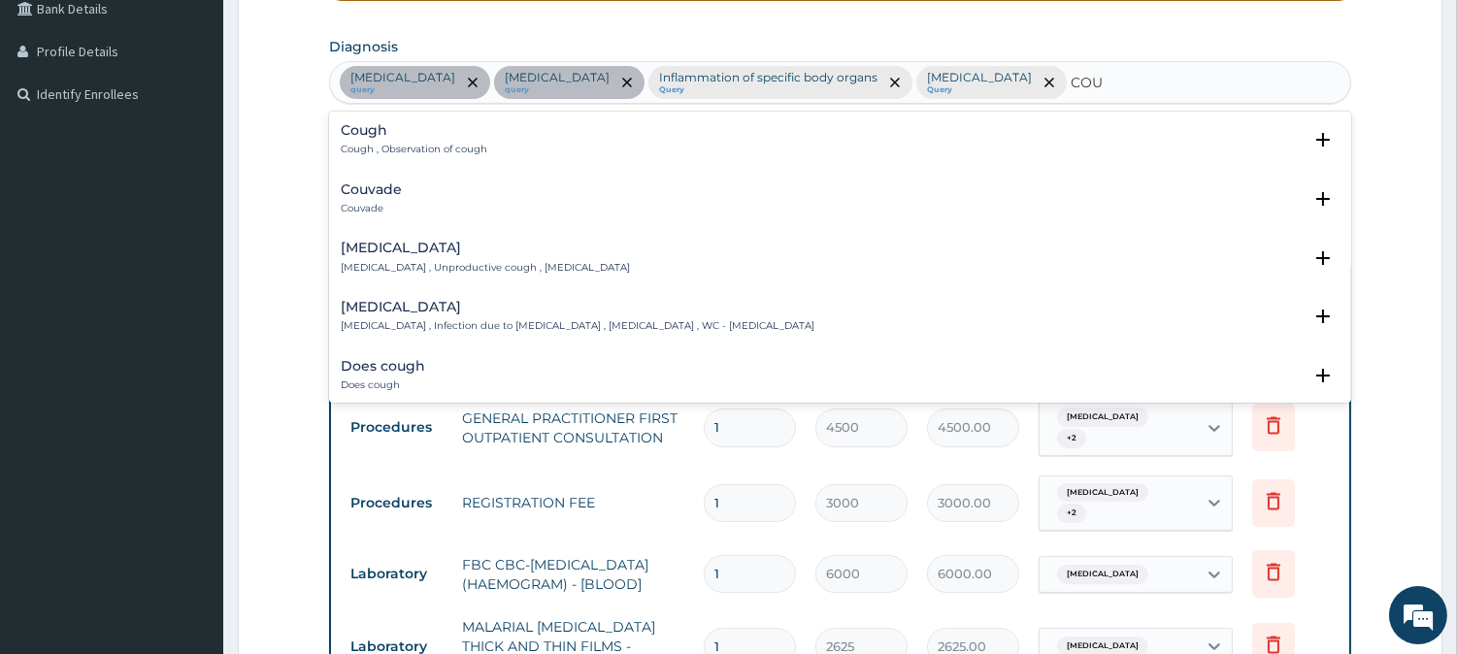
click at [364, 139] on div "Cough Cough , Observation of cough" at bounding box center [414, 140] width 147 height 34
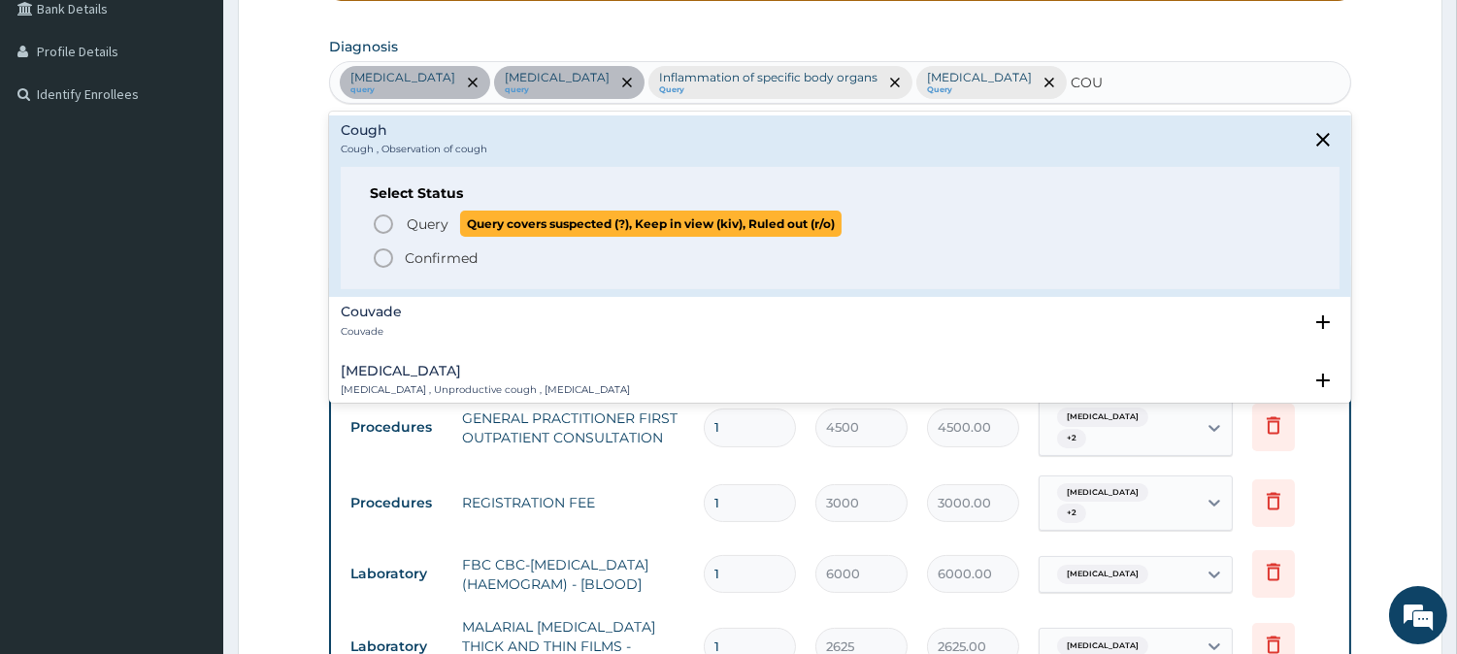
click at [414, 217] on span "Query" at bounding box center [428, 224] width 42 height 19
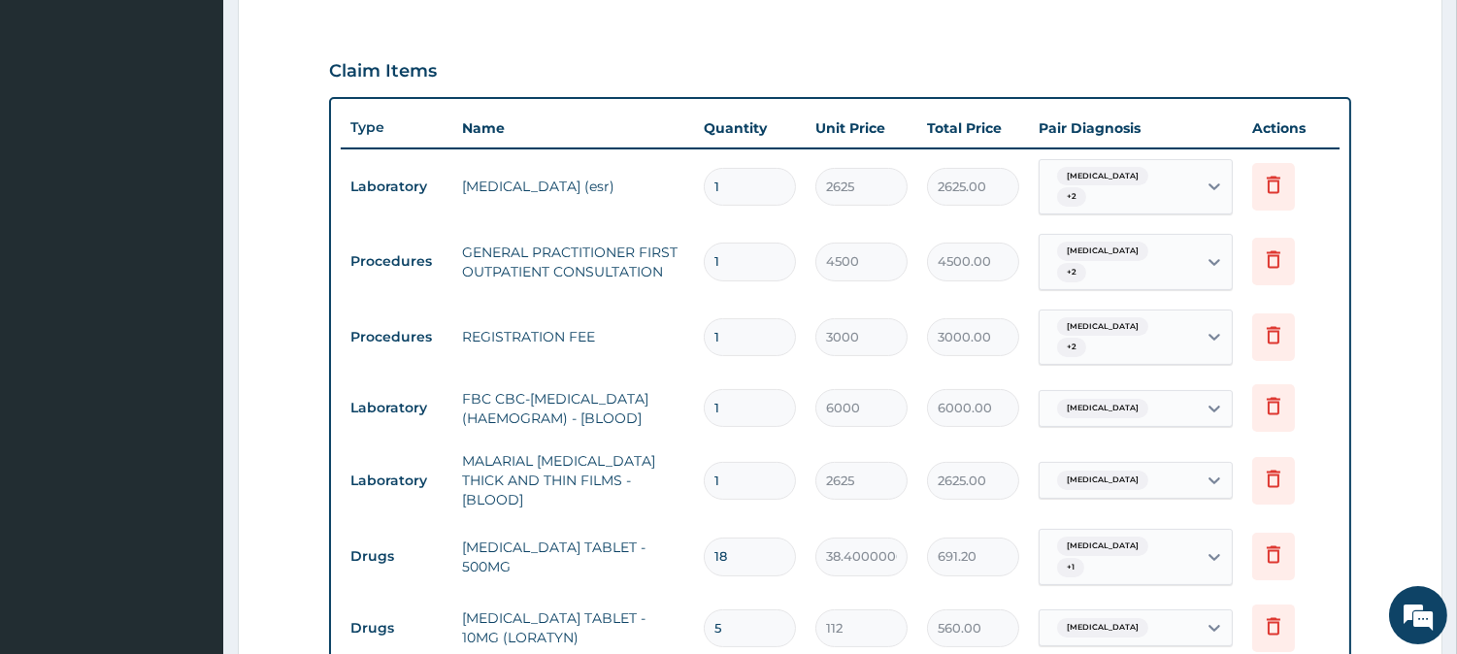
scroll to position [1066, 0]
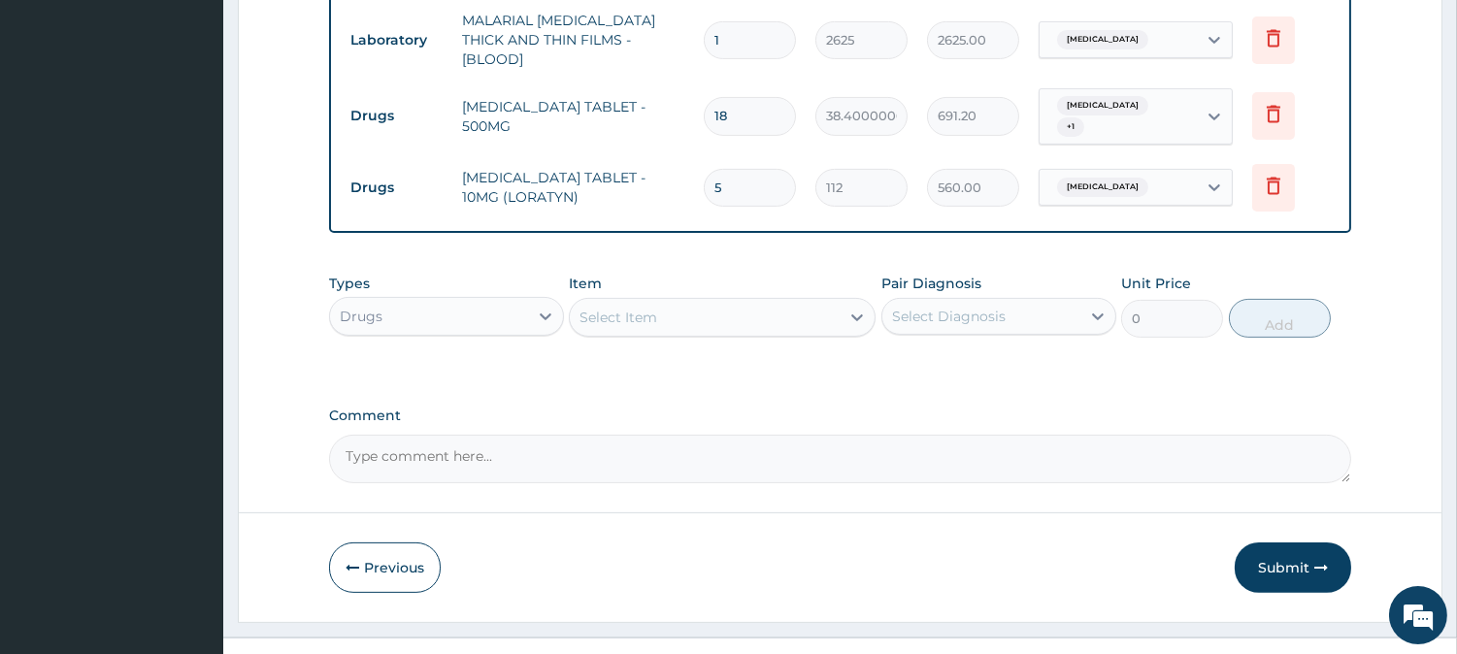
click at [739, 302] on div "Select Item" at bounding box center [705, 317] width 270 height 31
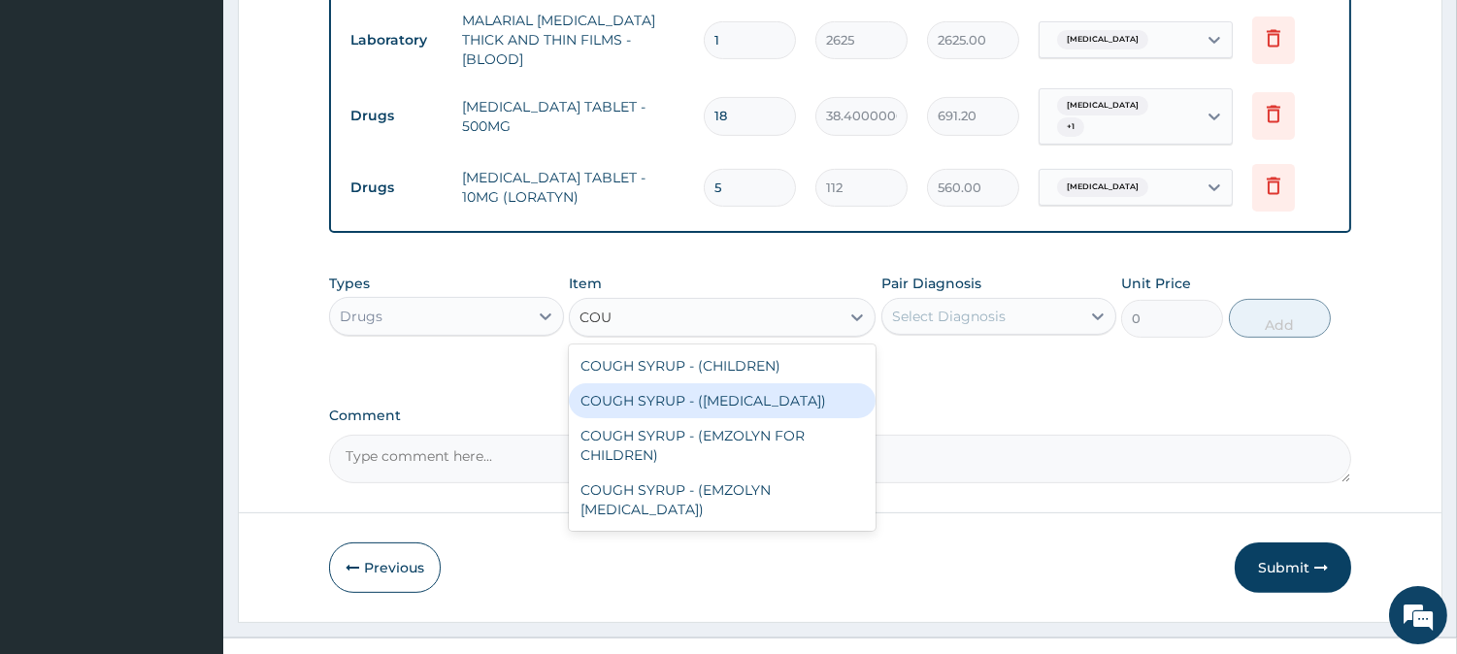
drag, startPoint x: 768, startPoint y: 360, endPoint x: 908, endPoint y: 299, distance: 152.6
click at [837, 345] on div "COUGH SYRUP - (CHILDREN) COUGH SYRUP - (EXPECTORANT) COUGH SYRUP - (EMZOLYN FOR…" at bounding box center [722, 438] width 307 height 186
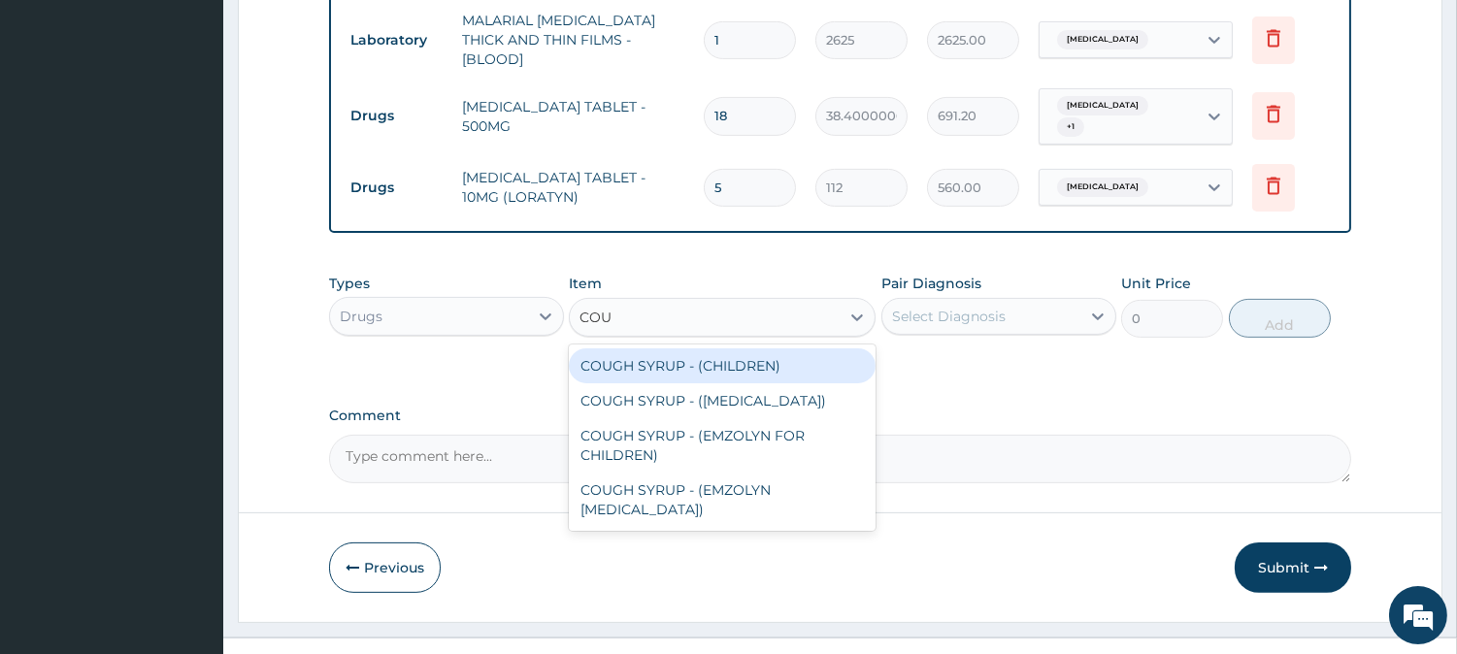
type input "COU"
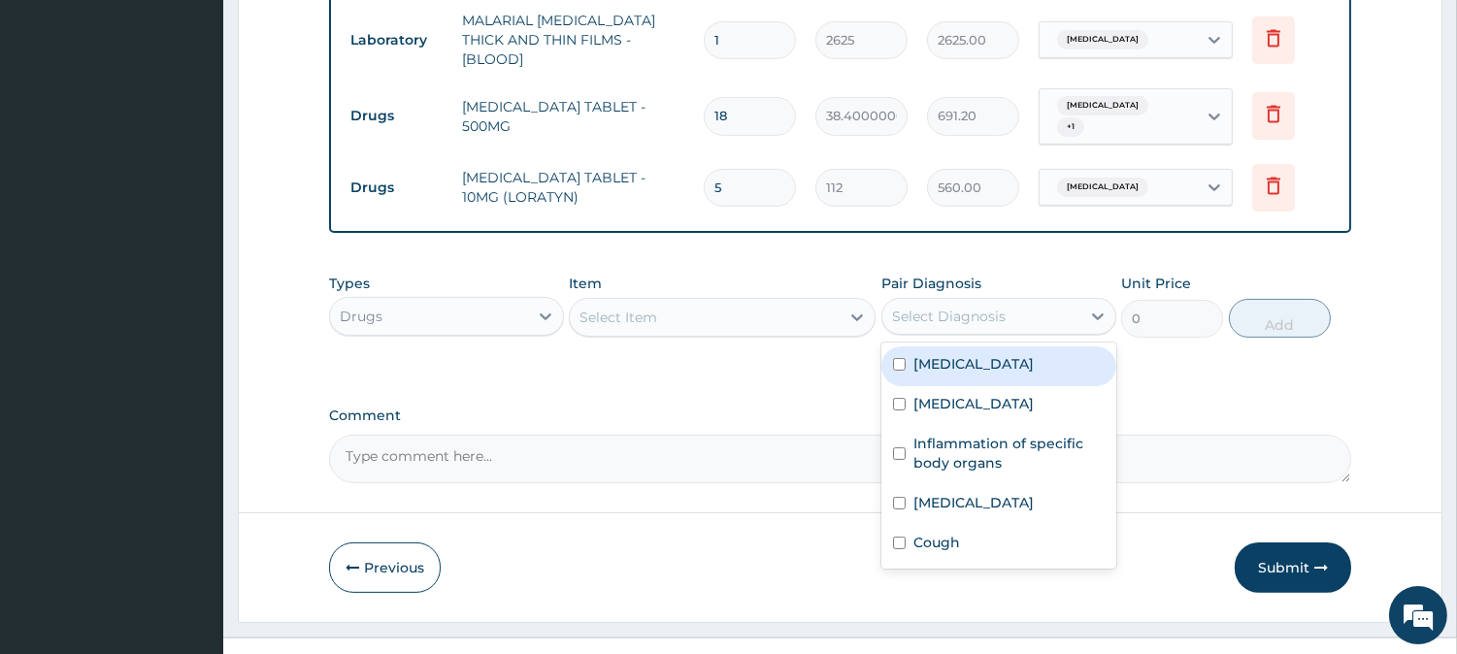
click at [957, 307] on div "Select Diagnosis" at bounding box center [949, 316] width 114 height 19
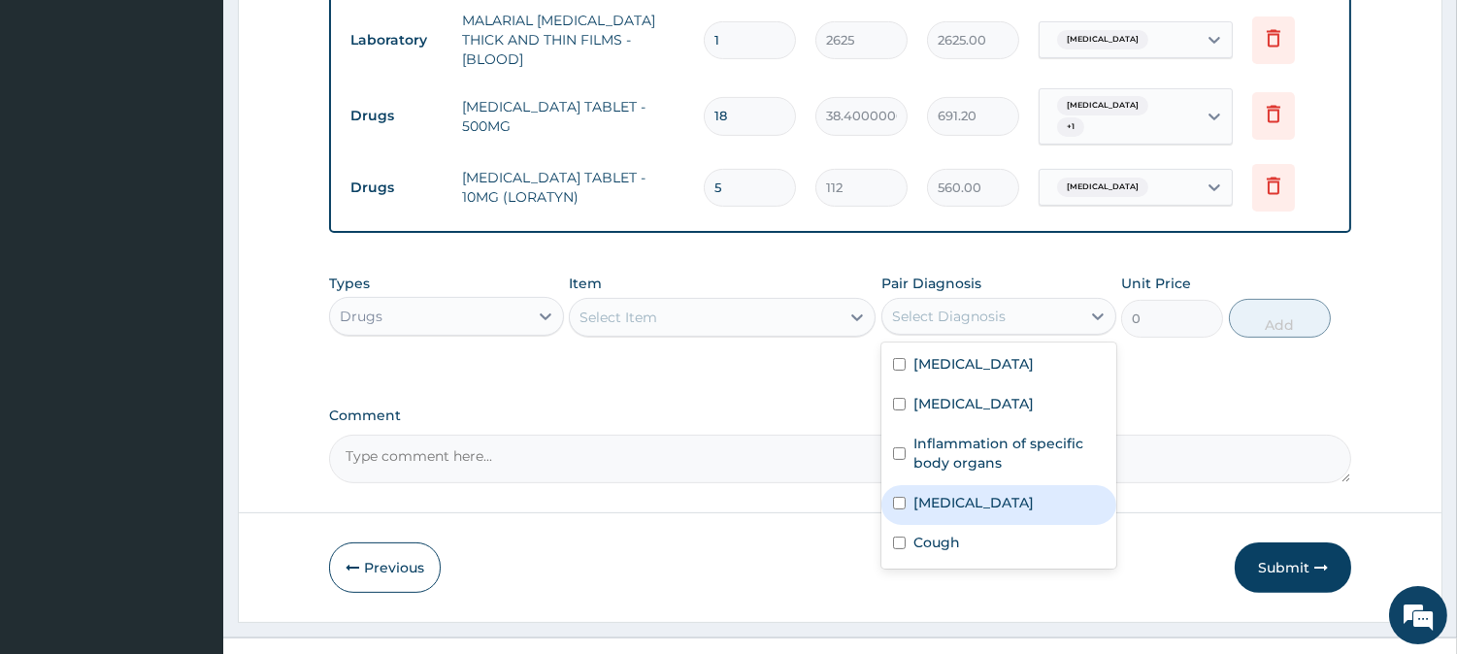
click at [1000, 493] on label "Upper respiratory infection" at bounding box center [973, 502] width 120 height 19
checkbox input "true"
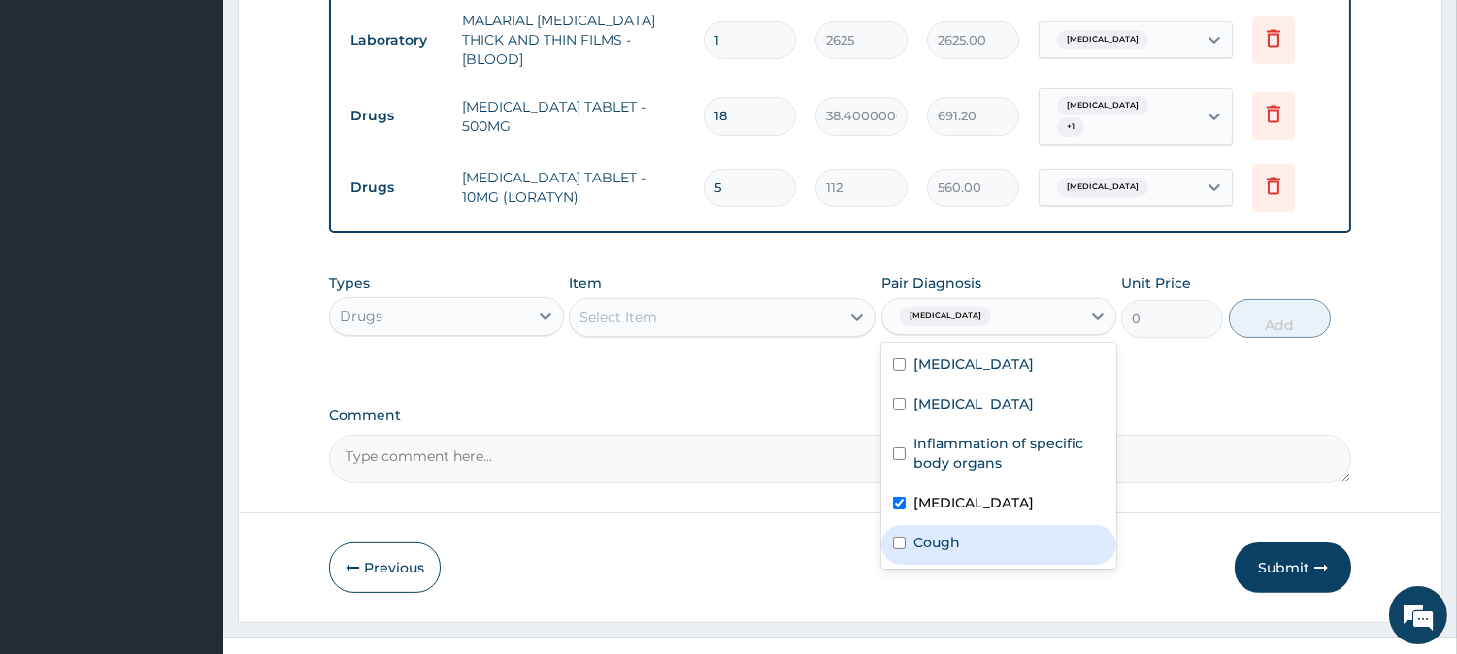
click at [954, 525] on div "Cough" at bounding box center [998, 545] width 235 height 40
checkbox input "true"
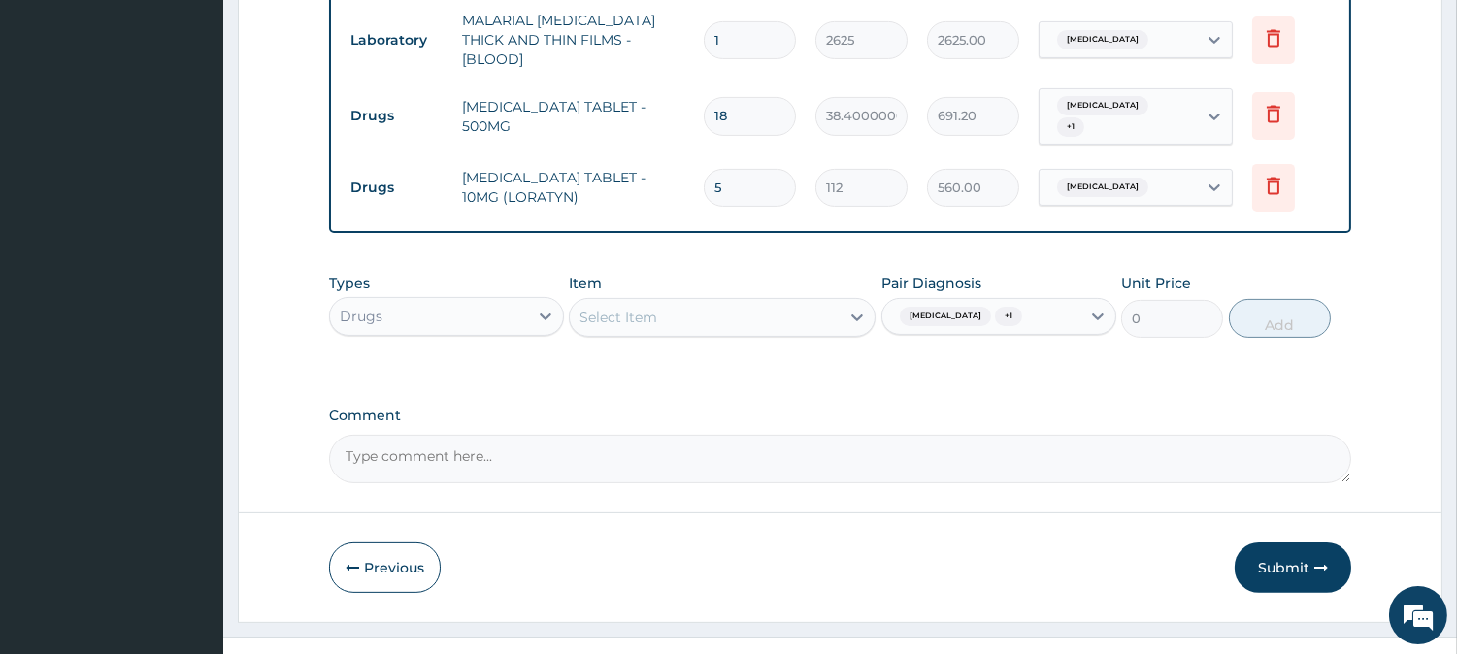
click at [772, 302] on div "Select Item" at bounding box center [705, 317] width 270 height 31
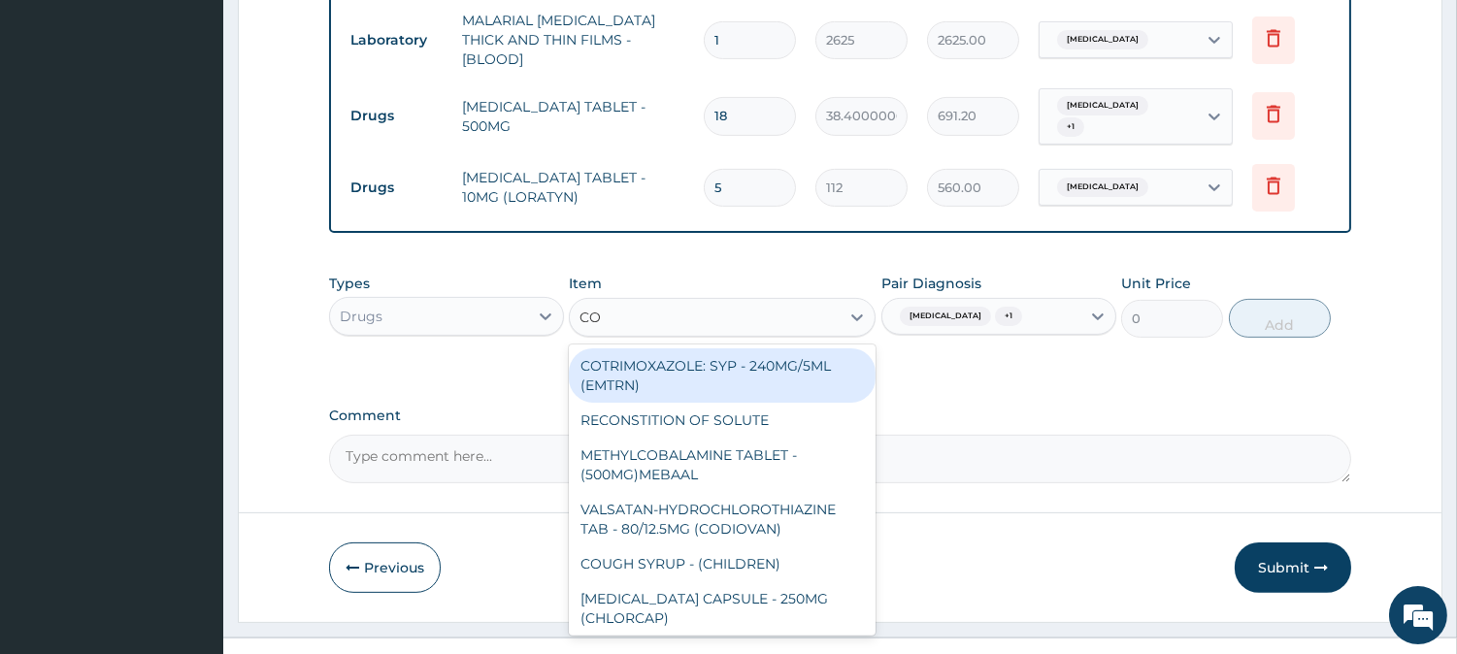
type input "COU"
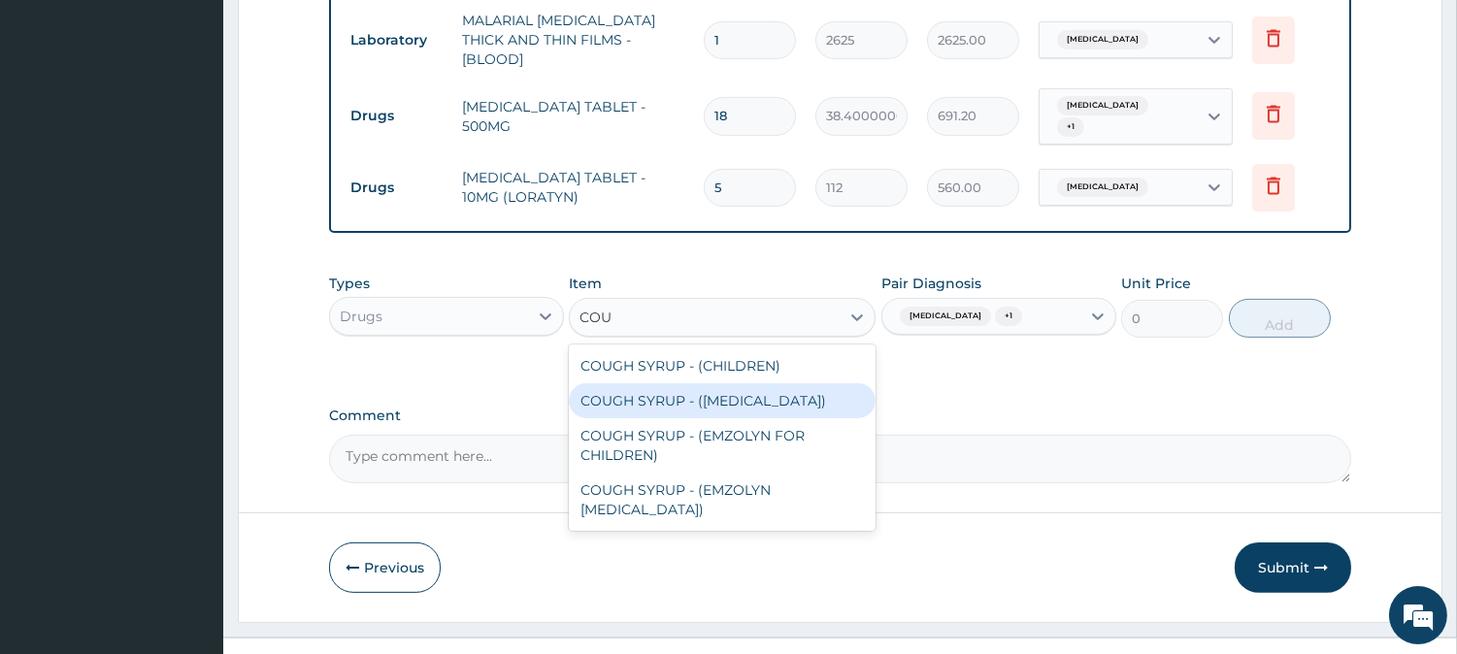
click at [774, 383] on div "COUGH SYRUP - (EXPECTORANT)" at bounding box center [722, 400] width 307 height 35
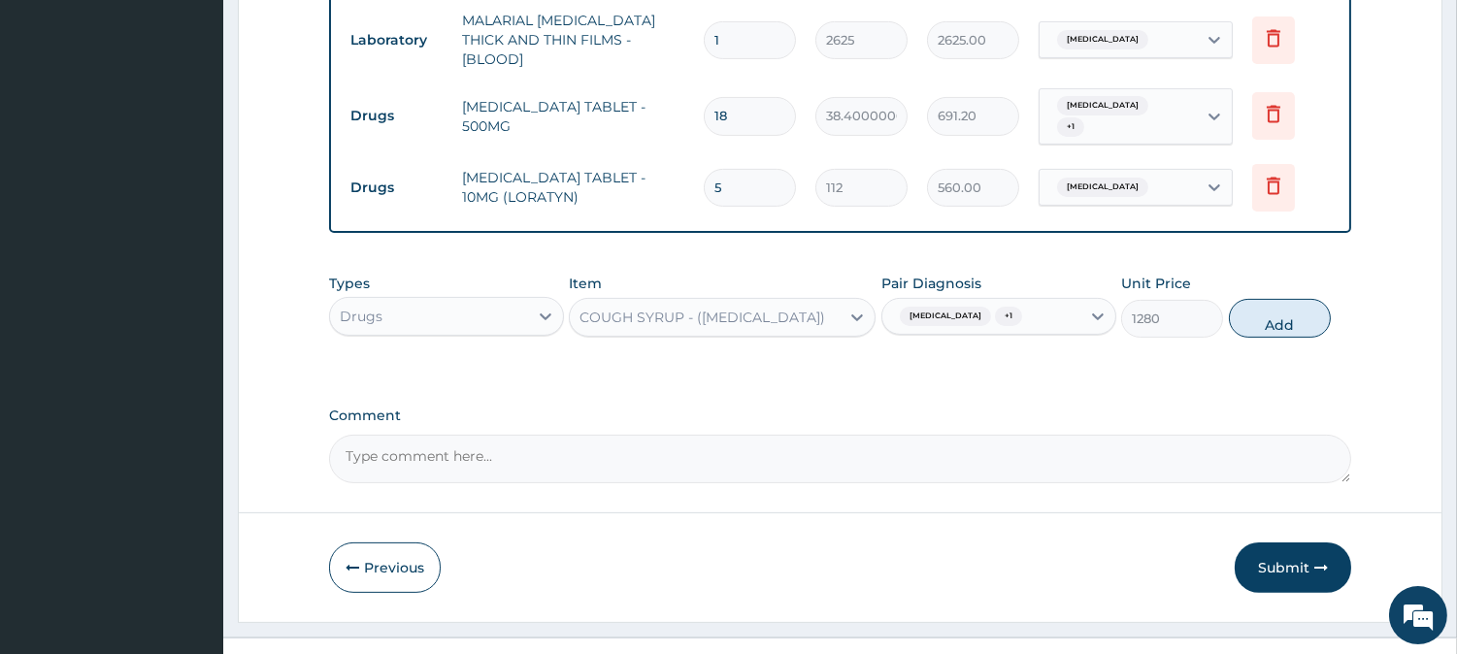
click at [1307, 299] on button "Add" at bounding box center [1280, 318] width 102 height 39
type input "0"
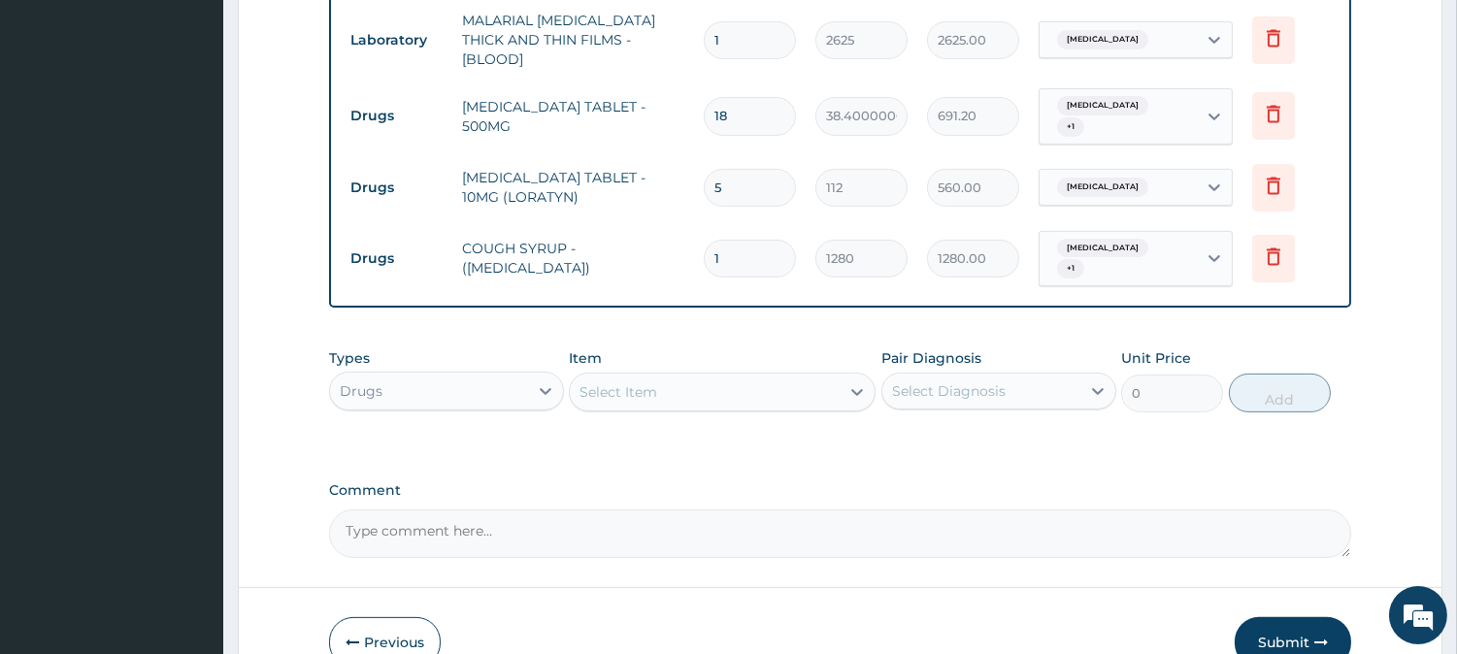
click at [749, 377] on div "Select Item" at bounding box center [705, 392] width 270 height 31
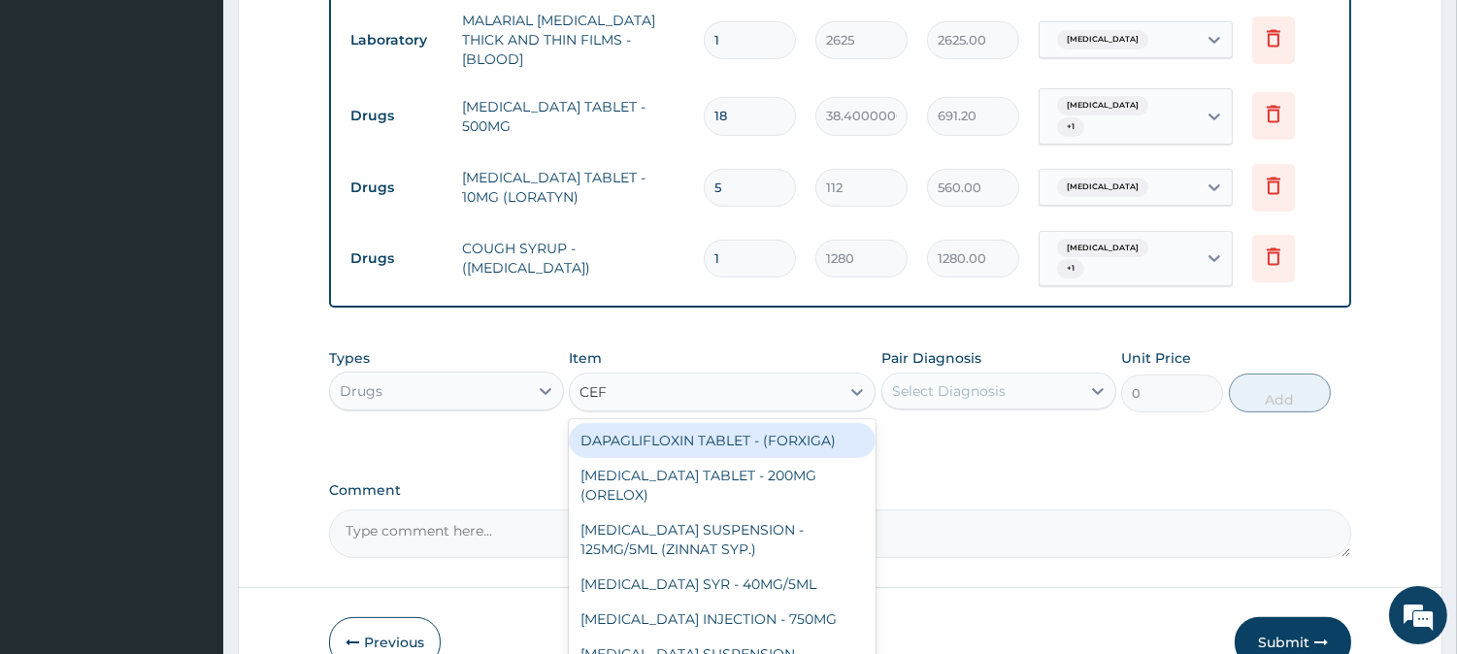
type input "CEFU"
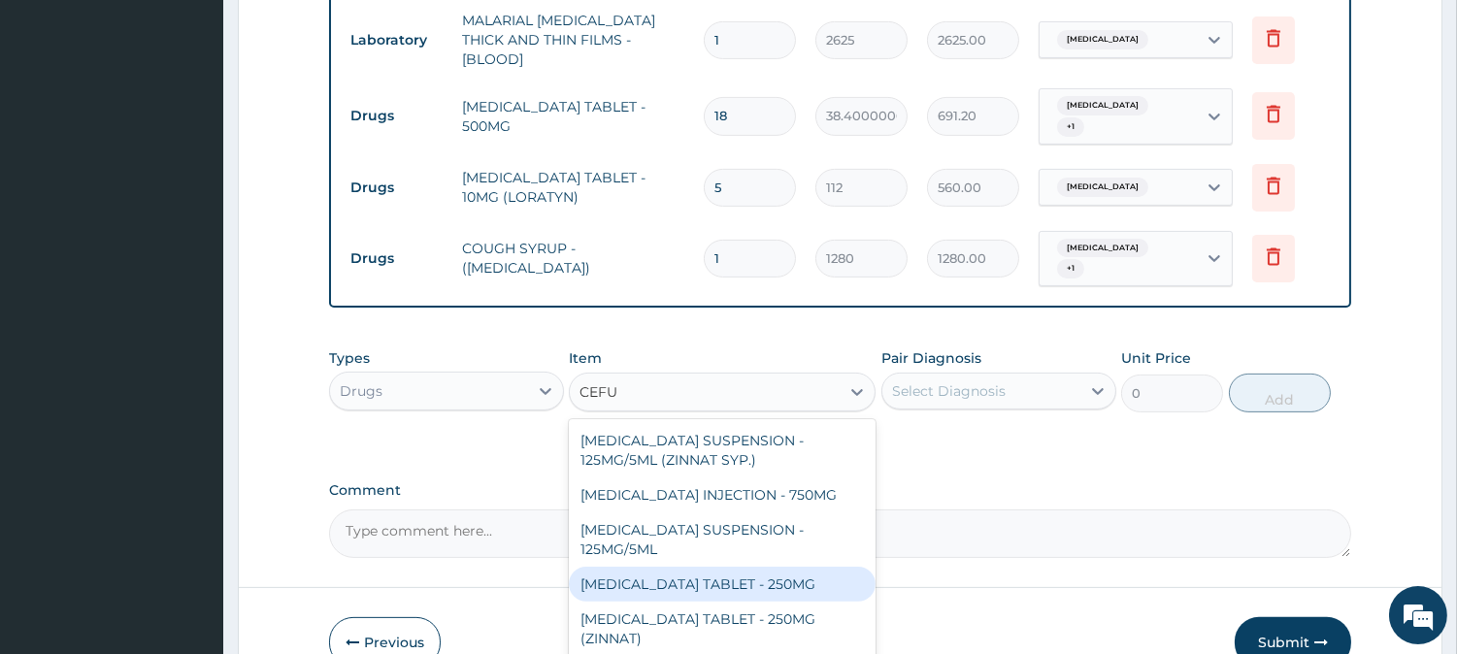
click at [788, 567] on div "CEFUROXIME TABLET - 250MG" at bounding box center [722, 584] width 307 height 35
type input "480"
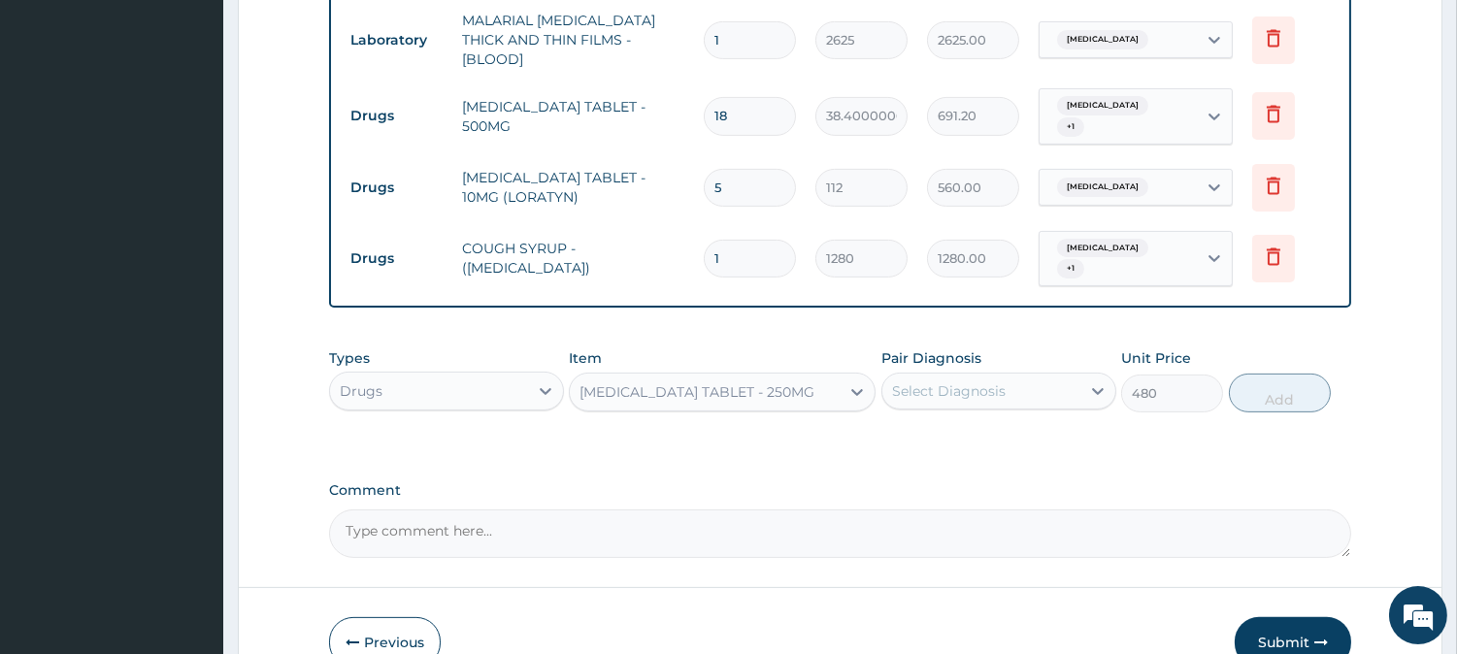
click at [977, 381] on div "Select Diagnosis" at bounding box center [949, 390] width 114 height 19
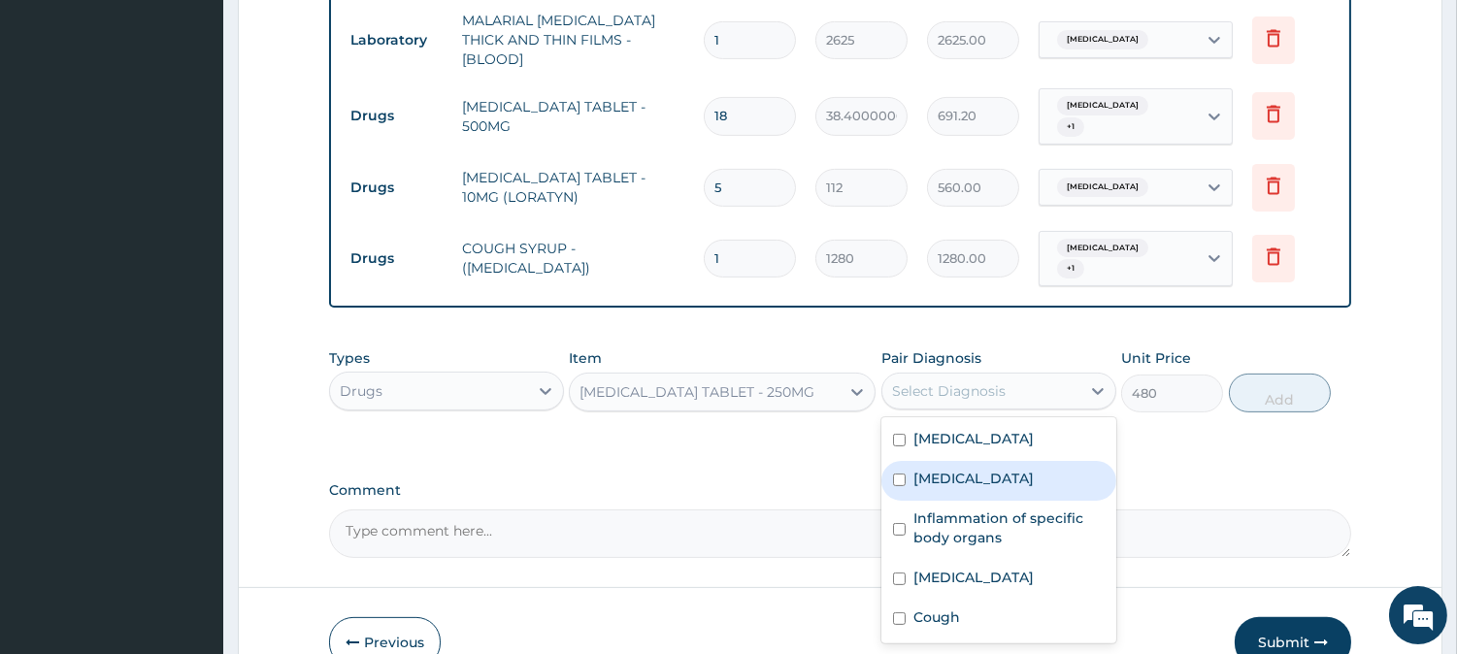
click at [963, 469] on label "Malaria" at bounding box center [973, 478] width 120 height 19
checkbox input "true"
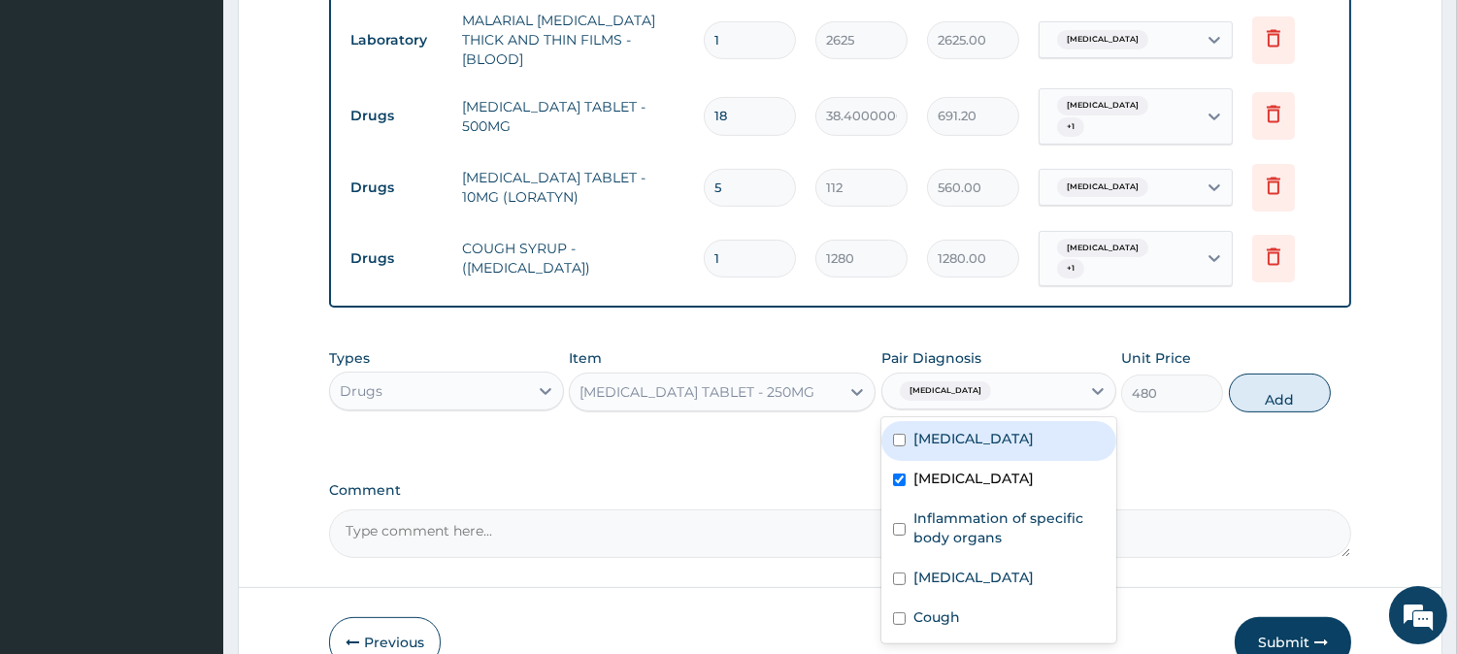
click at [966, 421] on div "Sepsis" at bounding box center [998, 441] width 235 height 40
checkbox input "true"
click at [1285, 374] on button "Add" at bounding box center [1280, 393] width 102 height 39
type input "0"
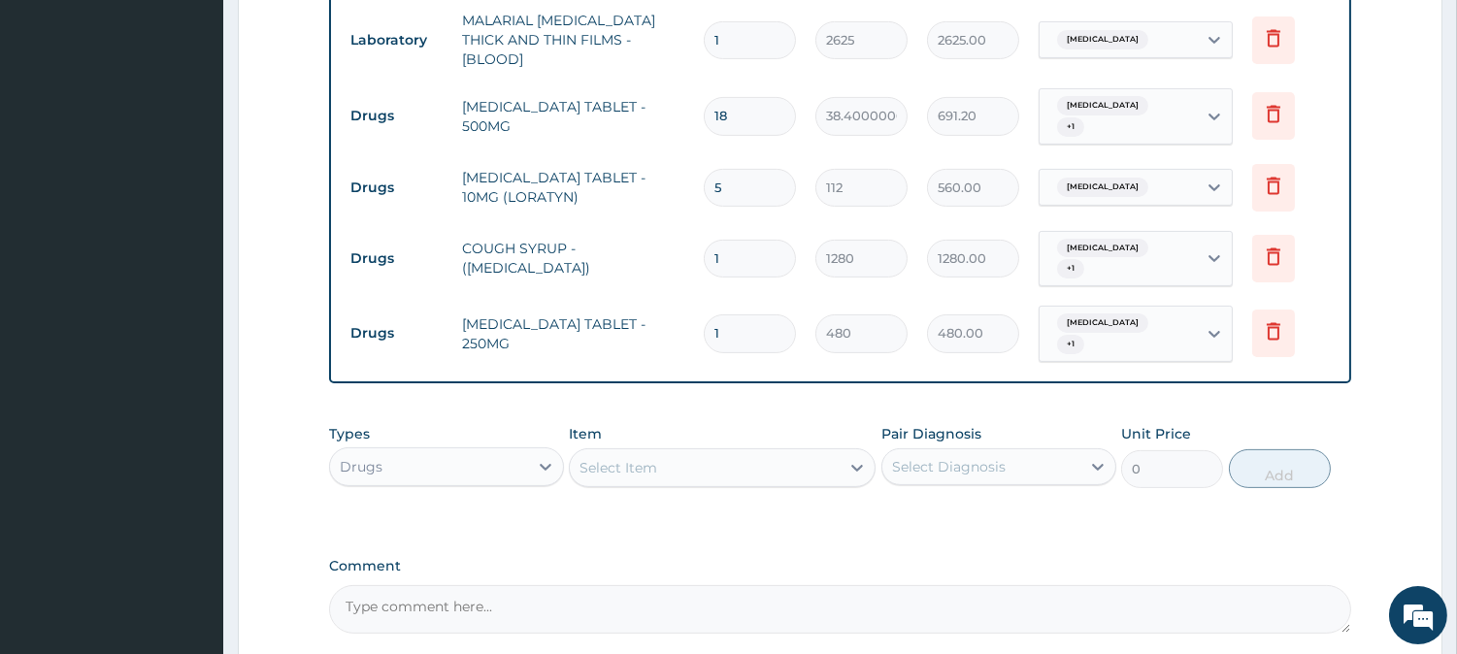
type input "12"
type input "5760.00"
type input "120"
type input "57600.00"
type input "12"
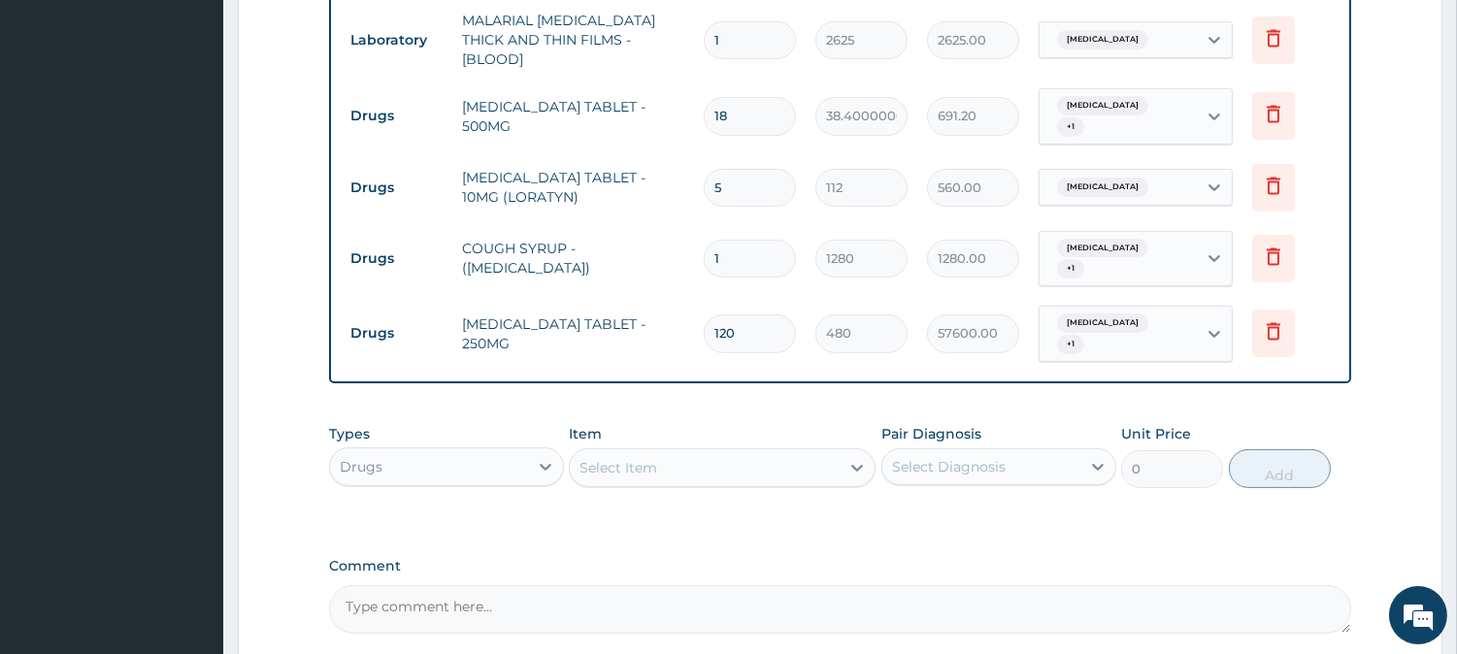
type input "5760.00"
type input "1"
type input "480.00"
type input "0.00"
type input "1"
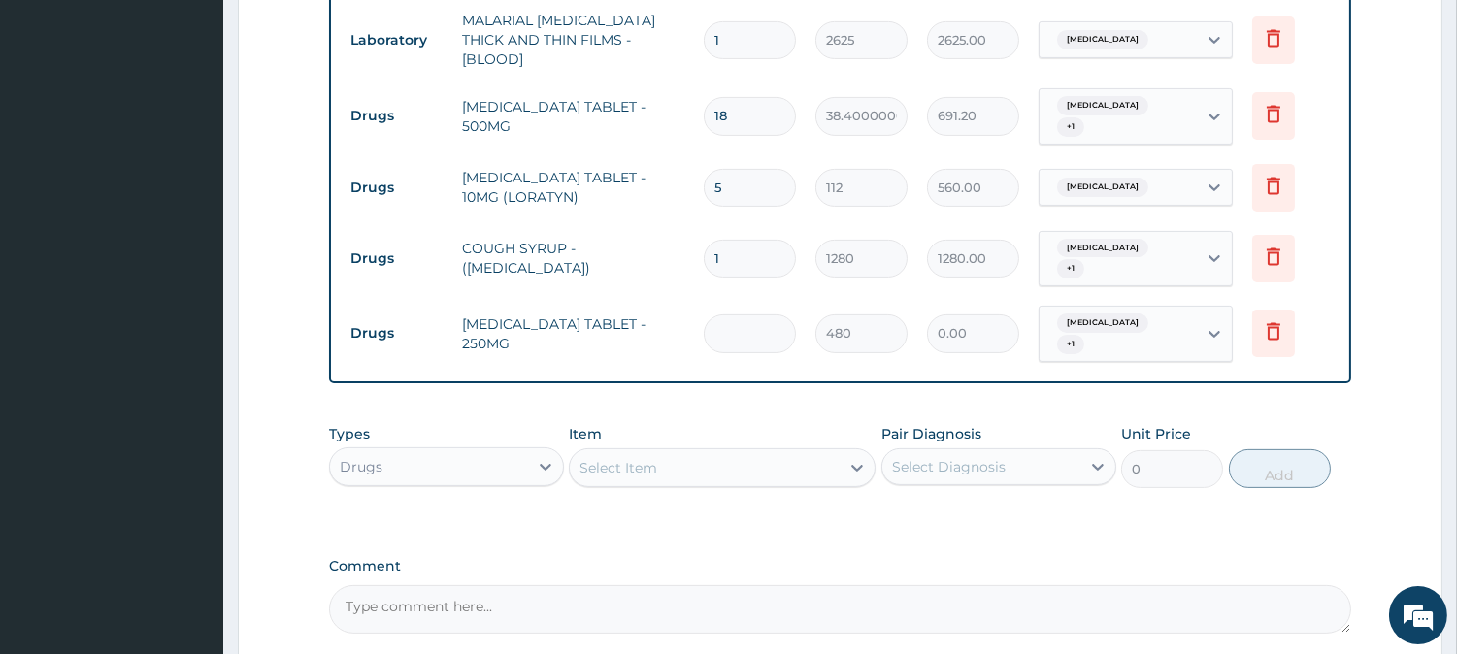
type input "480.00"
type input "10"
type input "4800.00"
type input "10"
click at [786, 452] on div "Select Item" at bounding box center [705, 467] width 270 height 31
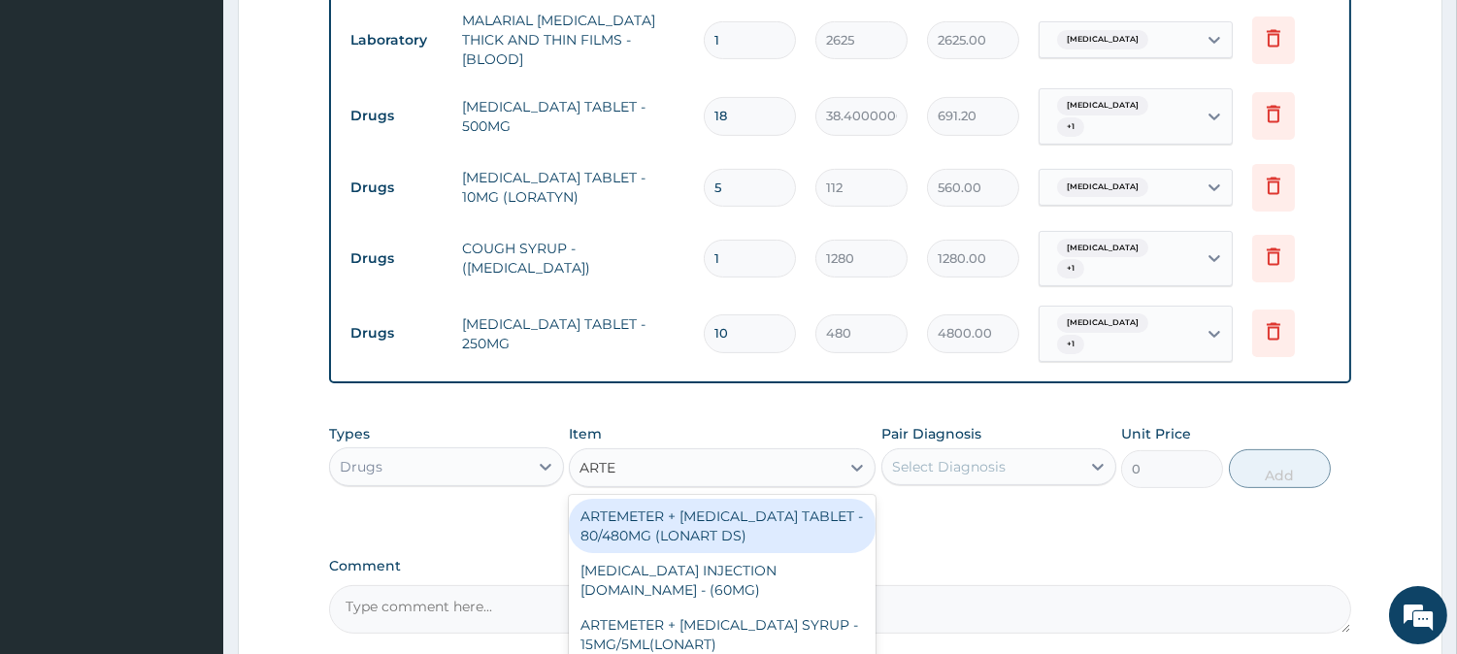
type input "ARTEM"
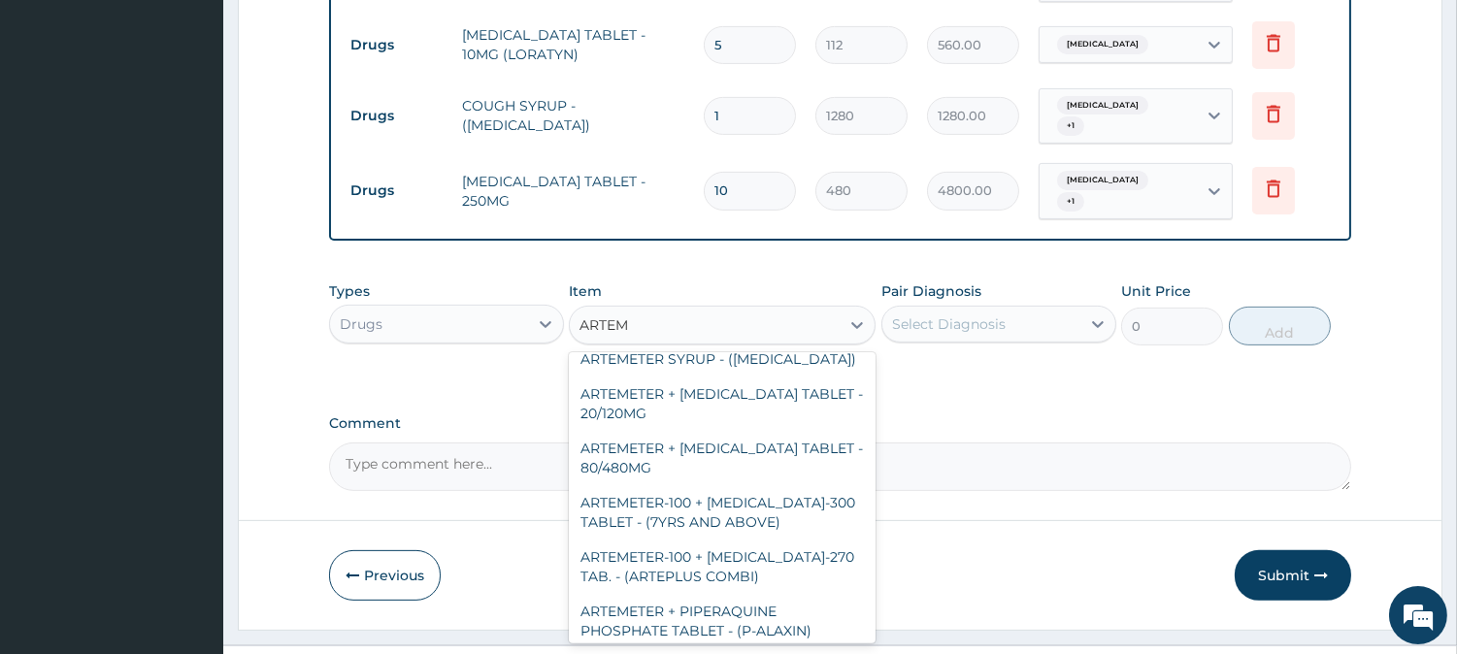
scroll to position [180, 0]
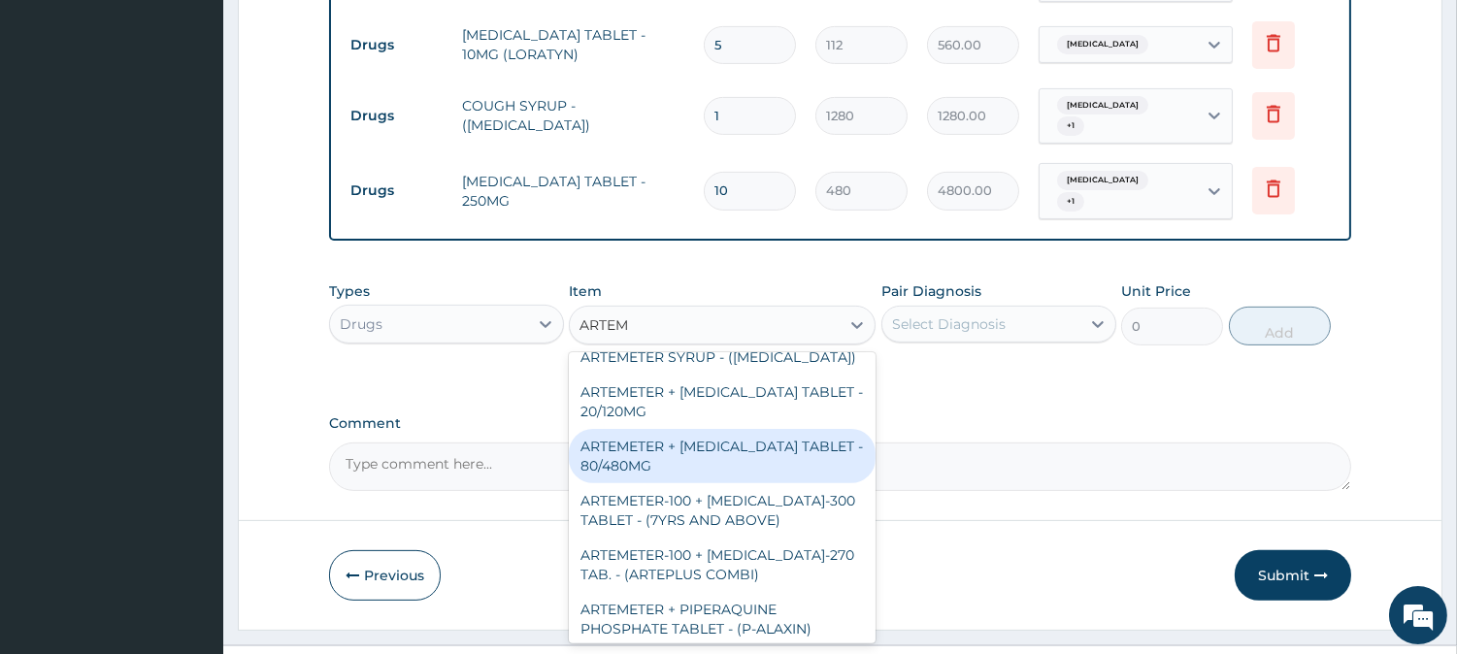
click at [677, 429] on div "ARTEMETER + LUMEFANTRINE TABLET - 80/480MG" at bounding box center [722, 456] width 307 height 54
type input "416"
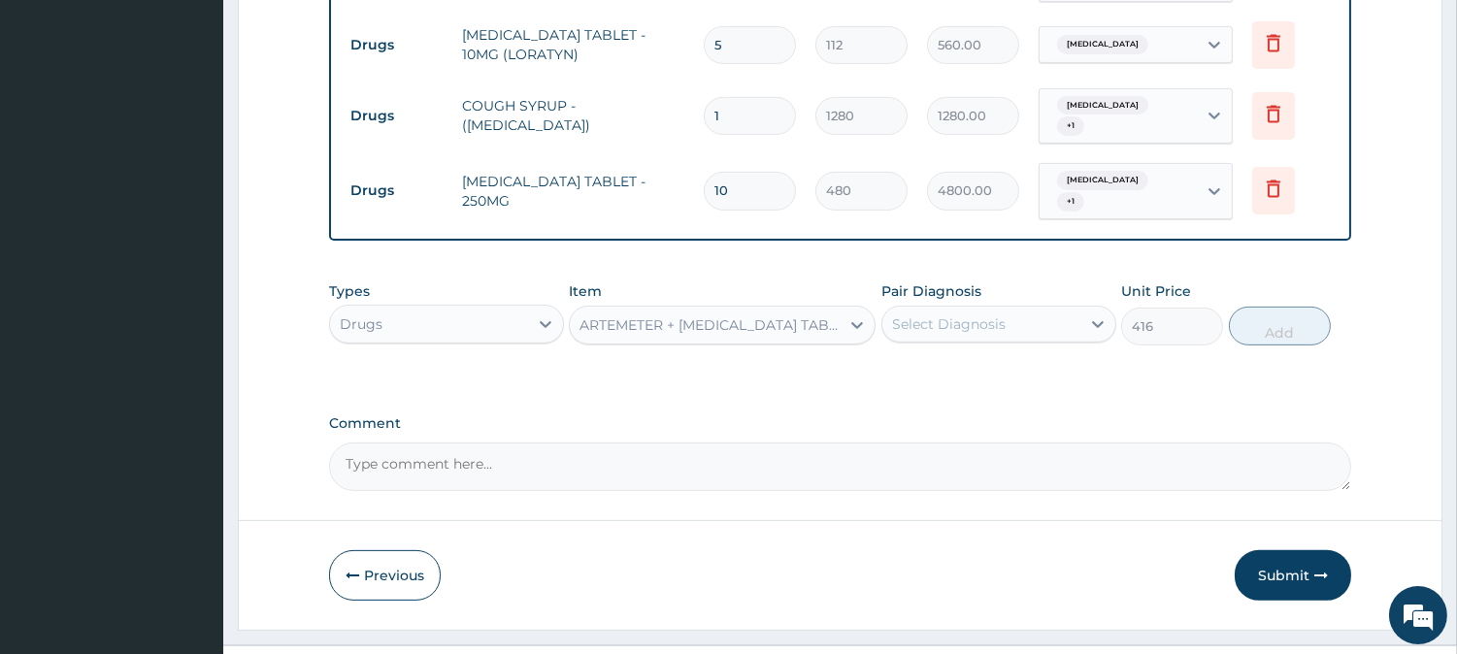
click at [949, 315] on div "Select Diagnosis" at bounding box center [949, 324] width 114 height 19
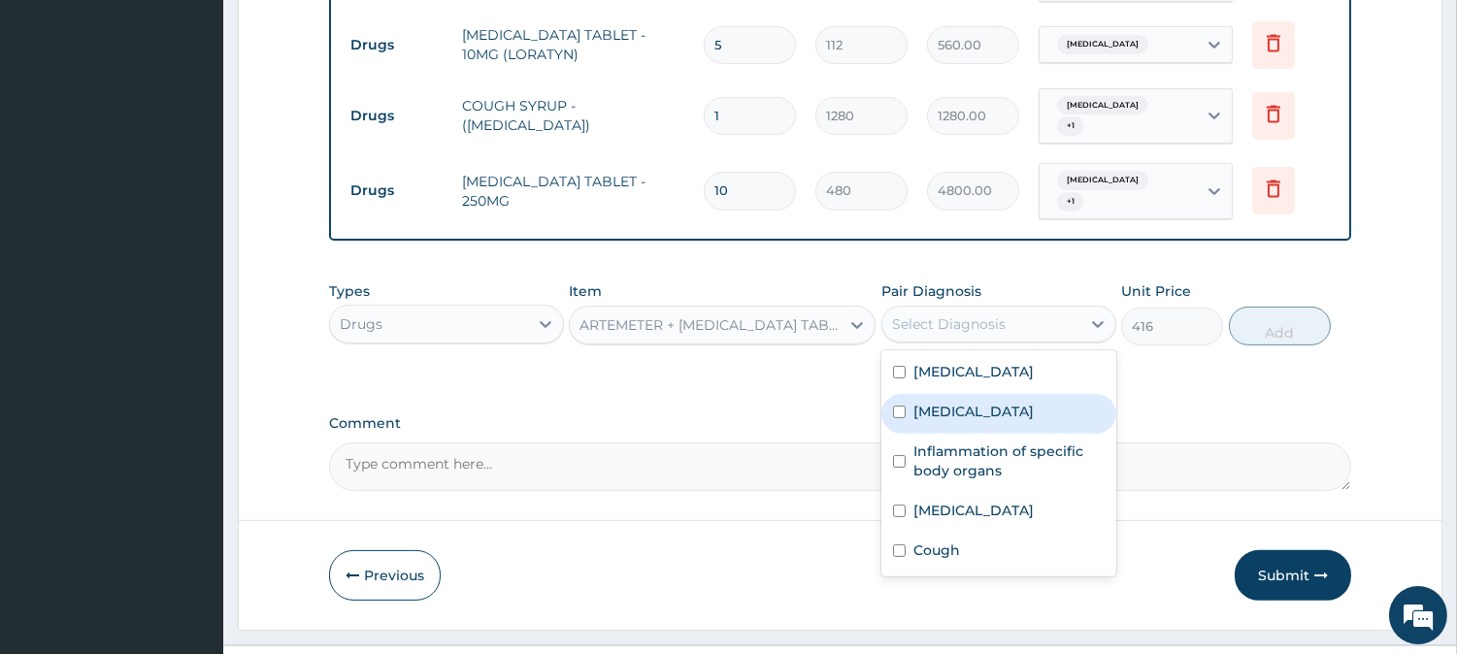
click at [924, 402] on label "Malaria" at bounding box center [973, 411] width 120 height 19
checkbox input "true"
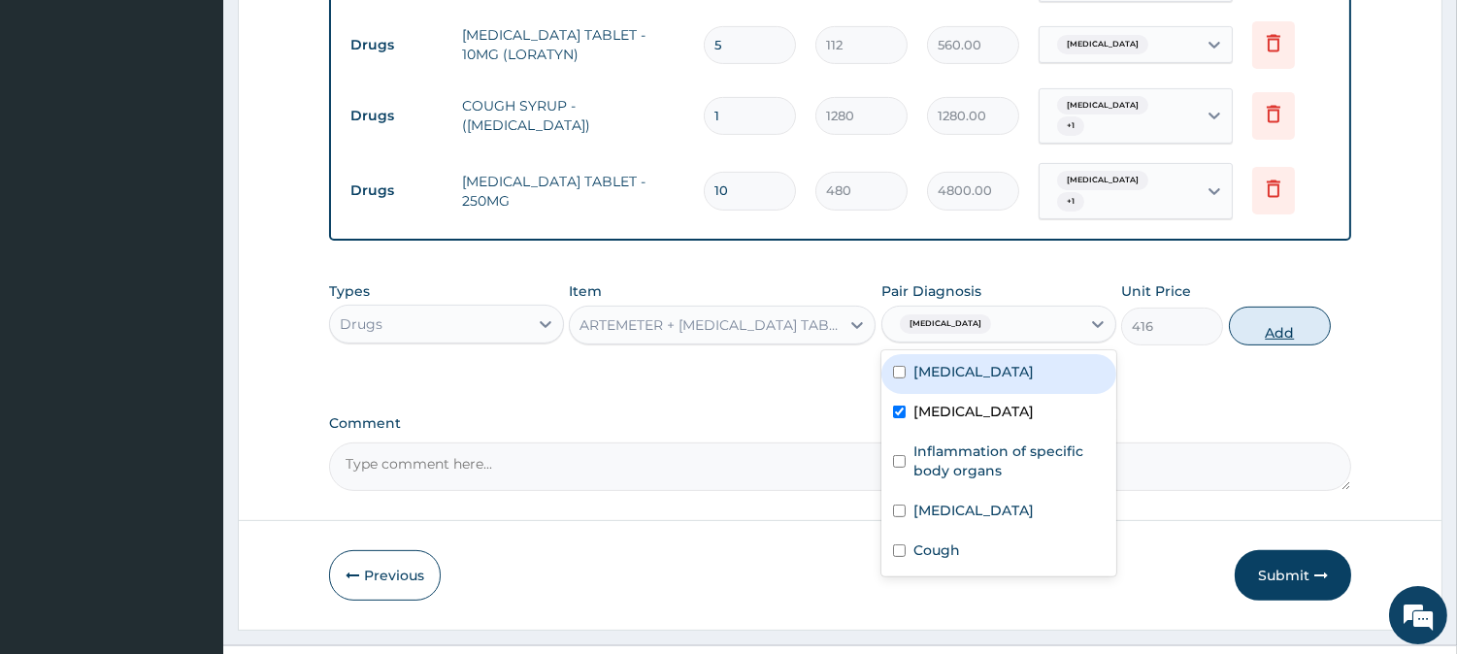
click at [1285, 307] on button "Add" at bounding box center [1280, 326] width 102 height 39
type input "0"
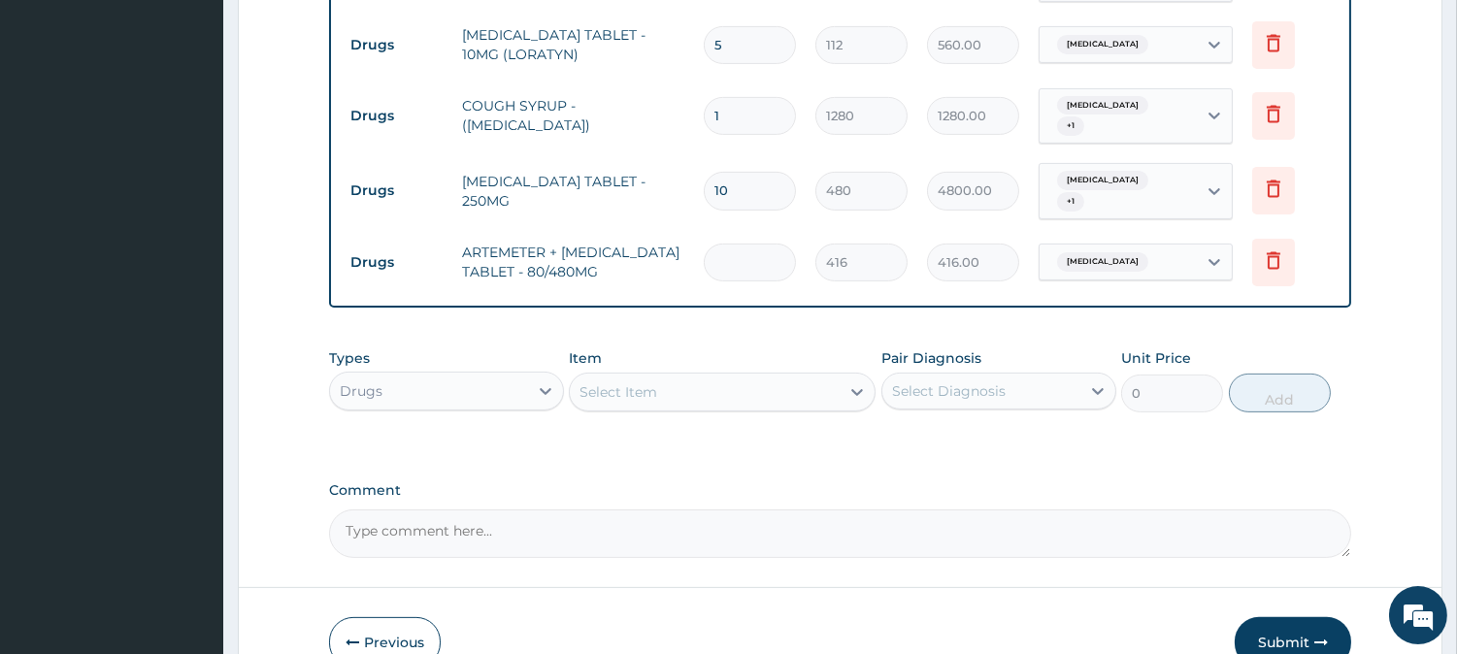
type input "0.00"
type input "6"
type input "2496.00"
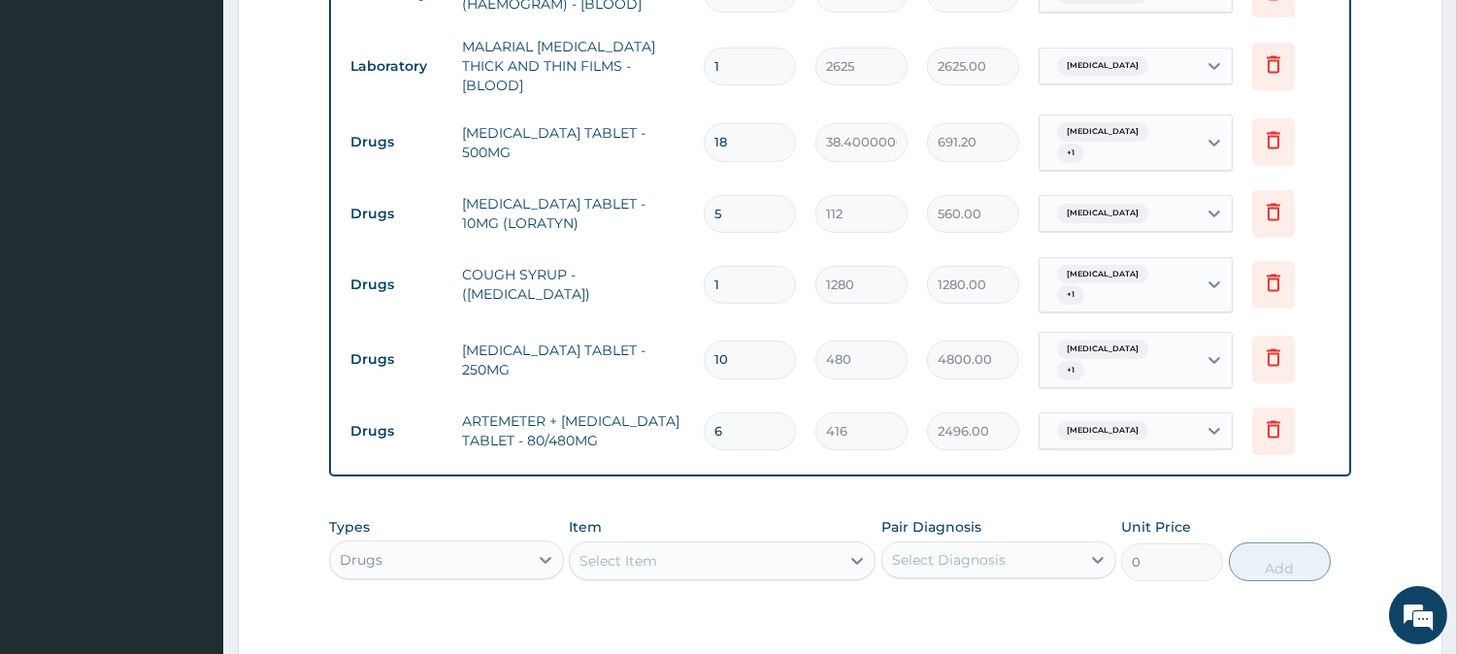
scroll to position [1029, 0]
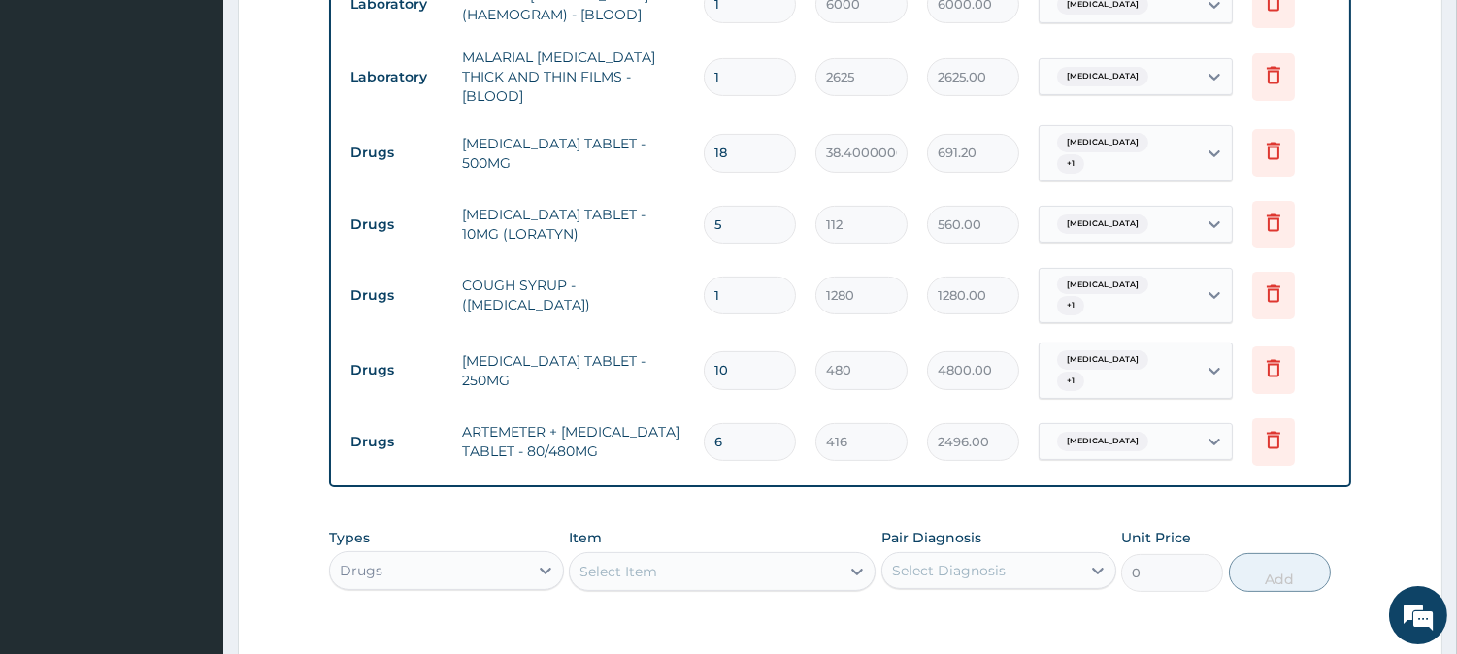
type input "6"
click at [720, 351] on input "10" at bounding box center [750, 370] width 92 height 38
type input "0"
type input "0.00"
type input "20"
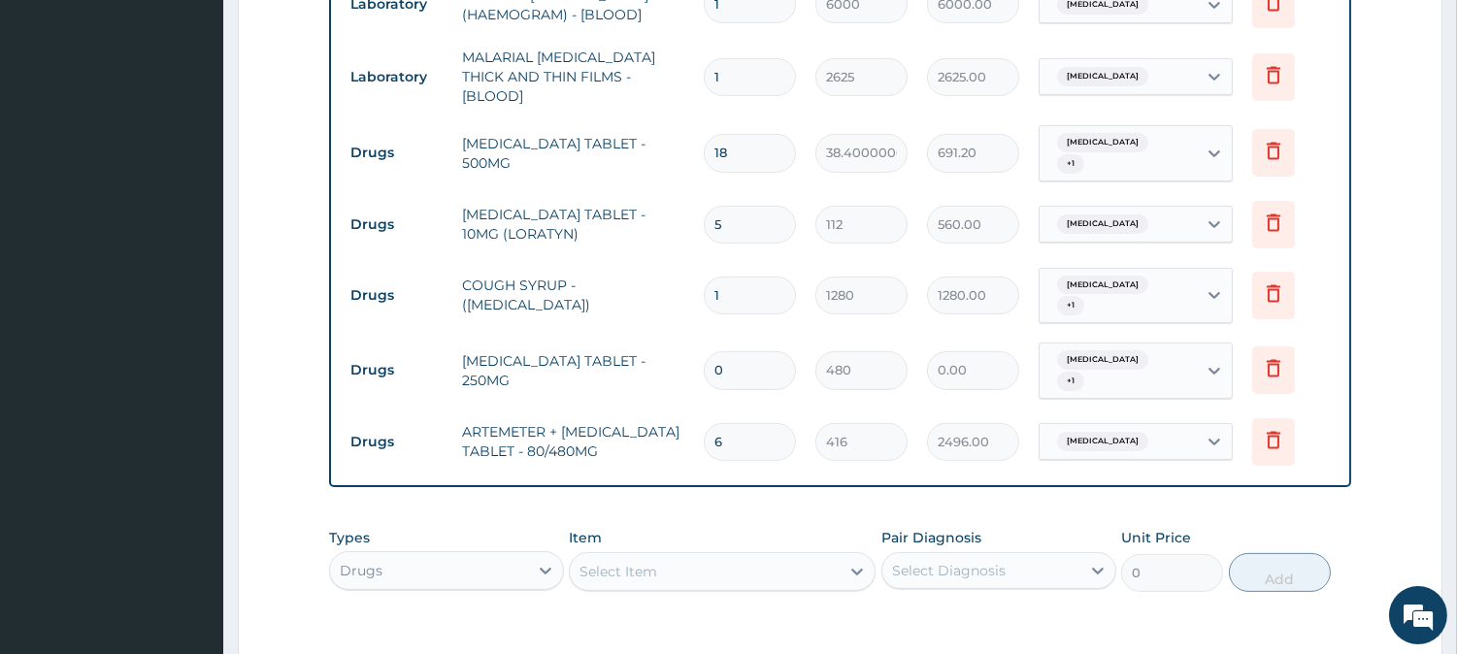
type input "9600.00"
type input "20"
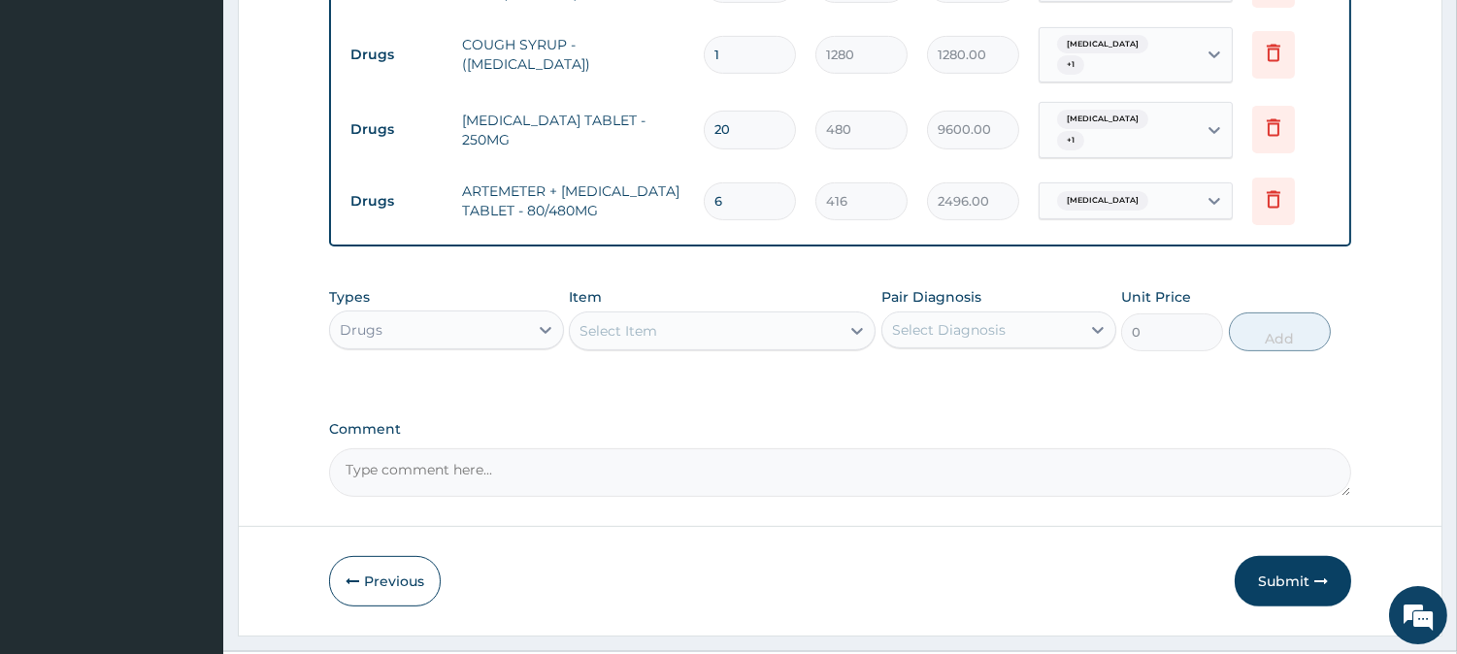
scroll to position [1276, 0]
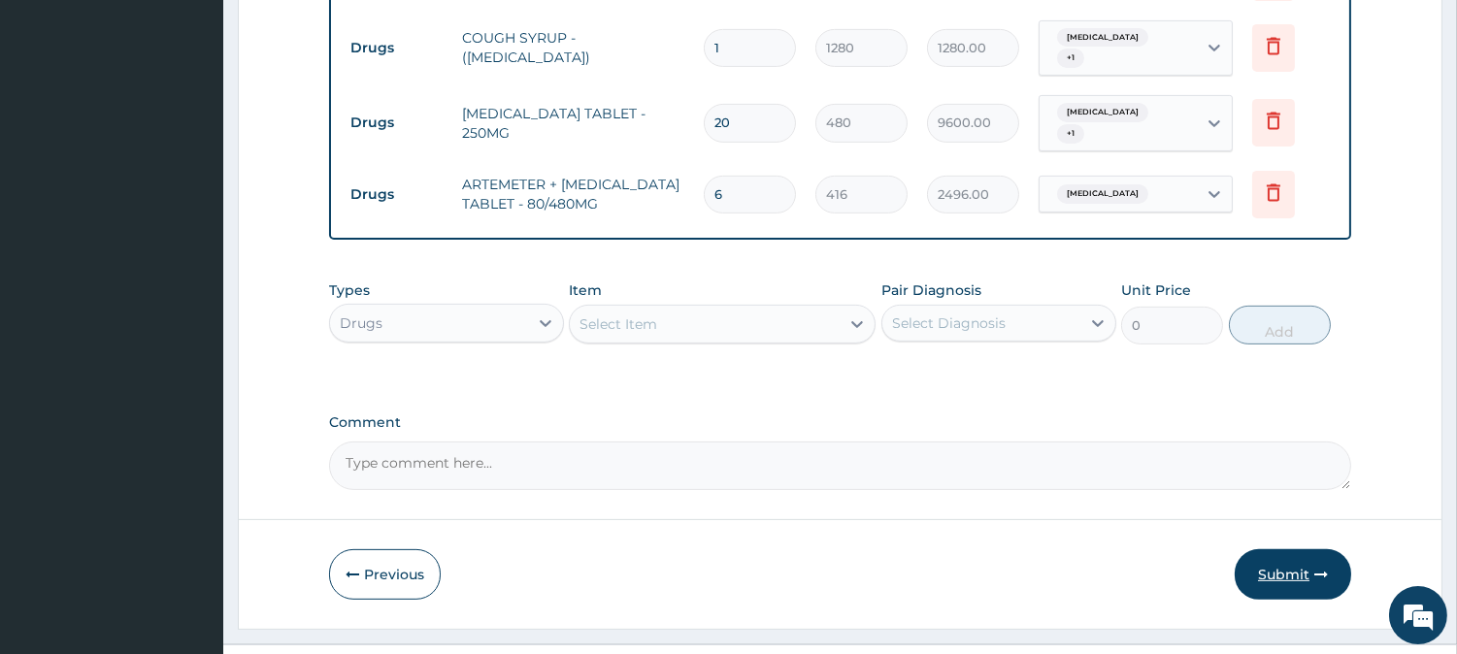
click at [1284, 549] on button "Submit" at bounding box center [1293, 574] width 116 height 50
